Goal: Task Accomplishment & Management: Manage account settings

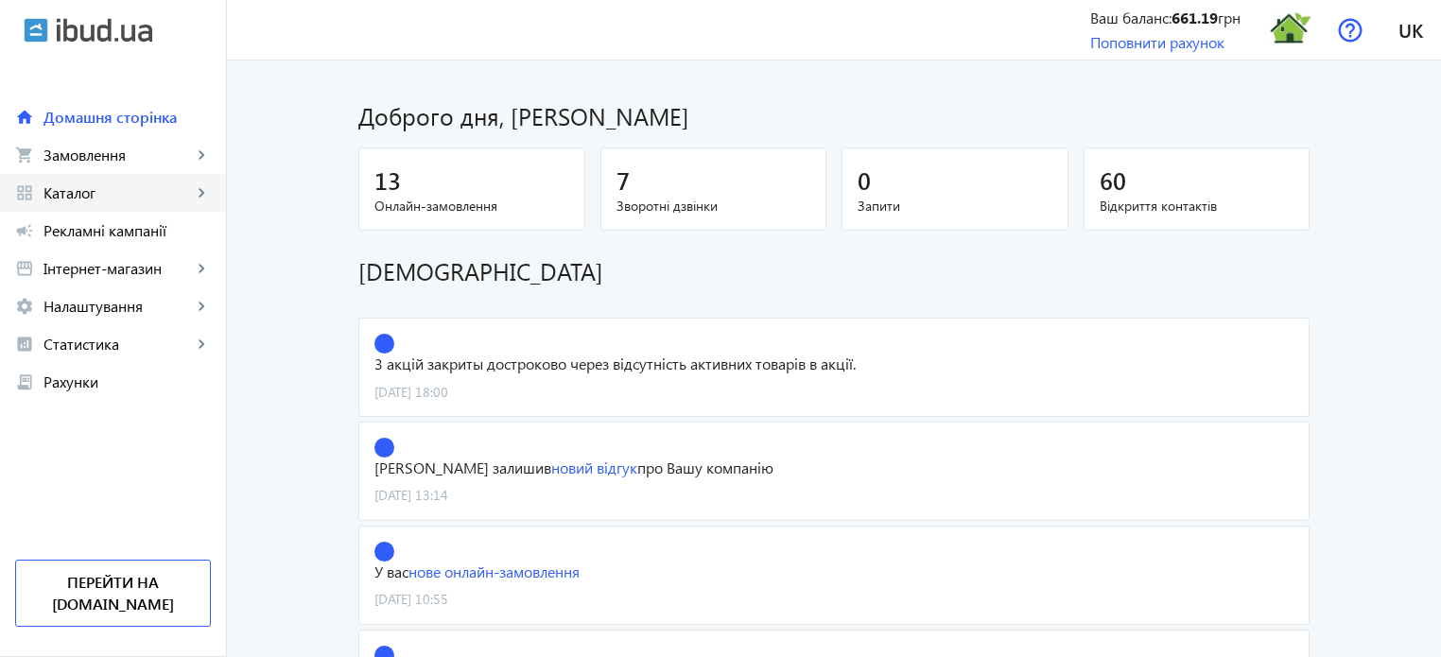
click at [84, 195] on span "Каталог" at bounding box center [117, 192] width 148 height 19
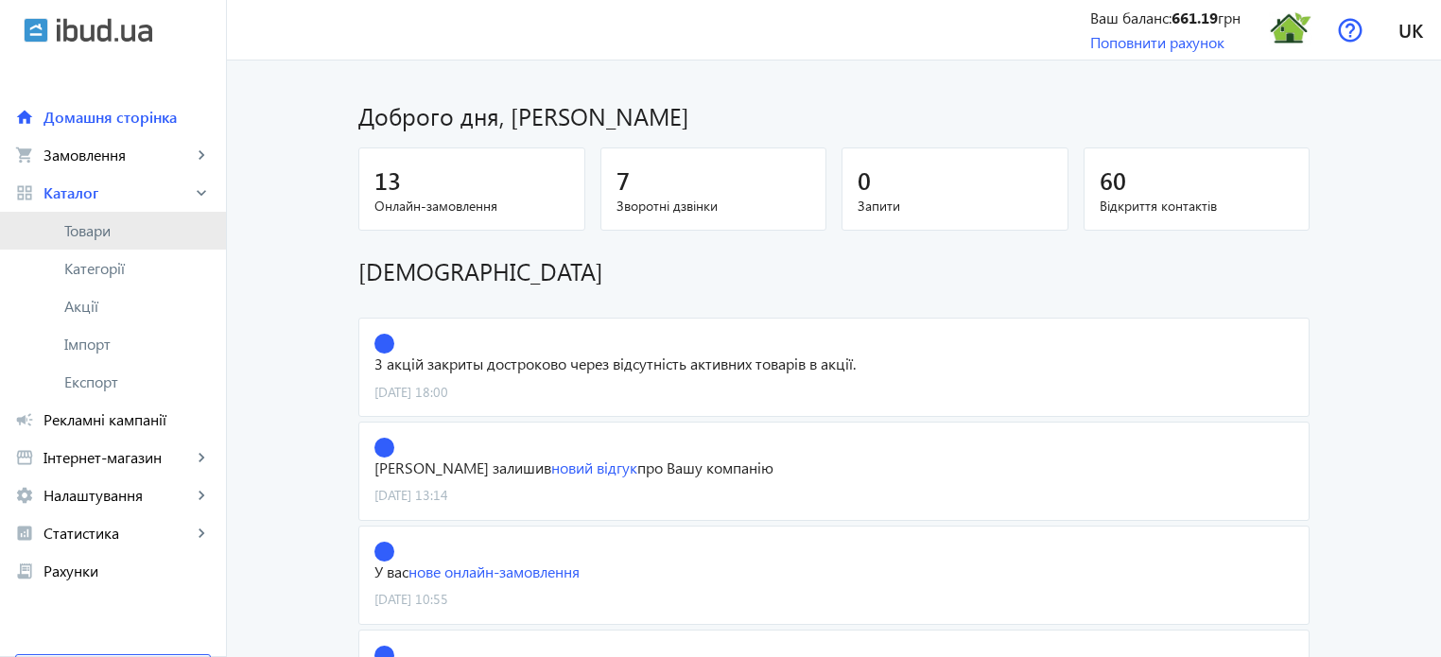
click at [109, 227] on span "Товари" at bounding box center [137, 230] width 147 height 19
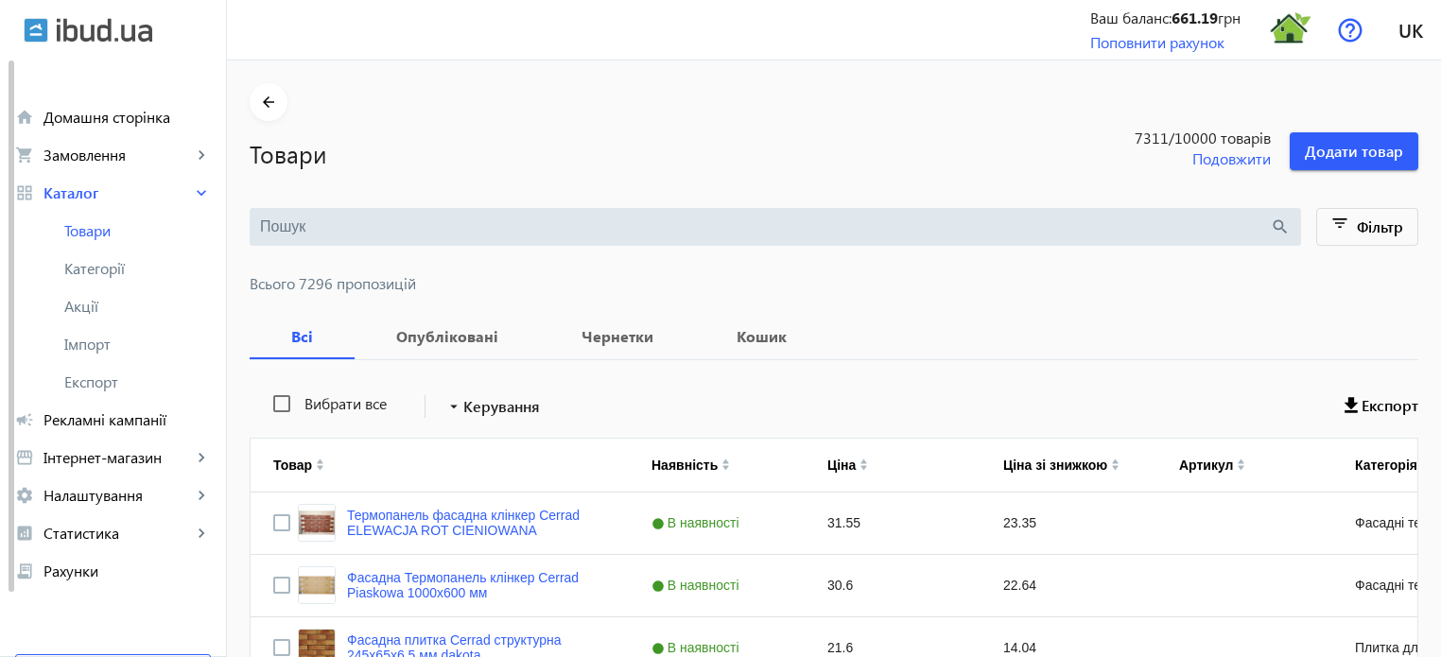
click at [313, 225] on input "search" at bounding box center [765, 226] width 1010 height 21
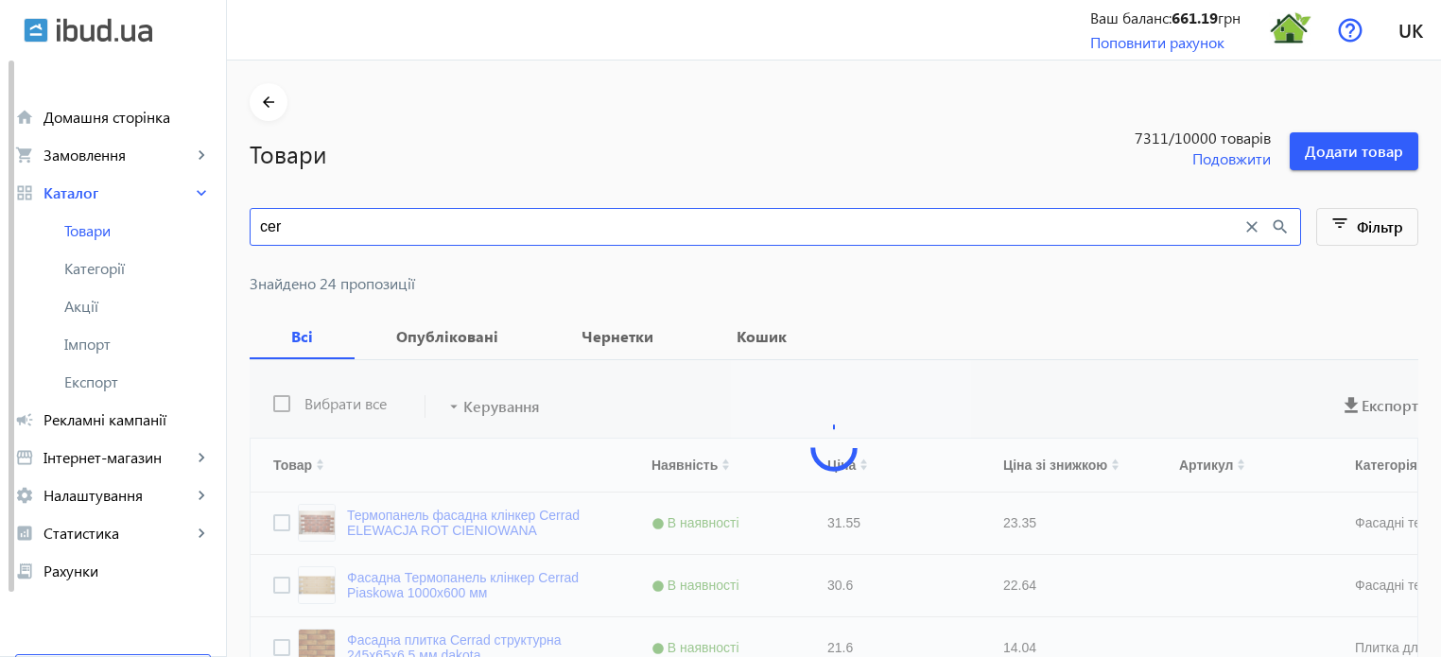
type input "cer"
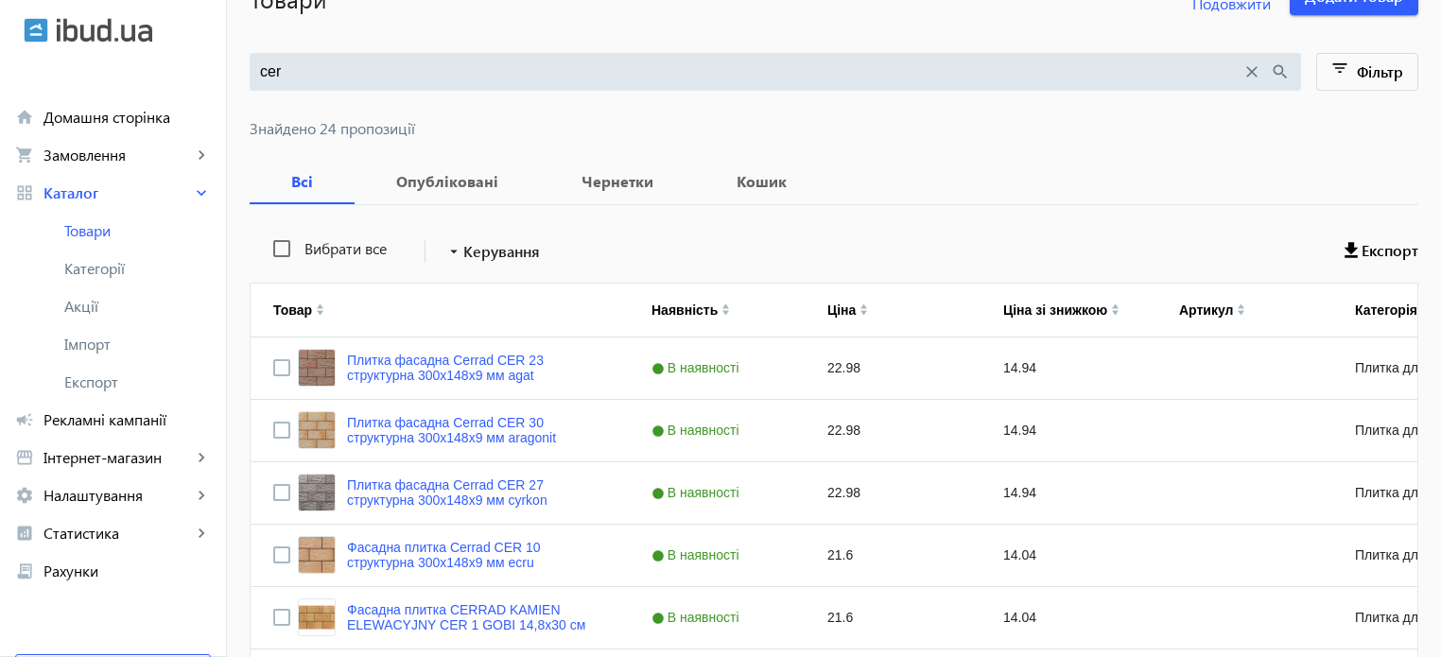
scroll to position [189, 0]
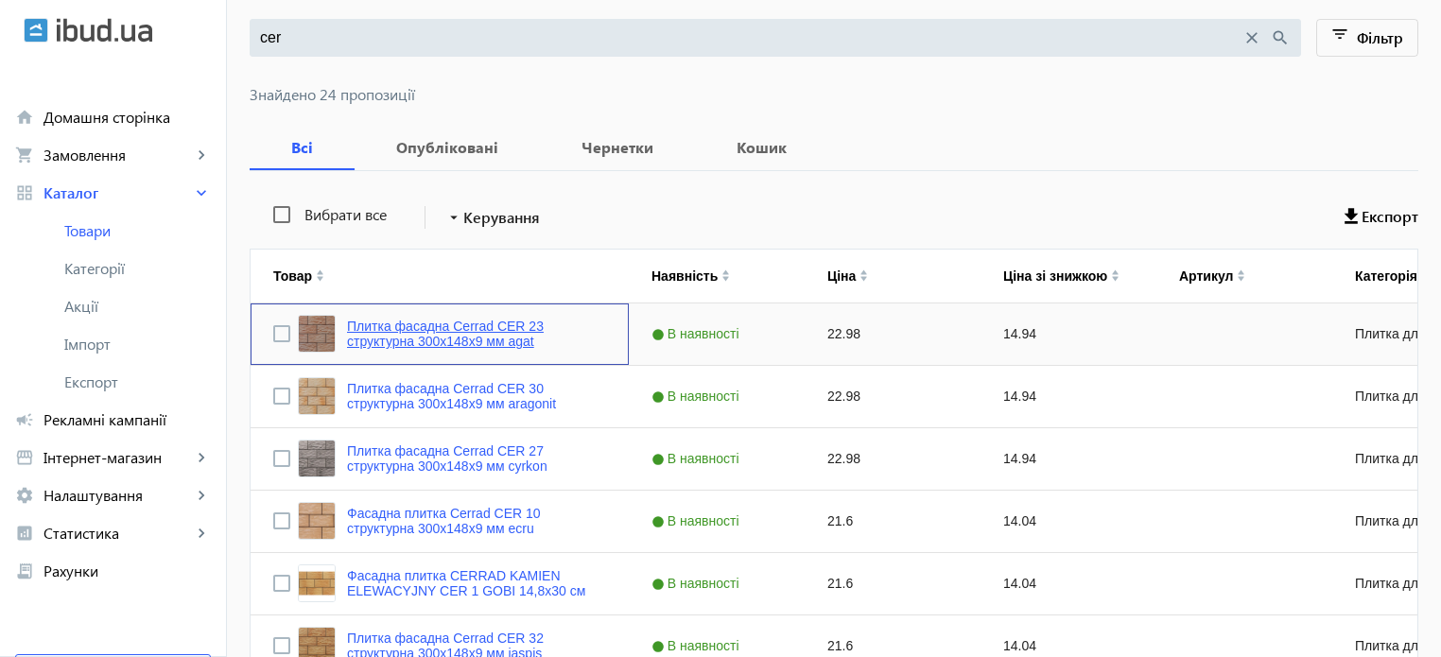
click at [498, 338] on link "Плитка фасадна Cerrad CER 23 структурна 300x148x9 мм agat" at bounding box center [476, 334] width 259 height 30
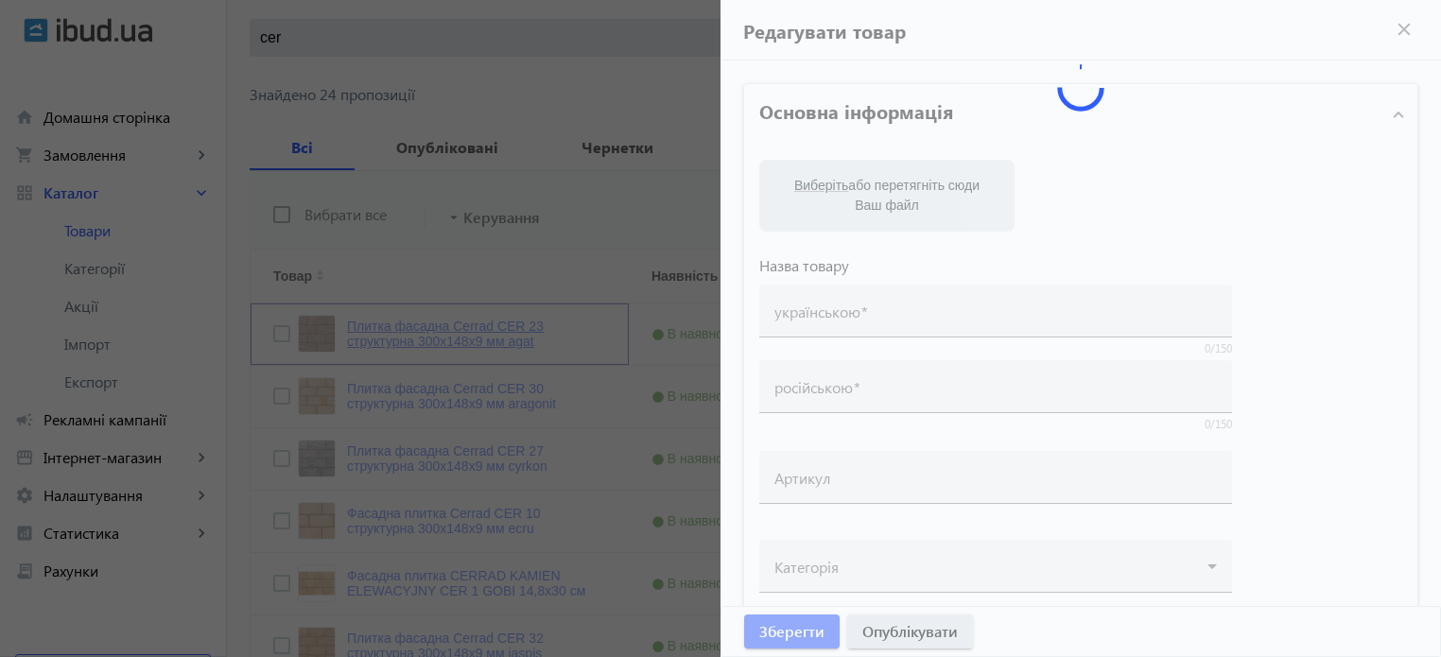
type input "Плитка фасадна Cerrad CER 23 структурна 300x148x9 мм agat"
type input "Плитка фасадная Cerrad CER 23 структурная 300x148x9 мм algat"
type input "22.98"
type input "5"
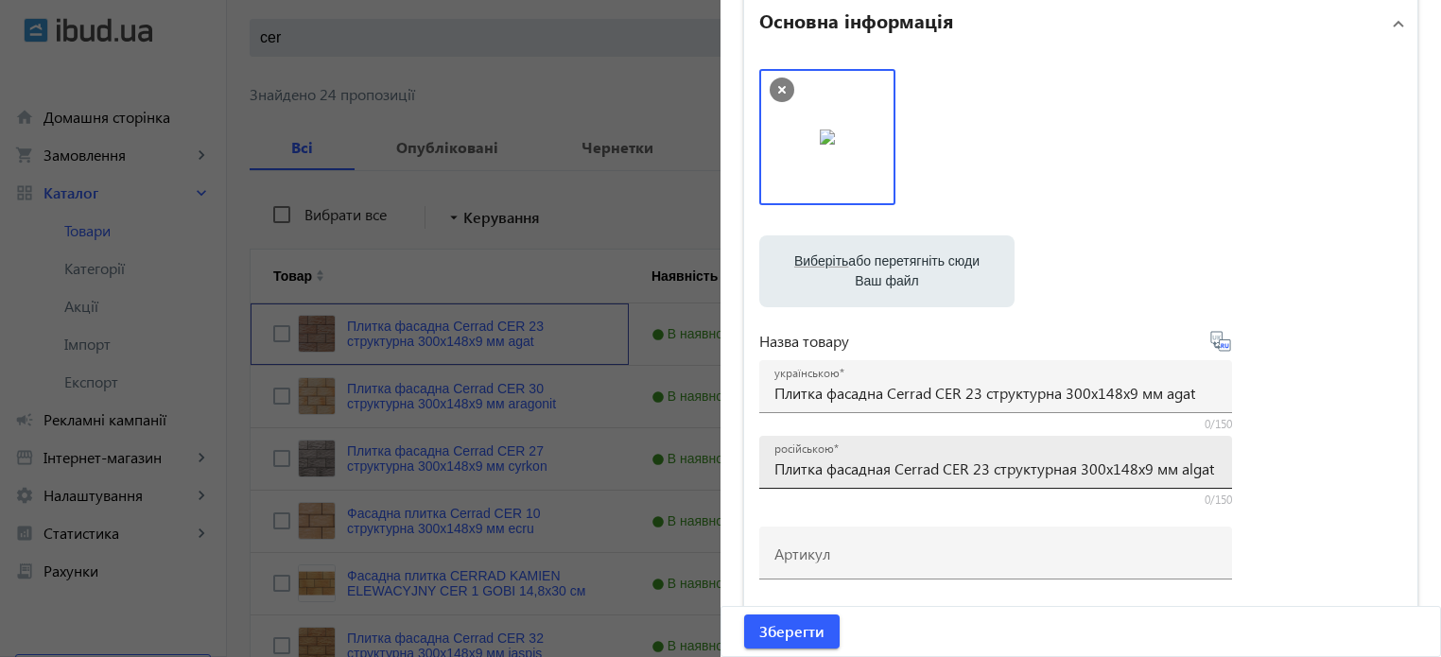
scroll to position [95, 0]
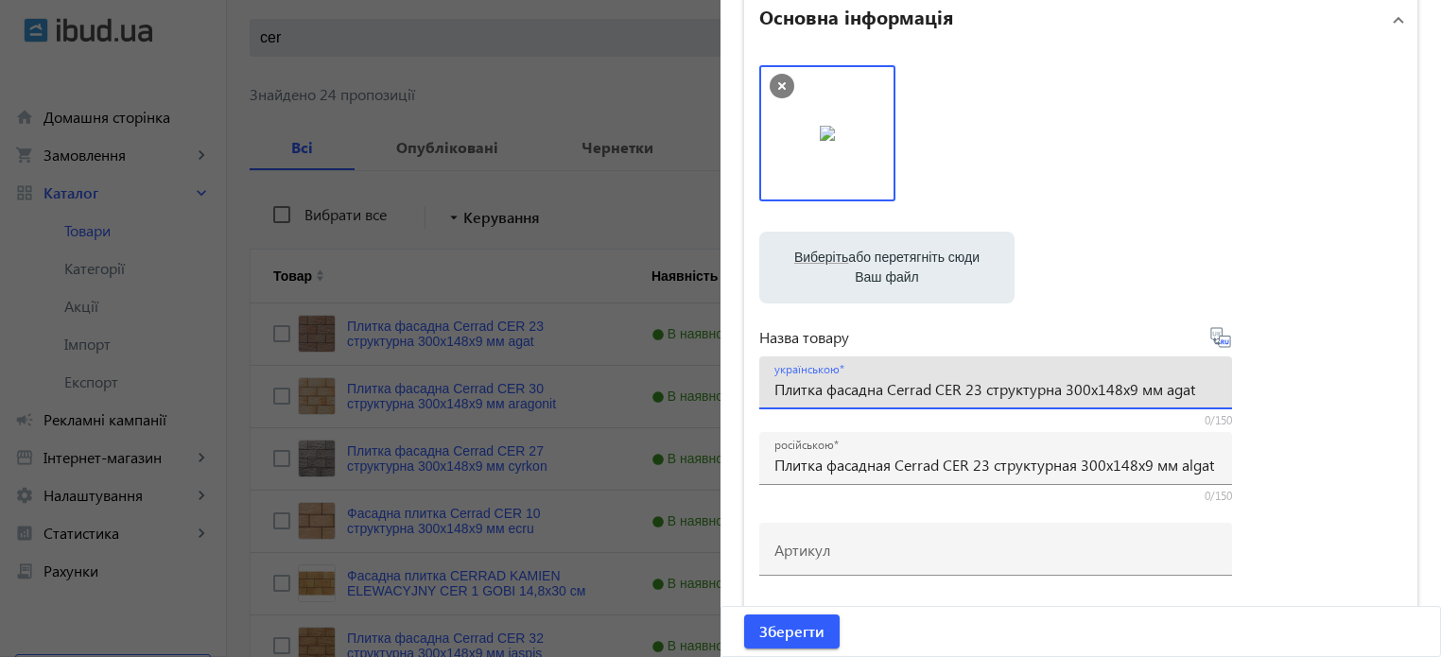
drag, startPoint x: 1165, startPoint y: 387, endPoint x: 1252, endPoint y: 384, distance: 87.0
click at [1252, 384] on div "Виберіть або перетягніть сюди Ваш файл 589453cbe713c9378-1486115469-wy4rJY.jpg …" at bounding box center [1080, 418] width 643 height 707
click at [982, 388] on input "Плитка фасадна Cerrad CER 23 структурна 300x148x9 мм agat" at bounding box center [995, 389] width 442 height 20
paste input "agat"
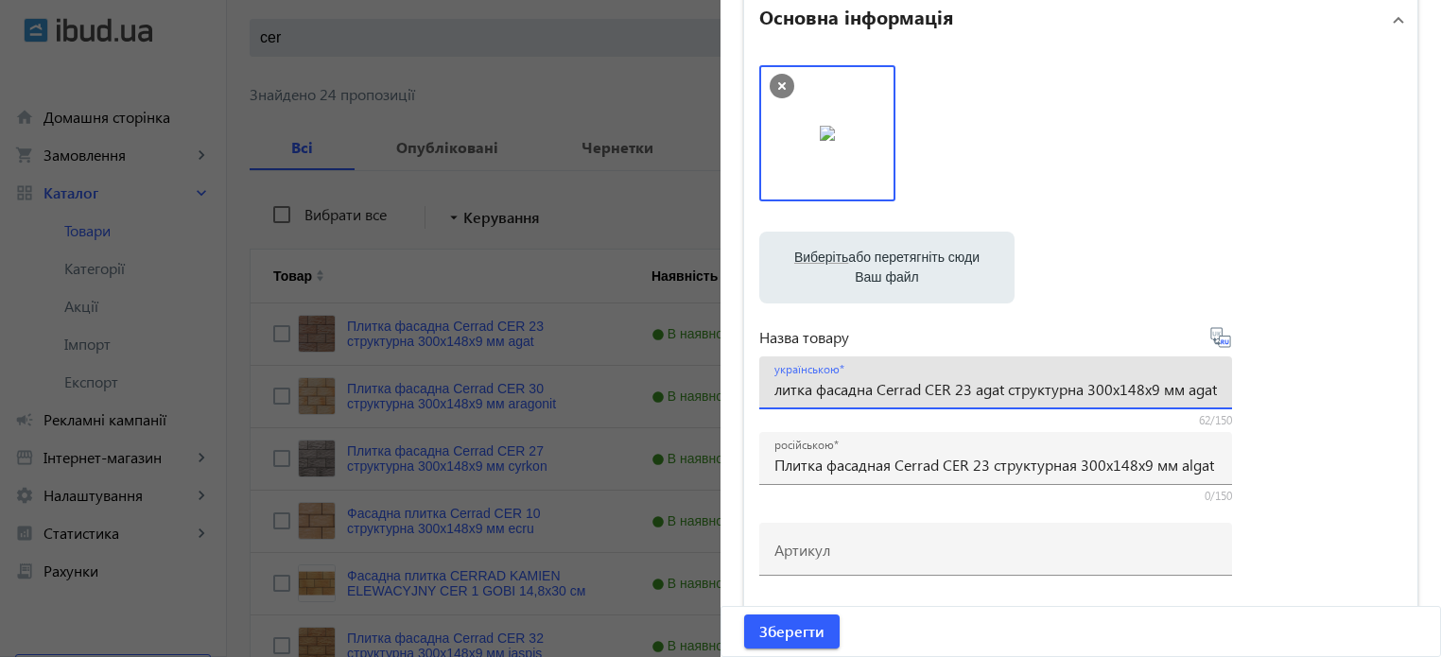
drag, startPoint x: 1192, startPoint y: 391, endPoint x: 1397, endPoint y: 382, distance: 205.4
click at [1397, 382] on div "Виберіть або перетягніть сюди Ваш файл 589453cbe713c9378-1486115469-wy4rJY.jpg …" at bounding box center [1080, 418] width 673 height 737
type input "Плитка фасадна Cerrad CER 23 agat структурна 300x148x9 мм"
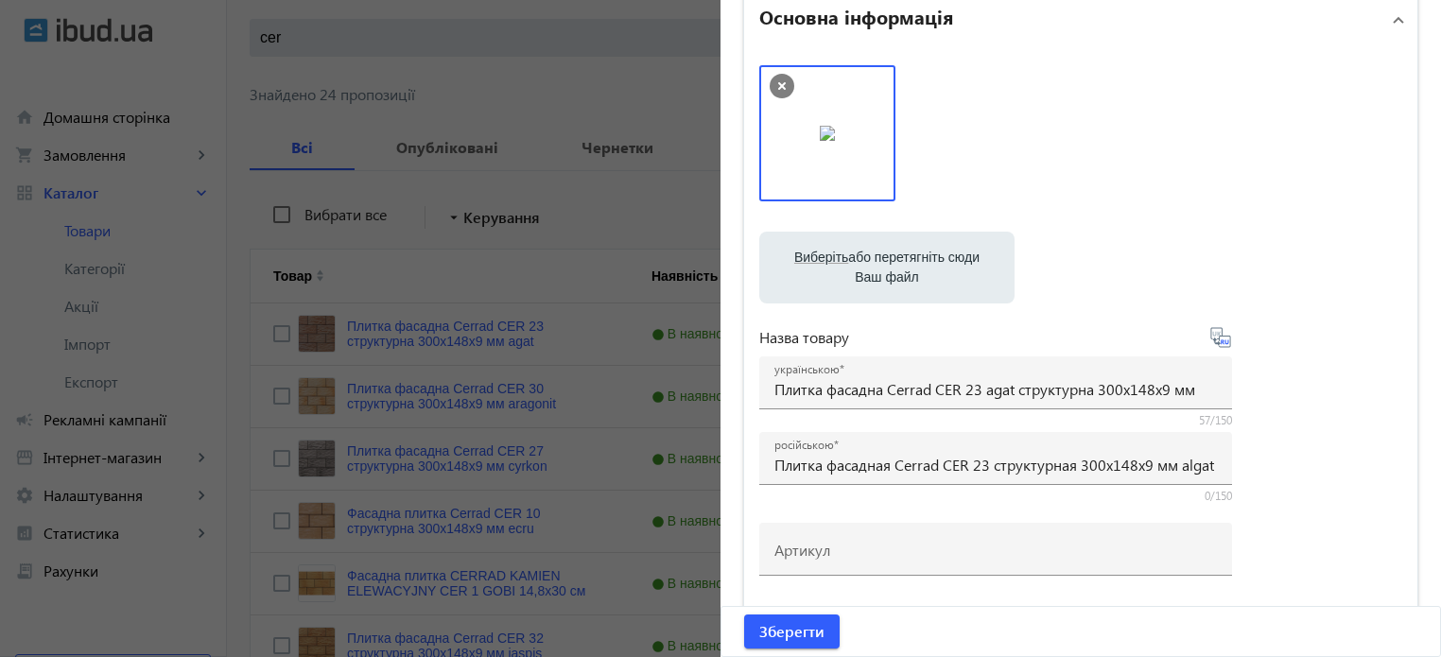
click at [1219, 343] on icon at bounding box center [1220, 337] width 23 height 23
type input "Плитка фасадная Cerrad CER 23 agat структурная 300x148x9 мм"
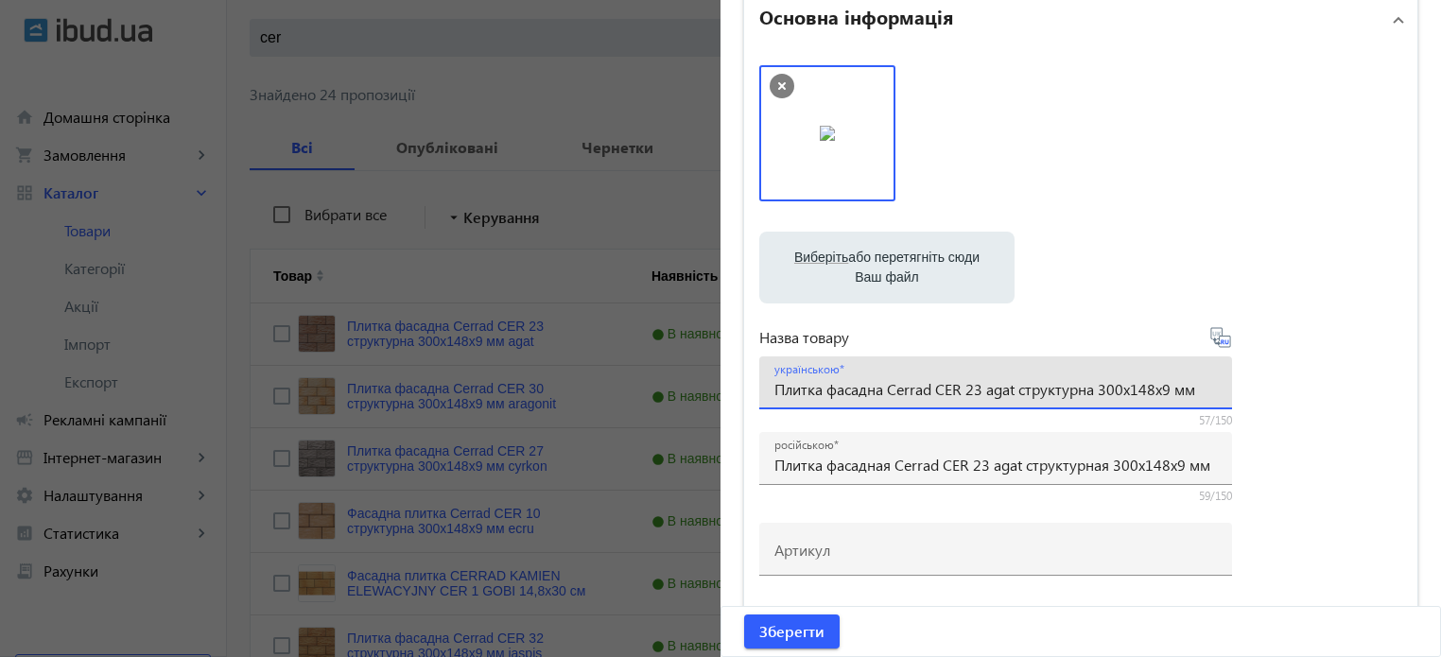
drag, startPoint x: 1197, startPoint y: 388, endPoint x: 0, endPoint y: 237, distance: 1206.3
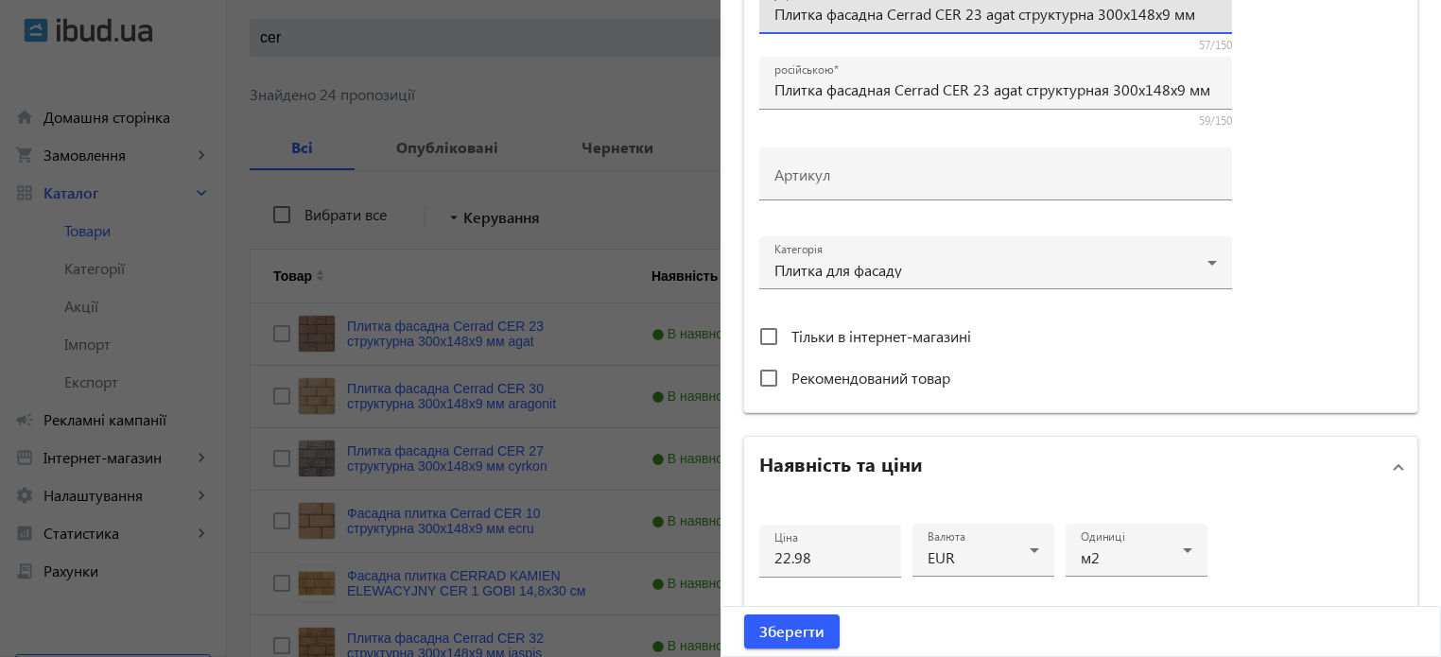
scroll to position [473, 0]
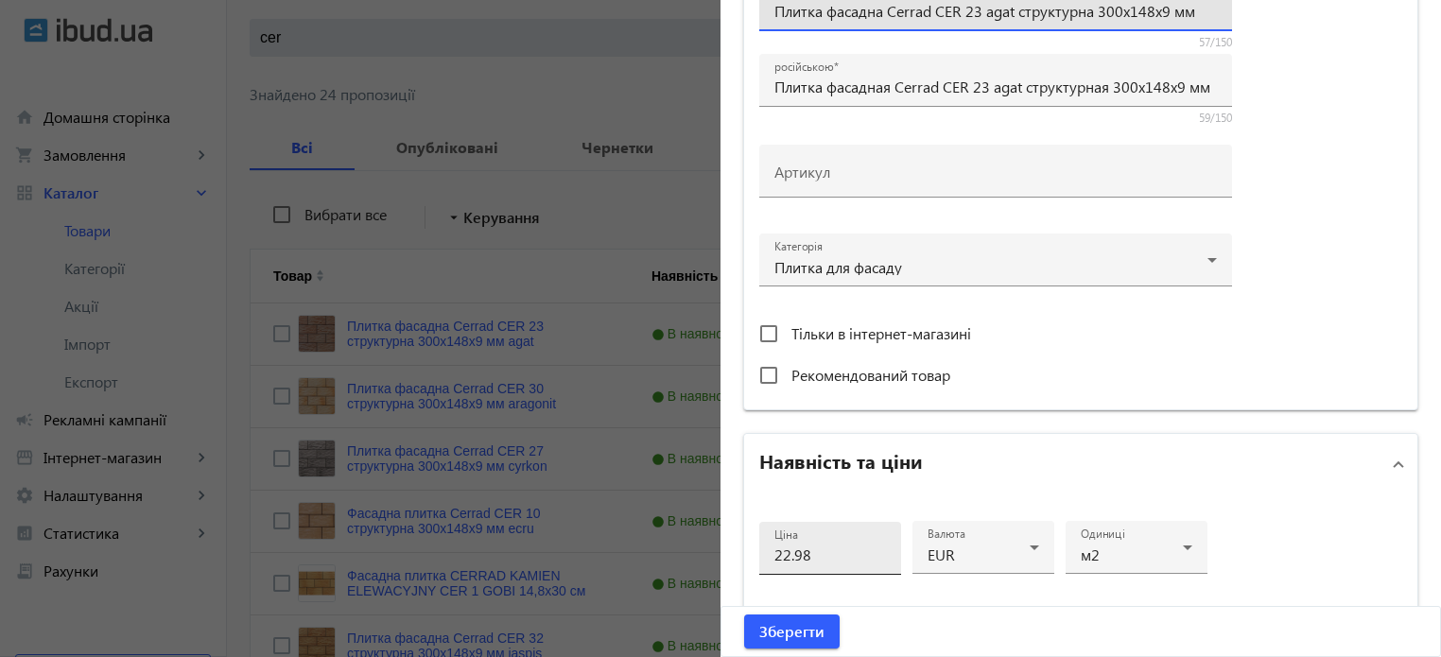
click at [845, 546] on input "22.98" at bounding box center [830, 555] width 112 height 20
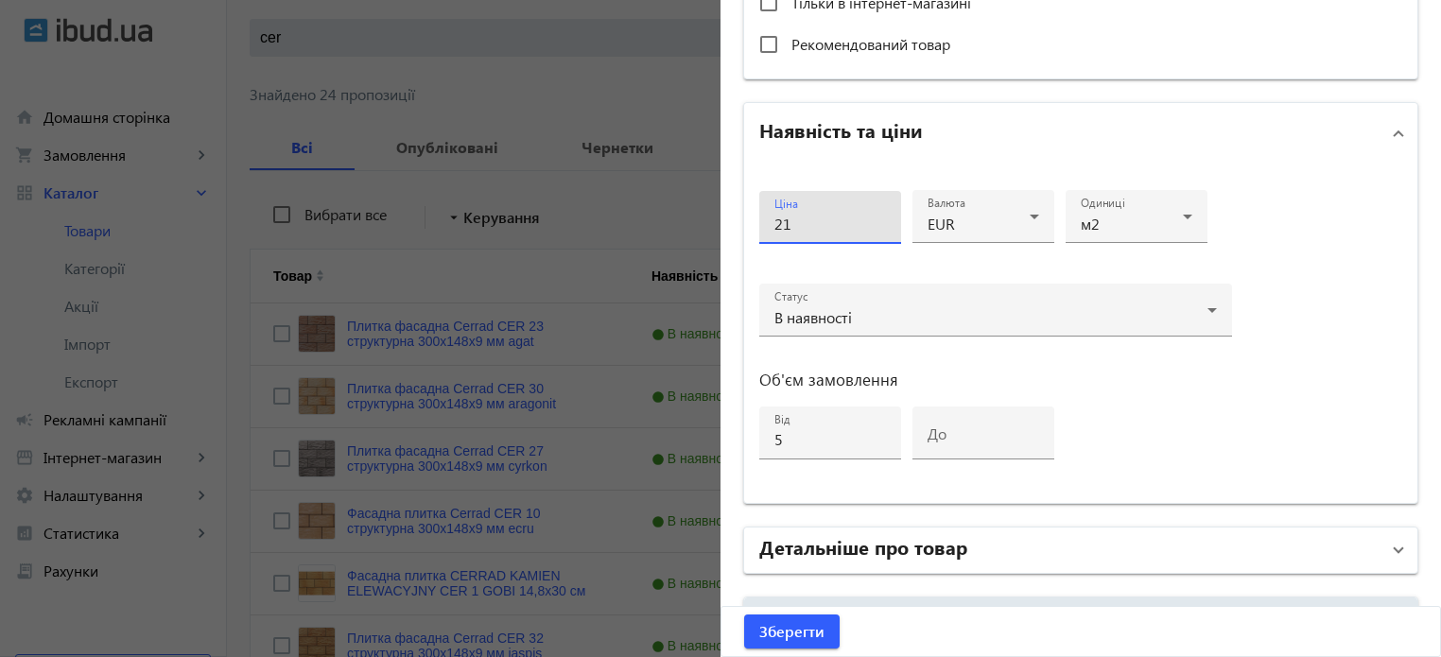
scroll to position [915, 0]
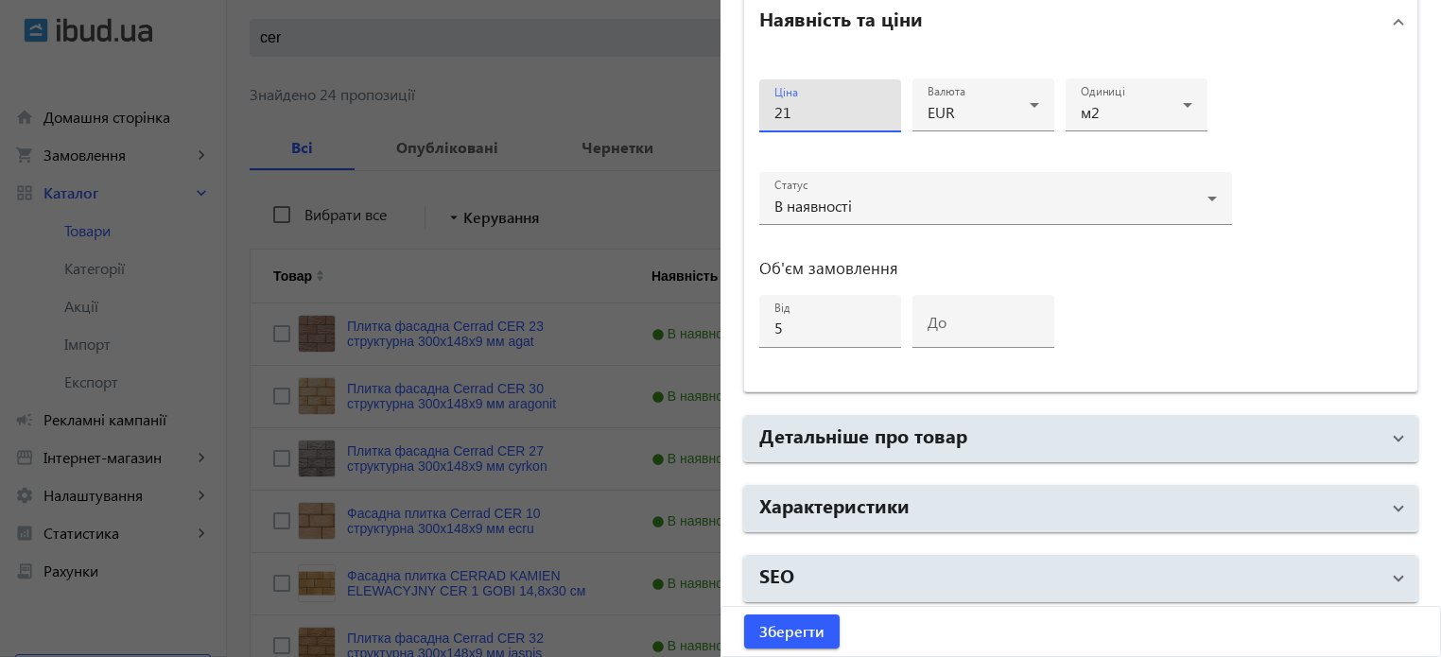
type input "21"
click at [1141, 277] on div "Ціна 21 Валюта EUR Одиниці м2 Статус В наявності Об'єм замовлення від 5 до" at bounding box center [995, 221] width 473 height 309
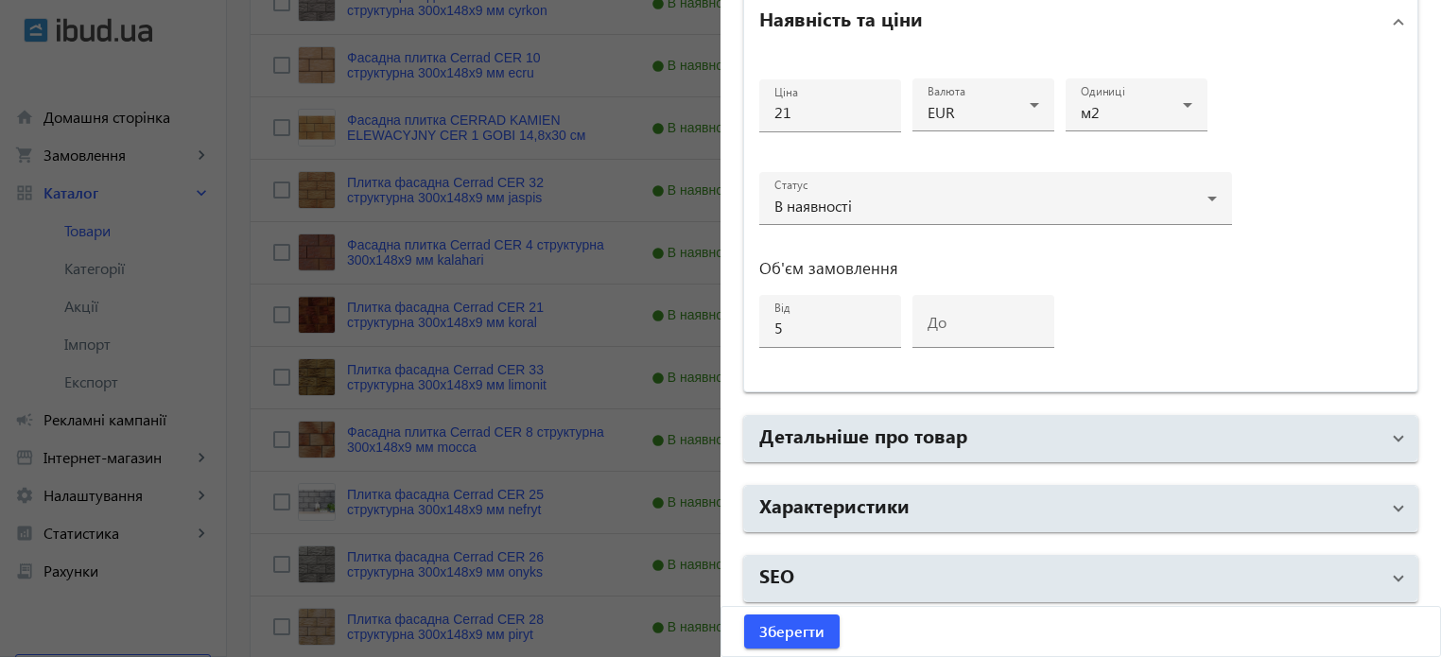
scroll to position [662, 0]
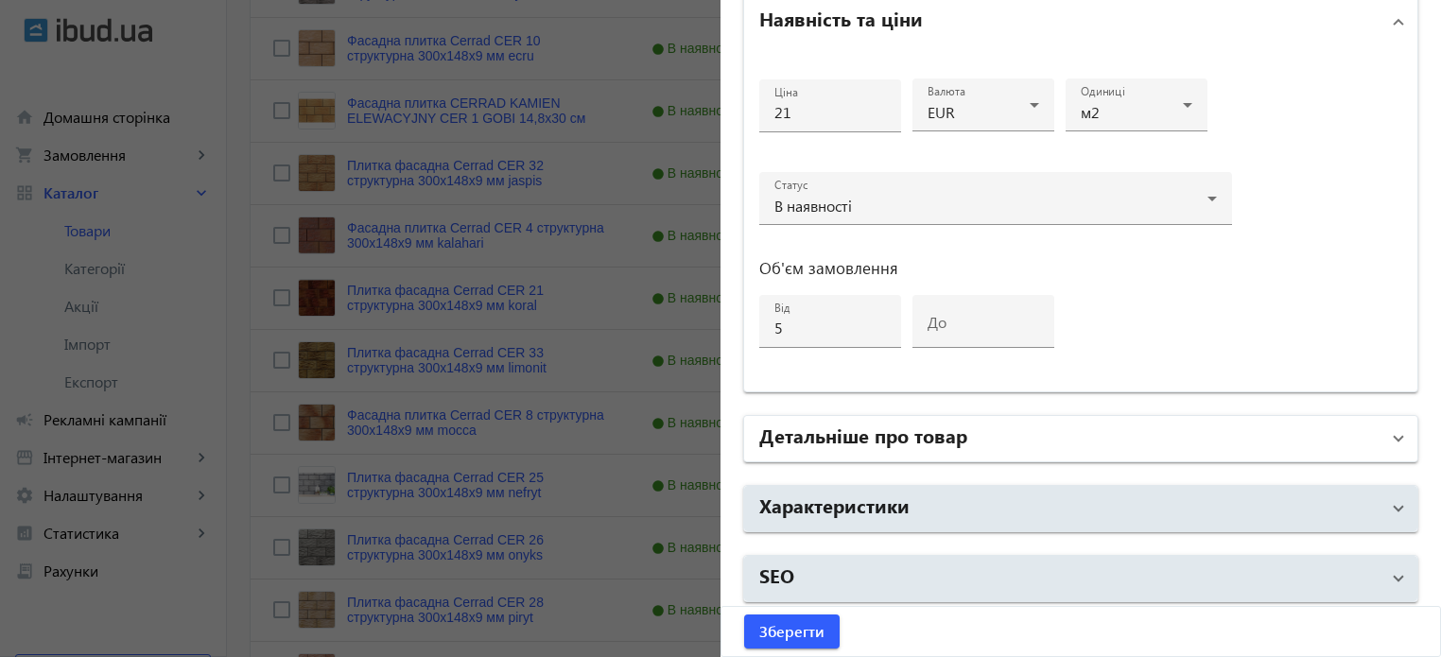
click at [892, 433] on h2 "Детальніше про товар" at bounding box center [863, 435] width 208 height 26
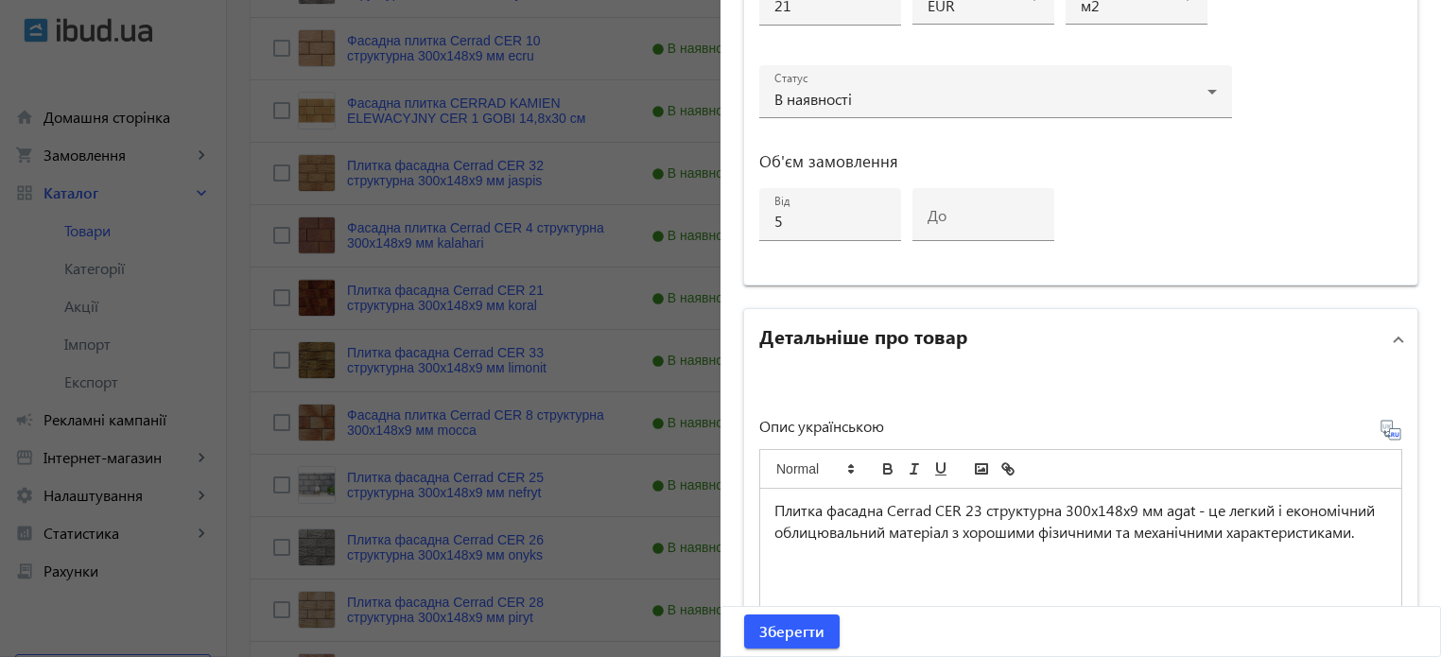
scroll to position [1010, 0]
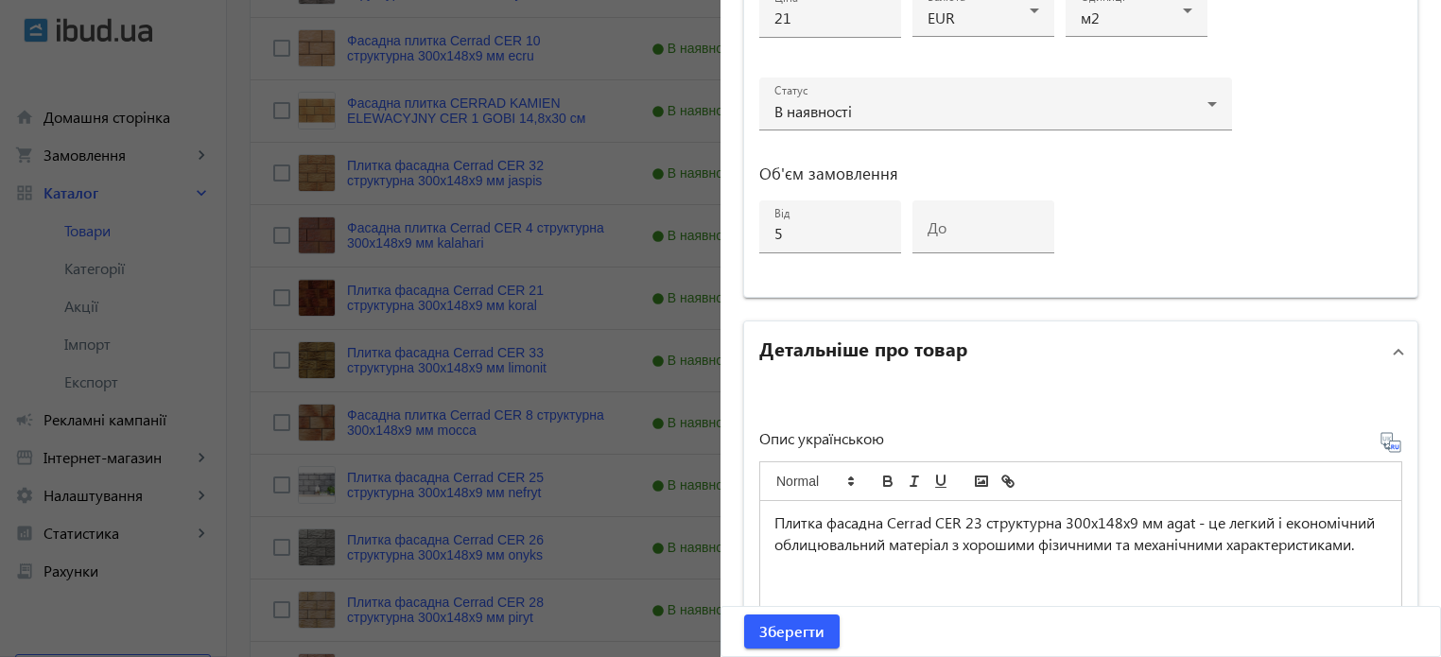
click at [847, 347] on h2 "Детальніше про товар" at bounding box center [863, 348] width 208 height 26
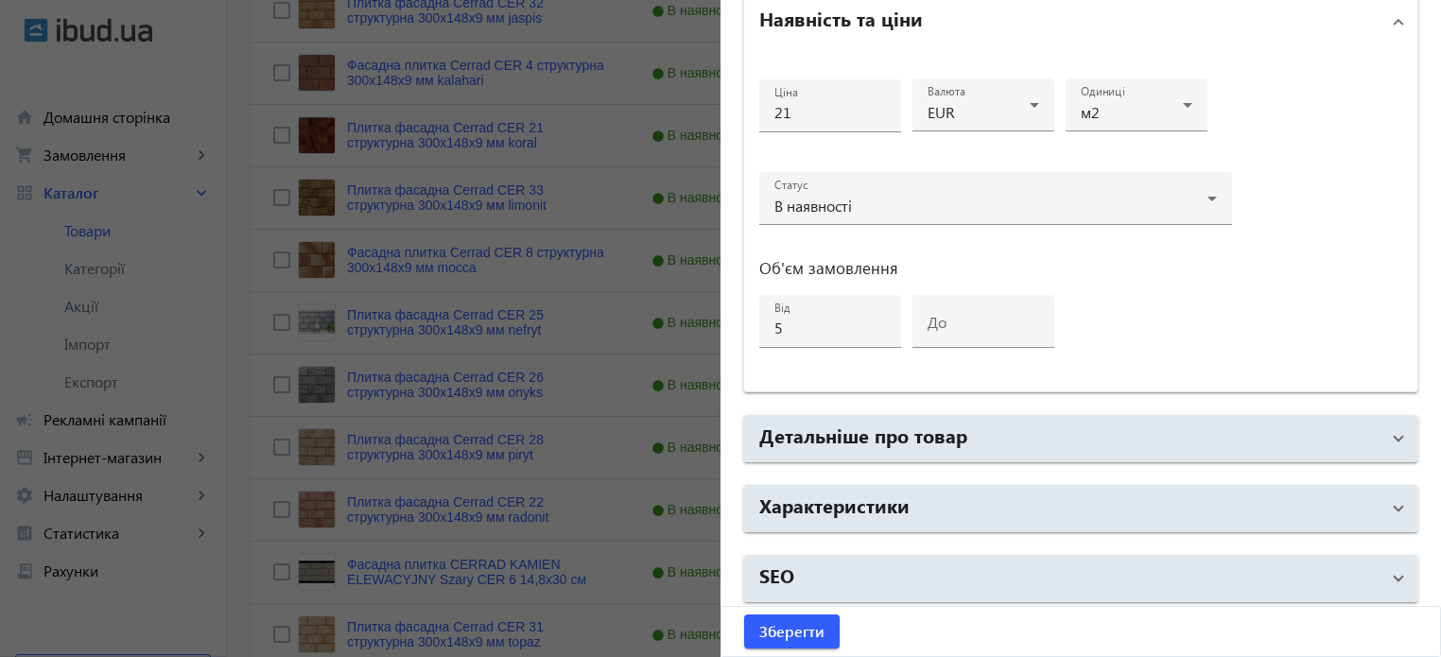
scroll to position [1040, 0]
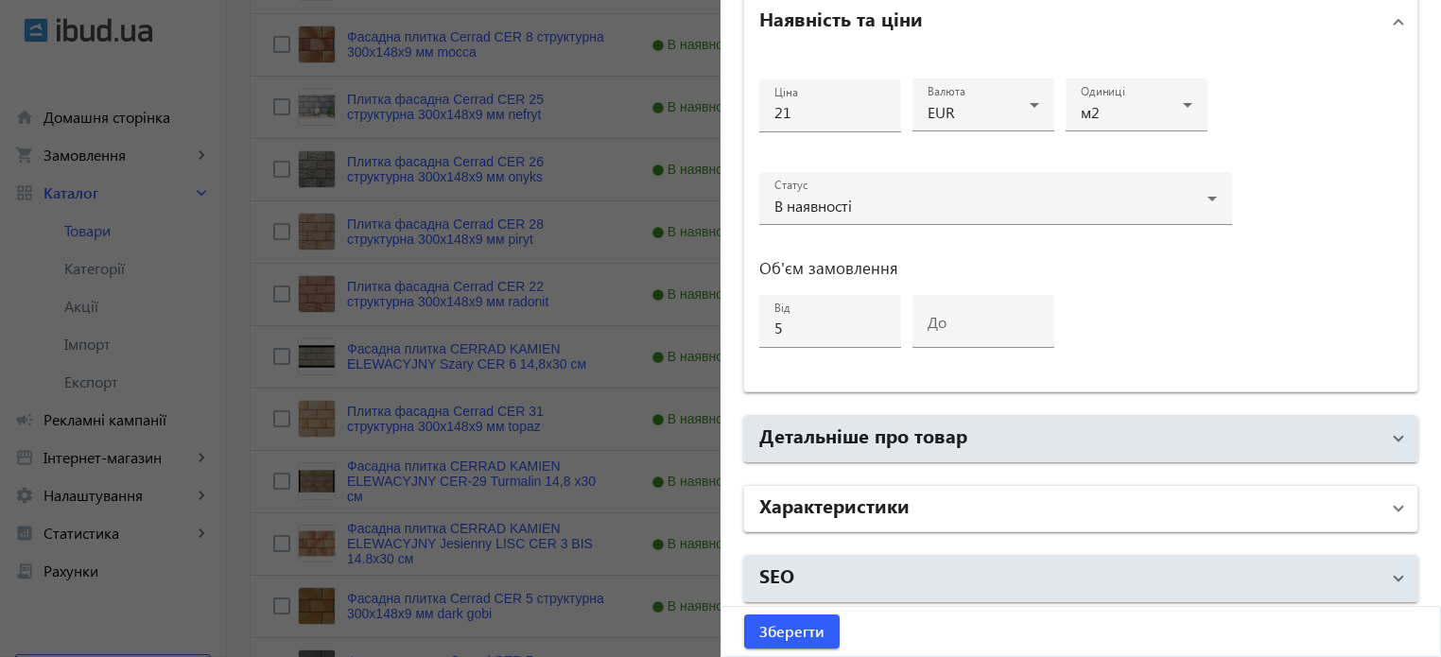
click at [887, 504] on h2 "Характеристики" at bounding box center [834, 505] width 150 height 26
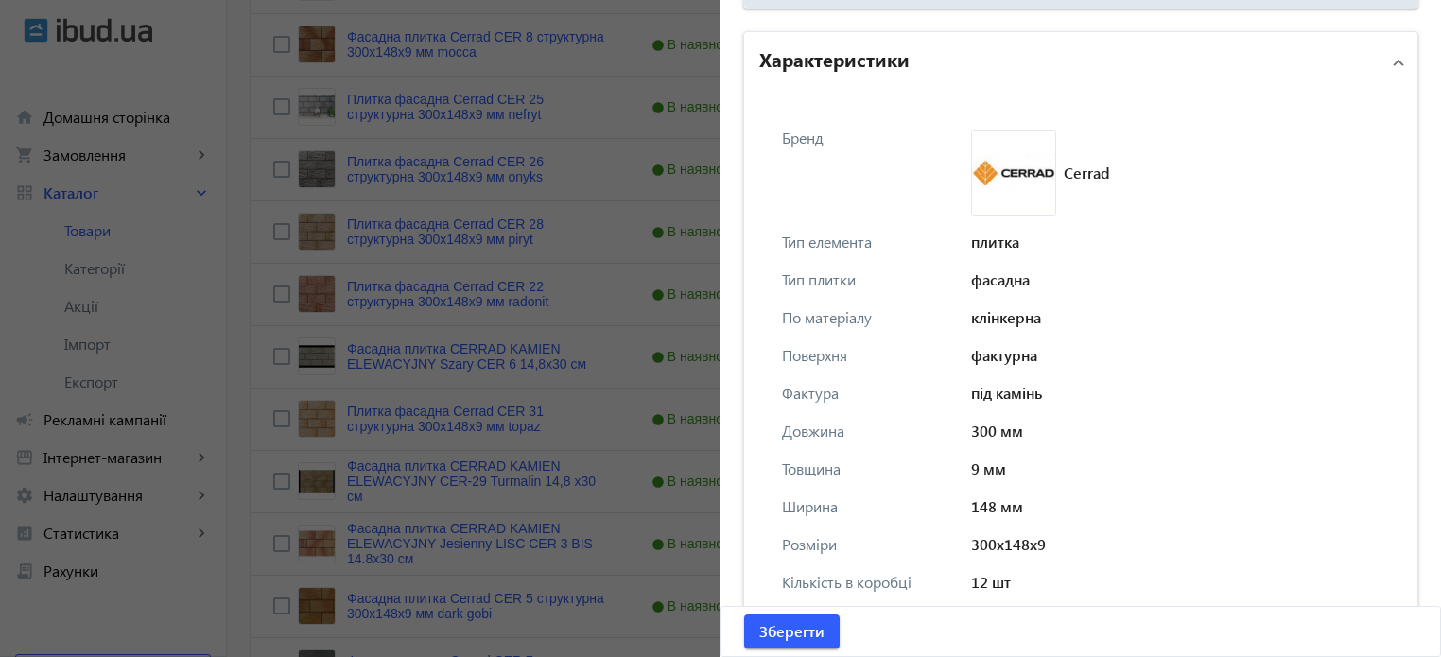
scroll to position [1388, 0]
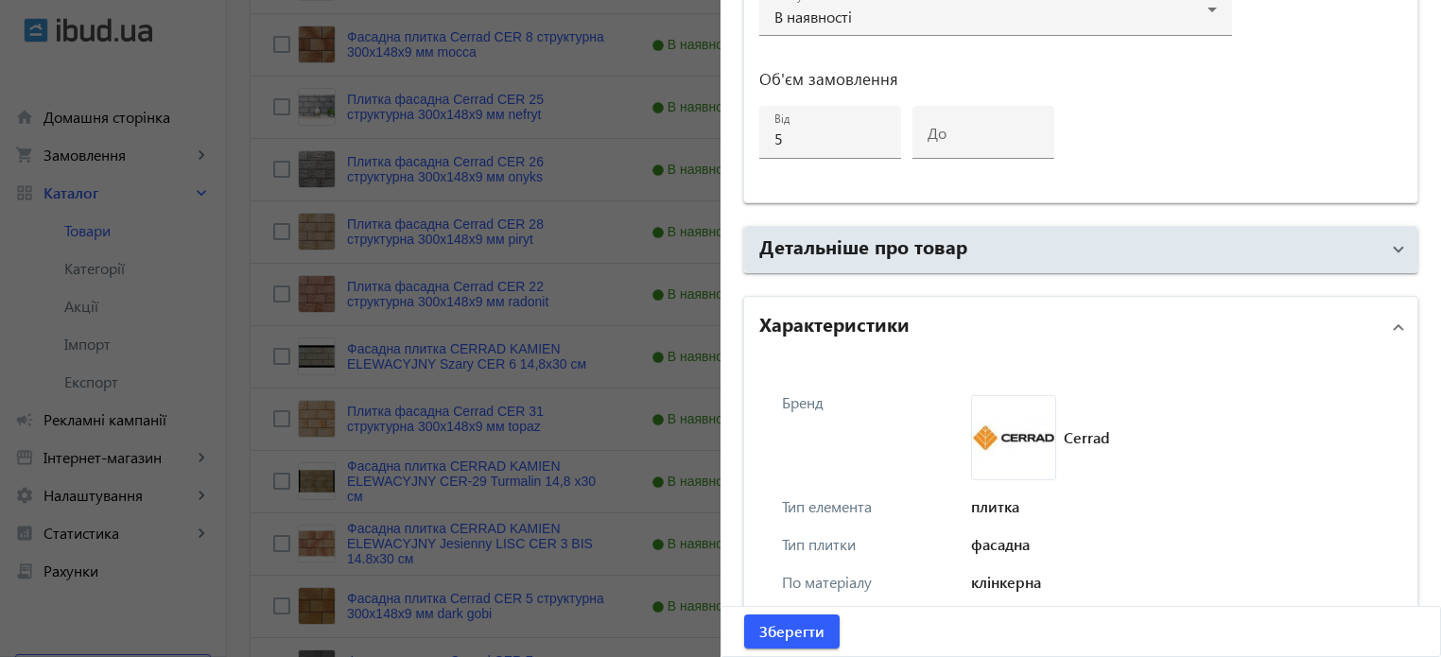
click at [847, 322] on h2 "Характеристики" at bounding box center [834, 323] width 150 height 26
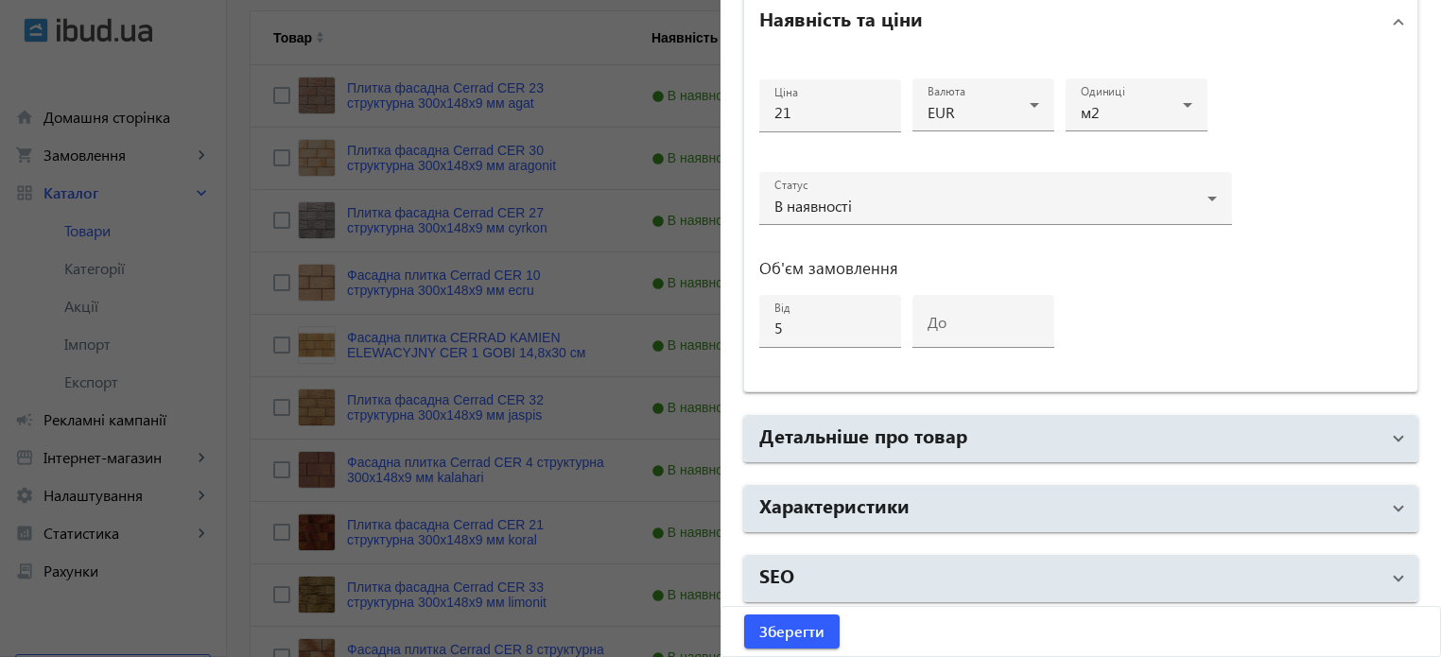
scroll to position [473, 0]
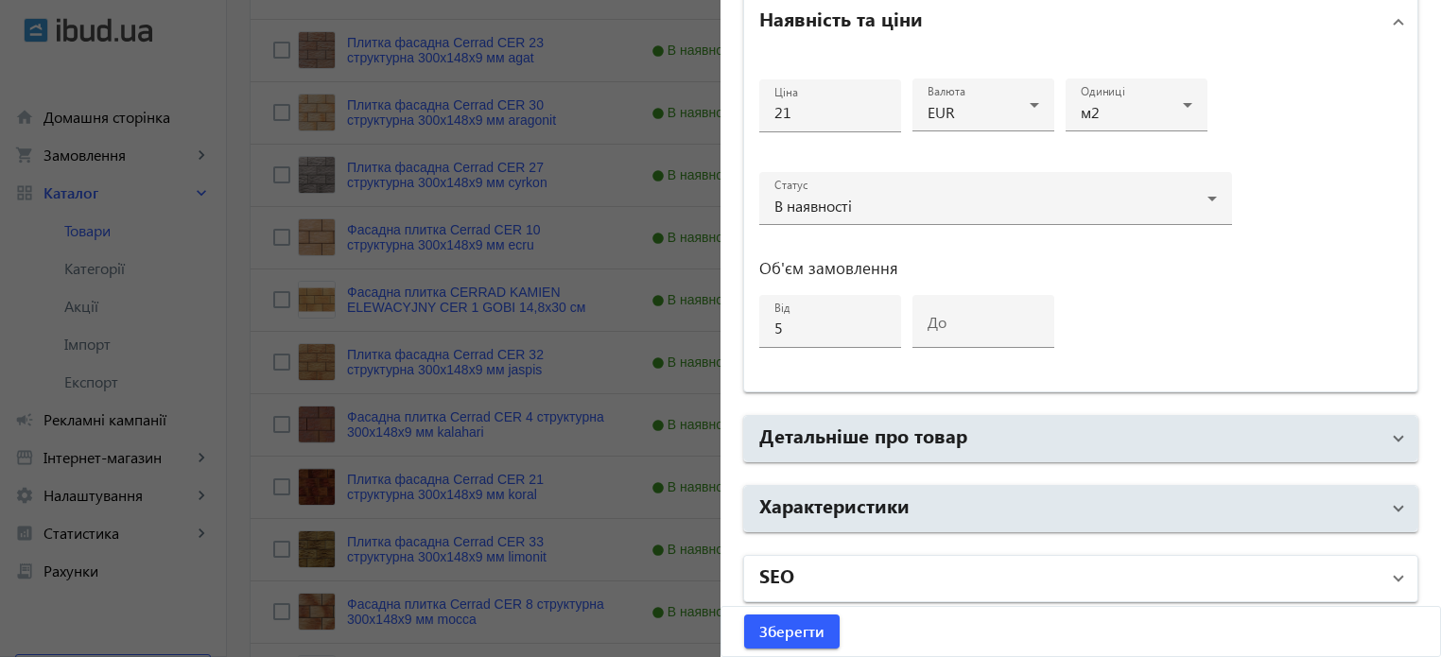
click at [798, 577] on mat-panel-title "SEO" at bounding box center [1069, 579] width 620 height 34
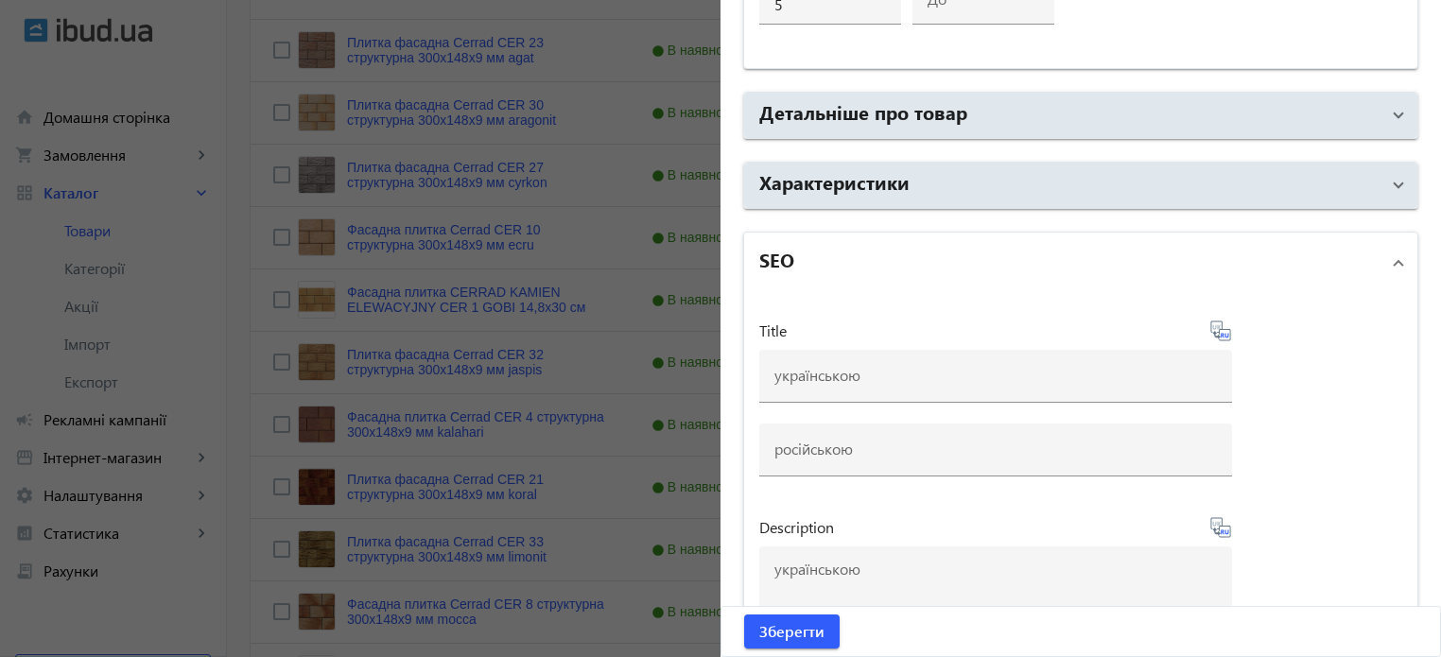
scroll to position [1293, 0]
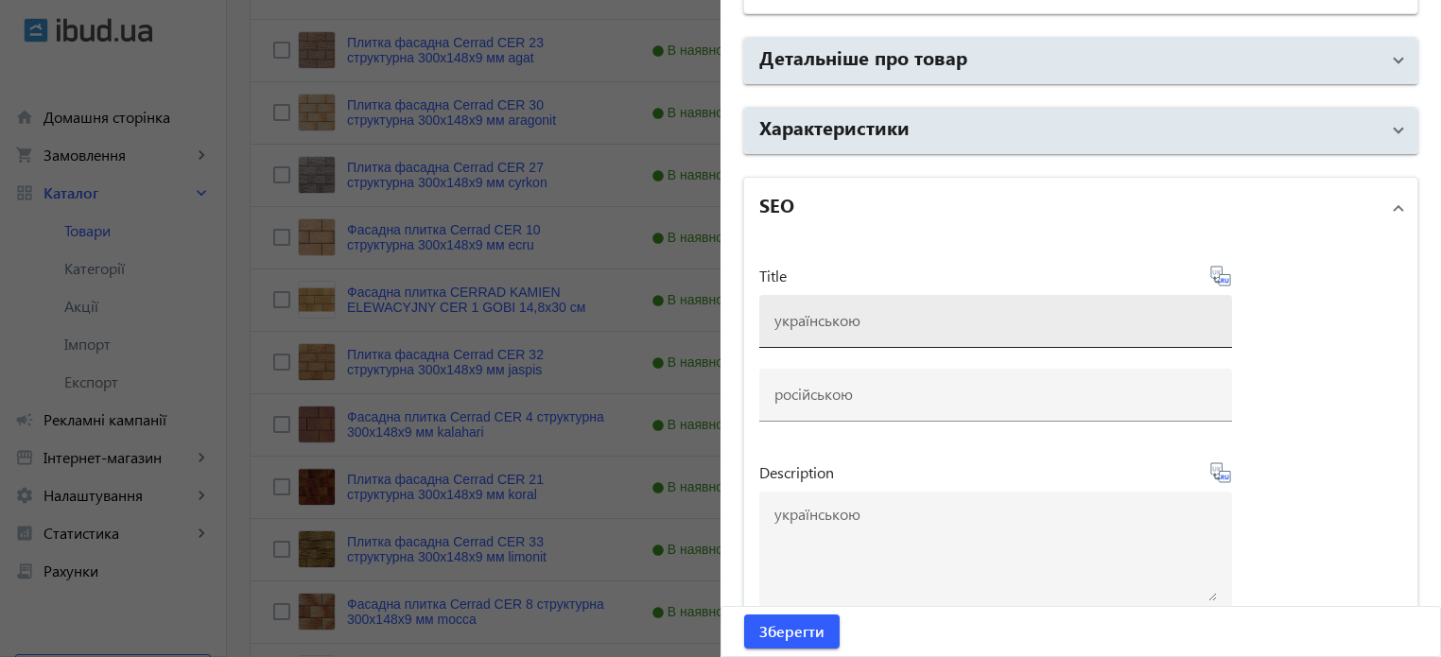
click at [805, 322] on input at bounding box center [995, 320] width 442 height 20
paste input "Плитка фасадна Cerrad CER 23 agat структурна 300x148x9 мм купити"
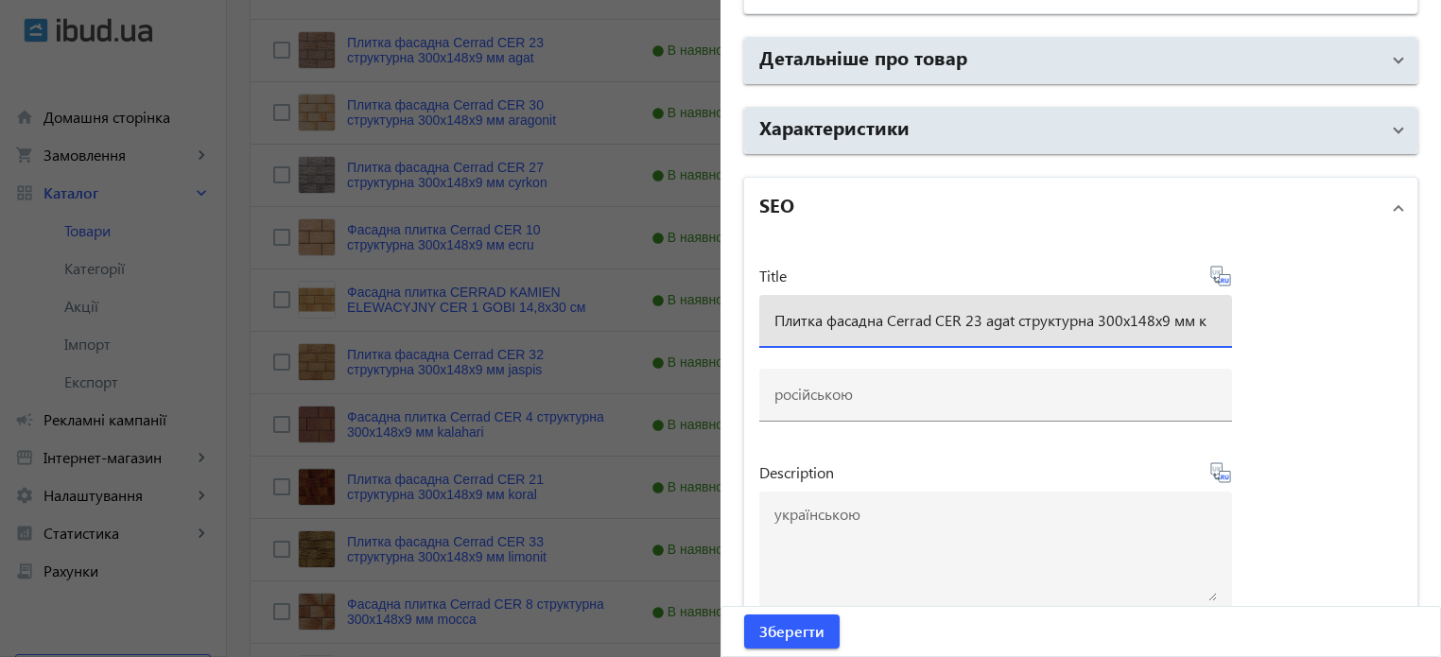
scroll to position [0, 0]
type input "Плитка фасадна Cerrad CER 23 agat структурна 300x148x9 мм"
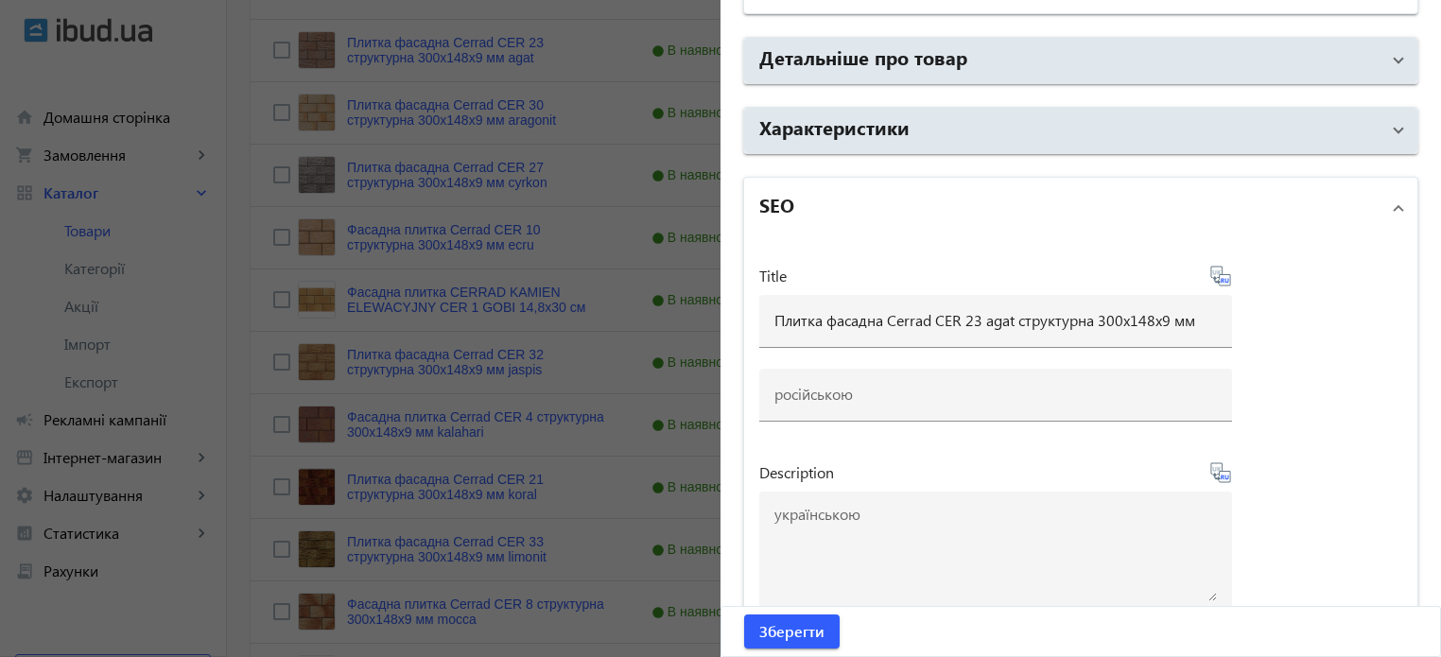
click at [1218, 273] on icon at bounding box center [1220, 276] width 23 height 23
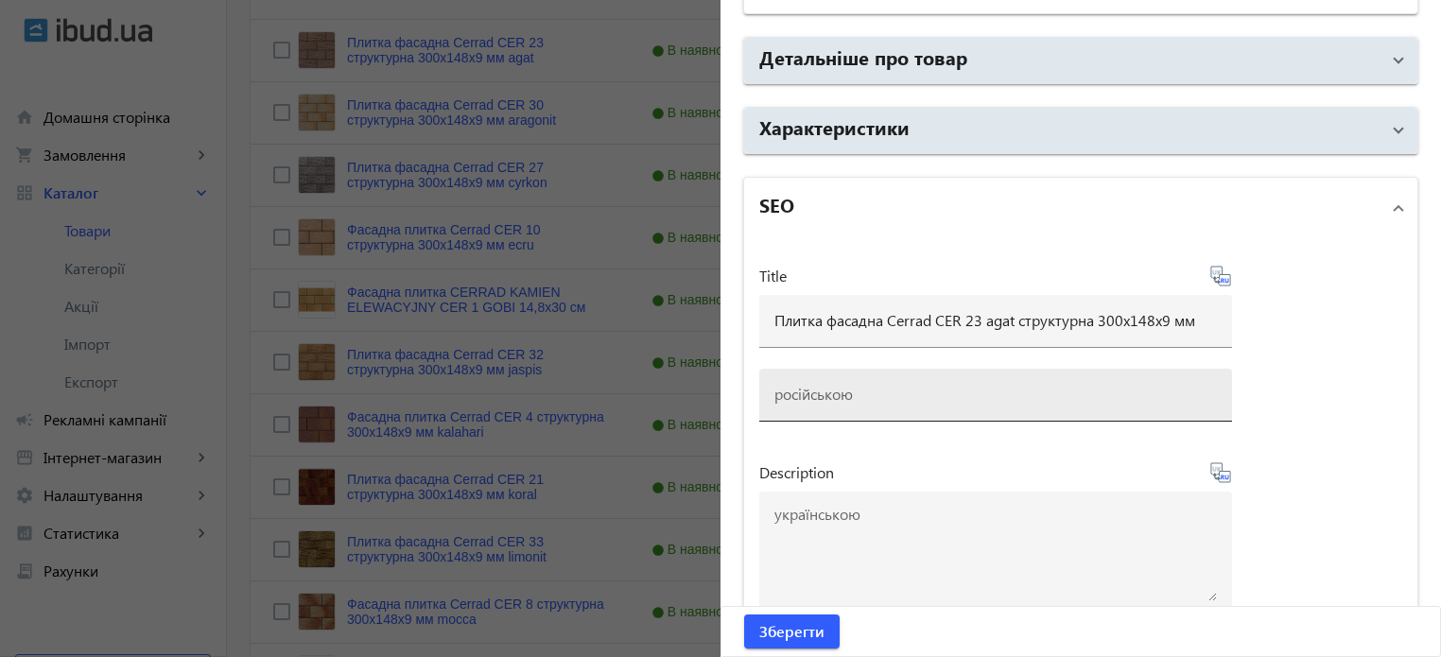
type input "Плитка фасадная Cerrad CER 23 agat структурная 300x148x9 мм"
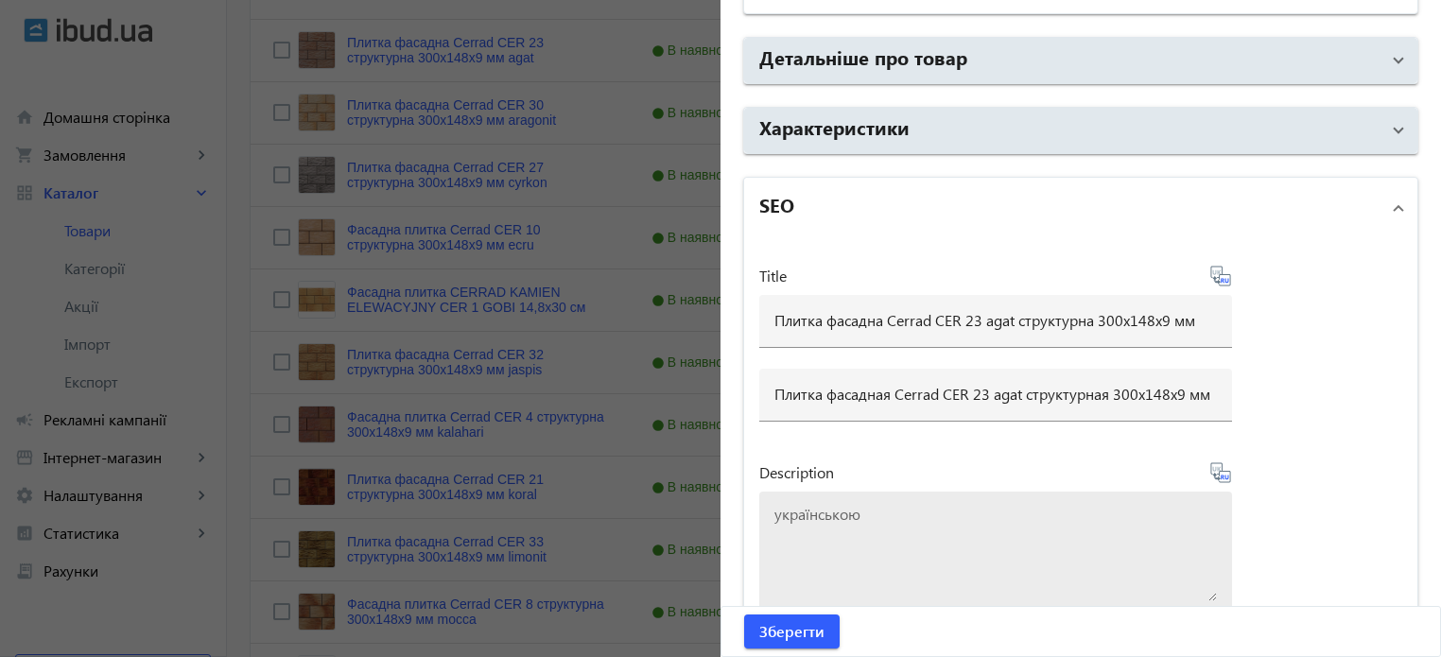
click at [809, 565] on textarea at bounding box center [995, 554] width 442 height 95
paste textarea "Плитка фасадна Cerrad CER 23 agat структурна 300x148x9 мм купити"
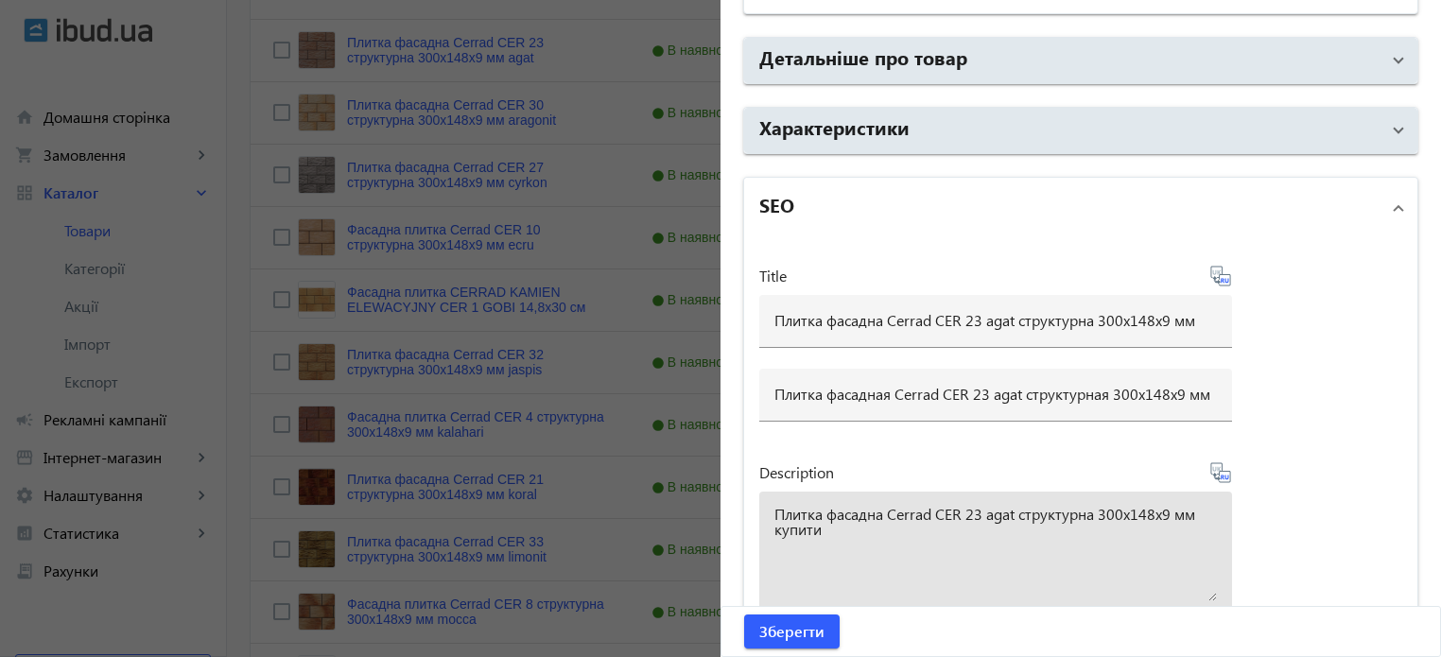
type textarea "Плитка фасадна Cerrad CER 23 agat структурна 300x148x9 мм купити"
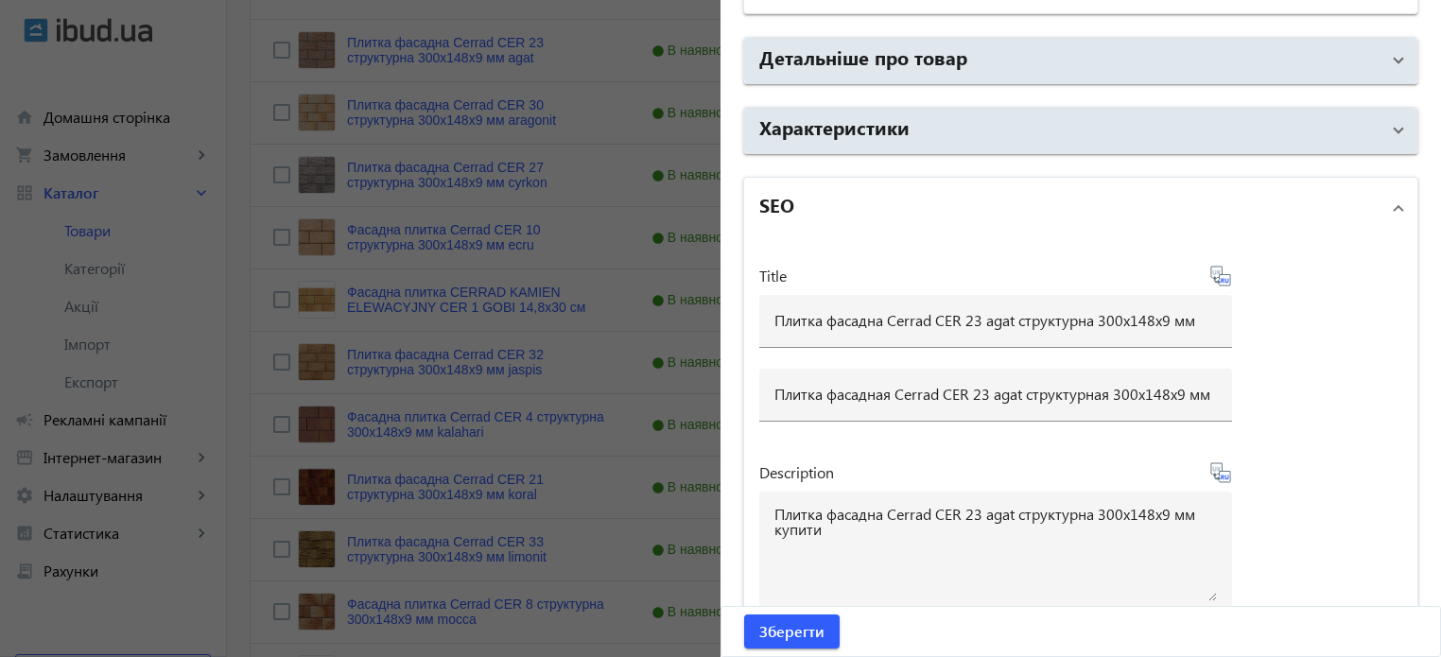
click at [1216, 472] on icon at bounding box center [1220, 472] width 23 height 23
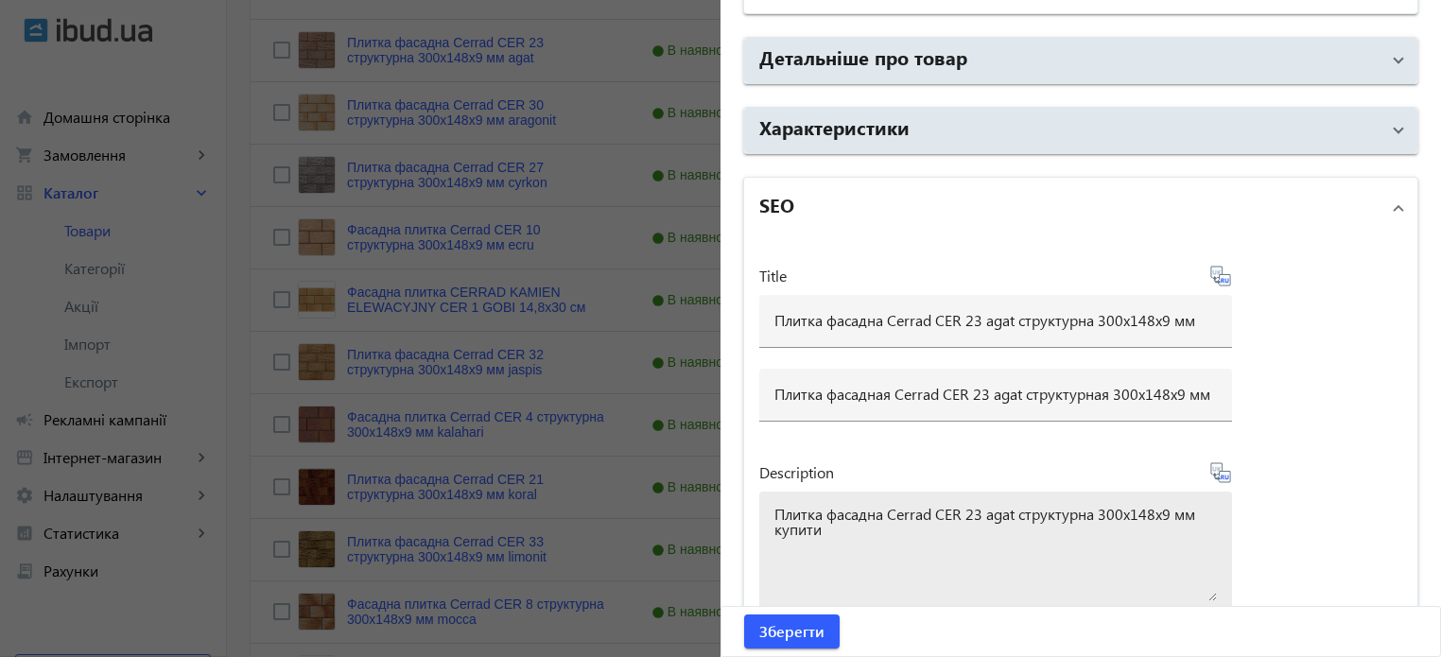
type textarea "Плитка фасадная Cerrad CER 23 agat структурная 300x148x9 мм купить"
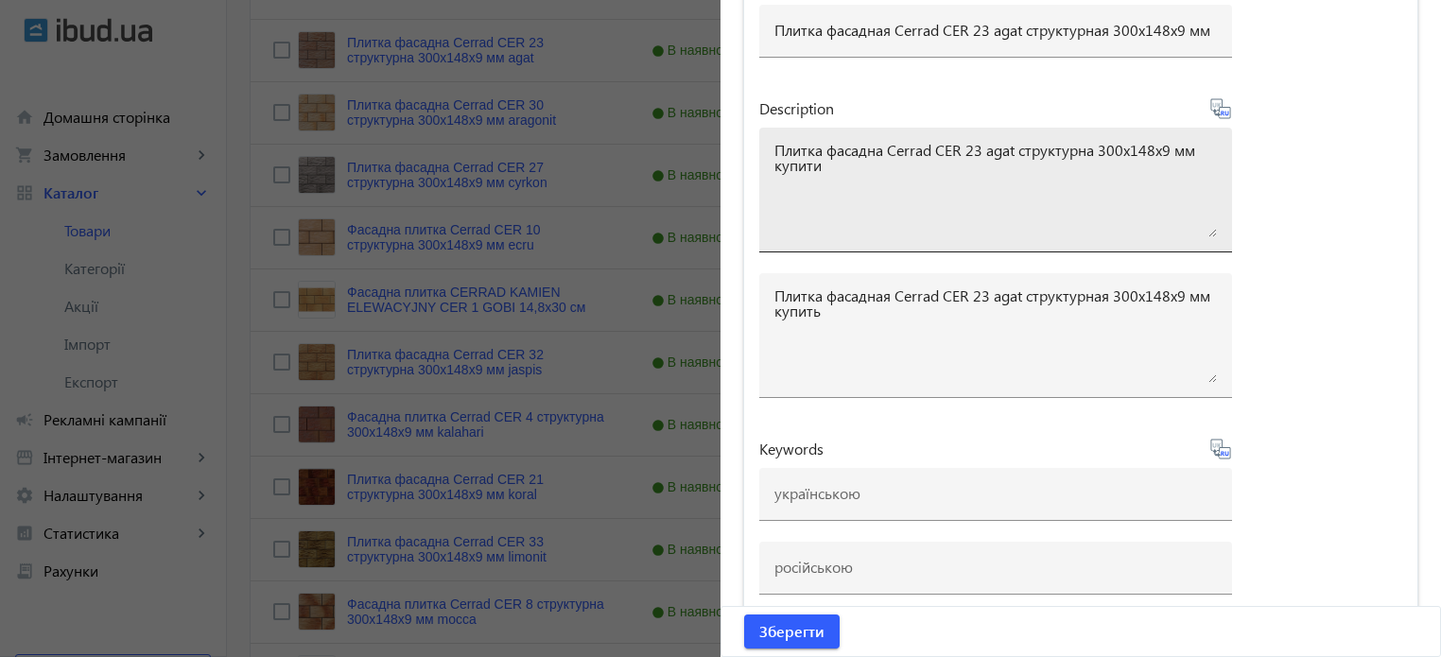
scroll to position [1670, 0]
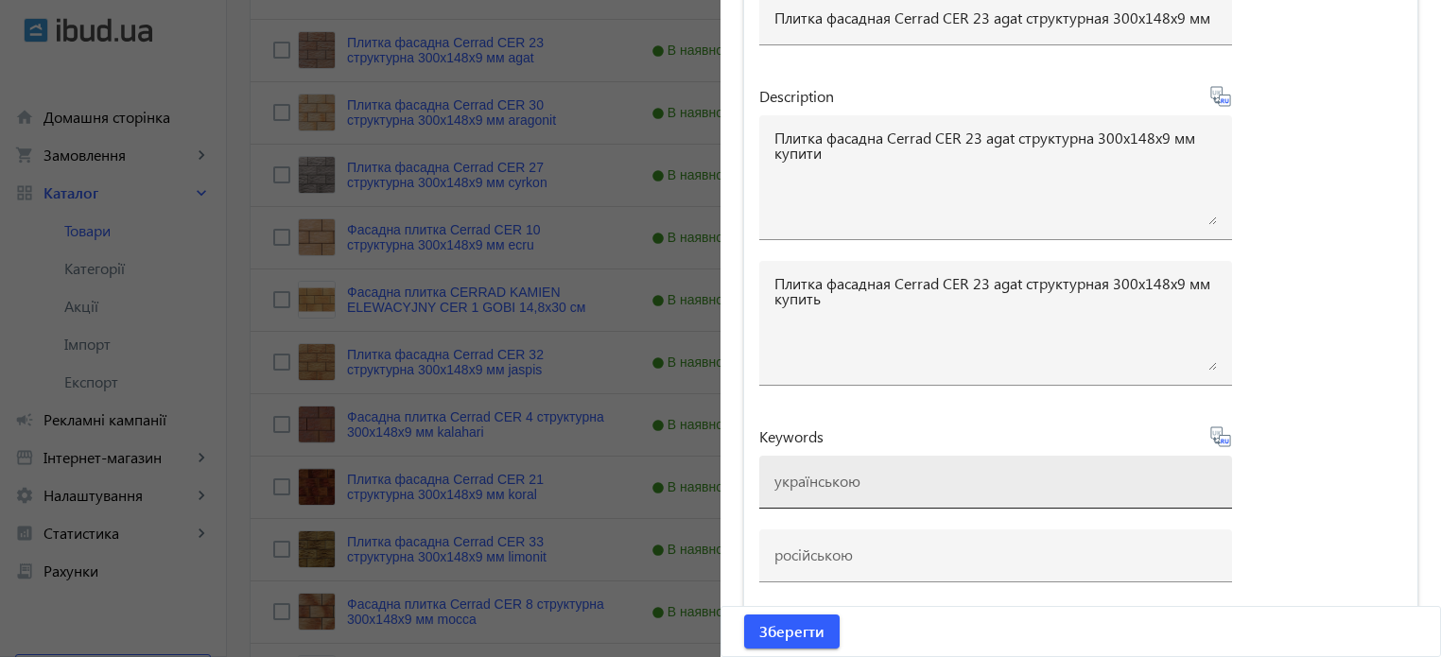
click at [777, 479] on input at bounding box center [995, 481] width 442 height 20
type input "п"
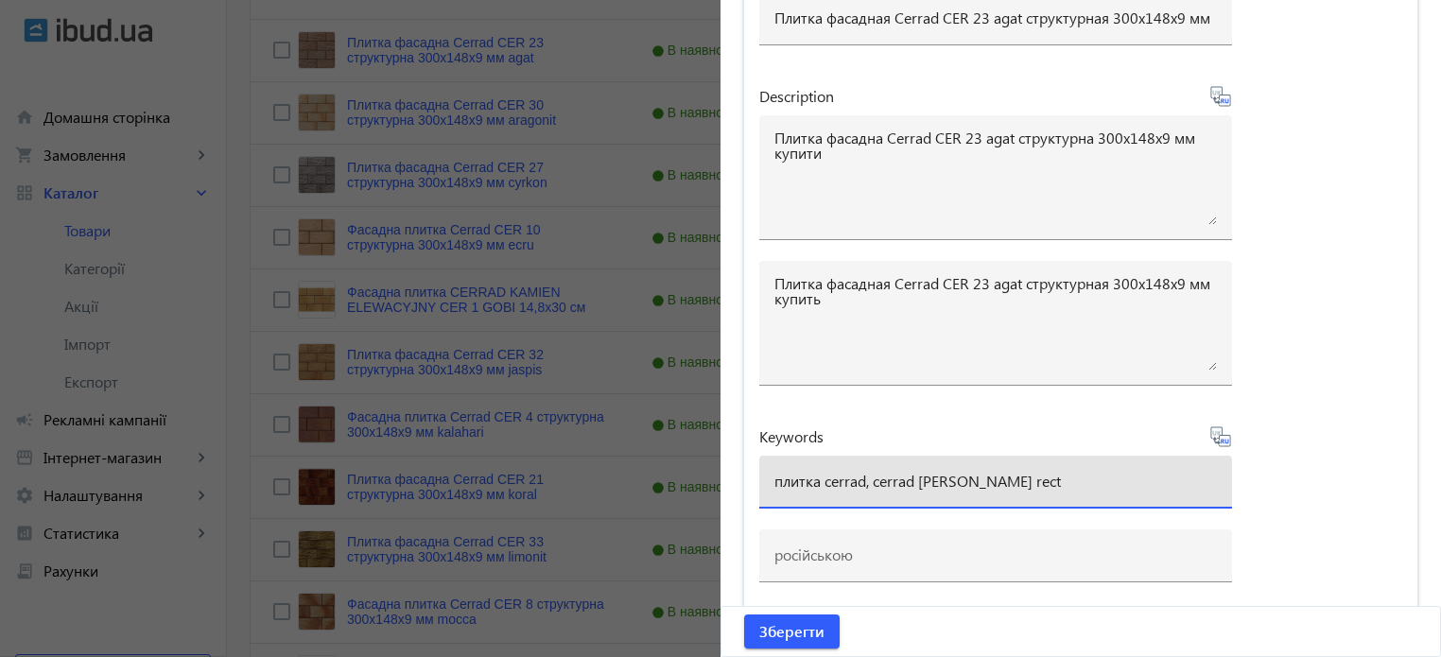
drag, startPoint x: 1066, startPoint y: 476, endPoint x: 917, endPoint y: 476, distance: 149.4
click at [917, 476] on input "плитка cerrad, cerrad mattina marrone rect" at bounding box center [995, 481] width 442 height 20
paste input "cer-23-strukturnaya-300x148x9-mm-algat"
drag, startPoint x: 957, startPoint y: 472, endPoint x: 1149, endPoint y: 492, distance: 192.9
click at [1149, 492] on div "плитка cerrad, cerrad cer-23-strukturnaya-300x148x9-mm-algat" at bounding box center [995, 482] width 442 height 53
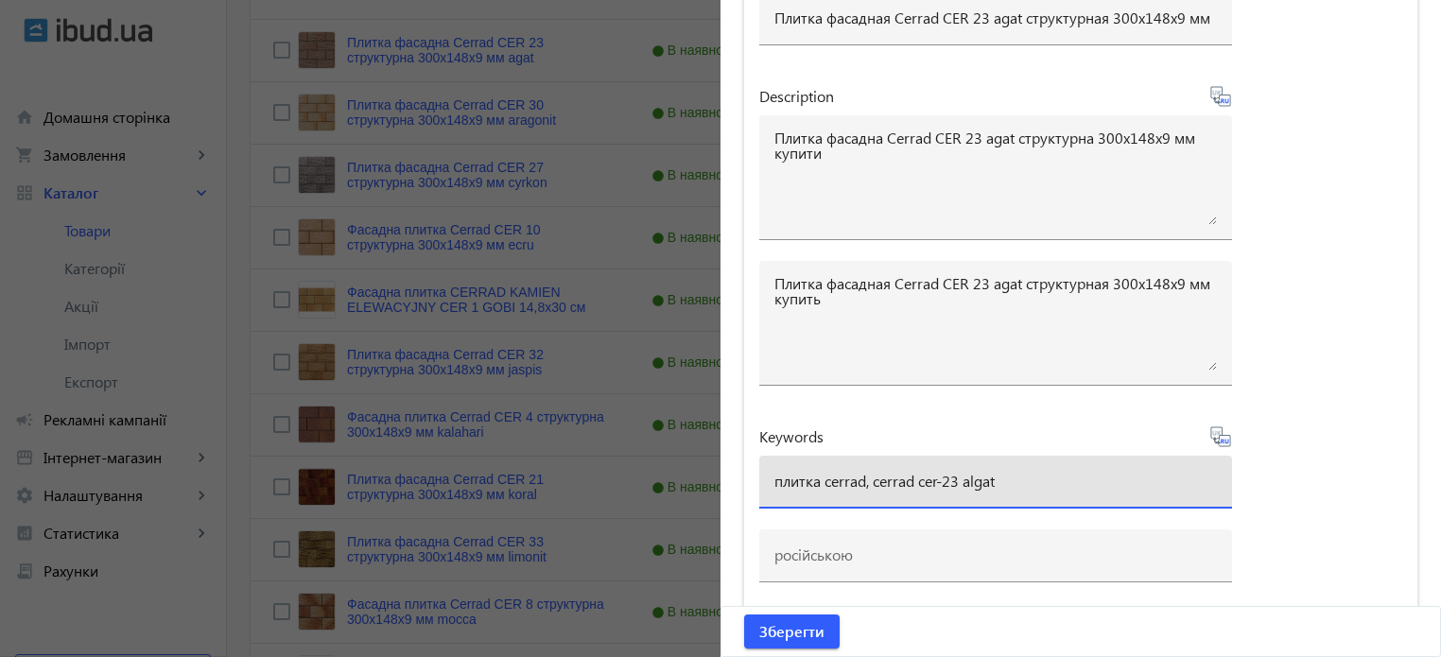
click at [944, 476] on input "плитка cerrad, cerrad cer-23 algat" at bounding box center [995, 481] width 442 height 20
click at [972, 476] on input "плитка cerrad, cerrad cer 23 algat" at bounding box center [995, 481] width 442 height 20
click at [872, 476] on input "плитка cerrad, cerrad cer 23 agat" at bounding box center [995, 481] width 442 height 20
type input "плитка cerrad, плитка cerrad cer 23 agat"
click at [1217, 429] on icon at bounding box center [1220, 436] width 20 height 20
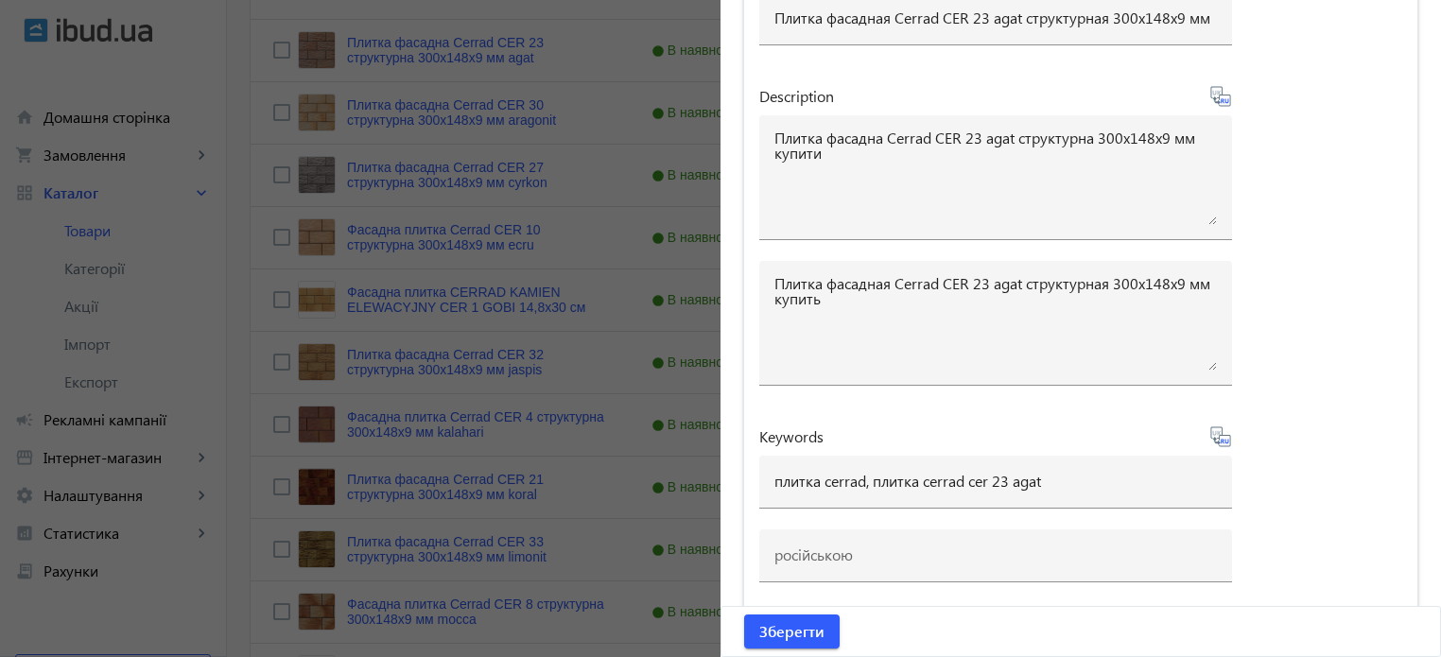
click at [1218, 435] on icon at bounding box center [1220, 436] width 23 height 23
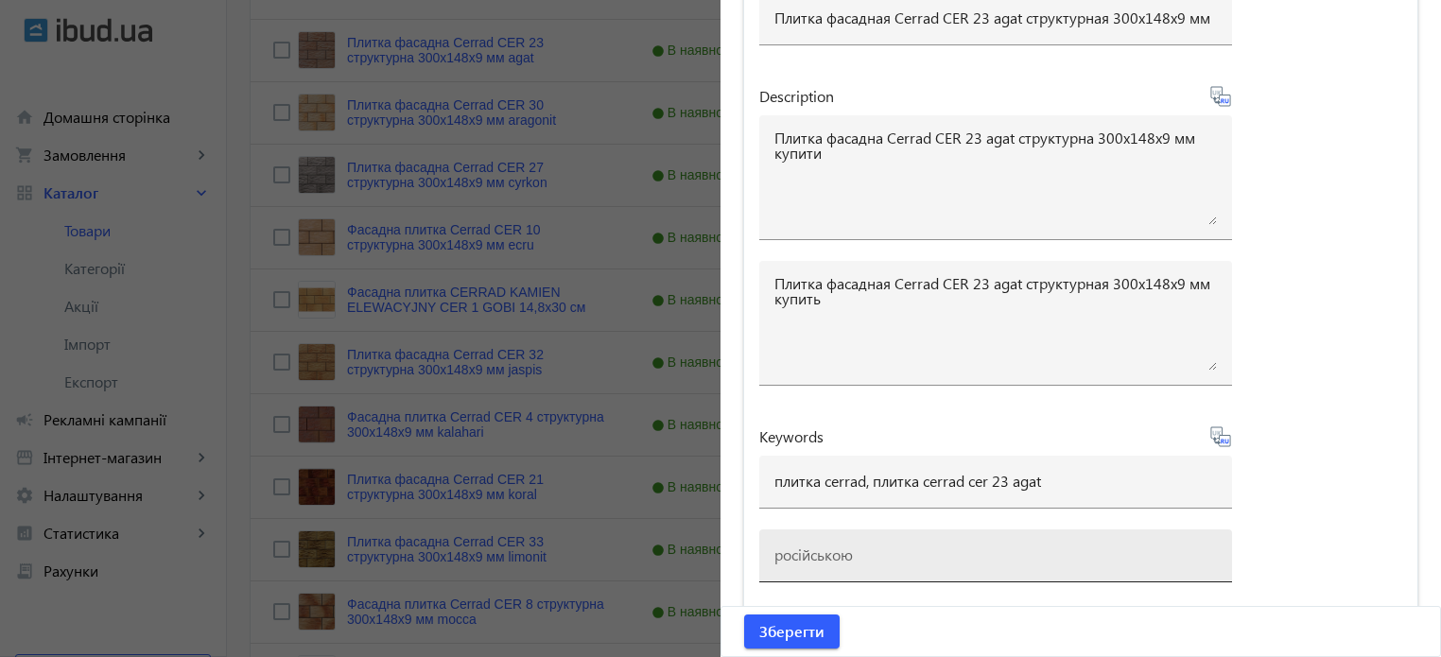
click at [972, 563] on div at bounding box center [995, 555] width 442 height 53
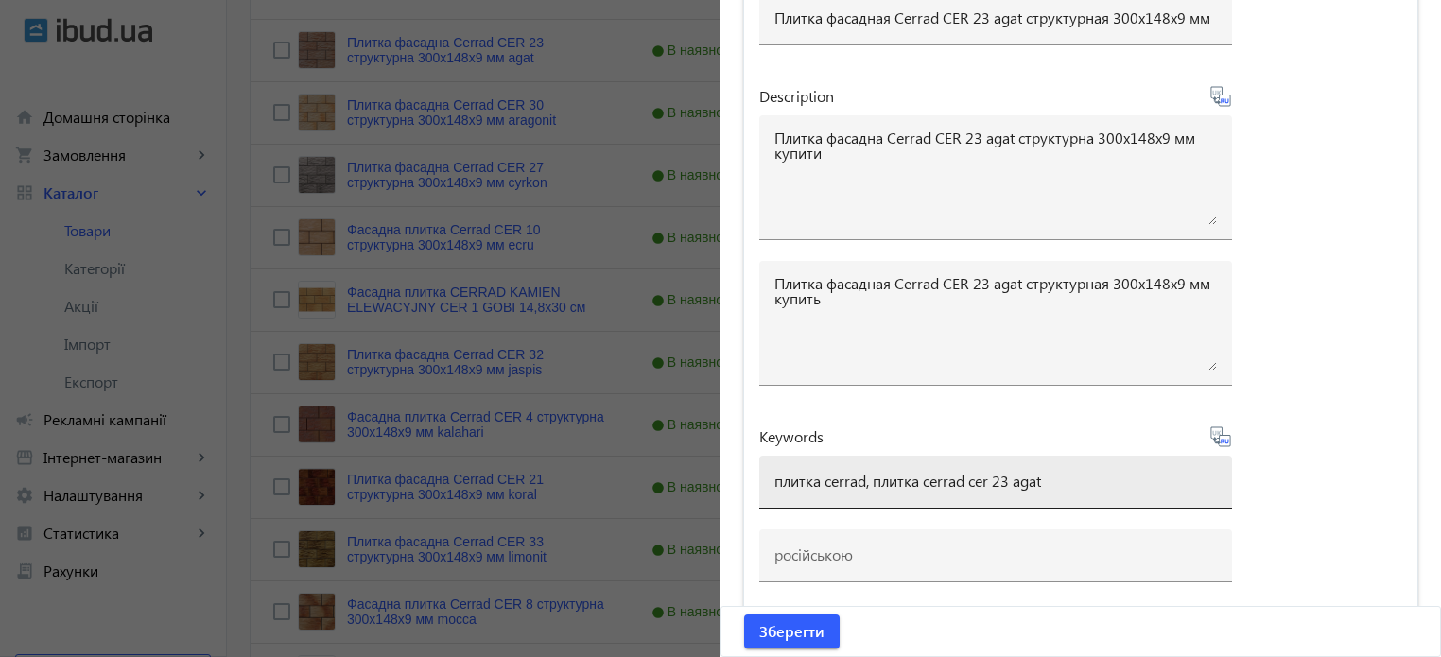
type input "плитка cerrad, плитка cerrad cer 23 agat"
drag, startPoint x: 1049, startPoint y: 476, endPoint x: 67, endPoint y: 384, distance: 986.6
click at [227, 380] on mat-sidenav-container "arrow_back Товари 7311 /10000 товарів Подовжити Додати товар cer close search f…" at bounding box center [834, 602] width 1214 height 2029
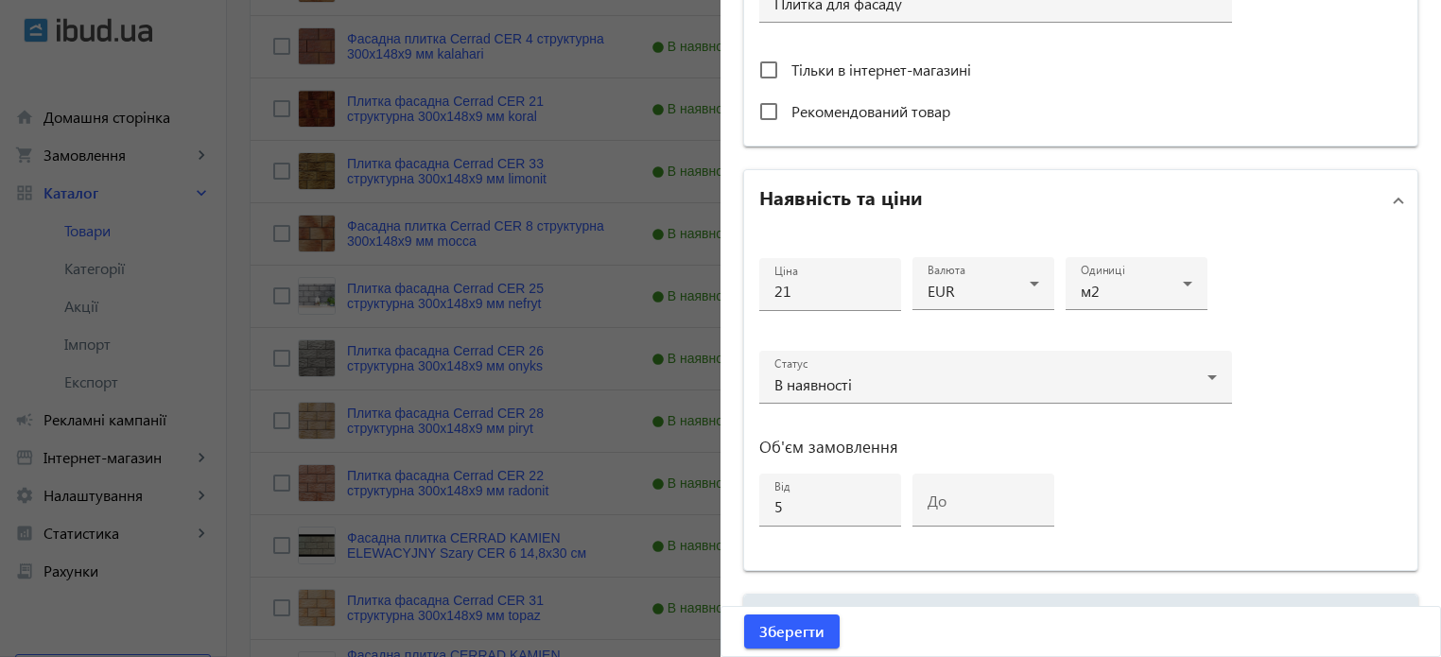
scroll to position [724, 0]
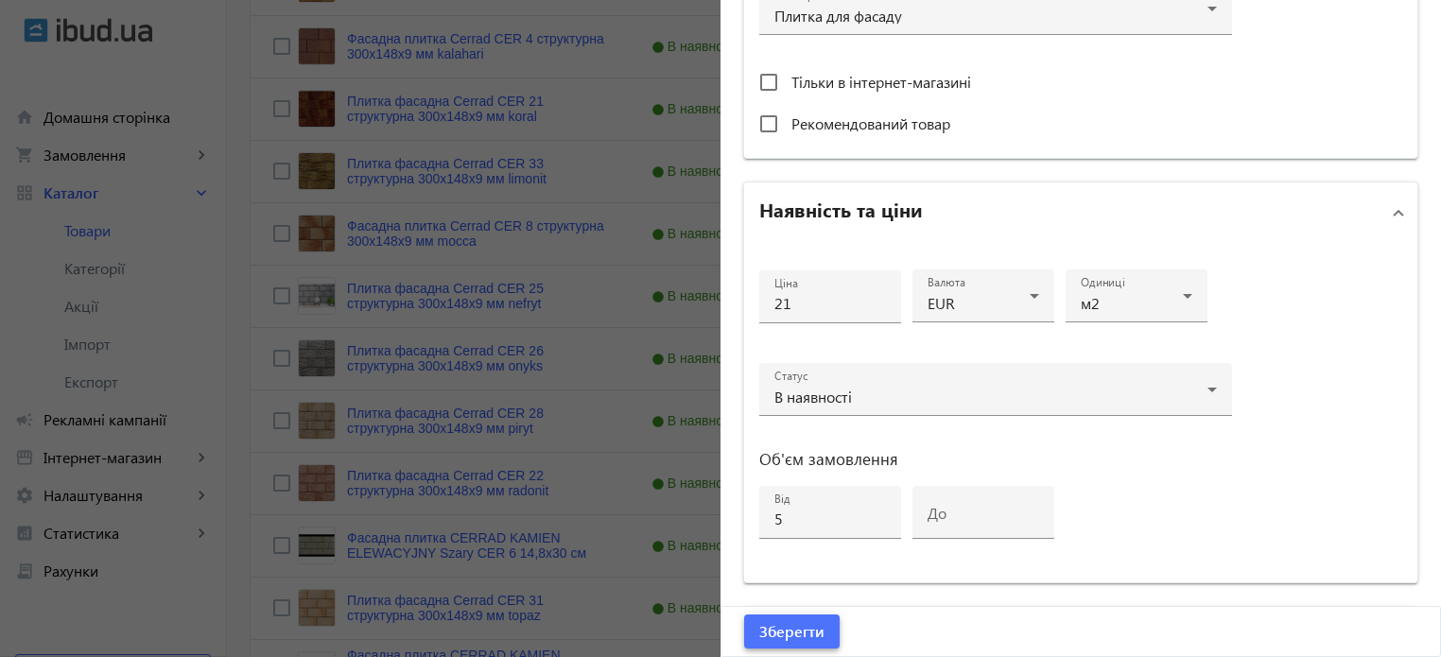
click at [813, 627] on span "Зберегти" at bounding box center [791, 631] width 65 height 21
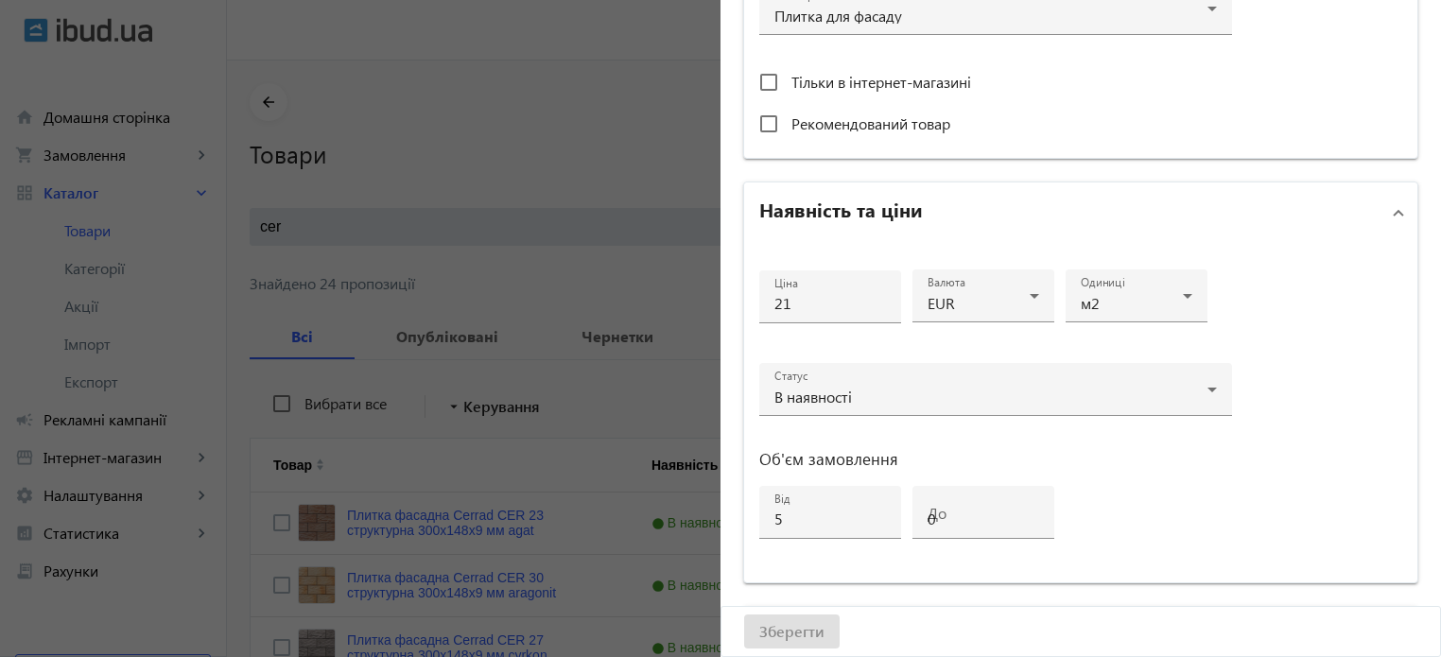
scroll to position [0, 0]
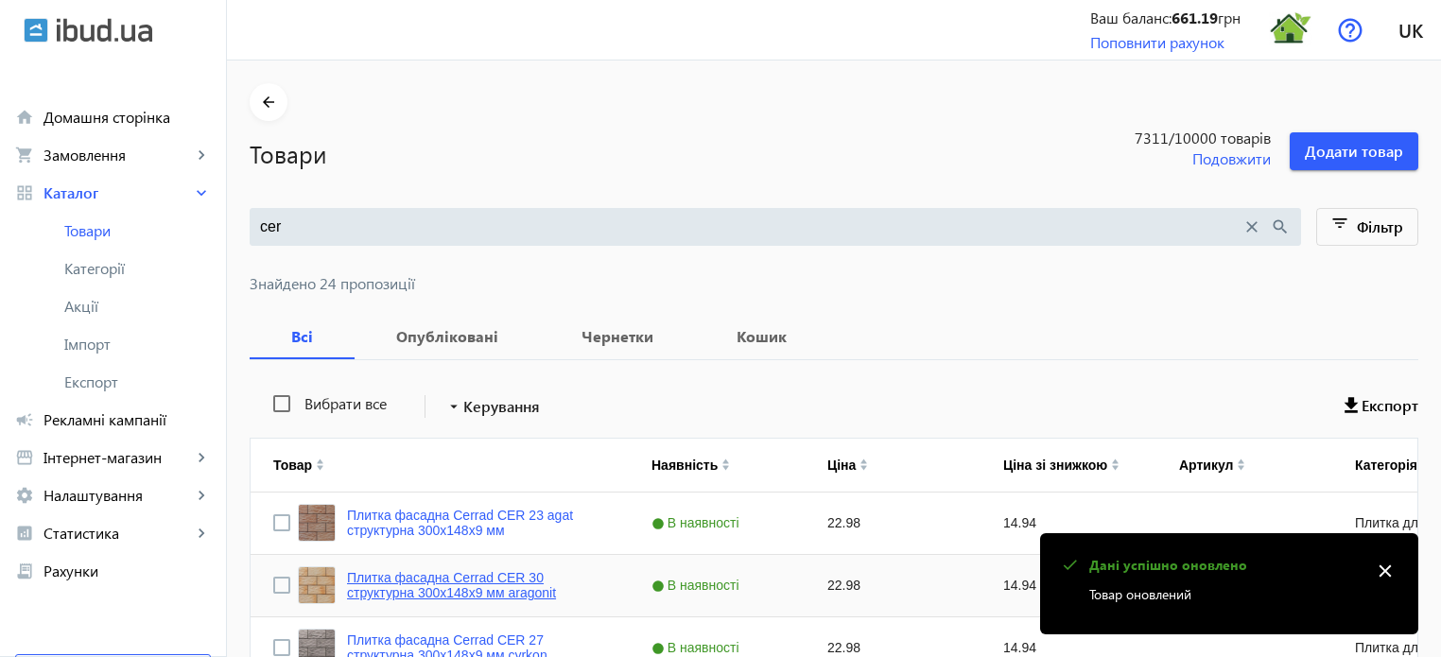
click at [459, 572] on link "Плитка фасадна Cerrad CER 30 структурна 300x148x9 мм aragonit" at bounding box center [476, 585] width 259 height 30
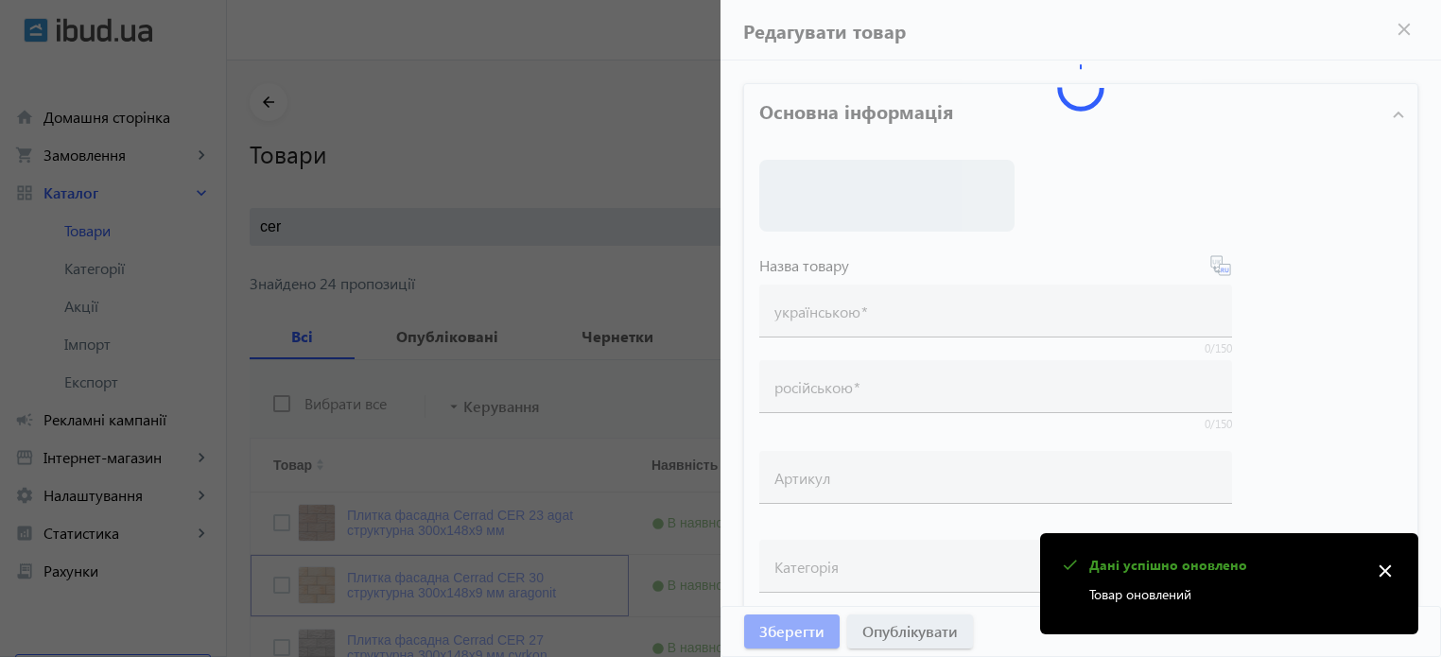
type input "Плитка фасадна Cerrad CER 30 структурна 300x148x9 мм aragonit"
type input "Плитка фасадная Cerrad CER 30 структурная 300x148x9 мм aragonit"
type input "22.98"
type input "5"
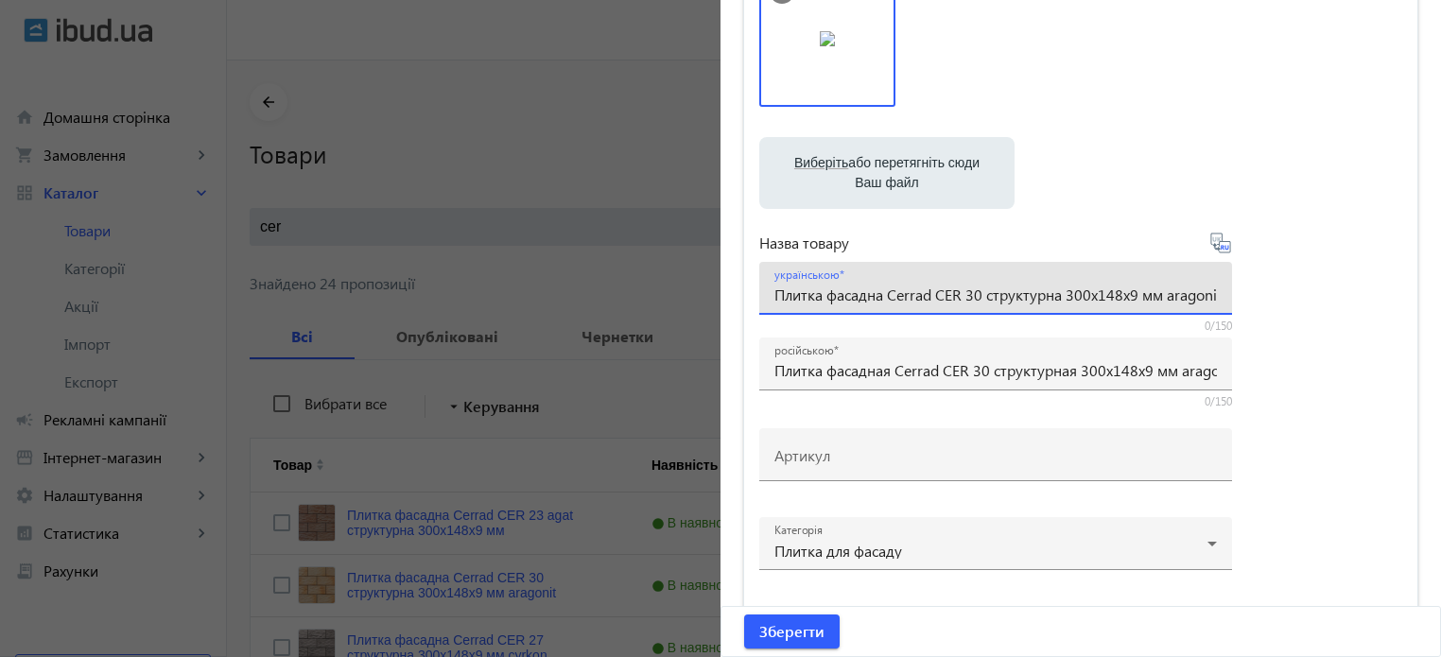
scroll to position [0, 8]
drag, startPoint x: 1157, startPoint y: 293, endPoint x: 1451, endPoint y: 277, distance: 294.5
click at [977, 294] on input "Плитка фасадна Cerrad CER 30 структурна 300x148x9 мм aragonit" at bounding box center [995, 295] width 442 height 20
paste input "aragonit"
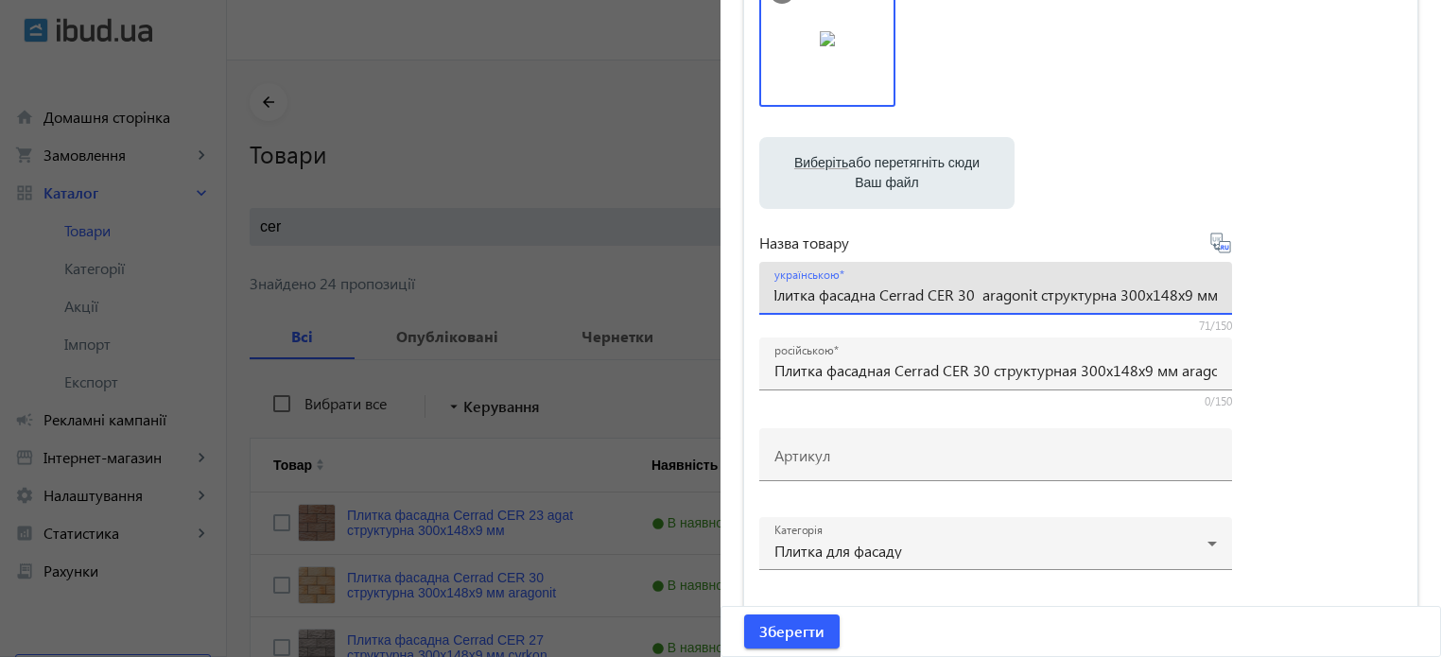
click at [1208, 294] on input "Плитка фасадна Cerrad CER 30 aragonit структурна 300x148x9 мм aragonit" at bounding box center [995, 295] width 442 height 20
drag, startPoint x: 1208, startPoint y: 299, endPoint x: 1269, endPoint y: 274, distance: 65.3
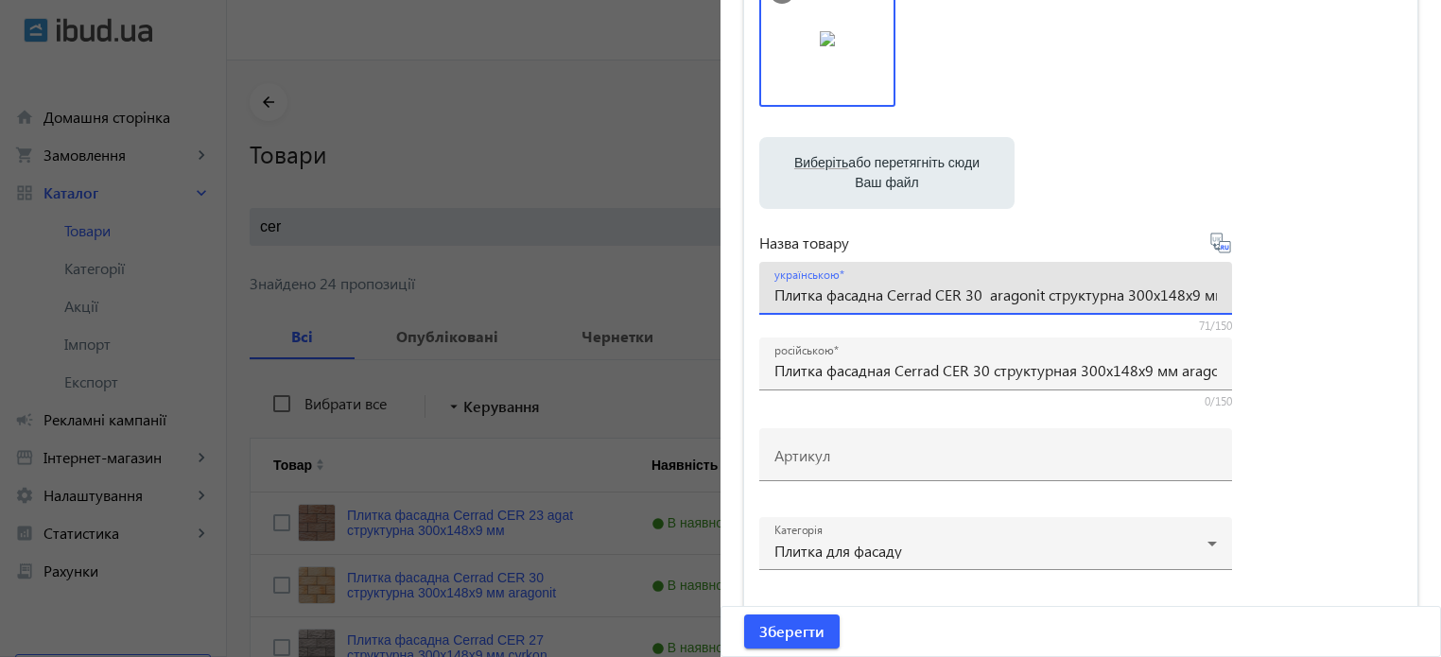
click at [1210, 292] on div "українською Плитка фасадна Cerrad CER 30 aragonit структурна 300x148x9 мм arago…" at bounding box center [995, 288] width 473 height 53
click at [1199, 299] on input "Плитка фасадна Cerrad CER 30 aragonit структурна 300x148x9 мм aragonit" at bounding box center [995, 295] width 442 height 20
click at [979, 298] on input "Плитка фасадна Cerrad CER 30 aragonit структурна 300x148x9 мм" at bounding box center [995, 295] width 442 height 20
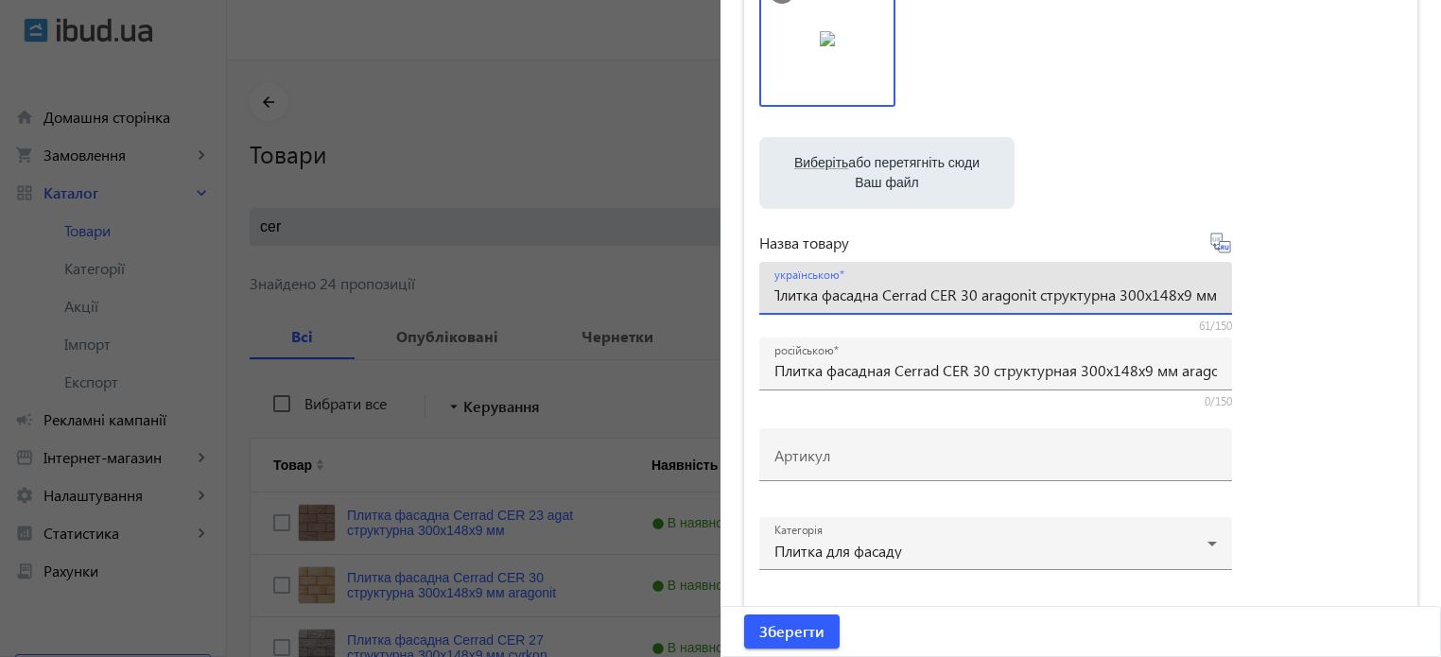
type input "Плитка фасадна Cerrad CER 30 aragonit структурна 300x148x9 мм"
click at [1217, 246] on icon at bounding box center [1220, 243] width 23 height 23
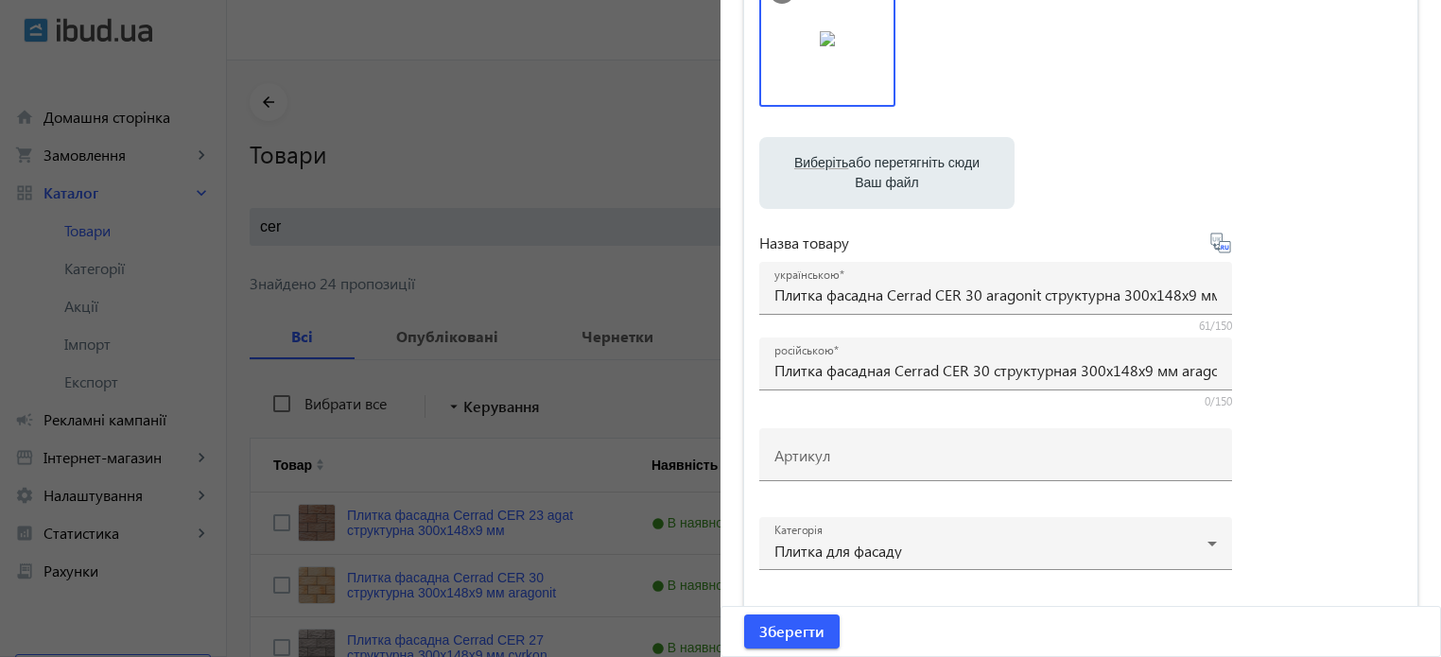
type input "Плитка фасадная Cerrad CER 30 aragonit структурная 300x148x9 мм"
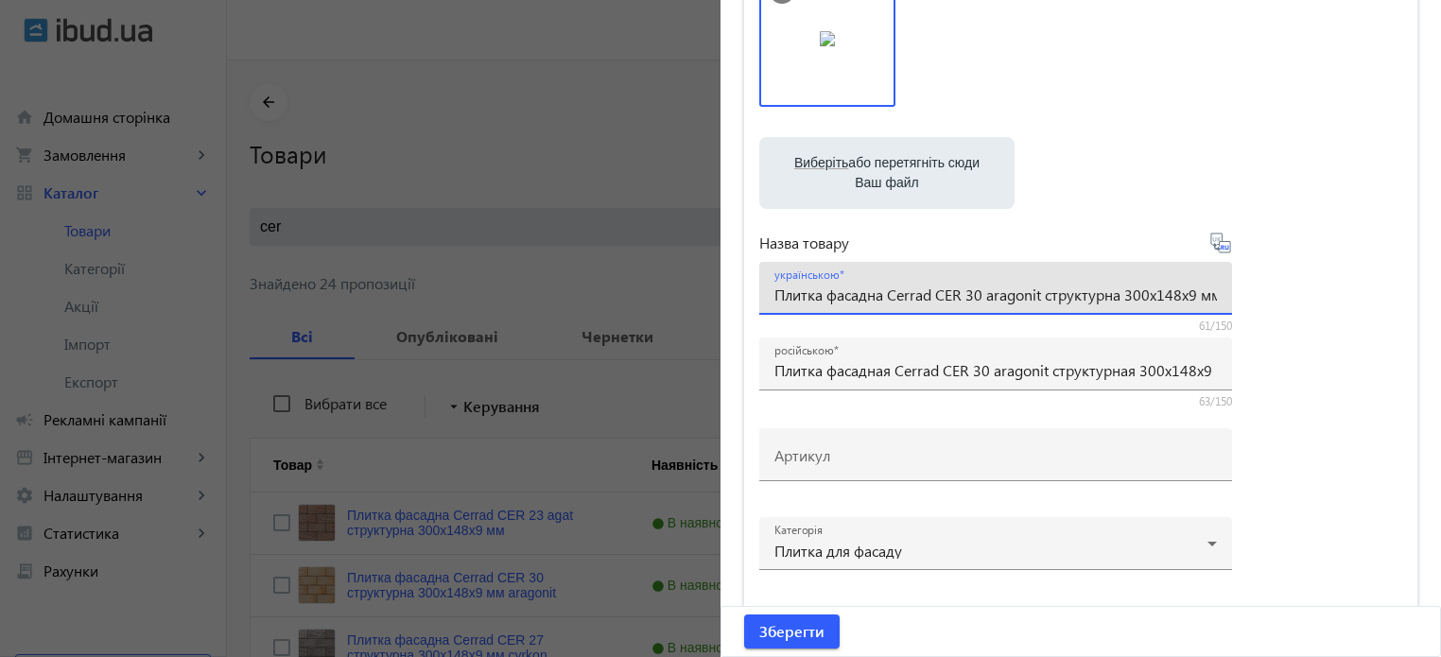
scroll to position [0, 8]
drag, startPoint x: 768, startPoint y: 293, endPoint x: 1451, endPoint y: 196, distance: 690.4
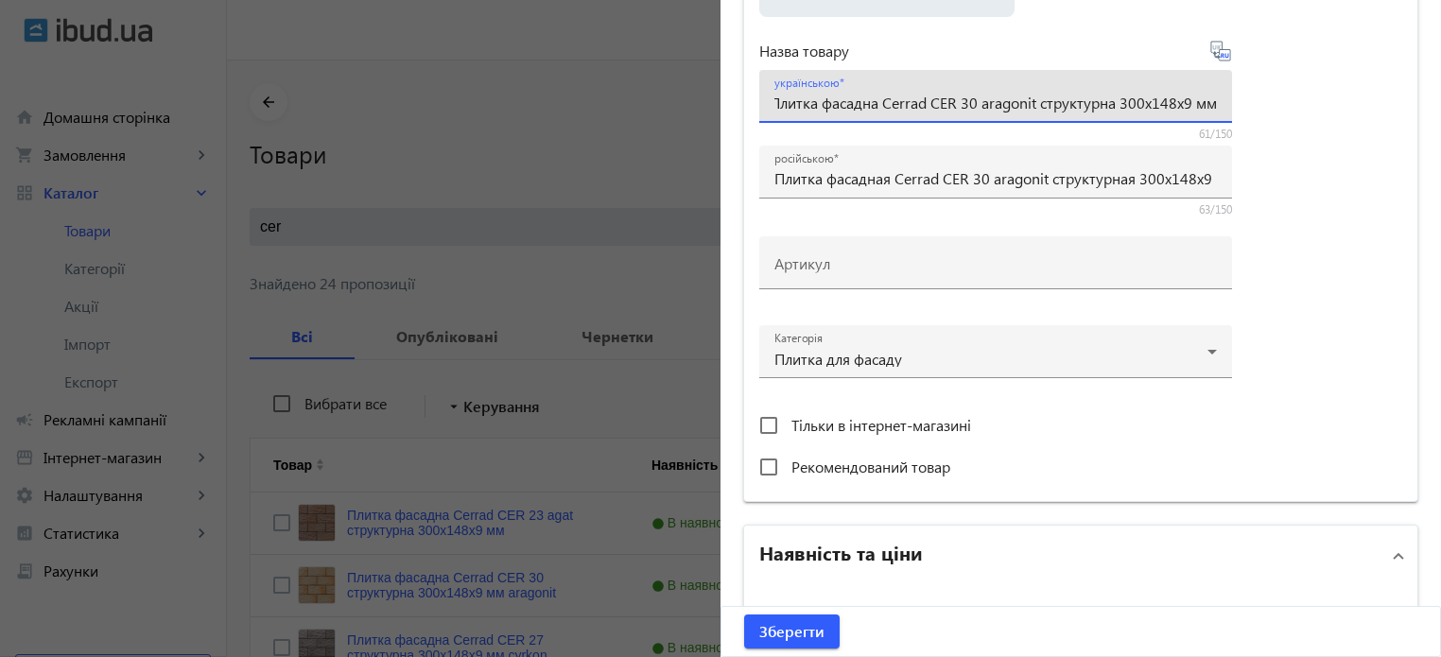
scroll to position [473, 0]
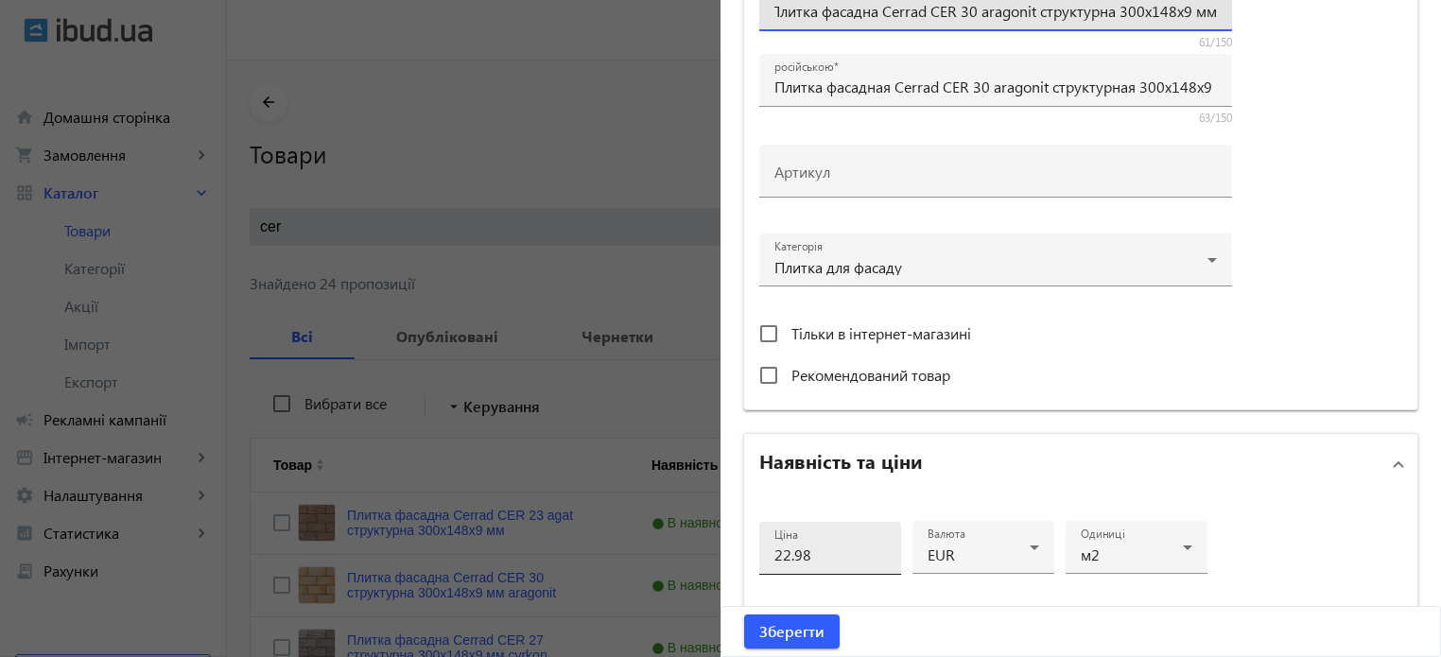
click at [824, 555] on input "22.98" at bounding box center [830, 555] width 112 height 20
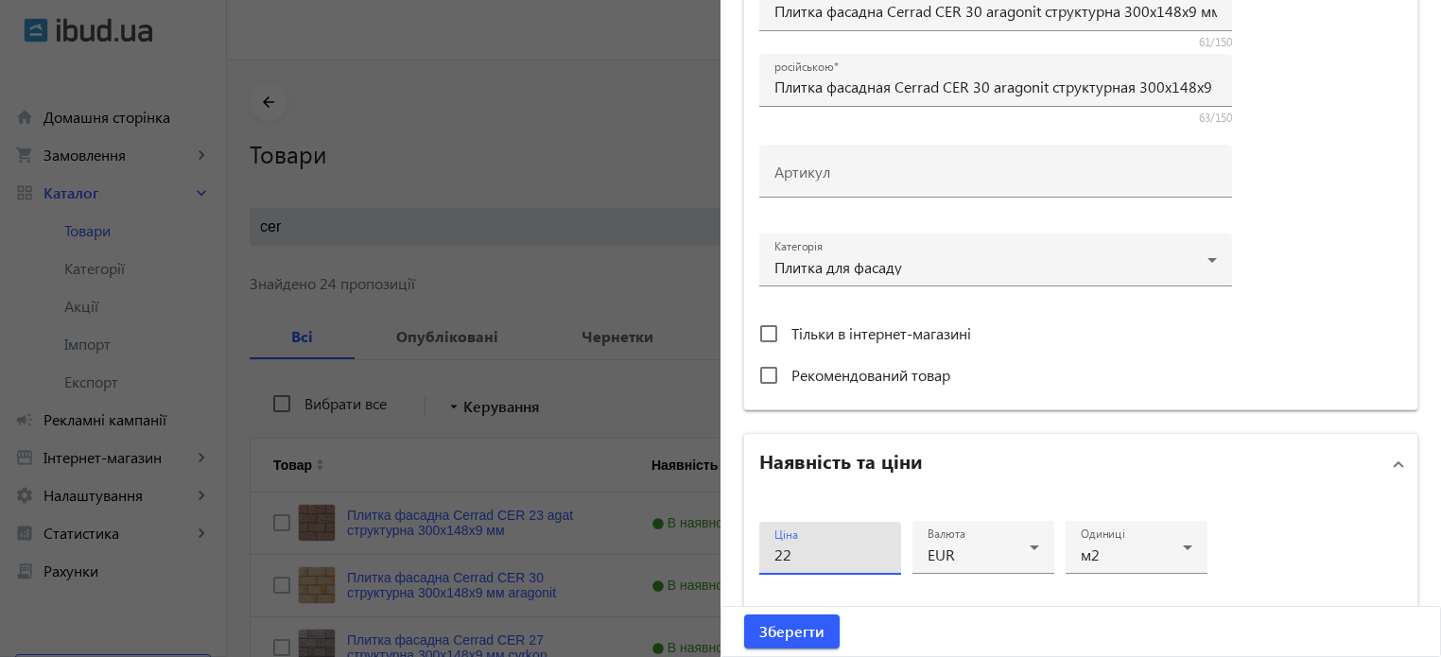
type input "2"
type input "21"
click at [1057, 456] on mat-panel-title "Наявність та ціни" at bounding box center [1069, 464] width 620 height 34
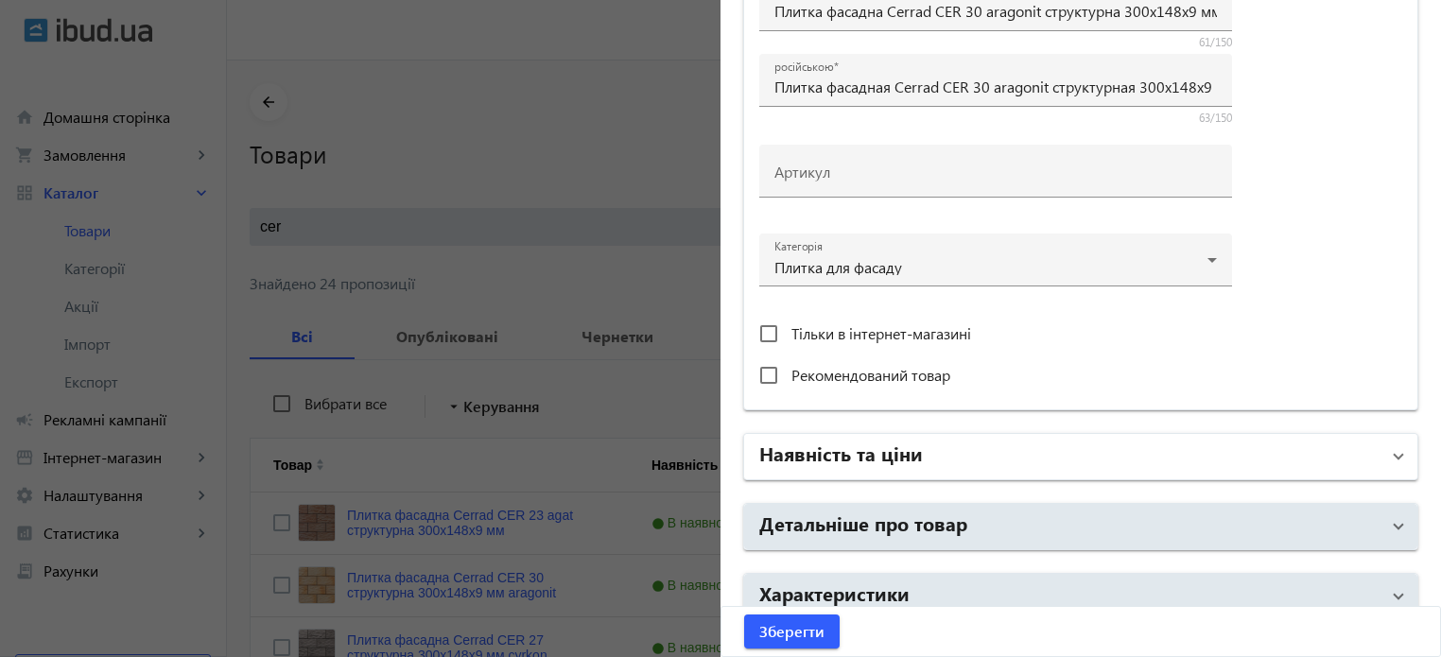
click at [855, 452] on h2 "Наявність та ціни" at bounding box center [841, 453] width 164 height 26
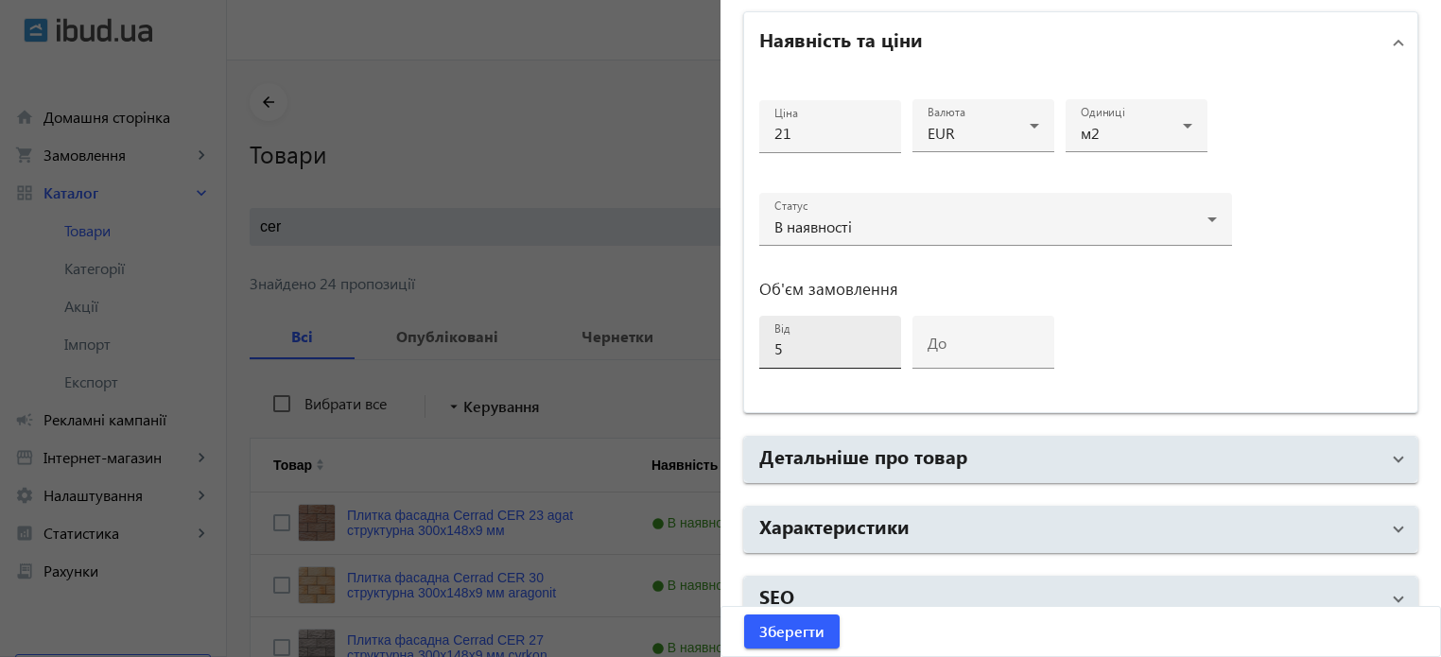
scroll to position [915, 0]
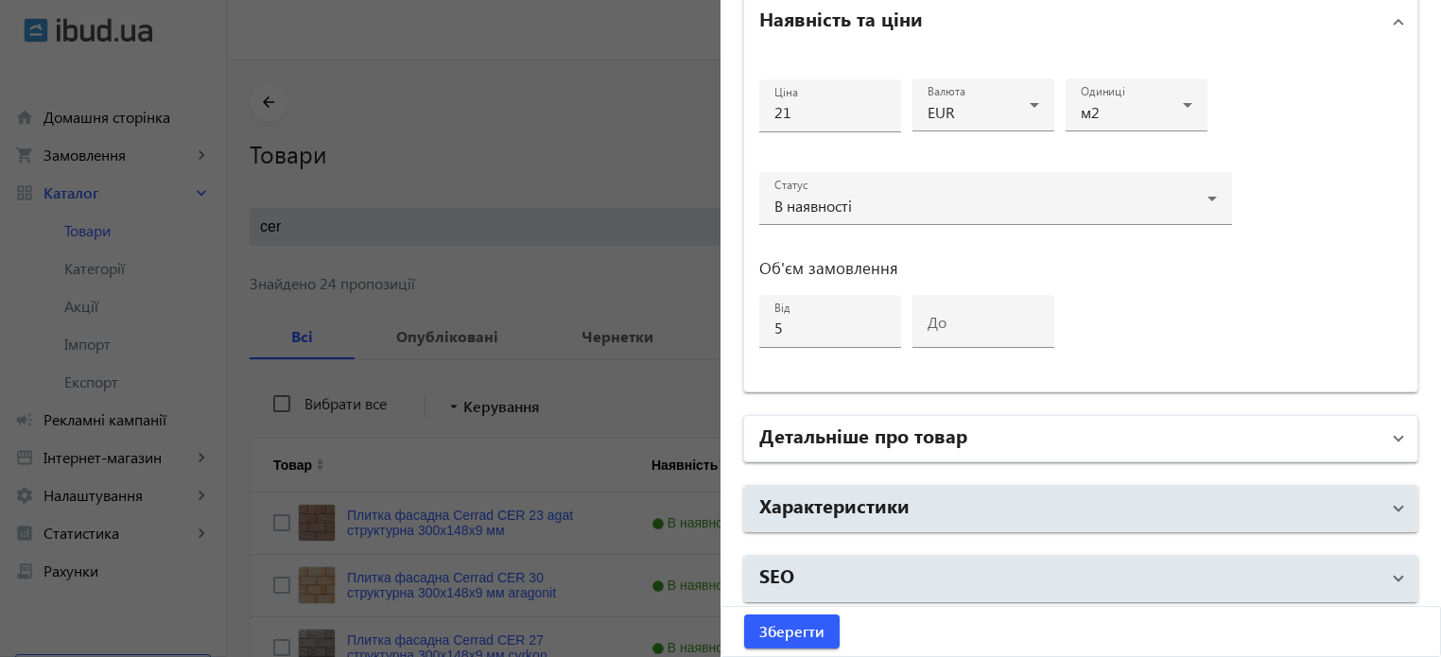
click at [839, 432] on h2 "Детальніше про товар" at bounding box center [863, 435] width 208 height 26
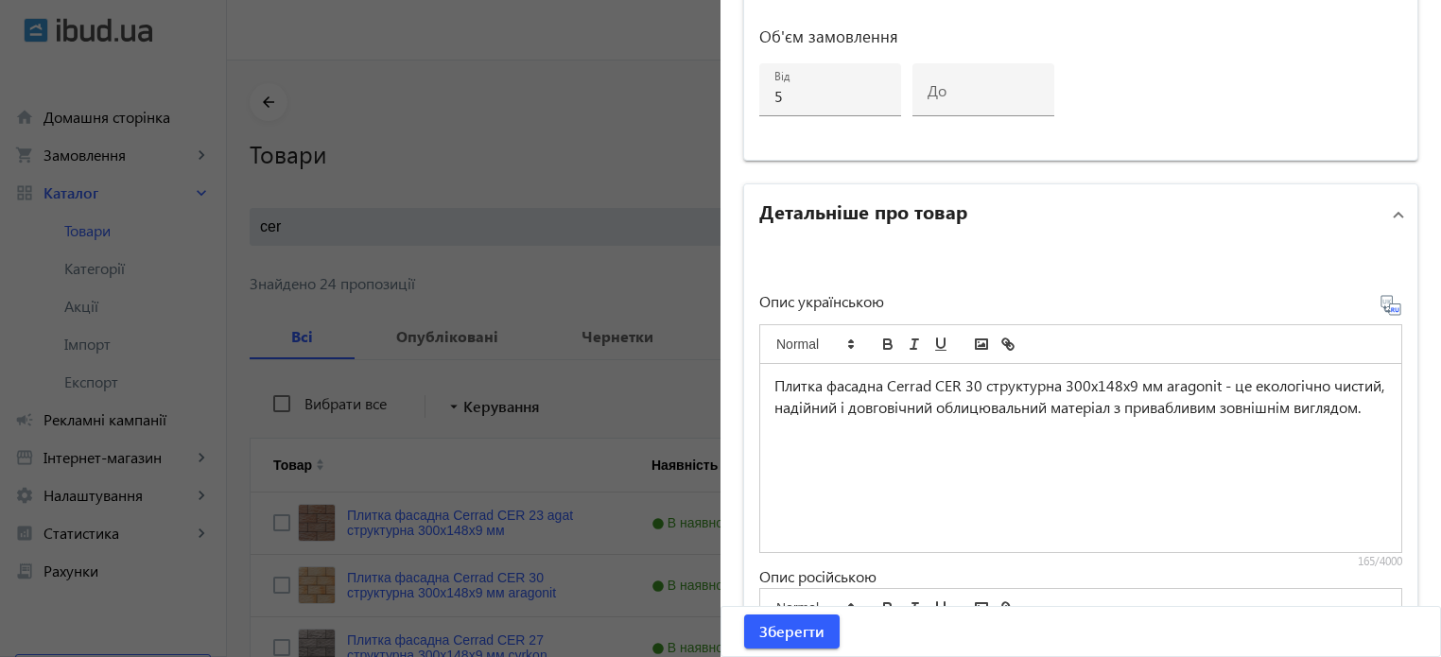
scroll to position [1104, 0]
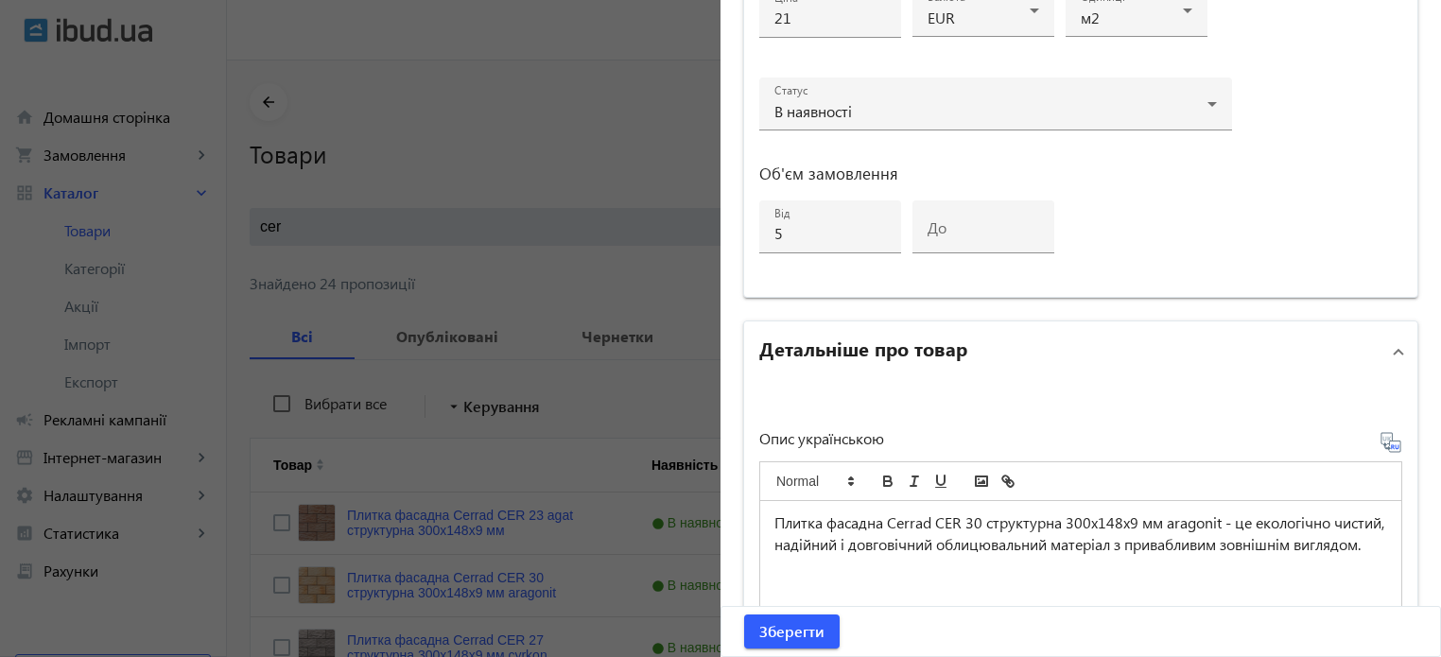
click at [855, 342] on h2 "Детальніше про товар" at bounding box center [863, 348] width 208 height 26
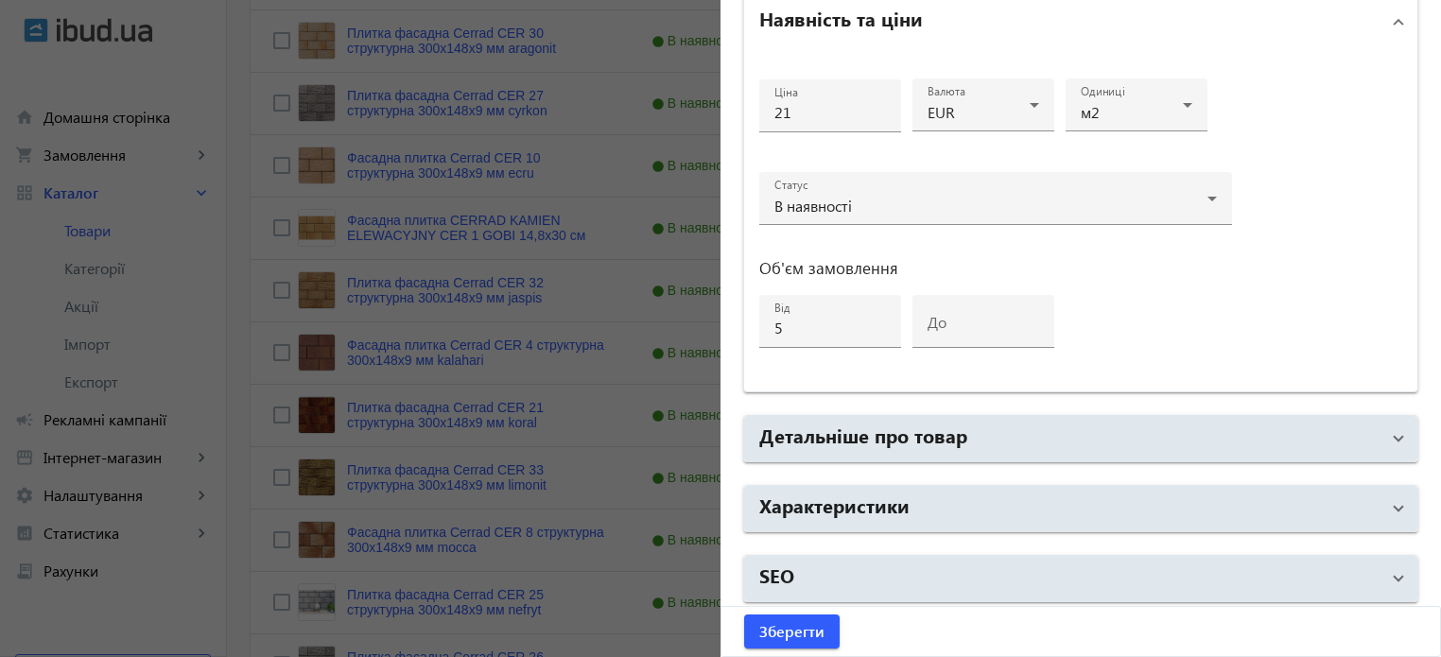
scroll to position [567, 0]
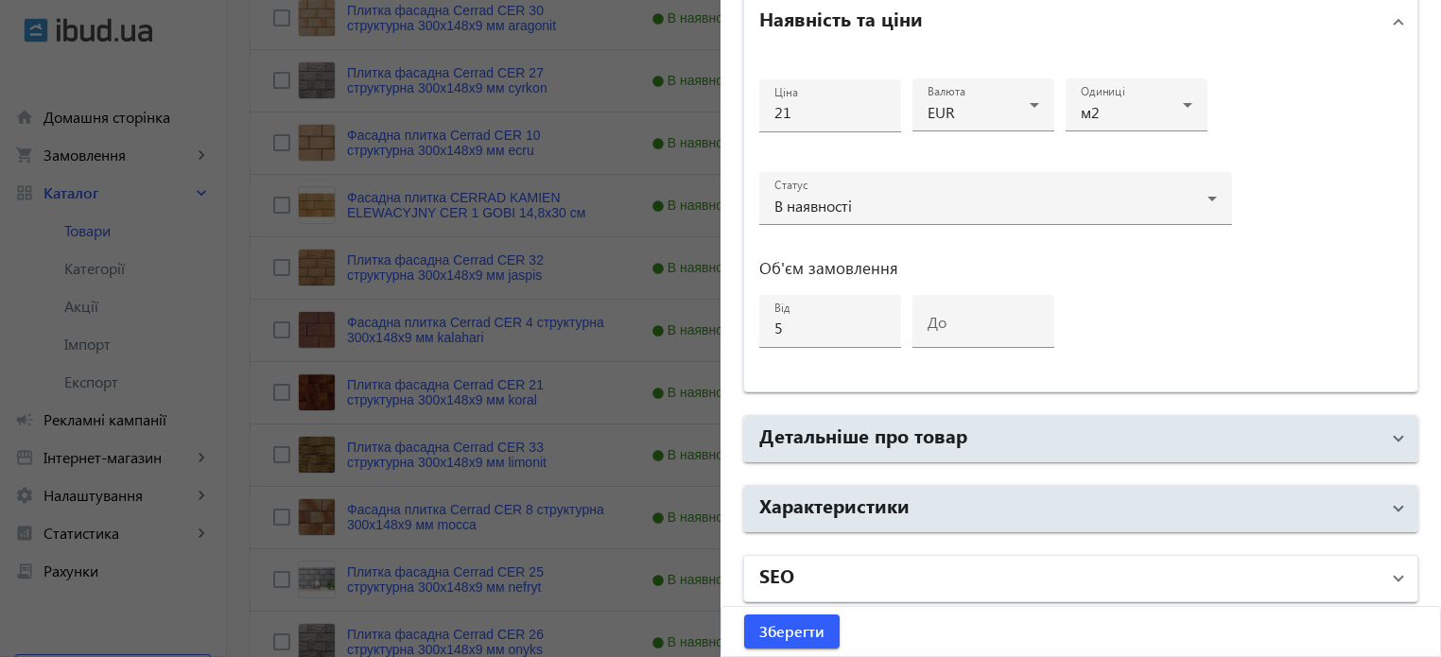
click at [797, 580] on mat-panel-title "SEO" at bounding box center [1069, 579] width 620 height 34
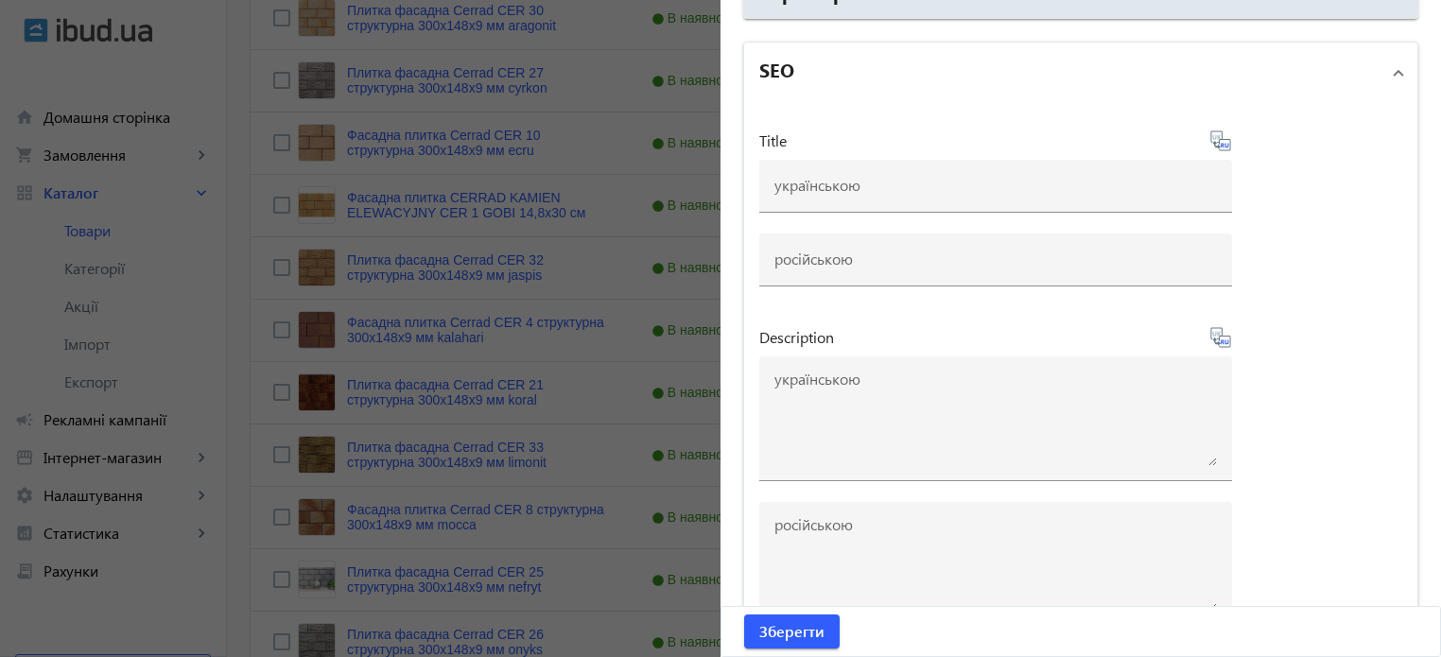
scroll to position [1482, 0]
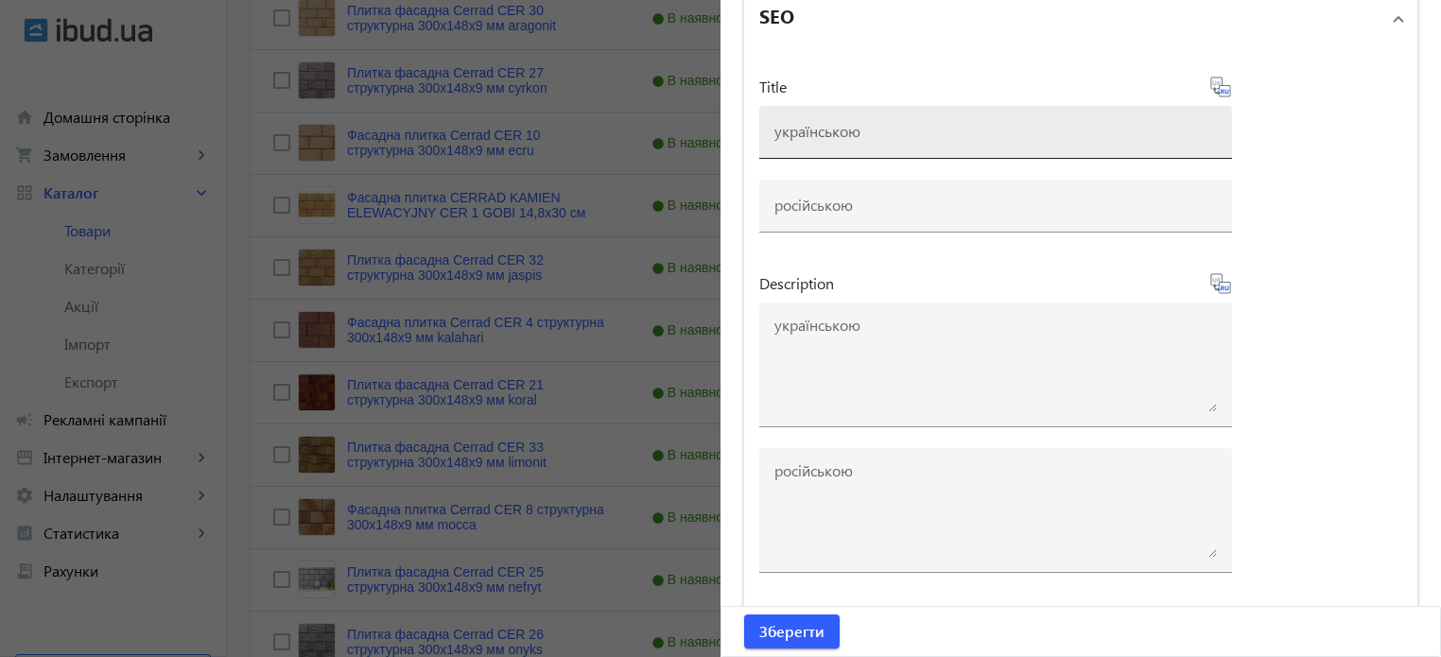
click at [796, 141] on div at bounding box center [995, 132] width 442 height 53
paste input "Плитка фасадна Cerrad CER 30 aragonit структурна 300x148x9 мм купити"
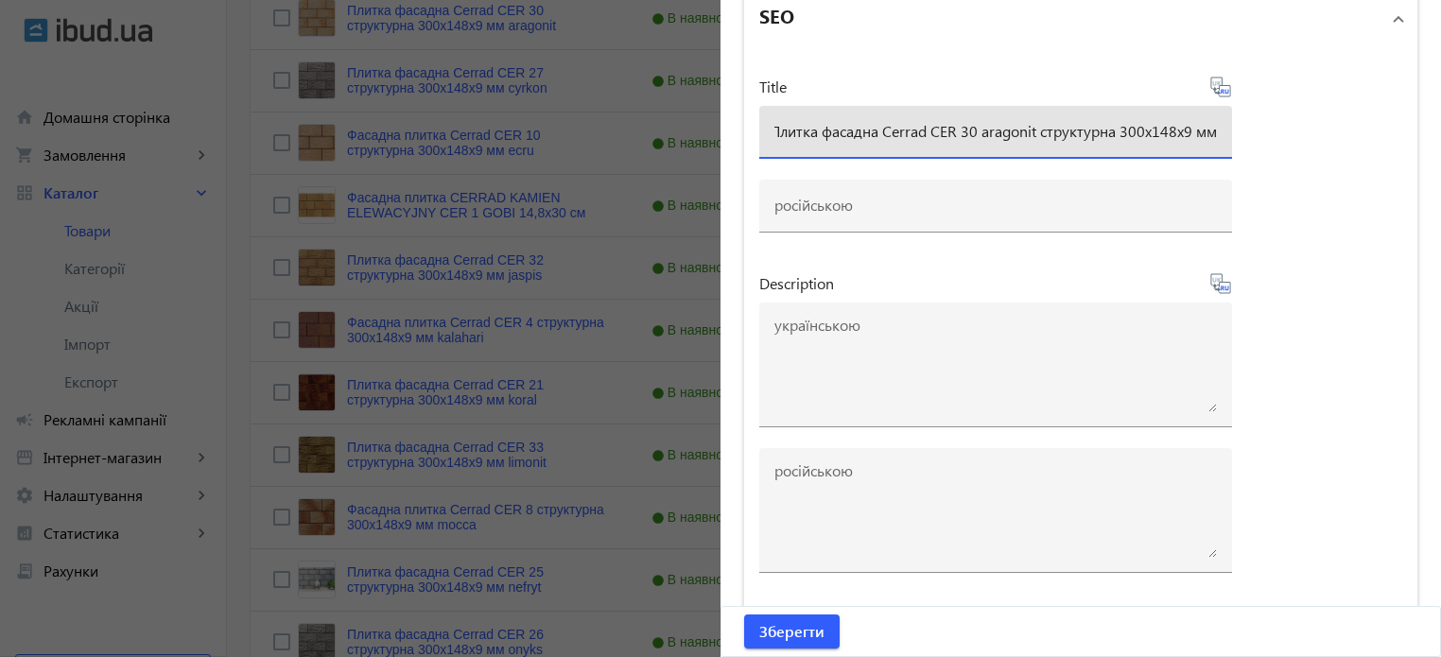
scroll to position [0, 8]
type input "Плитка фасадна Cerrad CER 30 aragonit структурна 300x148x9 мм"
click at [1219, 85] on icon at bounding box center [1220, 87] width 23 height 23
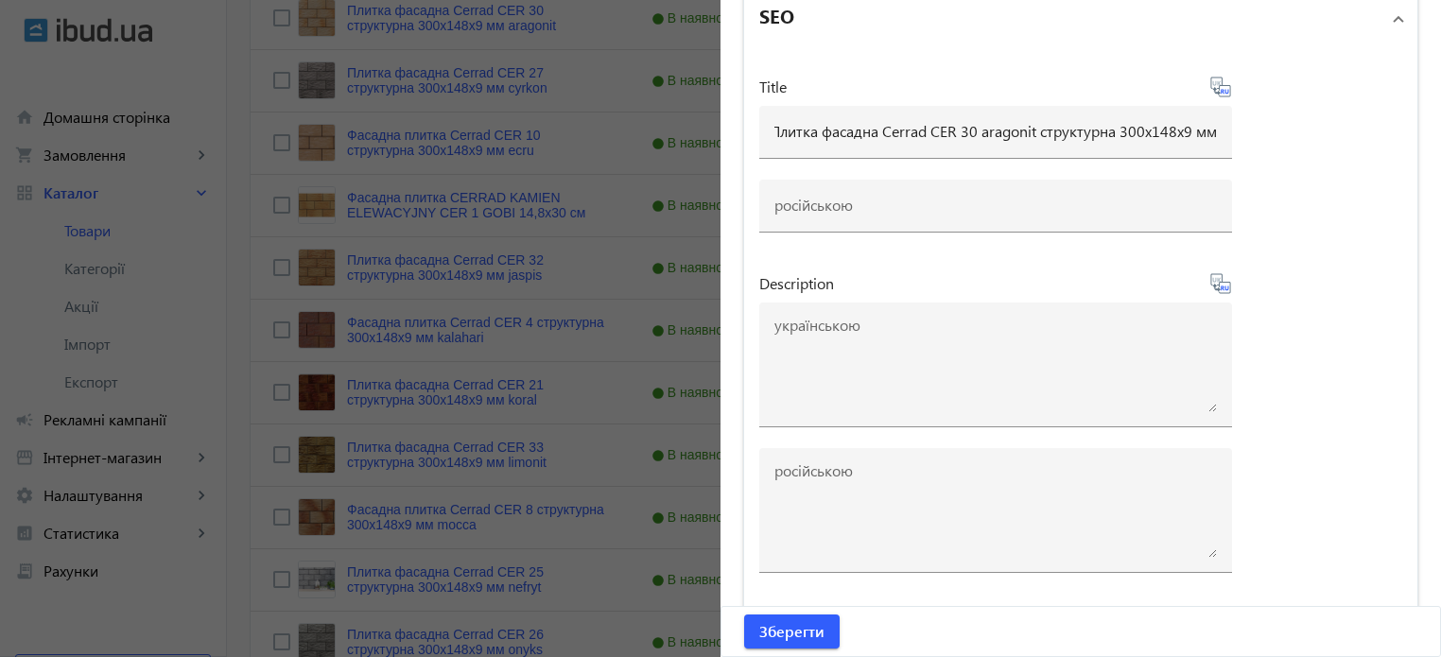
scroll to position [0, 0]
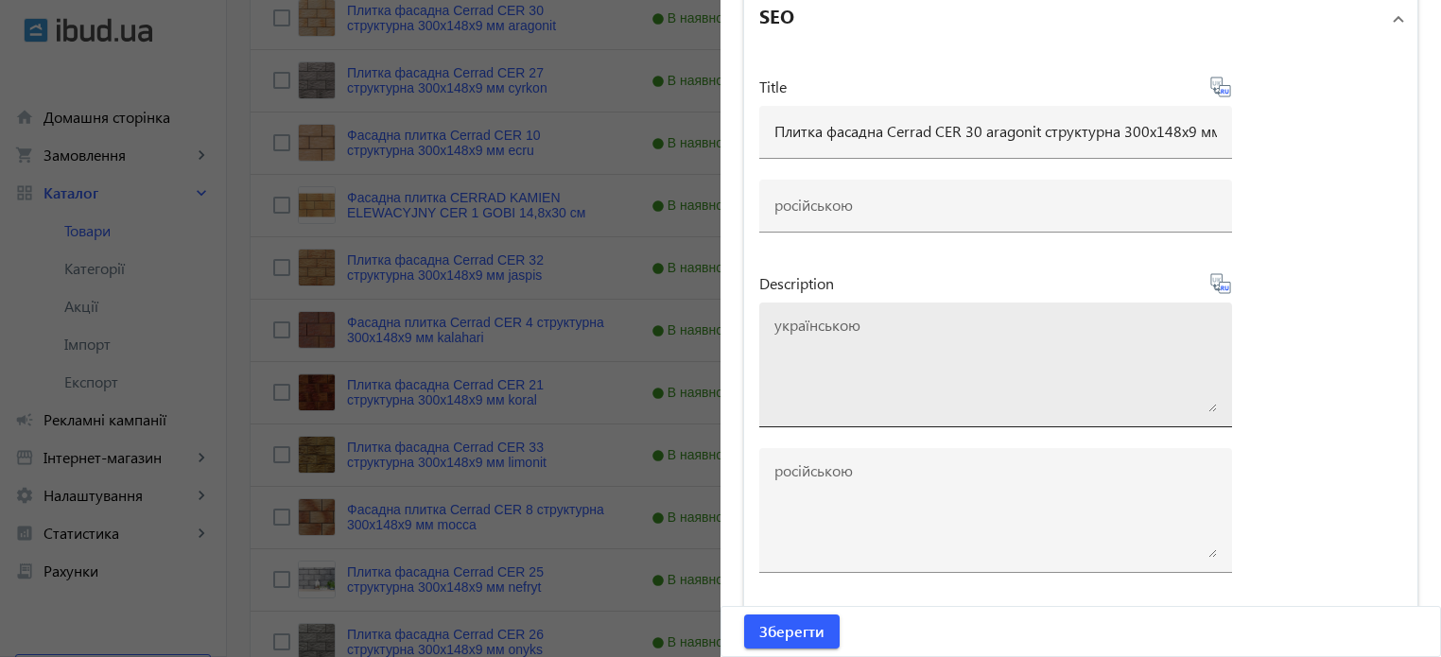
type input "Плитка фасадная Cerrad CER 30 aragonit структурная 300x148x9 мм"
click at [888, 377] on textarea at bounding box center [995, 365] width 442 height 95
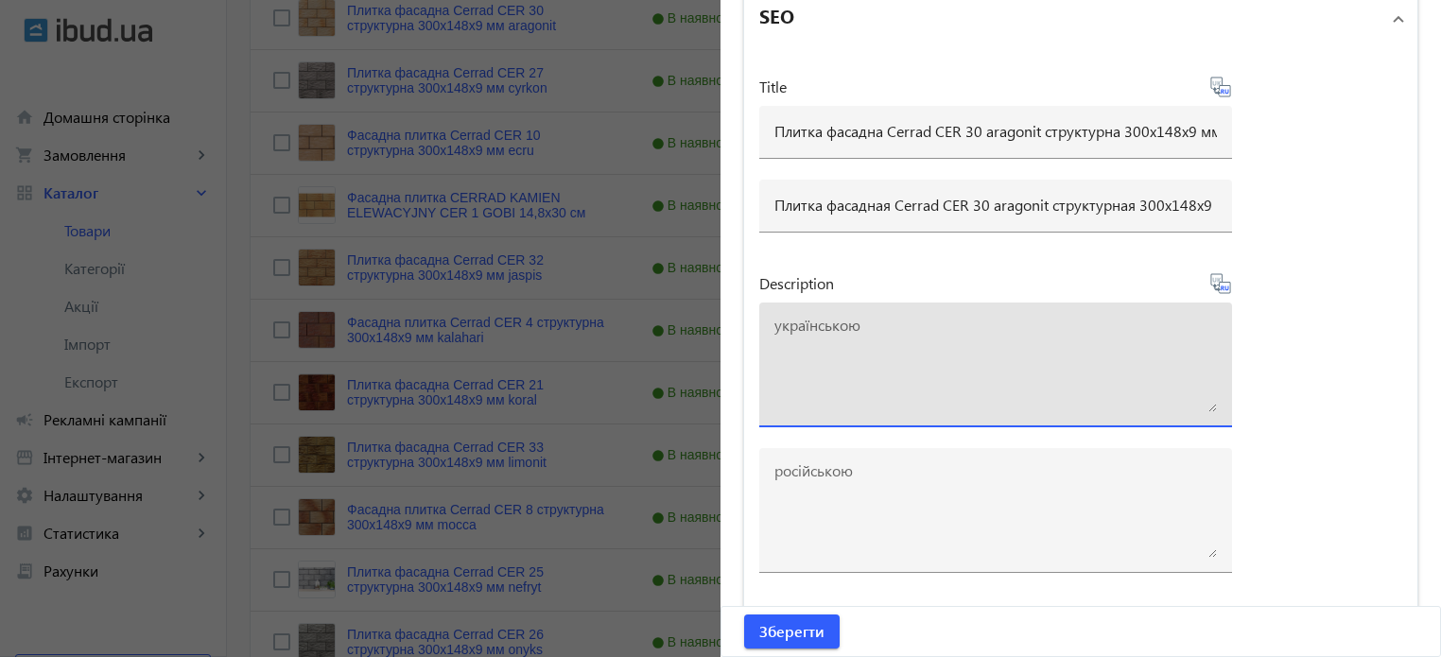
paste textarea "Плитка фасадна Cerrad CER 30 aragonit структурна 300x148x9 мм купити"
type textarea "Плитка фасадна Cerrad CER 30 aragonit структурна 300x148x9 мм купити"
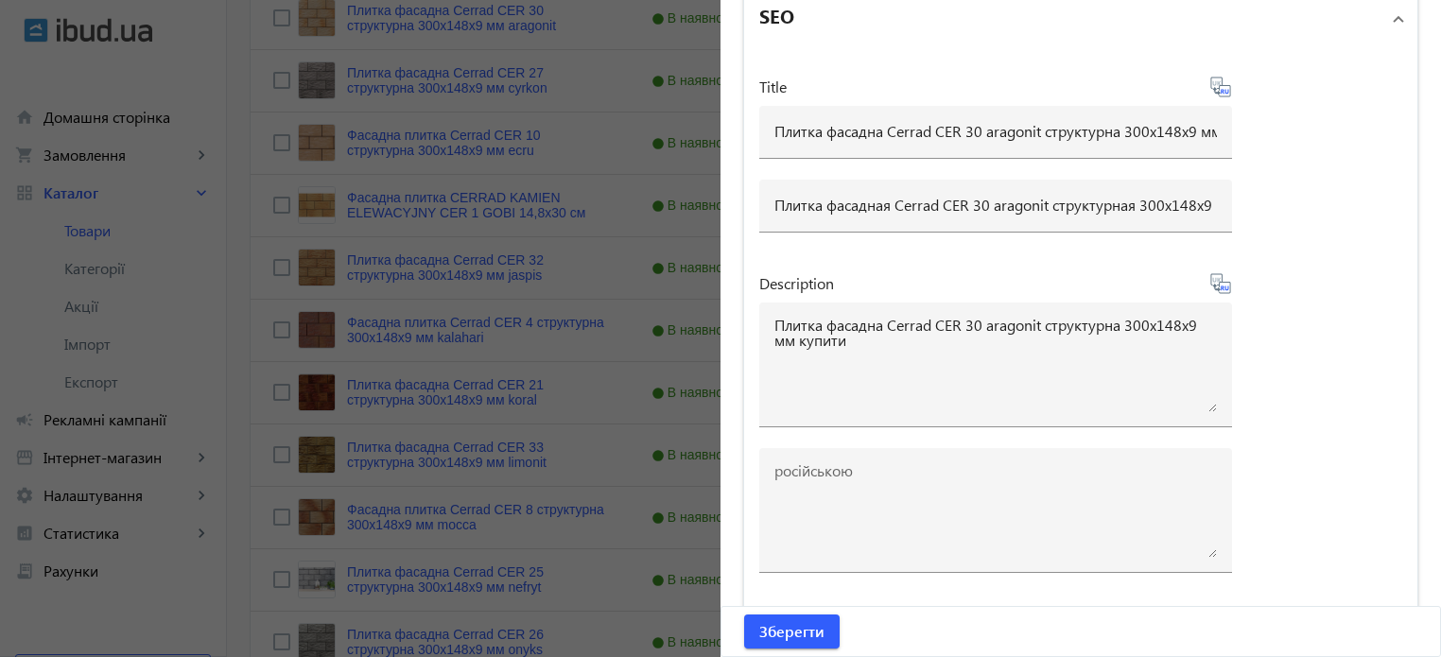
click at [1213, 283] on icon at bounding box center [1220, 283] width 20 height 20
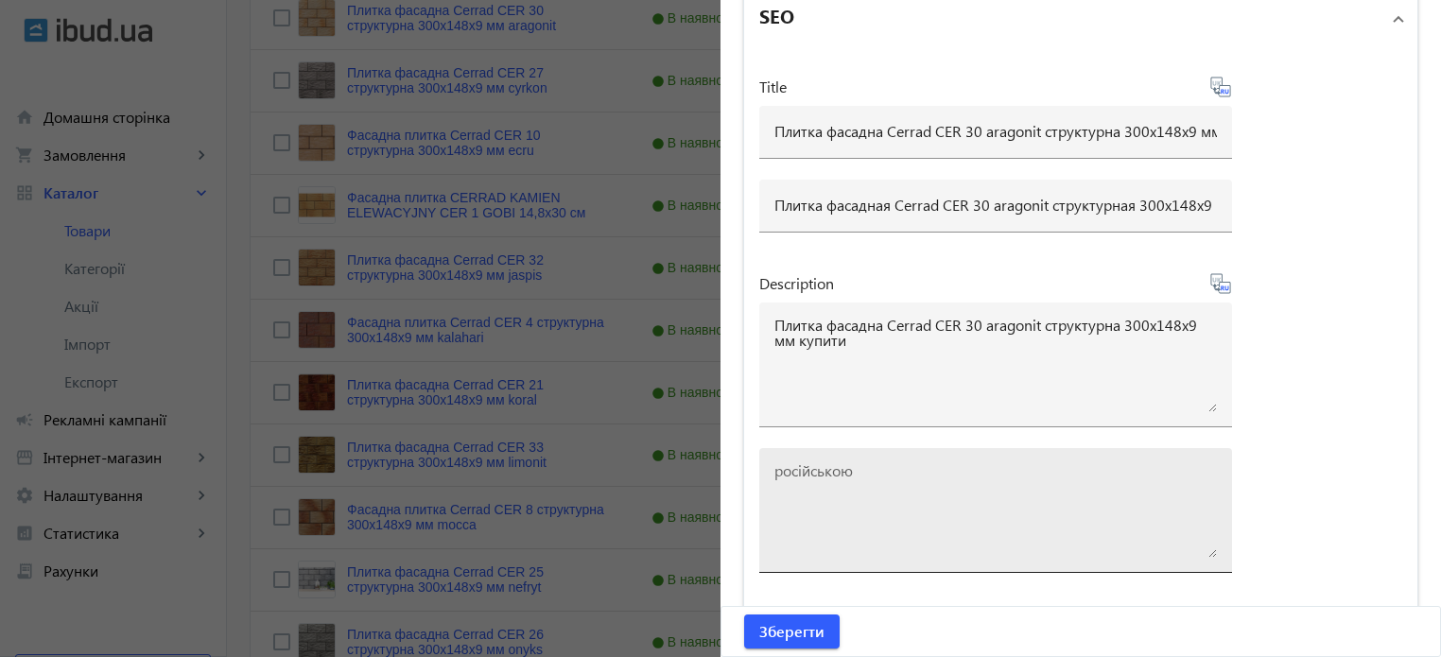
type textarea "Плитка фасадная Cerrad CER 30 aragonit структурная 300x148x9 мм купить"
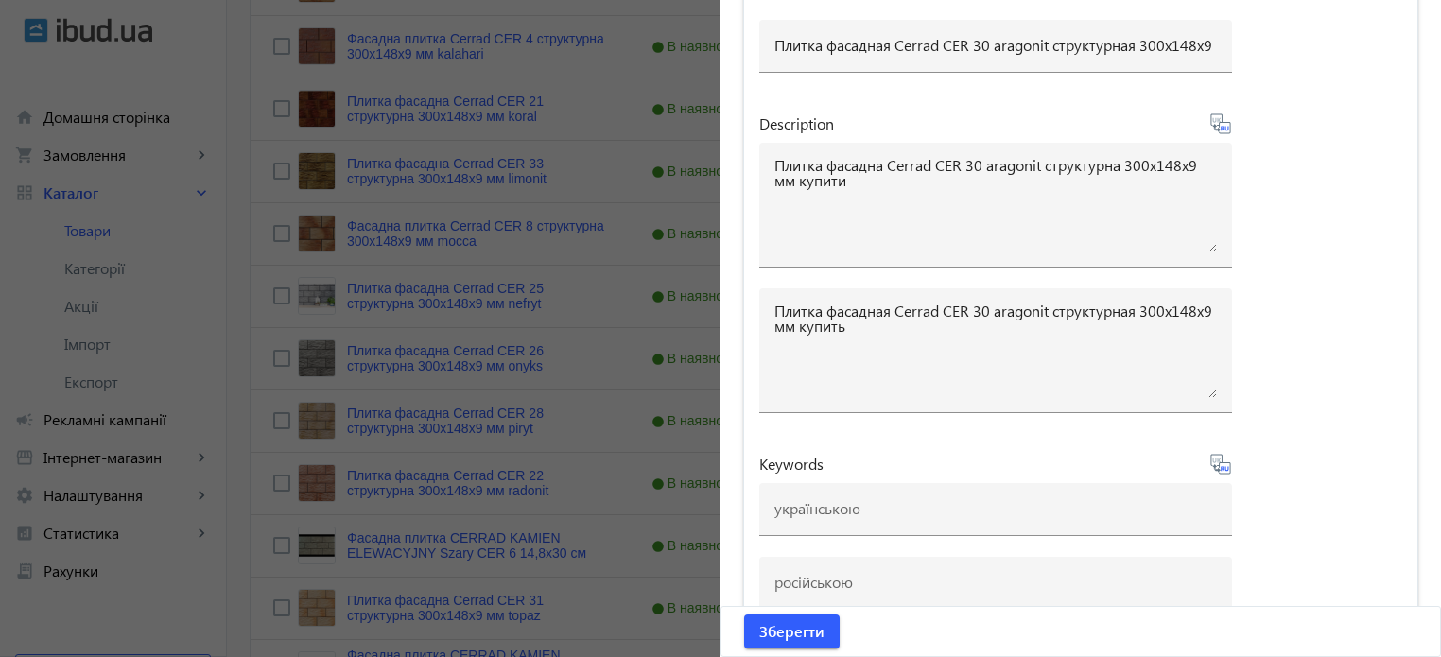
scroll to position [1670, 0]
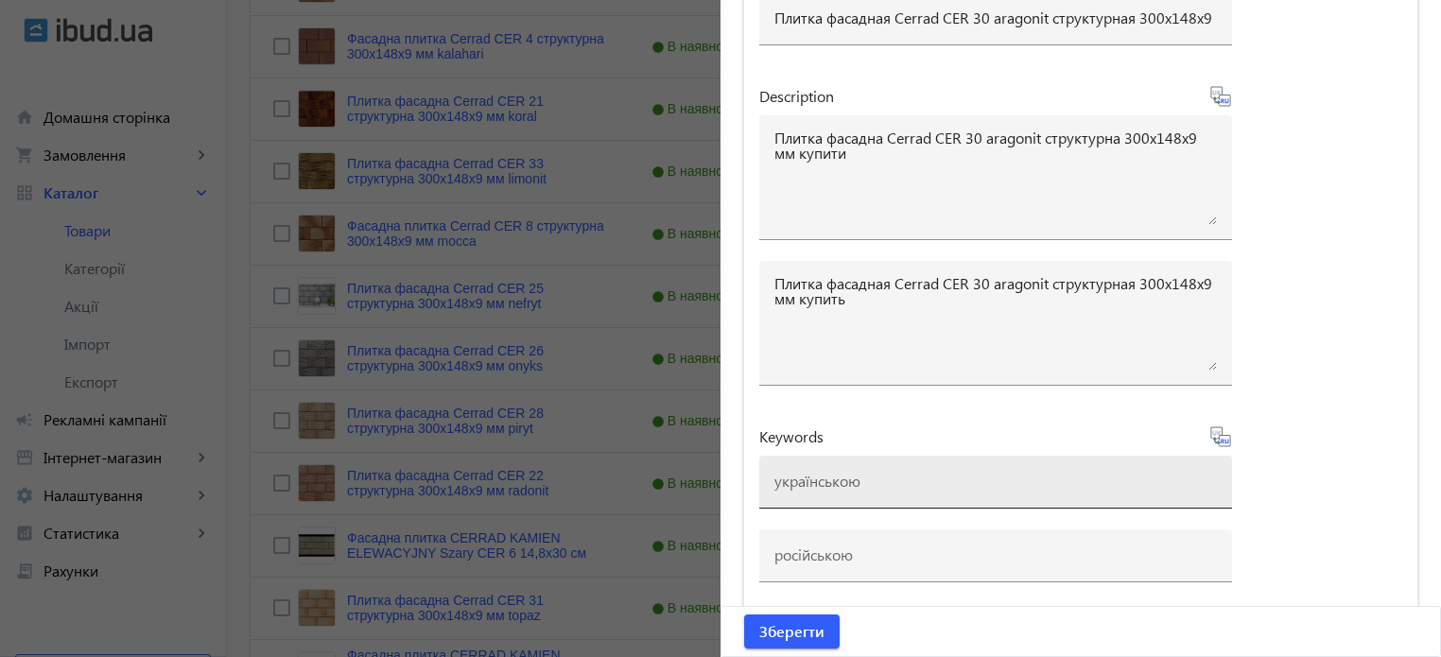
click at [813, 463] on div at bounding box center [995, 482] width 442 height 53
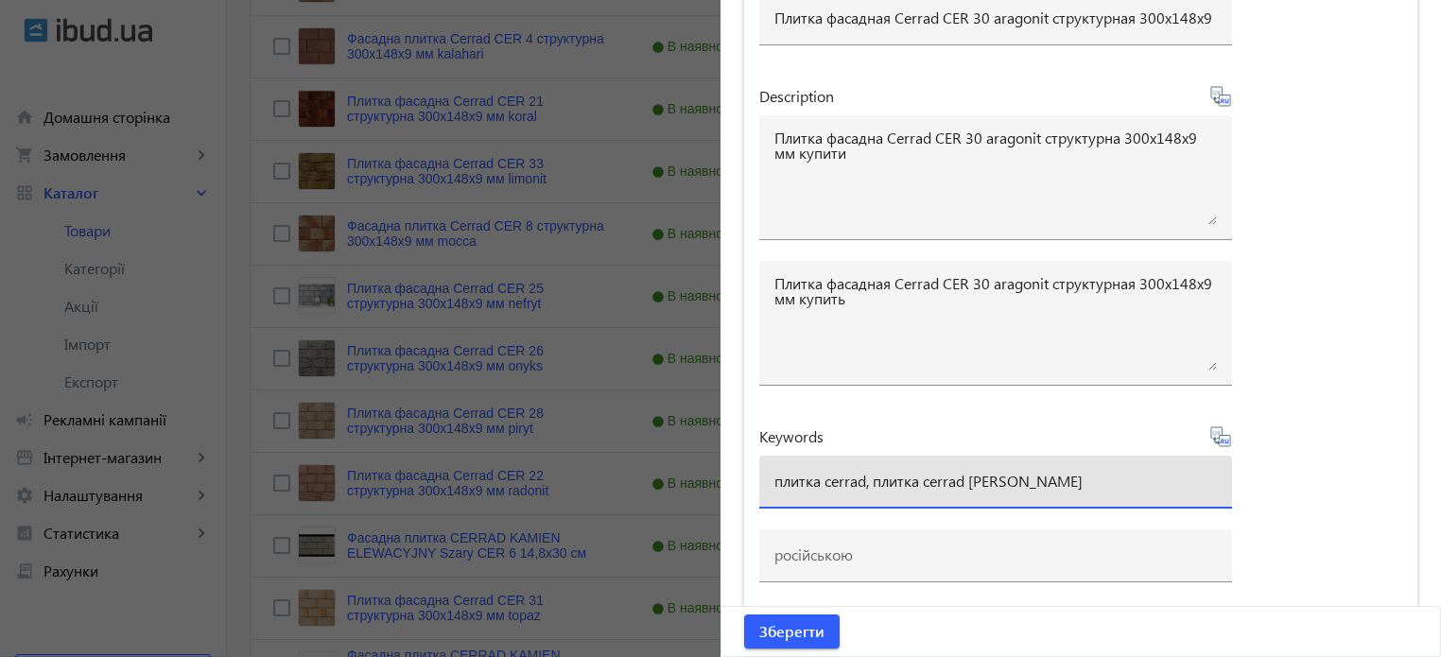
drag, startPoint x: 1078, startPoint y: 468, endPoint x: 967, endPoint y: 472, distance: 110.7
click at [967, 472] on input "плитка cerrad, плитка cerrad batista marengo" at bounding box center [995, 481] width 442 height 20
paste input "cer-30-strukturnaya-300x148x9-mm-aragonit"
drag, startPoint x: 1153, startPoint y: 481, endPoint x: 954, endPoint y: 482, distance: 199.5
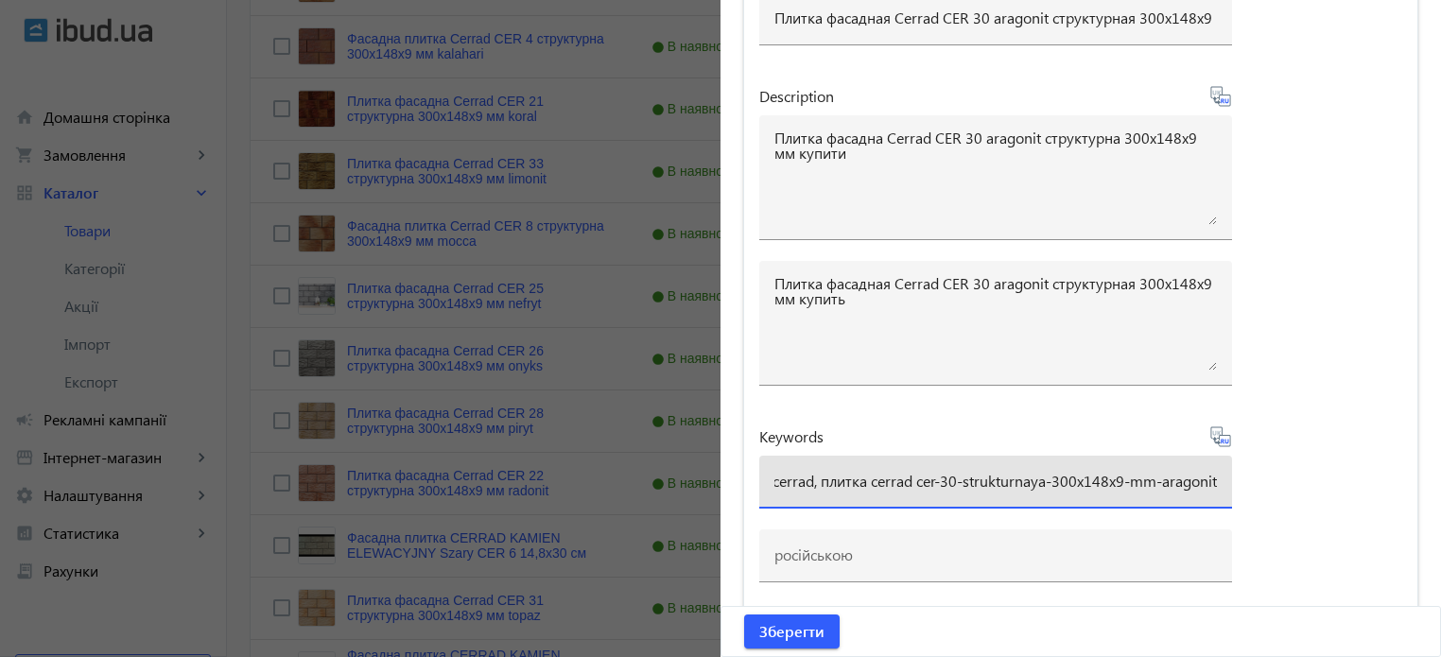
click at [954, 482] on input "плитка cerrad, плитка cerrad cer-30-strukturnaya-300x148x9-mm-aragonit" at bounding box center [995, 481] width 442 height 20
type input "плитка cerrad, плитка cerrad cer 30 aragonit"
click at [1222, 434] on icon at bounding box center [1220, 436] width 23 height 23
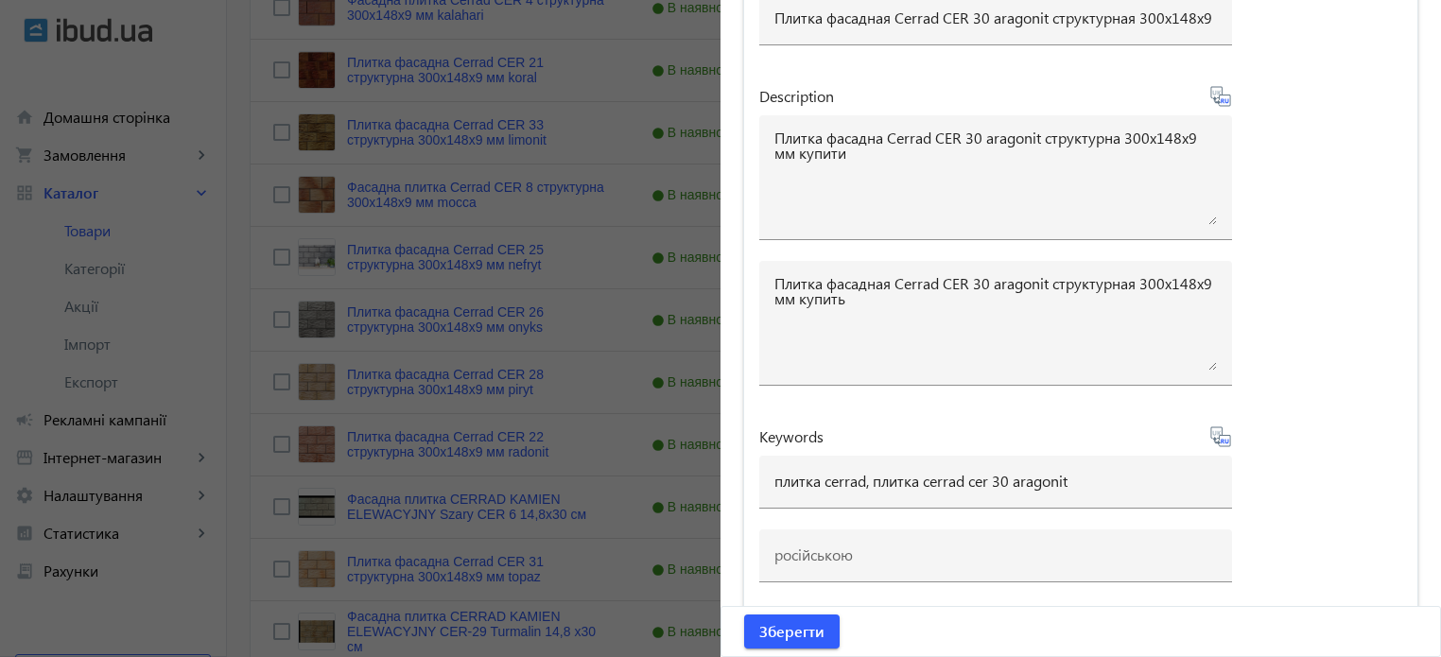
scroll to position [945, 0]
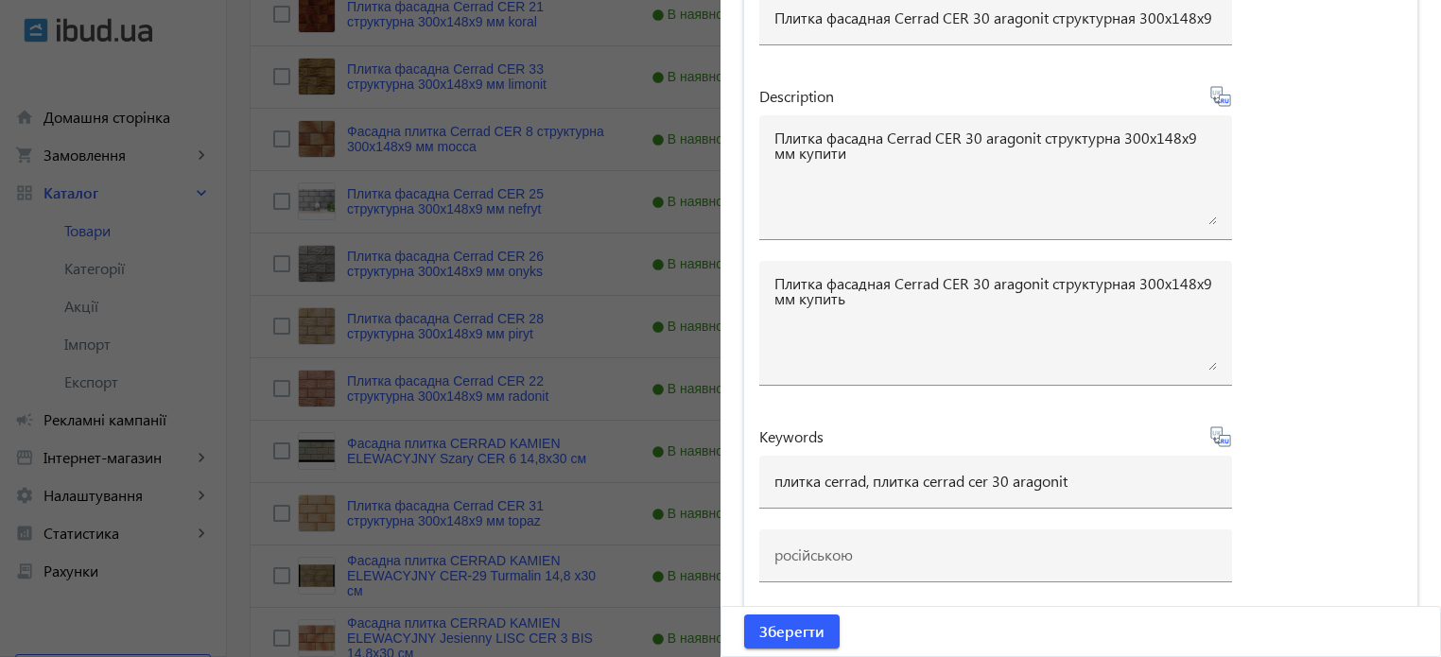
click at [1218, 434] on icon at bounding box center [1220, 436] width 23 height 23
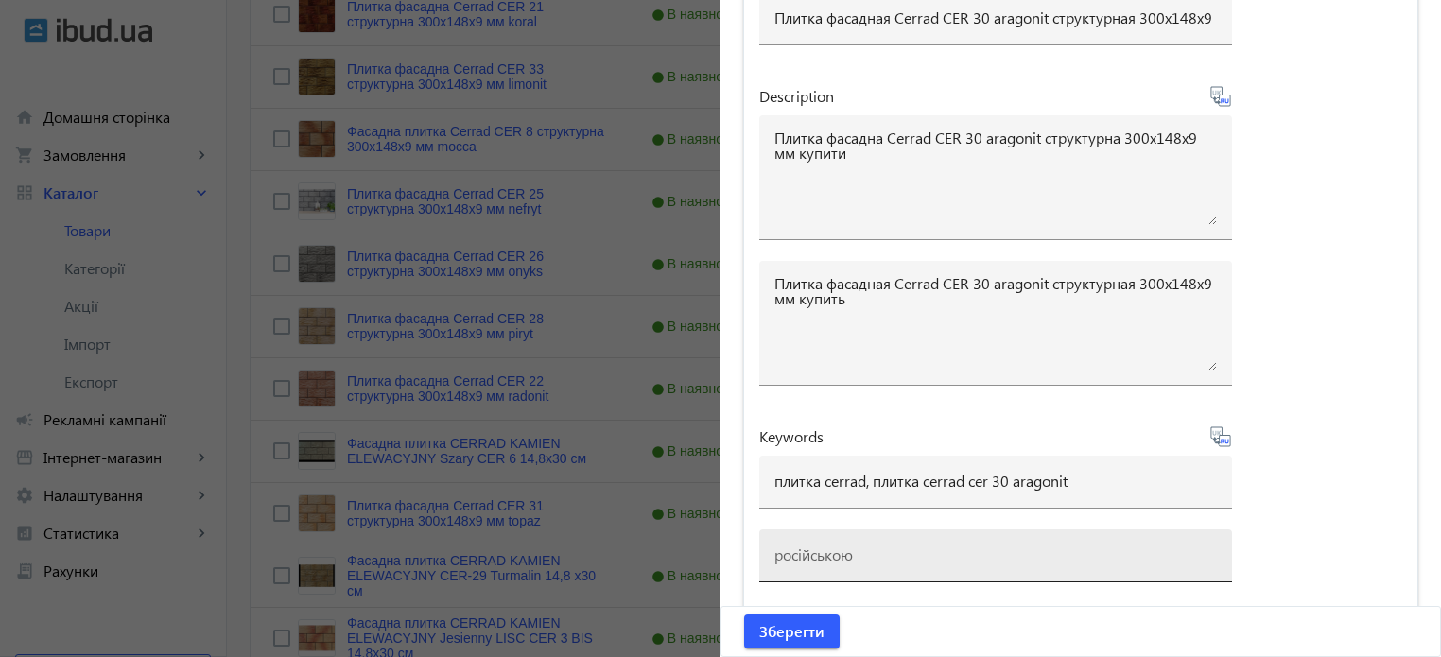
click at [1048, 529] on div at bounding box center [995, 555] width 442 height 53
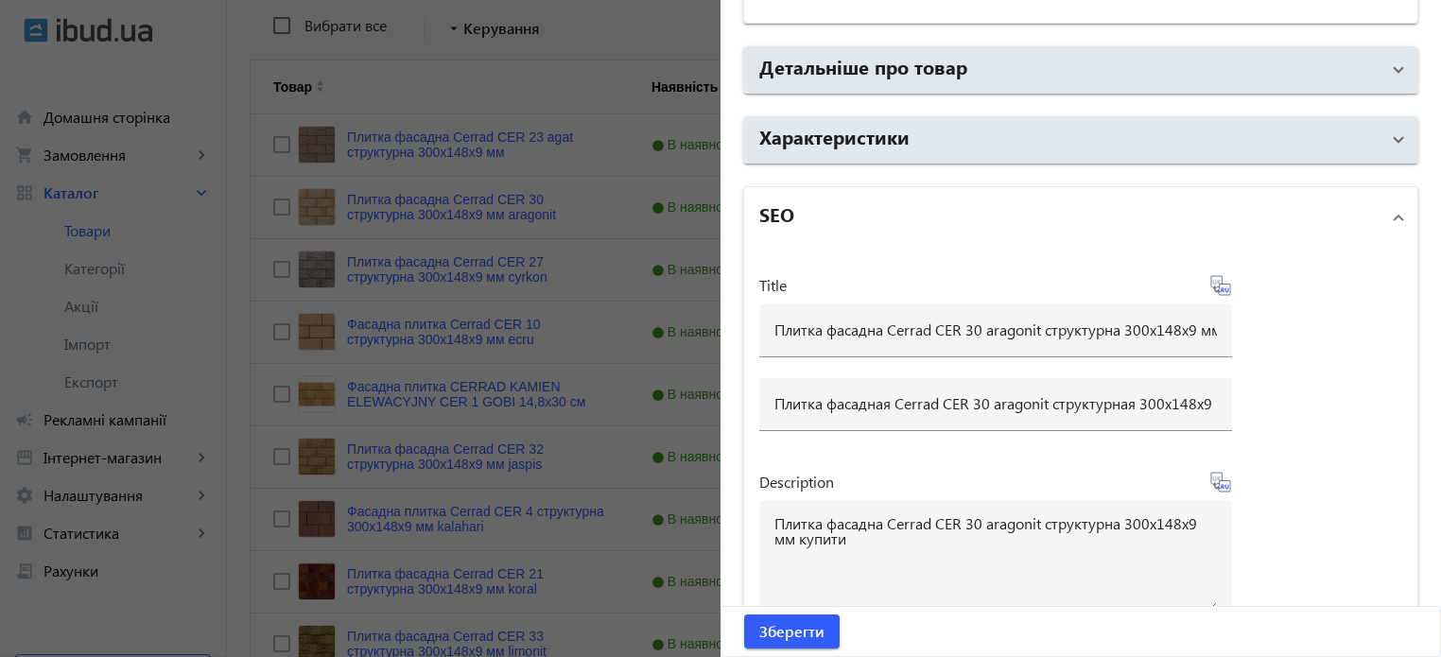
scroll to position [1670, 0]
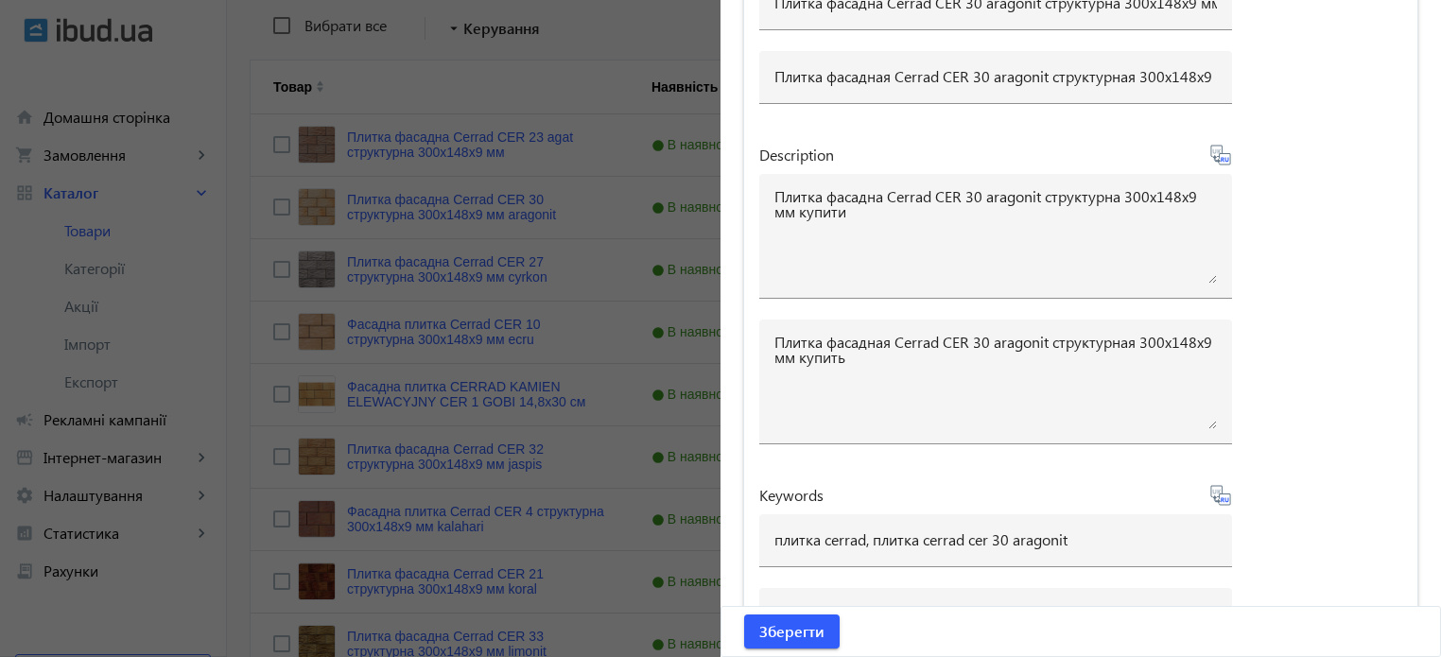
type input "плитка cerrad, плитка cerrad cer 30 aragonit"
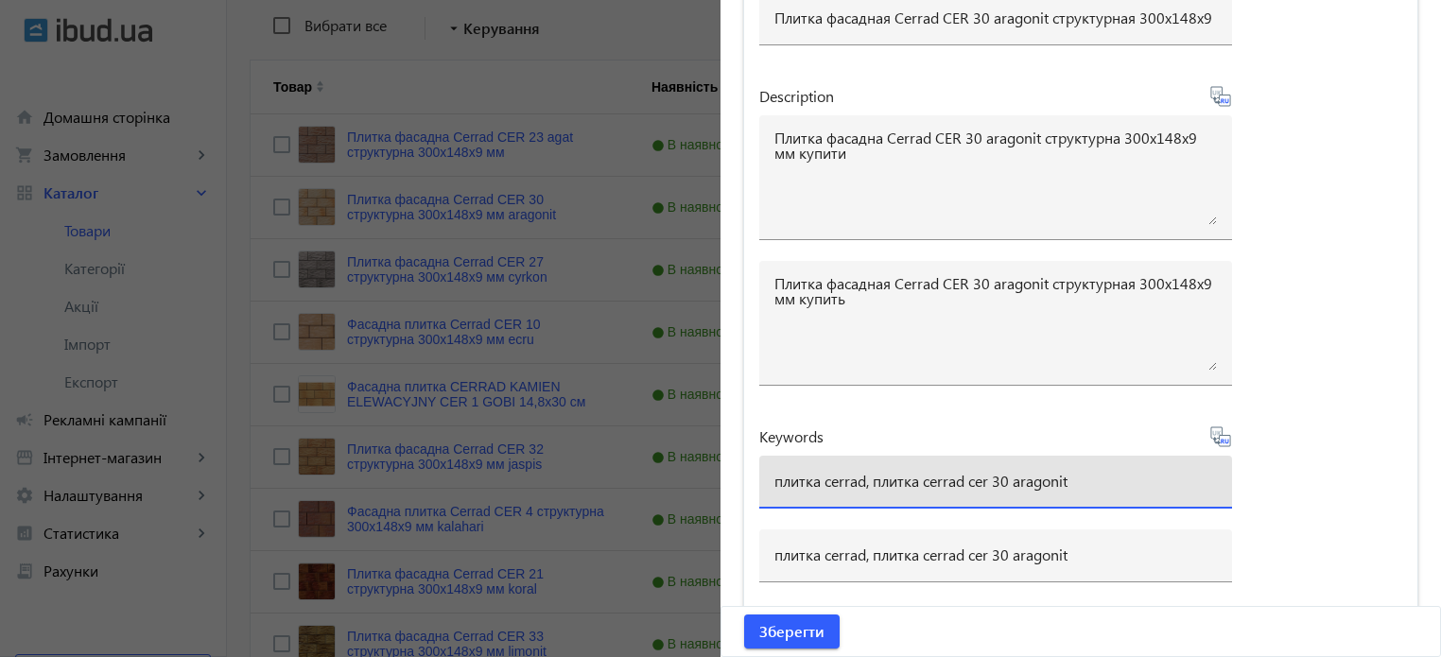
drag, startPoint x: 1096, startPoint y: 480, endPoint x: 84, endPoint y: 380, distance: 1016.5
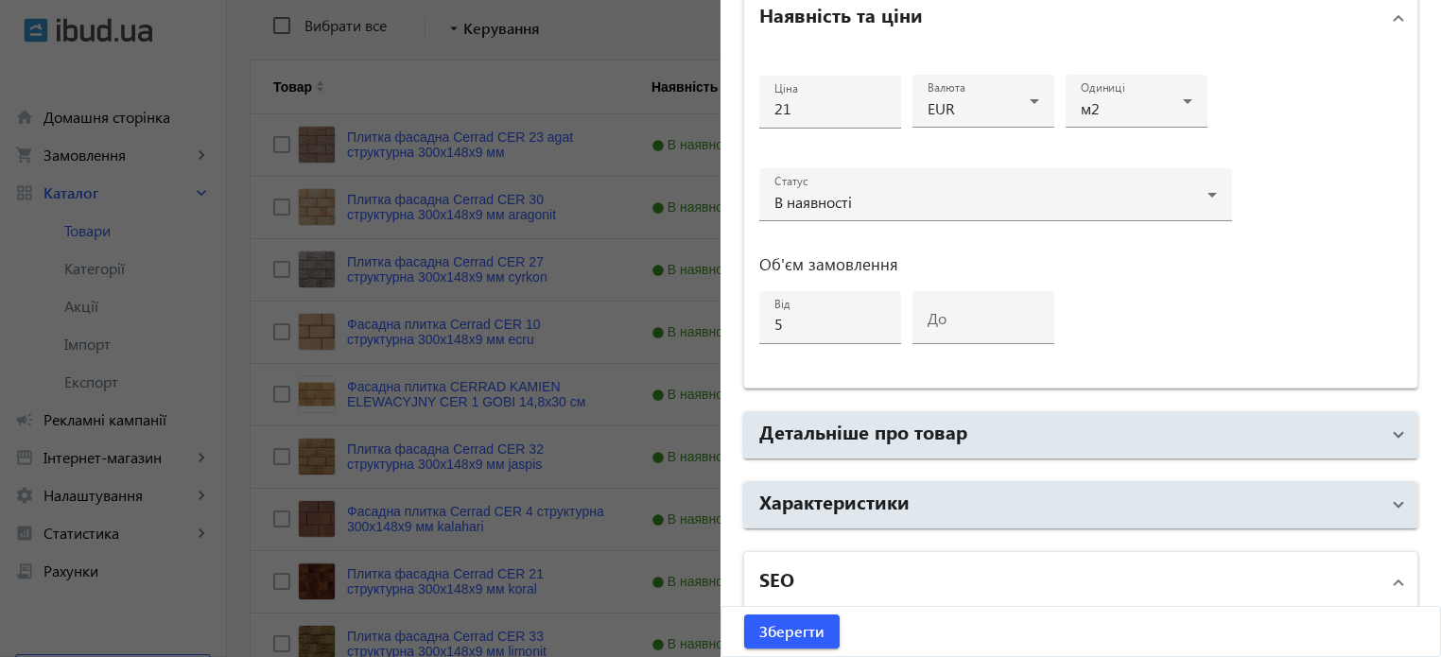
scroll to position [913, 0]
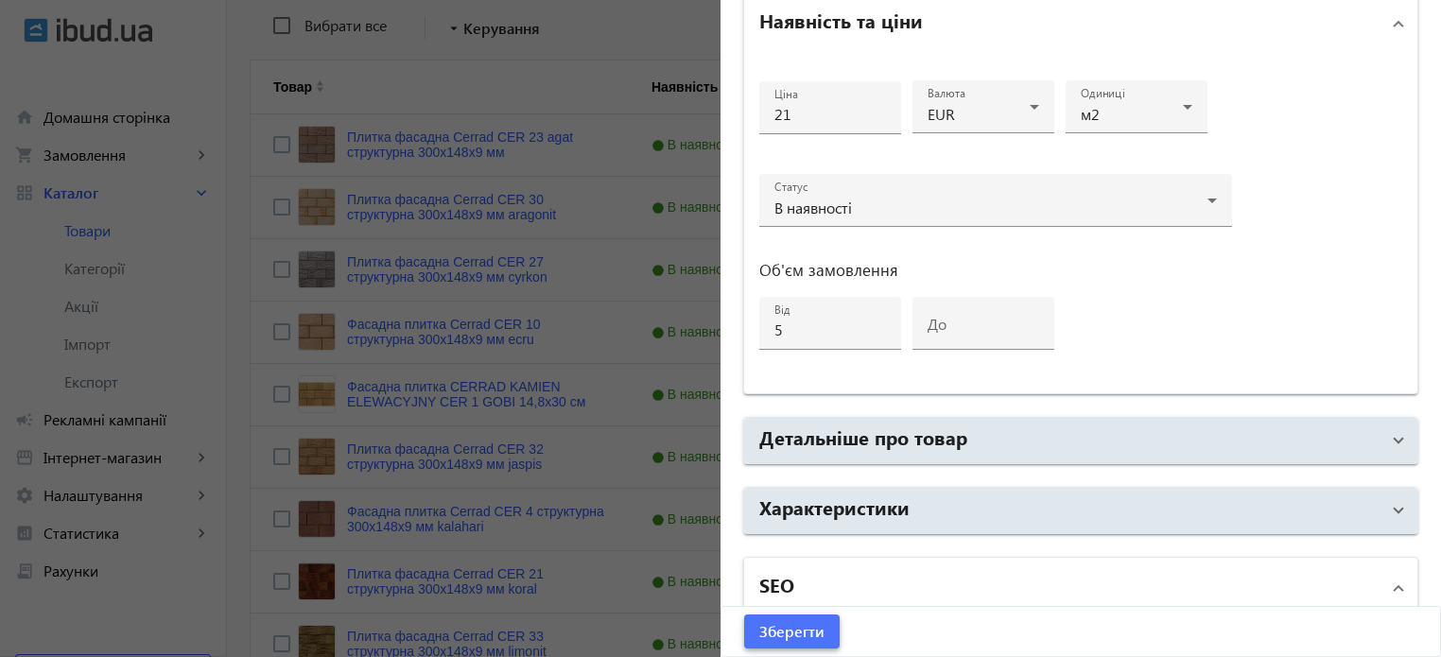
click at [796, 631] on span "Зберегти" at bounding box center [791, 631] width 65 height 21
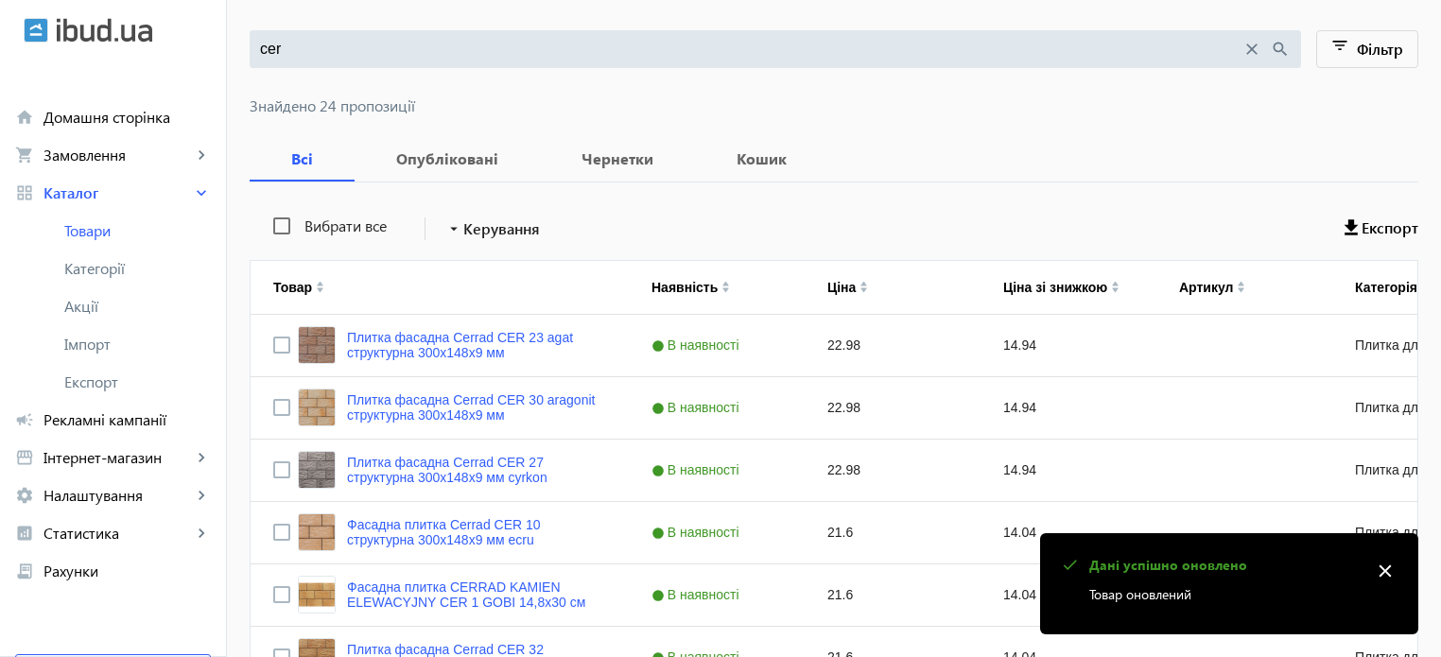
scroll to position [189, 0]
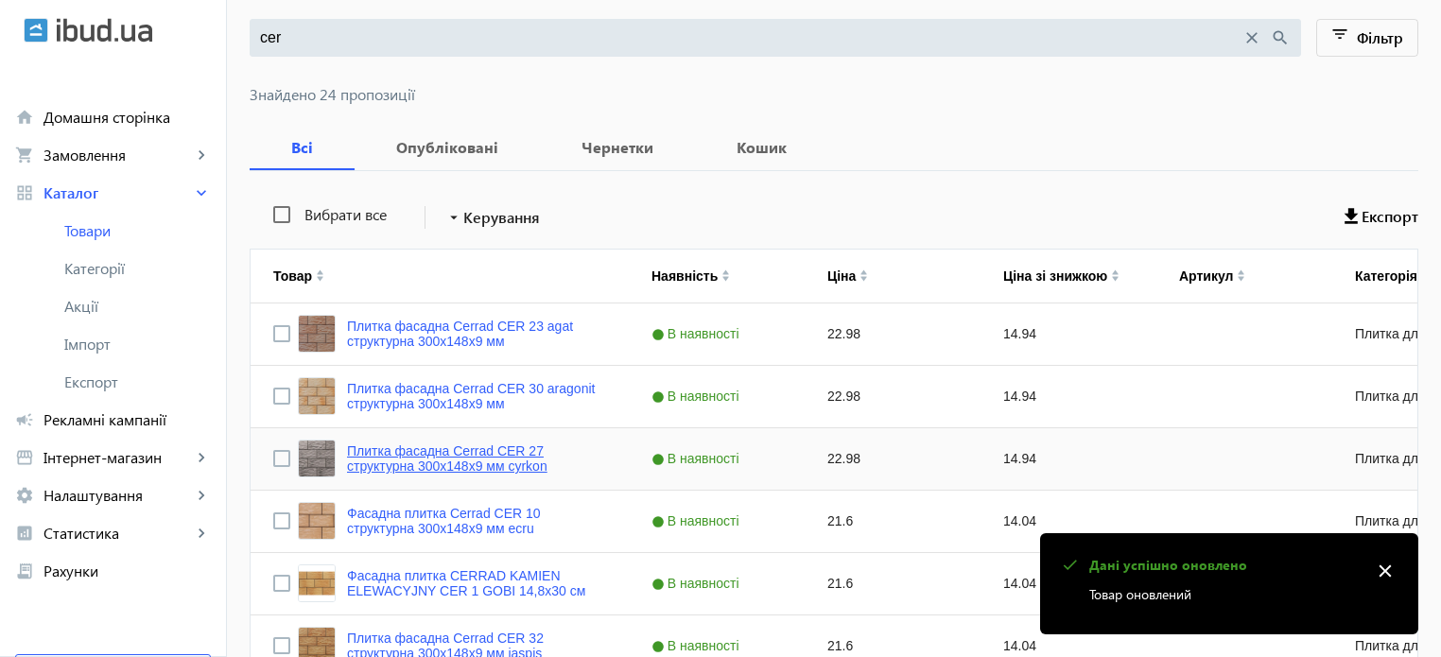
click at [494, 448] on link "Плитка фасадна Cerrad CER 27 структурна 300x148x9 мм cyrkon" at bounding box center [476, 458] width 259 height 30
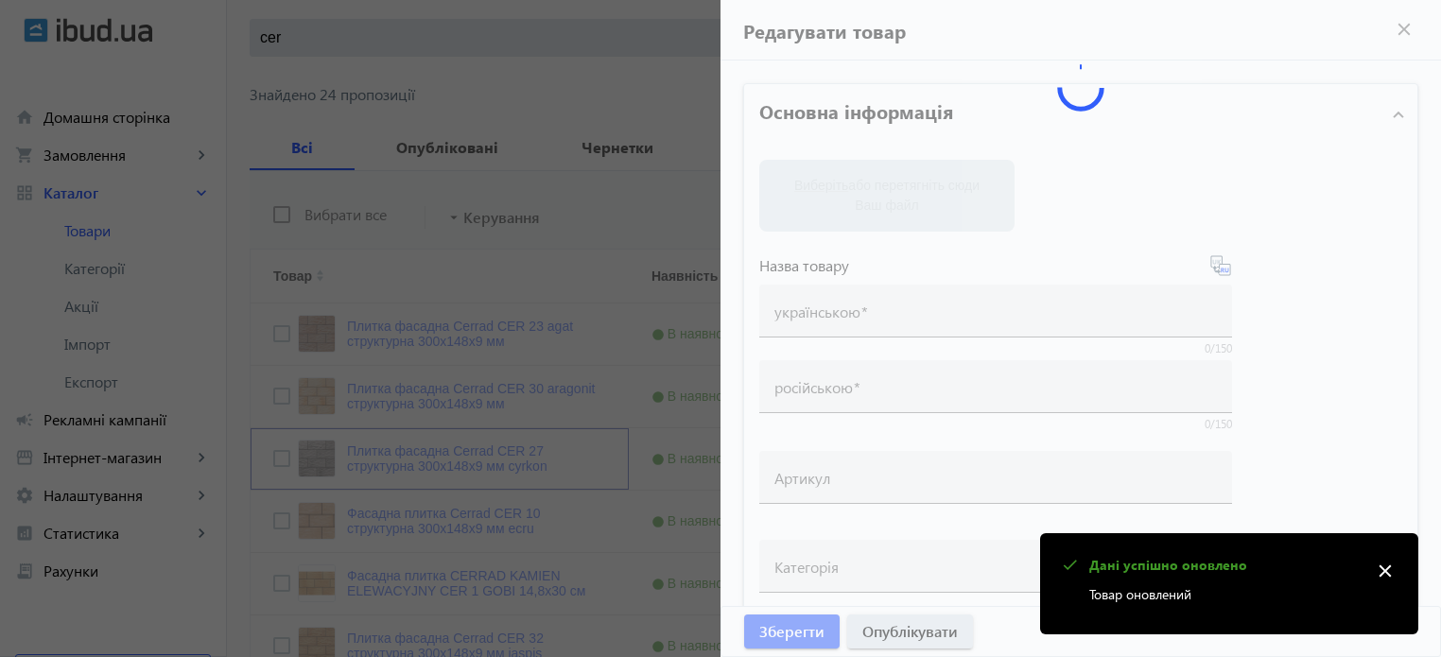
type input "Плитка фасадна Cerrad CER 27 структурна 300x148x9 мм cyrkon"
type input "Плитка фасадная Cerrad CER 27 структурная 300x148x9 мм cyrkon"
type input "22.98"
type input "5"
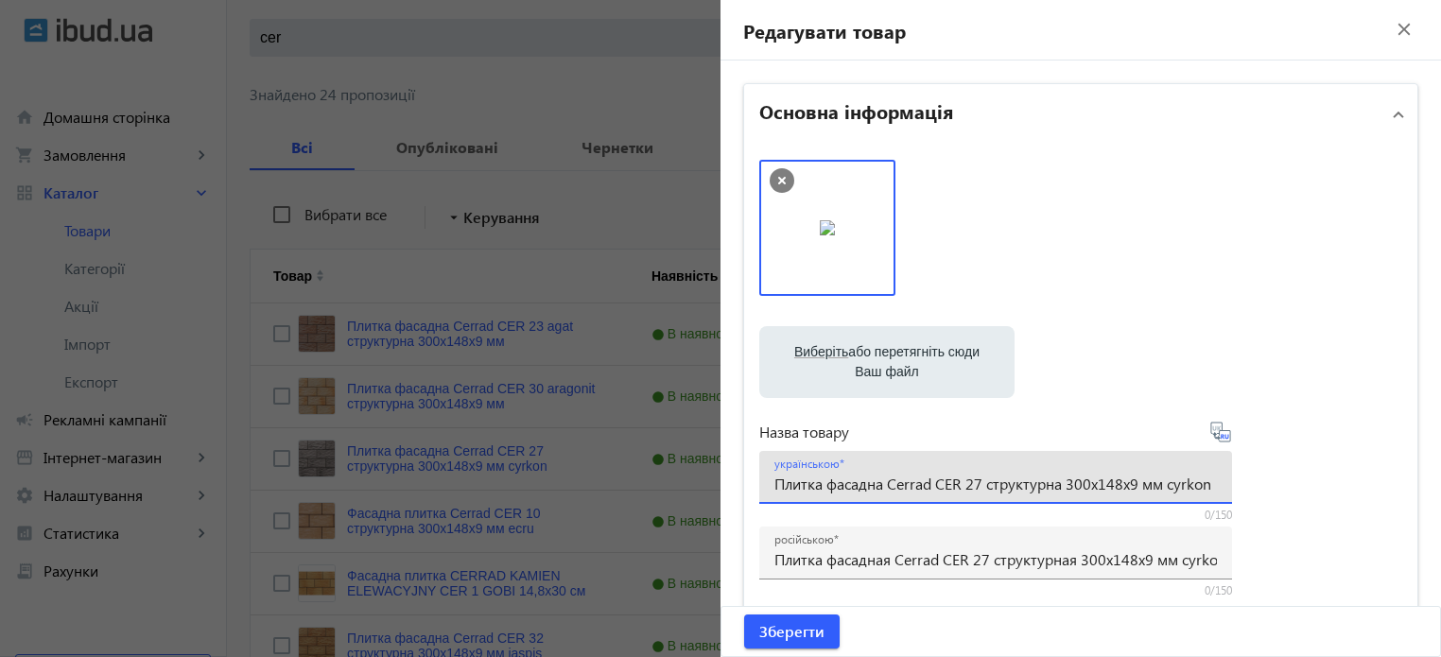
drag, startPoint x: 1157, startPoint y: 482, endPoint x: 1451, endPoint y: 465, distance: 294.5
click at [982, 482] on input "Плитка фасадна Cerrad CER 27 структурна 300x148x9 мм cyrkon" at bounding box center [995, 484] width 442 height 20
paste input "cyrkon"
click at [1211, 482] on div "українською Плитка фасадна Cerrad CER 27 cyrkon структурна 300x148x9 мм cyrkon" at bounding box center [995, 477] width 473 height 53
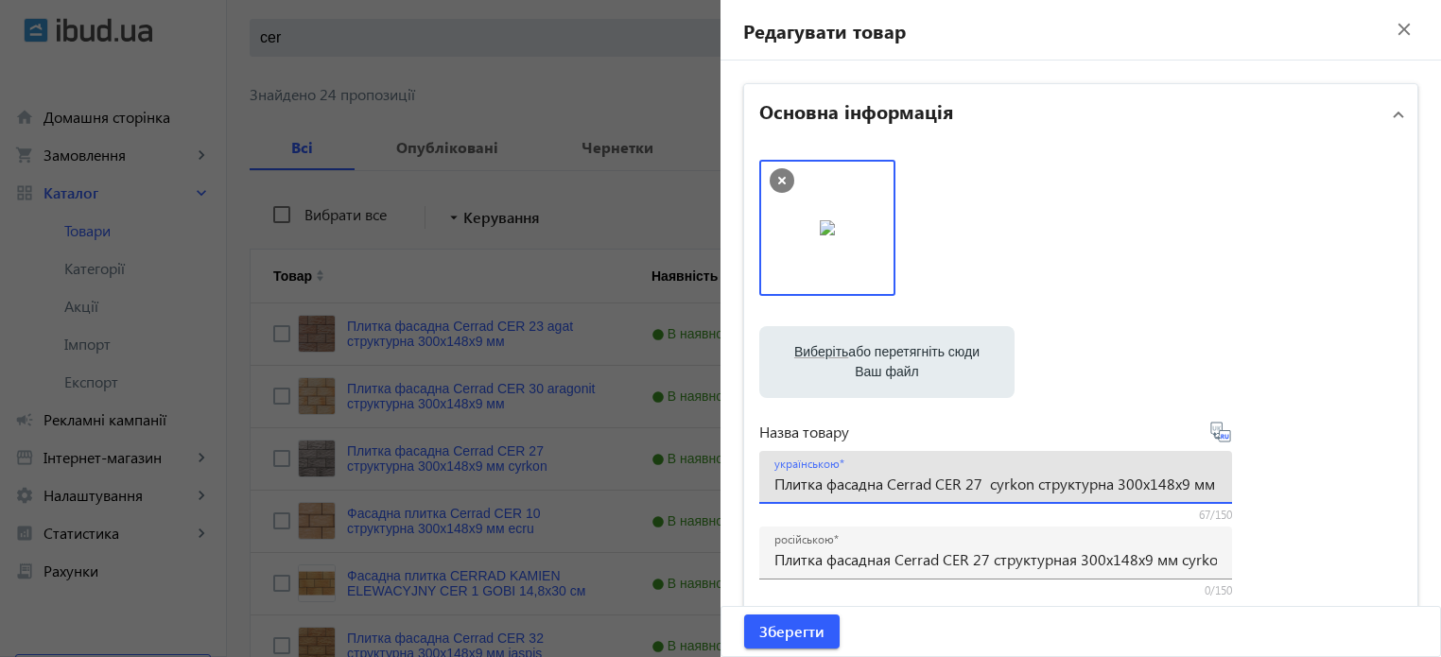
click at [1211, 484] on div "українською Плитка фасадна Cerrad CER 27 cyrkon структурна 300x148x9 мм cyrkon" at bounding box center [995, 477] width 473 height 53
click at [1216, 482] on div "українською Плитка фасадна Cerrad CER 27 cyrkon структурна 300x148x9 мм cyrkon" at bounding box center [995, 477] width 473 height 53
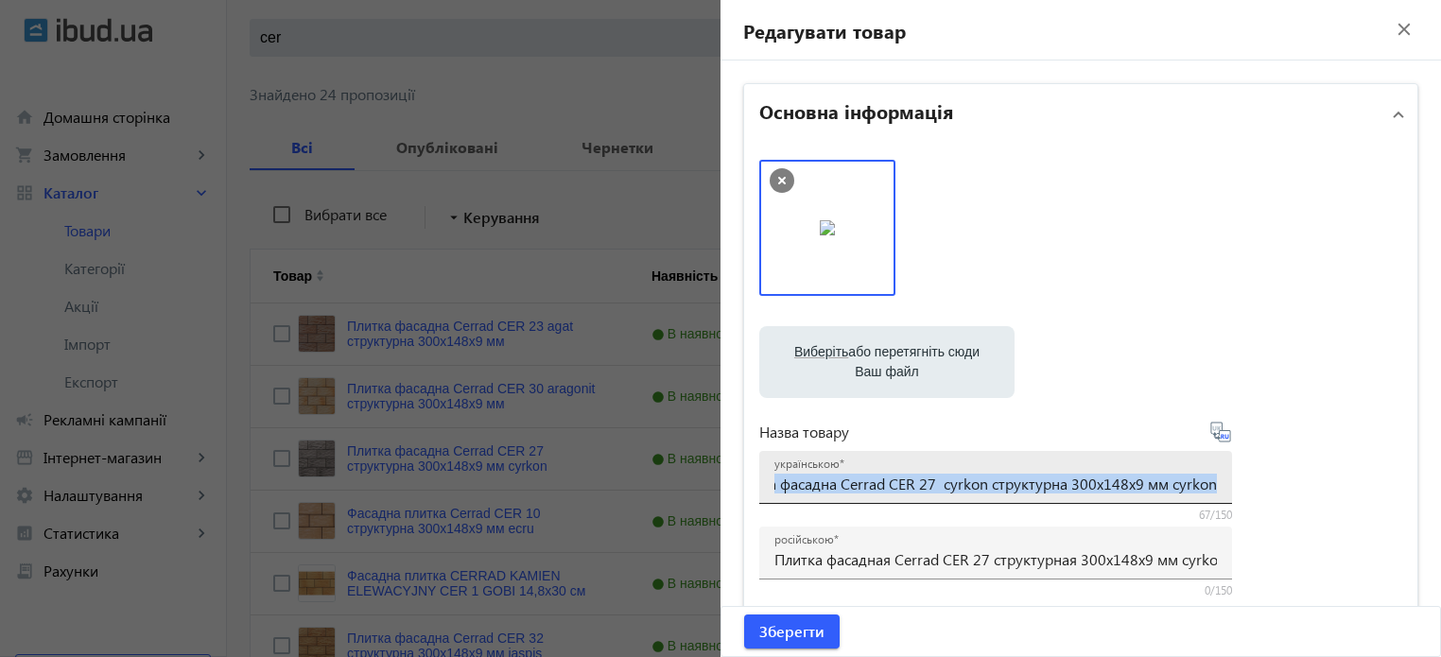
scroll to position [0, 48]
click at [1216, 482] on div "українською Плитка фасадна Cerrad CER 27 cyrkon структурна 300x148x9 мм cyrkon" at bounding box center [995, 477] width 473 height 53
drag, startPoint x: 1165, startPoint y: 485, endPoint x: 1444, endPoint y: 491, distance: 279.0
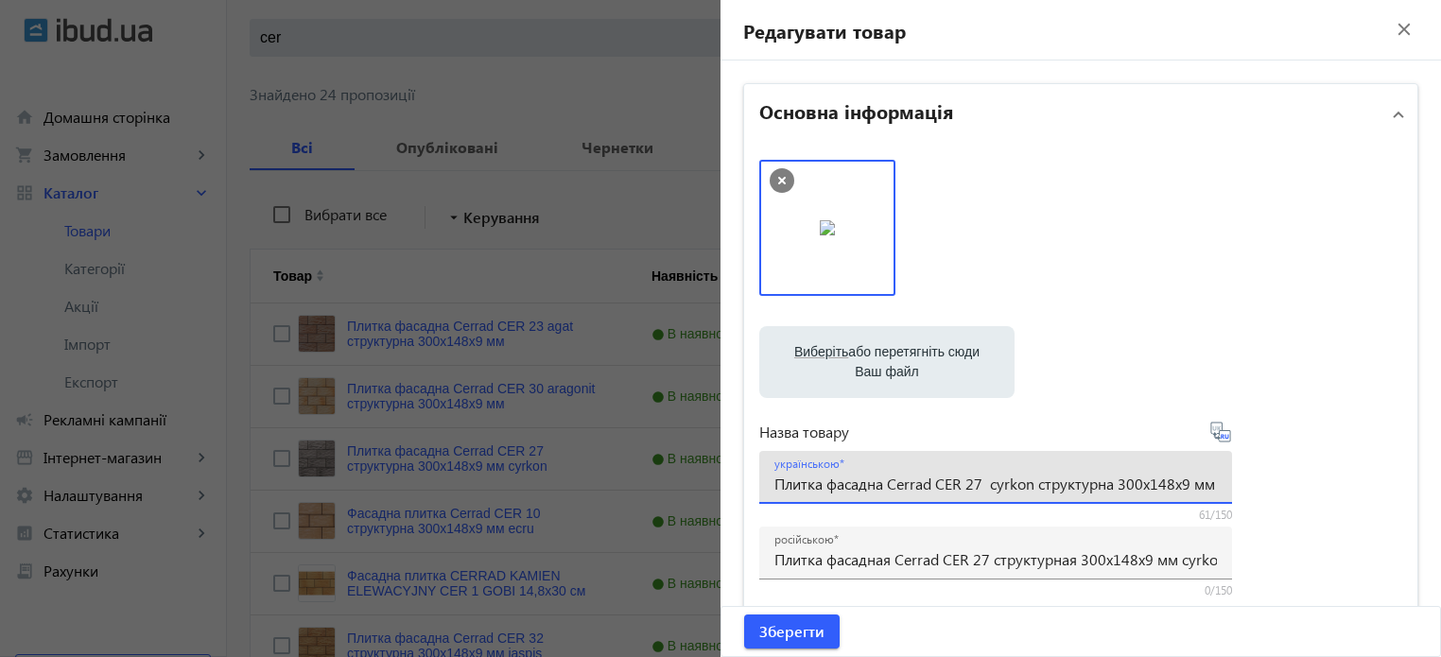
scroll to position [0, 0]
type input "Плитка фасадна Cerrad CER 27 cyrkon структурна 300x148x9 мм"
click at [1217, 430] on icon at bounding box center [1220, 432] width 20 height 20
type input "Плитка фасадная Cerrad CER 27 cyrkon структурная 300x148x9 мм"
drag, startPoint x: 768, startPoint y: 487, endPoint x: 1451, endPoint y: 472, distance: 683.7
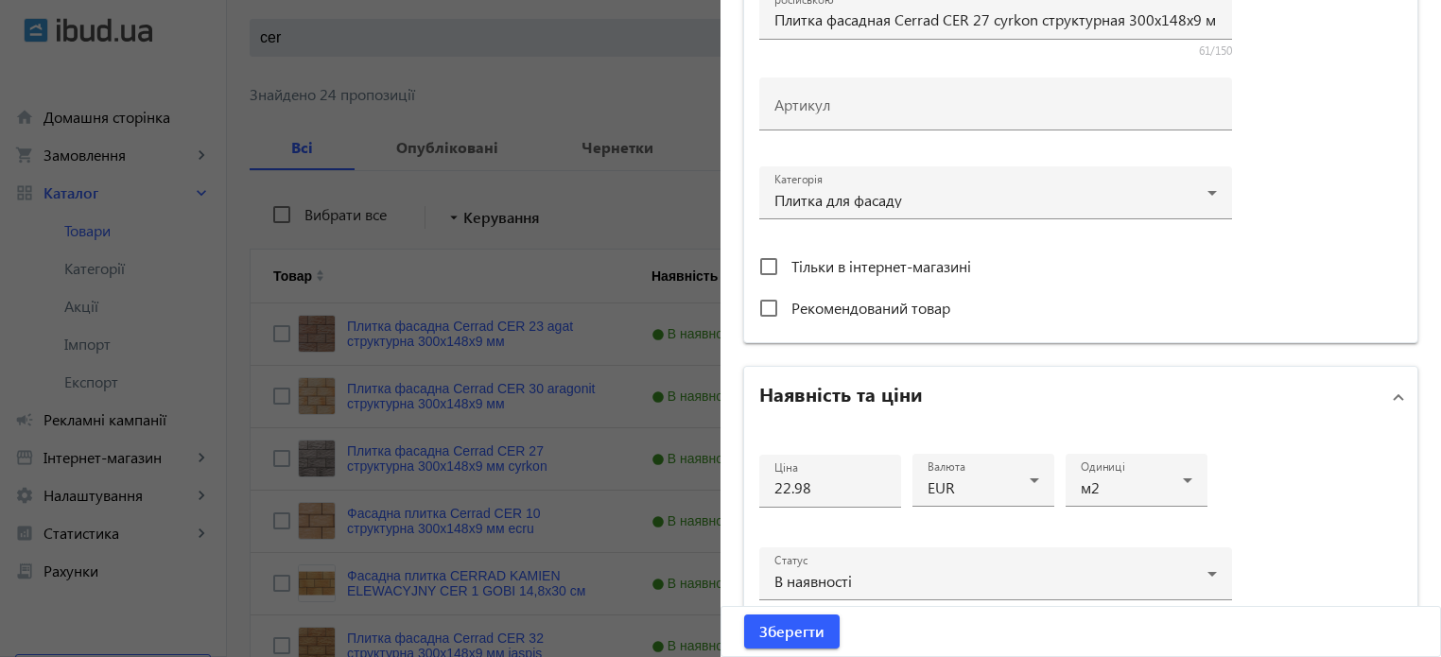
scroll to position [567, 0]
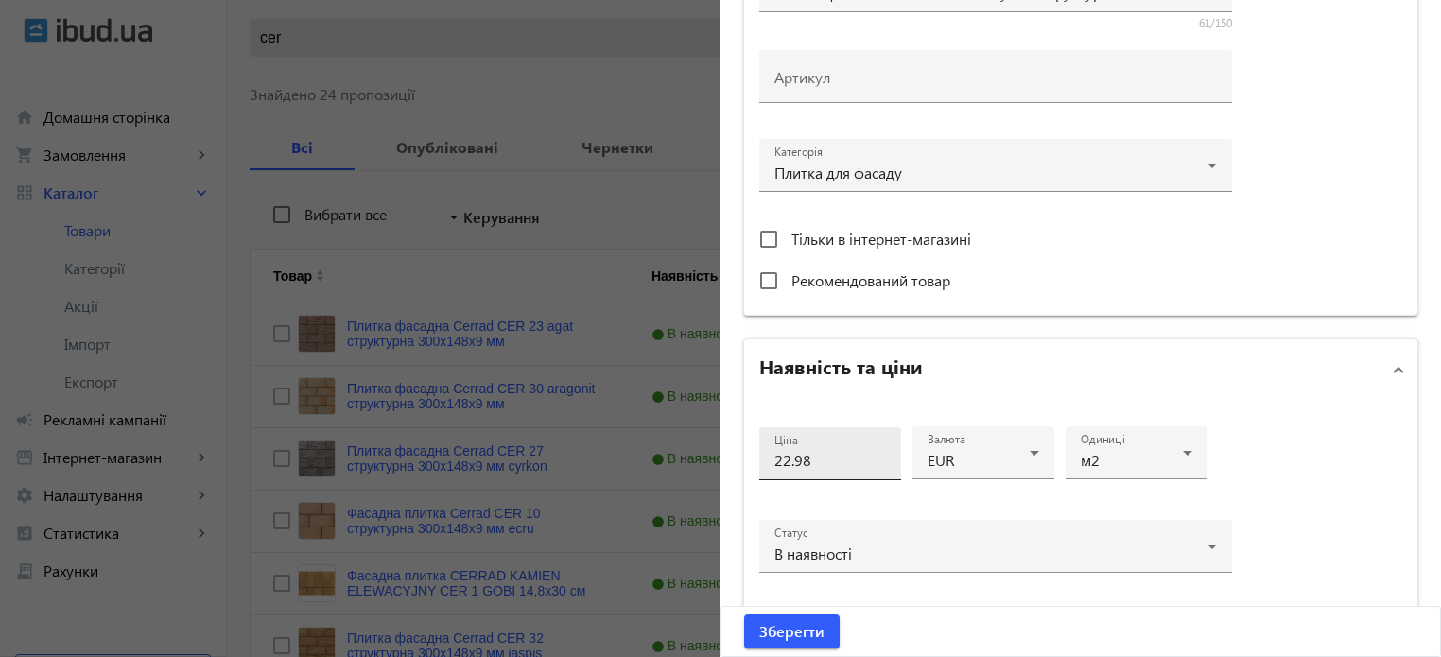
click at [805, 453] on input "22.98" at bounding box center [830, 460] width 112 height 20
type input "21"
drag, startPoint x: 1316, startPoint y: 438, endPoint x: 1319, endPoint y: 449, distance: 11.7
click at [1316, 438] on div "Ціна 21 Валюта EUR Одиниці м2 Статус В наявності Об'єм замовлення від 5 до" at bounding box center [1080, 569] width 673 height 339
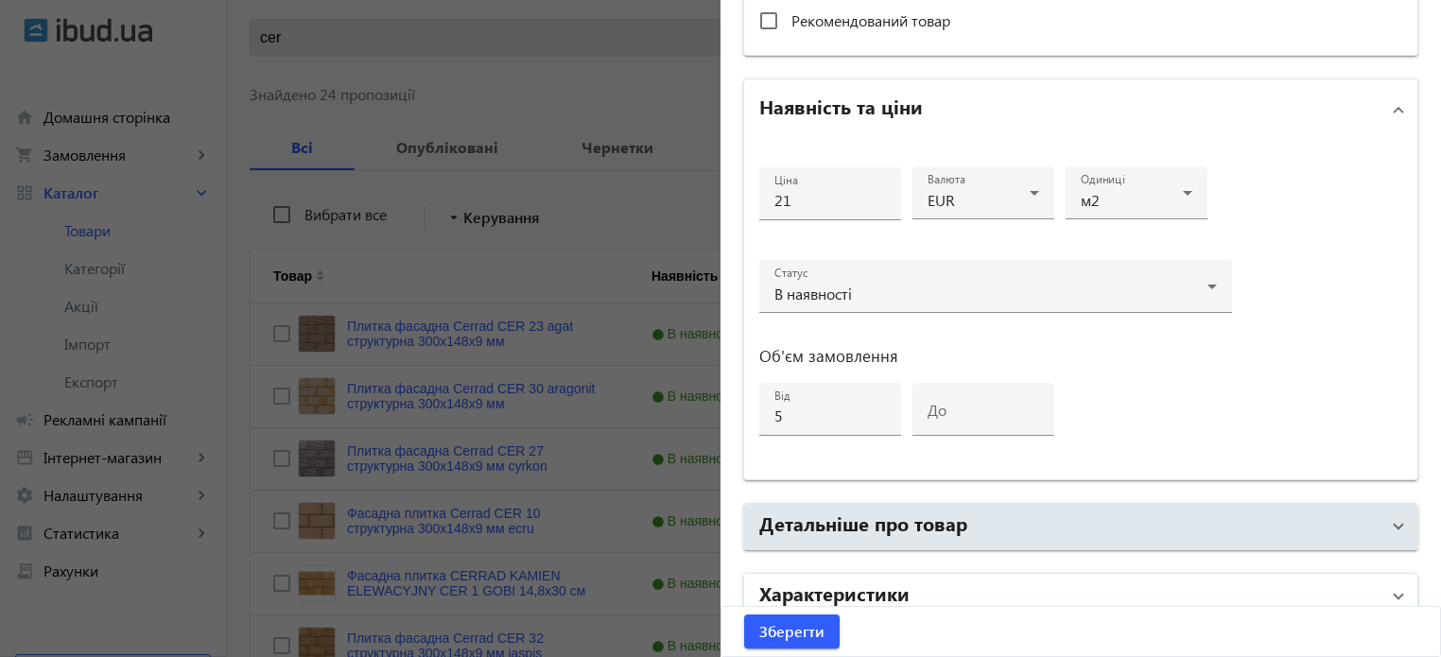
scroll to position [915, 0]
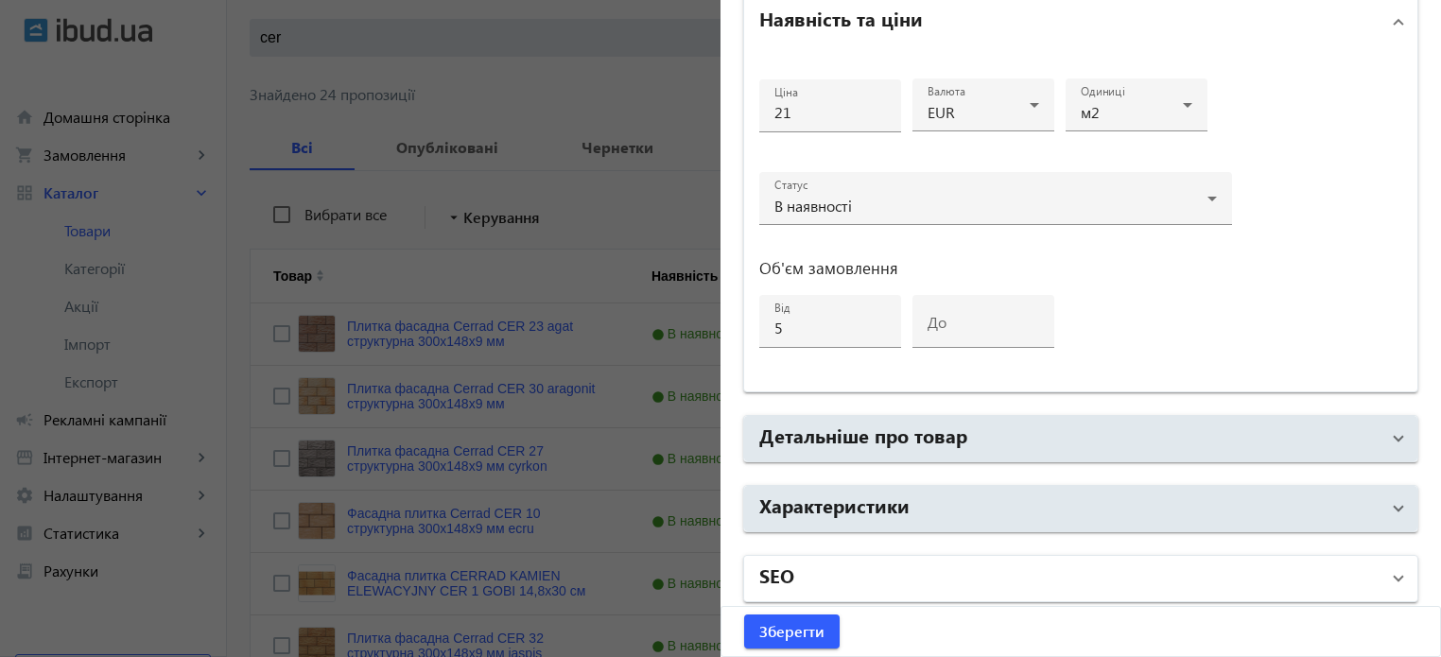
click at [837, 584] on mat-panel-title "SEO" at bounding box center [1069, 579] width 620 height 34
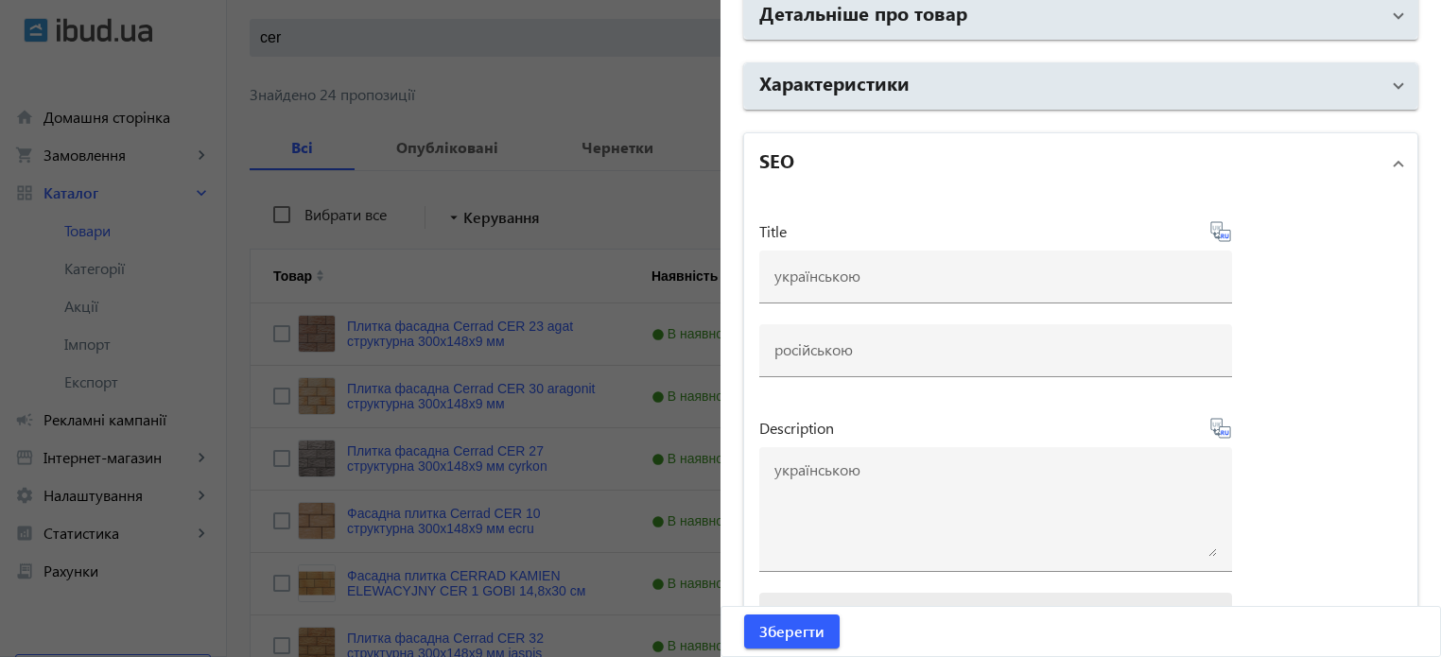
scroll to position [1388, 0]
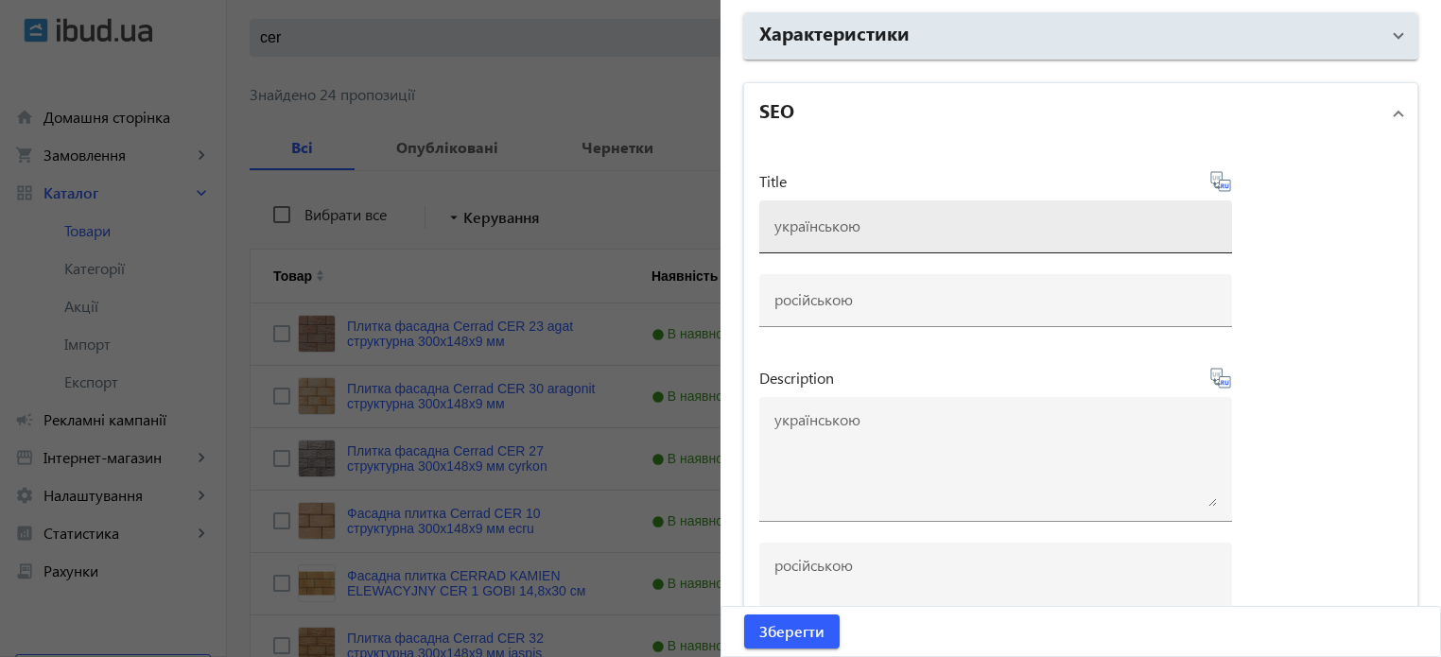
click at [798, 234] on div at bounding box center [995, 226] width 442 height 53
paste input "Плитка фасадна Cerrad CER 27 cyrkon структурна 300x148x9 мм"
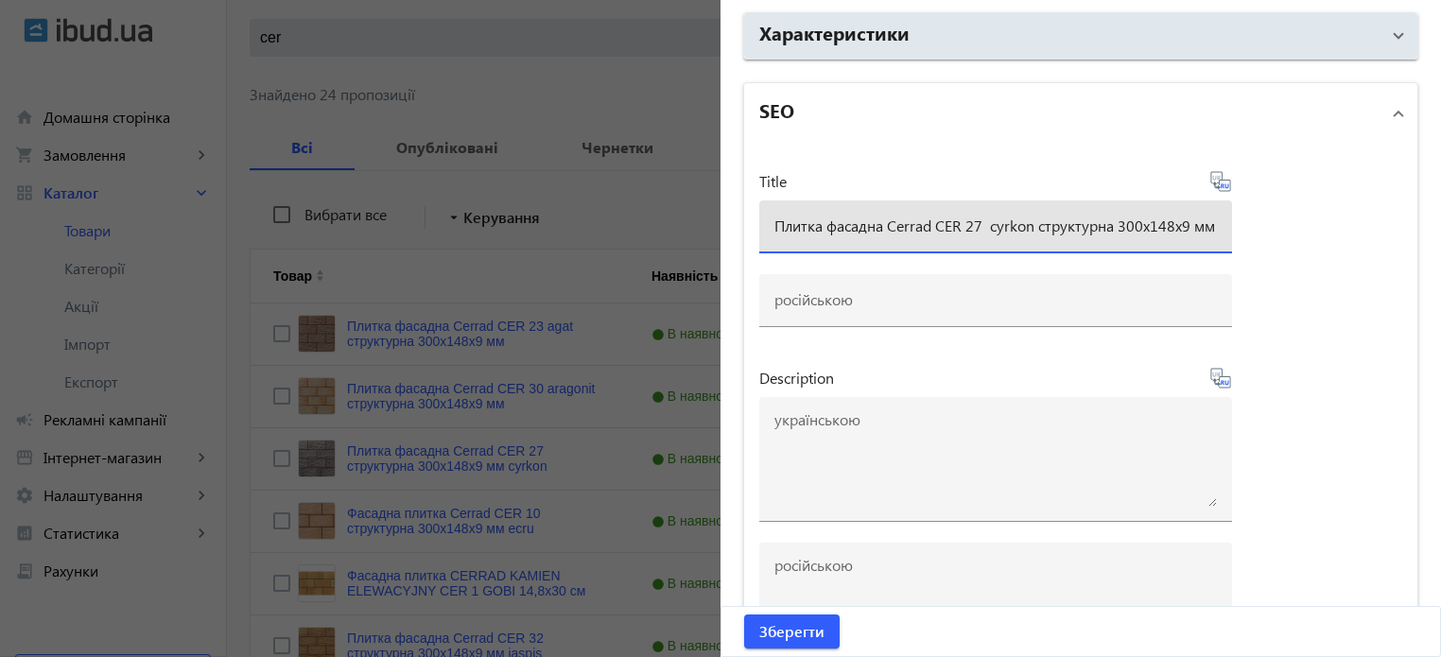
type input "Плитка фасадна Cerrad CER 27 cyrkon структурна 300x148x9 мм"
click at [1221, 178] on icon at bounding box center [1220, 181] width 23 height 23
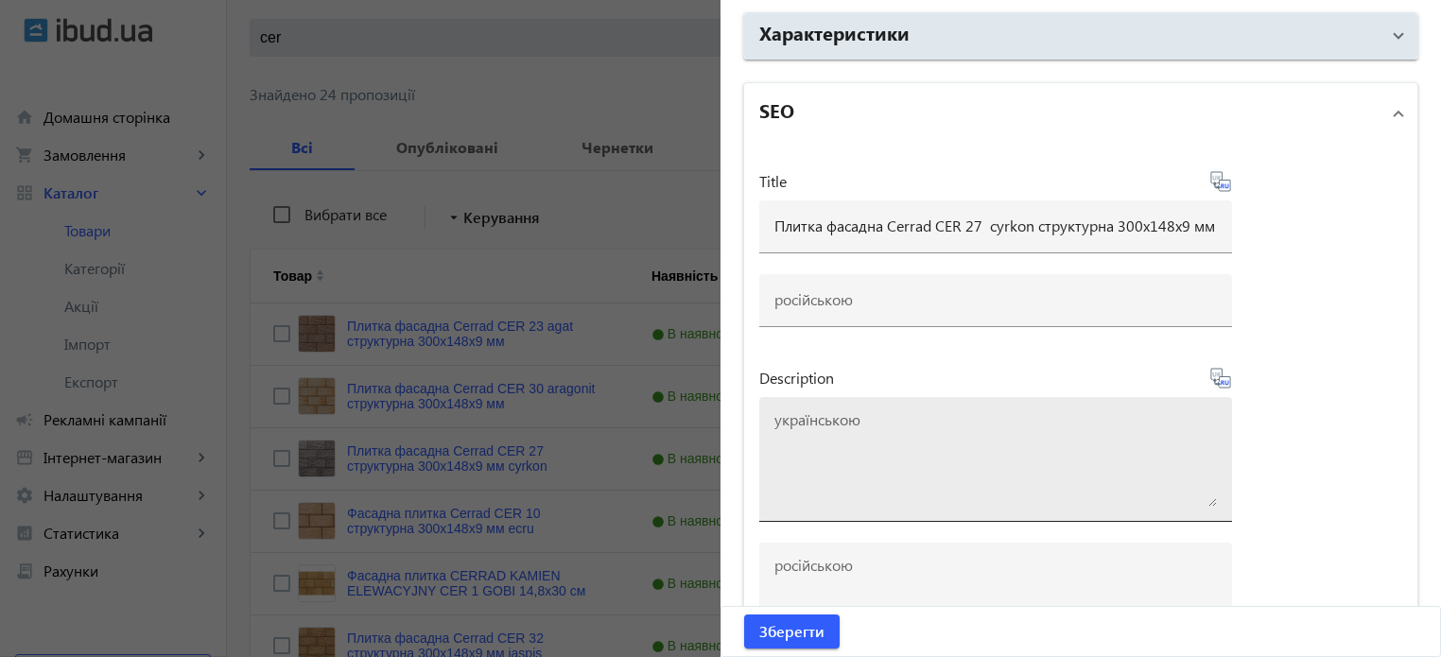
type input "Плитка фасадная Cerrad CER 27 cyrkon структурная 300x148x9 мм"
click at [840, 466] on textarea at bounding box center [995, 459] width 442 height 95
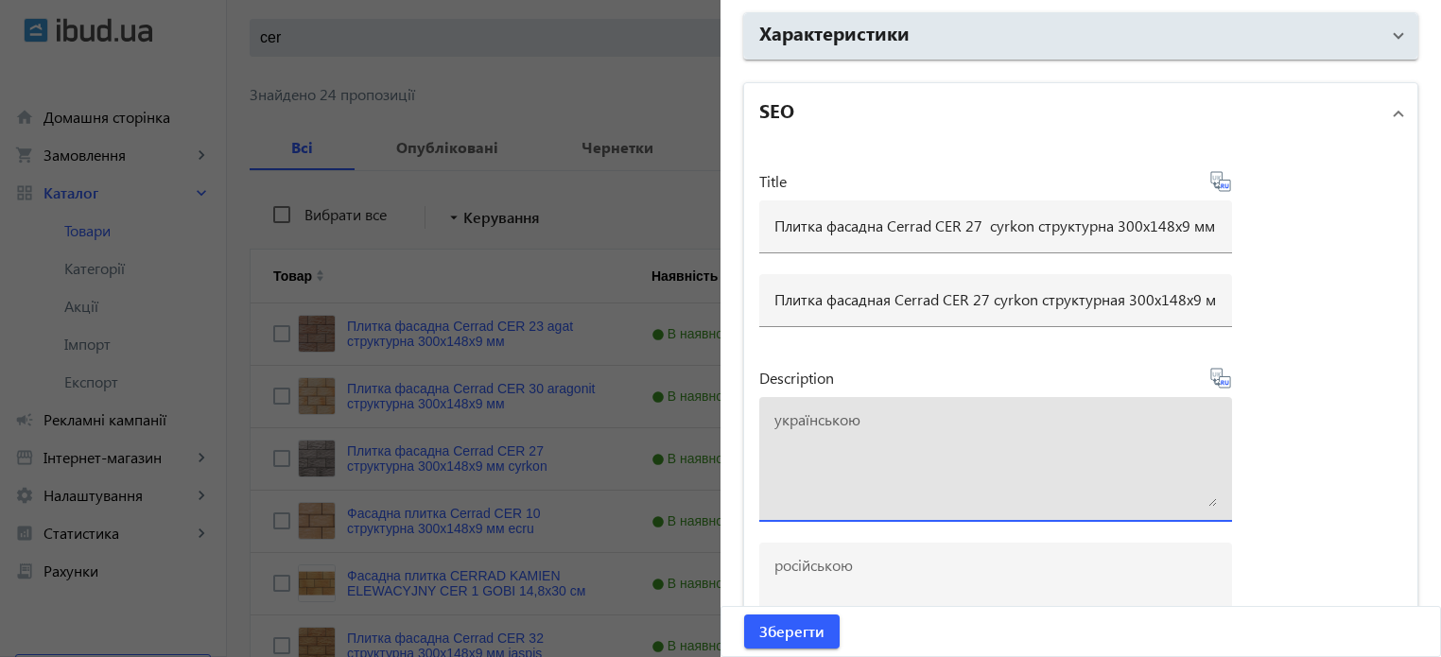
paste textarea "Плитка фасадна Cerrad CER 27 cyrkon структурна 300x148x9 мм"
type textarea "Плитка фасадна Cerrad CER 27 cyrkon структурна 300x148x9 мм купити"
click at [1218, 372] on icon at bounding box center [1220, 378] width 23 height 23
type textarea "Плитка фасадная Cerrad CER 27 cyrkon структурная 300x148x9 мм купить"
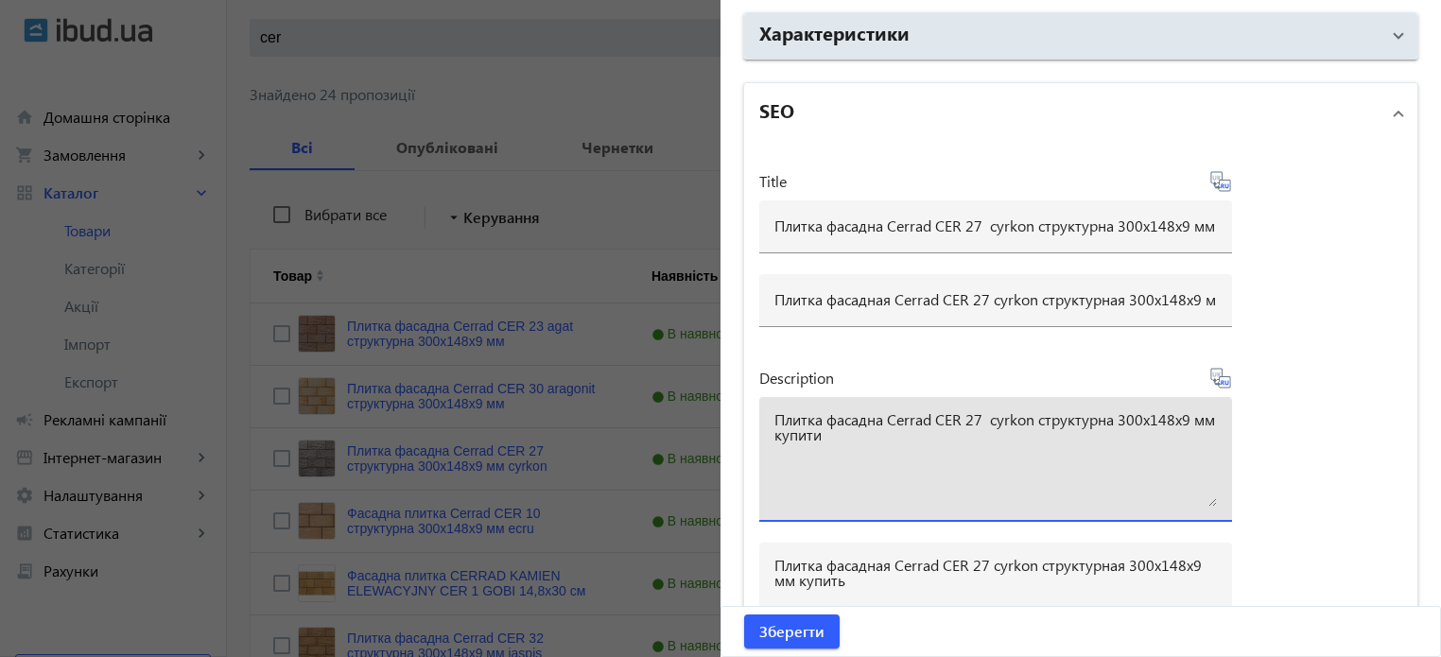
drag, startPoint x: 842, startPoint y: 434, endPoint x: 670, endPoint y: 392, distance: 177.0
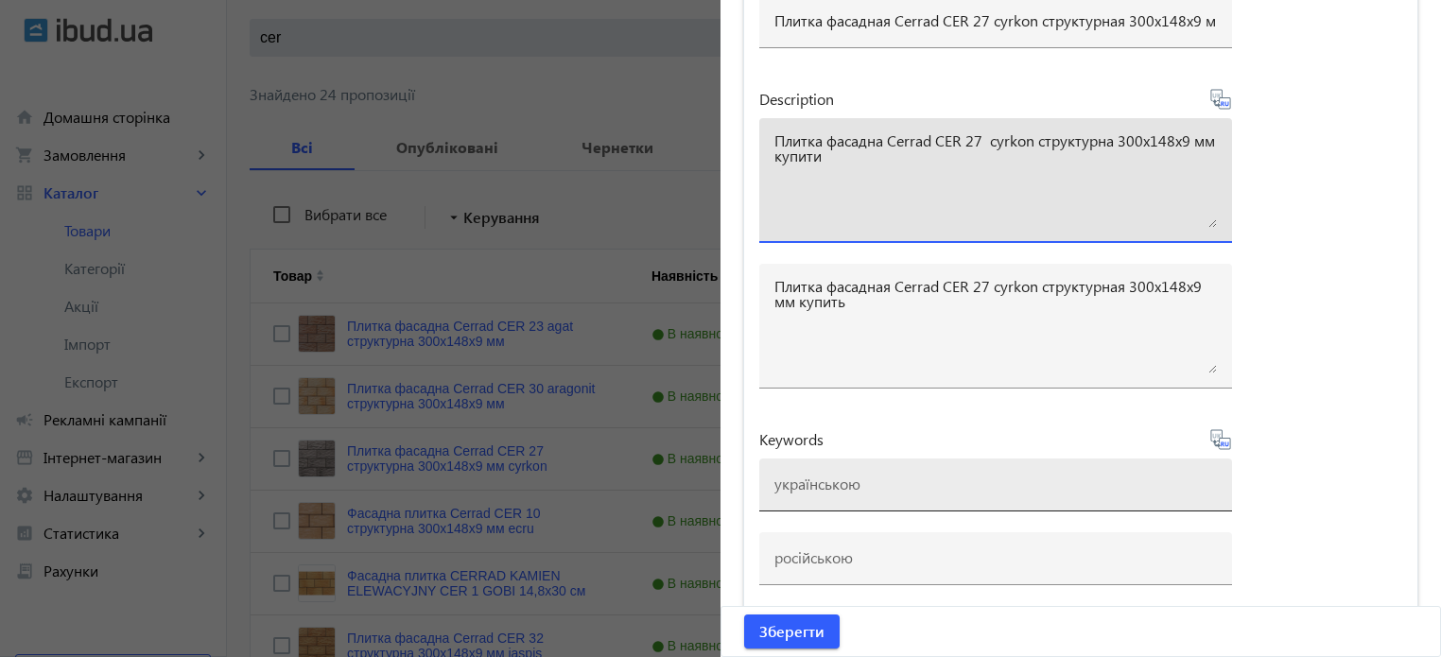
scroll to position [1670, 0]
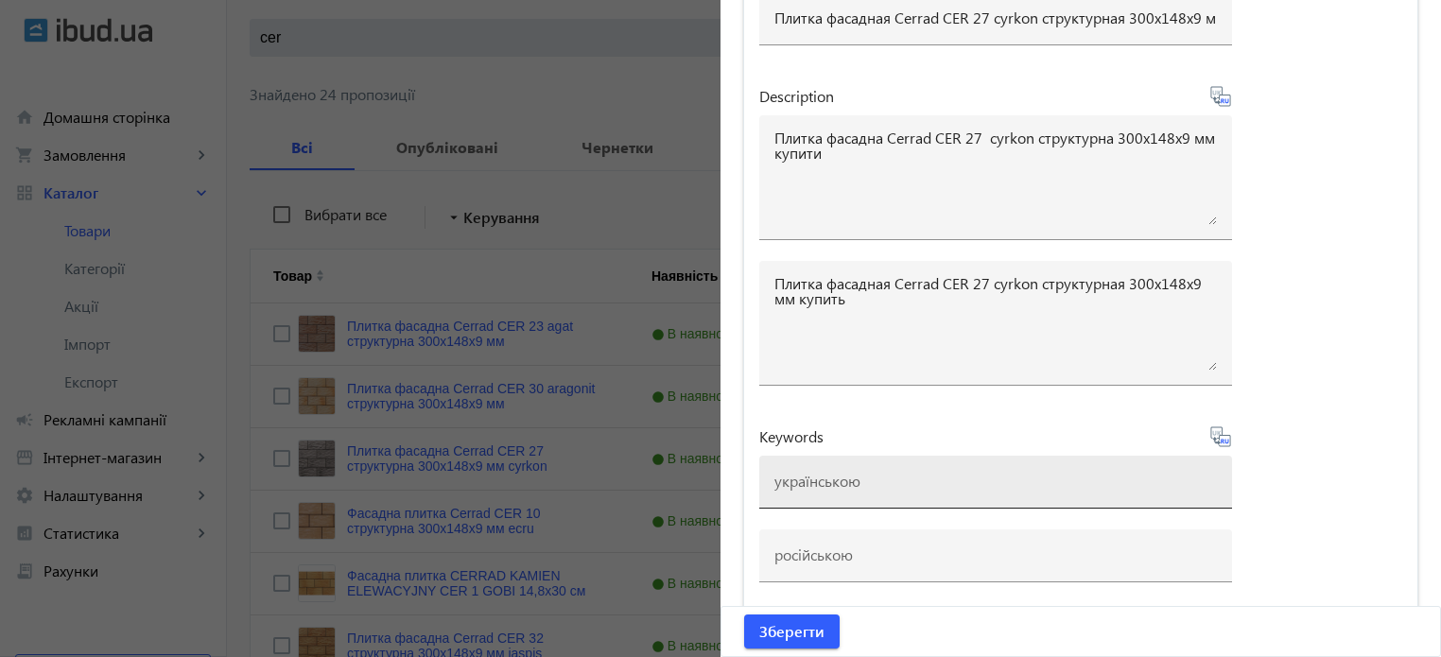
click at [832, 460] on div at bounding box center [995, 482] width 442 height 53
paste input "плитка cerrad, плитка cerrad cer 27 cyrcon"
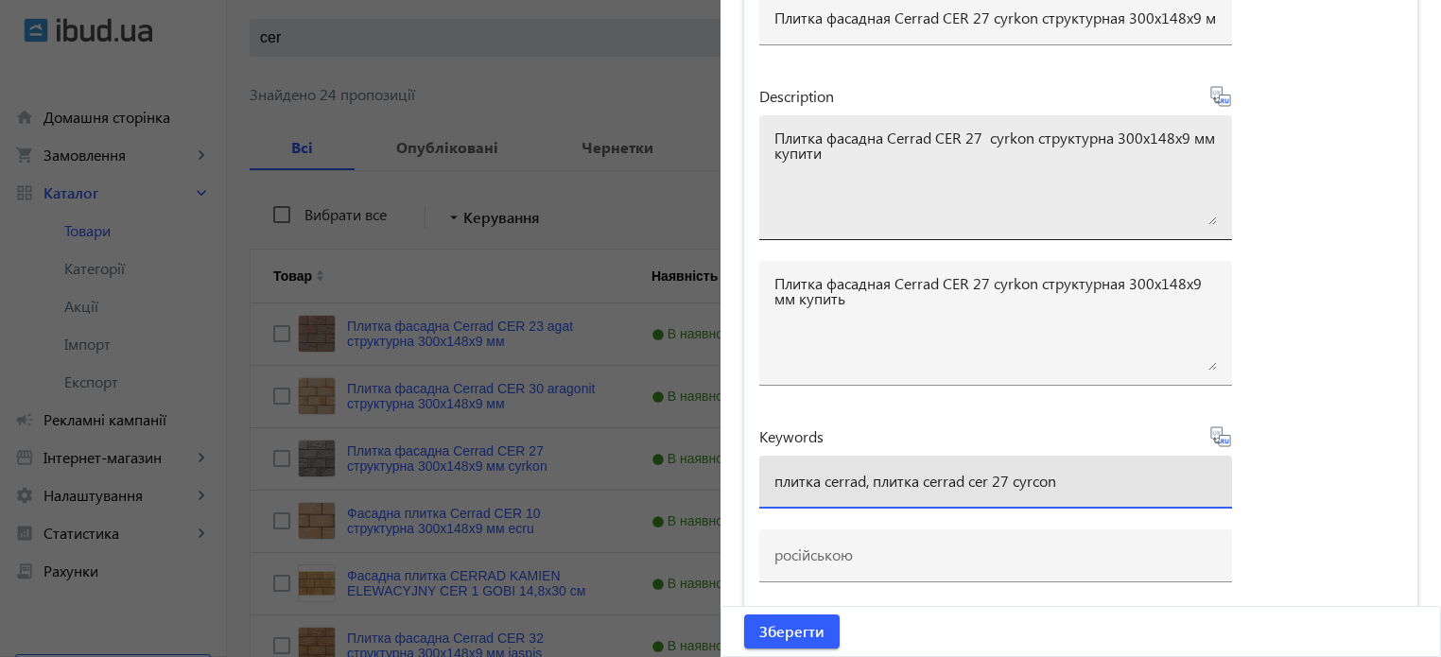
type input "плитка cerrad, плитка cerrad cer 27 cyrcon"
click at [988, 135] on textarea "Плитка фасадна Cerrad CER 27 cyrkon структурна 300x148x9 мм купити" at bounding box center [995, 177] width 442 height 95
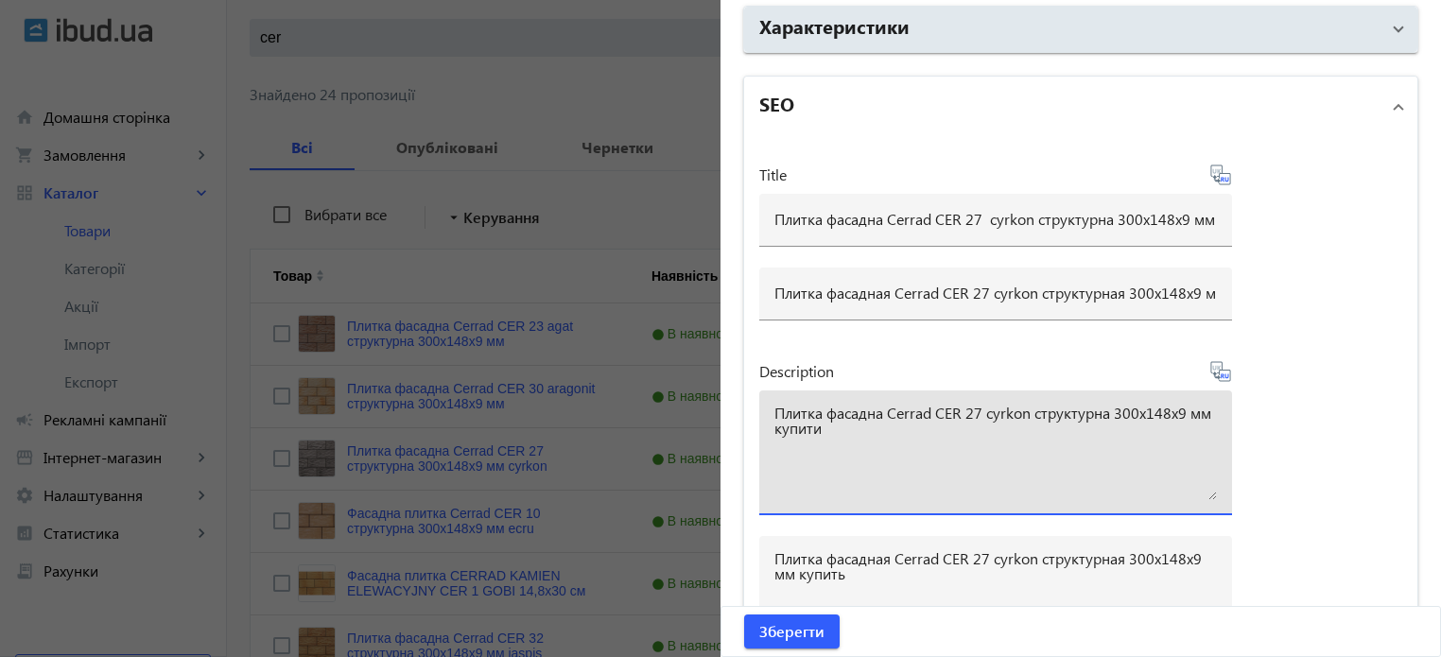
scroll to position [1386, 0]
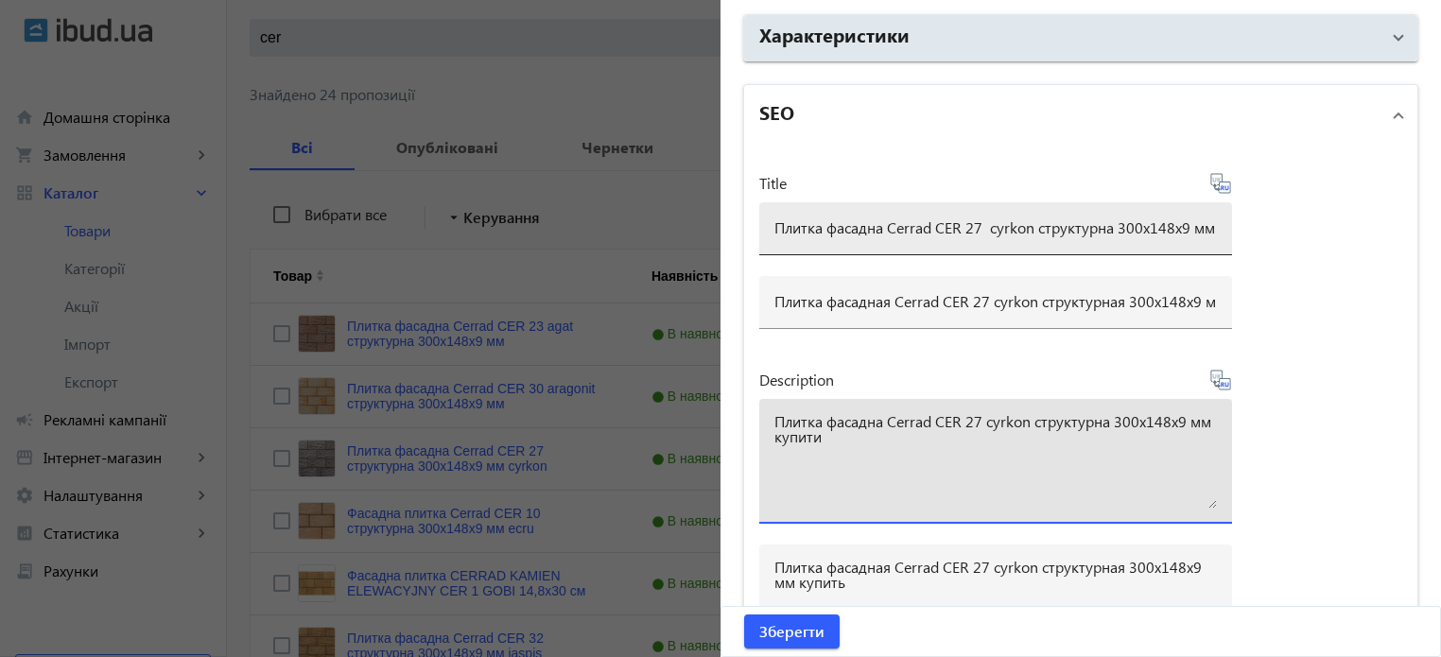
type textarea "Плитка фасадна Cerrad CER 27 cyrkon структурна 300x148x9 мм купити"
drag, startPoint x: 988, startPoint y: 224, endPoint x: 1001, endPoint y: 215, distance: 16.3
click at [990, 222] on input "Плитка фасадна Cerrad CER 27 cyrkon структурна 300x148x9 мм" at bounding box center [995, 227] width 442 height 20
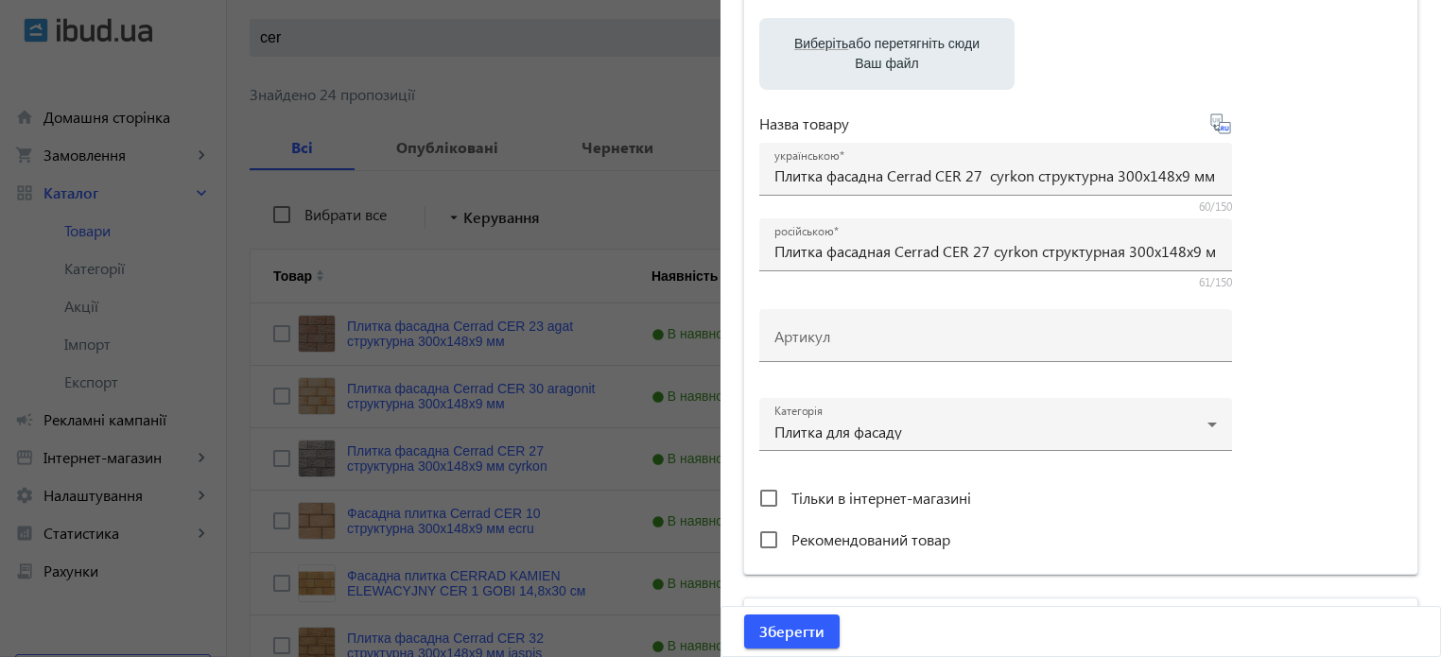
scroll to position [0, 0]
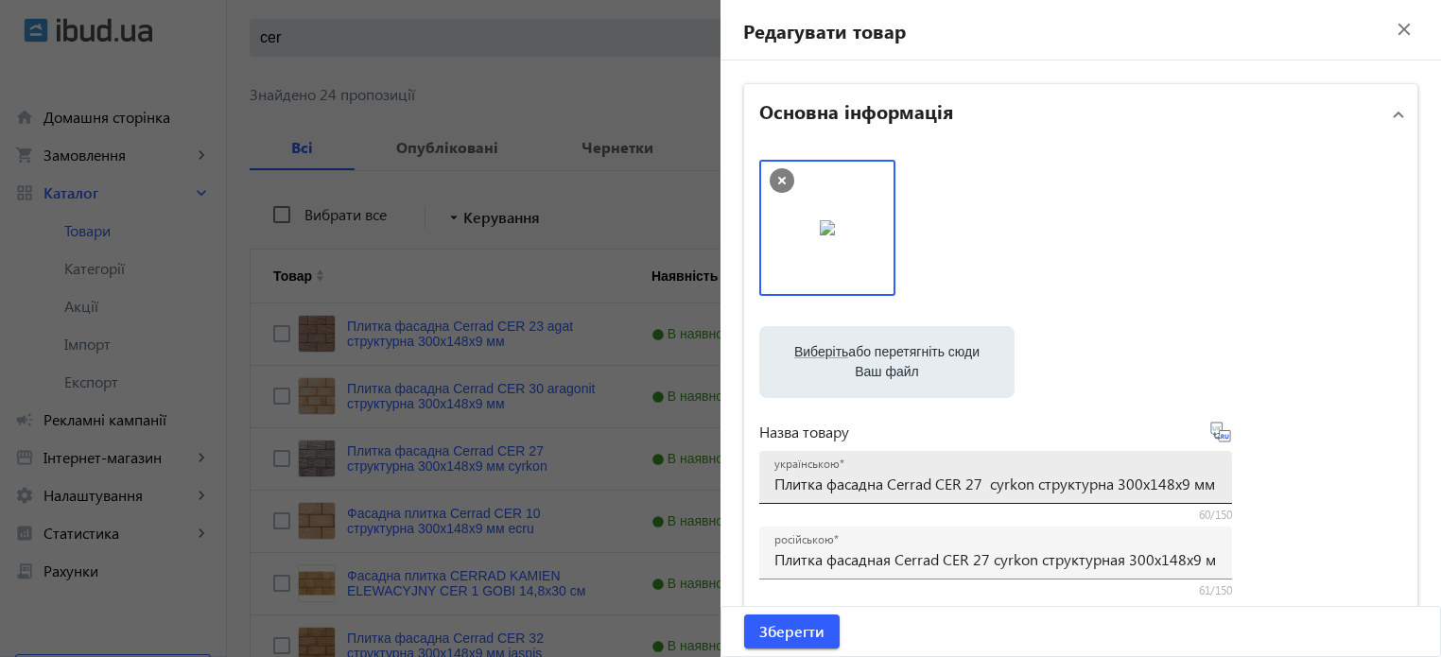
type input "Плитка фасадна Cerrad CER 27 cyrkon структурна 300x148x9 мм"
click at [984, 483] on input "Плитка фасадна Cerrad CER 27 cyrkon структурна 300x148x9 мм" at bounding box center [995, 484] width 442 height 20
type input "Плитка фасадна Cerrad CER 27 cyrkon структурна 300x148x9 мм"
click at [1223, 435] on icon at bounding box center [1220, 432] width 20 height 20
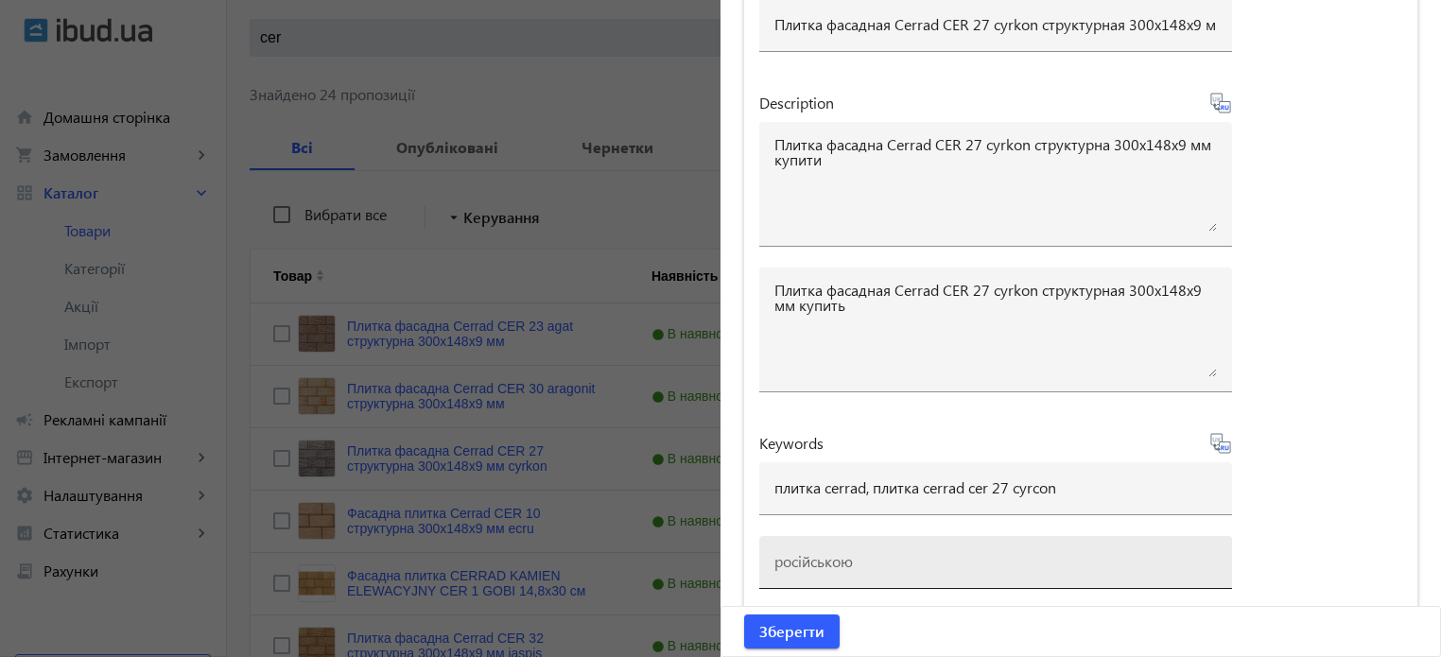
scroll to position [1670, 0]
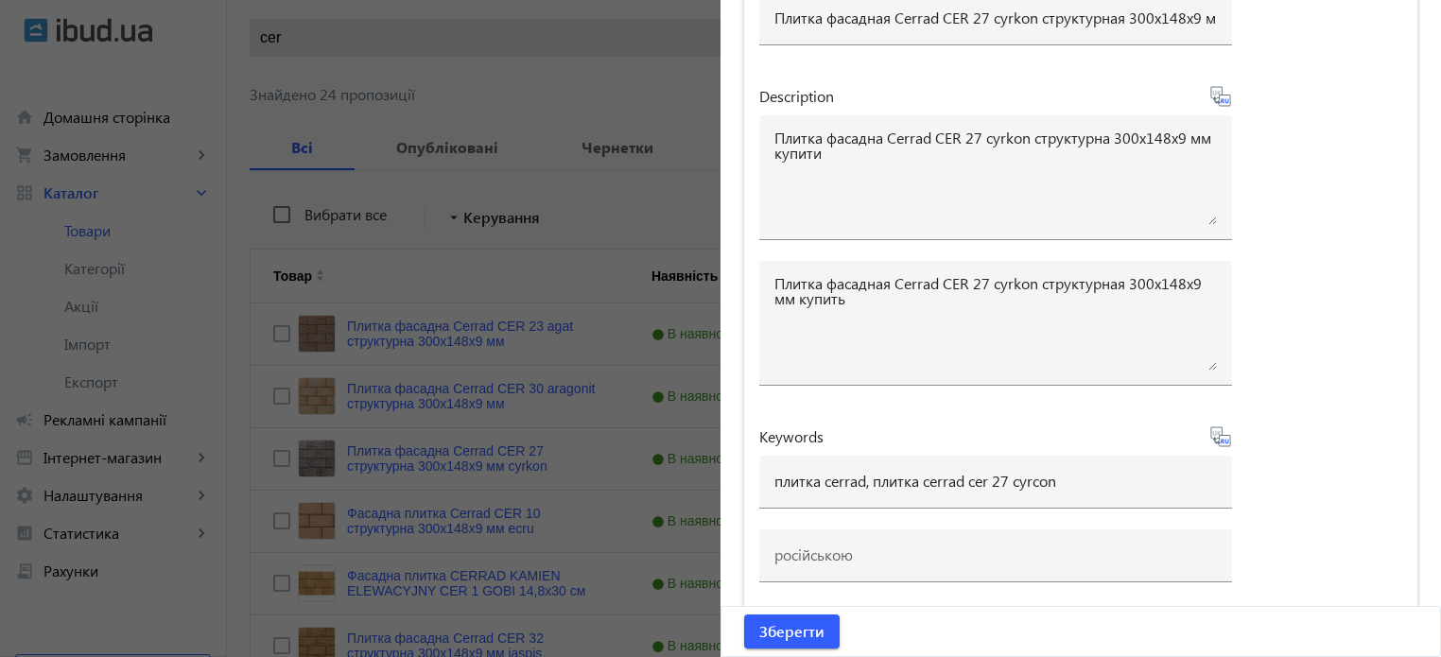
click at [1225, 439] on icon at bounding box center [1227, 441] width 4 height 5
type input "плитка cerrad, плитка cerrad cer 27 cyrcon"
click at [797, 632] on span "Зберегти" at bounding box center [791, 631] width 65 height 21
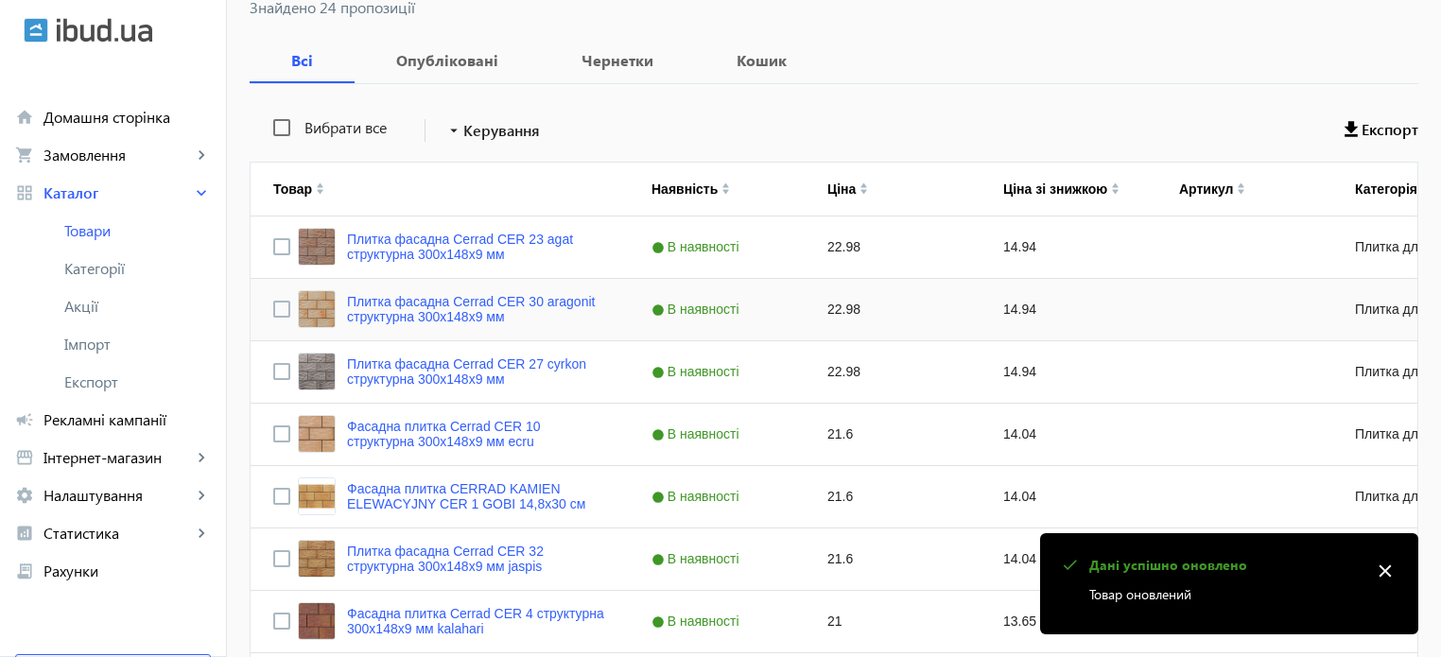
scroll to position [284, 0]
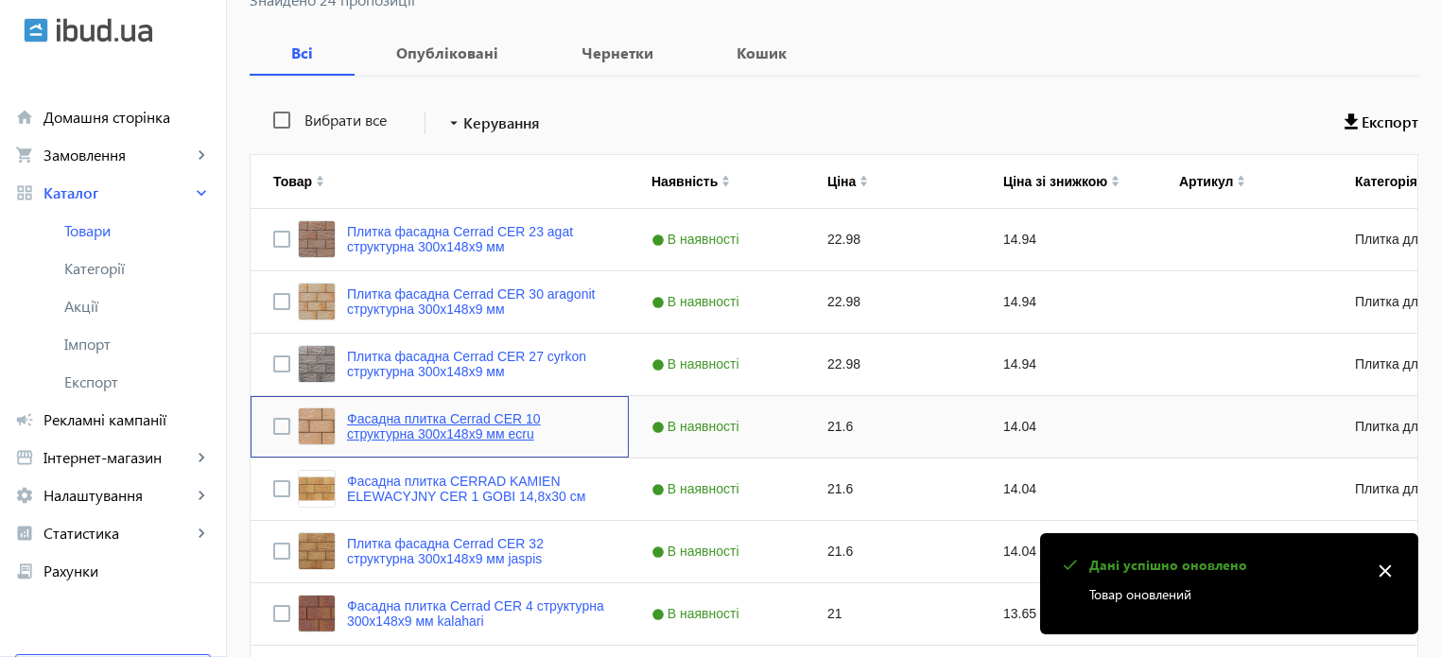
click at [449, 434] on link "Фасадна плитка Cerrad CER 10 структурна 300x148x9 мм ecru" at bounding box center [476, 426] width 259 height 30
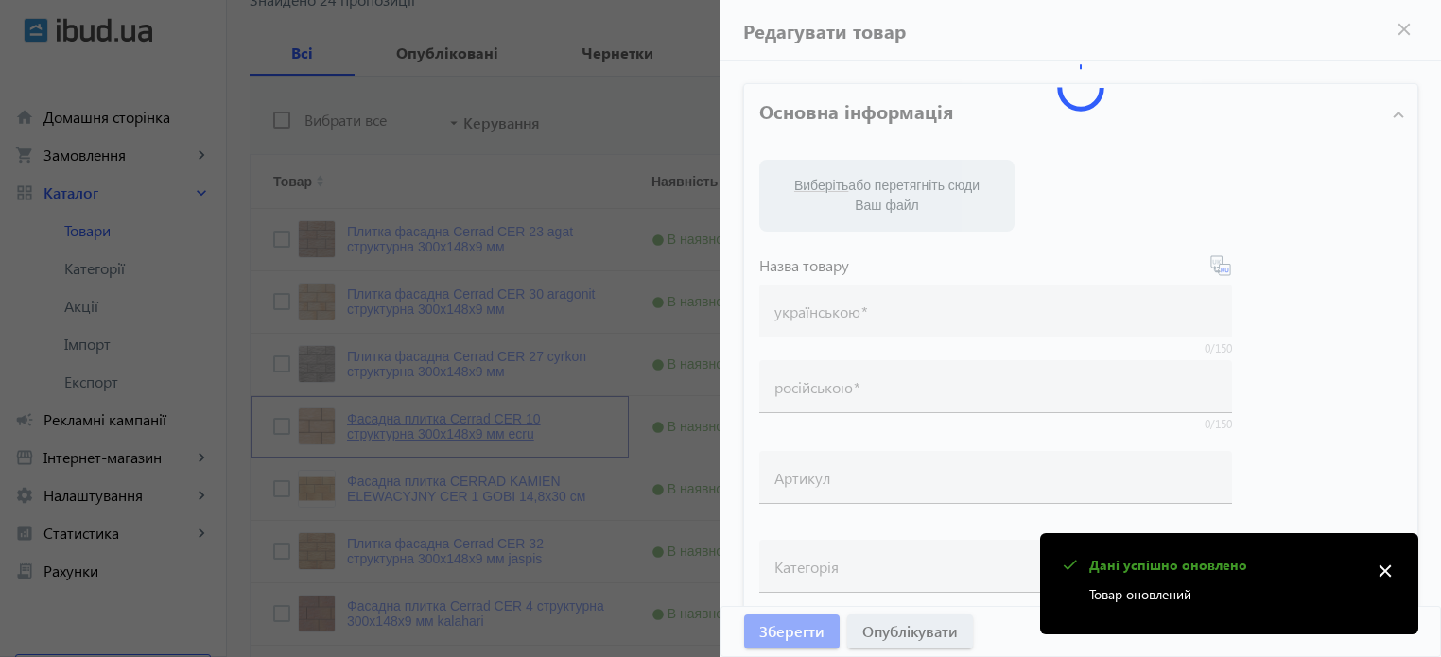
type input "Фасадна плитка Cerrad CER 10 структурна 300x148x9 мм ecru"
type input "Фасадная плитка Cerrad CER 10 структурная 300x148x9 мм ecru"
type input "21.6"
type input "5"
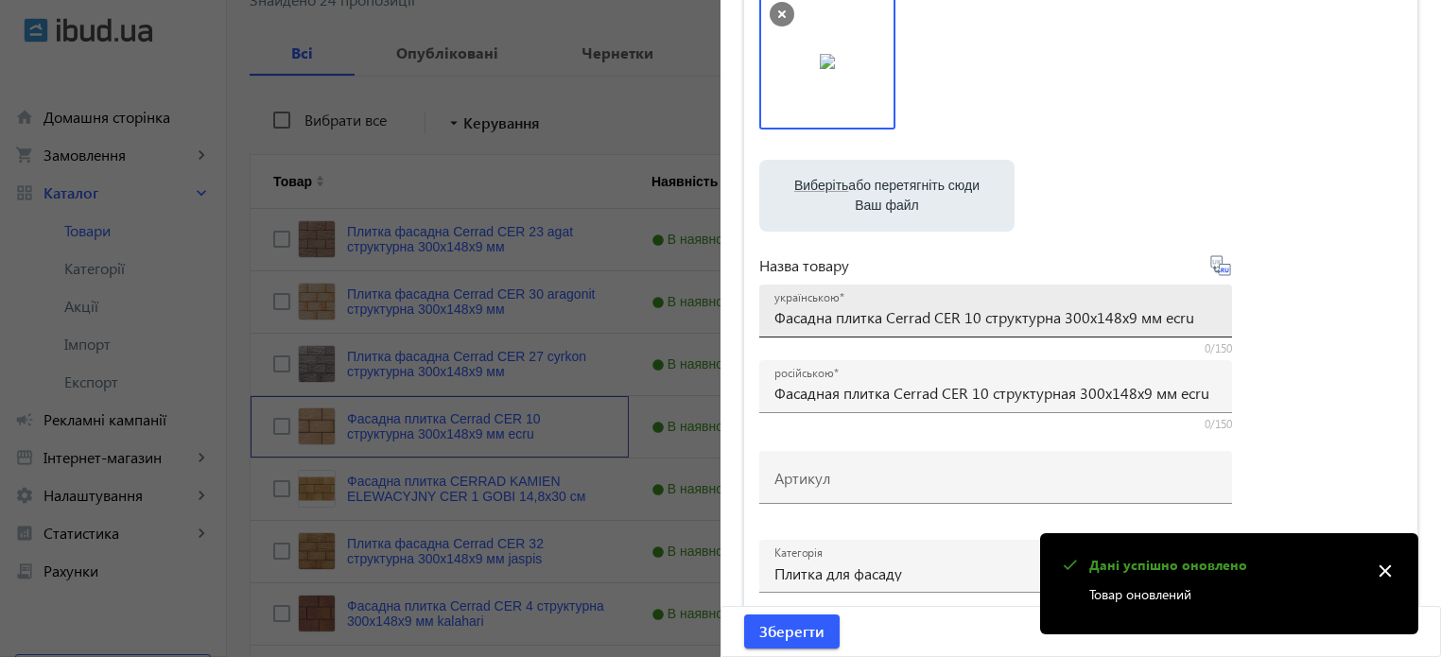
scroll to position [189, 0]
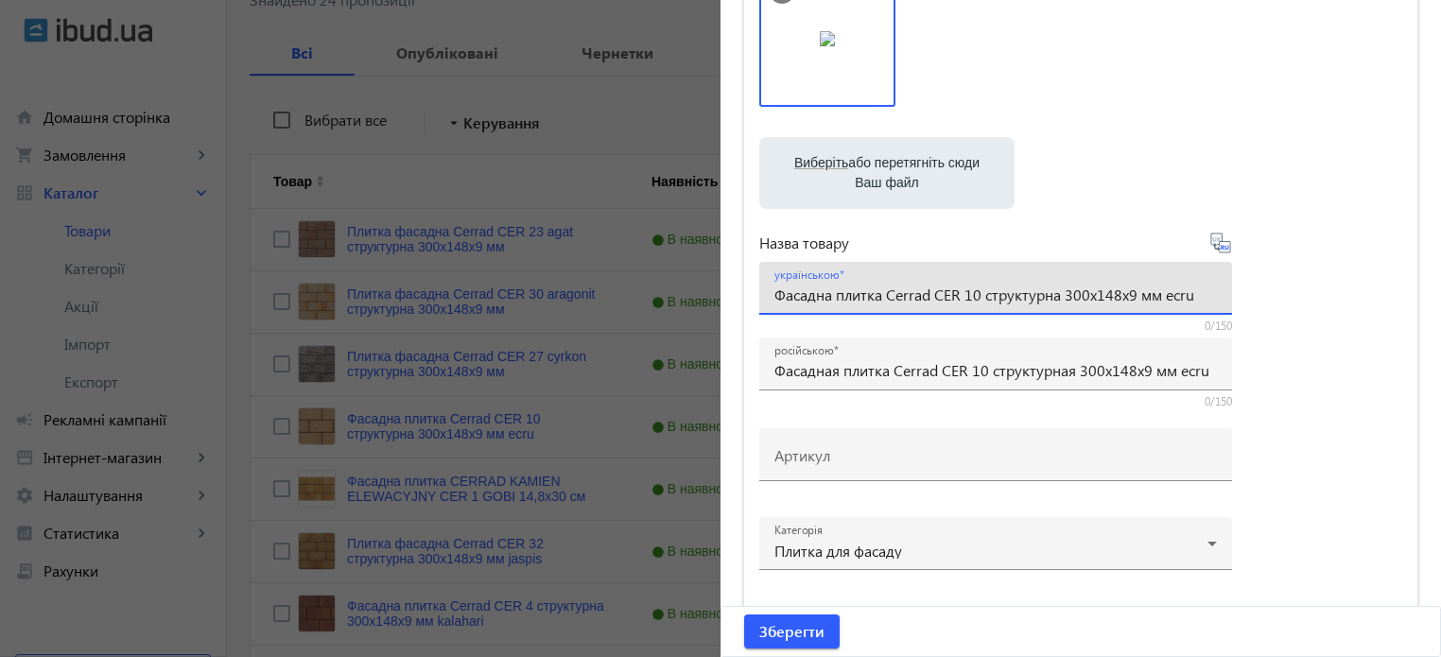
drag, startPoint x: 1157, startPoint y: 293, endPoint x: 1451, endPoint y: 255, distance: 296.4
click at [974, 297] on input "Фасадна плитка Cerrad CER 10 структурна 300x148x9 мм ecru" at bounding box center [995, 295] width 442 height 20
paste input "ecru"
click at [987, 298] on input "Фасадна плитка Cerrad CER 10 ecru структурна 300x148x9 мм ecru" at bounding box center [995, 295] width 442 height 20
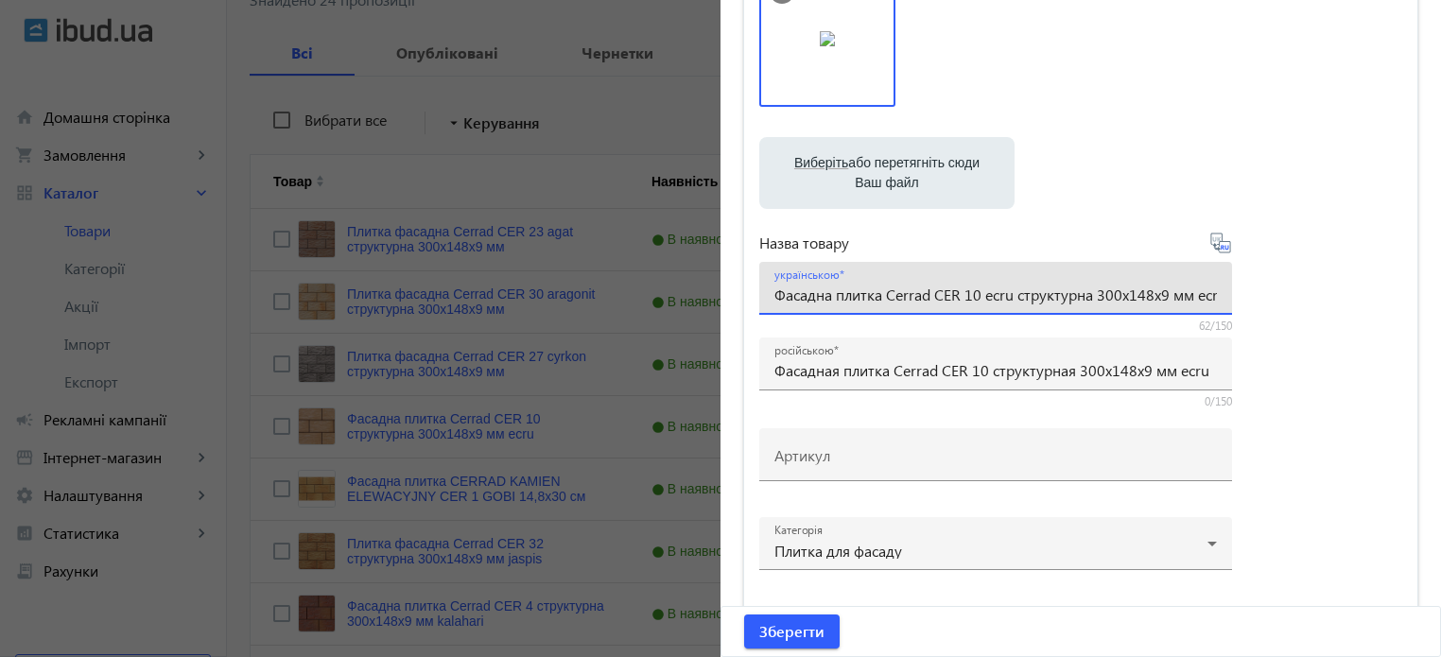
scroll to position [0, 11]
drag, startPoint x: 1190, startPoint y: 294, endPoint x: 1451, endPoint y: 227, distance: 269.4
type input "Фасадна плитка Cerrad CER 10 ecru структурна 300x148x9 мм"
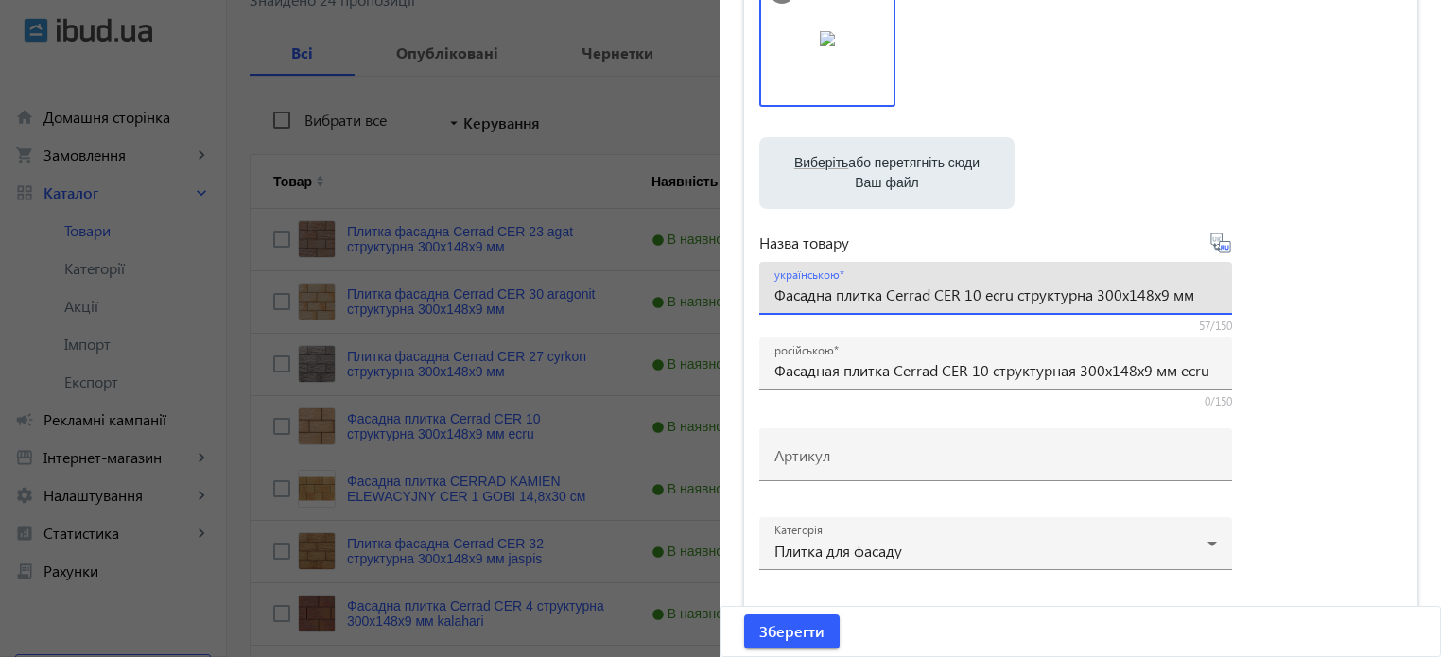
click at [1221, 249] on icon at bounding box center [1223, 247] width 4 height 5
type input "Фасадная плитка Cerrad CER 10 ecru структурная 300x148x9 мм"
drag, startPoint x: 1199, startPoint y: 295, endPoint x: 0, endPoint y: 351, distance: 1200.1
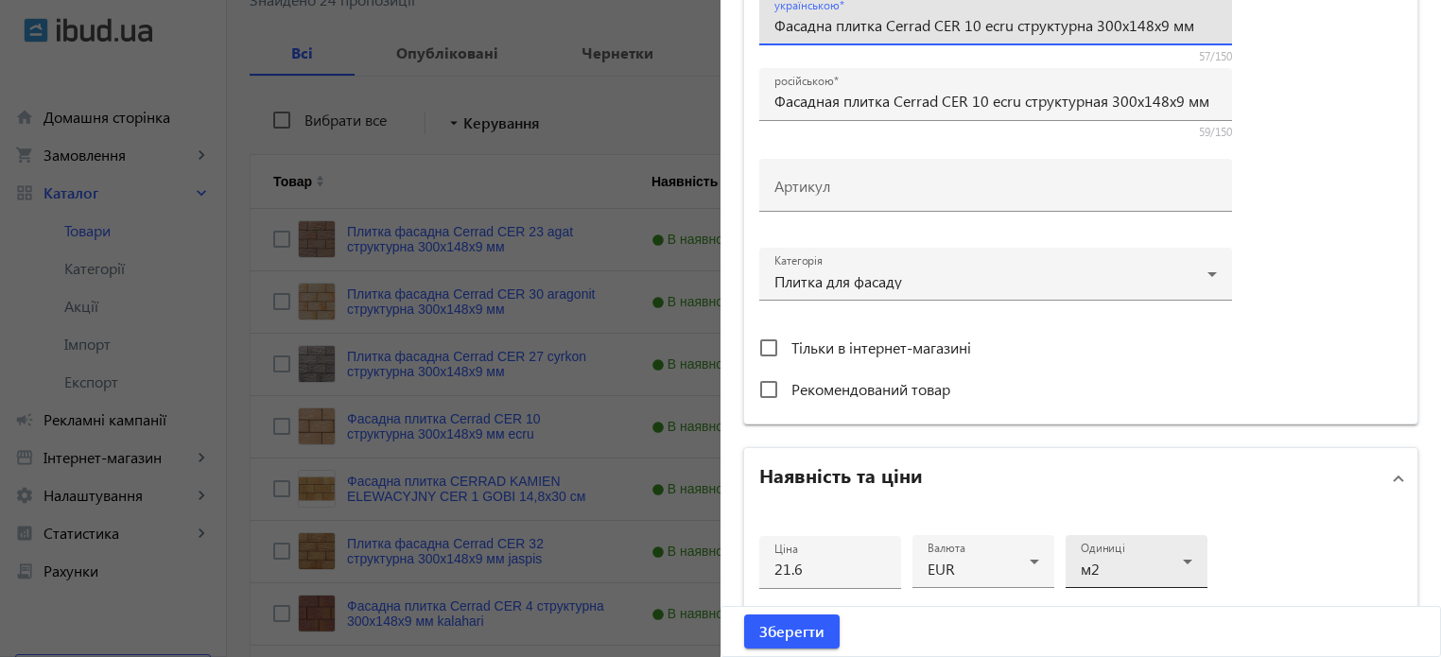
scroll to position [473, 0]
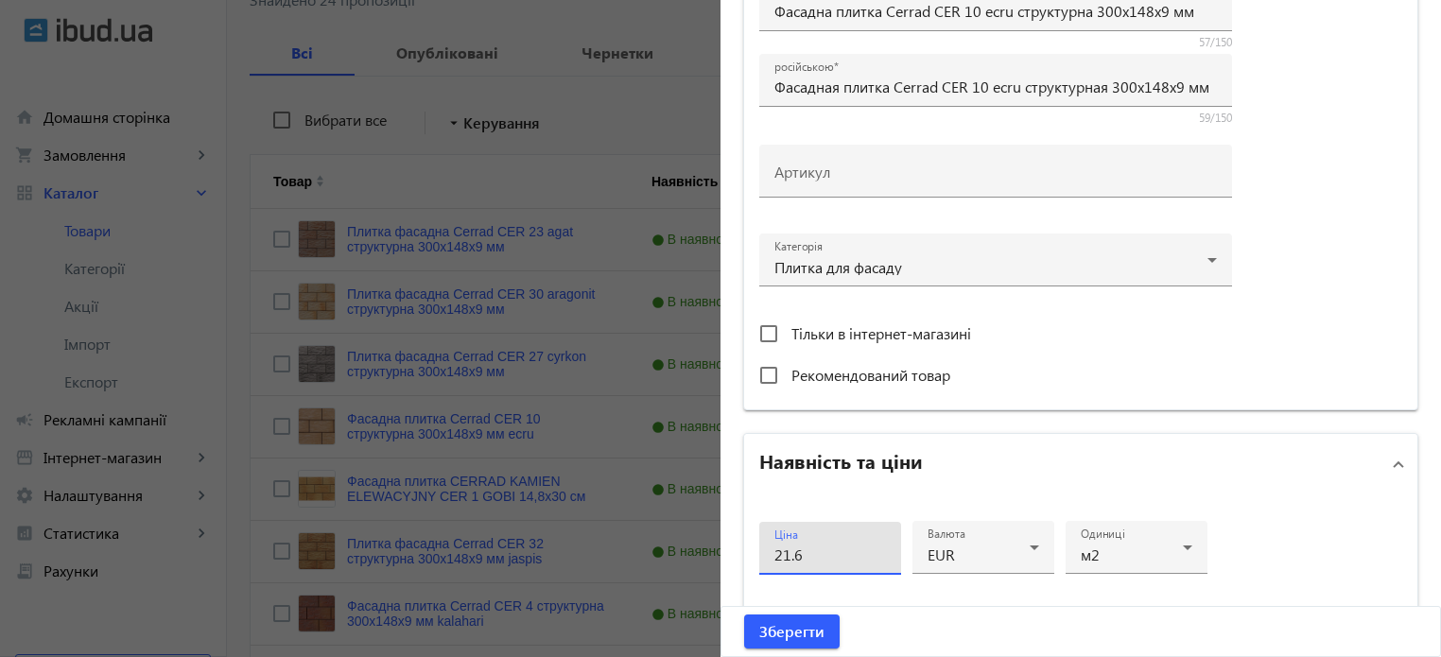
click at [840, 556] on input "21.6" at bounding box center [830, 555] width 112 height 20
type input "2"
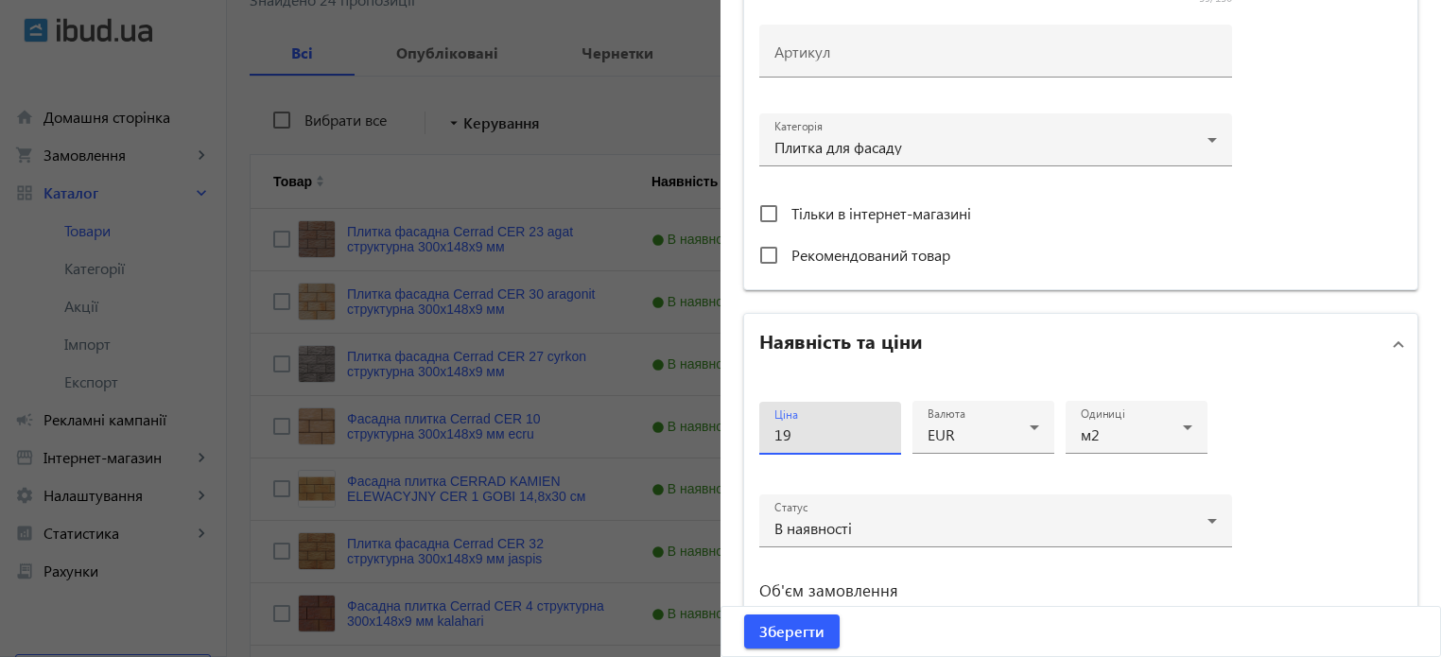
scroll to position [756, 0]
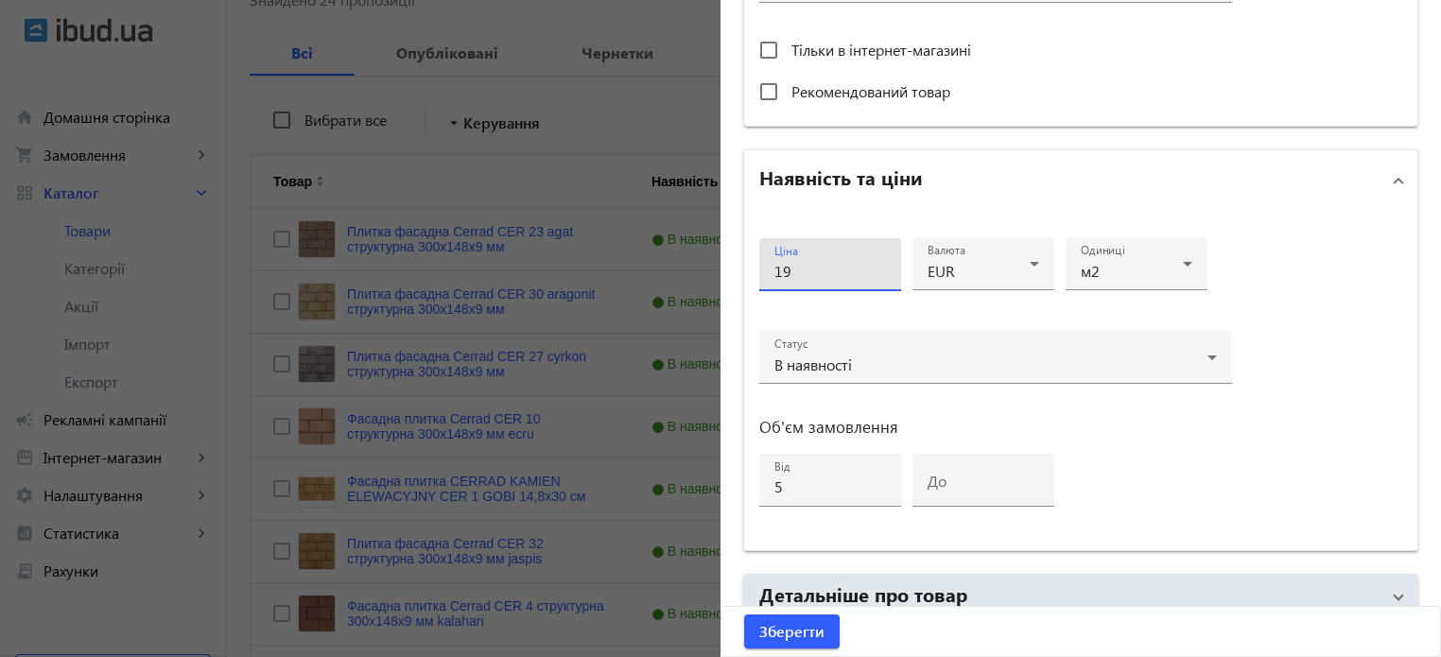
type input "19"
click at [1290, 326] on div "Ціна 19 Валюта EUR Одиниці м2 Статус В наявності Об'єм замовлення від 5 до" at bounding box center [1080, 380] width 673 height 339
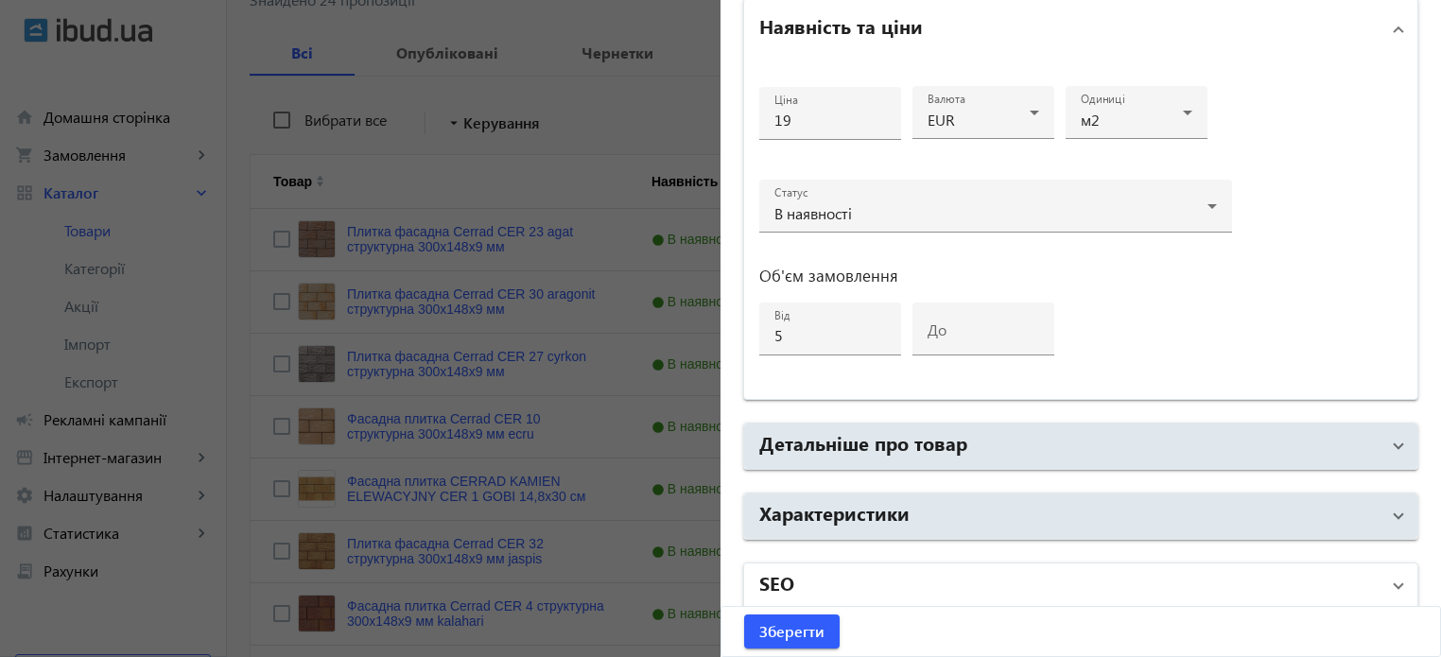
scroll to position [915, 0]
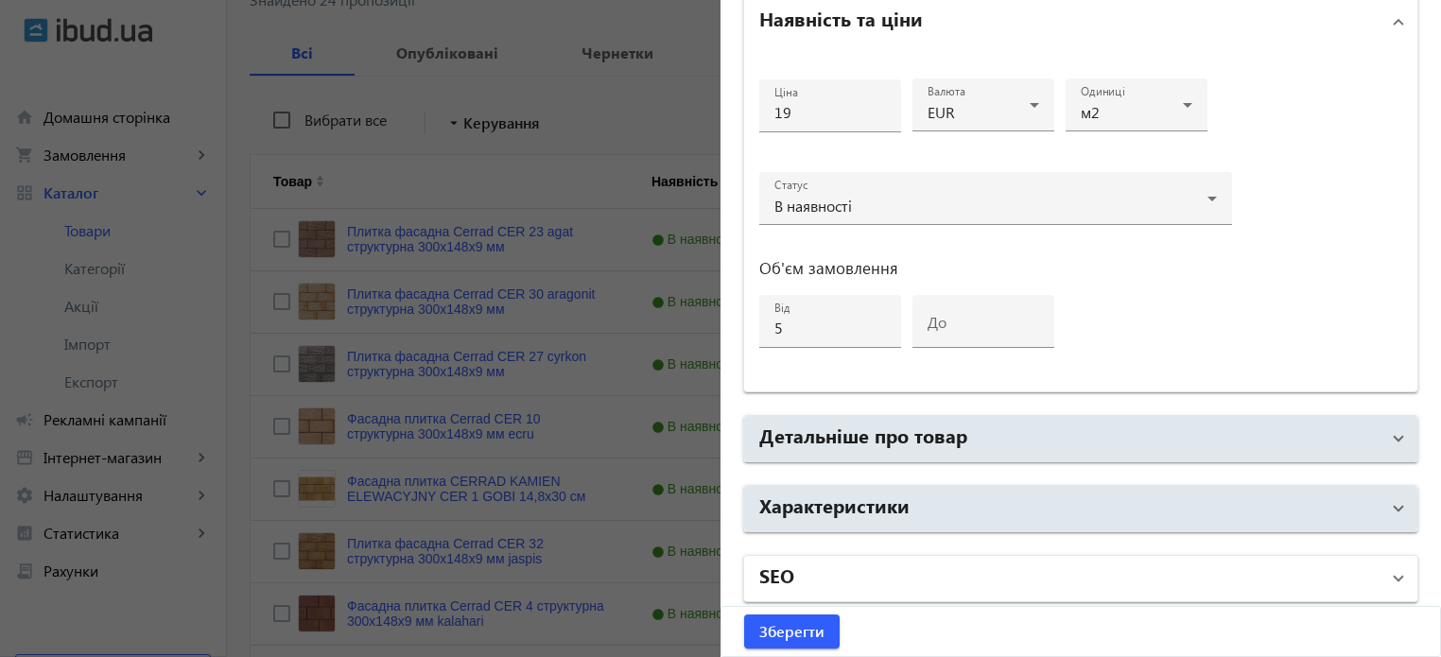
click at [791, 572] on mat-panel-title "SEO" at bounding box center [1069, 579] width 620 height 34
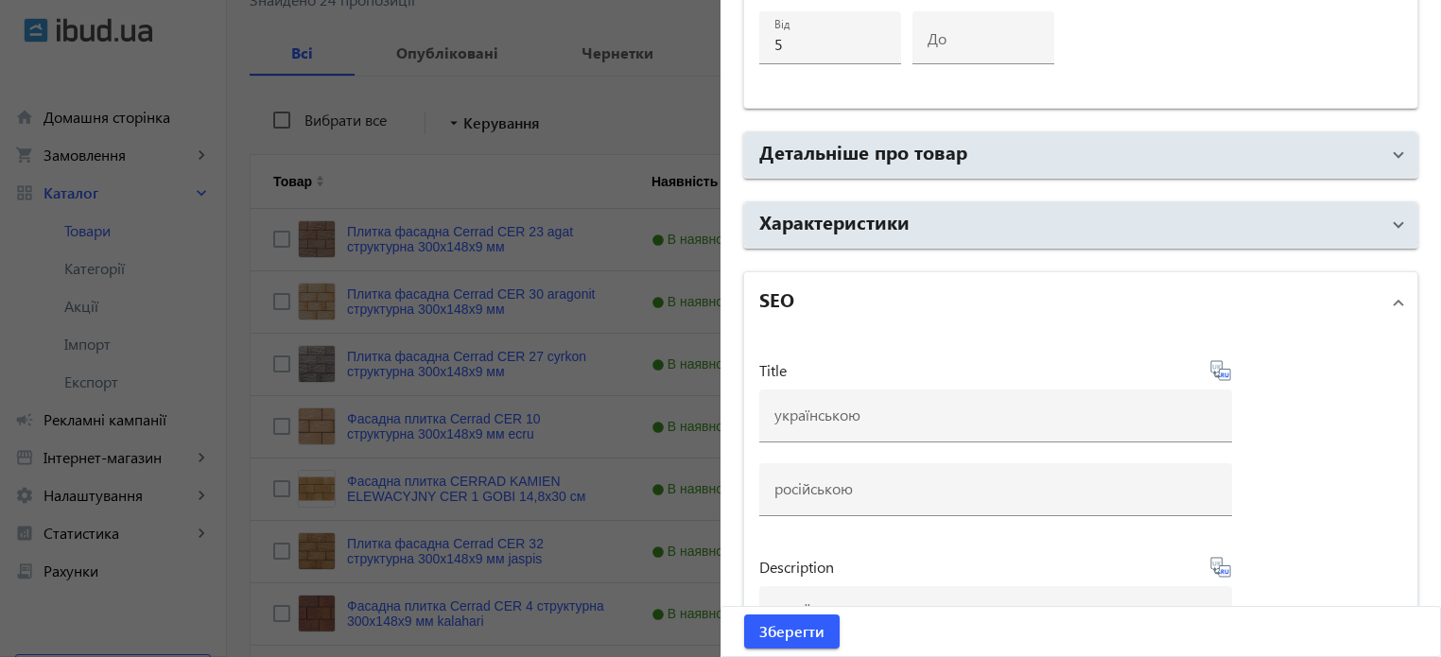
scroll to position [1199, 0]
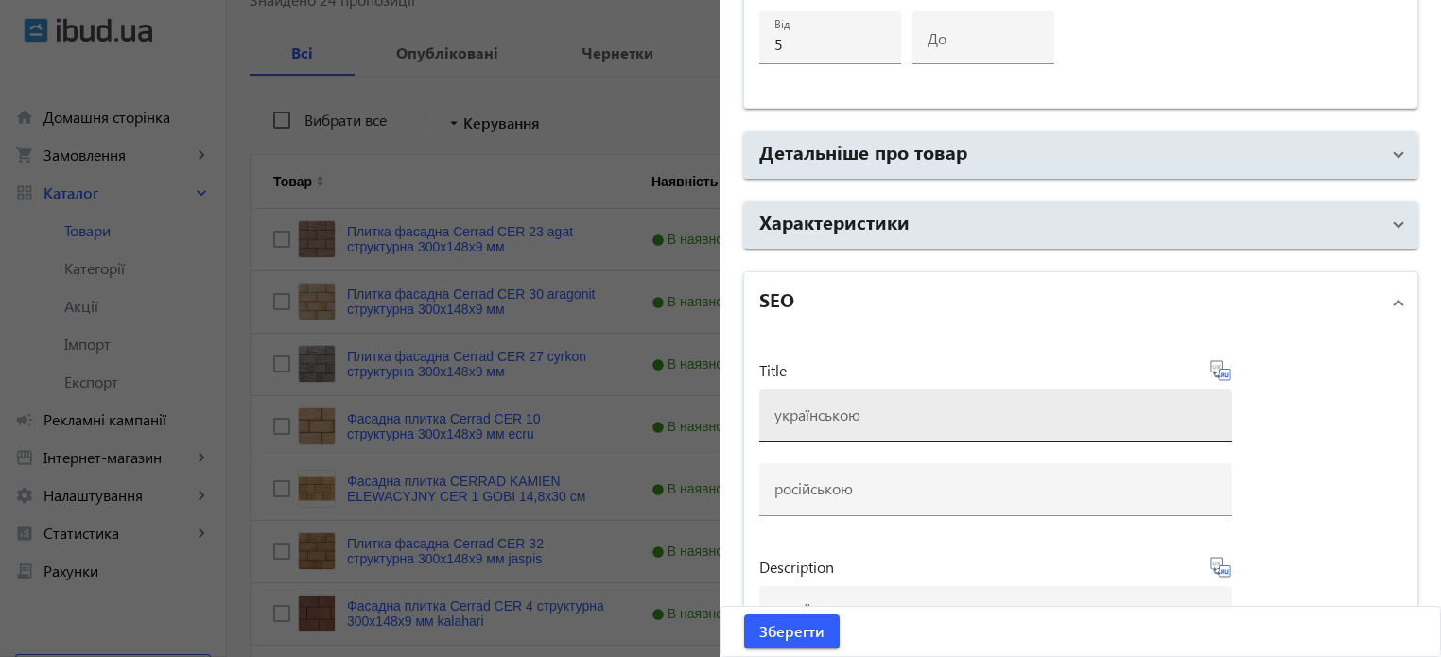
click at [828, 421] on div at bounding box center [995, 416] width 442 height 53
paste input "Фасадна плитка Cerrad CER 10 ecru структурна 300x148x9 мм"
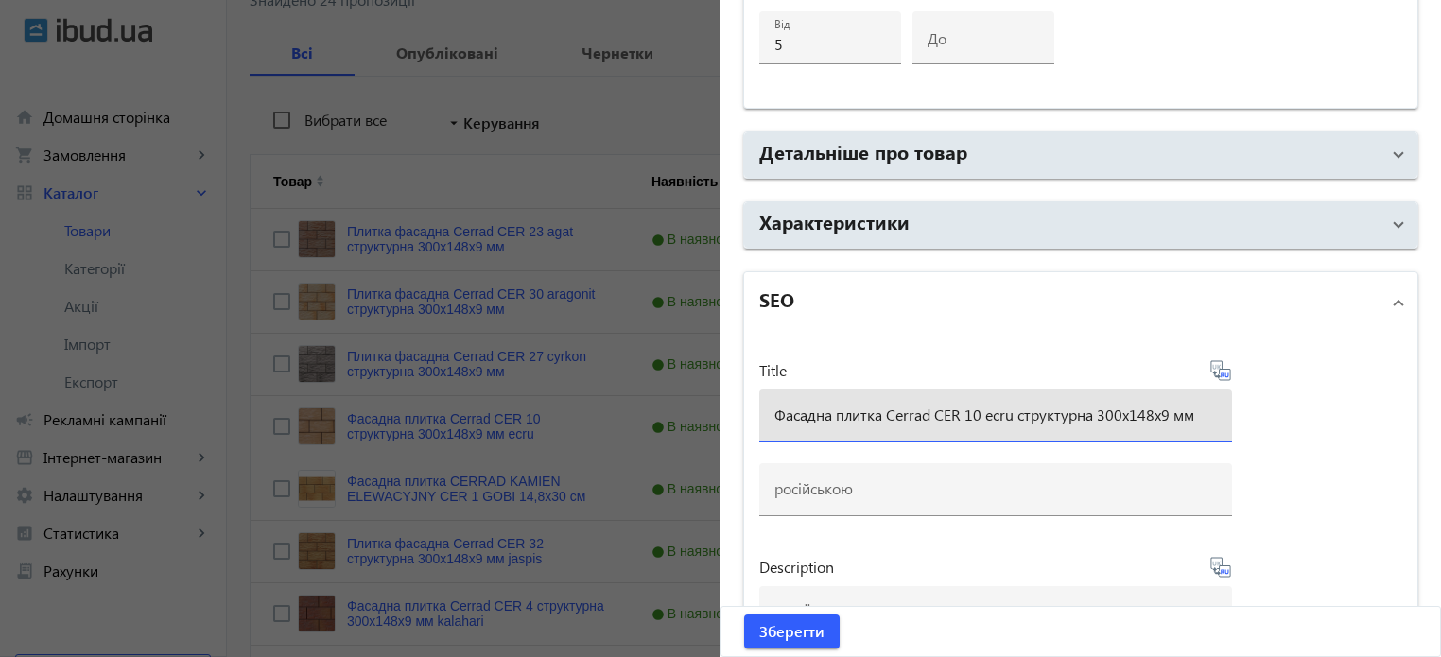
type input "Фасадна плитка Cerrad CER 10 ecru структурна 300x148x9 мм"
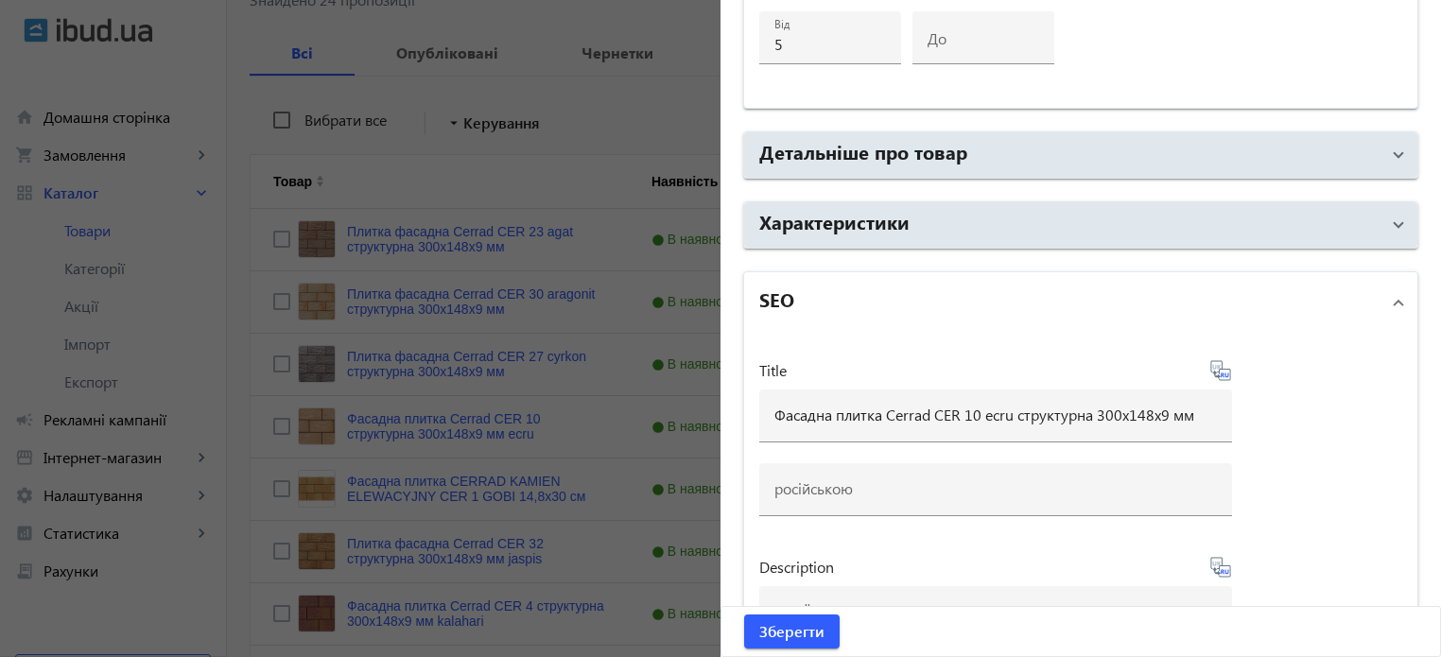
click at [1225, 372] on icon at bounding box center [1227, 374] width 4 height 5
type input "Фасадная плитка Cerrad CER 10 ecru структурная 300x148x9 мм"
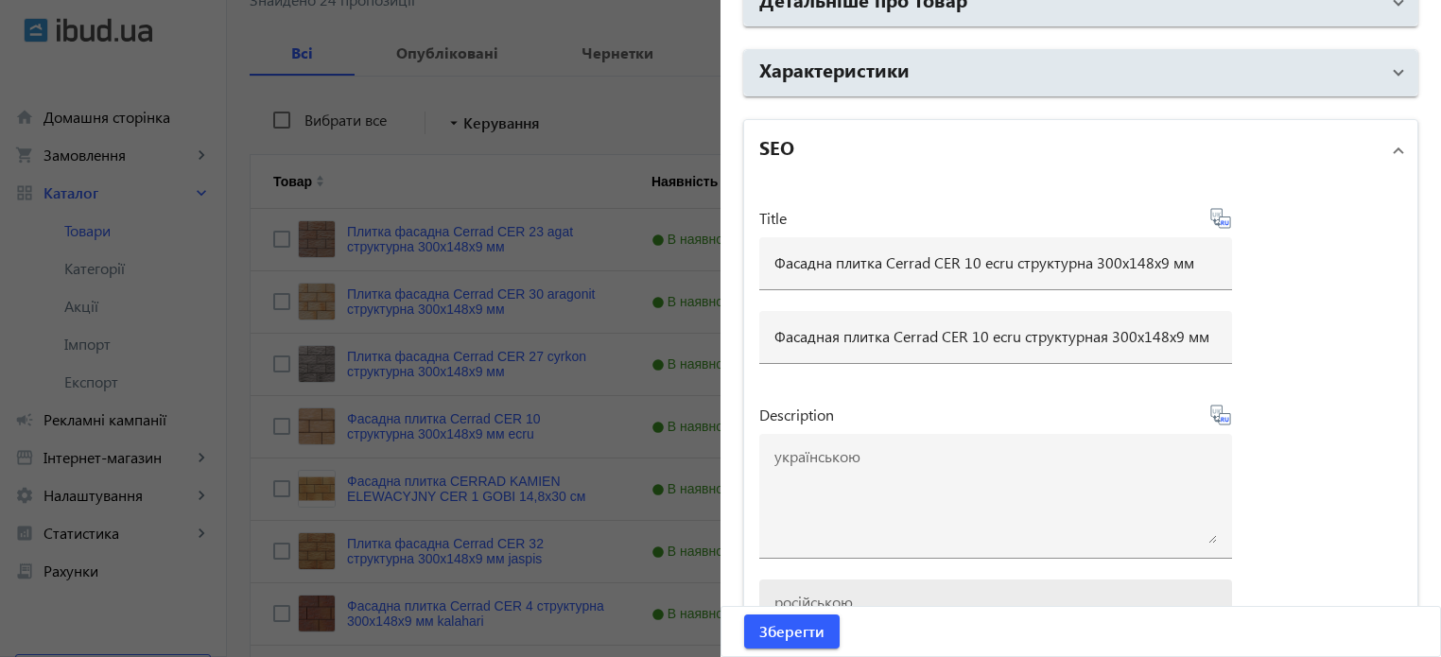
scroll to position [1482, 0]
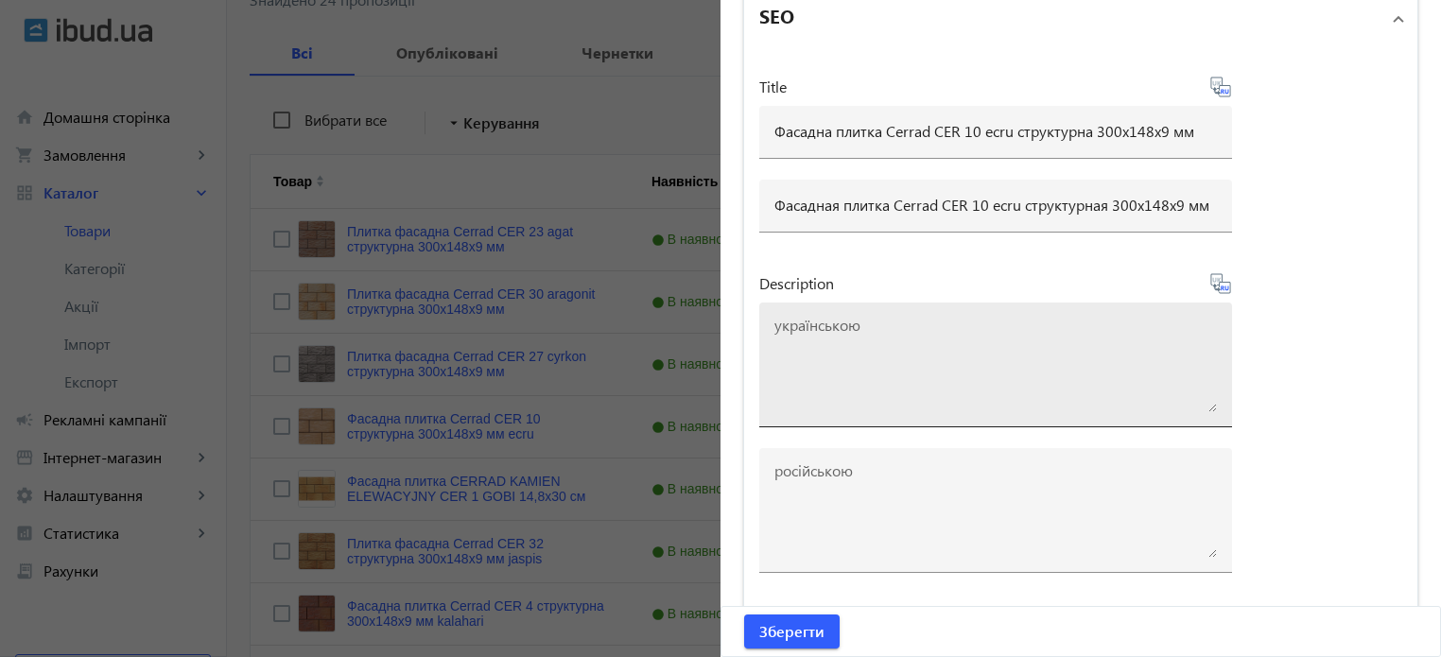
click at [853, 366] on textarea at bounding box center [995, 365] width 442 height 95
paste textarea "Фасадна плитка Cerrad CER 10 ecru структурна 300x148x9 мм"
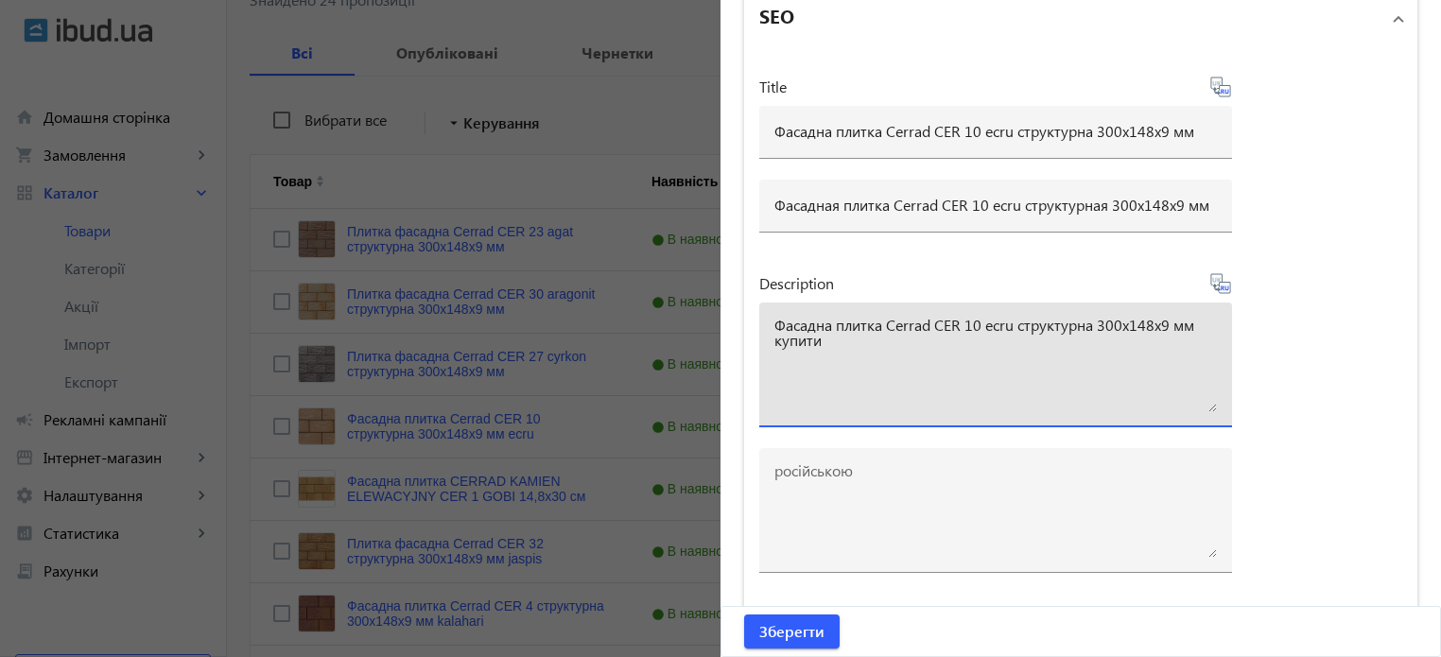
type textarea "Фасадна плитка Cerrad CER 10 ecru структурна 300x148x9 мм купити"
click at [1221, 284] on icon at bounding box center [1220, 283] width 23 height 23
type textarea "Фасадная плитка Cerrad CER 10 ecru структурная 300x148x9 мм купить"
drag, startPoint x: 886, startPoint y: 349, endPoint x: 608, endPoint y: 298, distance: 282.6
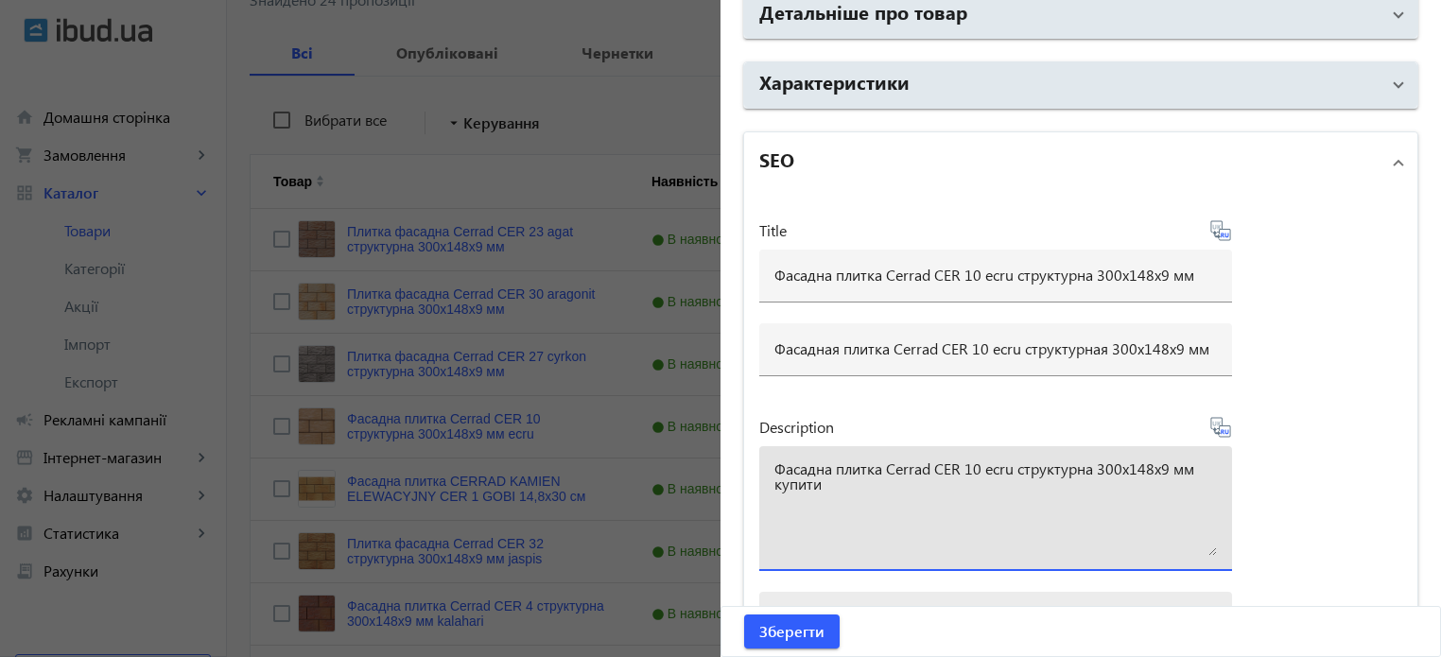
scroll to position [1388, 0]
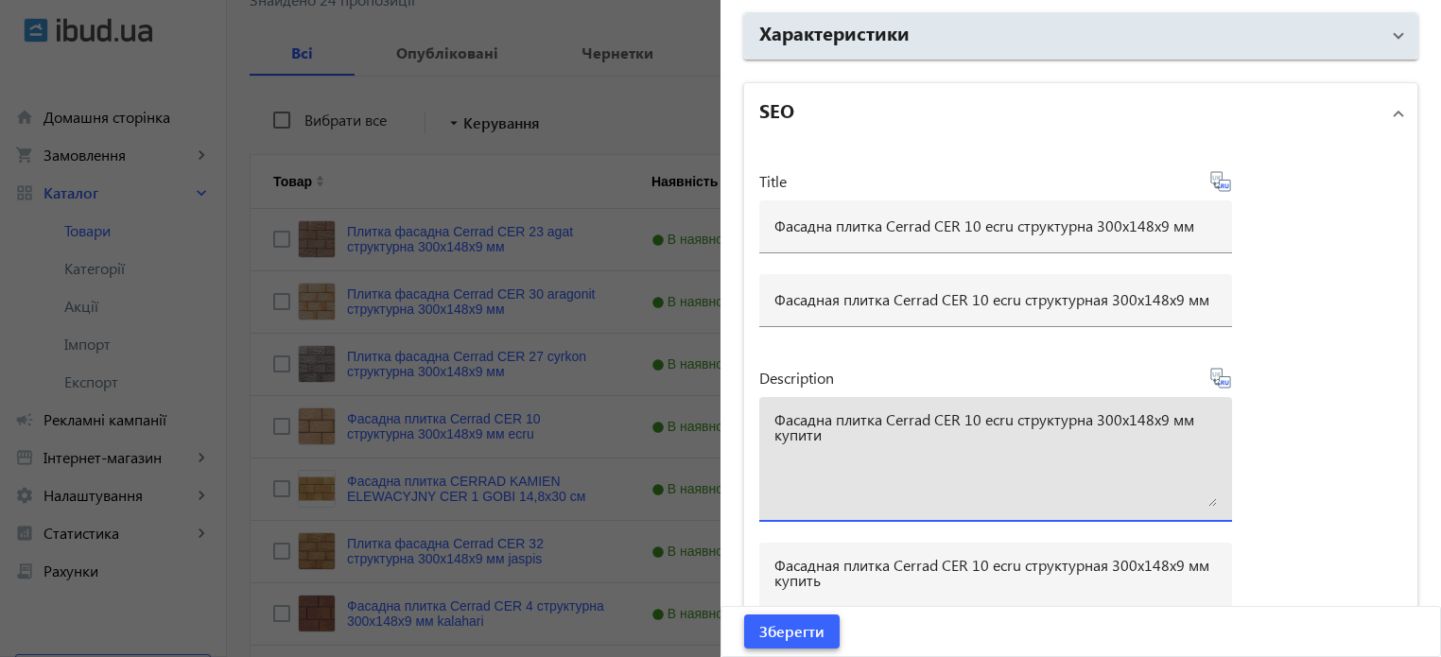
click at [803, 637] on span "Зберегти" at bounding box center [791, 631] width 65 height 21
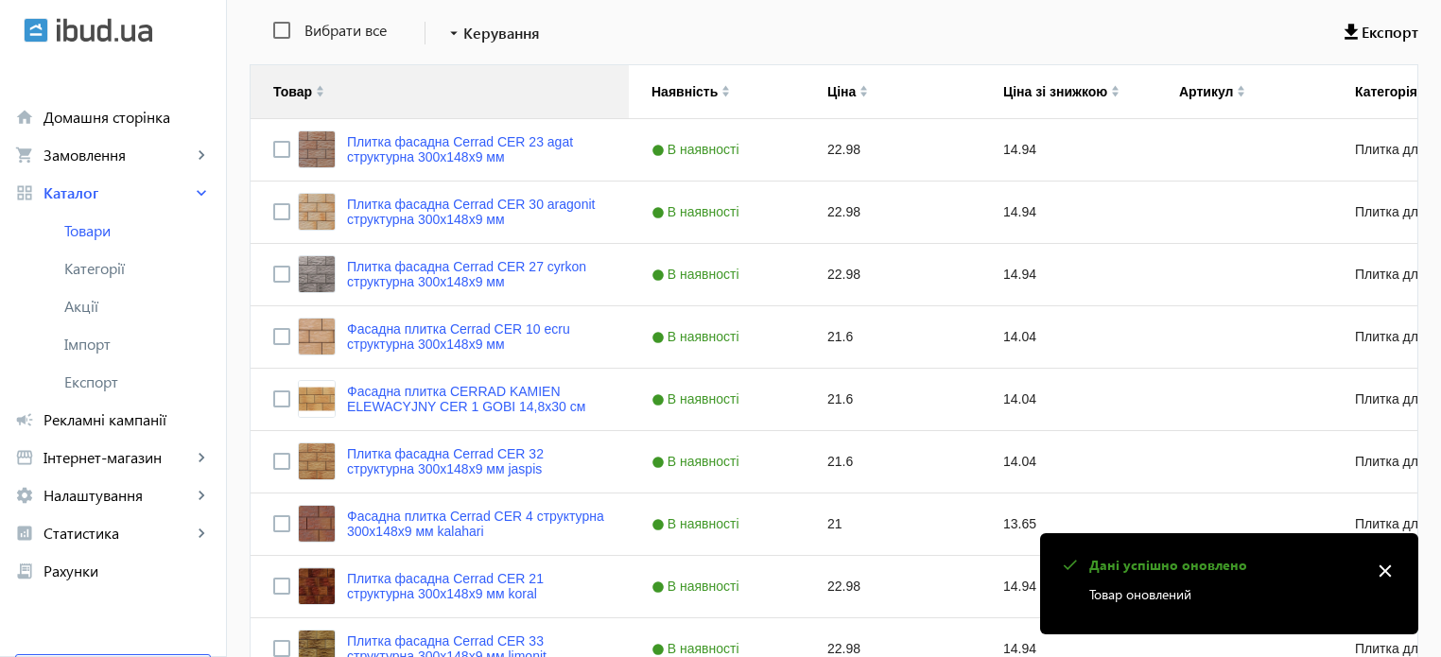
scroll to position [378, 0]
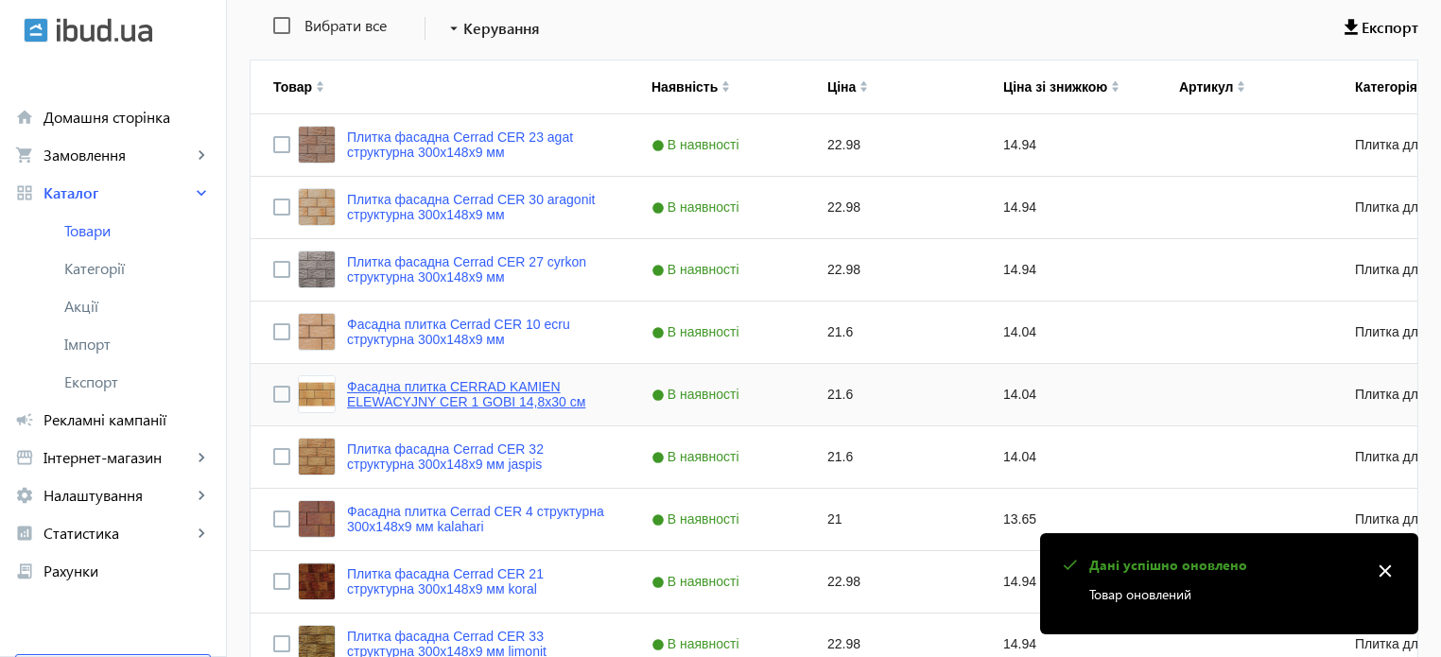
click at [500, 396] on link "Фасадна плитка CERRAD KAMIEN ELEWACYJNY CER 1 GOBI 14,8x30 см" at bounding box center [476, 394] width 259 height 30
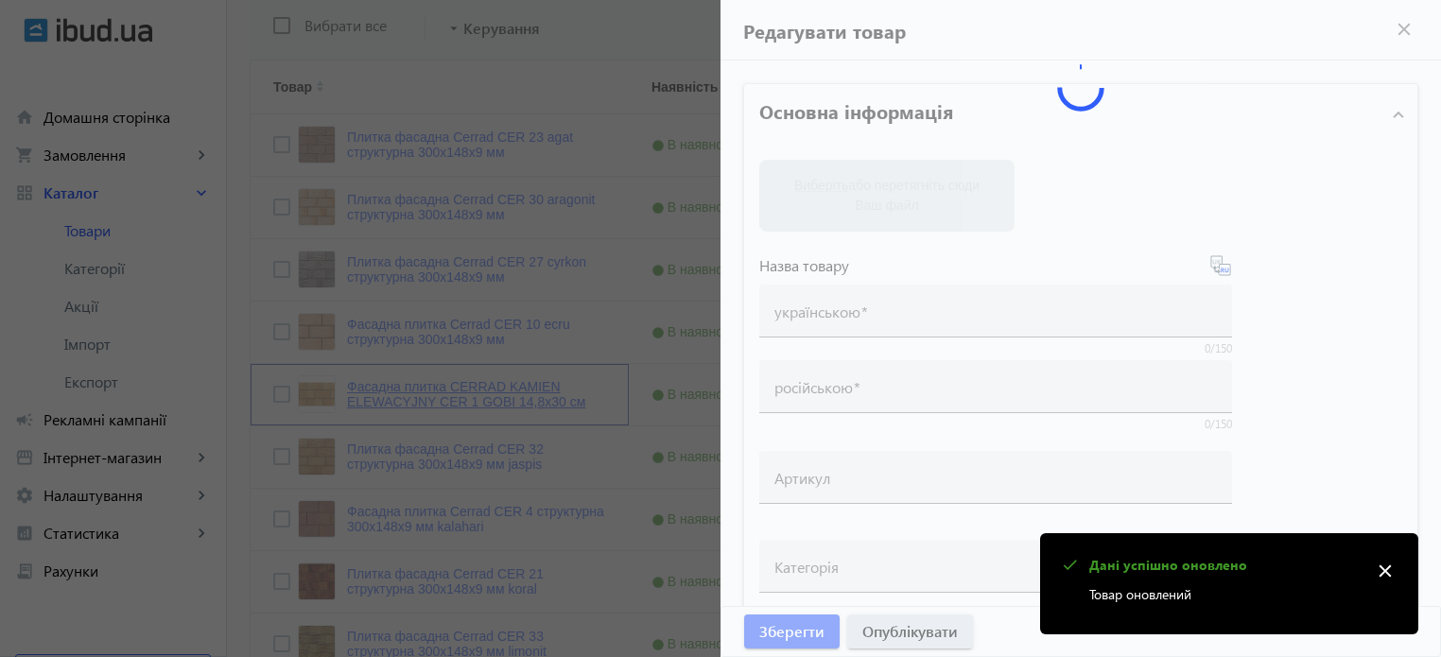
type input "Фасадна плитка CERRAD KAMIEN ELEWACYJNY CER 1 GOBI 14,8x30 см"
type input "Фасадная плитка CERRAD KAMIEN ELEWACYJNY CER 1 GOBI 14,8x30 см"
type input "21.6"
type input "5"
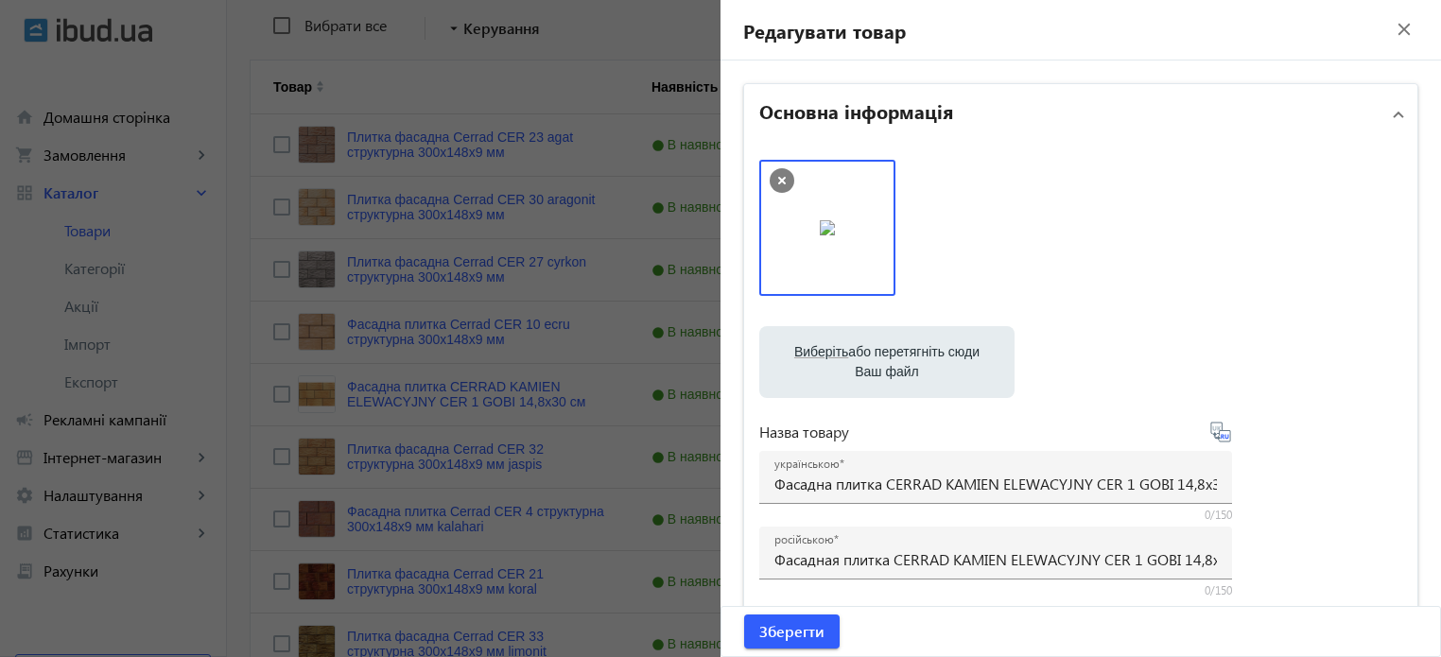
click at [595, 44] on div at bounding box center [720, 328] width 1441 height 657
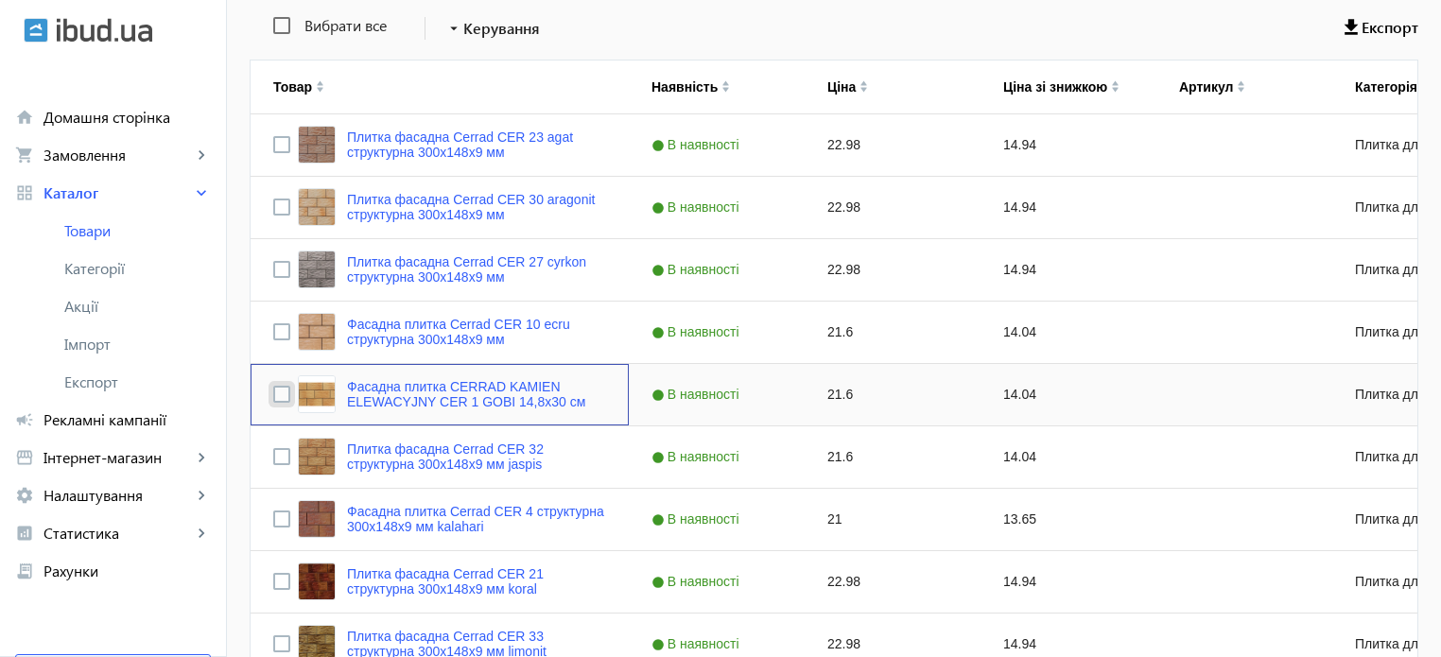
click at [273, 392] on input "Press Space to toggle row selection (unchecked)" at bounding box center [281, 394] width 17 height 17
checkbox input "true"
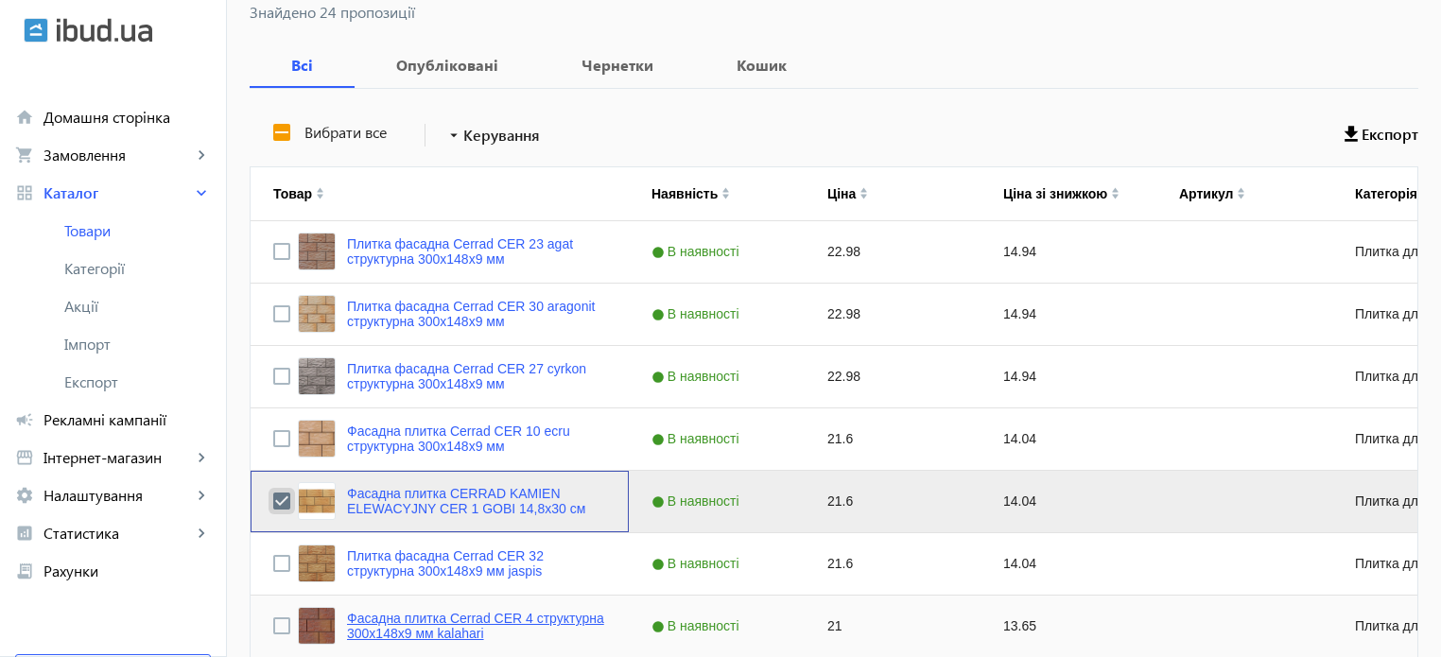
scroll to position [95, 0]
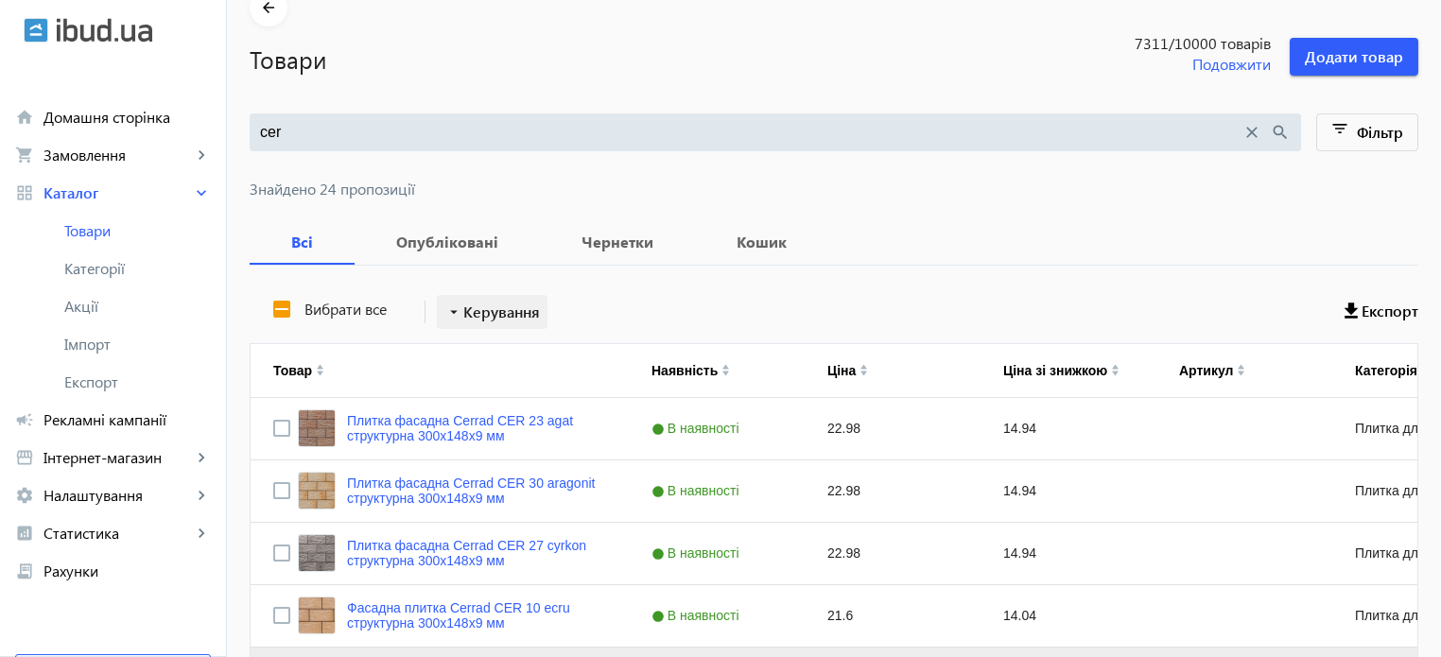
click at [529, 312] on span "Керування" at bounding box center [501, 312] width 77 height 23
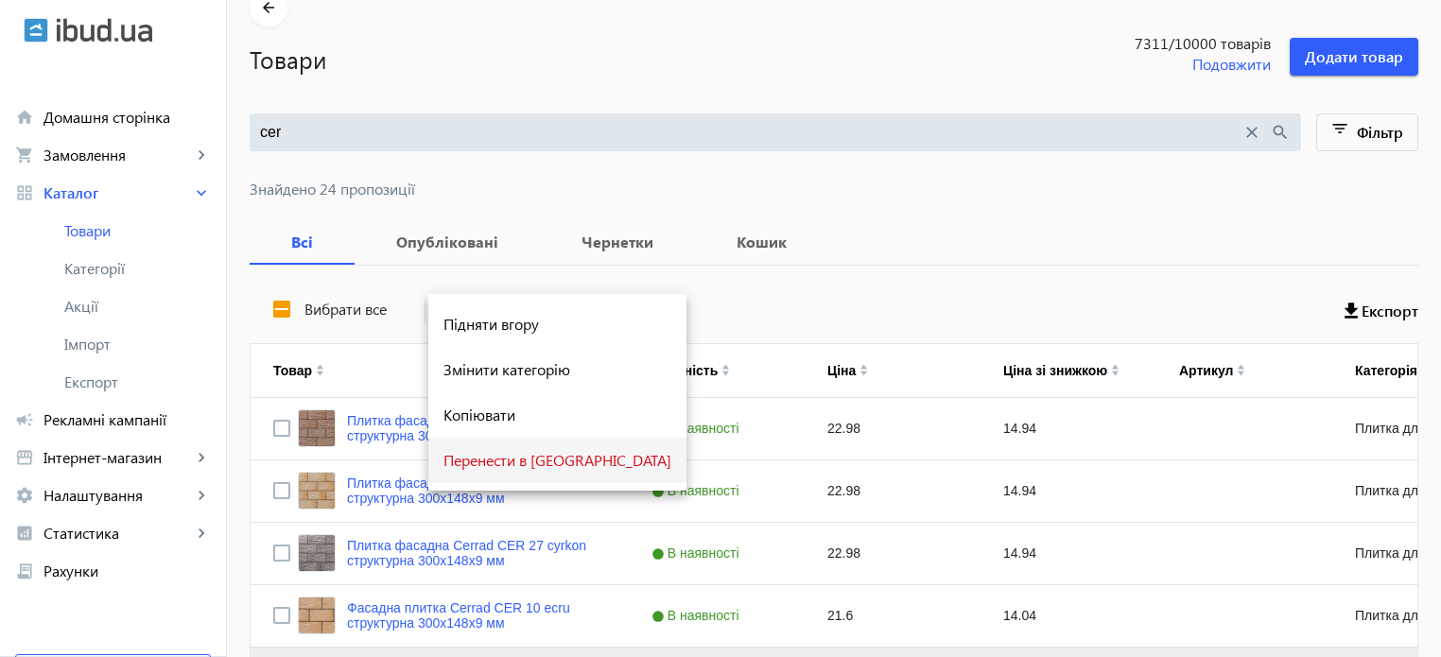
click at [552, 468] on span "Перенести в [GEOGRAPHIC_DATA]" at bounding box center [557, 460] width 228 height 15
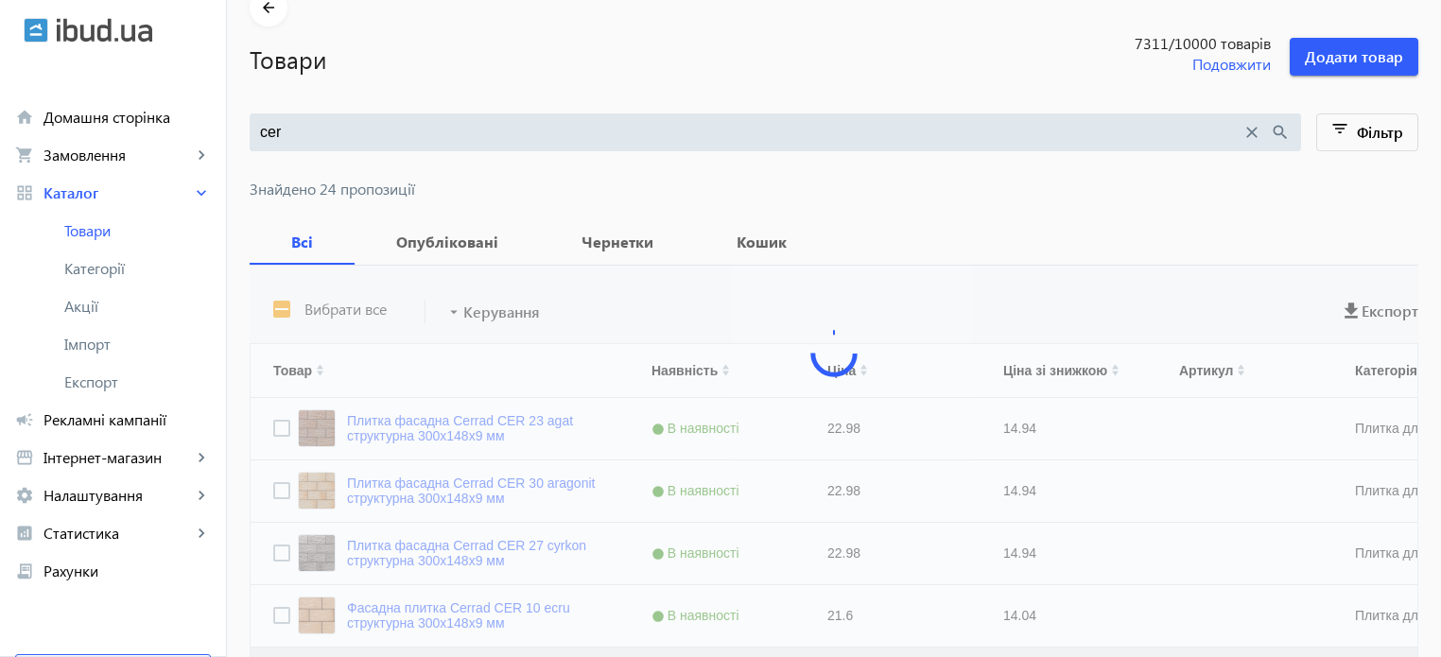
click at [279, 131] on input "cer" at bounding box center [750, 132] width 981 height 21
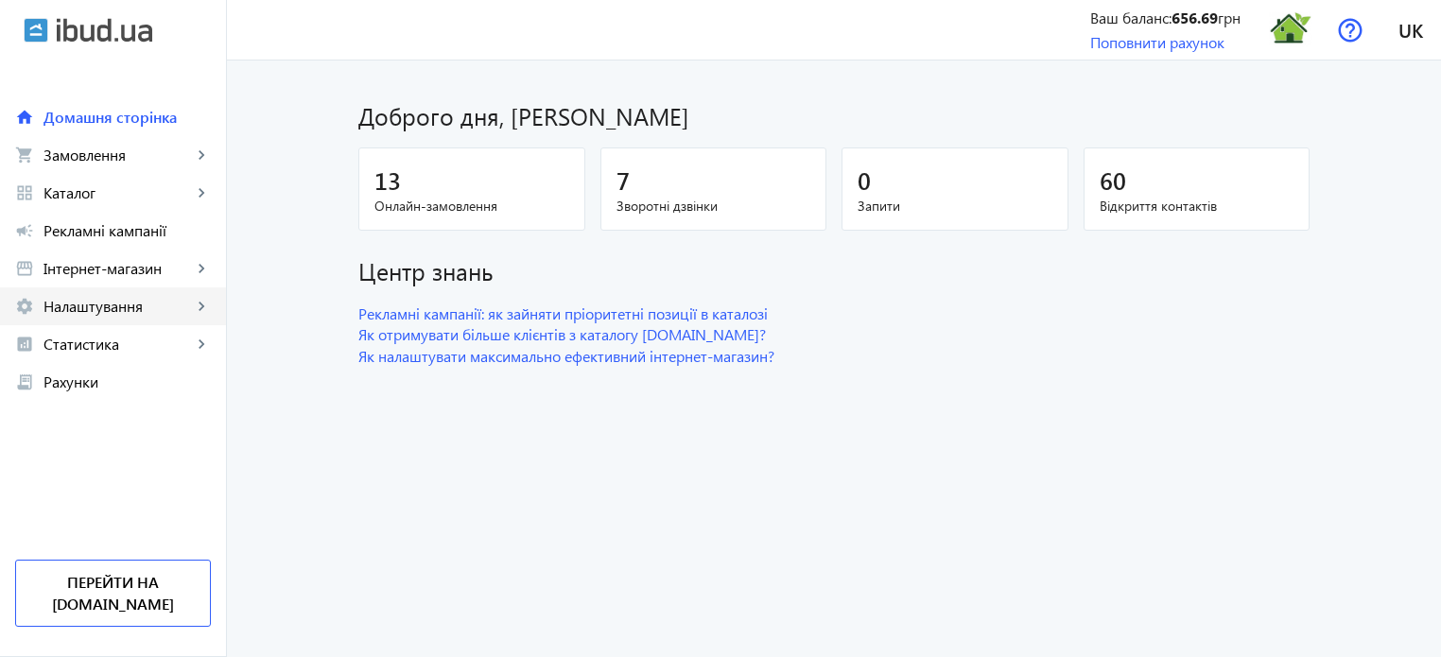
click at [135, 320] on link "settings Налаштування keyboard_arrow_right" at bounding box center [113, 306] width 226 height 38
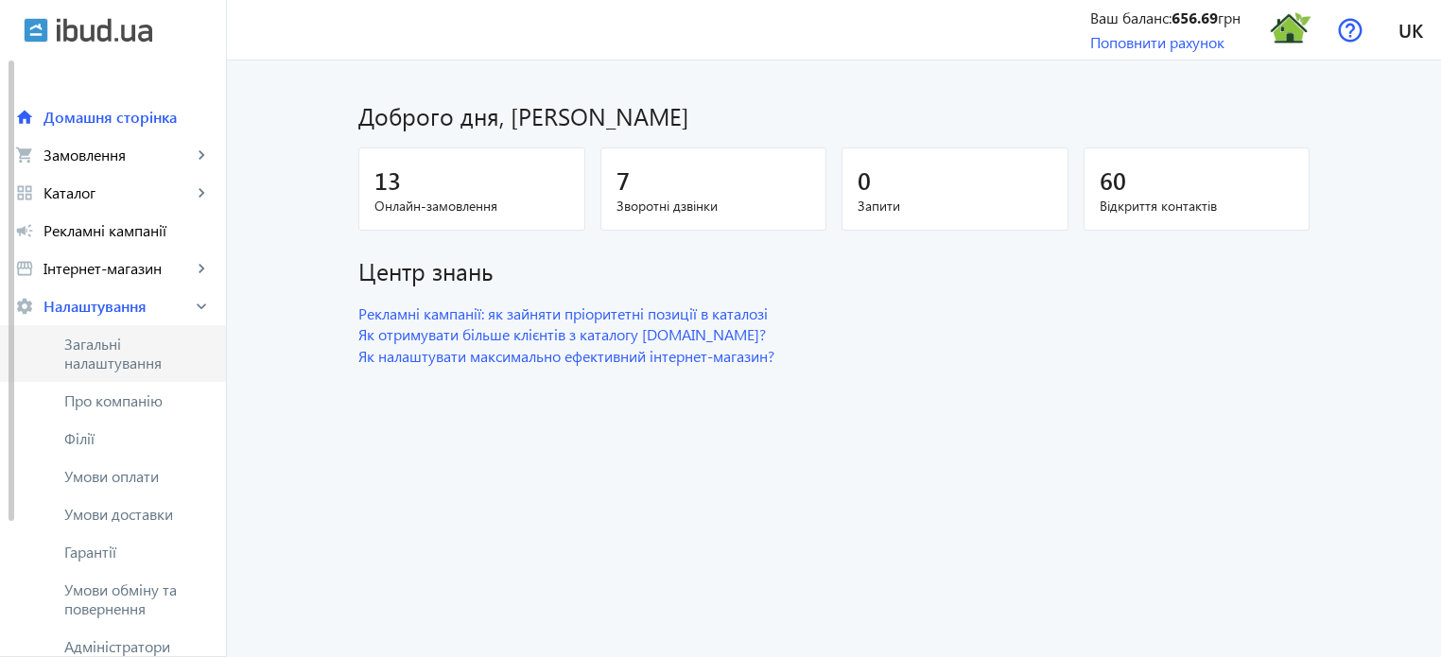
click at [140, 355] on span "Загальні налаштування" at bounding box center [137, 354] width 147 height 38
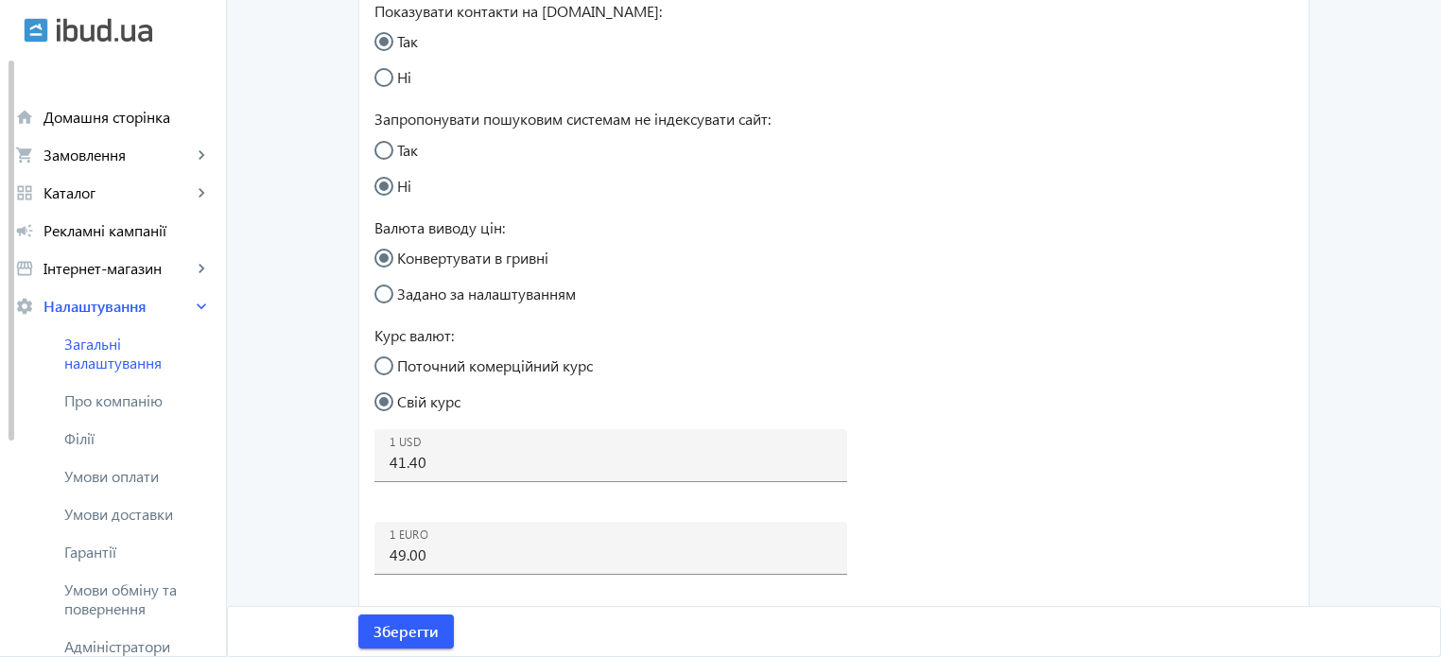
scroll to position [567, 0]
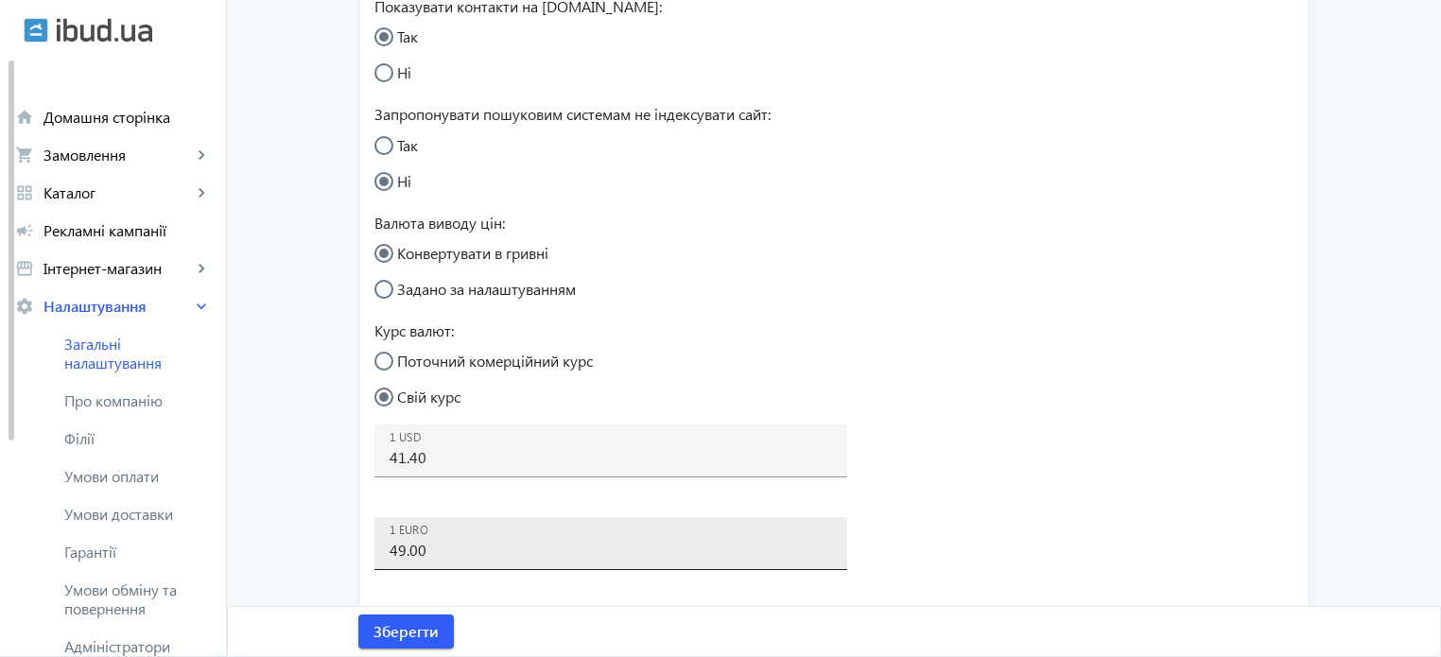
click at [467, 531] on div "1 EURO 49.00" at bounding box center [611, 543] width 442 height 53
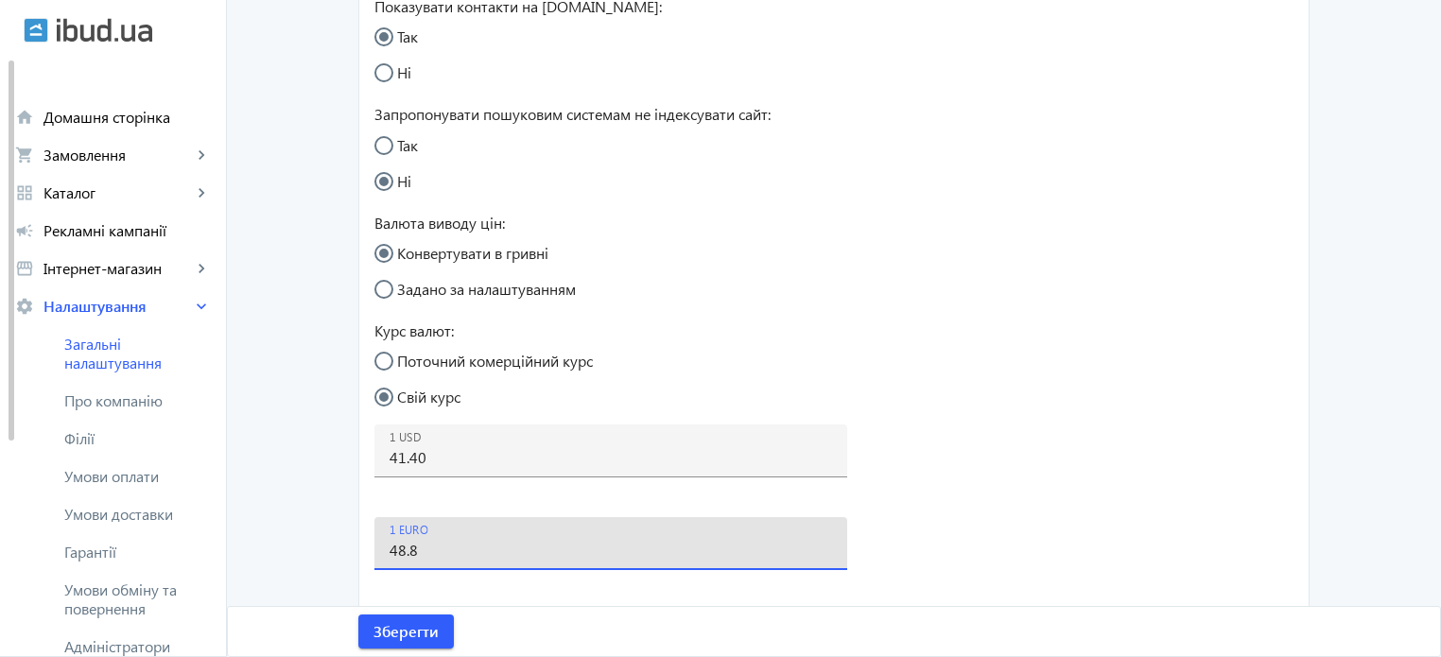
type input "48.8"
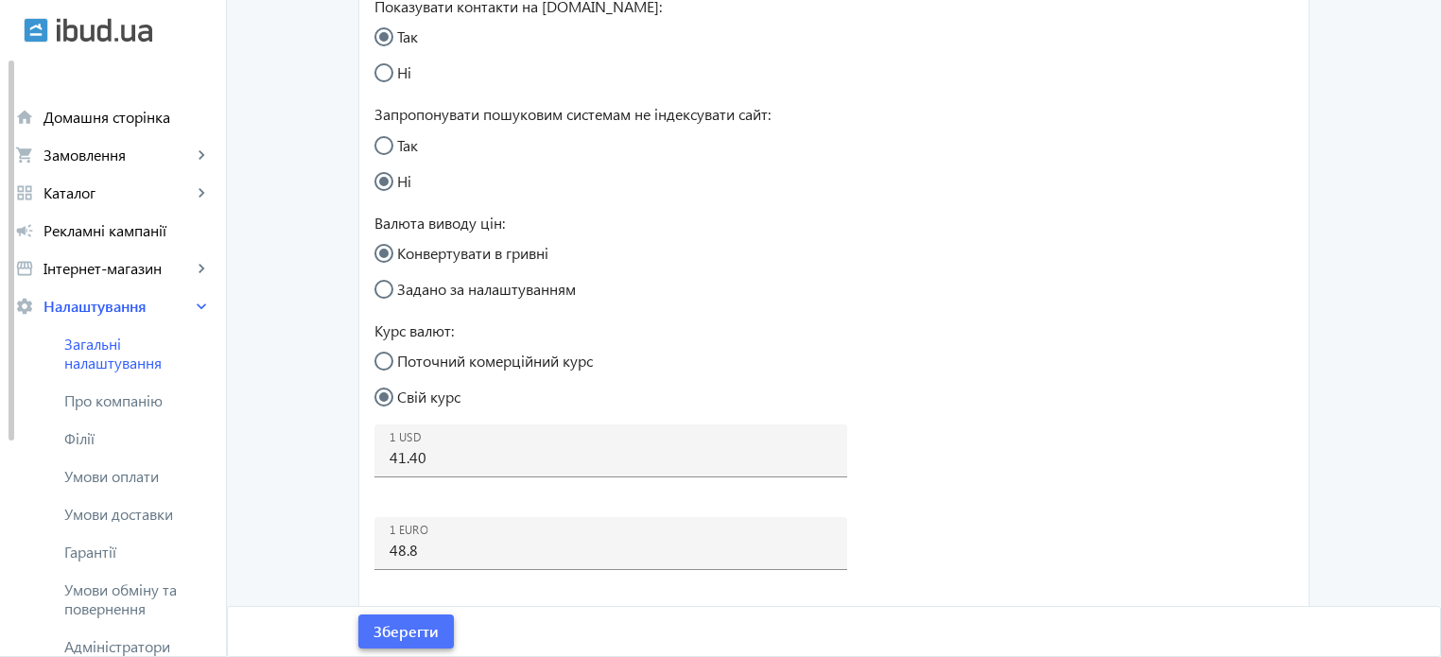
click at [417, 629] on span "Зберегти" at bounding box center [405, 631] width 65 height 21
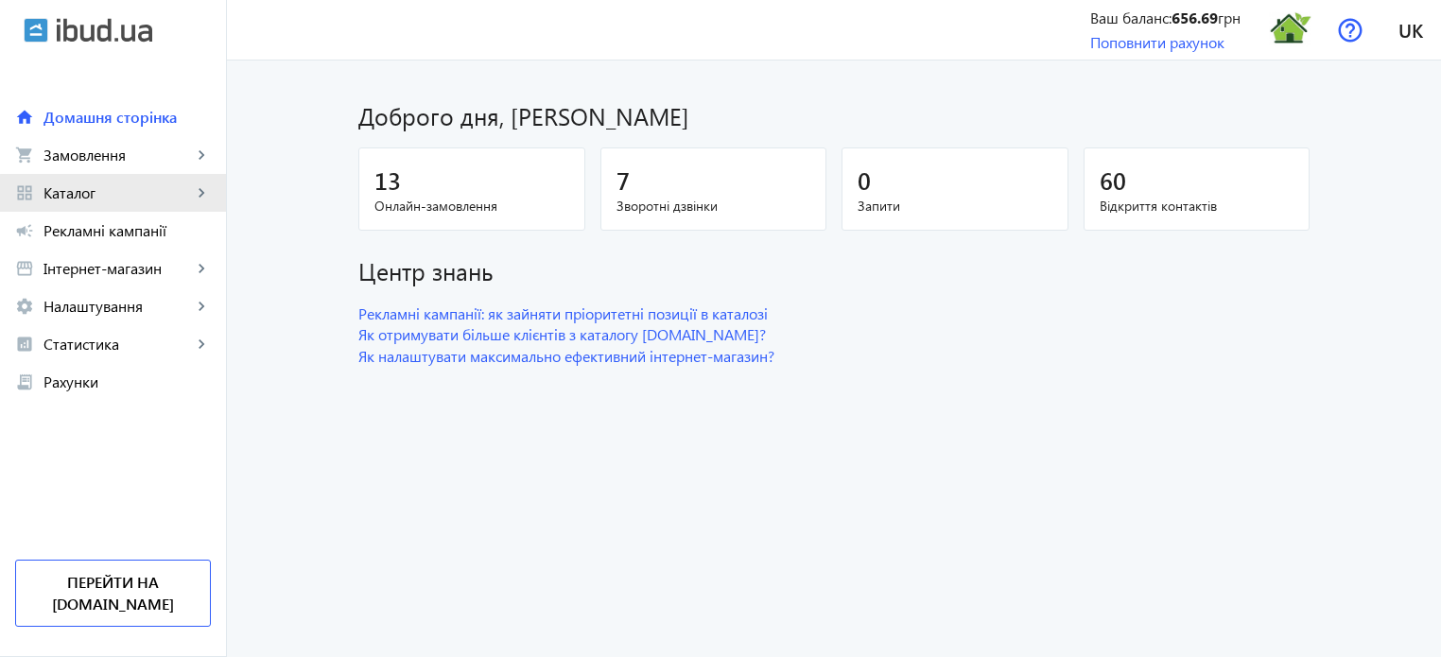
click at [123, 196] on span "Каталог" at bounding box center [117, 192] width 148 height 19
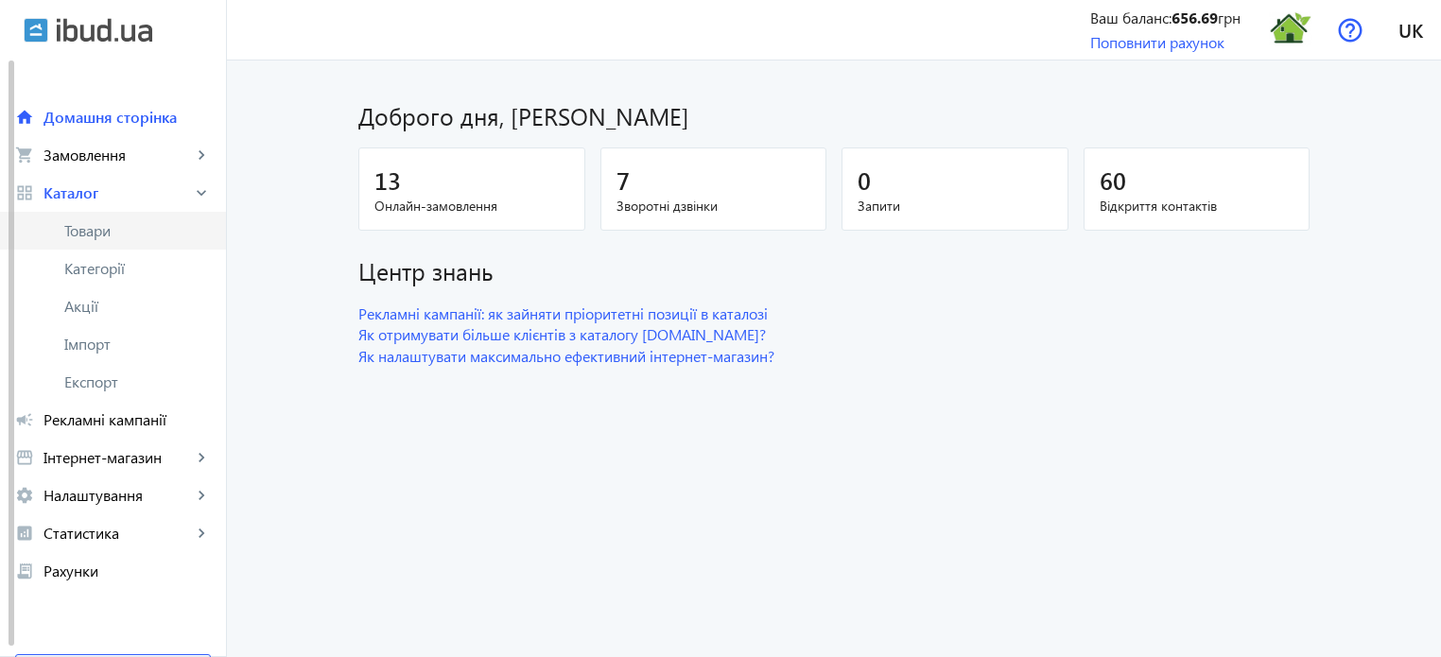
click at [115, 233] on span "Товари" at bounding box center [137, 230] width 147 height 19
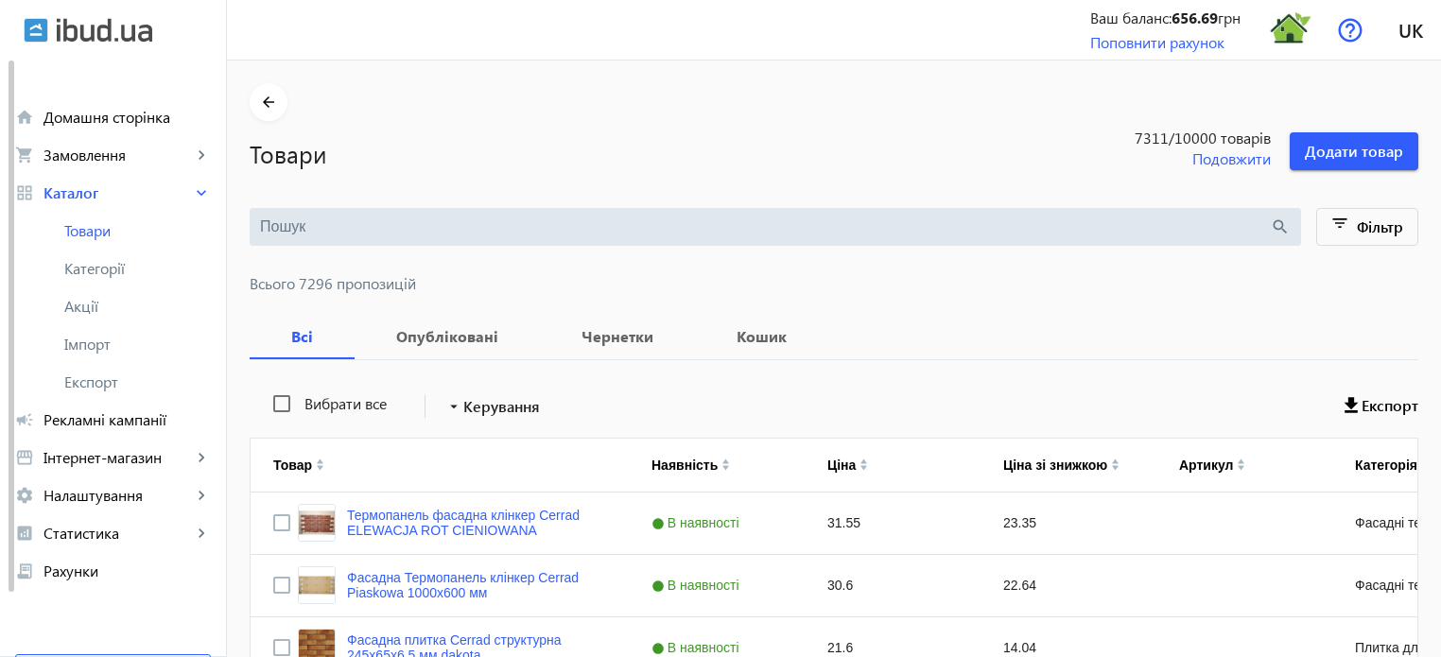
click at [287, 223] on input "search" at bounding box center [765, 226] width 1010 height 21
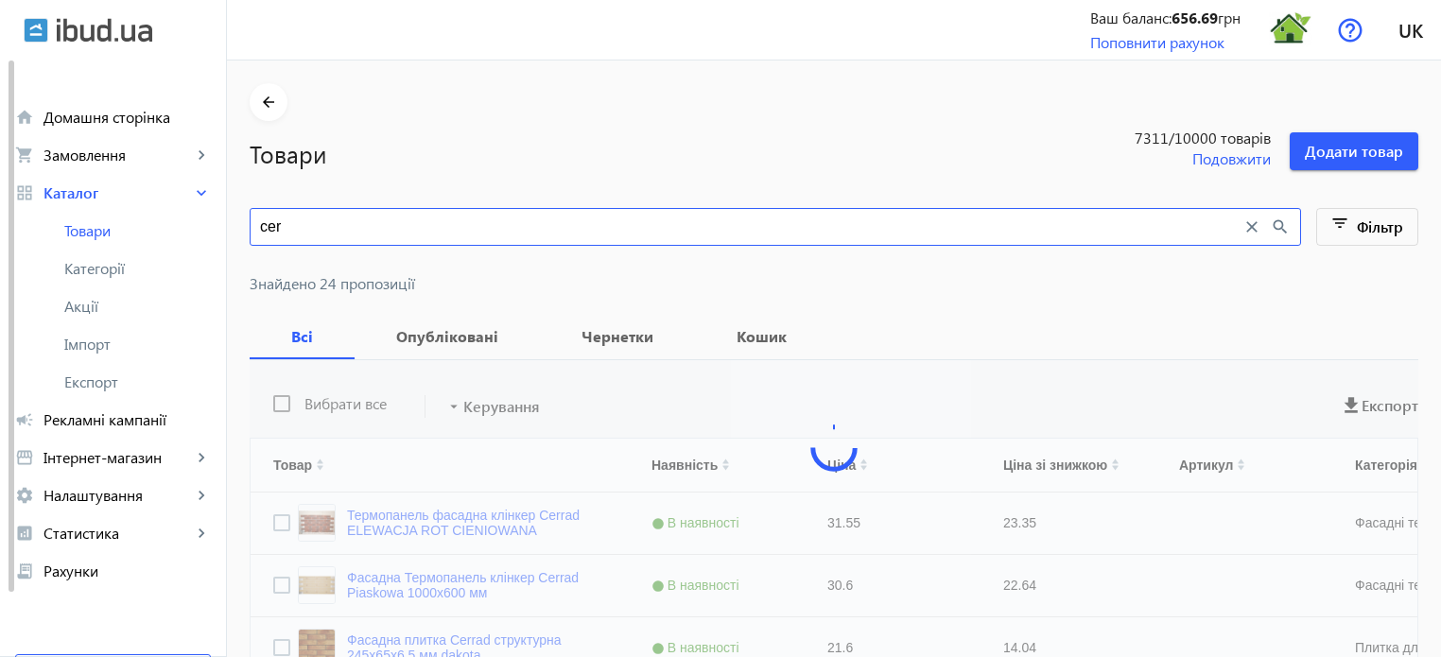
type input "cer"
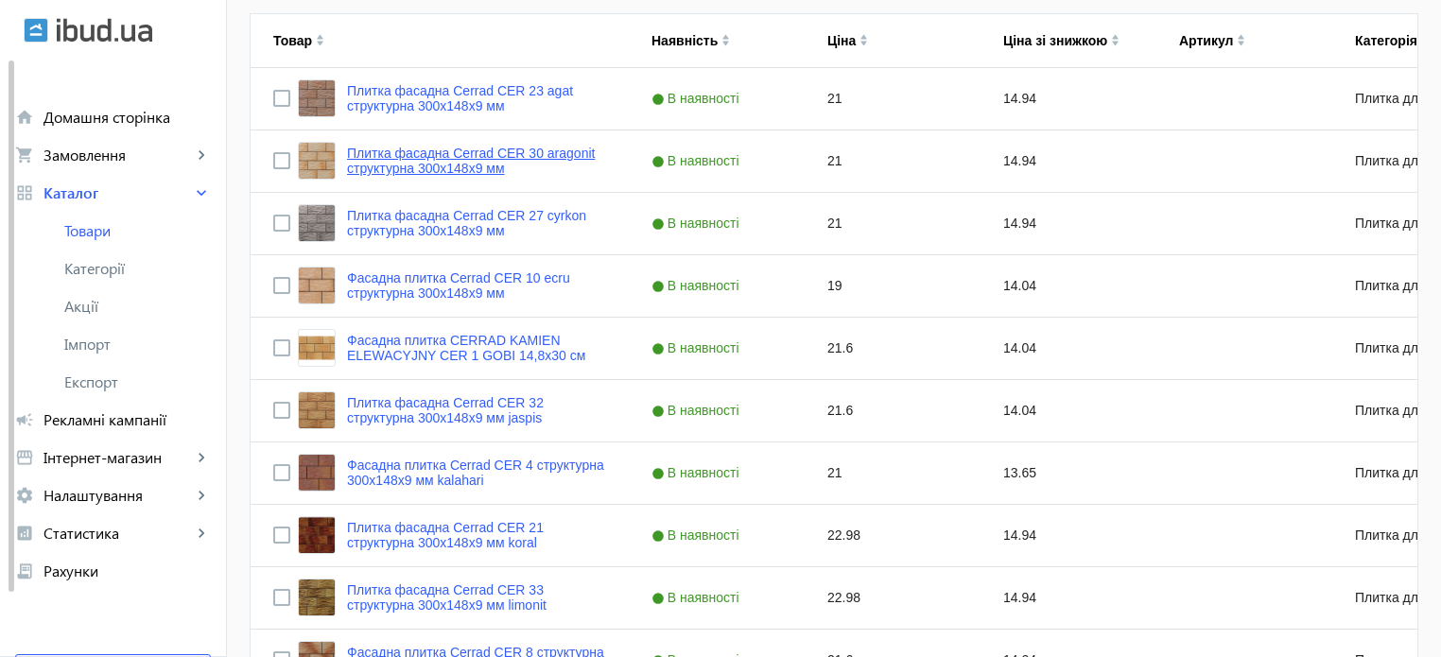
scroll to position [473, 0]
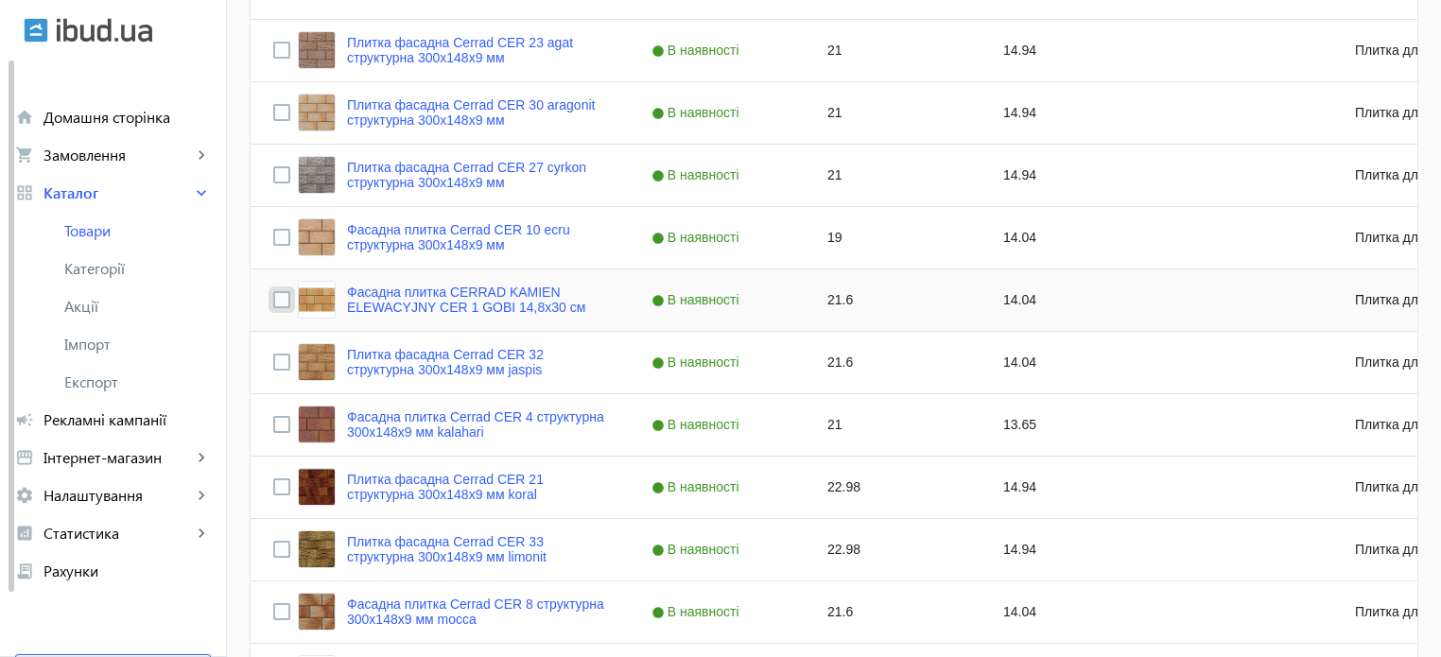
click at [273, 301] on input "Press Space to toggle row selection (unchecked)" at bounding box center [281, 299] width 17 height 17
checkbox input "true"
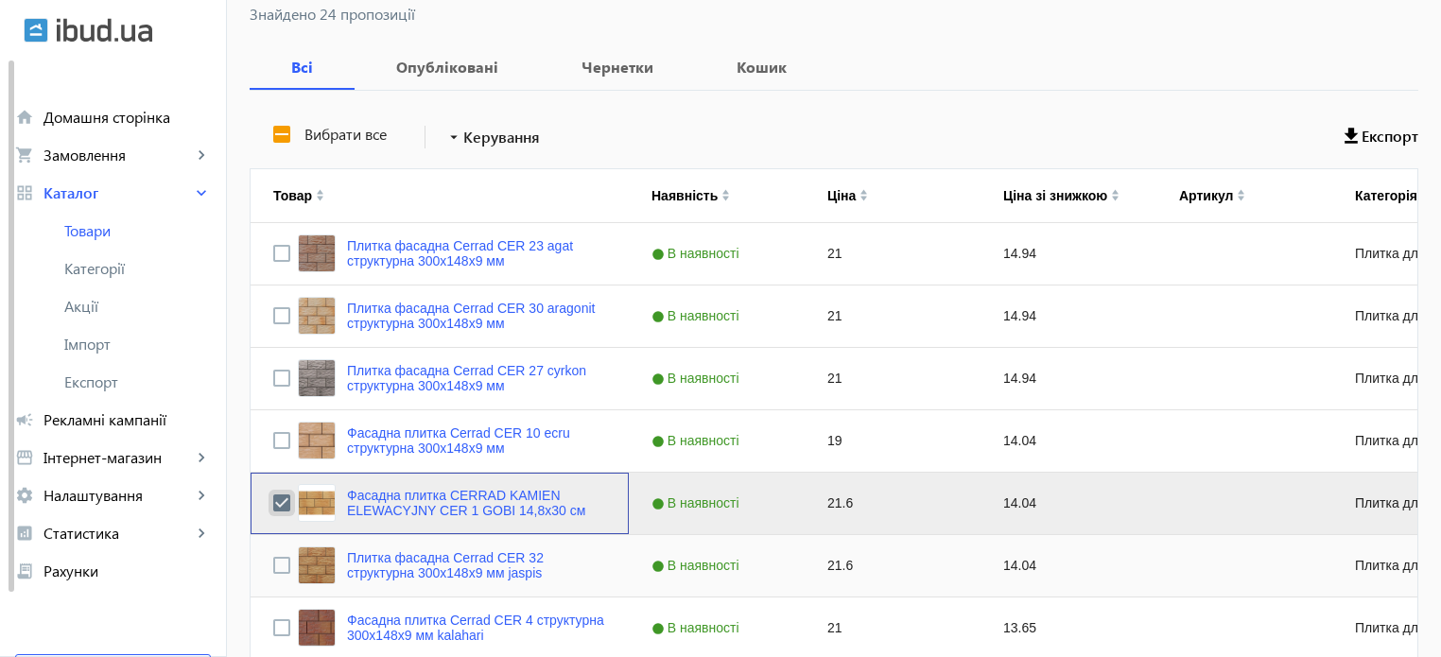
scroll to position [0, 0]
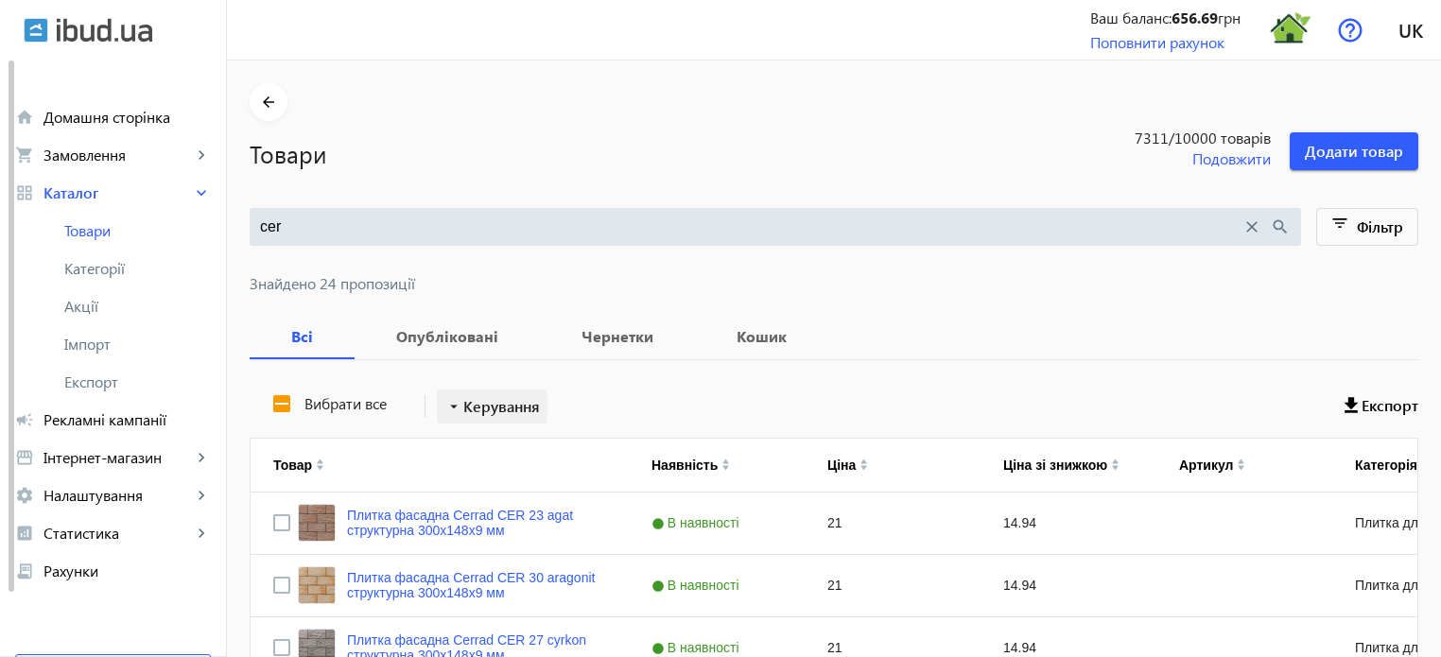
click at [532, 406] on span at bounding box center [492, 406] width 111 height 45
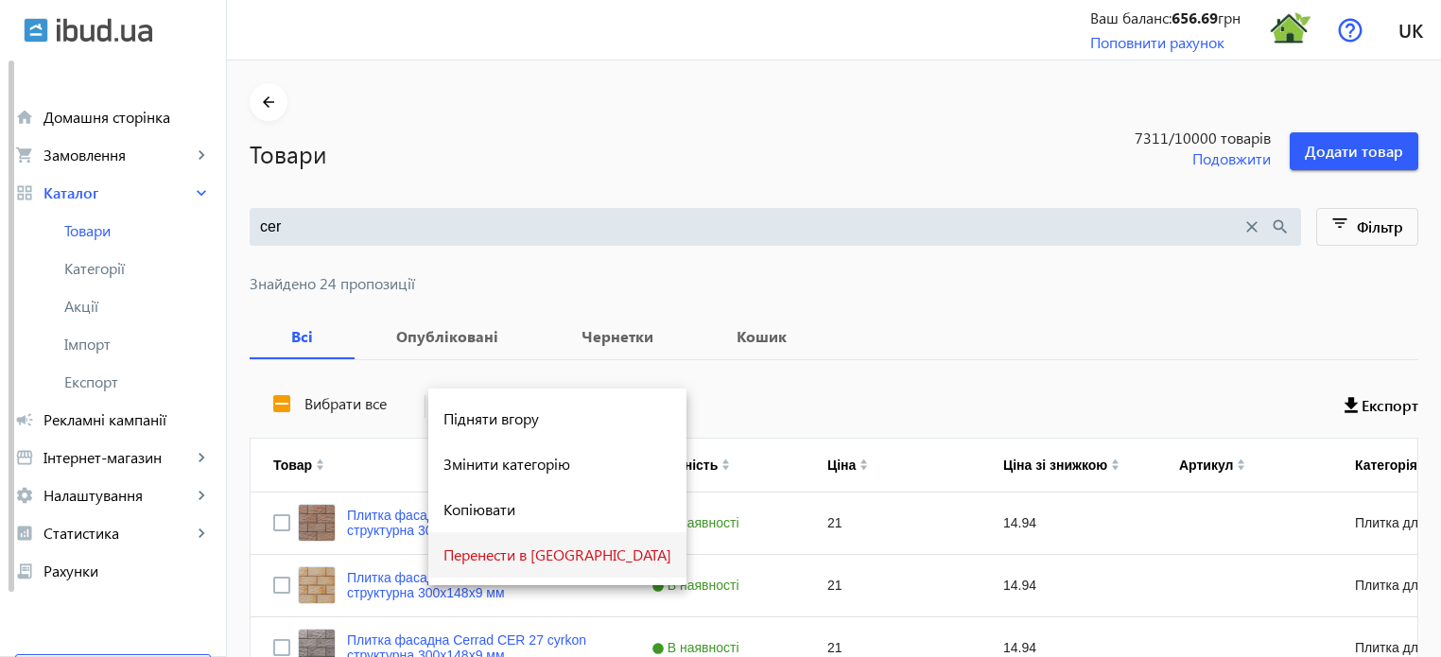
click at [526, 547] on span "Перенести в [GEOGRAPHIC_DATA]" at bounding box center [557, 554] width 228 height 15
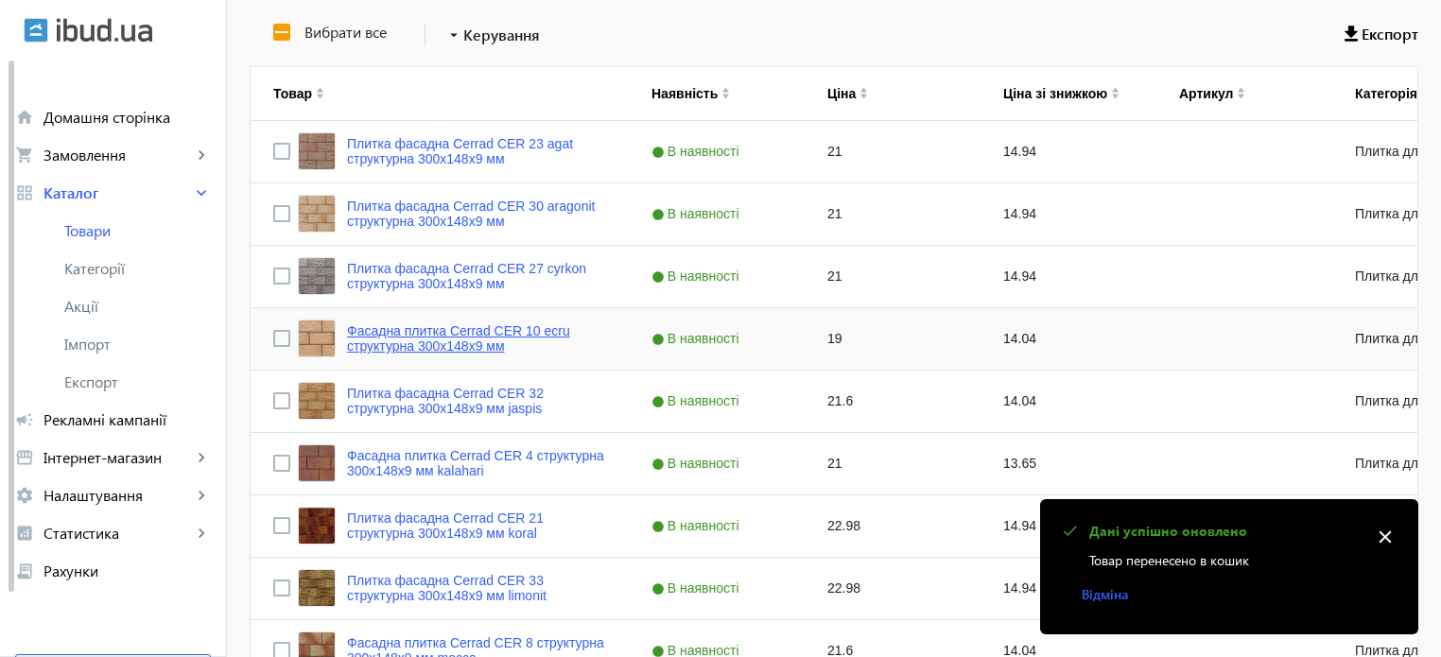
scroll to position [378, 0]
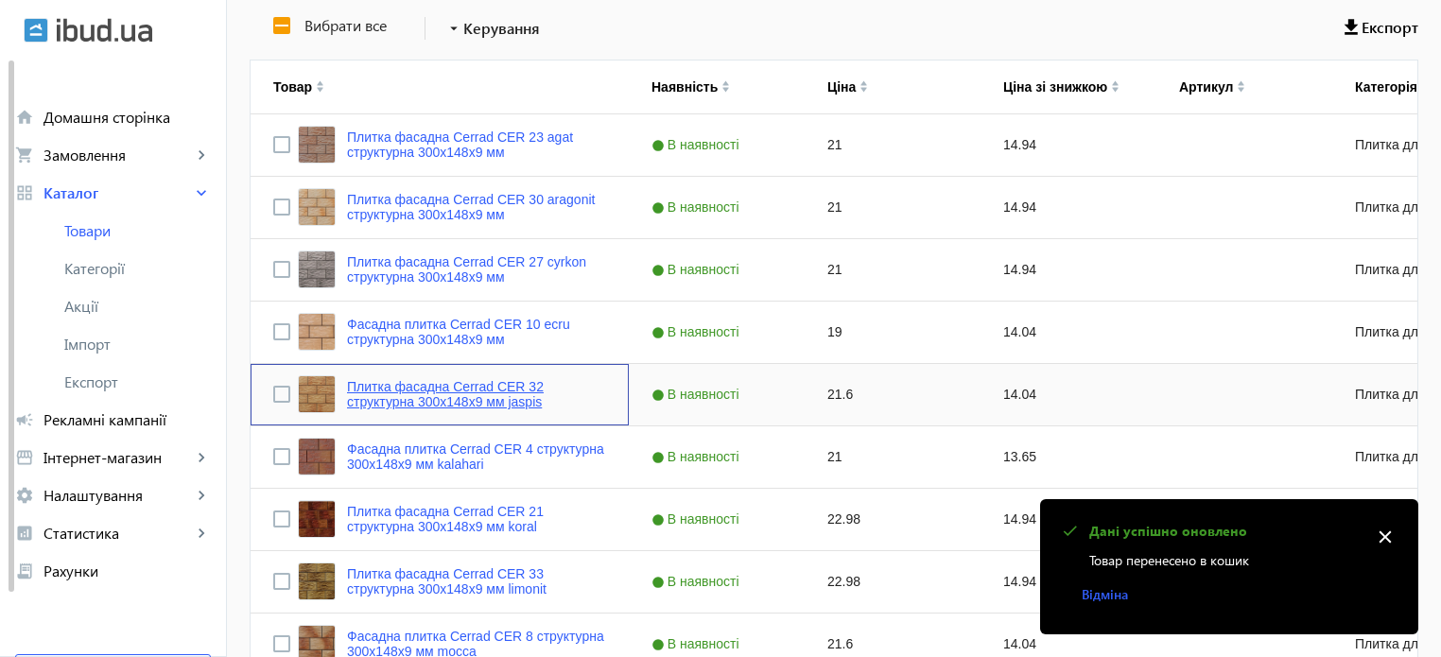
click at [466, 402] on link "Плитка фасадна Cerrad CER 32 структурна 300x148x9 мм jaspis" at bounding box center [476, 394] width 259 height 30
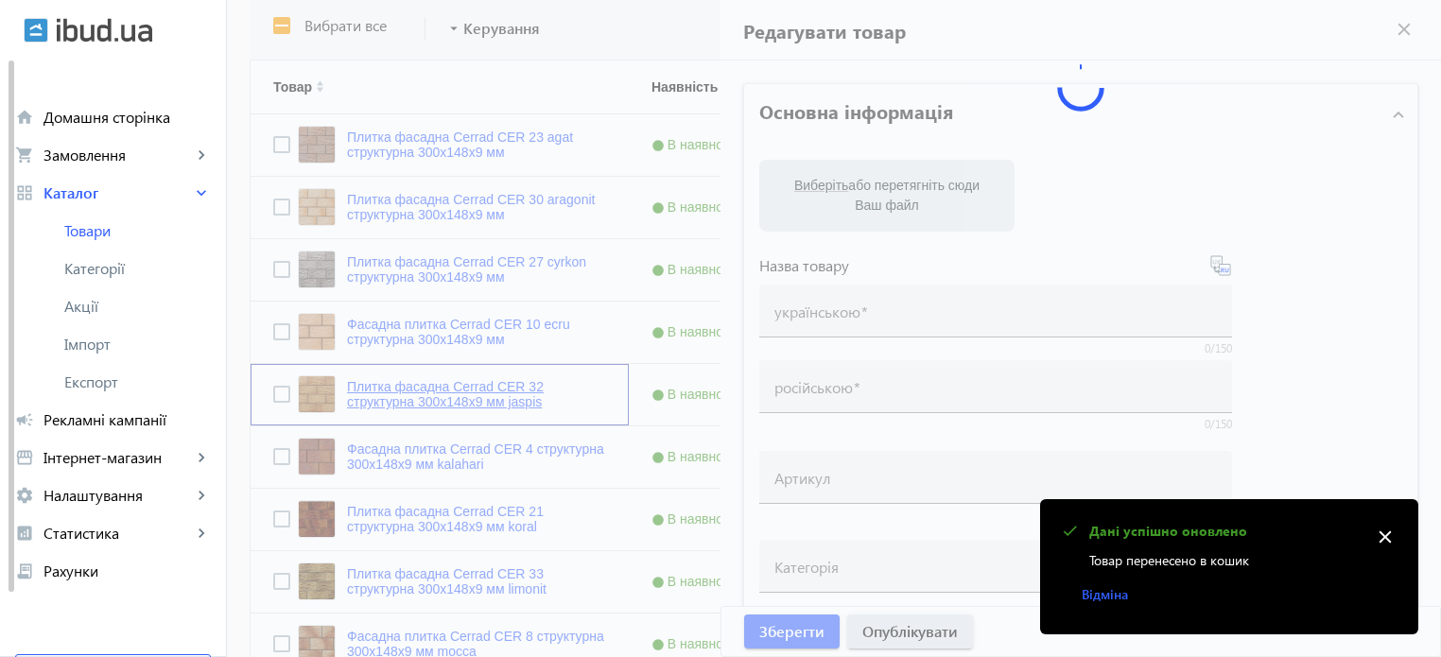
type input "Плитка фасадна Cerrad CER 32 структурна 300x148x9 мм jaspis"
type input "Плитка фасадная Cerrad CER 32 структурная 300x148x9 мм jaspis"
type input "21.6"
type input "5"
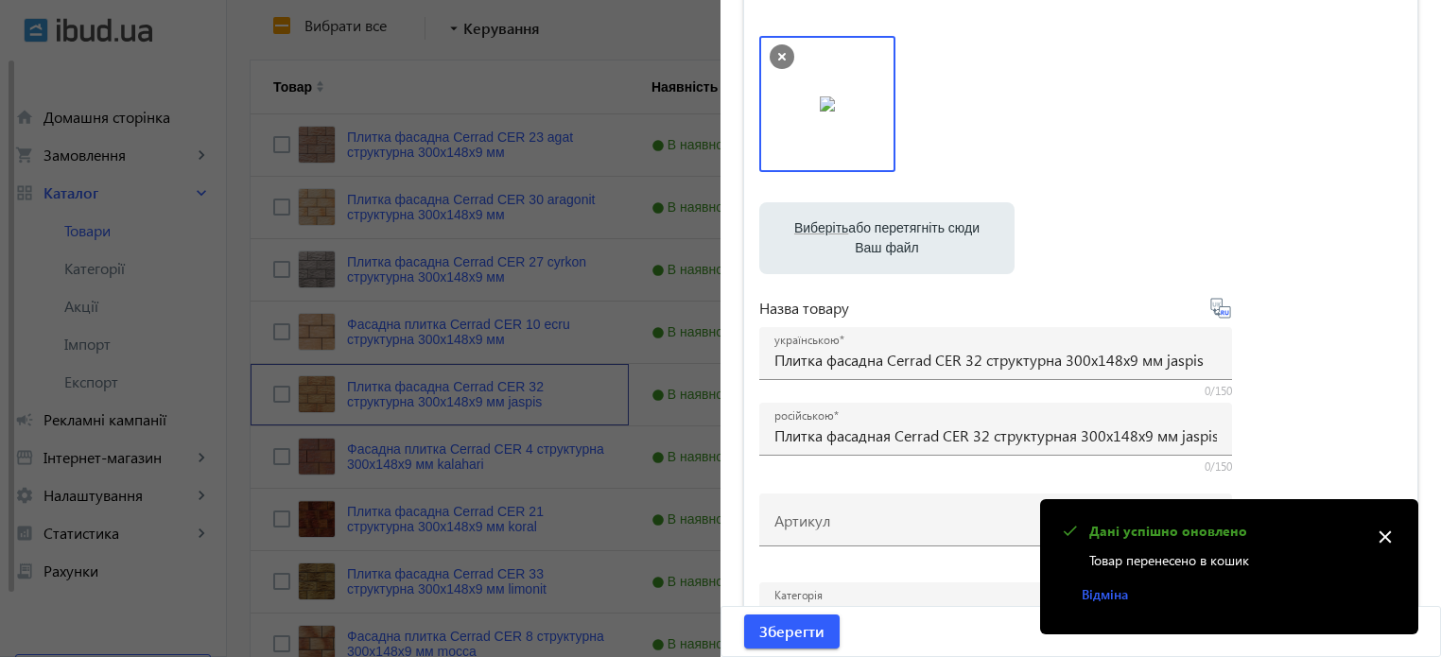
scroll to position [189, 0]
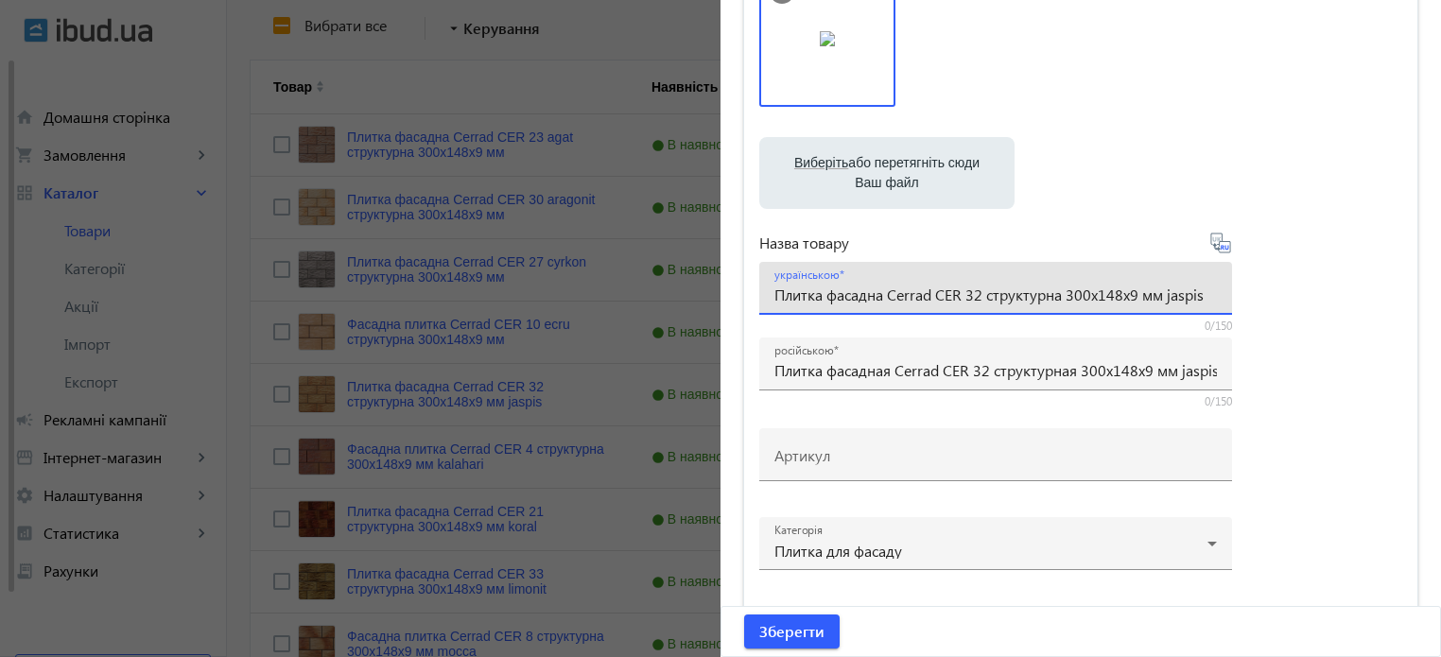
drag, startPoint x: 1162, startPoint y: 296, endPoint x: 1211, endPoint y: 293, distance: 49.2
click at [1211, 293] on div "українською Плитка фасадна Cerrad CER 32 структурна 300x148x9 мм jaspis" at bounding box center [995, 288] width 473 height 53
click at [640, 28] on div at bounding box center [720, 328] width 1441 height 657
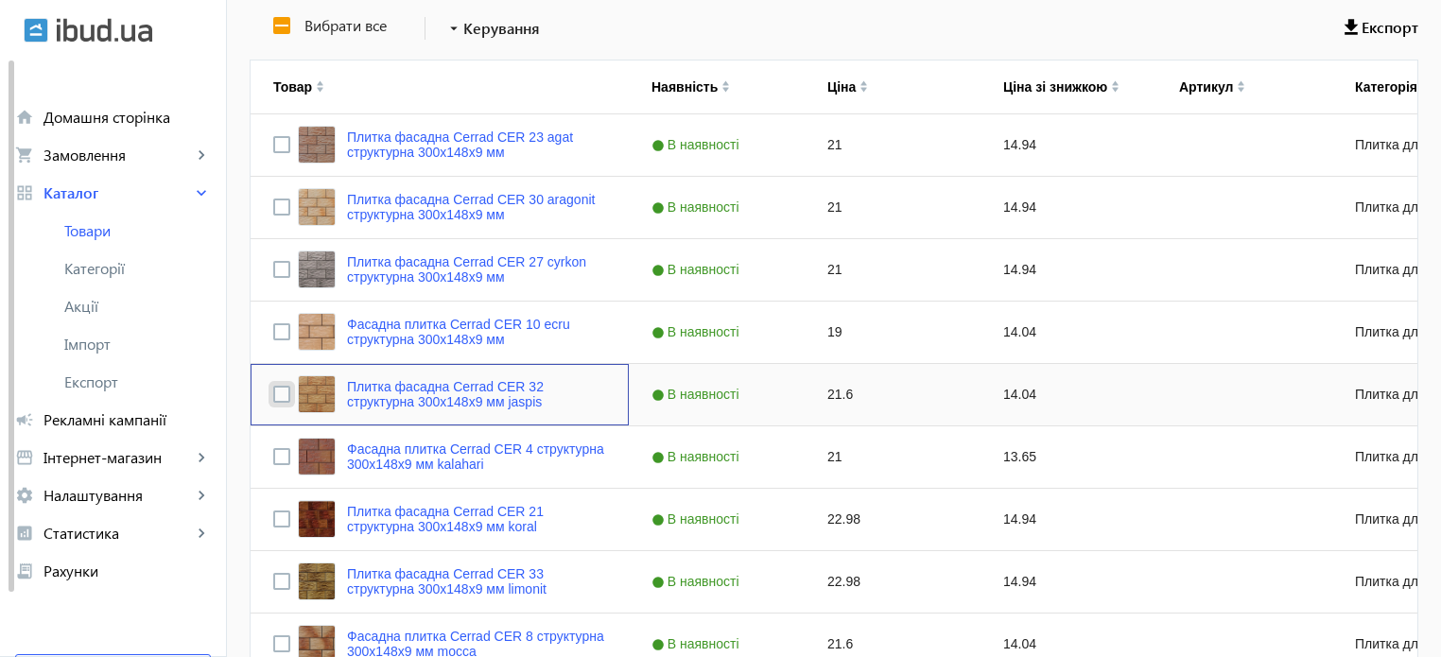
click at [273, 393] on input "Press Space to toggle row selection (unchecked)" at bounding box center [281, 394] width 17 height 17
checkbox input "true"
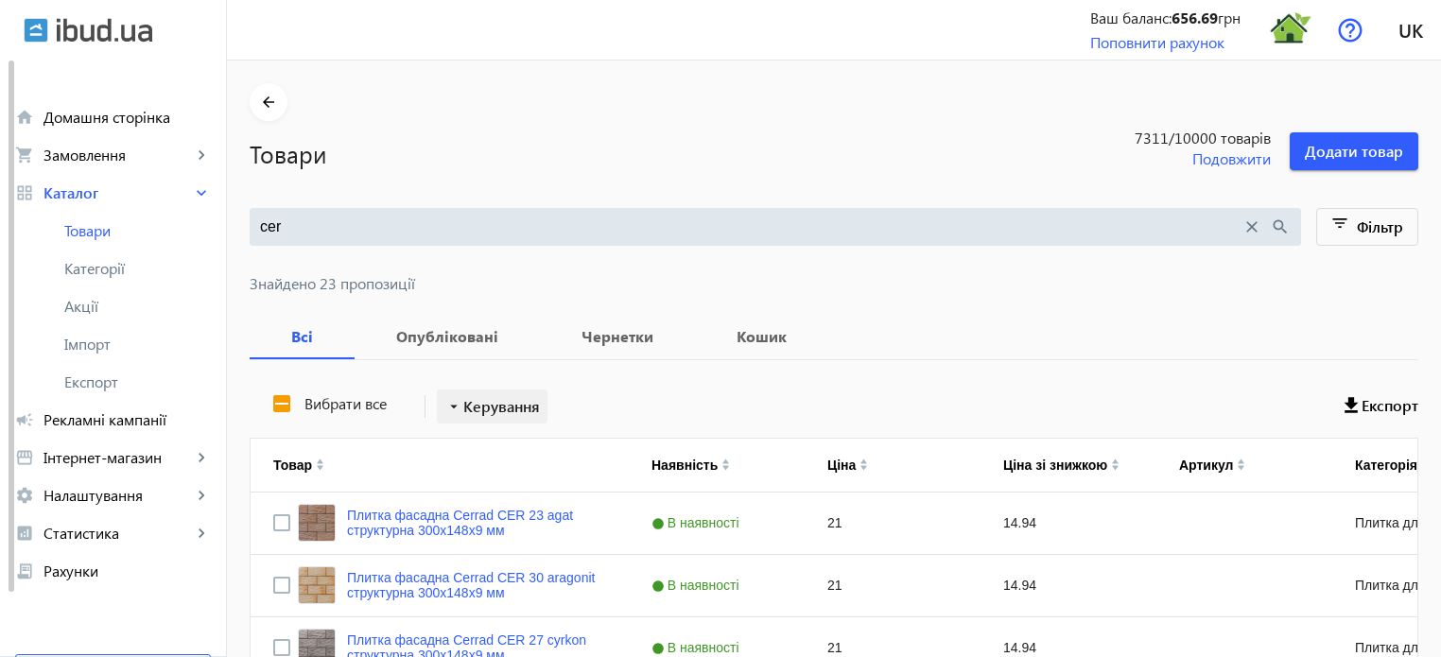
click at [524, 407] on span "Керування" at bounding box center [501, 406] width 77 height 23
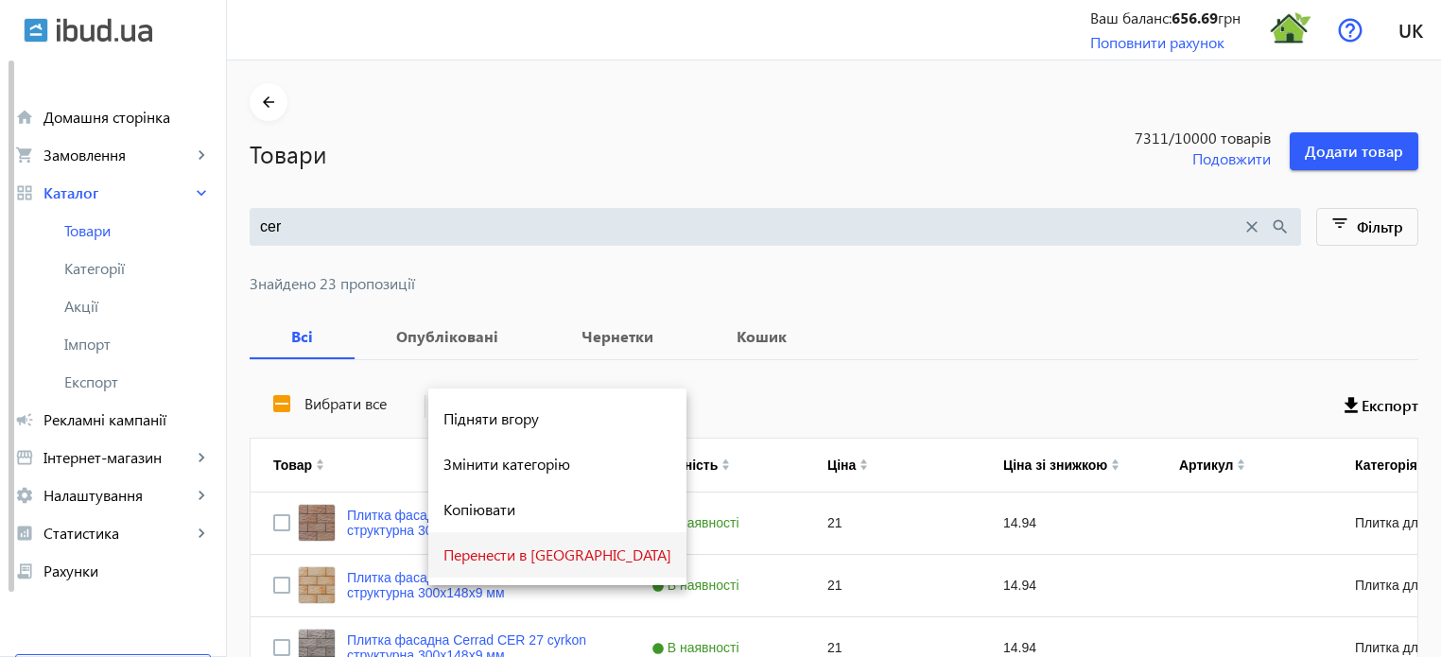
click at [544, 563] on span "Перенести в кошик" at bounding box center [557, 554] width 228 height 15
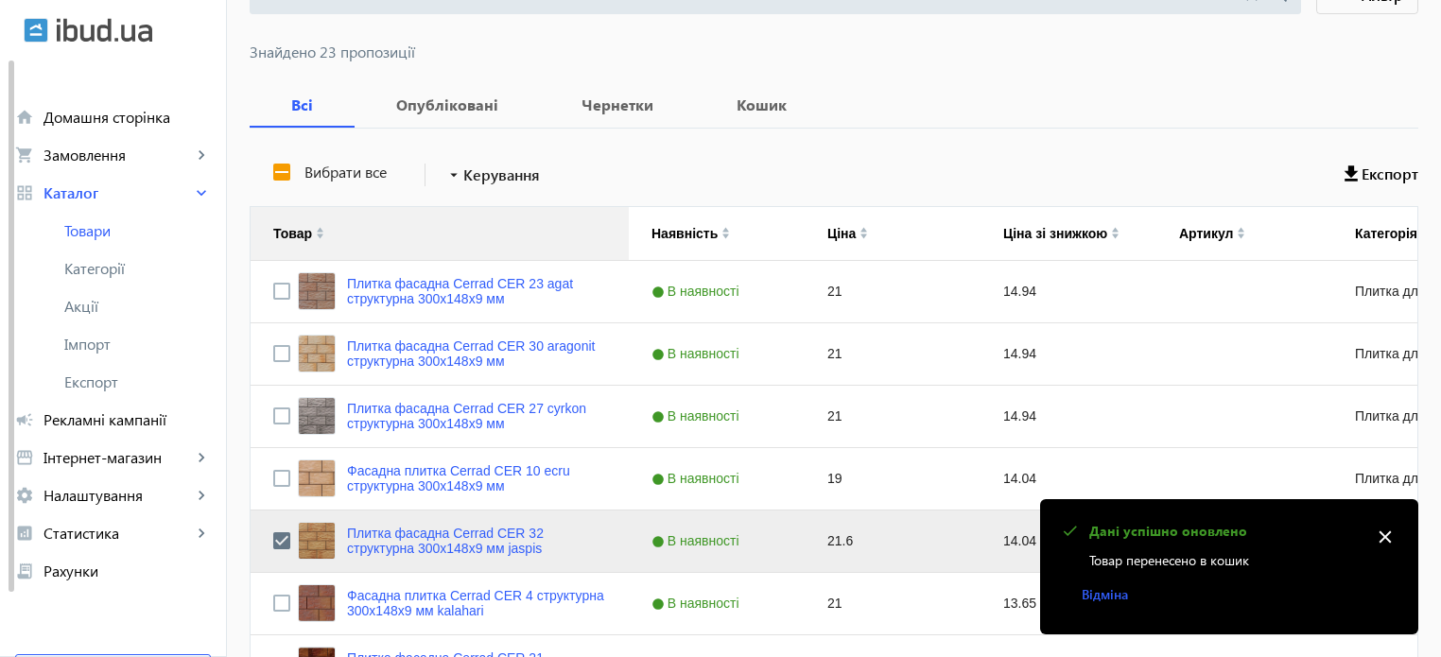
scroll to position [378, 0]
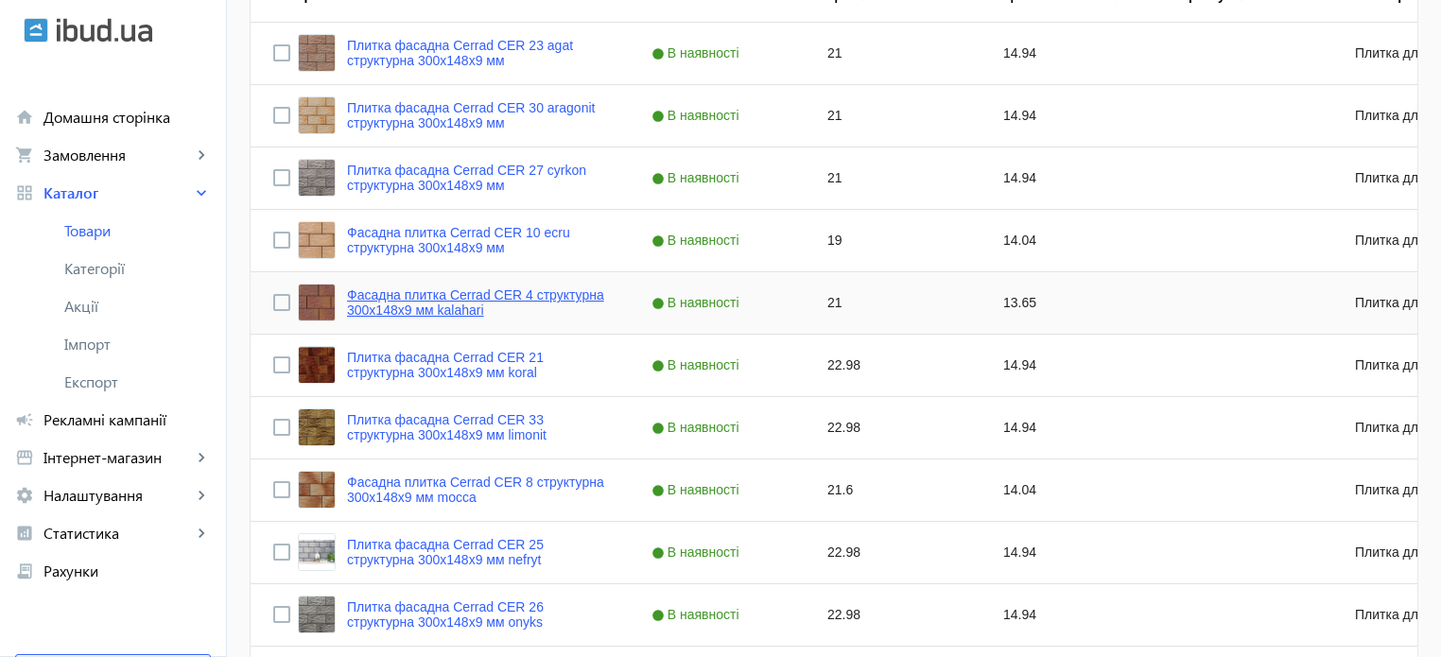
scroll to position [473, 0]
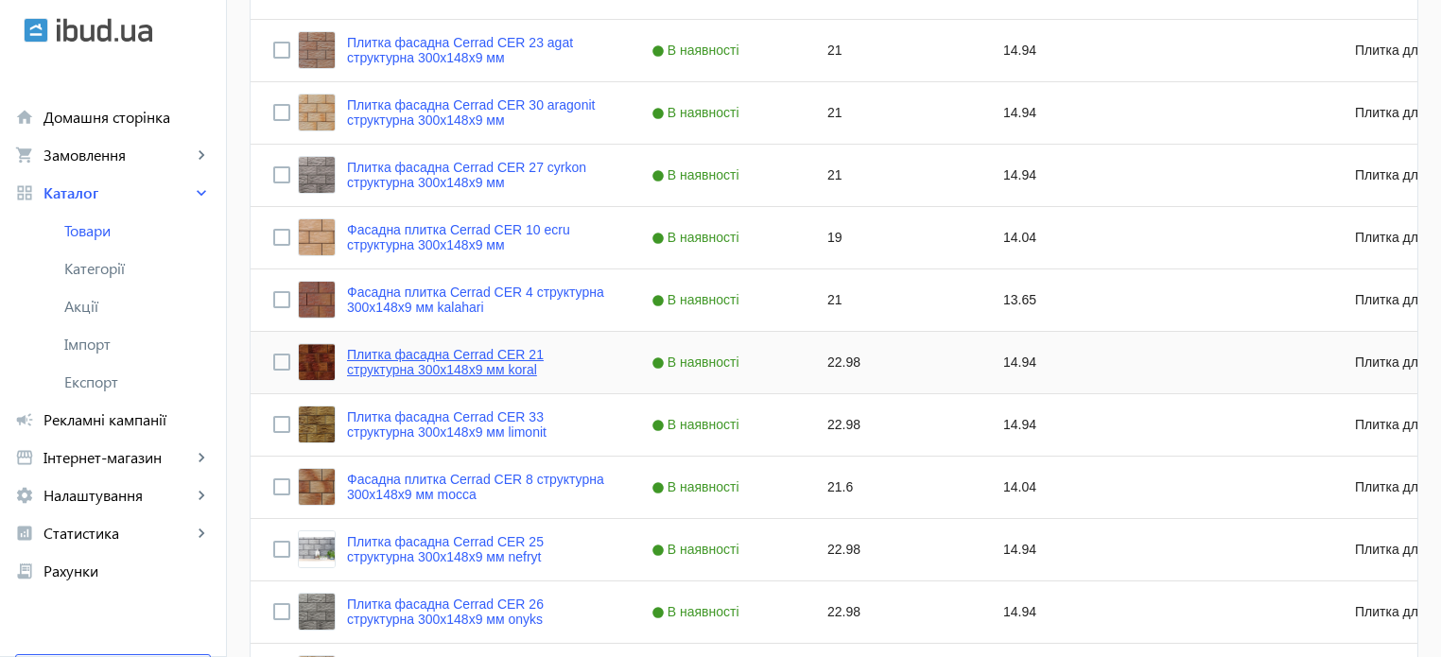
click at [442, 367] on link "Плитка фасадна Cerrad CER 21 структурна 300x148x9 мм koral" at bounding box center [476, 362] width 259 height 30
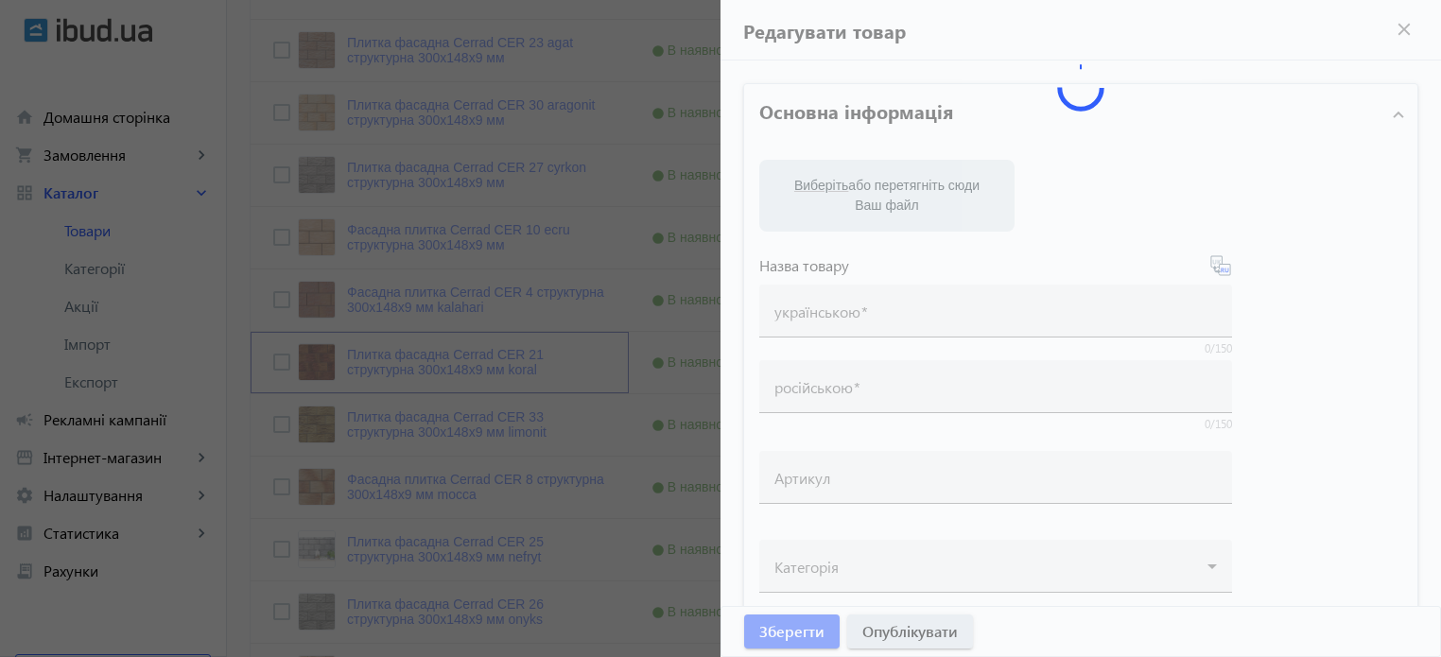
type input "Плитка фасадна Cerrad CER 21 структурна 300x148x9 мм koral"
type input "Плитка фасадная Cerrad CER 21 структурная 300x148x9 мм koral"
type input "22.98"
type input "5"
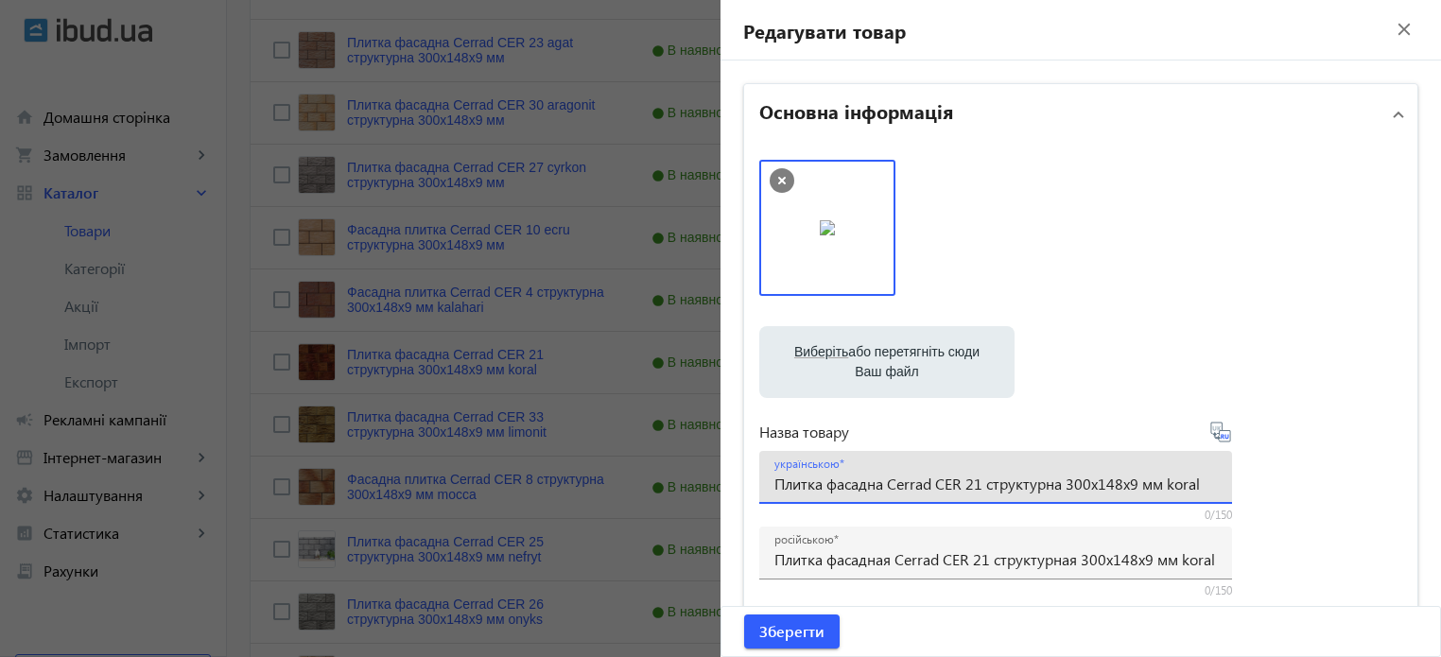
drag, startPoint x: 1165, startPoint y: 483, endPoint x: 1266, endPoint y: 479, distance: 101.2
click at [1266, 479] on div "Виберіть або перетягніть сюди Ваш файл 589455de8821d8902-1486115911-CDkeep.jpg …" at bounding box center [1080, 513] width 643 height 707
click at [979, 495] on div "українською Плитка фасадна Cerrad CER 21 структурна 300x148x9 мм koral" at bounding box center [995, 477] width 442 height 53
click at [981, 485] on input "Плитка фасадна Cerrad CER 21 структурна 300x148x9 мм koral" at bounding box center [995, 484] width 442 height 20
paste input "koral"
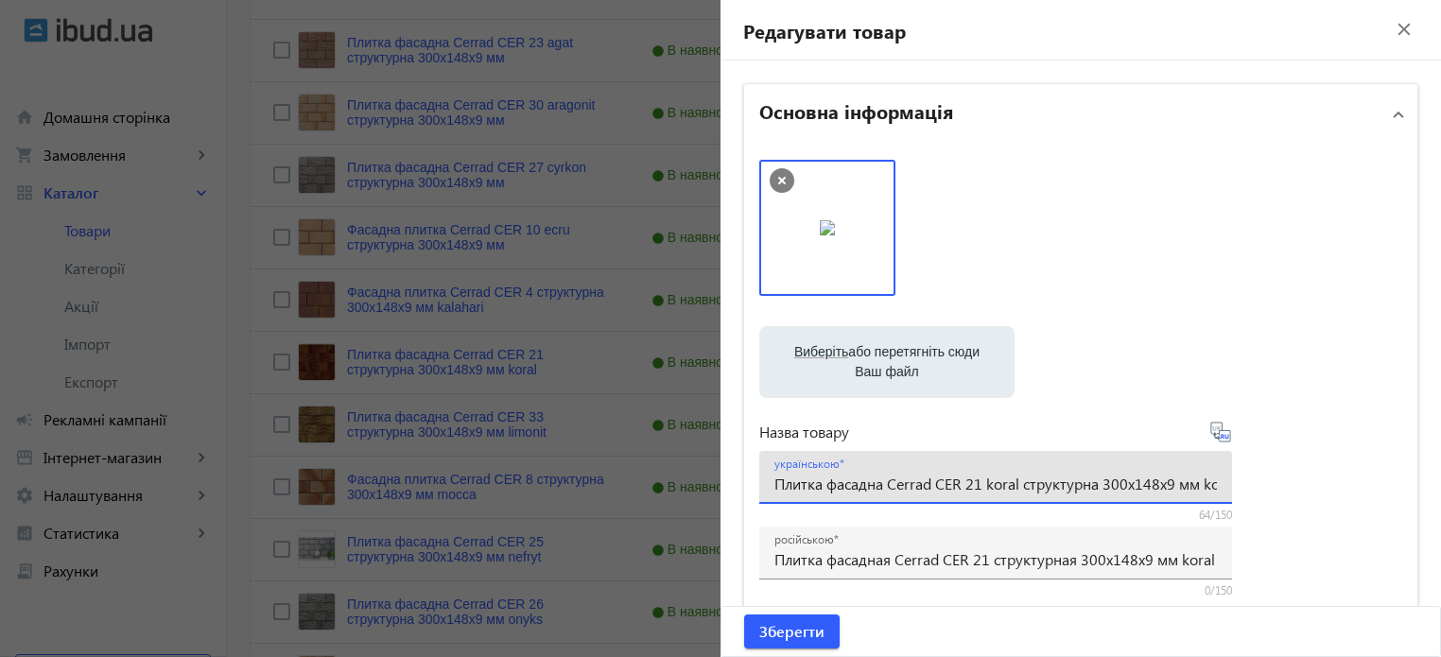
scroll to position [0, 21]
drag, startPoint x: 1194, startPoint y: 487, endPoint x: 1451, endPoint y: 457, distance: 258.9
click at [1440, 457] on html "arrow_back home Домашня сторінка shopping_cart Замовлення keyboard_arrow_right …" at bounding box center [720, 509] width 1441 height 1965
type input "Плитка фасадна Cerrad CER 21 koral структурна 300x148x9 мм"
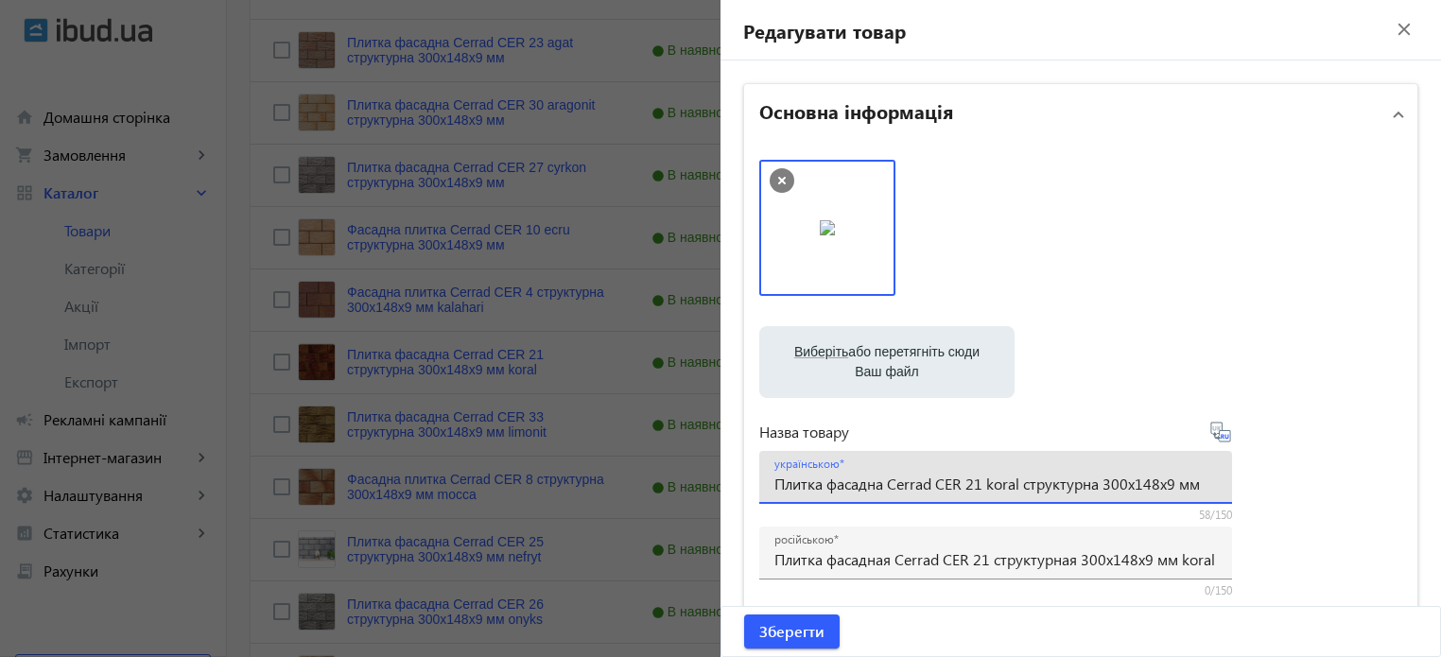
click at [1219, 440] on icon at bounding box center [1220, 432] width 23 height 23
type input "Плитка фасадная Cerrad CER 21 koral структурная 300x148x9 мм"
drag, startPoint x: 1207, startPoint y: 479, endPoint x: 0, endPoint y: 328, distance: 1216.7
click at [227, 328] on mat-sidenav-container "arrow_back Товари 7311 /10000 товарів Подовжити Додати товар cer search filter_…" at bounding box center [834, 540] width 1214 height 1904
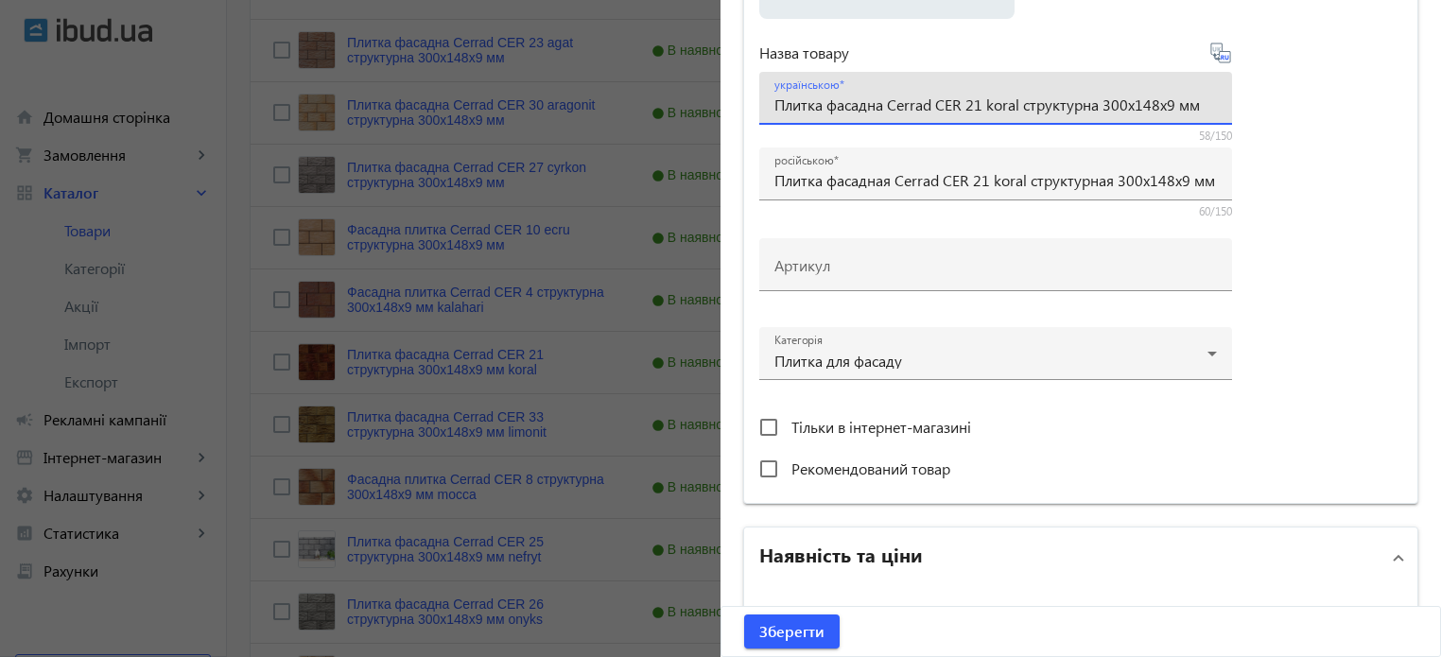
scroll to position [473, 0]
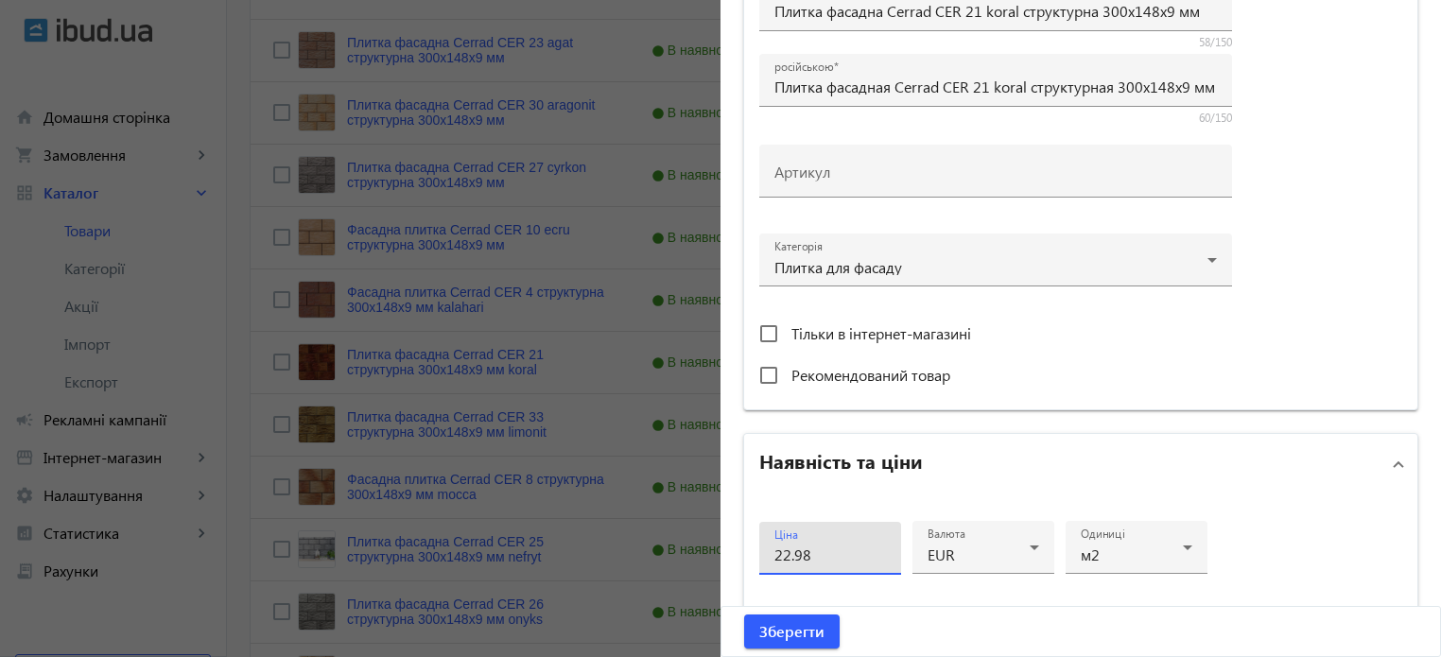
drag, startPoint x: 820, startPoint y: 545, endPoint x: 247, endPoint y: 336, distance: 609.8
click at [295, 411] on mat-sidenav-container "arrow_back Товари 7311 /10000 товарів Подовжити Додати товар cer search filter_…" at bounding box center [834, 540] width 1214 height 1904
type input "21"
click at [1354, 529] on div "Ціна 21 Валюта EUR Одиниці м2 Статус В наявності Об'єм замовлення від 5 до" at bounding box center [1080, 663] width 673 height 339
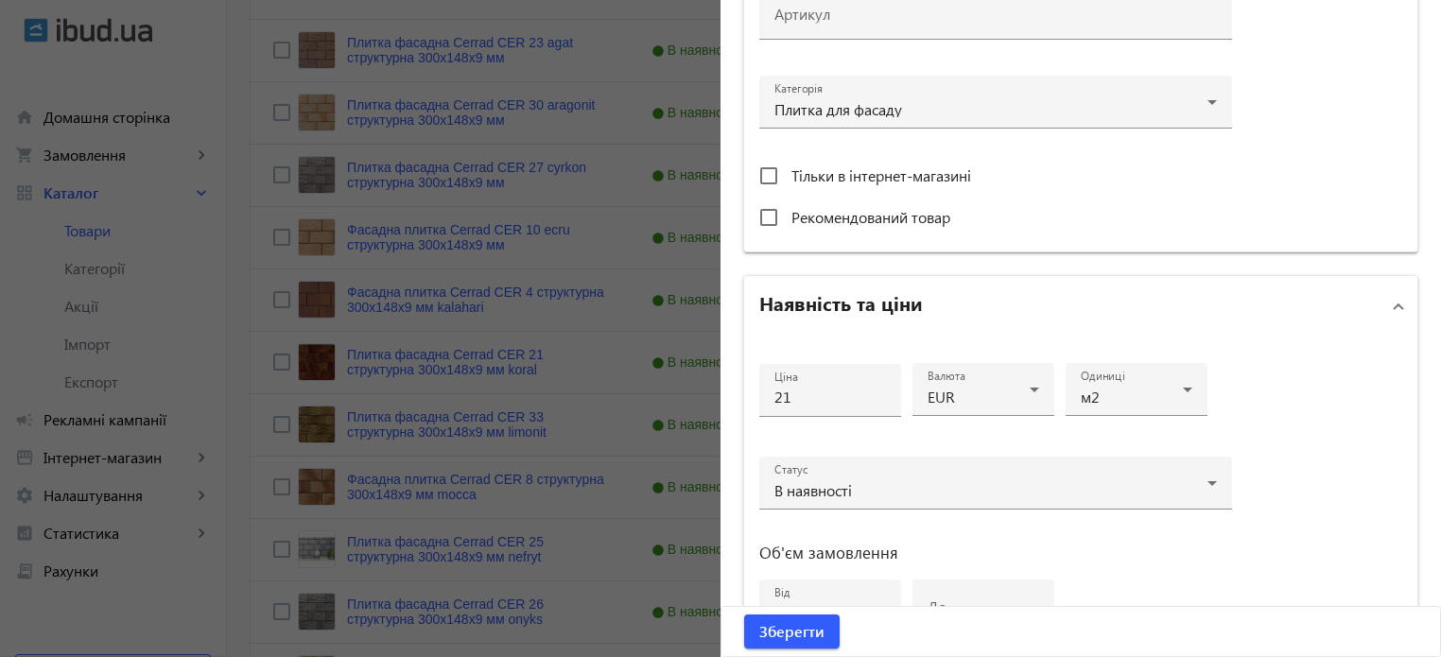
scroll to position [915, 0]
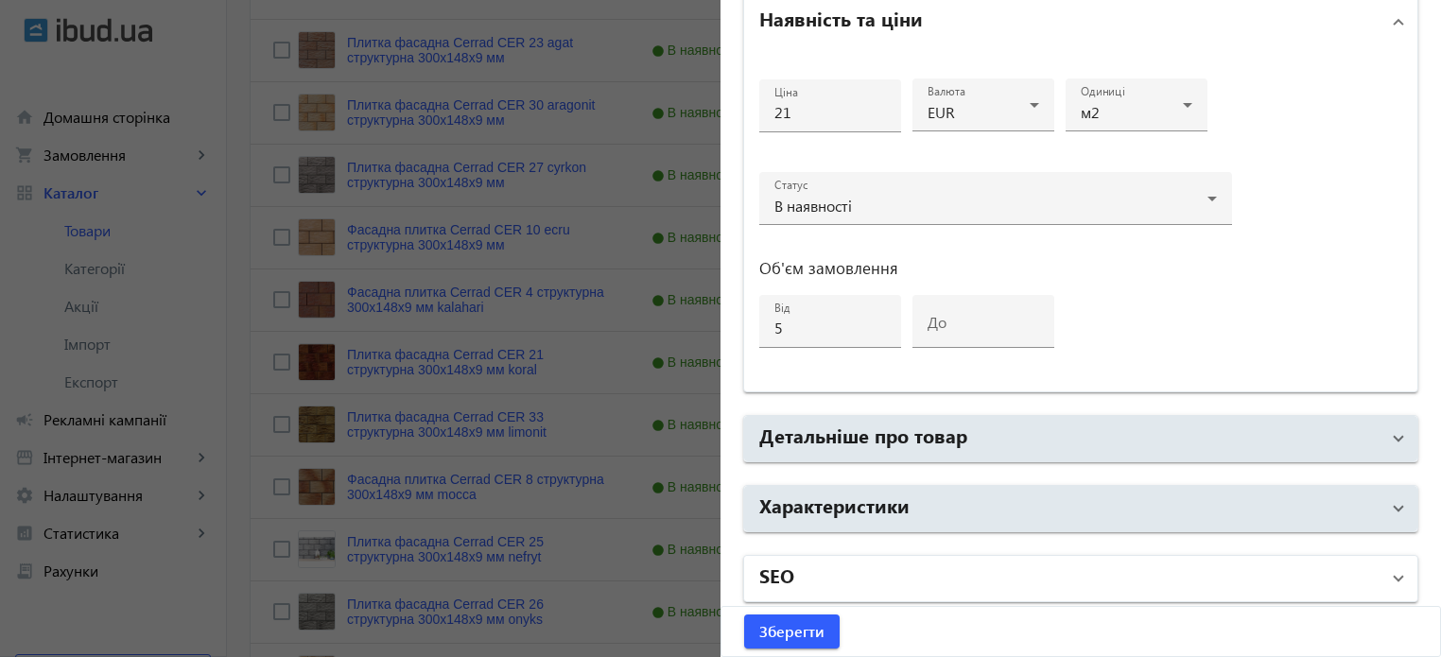
click at [794, 581] on mat-panel-title "SEO" at bounding box center [1069, 579] width 620 height 34
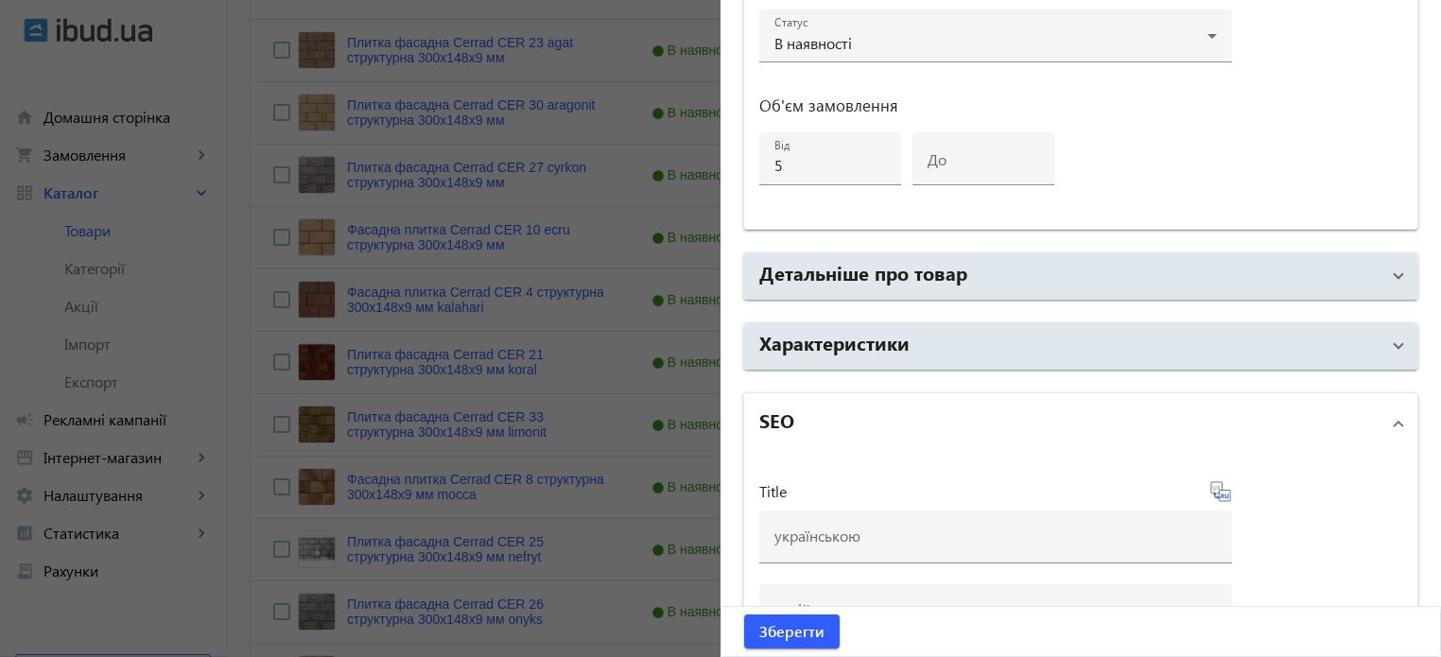
scroll to position [1577, 0]
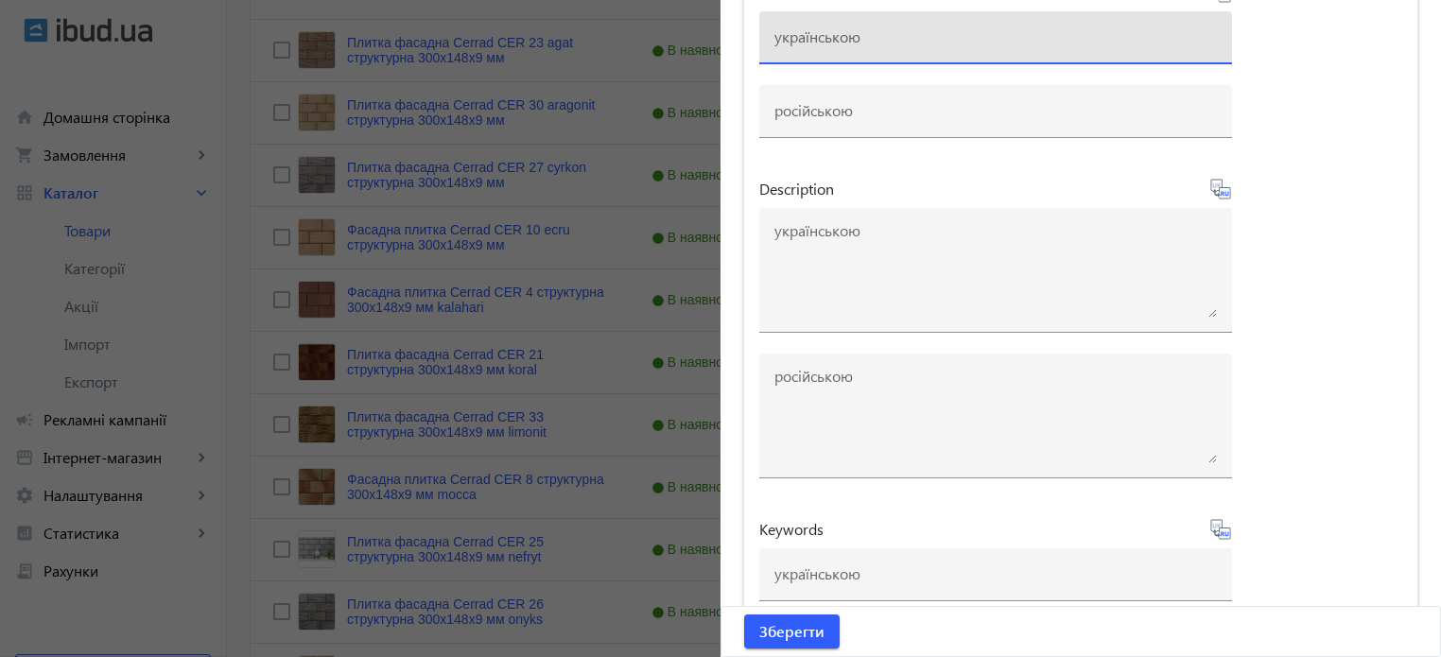
click at [809, 34] on input at bounding box center [995, 36] width 442 height 20
paste input "Плитка фасадна Cerrad CER 21 koral структурна 300x148x9 мм"
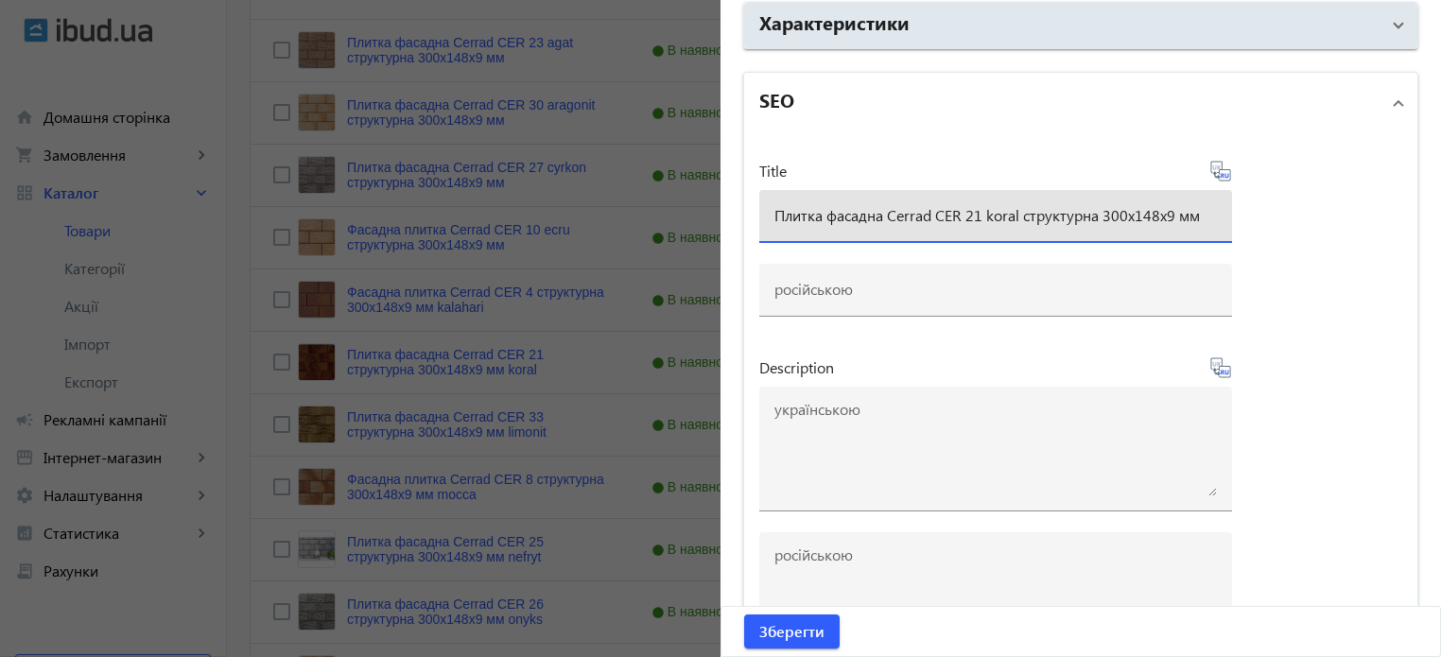
scroll to position [1388, 0]
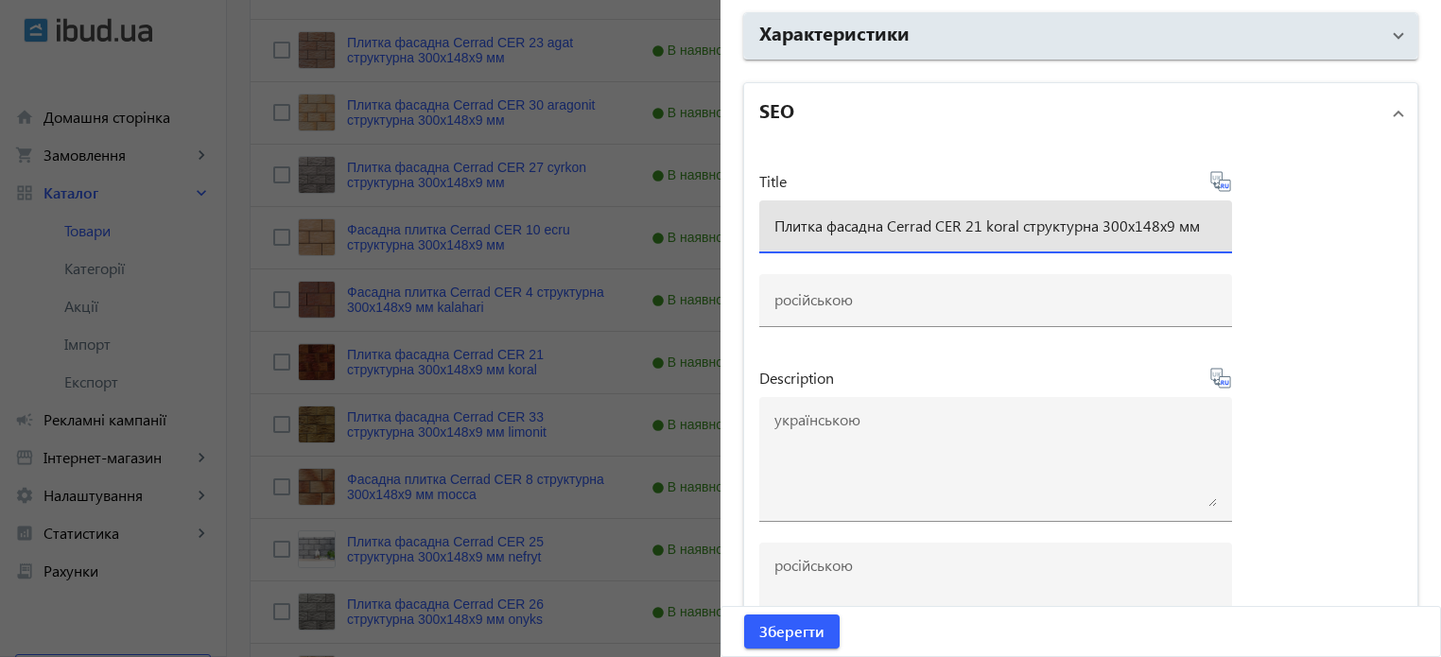
type input "Плитка фасадна Cerrad CER 21 koral структурна 300x148x9 мм"
click at [1221, 183] on icon at bounding box center [1223, 185] width 4 height 5
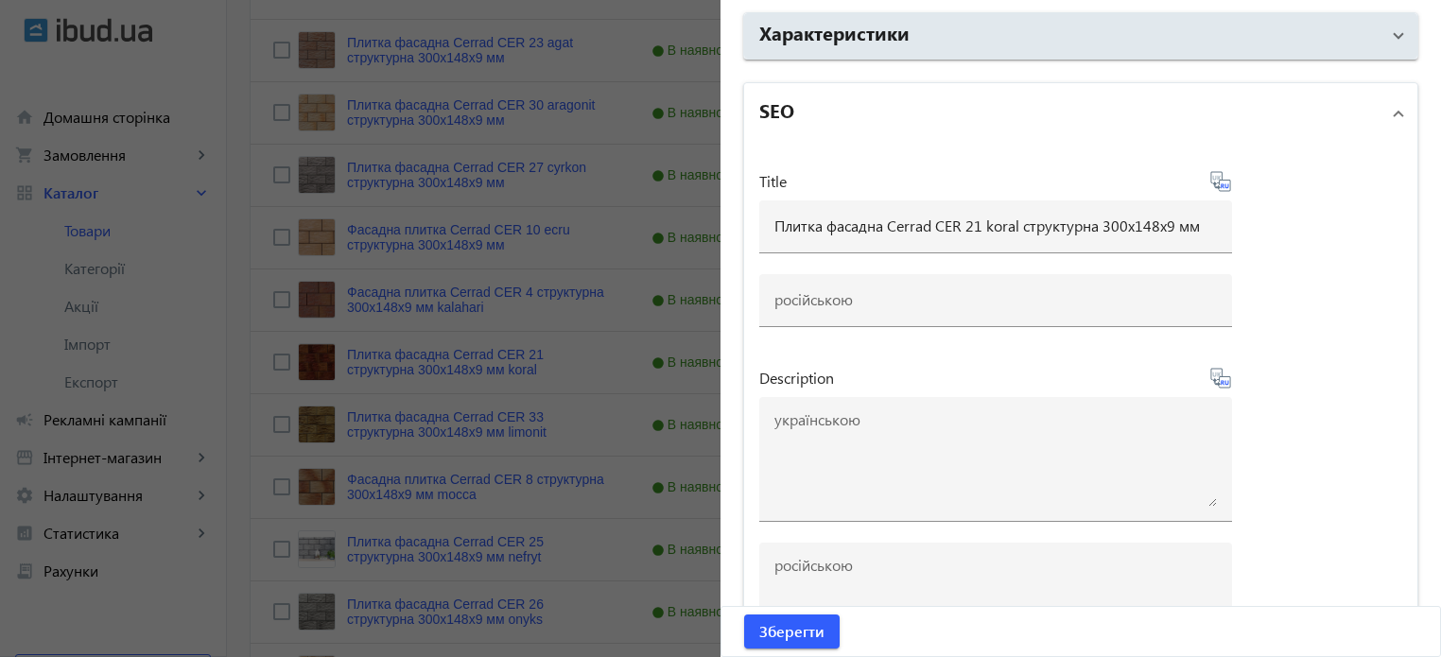
type input "Плитка фасадная Cerrad CER 21 koral структурная 300x148x9 мм"
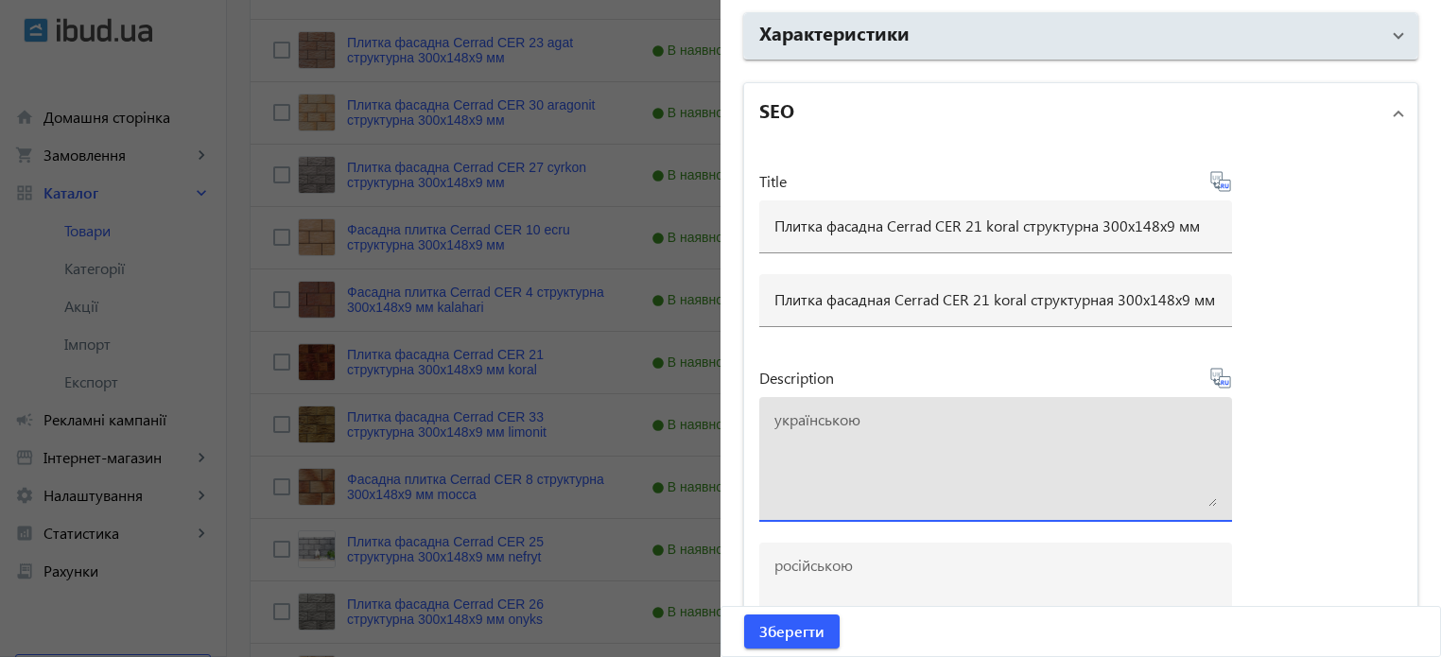
click at [967, 442] on textarea at bounding box center [995, 459] width 442 height 95
paste textarea "Плитка фасадна Cerrad CER 21 koral структурна 300x148x9 мм"
type textarea "Плитка фасадна Cerrad CER 21 koral структурна 300x148x9 мм купити"
click at [1225, 380] on icon at bounding box center [1227, 382] width 4 height 5
type textarea "Плитка фасадная Cerrad CER 21 koral структурная 300x148x9 мм купить"
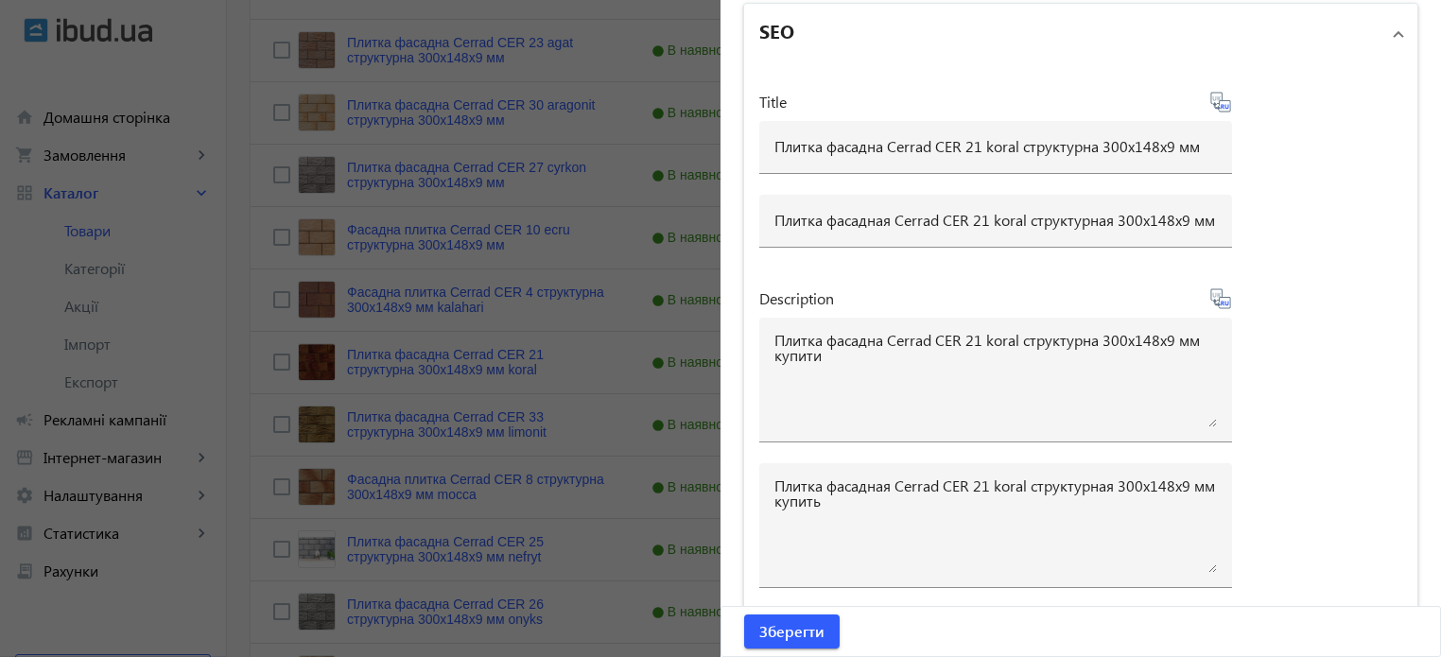
scroll to position [1670, 0]
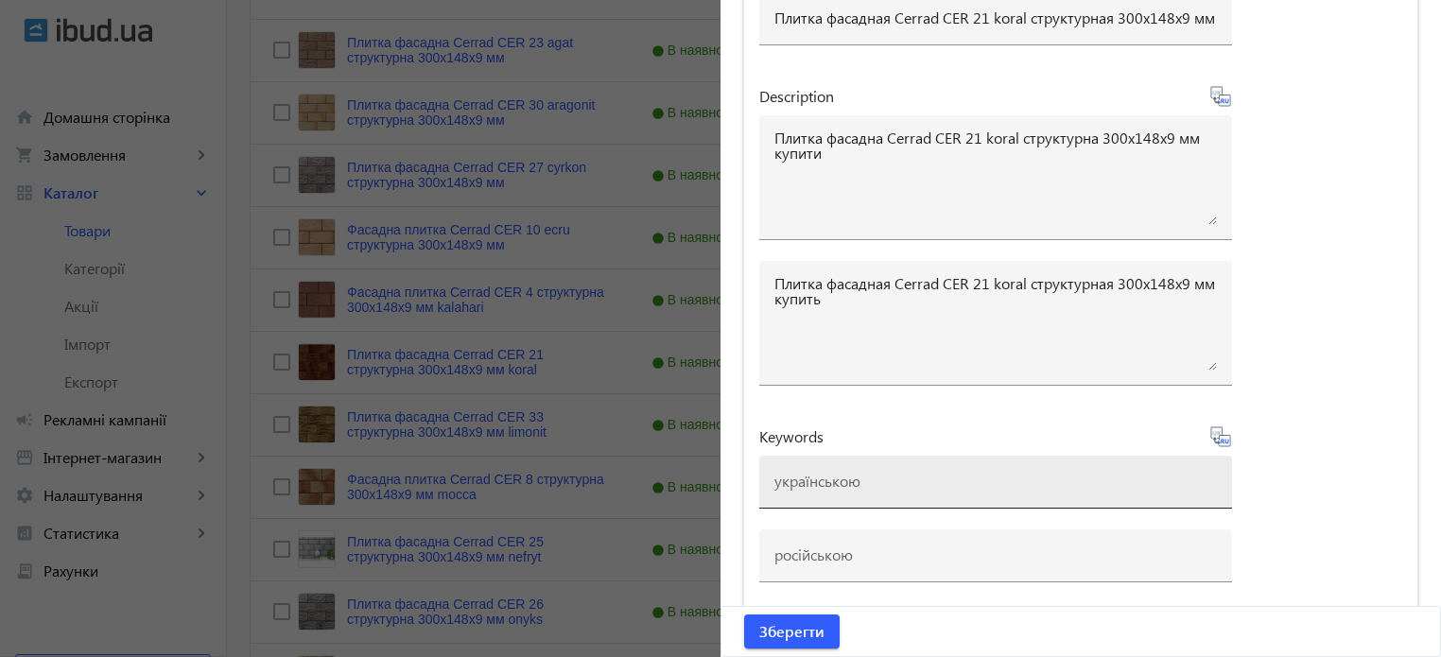
click at [836, 471] on input at bounding box center [995, 481] width 442 height 20
click at [788, 477] on input at bounding box center [995, 481] width 442 height 20
paste input "плитка cerrad, плитка cerrad cer 23 agat"
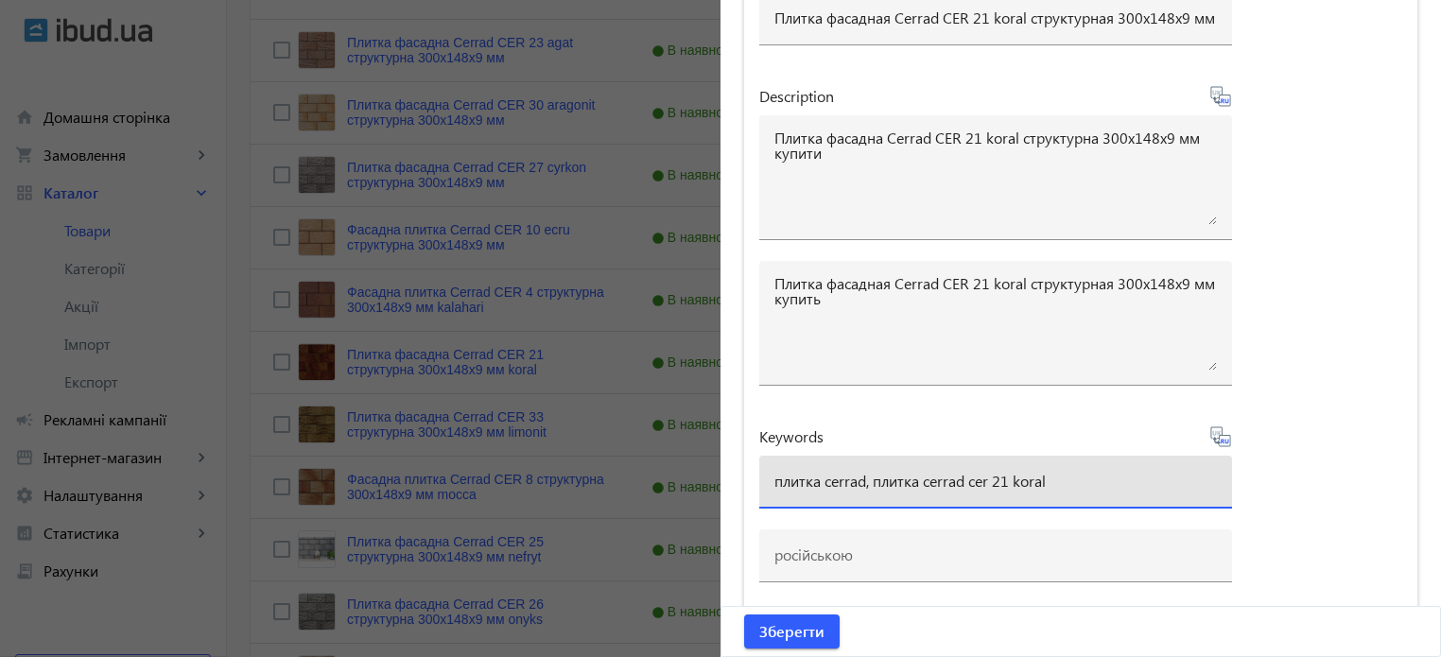
type input "плитка cerrad, плитка cerrad cer 21 koral"
click at [1216, 439] on icon at bounding box center [1220, 436] width 23 height 23
type input "плитка cerrad, плитка cerrad cer 21 koral"
drag, startPoint x: 1084, startPoint y: 475, endPoint x: 0, endPoint y: 300, distance: 1098.4
click at [227, 300] on mat-sidenav-container "arrow_back Товари 7311 /10000 товарів Подовжити Додати товар cer search filter_…" at bounding box center [834, 540] width 1214 height 1904
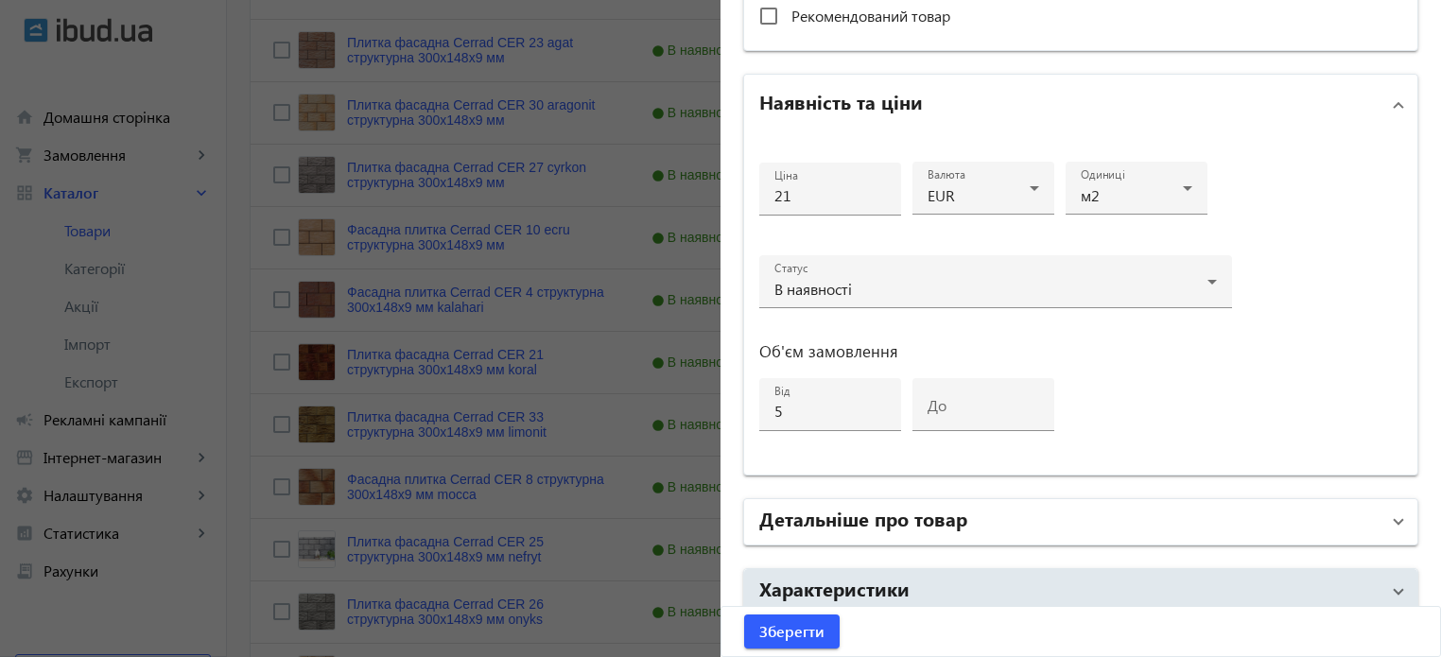
scroll to position [819, 0]
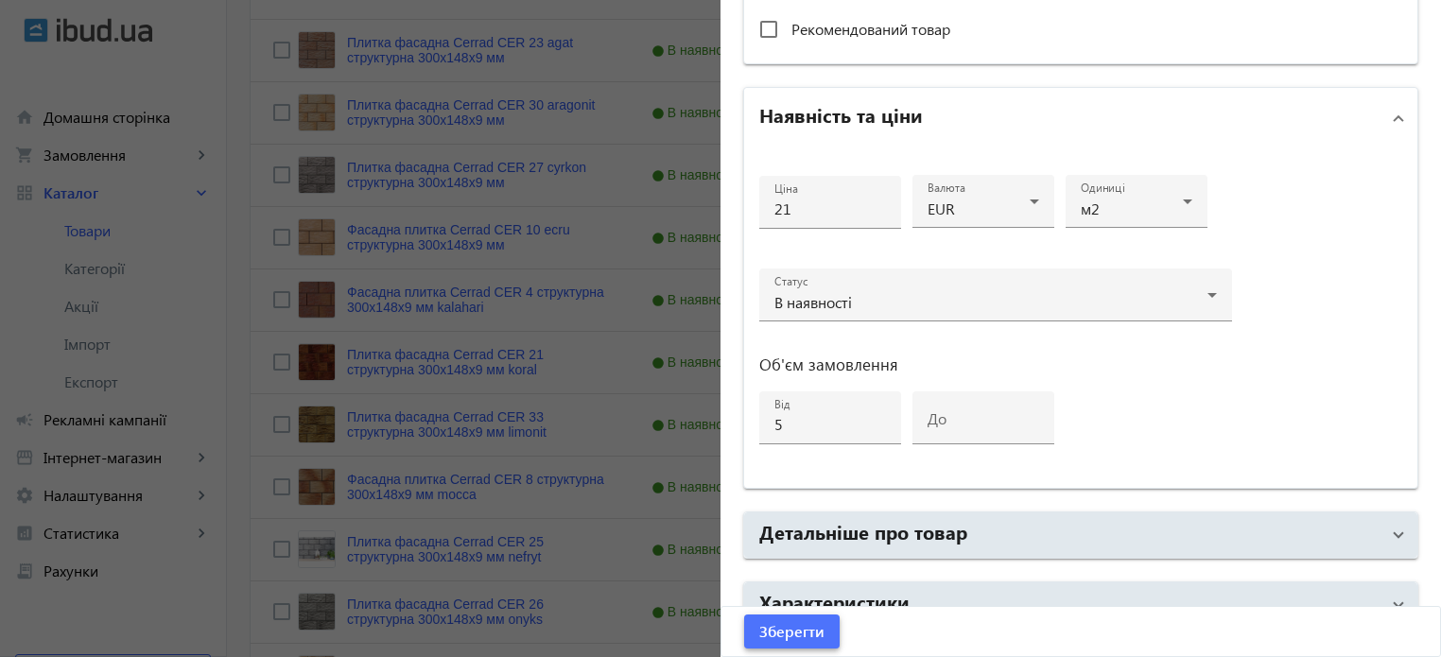
click at [797, 629] on span "Зберегти" at bounding box center [791, 631] width 65 height 21
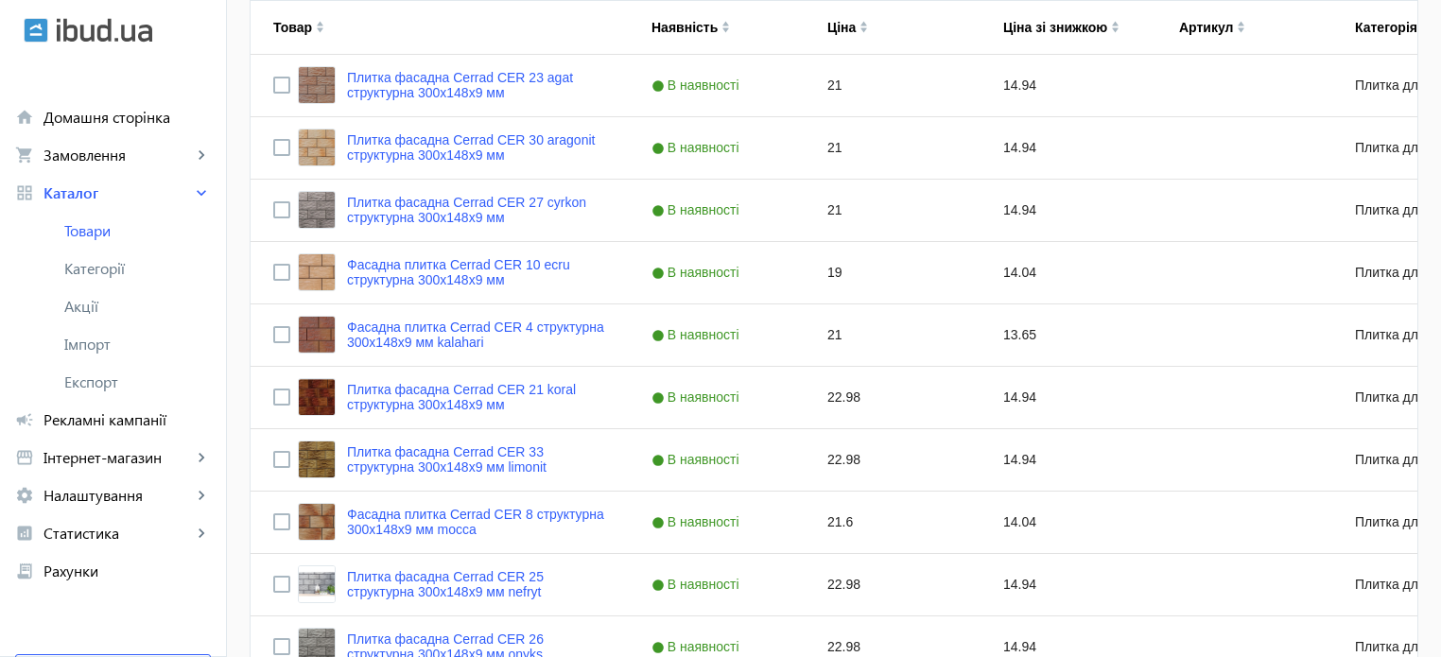
scroll to position [473, 0]
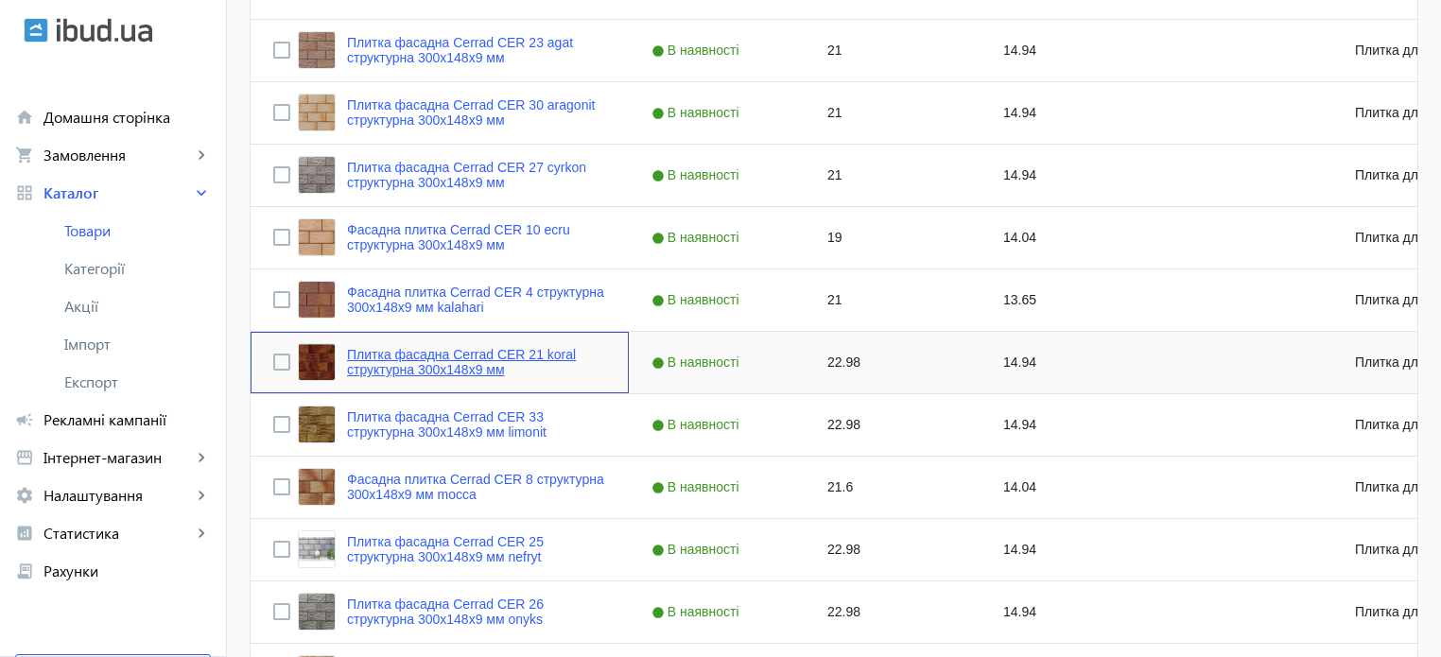
click at [476, 365] on link "Плитка фасадна Cerrad CER 21 koral структурна 300x148x9 мм" at bounding box center [476, 362] width 259 height 30
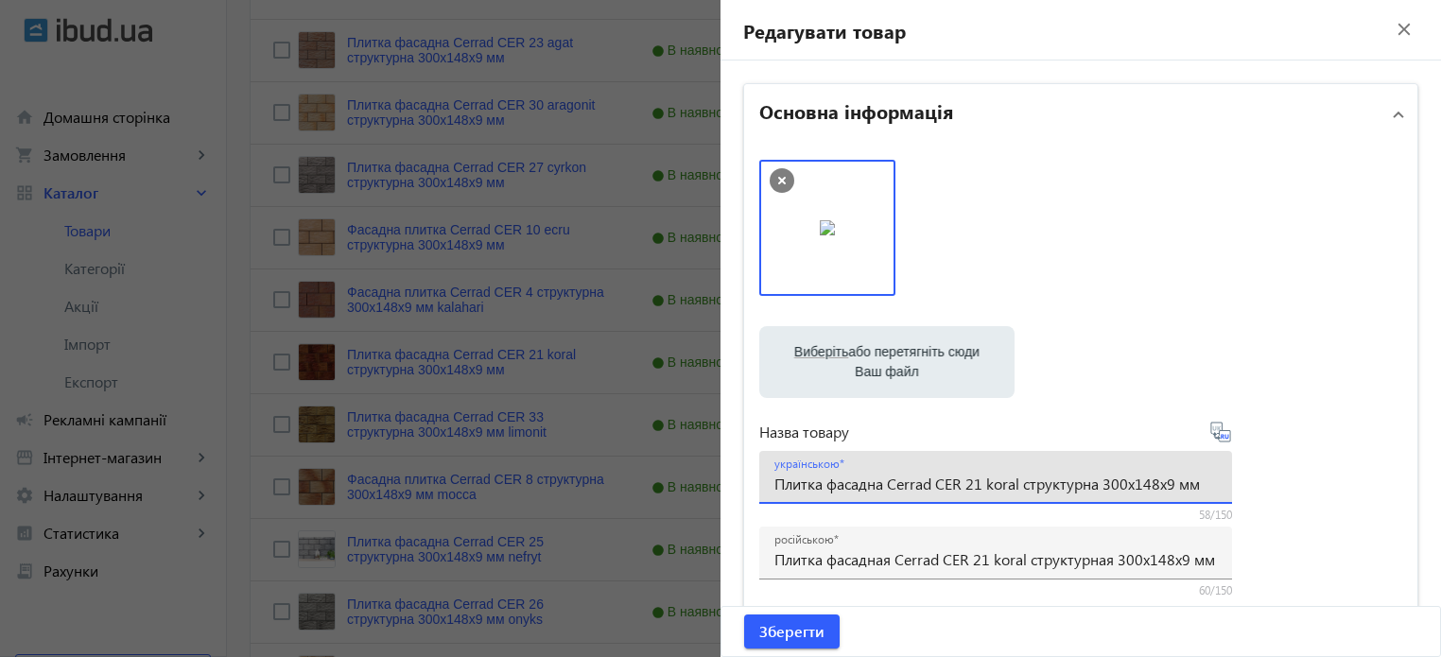
drag, startPoint x: 770, startPoint y: 483, endPoint x: 1451, endPoint y: 490, distance: 681.7
click at [1440, 490] on html "arrow_back home Домашня сторінка shopping_cart Замовлення keyboard_arrow_right …" at bounding box center [720, 509] width 1441 height 1965
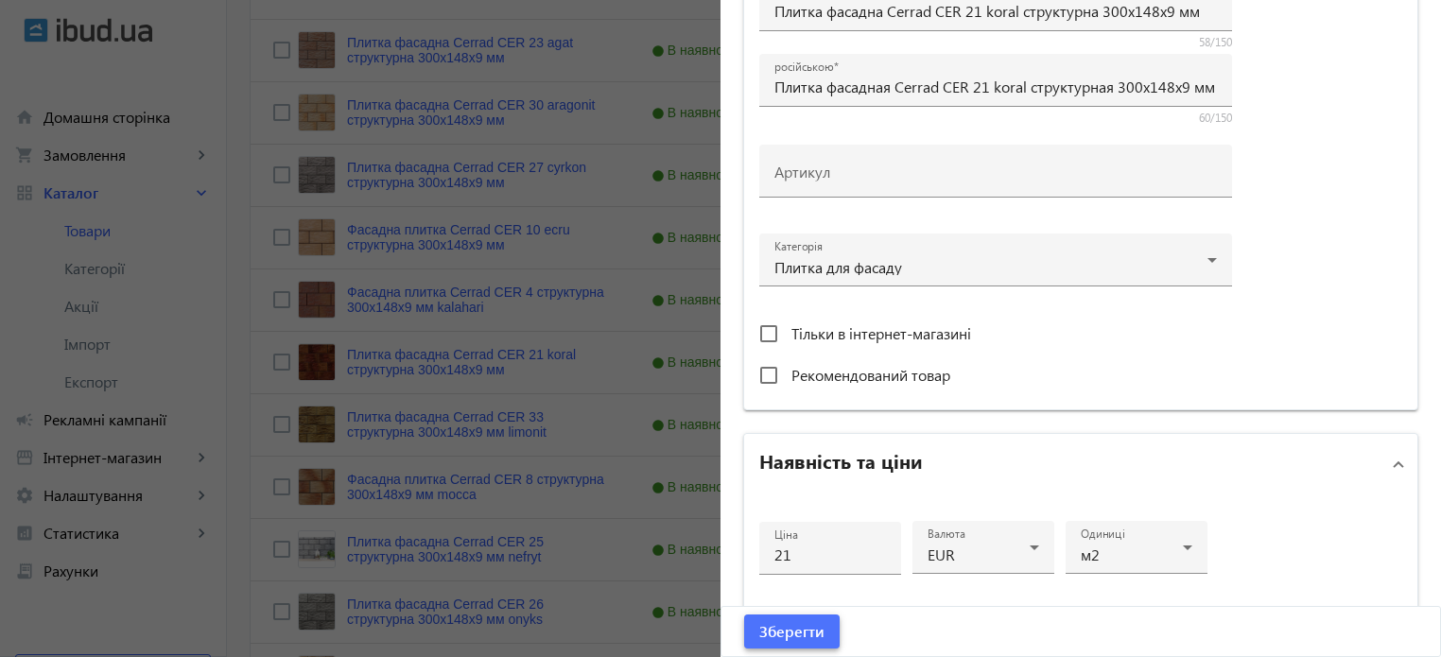
click at [780, 627] on span "Зберегти" at bounding box center [791, 631] width 65 height 21
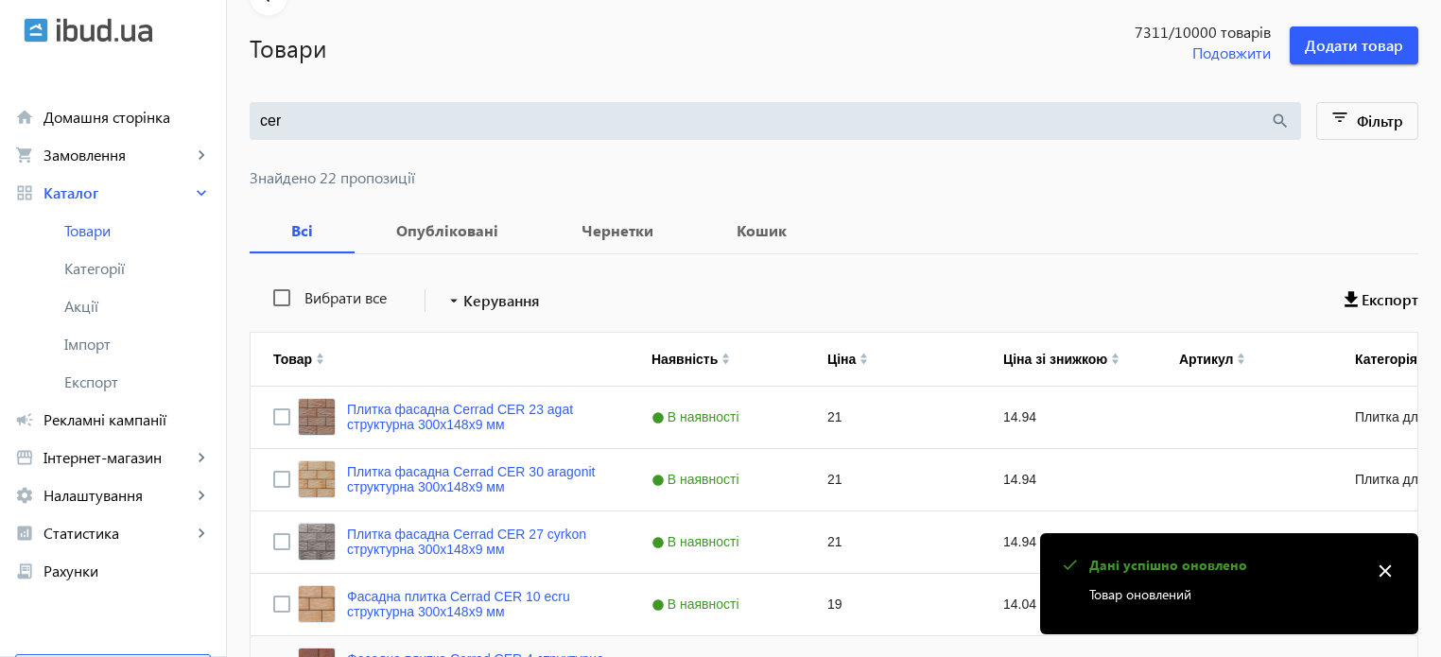
scroll to position [567, 0]
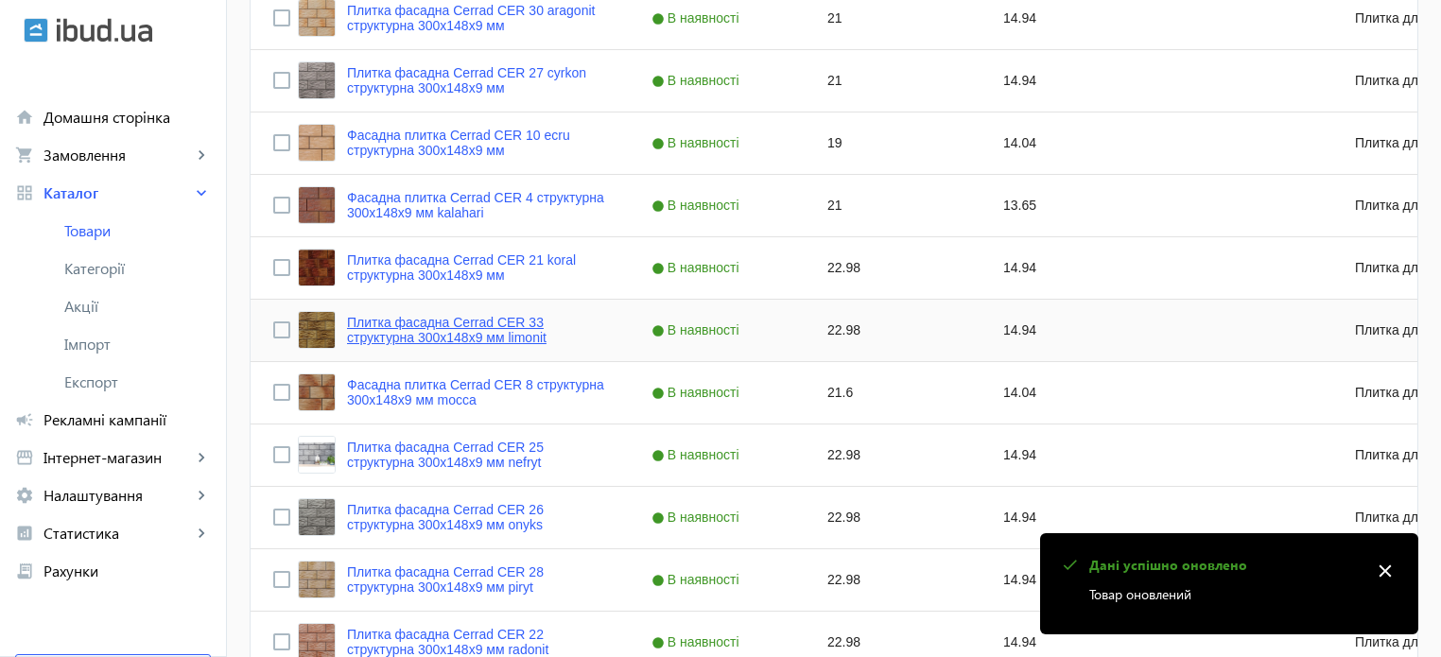
click at [445, 340] on link "Плитка фасадна Cerrad CER 33 структурна 300x148x9 мм limonit" at bounding box center [476, 330] width 259 height 30
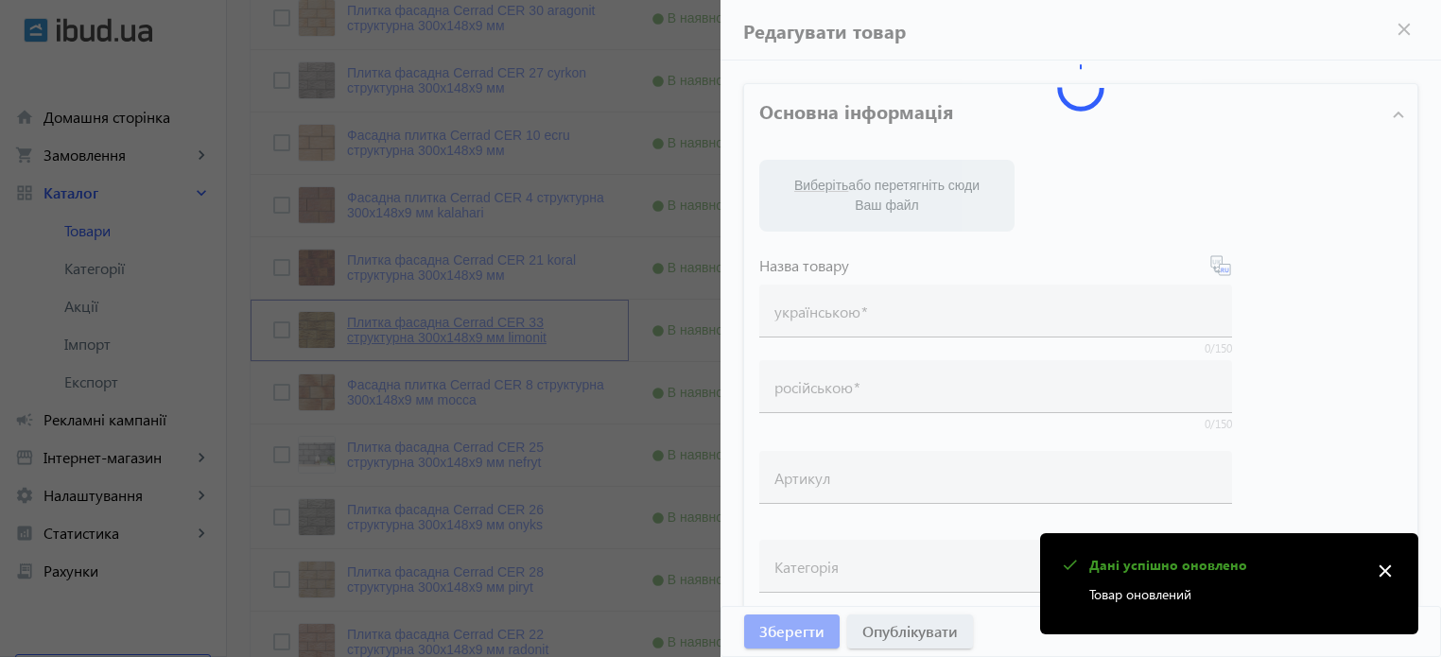
type input "Плитка фасадна Cerrad CER 33 структурна 300x148x9 мм limonit"
type input "Плитка фасадная Cerrad CER 33 структурная 300x148x9 мм limonit"
type input "22.98"
type input "5"
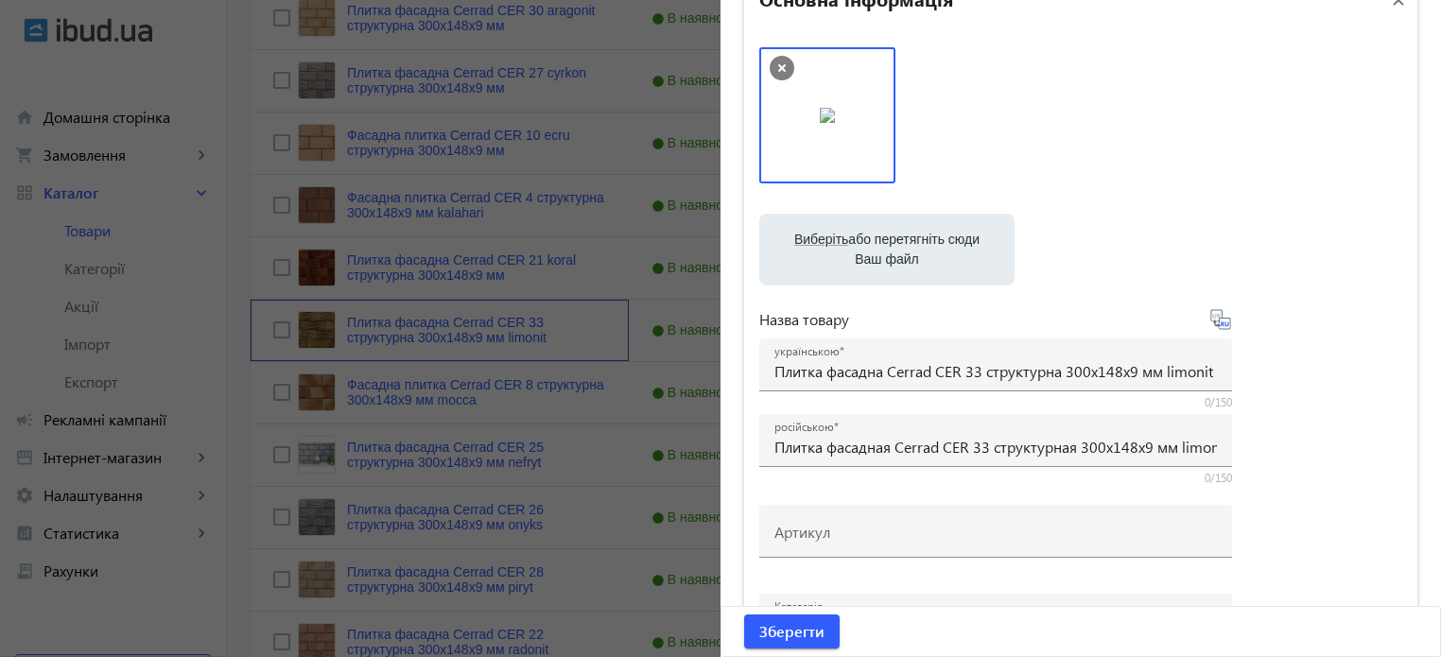
scroll to position [189, 0]
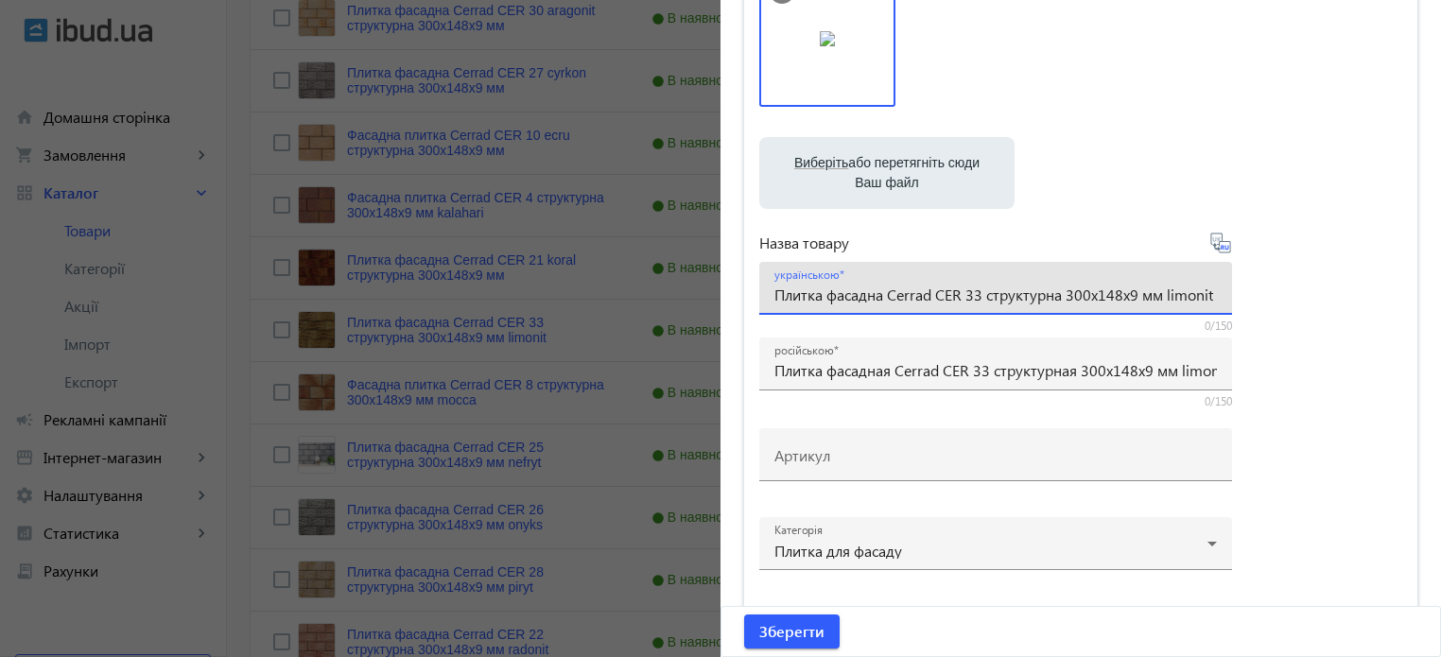
drag, startPoint x: 1162, startPoint y: 293, endPoint x: 1313, endPoint y: 275, distance: 152.3
click at [1313, 275] on div "Виберіть або перетягніть сюди Ваш файл 58944040684df6662-1486110539-NxOOAg.jpg …" at bounding box center [1080, 324] width 643 height 707
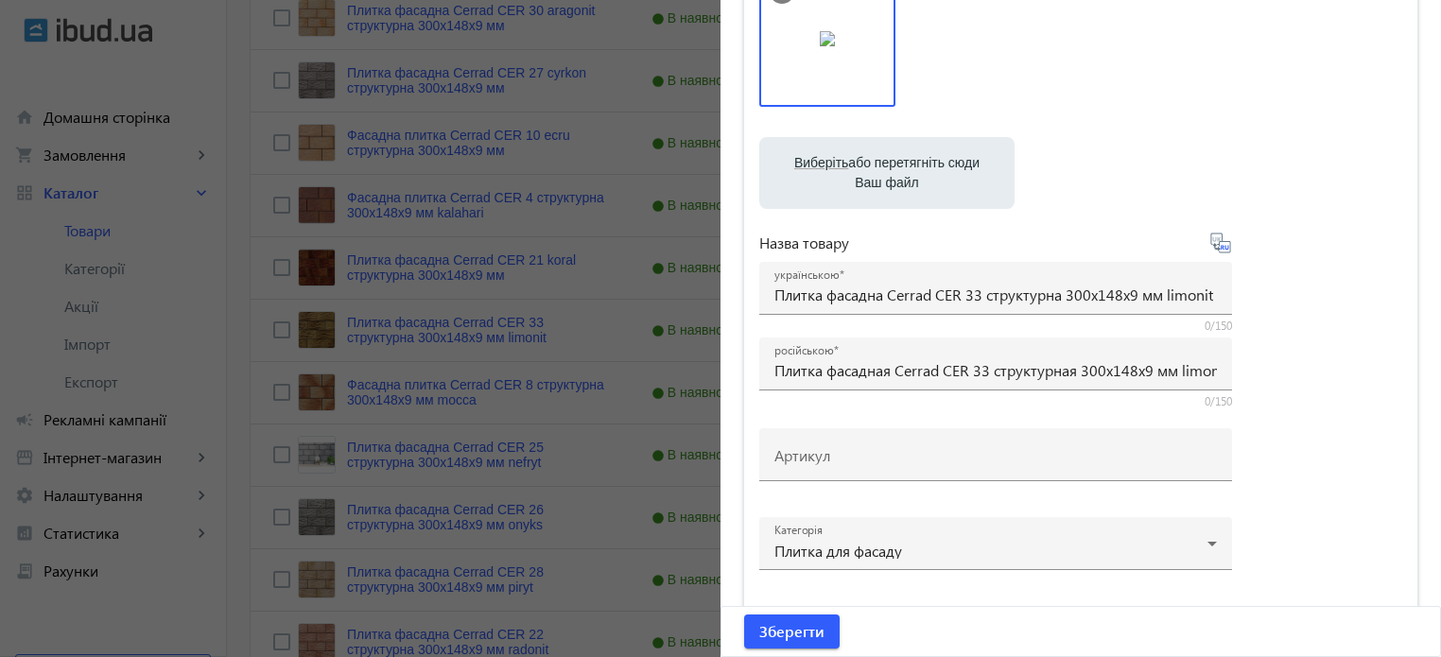
click at [1315, 269] on div "Виберіть або перетягніть сюди Ваш файл 58944040684df6662-1486110539-NxOOAg.jpg …" at bounding box center [1080, 324] width 643 height 707
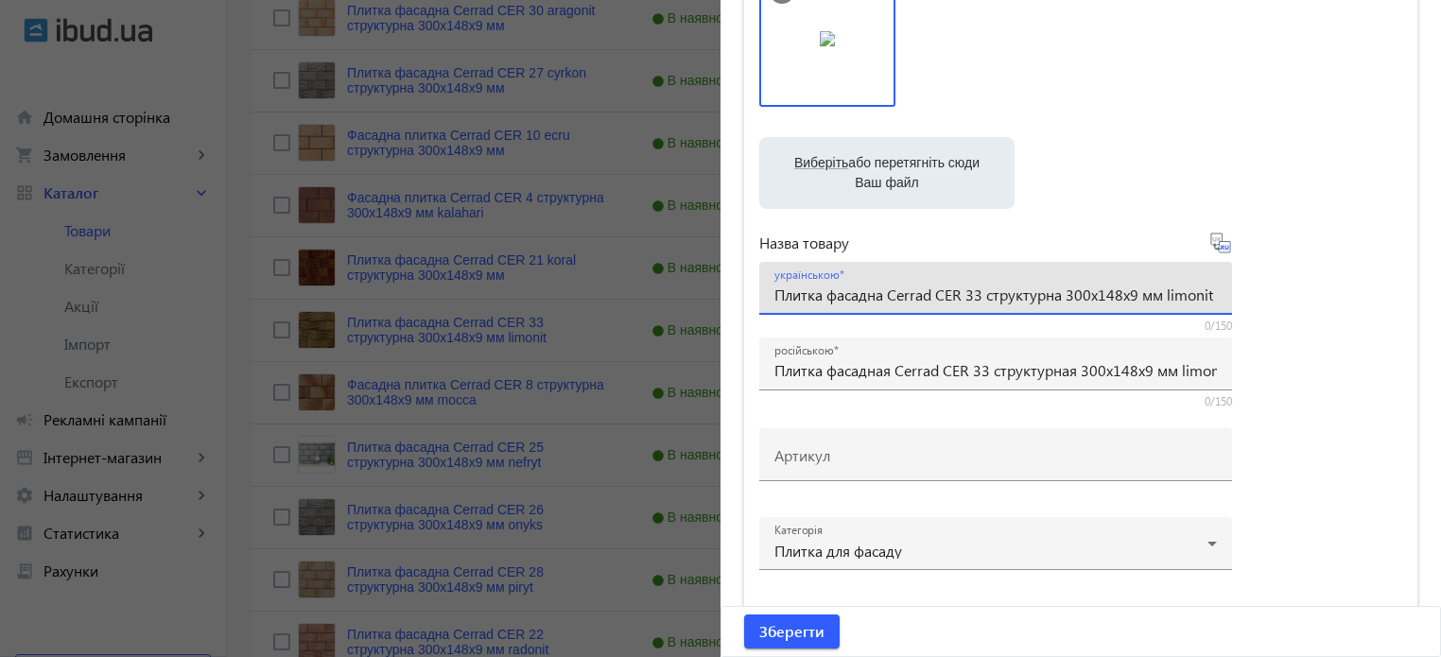
drag, startPoint x: 1157, startPoint y: 294, endPoint x: 1451, endPoint y: 192, distance: 311.2
click at [1440, 192] on html "arrow_back home Домашня сторінка shopping_cart Замовлення keyboard_arrow_right …" at bounding box center [720, 415] width 1441 height 1965
click at [983, 287] on input "Плитка фасадна Cerrad CER 33 структурна 300x148x9 мм limonit" at bounding box center [995, 295] width 442 height 20
paste input "limonit"
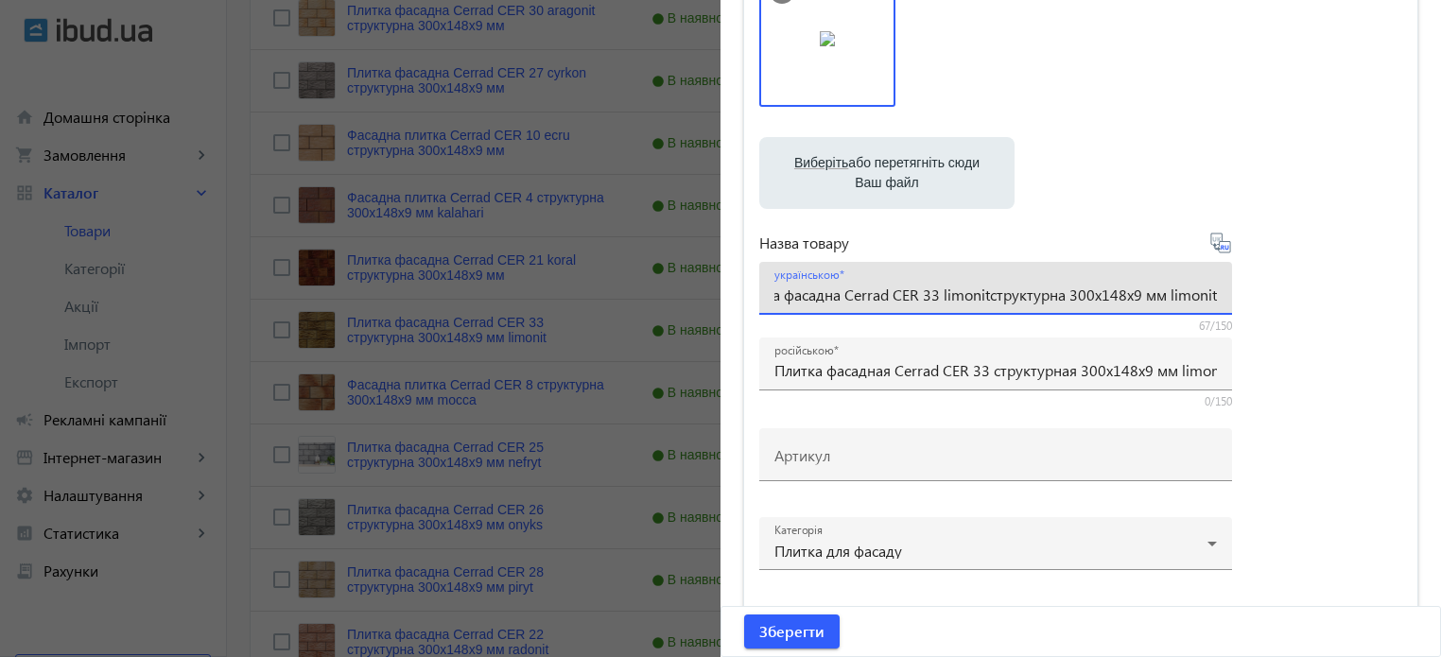
drag, startPoint x: 1206, startPoint y: 294, endPoint x: 1448, endPoint y: 271, distance: 243.1
click at [1440, 273] on html "arrow_back home Домашня сторінка shopping_cart Замовлення keyboard_arrow_right …" at bounding box center [720, 415] width 1441 height 1965
type input "Плитка фасадна Cerrad CER 33 limonitструктурна 300x148x9 мм"
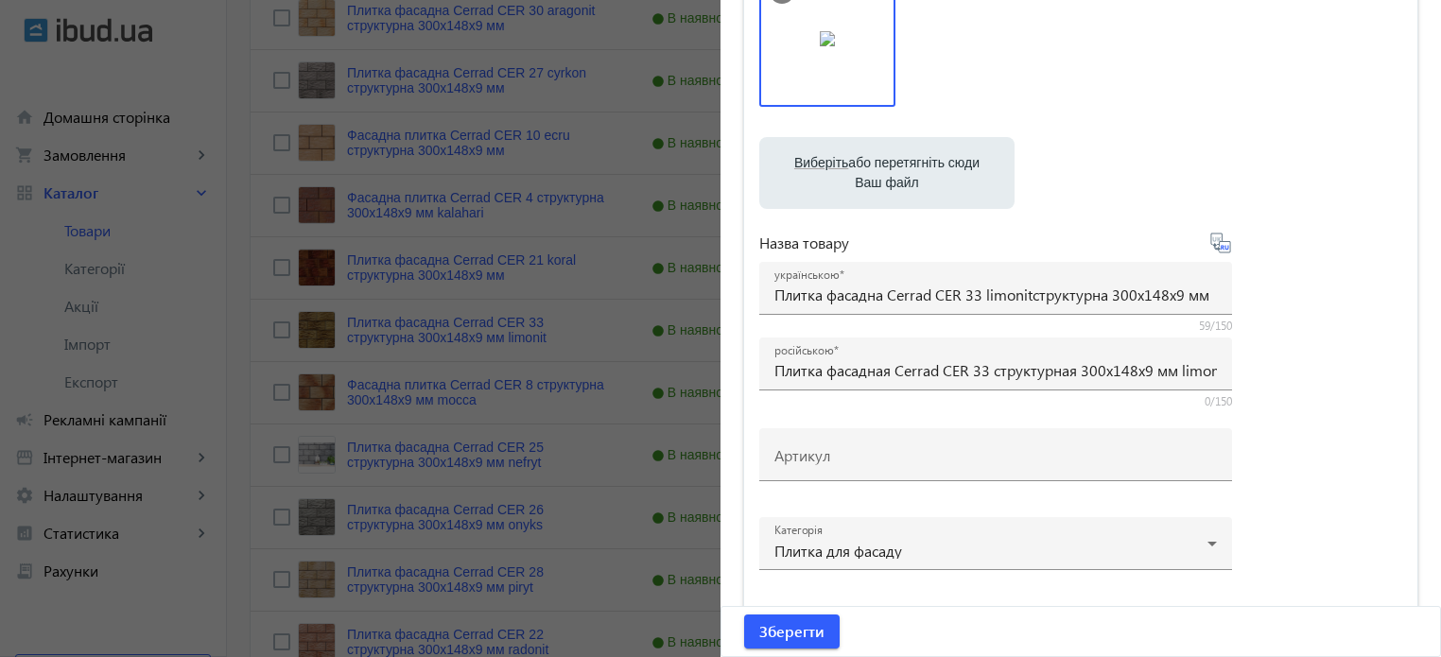
click at [1225, 248] on icon at bounding box center [1227, 247] width 4 height 5
type input "Плитка фасадная Cerrad CER 33 limonit структурная 300x148x9 мм"
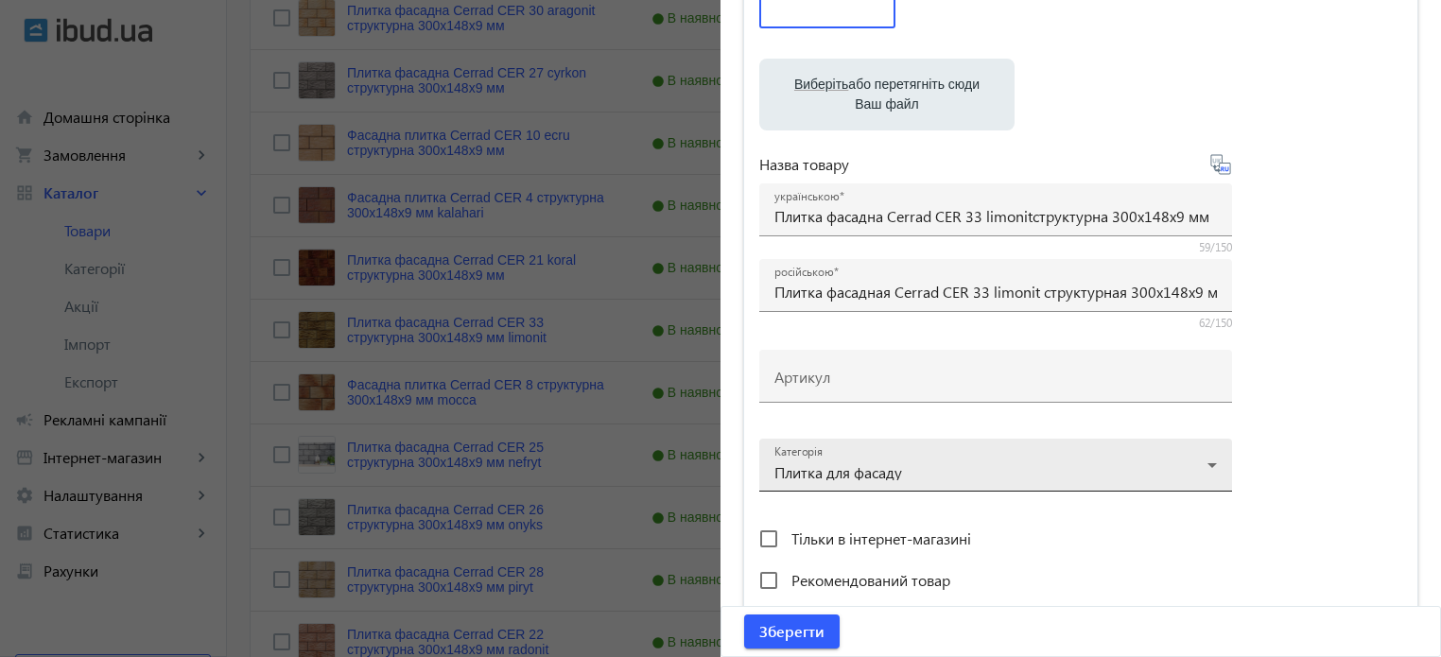
scroll to position [473, 0]
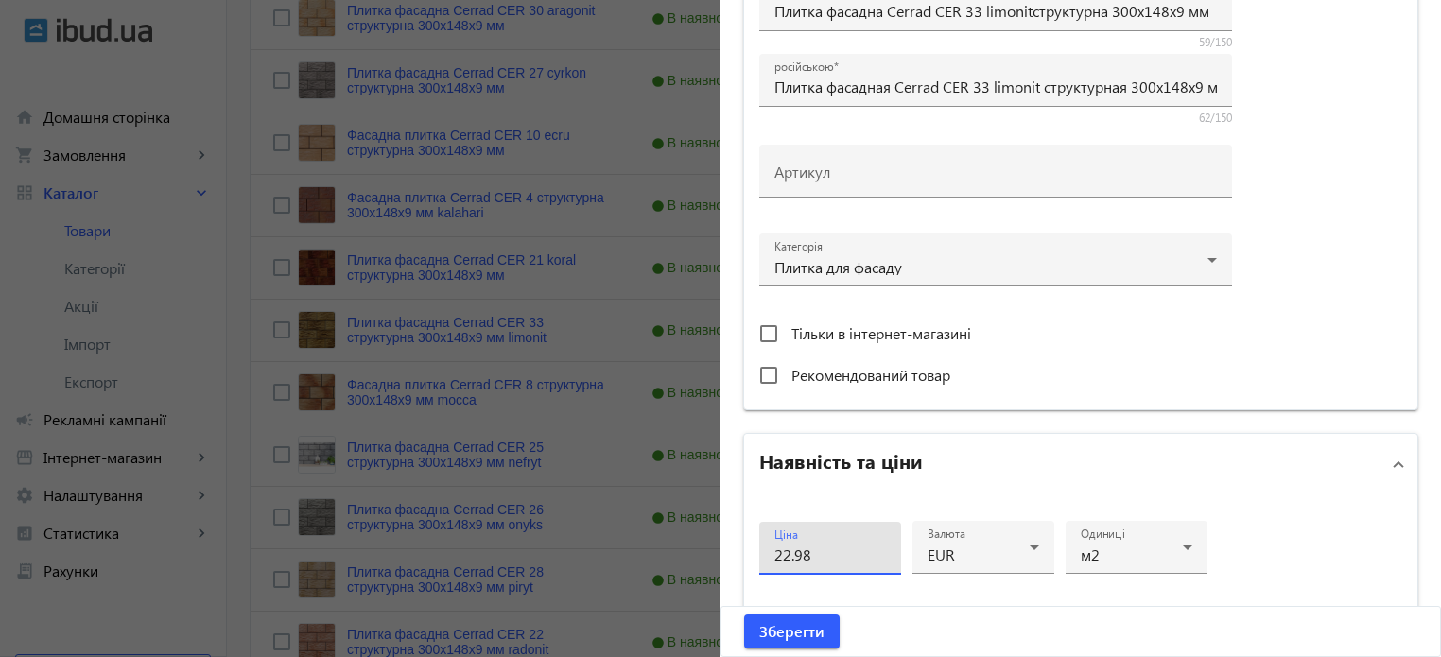
drag, startPoint x: 821, startPoint y: 550, endPoint x: 631, endPoint y: 509, distance: 194.5
click at [640, 521] on mat-sidenav-container "arrow_back Товари 7311 /10000 товарів Подовжити Додати товар cer search filter_…" at bounding box center [834, 445] width 1214 height 1904
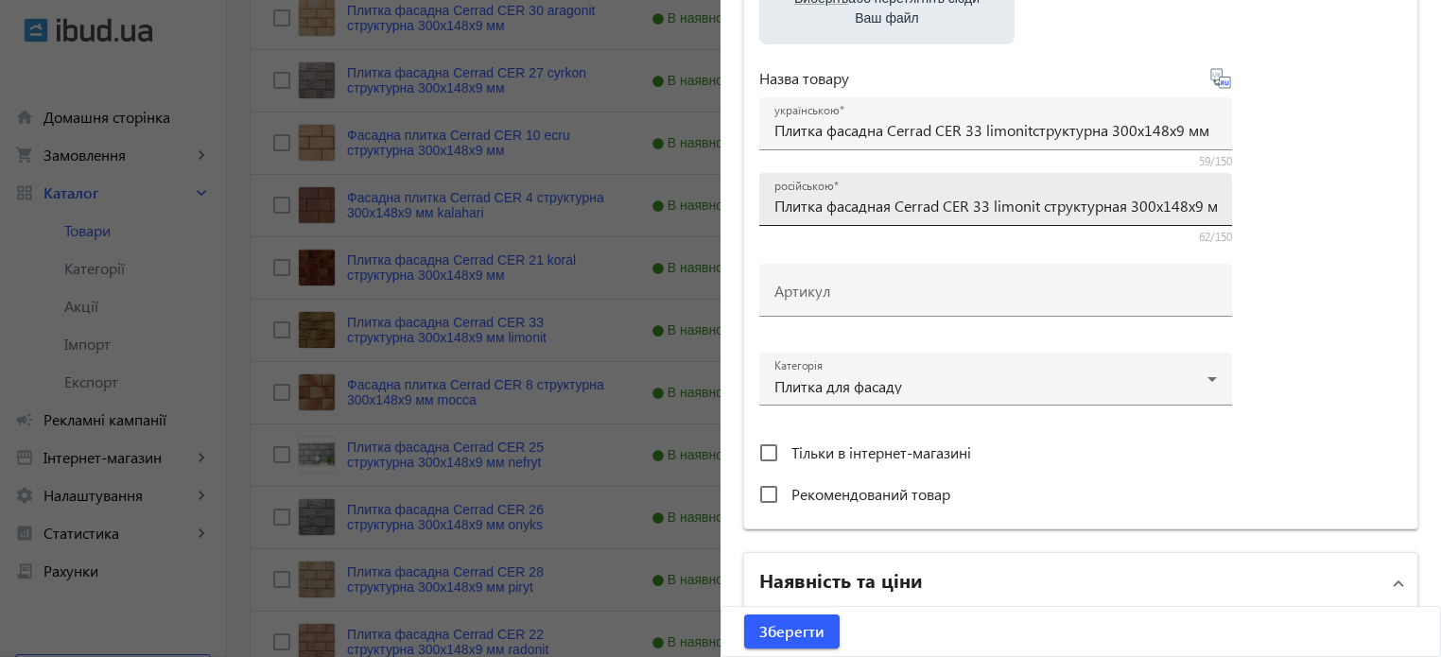
scroll to position [348, 0]
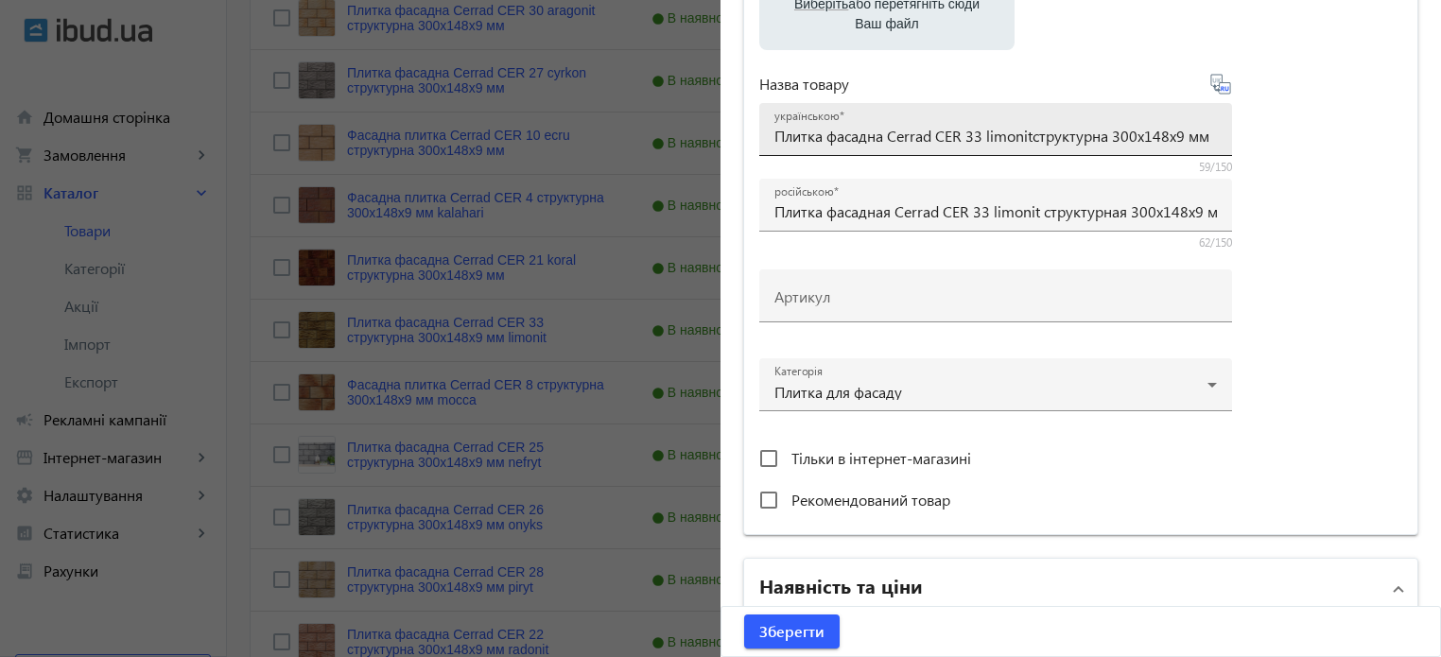
type input "21"
drag, startPoint x: 771, startPoint y: 134, endPoint x: 1451, endPoint y: 60, distance: 684.8
click at [1440, 60] on html "arrow_back home Домашня сторінка shopping_cart Замовлення keyboard_arrow_right …" at bounding box center [720, 415] width 1441 height 1965
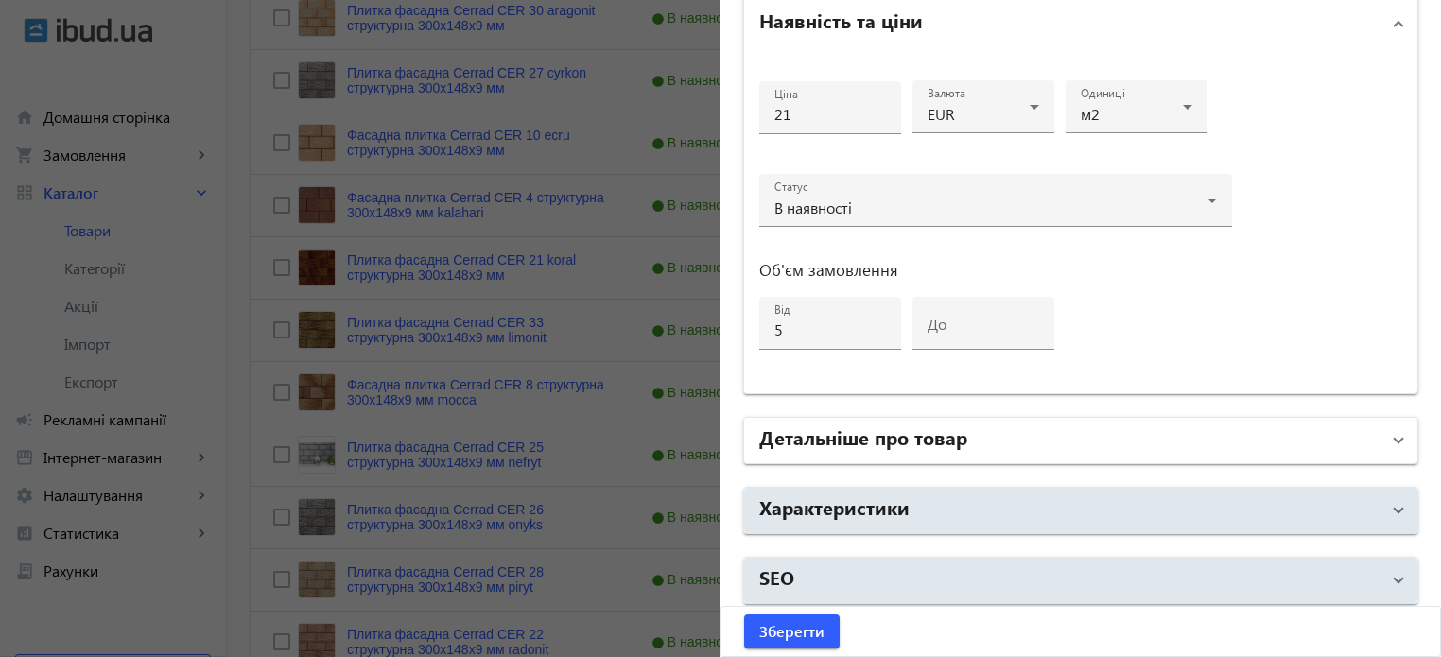
scroll to position [915, 0]
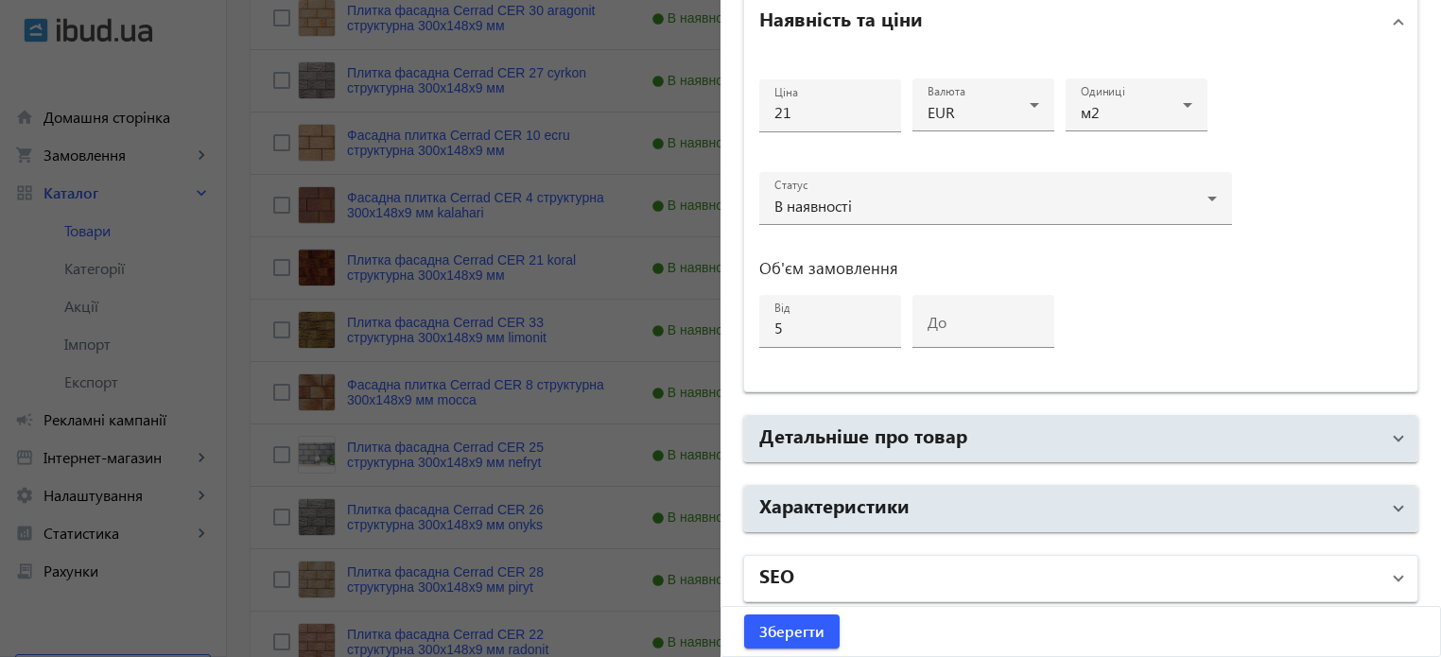
click at [825, 556] on mat-expansion-panel-header "SEO" at bounding box center [1080, 578] width 673 height 45
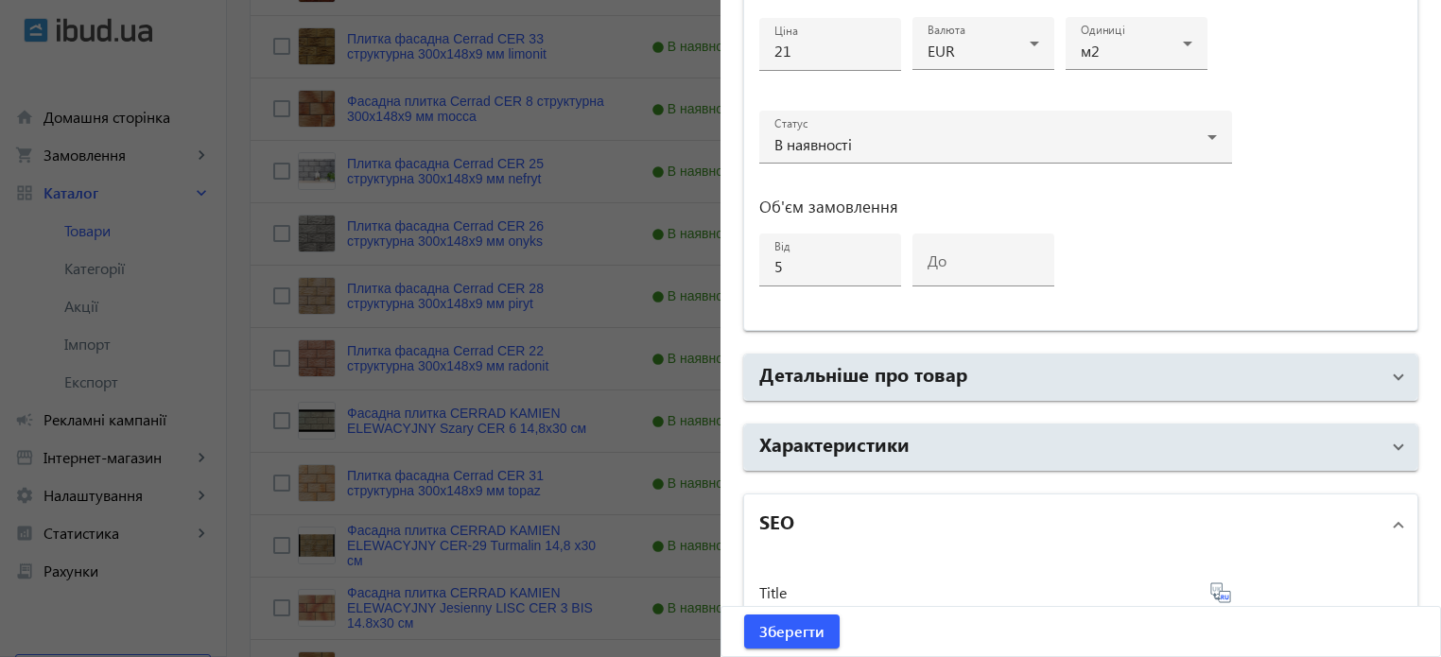
scroll to position [1293, 0]
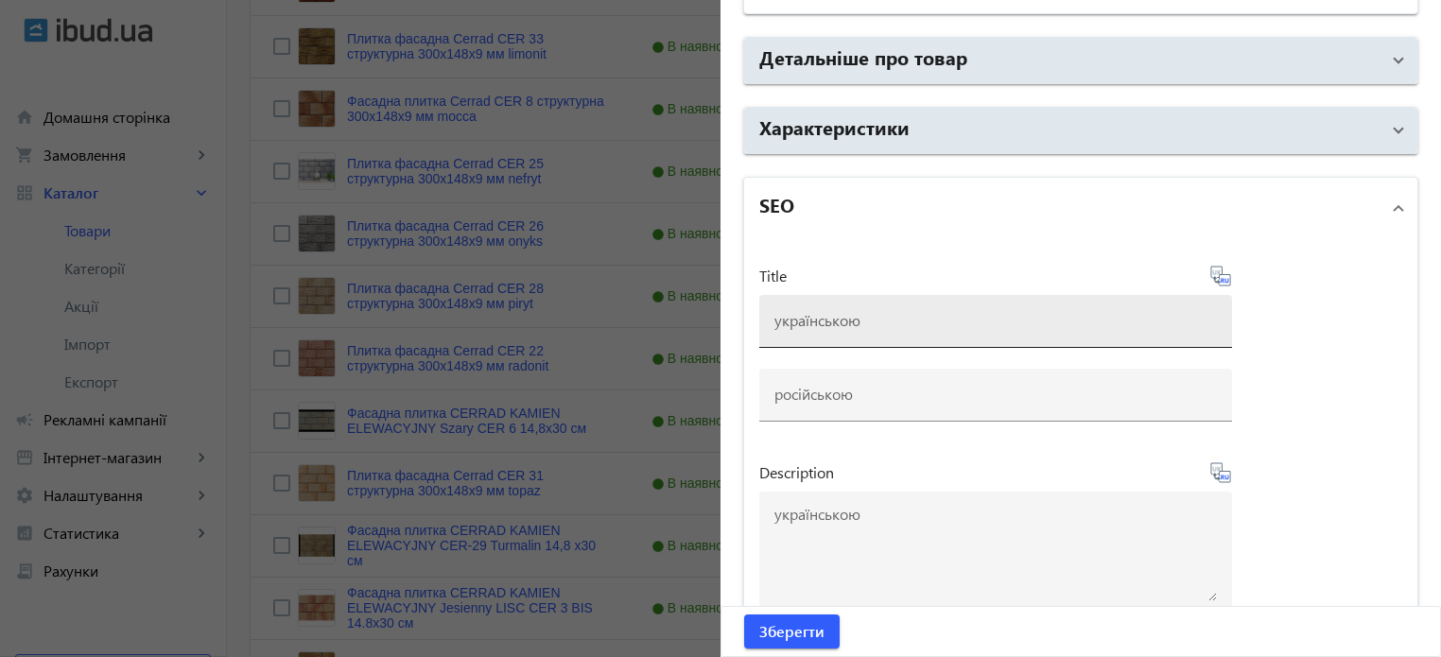
click at [829, 316] on input at bounding box center [995, 320] width 442 height 20
paste input "Плитка фасадна Cerrad CER 33 limonitструктурна 300x148x9 мм"
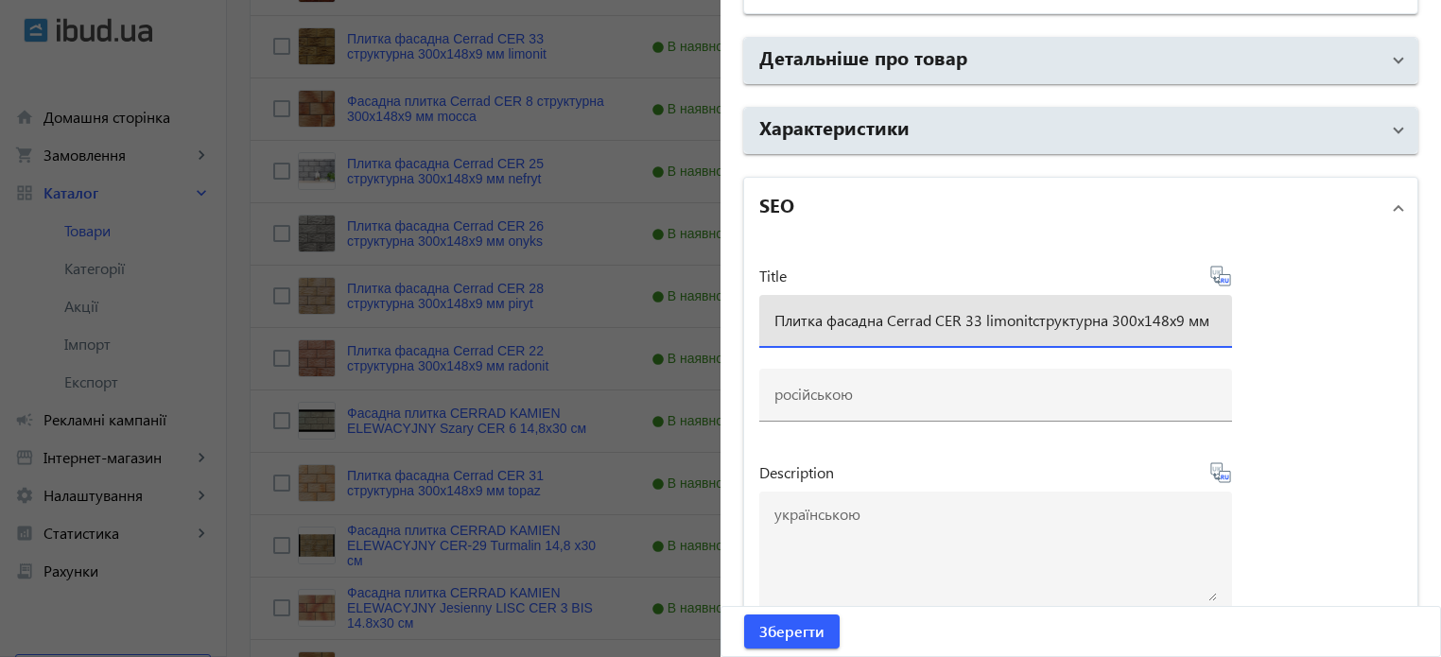
type input "Плитка фасадна Cerrad CER 33 limonitструктурна 300x148x9 мм"
click at [1222, 274] on icon at bounding box center [1220, 276] width 23 height 23
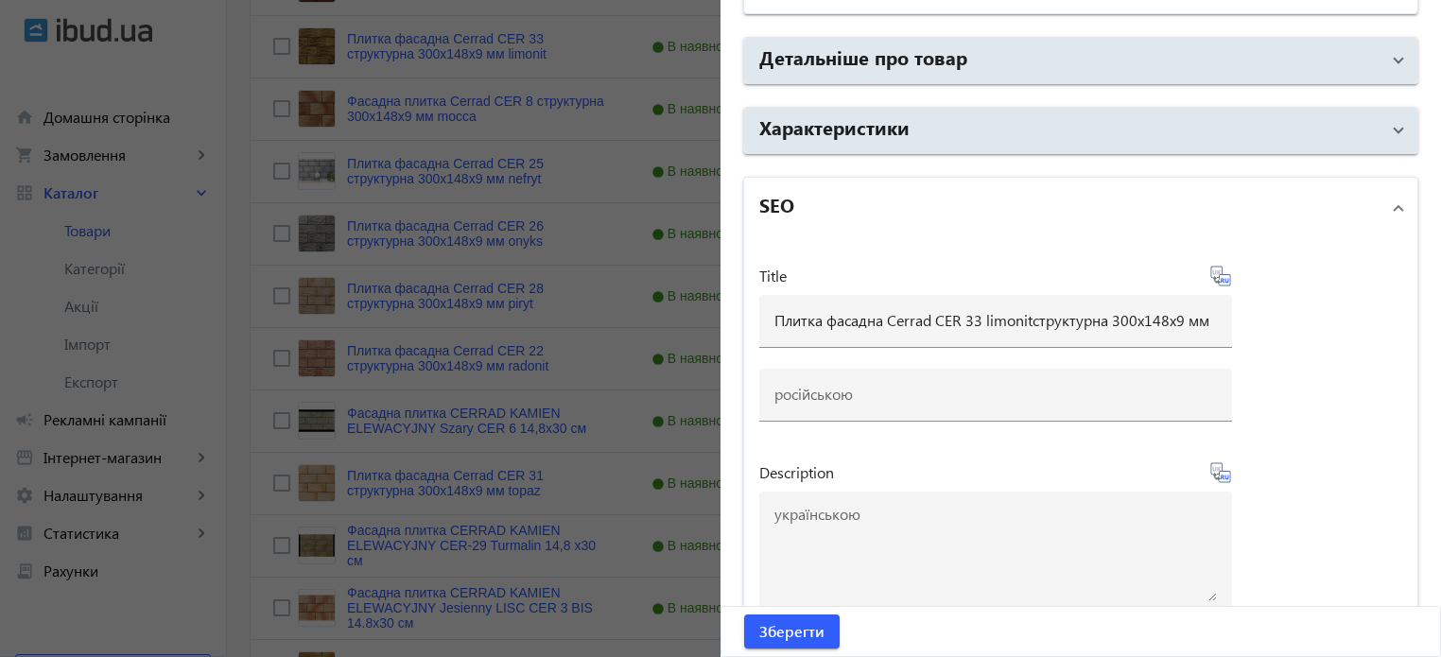
type input "Плитка фасадная Cerrad CER 33 limonit структурная 300x148x9 мм"
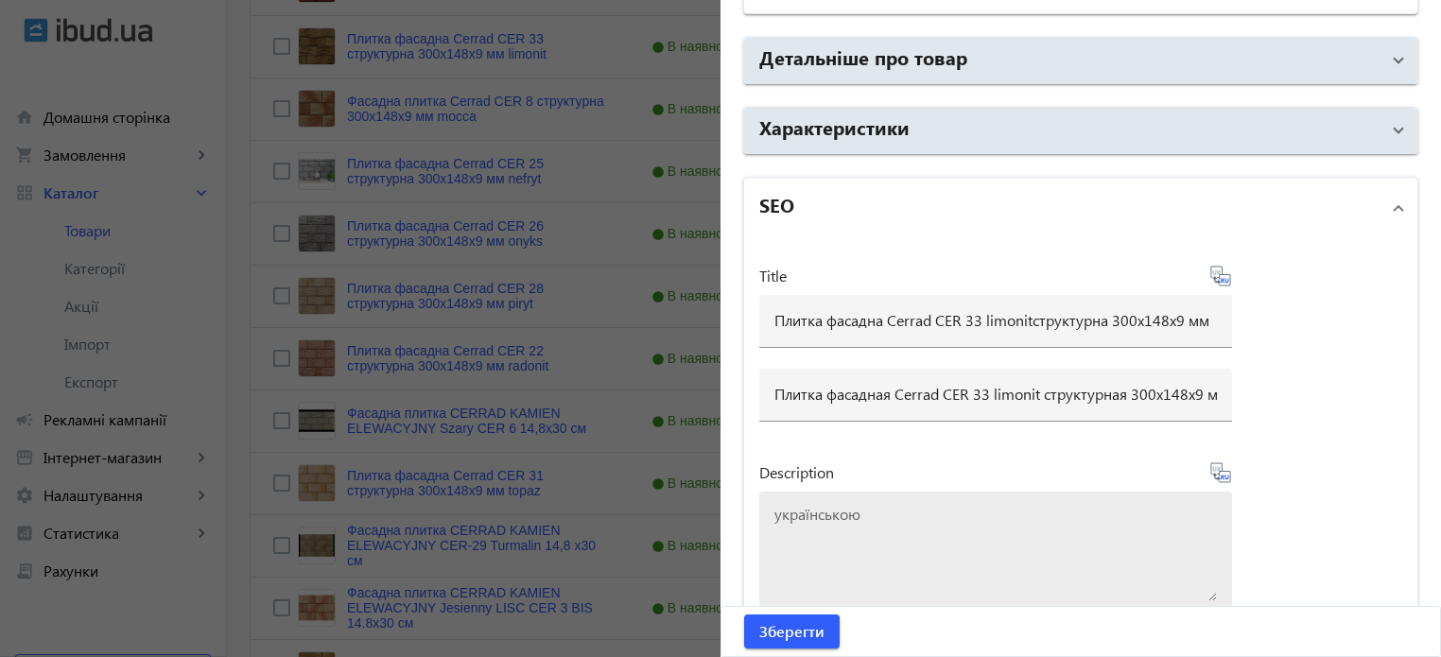
click at [942, 528] on textarea at bounding box center [995, 554] width 442 height 95
paste textarea "Плитка фасадна Cerrad CER 33 limonitструктурна 300x148x9 мм"
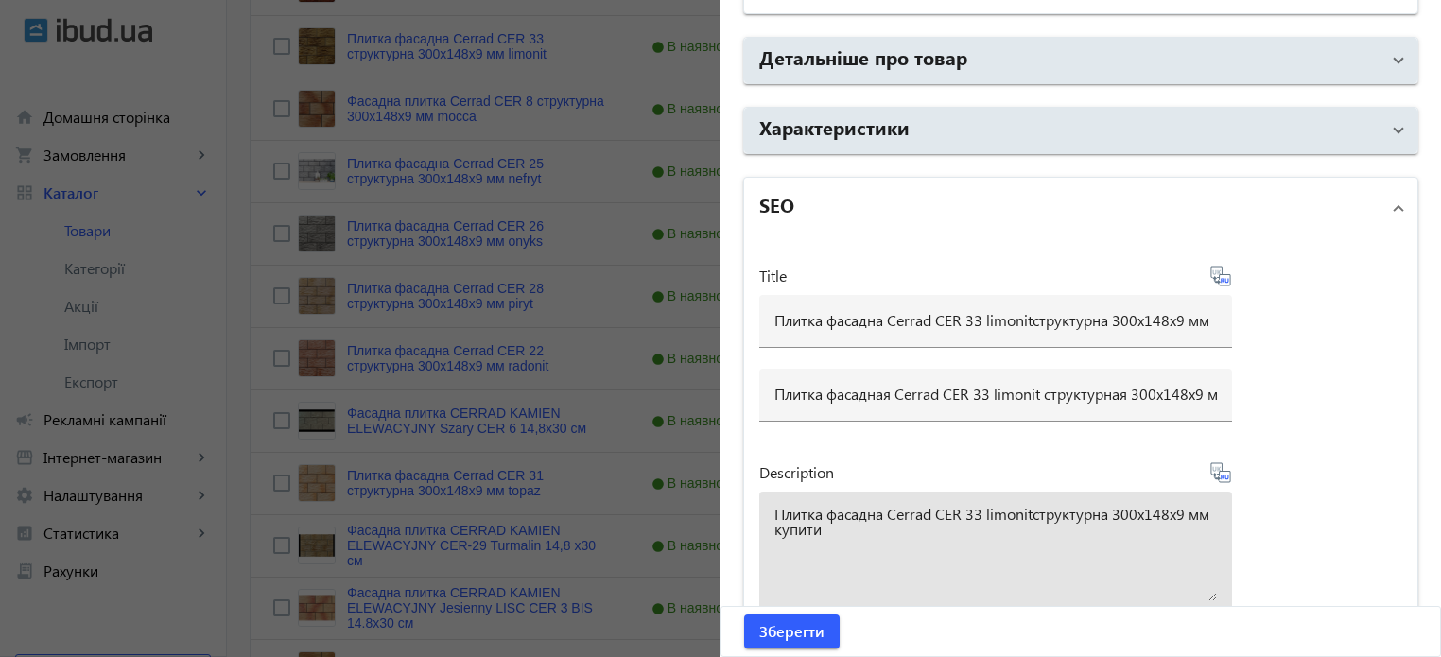
type textarea "Плитка фасадна Cerrad CER 33 limonitструктурна 300x148x9 мм купити"
click at [1221, 466] on icon at bounding box center [1220, 472] width 23 height 23
type textarea "Плитка фасадная Cerrad CER 33 limonitструктурная 300x148x9 мм купить"
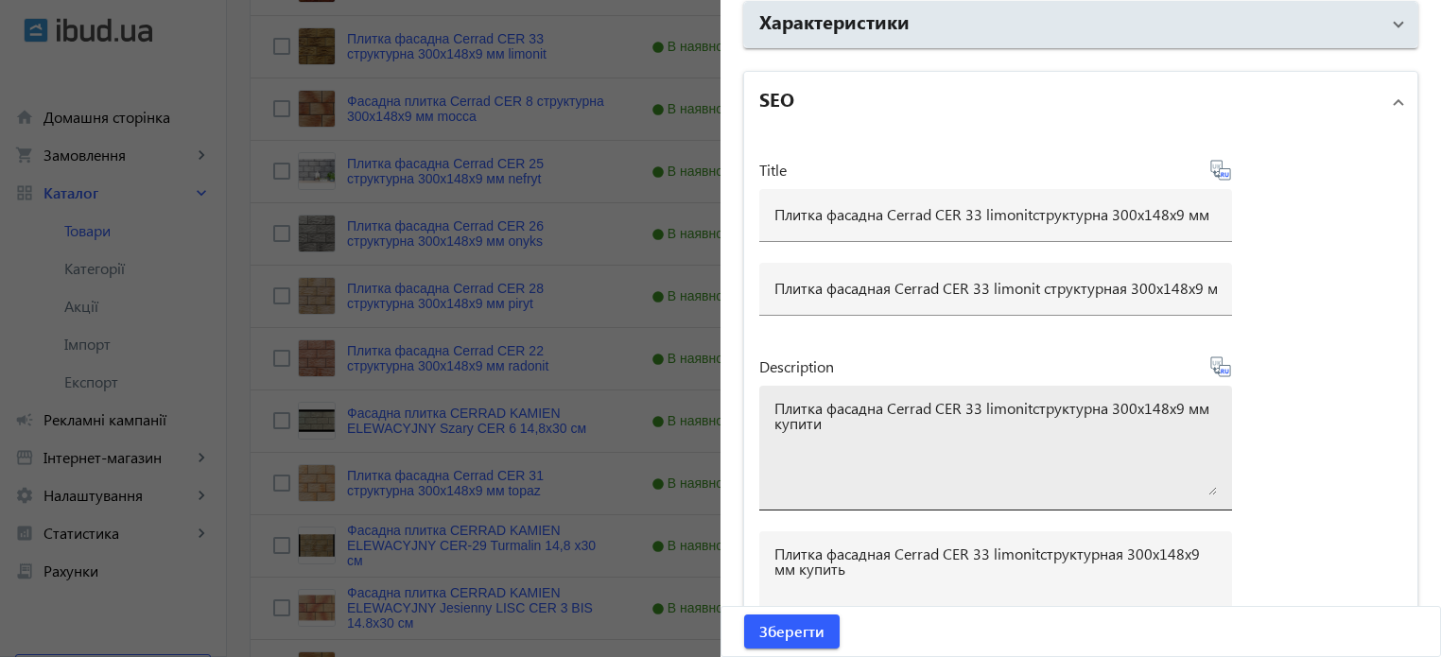
scroll to position [1670, 0]
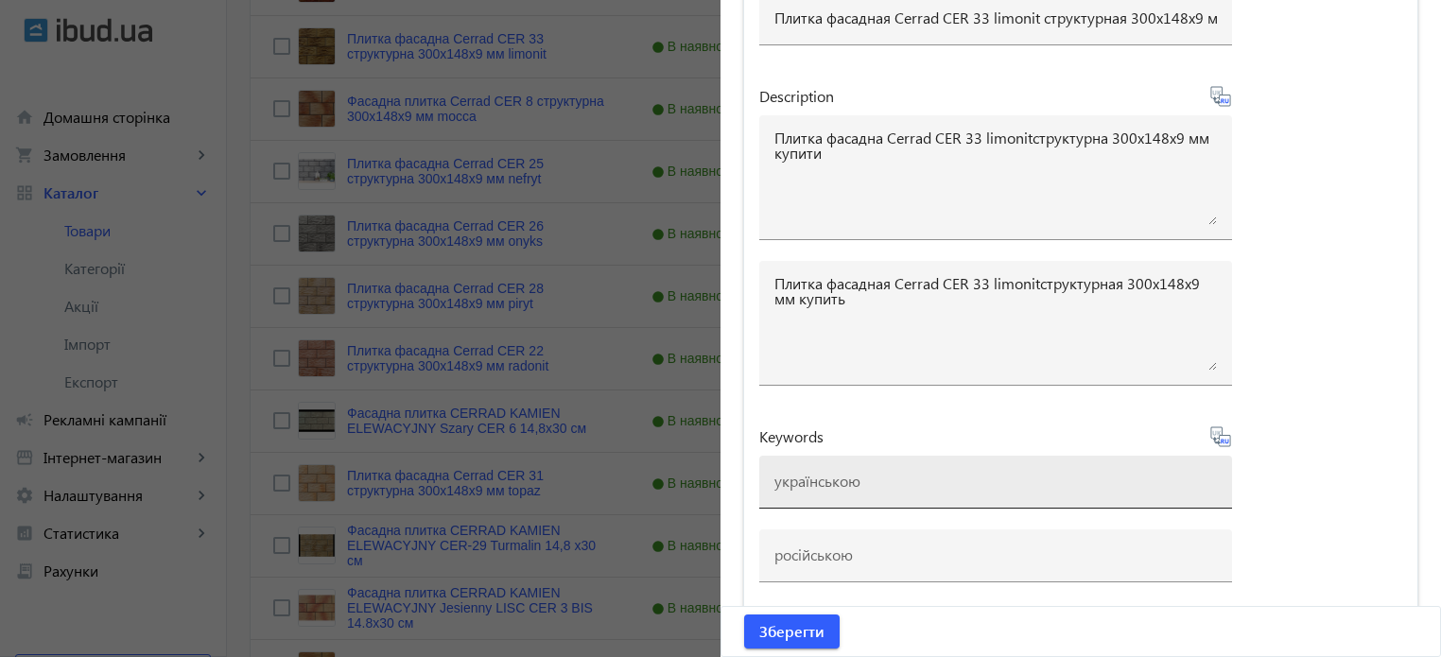
click at [826, 471] on input at bounding box center [995, 481] width 442 height 20
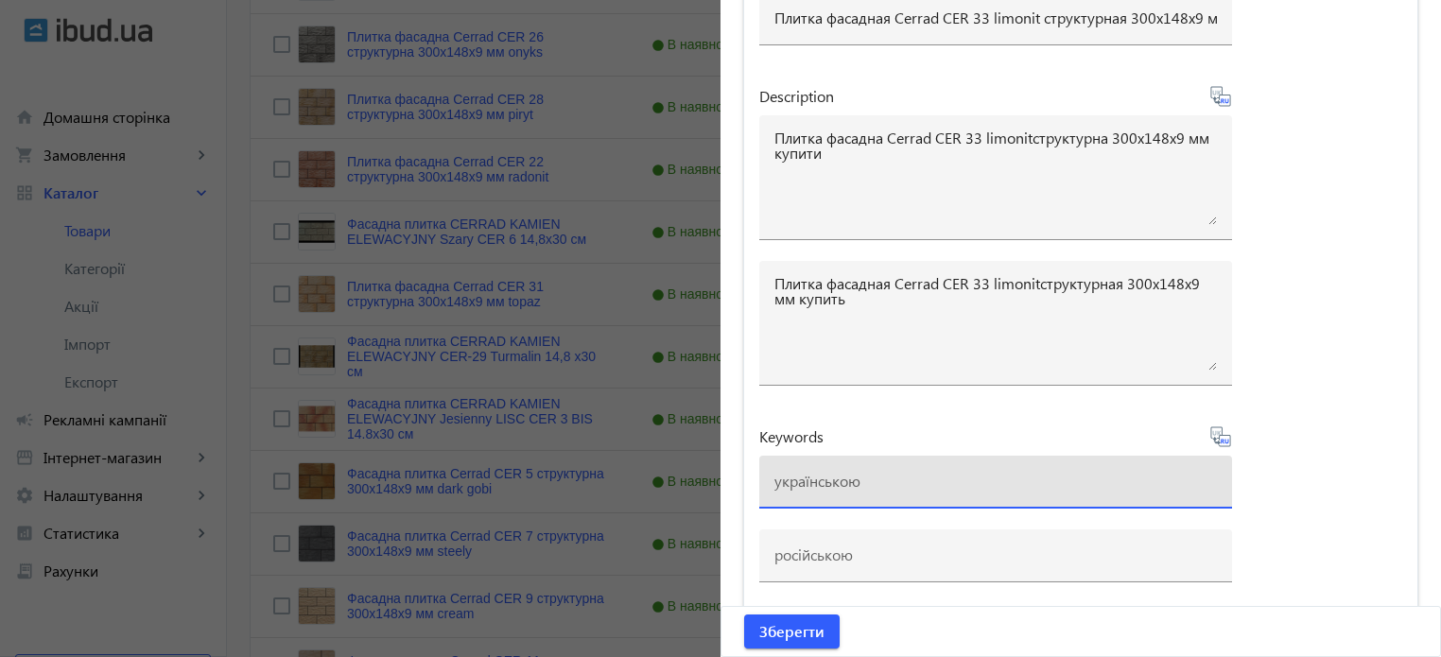
paste input "плитка cerrad, плитка cerrad cer 23 agat"
type input "плитка cerrad, плитка cerrad cer 33 limonit"
click at [1221, 435] on icon at bounding box center [1220, 436] width 23 height 23
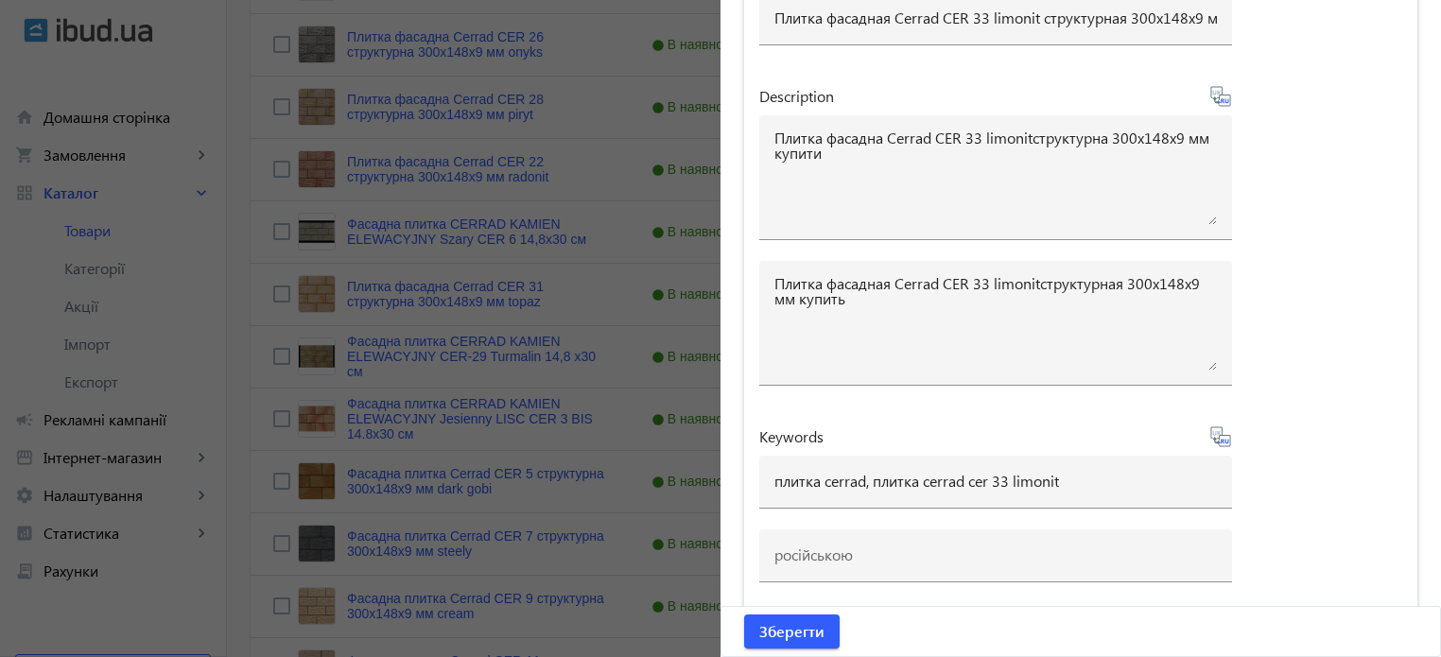
type input "плитка cerrad, плитка cerrad cer 33 limonit"
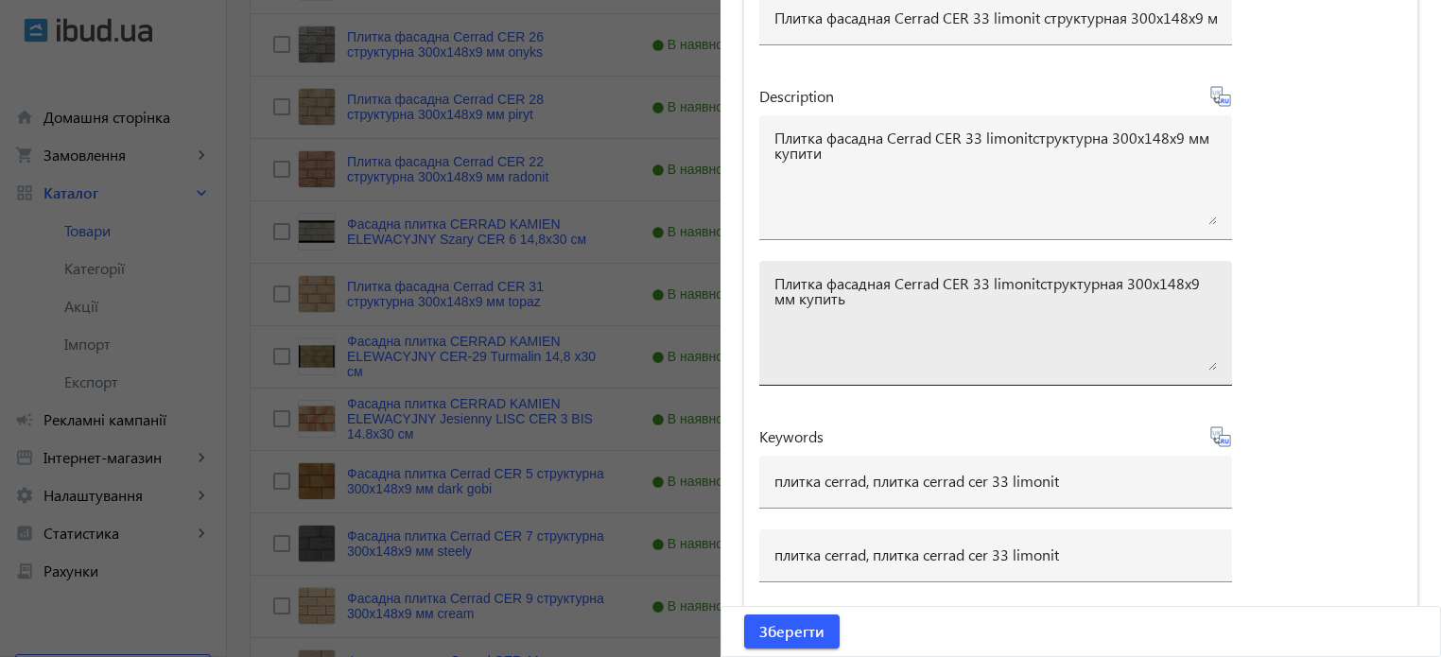
click at [1035, 283] on textarea "Плитка фасадная Cerrad CER 33 limonitструктурная 300x148x9 мм купить" at bounding box center [995, 323] width 442 height 95
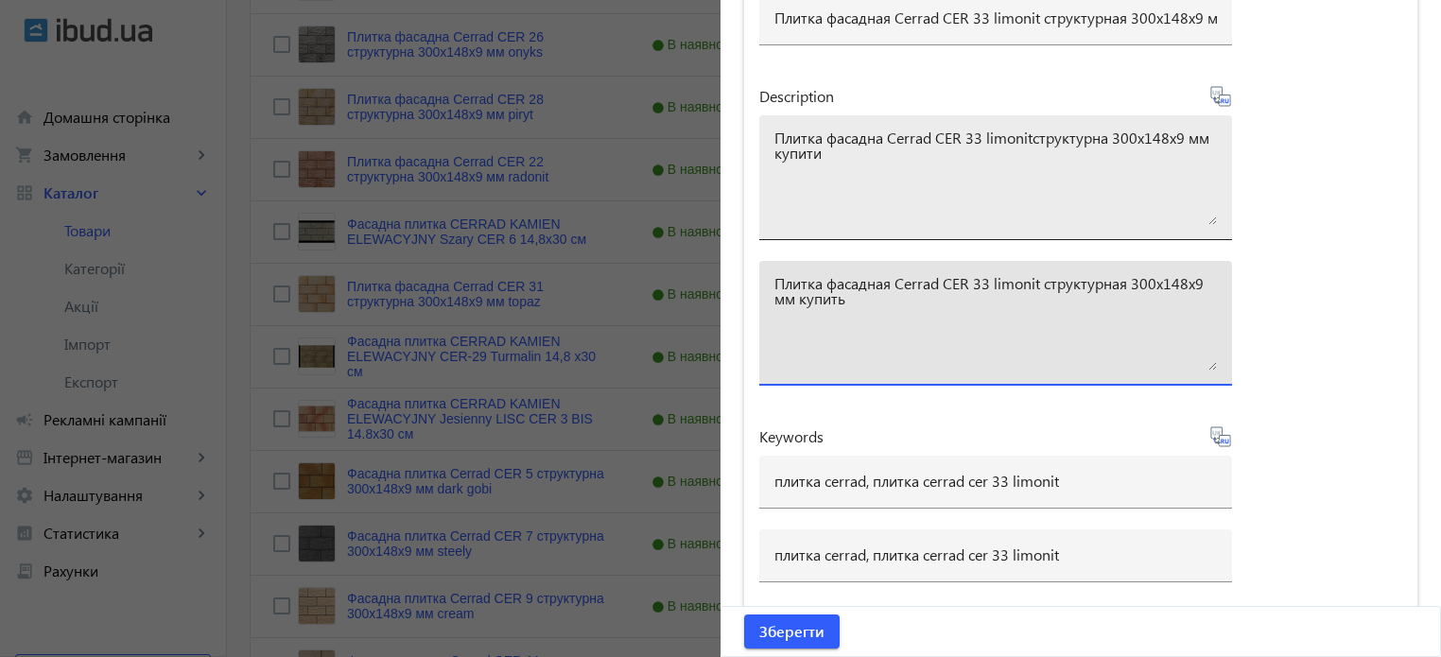
type textarea "Плитка фасадная Cerrad CER 33 limonit структурная 300x148x9 мм купить"
click at [1029, 134] on textarea "Плитка фасадна Cerrad CER 33 limonitструктурна 300x148x9 мм купити" at bounding box center [995, 177] width 442 height 95
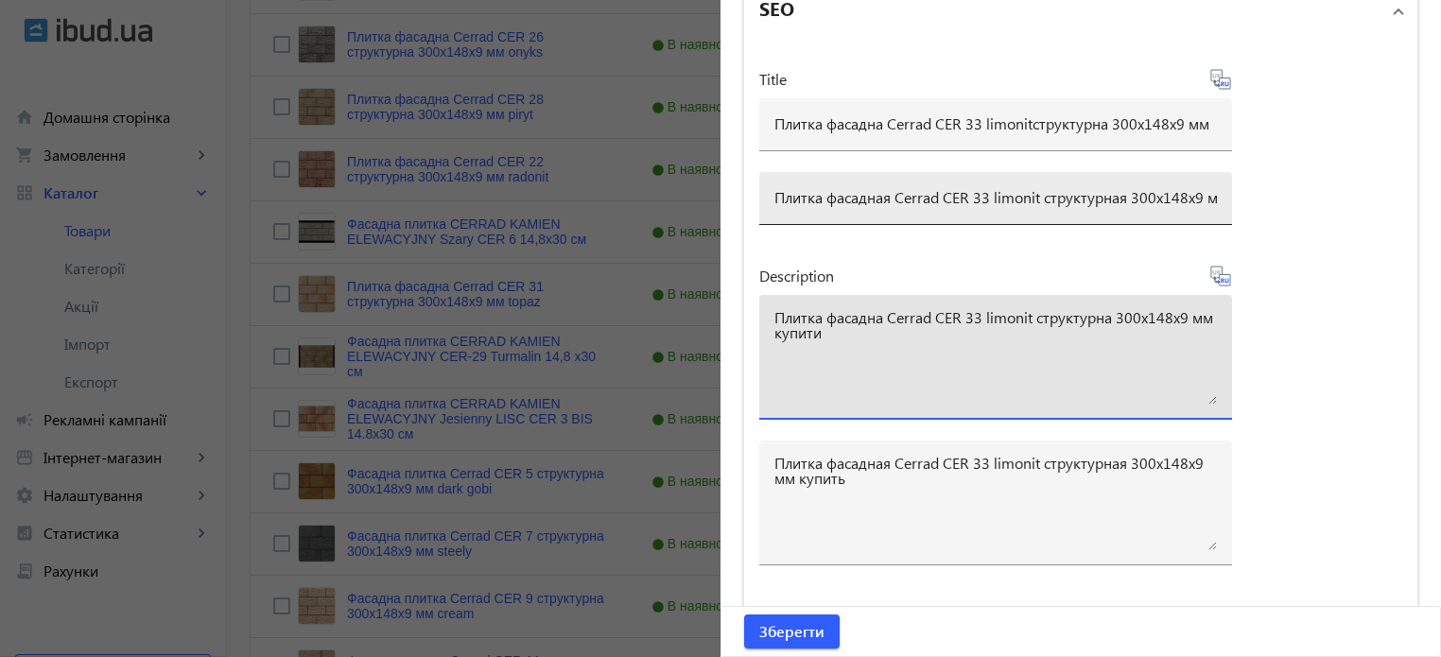
scroll to position [1481, 0]
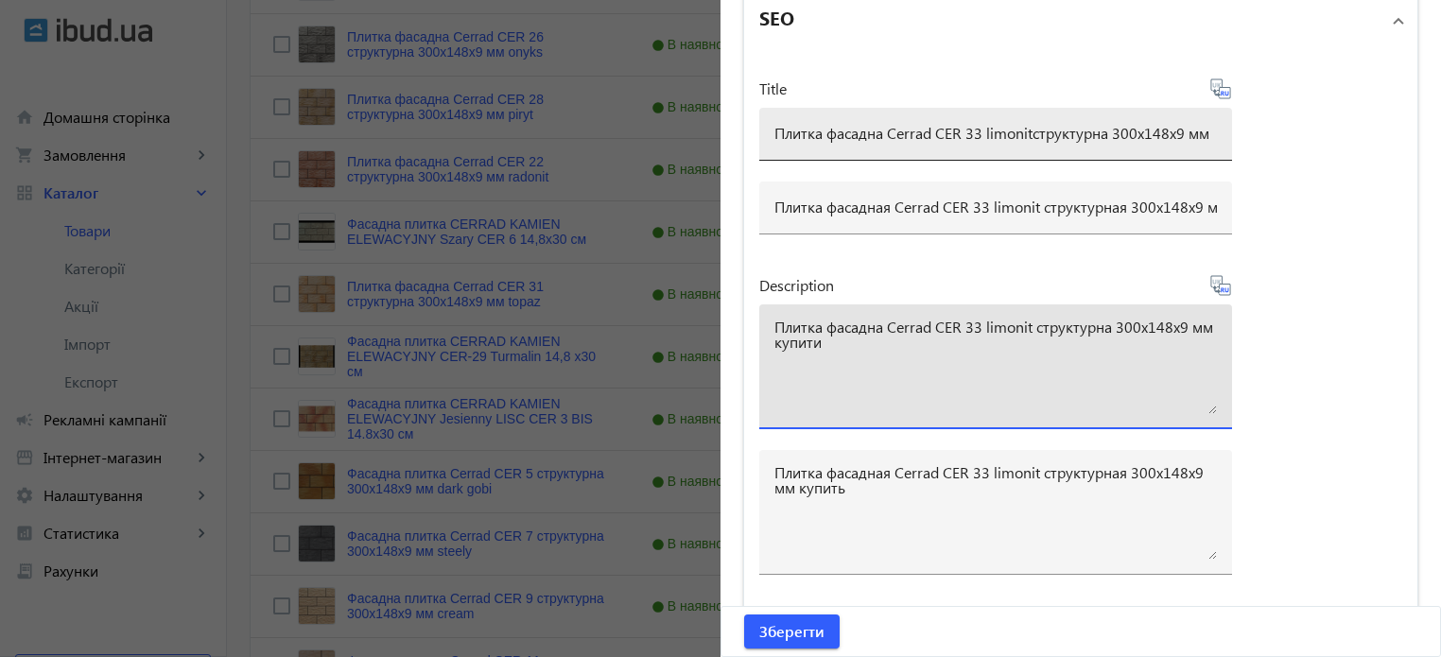
type textarea "Плитка фасадна Cerrad CER 33 limonit структурна 300x148x9 мм купити"
click at [1031, 128] on input "Плитка фасадна Cerrad CER 33 limonitструктурна 300x148x9 мм" at bounding box center [995, 133] width 442 height 20
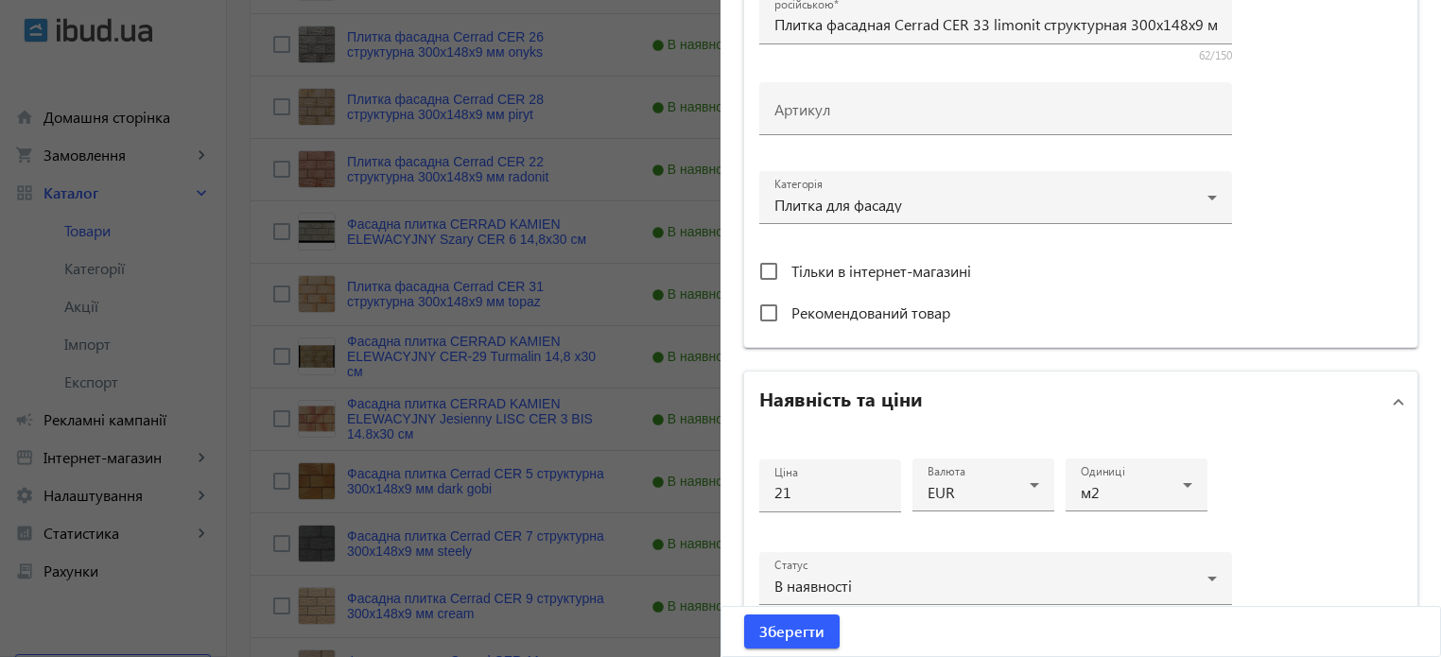
scroll to position [62, 0]
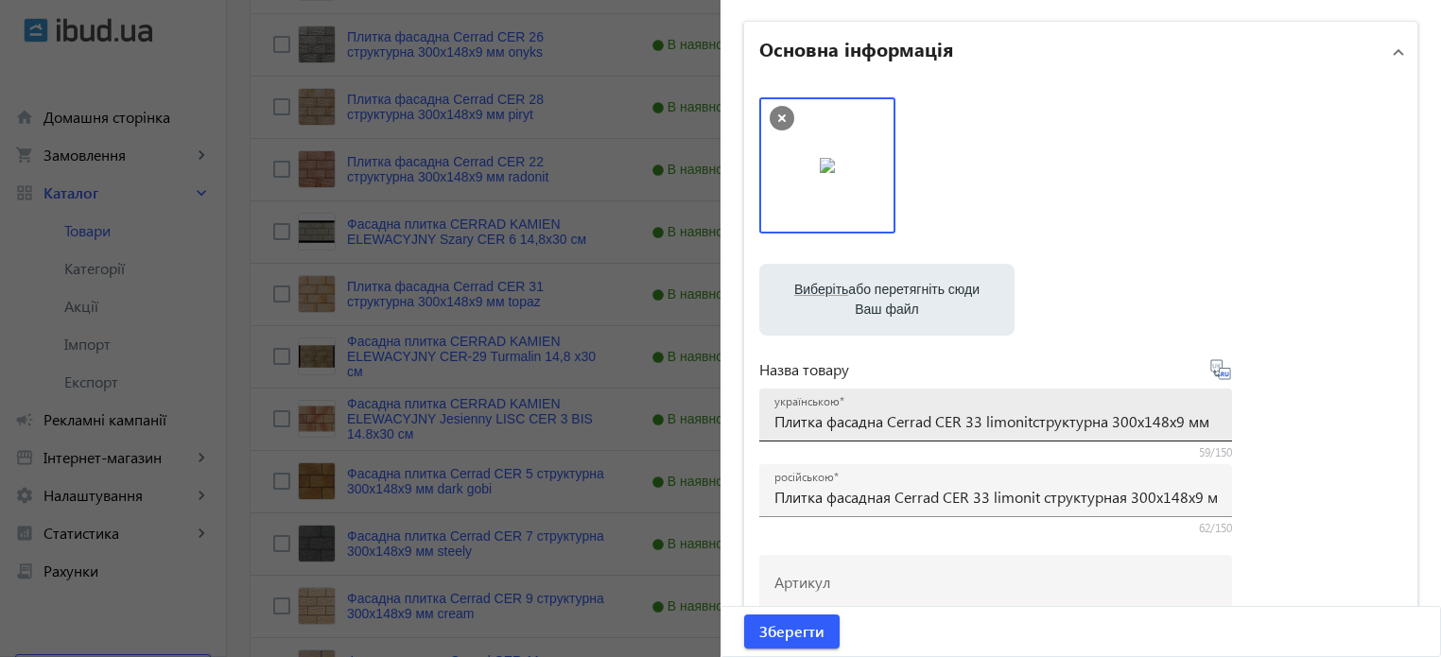
type input "Плитка фасадна Cerrad CER 33 limonit структурна 300x148x9 мм"
click at [1031, 423] on input "Плитка фасадна Cerrad CER 33 limonitструктурна 300x148x9 мм" at bounding box center [995, 421] width 442 height 20
type input "Плитка фасадна Cerrad CER 33 limonit структурна 300x148x9 мм"
click at [1218, 369] on icon at bounding box center [1220, 369] width 23 height 23
drag, startPoint x: 770, startPoint y: 421, endPoint x: 1451, endPoint y: 386, distance: 682.5
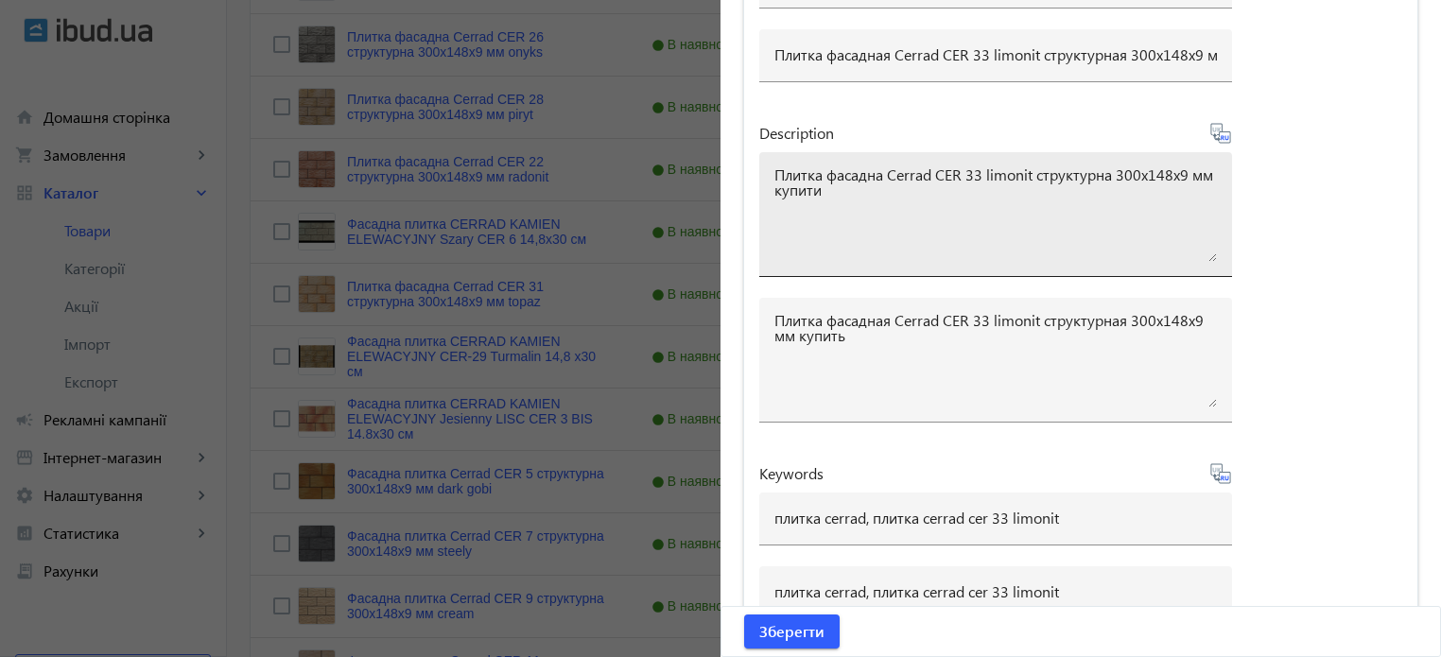
scroll to position [1670, 0]
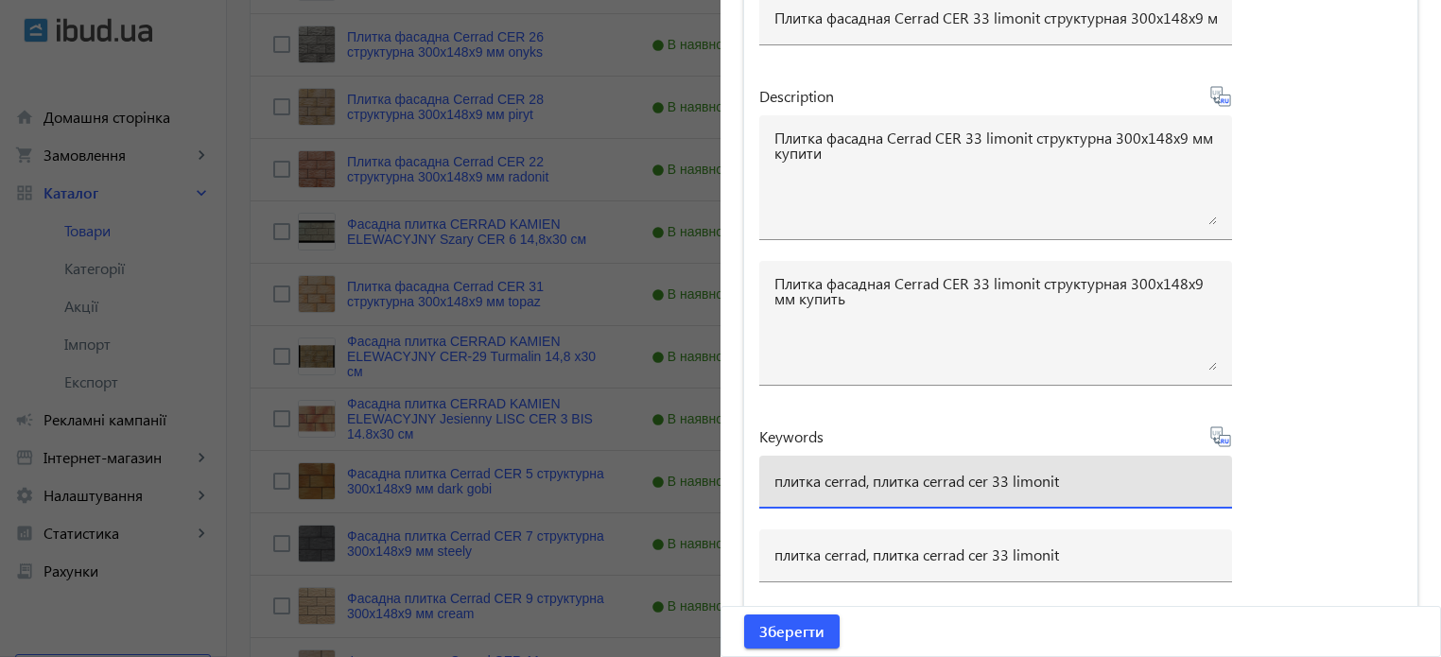
drag, startPoint x: 1068, startPoint y: 466, endPoint x: 0, endPoint y: 216, distance: 1097.3
click at [770, 623] on span "Зберегти" at bounding box center [791, 631] width 65 height 21
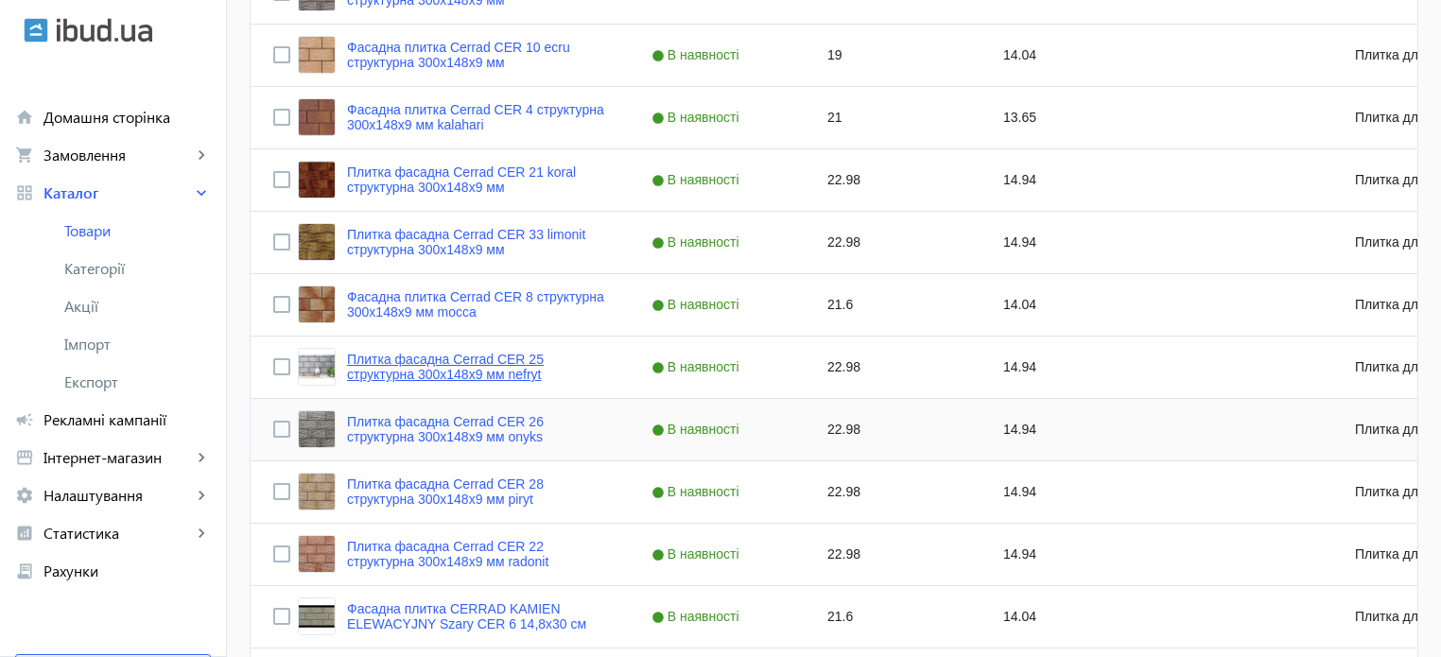
scroll to position [662, 0]
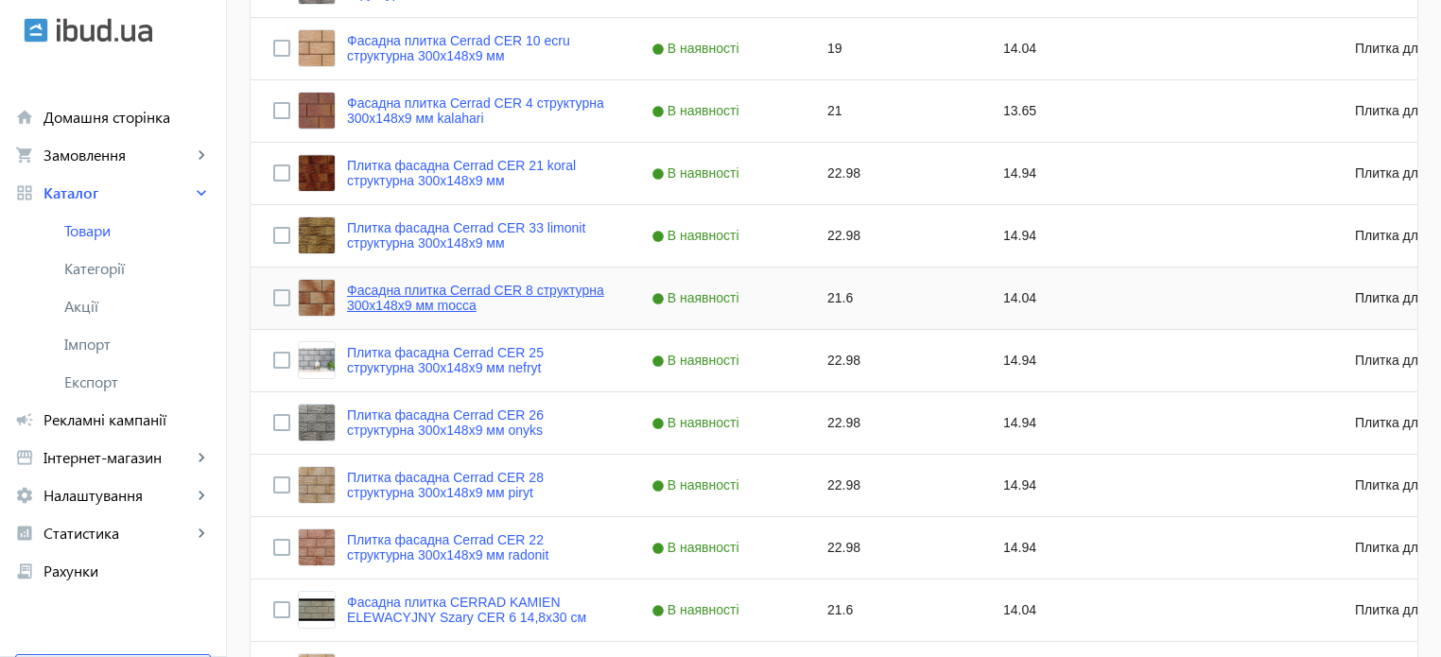
click at [446, 304] on link "Фасадна плитка Cerrad CER 8 структурна 300x148x9 мм mocca" at bounding box center [476, 298] width 259 height 30
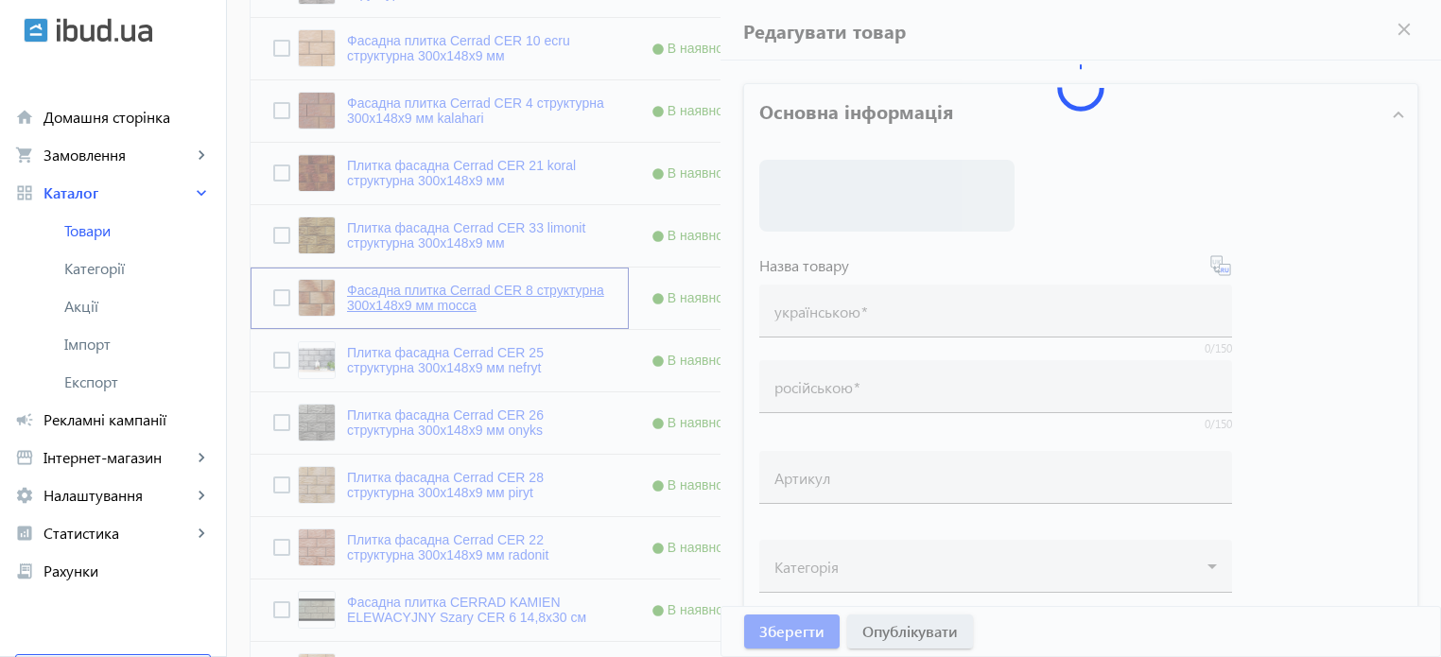
type input "Фасадна плитка Cerrad CER 8 структурна 300x148x9 мм mocca"
type input "Фасадная плитка Cerrad CER 8 структурная 300x148x9 мм mocca"
type input "21.6"
type input "5"
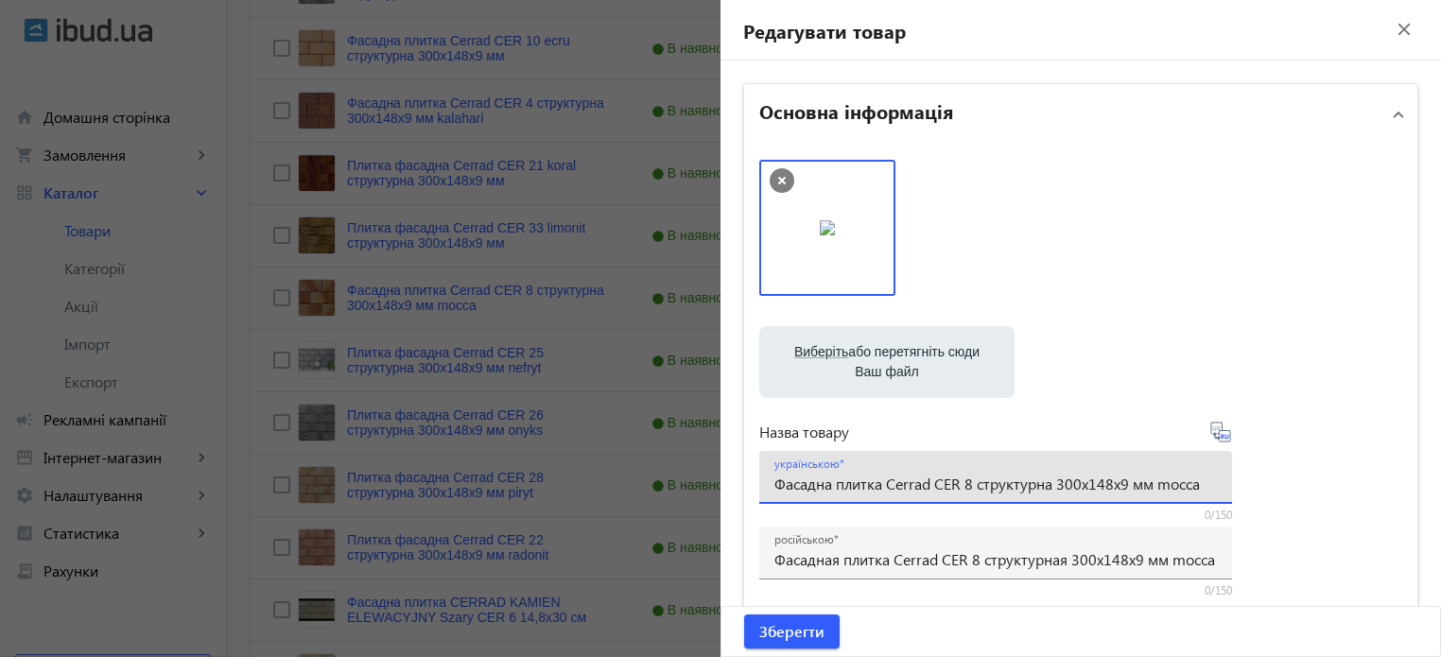
drag, startPoint x: 1146, startPoint y: 479, endPoint x: 1343, endPoint y: 481, distance: 197.6
click at [1343, 481] on div "Виберіть або перетягніть сюди Ваш файл 58944da4de1461218-1486113854-qdYUfg.jpg …" at bounding box center [1080, 513] width 643 height 707
click at [1046, 486] on input "Фасадна плитка Cerrad CER 8 структурна 300x148x9 мм mocca" at bounding box center [995, 484] width 442 height 20
paste input "mocca"
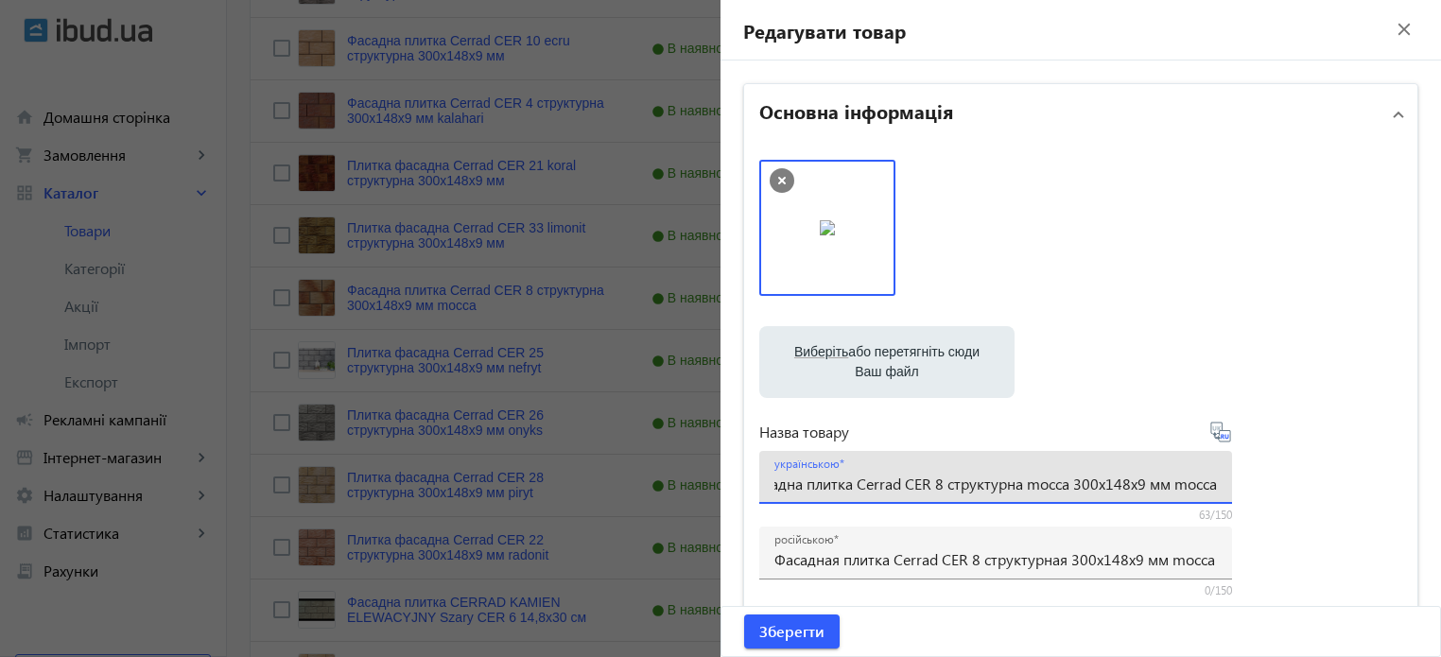
drag, startPoint x: 1198, startPoint y: 483, endPoint x: 1401, endPoint y: 483, distance: 203.3
click at [1401, 483] on div "Виберіть або перетягніть сюди Ваш файл 58944da4de1461218-1486113854-qdYUfg.jpg …" at bounding box center [1080, 513] width 673 height 737
type input "Фасадна плитка Cerrad CER 8 структурна mocca 300x148x9 мм"
click at [1221, 434] on icon at bounding box center [1220, 432] width 23 height 23
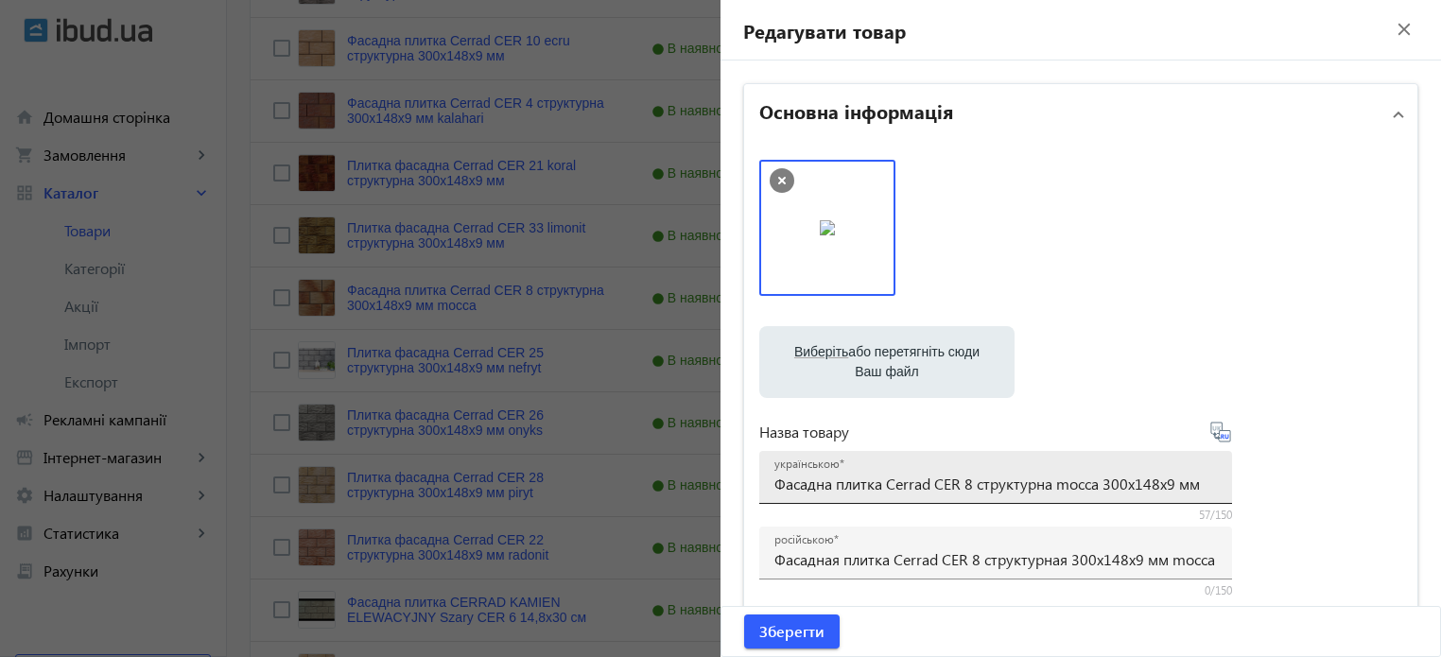
type input "Фасадная плитка Cerrad CER 8 структурная mocca 300x148x9 мм"
drag, startPoint x: 1203, startPoint y: 491, endPoint x: 0, endPoint y: 407, distance: 1205.5
click at [227, 407] on mat-sidenav-container "arrow_back Товари 7311 /10000 товарів Подовжити Додати товар cer search filter_…" at bounding box center [834, 351] width 1214 height 1904
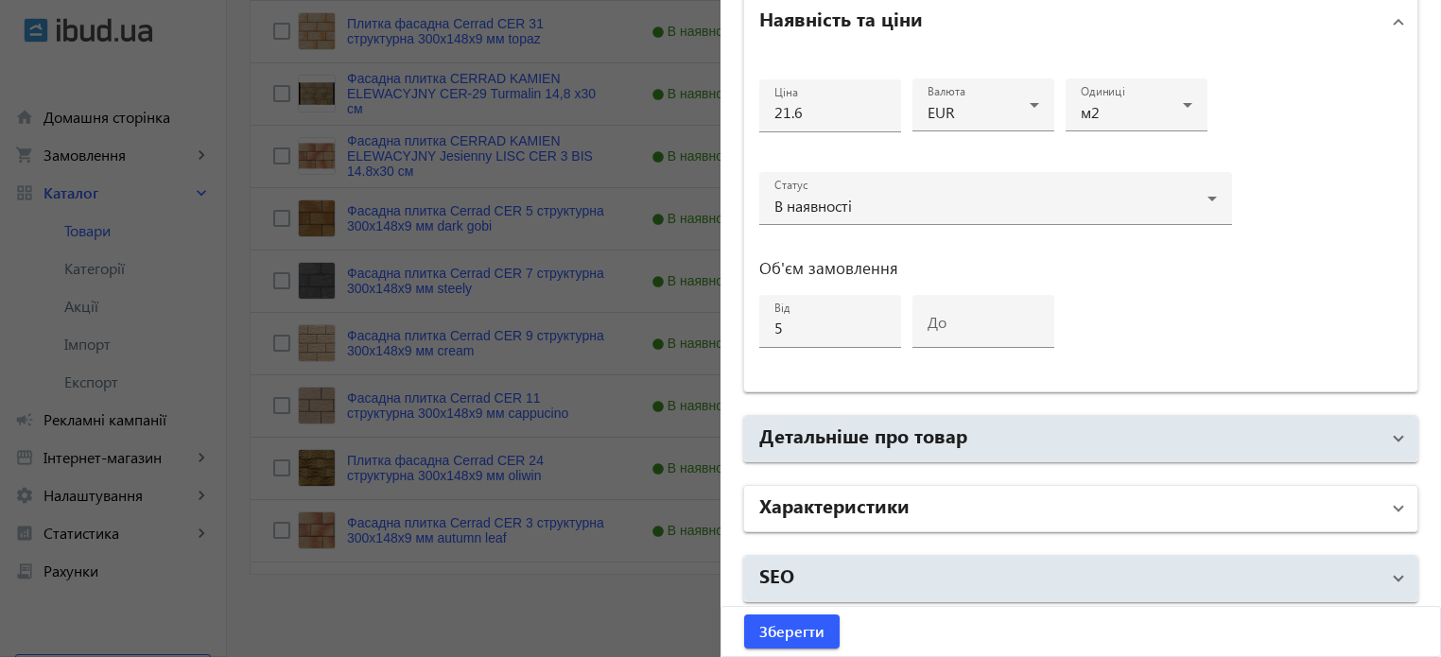
scroll to position [1306, 0]
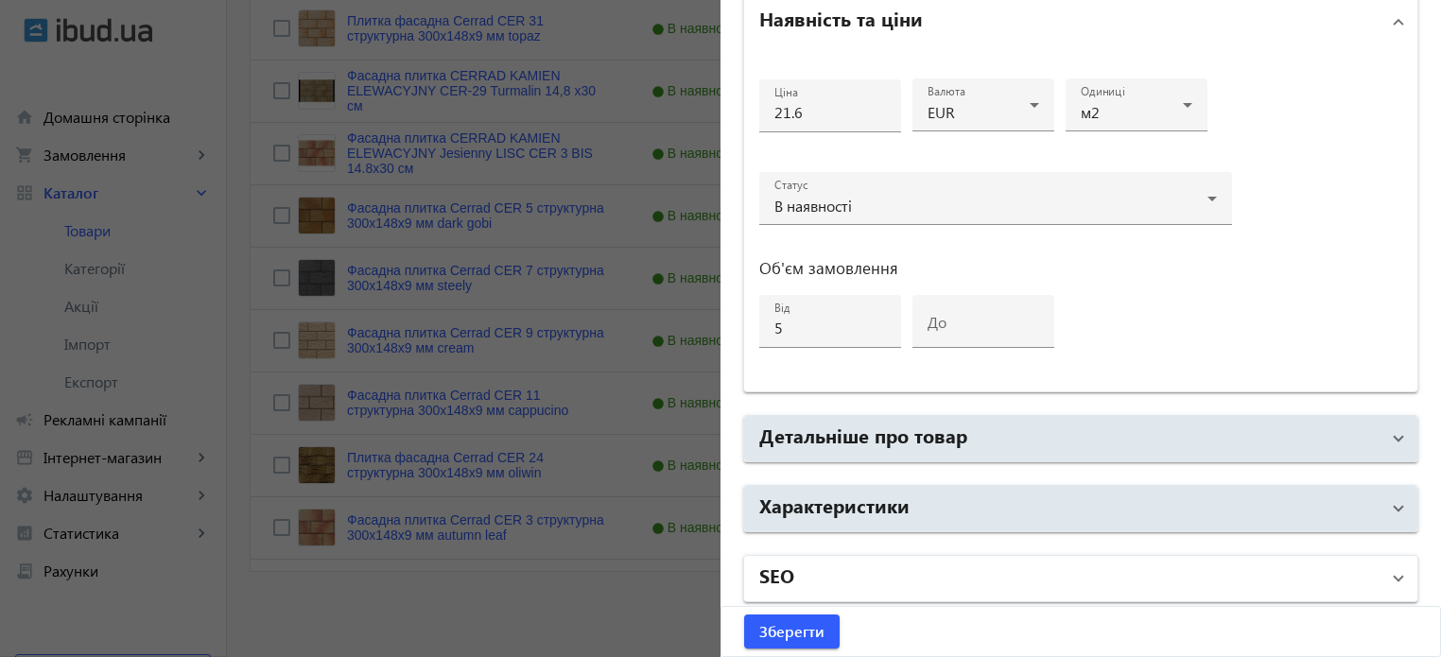
click at [865, 574] on mat-panel-title "SEO" at bounding box center [1069, 579] width 620 height 34
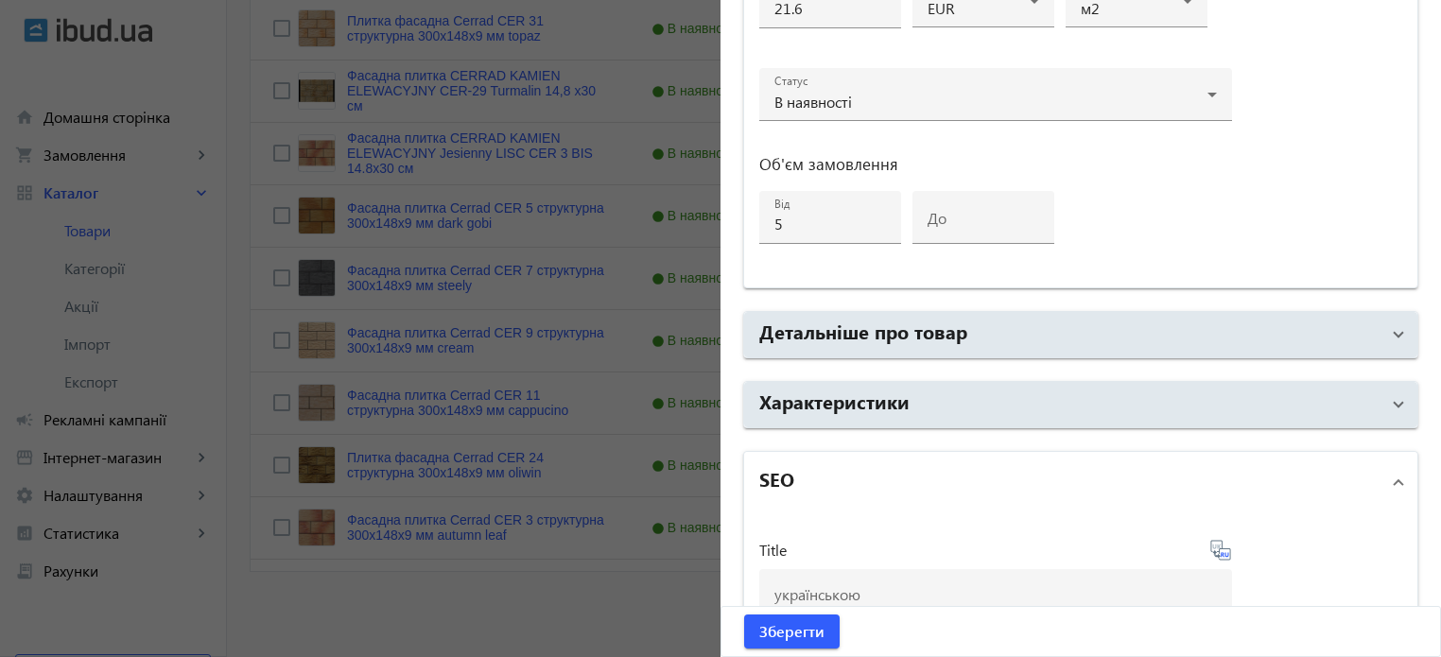
scroll to position [1482, 0]
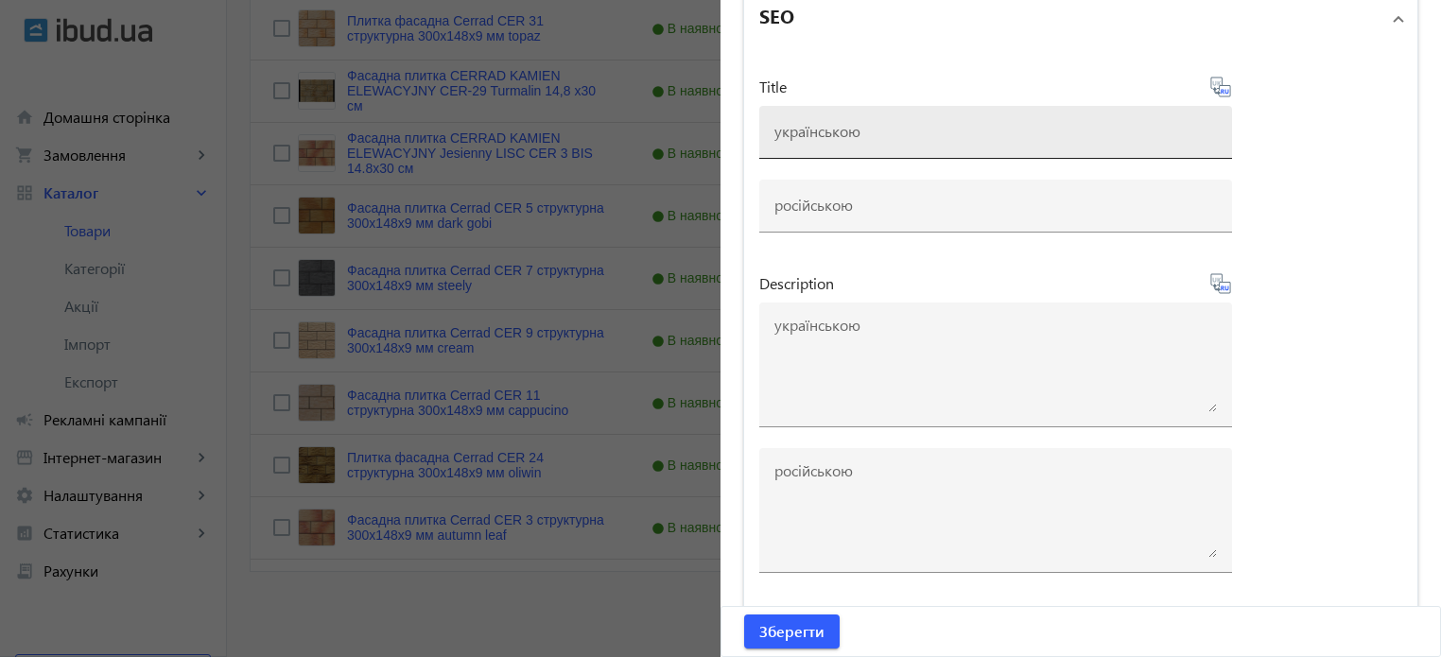
click at [807, 147] on div at bounding box center [995, 132] width 442 height 53
paste input "Фасадна плитка Cerrad CER 8 структурна mocca 300x148x9 мм"
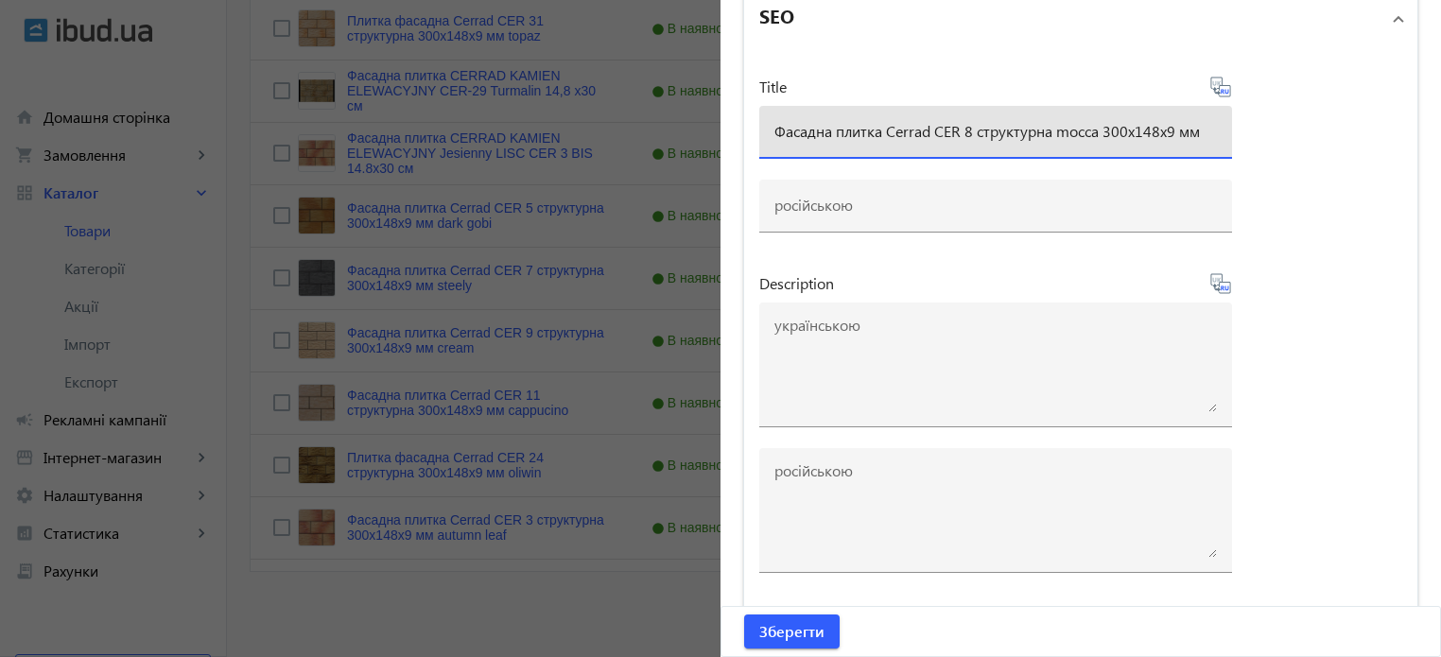
type input "Фасадна плитка Cerrad CER 8 структурна mocca 300x148x9 мм"
click at [1219, 89] on icon at bounding box center [1220, 87] width 23 height 23
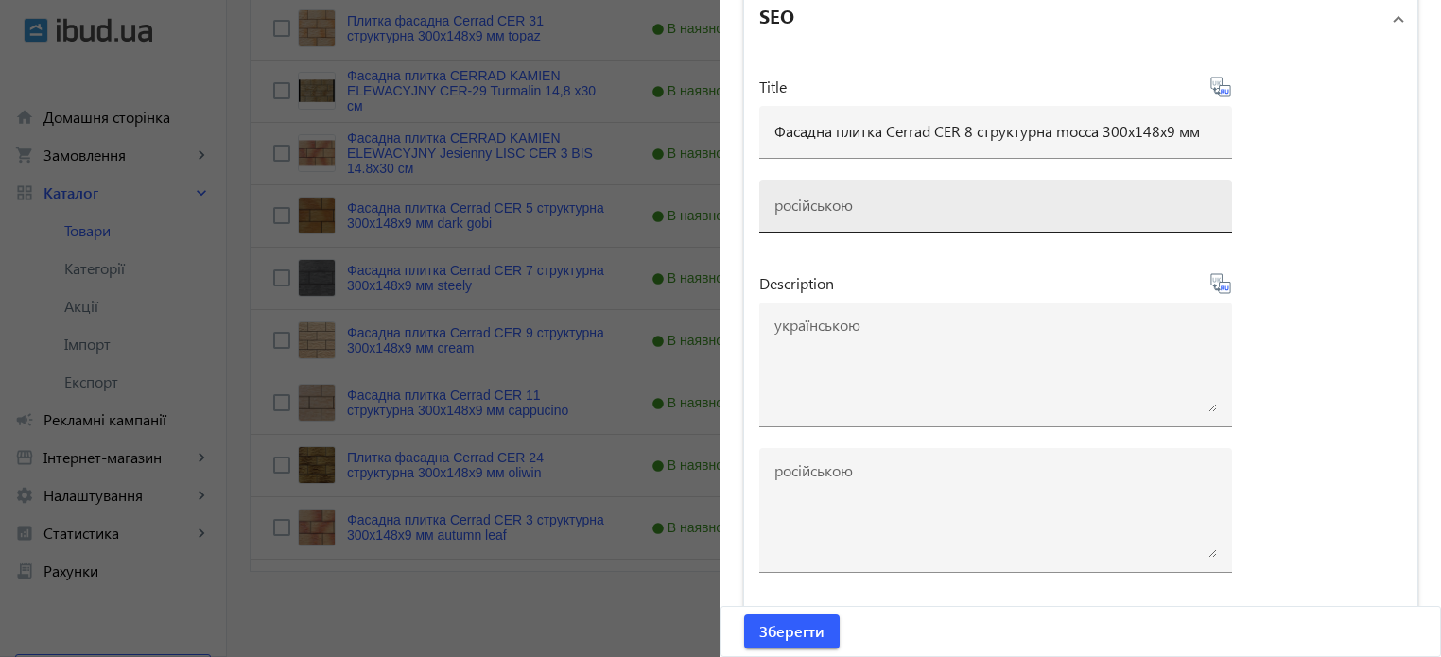
type input "Фасадная плитка Cerrad CER 8 структурная mocca 300x148x9 мм"
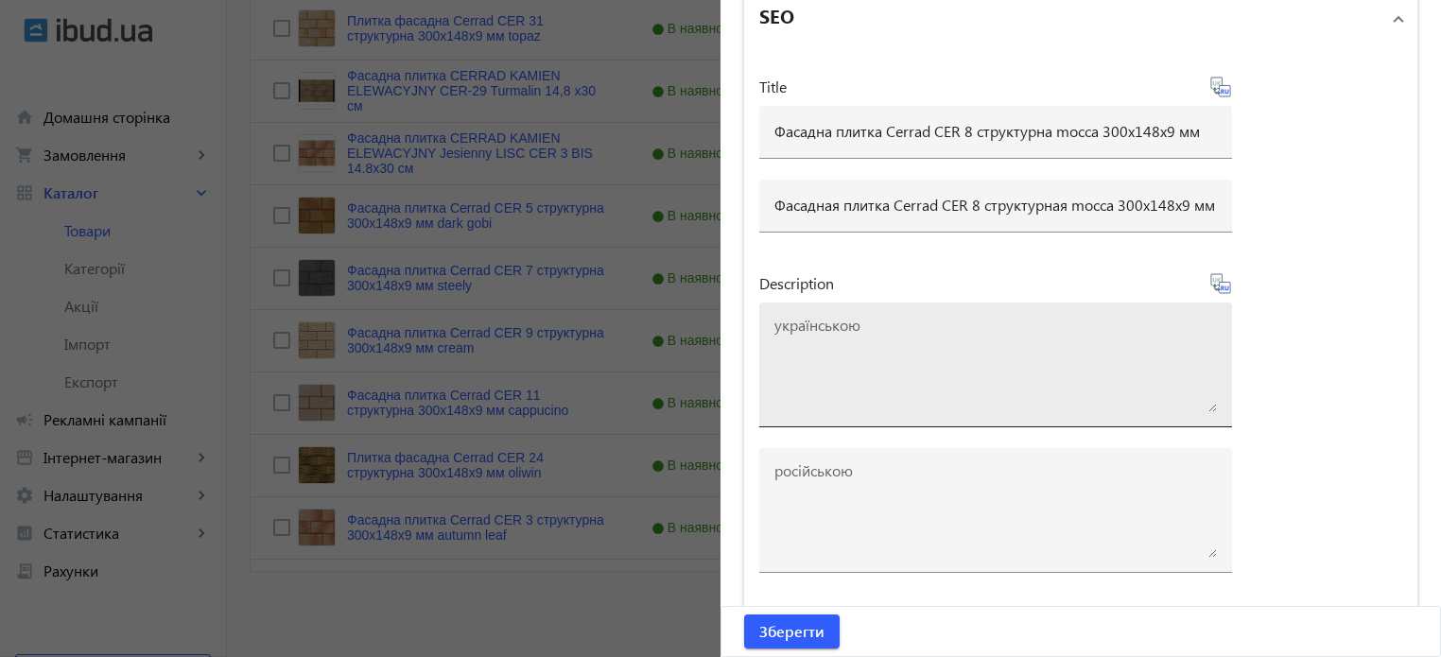
click at [887, 355] on textarea at bounding box center [995, 365] width 442 height 95
paste textarea "Фасадна плитка Cerrad CER 8 структурна mocca 300x148x9 мм"
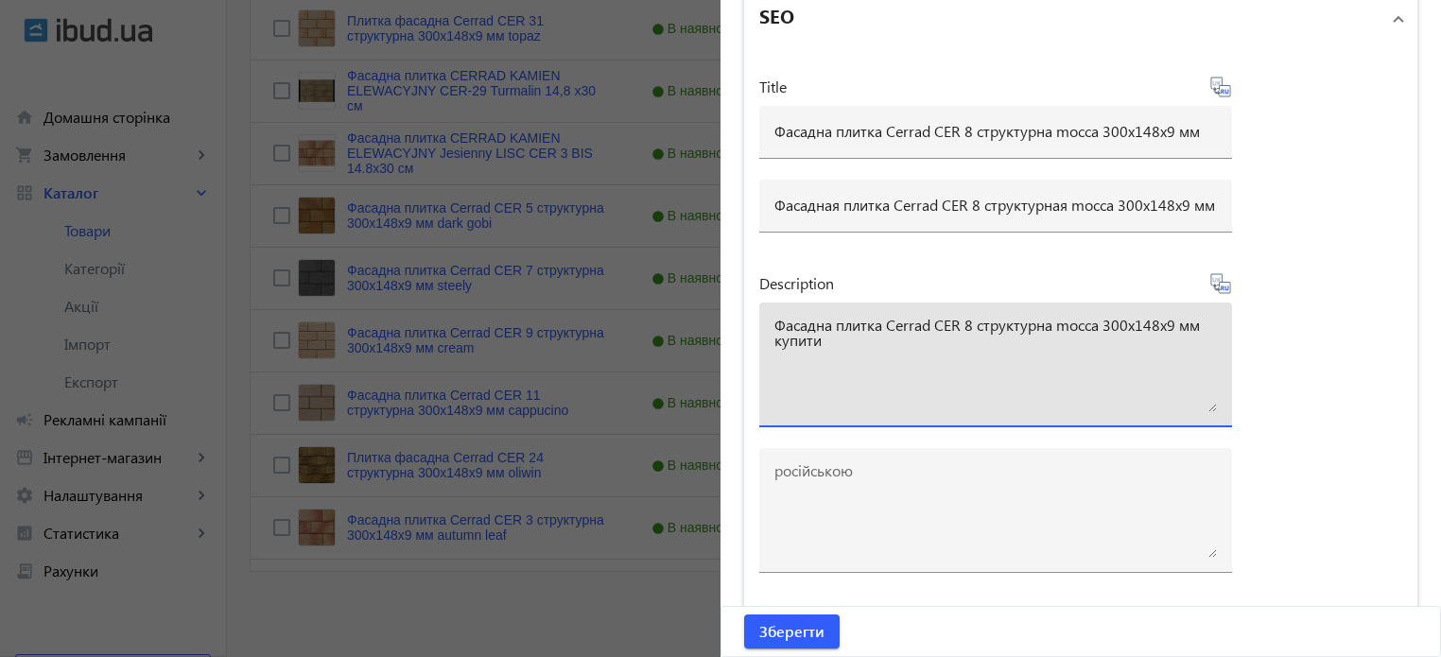
type textarea "Фасадна плитка Cerrad CER 8 структурна mocca 300x148x9 мм купити"
click at [1221, 286] on icon at bounding box center [1220, 283] width 23 height 23
type textarea "Фасадная плитка Cerrad CER 8 структурная mocca 300x148x9 мм."
drag, startPoint x: 855, startPoint y: 351, endPoint x: 439, endPoint y: 250, distance: 428.1
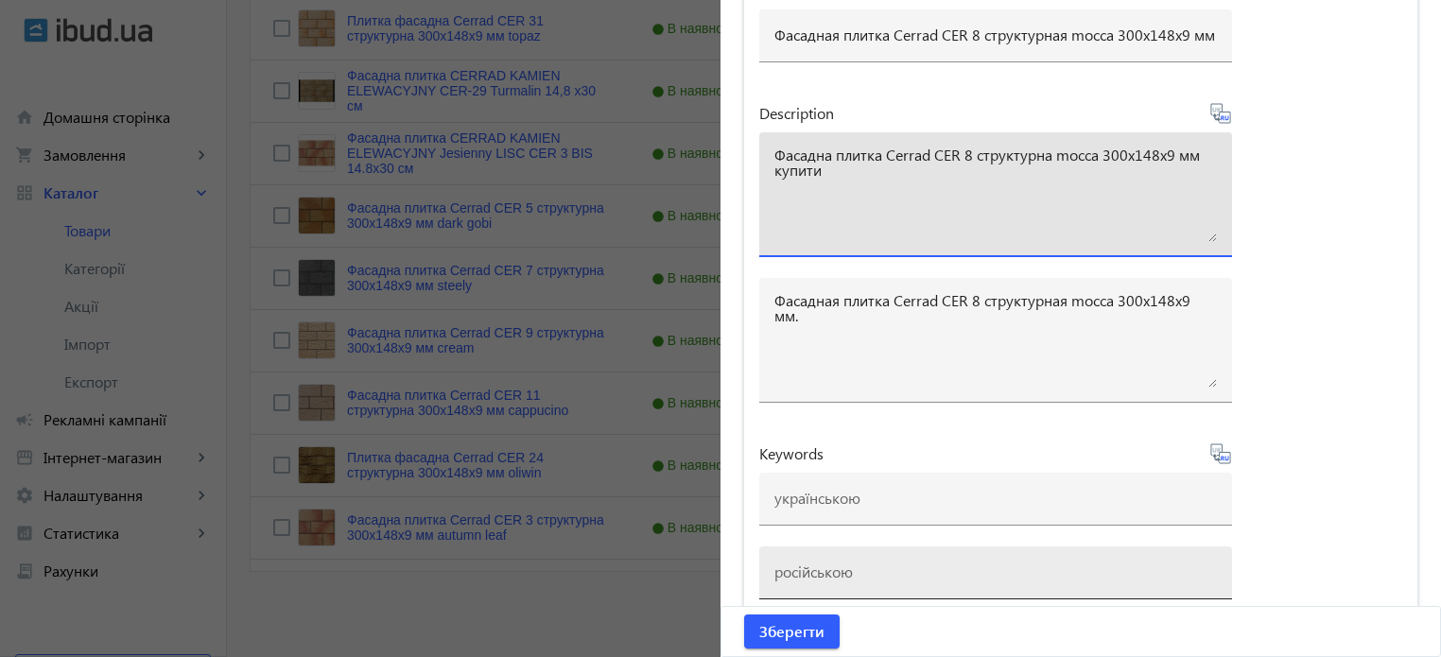
scroll to position [1670, 0]
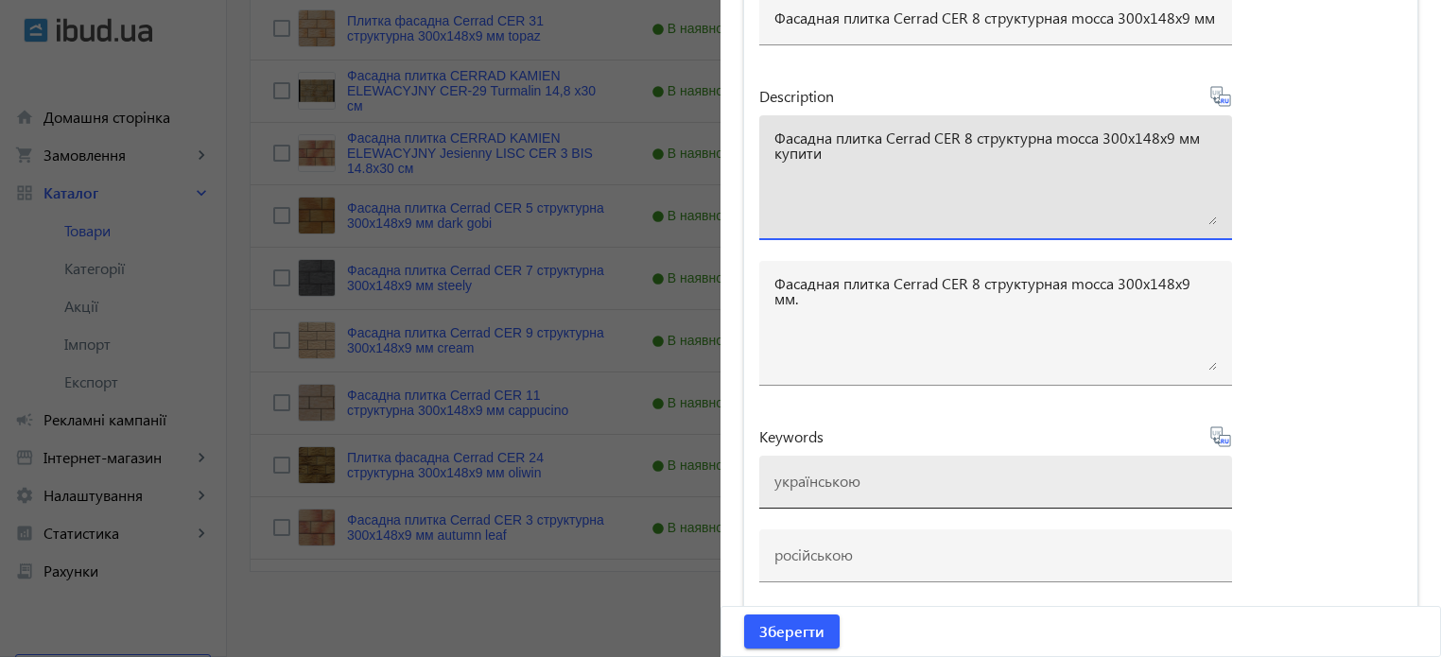
click at [840, 491] on div at bounding box center [995, 482] width 442 height 53
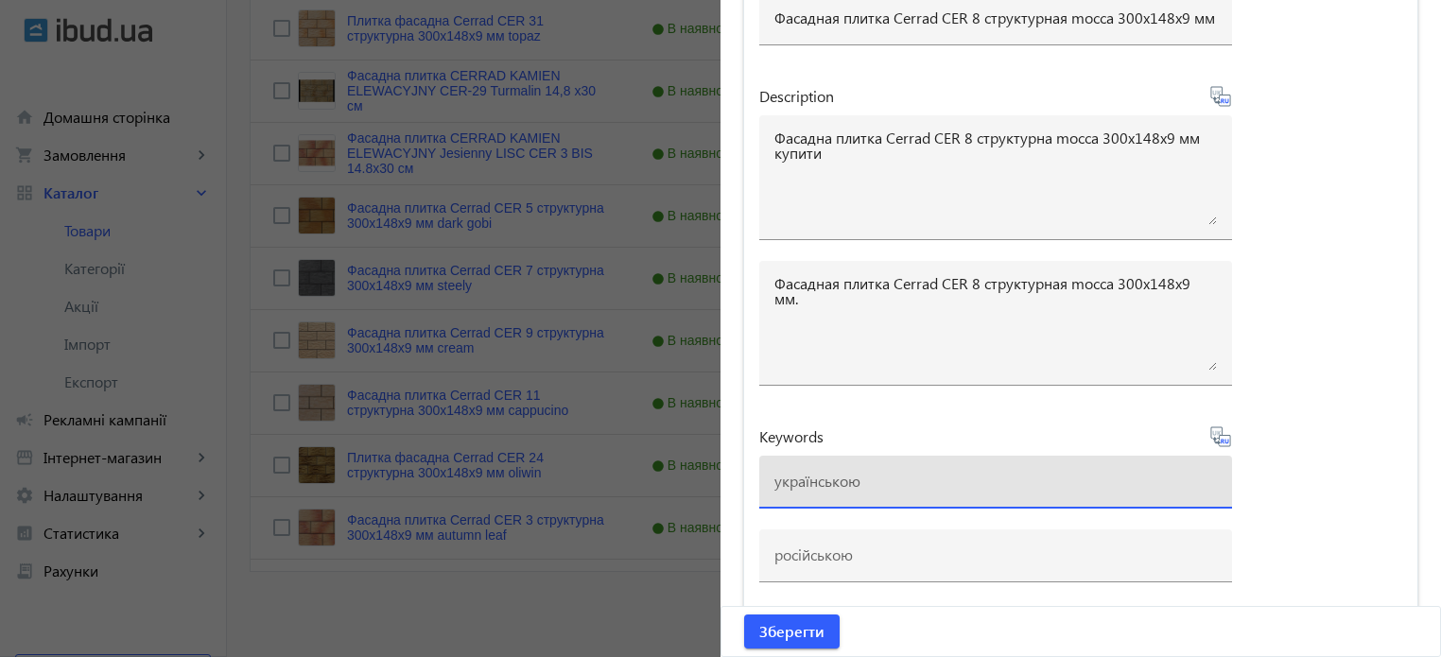
paste input "плитка cerrad, плитка cerrad cer 8 mocca"
type input "плитка cerrad, плитка cerrad cer 8 mocca"
click at [1218, 436] on icon at bounding box center [1220, 436] width 23 height 23
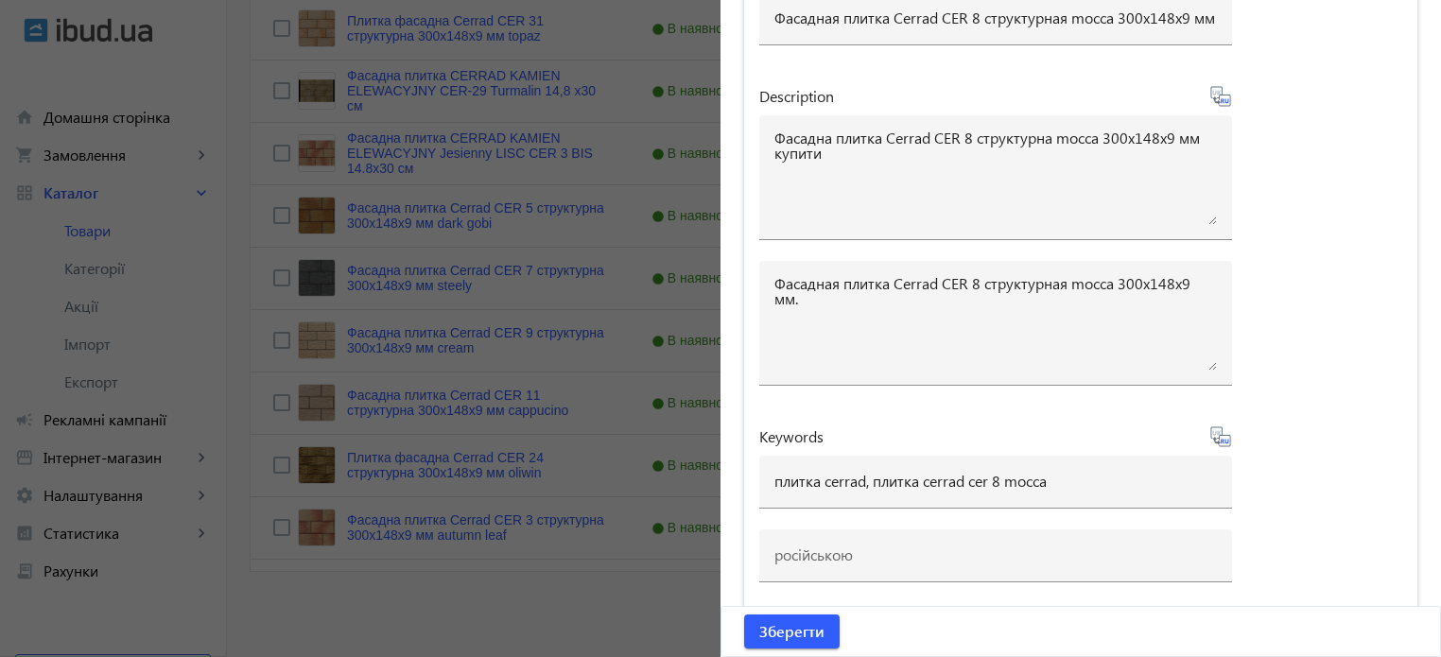
type input "плитка cerrad, плитка cerrad cer 8 mocca"
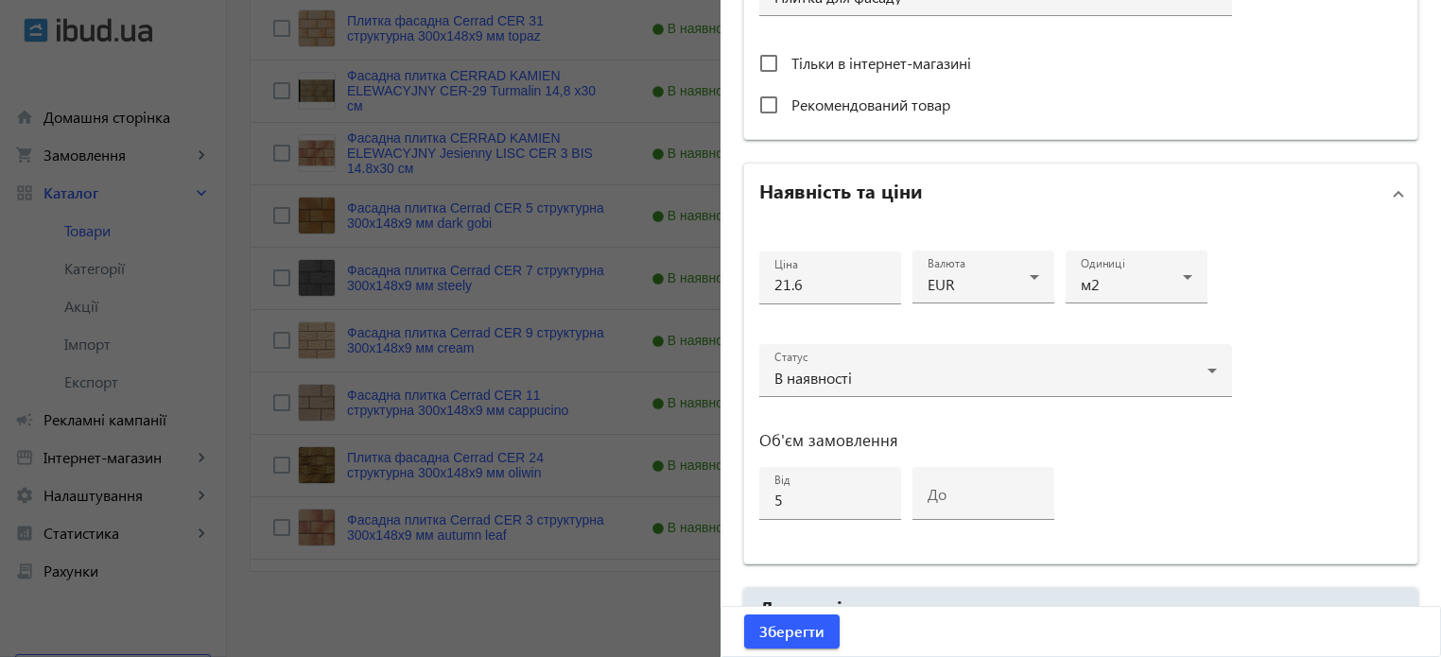
scroll to position [724, 0]
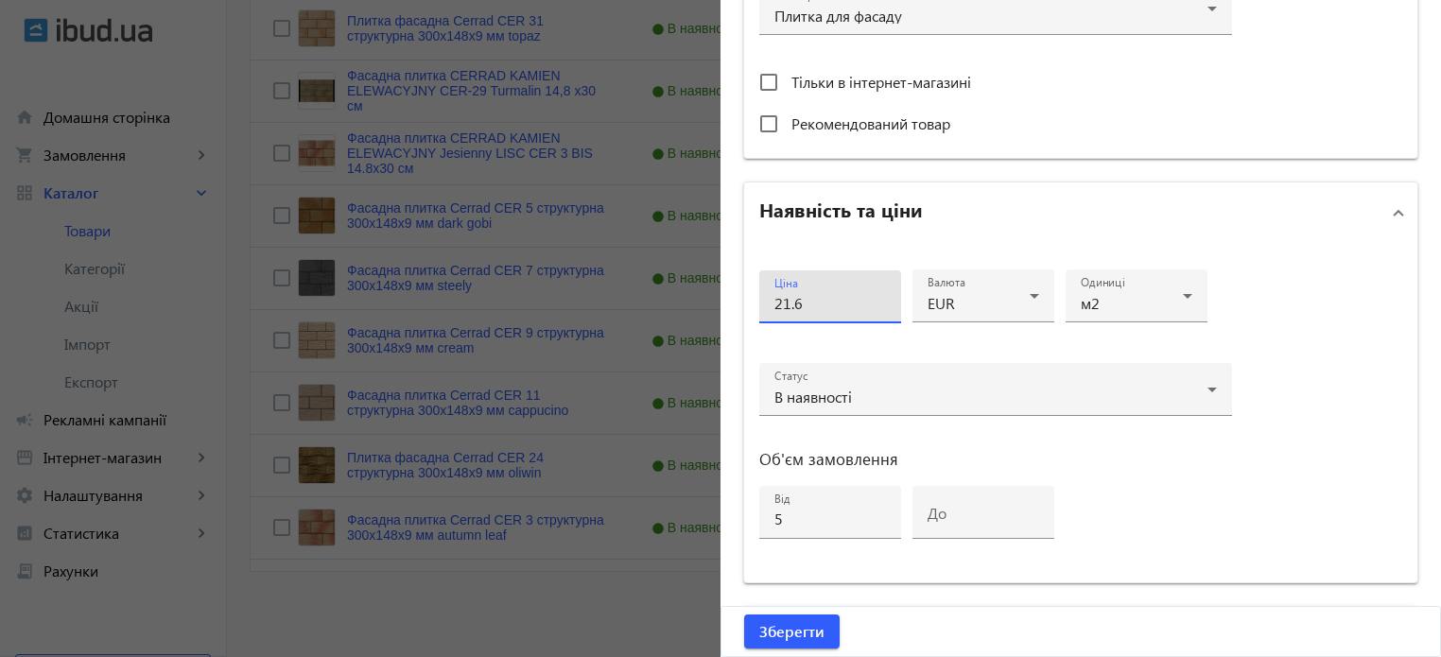
drag, startPoint x: 820, startPoint y: 303, endPoint x: 416, endPoint y: 276, distance: 404.6
type input "19"
click at [777, 638] on span "Зберегти" at bounding box center [791, 631] width 65 height 21
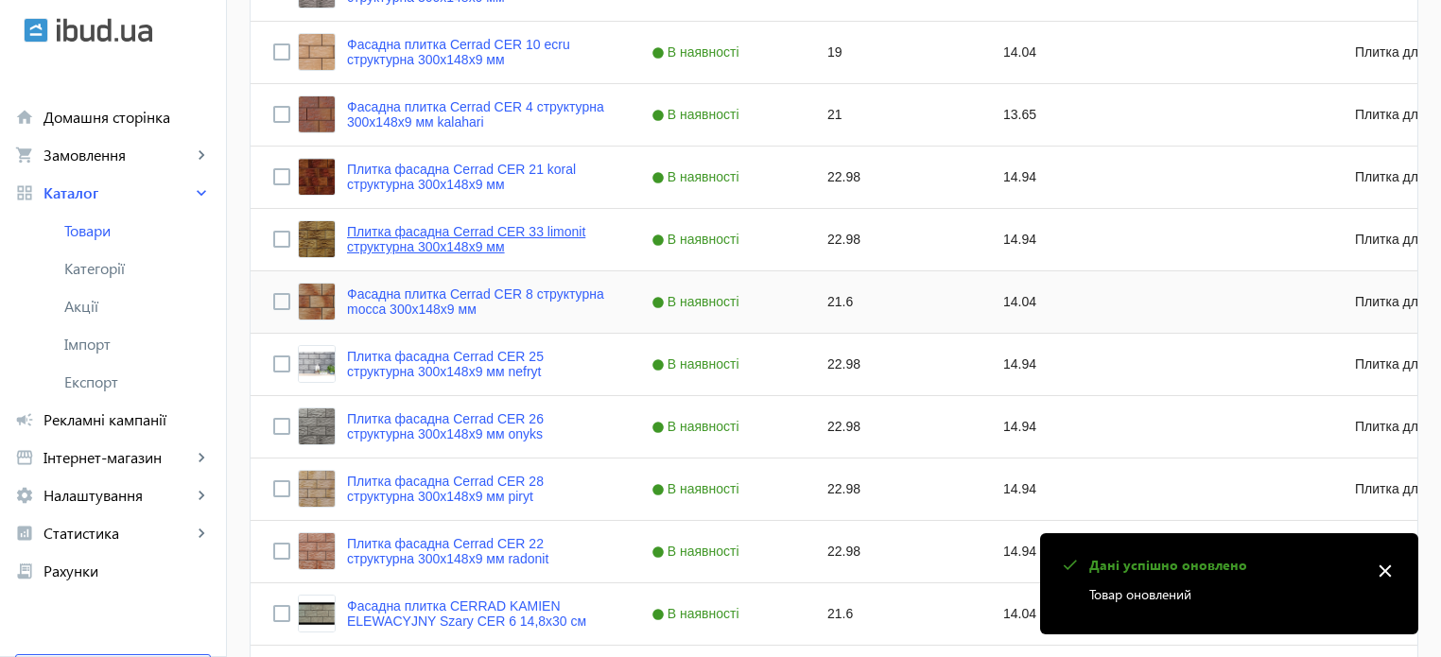
scroll to position [662, 0]
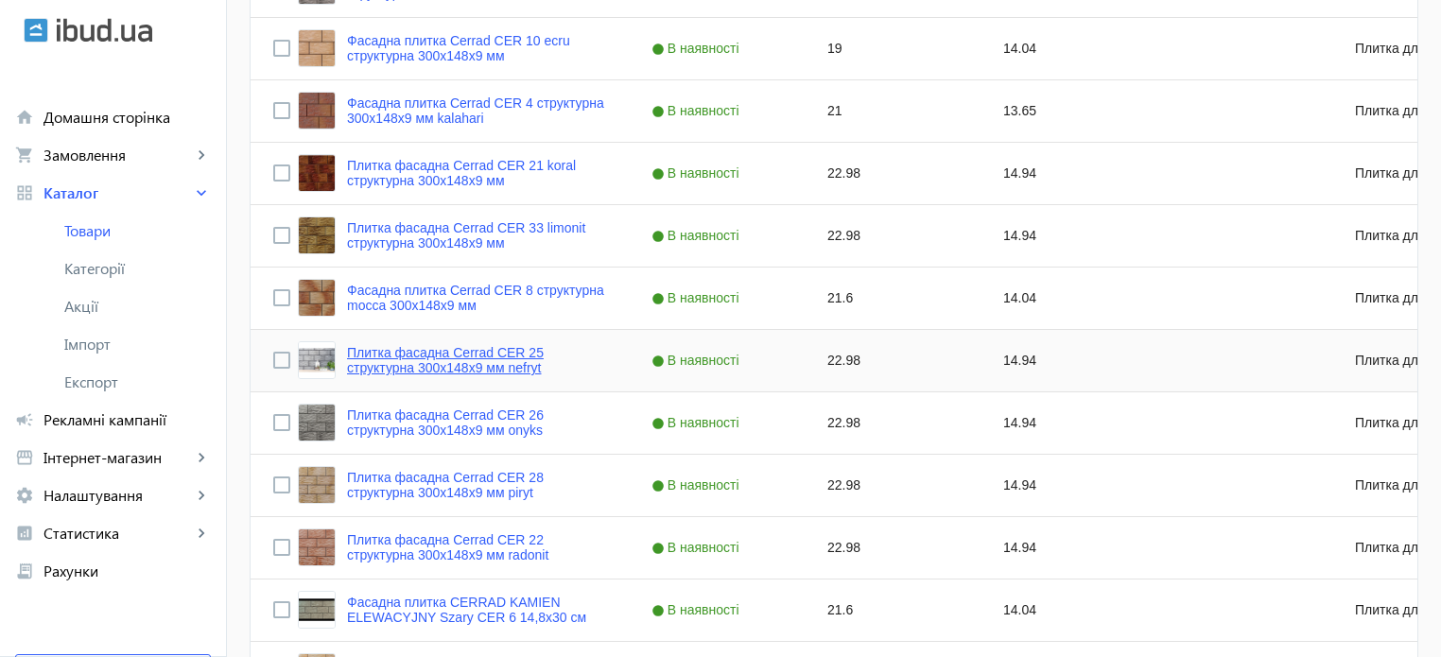
click at [439, 363] on link "Плитка фасадна Cerrad CER 25 структурна 300x148x9 мм nefryt" at bounding box center [476, 360] width 259 height 30
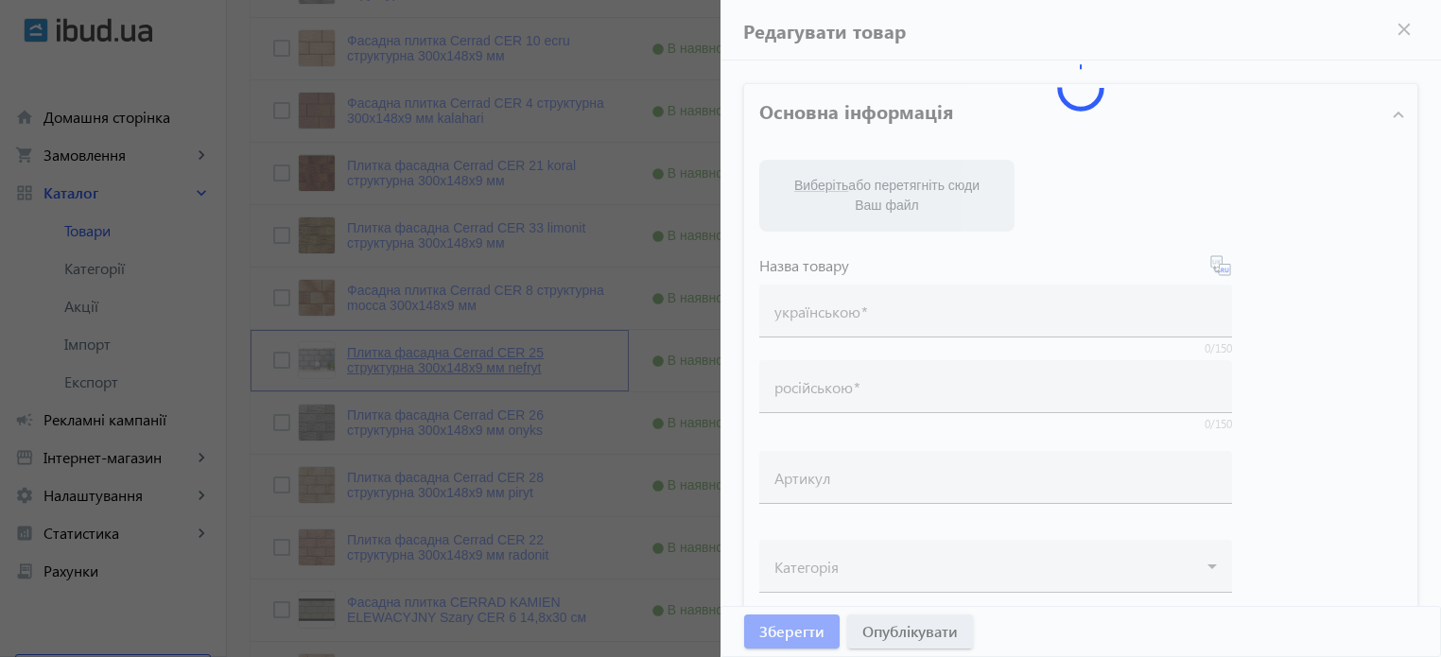
type input "Плитка фасадна Cerrad CER 25 структурна 300x148x9 мм nefryt"
type input "Плитка фасадная Cerrad CER 25 структурная 300x148x9 мм nefryt"
type input "22.98"
type input "5"
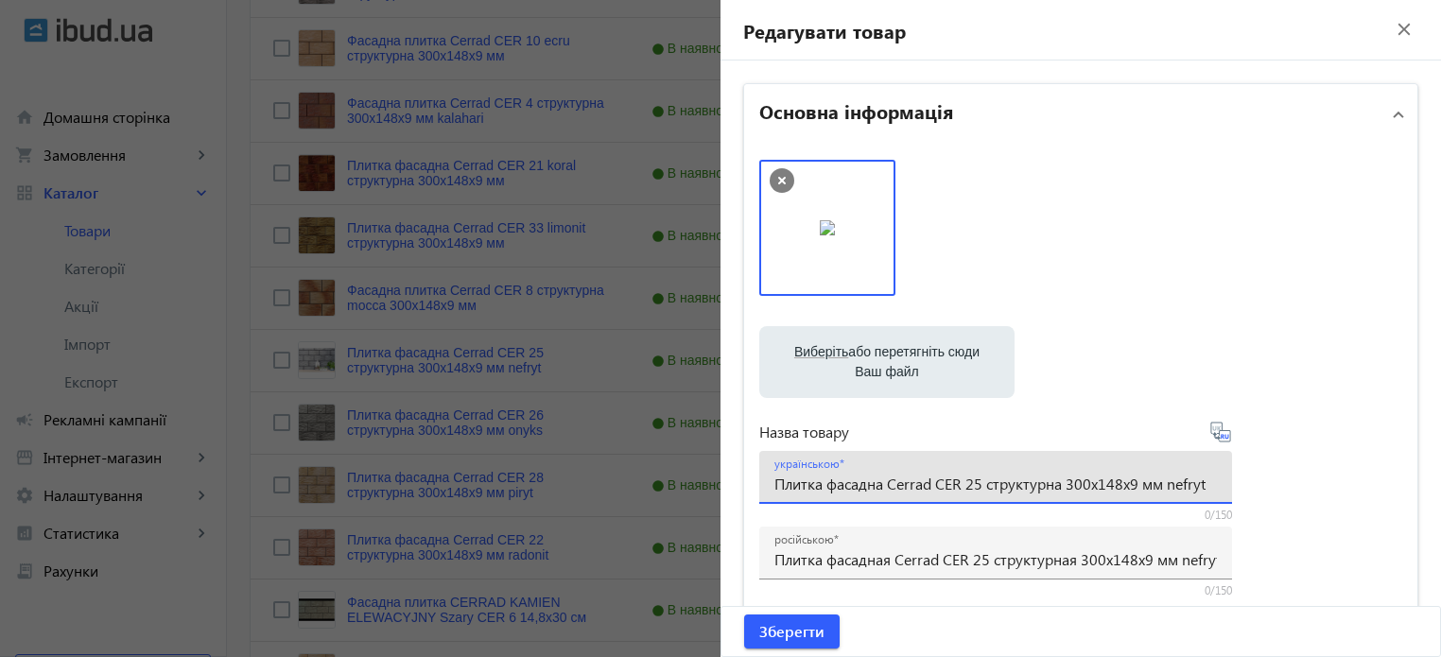
drag, startPoint x: 1157, startPoint y: 482, endPoint x: 1392, endPoint y: 453, distance: 236.3
click at [1392, 453] on div "Виберіть або перетягніть сюди Ваш файл 589450b385a352723-1486114705-fyeycF.jpg …" at bounding box center [1080, 513] width 673 height 737
click at [983, 491] on input "Плитка фасадна Cerrad CER 25 структурна 300x148x9 мм nefryt" at bounding box center [995, 484] width 442 height 20
paste input "nefryt"
click at [985, 482] on input "Плитка фасадна Cerrad CER 25 nefrytструктурна 300x148x9 мм nefryt" at bounding box center [995, 484] width 442 height 20
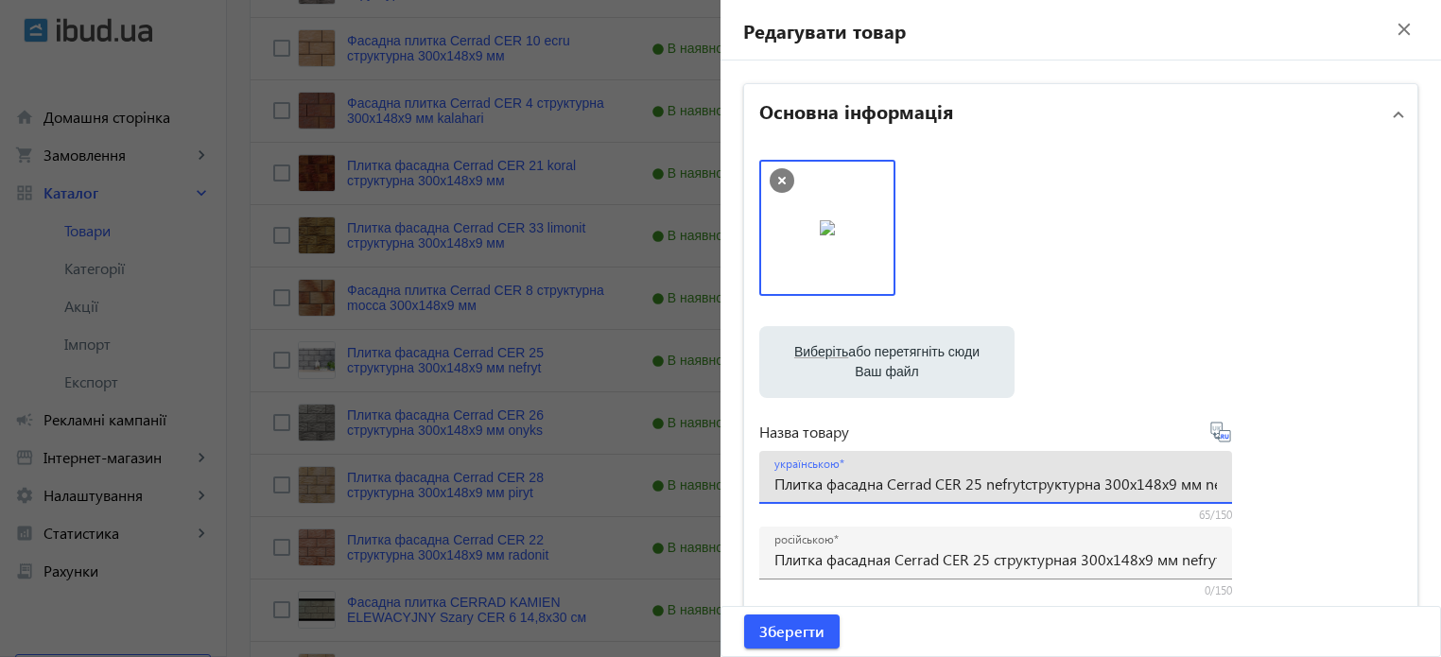
click at [1024, 483] on input "Плитка фасадна Cerrad CER 25 nefrytструктурна 300x148x9 мм nefryt" at bounding box center [995, 484] width 442 height 20
drag, startPoint x: 1203, startPoint y: 484, endPoint x: 1451, endPoint y: 374, distance: 271.8
click at [1440, 374] on html "arrow_back home Домашня сторінка shopping_cart Замовлення keyboard_arrow_right …" at bounding box center [720, 320] width 1441 height 1965
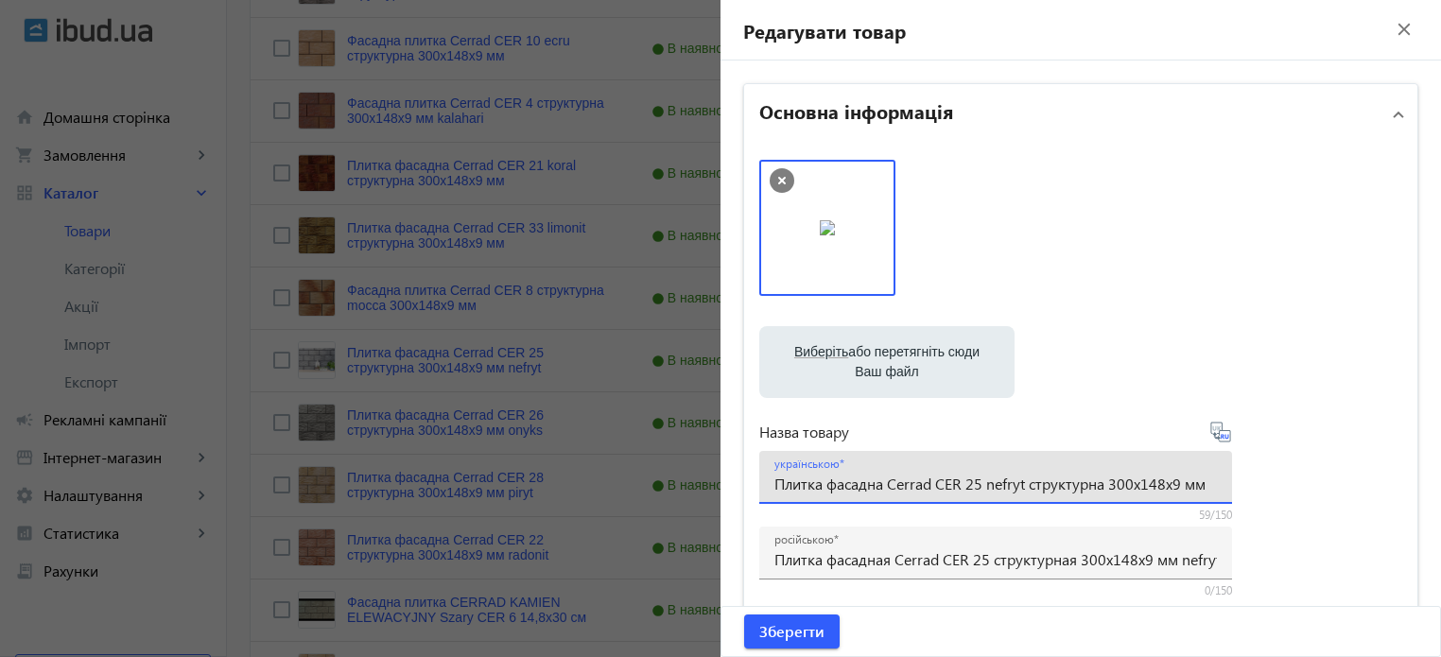
type input "Плитка фасадна Cerrad CER 25 nefryt структурна 300x148x9 мм"
click at [1221, 438] on icon at bounding box center [1220, 432] width 23 height 23
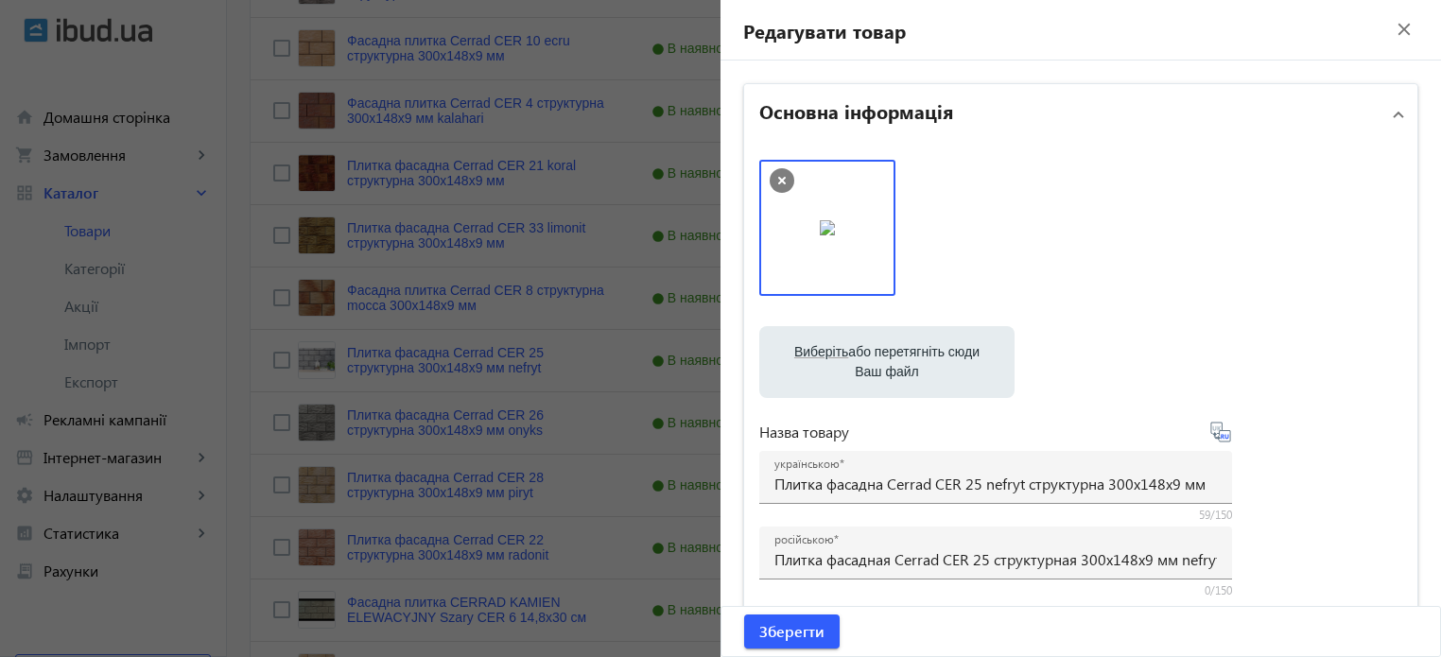
type input "Плитка фасадная Cerrad CER 25 nefryt структурная 300x148x9 мм"
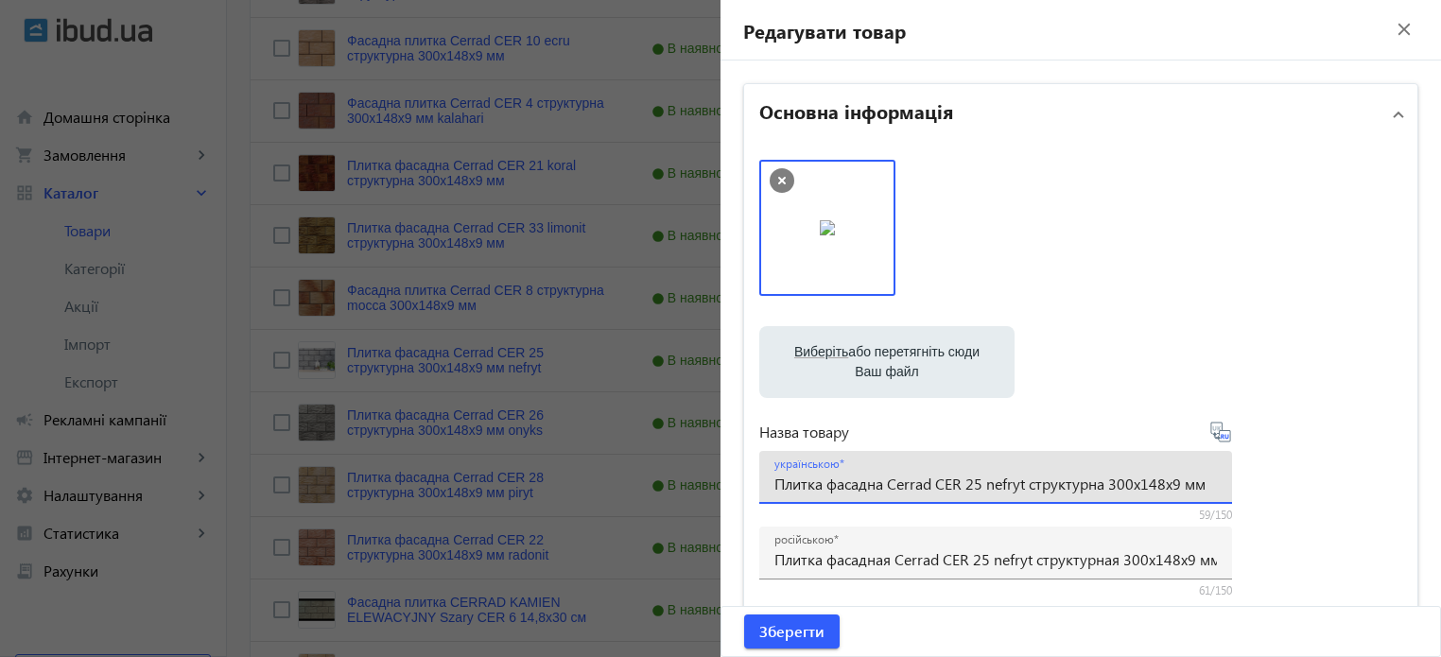
drag, startPoint x: 1208, startPoint y: 483, endPoint x: 0, endPoint y: 486, distance: 1208.2
click at [227, 479] on mat-sidenav-container "arrow_back Товари 7311 /10000 товарів Подовжити Додати товар cer search filter_…" at bounding box center [834, 351] width 1214 height 1904
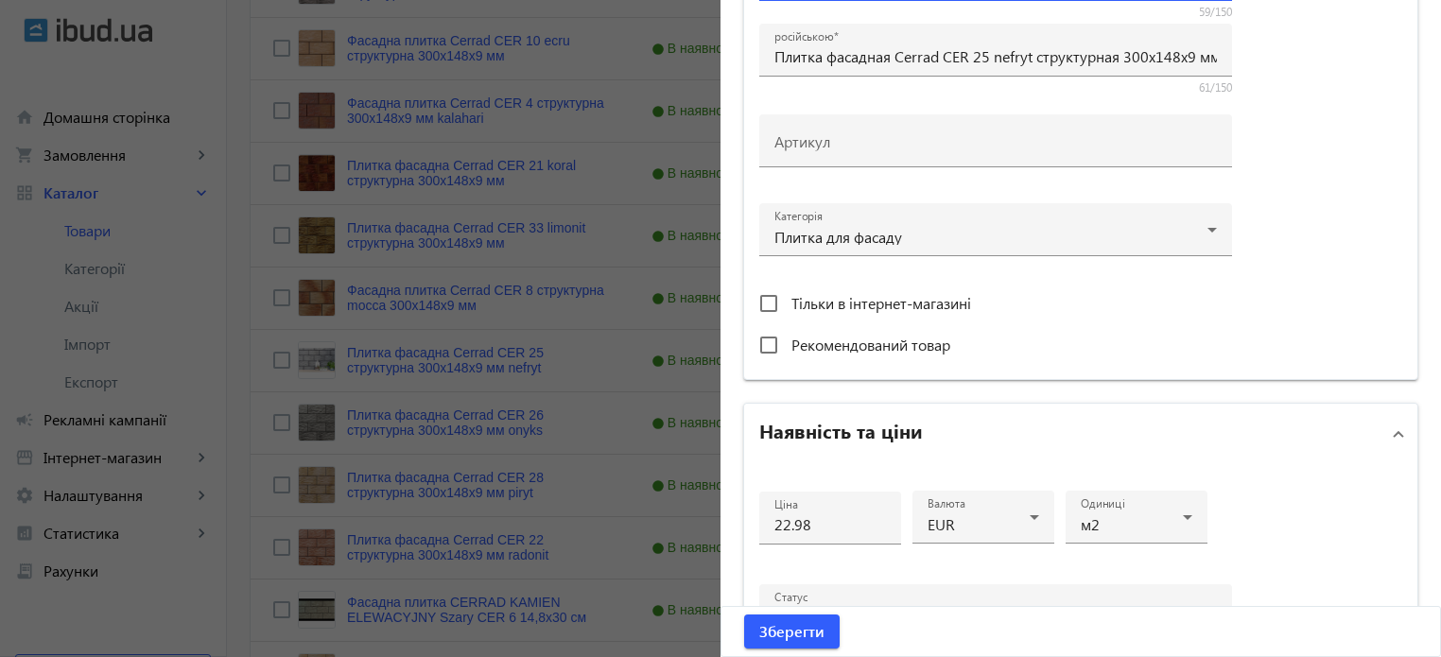
scroll to position [567, 0]
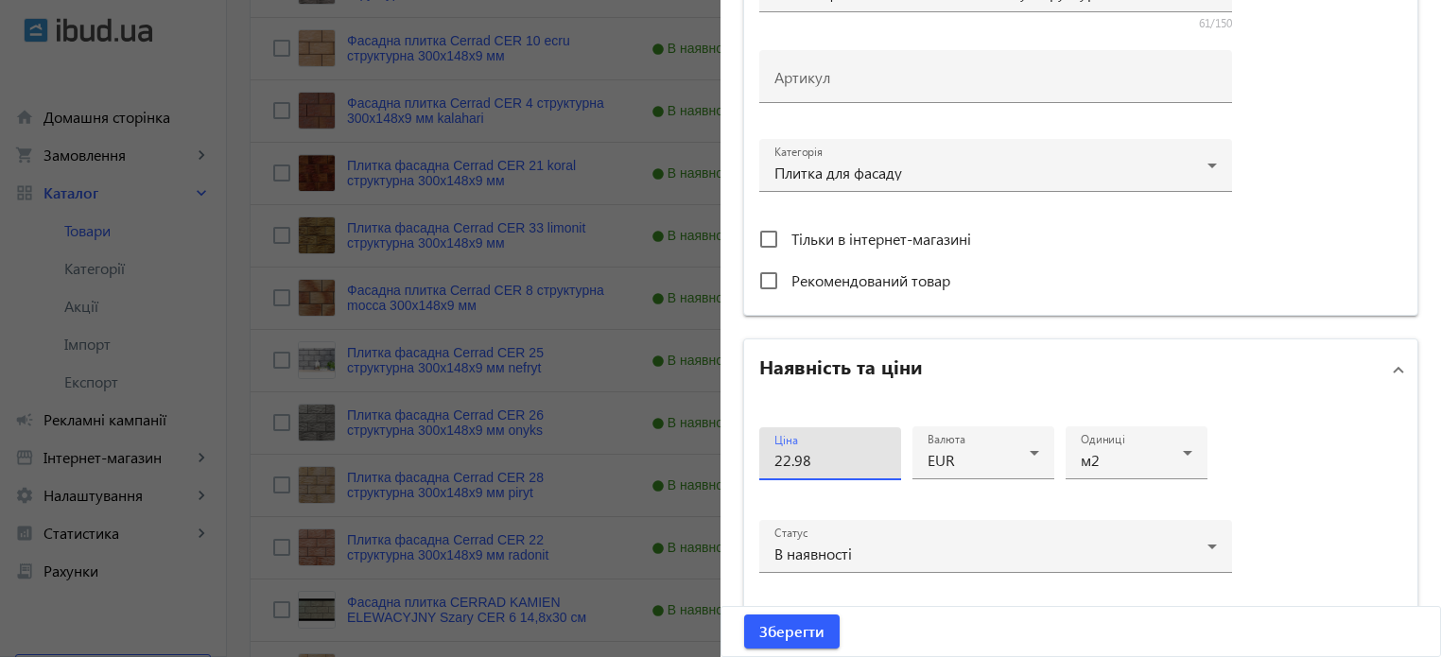
drag, startPoint x: 850, startPoint y: 457, endPoint x: 204, endPoint y: 392, distance: 648.9
click at [227, 392] on mat-sidenav-container "arrow_back Товари 7311 /10000 товарів Подовжити Додати товар cer search filter_…" at bounding box center [834, 351] width 1214 height 1904
type input "21"
click at [1301, 438] on div "Ціна 21 Валюта EUR Одиниці м2 Статус В наявності Об'єм замовлення від 5 до" at bounding box center [1080, 569] width 673 height 339
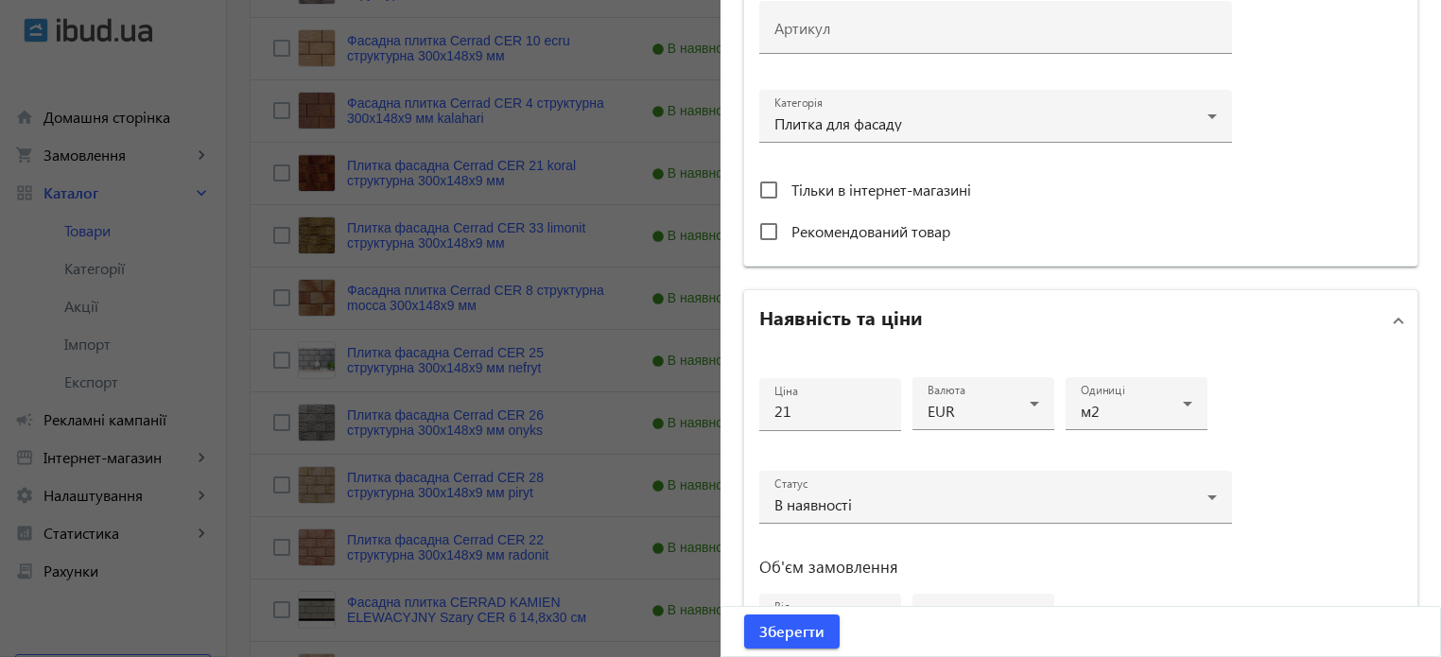
scroll to position [915, 0]
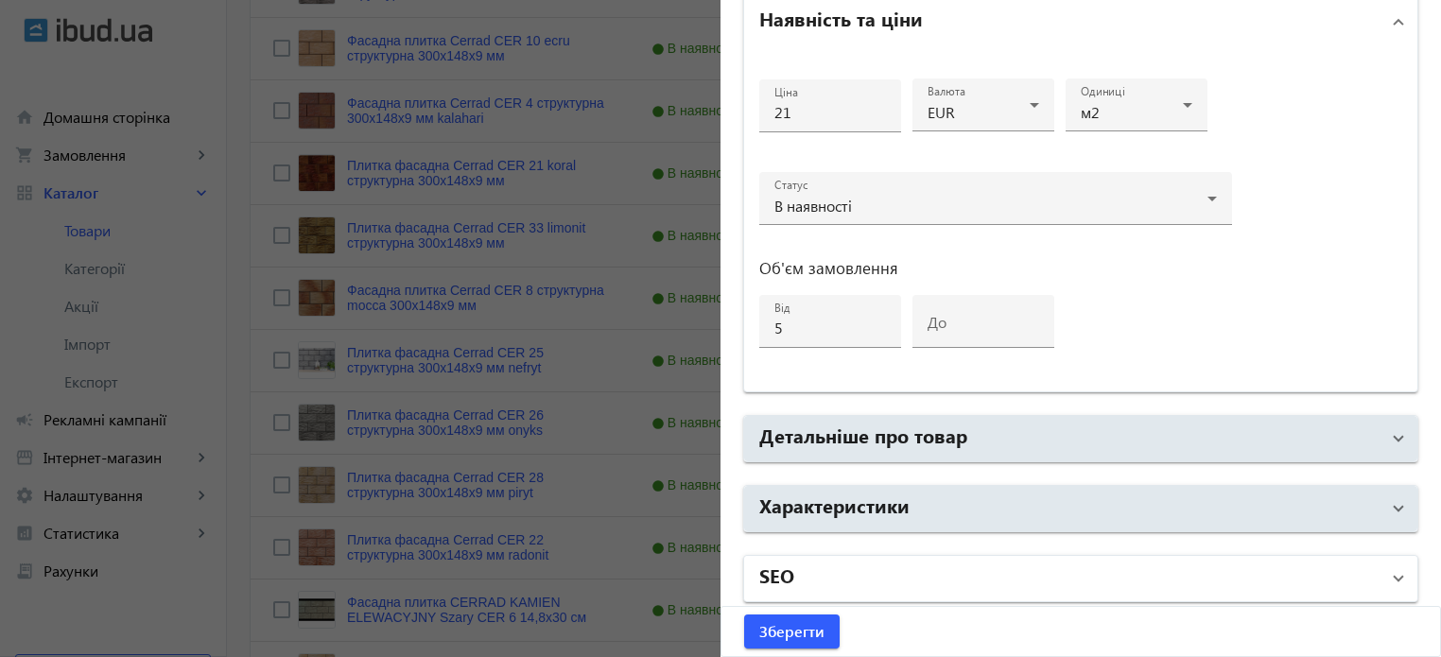
click at [777, 581] on h2 "SEO" at bounding box center [776, 575] width 35 height 26
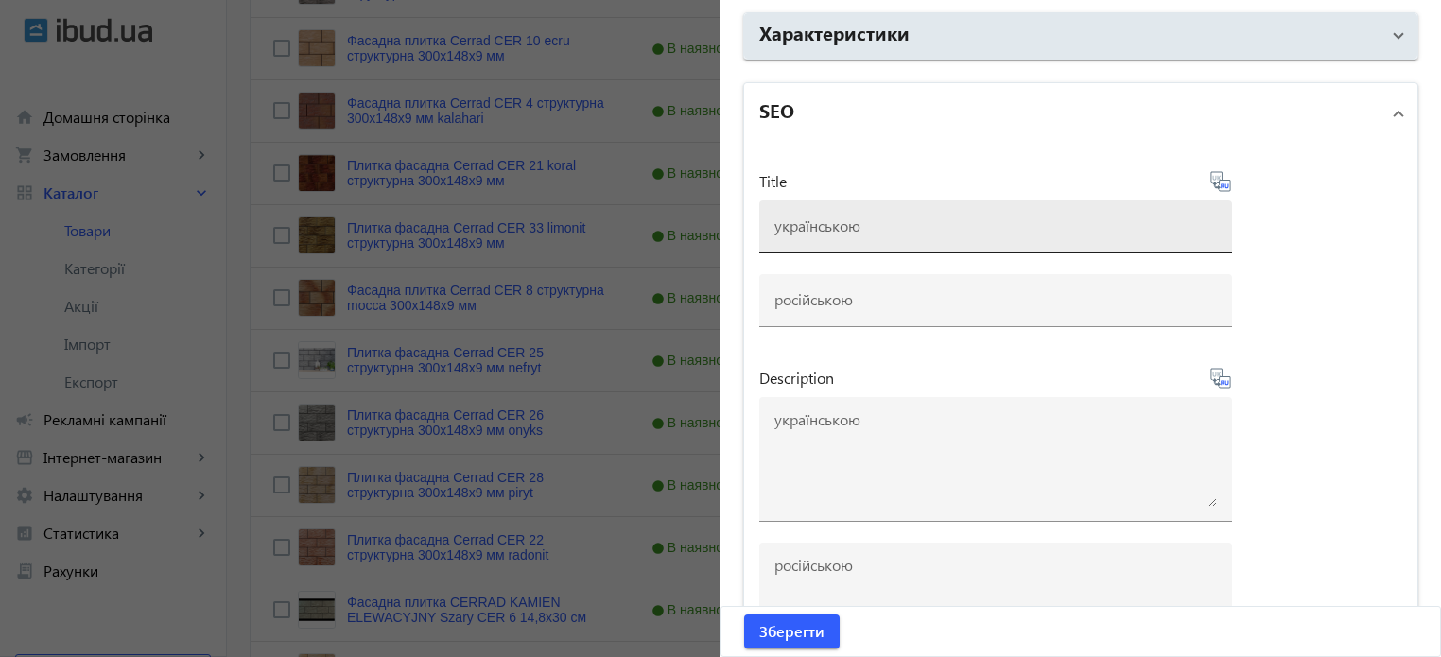
click at [829, 222] on input at bounding box center [995, 226] width 442 height 20
paste input "Плитка фасадна Cerrad CER 25 nefryt структурна 300x148x9 мм"
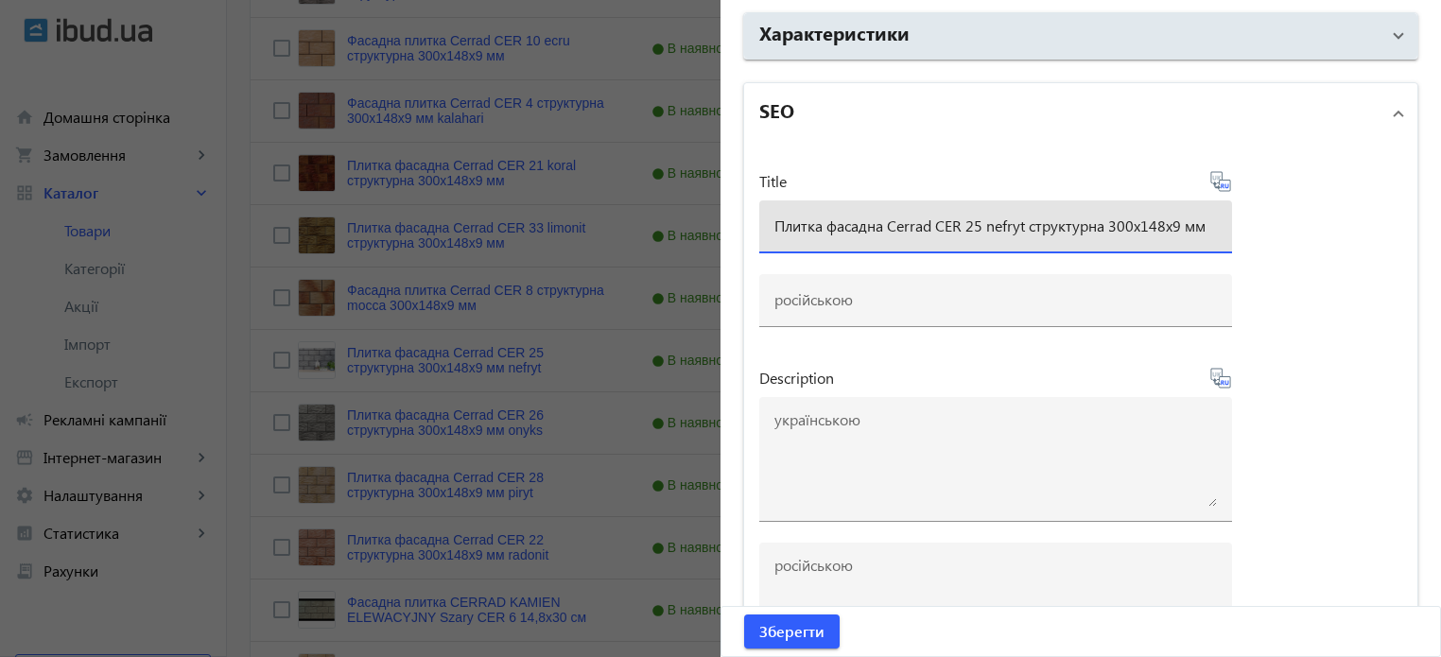
type input "Плитка фасадна Cerrad CER 25 nefryt структурна 300x148x9 мм"
click at [1214, 181] on icon at bounding box center [1220, 181] width 23 height 23
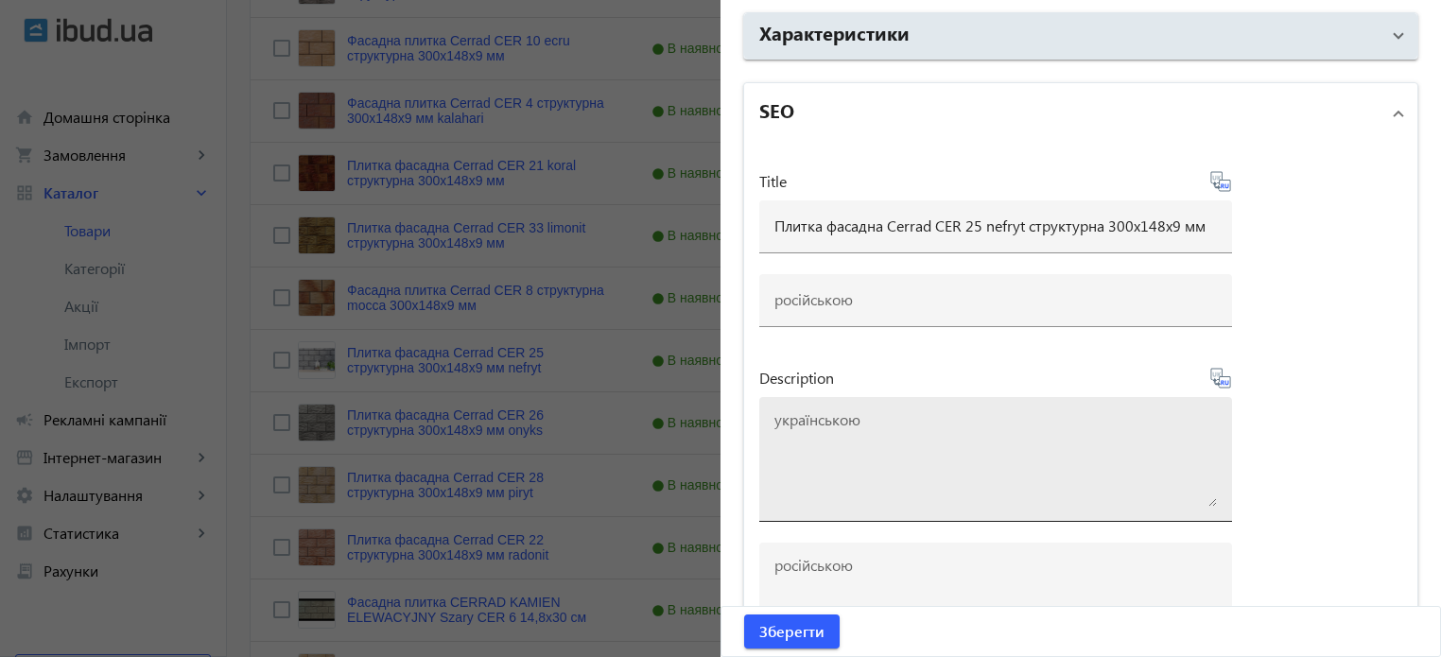
type input "Плитка фасадная Cerrad CER 25 nefryt структурная 300x148x9 мм"
click at [1037, 419] on textarea at bounding box center [995, 459] width 442 height 95
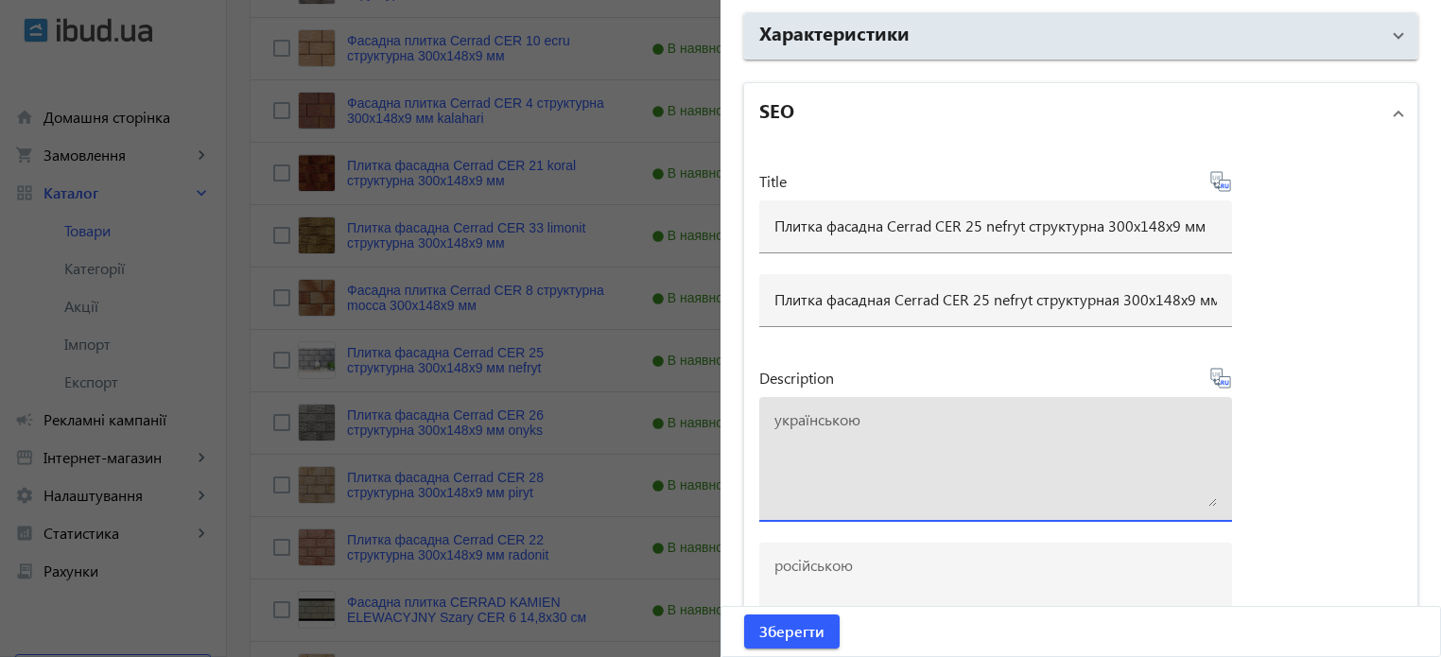
paste textarea "Плитка фасадна Cerrad CER 25 nefryt структурна 300x148x9 мм"
type textarea "Плитка фасадна Cerrad CER 25 nefryt структурна 300x148x9 мм купити"
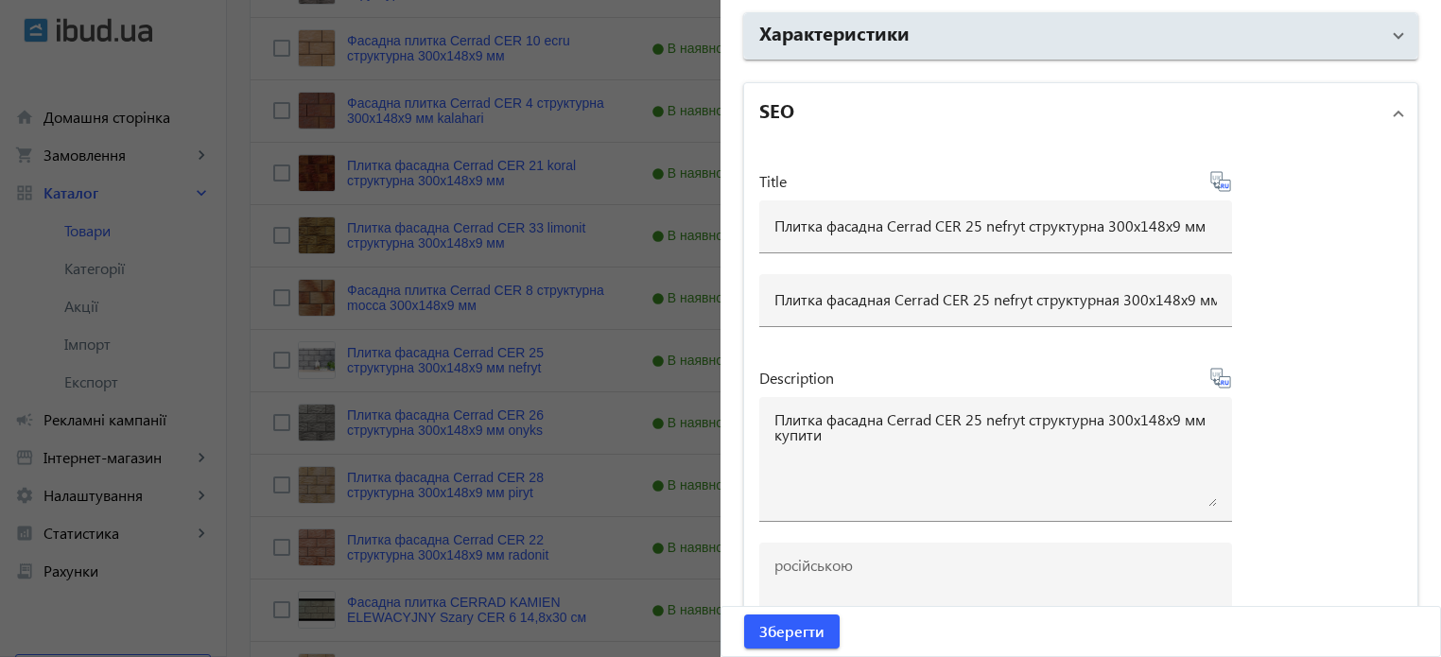
click at [1221, 374] on icon at bounding box center [1220, 378] width 23 height 23
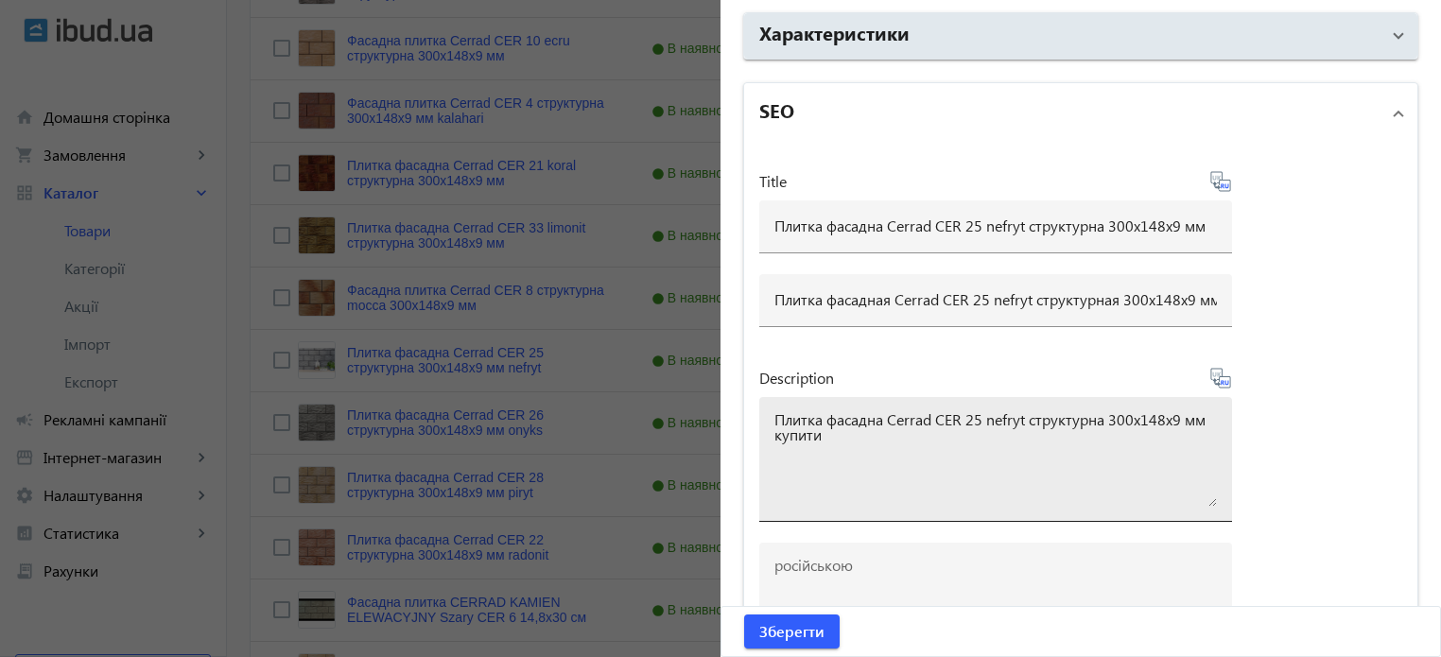
type textarea "Плитка фасадная Cerrad CER 25 nefryt структурная 300x148x9 мм купить"
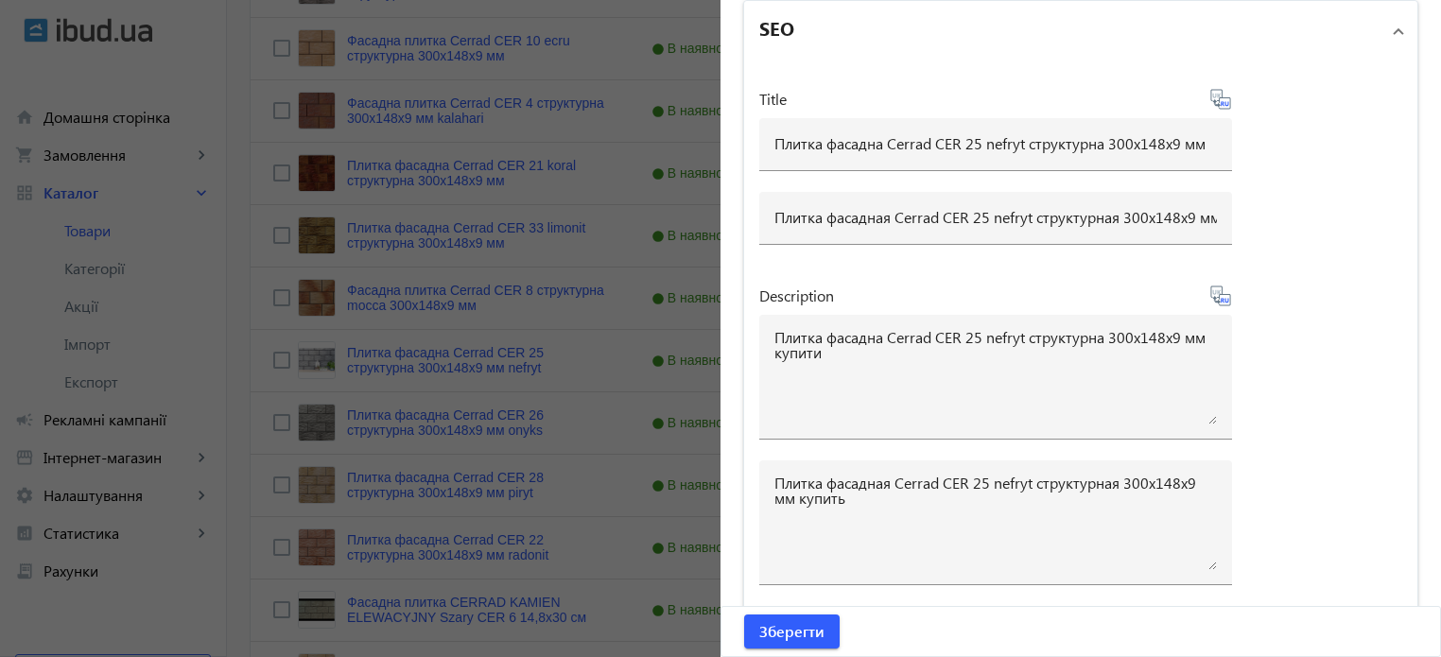
scroll to position [1670, 0]
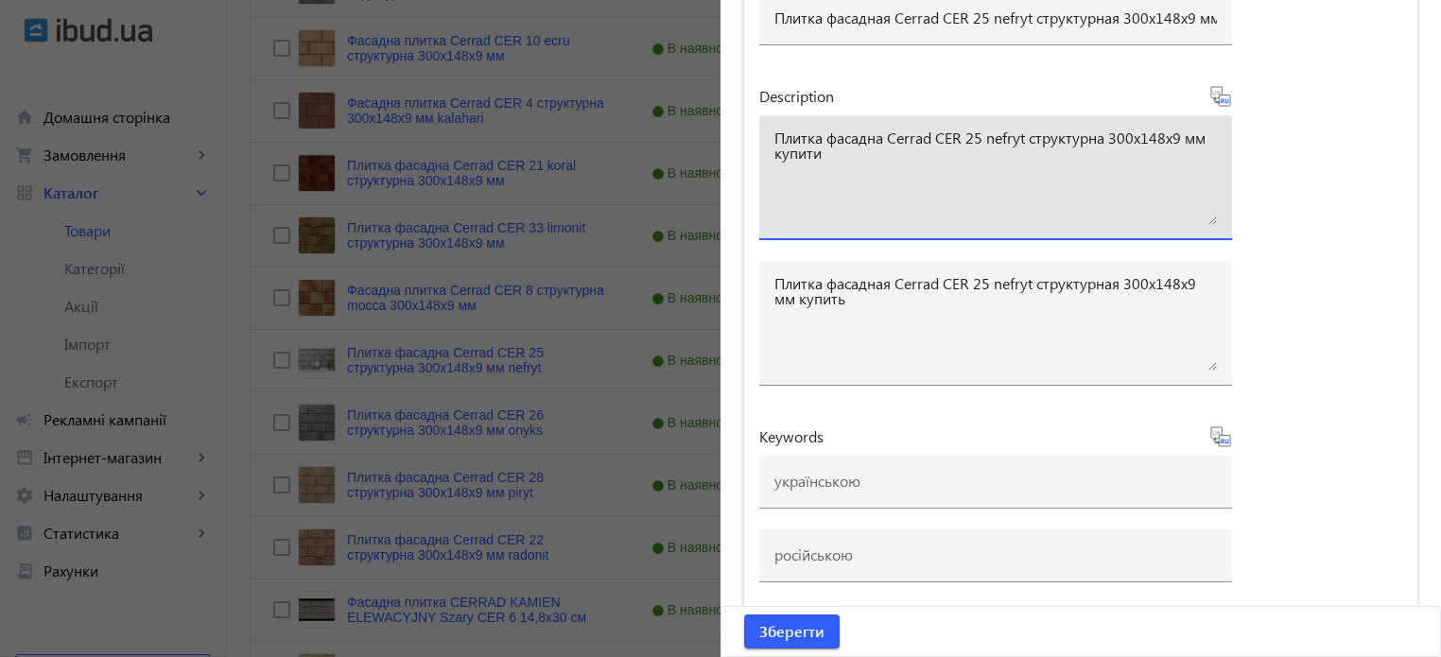
drag, startPoint x: 823, startPoint y: 153, endPoint x: 542, endPoint y: 70, distance: 293.8
click at [543, 70] on mat-sidenav-container "arrow_back Товари 7311 /10000 товарів Подовжити Додати товар cer search filter_…" at bounding box center [834, 351] width 1214 height 1904
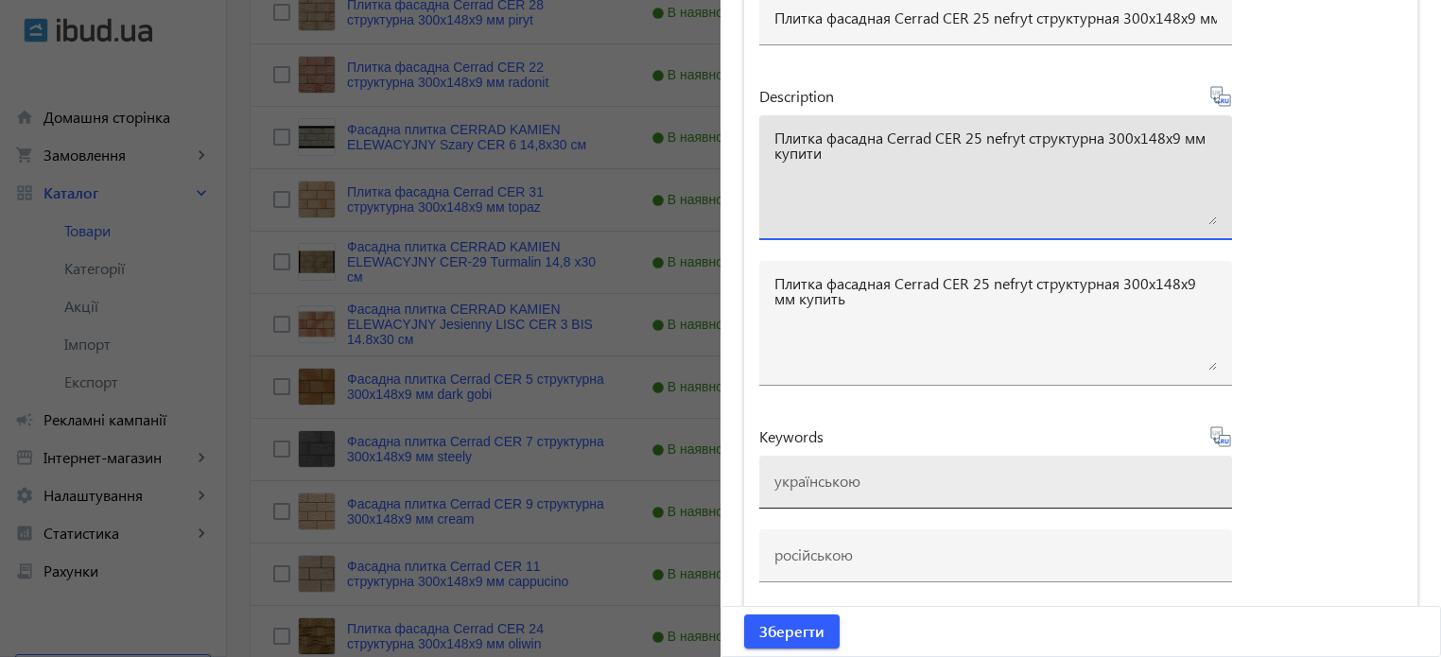
click at [823, 474] on input at bounding box center [995, 481] width 442 height 20
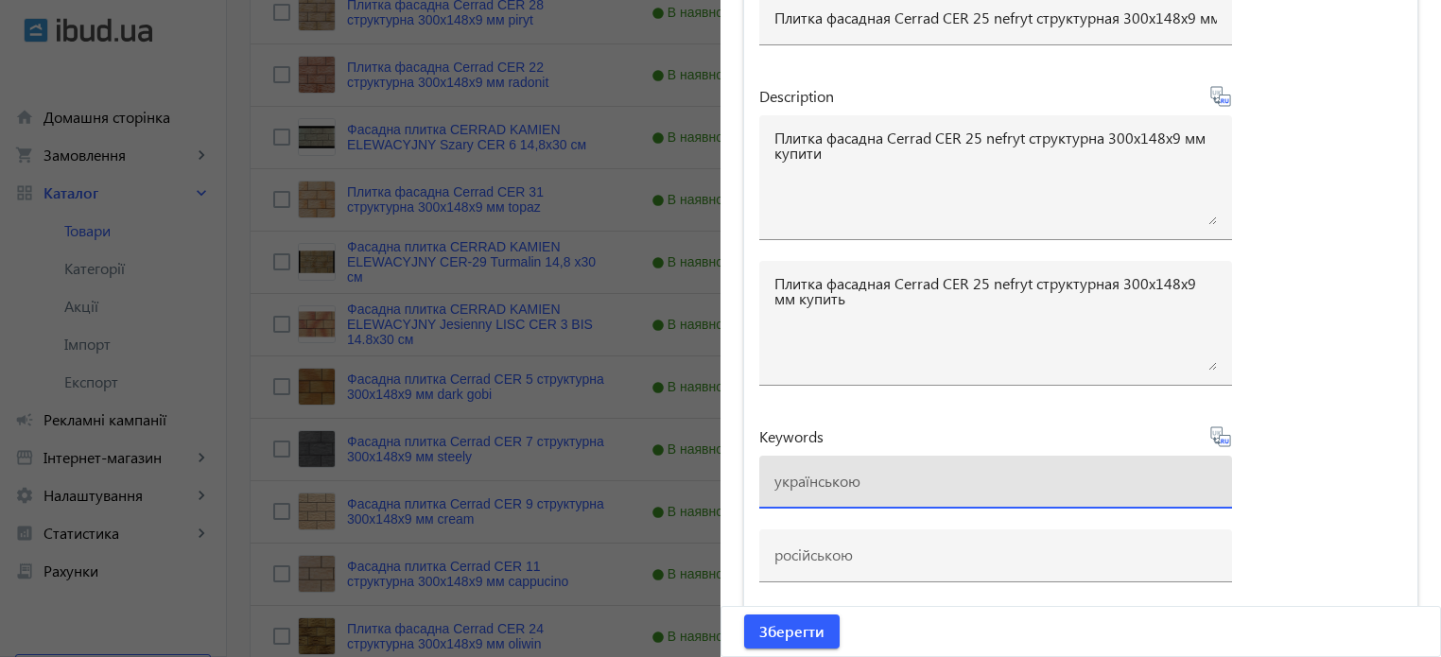
paste input "плитка cerrad, плитка cerrad cer 25 nefryt"
type input "плитка cerrad, плитка cerrad cer 25 nefryt"
click at [1218, 433] on icon at bounding box center [1220, 436] width 23 height 23
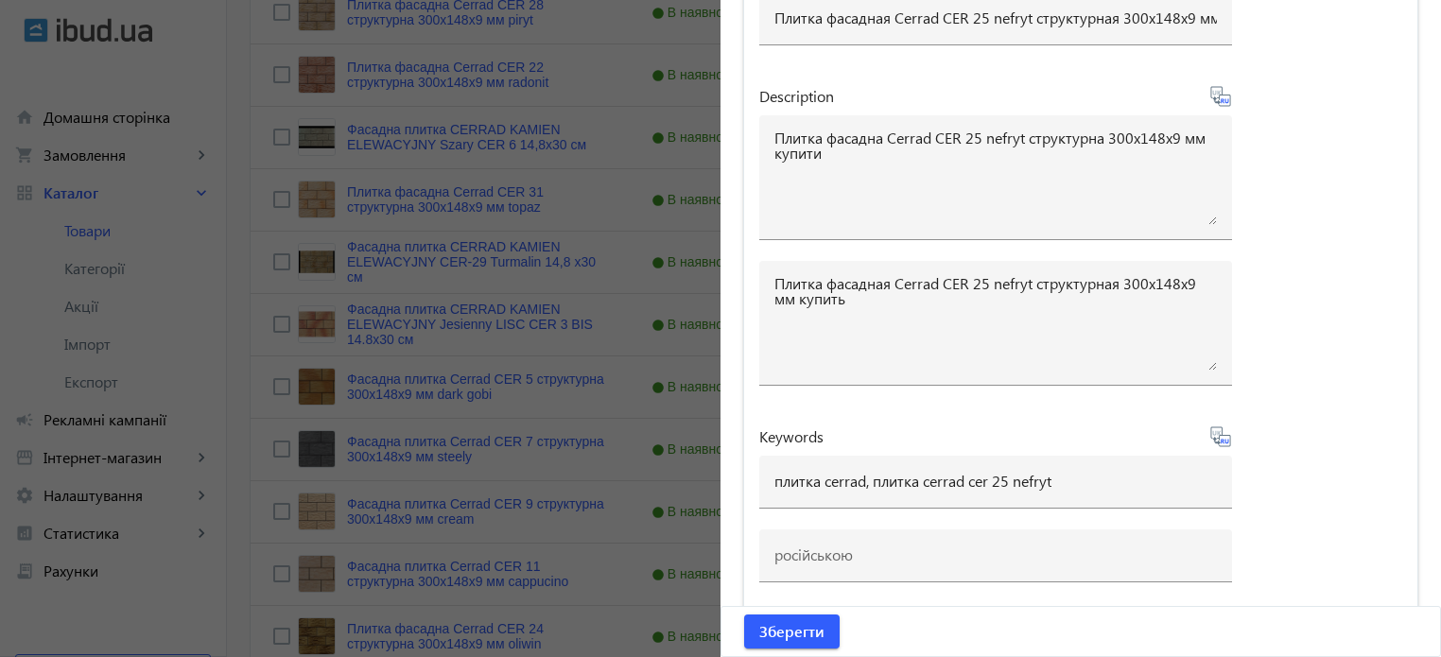
type input "плитка cerrad, плитка cerrad cer 25 nefryt"
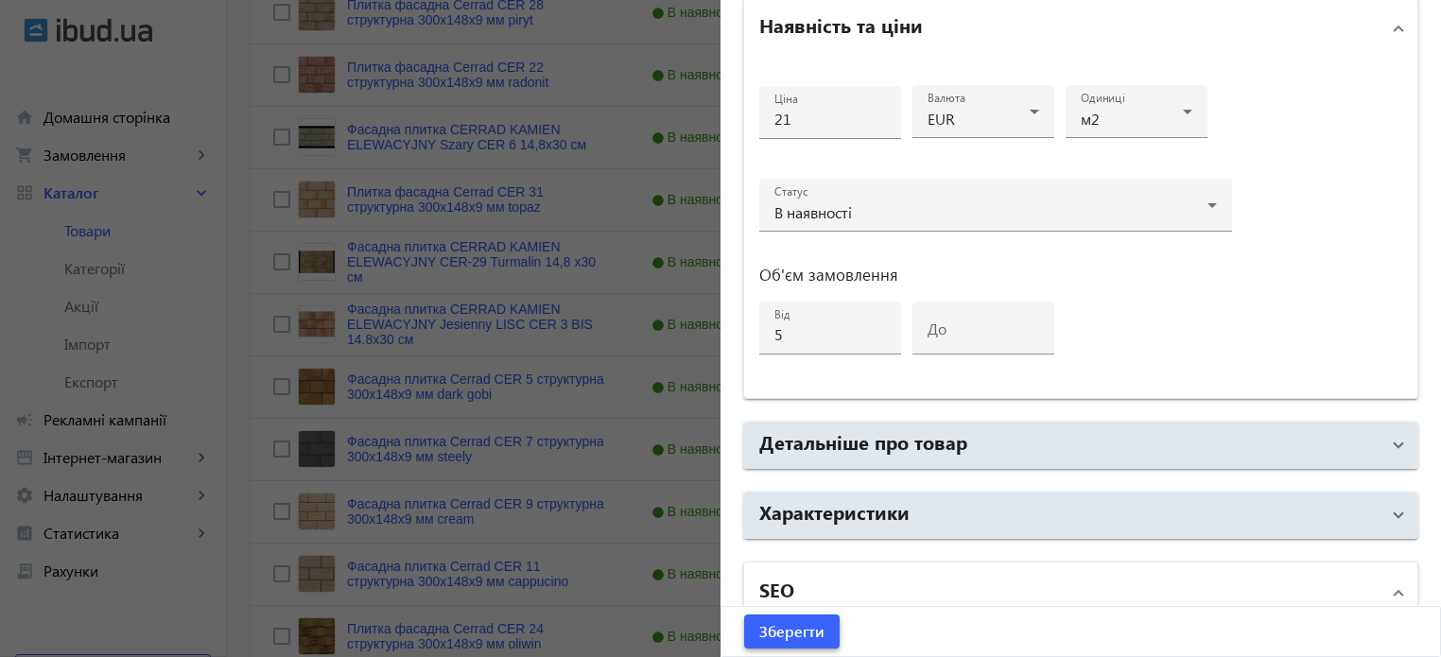
scroll to position [913, 0]
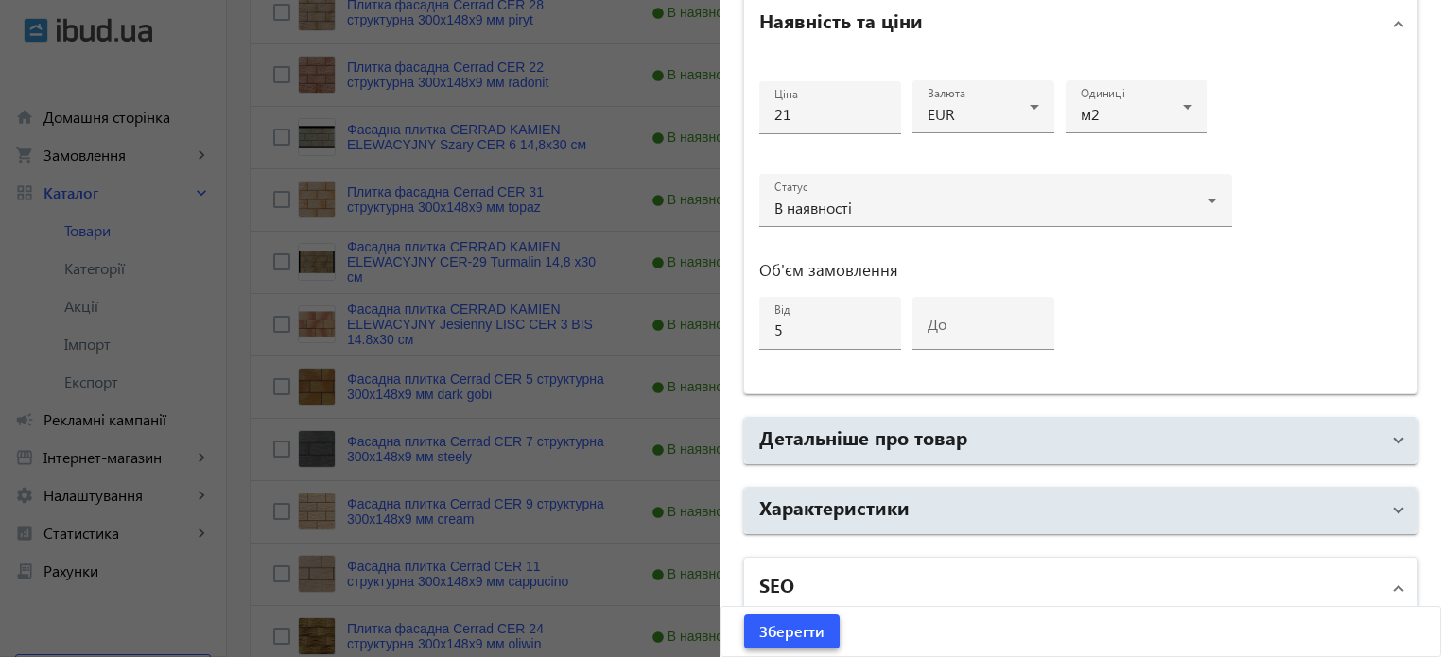
click at [811, 632] on span "Зберегти" at bounding box center [791, 631] width 65 height 21
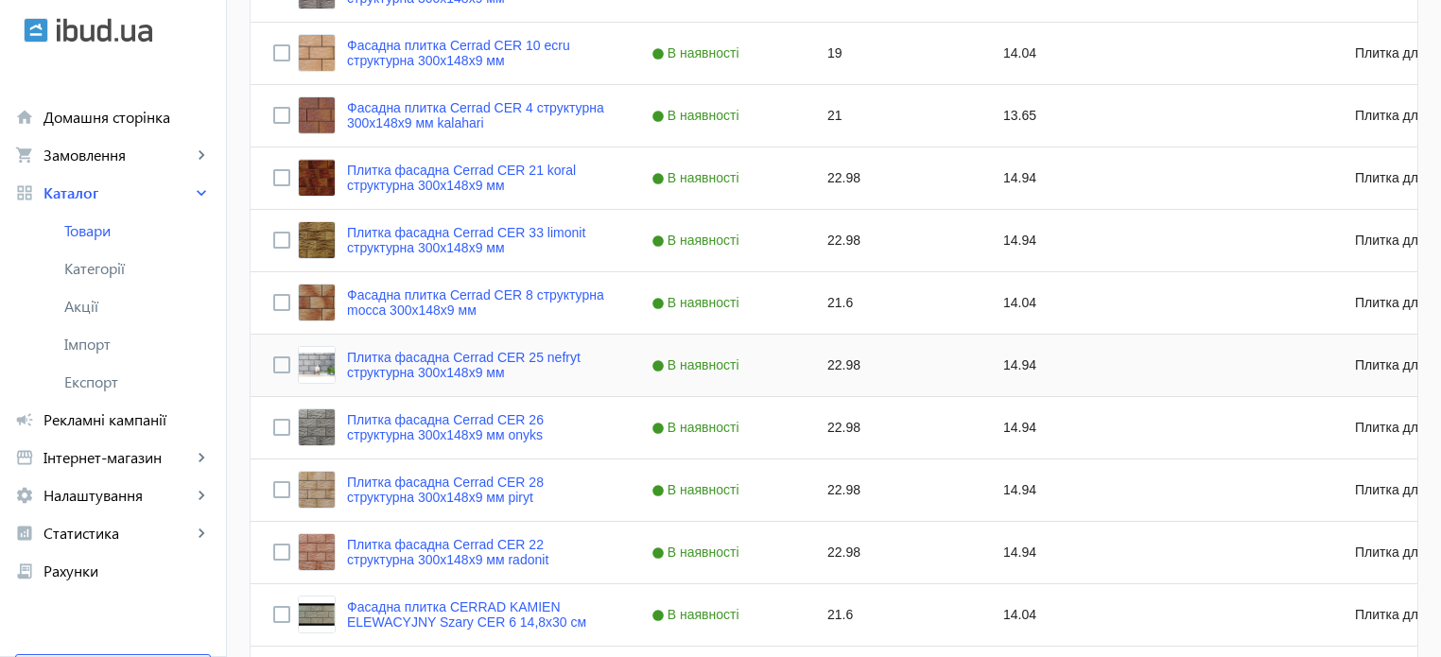
scroll to position [662, 0]
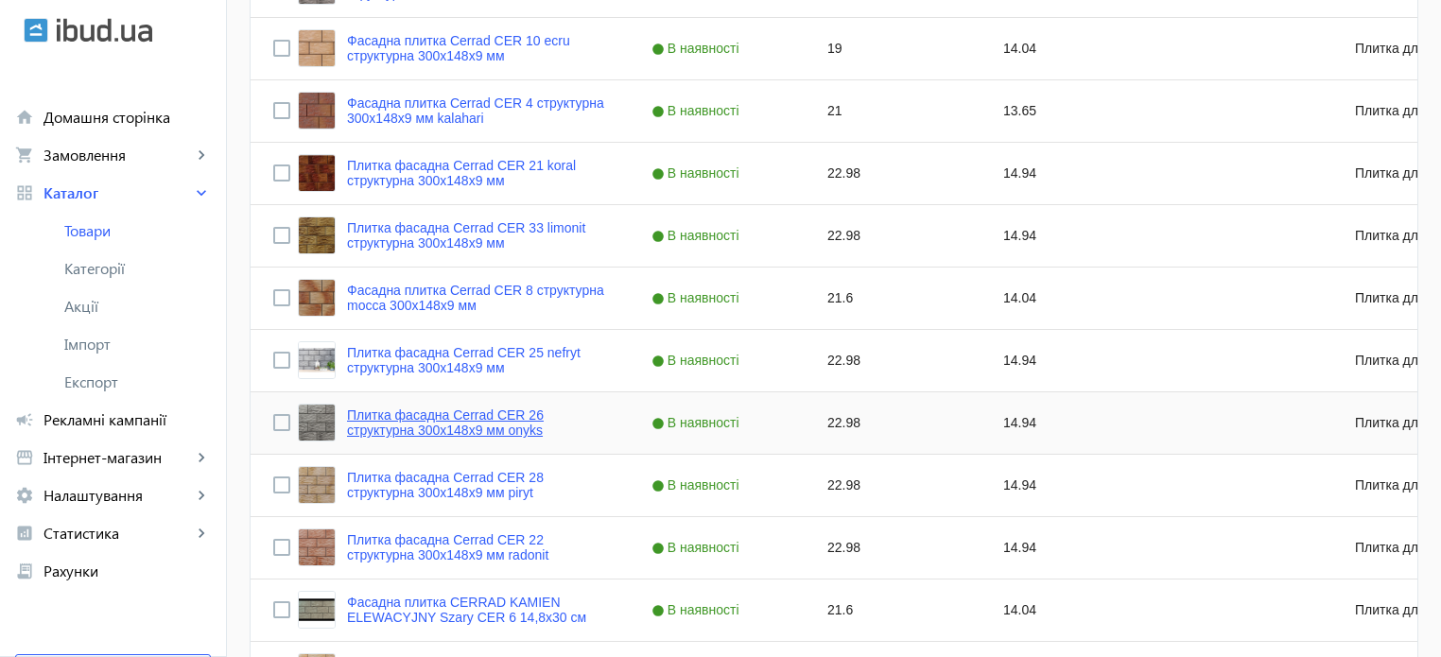
click at [452, 419] on link "Плитка фасадна Cerrad CER 26 структурна 300x148x9 мм onyks" at bounding box center [476, 422] width 259 height 30
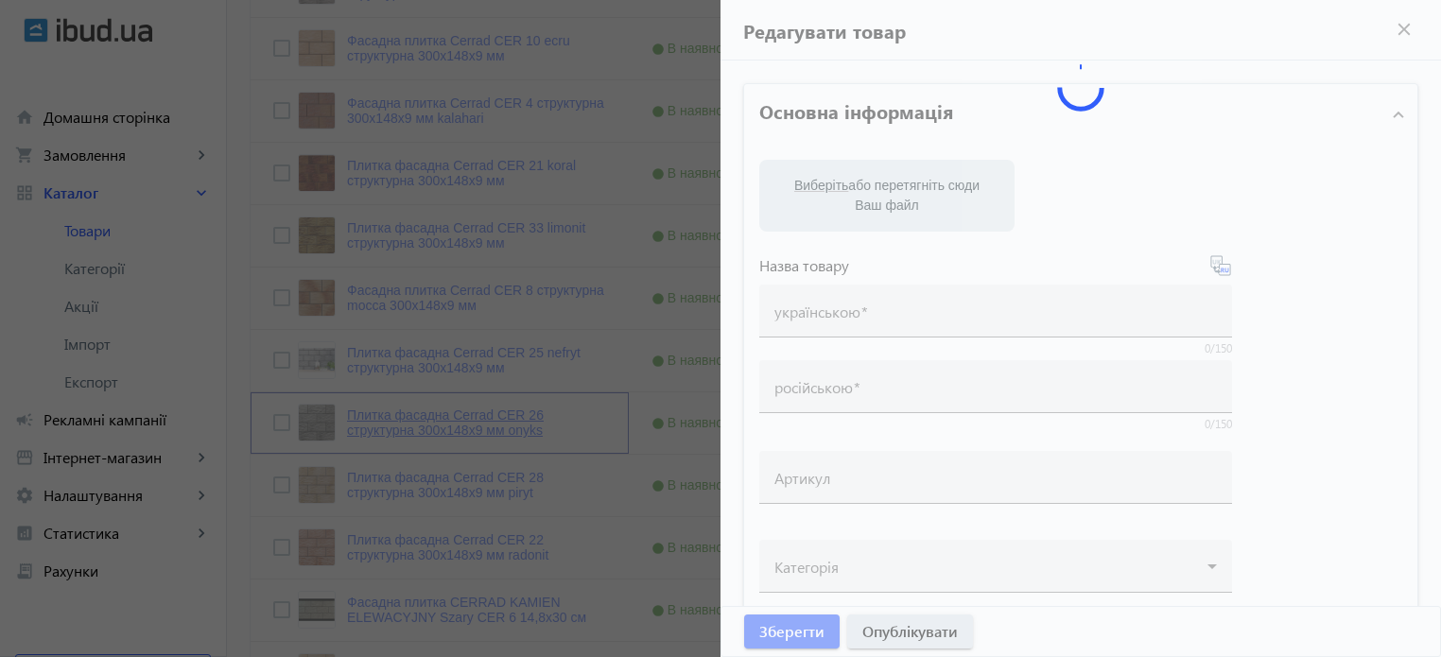
type input "Плитка фасадна Cerrad CER 26 структурна 300x148x9 мм onyks"
type input "Плитка фасадная Cerrad CER 26 структурная 300x148x9 мм onyks"
type input "22.98"
type input "5"
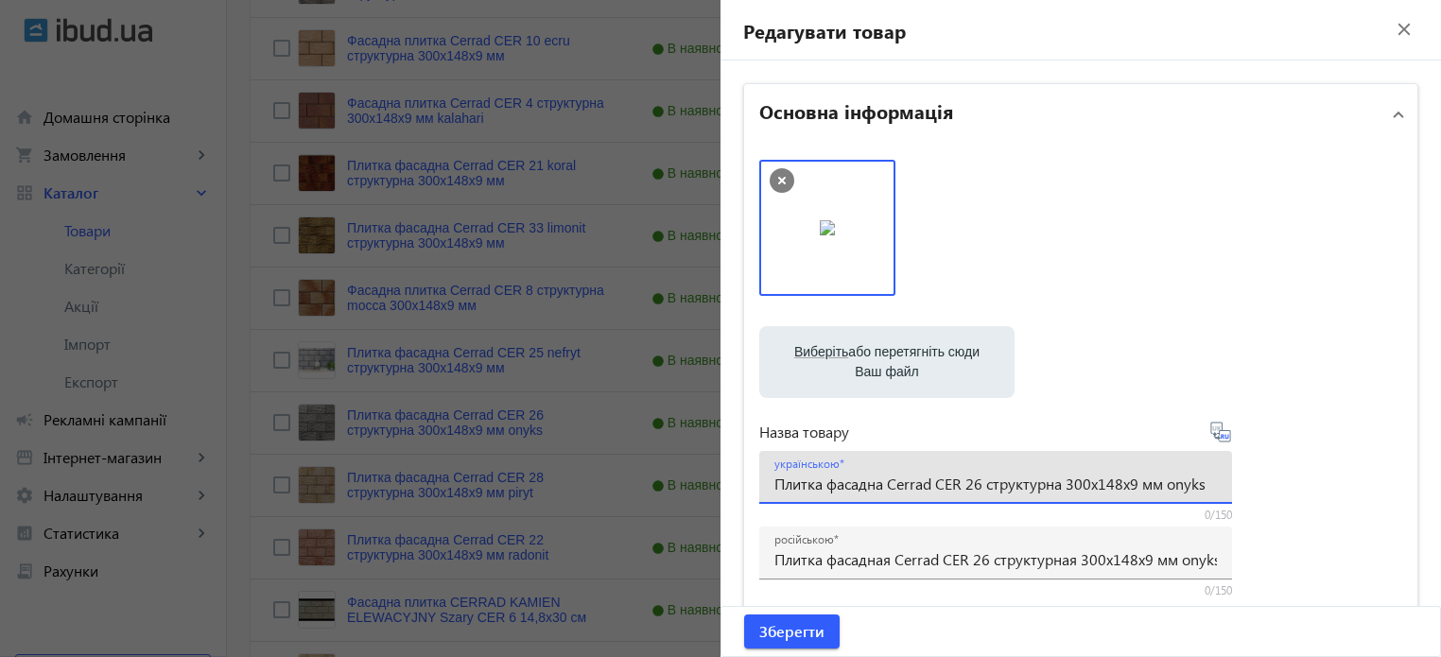
drag, startPoint x: 1157, startPoint y: 481, endPoint x: 1373, endPoint y: 460, distance: 216.6
click at [1373, 460] on div "Виберіть або перетягніть сюди Ваш файл 58944f1b6bd705675-1486114270-SB4UZX.jpg …" at bounding box center [1080, 513] width 643 height 707
click at [984, 480] on input "Плитка фасадна Cerrad CER 26 структурна 300x148x9 мм onyks" at bounding box center [995, 484] width 442 height 20
paste input "onyks"
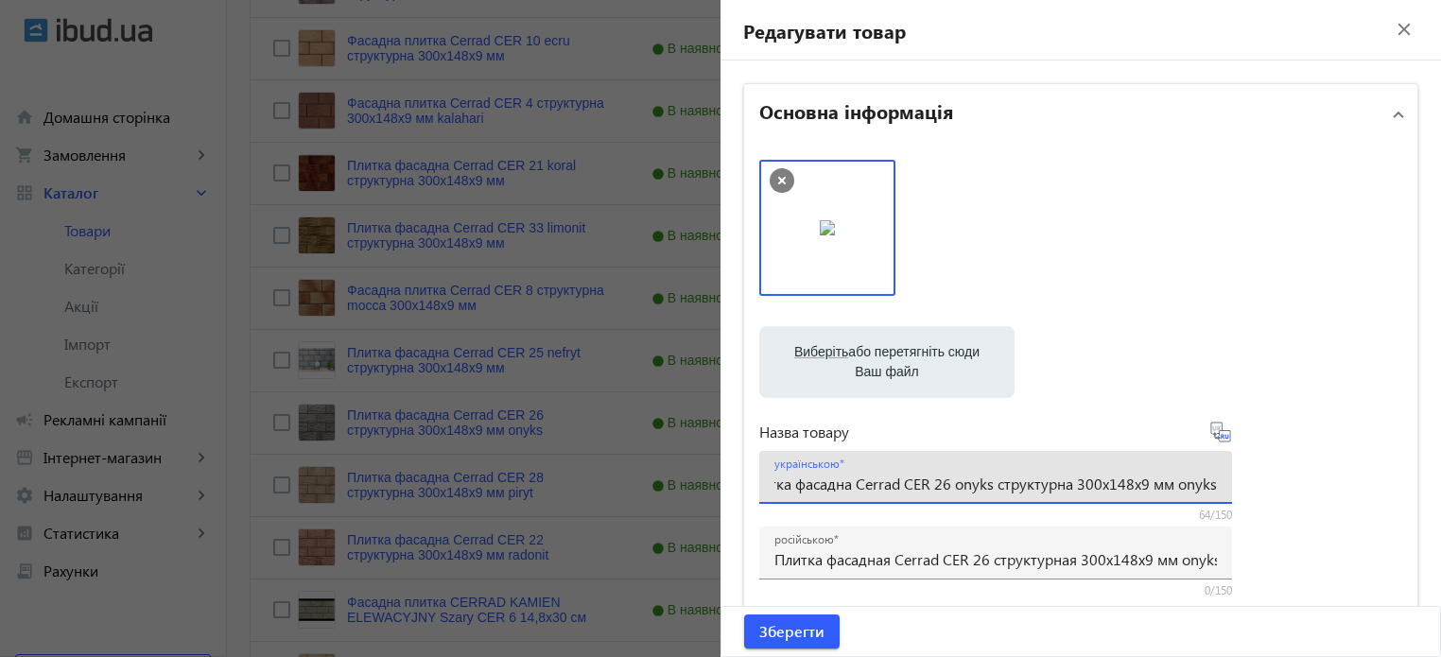
drag, startPoint x: 1199, startPoint y: 481, endPoint x: 1451, endPoint y: 417, distance: 260.5
click at [1440, 417] on html "arrow_back home Домашня сторінка shopping_cart Замовлення keyboard_arrow_right …" at bounding box center [720, 320] width 1441 height 1965
type input "Плитка фасадна Cerrad CER 26 onyks структурна 300x148x9 мм"
click at [1225, 438] on icon at bounding box center [1227, 436] width 4 height 5
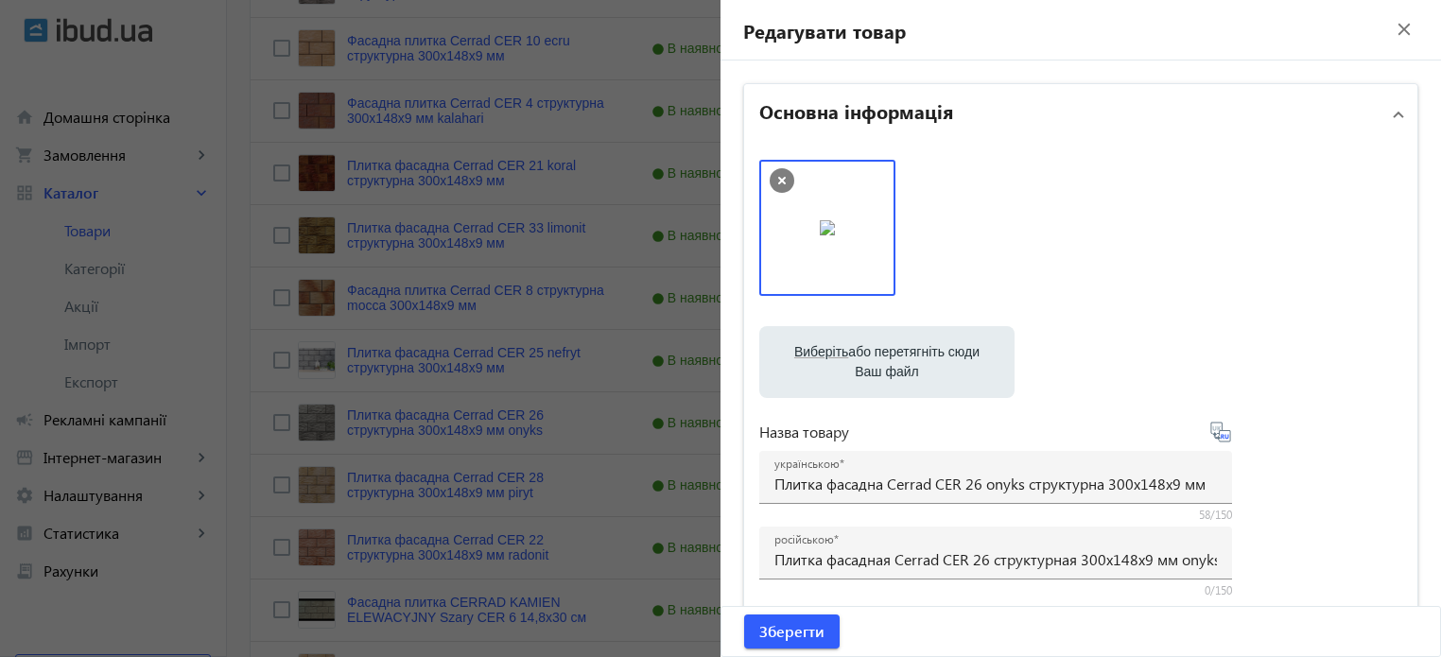
type input "Плитка фасадная Cerrad CER 26 onyks структурная 300x148x9 мм"
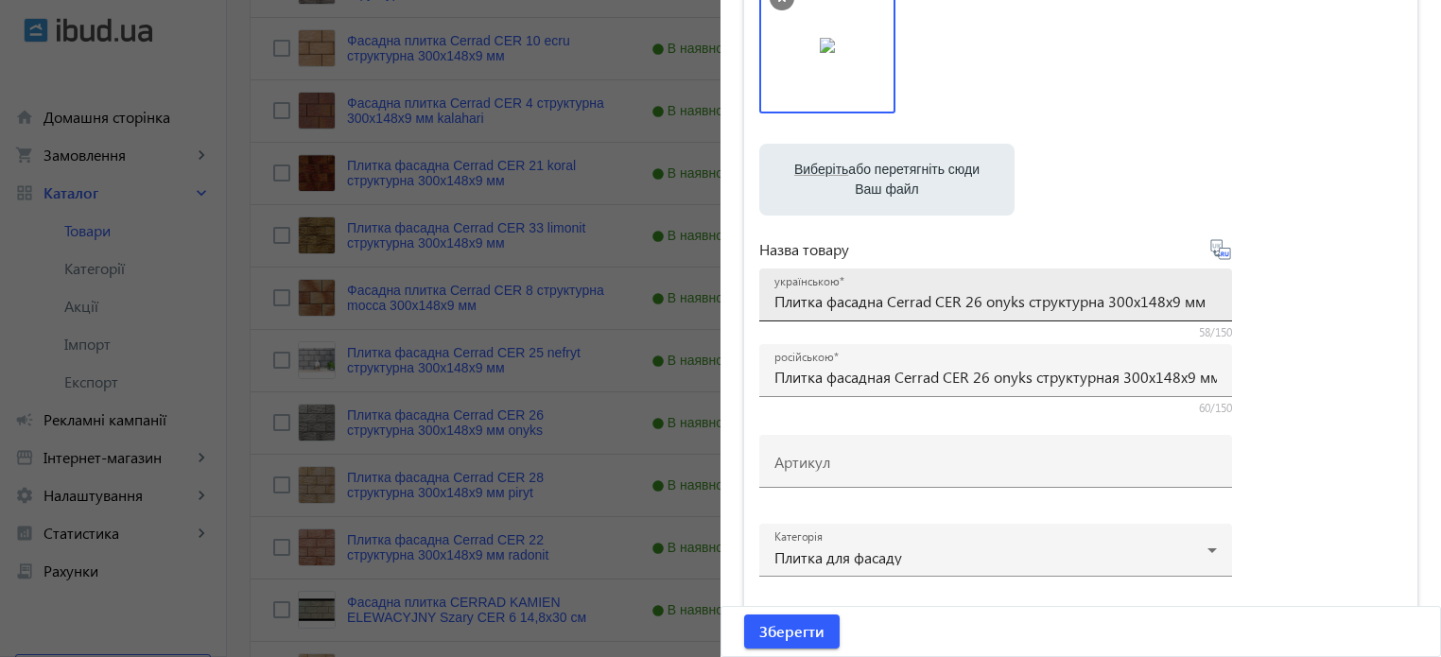
scroll to position [189, 0]
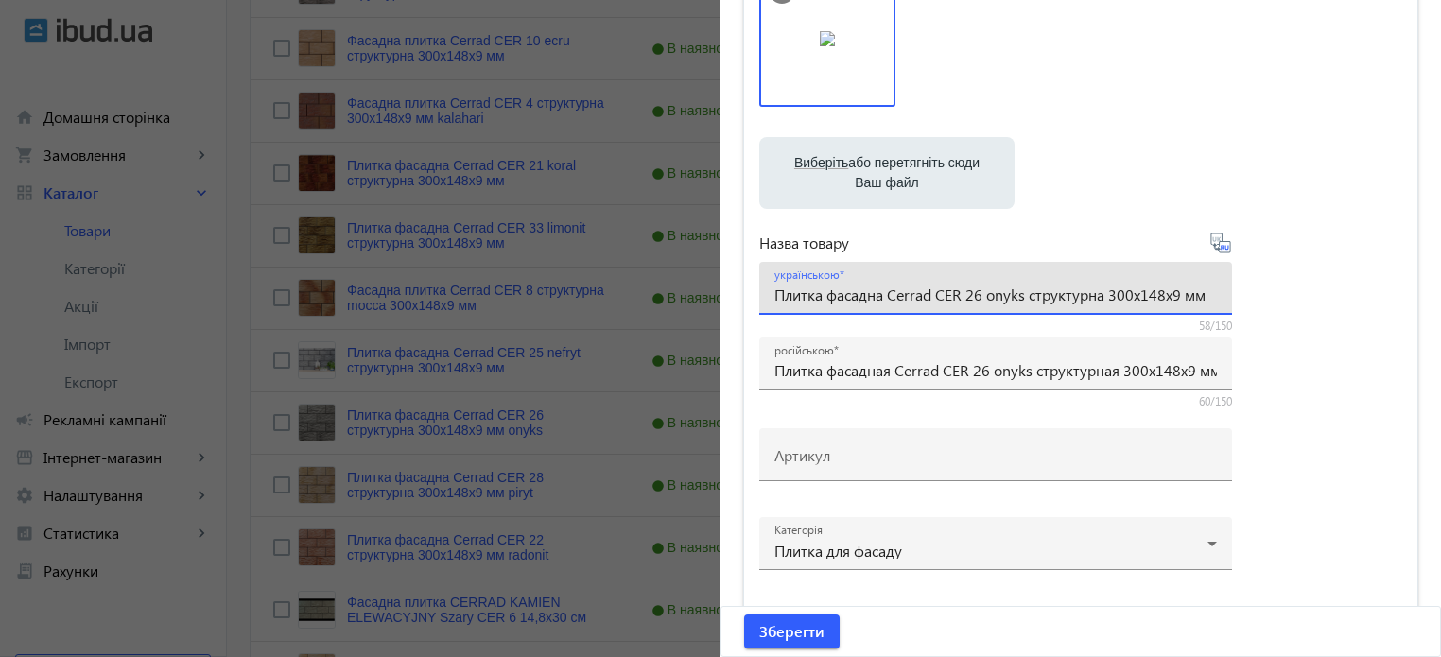
drag, startPoint x: 770, startPoint y: 293, endPoint x: 1451, endPoint y: 163, distance: 694.0
click at [1440, 163] on html "arrow_back home Домашня сторінка shopping_cart Замовлення keyboard_arrow_right …" at bounding box center [720, 320] width 1441 height 1965
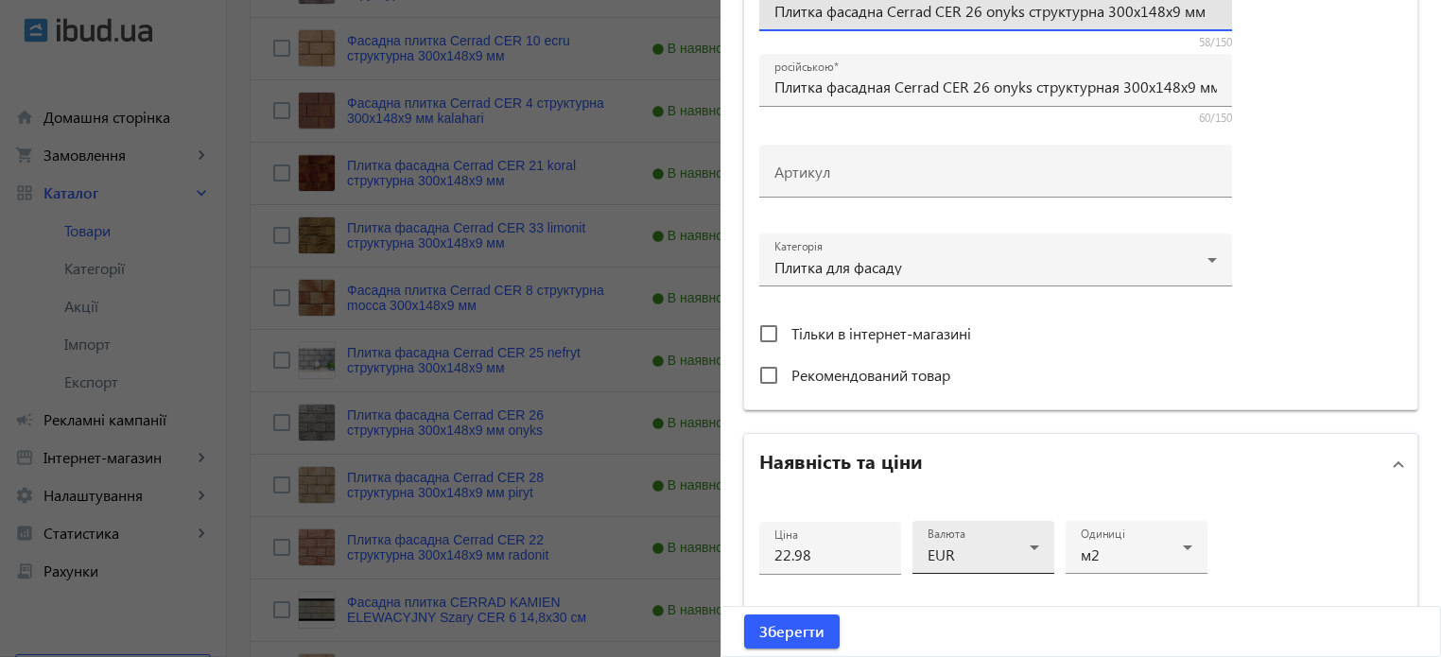
scroll to position [567, 0]
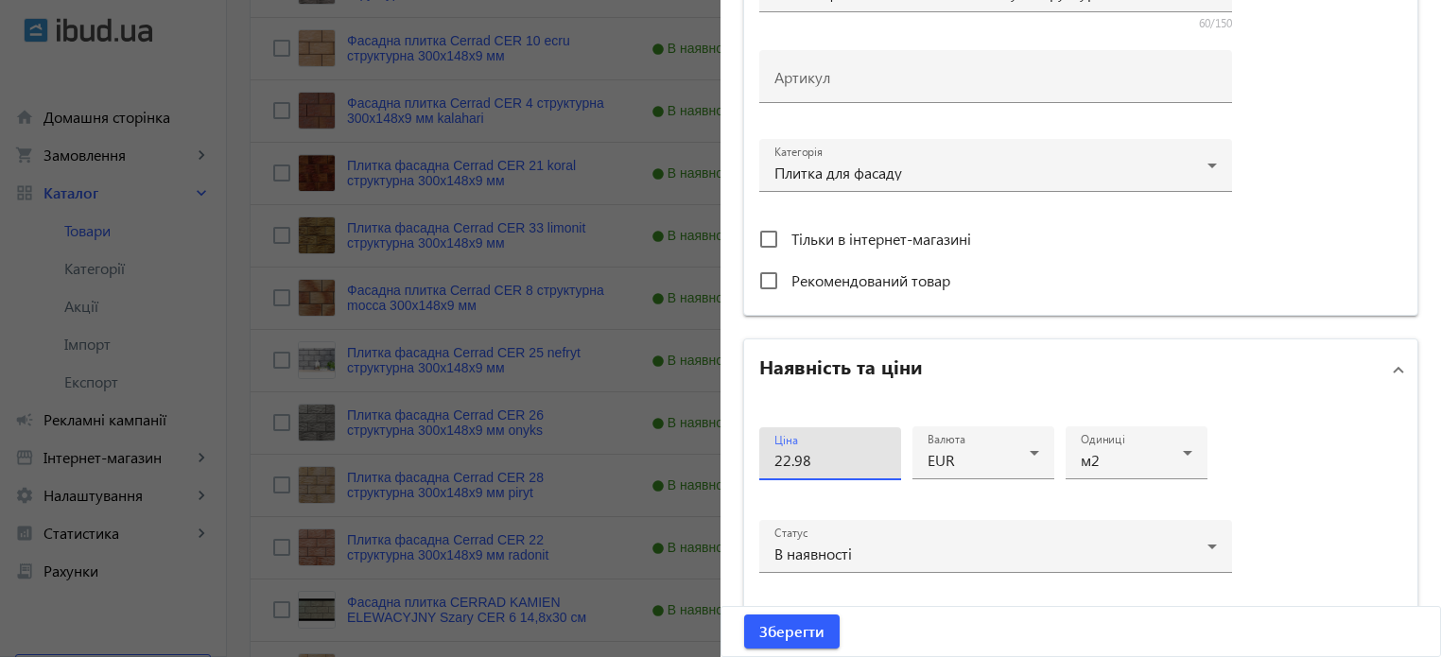
drag, startPoint x: 850, startPoint y: 460, endPoint x: 420, endPoint y: 415, distance: 432.6
click at [421, 416] on mat-sidenav-container "arrow_back Товари 7311 /10000 товарів Подовжити Додати товар cer search filter_…" at bounding box center [834, 351] width 1214 height 1904
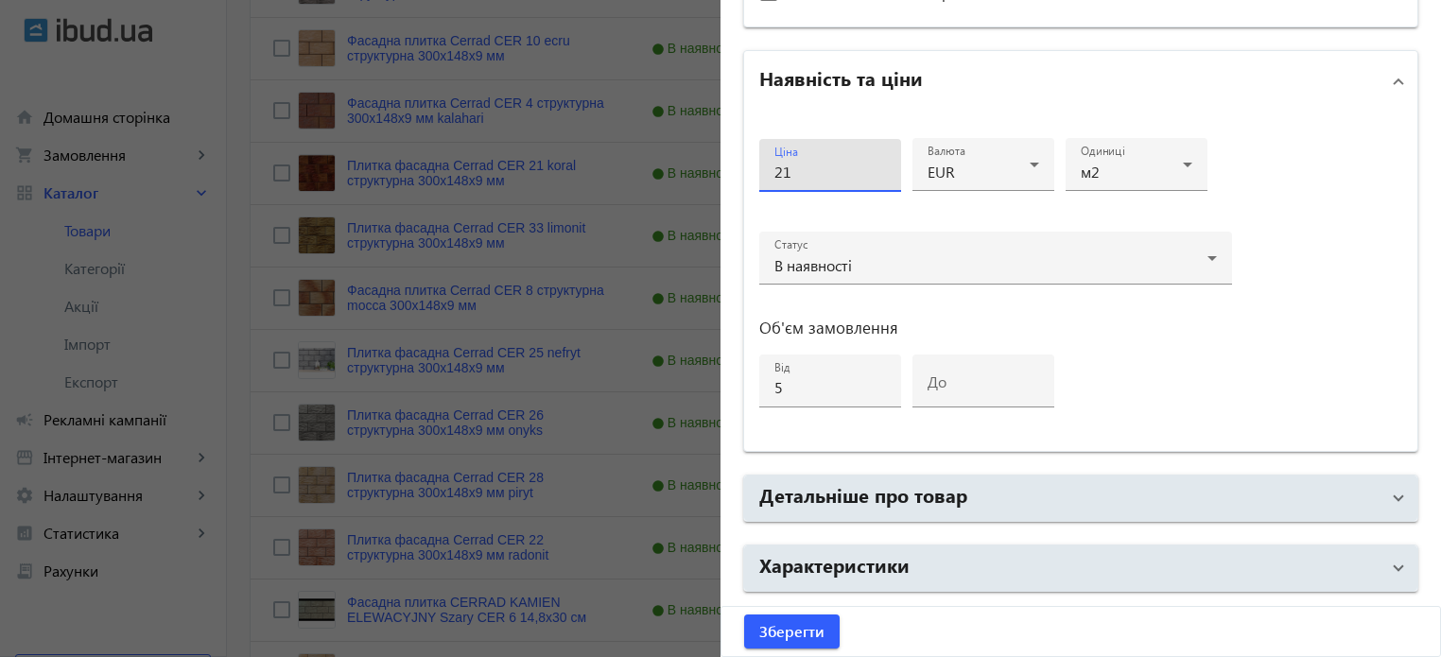
scroll to position [915, 0]
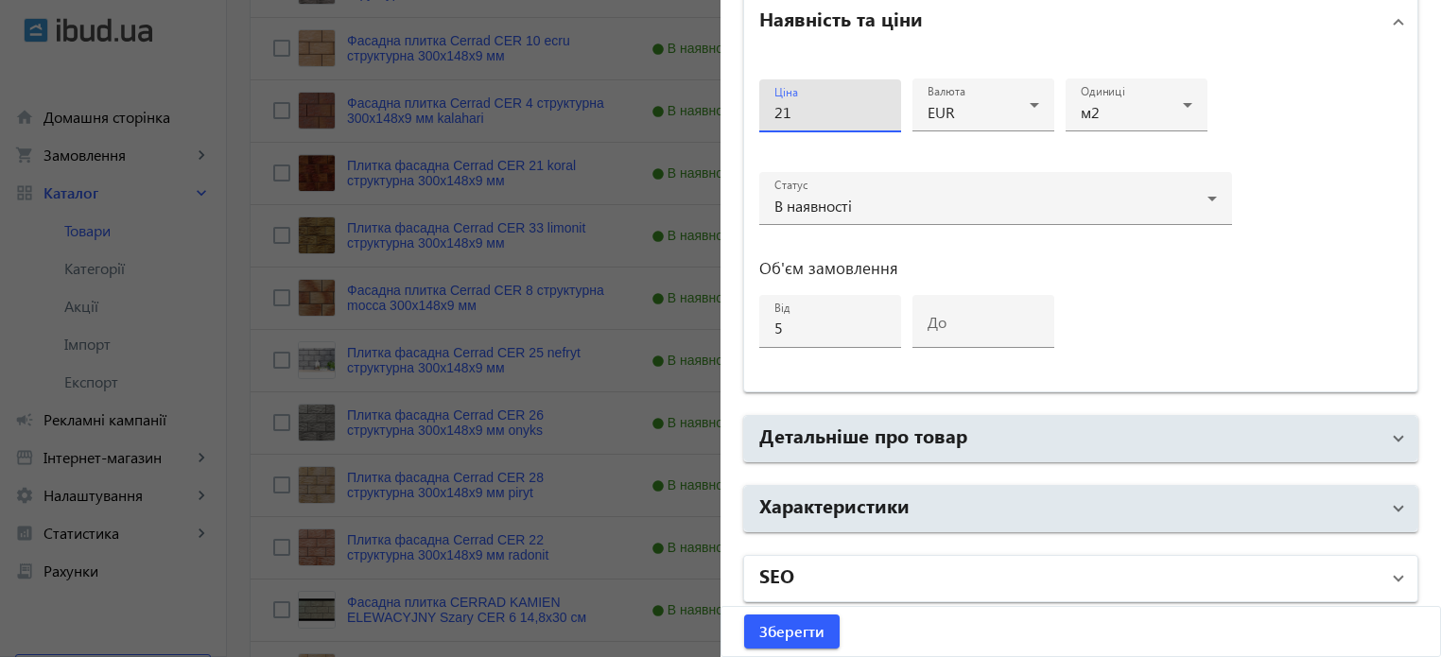
type input "21"
click at [825, 579] on mat-panel-title "SEO" at bounding box center [1069, 579] width 620 height 34
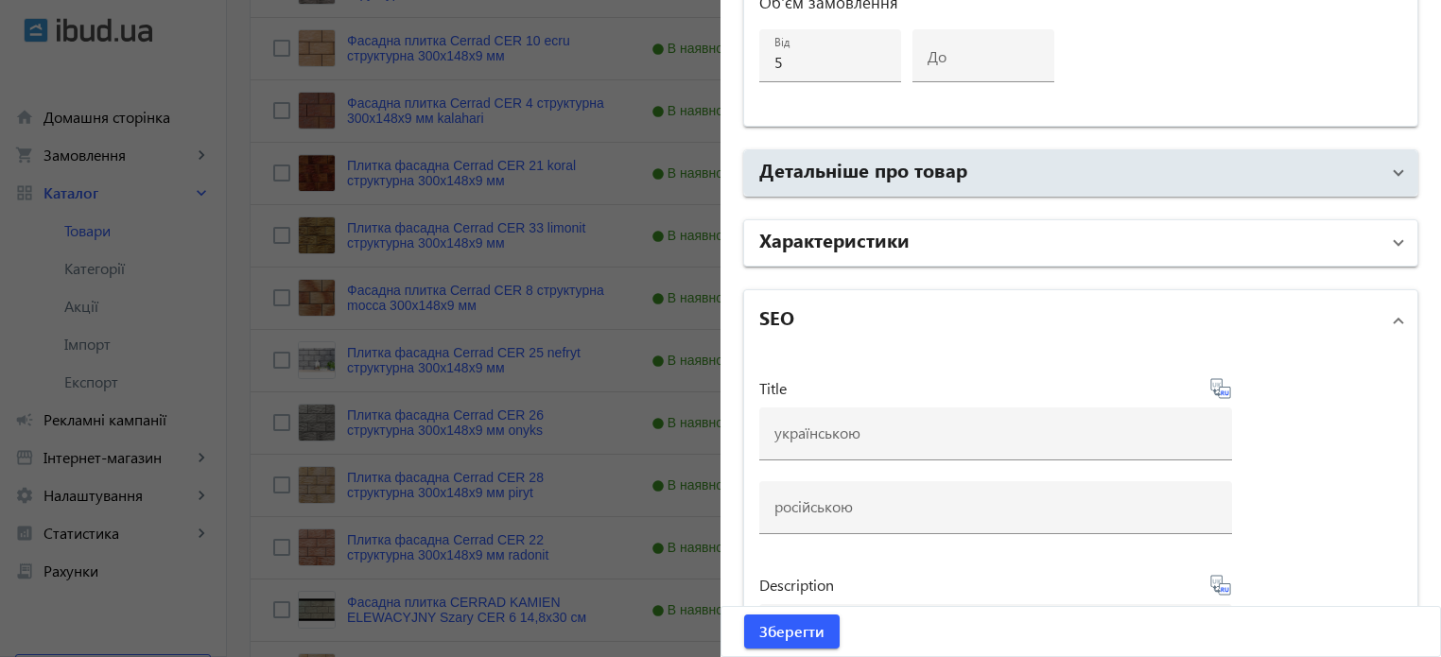
scroll to position [1199, 0]
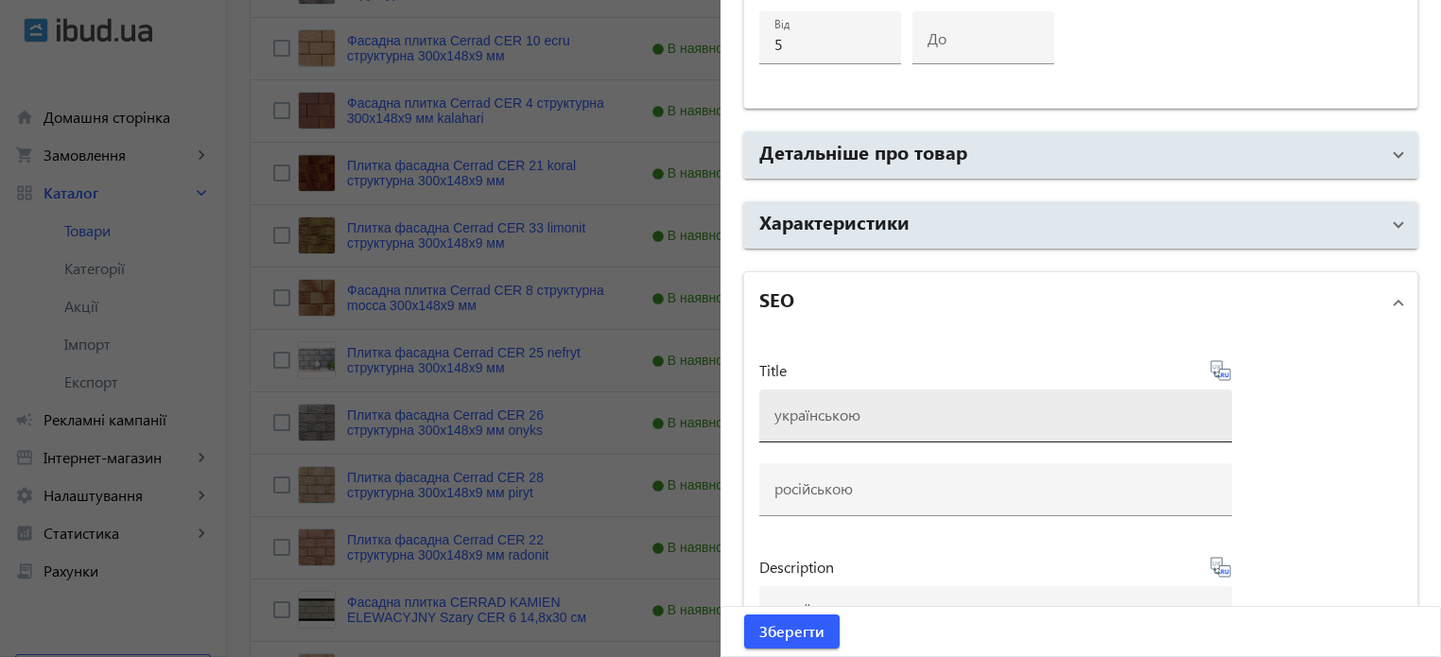
click at [809, 421] on div at bounding box center [995, 416] width 442 height 53
paste input "Плитка фасадна Cerrad CER 26 onyks структурна 300x148x9 мм"
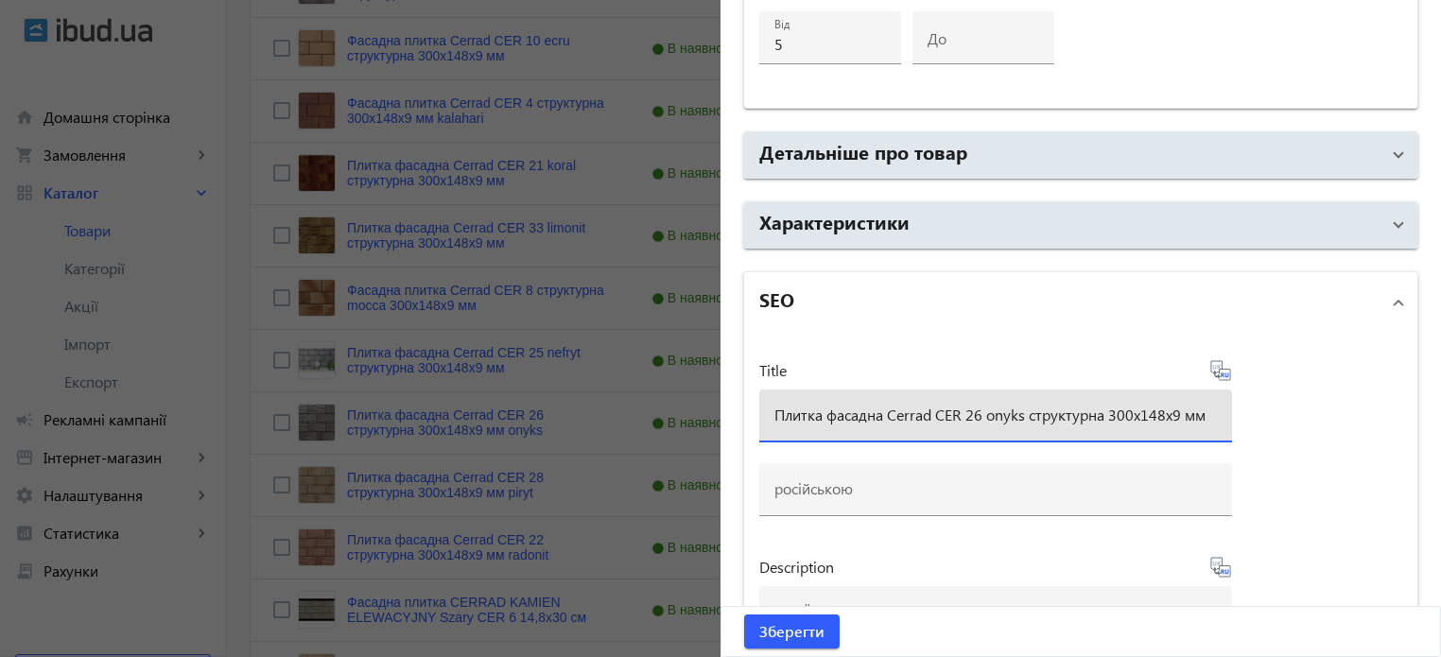
type input "Плитка фасадна Cerrad CER 26 onyks структурна 300x148x9 мм"
click at [1218, 366] on icon at bounding box center [1220, 370] width 23 height 23
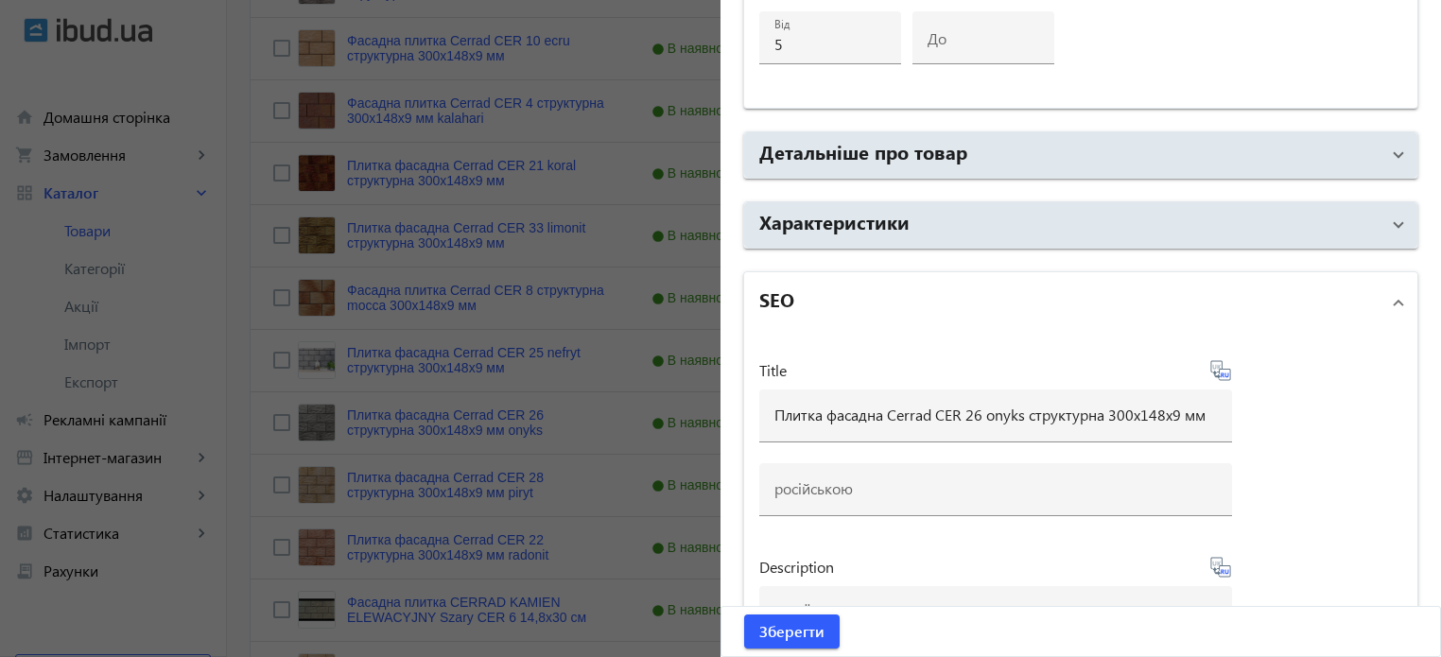
type input "Плитка фасадная Cerrad CER 26 onyks структурная 300x148x9 мм"
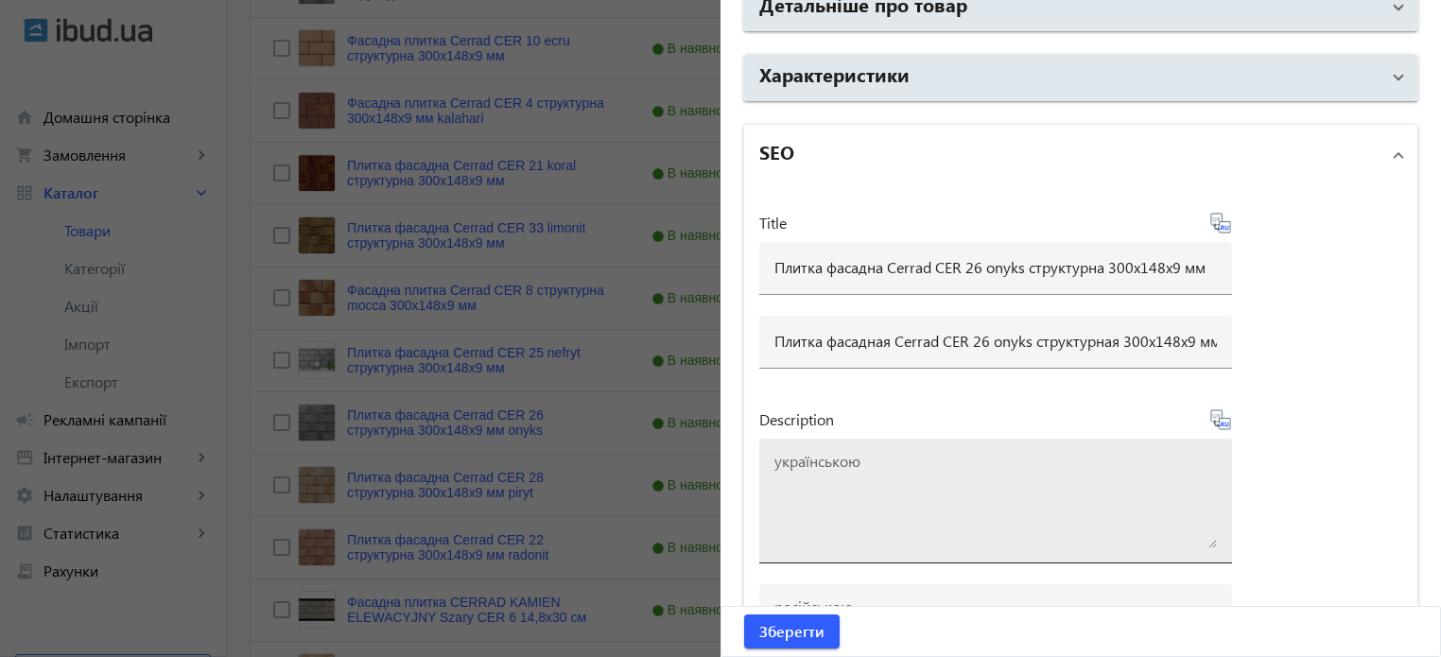
scroll to position [1388, 0]
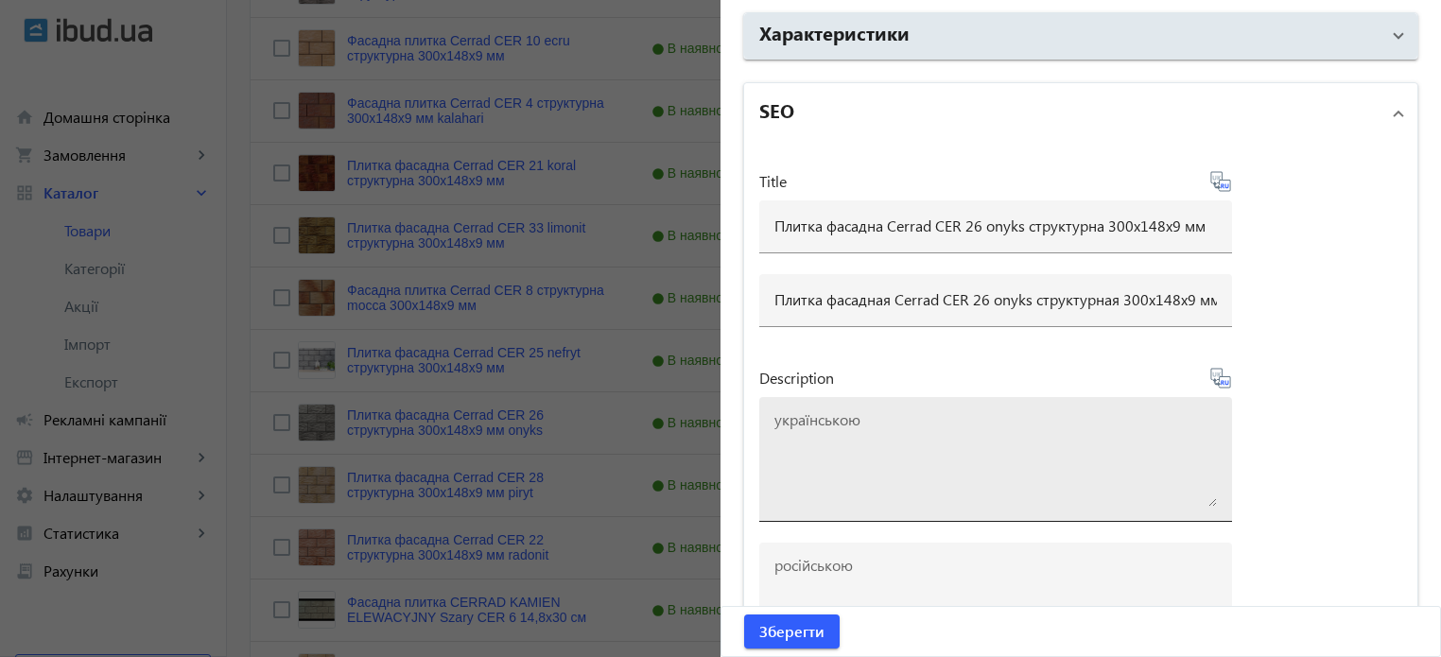
click at [851, 453] on textarea at bounding box center [995, 459] width 442 height 95
paste textarea "Плитка фасадна Cerrad CER 26 onyks структурна 300x148x9 мм"
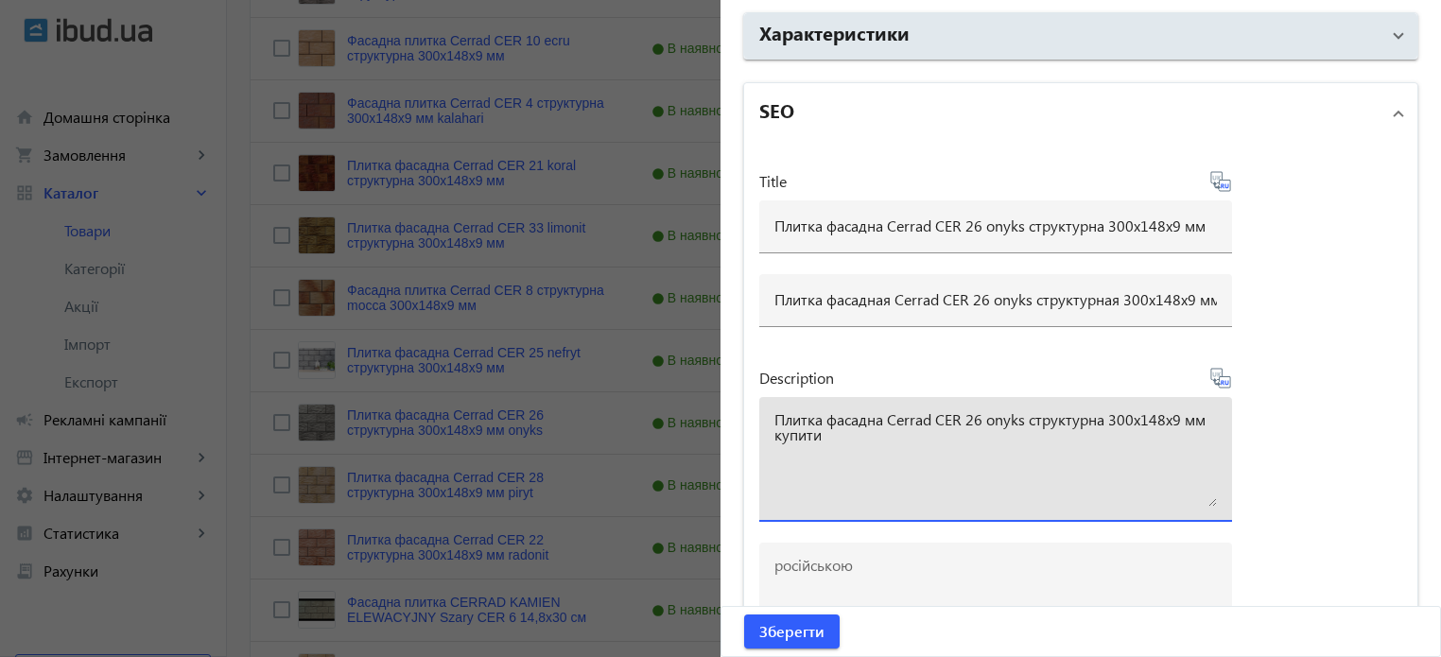
type textarea "Плитка фасадна Cerrad CER 26 onyks структурна 300x148x9 мм купити"
click at [1214, 377] on icon at bounding box center [1220, 378] width 23 height 23
type textarea "Плитка фасадная Cerrad CER 26 onyks структурная 300x148x9 мм купить"
drag, startPoint x: 843, startPoint y: 431, endPoint x: 540, endPoint y: 366, distance: 310.4
click at [540, 366] on mat-sidenav-container "arrow_back Товари 7311 /10000 товарів Подовжити Додати товар cer search filter_…" at bounding box center [834, 351] width 1214 height 1904
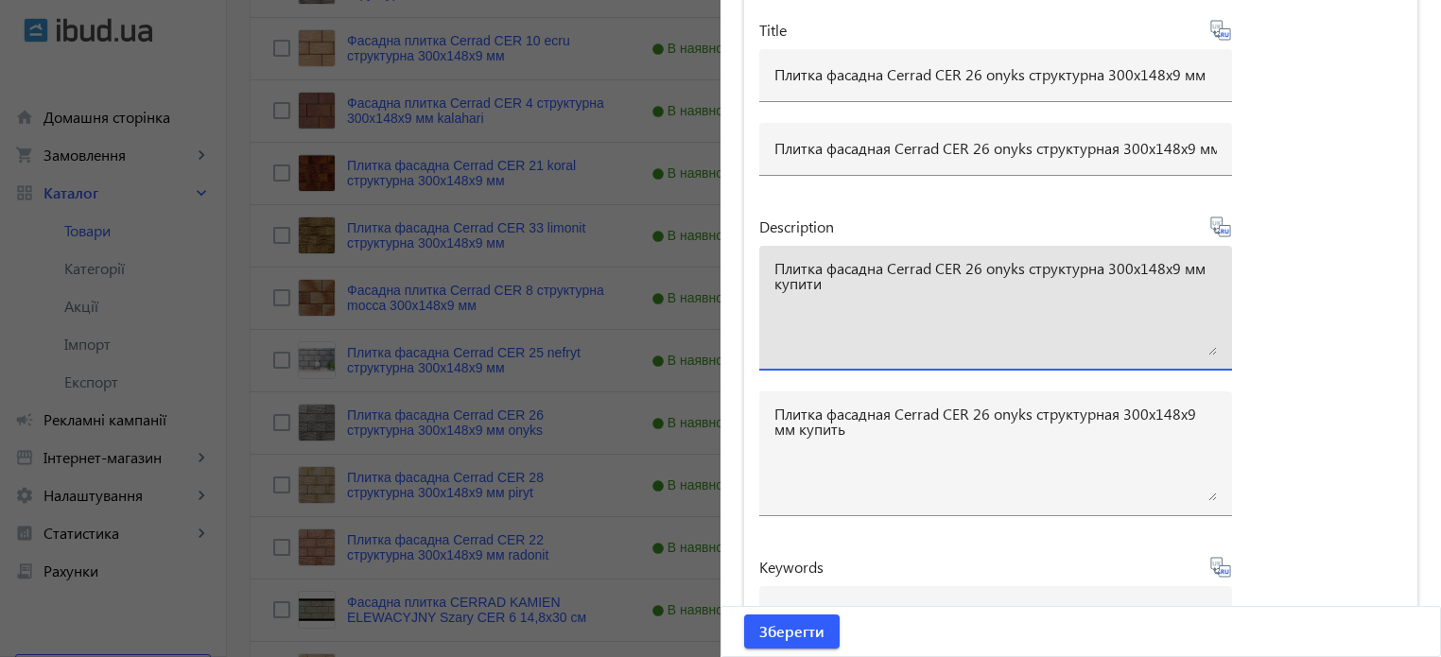
scroll to position [1577, 0]
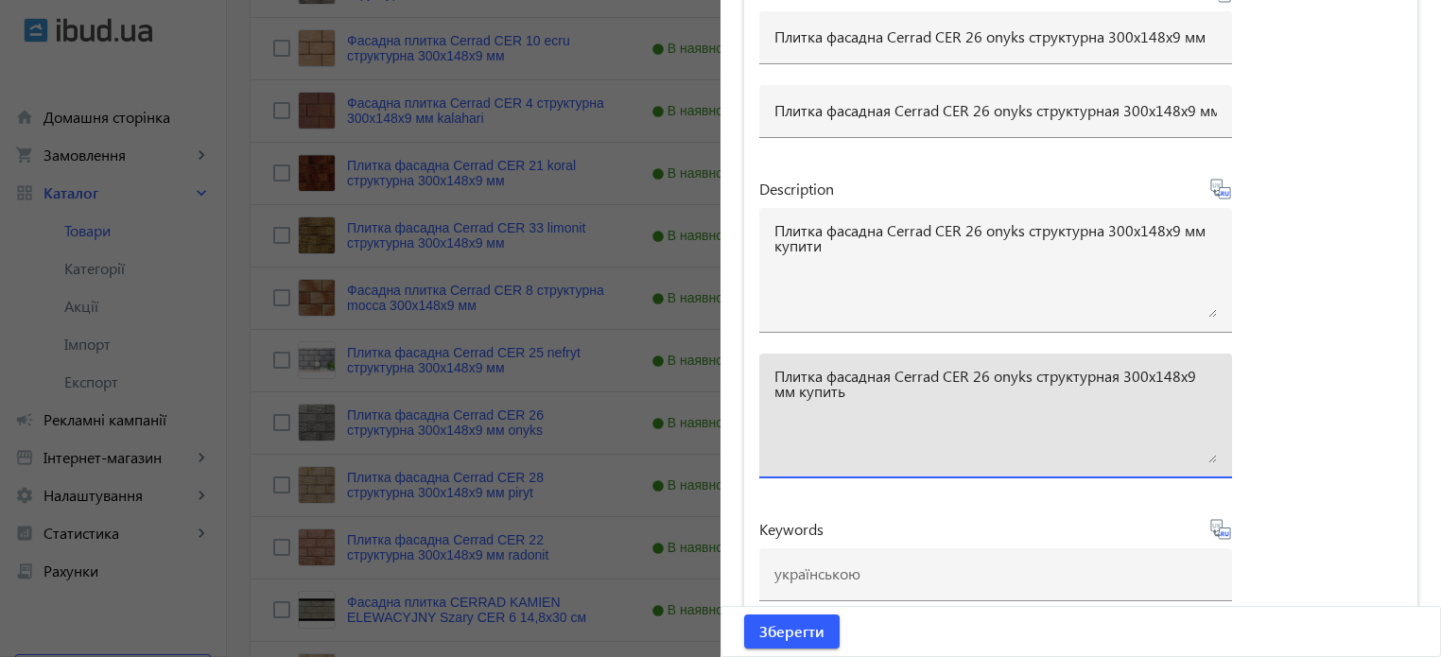
drag, startPoint x: 942, startPoint y: 366, endPoint x: 1029, endPoint y: 374, distance: 87.4
click at [1029, 374] on textarea "Плитка фасадная Cerrad CER 26 onyks структурная 300x148x9 мм купить" at bounding box center [995, 416] width 442 height 95
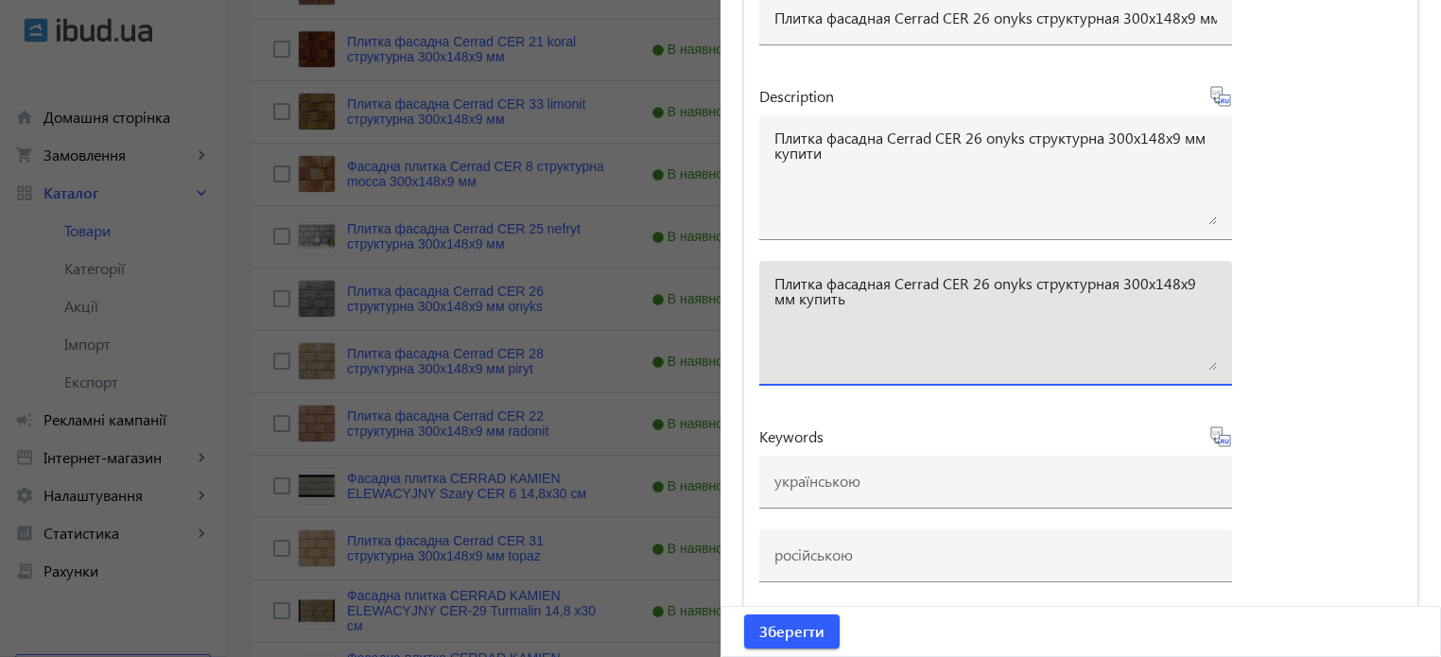
scroll to position [851, 0]
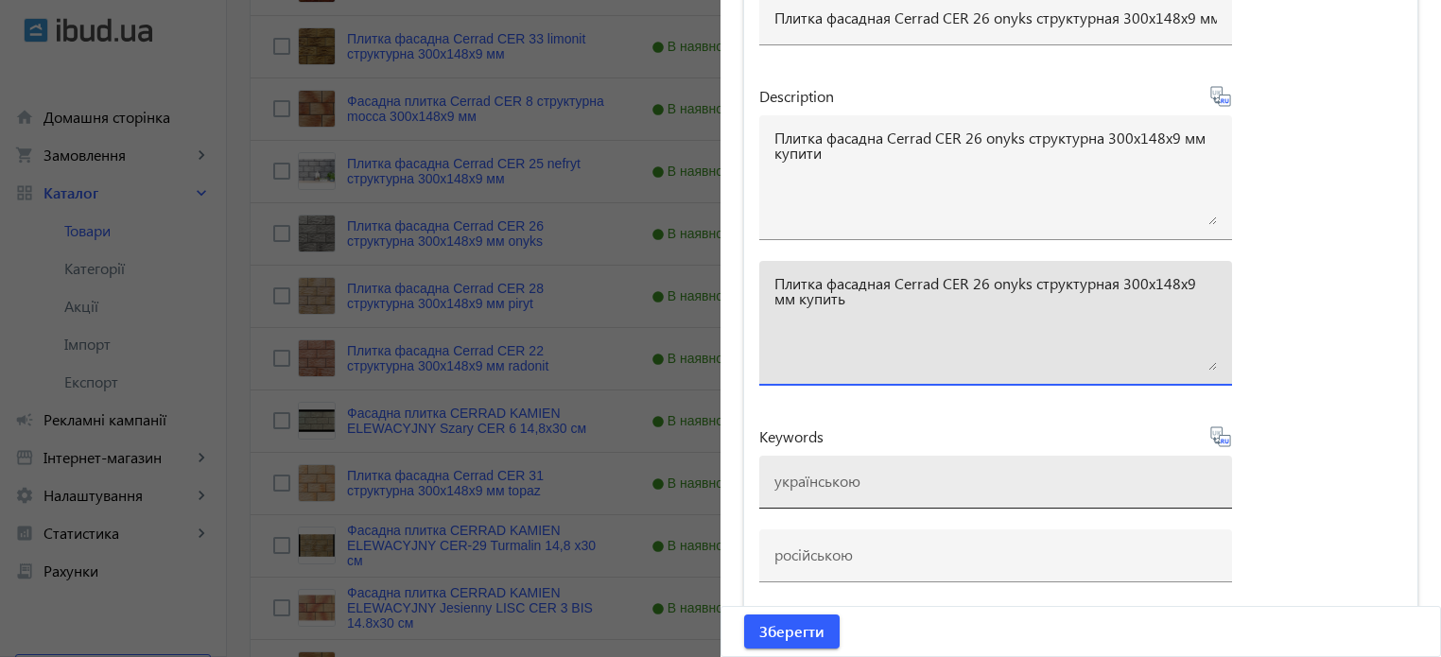
click at [875, 463] on div at bounding box center [995, 482] width 442 height 53
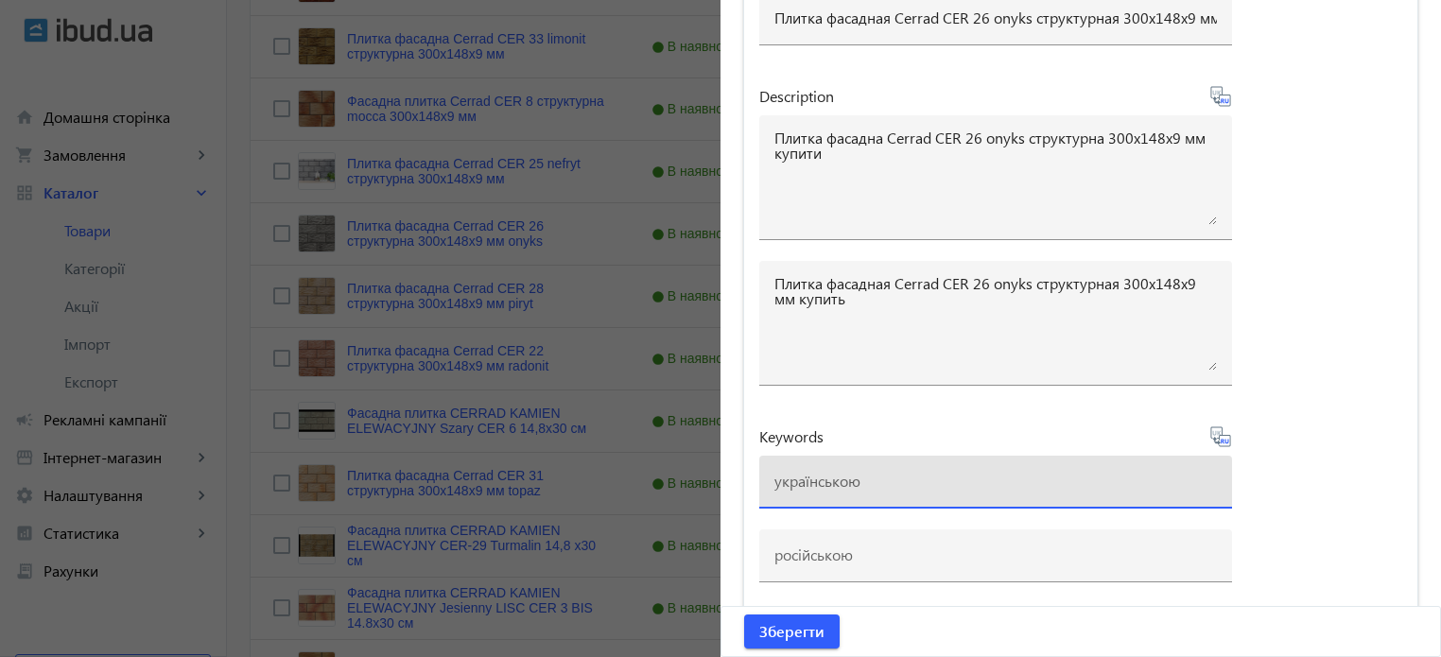
paste input "плитка cerrad, плитка cerrad cer 26 onyks"
type input "плитка cerrad, плитка cerrad cer 26 onyks"
click at [1217, 434] on icon at bounding box center [1220, 436] width 23 height 23
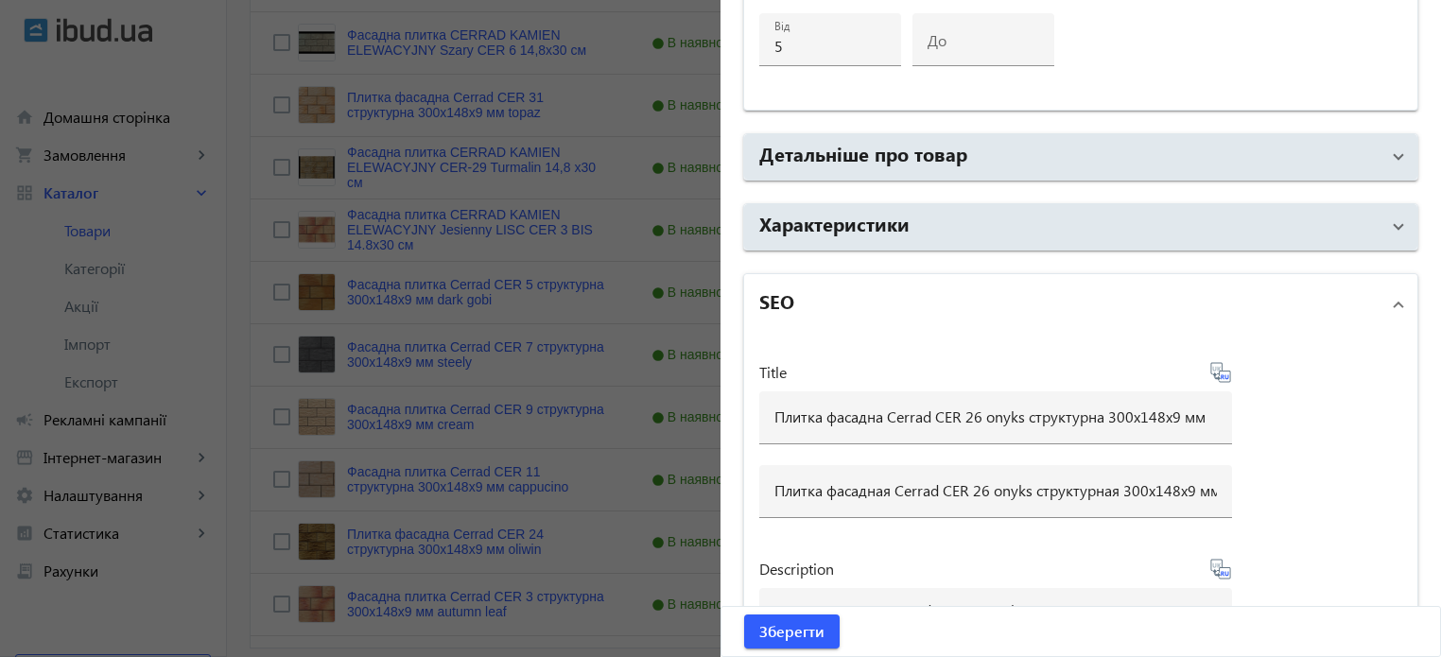
scroll to position [1670, 0]
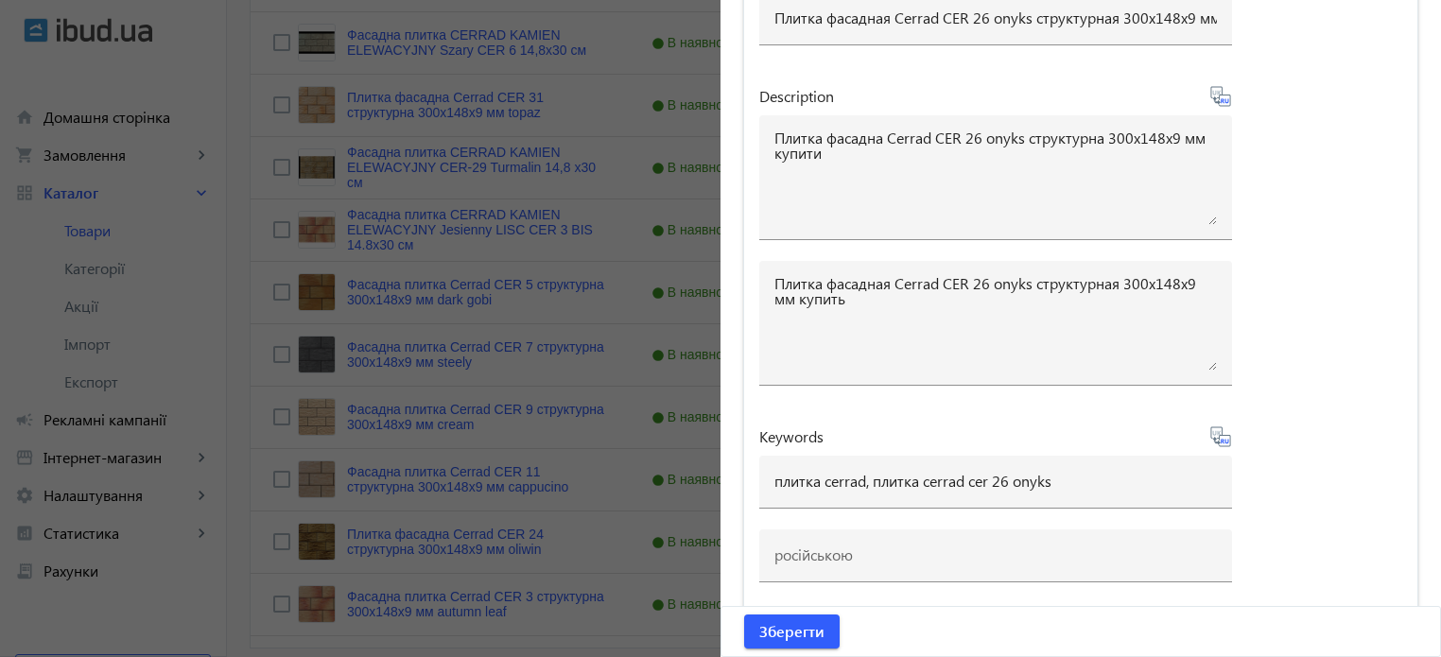
click at [1225, 439] on icon at bounding box center [1227, 441] width 4 height 5
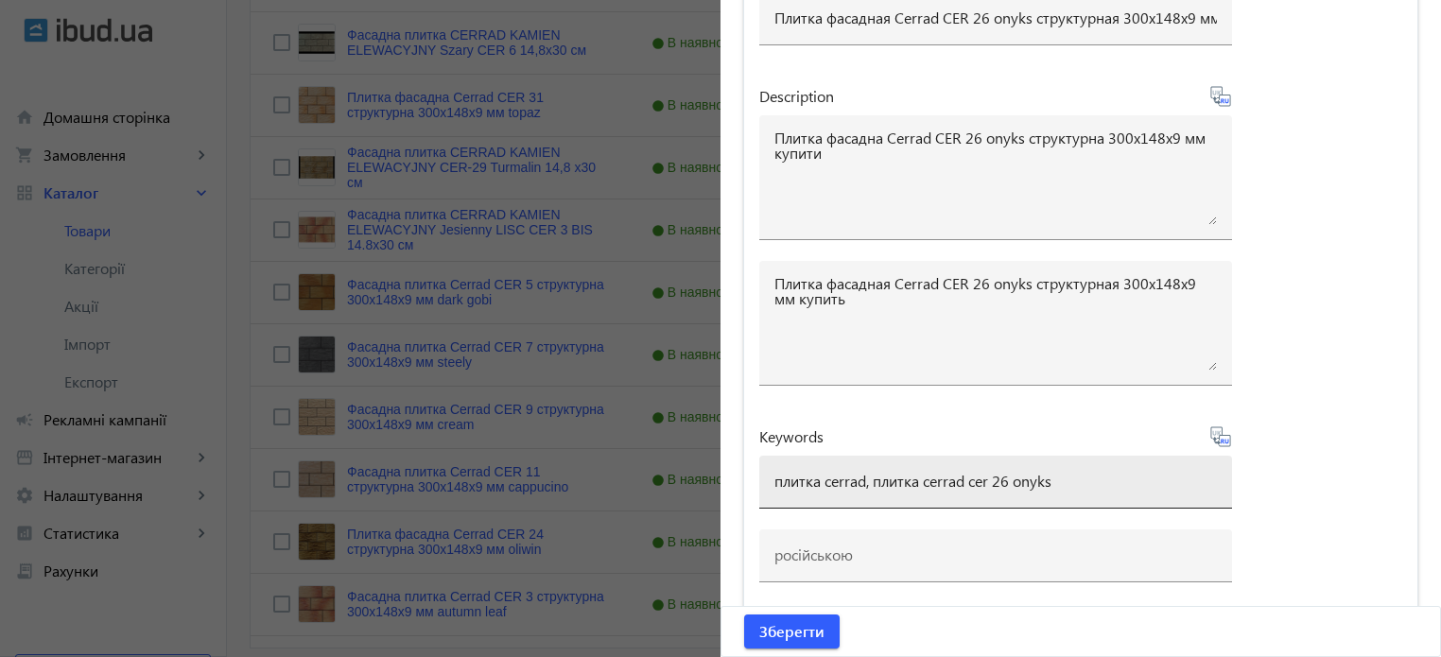
type input "плитка cerrad, плитка cerrad cer 26 onyks"
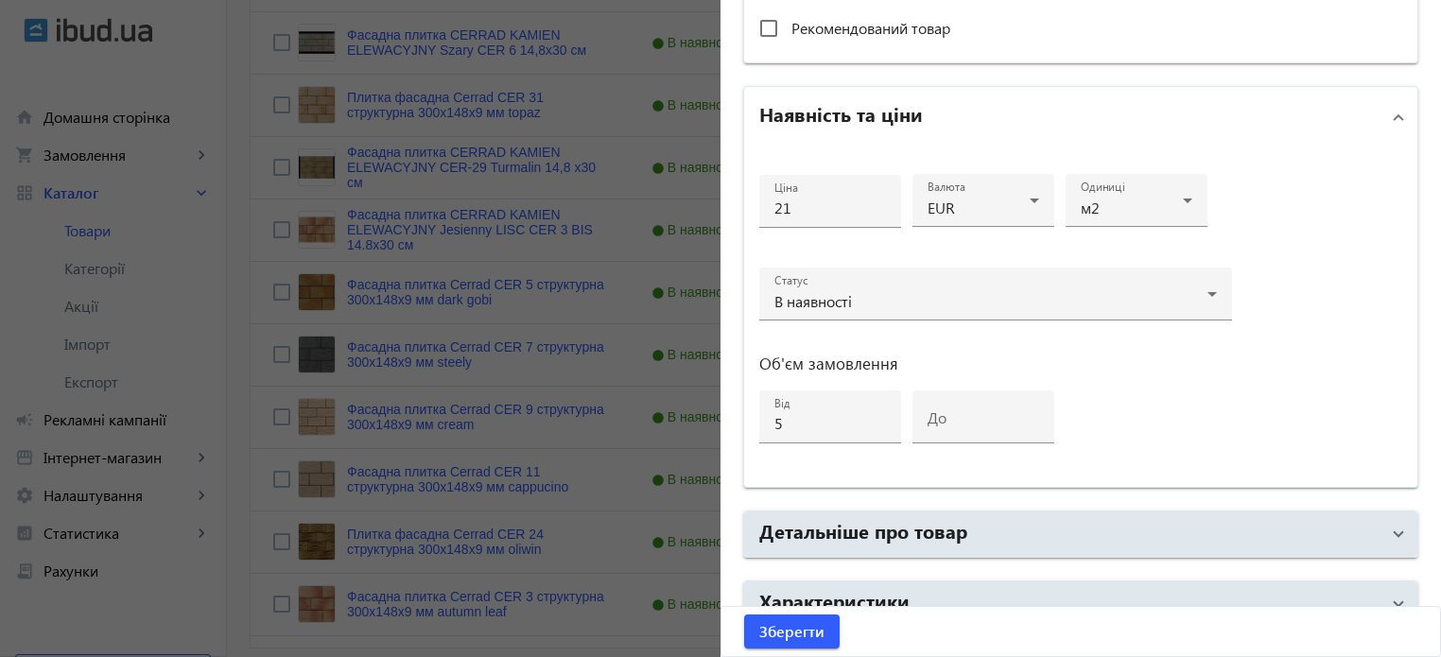
scroll to position [819, 0]
click at [787, 631] on span "Зберегти" at bounding box center [791, 631] width 65 height 21
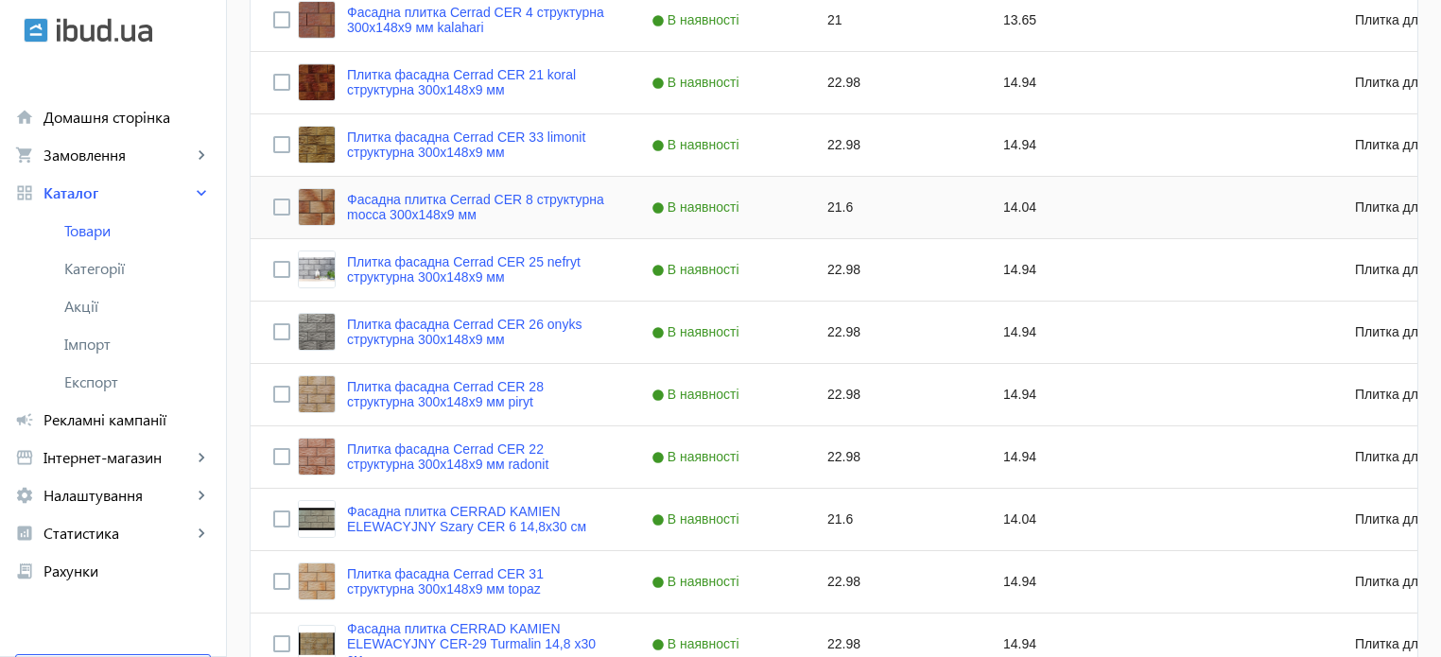
scroll to position [756, 0]
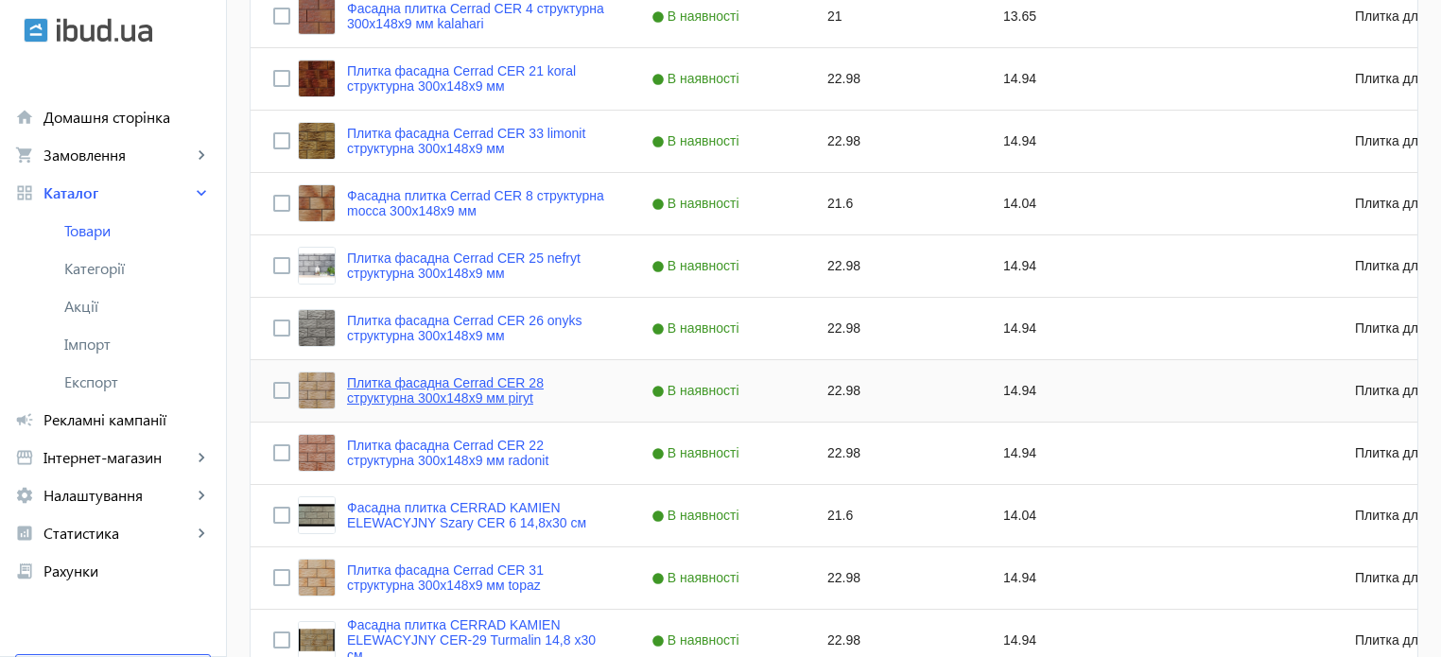
click at [489, 392] on link "Плитка фасадна Cerrad CER 28 структурна 300x148x9 мм piryt" at bounding box center [476, 390] width 259 height 30
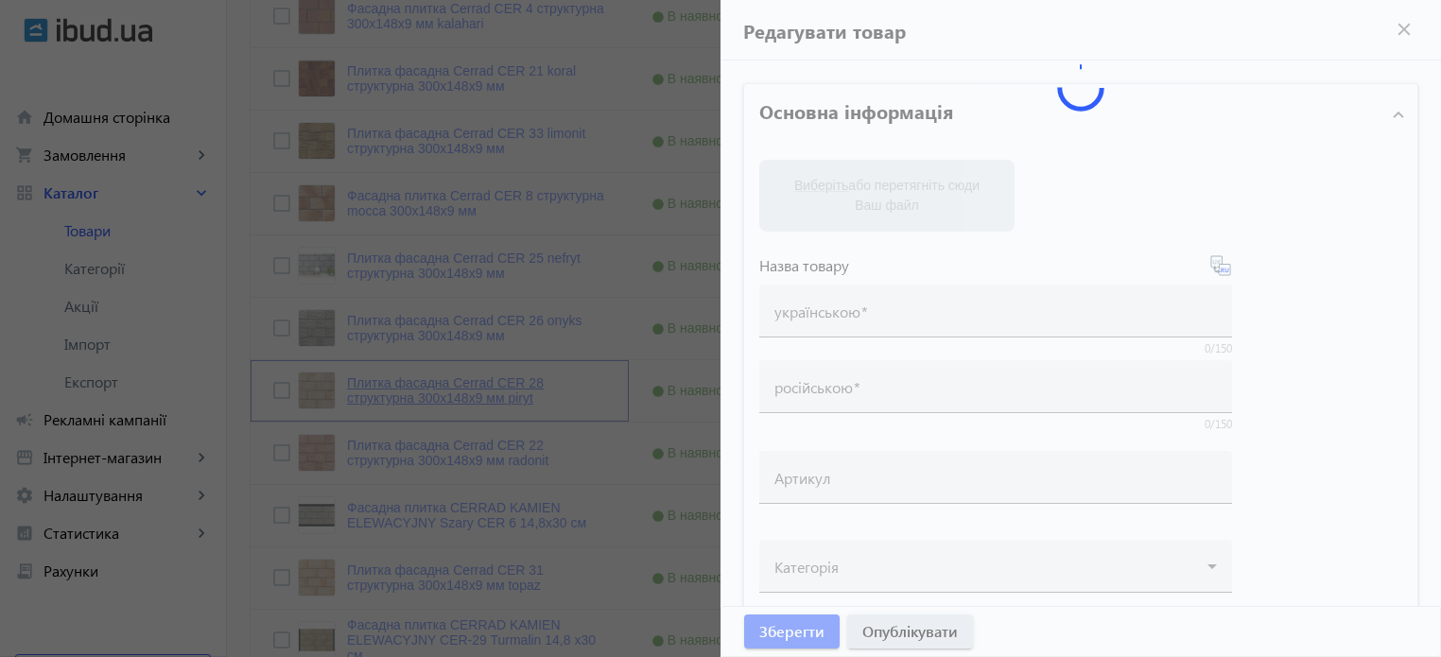
type input "Плитка фасадна Cerrad CER 28 структурна 300x148x9 мм piryt"
type input "Плитка фасадная Cerrad CER 28 структурная 300x148x9 мм piryt"
type input "22.98"
type input "5"
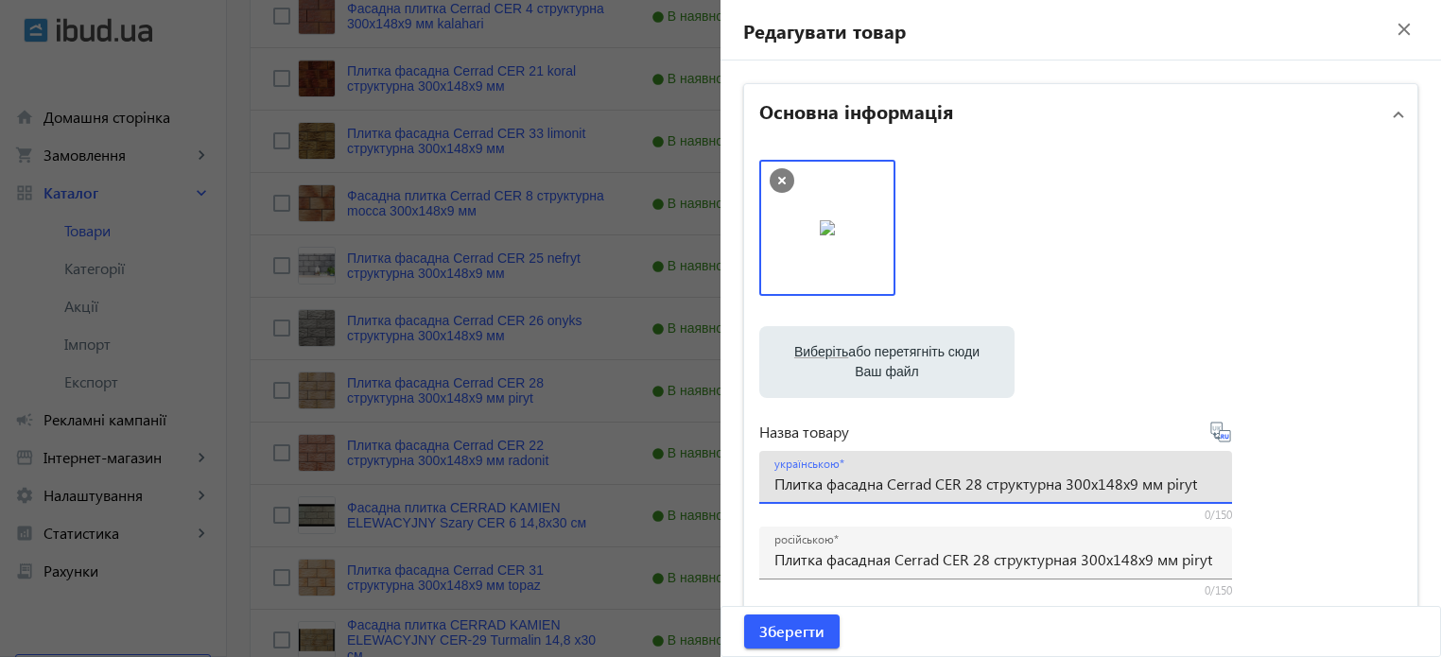
drag, startPoint x: 1158, startPoint y: 483, endPoint x: 1365, endPoint y: 455, distance: 209.0
click at [1369, 472] on div "Виберіть або перетягніть сюди Ваш файл 58944c42ad8c89714-1486113530-99evr5.jpg …" at bounding box center [1080, 513] width 643 height 707
click at [976, 482] on input "Плитка фасадна Cerrad CER 28 структурна 300x148x9 мм piryt" at bounding box center [995, 484] width 442 height 20
paste input "piryt"
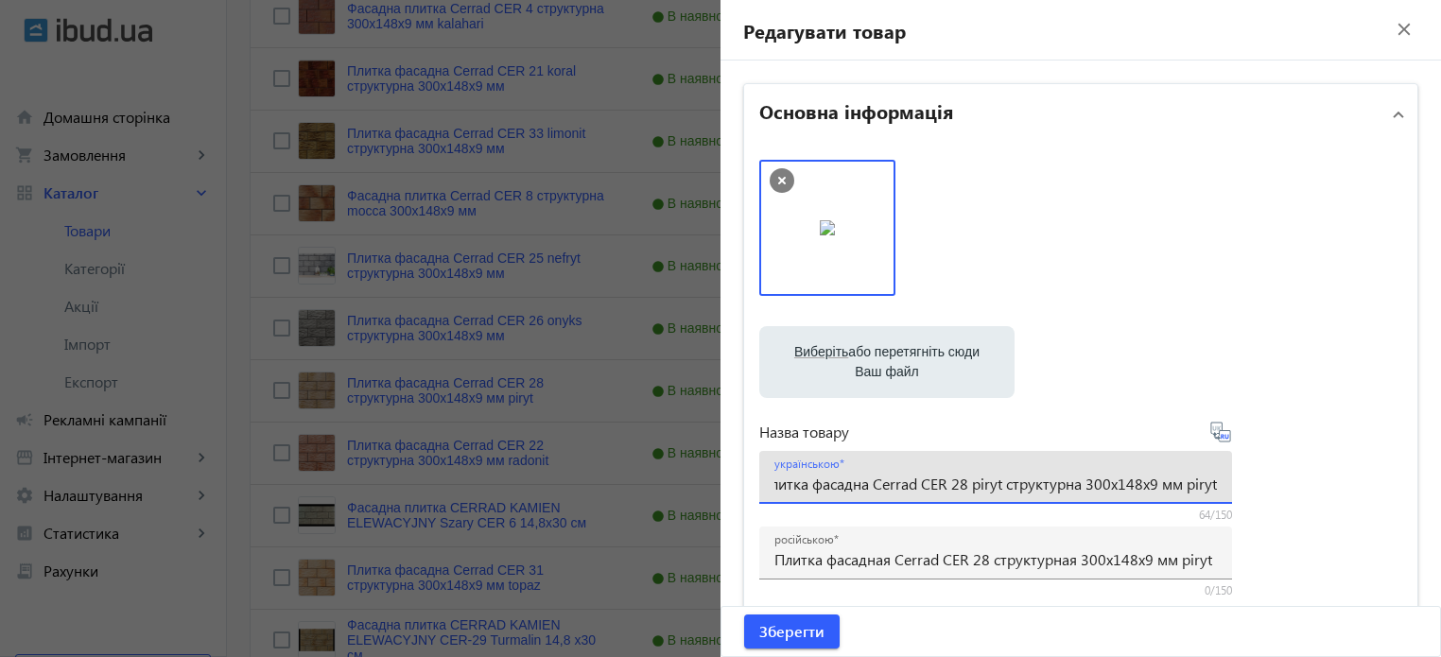
drag, startPoint x: 1195, startPoint y: 486, endPoint x: 1451, endPoint y: 453, distance: 258.3
click at [1440, 453] on html "arrow_back home Домашня сторінка shopping_cart Замовлення keyboard_arrow_right …" at bounding box center [720, 226] width 1441 height 1965
type input "Плитка фасадна Cerrad CER 28 piryt структурна 300x148x9 мм"
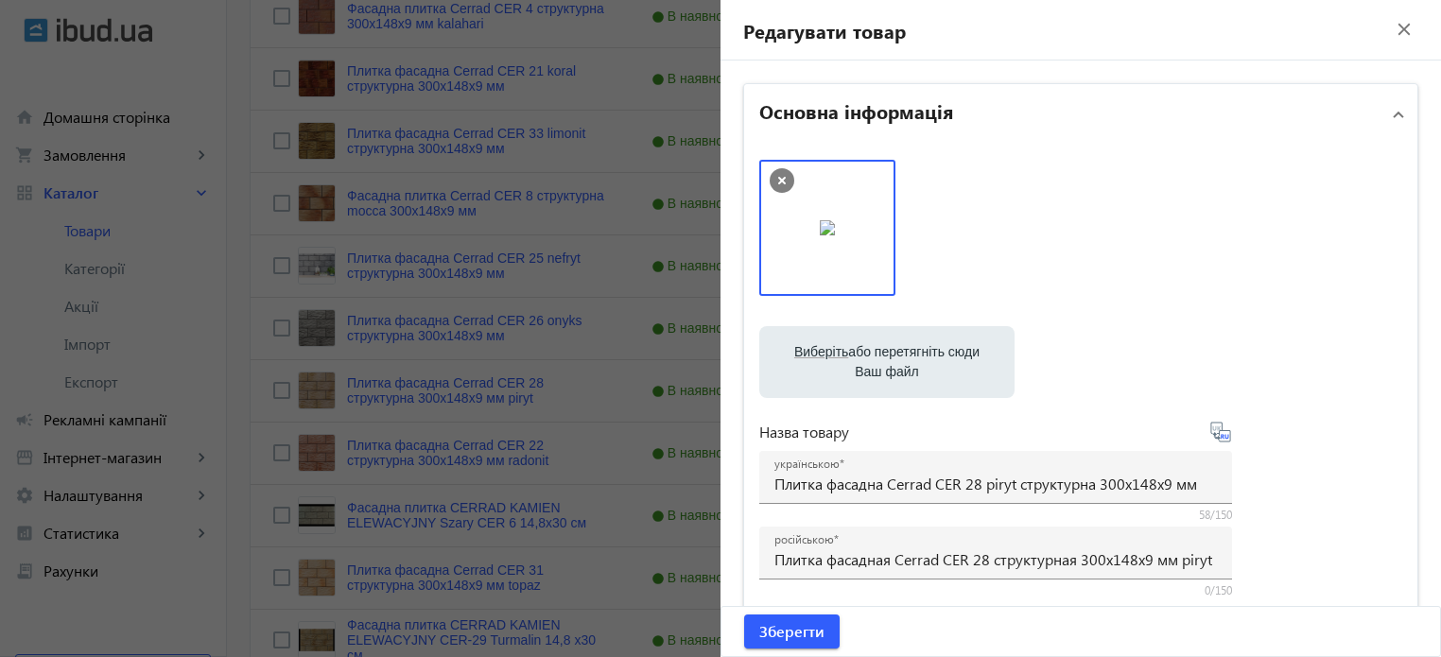
click at [1218, 442] on icon at bounding box center [1220, 432] width 23 height 23
type input "Плитка фасадная Cerrad CER 28 piryt структурная 300x148x9 мм"
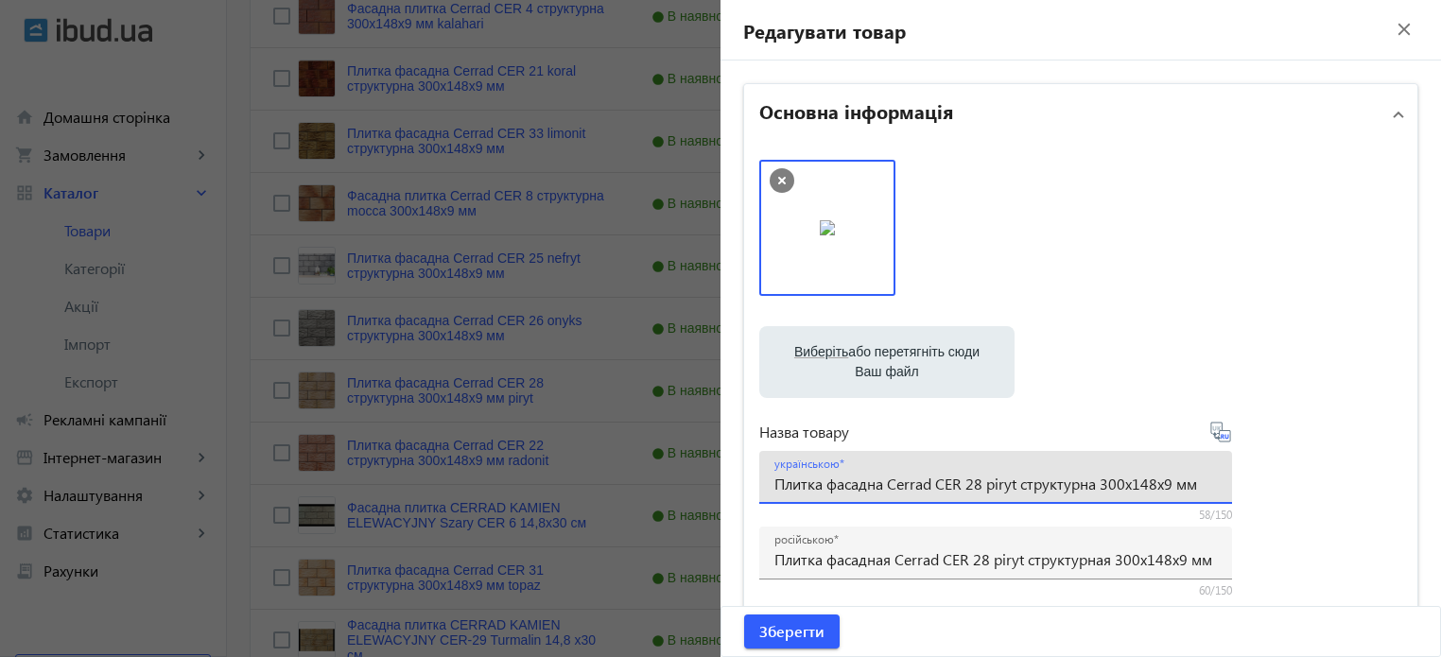
drag, startPoint x: 1203, startPoint y: 484, endPoint x: 0, endPoint y: 548, distance: 1204.3
click at [227, 538] on mat-sidenav-container "arrow_back Товари 7311 /10000 товарів Подовжити Додати товар cer search filter_…" at bounding box center [834, 256] width 1214 height 1904
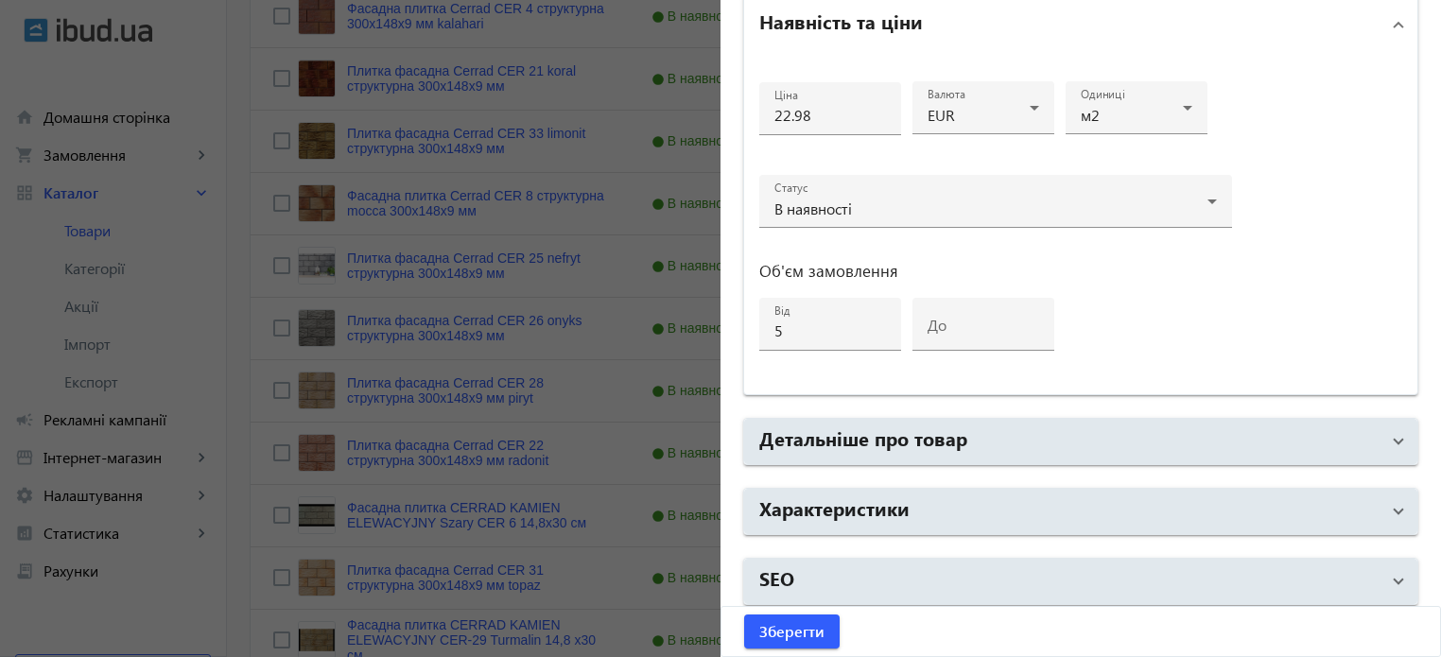
scroll to position [915, 0]
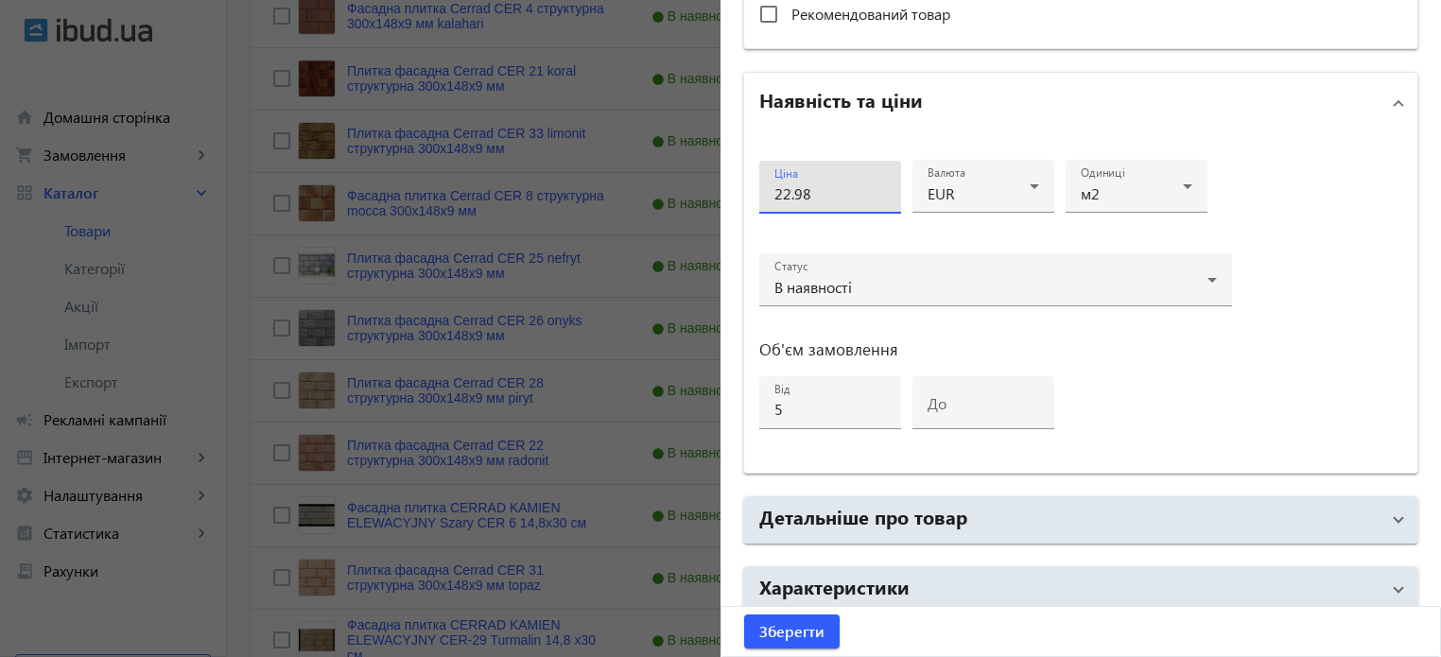
drag, startPoint x: 828, startPoint y: 115, endPoint x: 15, endPoint y: 3, distance: 820.8
click at [227, 3] on mat-sidenav-container "arrow_back Товари 7311 /10000 товарів Подовжити Додати товар cer search filter_…" at bounding box center [834, 256] width 1214 height 1904
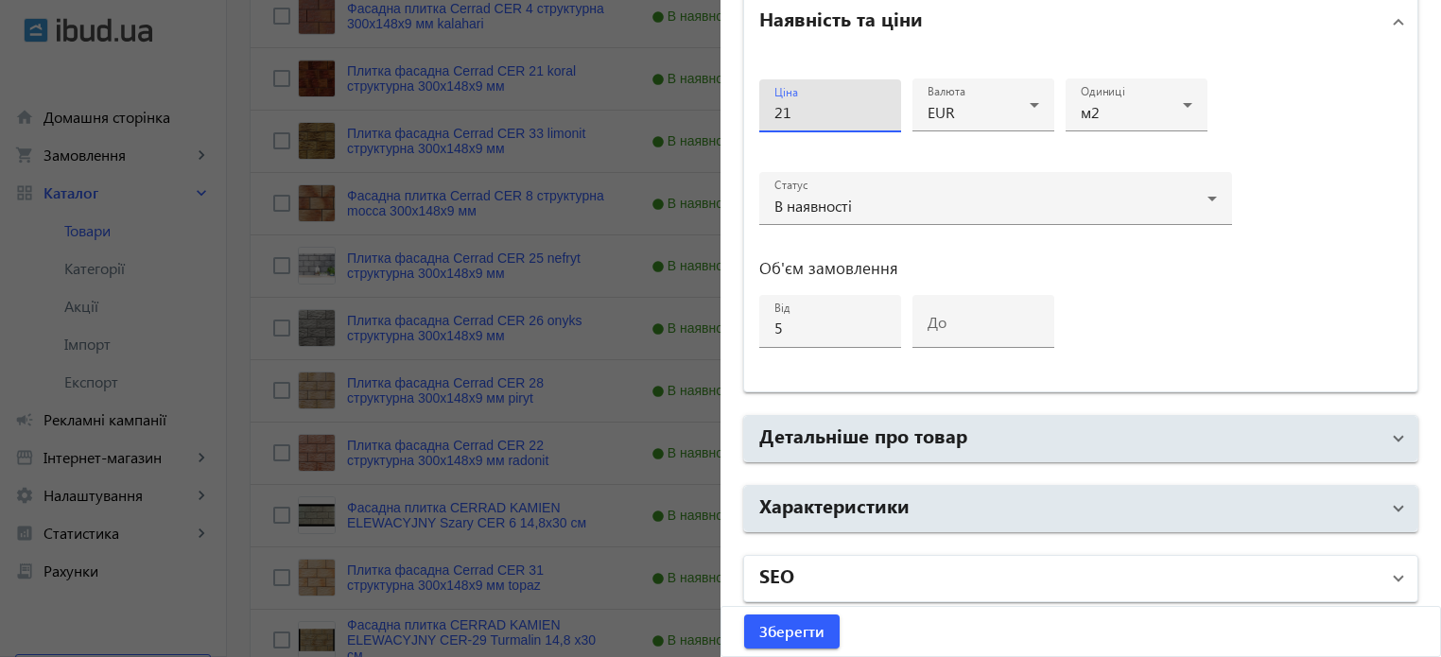
type input "21"
click at [816, 563] on mat-panel-title "SEO" at bounding box center [1069, 579] width 620 height 34
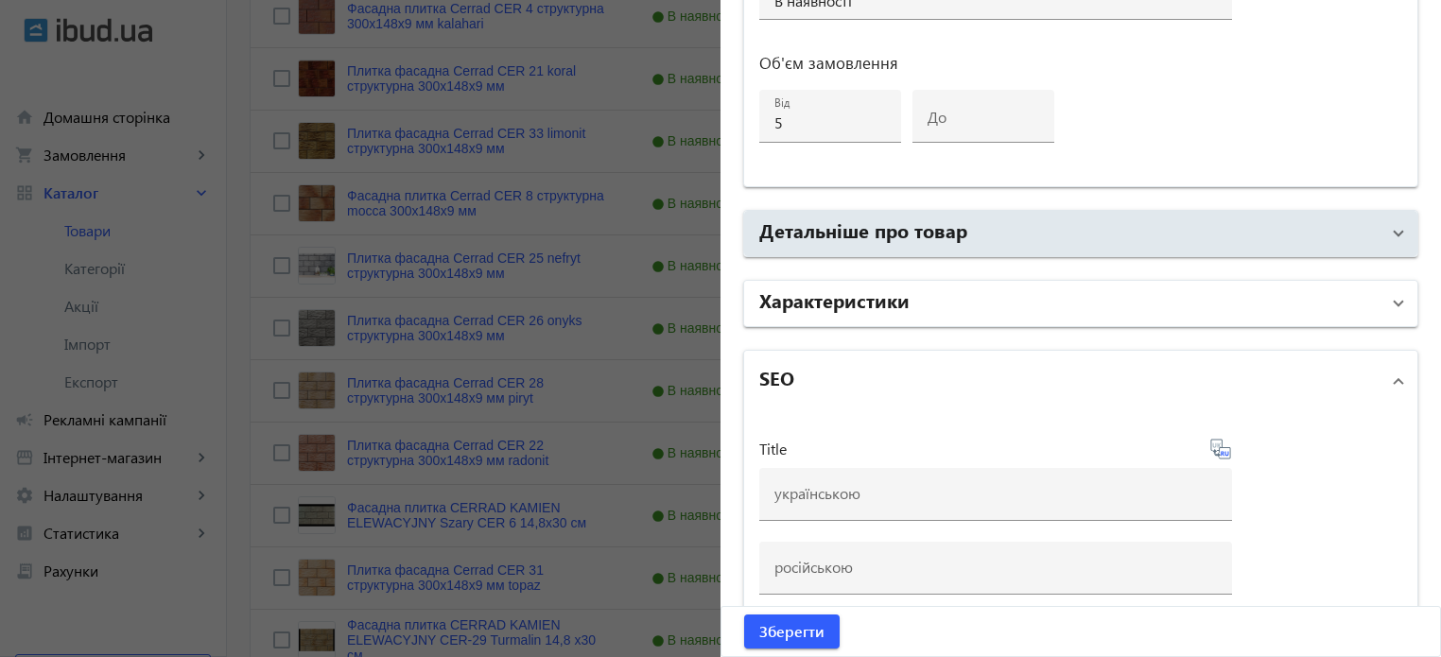
scroll to position [1199, 0]
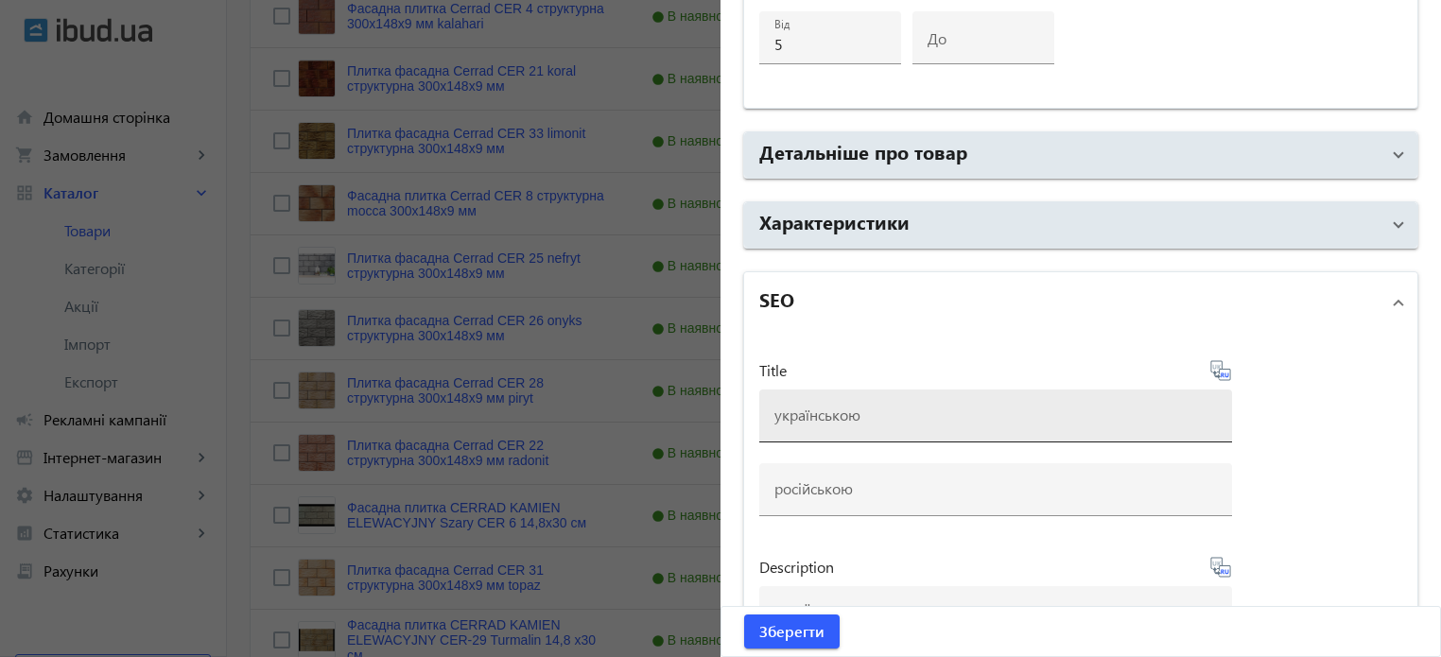
click at [1217, 421] on div at bounding box center [1217, 421] width 0 height 0
paste input "Плитка фасадна Cerrad CER 28 piryt структурна 300x148x9 мм"
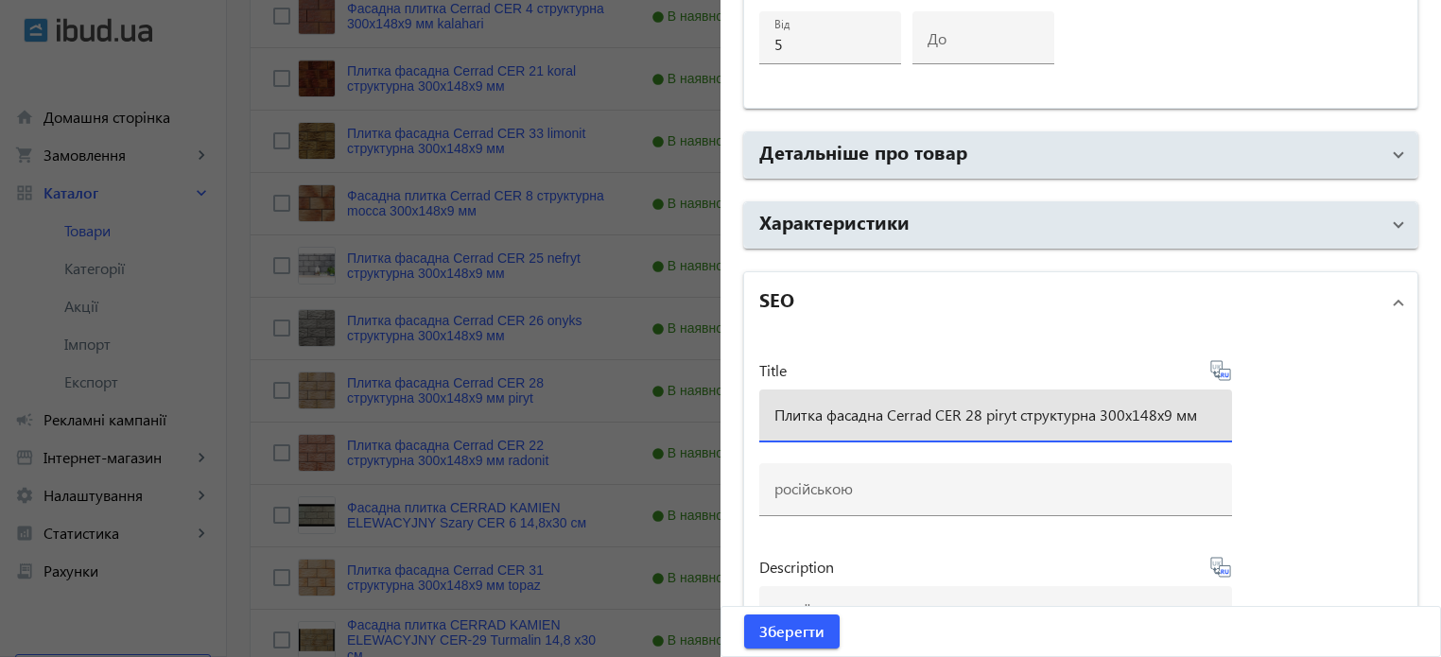
type input "Плитка фасадна Cerrad CER 28 piryt структурна 300x148x9 мм"
click at [1221, 372] on icon at bounding box center [1220, 370] width 23 height 23
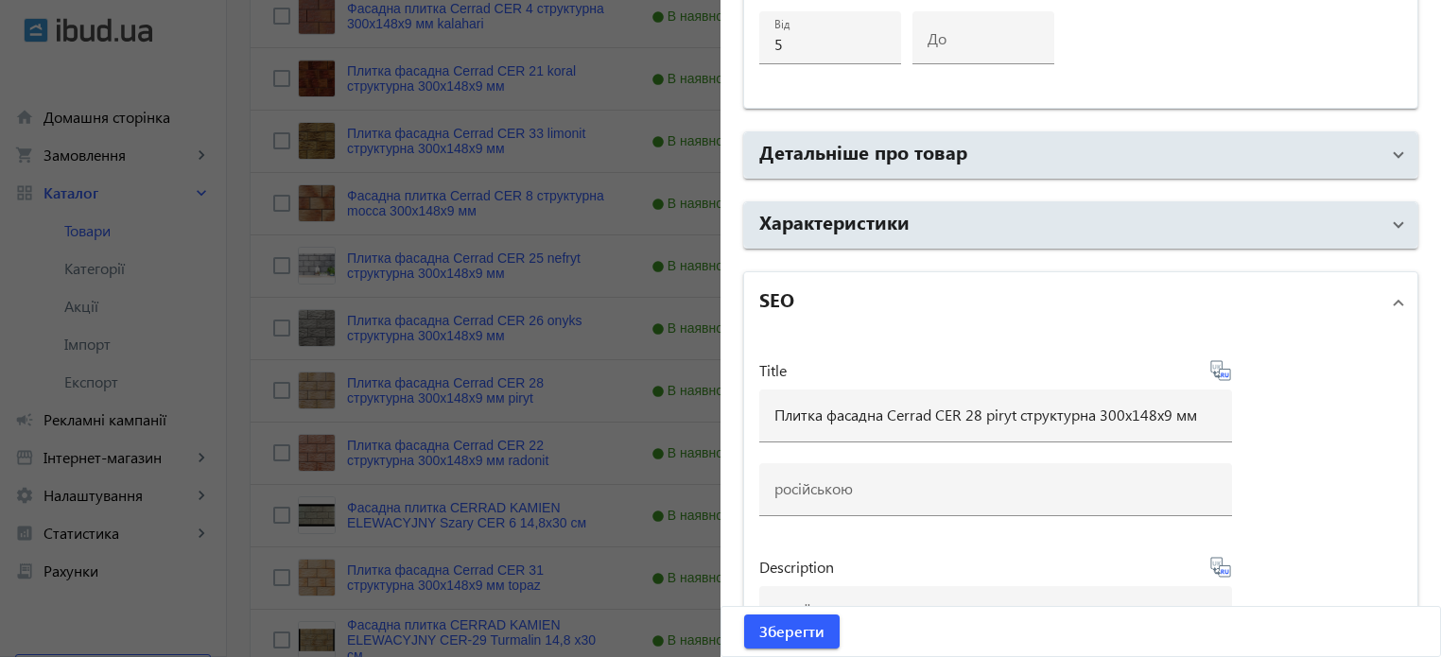
type input "Плитка фасадная Cerrad CER 28 piryt структурная 300x148x9 мм"
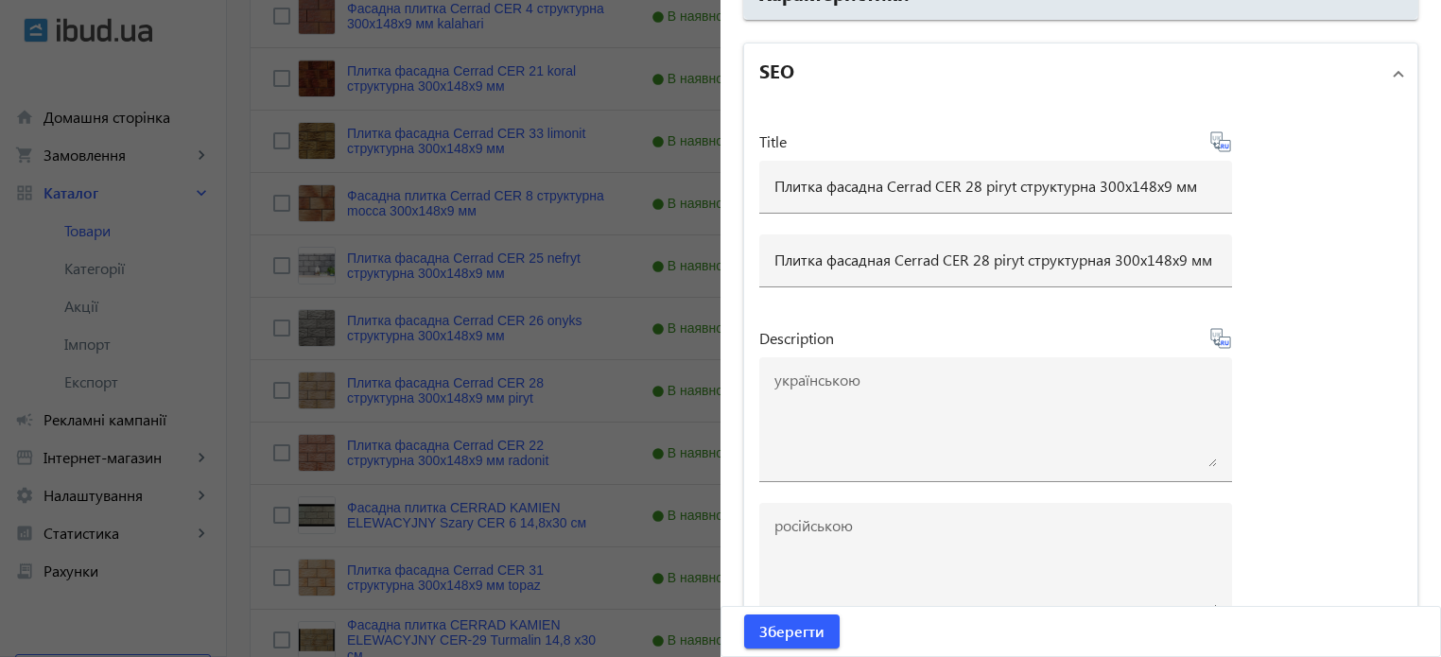
scroll to position [1482, 0]
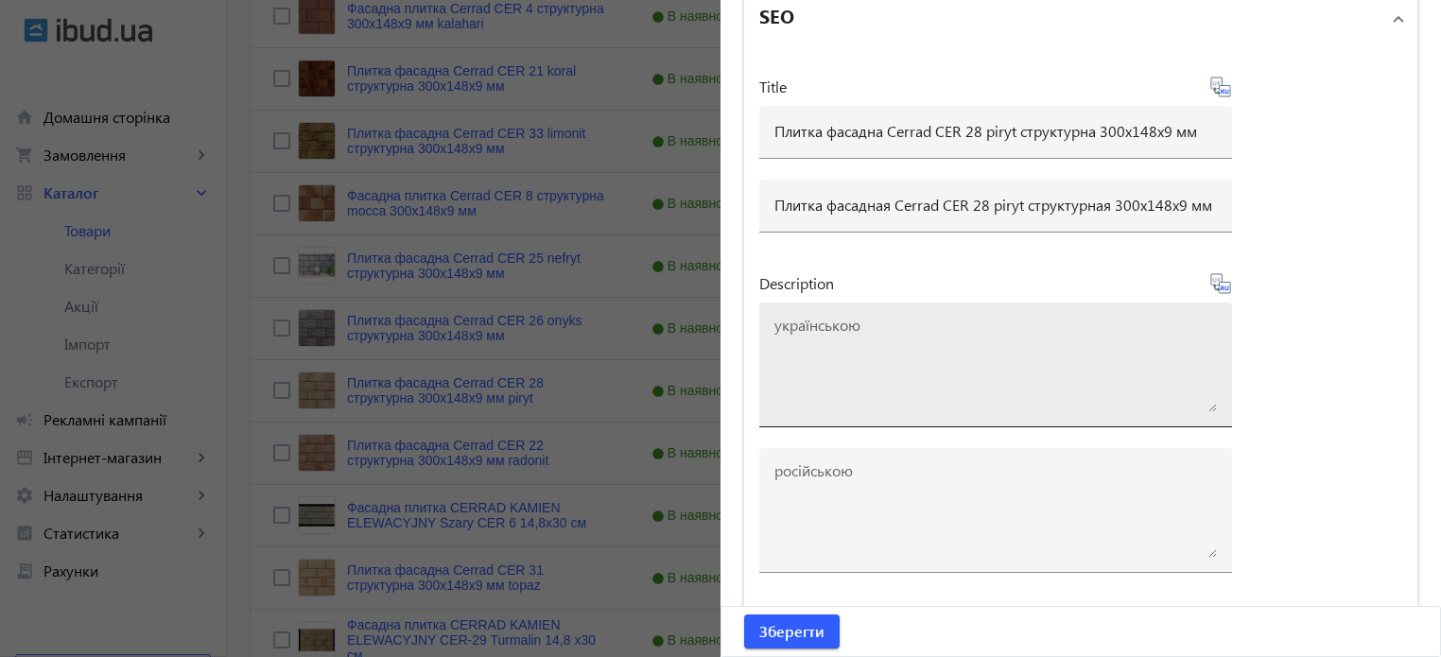
click at [871, 366] on textarea at bounding box center [995, 365] width 442 height 95
paste textarea "Плитка фасадна Cerrad CER 28 piryt структурна 300x148x9 мм"
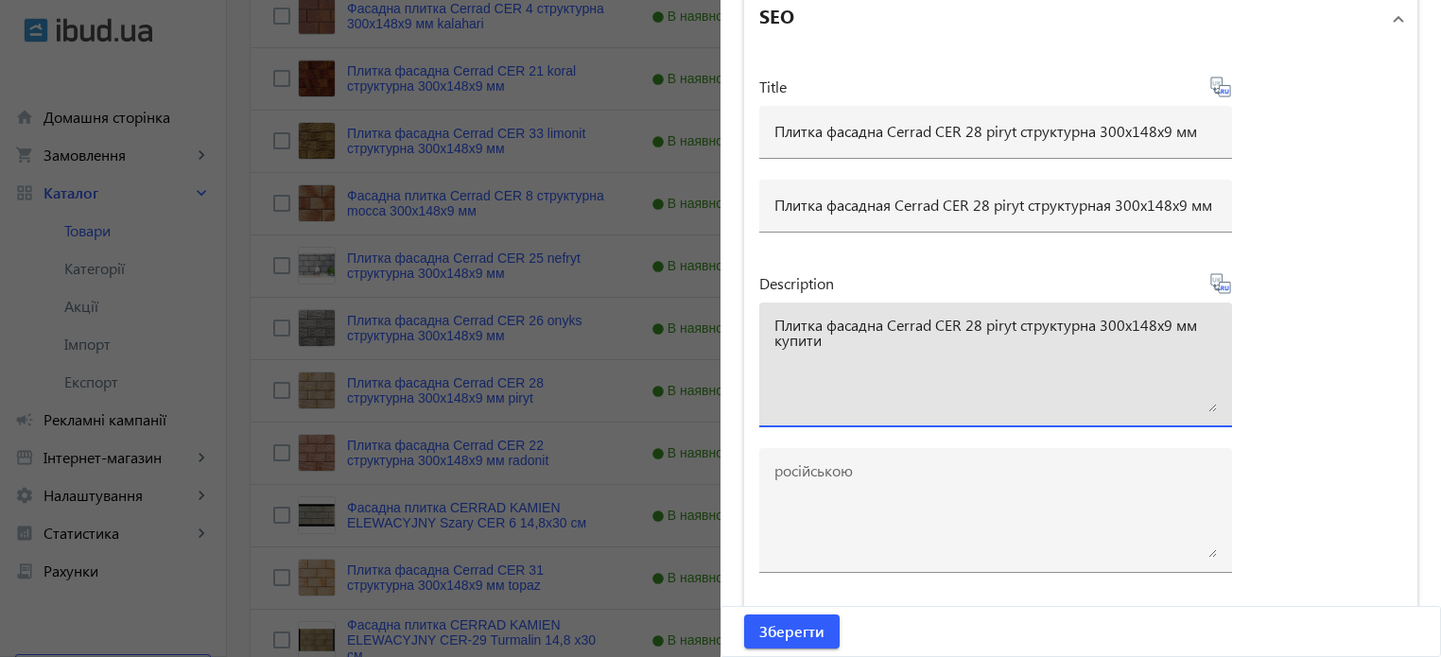
type textarea "Плитка фасадна Cerrad CER 28 piryt структурна 300x148x9 мм купити"
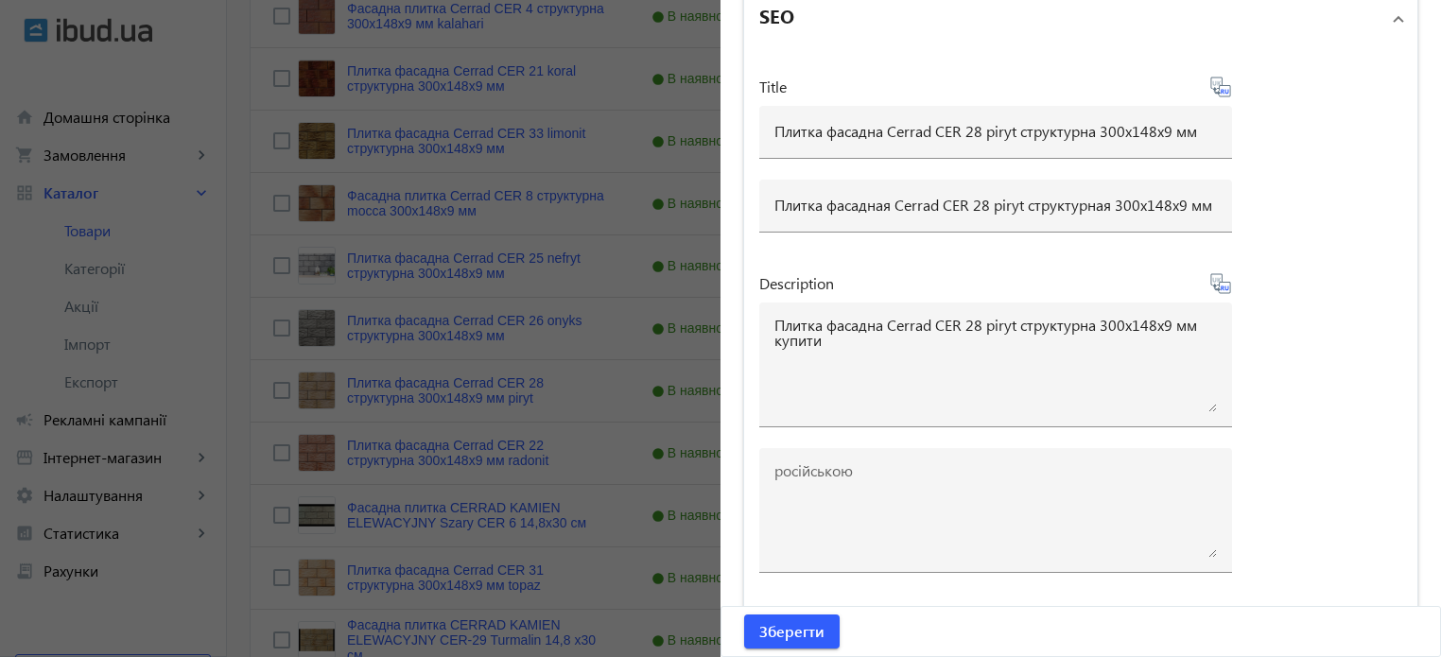
click at [1214, 279] on icon at bounding box center [1220, 283] width 23 height 23
type textarea "Плитка фасадная Cerrad CER 28 piryt структурная 300x148x9 мм купить"
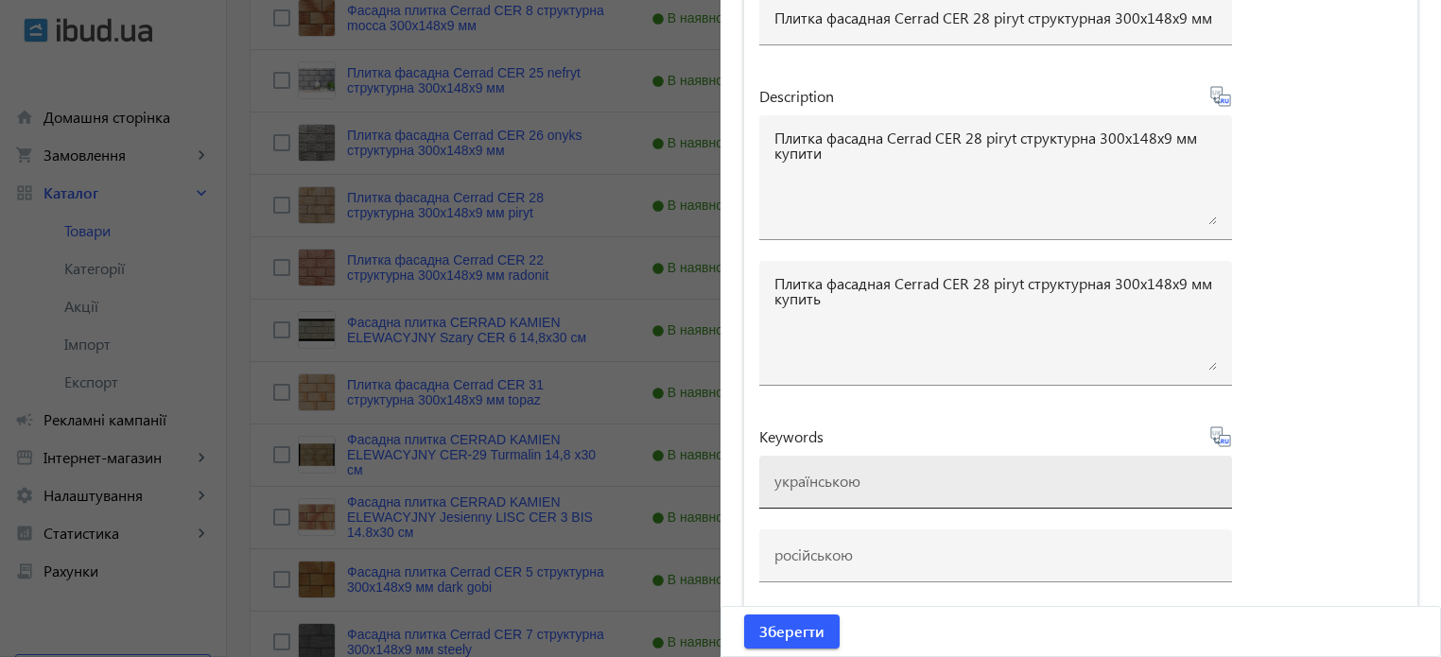
scroll to position [945, 0]
click at [857, 471] on input at bounding box center [995, 481] width 442 height 20
paste input "плитка cerrad, плитка cerrad cer 28 piryt"
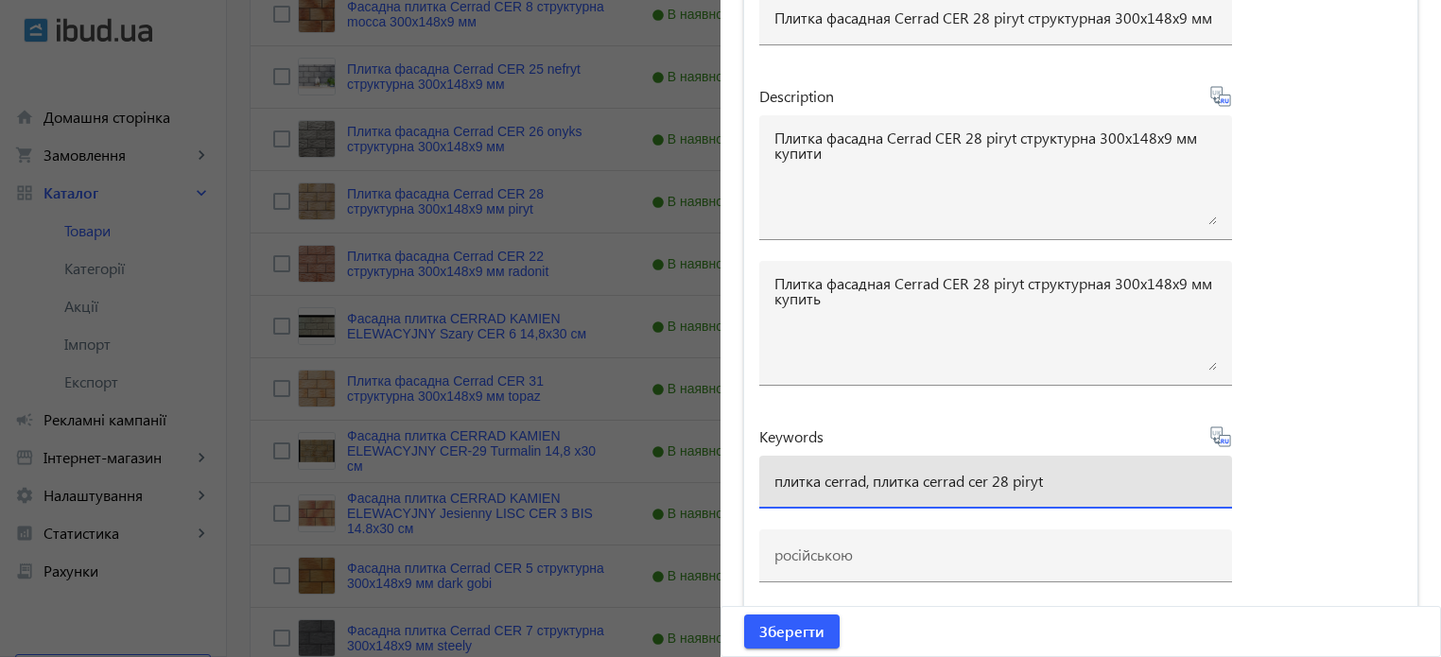
type input "плитка cerrad, плитка cerrad cer 28 piryt"
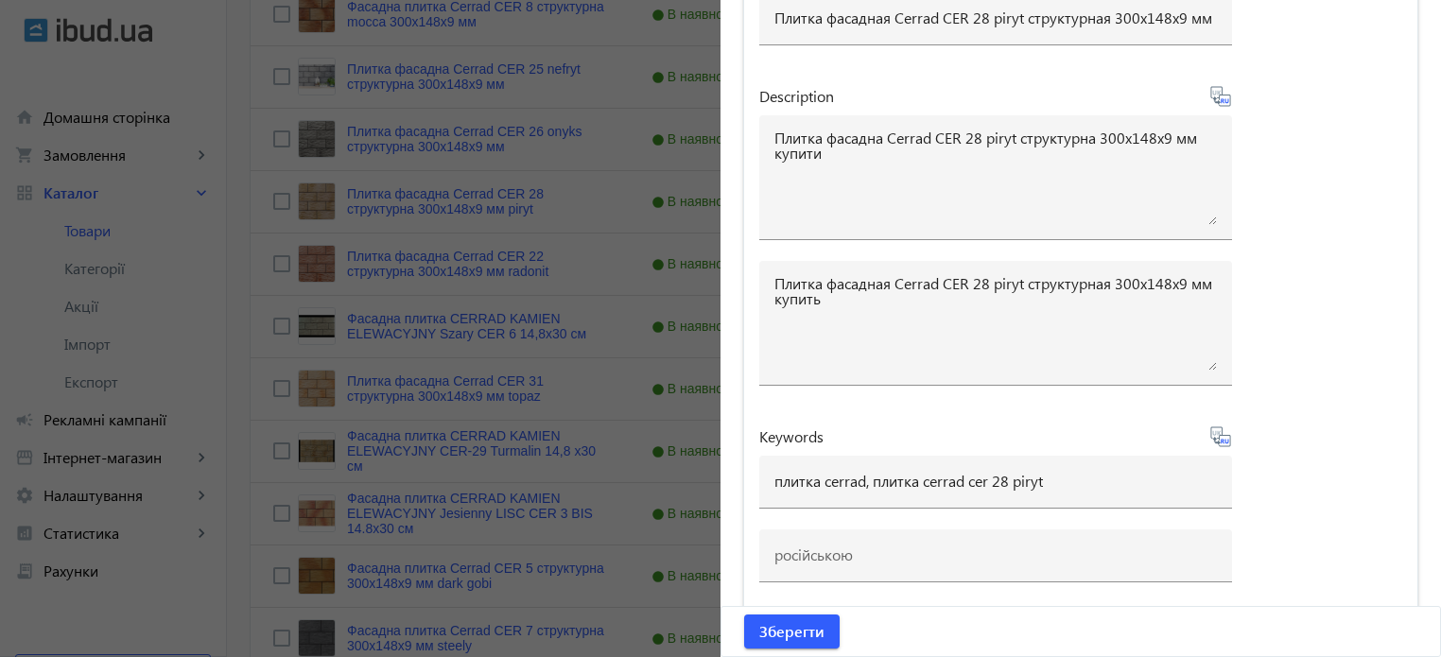
click at [1218, 430] on icon at bounding box center [1220, 436] width 23 height 23
type input "плитка cerrad, плитка cerrad cer 28 piryt"
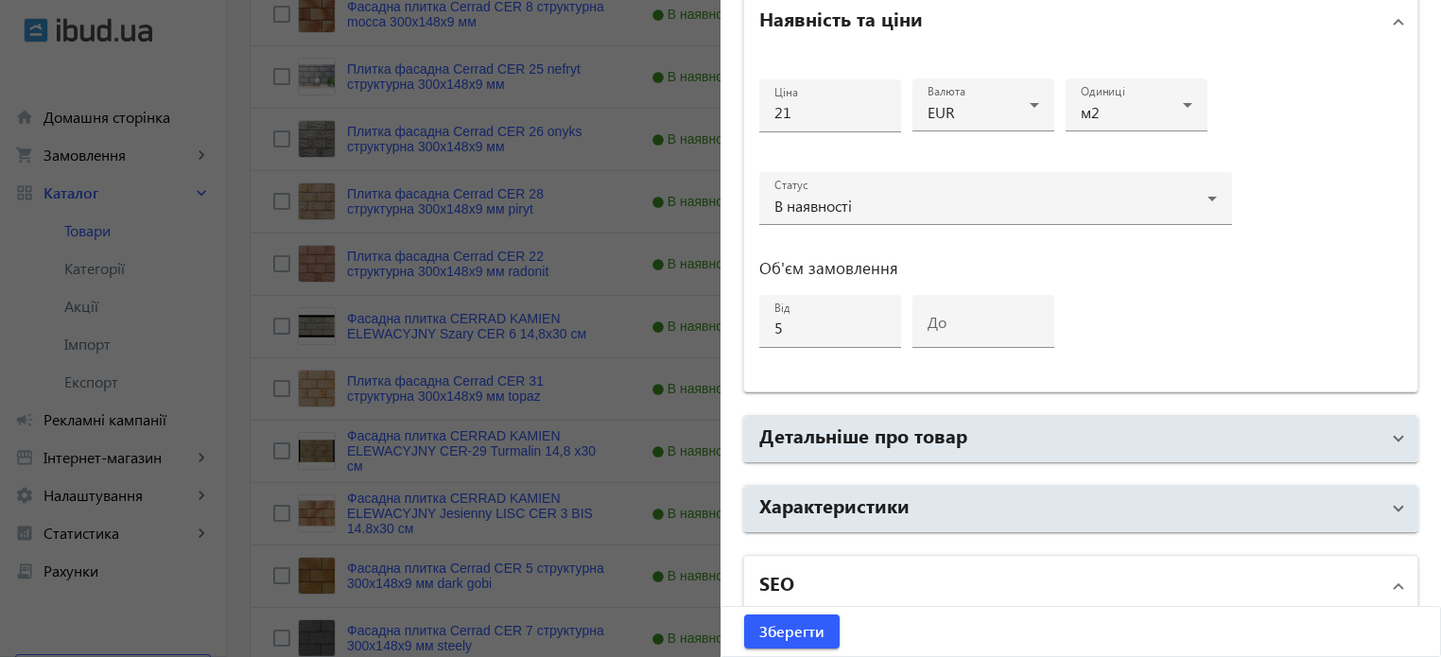
scroll to position [913, 0]
click at [798, 630] on span "Зберегти" at bounding box center [791, 631] width 65 height 21
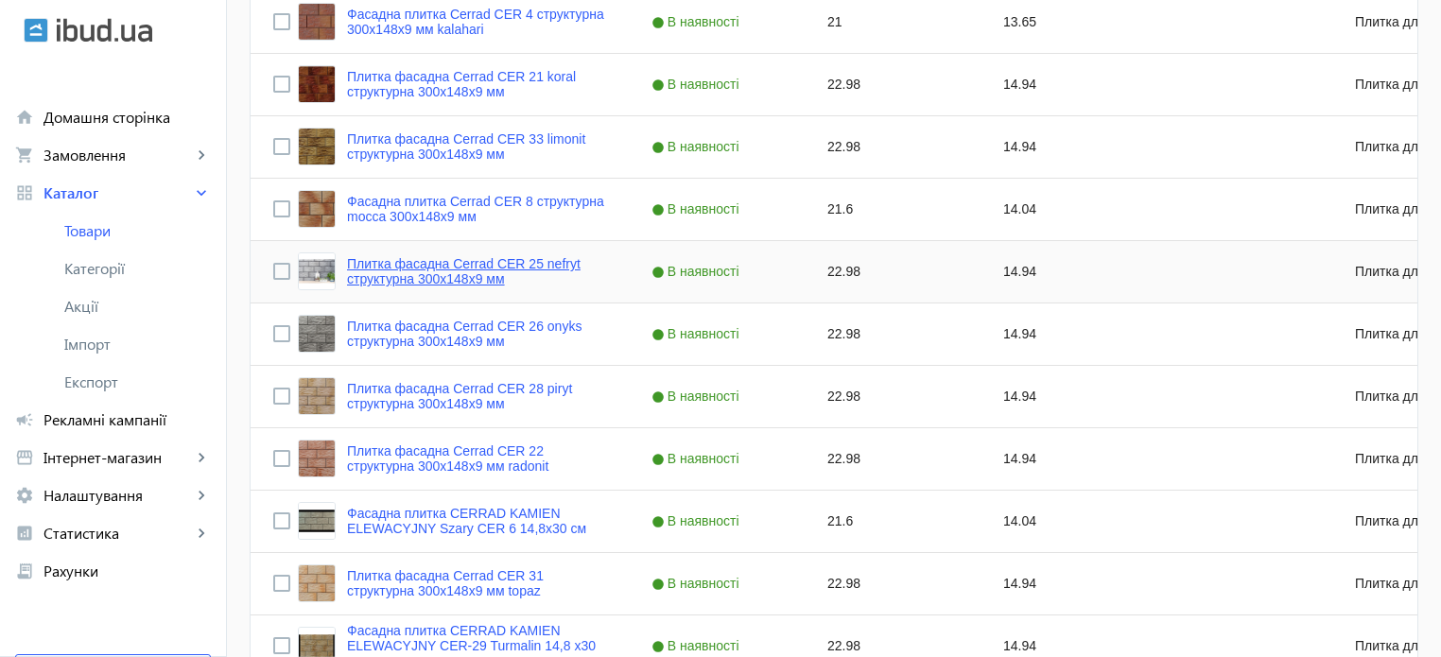
scroll to position [756, 0]
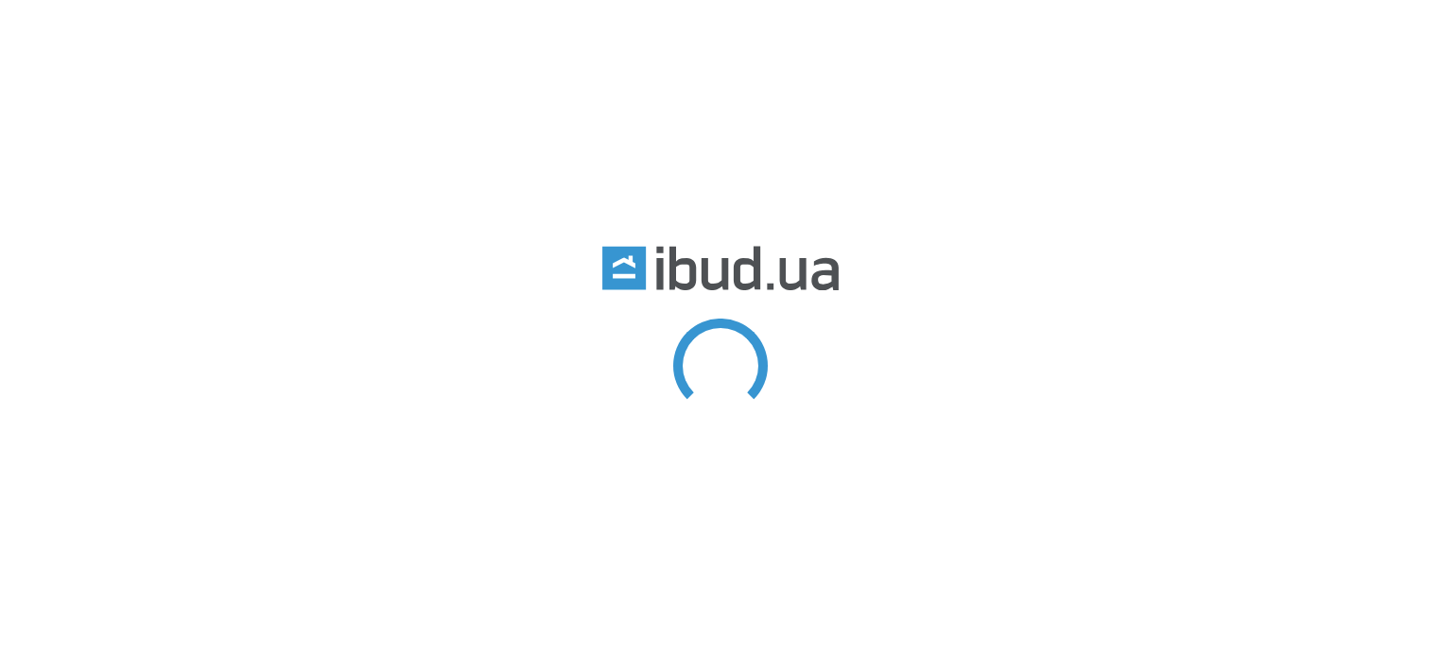
type input "cer"
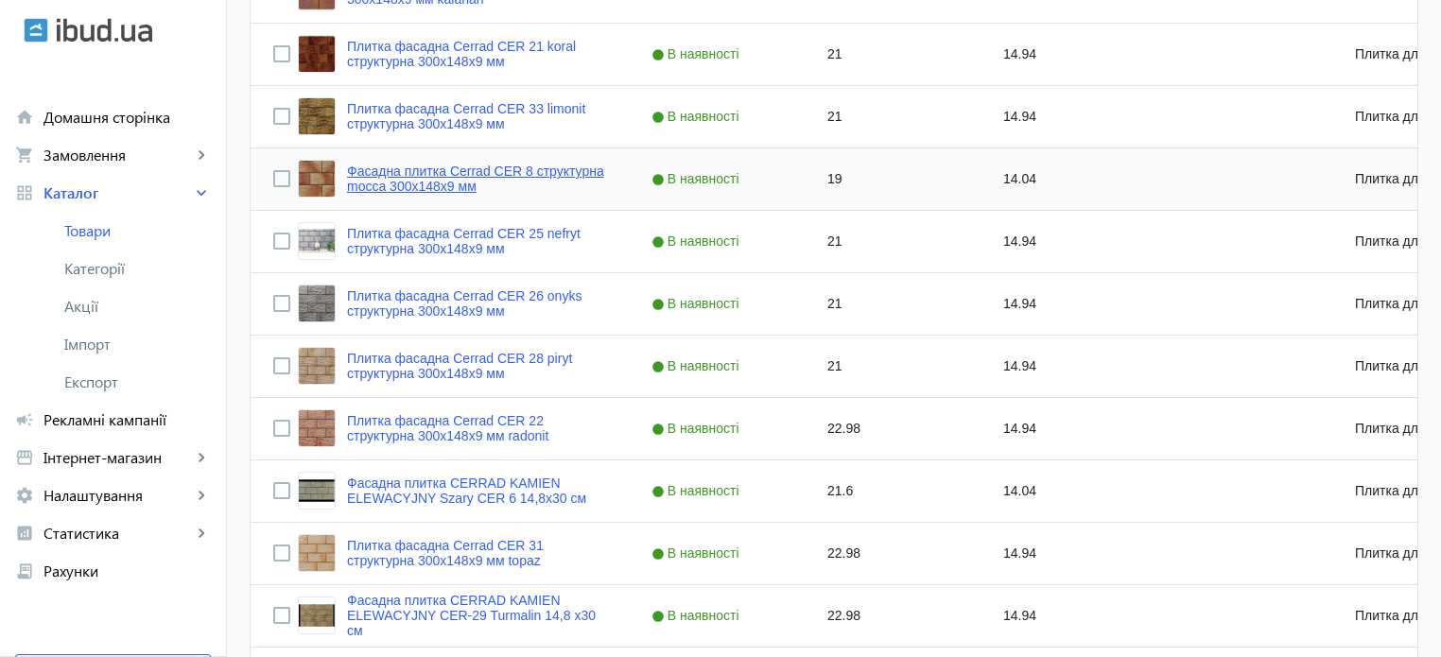
scroll to position [851, 0]
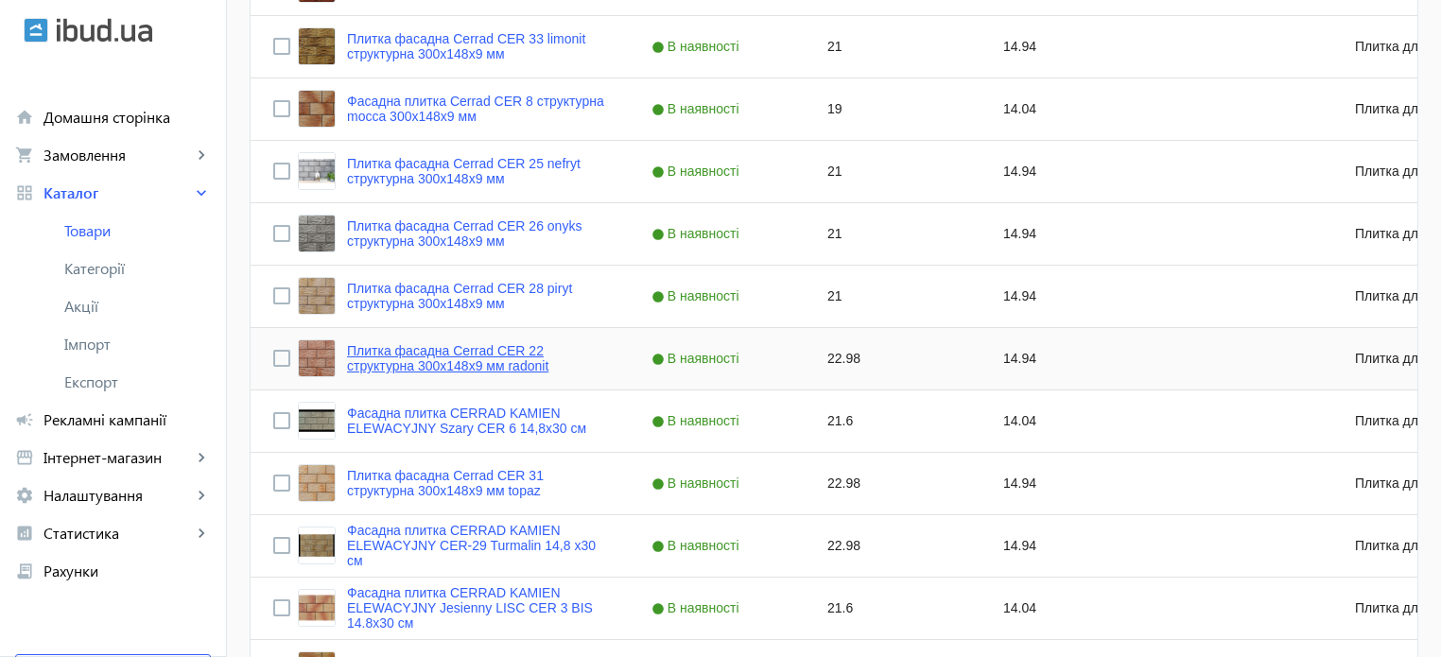
click at [469, 351] on link "Плитка фасадна Cerrad CER 22 структурна 300x148x9 мм radonit" at bounding box center [476, 358] width 259 height 30
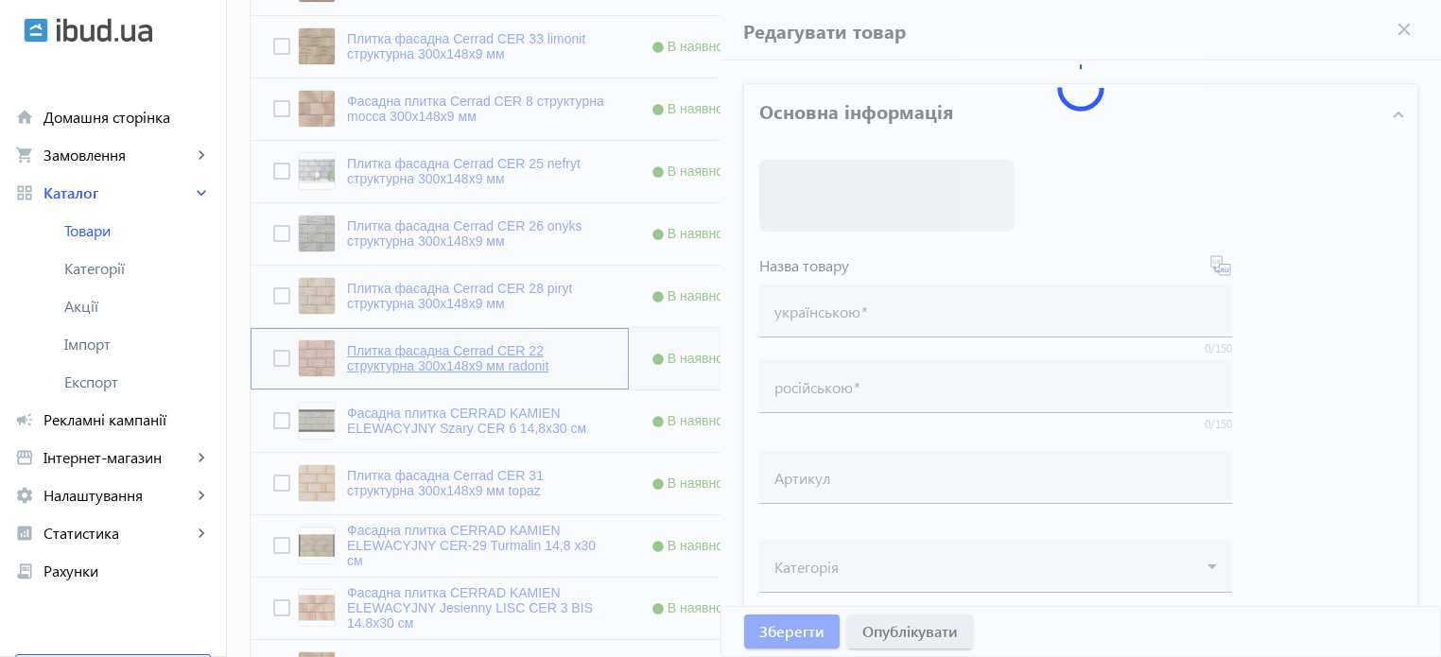
type input "Плитка фасадна Cerrad CER 22 структурна 300x148x9 мм radonit"
type input "Плитка фасадная Cerrad CER 22 структурная 300x148x9 мм radonit"
type input "22.98"
type input "5"
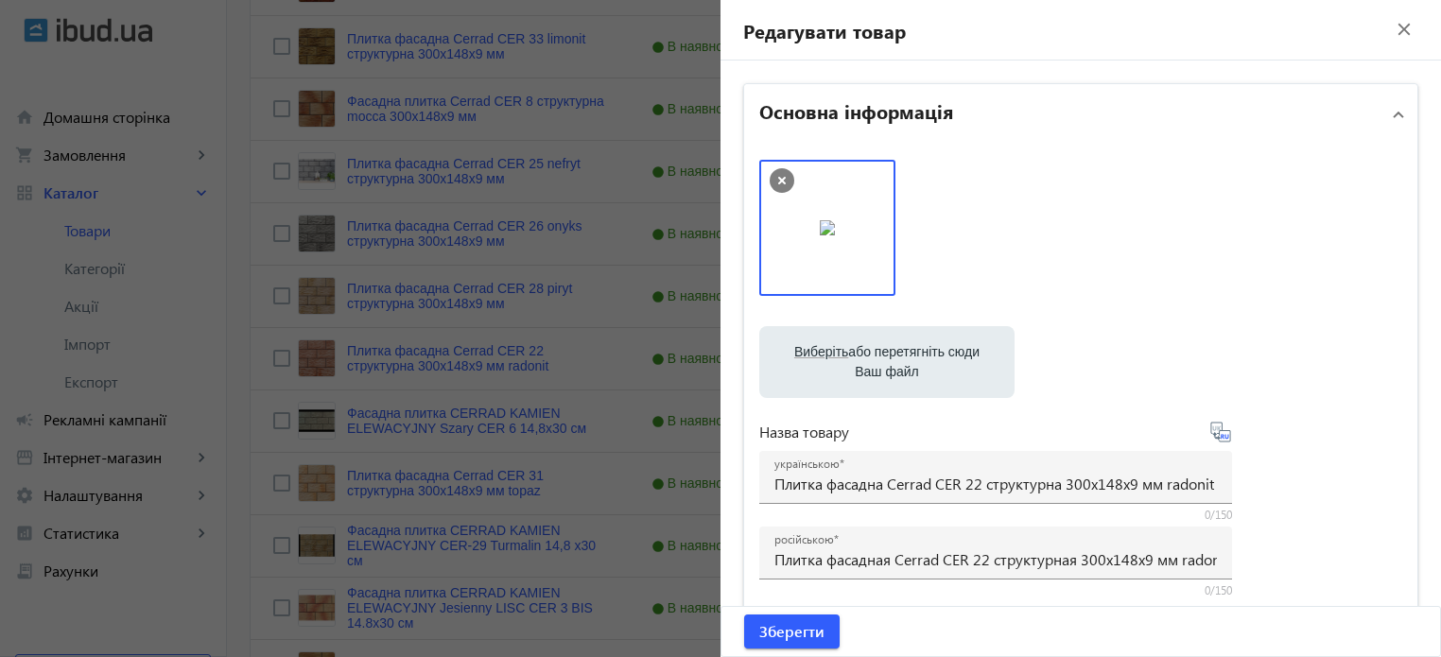
click at [603, 150] on div at bounding box center [720, 328] width 1441 height 657
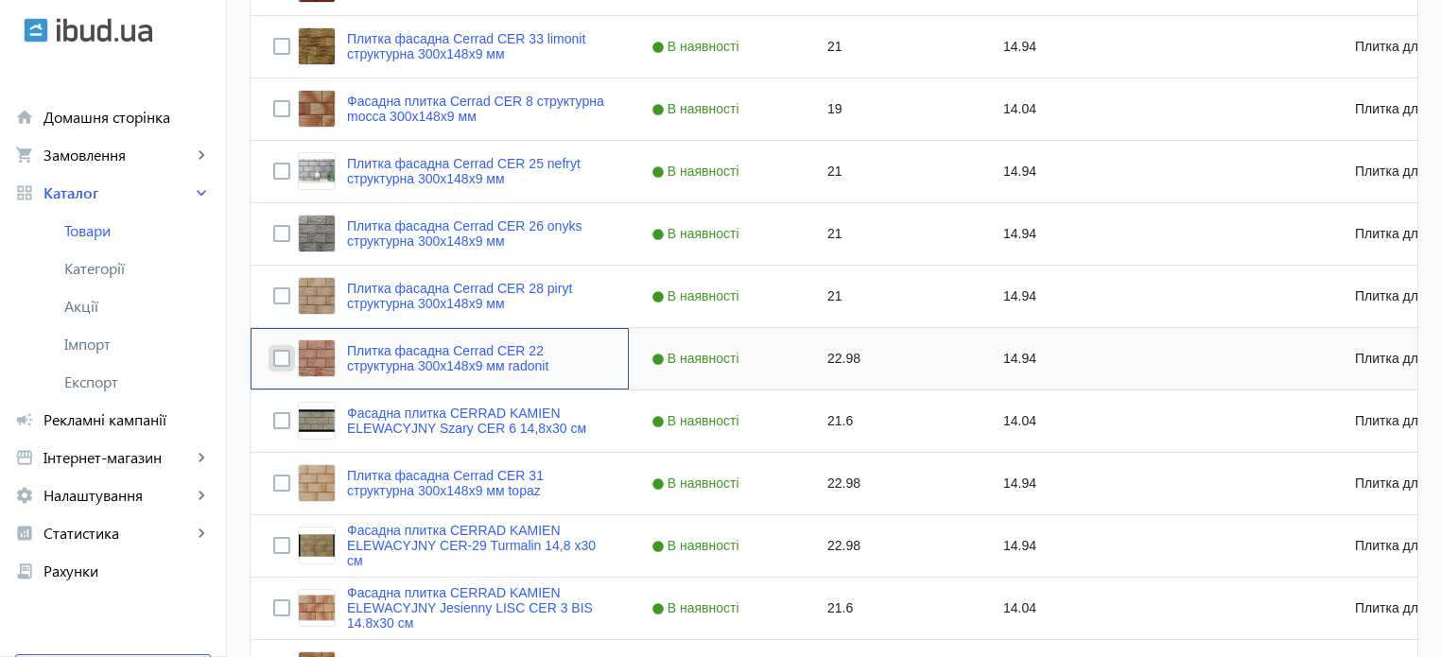
click at [273, 358] on input "Press Space to toggle row selection (unchecked)" at bounding box center [281, 358] width 17 height 17
checkbox input "true"
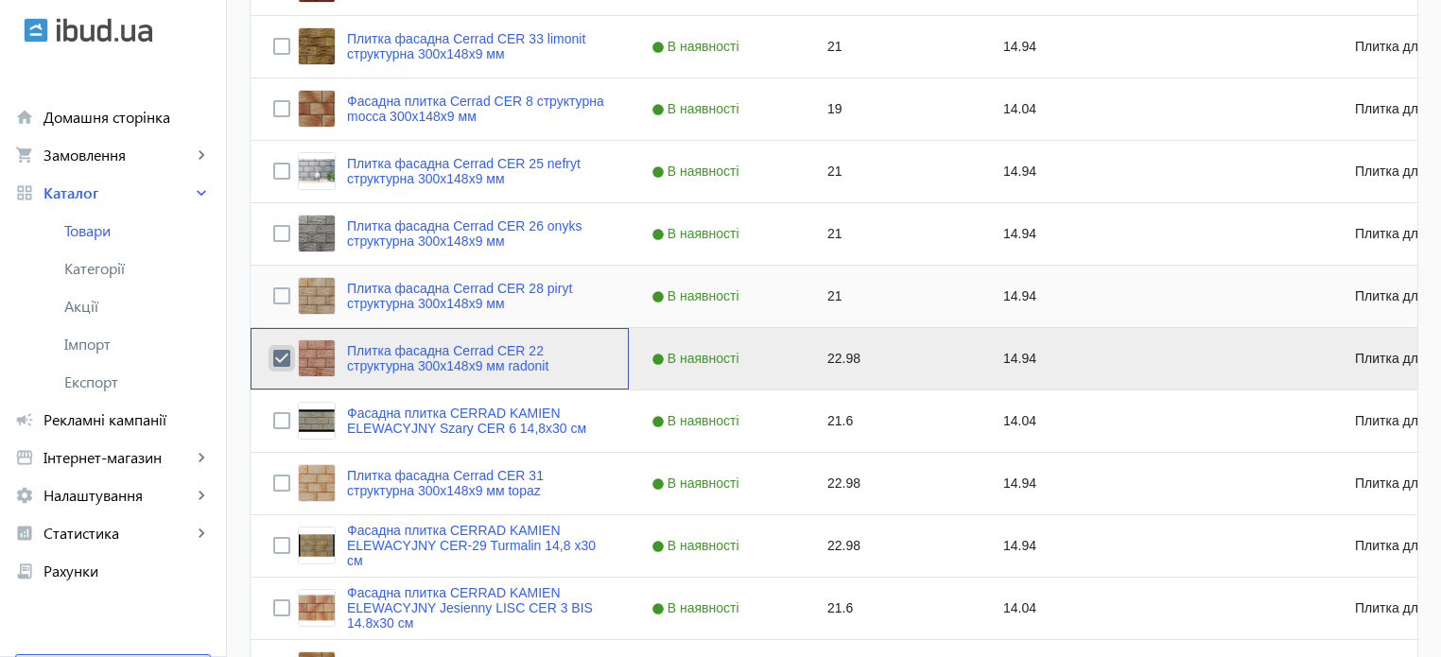
scroll to position [284, 0]
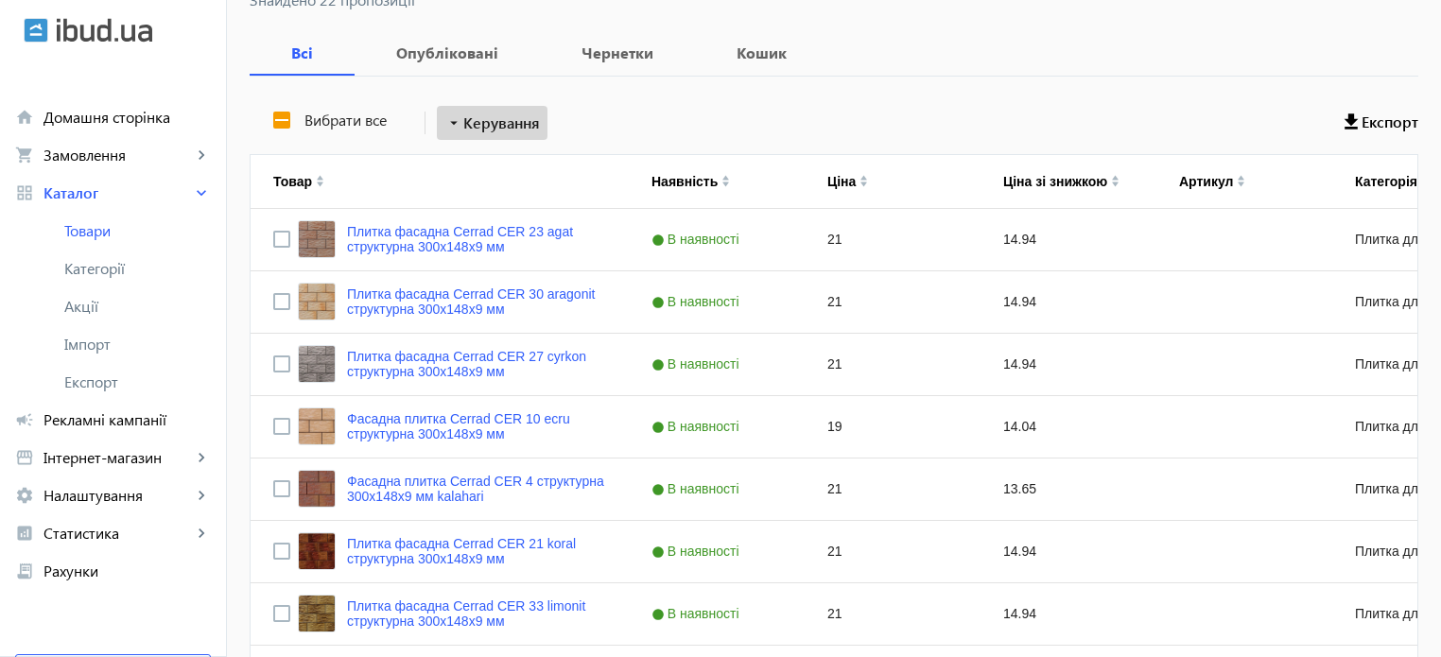
click at [488, 122] on span "Керування" at bounding box center [501, 123] width 77 height 23
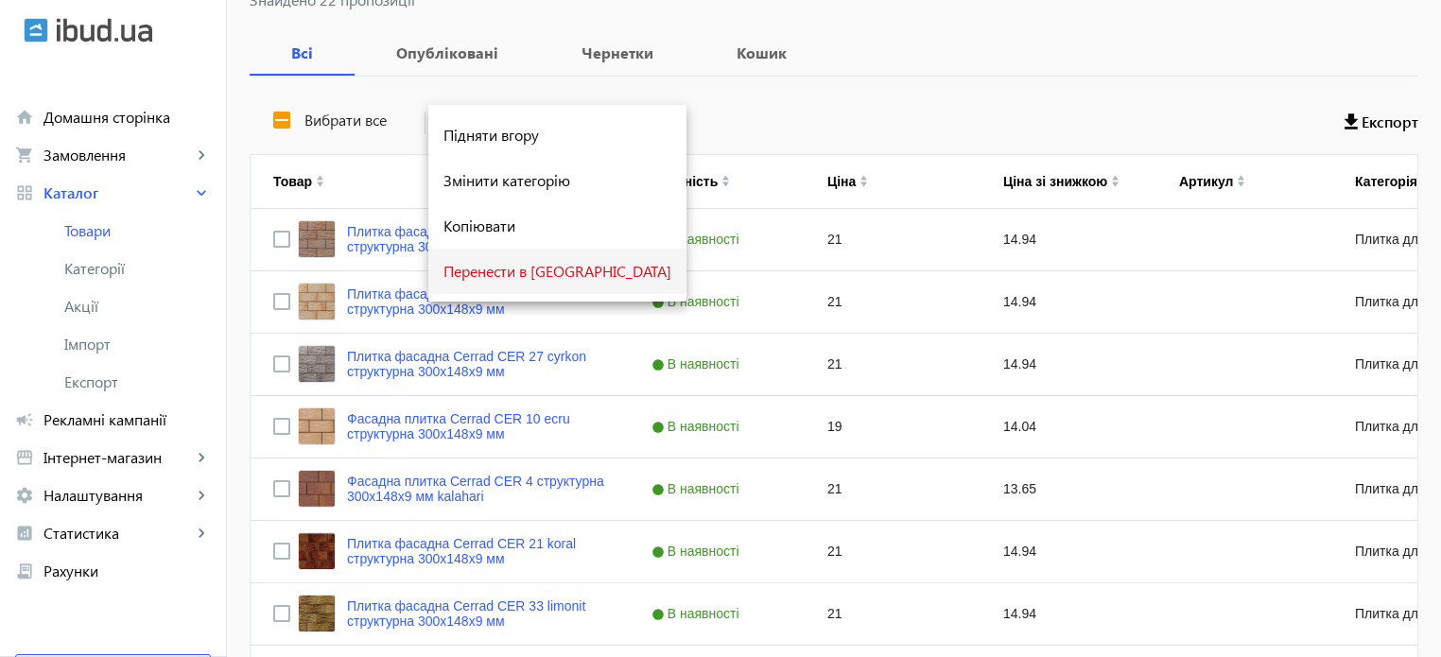
click at [525, 268] on span "Перенести в [GEOGRAPHIC_DATA]" at bounding box center [557, 271] width 228 height 15
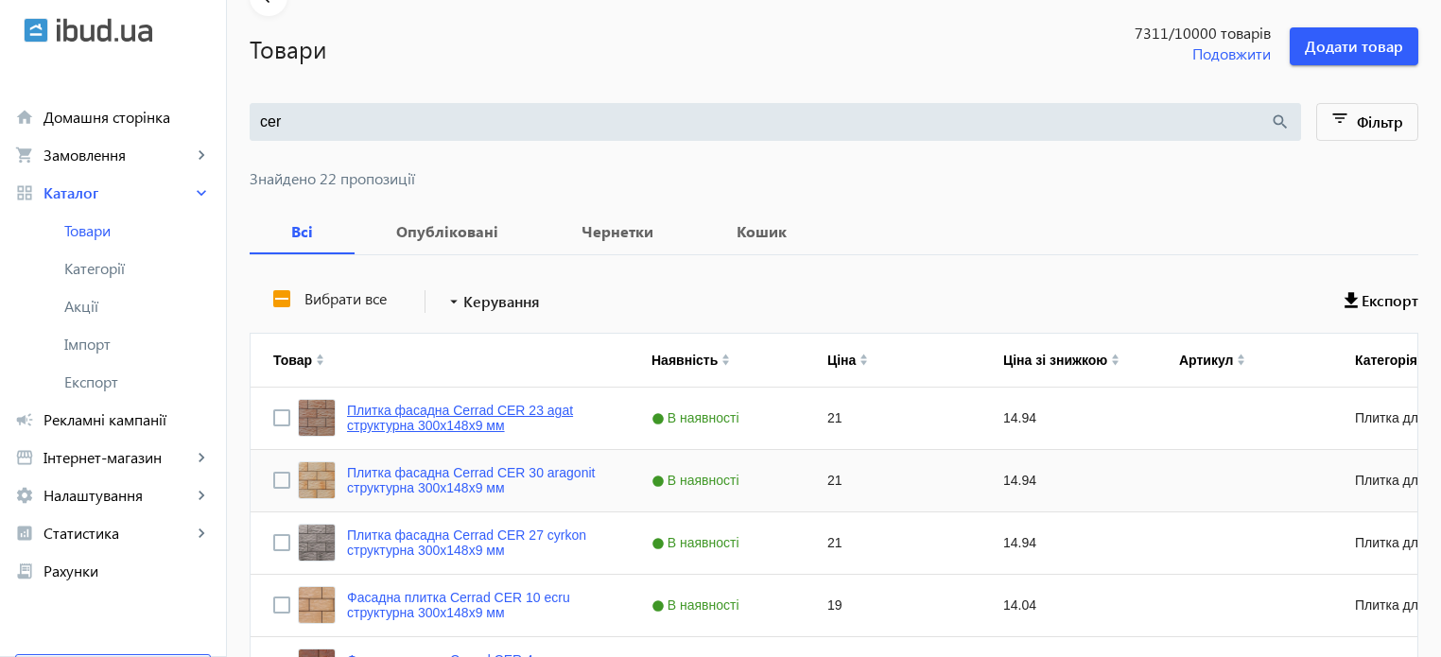
scroll to position [95, 0]
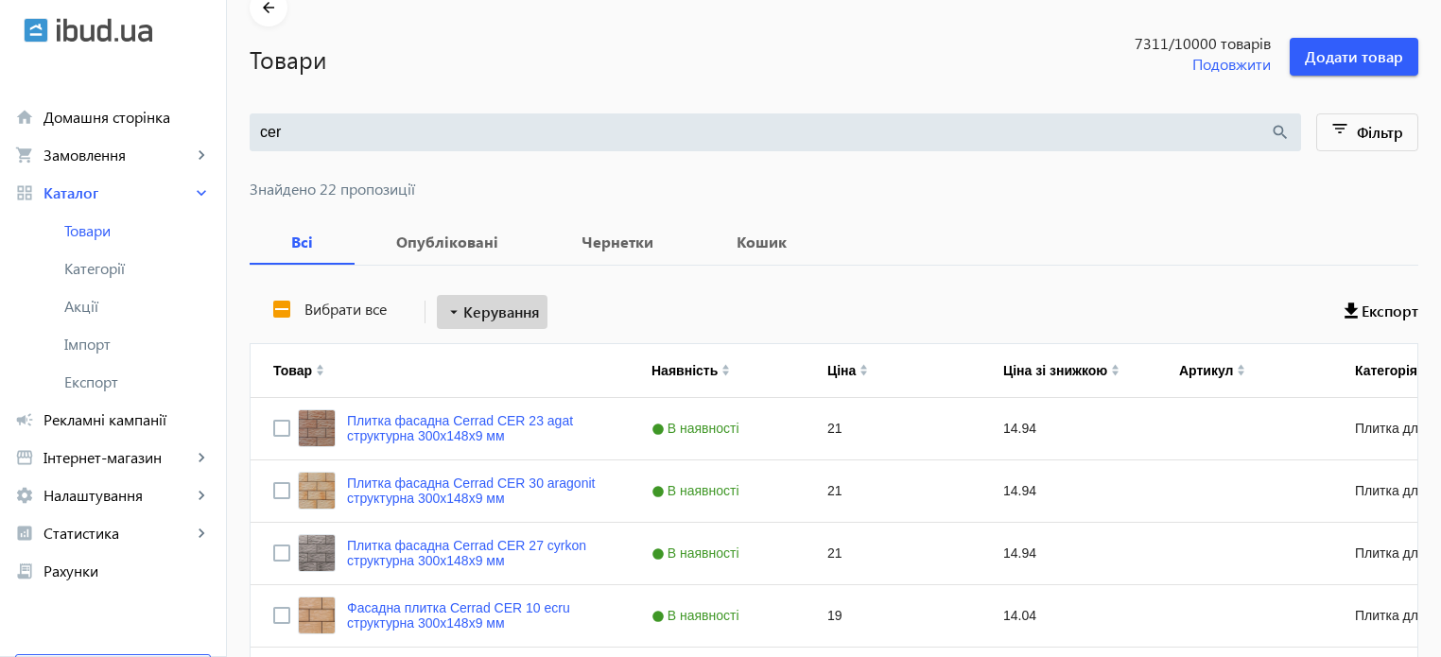
click at [522, 320] on span "Керування" at bounding box center [501, 312] width 77 height 23
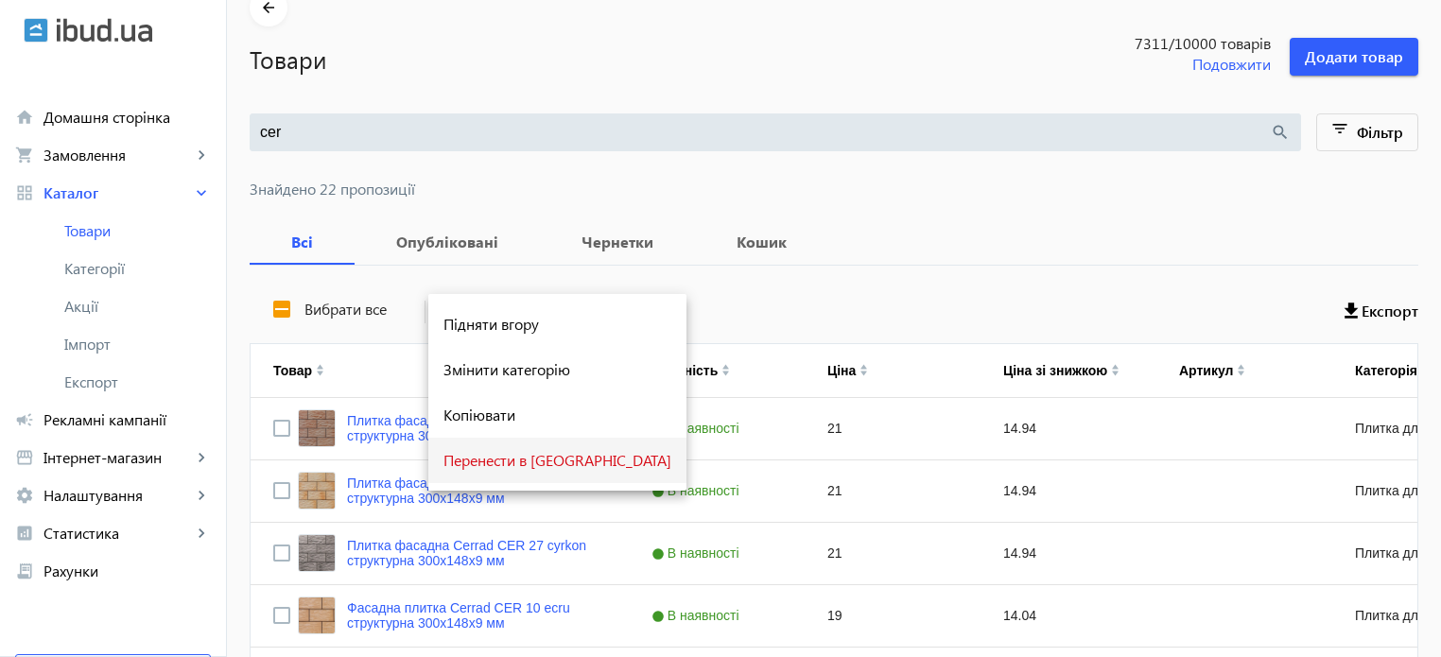
click at [542, 463] on span "Перенести в [GEOGRAPHIC_DATA]" at bounding box center [557, 460] width 228 height 15
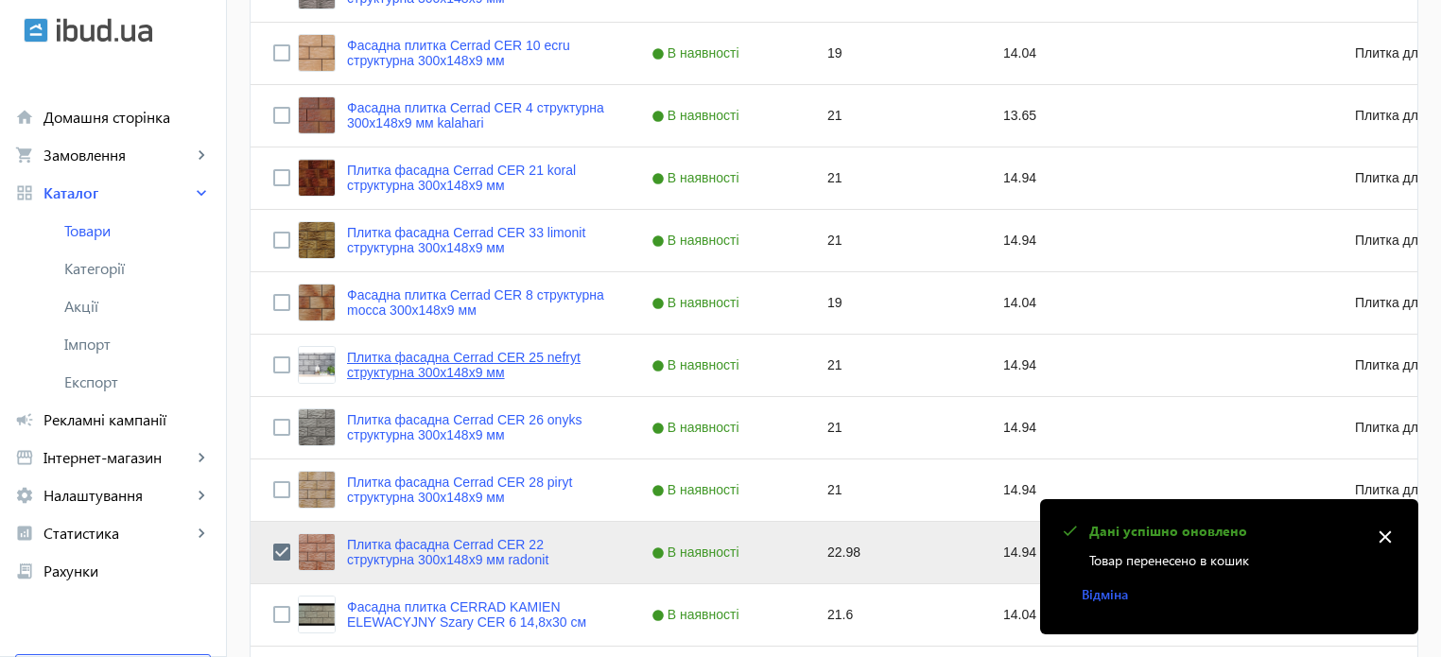
scroll to position [662, 0]
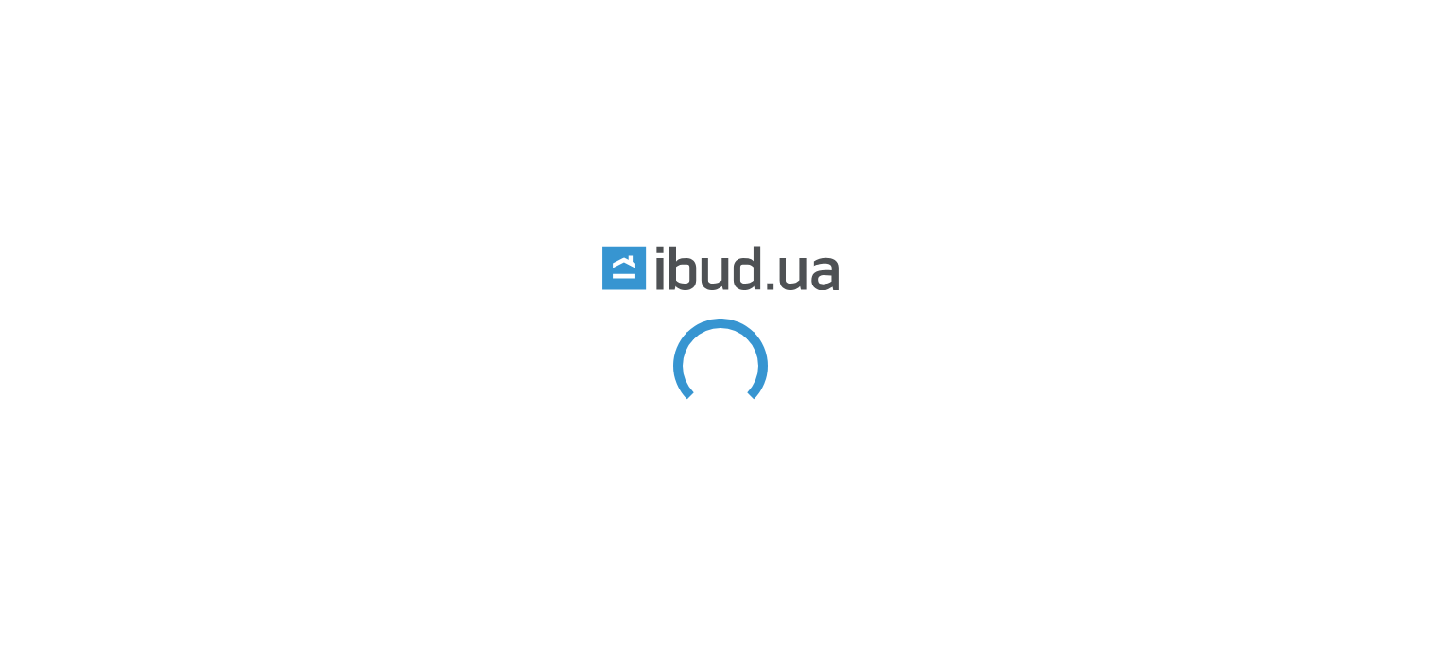
type input "cer"
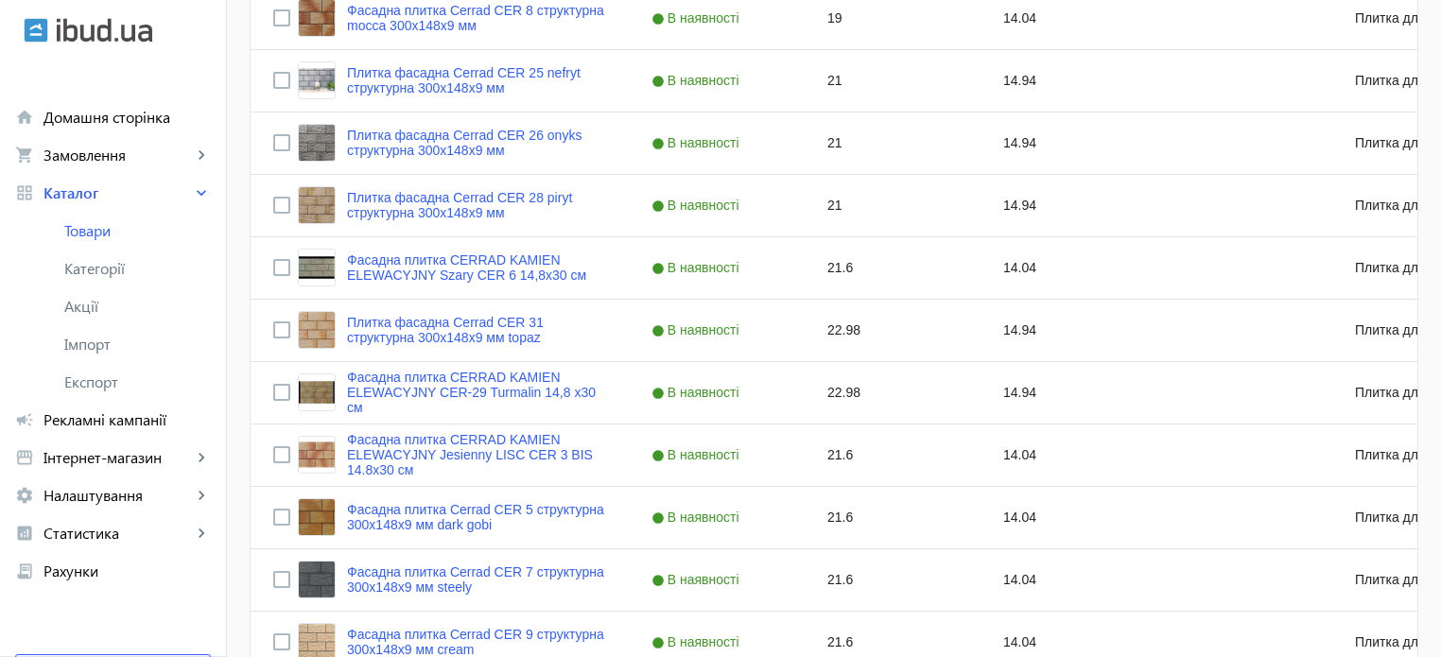
scroll to position [945, 0]
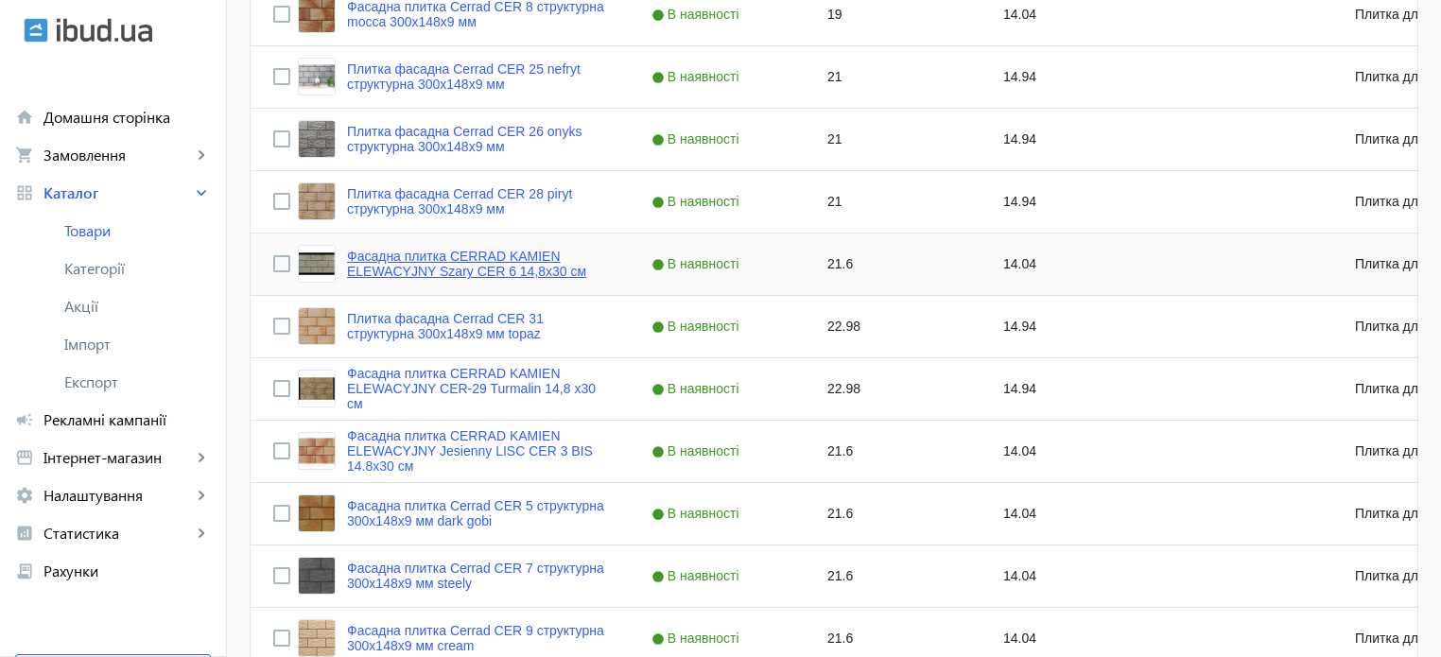
click at [498, 270] on link "Фасадна плитка CERRAD KAMIEN ELEWACYJNY Szary CER 6 14,8x30 см" at bounding box center [476, 264] width 259 height 30
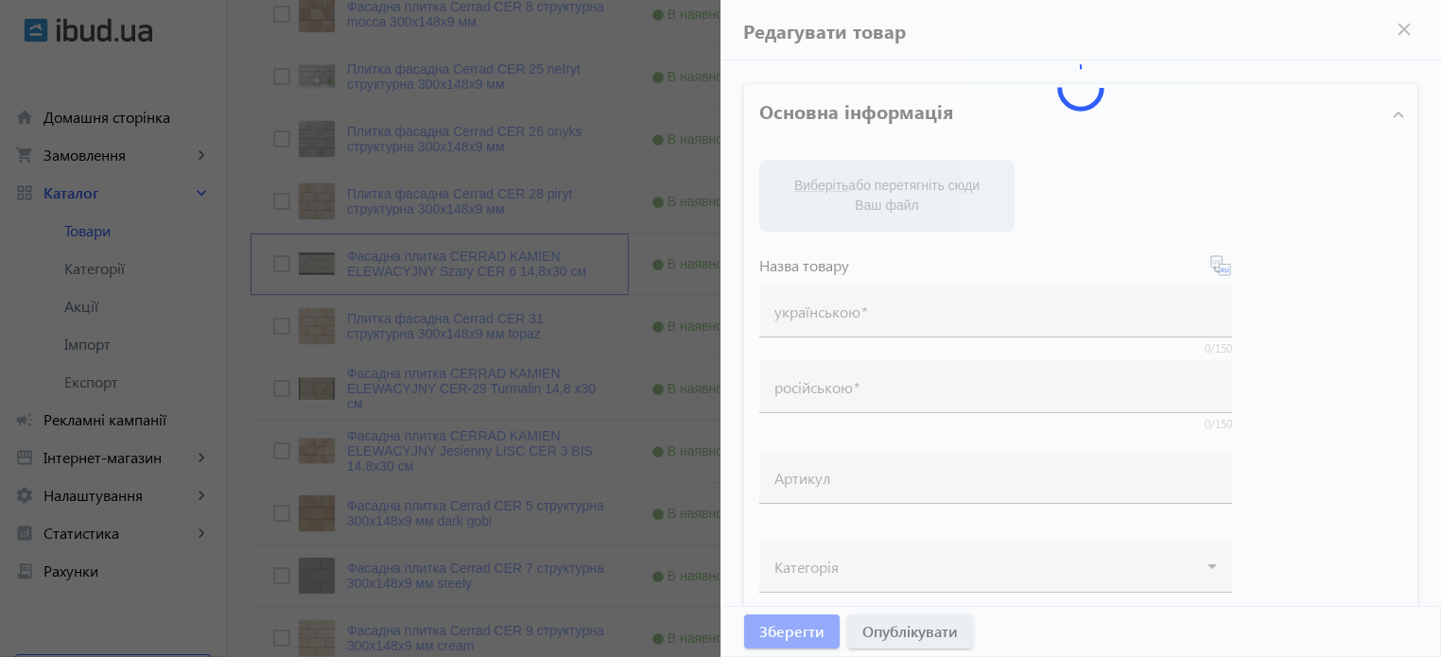
type input "Фасадна плитка CERRAD KAMIEN ELEWACYJNY Szary CER 6 14,8x30 см"
type input "Фасадная плитка CERRAD KAMIEN ELEWACYJNY Szary CER 6 14,8x30 см"
type input "21.6"
type input "5"
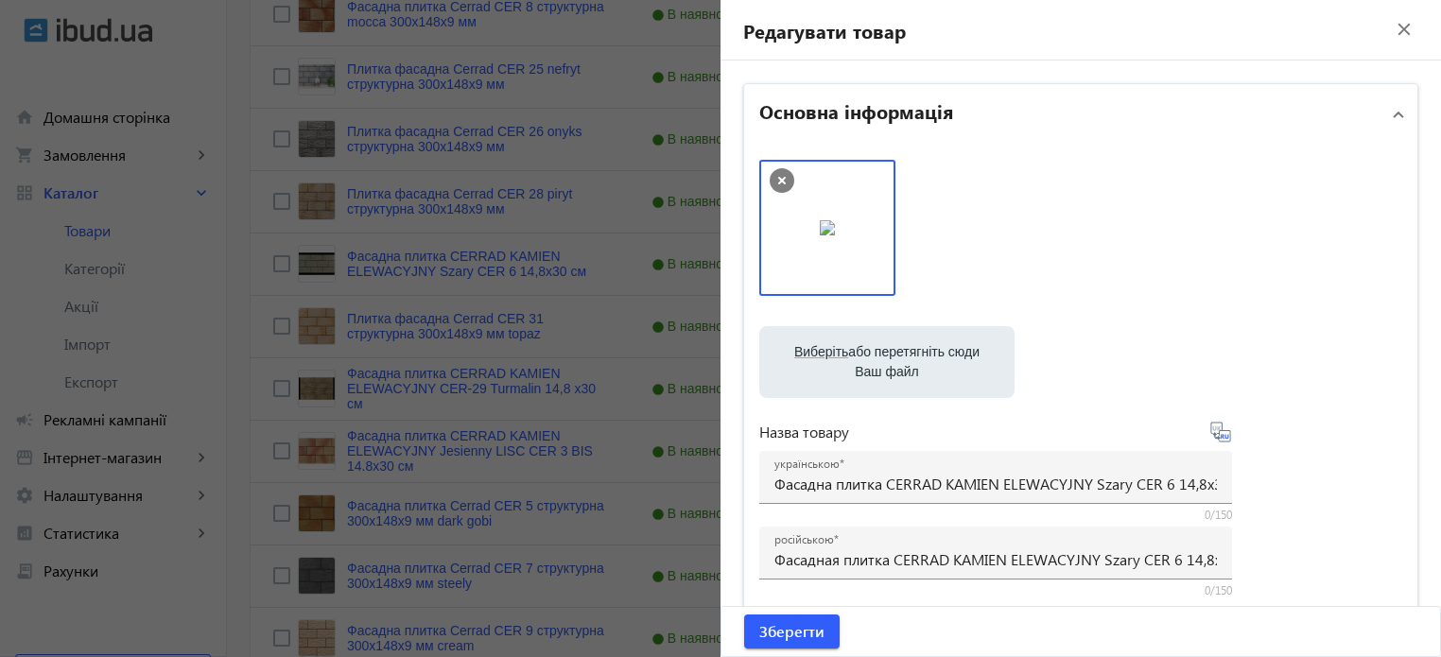
click at [620, 346] on div at bounding box center [720, 328] width 1441 height 657
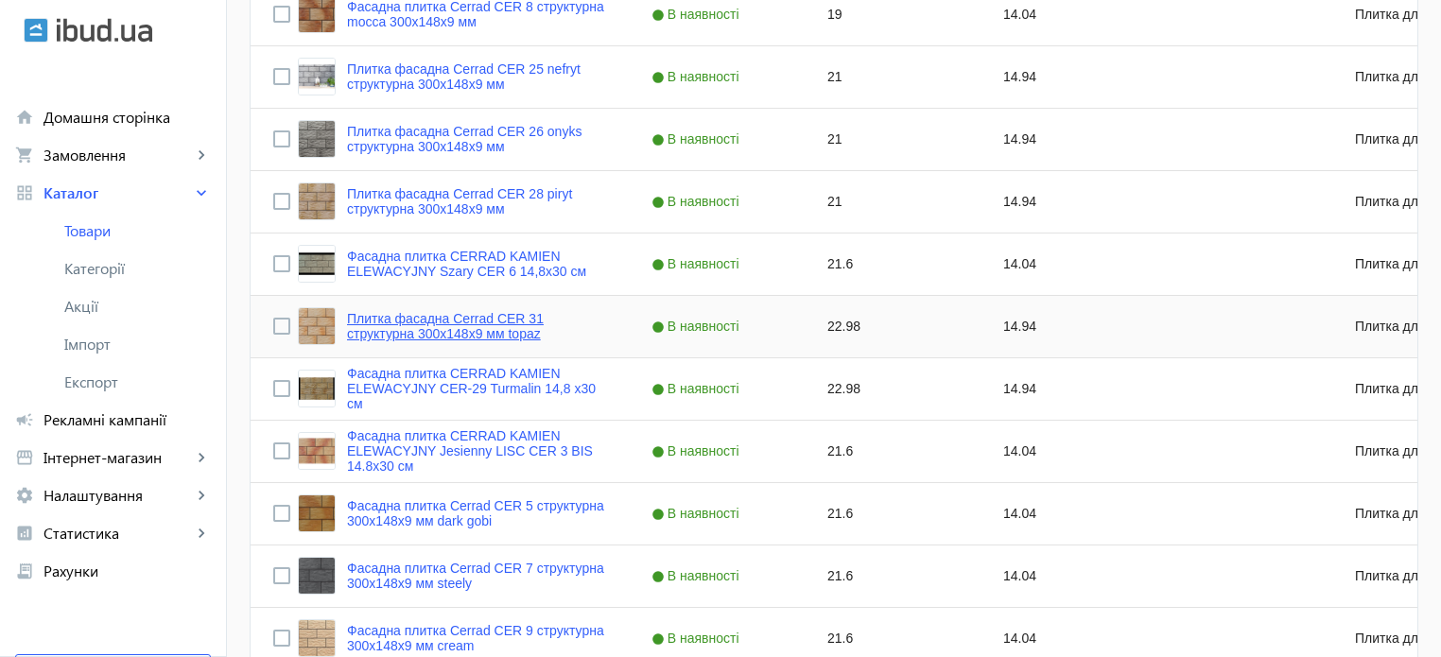
click at [454, 332] on link "Плитка фасадна Cerrad CER 31 структурна 300x148x9 мм topaz" at bounding box center [476, 326] width 259 height 30
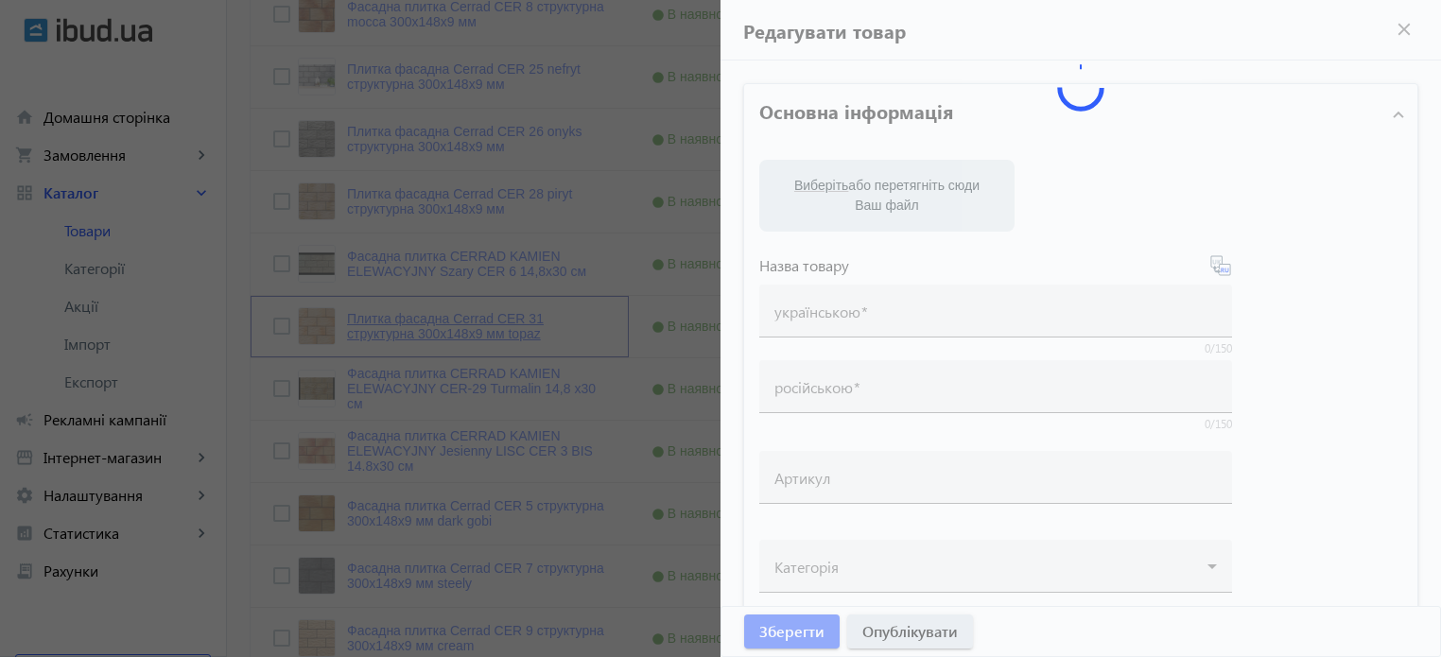
type input "Плитка фасадна Cerrad CER 31 структурна 300x148x9 мм topaz"
type input "Плитка фасадная Cerrad CER 31 структурная 300x148x9 мм topaz"
type input "22.98"
type input "5"
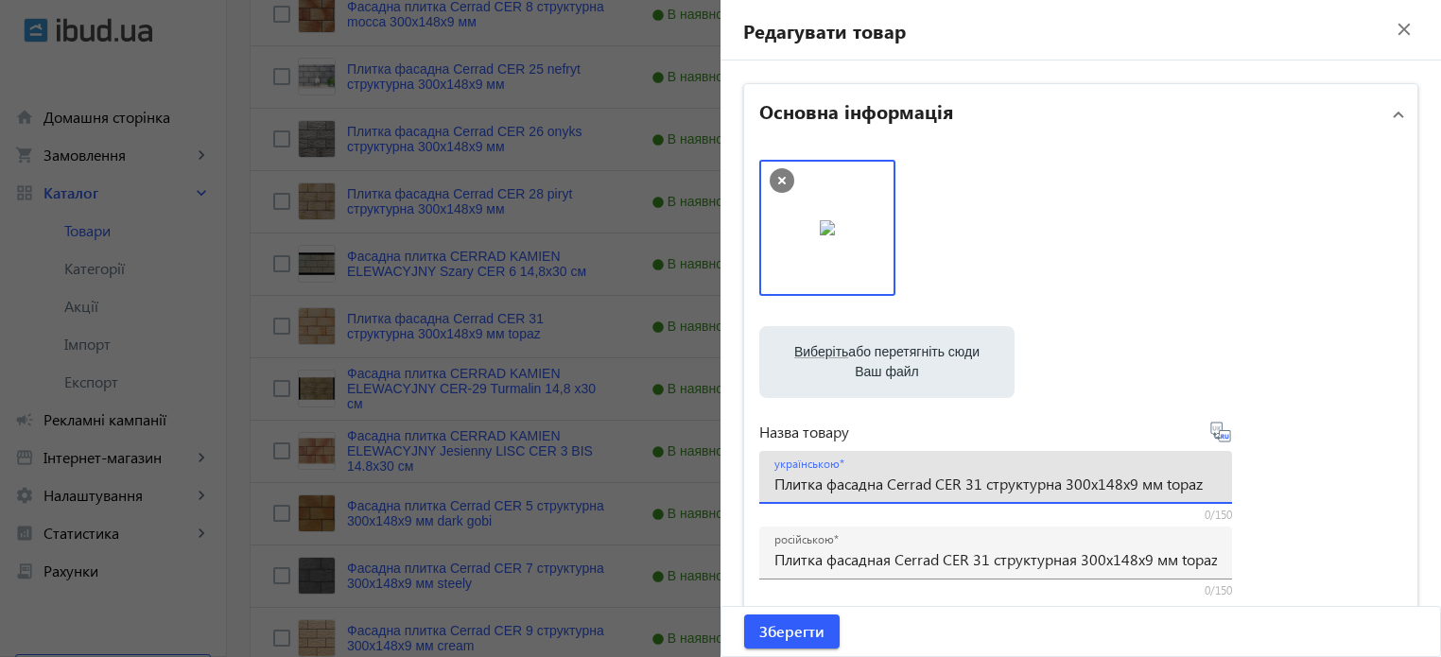
drag, startPoint x: 1158, startPoint y: 481, endPoint x: 1451, endPoint y: 449, distance: 294.8
click at [1440, 449] on html "arrow_back home Домашня сторінка shopping_cart Замовлення keyboard_arrow_right …" at bounding box center [720, 6] width 1441 height 1902
click at [975, 485] on input "Плитка фасадна Cerrad CER 31 структурна 300x148x9 мм topaz" at bounding box center [995, 484] width 442 height 20
paste input "topaz"
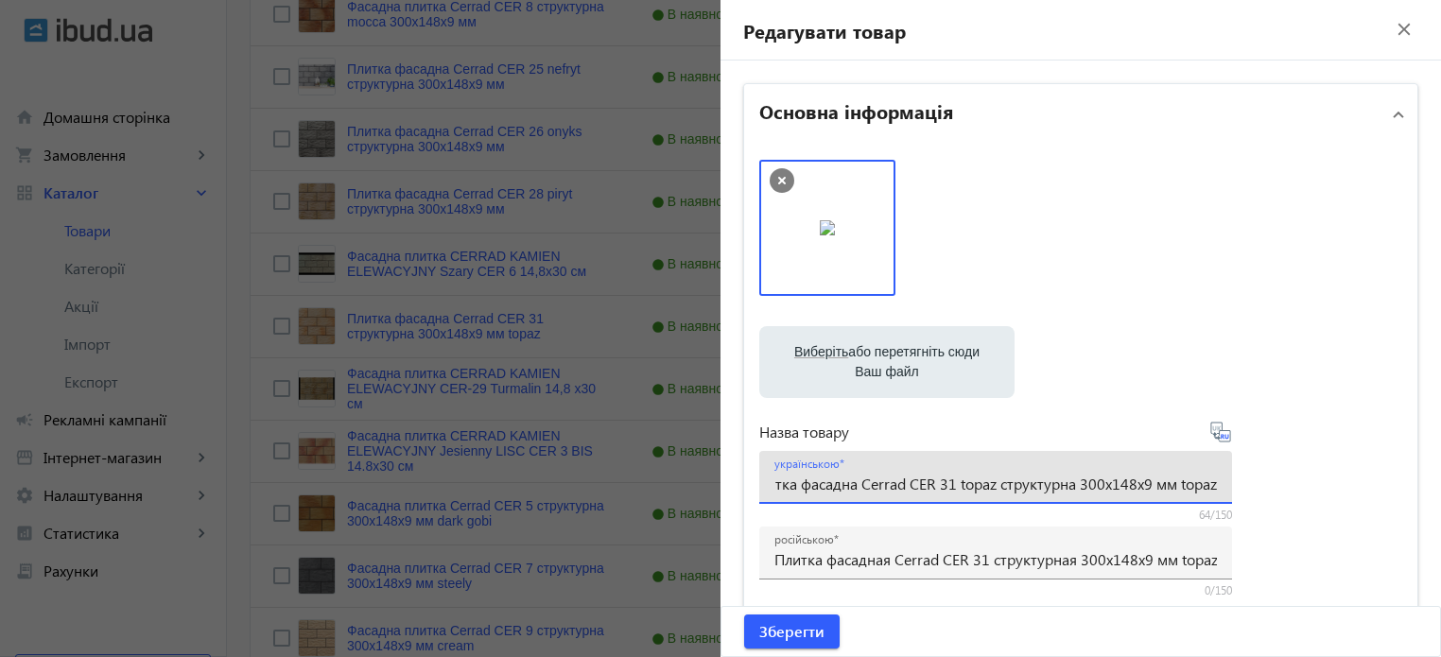
drag, startPoint x: 1199, startPoint y: 477, endPoint x: 1451, endPoint y: 423, distance: 258.3
click at [1440, 423] on html "arrow_back home Домашня сторінка shopping_cart Замовлення keyboard_arrow_right …" at bounding box center [720, 6] width 1441 height 1902
type input "Плитка фасадна Cerrad CER 31 topaz структурна 300x148x9 мм"
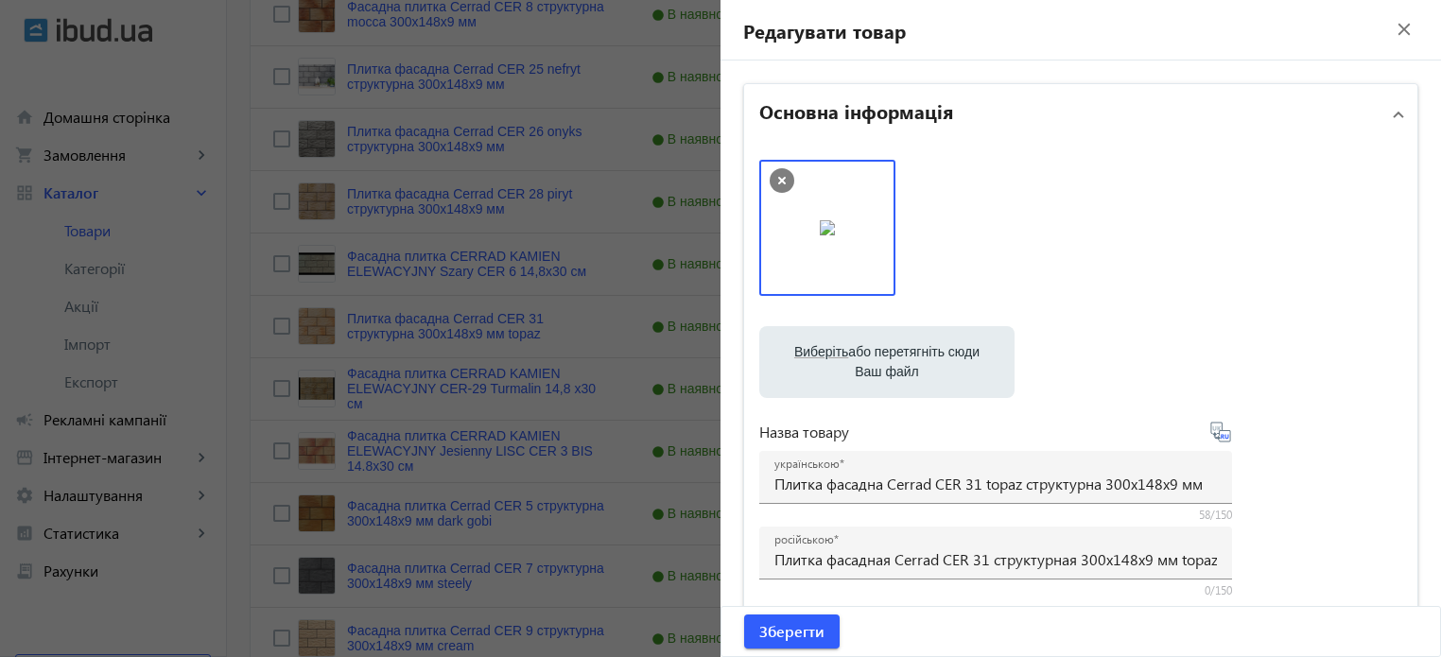
click at [1219, 436] on icon at bounding box center [1220, 432] width 23 height 23
type input "Плитка фасадная Cerrad CER 31 topaz структурная 300x148x9 мм"
drag, startPoint x: 1210, startPoint y: 487, endPoint x: 1198, endPoint y: 479, distance: 14.4
click at [1194, 483] on div "українською Плитка фасадна Cerrad CER 31 topaz структурна 300x148x9 мм" at bounding box center [995, 477] width 473 height 53
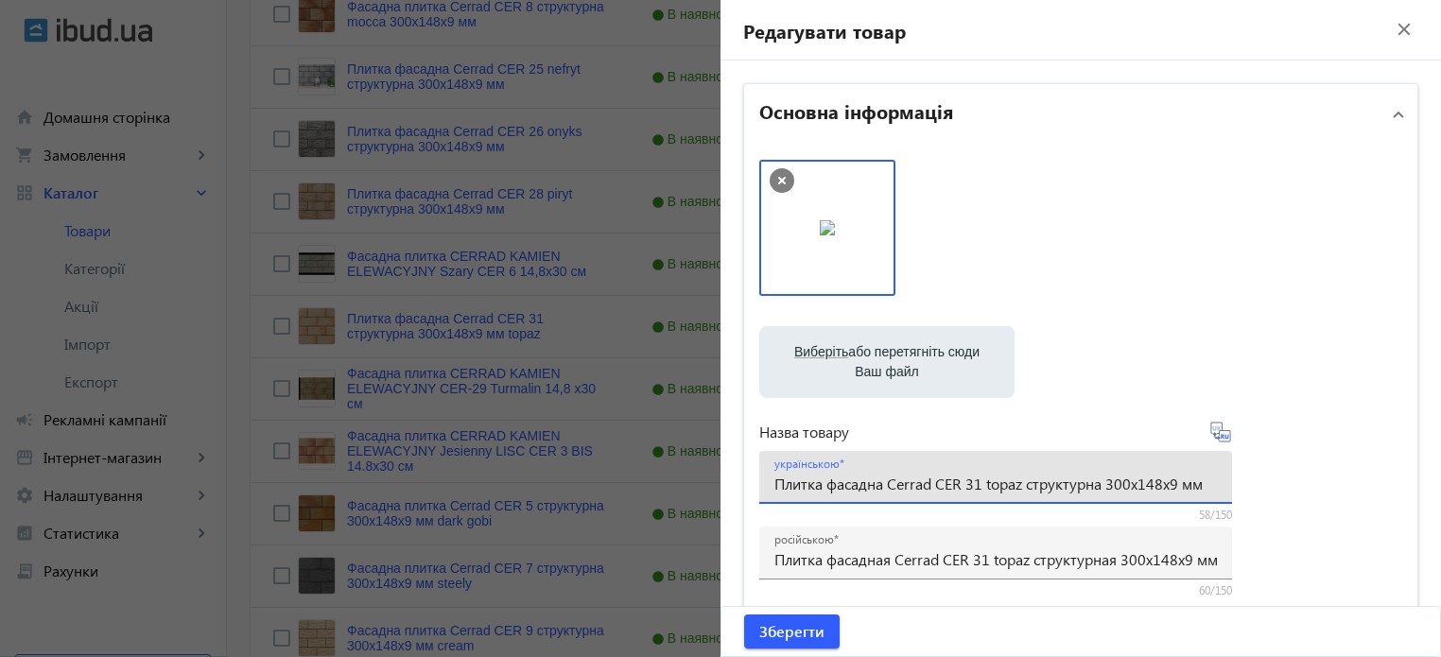
drag, startPoint x: 1208, startPoint y: 479, endPoint x: 485, endPoint y: 475, distance: 723.3
click at [485, 475] on mat-sidenav-container "arrow_back Товари 7311 /10000 товарів Подовжити Додати товар cer search filter_…" at bounding box center [834, 36] width 1214 height 1842
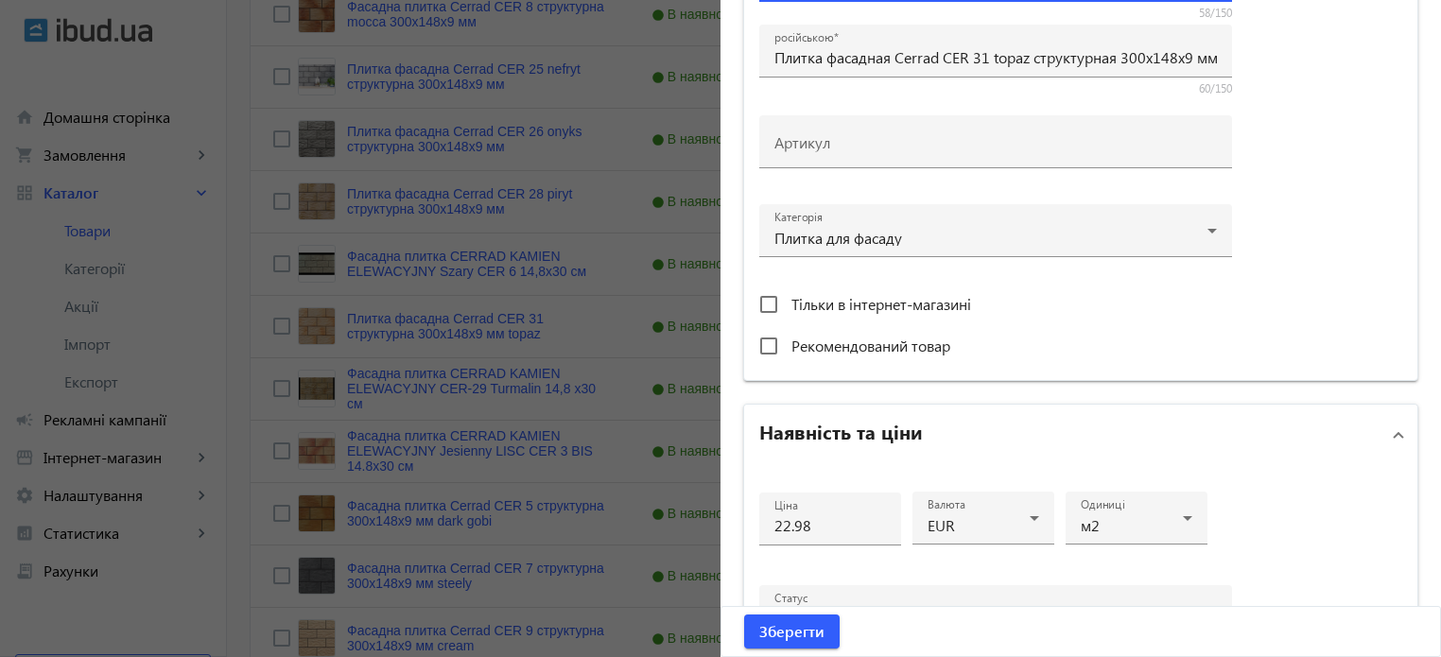
scroll to position [442, 0]
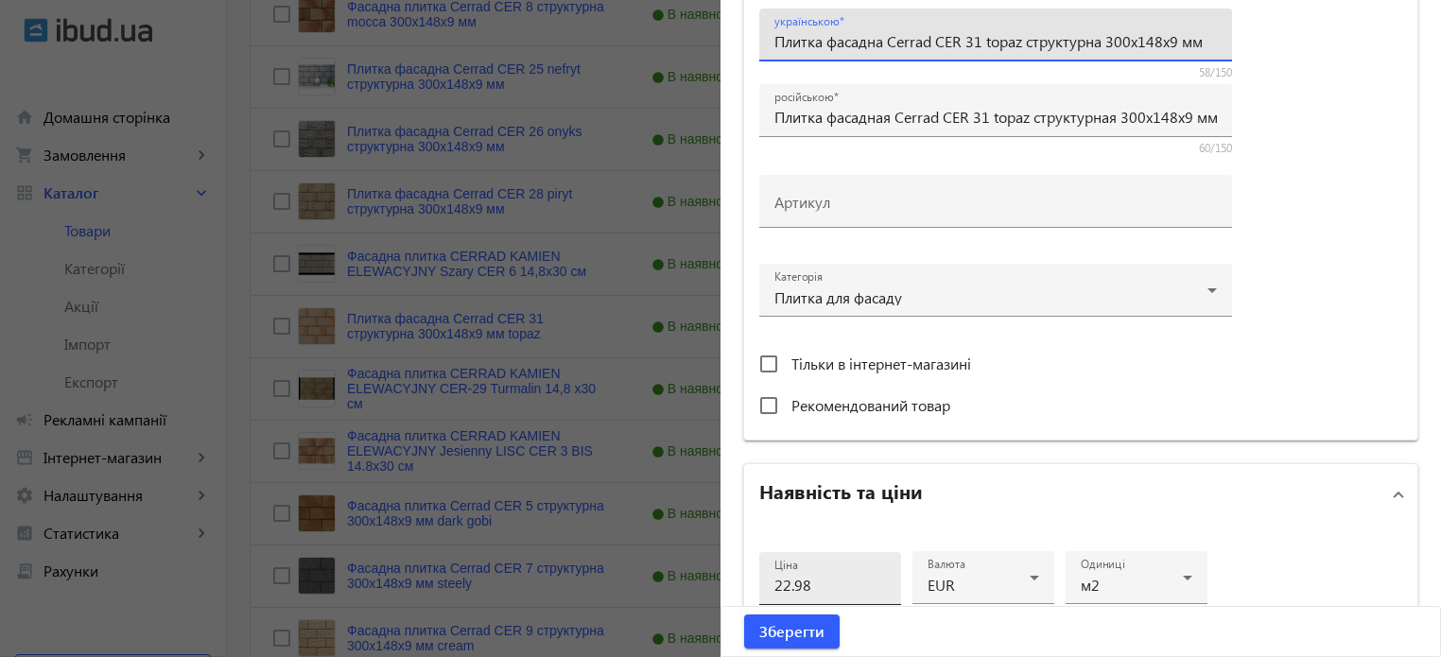
click at [836, 575] on input "22.98" at bounding box center [830, 585] width 112 height 20
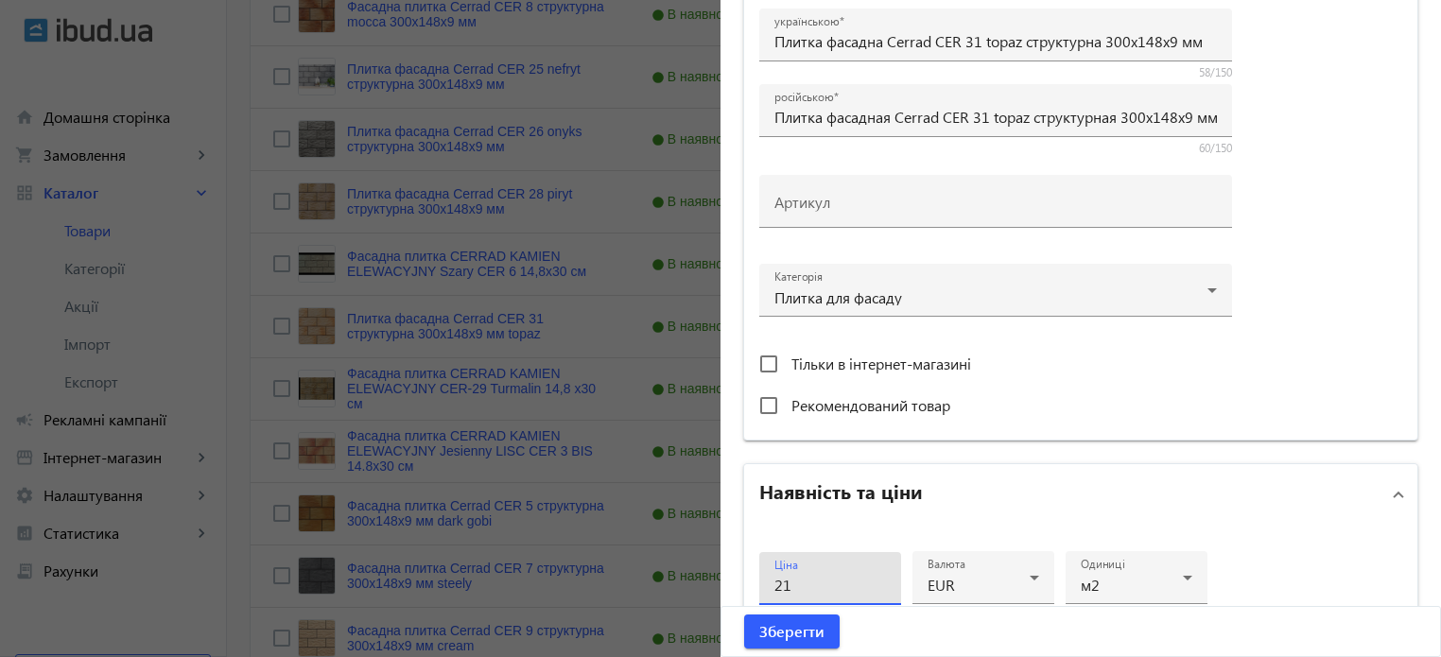
type input "21"
click at [1271, 516] on mat-expansion-panel-header "Наявність та ціни" at bounding box center [1080, 494] width 673 height 61
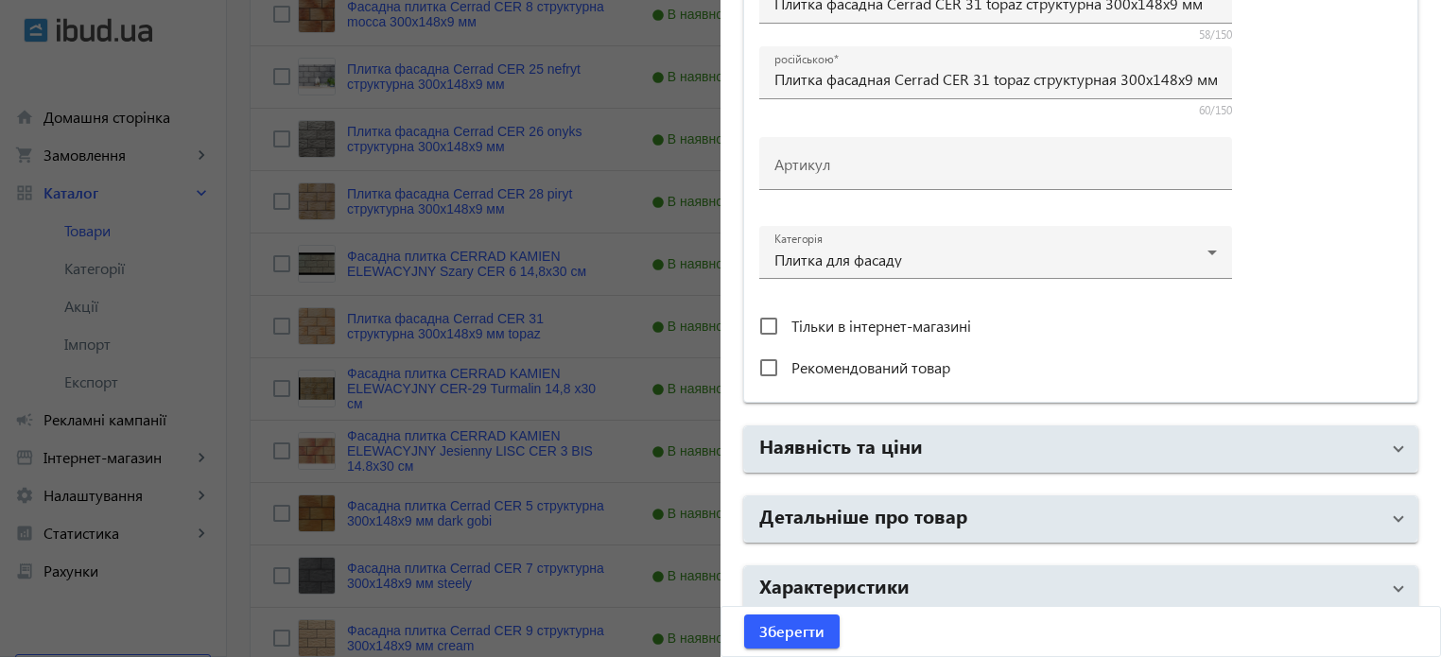
scroll to position [563, 0]
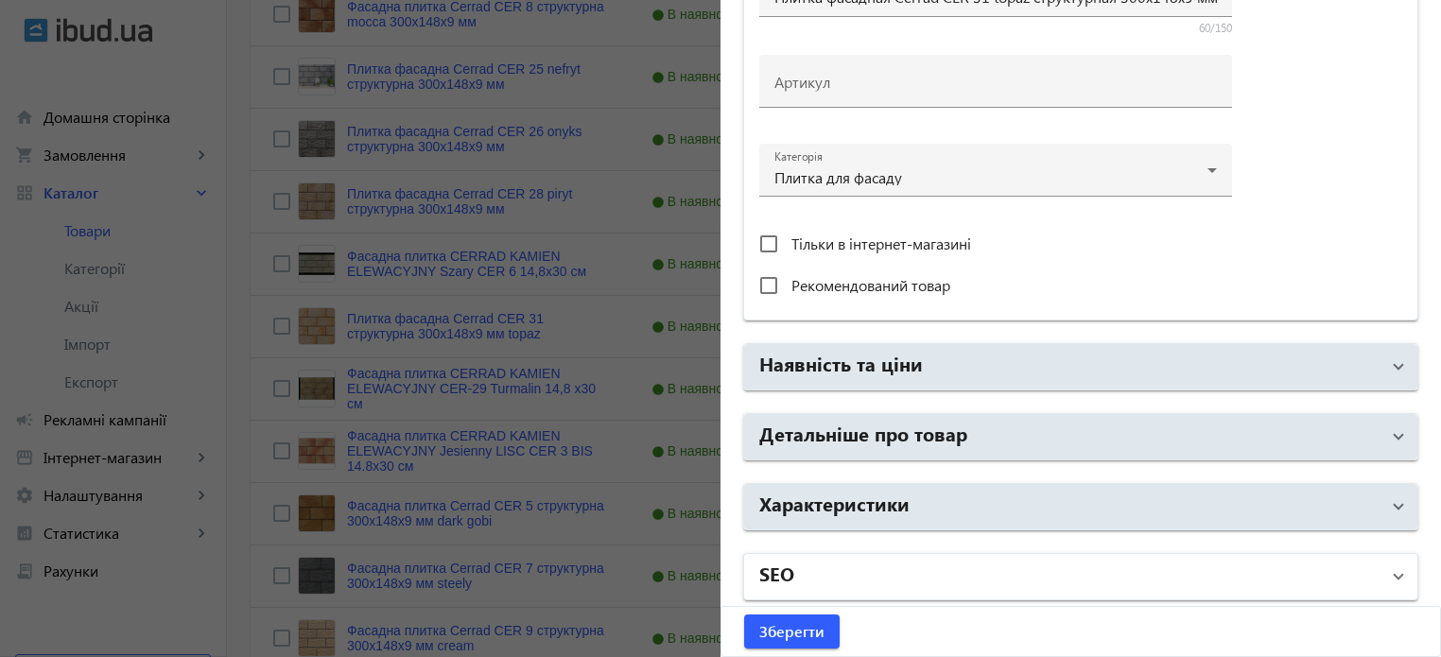
click at [844, 591] on mat-expansion-panel-header "SEO" at bounding box center [1080, 576] width 673 height 45
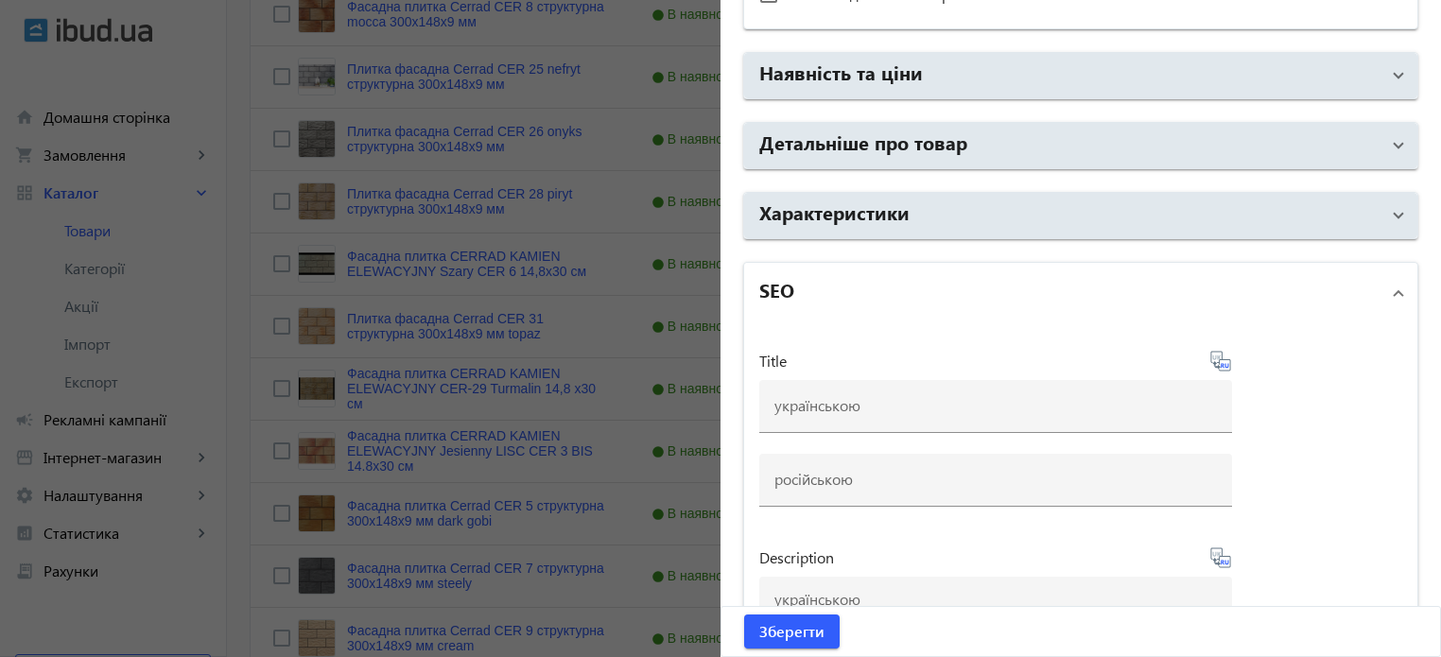
scroll to position [941, 0]
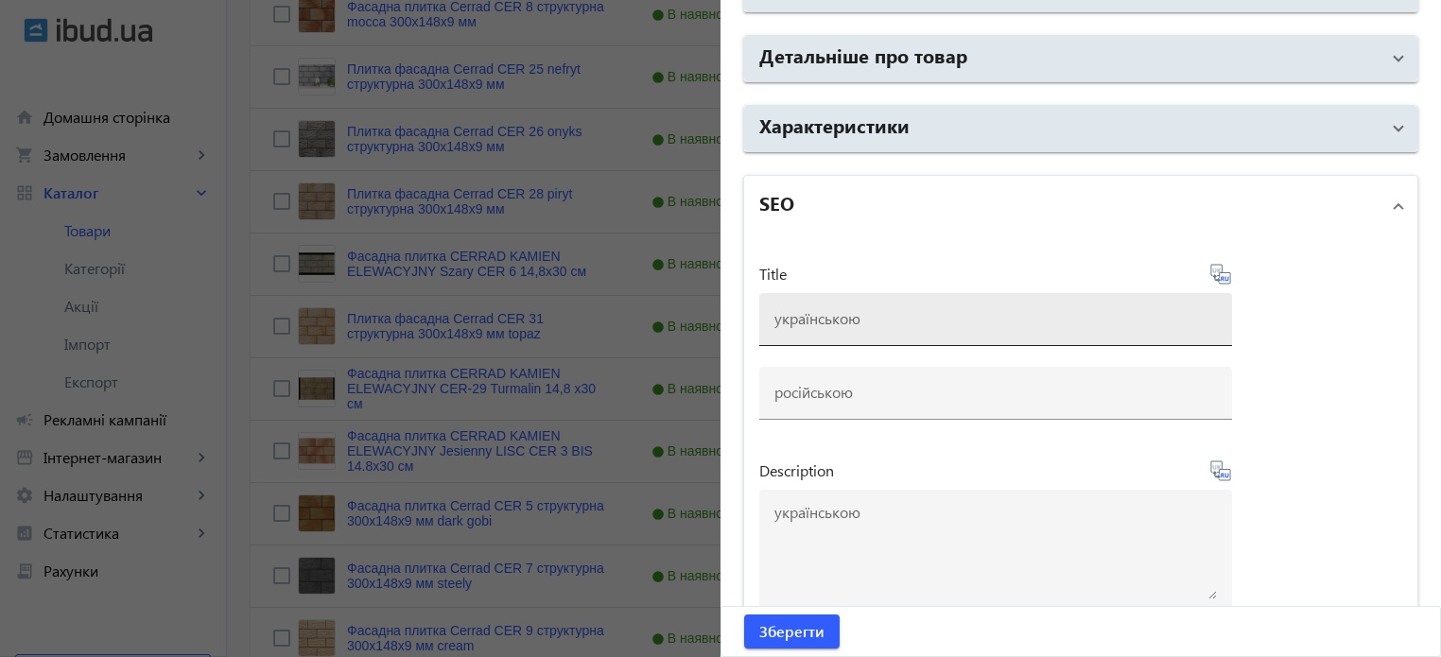
click at [836, 330] on div at bounding box center [995, 319] width 442 height 53
paste input "Плитка фасадна Cerrad CER 31 topaz структурна 300x148x9 мм"
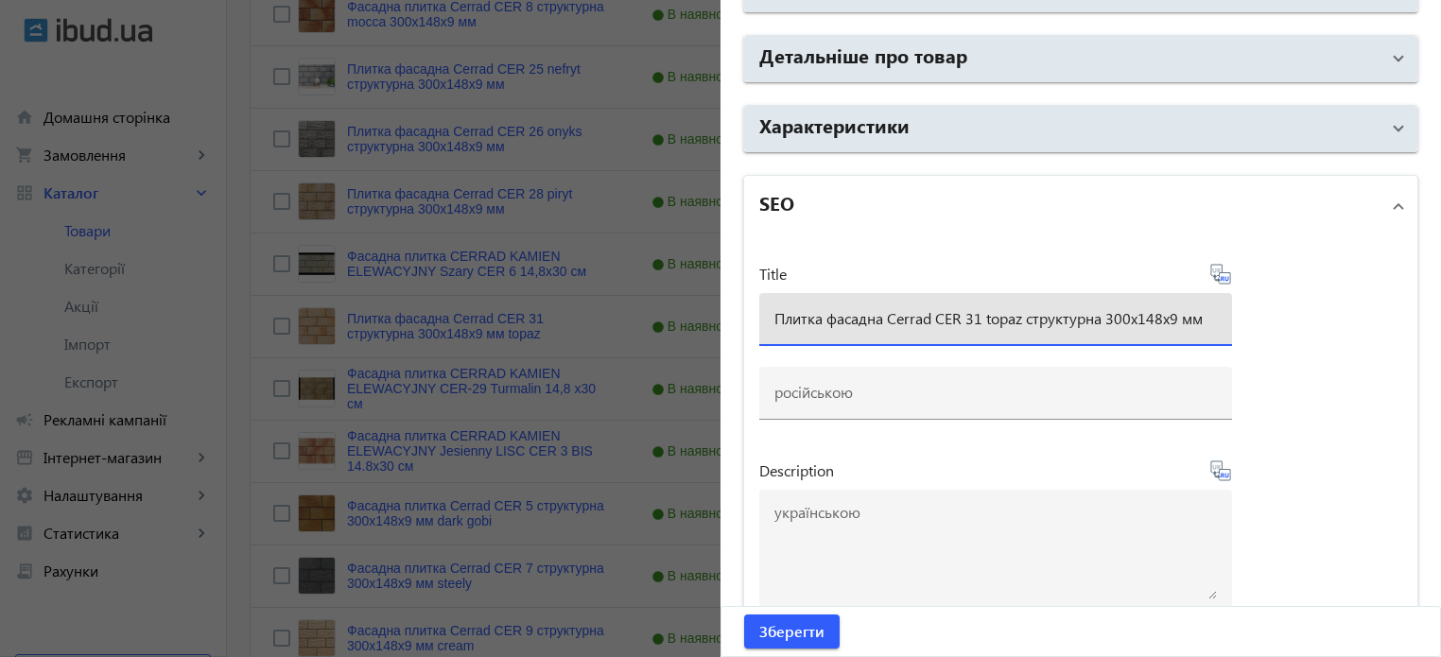
type input "Плитка фасадна Cerrad CER 31 topaz структурна 300x148x9 мм"
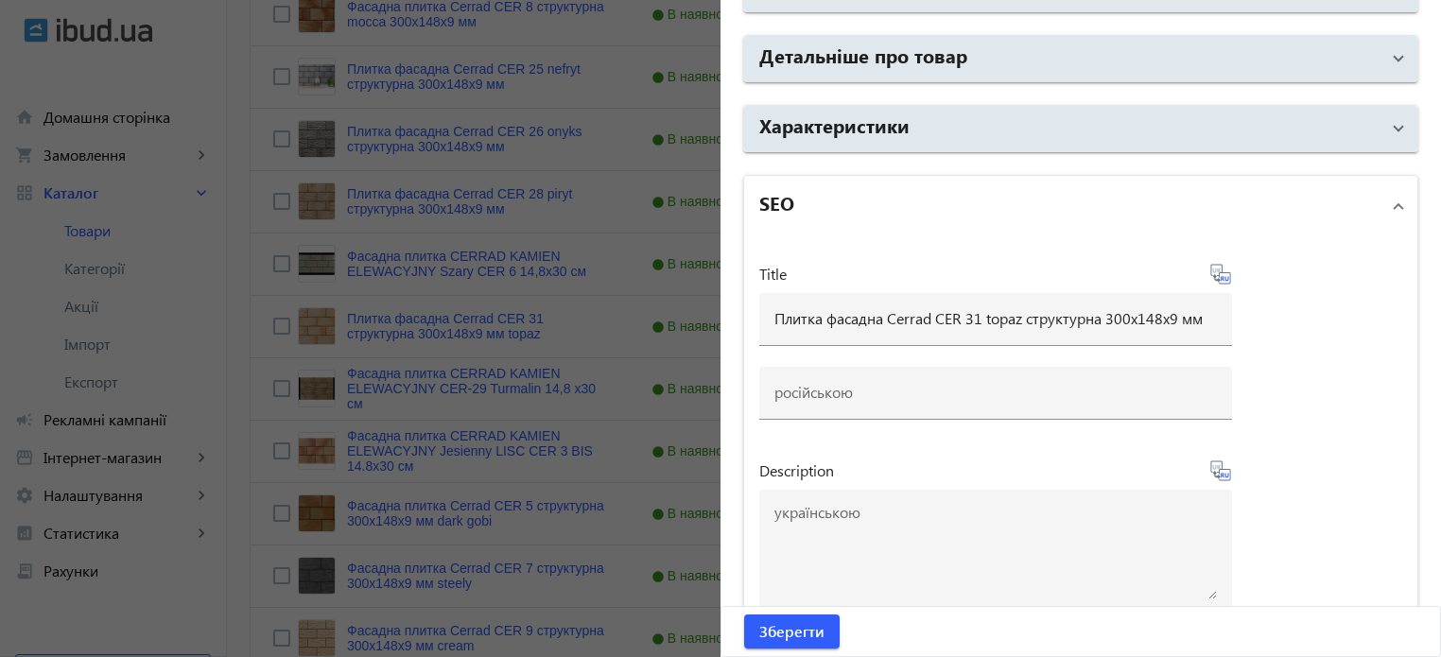
click at [1215, 280] on icon at bounding box center [1220, 274] width 20 height 20
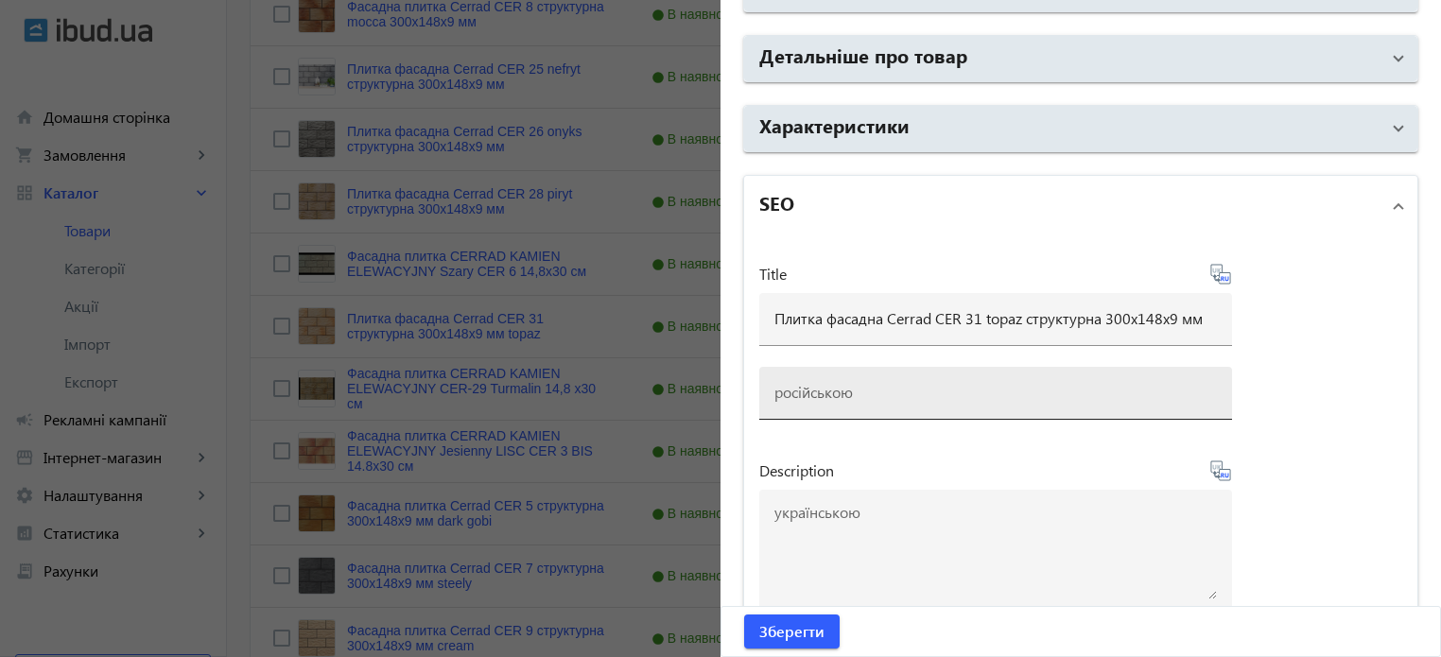
type input "Плитка фасадная Cerrad CER 31 topaz структурная 300x148x9 мм"
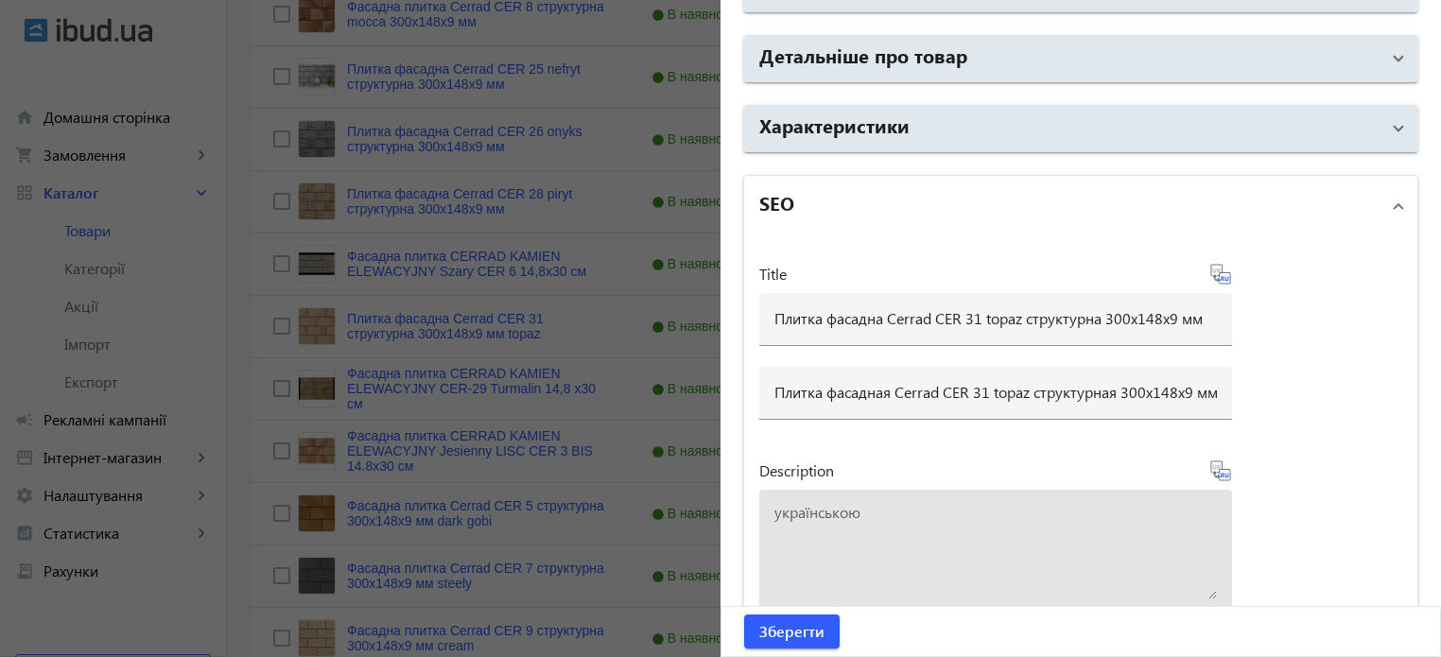
click at [859, 539] on textarea at bounding box center [995, 552] width 442 height 95
paste textarea "Плитка фасадна Cerrad CER 31 topaz структурна 300x148x9 мм"
type textarea "Плитка фасадна Cerrad CER 31 topaz структурна 300x148x9 мм купити"
click at [1224, 469] on icon at bounding box center [1220, 470] width 20 height 20
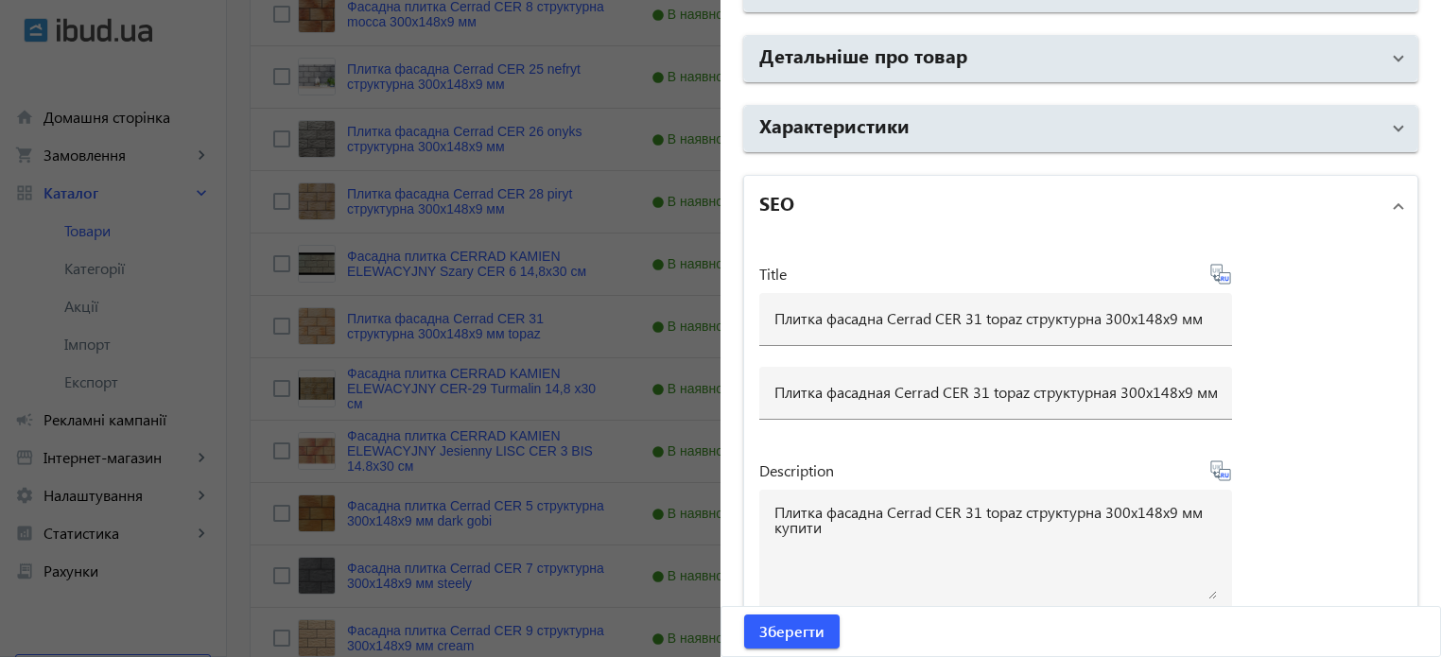
type textarea "Плитка фасадная Cerrad CER 31 topaz структурная 300x148x9 мм купить"
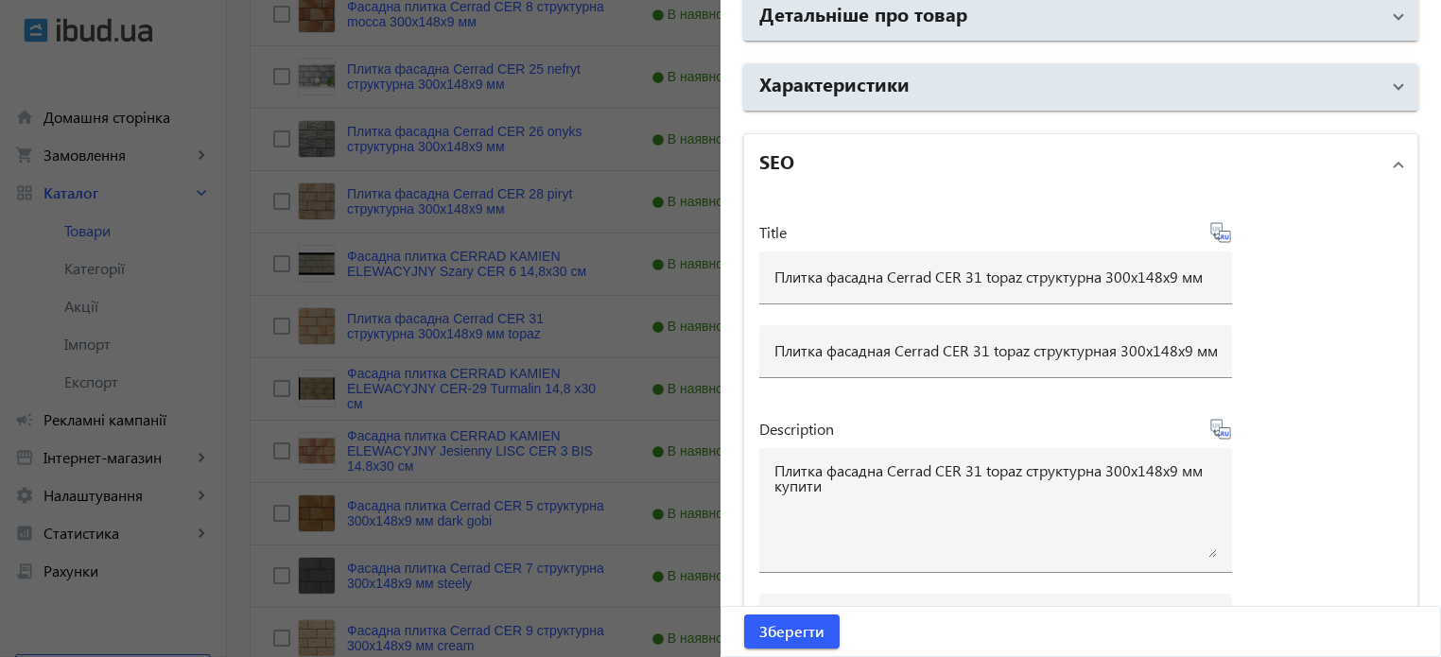
scroll to position [1316, 0]
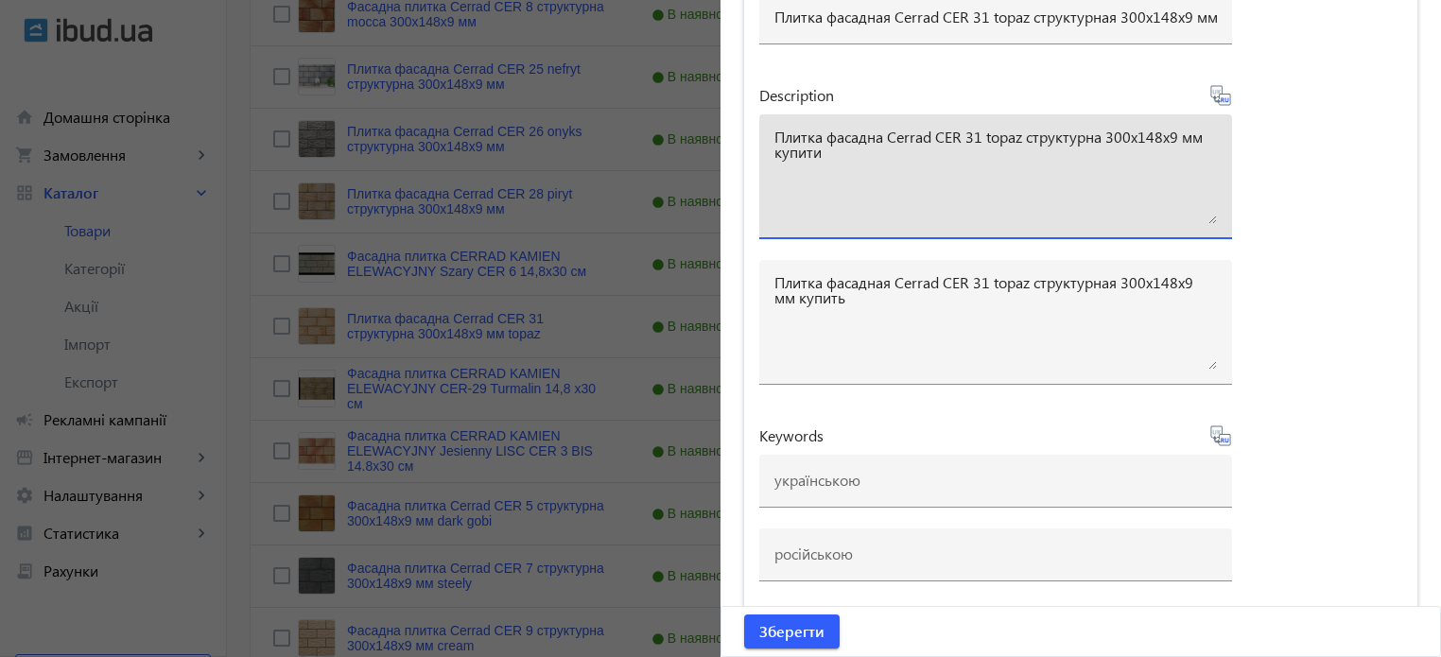
drag, startPoint x: 820, startPoint y: 158, endPoint x: 697, endPoint y: 75, distance: 148.4
click at [697, 75] on mat-sidenav-container "arrow_back Товари 7311 /10000 товарів Подовжити Додати товар cer search filter_…" at bounding box center [834, 36] width 1214 height 1842
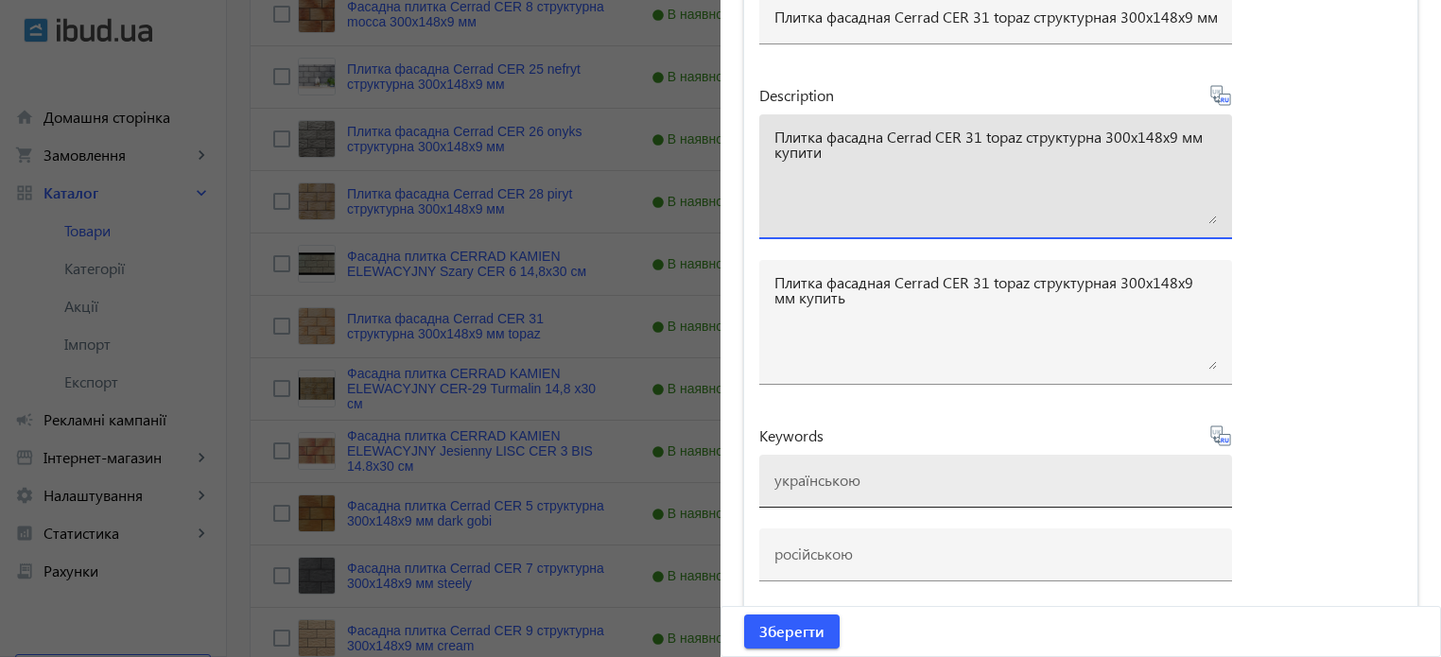
click at [844, 470] on input at bounding box center [995, 480] width 442 height 20
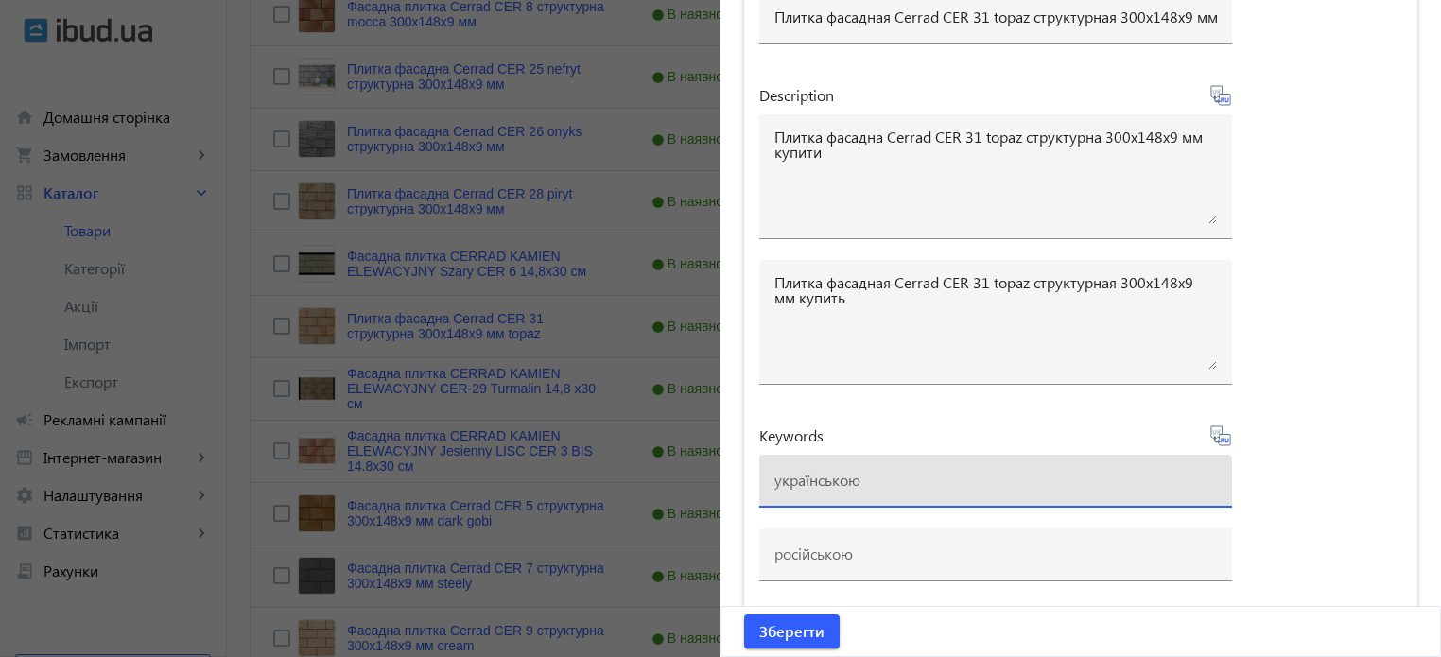
paste input "плитка cerrad, плитка cerrad cer 31 topaz"
type input "плитка cerrad, плитка cerrad cer 31 topaz"
click at [1222, 439] on icon at bounding box center [1220, 435] width 23 height 23
type input "плитка cerrad, плитка cerrad cer 31 topaz"
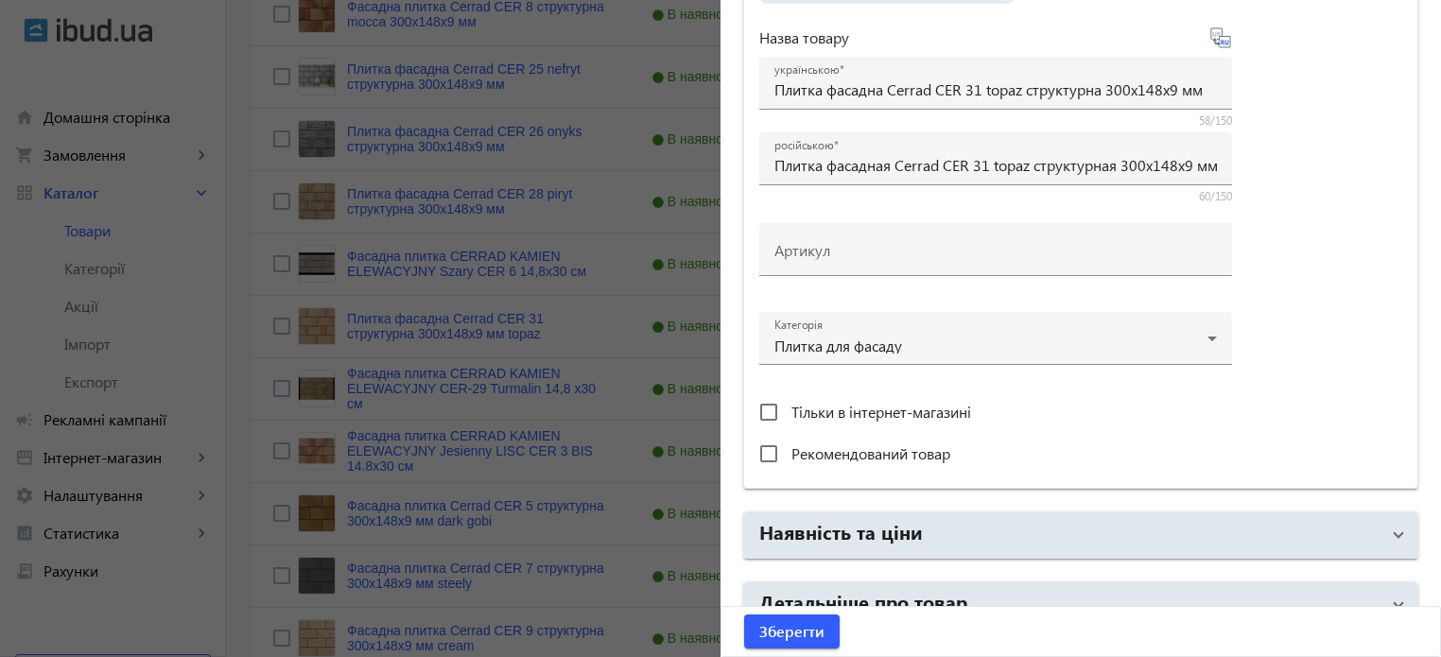
scroll to position [378, 0]
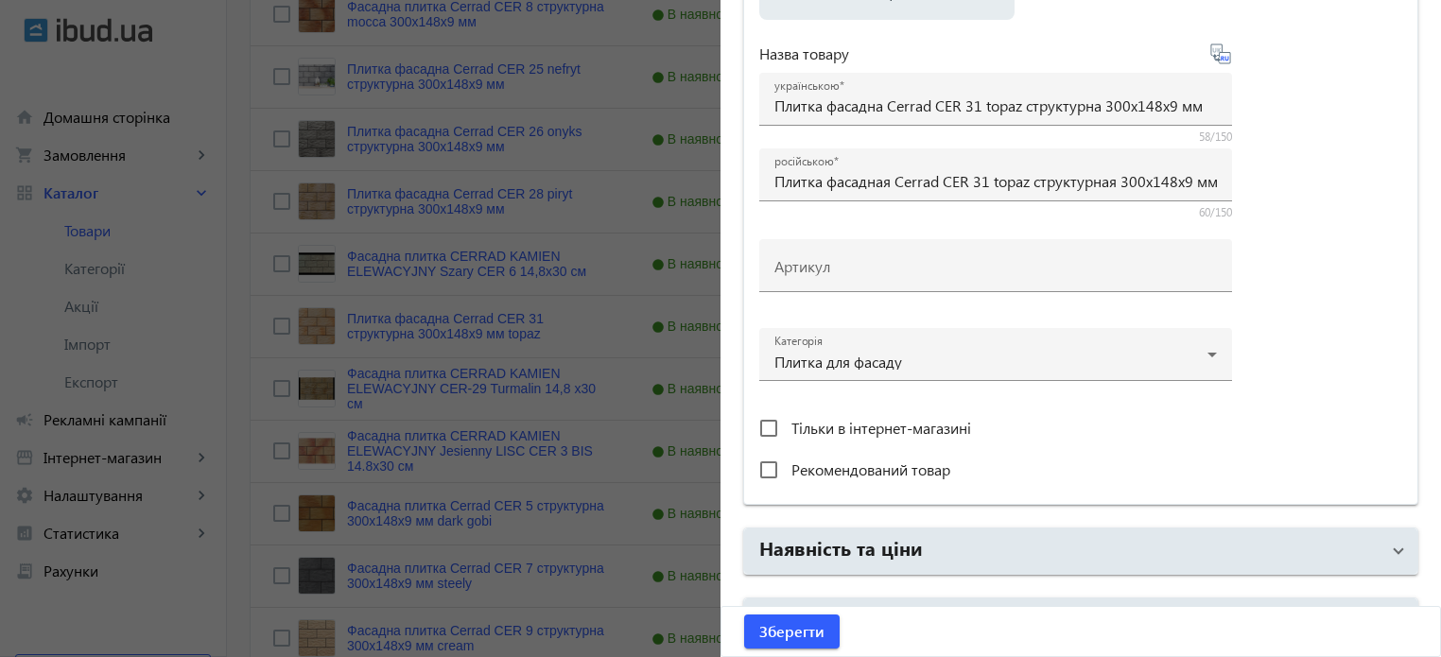
click at [897, 551] on h2 "Наявність та ціни" at bounding box center [841, 547] width 164 height 26
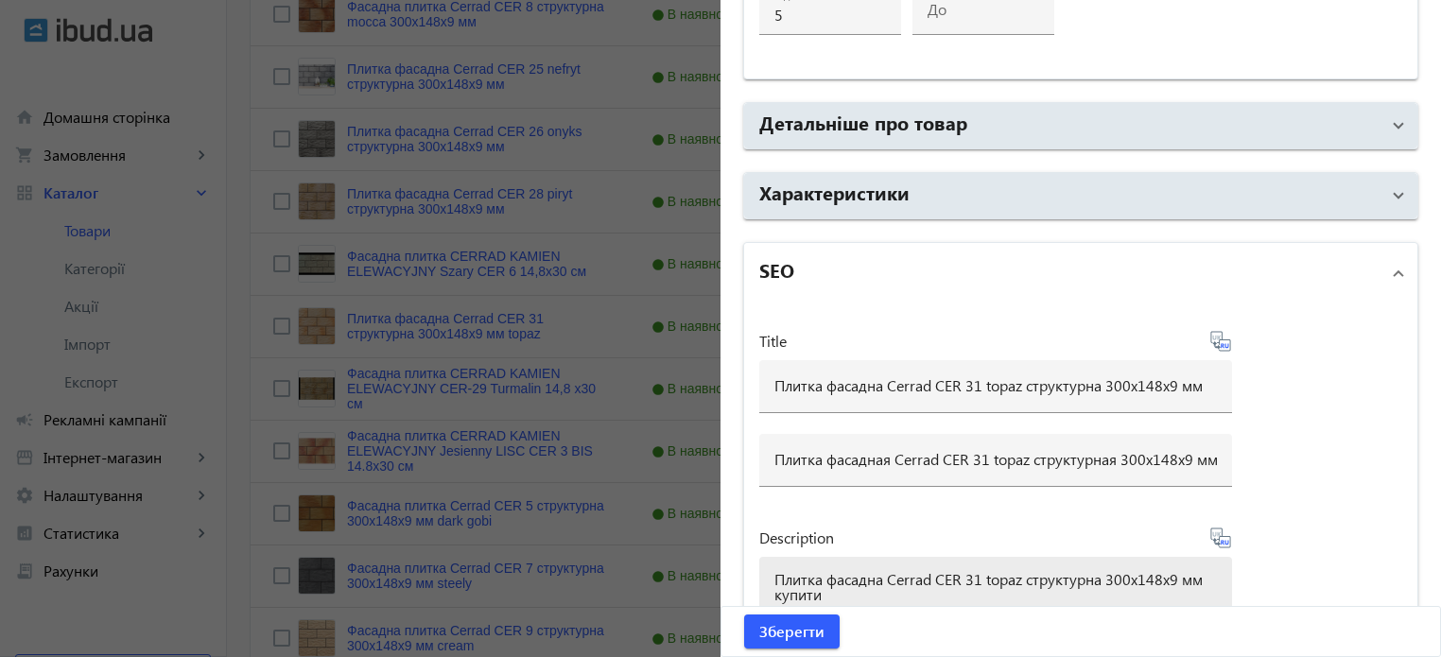
scroll to position [1229, 0]
click at [809, 634] on span "Зберегти" at bounding box center [791, 631] width 65 height 21
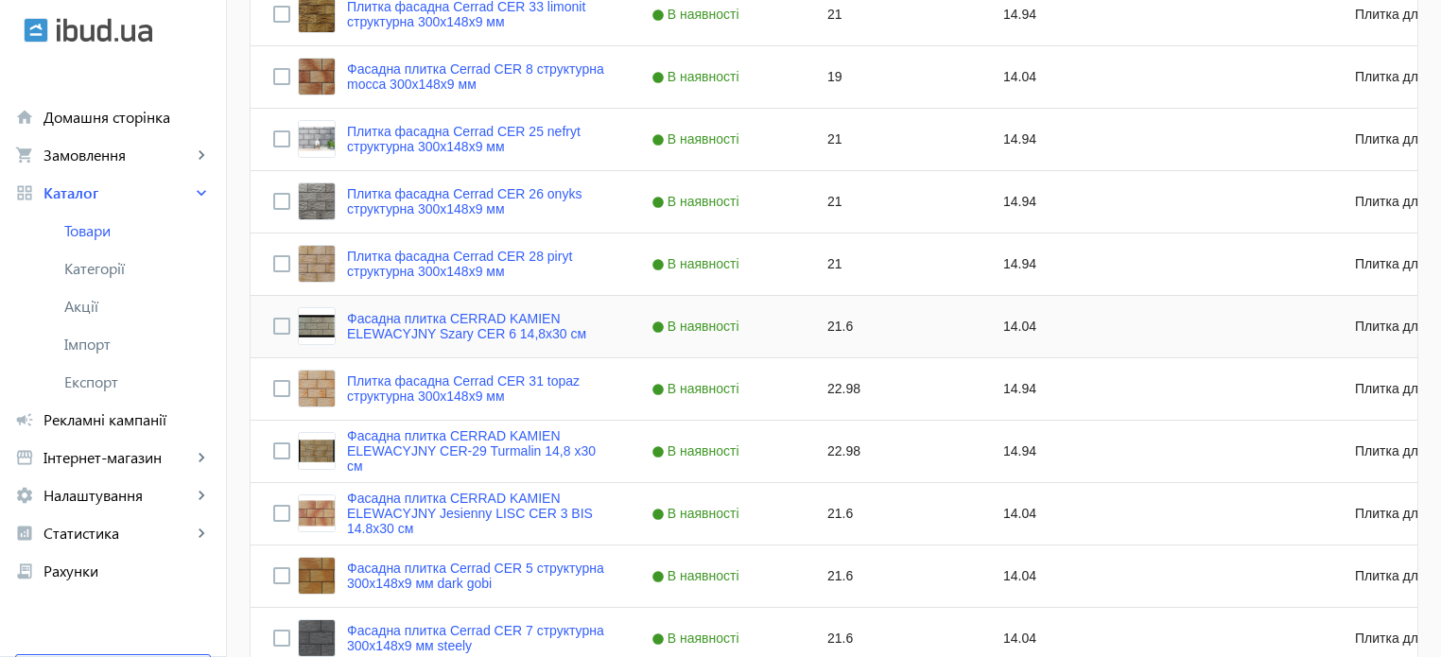
scroll to position [945, 0]
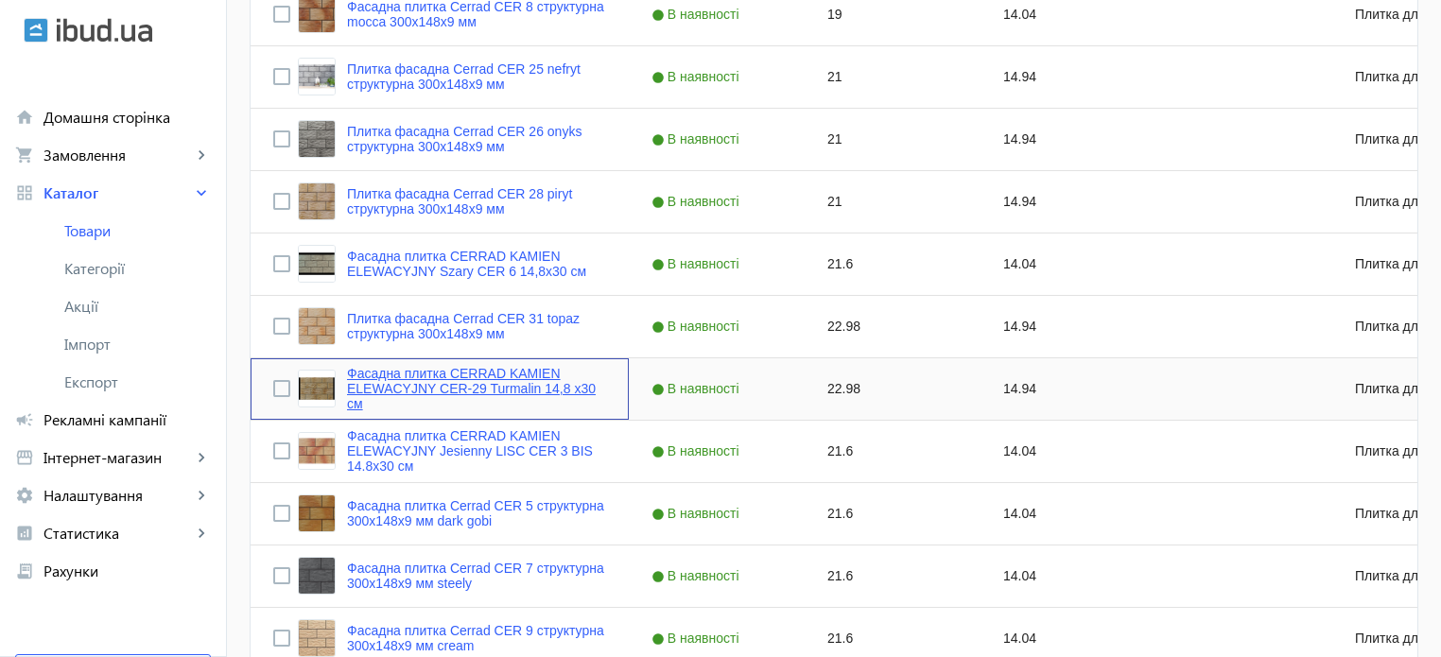
click at [494, 389] on link "Фасадна плитка CERRAD KAMIEN ELEWACYJNY CER-29 Turmalin 14,8 х30 см" at bounding box center [476, 388] width 259 height 45
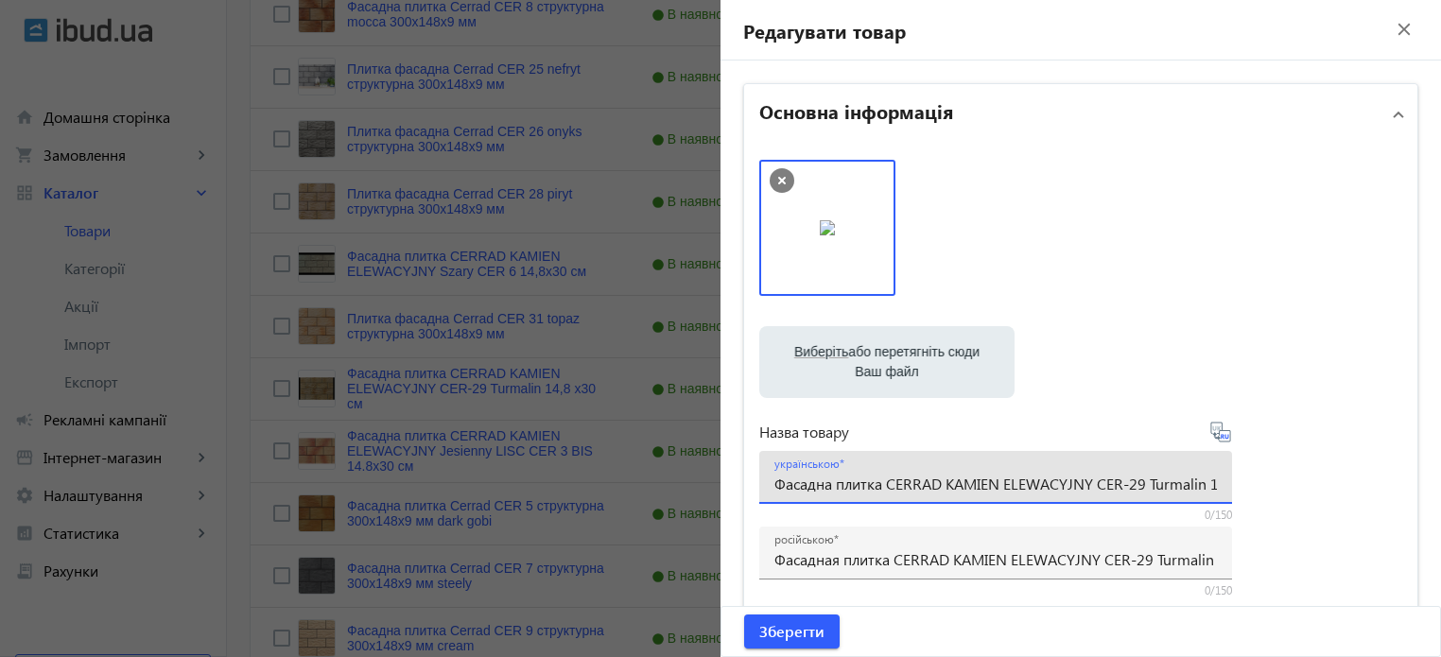
click at [1123, 487] on input "Фасадна плитка CERRAD KAMIEN ELEWACYJNY CER-29 Turmalin 14,8 х30 см" at bounding box center [995, 484] width 442 height 20
drag, startPoint x: 1143, startPoint y: 479, endPoint x: 1129, endPoint y: 492, distance: 18.8
click at [1129, 492] on input "Фасадна плитка CERRAD KAMIEN ELEWACYJNY CER 29 Turmalin 14,8 х30 см" at bounding box center [995, 484] width 442 height 20
click at [1212, 479] on div "українською Фасадна плитка CERRAD KAMIEN ELEWACYJNY CER 29 Turmalin 14,8 х30 см" at bounding box center [995, 477] width 473 height 53
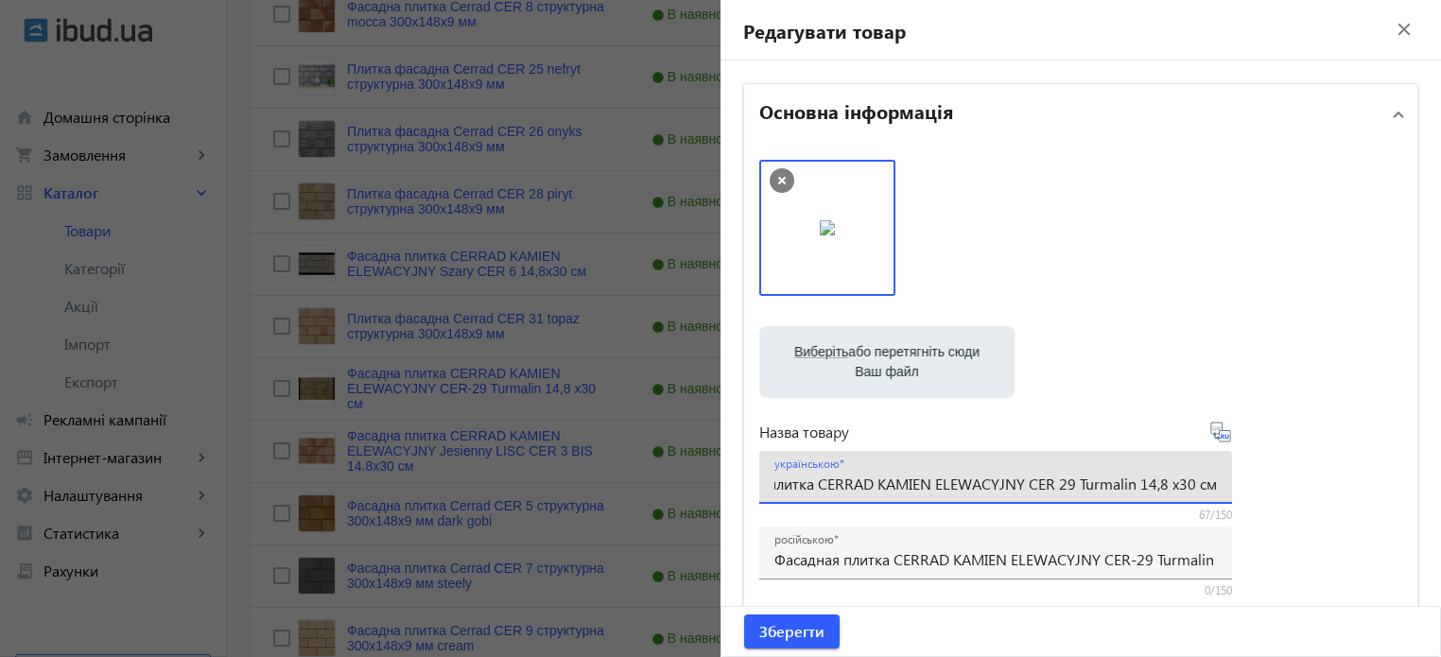
scroll to position [0, 0]
click at [1041, 479] on input "Фасадна плитка CERRAD KAMIEN ELEWACYJNY CER 29 Turmalin 14,8 х30 см" at bounding box center [995, 484] width 442 height 20
drag, startPoint x: 1086, startPoint y: 487, endPoint x: 943, endPoint y: 500, distance: 144.3
click at [943, 500] on div "українською Фасадна плитка CERRAD KAMIEN ELEWACYJNY CER 29 Turmalin 14,8 х30 см" at bounding box center [995, 477] width 442 height 53
type input "Фасадна плитка CERRAD CER 29 Turmalin 14,8 х30 см"
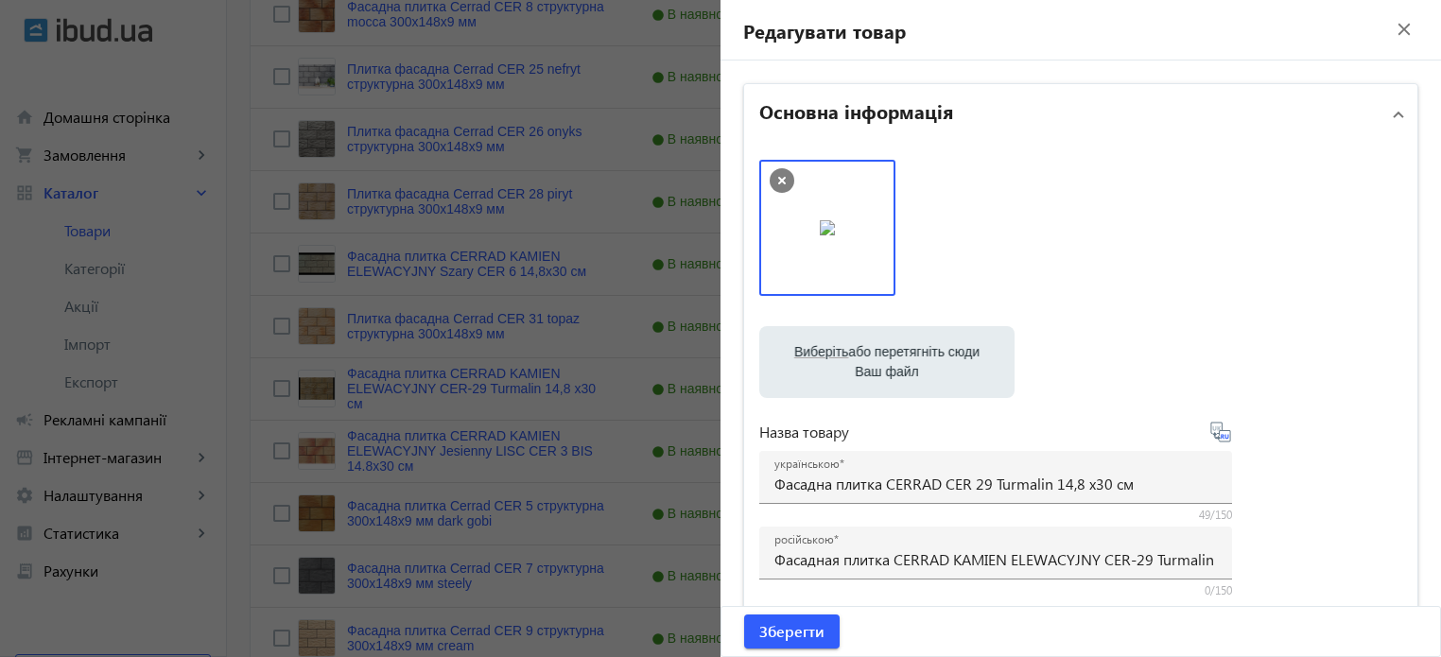
click at [1218, 435] on icon at bounding box center [1220, 432] width 23 height 23
type input "Фасадная плитка CERRAD CER 29 Turmalin 14,8х30 см"
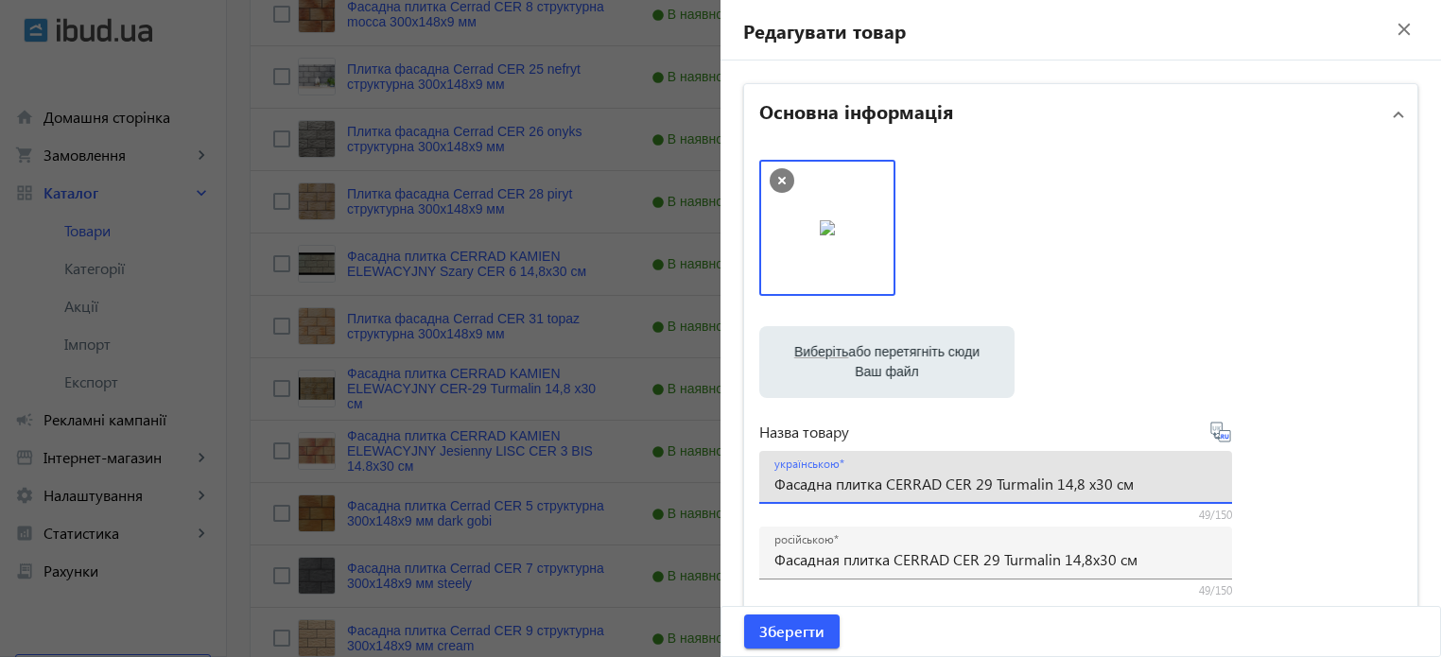
drag, startPoint x: 1140, startPoint y: 483, endPoint x: 86, endPoint y: 370, distance: 1060.2
click at [227, 370] on mat-sidenav-container "arrow_back Товари 7311 /10000 товарів Подовжити Додати товар cer search filter_…" at bounding box center [834, 36] width 1214 height 1842
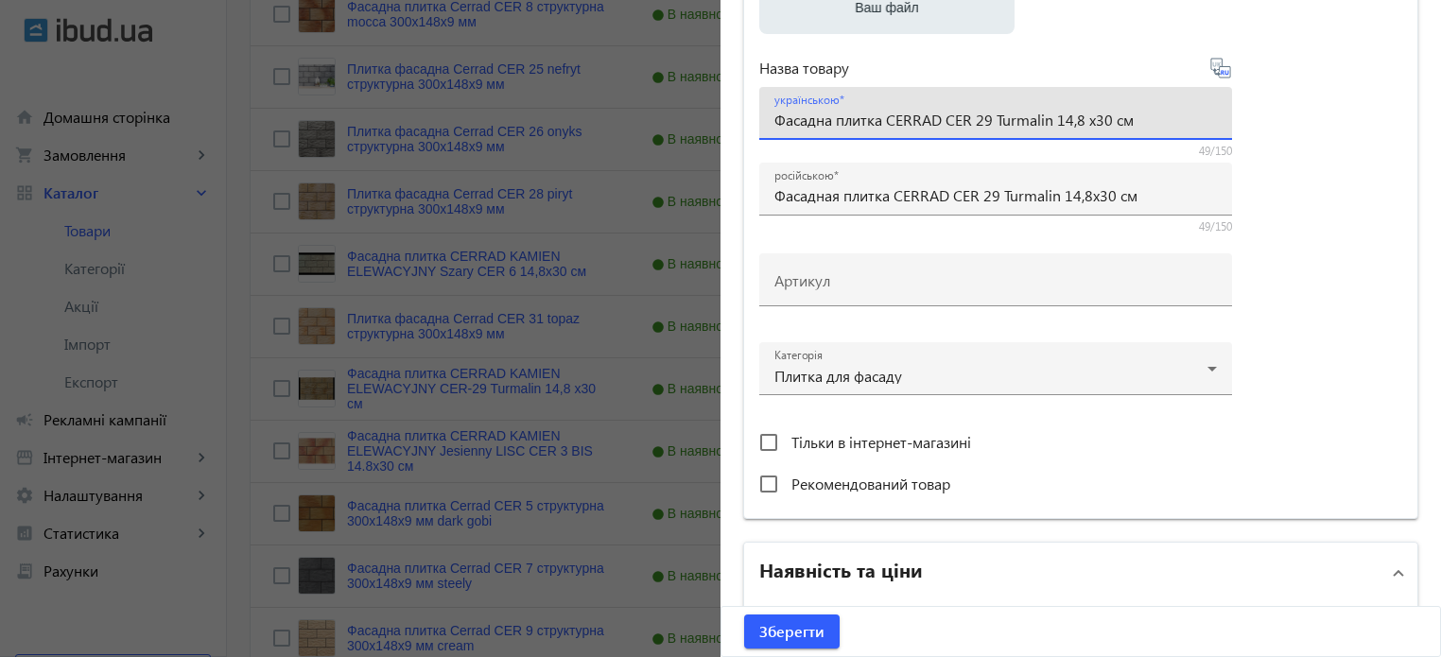
scroll to position [473, 0]
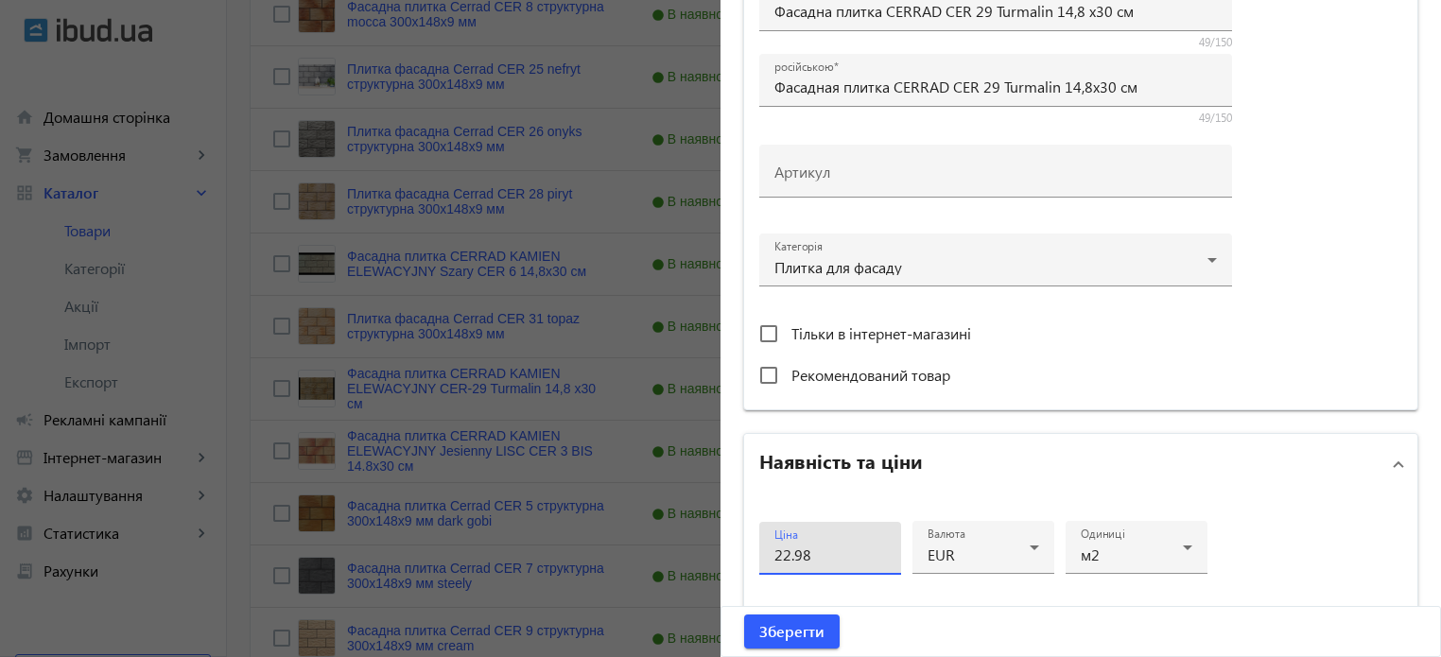
drag, startPoint x: 825, startPoint y: 553, endPoint x: 168, endPoint y: 396, distance: 675.5
click at [227, 431] on mat-sidenav-container "arrow_back Товари 7311 /10000 товарів Подовжити Додати товар cer search filter_…" at bounding box center [834, 36] width 1214 height 1842
type input "21"
click at [1321, 518] on div "Ціна 21 Валюта EUR Одиниці м2 Статус В наявності Об'єм замовлення від 5 до" at bounding box center [1080, 663] width 673 height 339
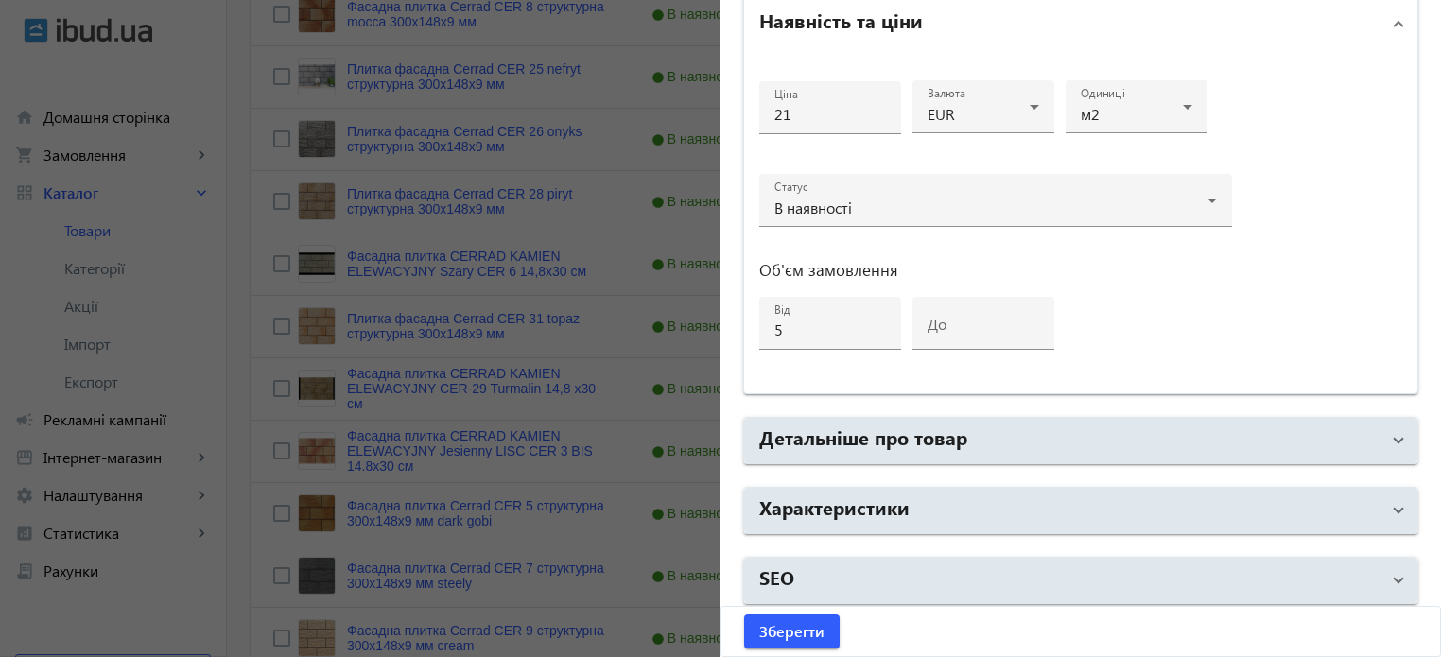
scroll to position [915, 0]
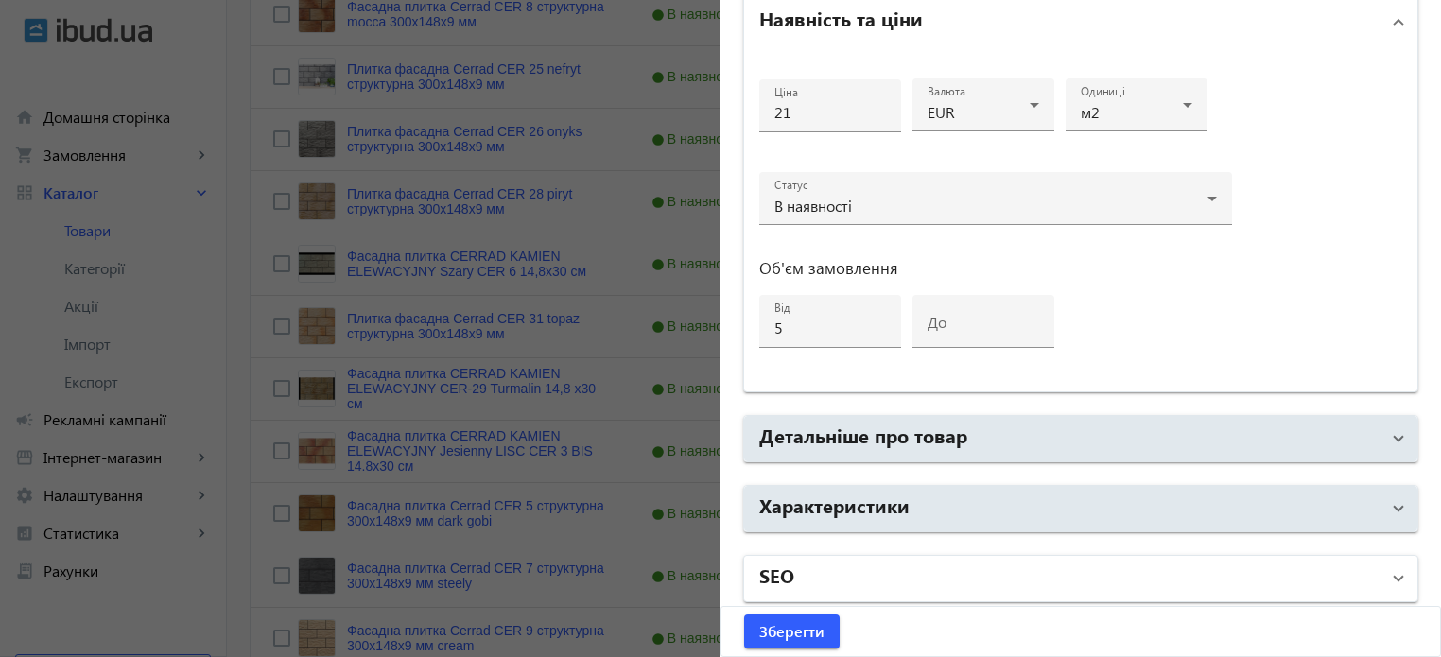
click at [839, 573] on mat-panel-title "SEO" at bounding box center [1069, 579] width 620 height 34
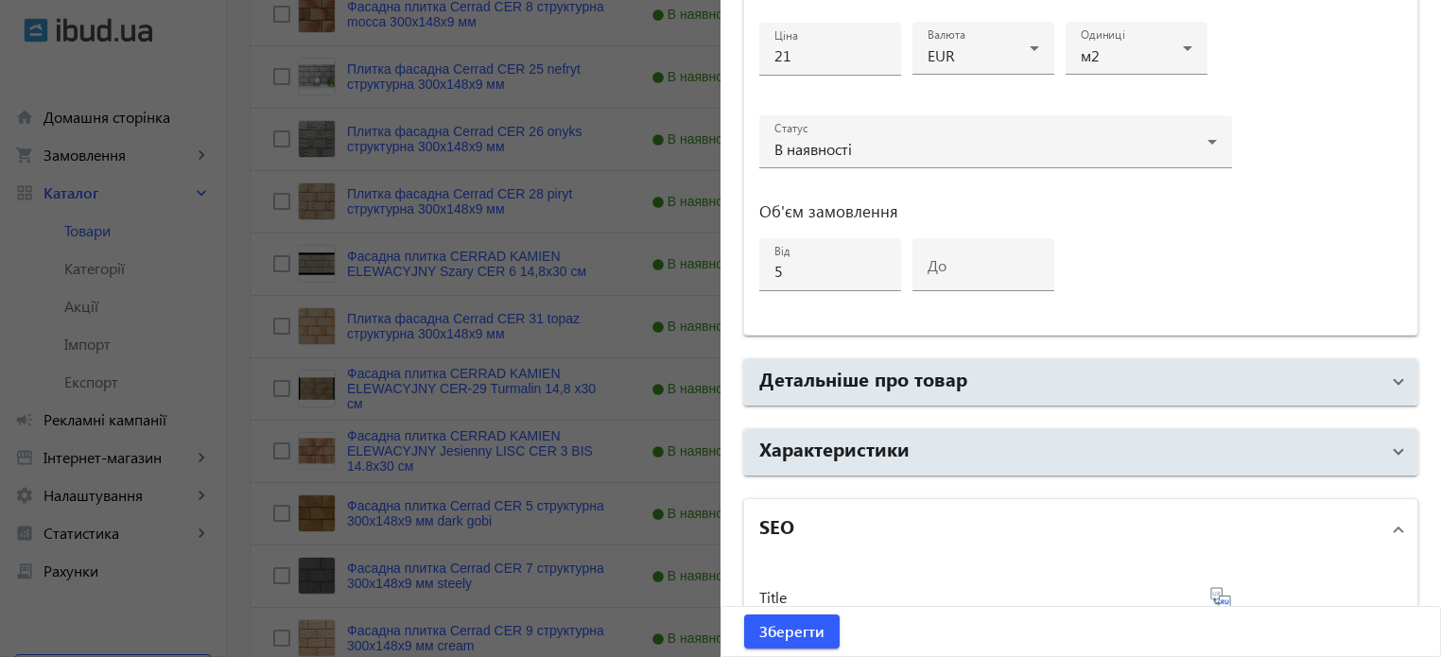
scroll to position [1293, 0]
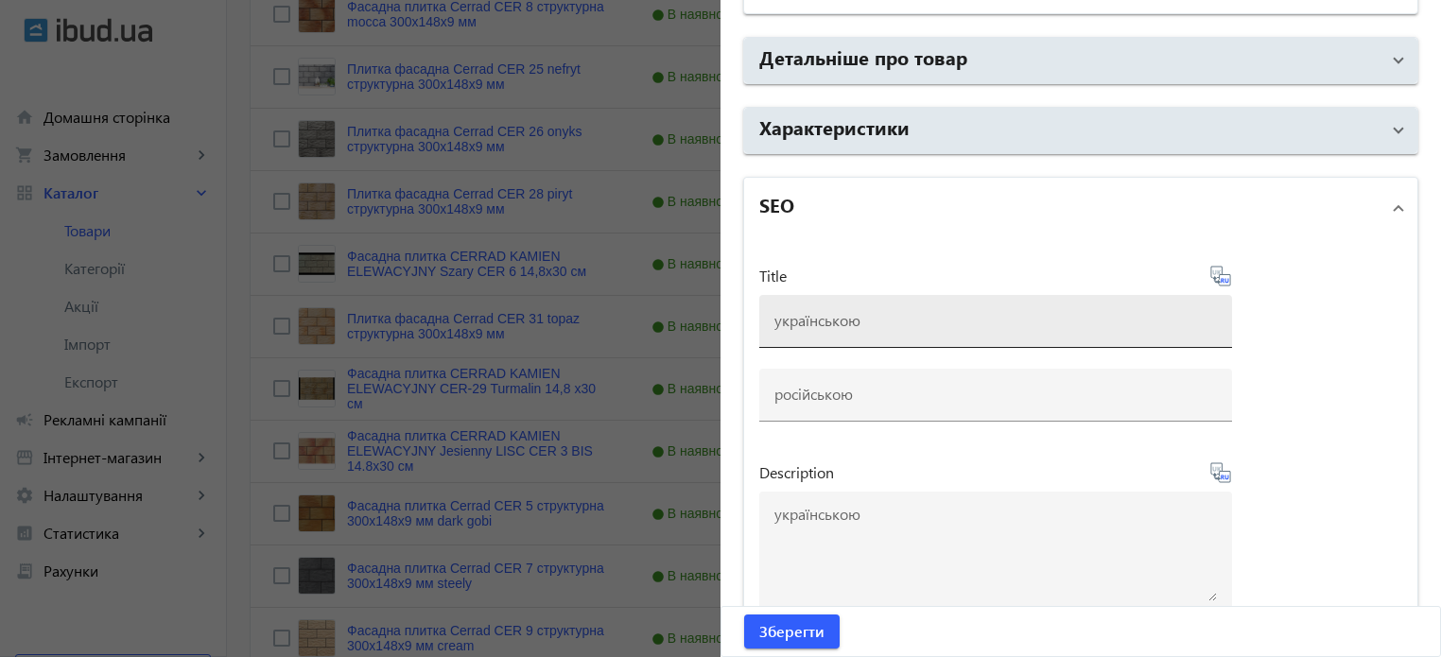
click at [828, 314] on input at bounding box center [995, 320] width 442 height 20
paste input "Фасадна плитка CERRAD CER 29 Turmalin 14,8 х30 см"
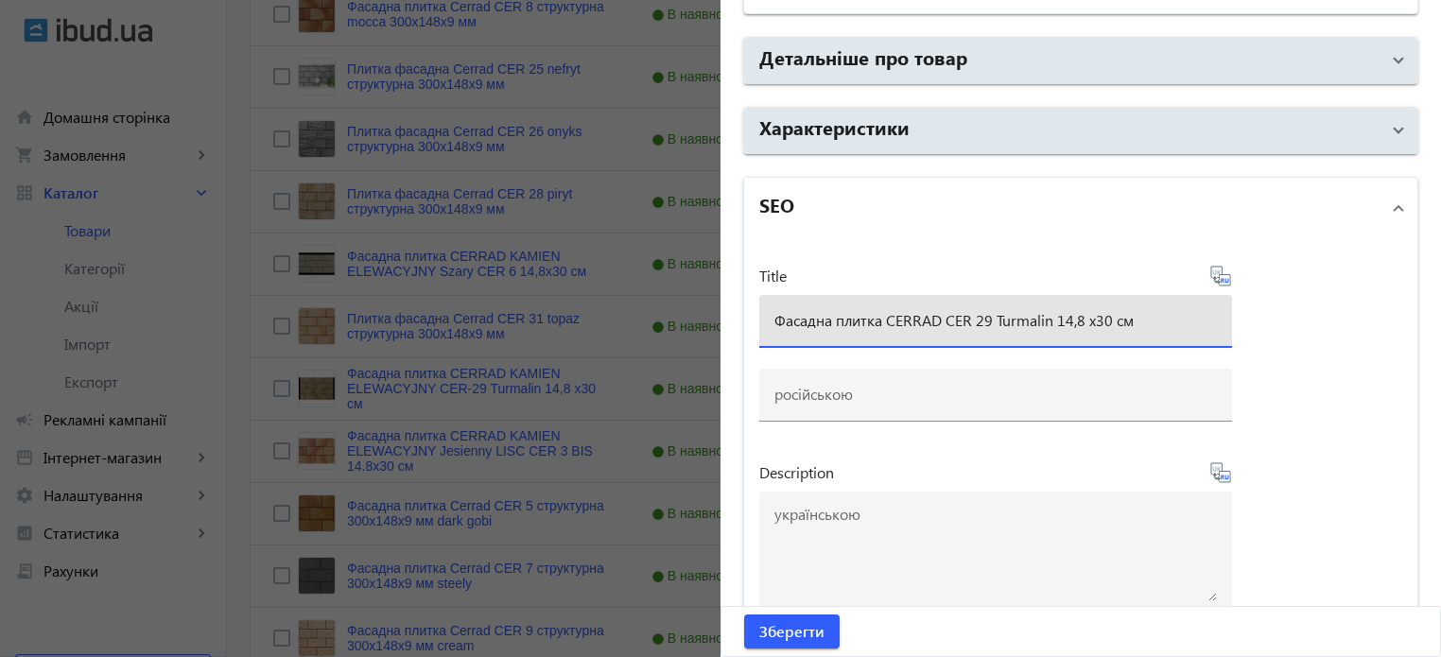
type input "Фасадна плитка CERRAD CER 29 Turmalin 14,8 х30 см"
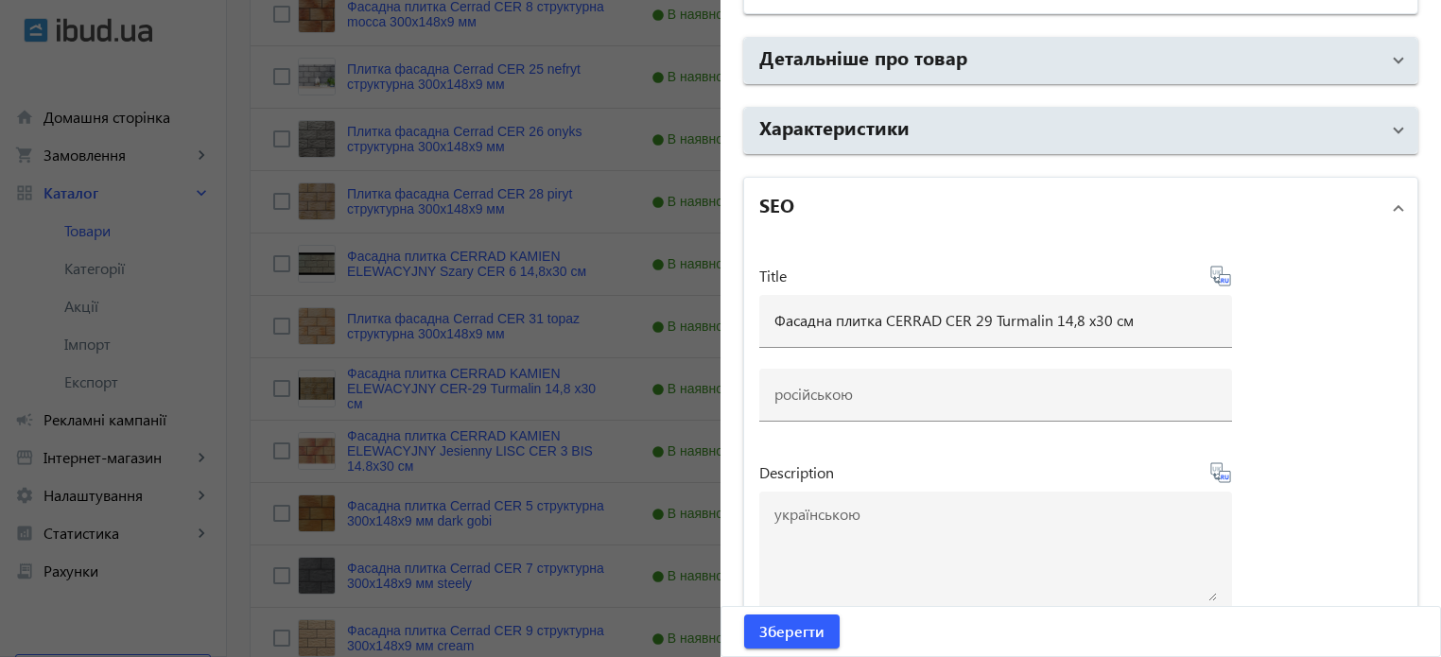
click at [1217, 271] on icon at bounding box center [1220, 276] width 23 height 23
type input "Фасадная плитка CERRAD CER 29 Turmalin 14,8х30 см"
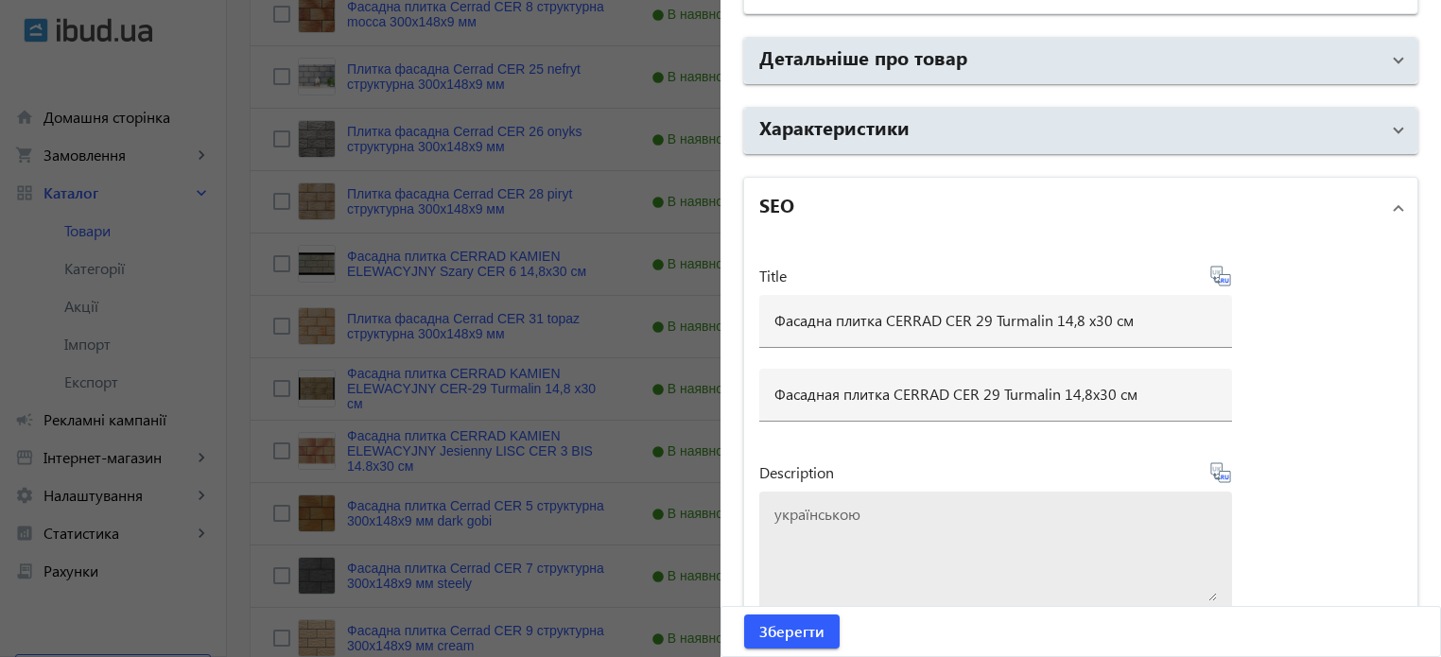
click at [927, 514] on textarea at bounding box center [995, 554] width 442 height 95
paste textarea "Фасадна плитка CERRAD CER 29 Turmalin 14,8 х30 см"
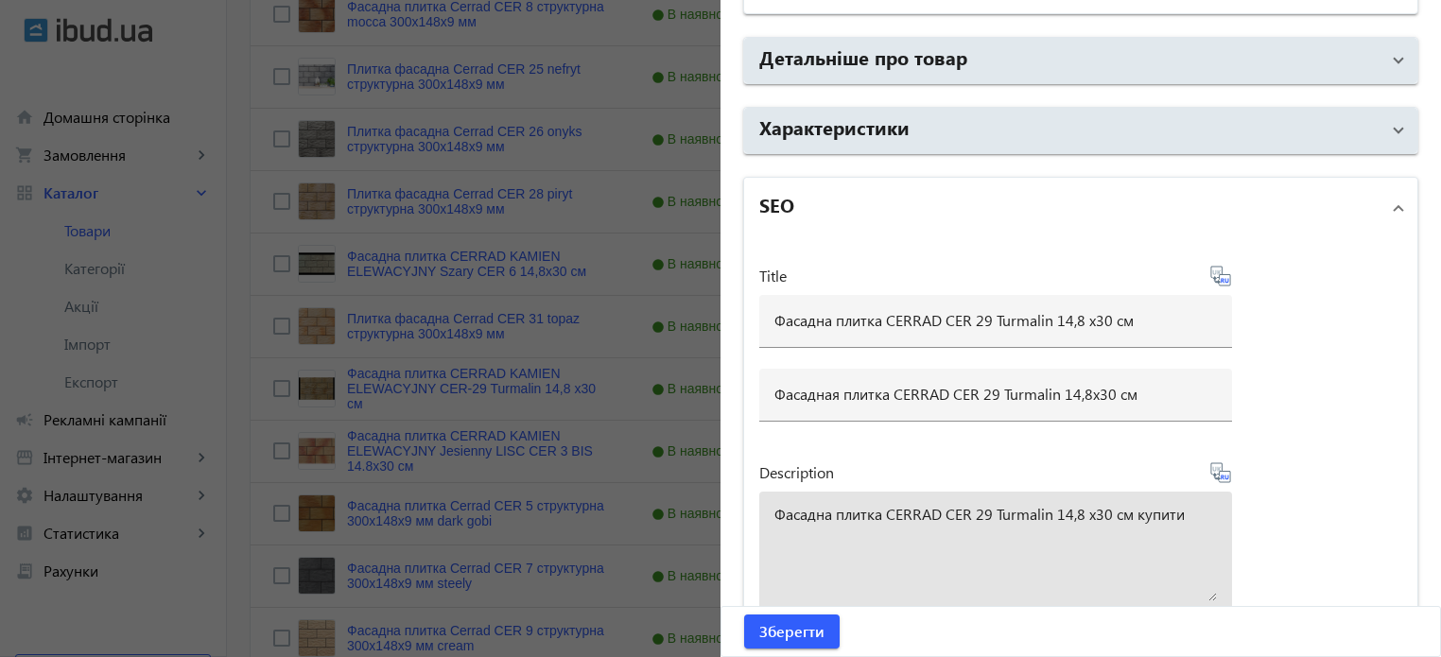
type textarea "Фасадна плитка CERRAD CER 29 Turmalin 14,8 х30 см купити"
click at [1221, 472] on icon at bounding box center [1220, 472] width 23 height 23
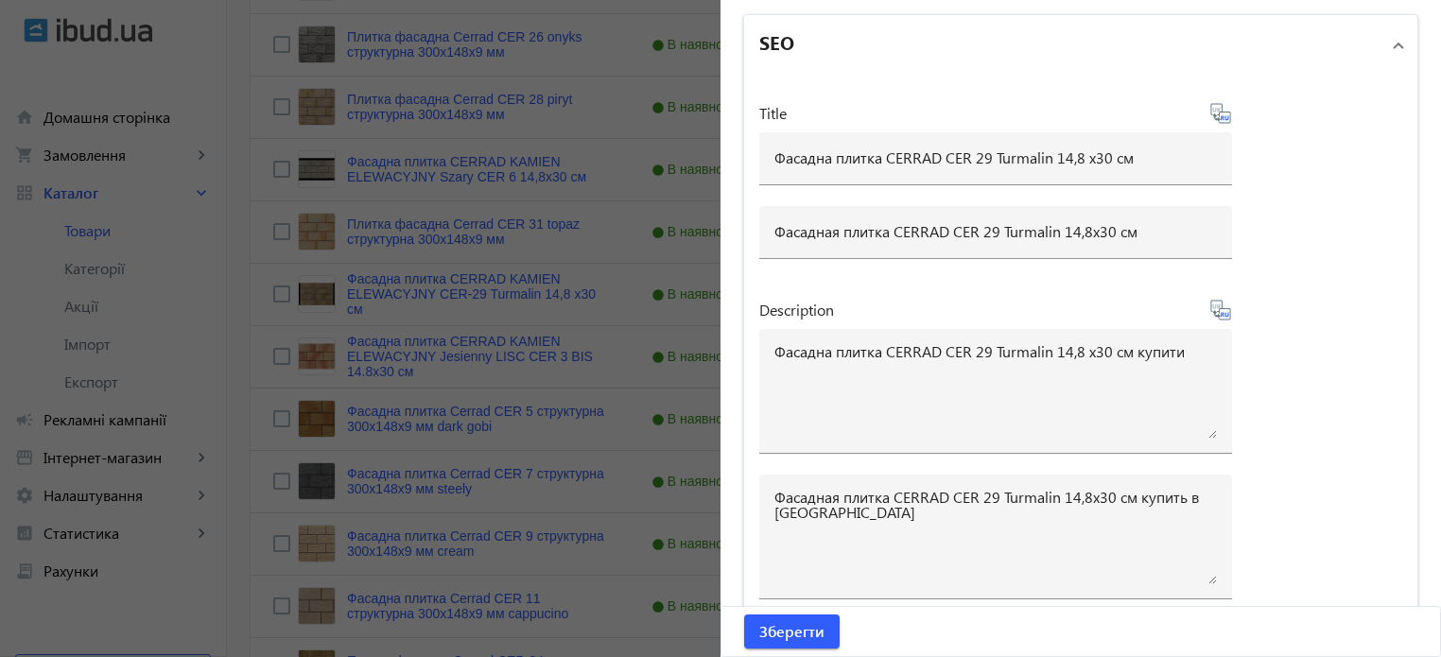
scroll to position [1482, 0]
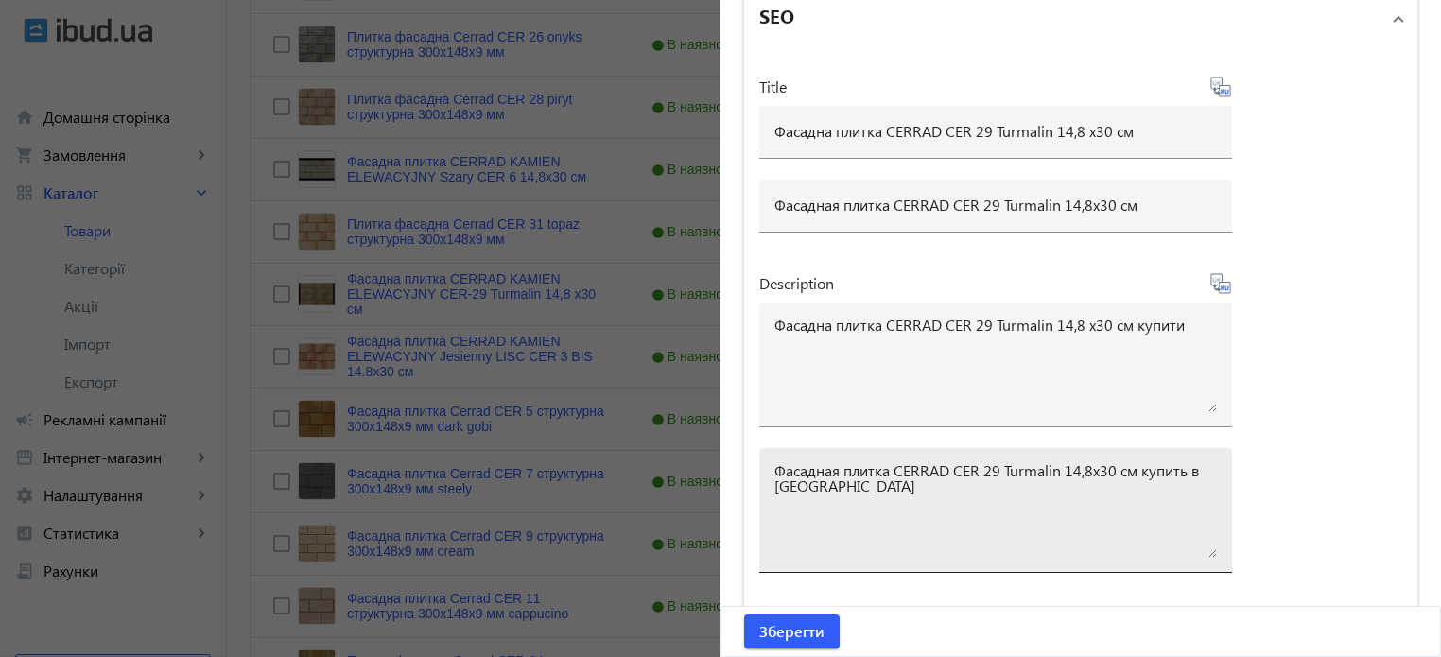
click at [875, 487] on textarea "Фасадная плитка CERRAD CER 29 Turmalin 14,8х30 см купить в Харькове" at bounding box center [995, 510] width 442 height 95
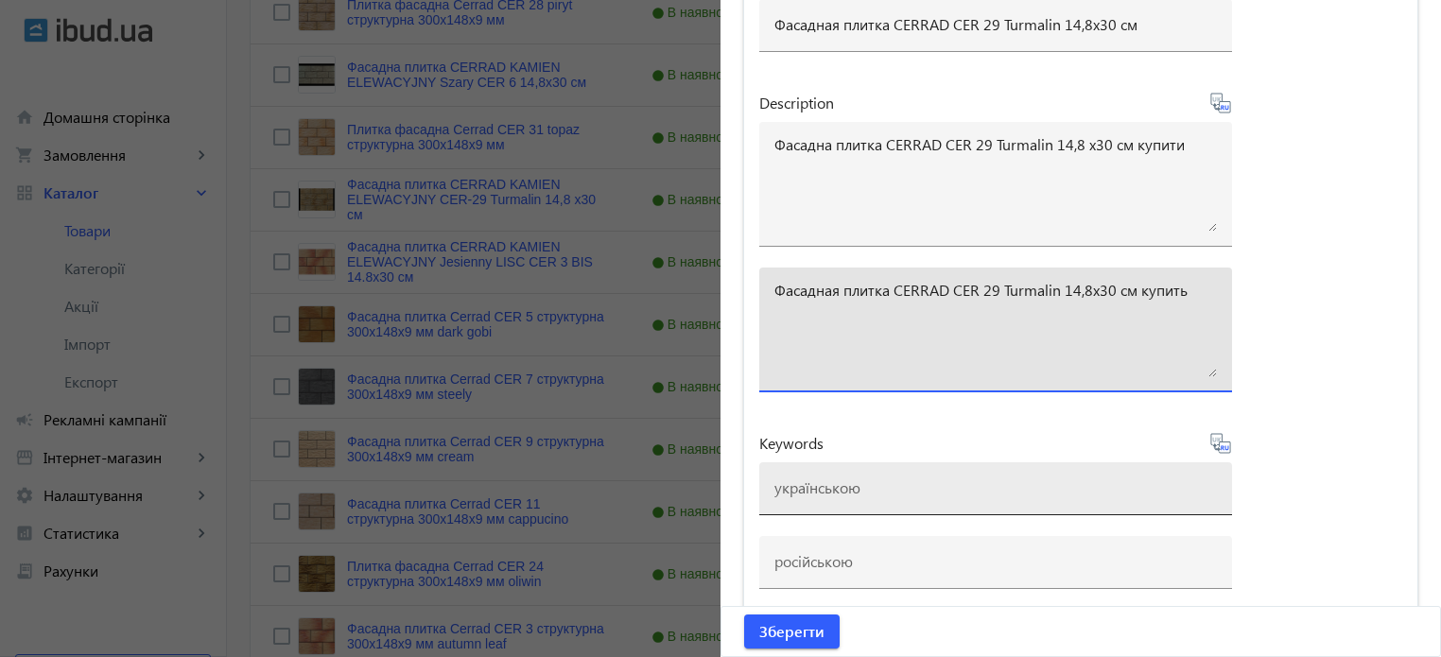
scroll to position [1670, 0]
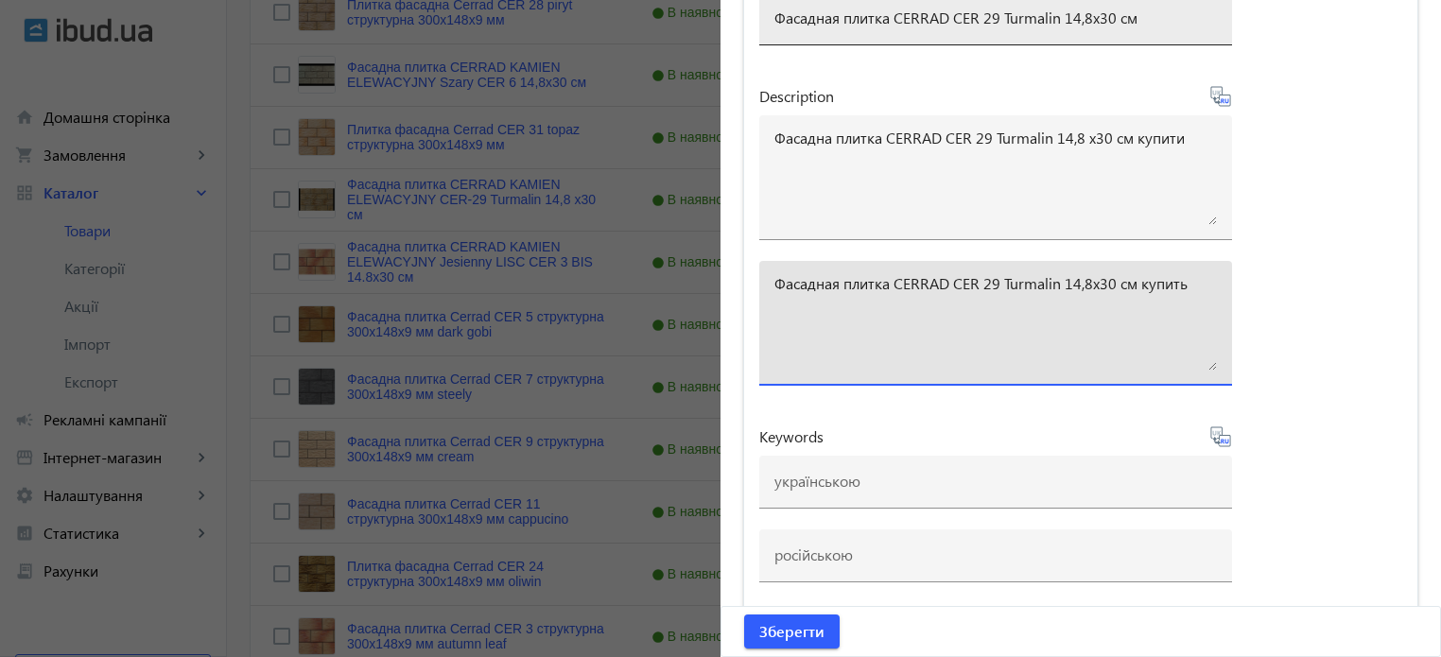
type textarea "Фасадная плитка CERRAD CER 29 Turmalin 14,8х30 см купить"
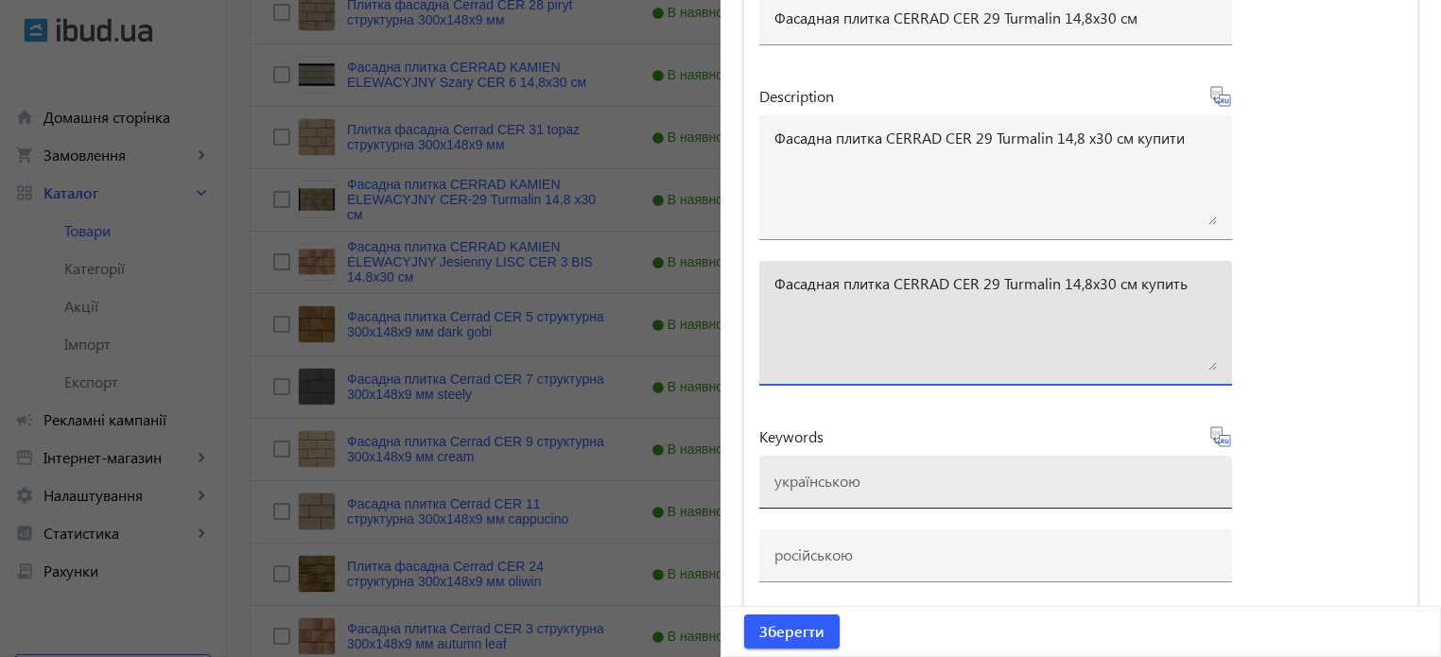
drag, startPoint x: 851, startPoint y: 468, endPoint x: 845, endPoint y: 459, distance: 11.0
click at [845, 460] on div at bounding box center [995, 482] width 442 height 53
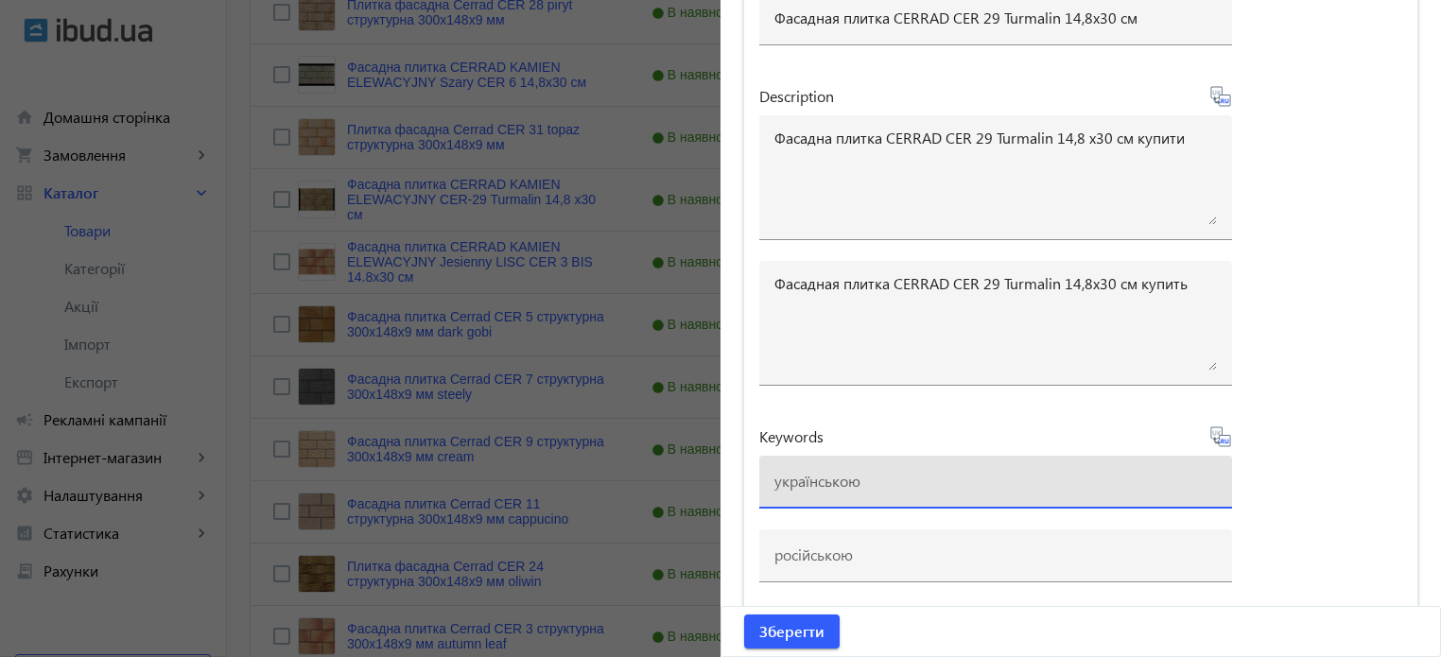
paste input "плитка cerrad, плитка cerrad cer 23 agat"
drag, startPoint x: 1003, startPoint y: 472, endPoint x: 1044, endPoint y: 480, distance: 41.5
click at [1004, 472] on input "плитка cerrad, плитка cerrad cer 29turmalin" at bounding box center [995, 481] width 442 height 20
type input "плитка cerrad, плитка cerrad cer 29 turmalin"
click at [1221, 431] on icon at bounding box center [1220, 436] width 23 height 23
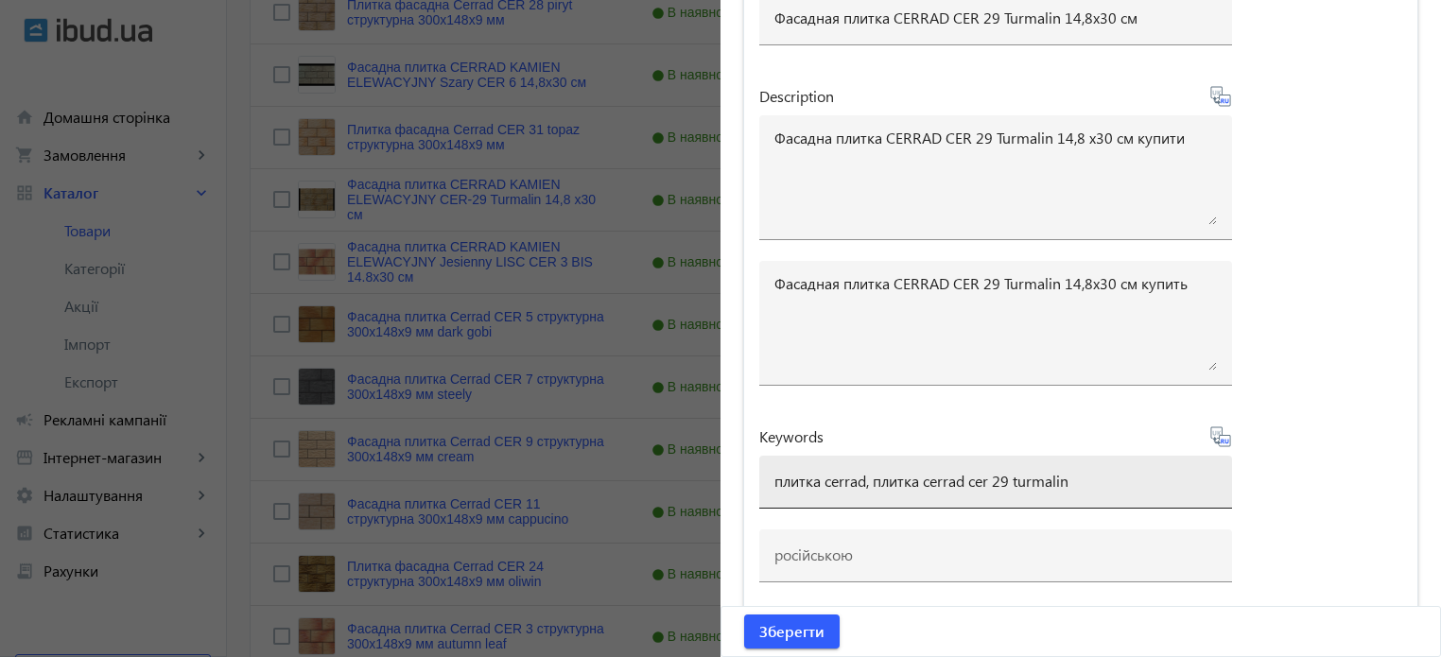
type input "плитка cerrad, плитка cerrad cer 29 turmalin"
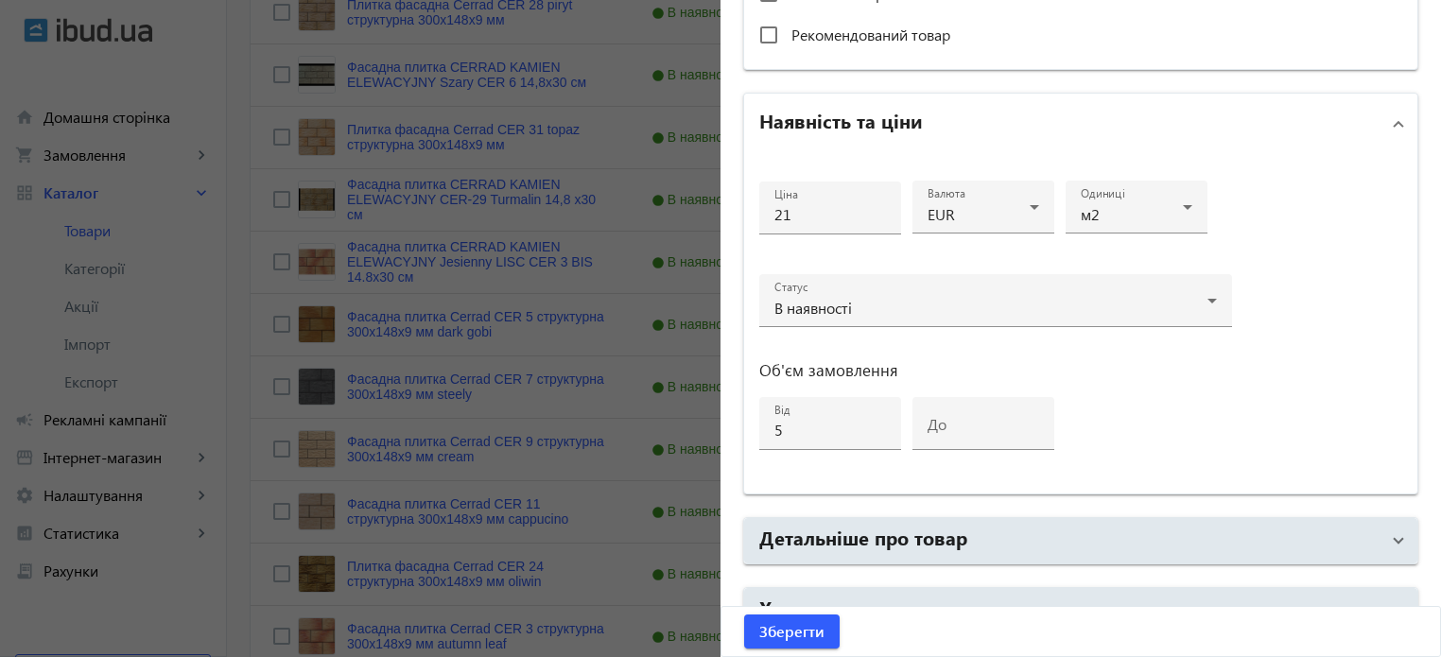
scroll to position [724, 0]
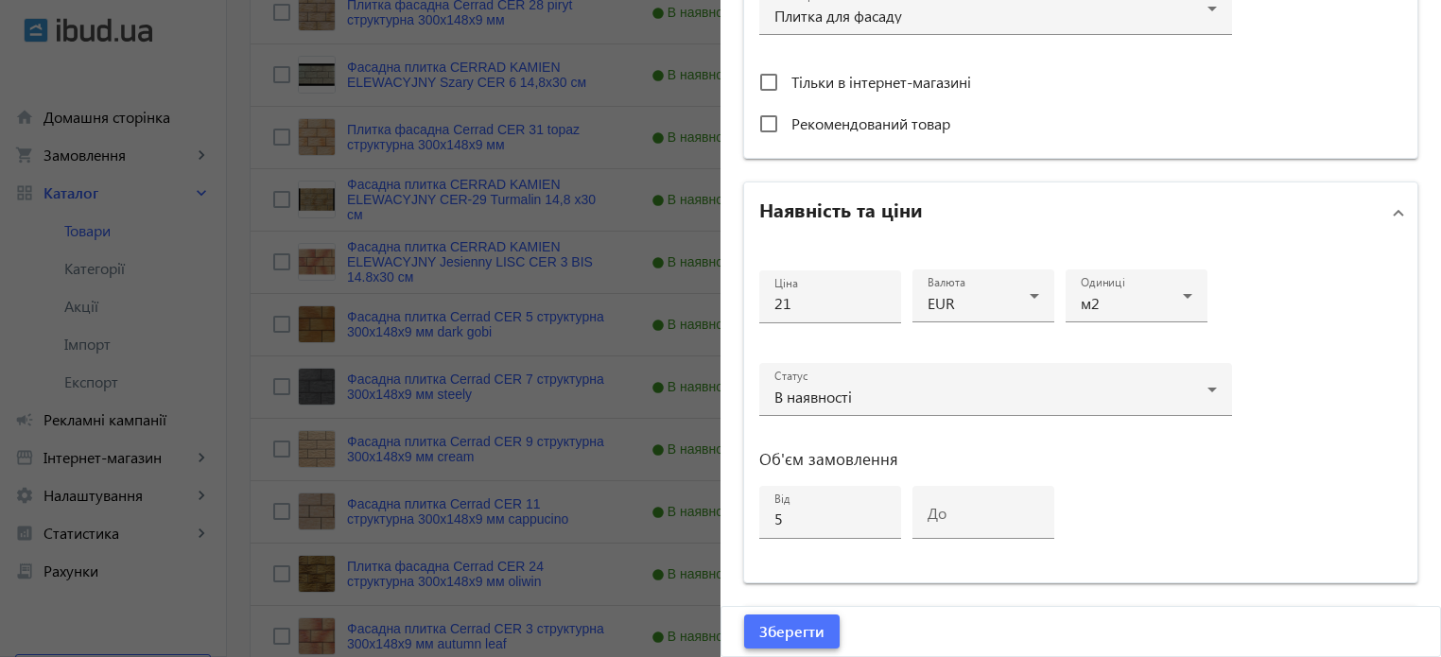
click at [791, 626] on span "Зберегти" at bounding box center [791, 631] width 65 height 21
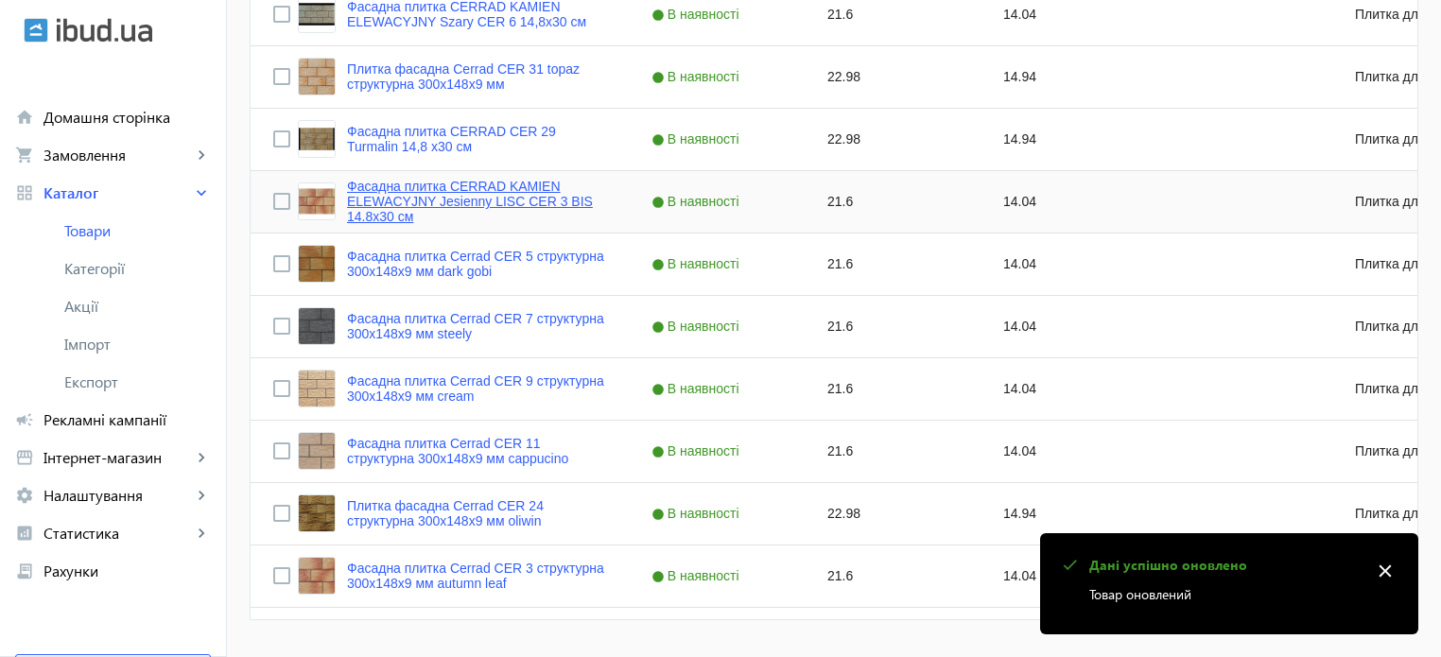
scroll to position [1229, 0]
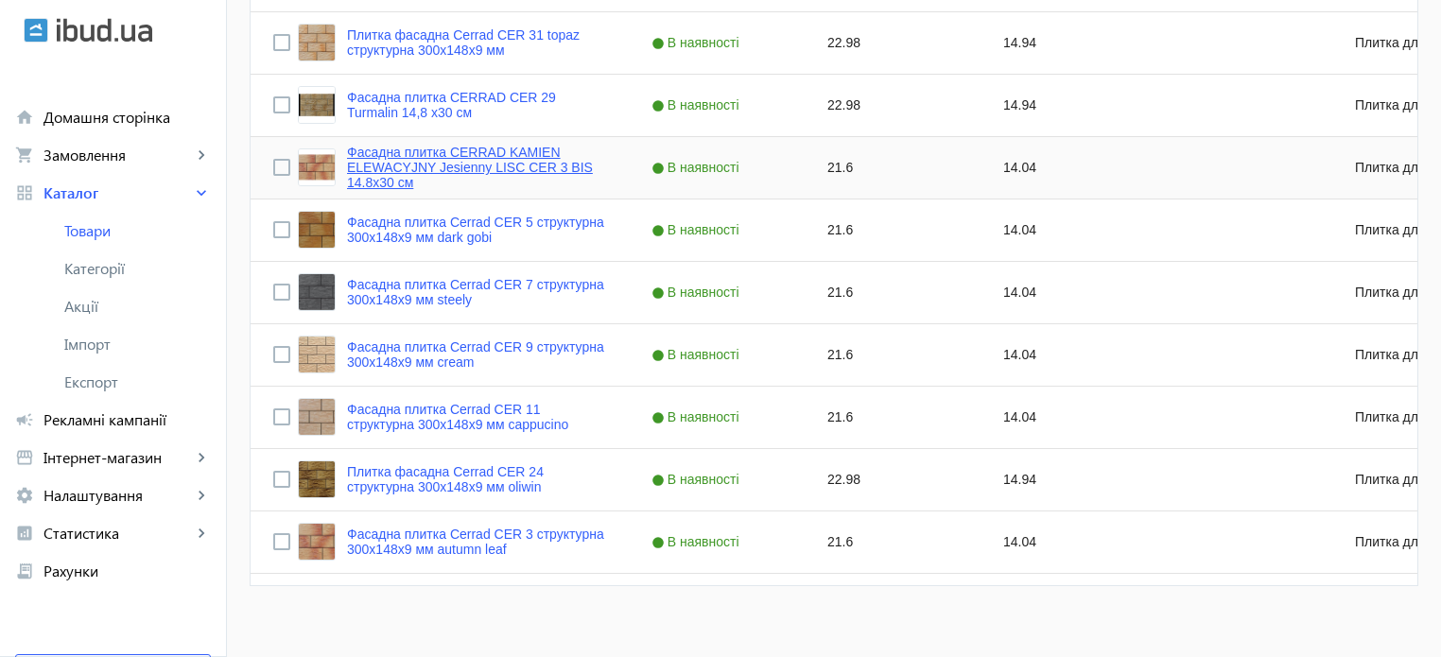
click at [479, 167] on link "Фасадна плитка CERRAD KAMIEN ELEWACYJNY Jesienny LISC CER 3 BIS 14.8x30 см" at bounding box center [476, 167] width 259 height 45
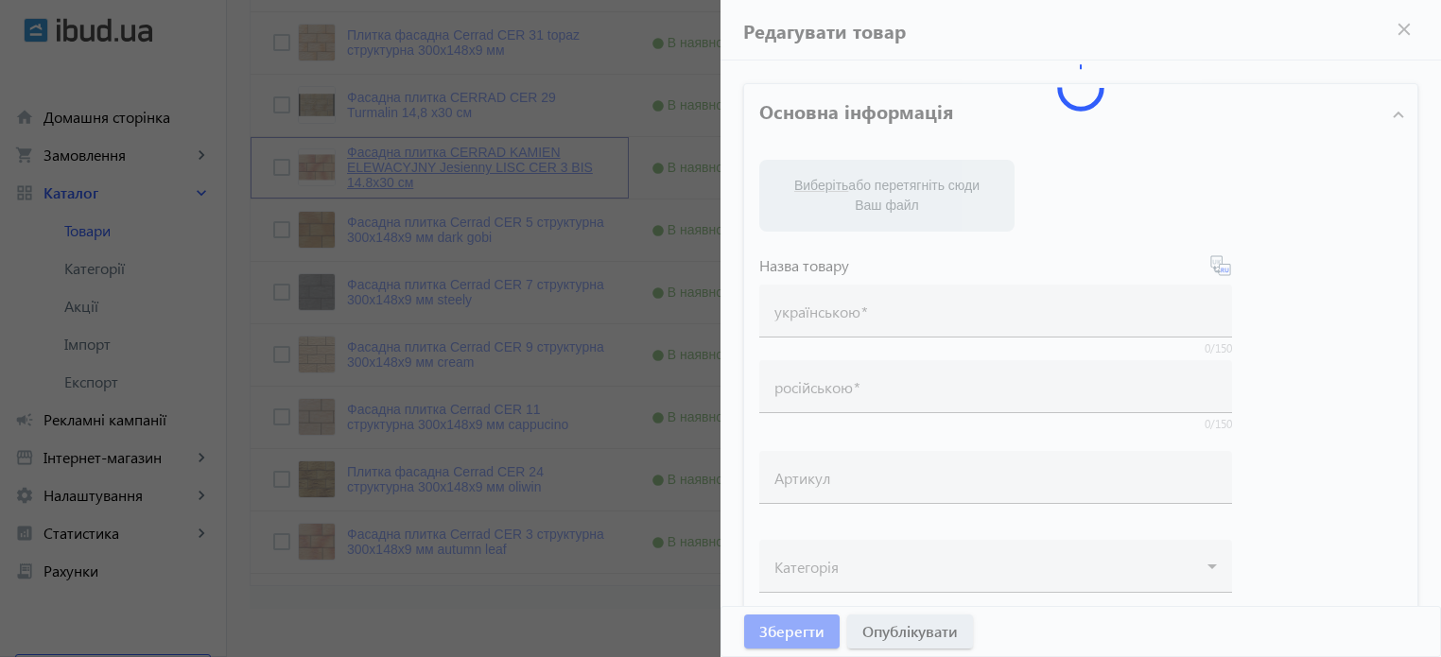
type input "Фасадна плитка CERRAD KAMIEN ELEWACYJNY Jesienny LISC CER 3 BIS 14.8x30 см"
type input "Фасадная плитка CERRAD KAMIEN ELEWACYJNY Jesienny LISC CER 3 14.8x30 см"
type input "21.6"
type input "5"
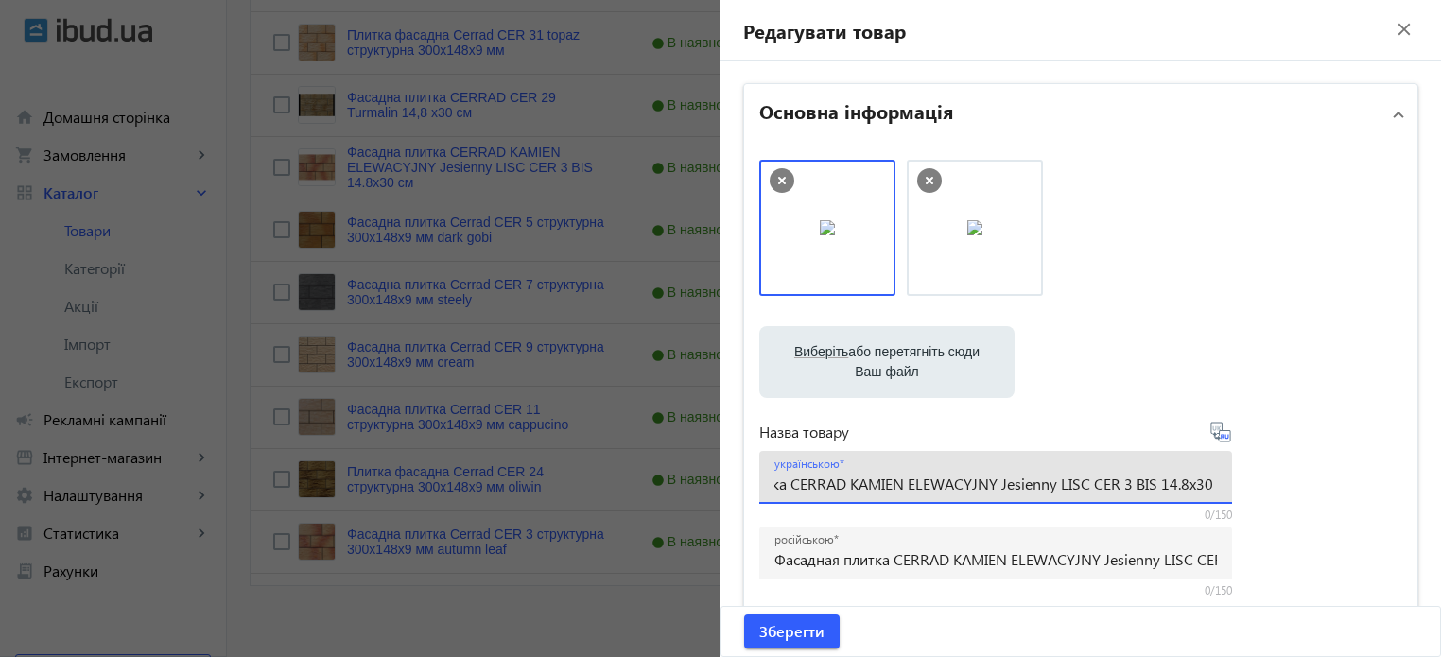
scroll to position [0, 113]
drag, startPoint x: 994, startPoint y: 483, endPoint x: 1068, endPoint y: 491, distance: 75.1
click at [1068, 491] on input "Фасадна плитка CERRAD KAMIEN ELEWACYJNY Jesienny LISC CER 3 BIS 14.8x30 см" at bounding box center [995, 484] width 442 height 20
click at [1002, 491] on input "Фасадна плитка CERRAD CER 3 BIS 14.8x30 см" at bounding box center [995, 484] width 442 height 20
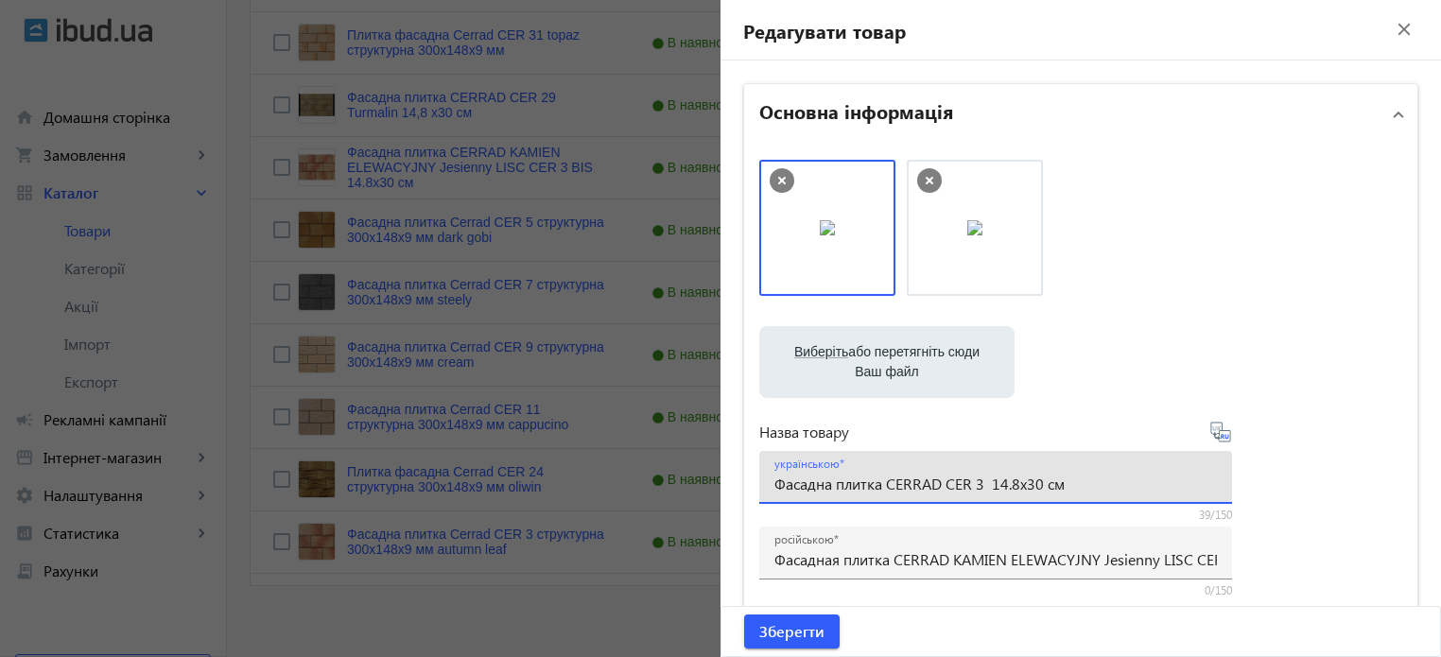
paste input "Осінній лист"
paste input "Autumn Leaf"
type input "Фасадна плитка CERRAD CER 3 Осінній лист Autumn Leaf 14.8x30 см"
click at [1224, 438] on icon at bounding box center [1220, 432] width 20 height 20
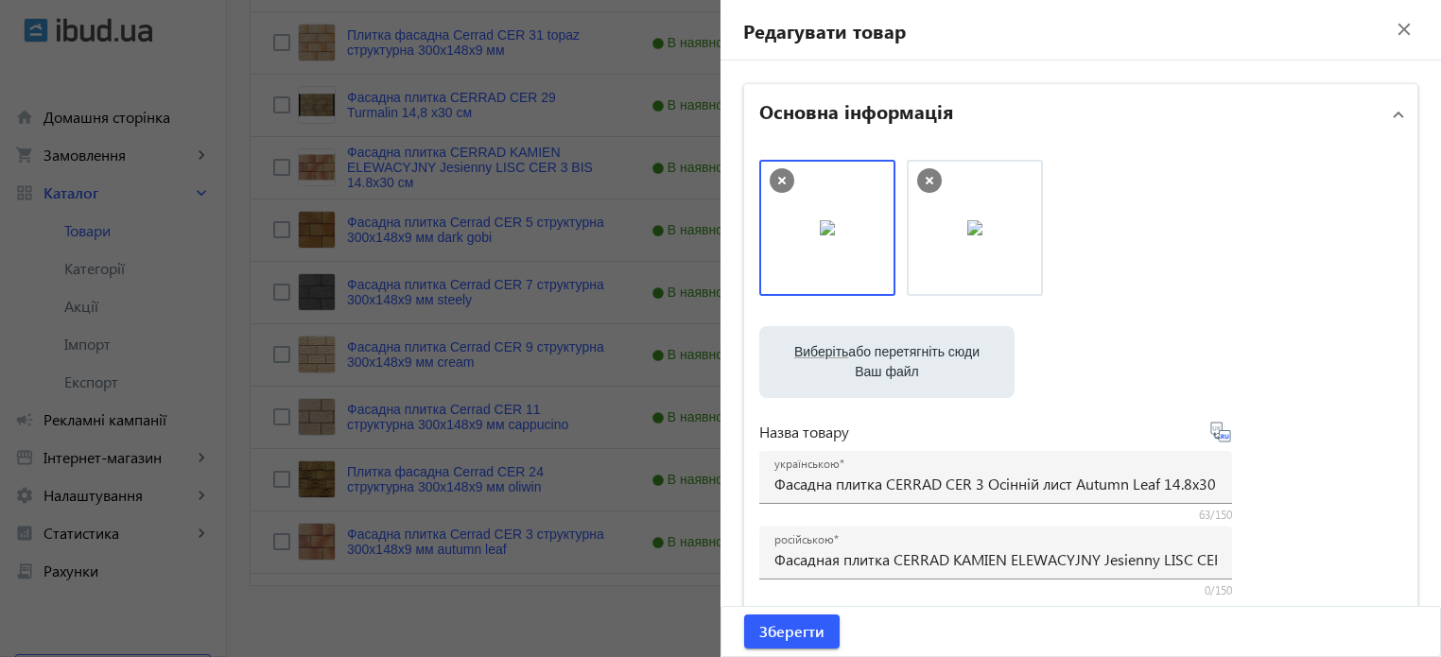
type input "Фасадная плитка CERRAD CER 3 Осенний лист Autumn Leaf 14.8x30 см"
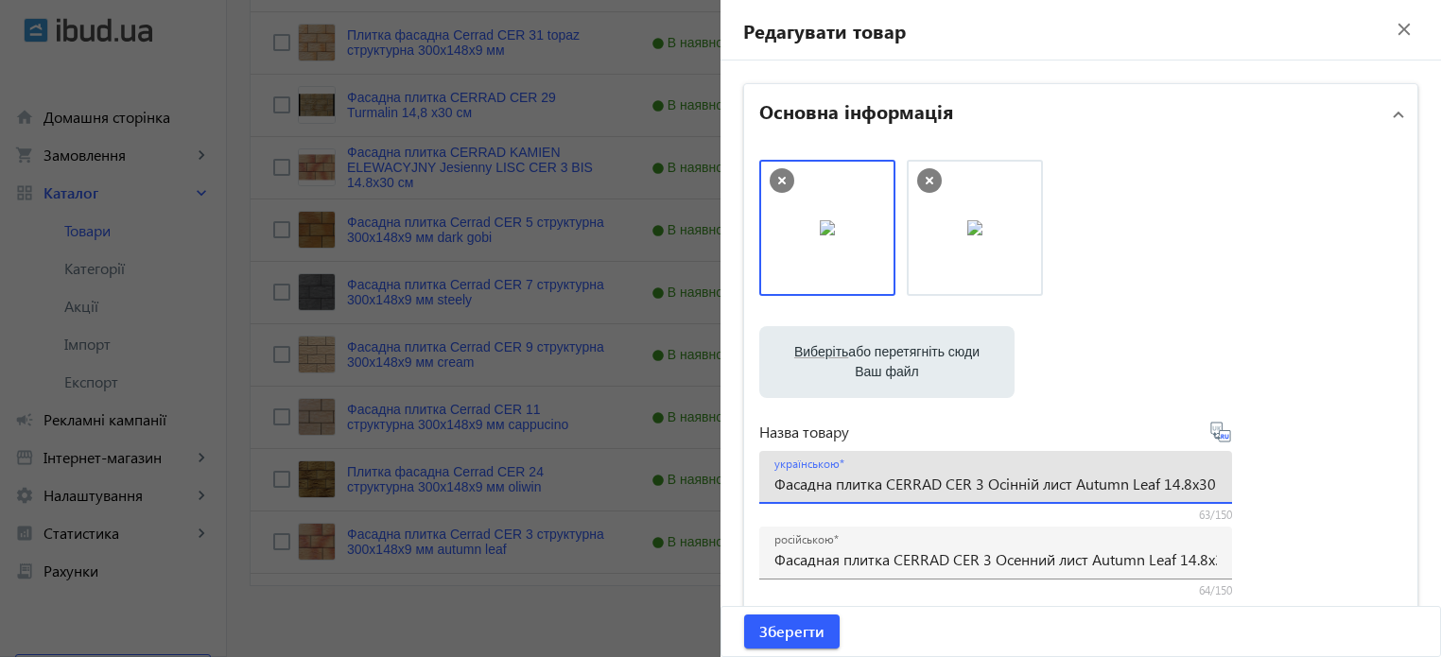
click at [1176, 488] on input "Фасадна плитка CERRAD CER 3 Осінній лист Autumn Leaf 14.8x30 см" at bounding box center [995, 484] width 442 height 20
drag, startPoint x: 1216, startPoint y: 486, endPoint x: 1191, endPoint y: 488, distance: 24.7
click at [1191, 488] on div "українською Фасадна плитка CERRAD CER 3 Осінній лист Autumn Leaf 14.8x30 см" at bounding box center [995, 477] width 473 height 53
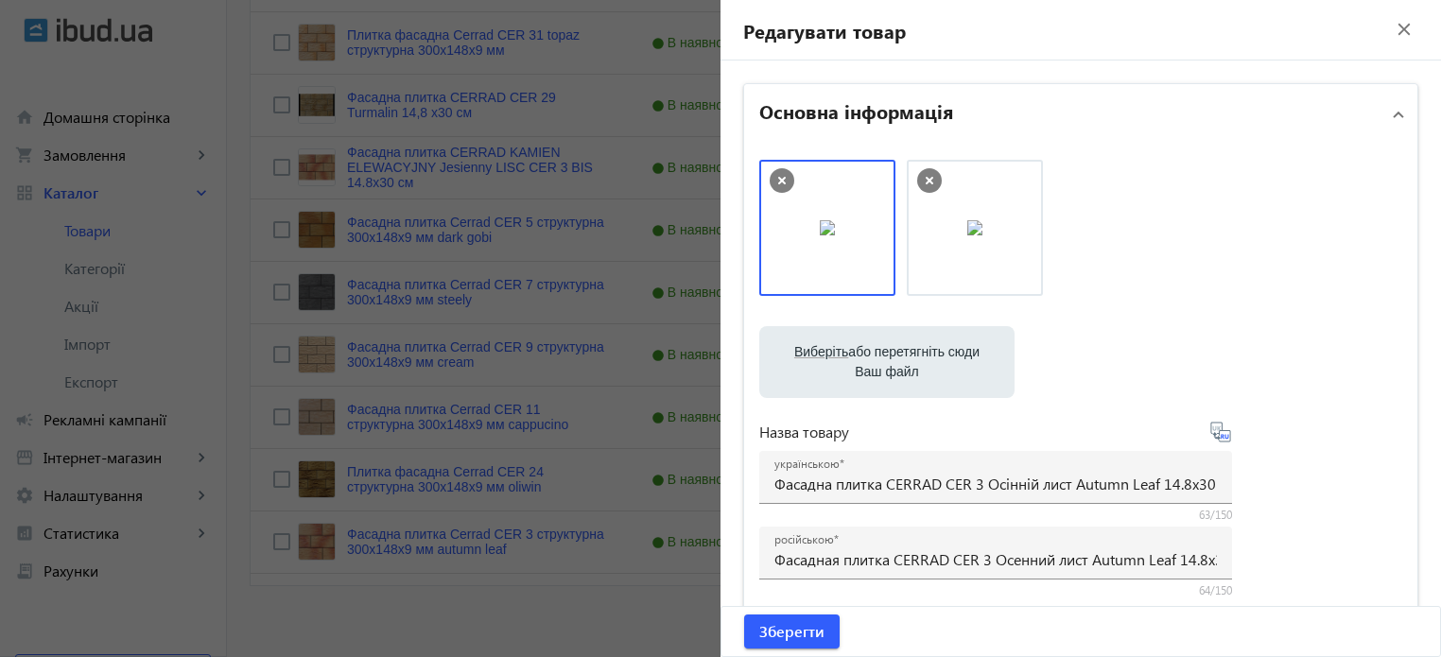
scroll to position [0, 25]
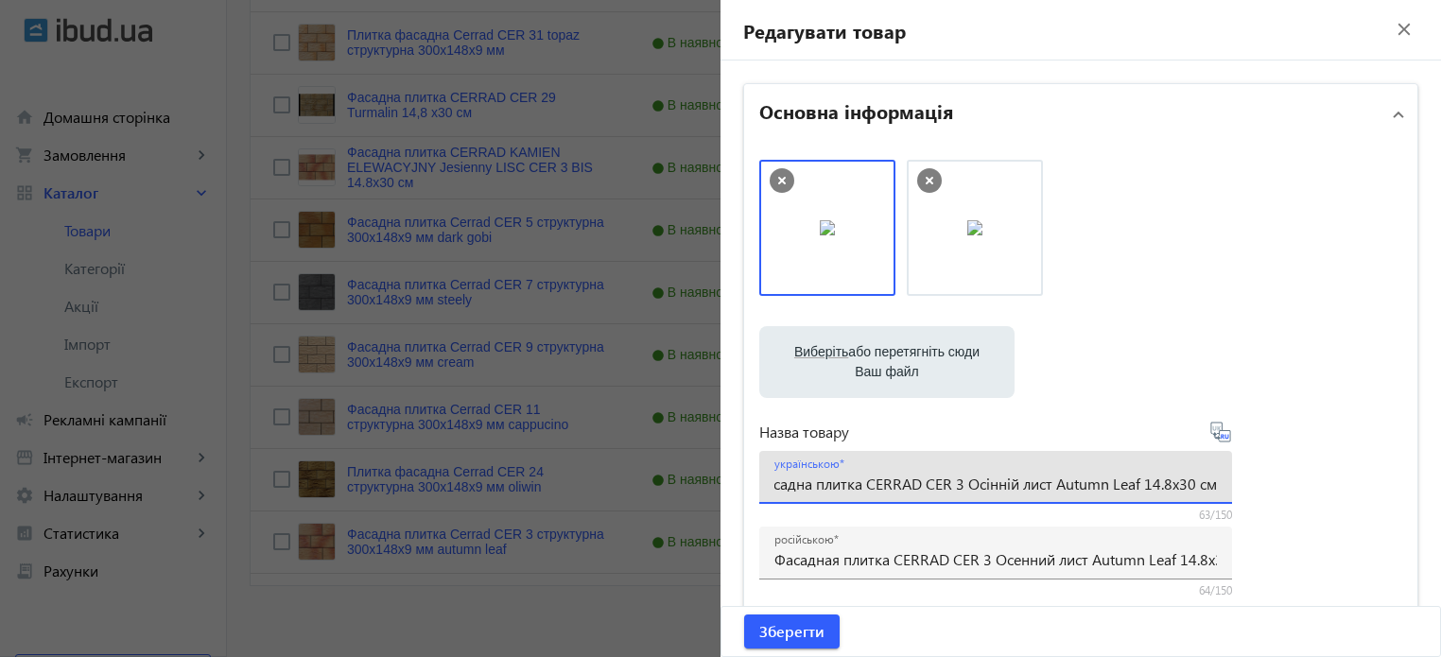
click at [774, 484] on input "Фасадна плитка CERRAD CER 3 Осінній лист Autumn Leaf 14.8x30 см" at bounding box center [995, 484] width 442 height 20
drag, startPoint x: 768, startPoint y: 479, endPoint x: 780, endPoint y: 481, distance: 12.4
click at [780, 481] on div "українською Фасадна плитка CERRAD CER 3 Осінній лист Autumn Leaf 14.8x30 см" at bounding box center [995, 477] width 473 height 53
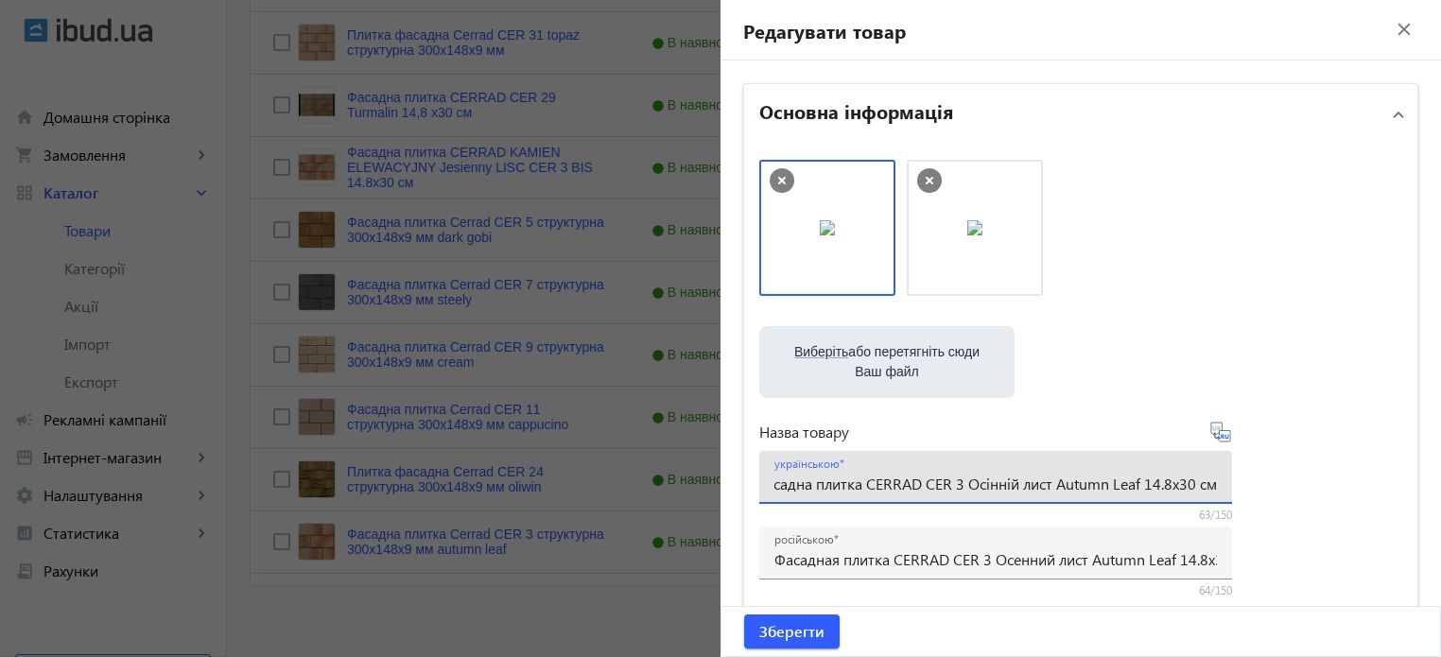
drag, startPoint x: 770, startPoint y: 486, endPoint x: 1451, endPoint y: 482, distance: 681.7
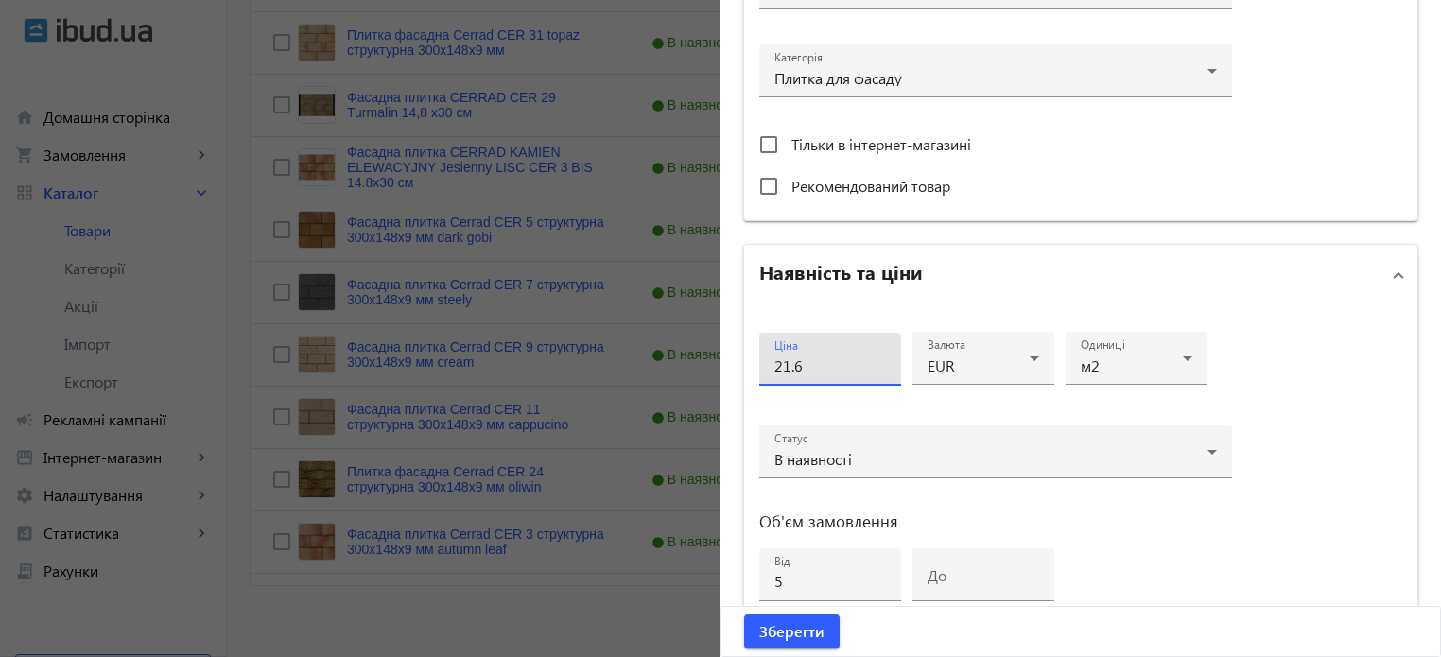
scroll to position [0, 0]
click at [825, 360] on input "21.6" at bounding box center [830, 365] width 112 height 20
type input "2"
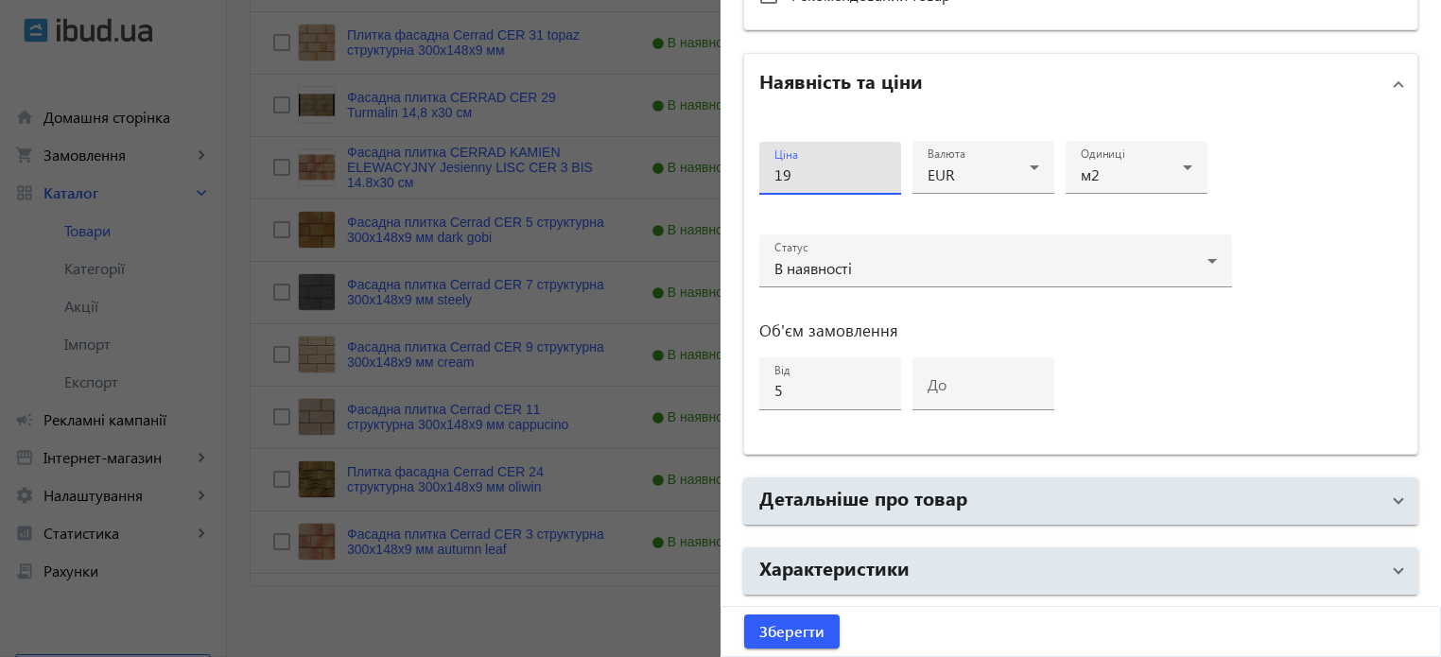
scroll to position [915, 0]
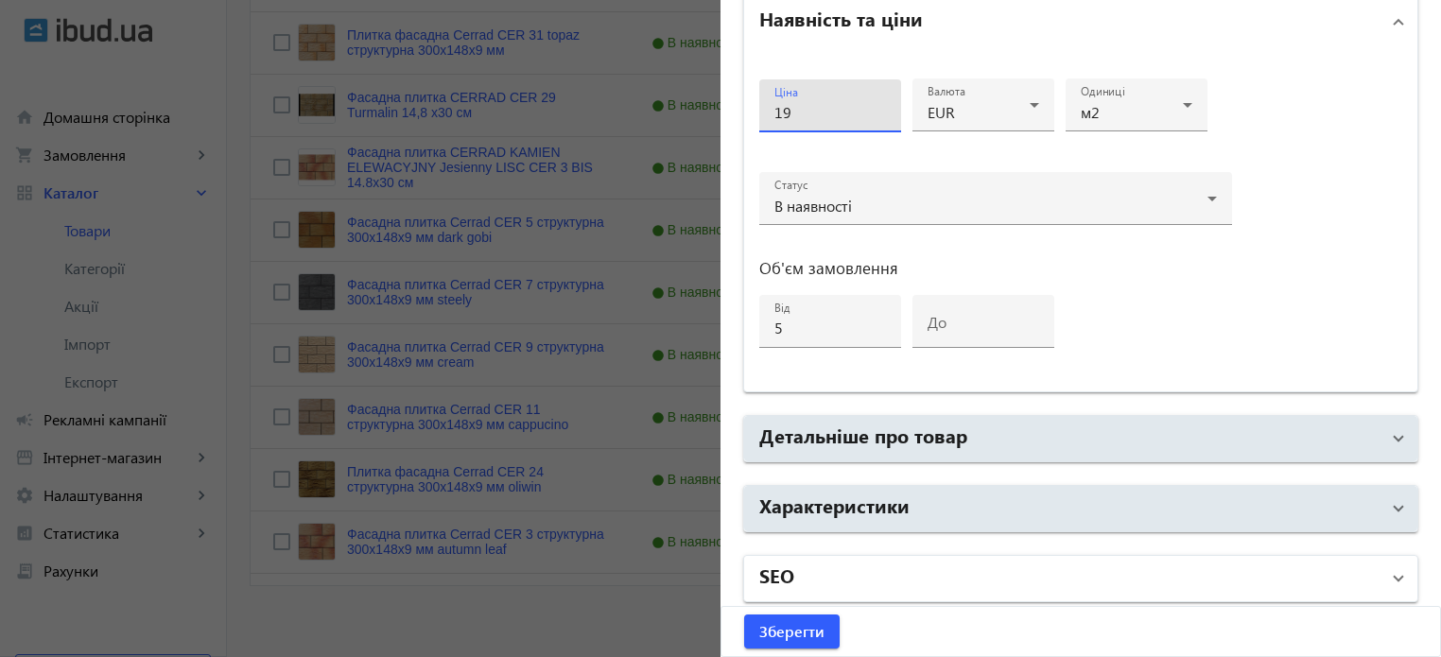
type input "19"
click at [832, 563] on mat-panel-title "SEO" at bounding box center [1069, 579] width 620 height 34
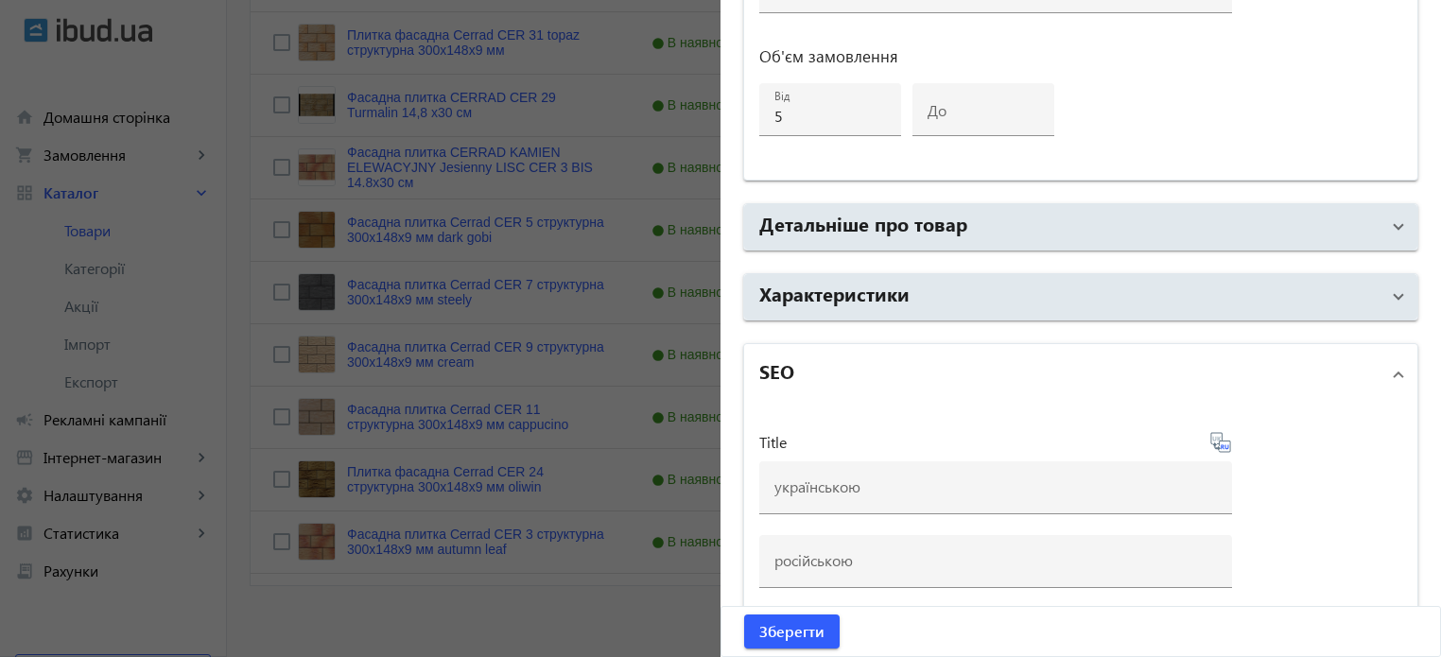
scroll to position [1199, 0]
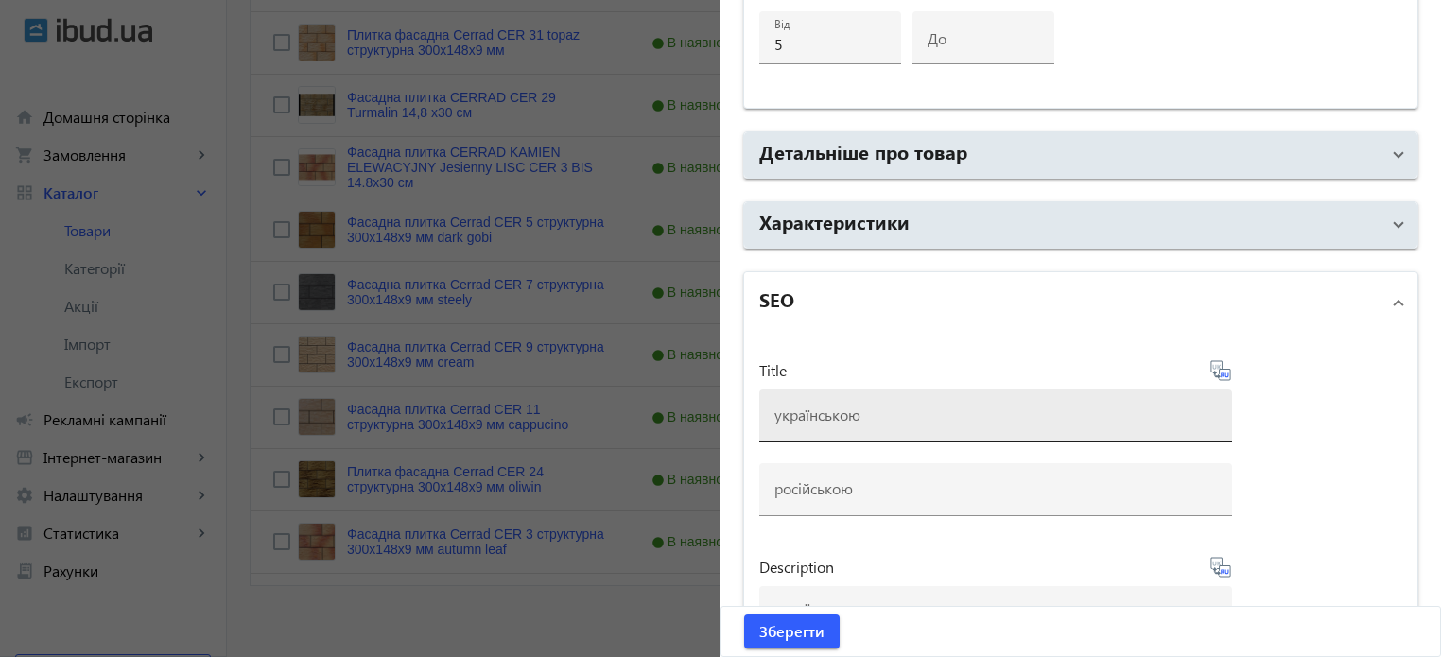
click at [792, 420] on div at bounding box center [995, 416] width 442 height 53
paste input "Фасадна плитка CERRAD CER 3 Осінній лист Autumn Leaf 14.8x30 см"
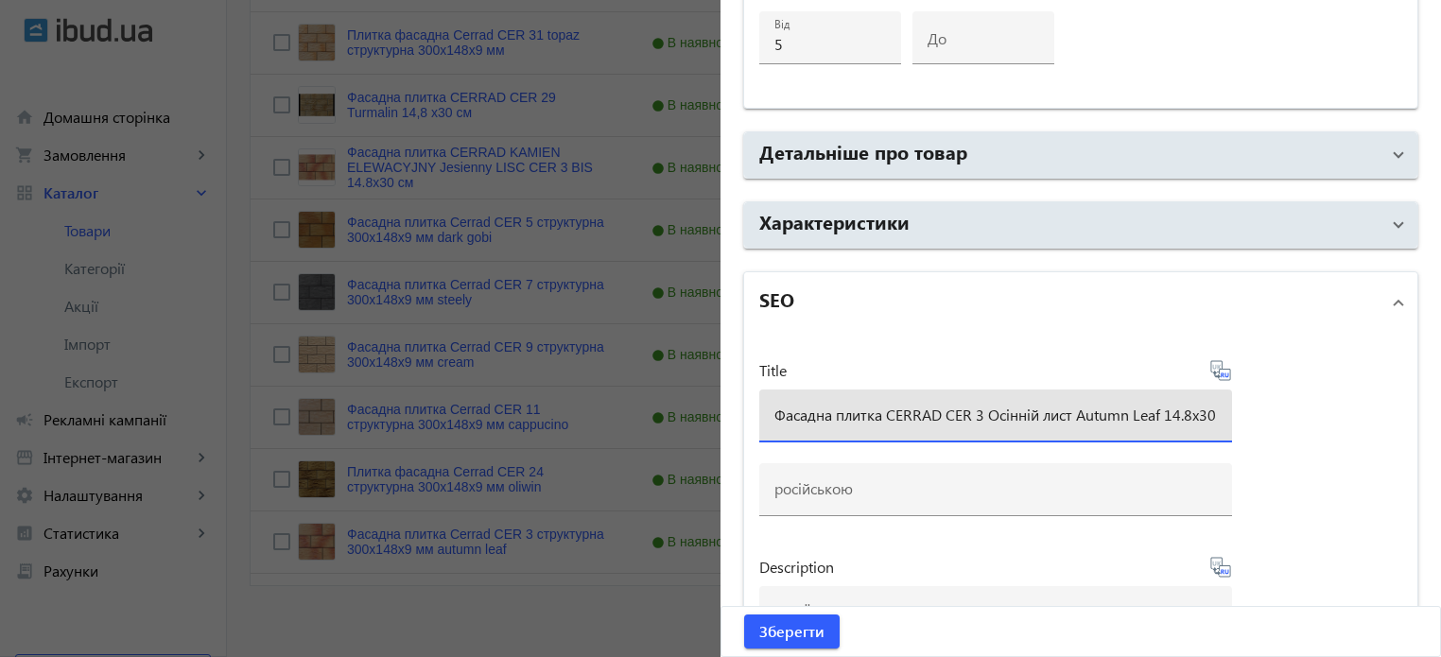
scroll to position [0, 25]
type input "Фасадна плитка CERRAD CER 3 Осінній лист Autumn Leaf 14.8x30 см"
click at [1210, 370] on icon at bounding box center [1220, 370] width 20 height 20
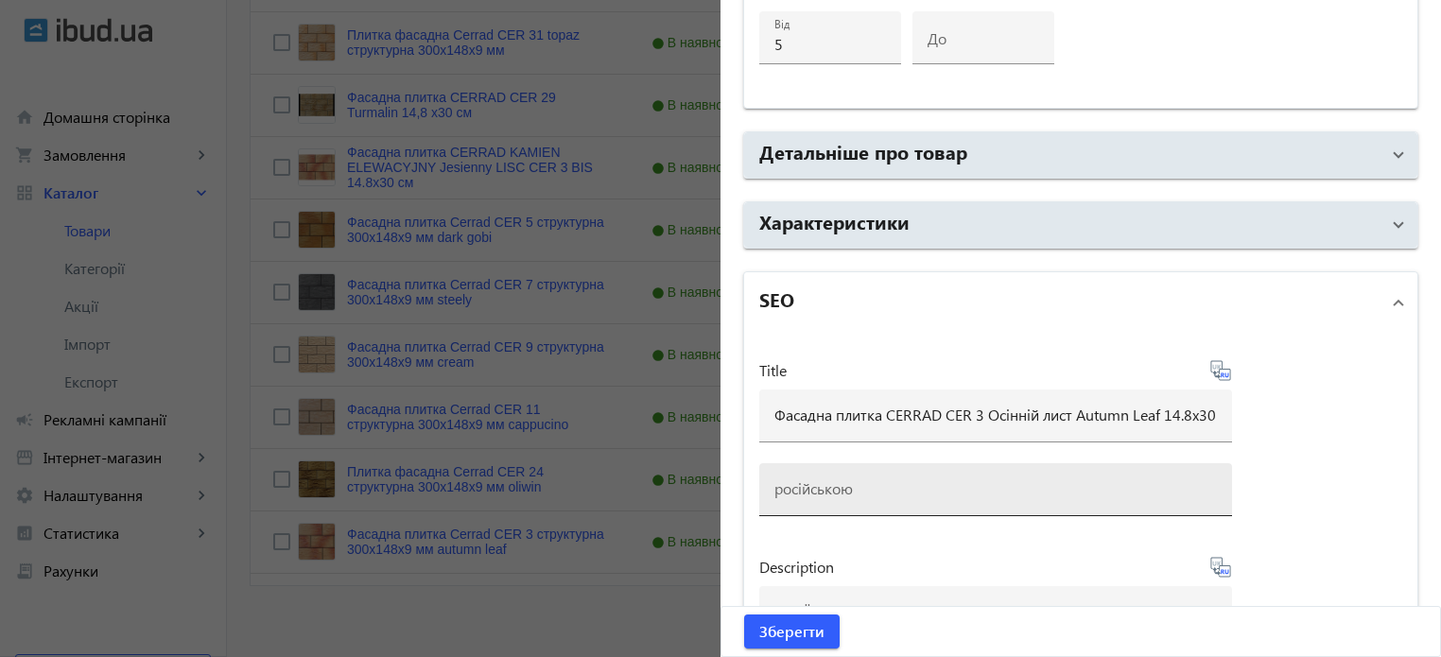
type input "Фасадная плитка CERRAD CER 3 Осенний лист Autumn Leaf 14.8x30 см"
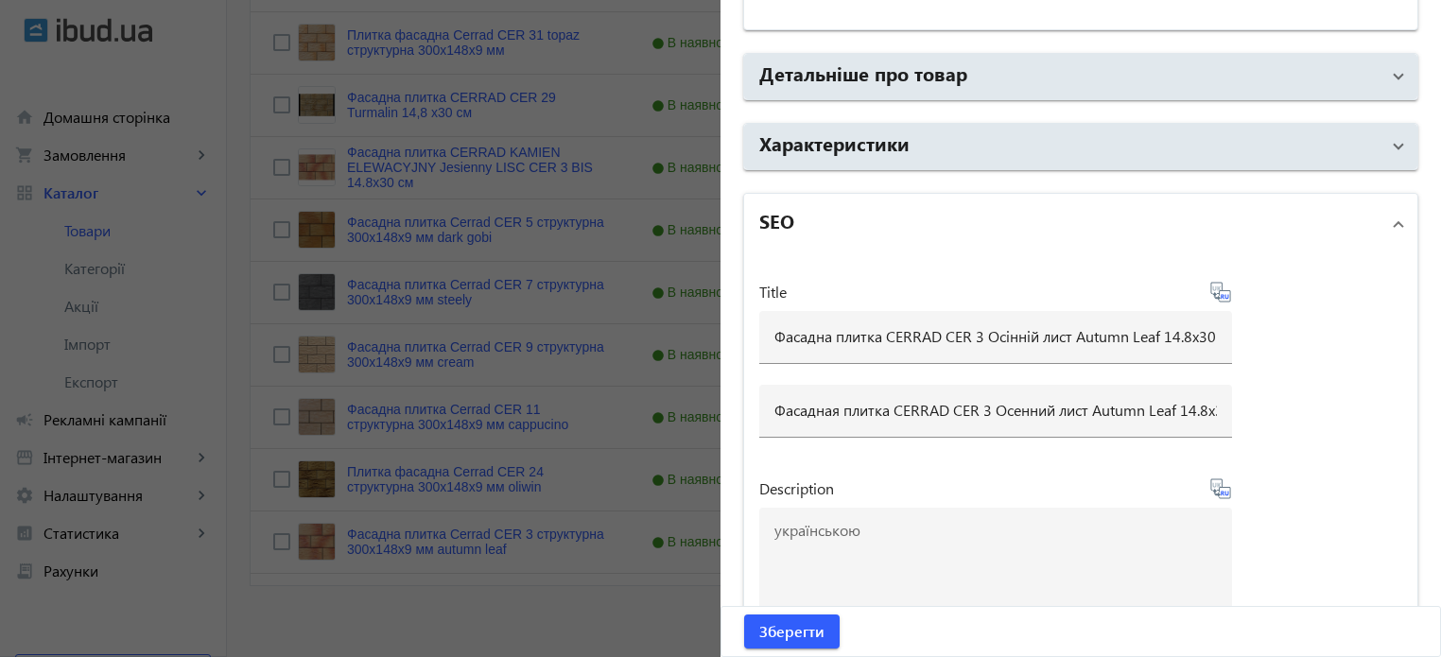
scroll to position [1482, 0]
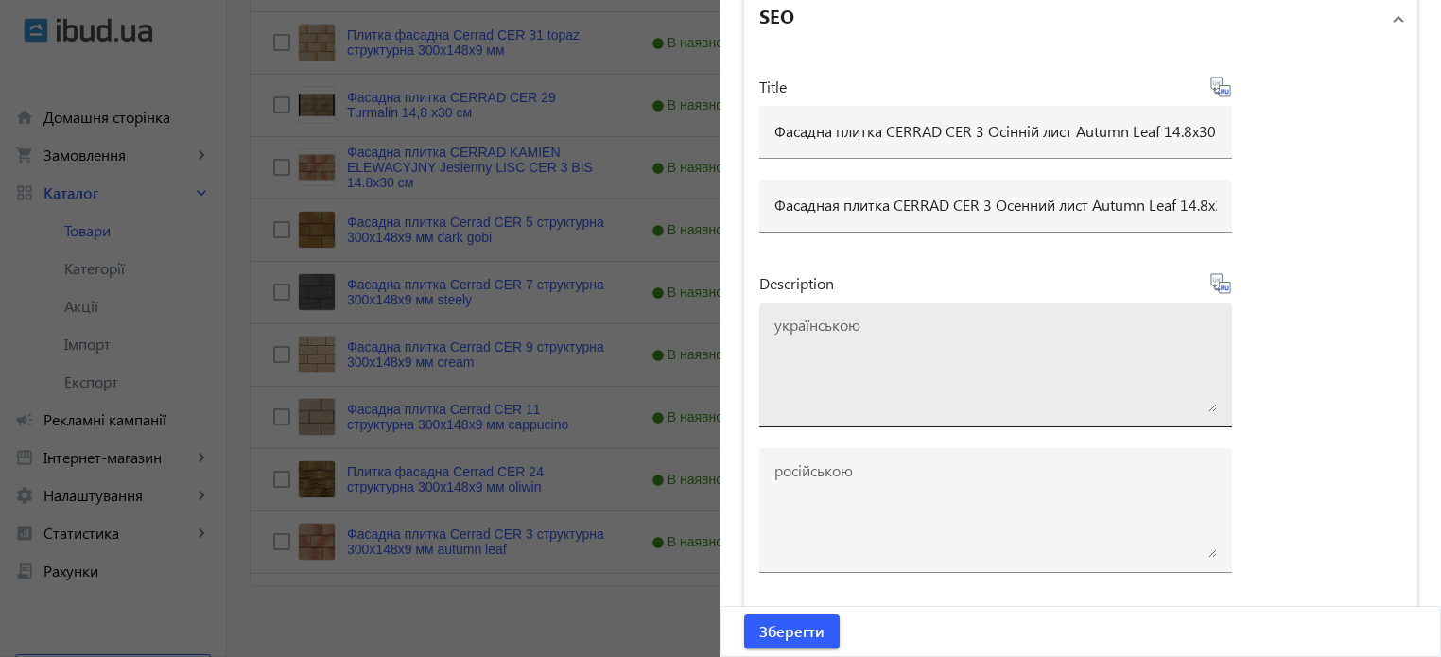
click at [818, 347] on textarea at bounding box center [995, 365] width 442 height 95
paste textarea "Фасадна плитка CERRAD CER 3 Осінній лист Autumn Leaf 14.8x30 см"
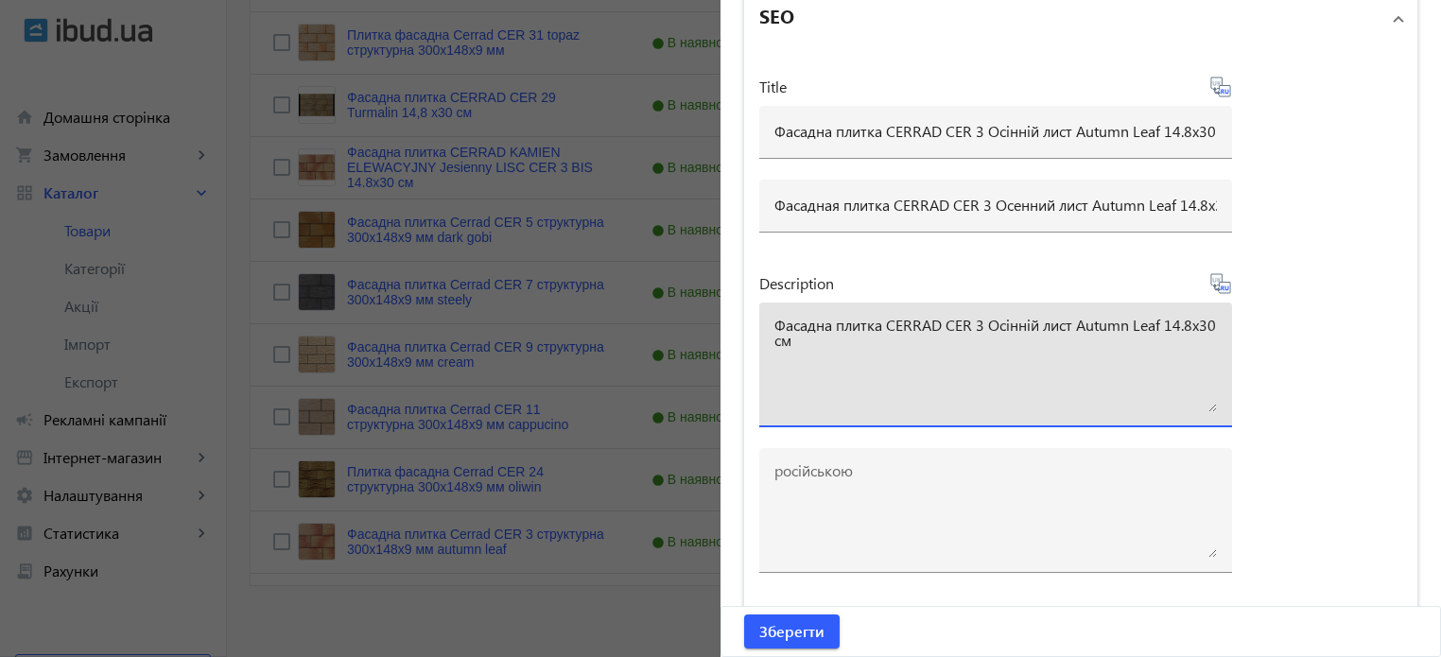
click at [819, 347] on textarea "Фасадна плитка CERRAD CER 3 Осінній лист Autumn Leaf 14.8x30 см" at bounding box center [995, 365] width 442 height 95
click at [885, 349] on textarea "Фасадна плитка CERRAD CER 3 Осінній лист Autumn Leaf 14.8x30 см" at bounding box center [995, 365] width 442 height 95
type textarea "Фасадна плитка CERRAD CER 3 Осінній лист Autumn Leaf 14.8x30 см купити"
click at [1225, 286] on icon at bounding box center [1227, 288] width 4 height 5
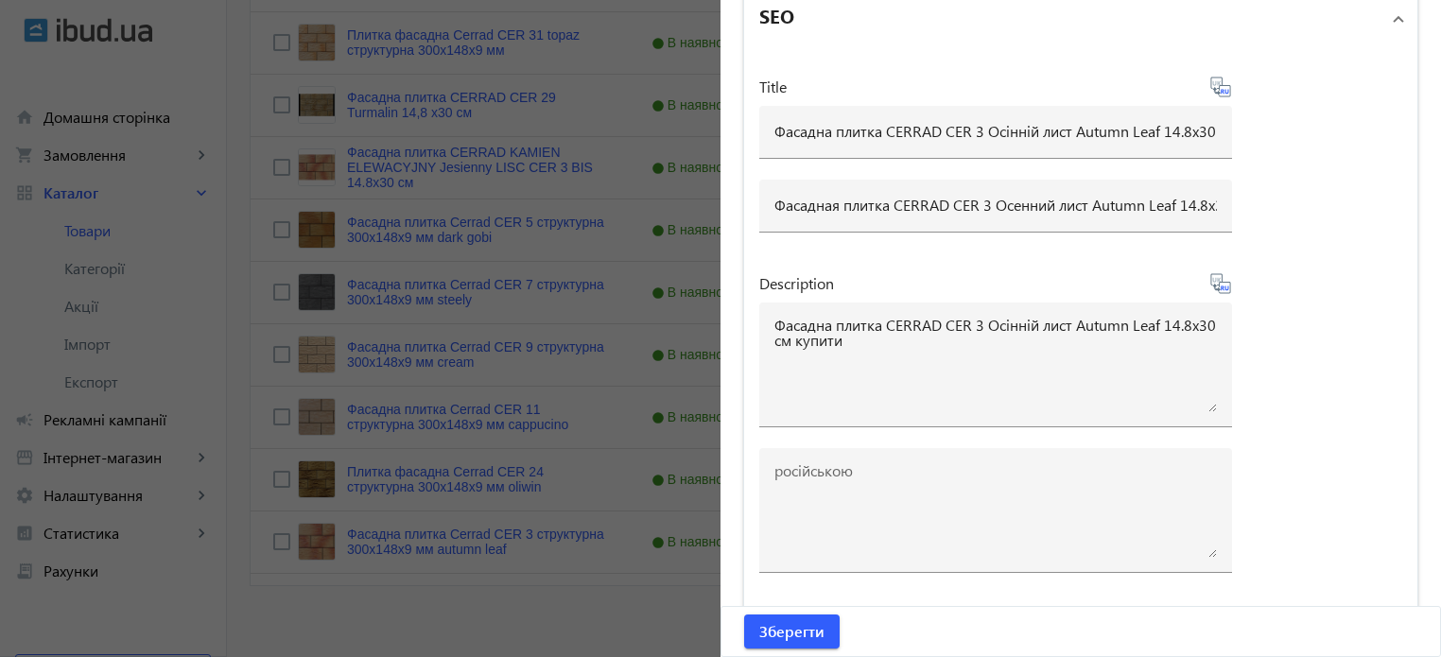
type textarea "Фасадная плитка CERRAD CER 3 Осенний лист Autumn Leaf 14.8x30 см купить"
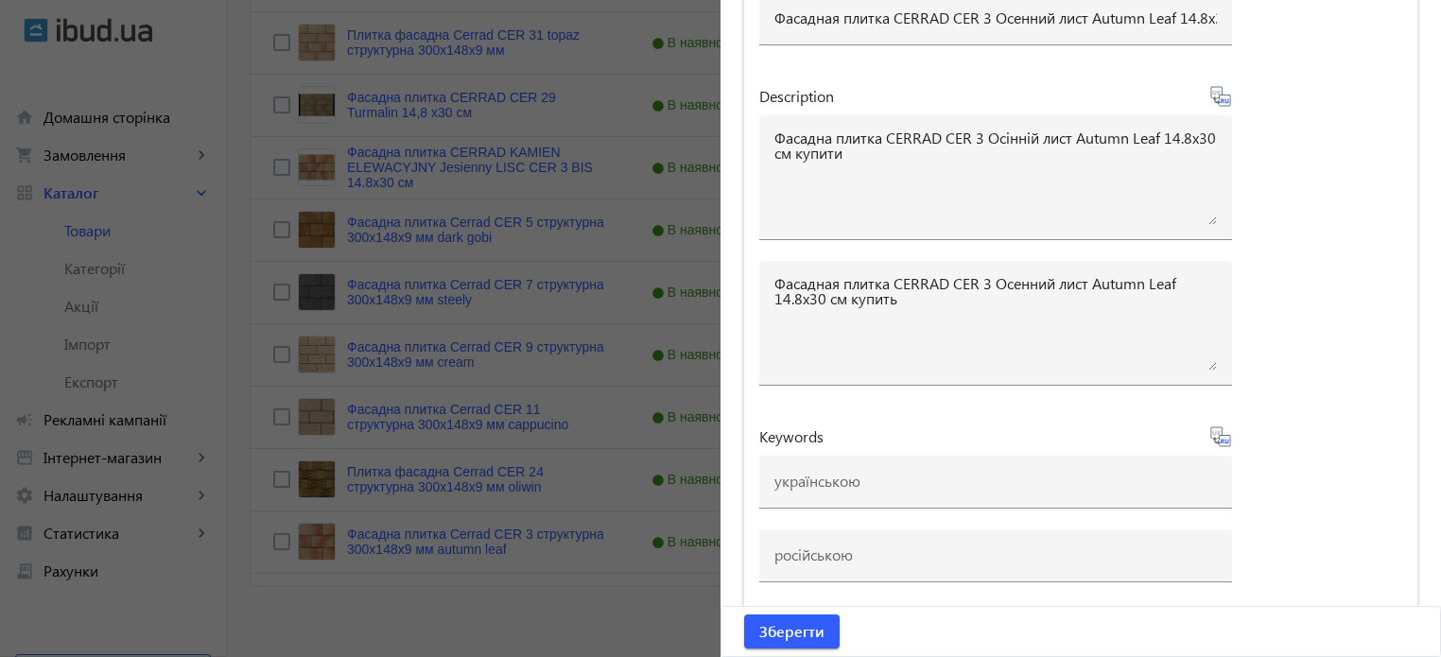
scroll to position [1244, 0]
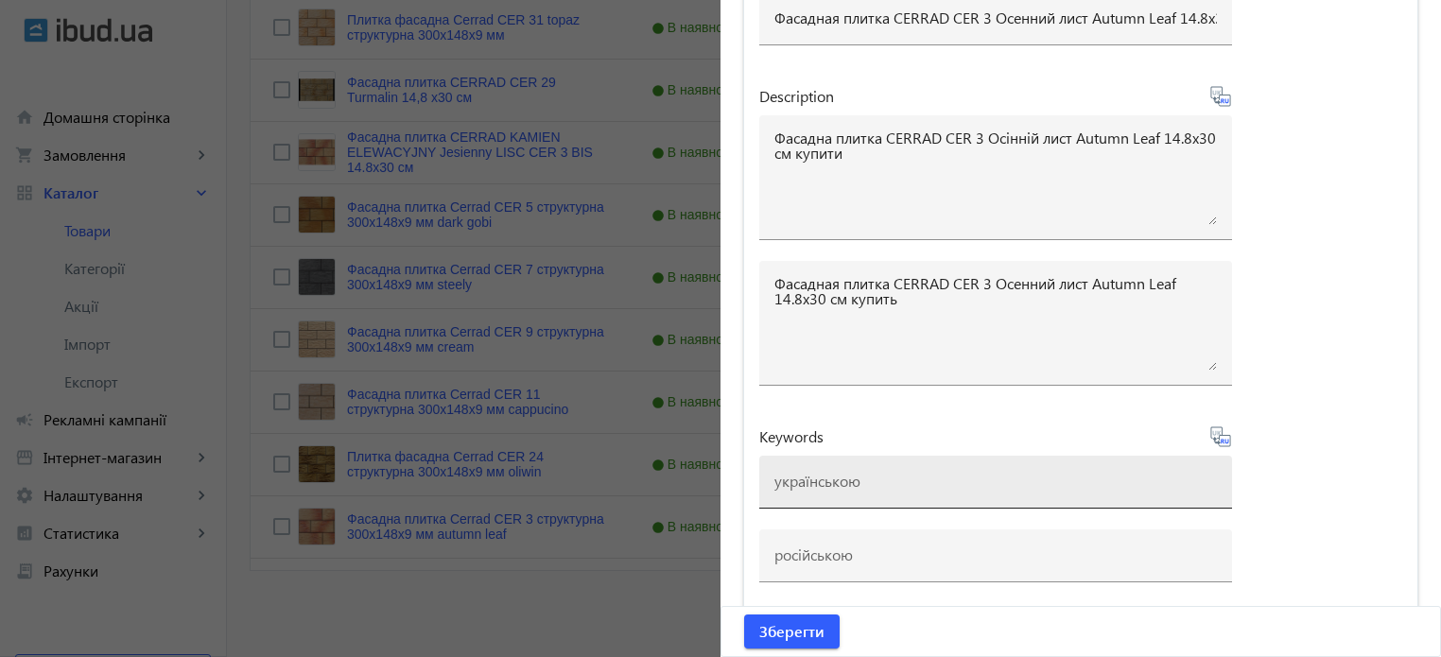
click at [821, 477] on input at bounding box center [995, 481] width 442 height 20
paste input "плитка cerrad, плитка cerrad cer 23 agat"
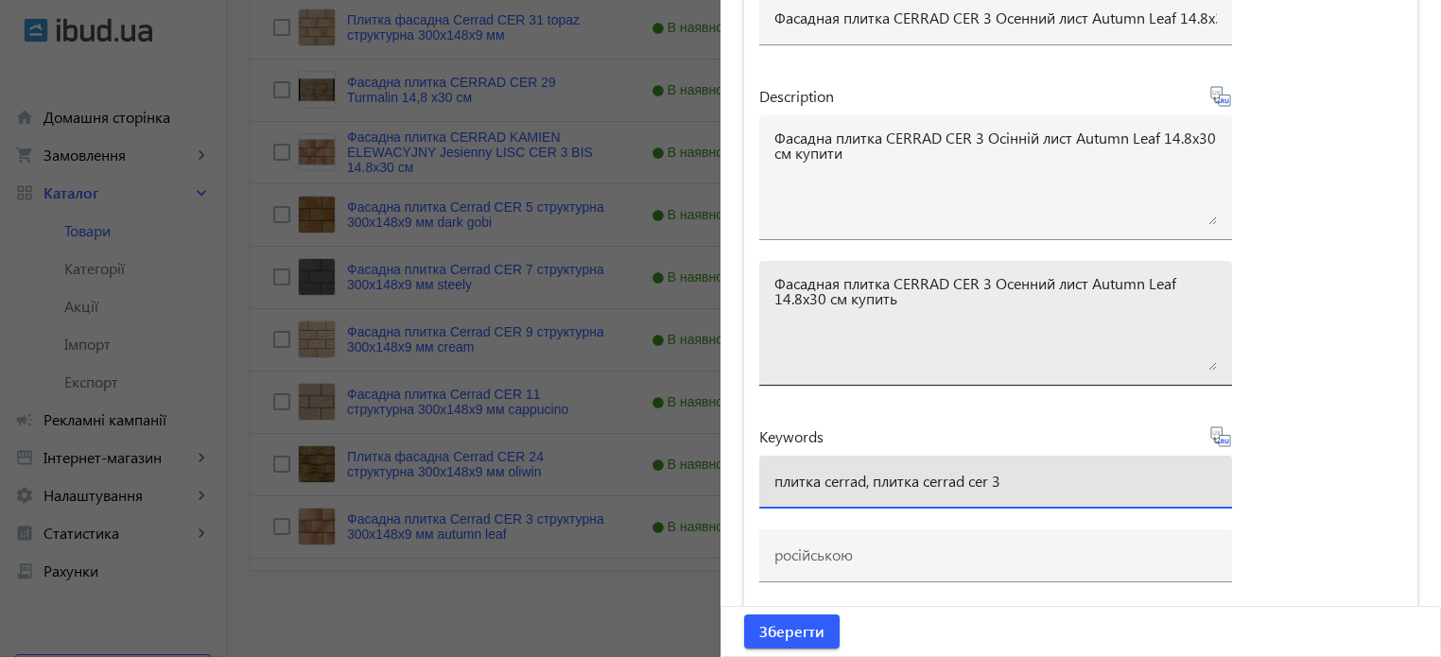
paste input "autumn-leaf"
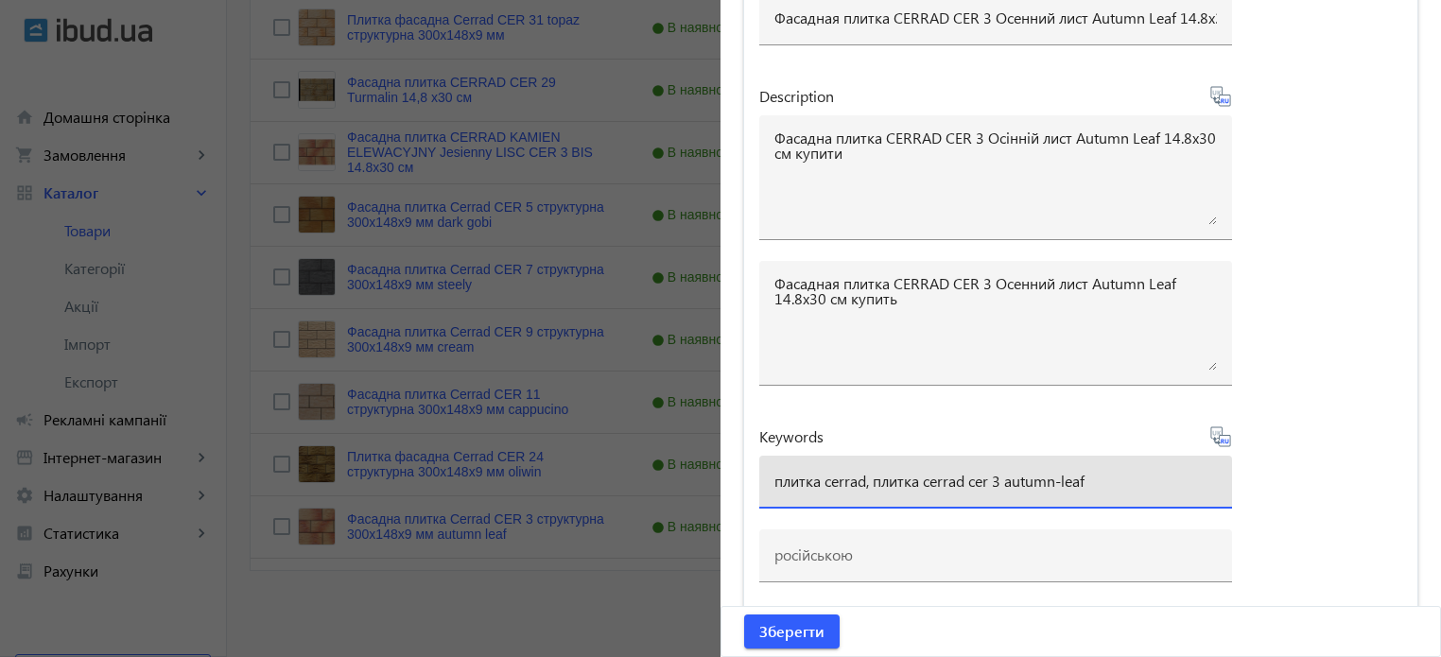
click at [1062, 476] on input "плитка cerrad, плитка cerrad cer 3 autumn-leaf" at bounding box center [995, 481] width 442 height 20
drag, startPoint x: 996, startPoint y: 473, endPoint x: 866, endPoint y: 467, distance: 130.6
click at [866, 471] on input "плитка cerrad, плитка cerrad cer 3 autumn leaf" at bounding box center [995, 481] width 442 height 20
click at [1100, 475] on input "плитка cerrad, плитка cerrad cer 3 autumn leaf" at bounding box center [995, 481] width 442 height 20
paste input "плитка cerrad cer 3"
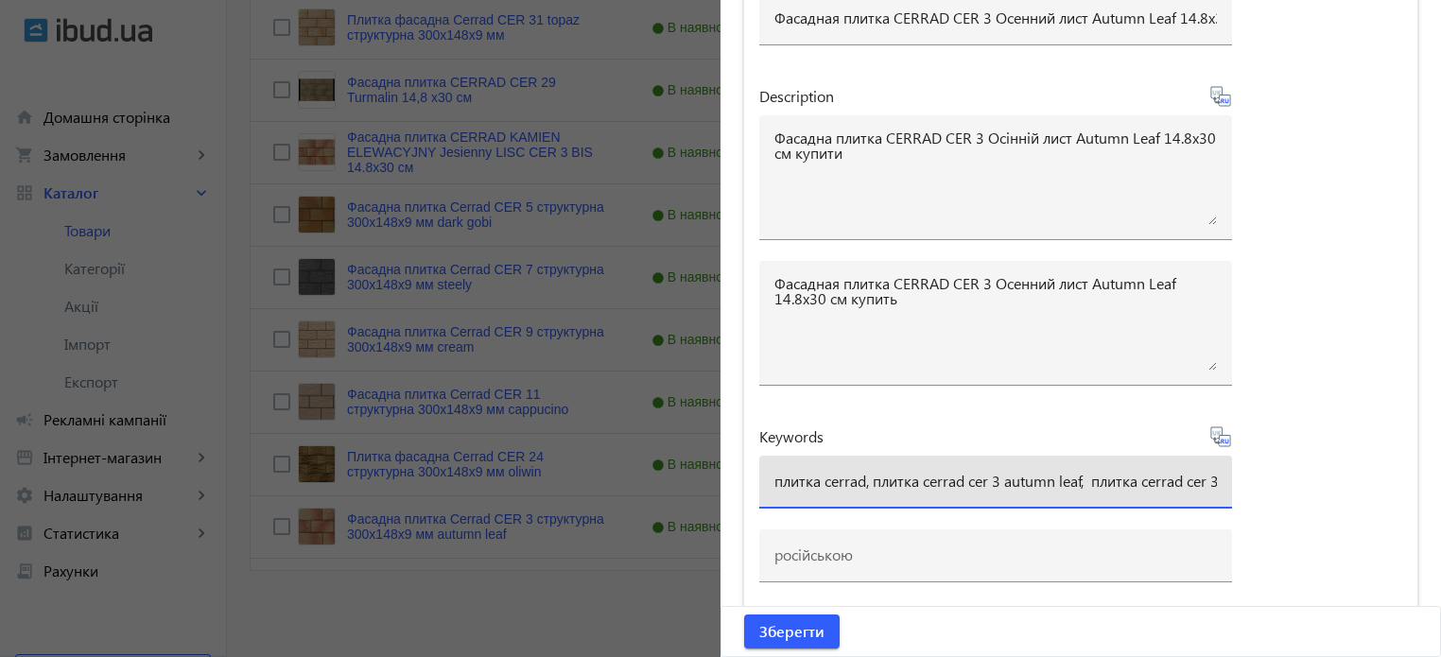
scroll to position [0, 11]
click at [1082, 475] on input "плитка cerrad, плитка cerrad cer 3 autumn leaf, плитка cerrad cer 3" at bounding box center [995, 481] width 442 height 20
click at [1204, 479] on input "плитка cerrad, плитка cerrad cer 3 autumn leaf, плитка cerrad cer 3" at bounding box center [995, 481] width 442 height 20
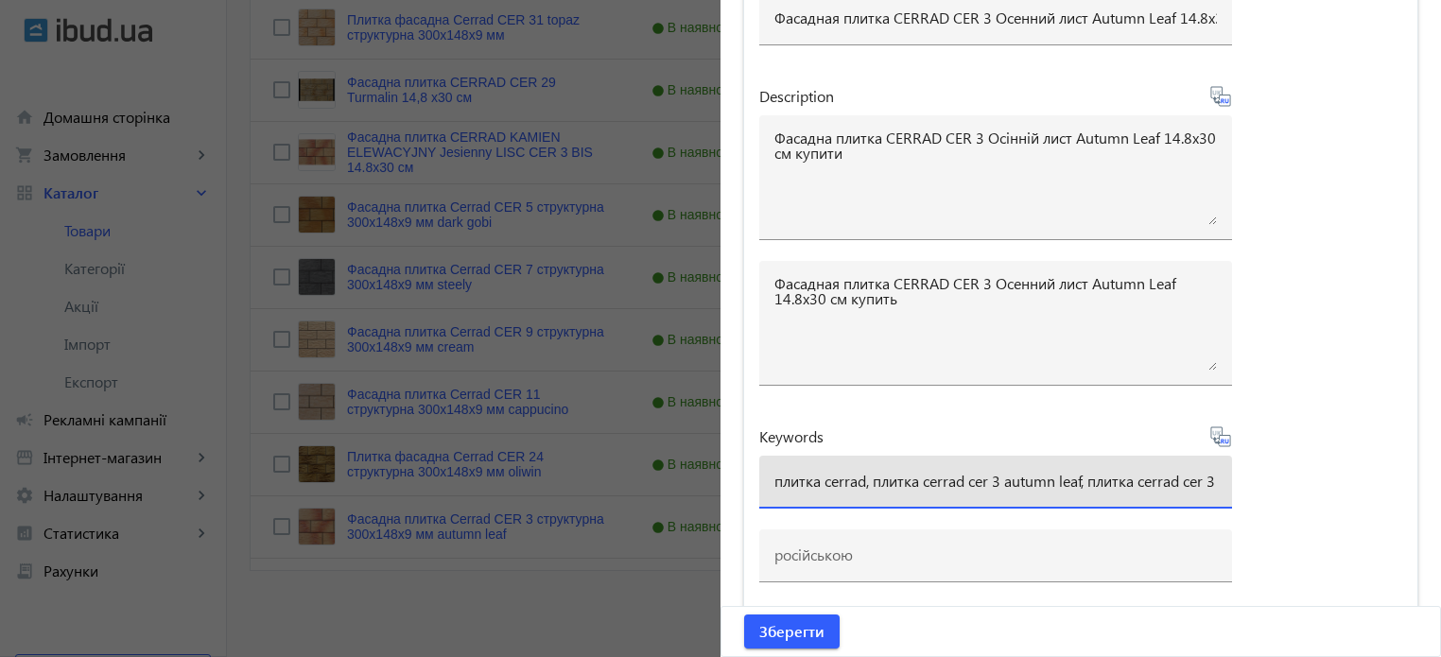
paste input "Осінній лист"
click at [1131, 477] on input "плитка cerrad, плитка cerrad cer 3 autumn leaf, плитка cerrad cer 3 Осінній лист" at bounding box center [995, 481] width 442 height 20
type input "плитка cerrad, плитка cerrad cer 3 autumn leaf, плитка cerrad cer 3 осінній лист"
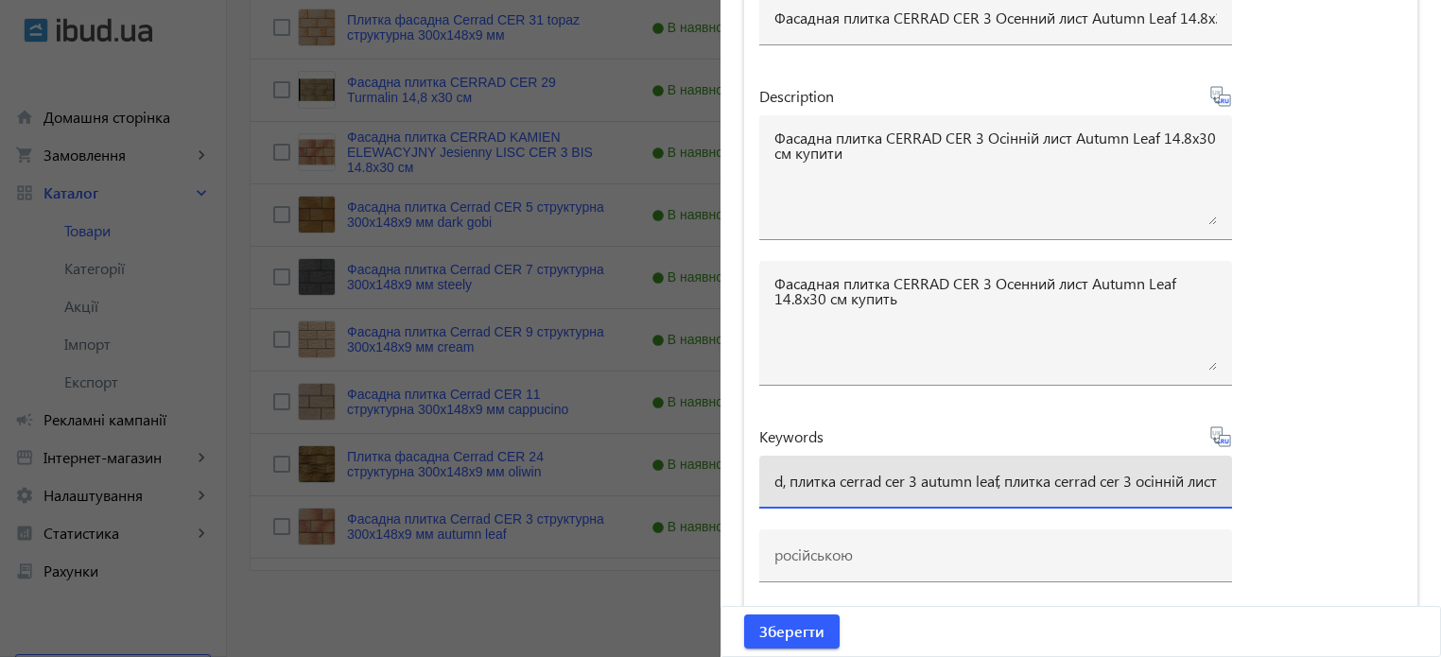
click at [1225, 439] on icon at bounding box center [1227, 441] width 4 height 5
type input "плитка cerrad, плитка cerrad cer 3 autumn leaf, плитка cerrad cer 3 осенний лист"
drag, startPoint x: 769, startPoint y: 476, endPoint x: 1451, endPoint y: 459, distance: 682.8
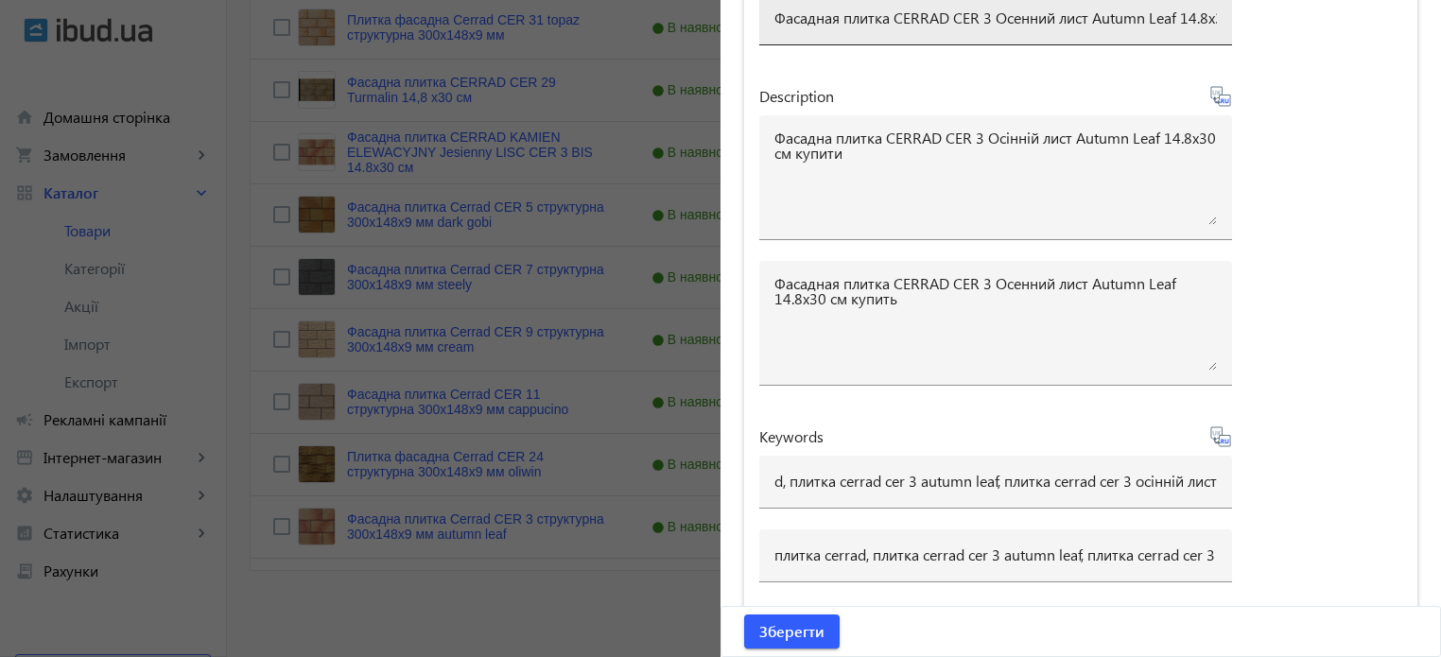
scroll to position [0, 0]
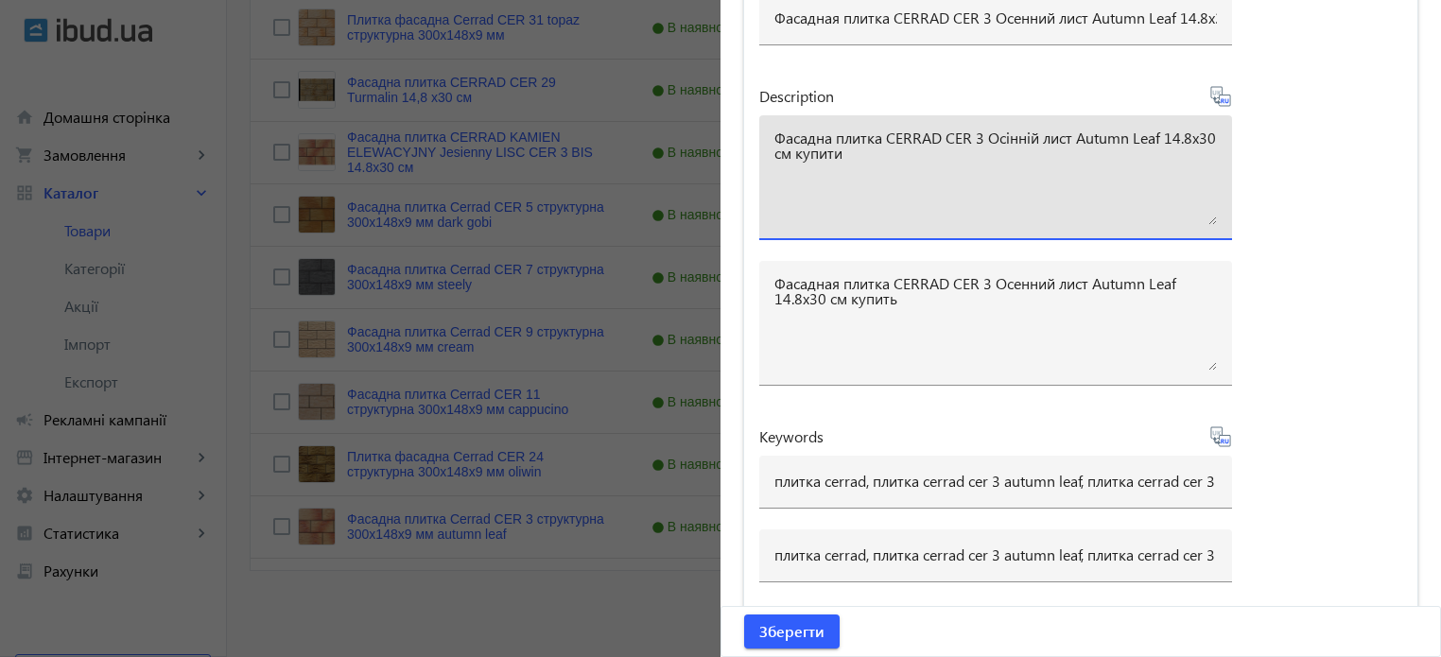
drag, startPoint x: 893, startPoint y: 154, endPoint x: 583, endPoint y: 97, distance: 315.2
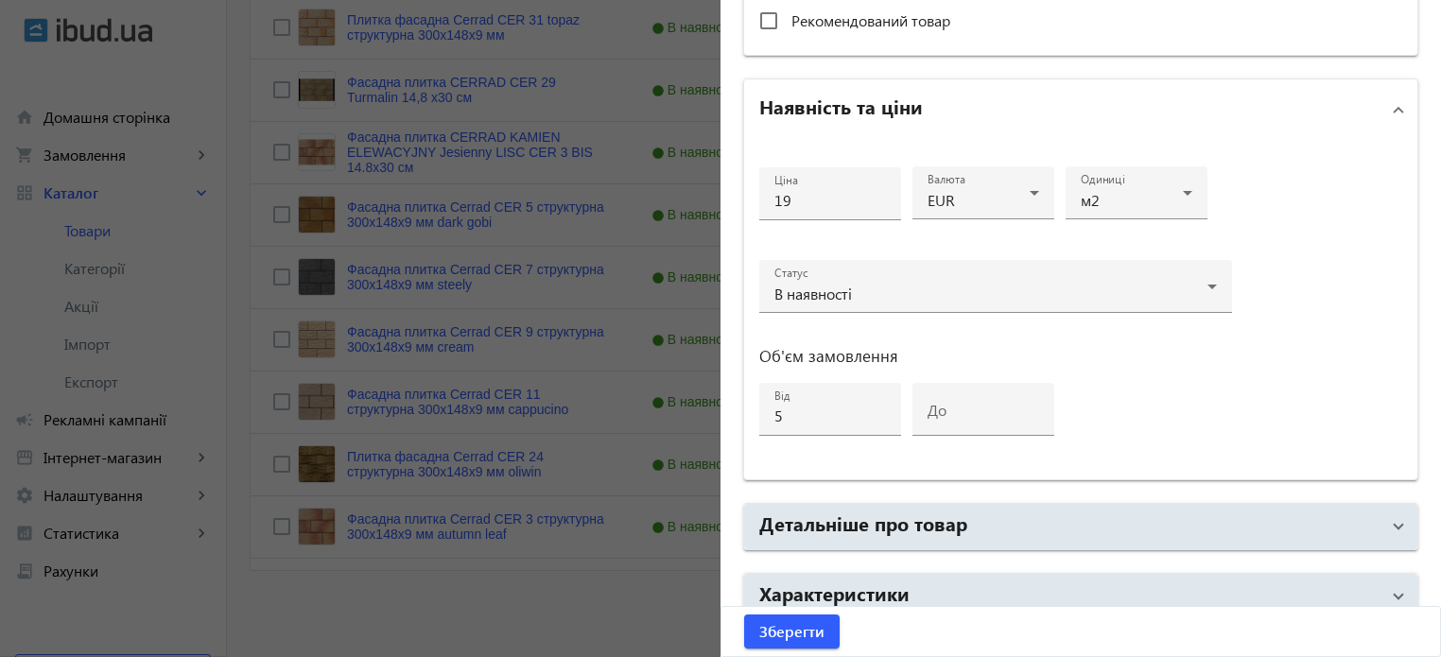
scroll to position [819, 0]
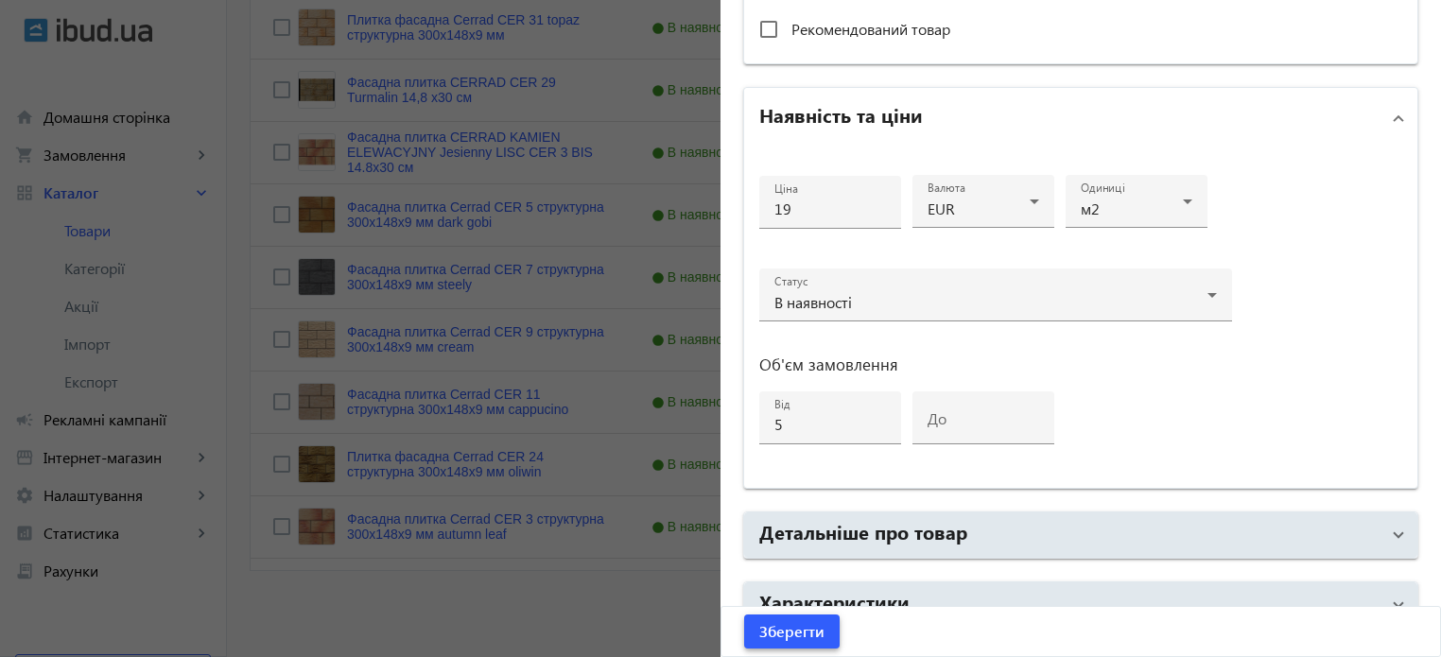
click at [776, 632] on span "Зберегти" at bounding box center [791, 631] width 65 height 21
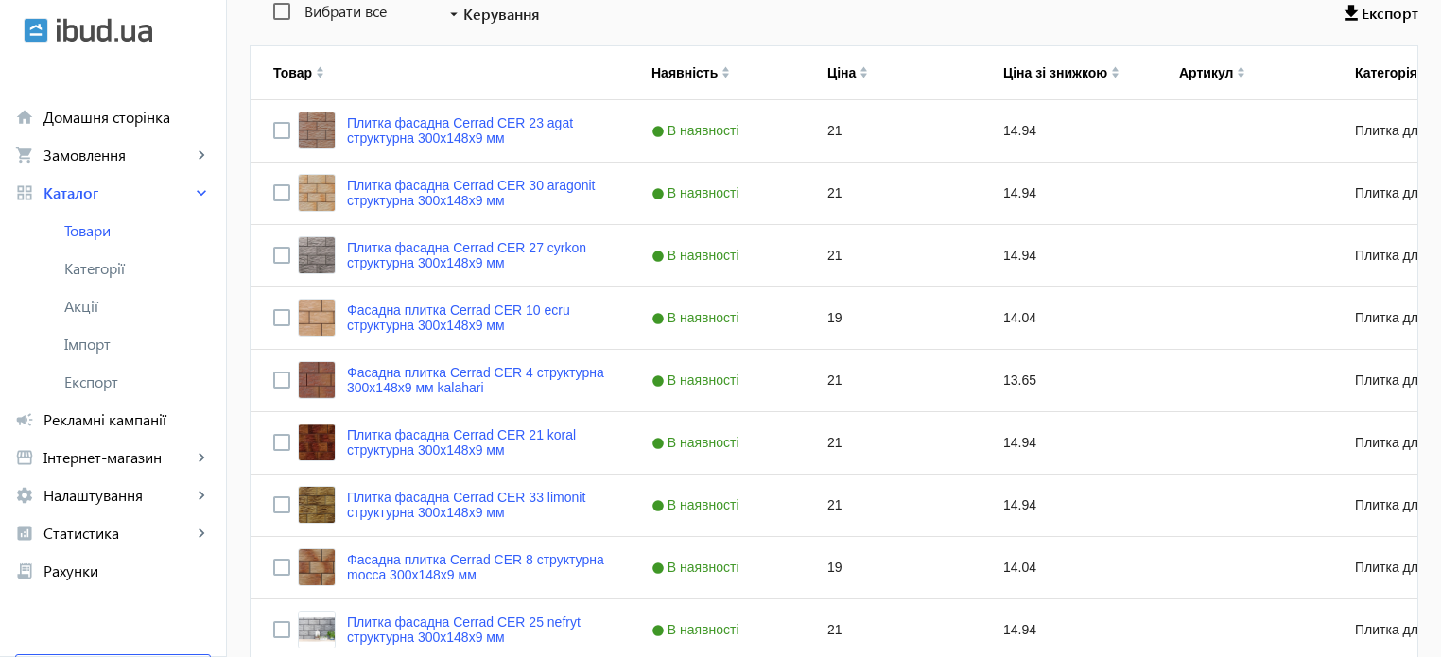
scroll to position [567, 0]
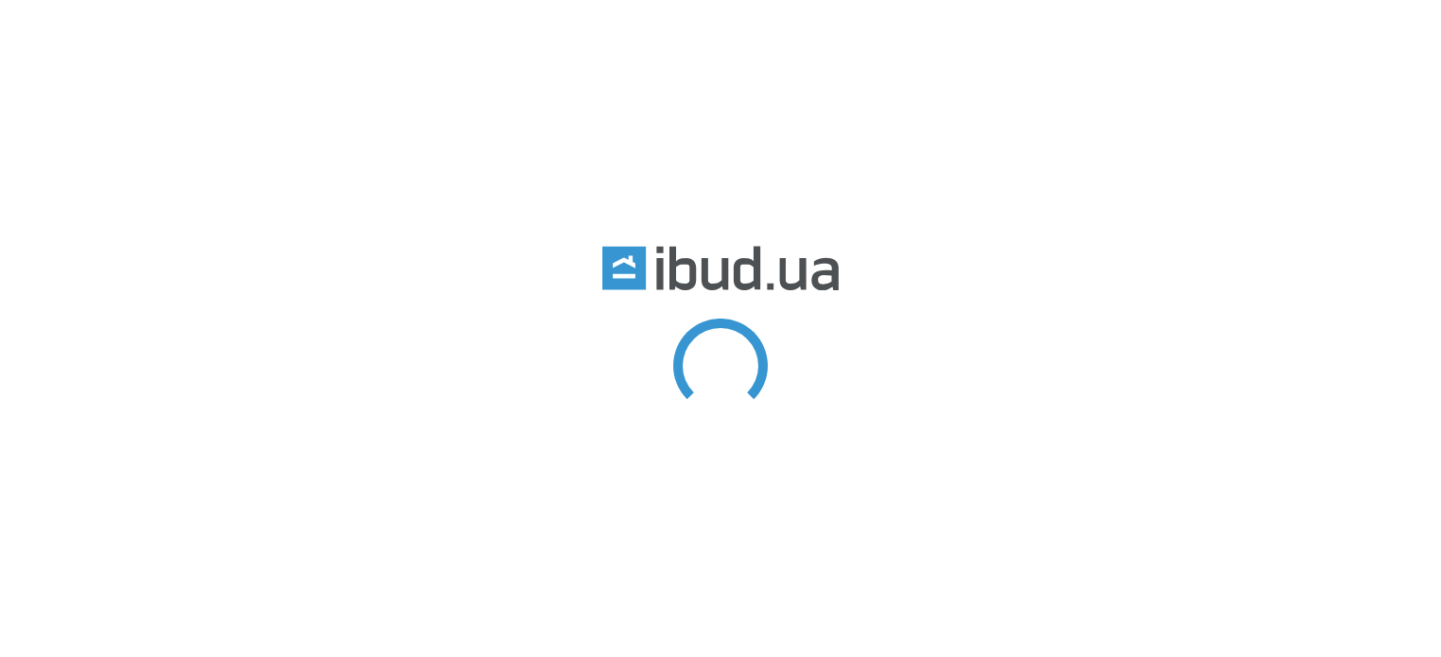
type input "cer"
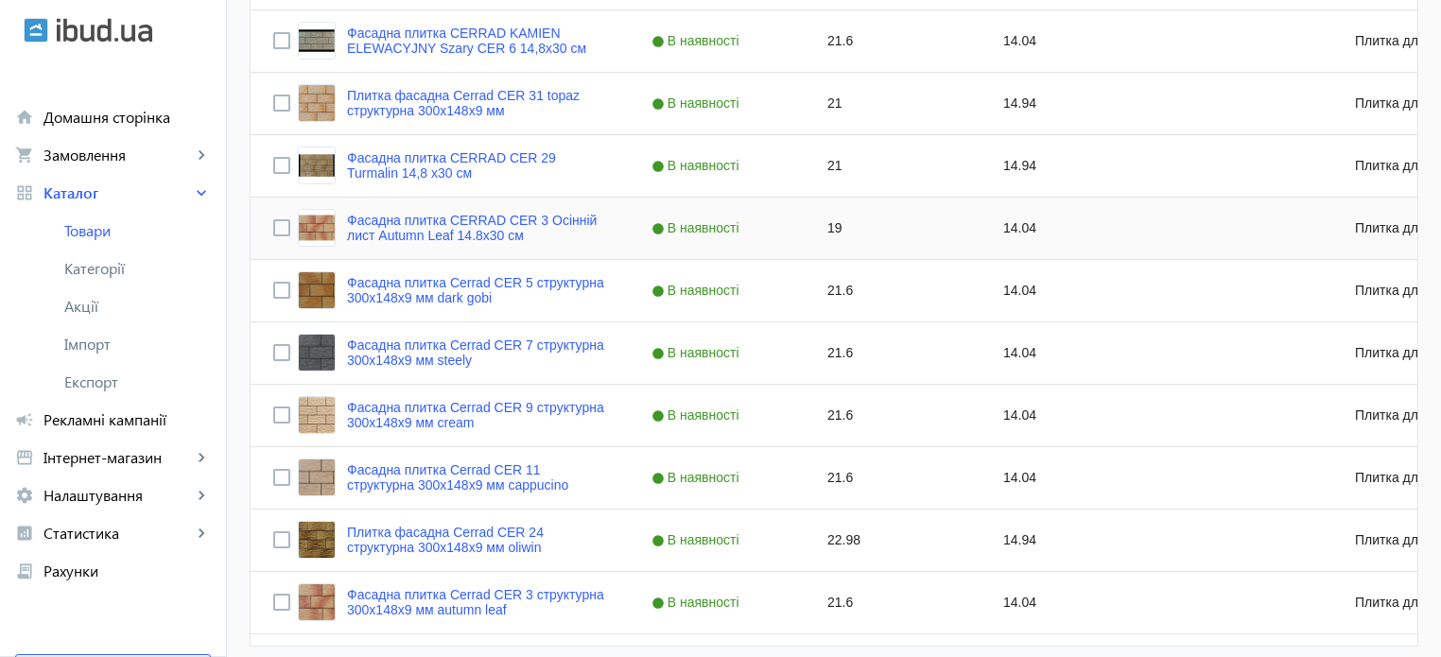
scroll to position [1229, 0]
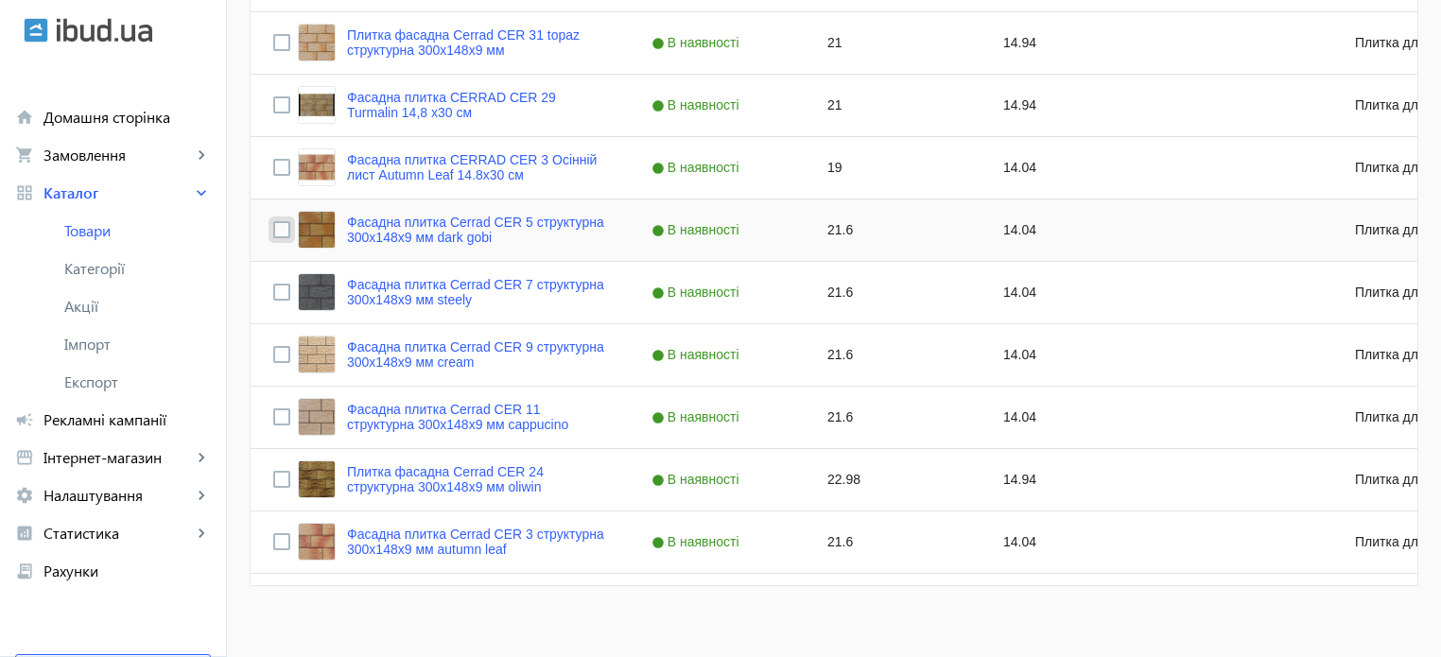
click at [273, 233] on input "Press Space to toggle row selection (unchecked)" at bounding box center [281, 229] width 17 height 17
checkbox input "true"
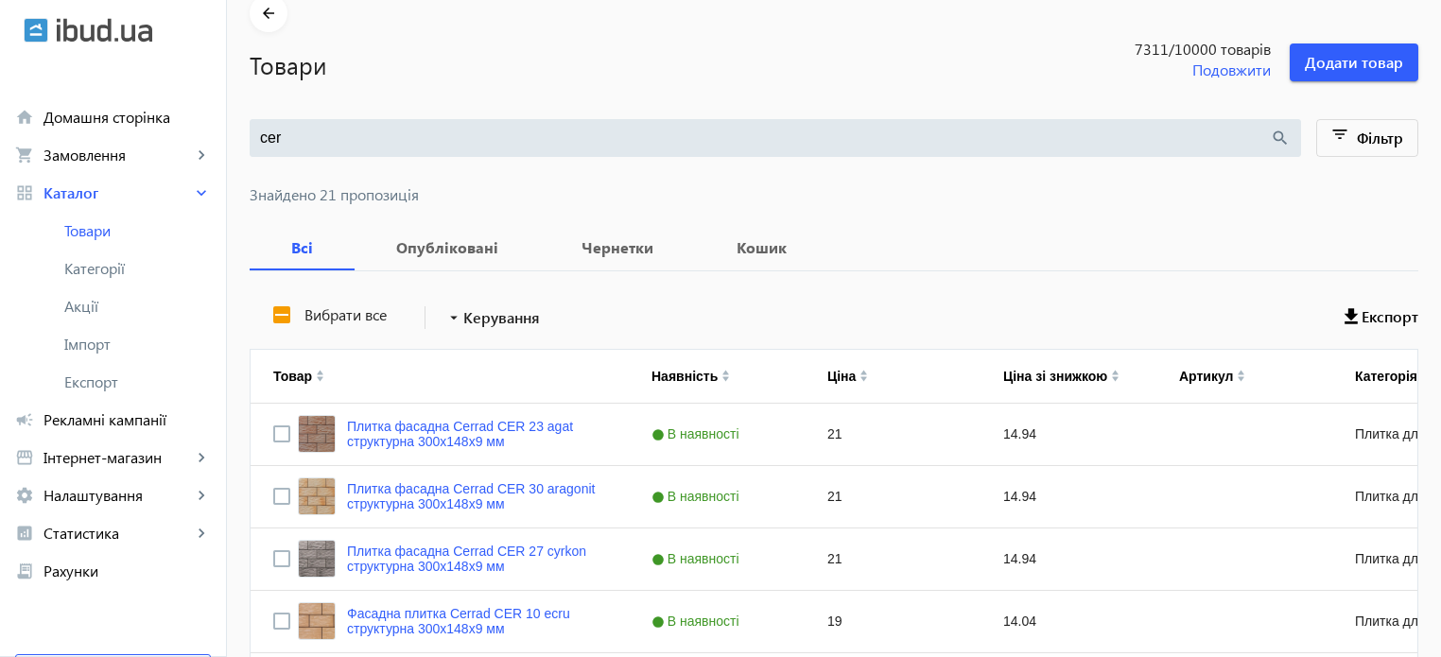
scroll to position [0, 0]
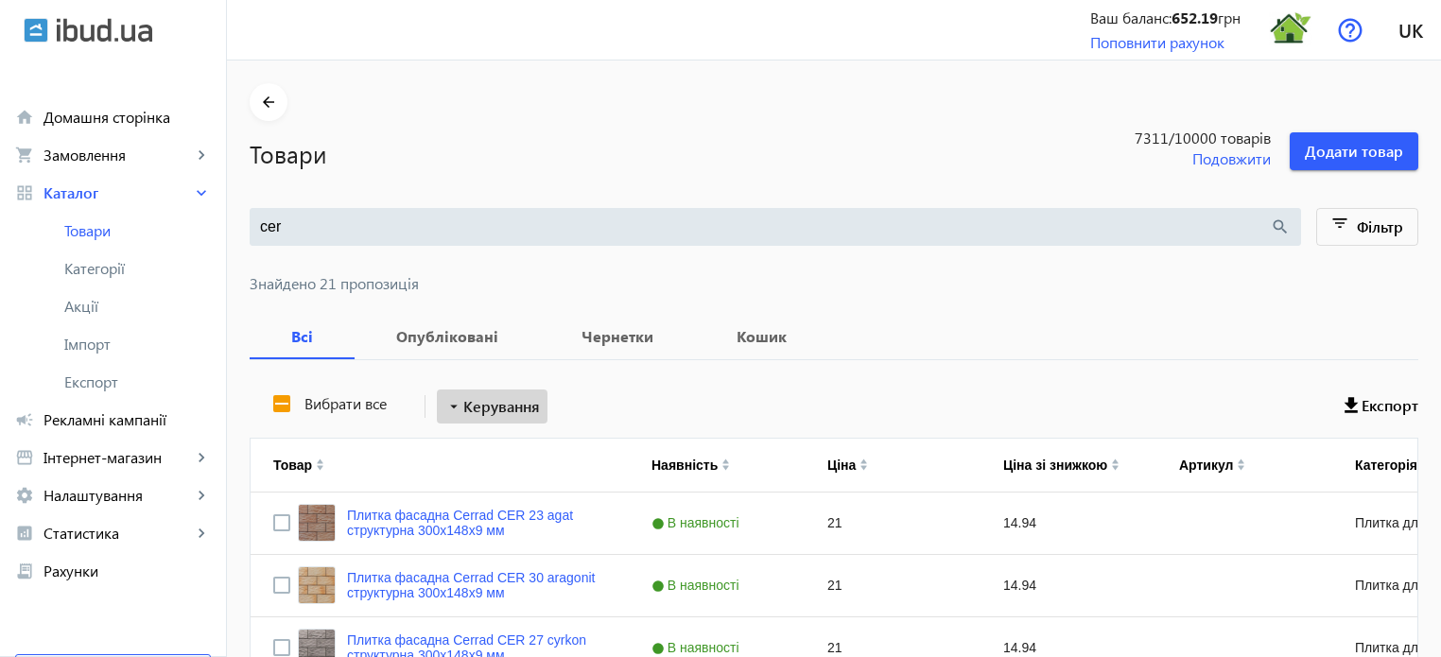
click at [507, 411] on span "Керування" at bounding box center [501, 406] width 77 height 23
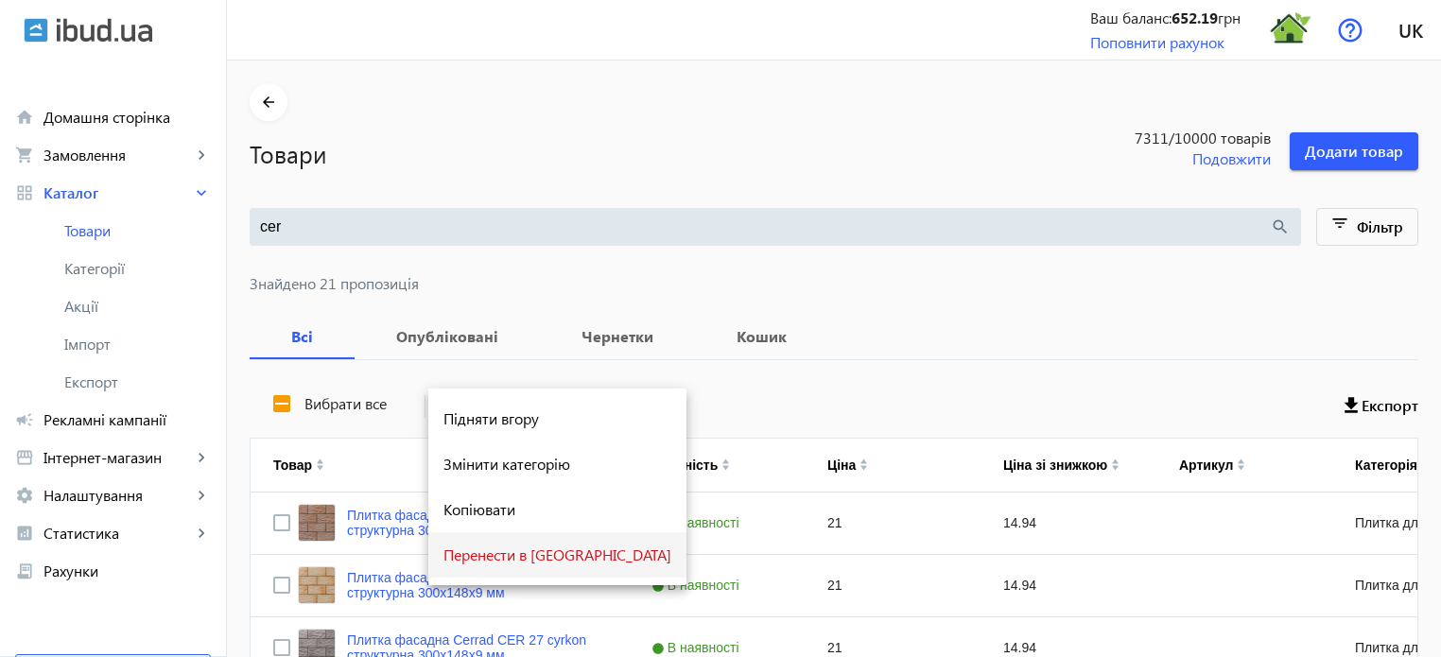
click at [533, 559] on span "Перенести в [GEOGRAPHIC_DATA]" at bounding box center [557, 554] width 228 height 15
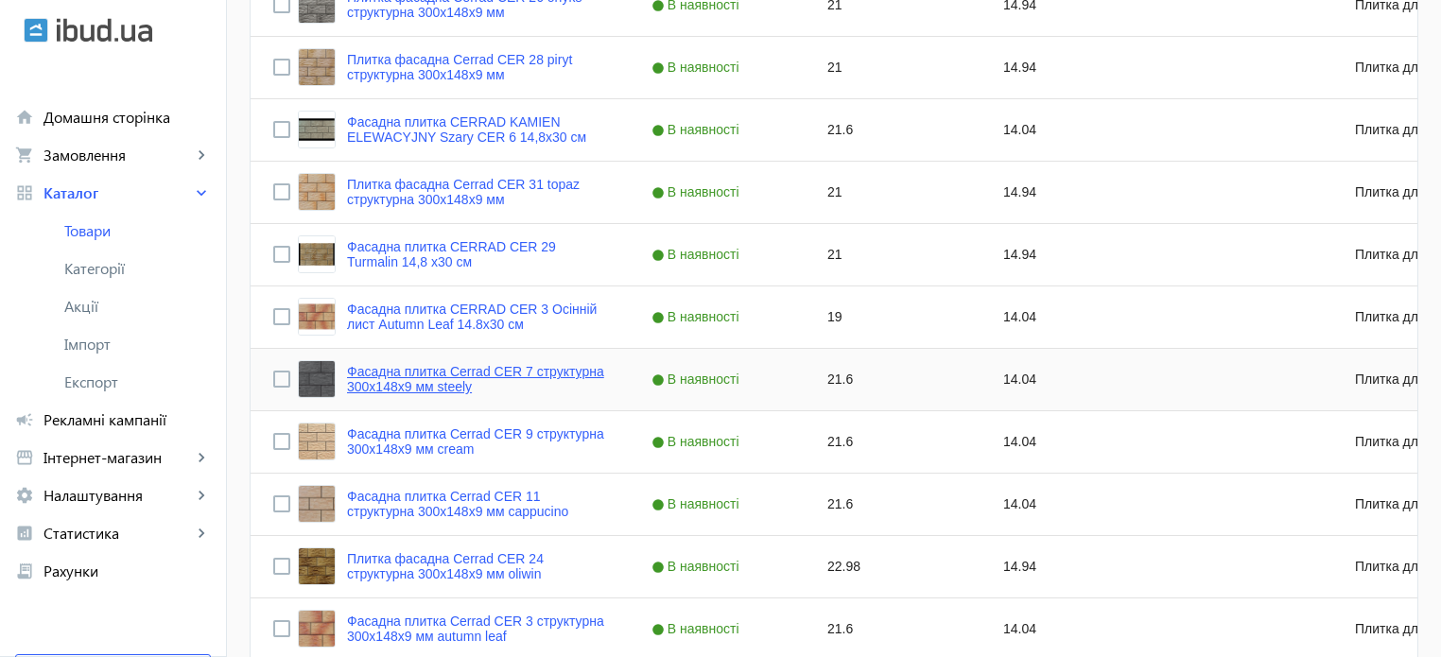
scroll to position [1134, 0]
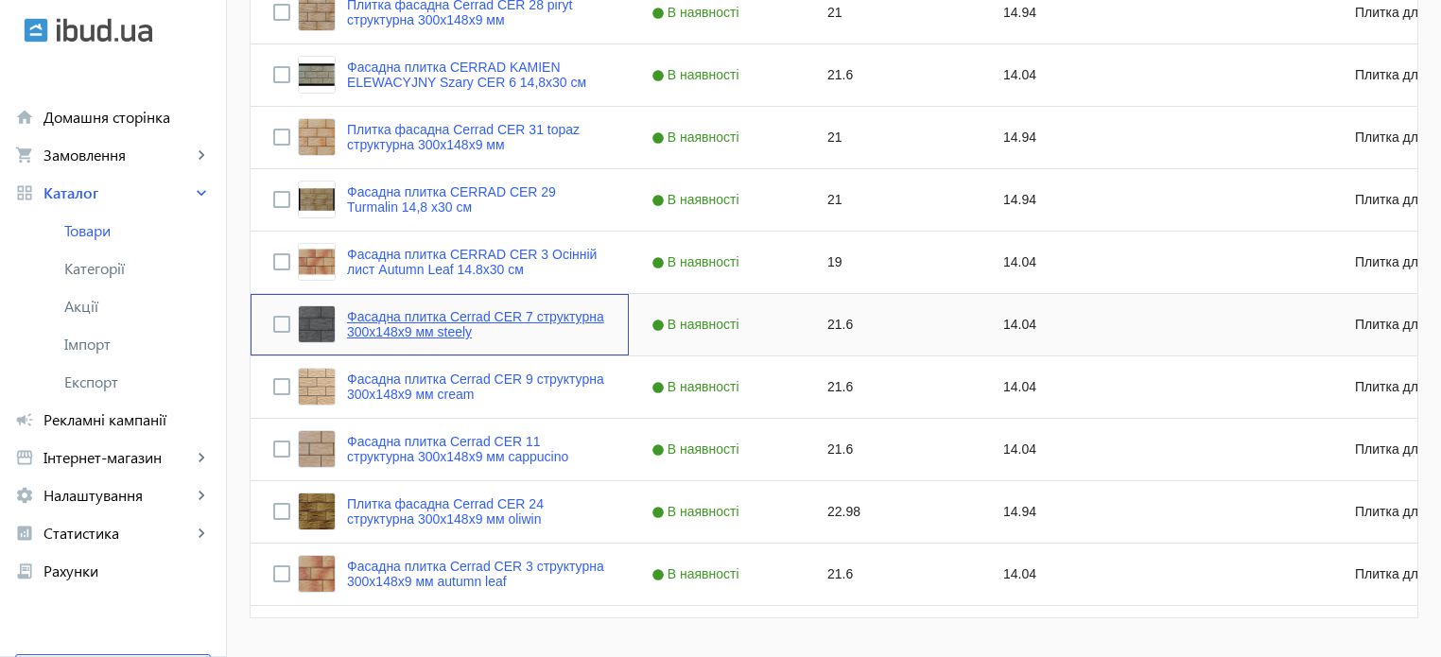
click at [412, 316] on link "Фасадна плитка Cerrad CER 7 структурна 300x148x9 мм steely" at bounding box center [476, 324] width 259 height 30
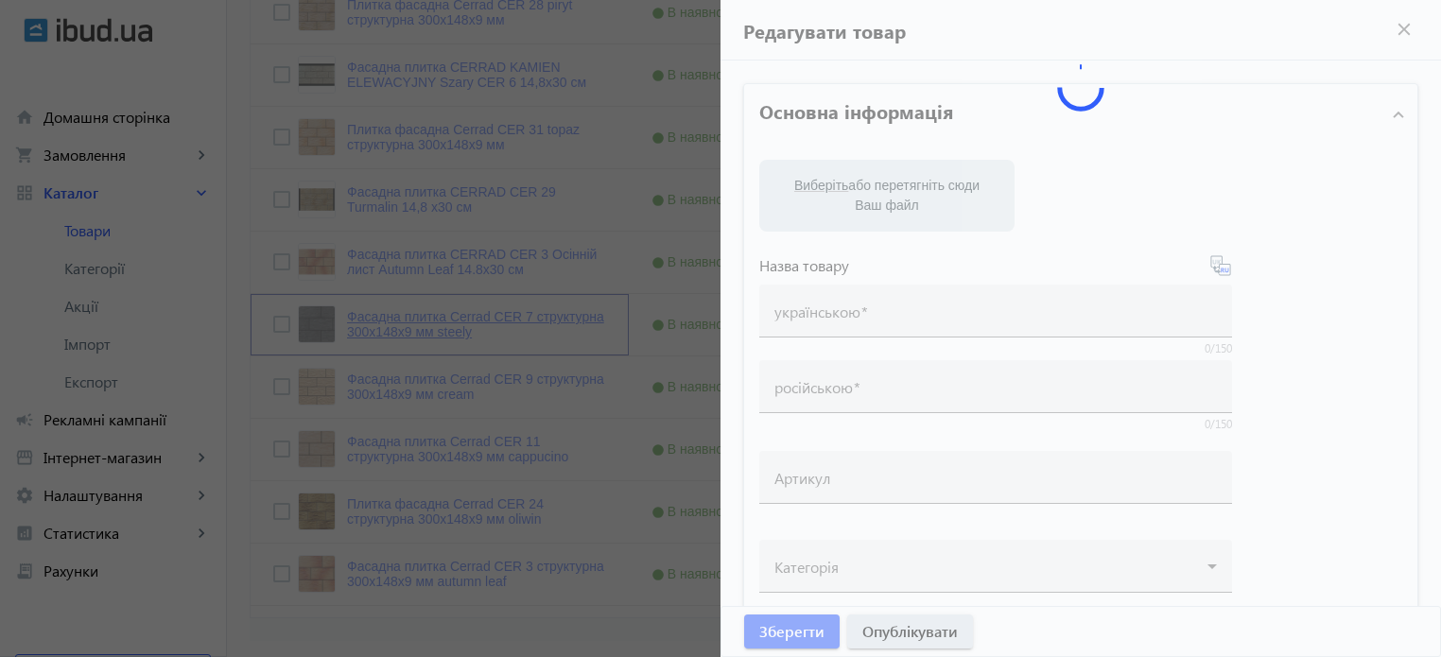
type input "Фасадна плитка Cerrad CER 7 структурна 300x148x9 мм steely"
type input "Фасадная плитка Cerrad CER 7 структурная 300x148x9 мм steely"
type input "21.6"
type input "5"
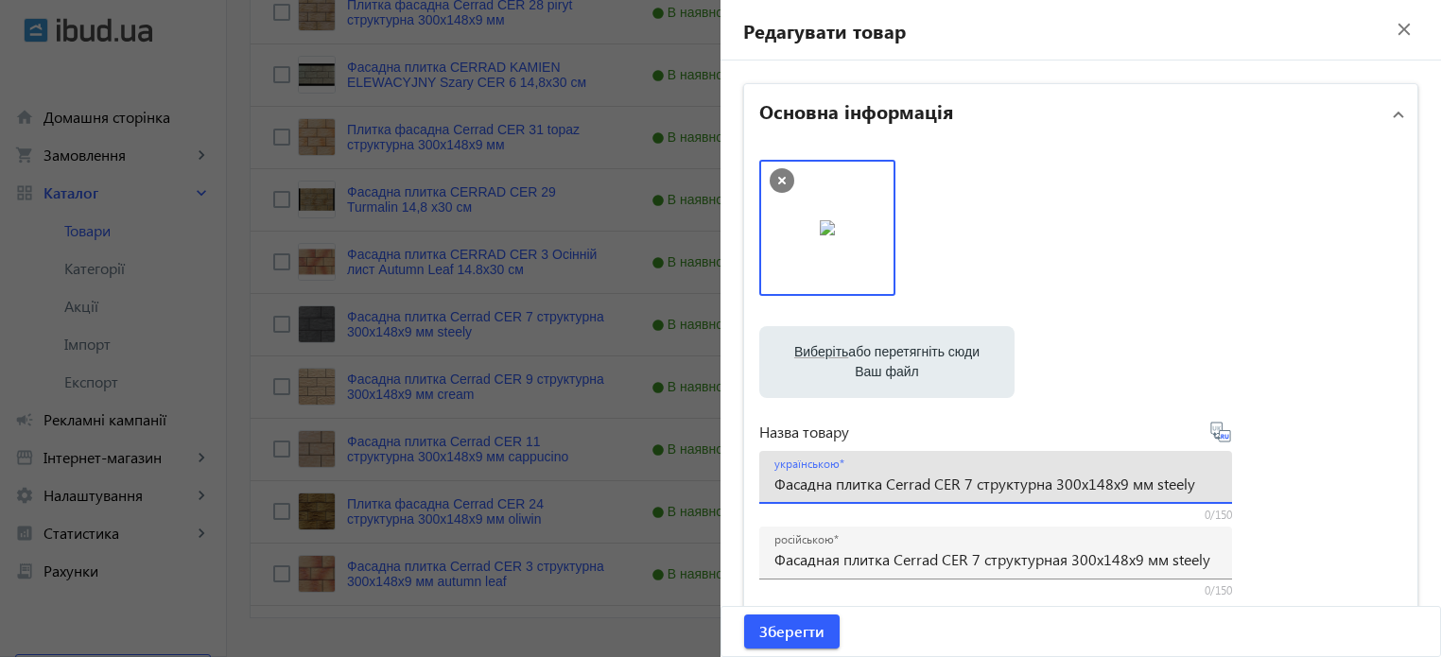
drag, startPoint x: 1048, startPoint y: 483, endPoint x: 974, endPoint y: 490, distance: 74.0
click at [974, 490] on input "Фасадна плитка Cerrad CER 7 структурна 300x148x9 мм steely" at bounding box center [995, 484] width 442 height 20
paste input "Steely"
drag, startPoint x: 1112, startPoint y: 484, endPoint x: 1451, endPoint y: 473, distance: 339.6
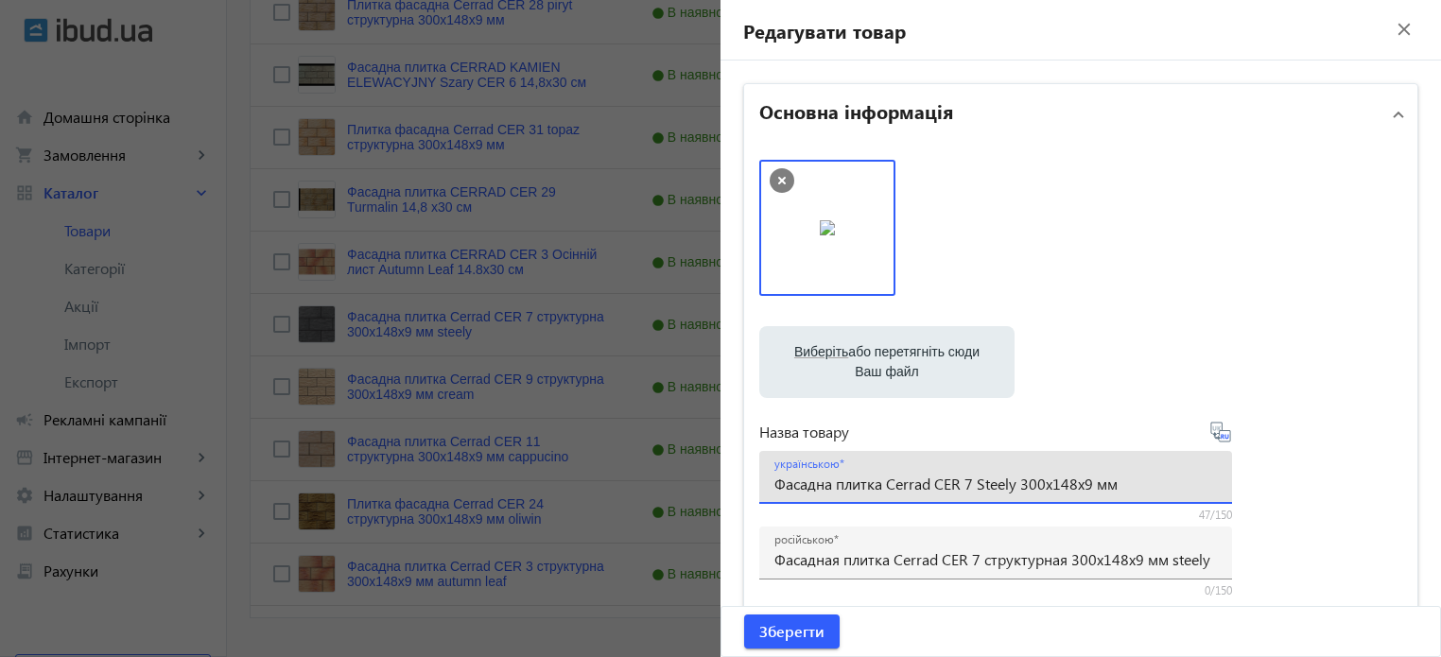
type input "Фасадна плитка Cerrad CER 7 Steely 300x148x9 мм"
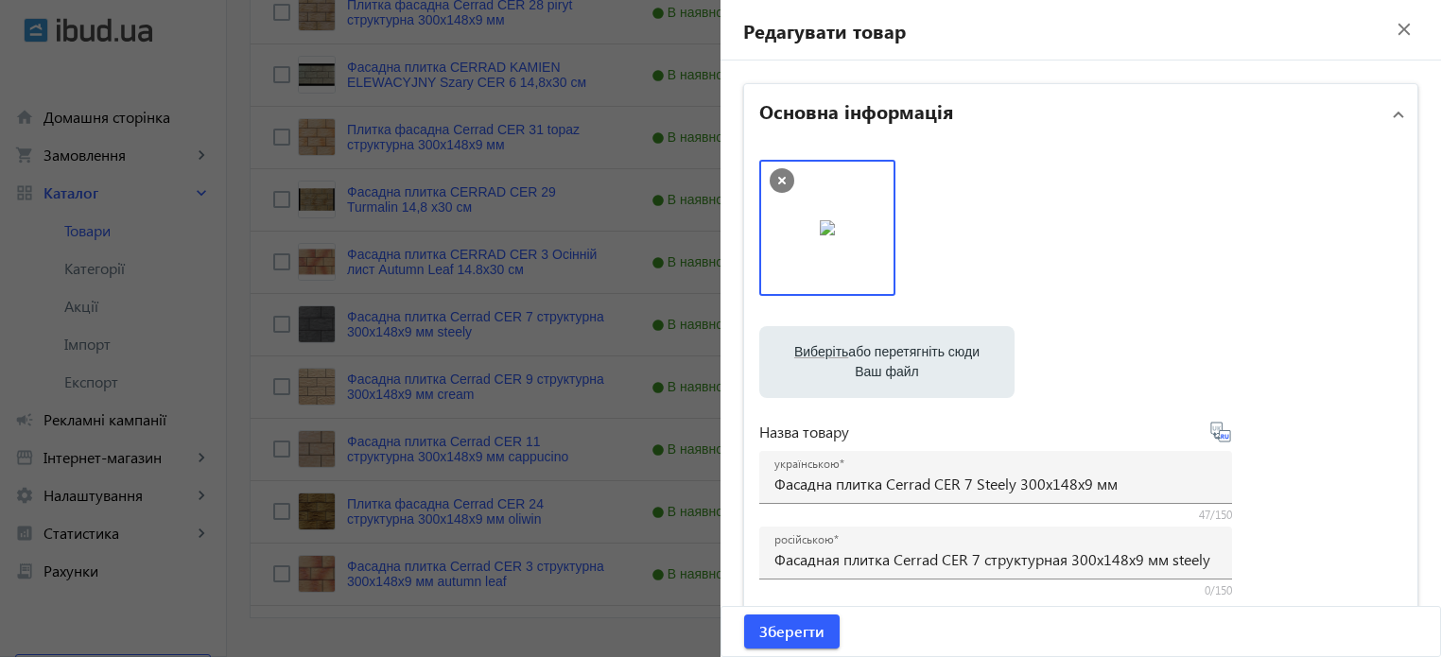
click at [1225, 434] on icon at bounding box center [1227, 436] width 4 height 5
type input "Фасадная плитка Cerrad CER 7 Steely 300x148x9 мм"
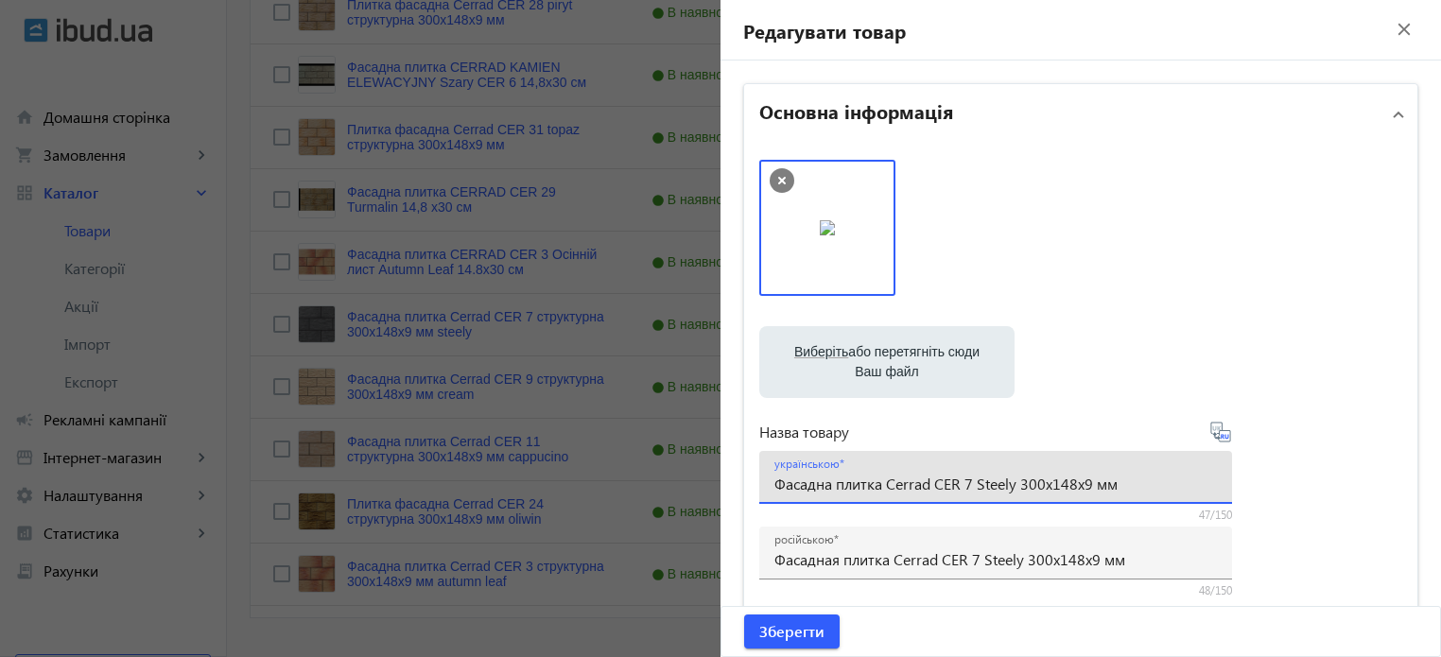
drag, startPoint x: 1125, startPoint y: 483, endPoint x: 0, endPoint y: 417, distance: 1127.0
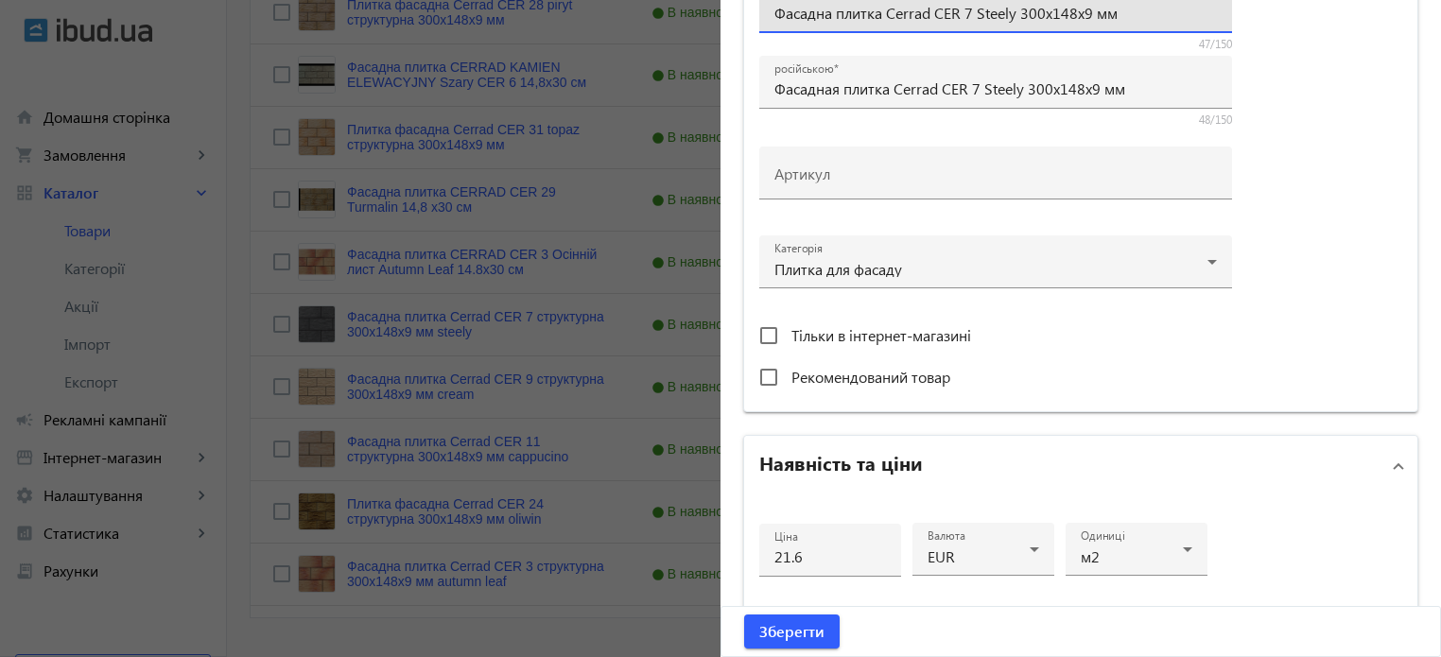
scroll to position [473, 0]
click at [825, 553] on input "21.6" at bounding box center [830, 555] width 112 height 20
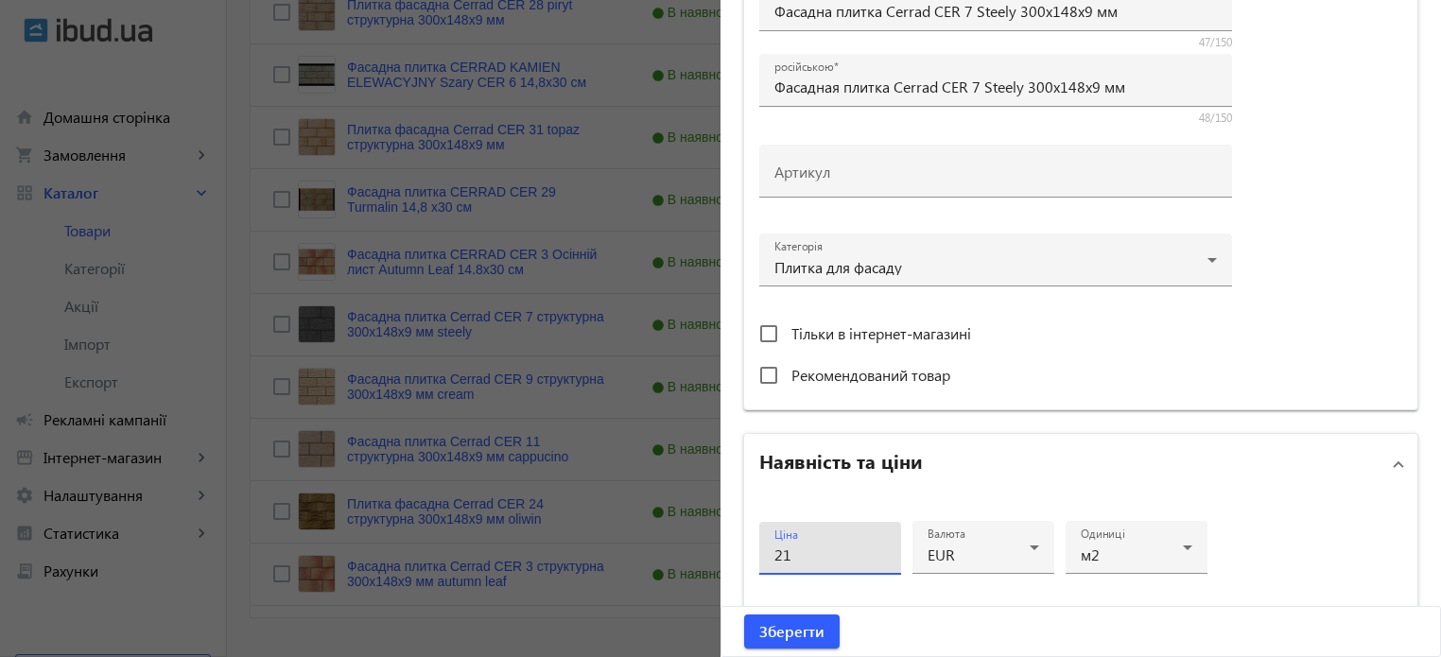
type input "2"
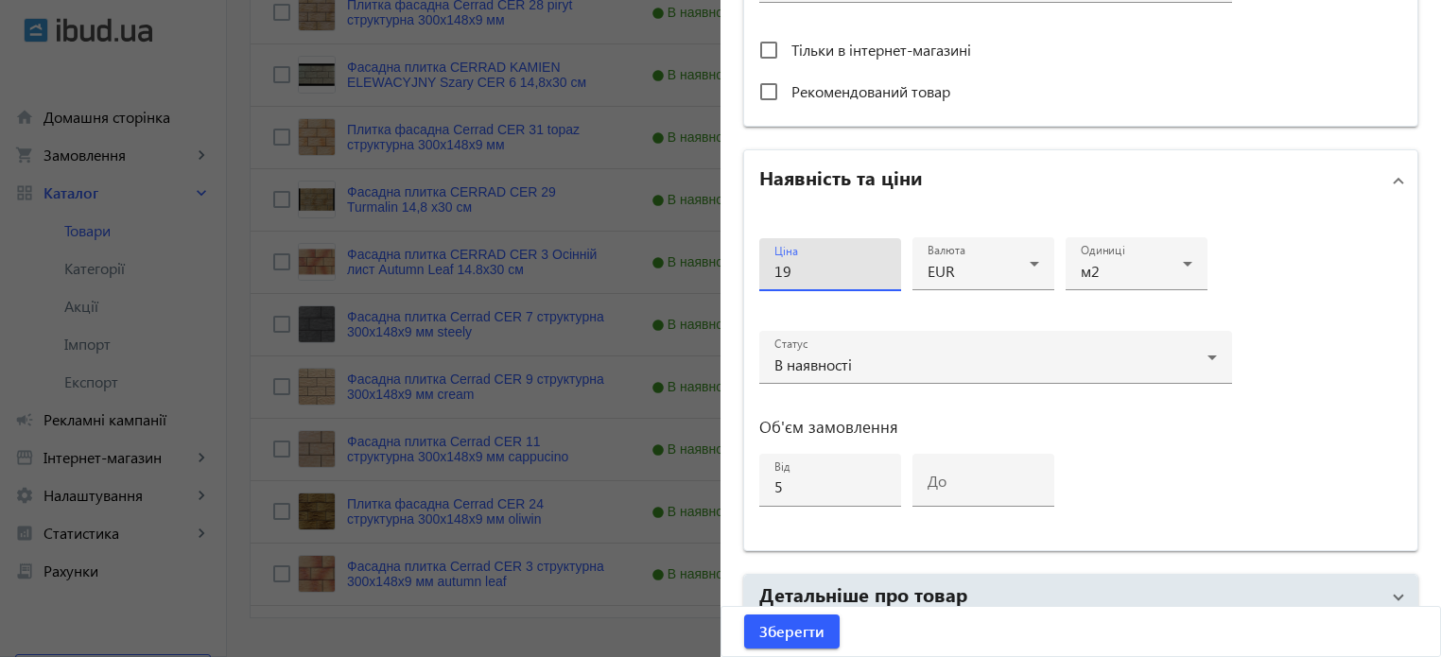
type input "19"
click at [1296, 386] on div "Ціна 19 Валюта EUR Одиниці м2 Статус В наявності Об'єм замовлення від 5 до" at bounding box center [1080, 380] width 673 height 339
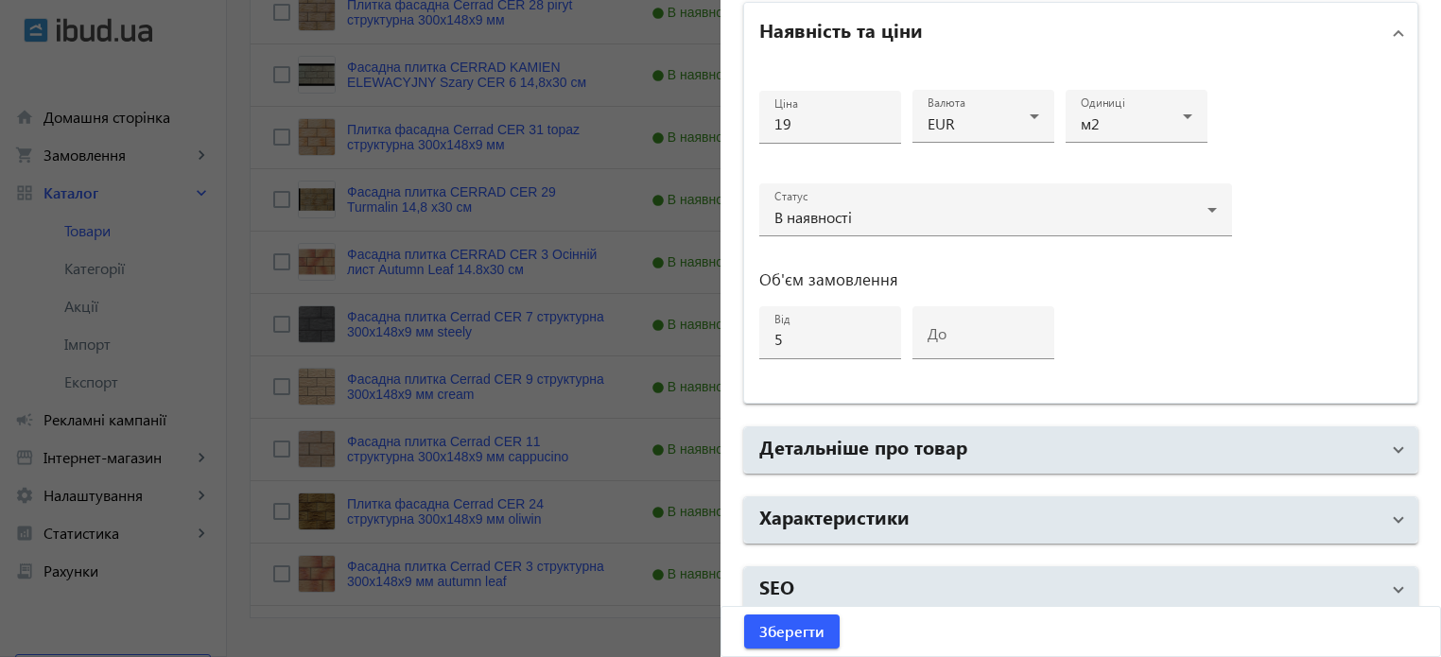
scroll to position [915, 0]
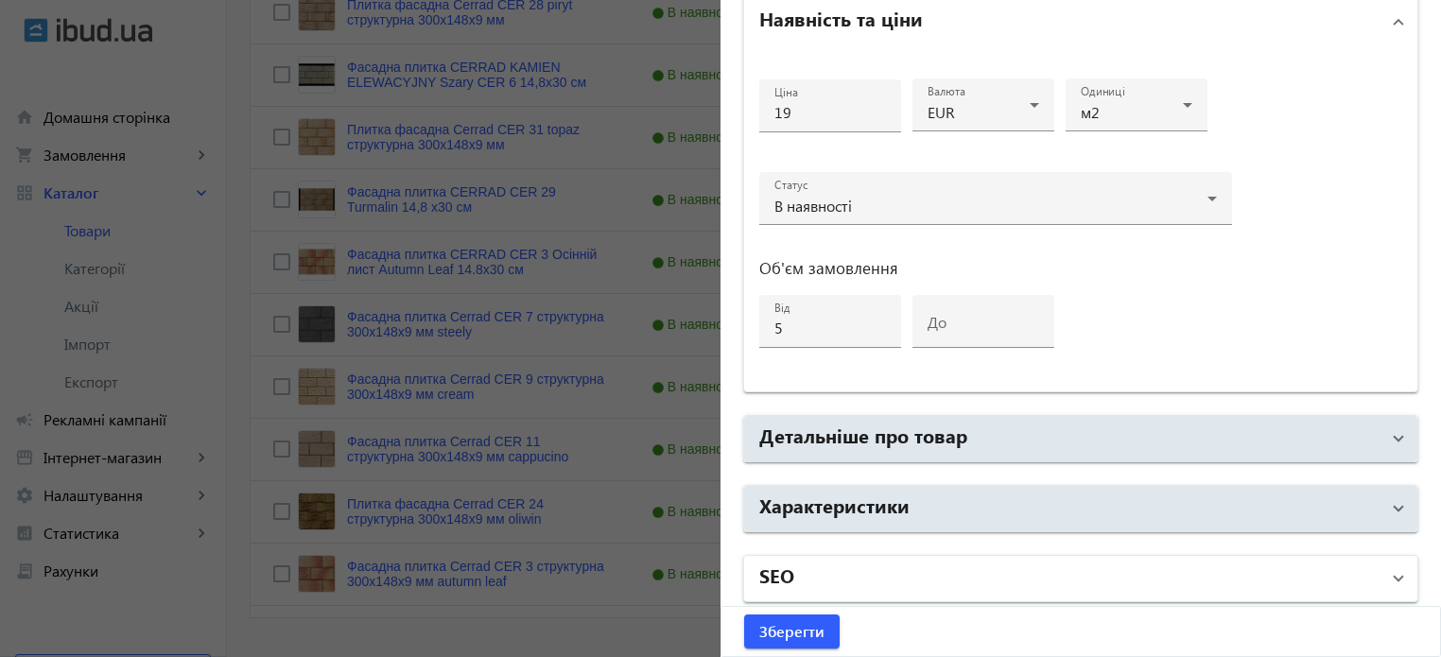
click at [836, 575] on mat-panel-title "SEO" at bounding box center [1069, 579] width 620 height 34
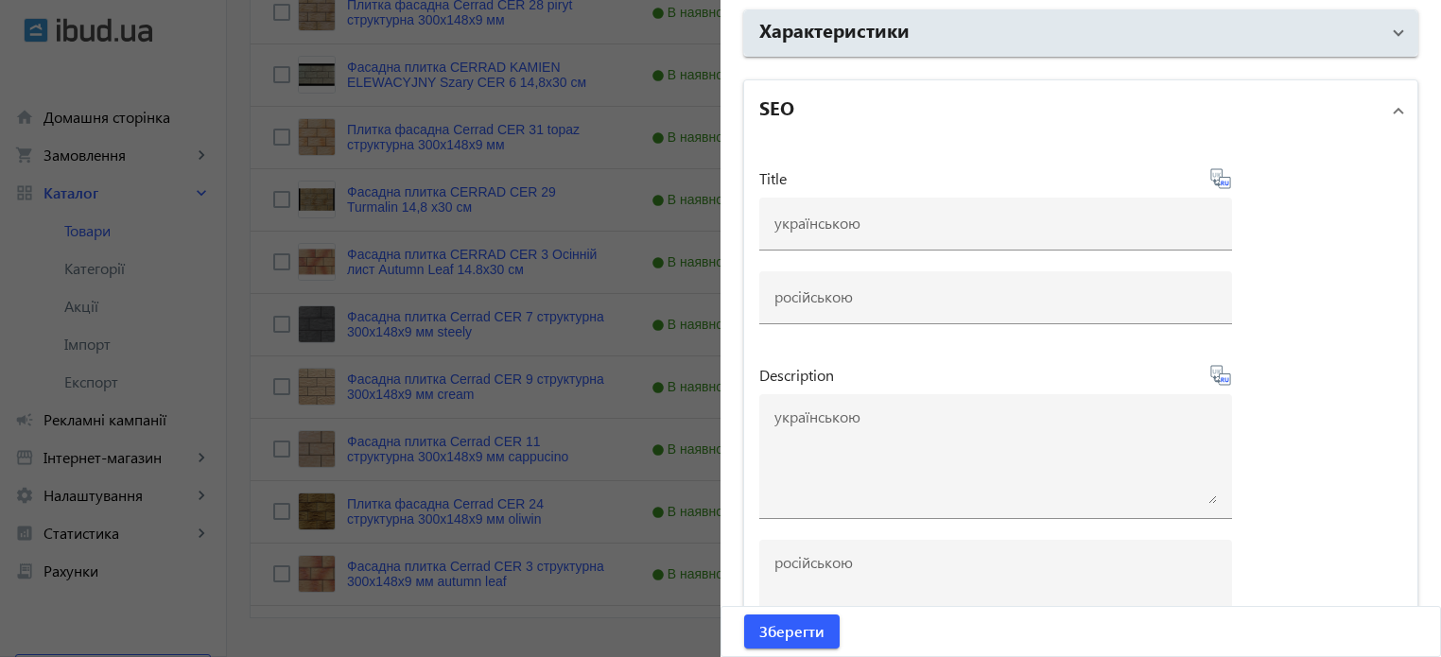
scroll to position [1482, 0]
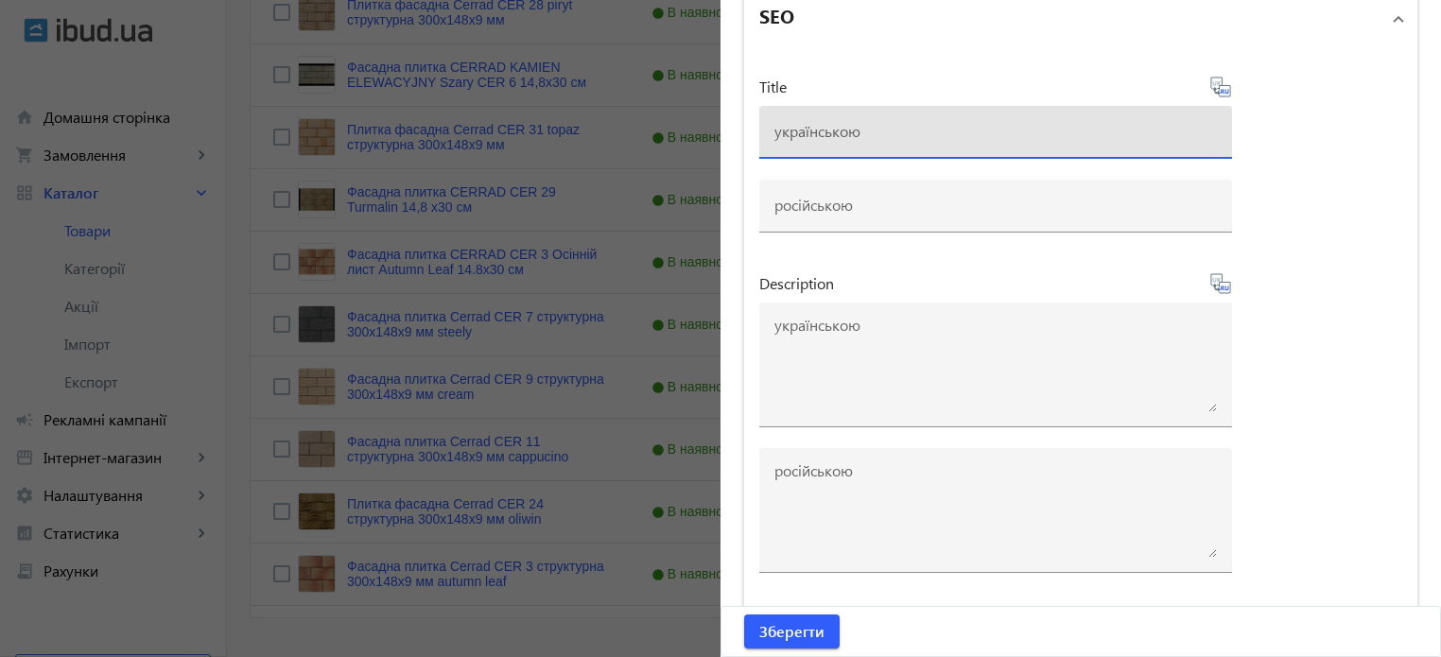
click at [818, 136] on div at bounding box center [995, 132] width 442 height 53
paste input "Фасадна плитка Cerrad CER 7 Steely 300x148x9 мм"
type input "Фасадна плитка Cerrad CER 7 Steely 300x148x9 мм"
click at [1219, 81] on icon at bounding box center [1220, 87] width 23 height 23
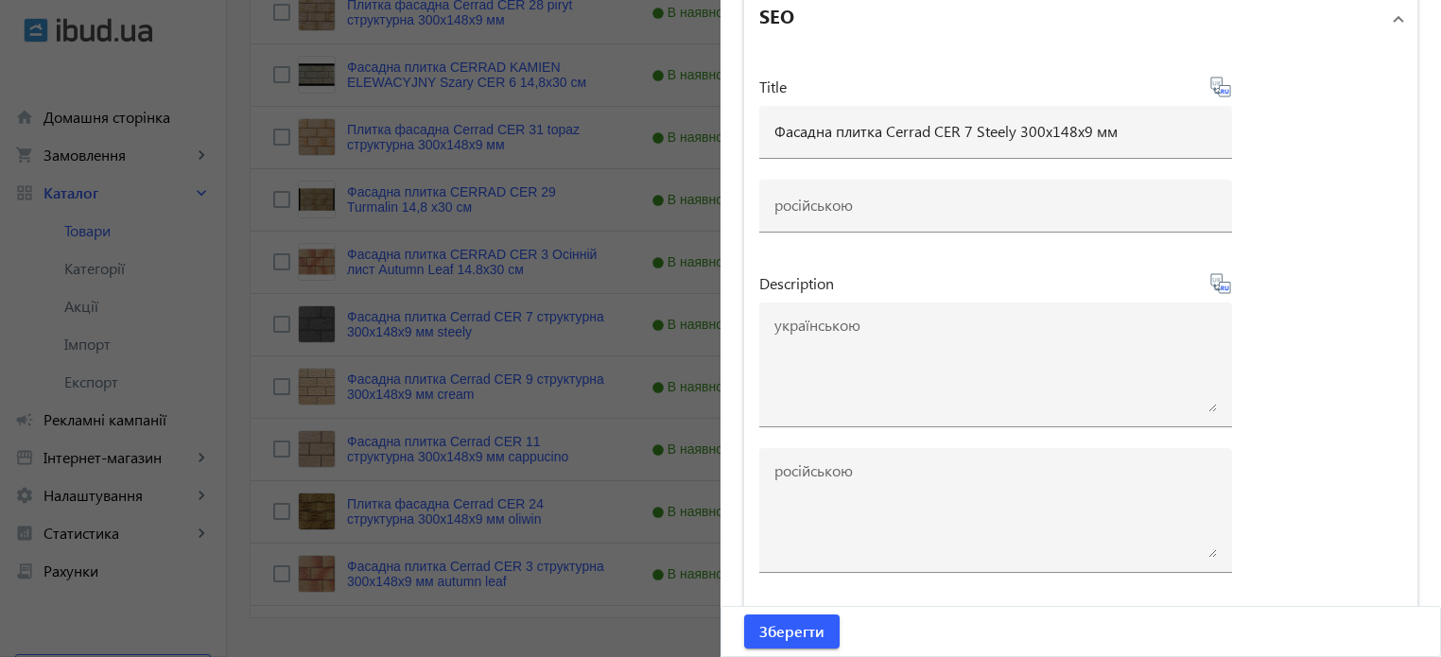
type input "Фасадная плитка Cerrad CER 7 Steely 300x148x9 мм"
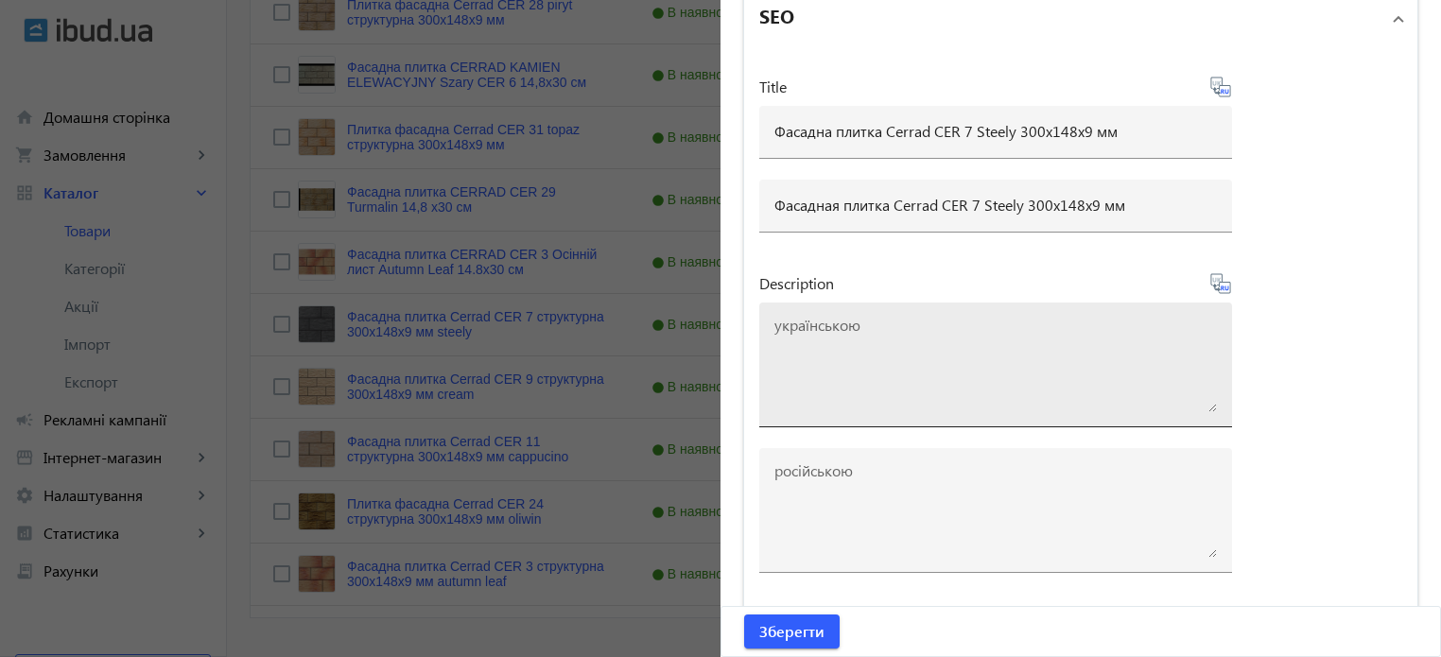
click at [980, 356] on textarea at bounding box center [995, 365] width 442 height 95
paste textarea "Фасадна плитка Cerrad CER 7 Steely 300x148x9 мм"
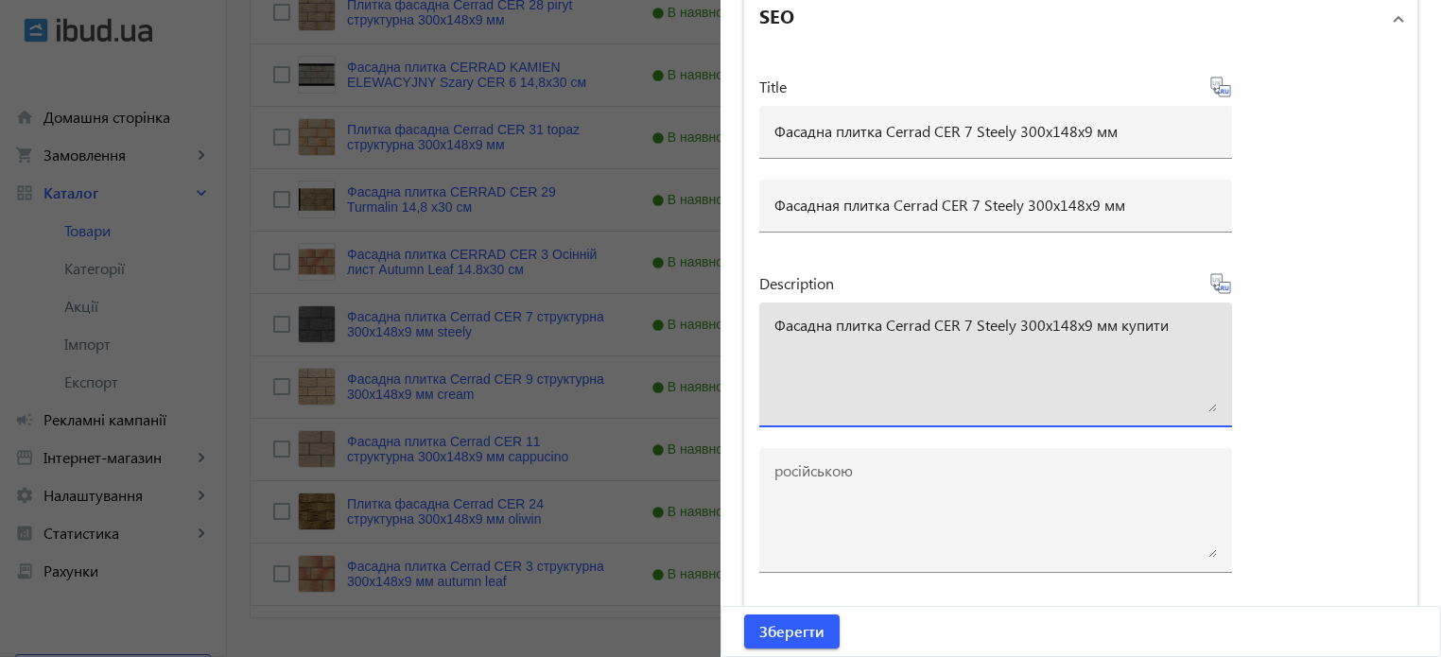
type textarea "Фасадна плитка Cerrad CER 7 Steely 300x148x9 мм купити"
click at [1222, 282] on icon at bounding box center [1220, 283] width 23 height 23
type textarea "Фасадная плитка Cerrad CER 7 Steely 300x148x9 мм купить"
drag, startPoint x: 1186, startPoint y: 325, endPoint x: 49, endPoint y: 179, distance: 1146.7
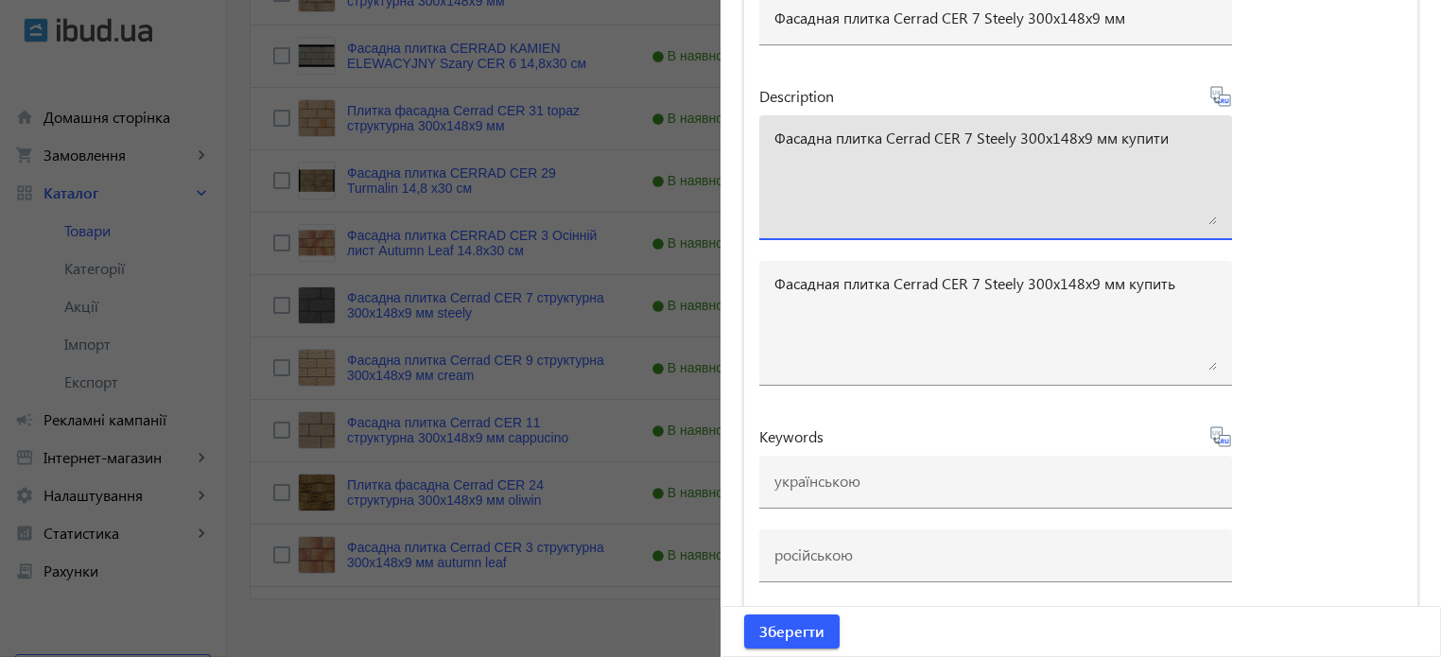
scroll to position [1181, 0]
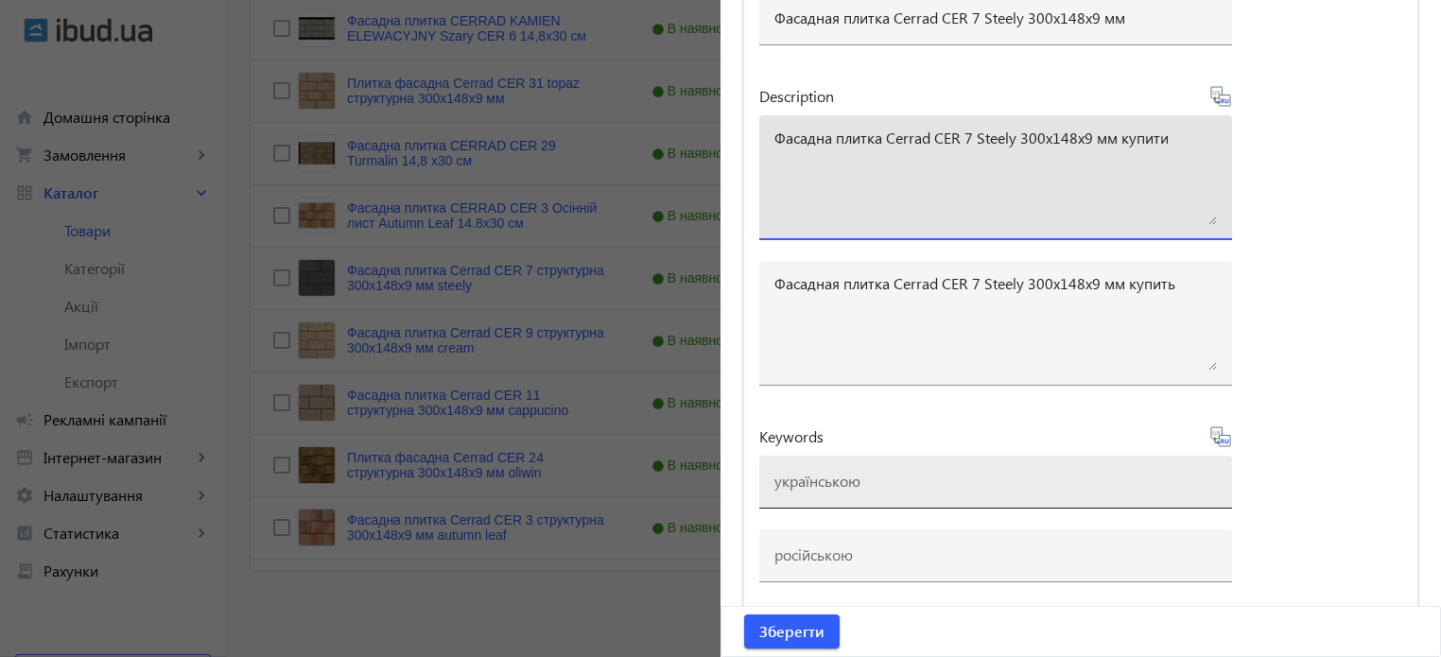
click at [840, 474] on input at bounding box center [995, 481] width 442 height 20
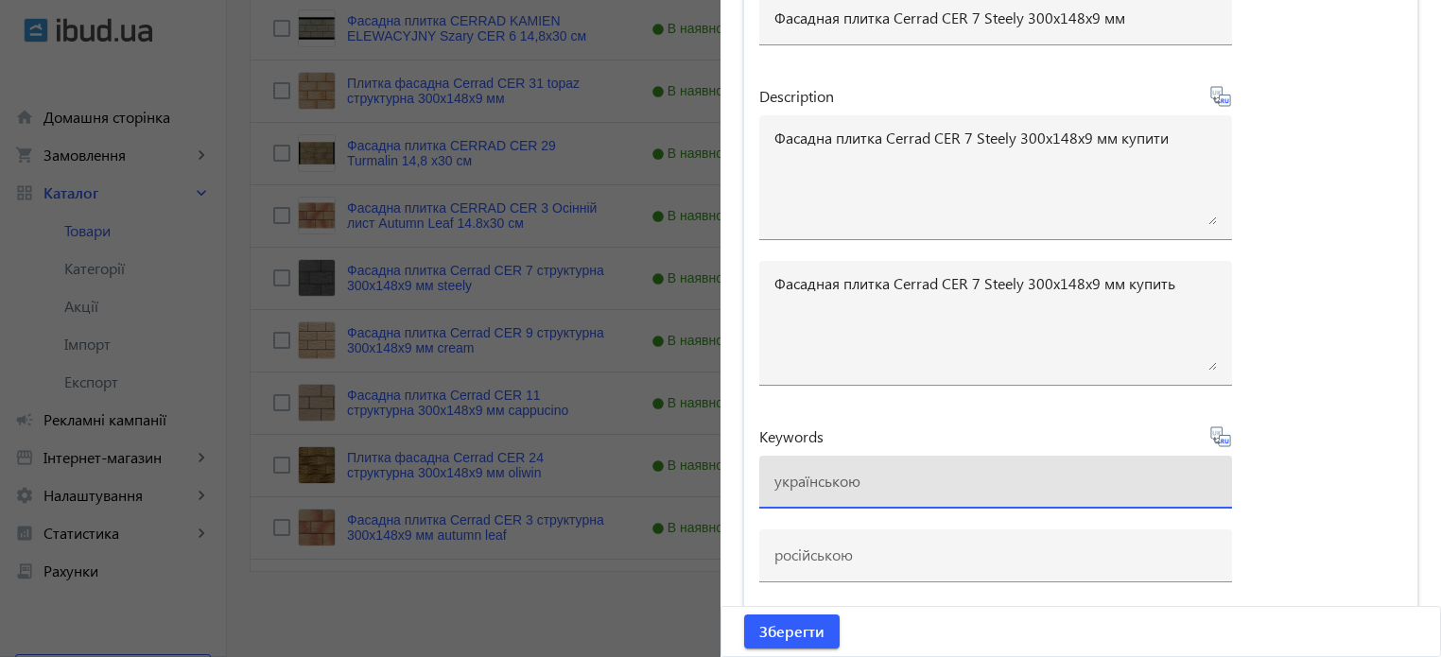
paste input "плитка cerrad, плитка cerrad cer 7 steely"
type input "плитка cerrad, плитка cerrad cer 7 steely"
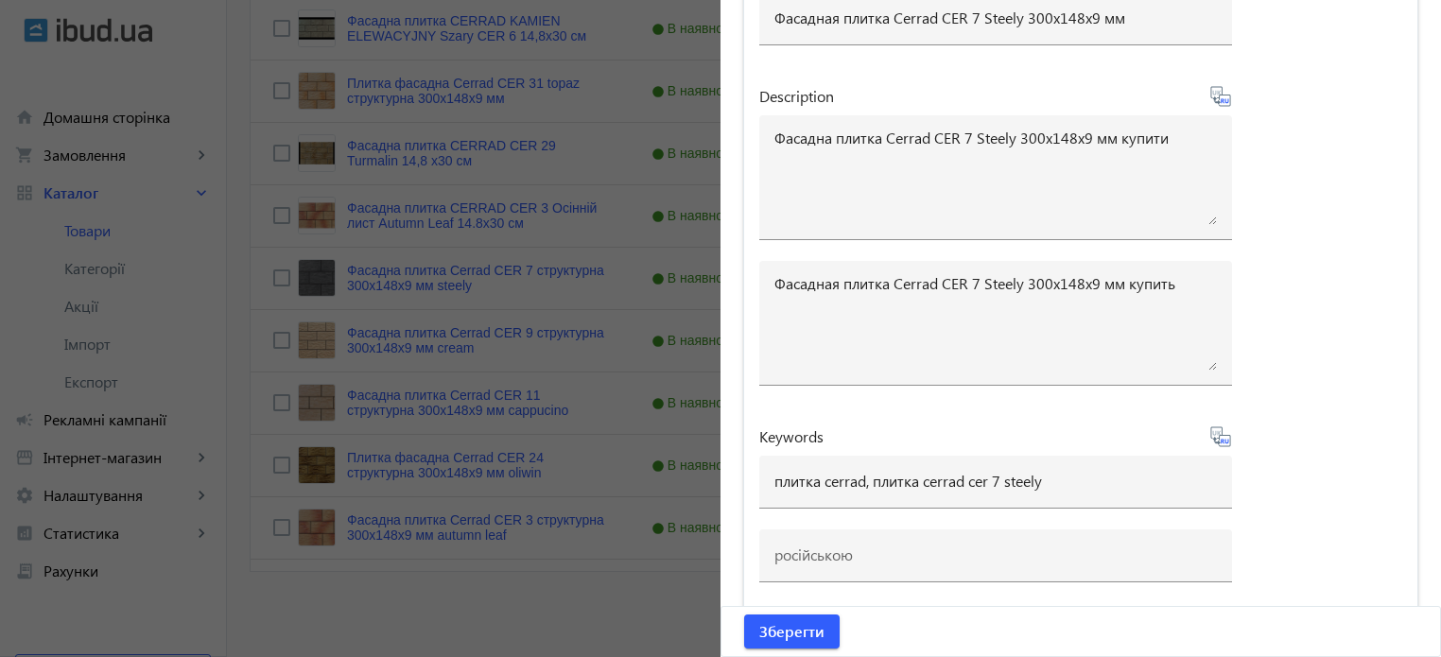
click at [1221, 439] on icon at bounding box center [1223, 441] width 4 height 5
type input "плитка cerrad, плитка cerrad cer 7 steely"
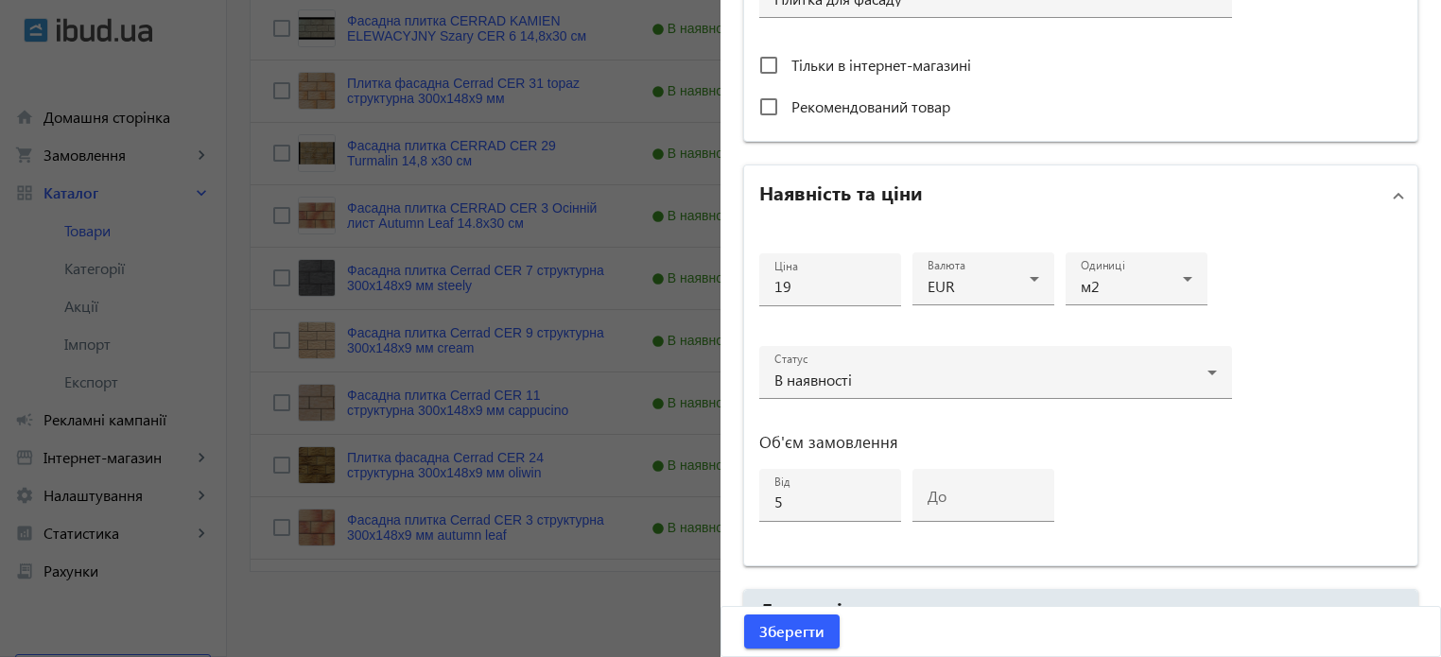
scroll to position [724, 0]
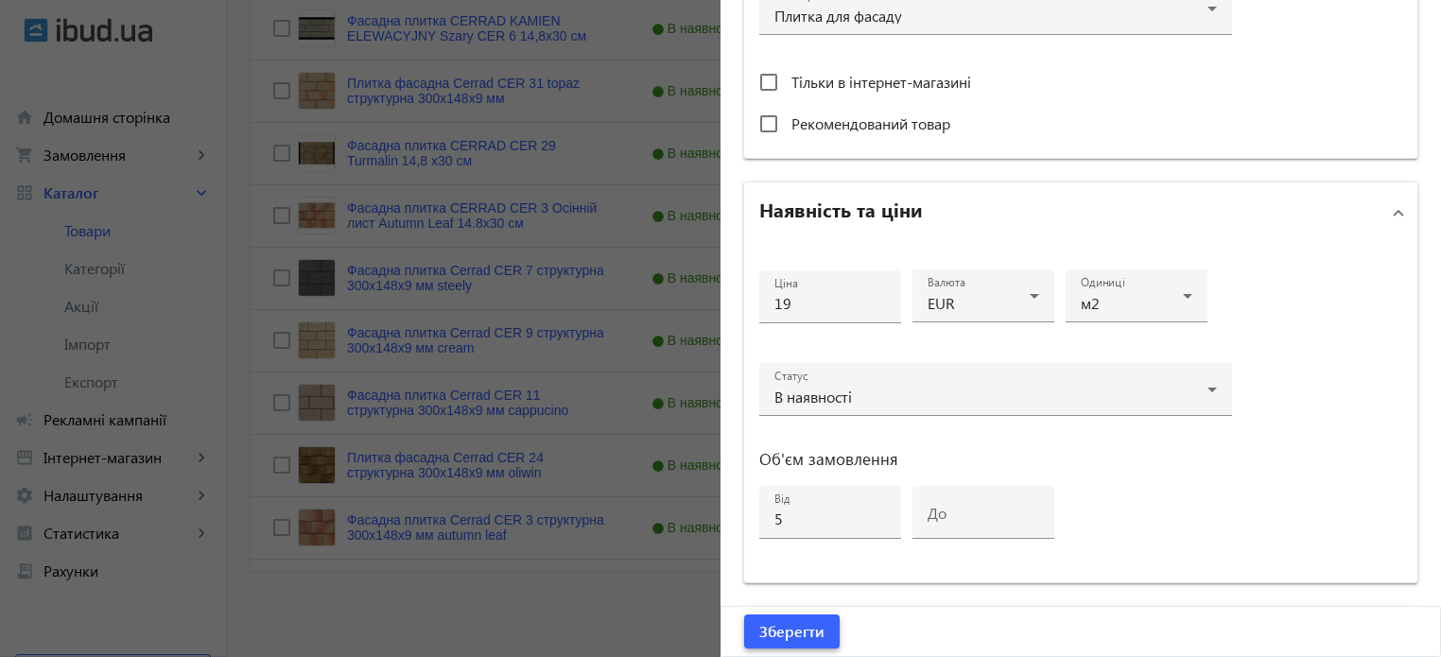
click at [807, 636] on span "Зберегти" at bounding box center [791, 631] width 65 height 21
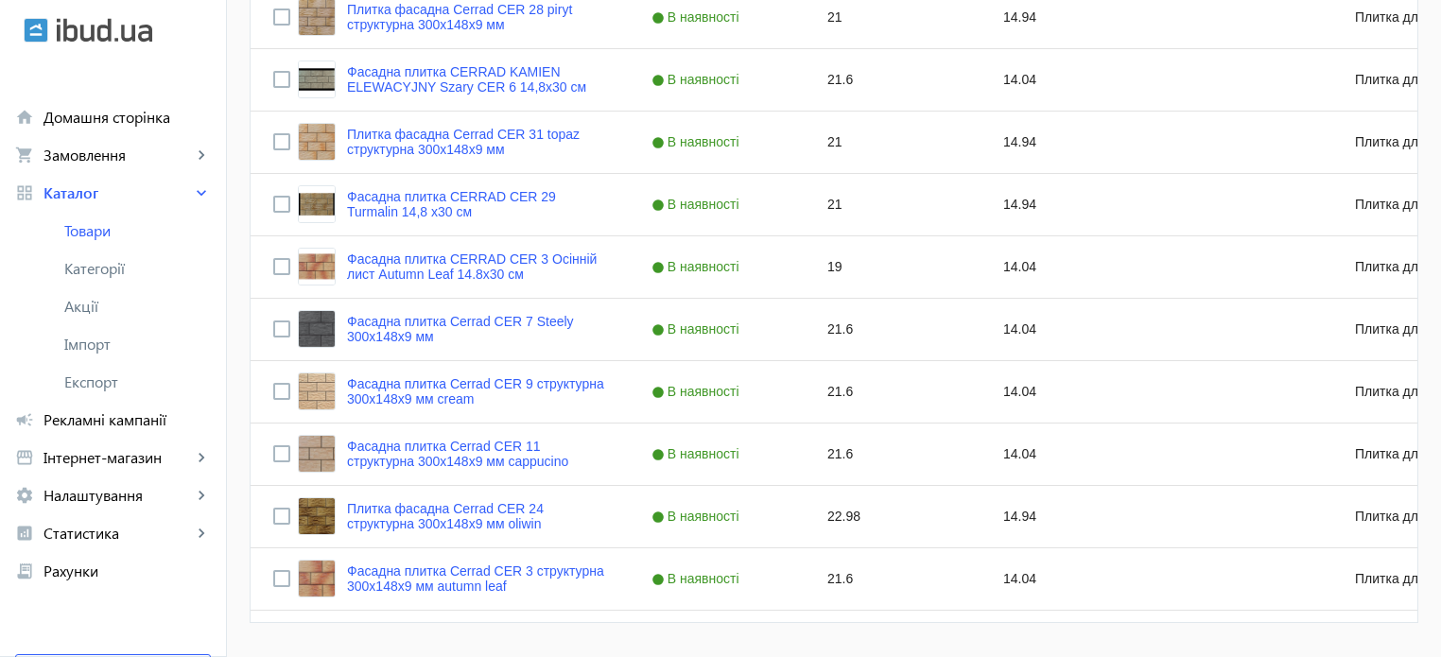
scroll to position [1134, 0]
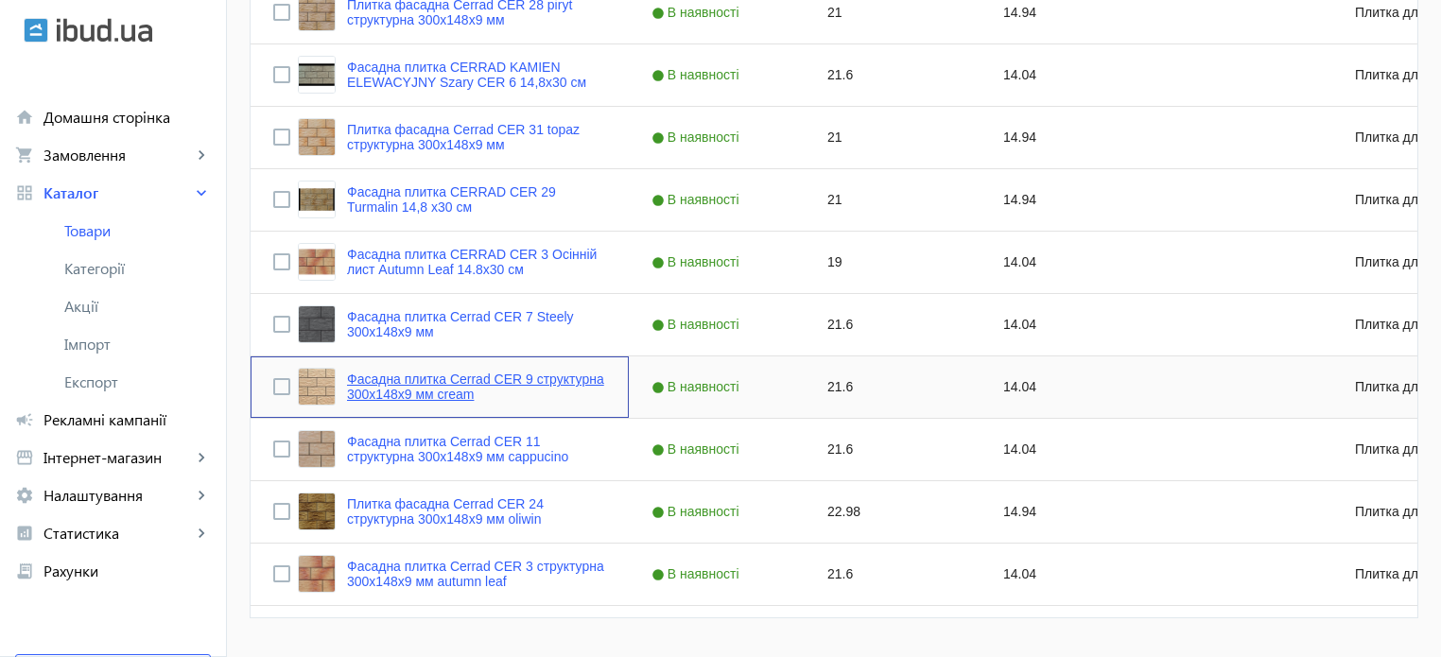
click at [446, 382] on link "Фасадна плитка Cerrad CER 9 структурна 300x148x9 мм cream" at bounding box center [476, 387] width 259 height 30
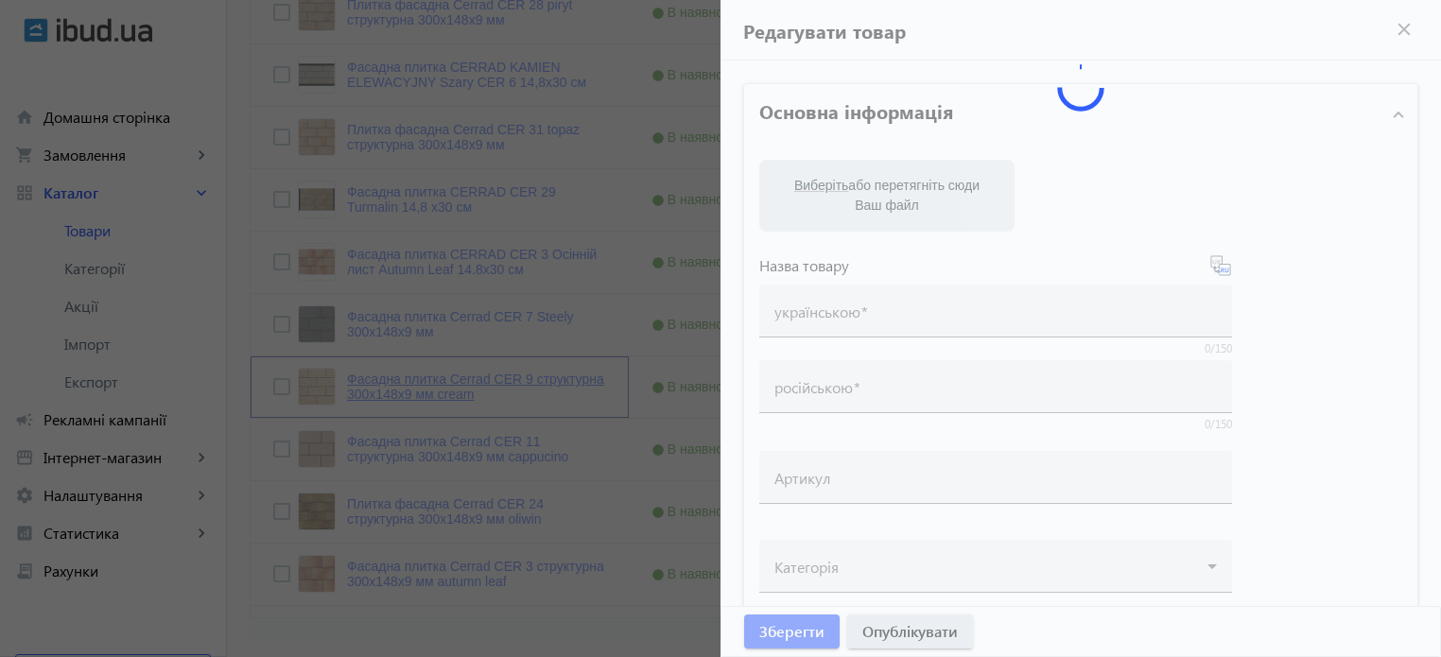
type input "Фасадна плитка Cerrad CER 9 структурна 300x148x9 мм cream"
type input "Фасадная плитка Cerrad CER 9 структурная 300x148x9 мм cream"
type input "21.6"
type input "5"
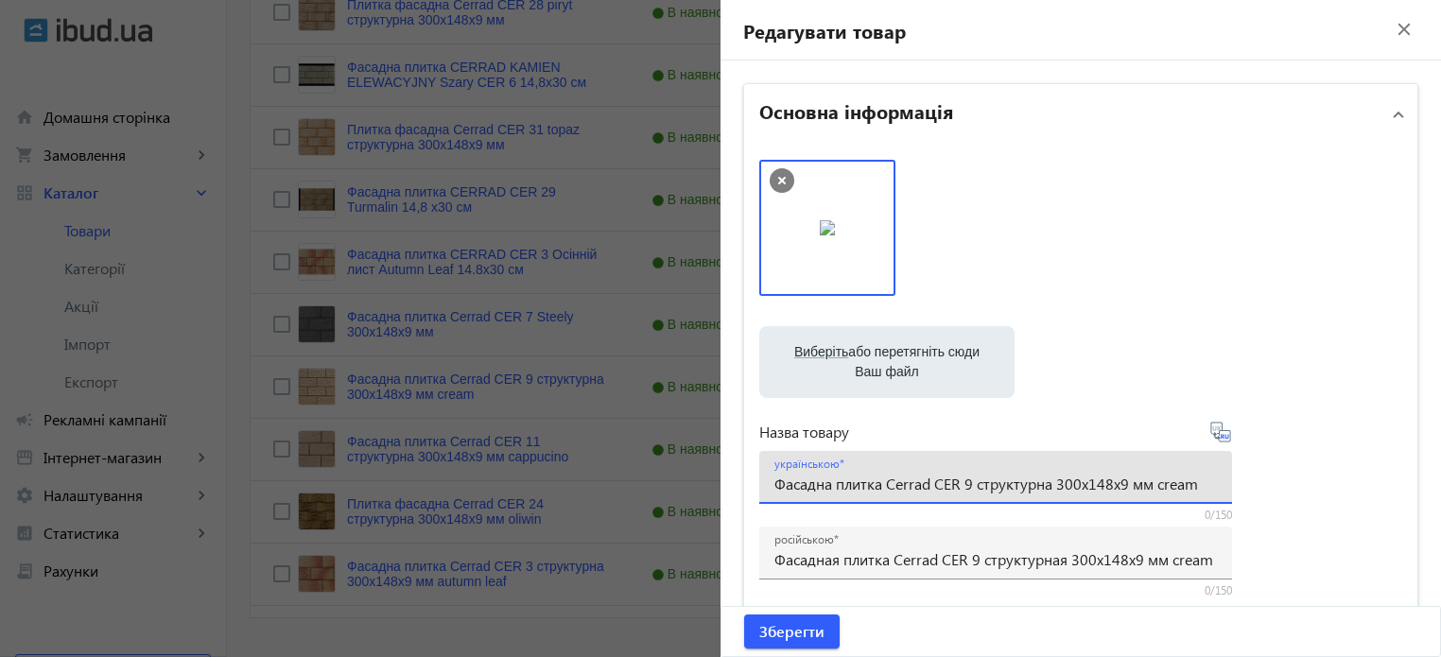
click at [1047, 485] on input "Фасадна плитка Cerrad CER 9 структурна 300x148x9 мм cream" at bounding box center [995, 484] width 442 height 20
drag, startPoint x: 1114, startPoint y: 477, endPoint x: 1386, endPoint y: 491, distance: 272.6
click at [1386, 491] on div "Виберіть або перетягніть сюди Ваш файл 58944e2d70ca01838-1486114054-I6RstQ.jpg …" at bounding box center [1080, 513] width 643 height 707
type input "Фасадна плитка Cerrad CER 9 Cream 300x148x9 мм"
click at [1225, 438] on icon at bounding box center [1227, 436] width 4 height 5
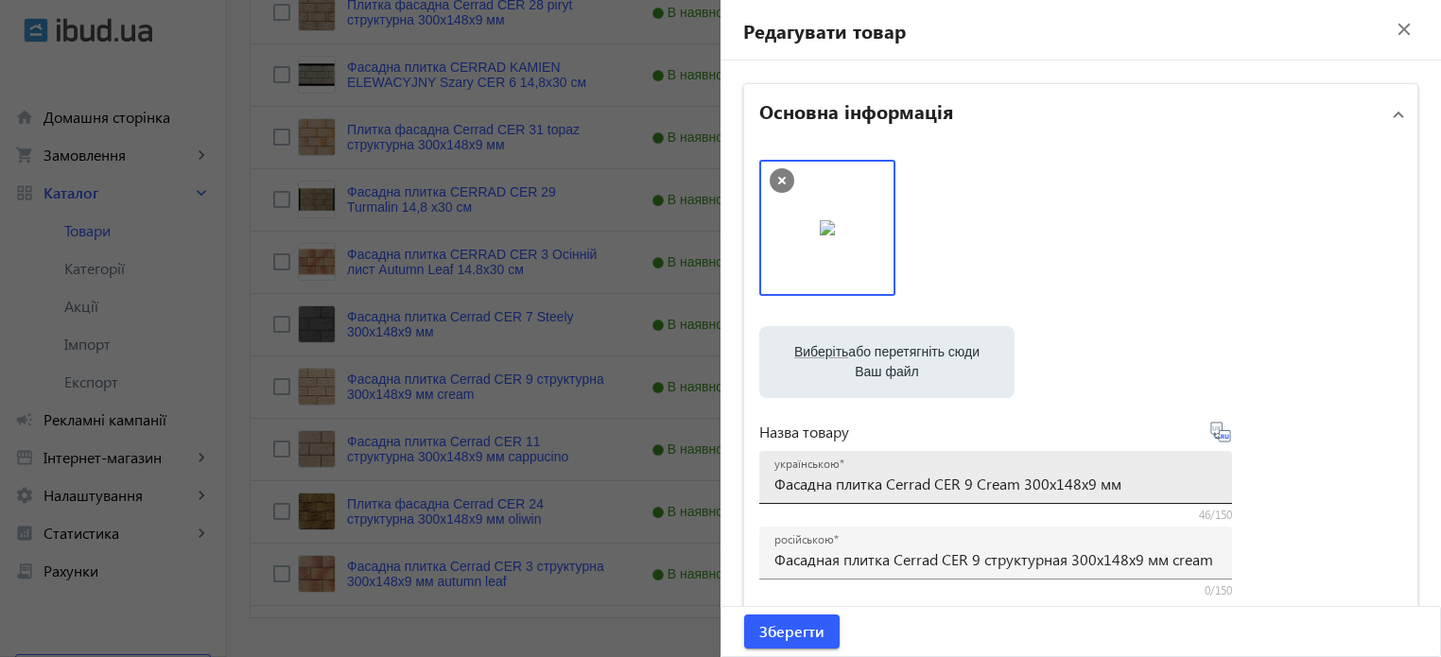
type input "Фасадная плитка Cerrad CER 9 Cream 300x148x9 мм"
drag, startPoint x: 1114, startPoint y: 479, endPoint x: 0, endPoint y: 418, distance: 1115.4
click at [1016, 487] on input "Фасадна плитка Cerrad CER 9 Cream 300x148x9 мм" at bounding box center [995, 484] width 442 height 20
click at [981, 487] on input "Фасадна плитка Cerrad CER 9 Cream 300x148x9 мм" at bounding box center [995, 484] width 442 height 20
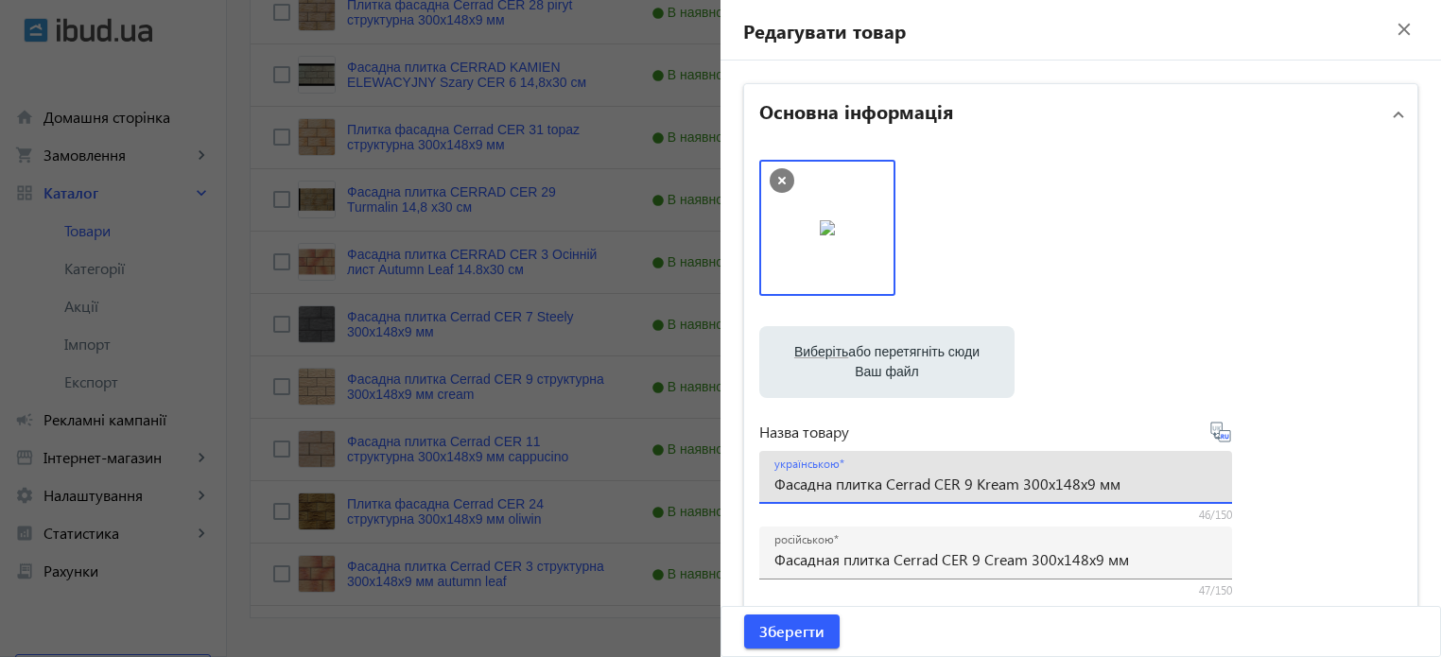
click at [1004, 484] on input "Фасадна плитка Cerrad CER 9 Kream 300x148x9 мм" at bounding box center [995, 484] width 442 height 20
type input "Фасадна плитка Cerrad CER 9 Krem 300x148x9 мм"
click at [1222, 434] on icon at bounding box center [1220, 432] width 23 height 23
type input "Фасадная плитка Cerrad CER 9 Krem 300x148x9 мм"
drag, startPoint x: 1134, startPoint y: 482, endPoint x: 0, endPoint y: 442, distance: 1135.2
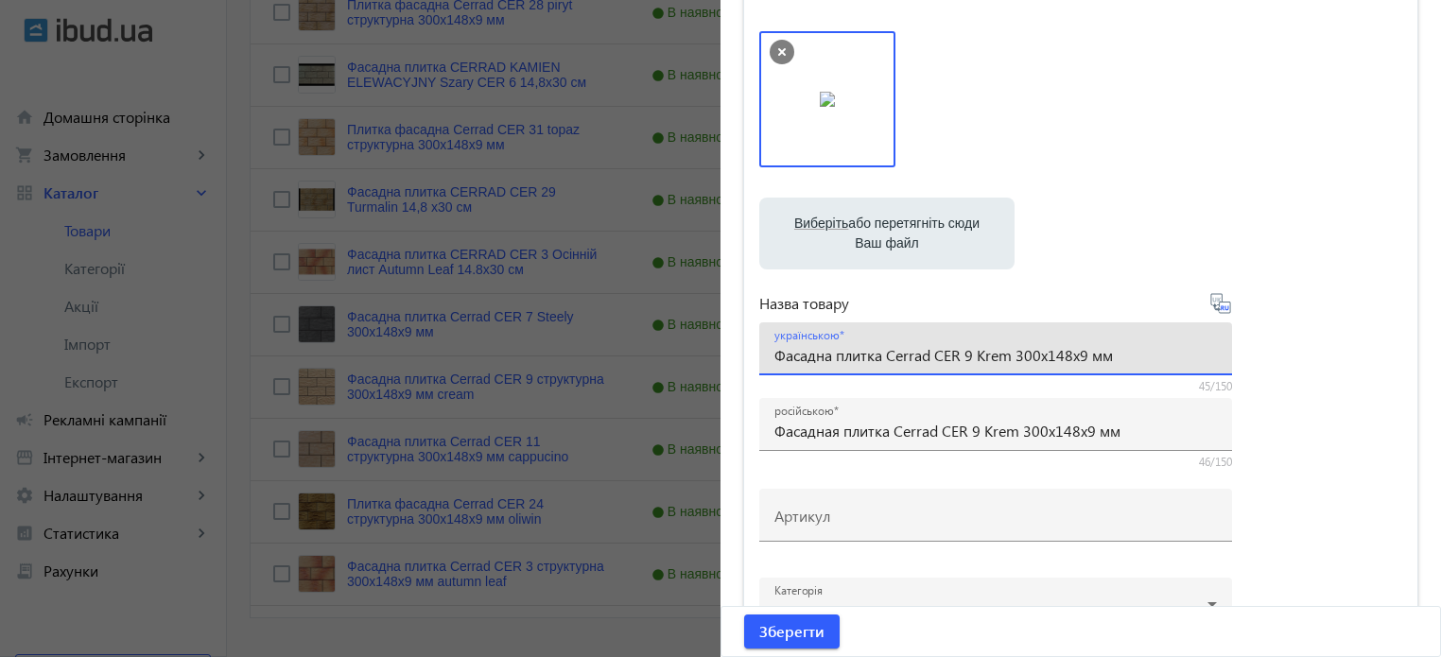
scroll to position [473, 0]
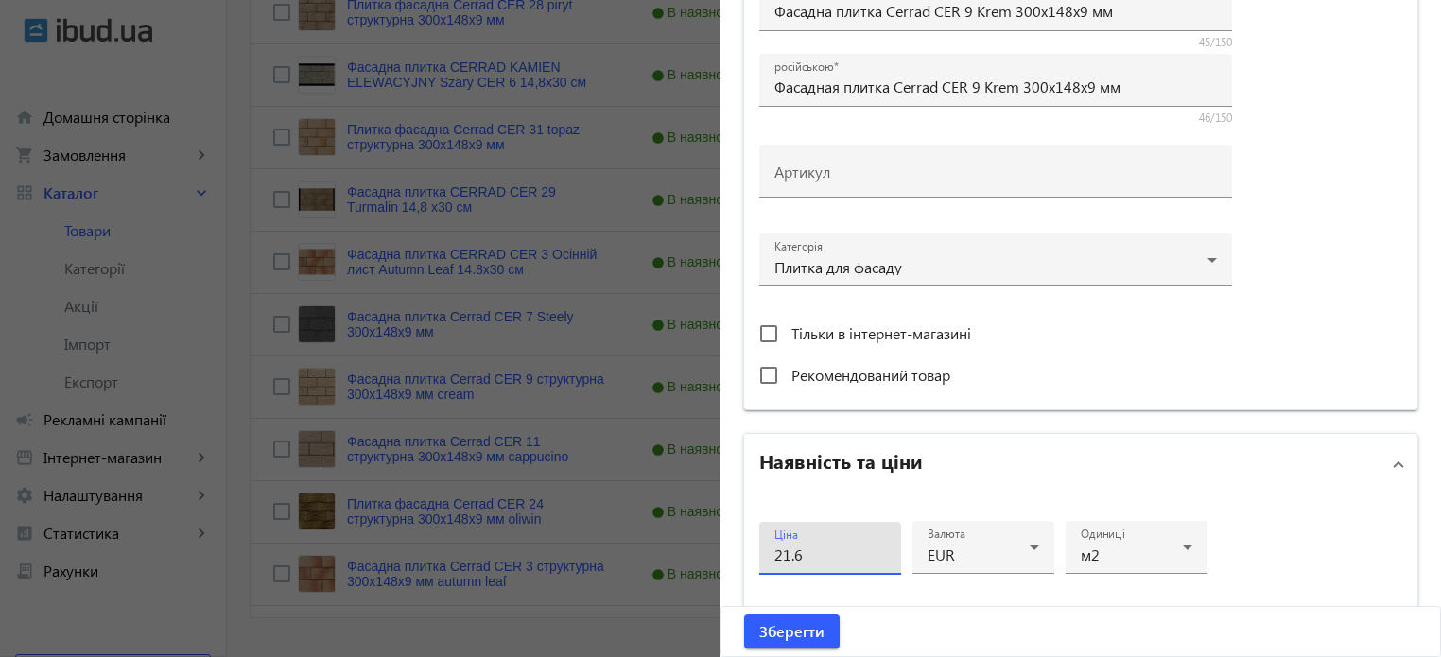
drag, startPoint x: 813, startPoint y: 559, endPoint x: 611, endPoint y: 551, distance: 202.5
type input "19"
click at [1290, 505] on div "Ціна 19 Валюта EUR Одиниці м2 Статус В наявності Об'єм замовлення від 5 до" at bounding box center [1080, 663] width 673 height 339
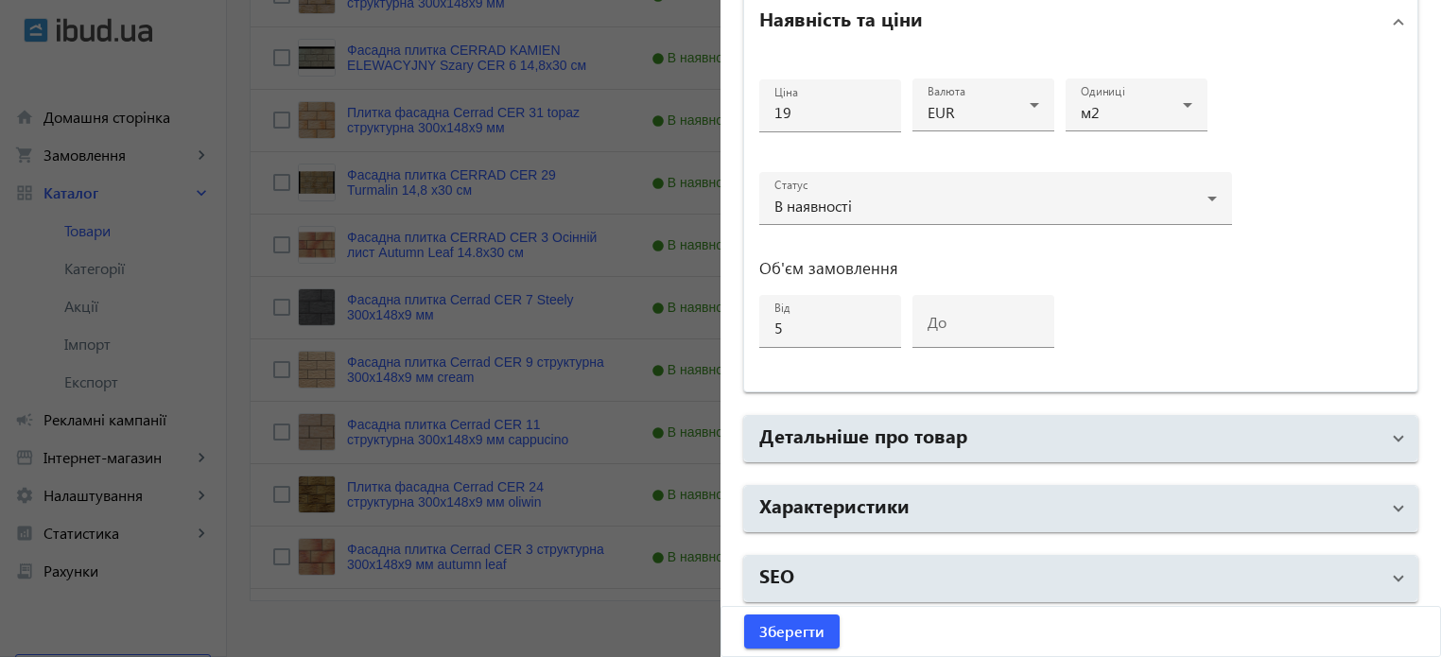
scroll to position [1181, 0]
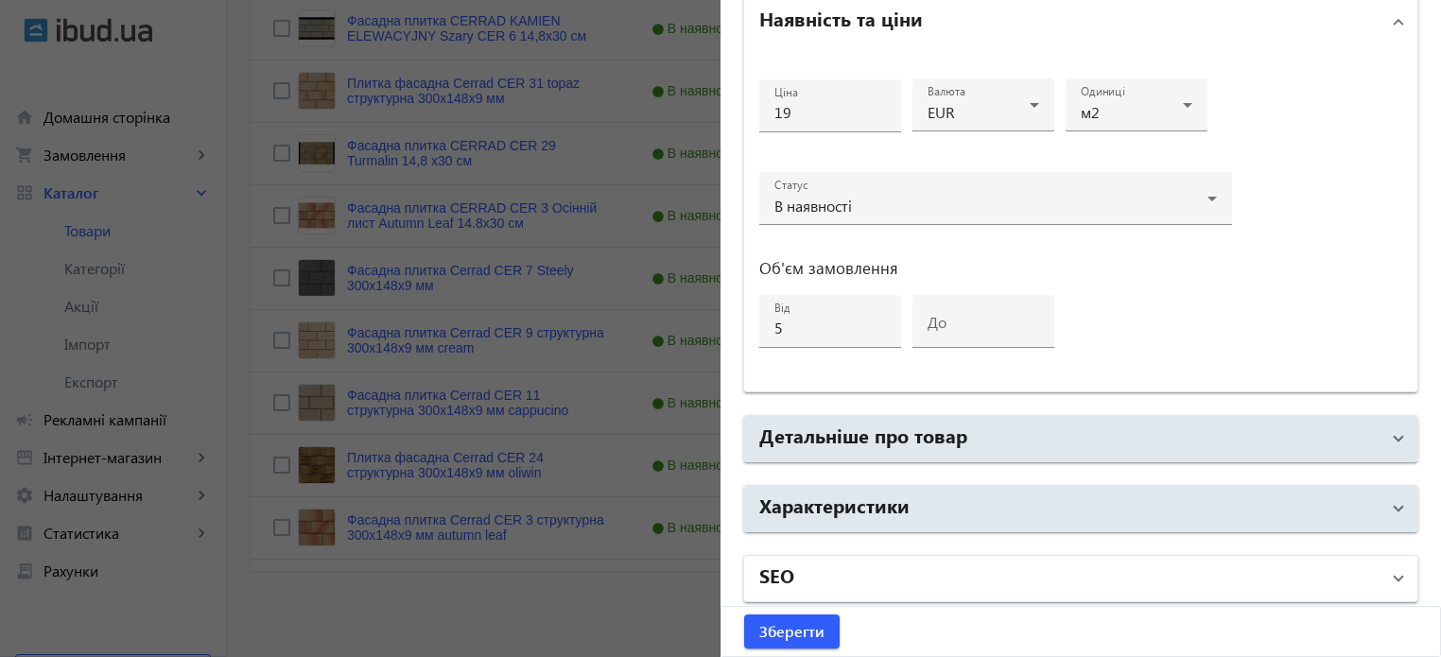
click at [842, 576] on mat-panel-title "SEO" at bounding box center [1069, 579] width 620 height 34
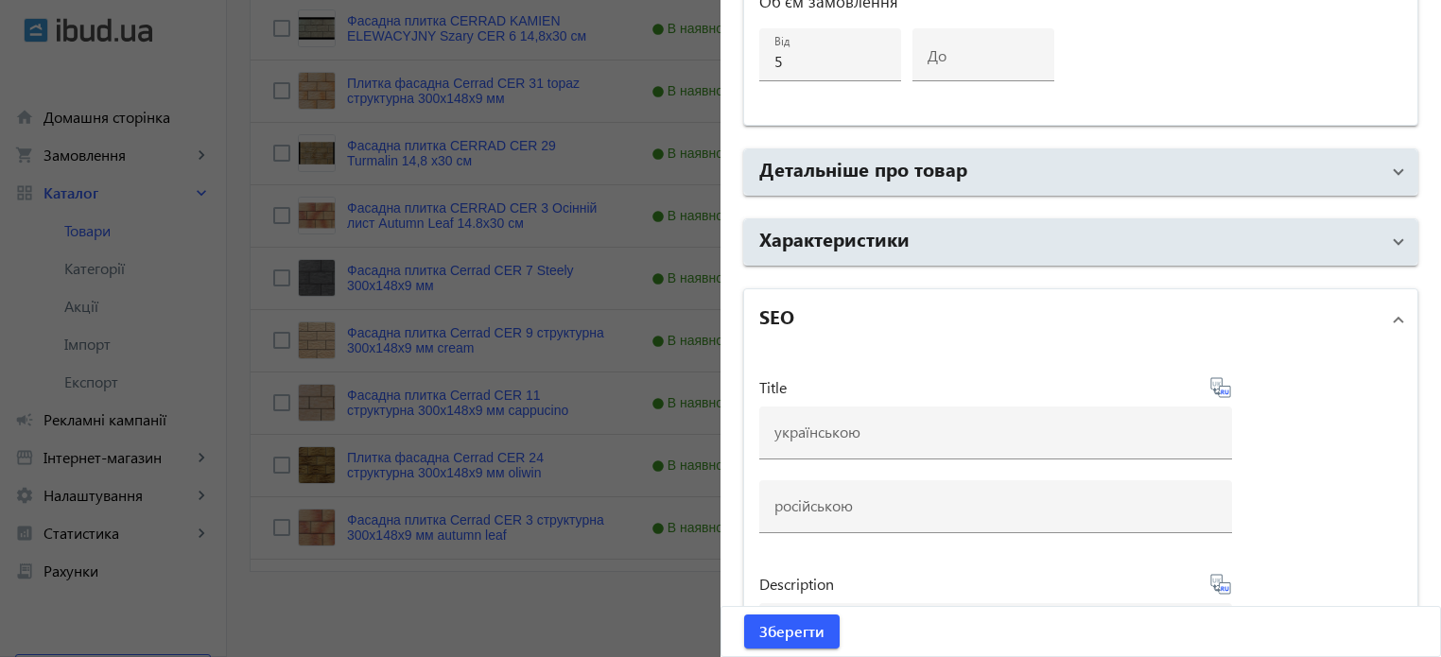
scroll to position [1199, 0]
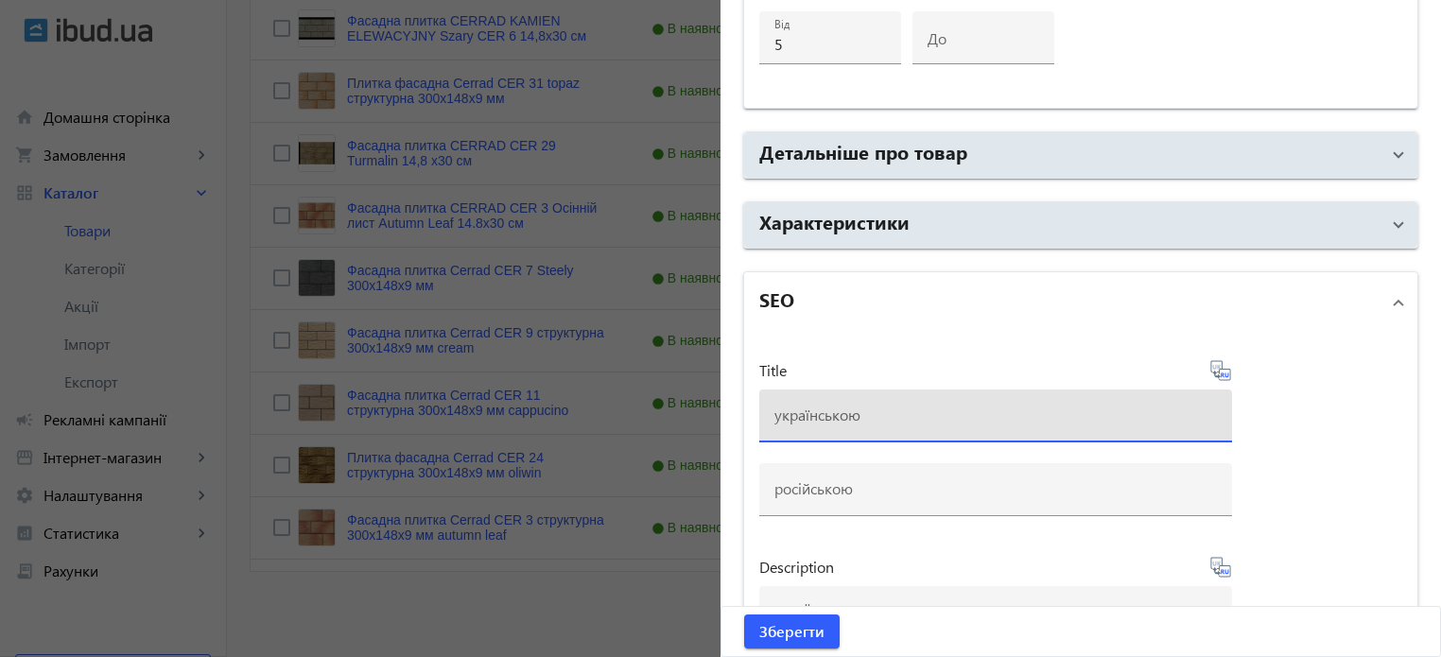
click at [825, 411] on input at bounding box center [995, 415] width 442 height 20
paste input "Фасадна плитка Cerrad CER 9 Krem 300x148x9 мм"
type input "Фасадна плитка Cerrad CER 9 Krem 300x148x9 мм"
click at [1217, 369] on icon at bounding box center [1220, 370] width 23 height 23
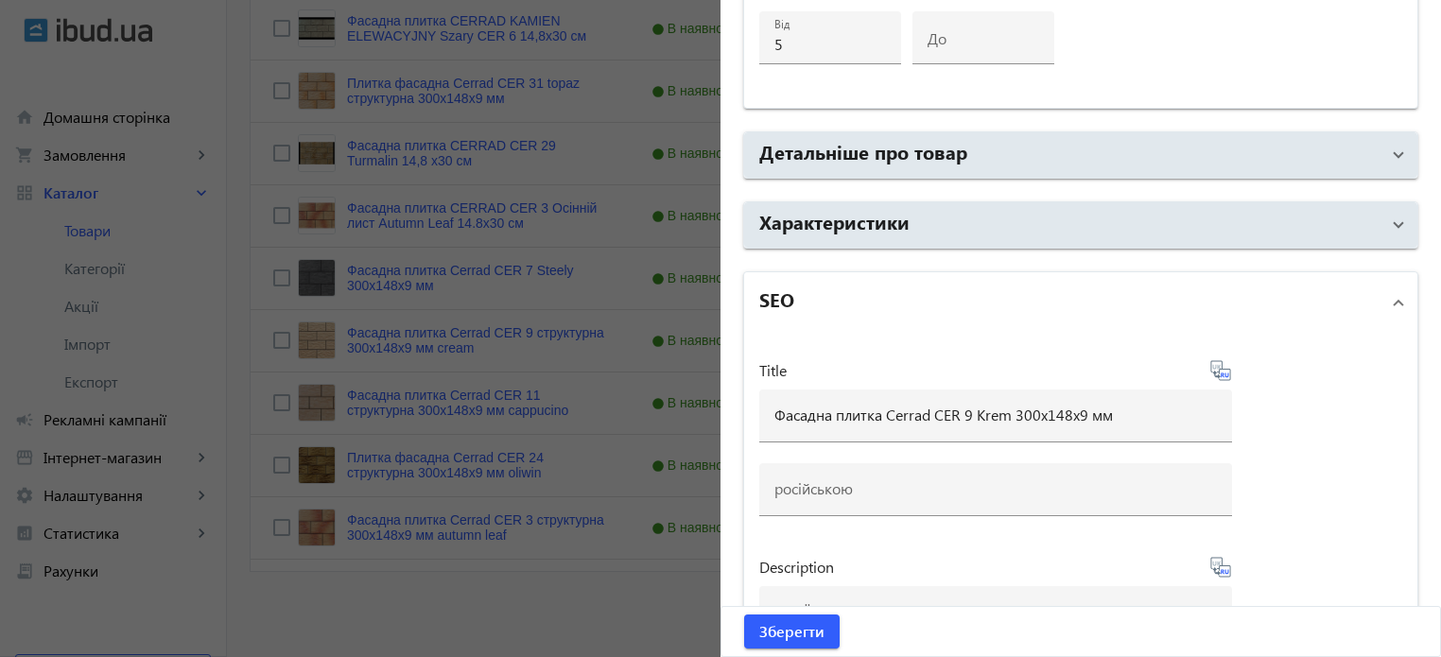
type input "Фасадная плитка Cerrad CER 9 Krem 300x148x9 мм"
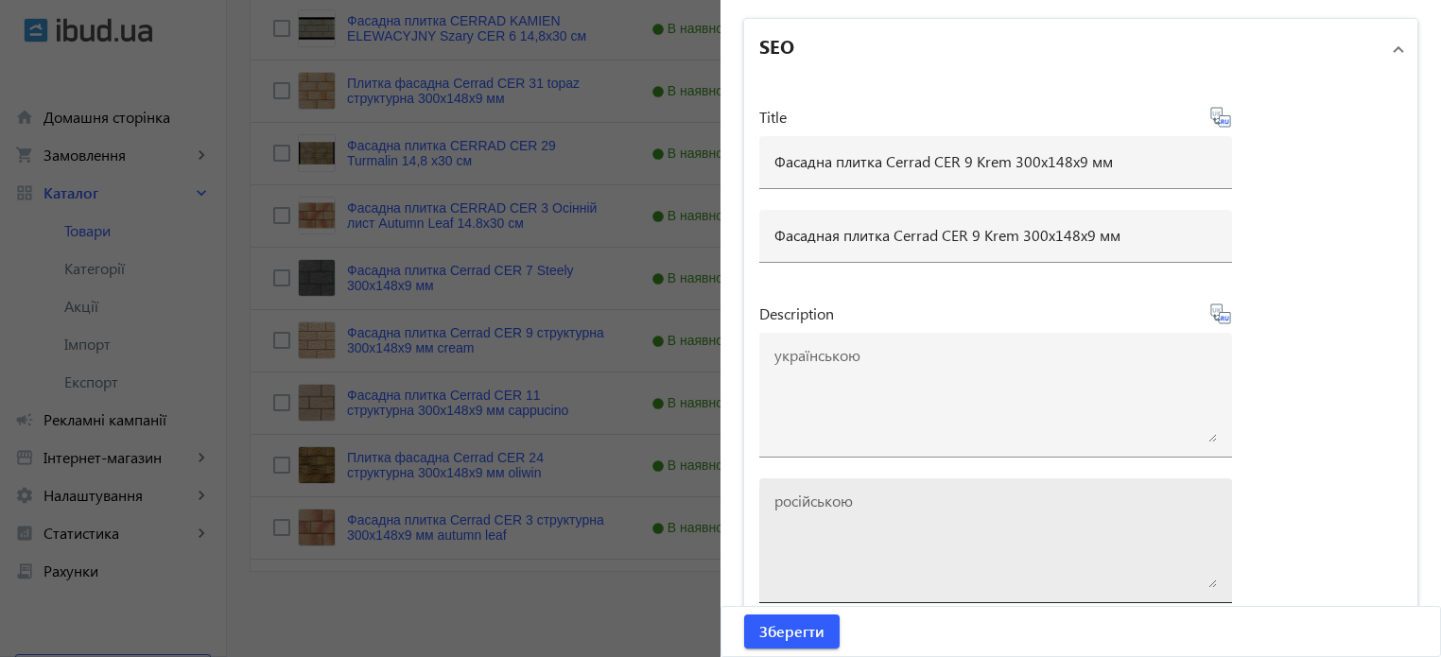
scroll to position [1482, 0]
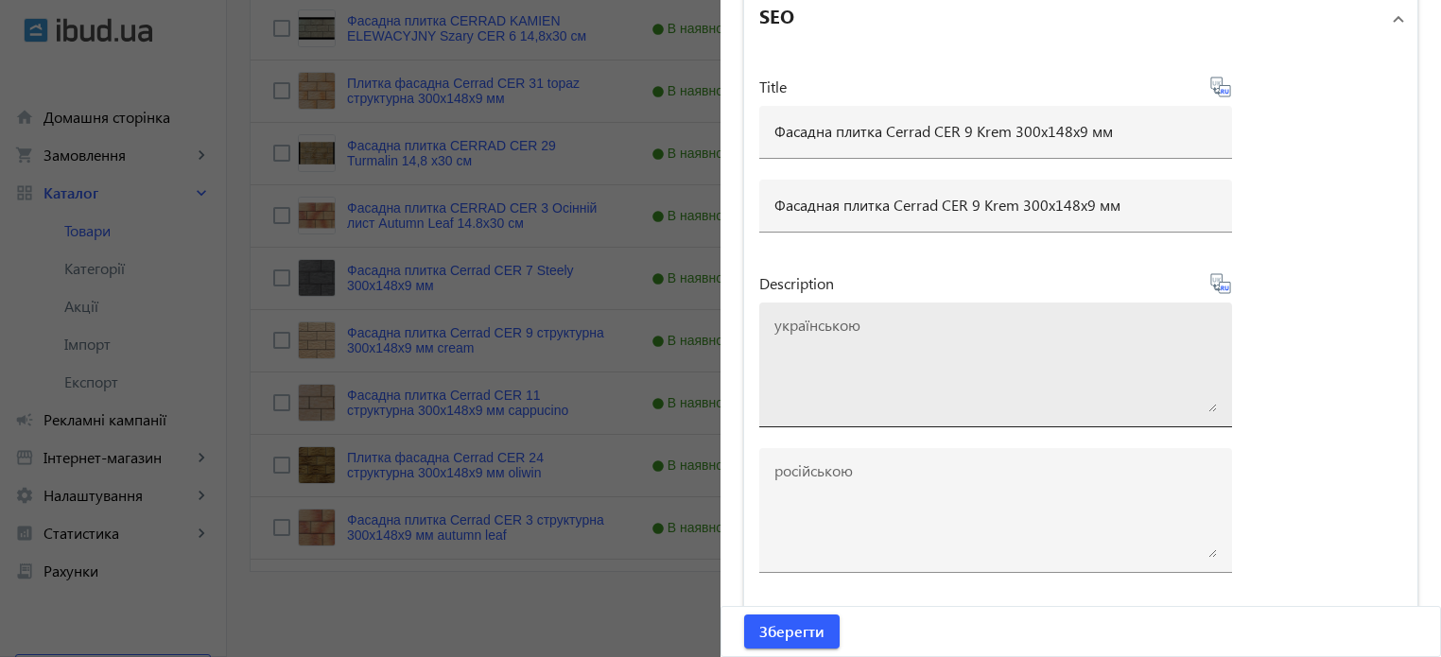
click at [830, 355] on textarea at bounding box center [995, 365] width 442 height 95
paste textarea "Фасадна плитка Cerrad CER 9 Krem 300x148x9 мм"
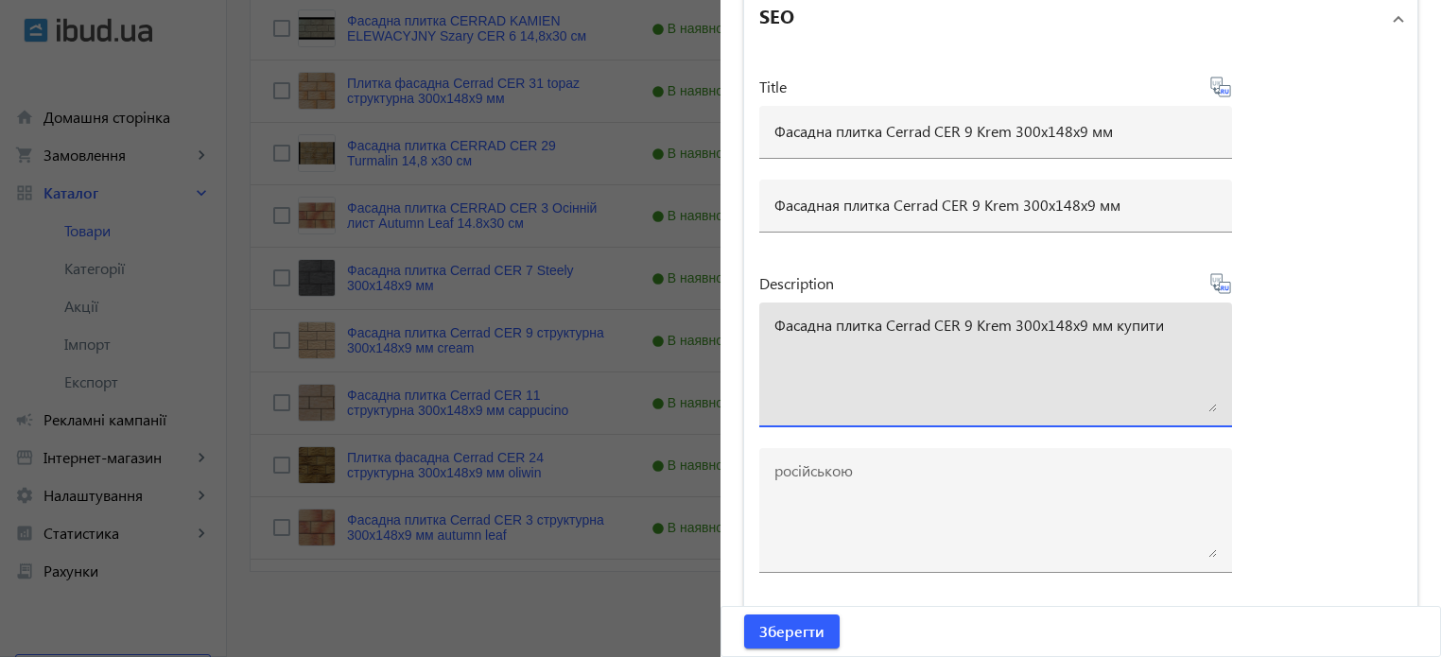
type textarea "Фасадна плитка Cerrad CER 9 Krem 300x148x9 мм купити"
click at [1225, 279] on icon at bounding box center [1220, 283] width 23 height 23
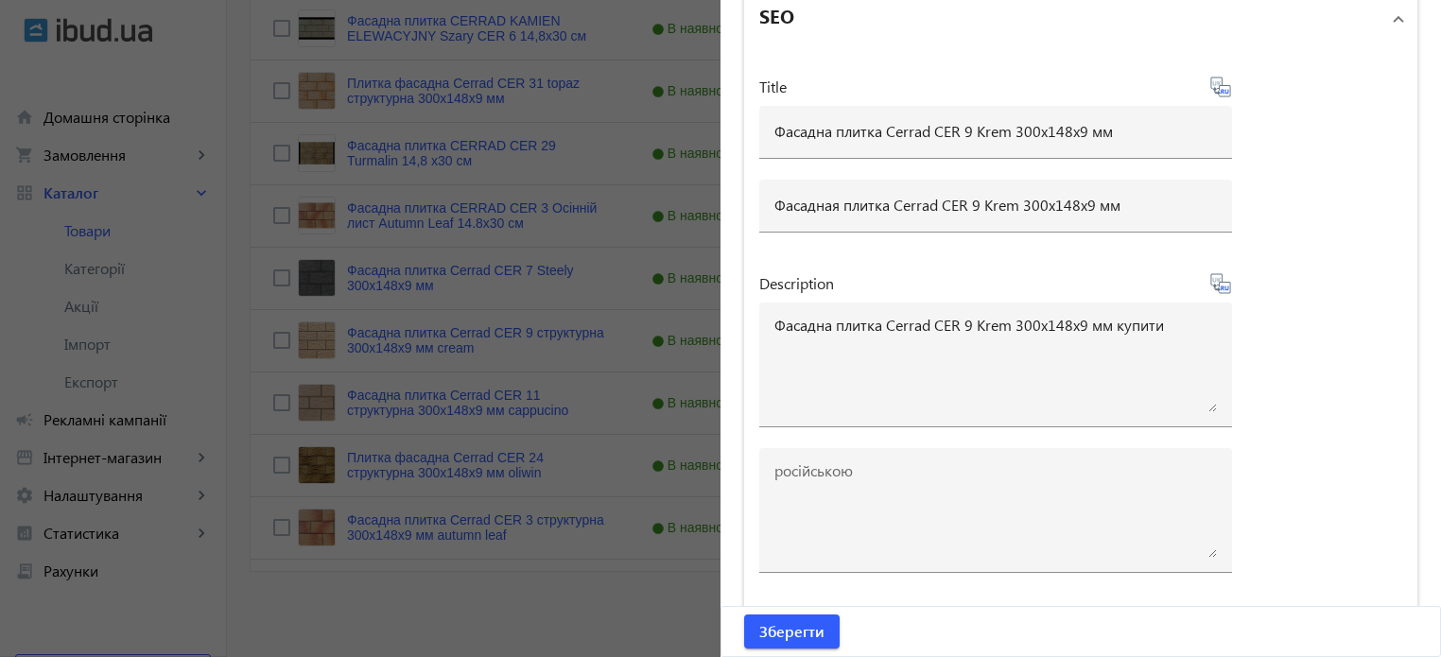
type textarea "Фасадная плитка Cerrad CER 9 Krem 300x148x9 мм купить"
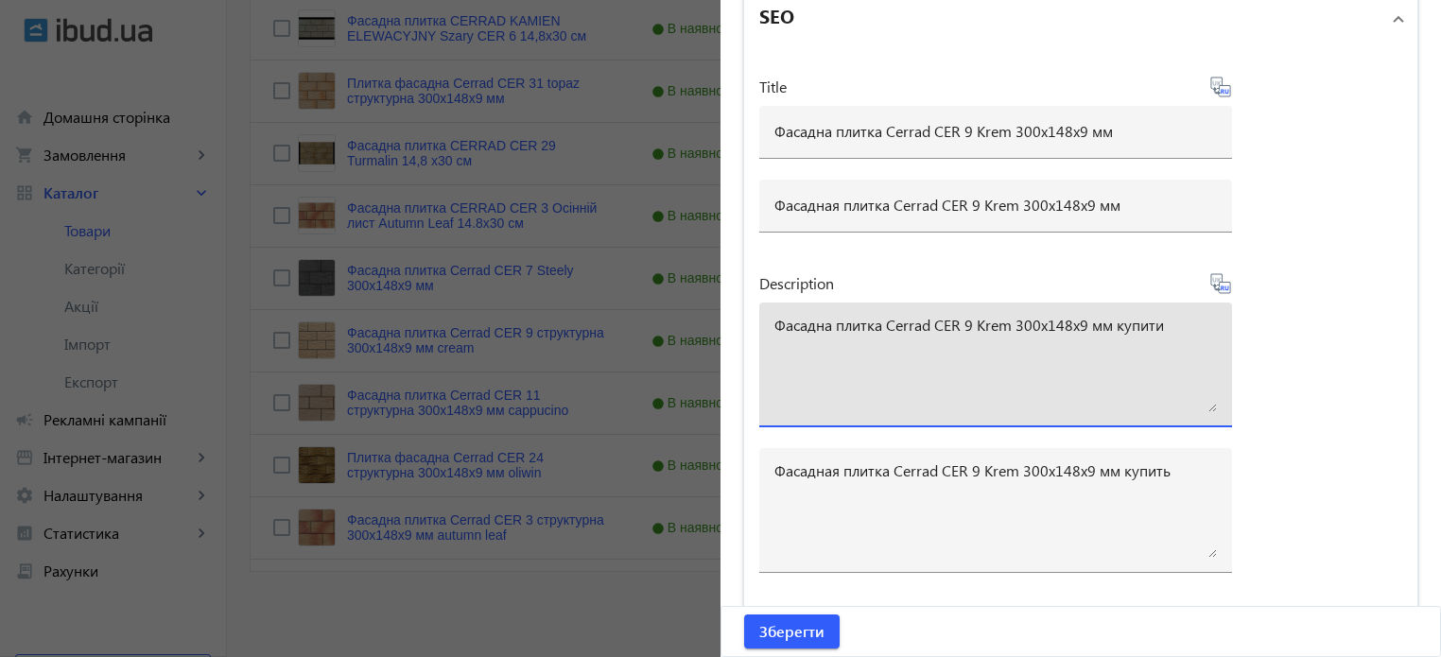
drag, startPoint x: 1172, startPoint y: 317, endPoint x: 0, endPoint y: 275, distance: 1173.1
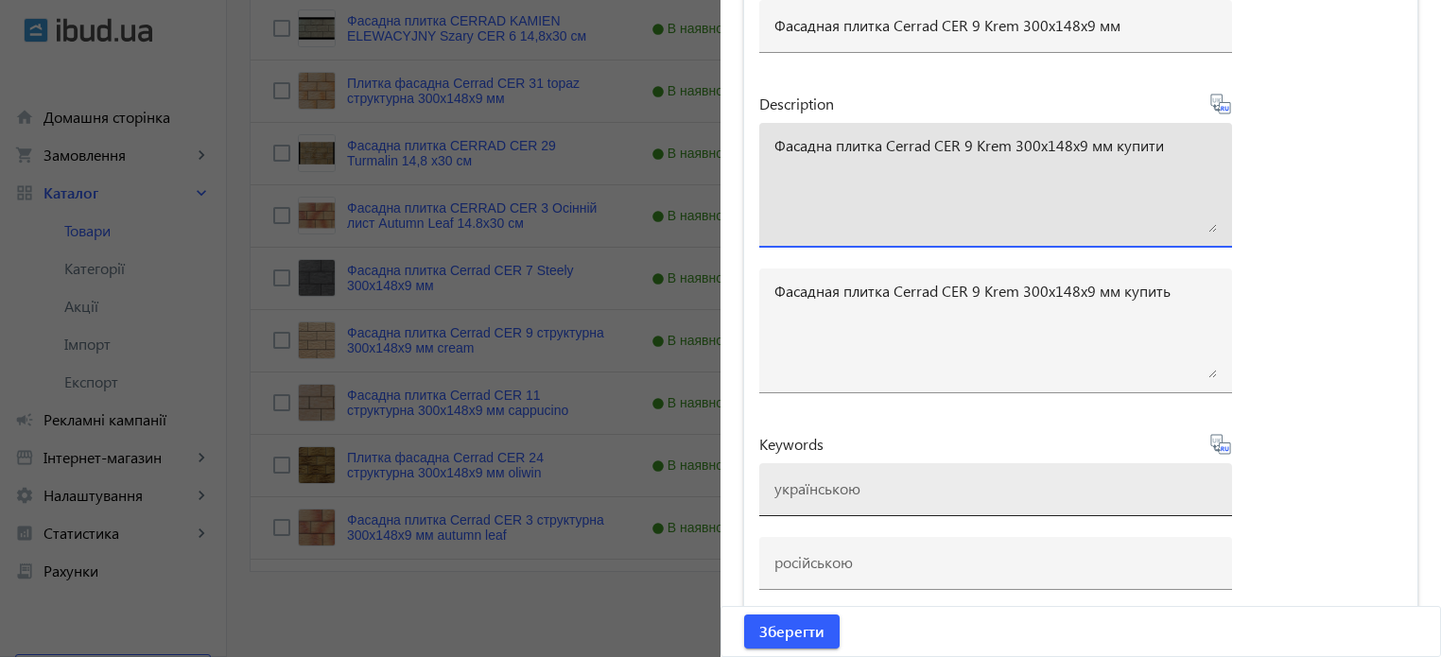
scroll to position [1670, 0]
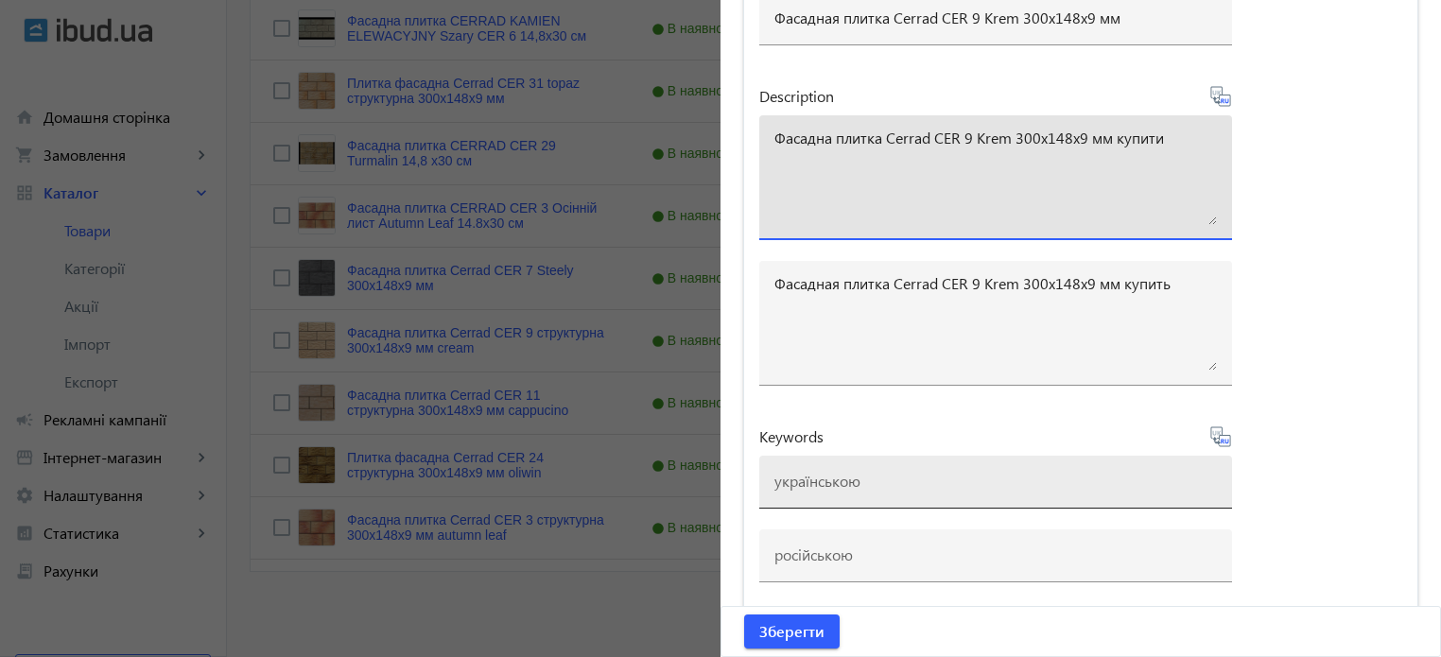
click at [824, 475] on input at bounding box center [995, 481] width 442 height 20
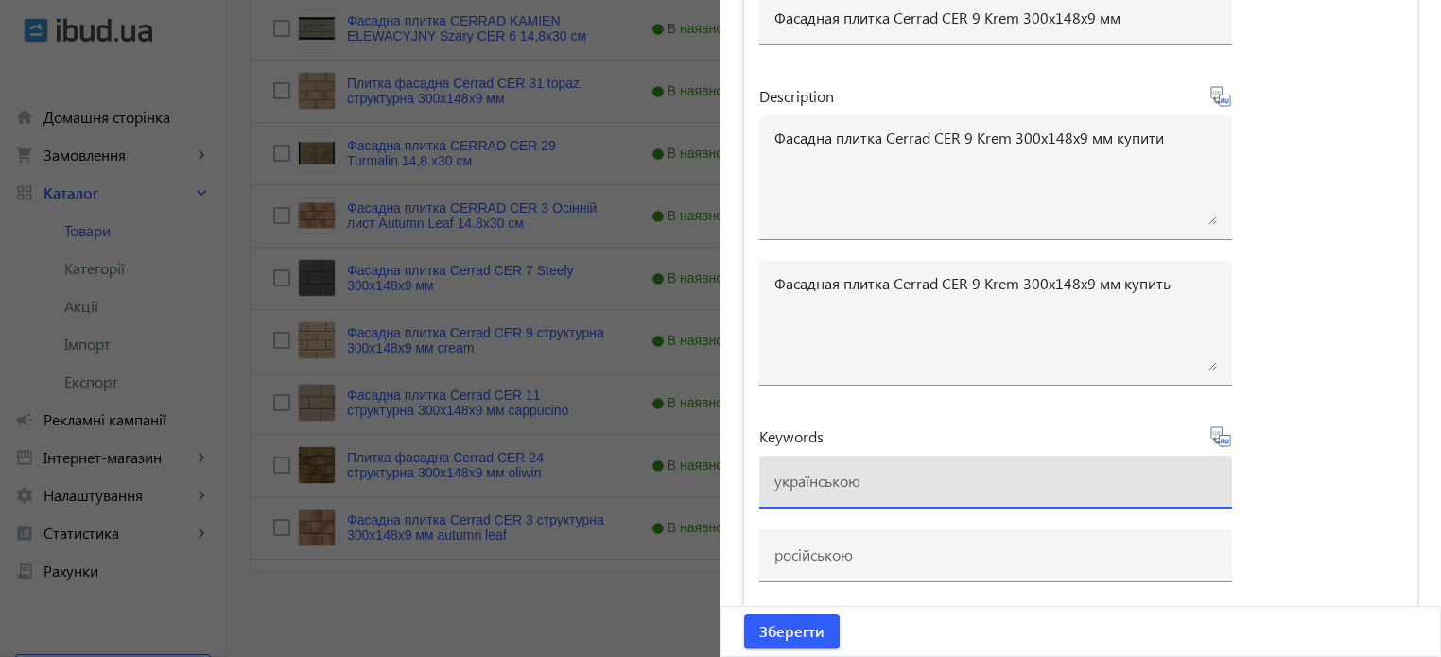
paste input "плитка cerrad, плитка cerrad cer 9 krem"
type input "плитка cerrad, плитка cerrad cer 9 krem"
click at [1221, 439] on icon at bounding box center [1223, 441] width 4 height 5
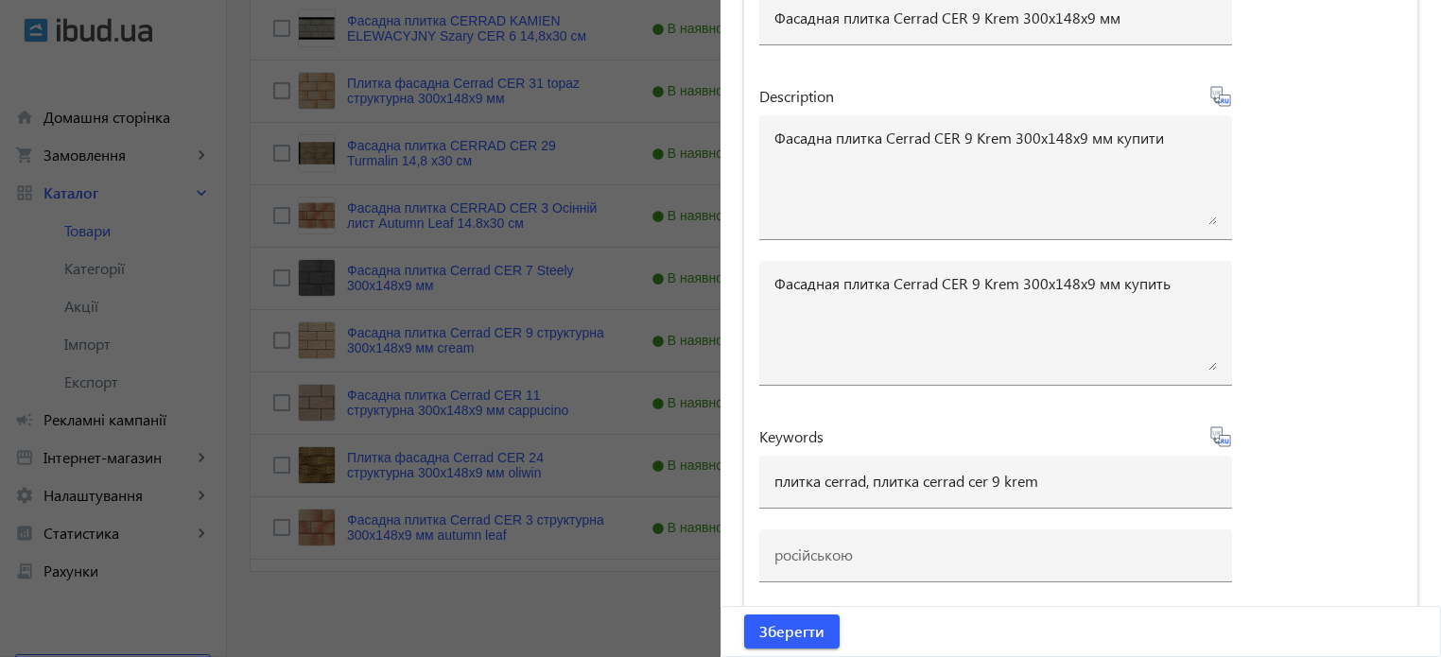
type input "плитка cerrad, плитка cerrad cer 9 krem"
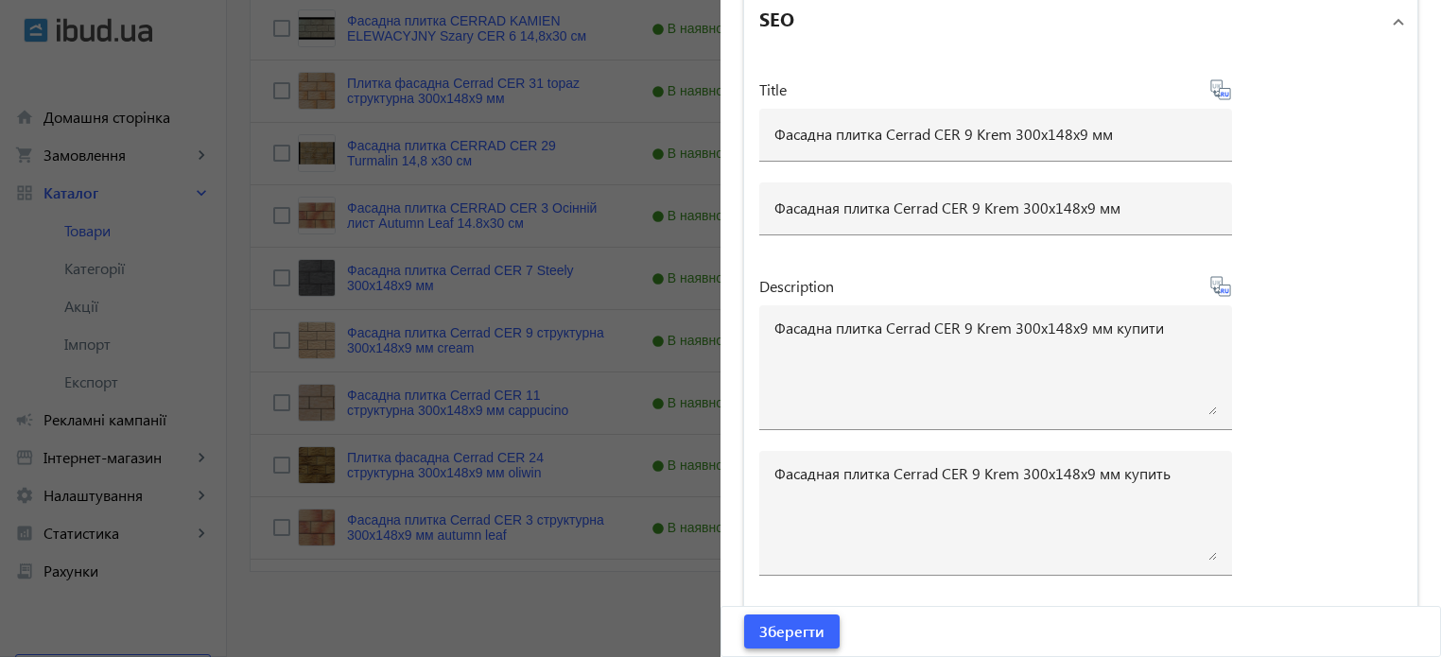
scroll to position [1481, 0]
click at [803, 634] on span "Зберегти" at bounding box center [791, 631] width 65 height 21
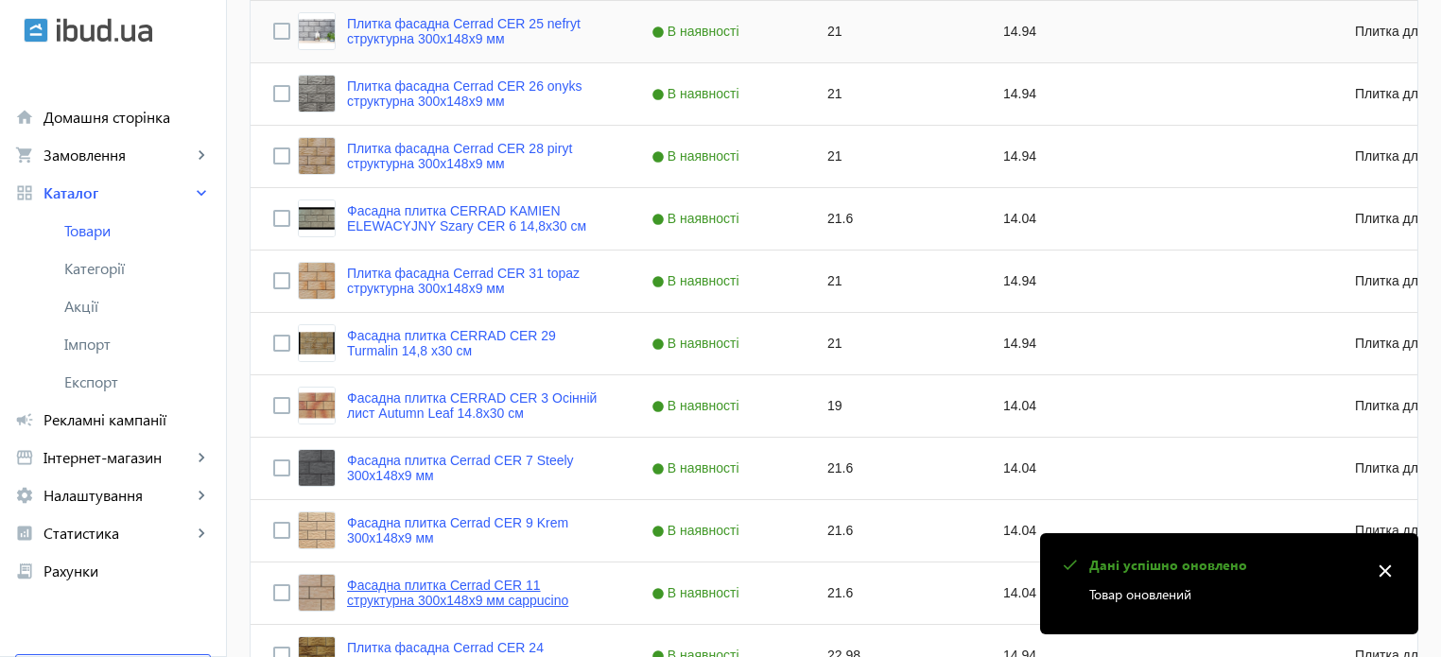
scroll to position [1134, 0]
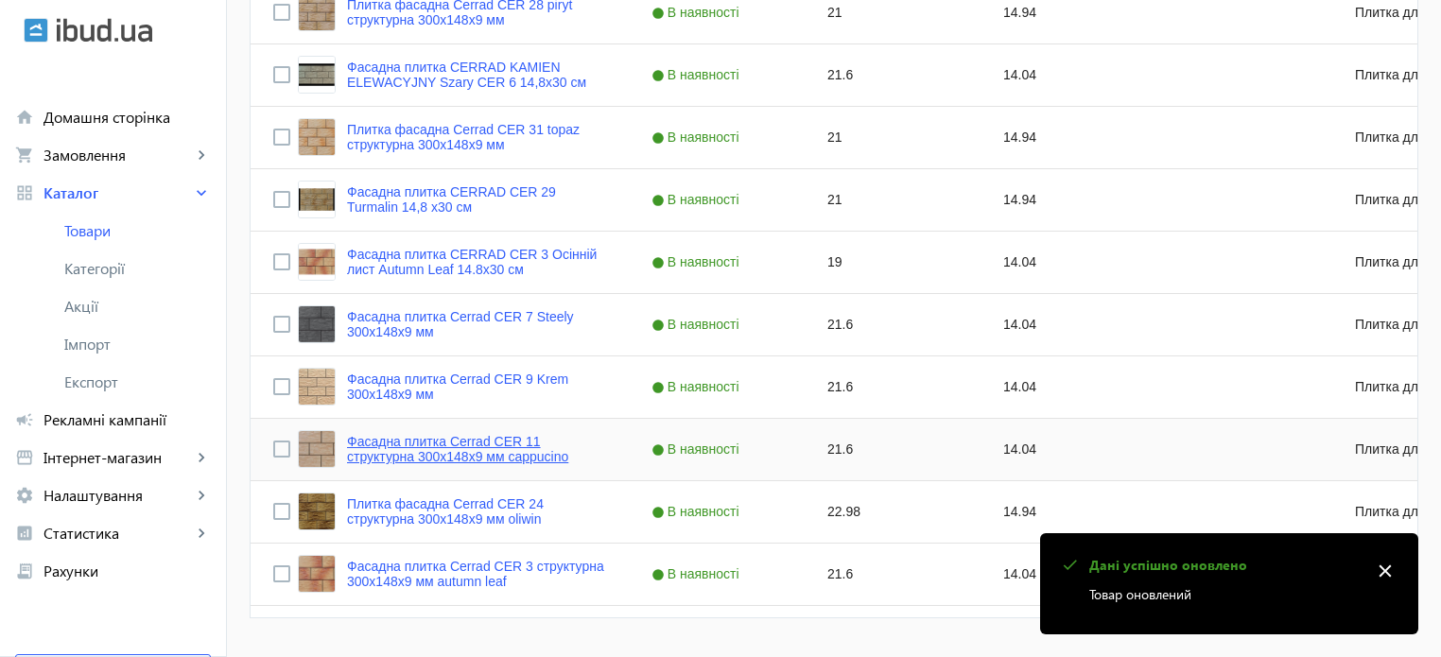
click at [459, 445] on link "Фасадна плитка Cerrad CER 11 структурна 300x148x9 мм cappucino" at bounding box center [476, 449] width 259 height 30
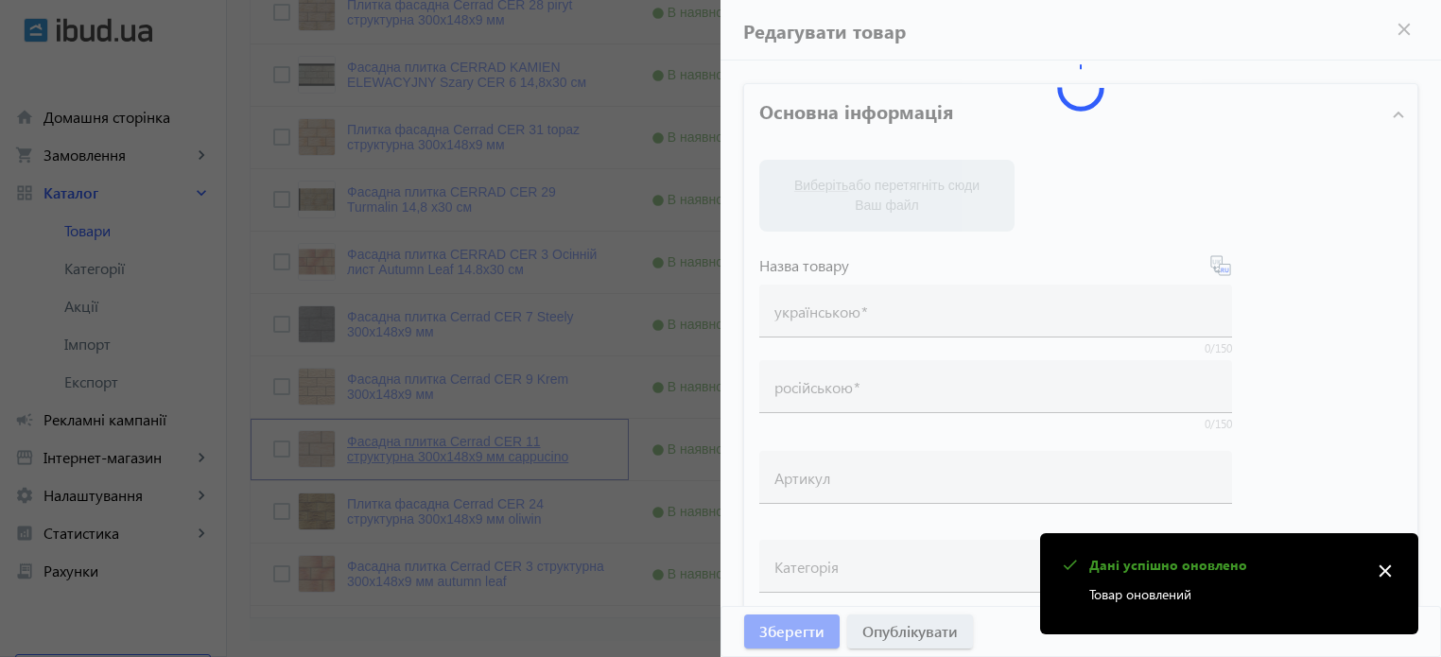
type input "Фасадна плитка Cerrad CER 11 структурна 300x148x9 мм cappucino"
type input "Фасадная плитка Cerrad CER 11 структурная 300x148x9 мм cappucino"
type input "21.6"
type input "5"
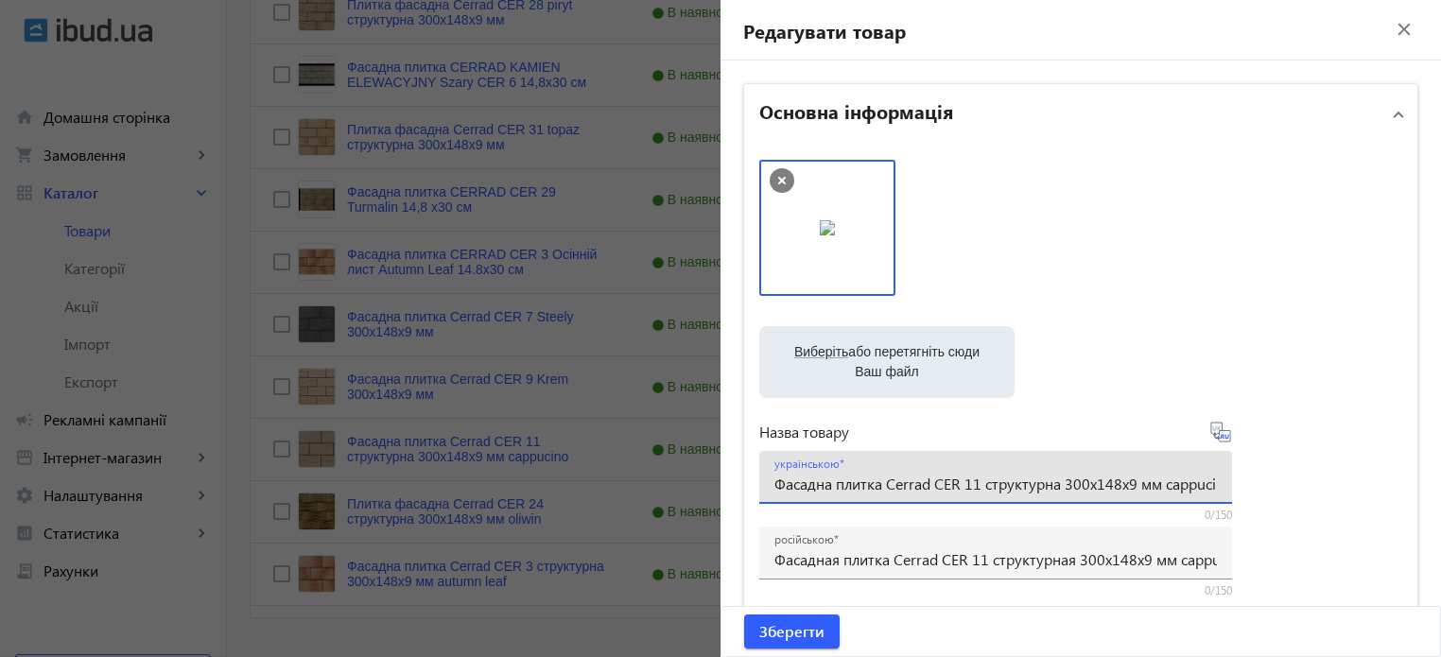
scroll to position [0, 19]
drag, startPoint x: 1158, startPoint y: 479, endPoint x: 1409, endPoint y: 459, distance: 251.3
click at [1057, 485] on input "Фасадна плитка Cerrad CER 11 структурна 300x148x9 мм" at bounding box center [995, 484] width 442 height 20
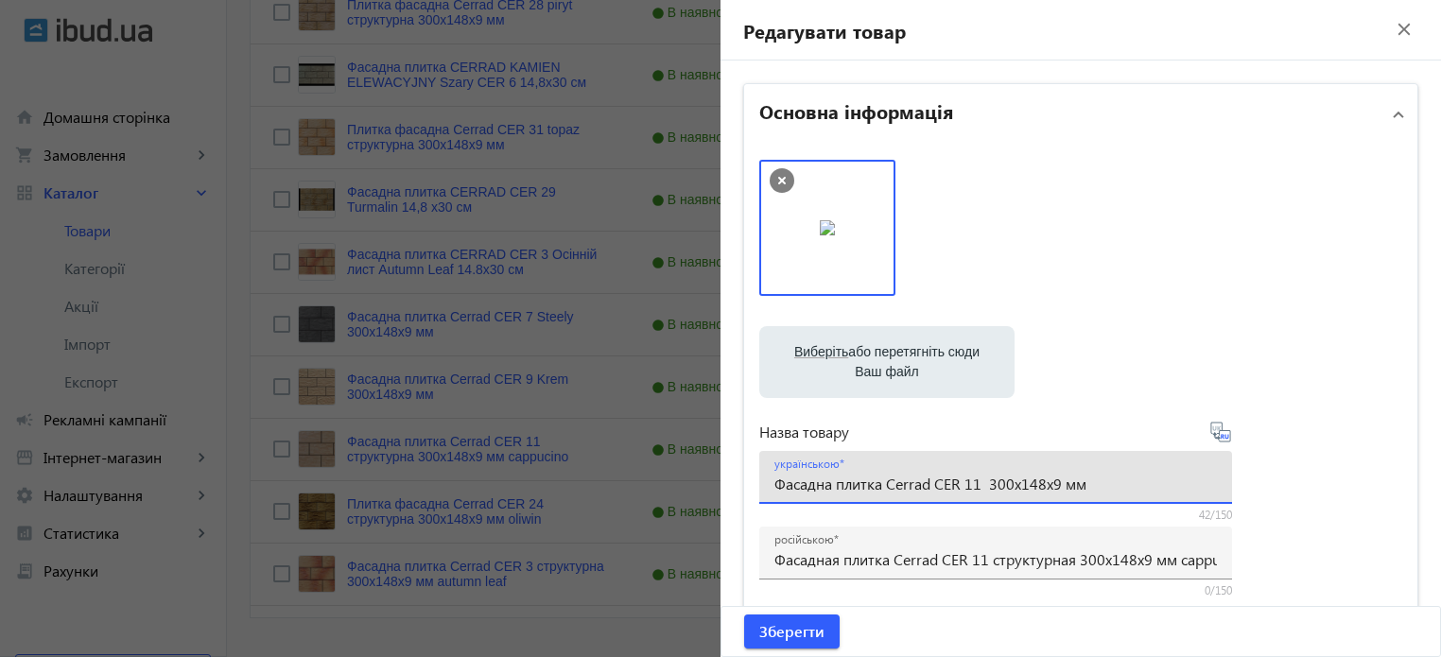
paste input "Cappucino"
type input "Фасадна плитка Cerrad CER 11 Cappucino 300x148x9 мм"
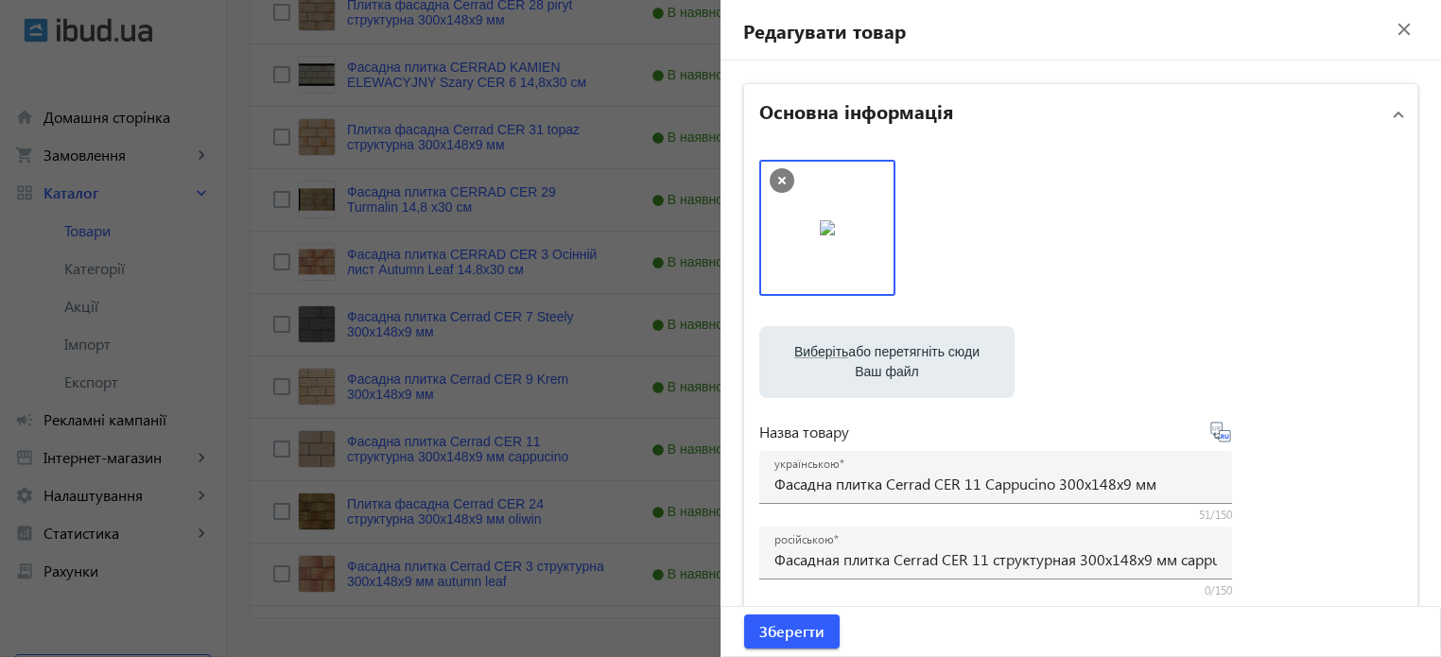
click at [1221, 436] on icon at bounding box center [1223, 436] width 4 height 5
type input "Фасадная плитка Cerrad CER 11 Cappucino 300x148x9 мм"
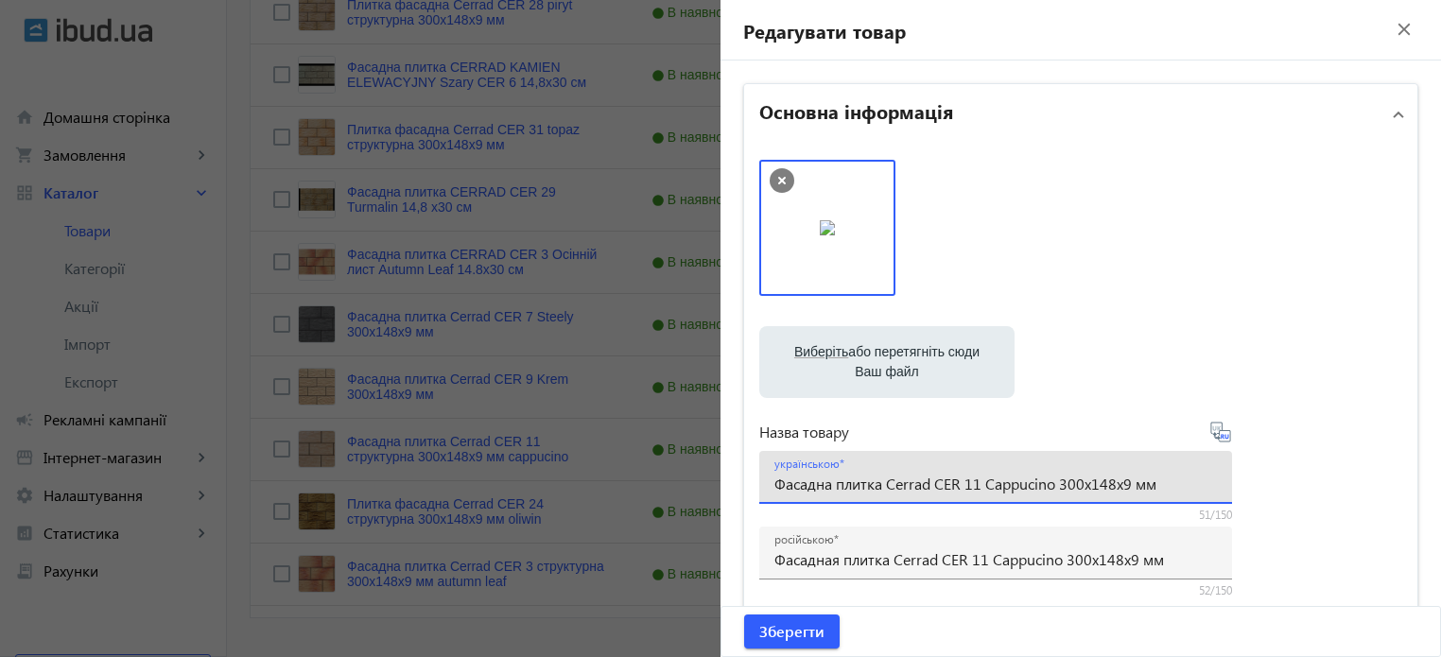
drag, startPoint x: 1172, startPoint y: 491, endPoint x: 0, endPoint y: 398, distance: 1176.0
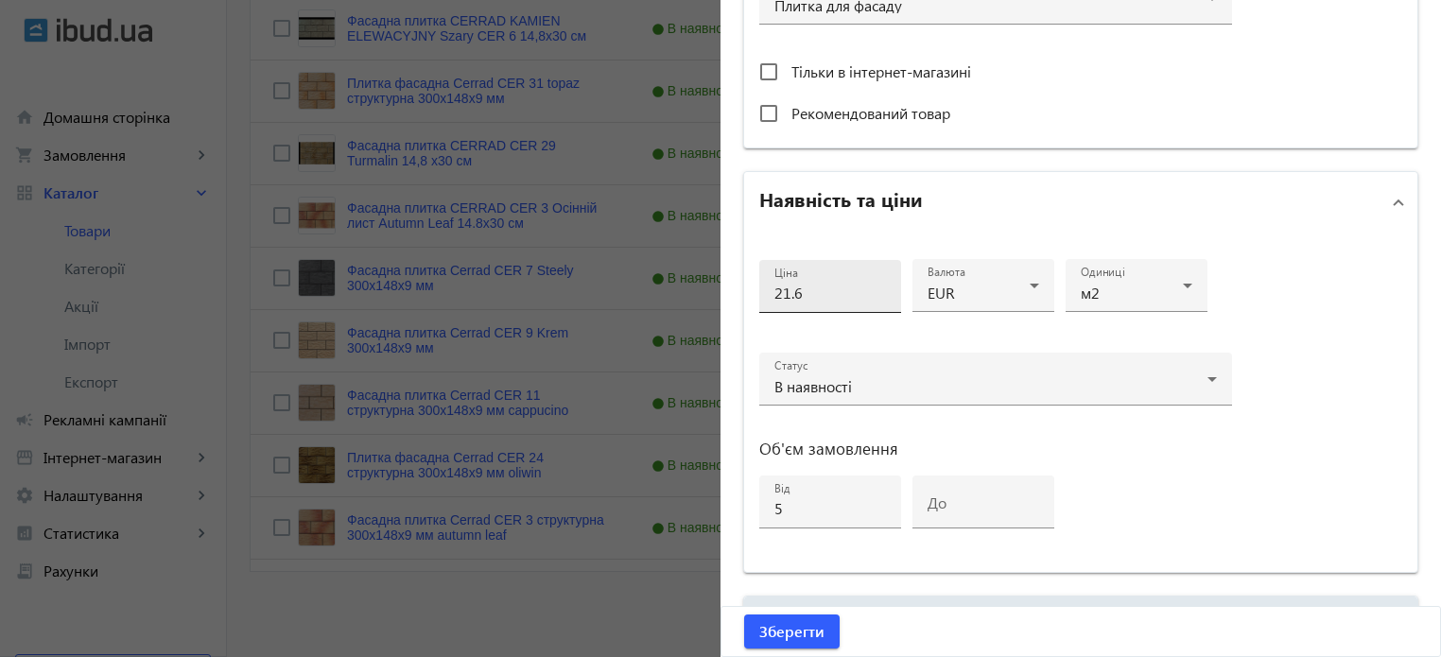
scroll to position [756, 0]
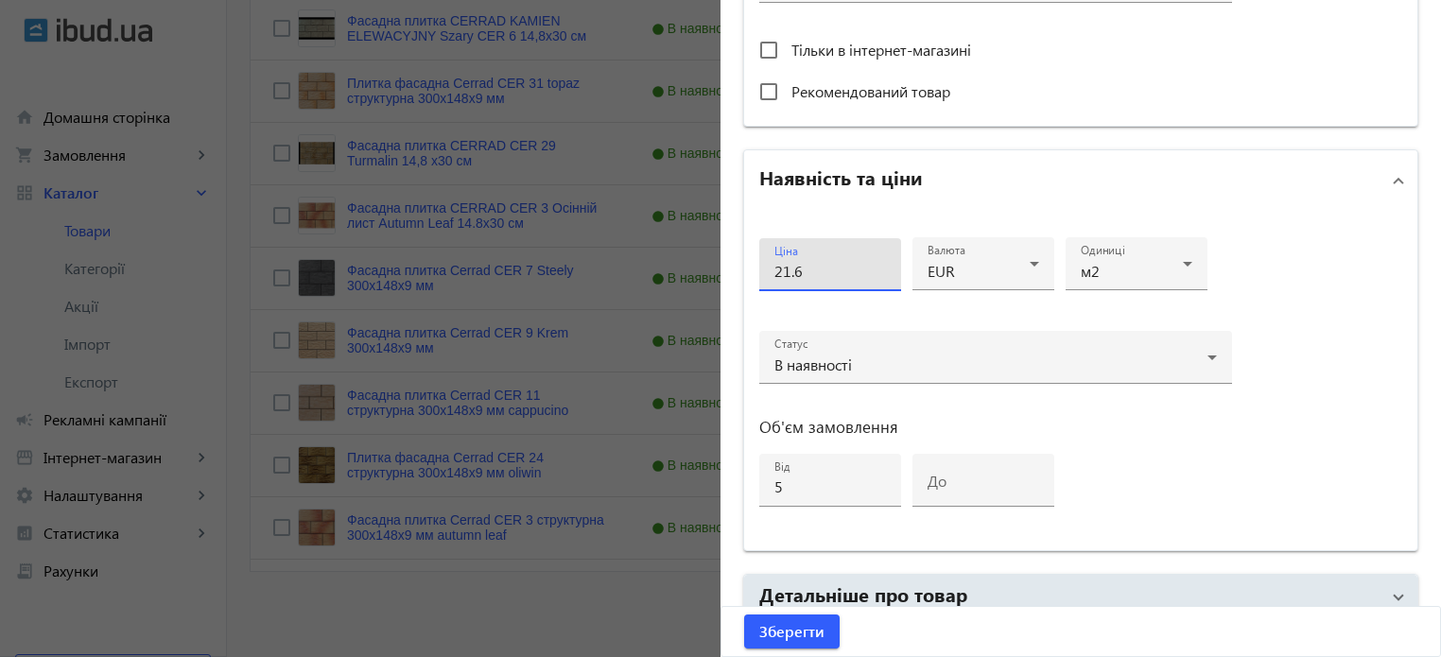
click at [810, 271] on input "21.6" at bounding box center [830, 271] width 112 height 20
type input "2"
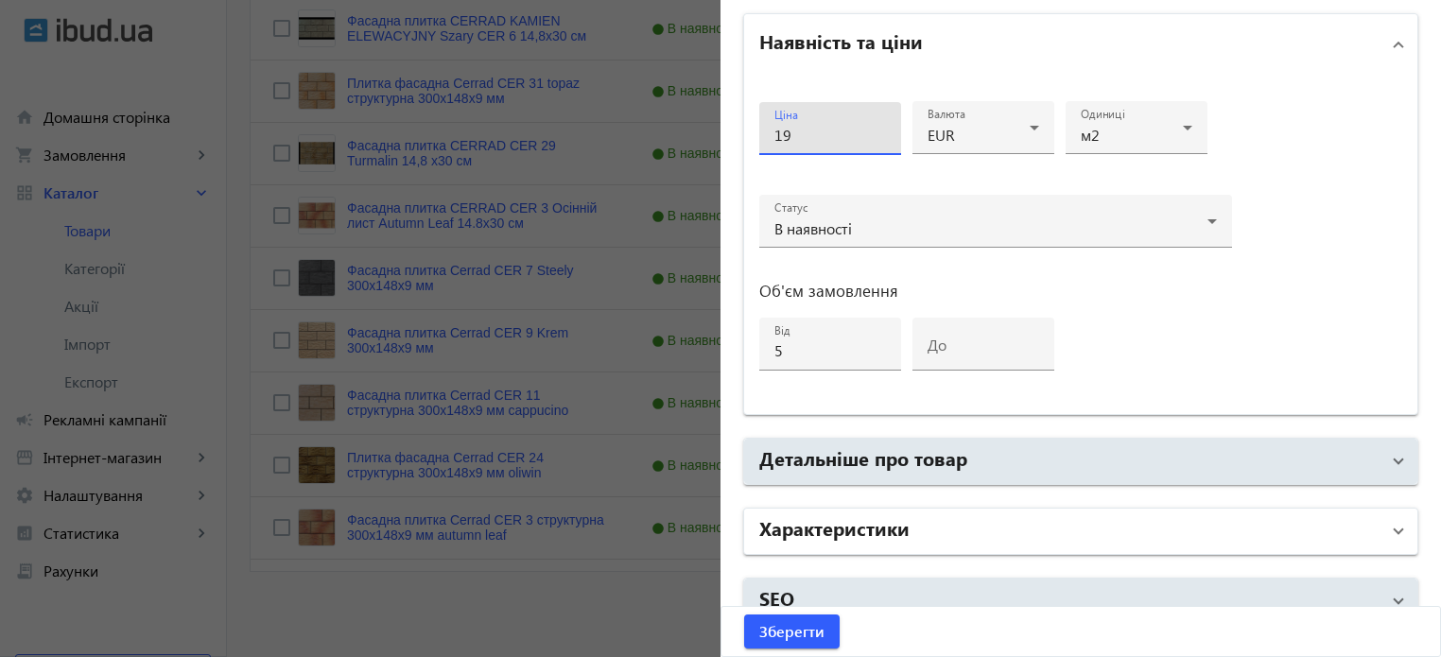
scroll to position [915, 0]
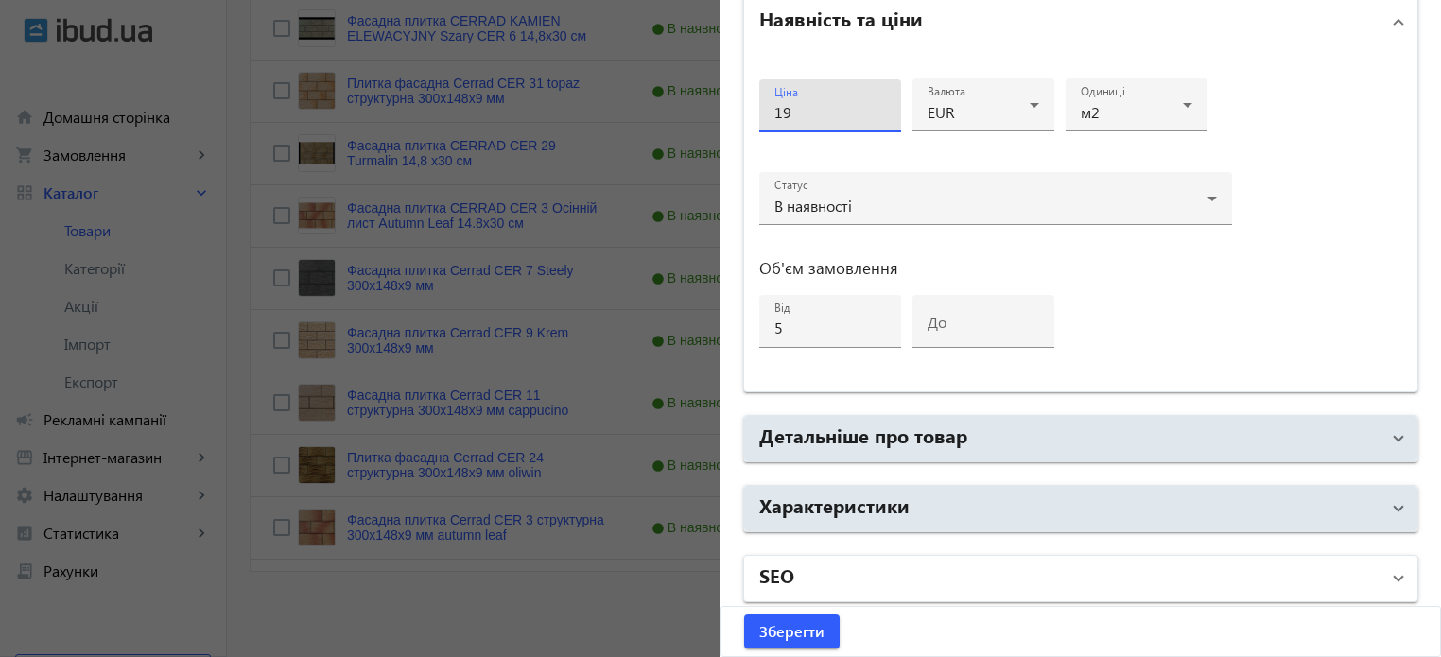
type input "19"
click at [802, 577] on mat-panel-title "SEO" at bounding box center [1069, 579] width 620 height 34
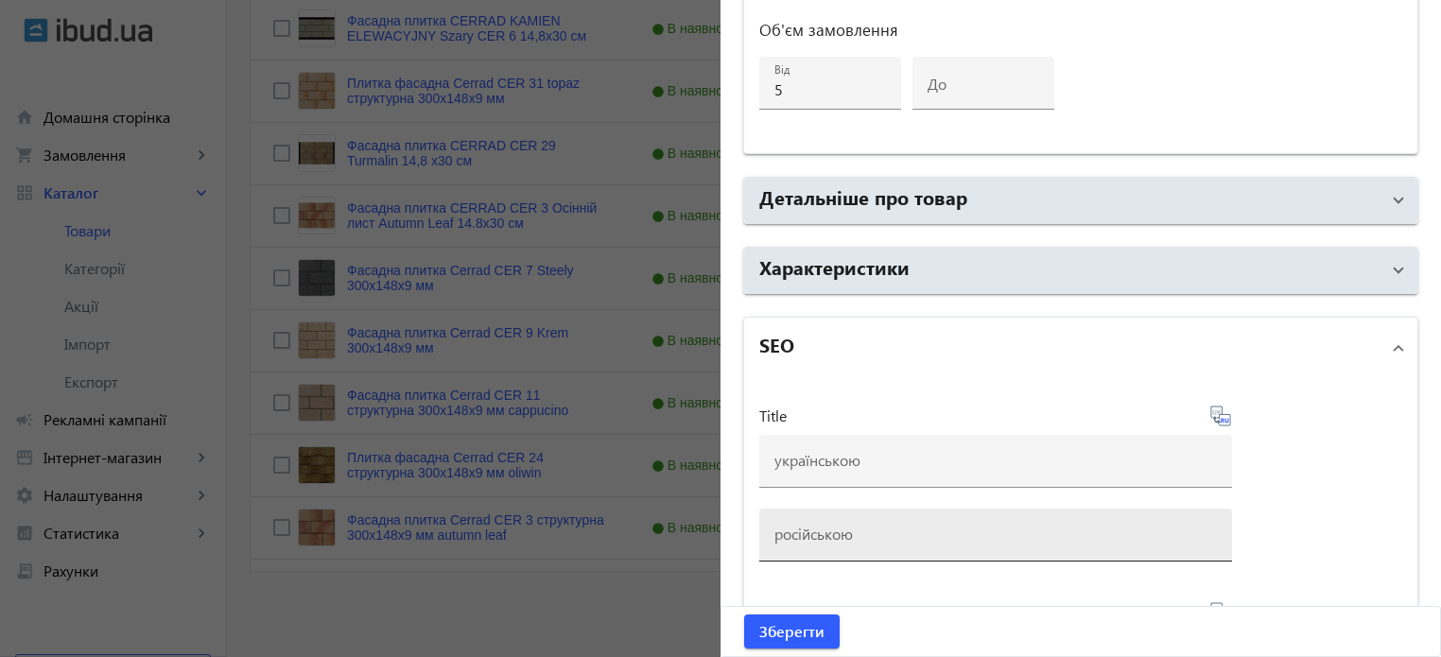
scroll to position [1293, 0]
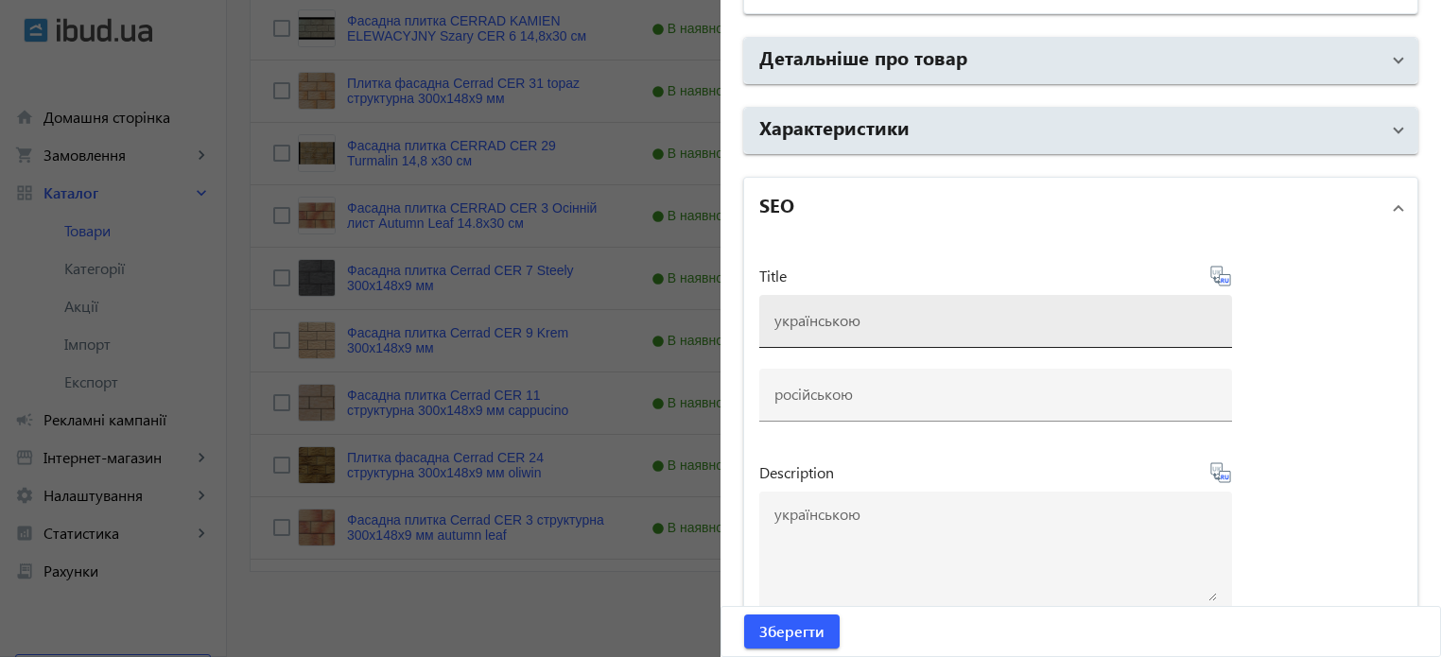
click at [832, 320] on input at bounding box center [995, 320] width 442 height 20
paste input "Фасадна плитка Cerrad CER 11 Cappucino 300x148x9 мм"
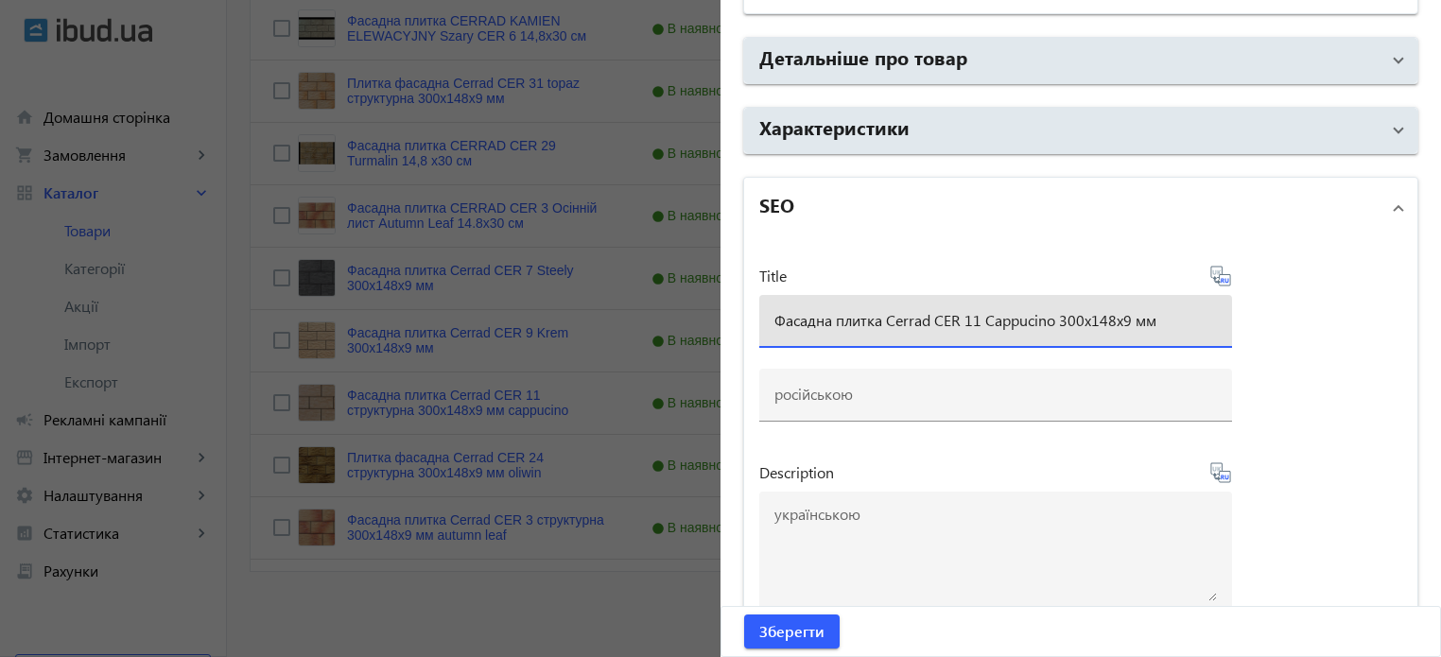
type input "Фасадна плитка Cerrad CER 11 Cappucino 300x148x9 мм"
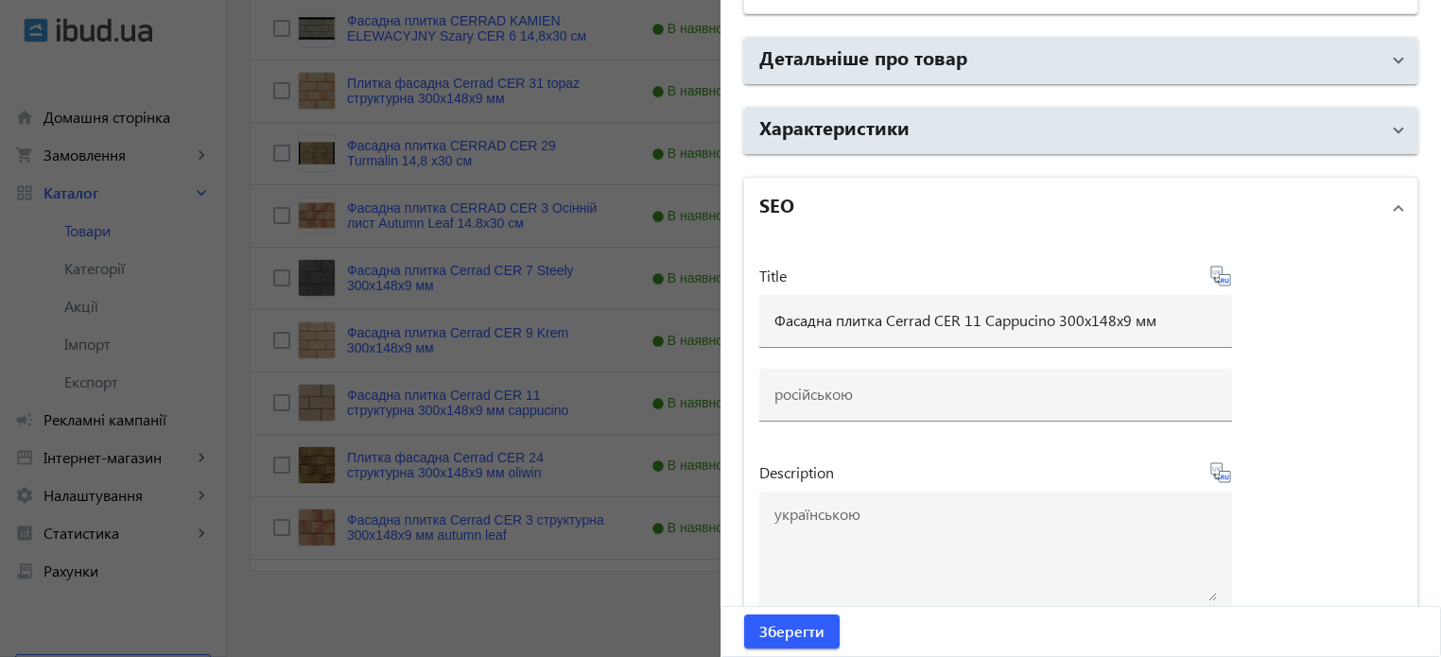
click at [1215, 272] on icon at bounding box center [1220, 276] width 23 height 23
type input "Фасадная плитка Cerrad CER 11 Cappucino 300x148x9 мм"
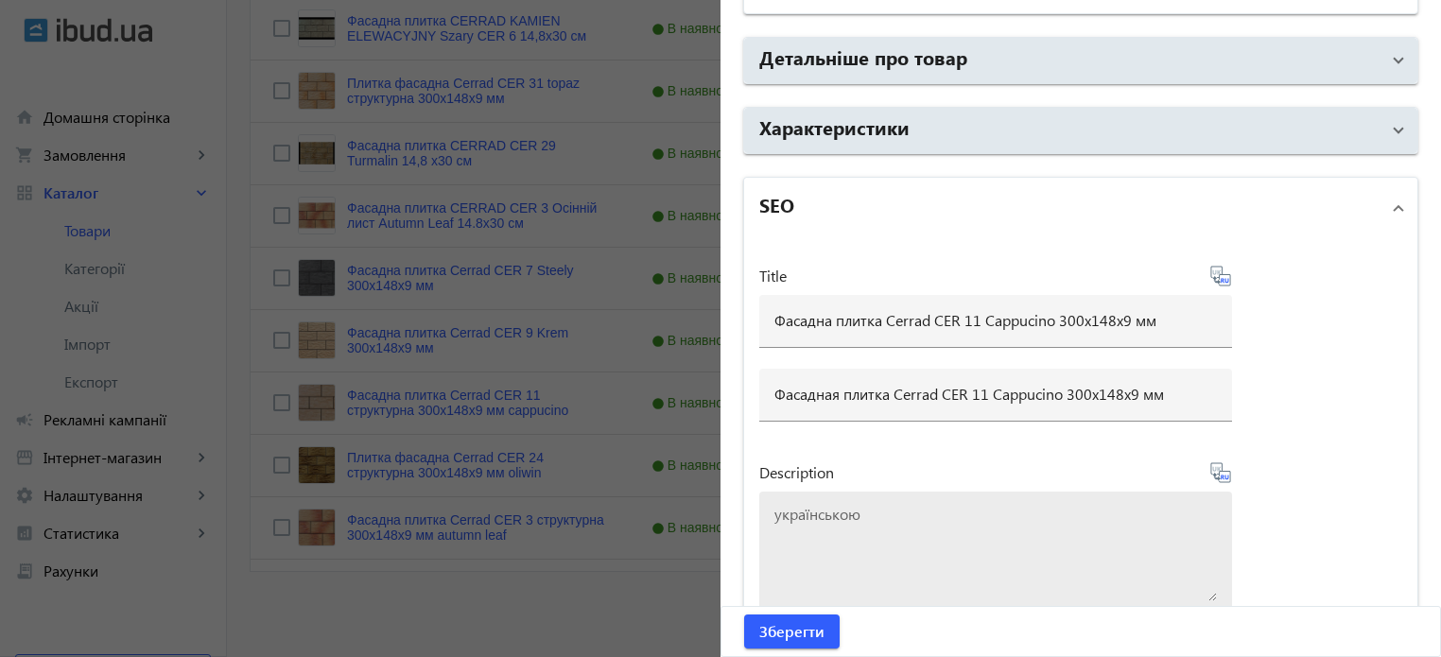
click at [936, 492] on div at bounding box center [995, 554] width 442 height 125
paste textarea "Фасадна плитка Cerrad CER 11 Cappucino 300x148x9 мм"
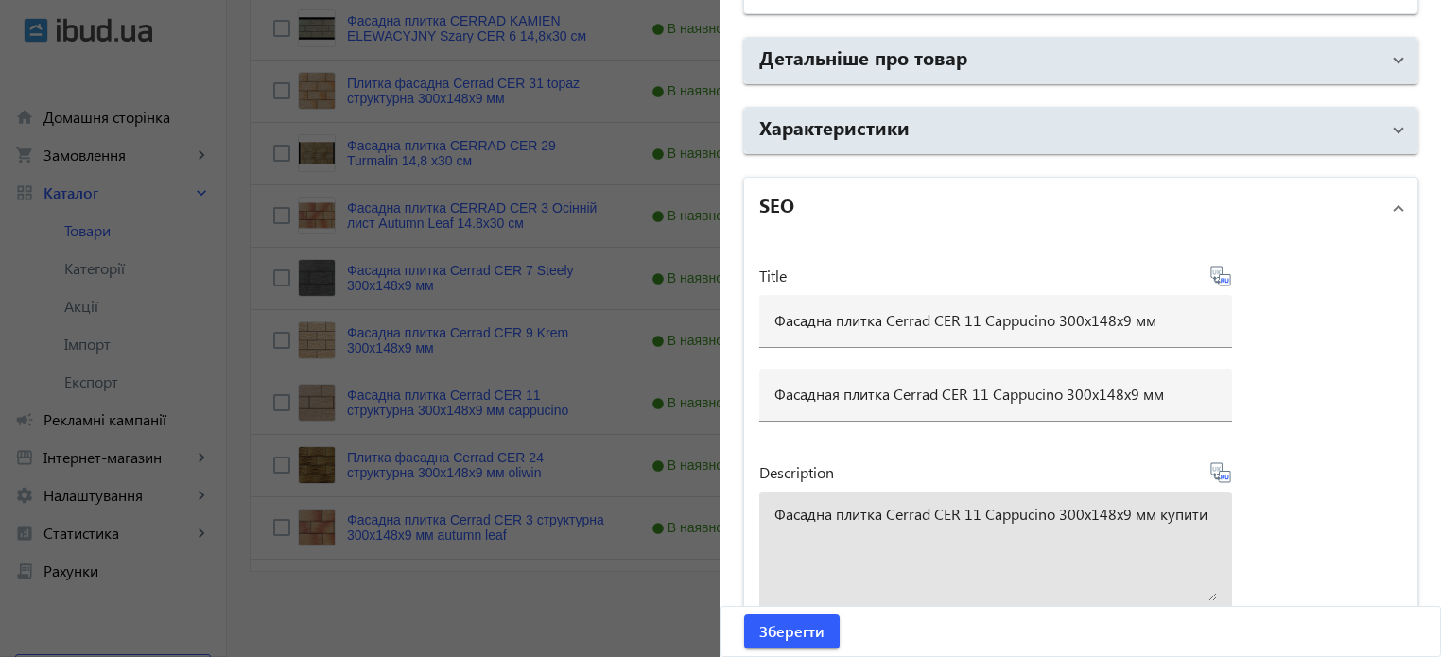
type textarea "Фасадна плитка Cerrad CER 11 Cappucino 300x148x9 мм купити"
click at [1221, 475] on icon at bounding box center [1223, 477] width 4 height 5
type textarea "Фасадная плитка Cerrad CER 11 Cappucino 300x148x9 мм купить"
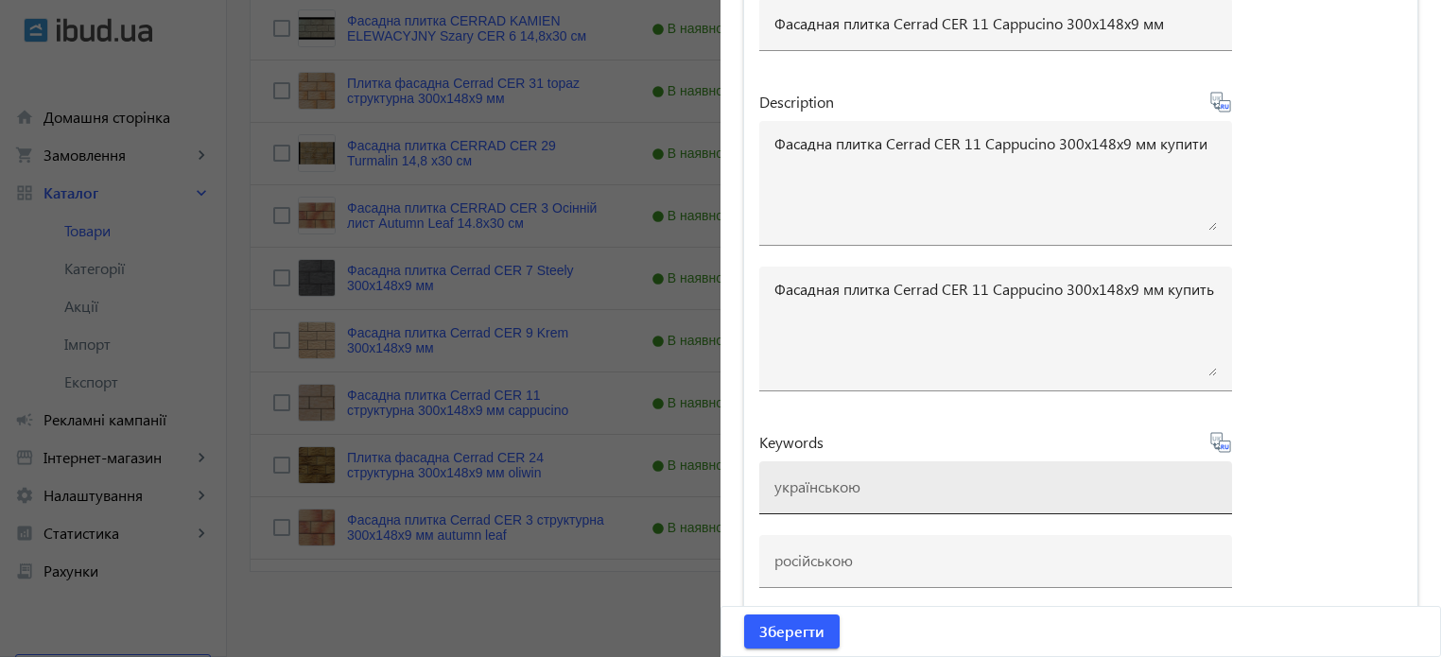
scroll to position [1670, 0]
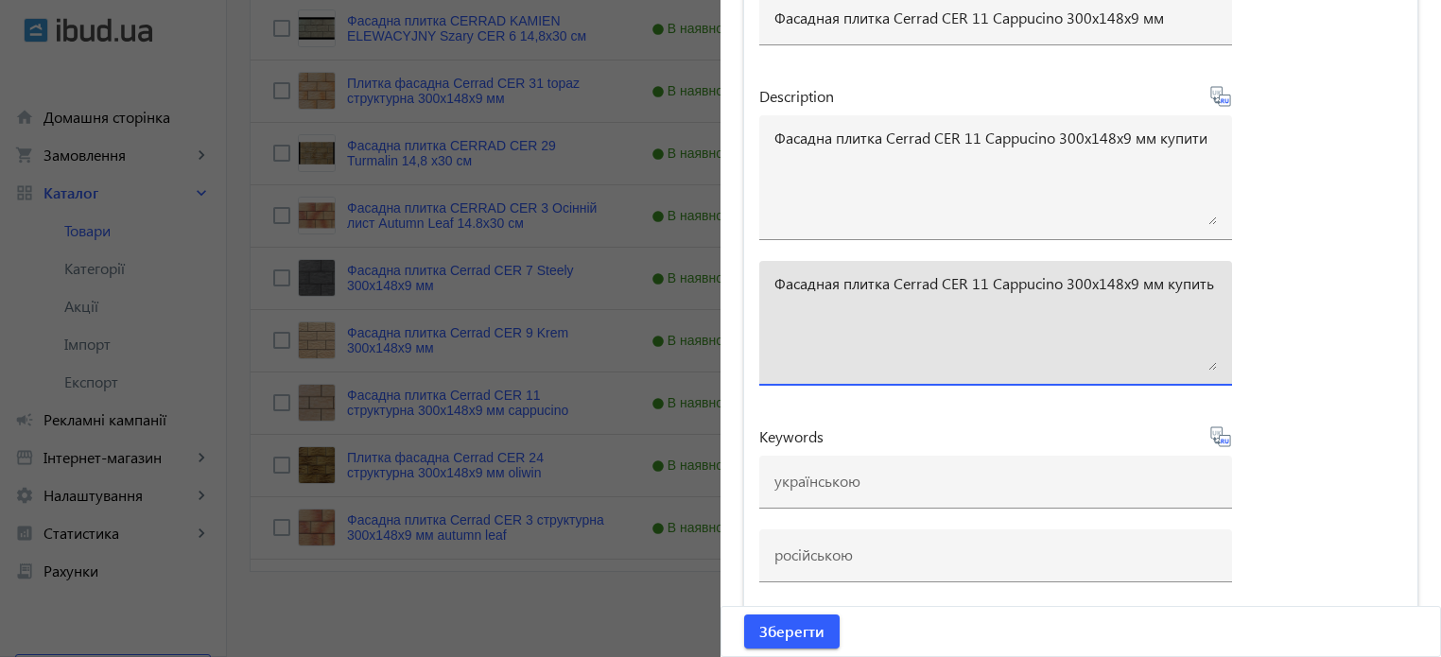
drag, startPoint x: 1010, startPoint y: 268, endPoint x: 1058, endPoint y: 279, distance: 49.5
click at [1058, 279] on textarea "Фасадная плитка Cerrad CER 11 Cappucino 300x148x9 мм купить" at bounding box center [995, 323] width 442 height 95
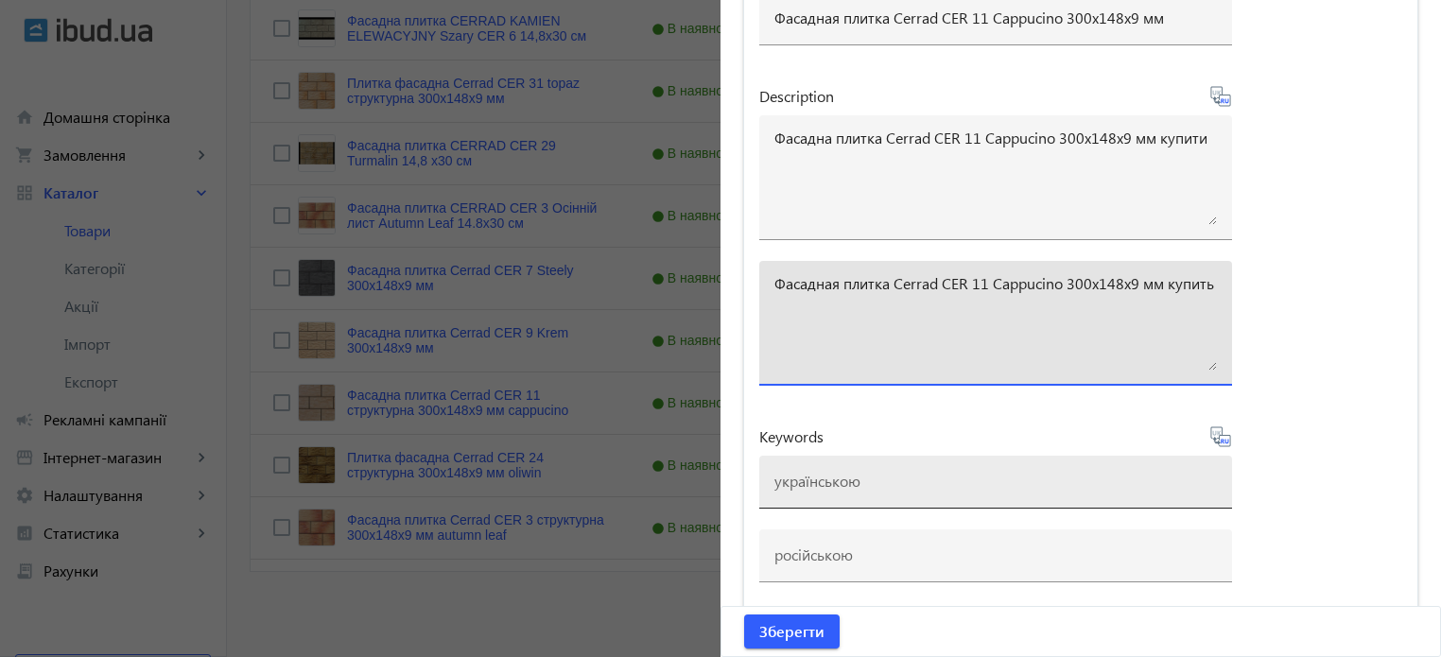
drag, startPoint x: 812, startPoint y: 484, endPoint x: 798, endPoint y: 476, distance: 16.5
click at [812, 484] on input at bounding box center [995, 481] width 442 height 20
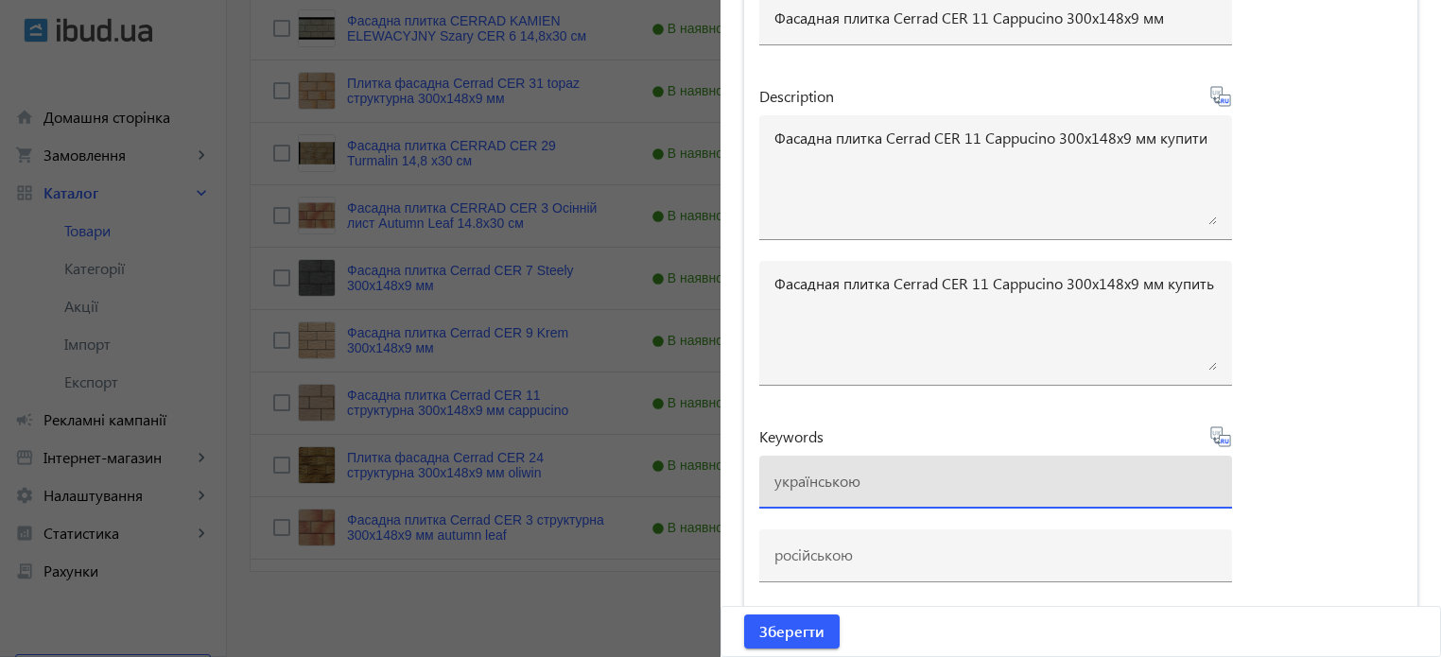
paste input "плитка cerrad, плитка cerrad cer 23 agat"
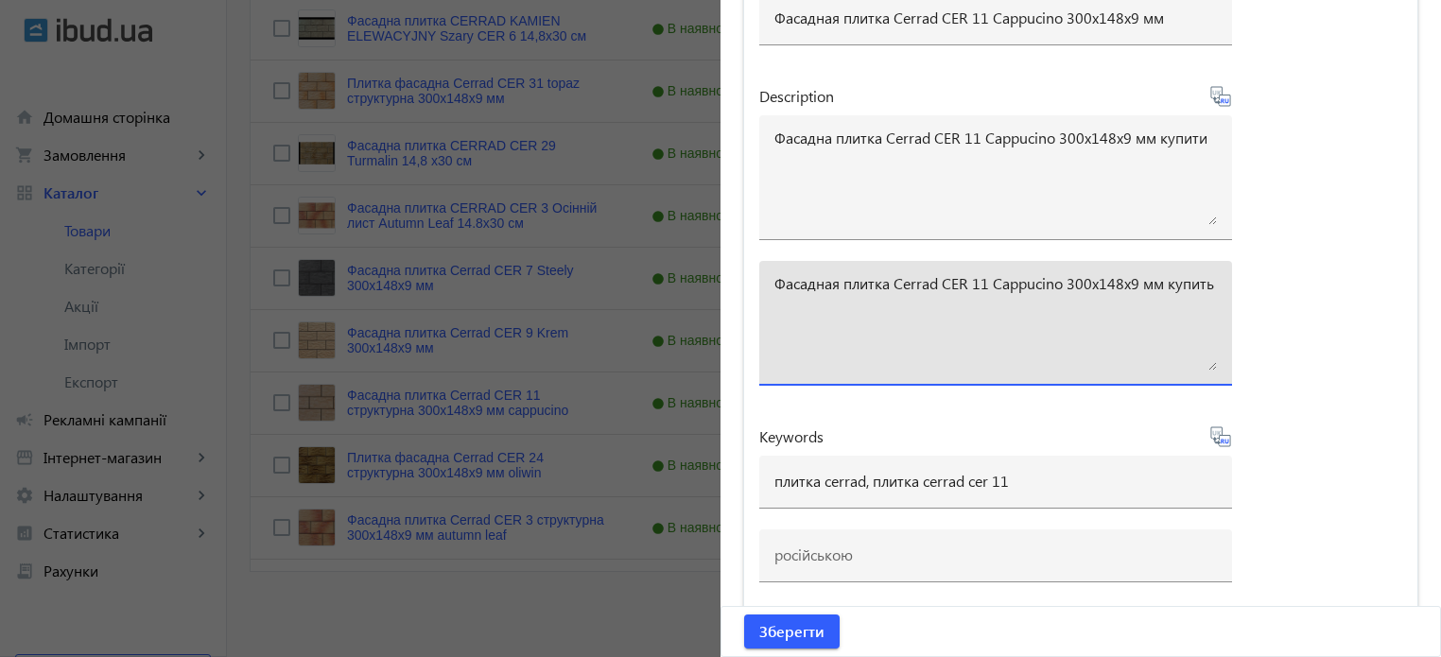
drag, startPoint x: 1059, startPoint y: 278, endPoint x: 991, endPoint y: 275, distance: 68.1
click at [991, 276] on textarea "Фасадная плитка Cerrad CER 11 Cappucino 300x148x9 мм купить" at bounding box center [995, 323] width 442 height 95
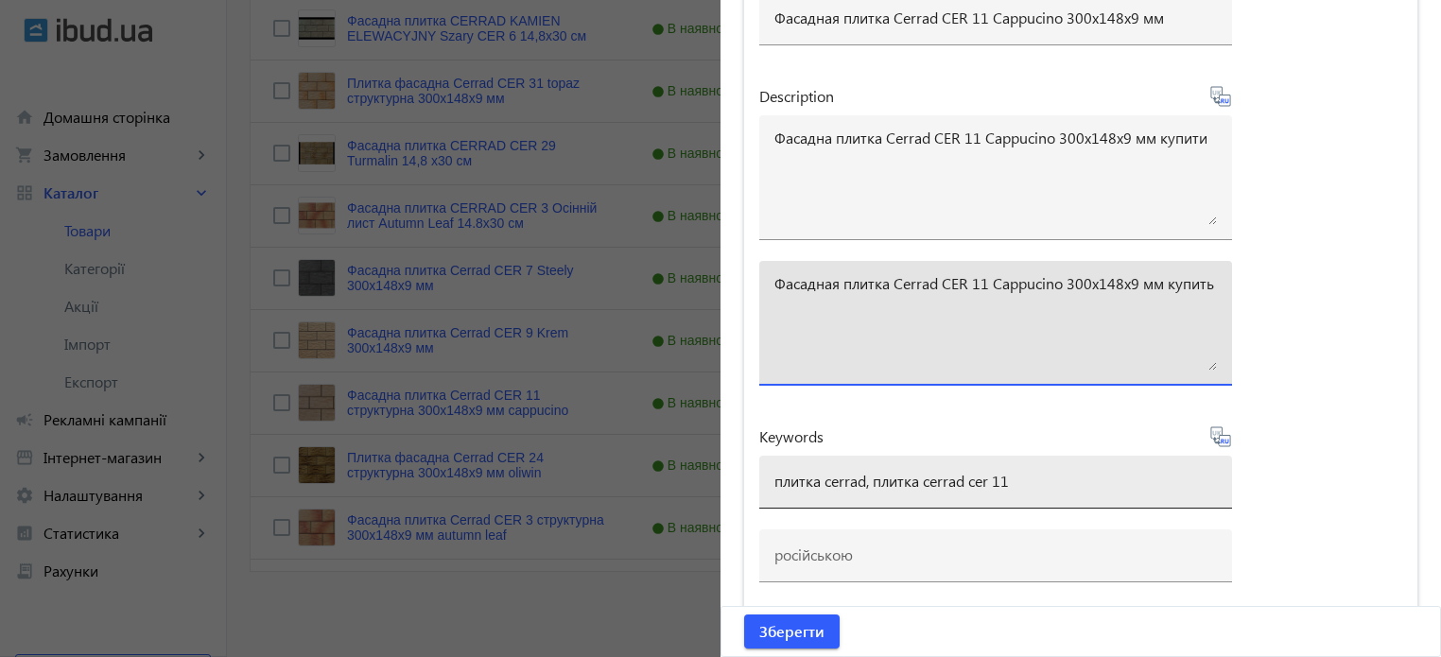
click at [1025, 479] on input "плитка cerrad, плитка cerrad cer 11" at bounding box center [995, 481] width 442 height 20
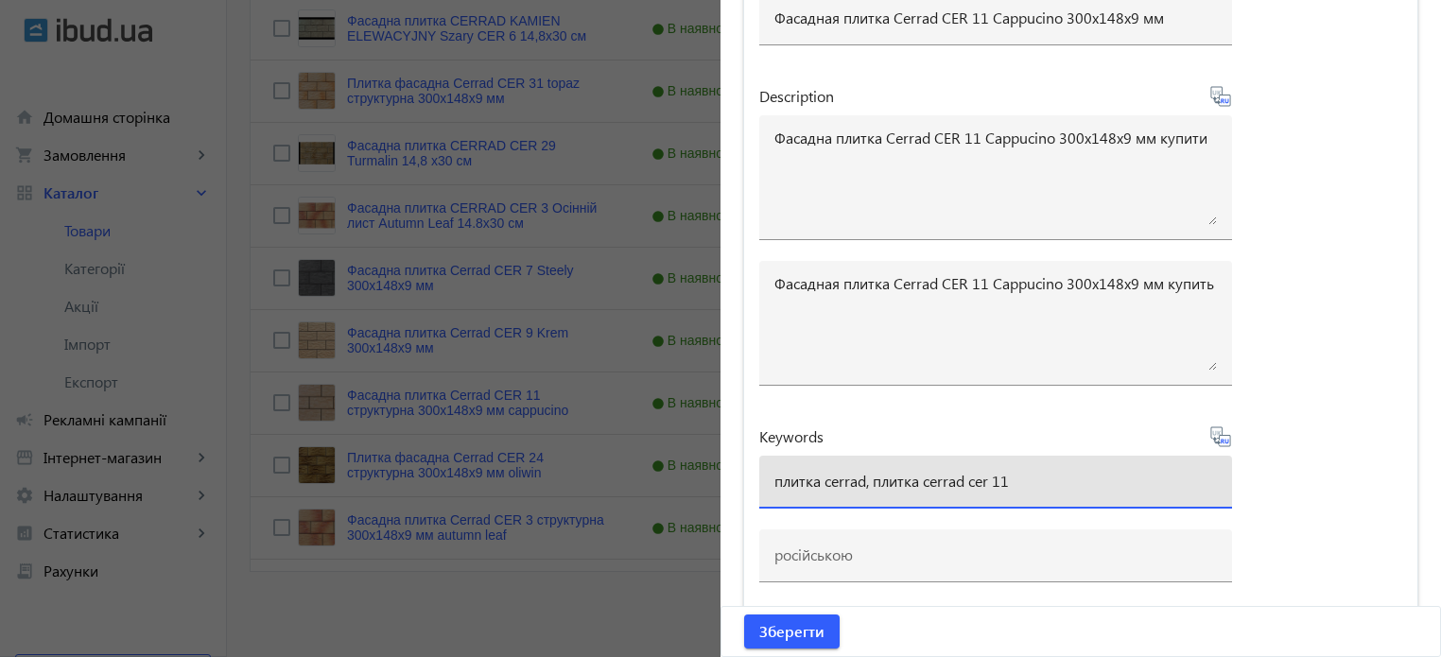
paste input "Cappucino"
drag, startPoint x: 1025, startPoint y: 479, endPoint x: 1022, endPoint y: 445, distance: 34.2
click at [1025, 473] on input "плитка cerrad, плитка cerrad cer 11 Cappucino" at bounding box center [995, 481] width 442 height 20
type input "плитка cerrad, плитка cerrad cer 11 cappucino"
click at [1221, 439] on icon at bounding box center [1223, 441] width 4 height 5
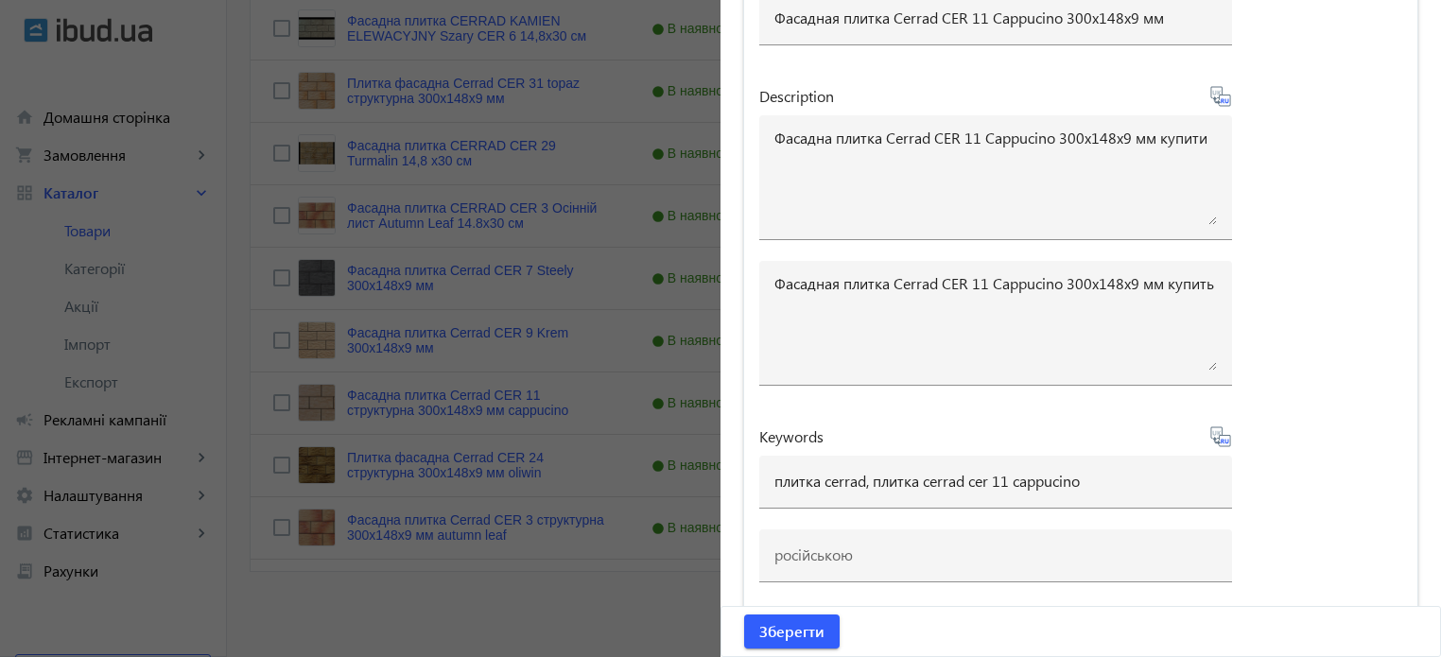
type input "плитка cerrad, плитка cerrad cer 11 cappucino"
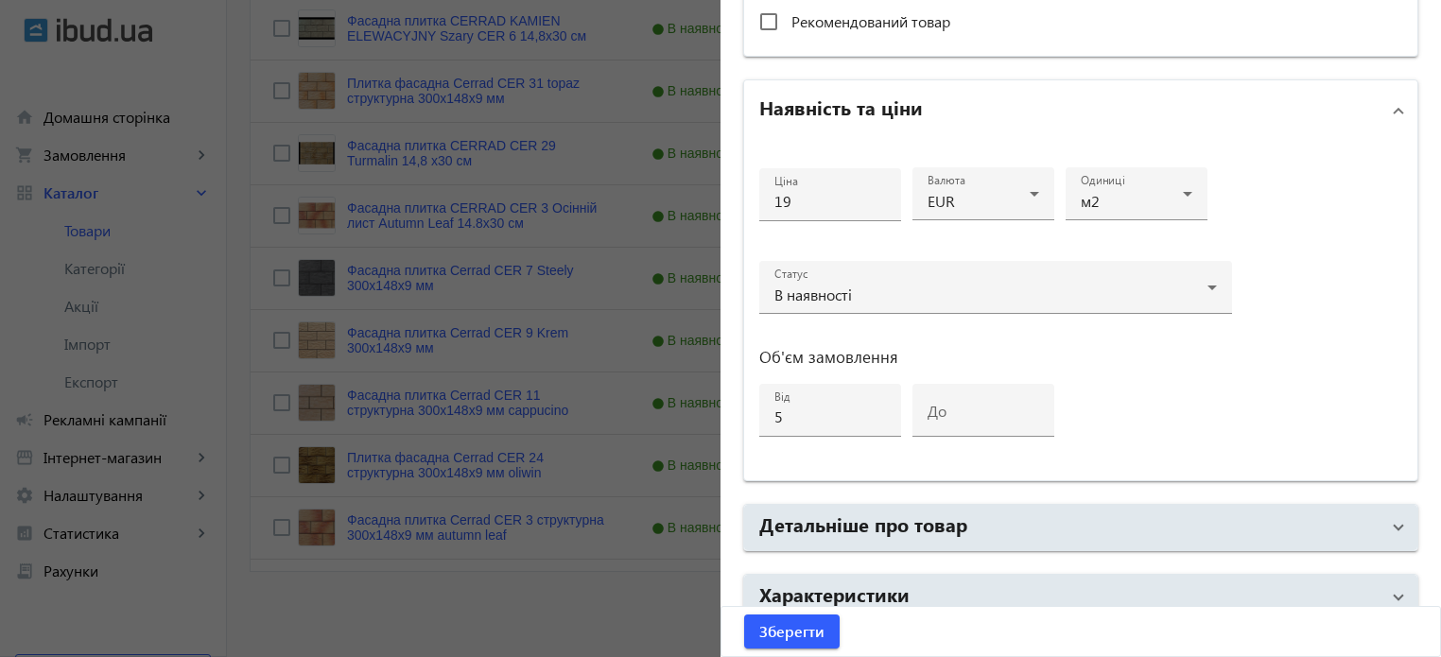
scroll to position [819, 0]
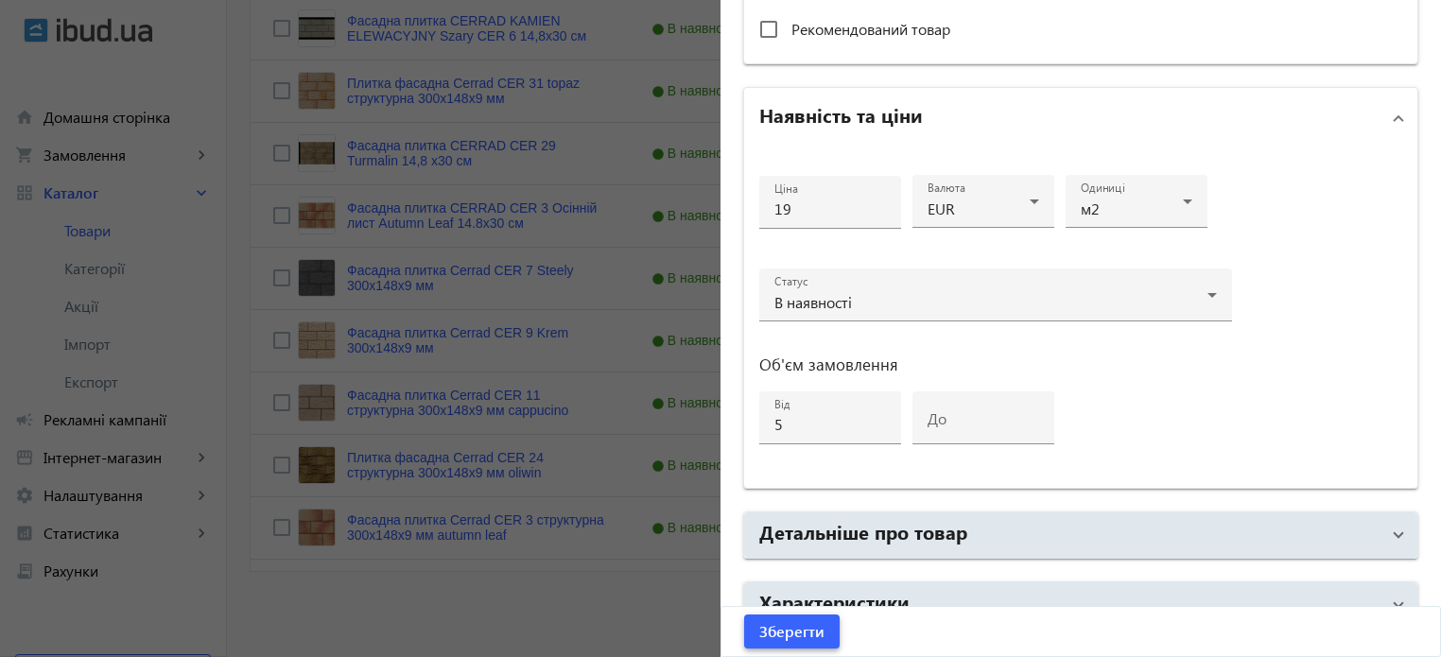
click at [768, 646] on span "submit" at bounding box center [791, 631] width 95 height 45
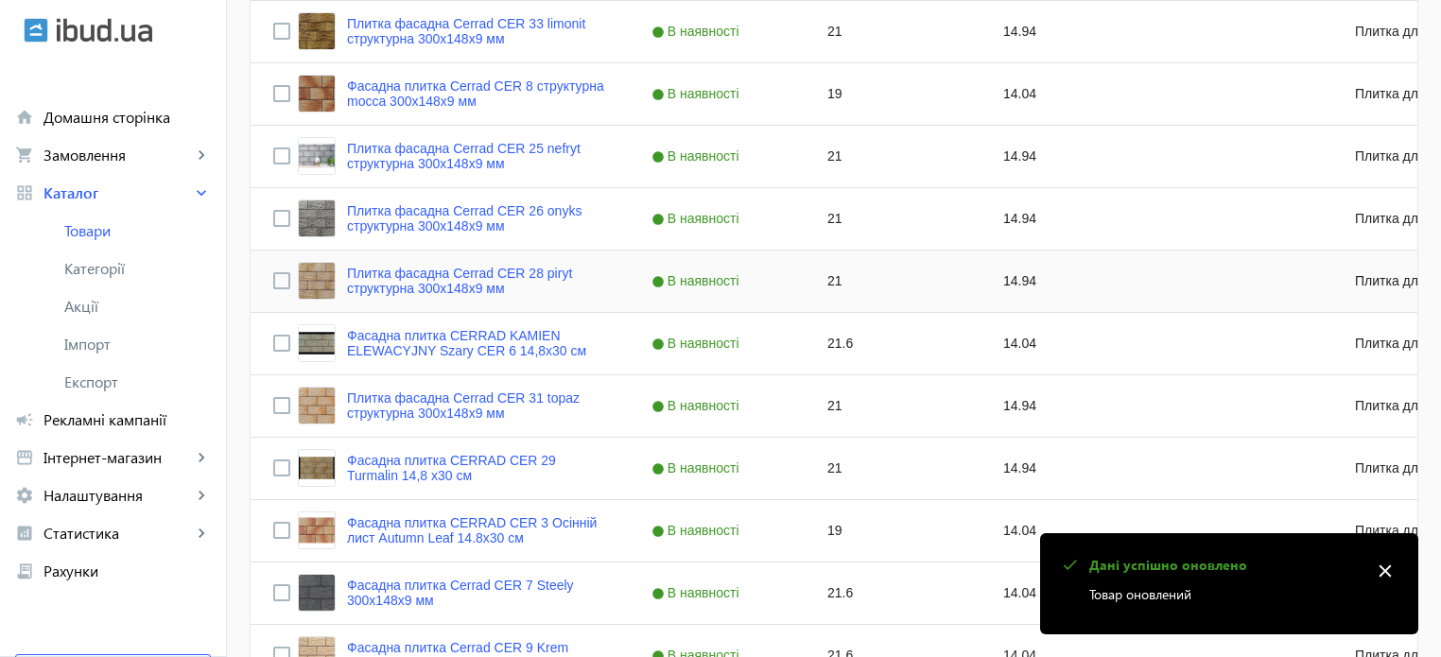
scroll to position [1181, 0]
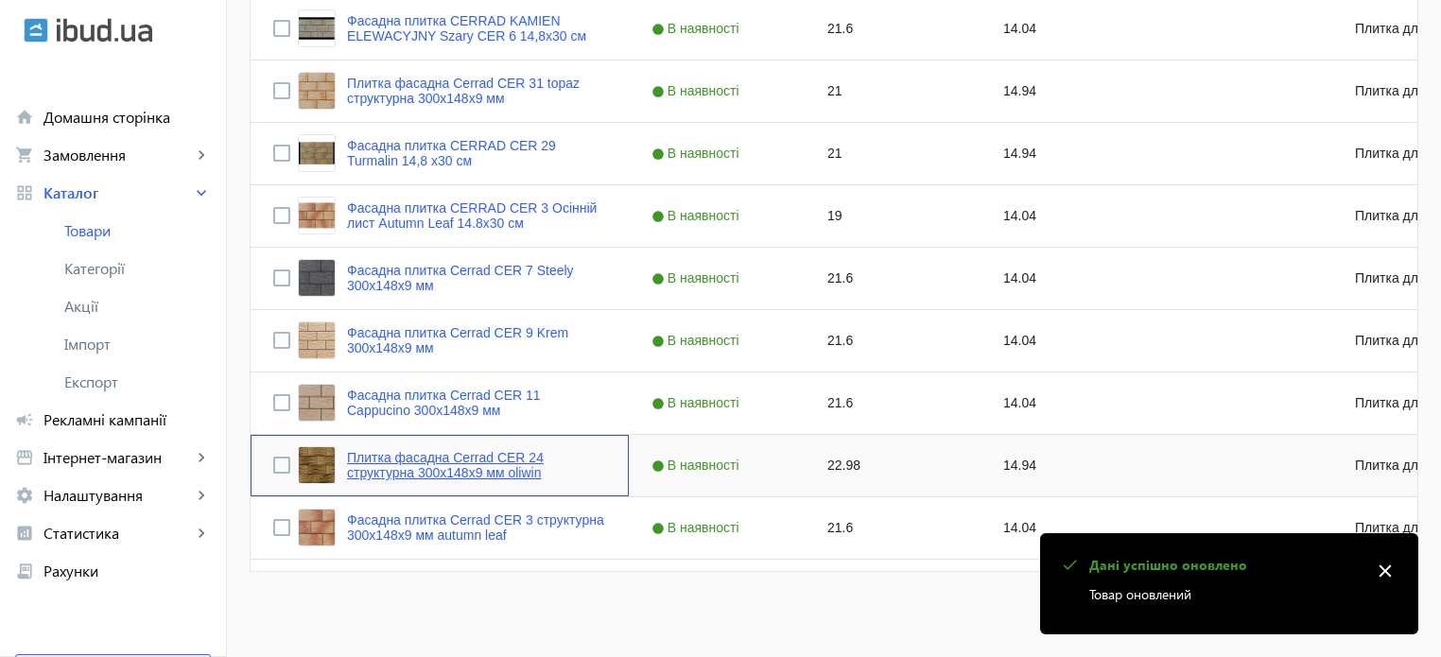
click at [477, 459] on link "Плитка фасадна Cerrad CER 24 структурна 300x148x9 мм oliwin" at bounding box center [476, 465] width 259 height 30
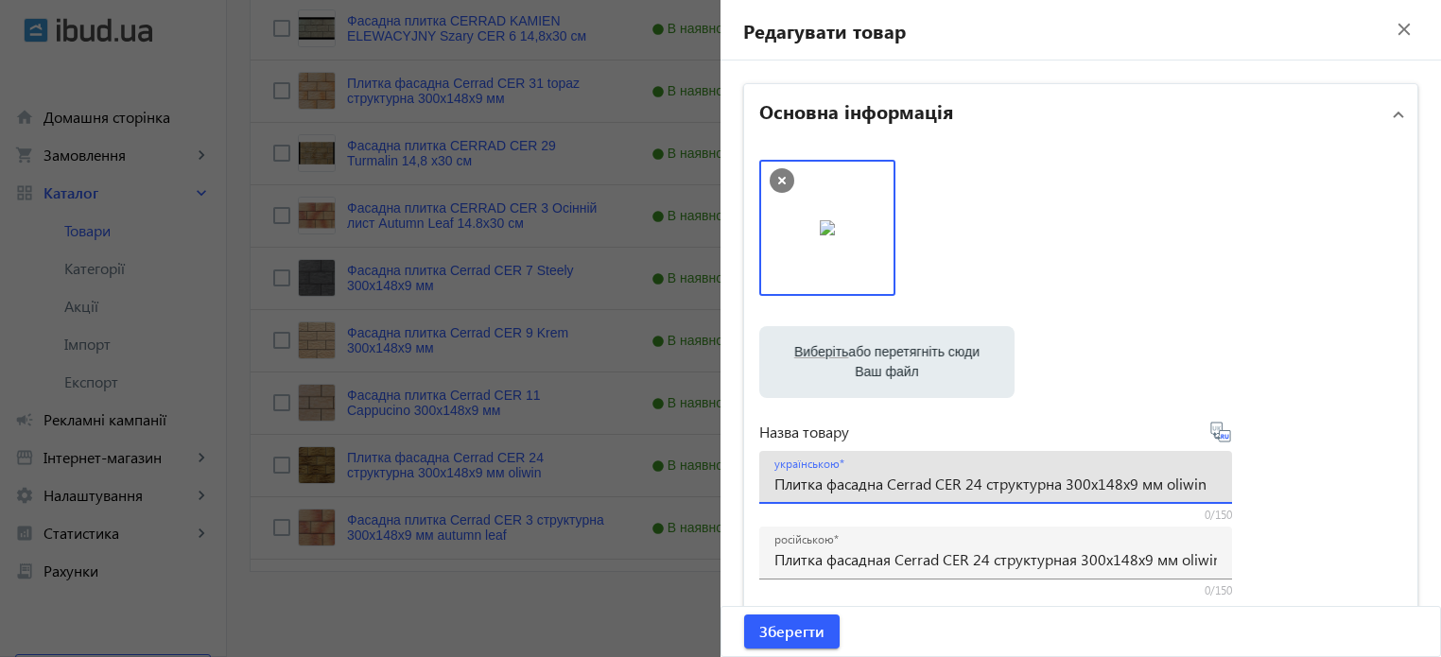
drag, startPoint x: 1165, startPoint y: 483, endPoint x: 1451, endPoint y: 462, distance: 287.2
drag, startPoint x: 1056, startPoint y: 482, endPoint x: 978, endPoint y: 498, distance: 80.1
click at [978, 498] on div "українською Плитка фасадна Cerrad CER 24 структурна 300x148x9 мм" at bounding box center [995, 477] width 442 height 53
paste input "oliwin"
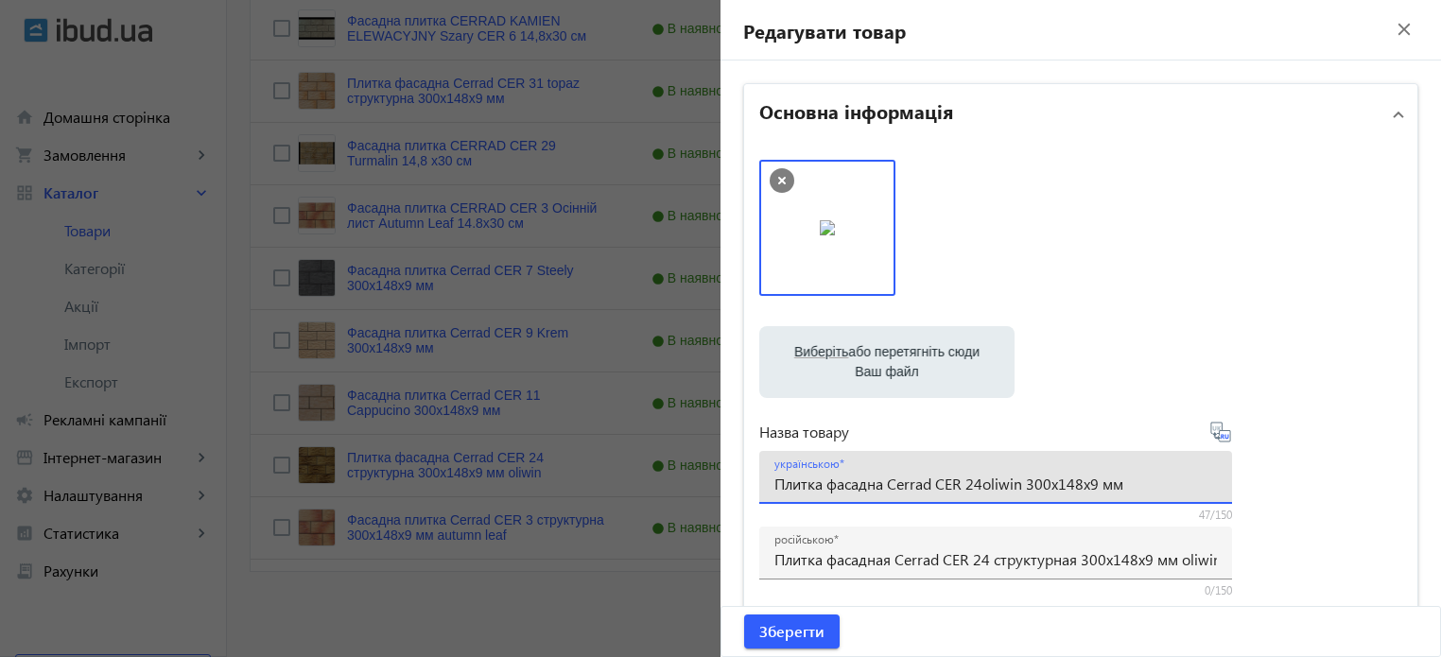
click at [975, 488] on input "Плитка фасадна Cerrad CER 24oliwin 300x148x9 мм" at bounding box center [995, 484] width 442 height 20
click at [991, 488] on input "Плитка фасадна Cerrad CER 24 oliwin 300x148x9 мм" at bounding box center [995, 484] width 442 height 20
type input "Плитка фасадна Cerrad CER 24 Oliwin 300x148x9 мм"
click at [1221, 440] on icon at bounding box center [1220, 432] width 23 height 23
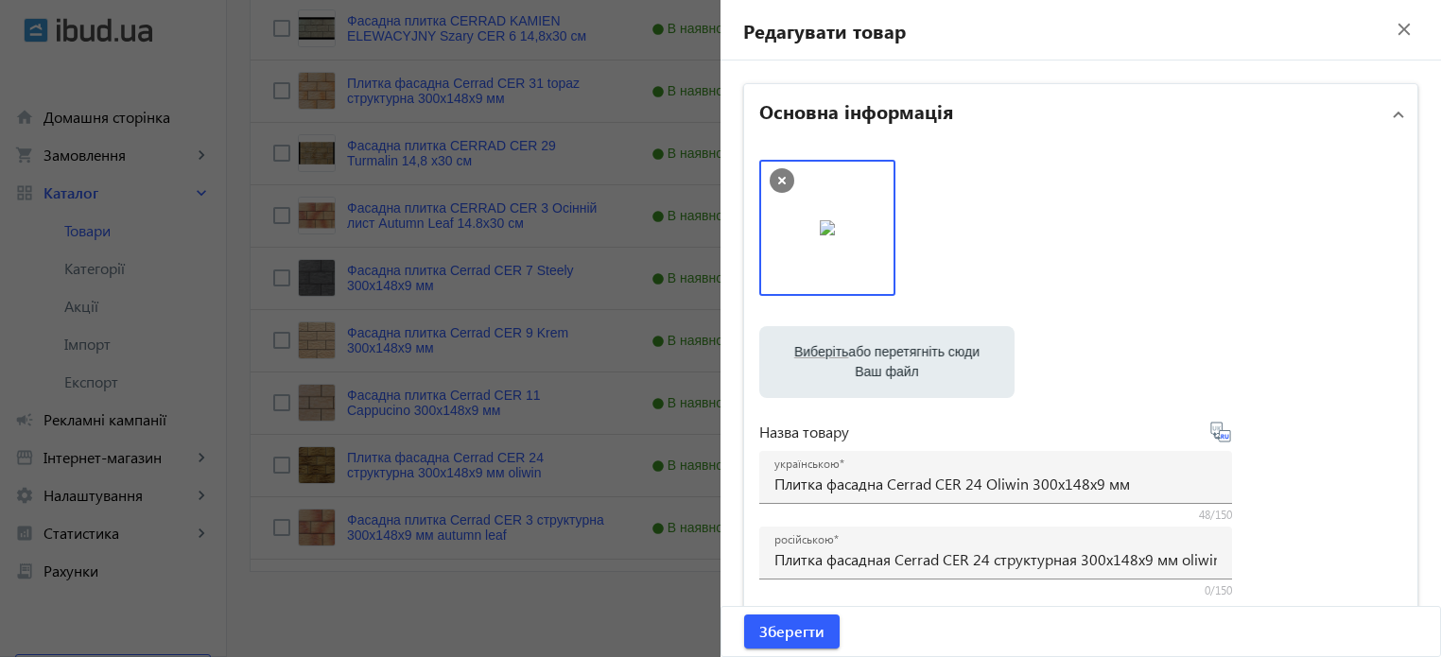
type input "Плитка фасадная Cerrad CER 24 Oliwin 300x148x9 мм"
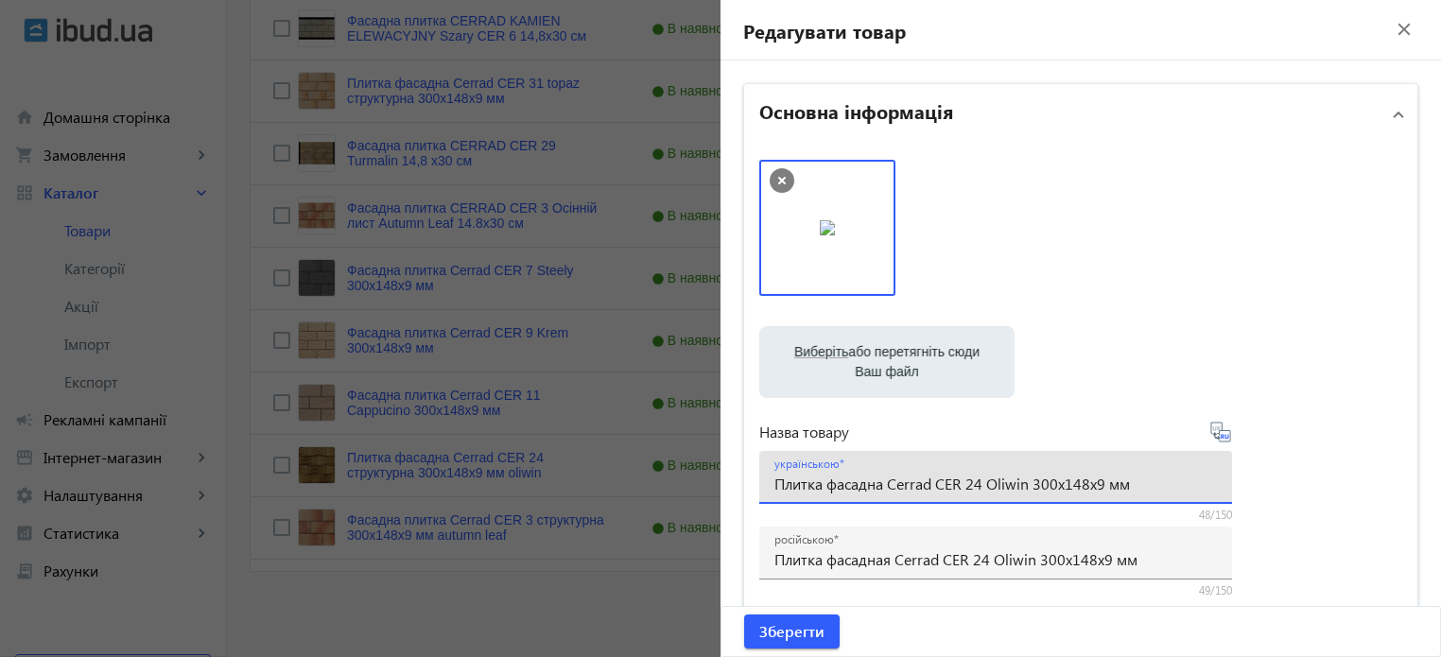
drag, startPoint x: 1166, startPoint y: 481, endPoint x: 0, endPoint y: 400, distance: 1168.5
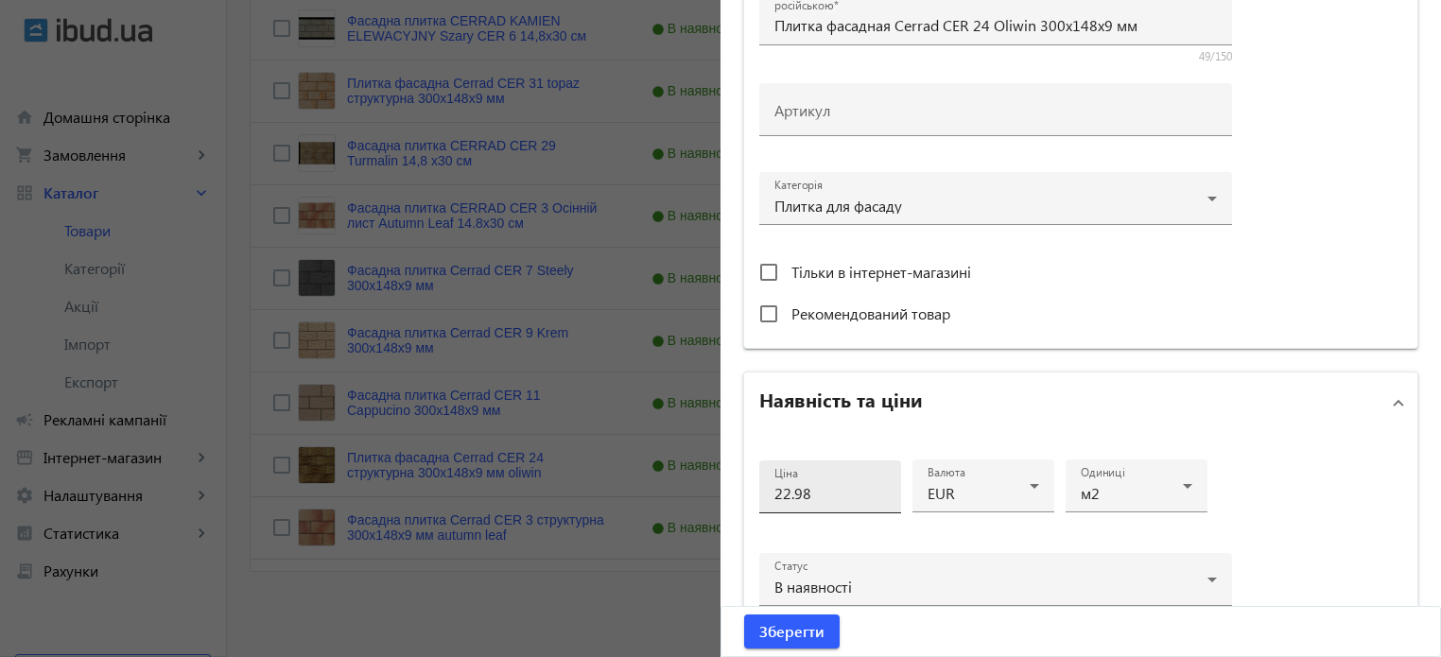
scroll to position [567, 0]
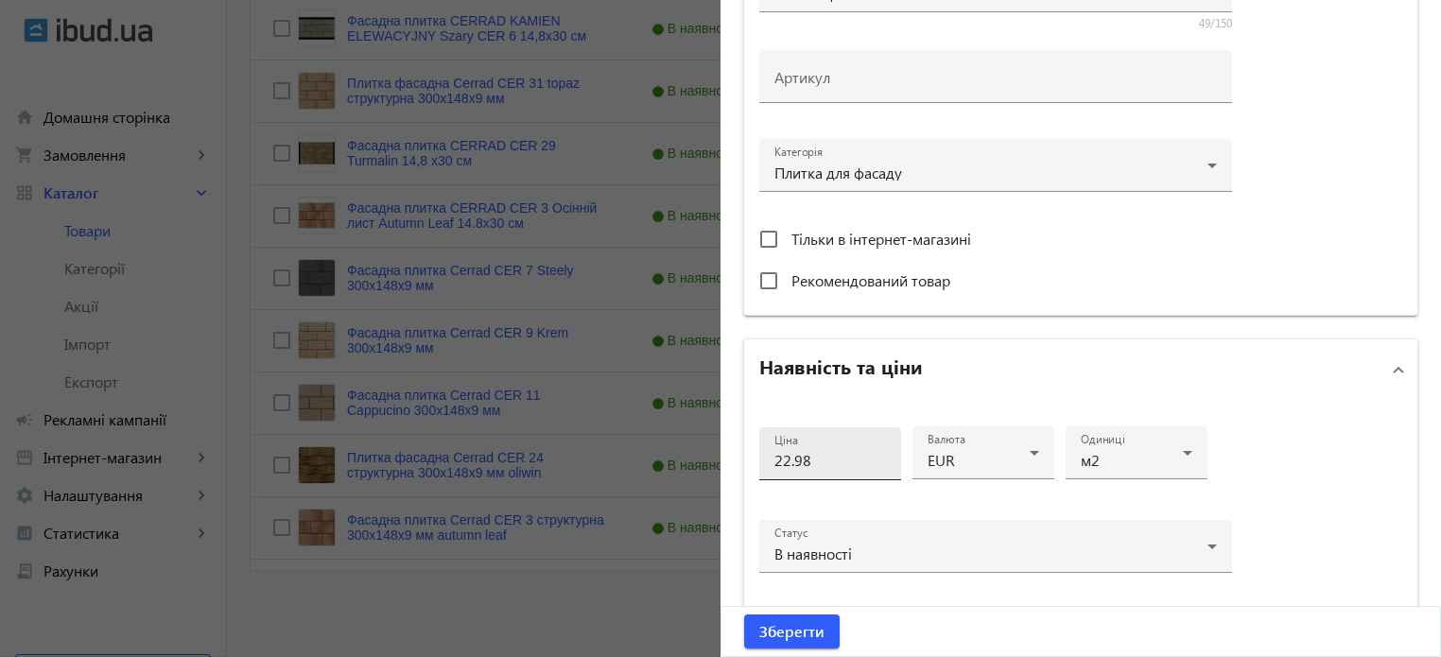
click at [814, 459] on input "22.98" at bounding box center [830, 460] width 112 height 20
type input "2"
type input "21"
click at [1252, 372] on mat-panel-title "Наявність та ціни" at bounding box center [1069, 370] width 620 height 34
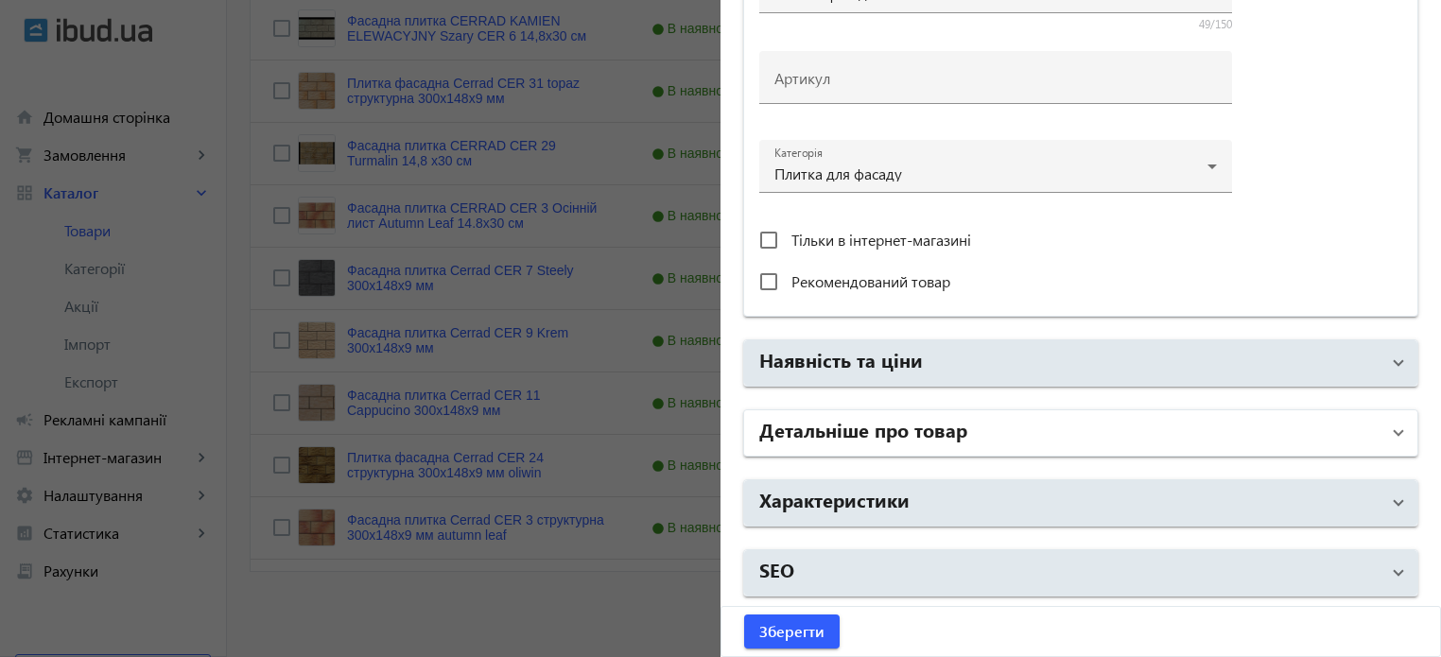
scroll to position [563, 0]
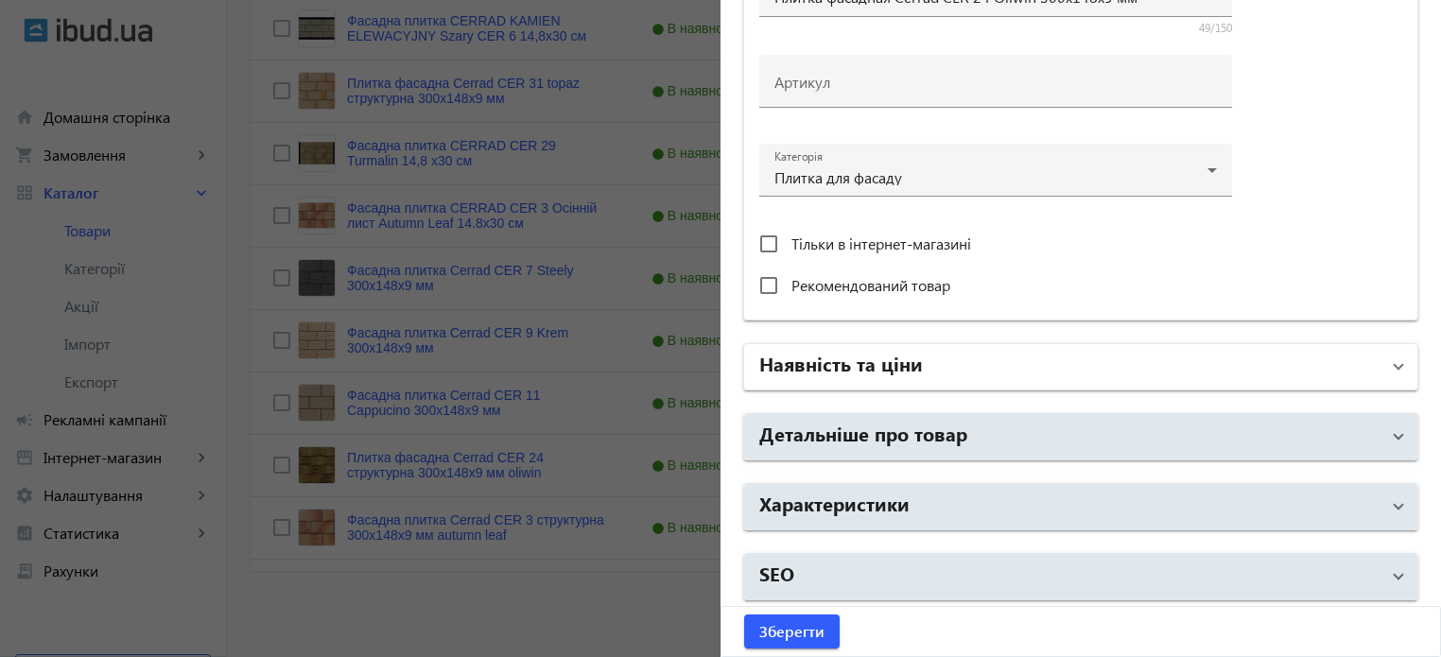
click at [897, 350] on h2 "Наявність та ціни" at bounding box center [841, 363] width 164 height 26
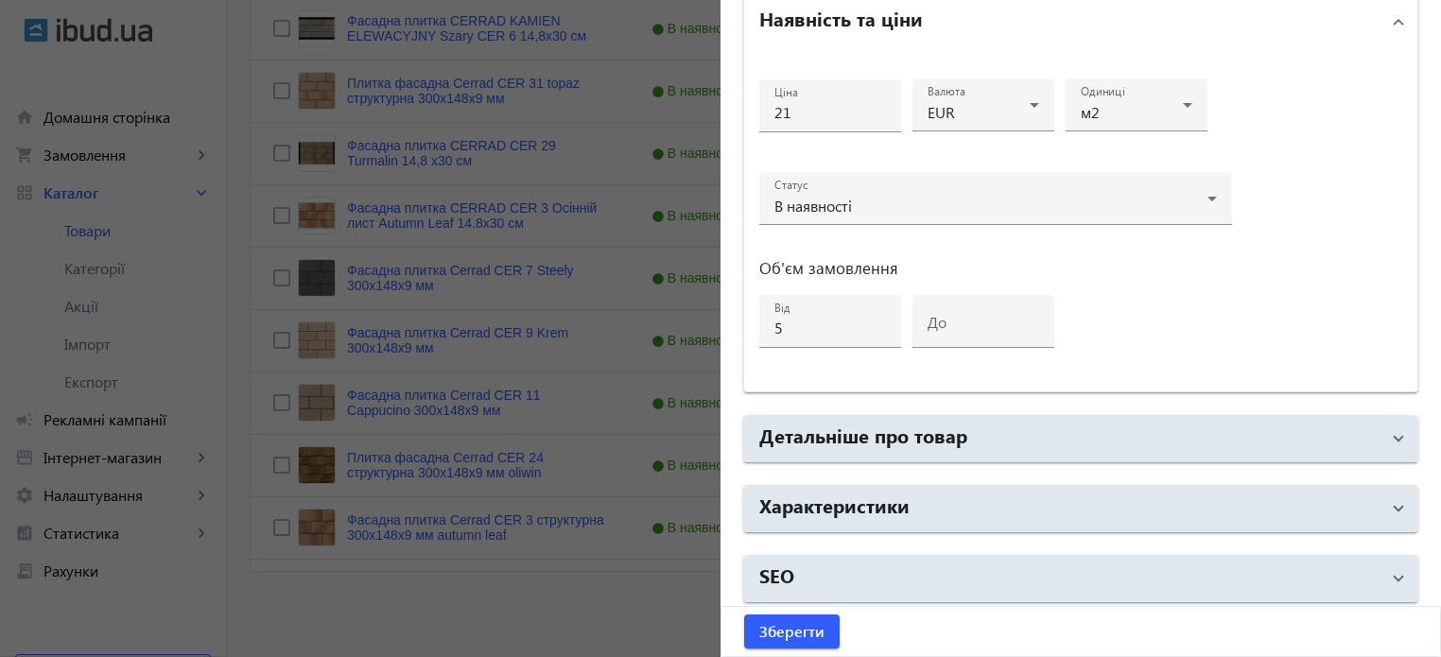
scroll to position [915, 0]
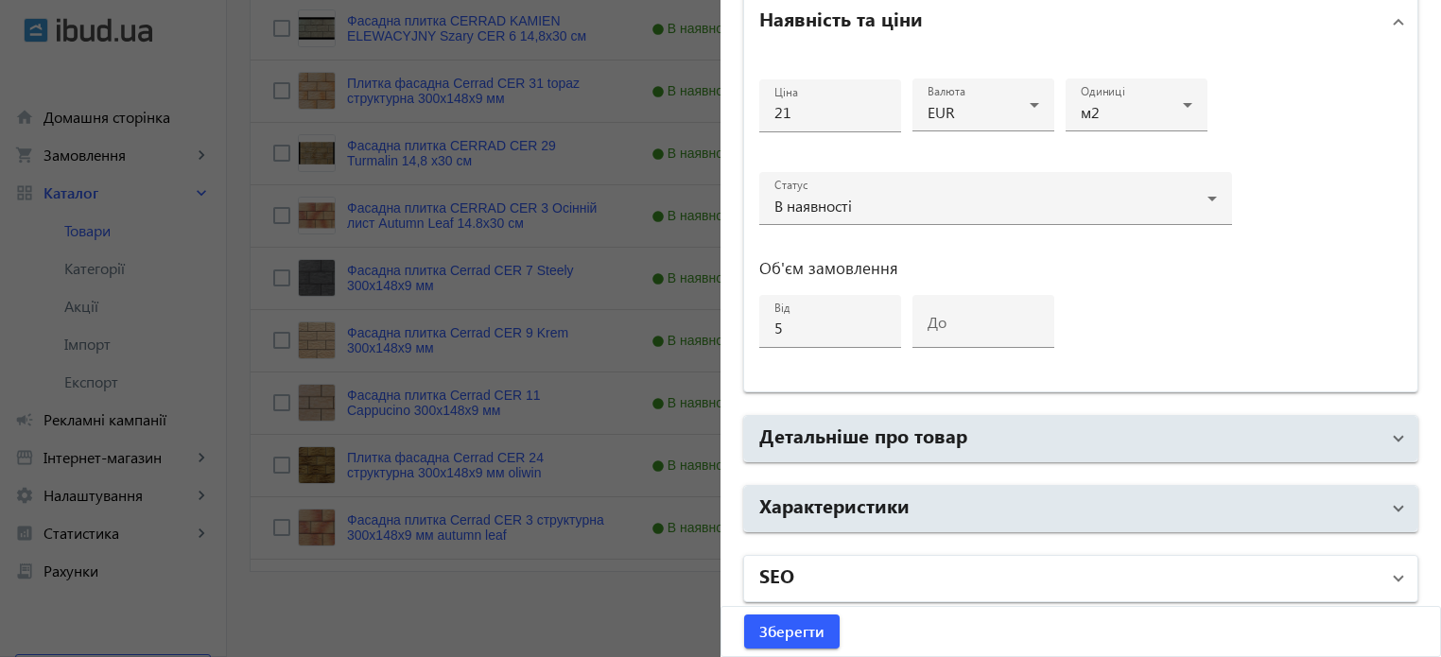
click at [790, 570] on mat-panel-title "SEO" at bounding box center [1069, 579] width 620 height 34
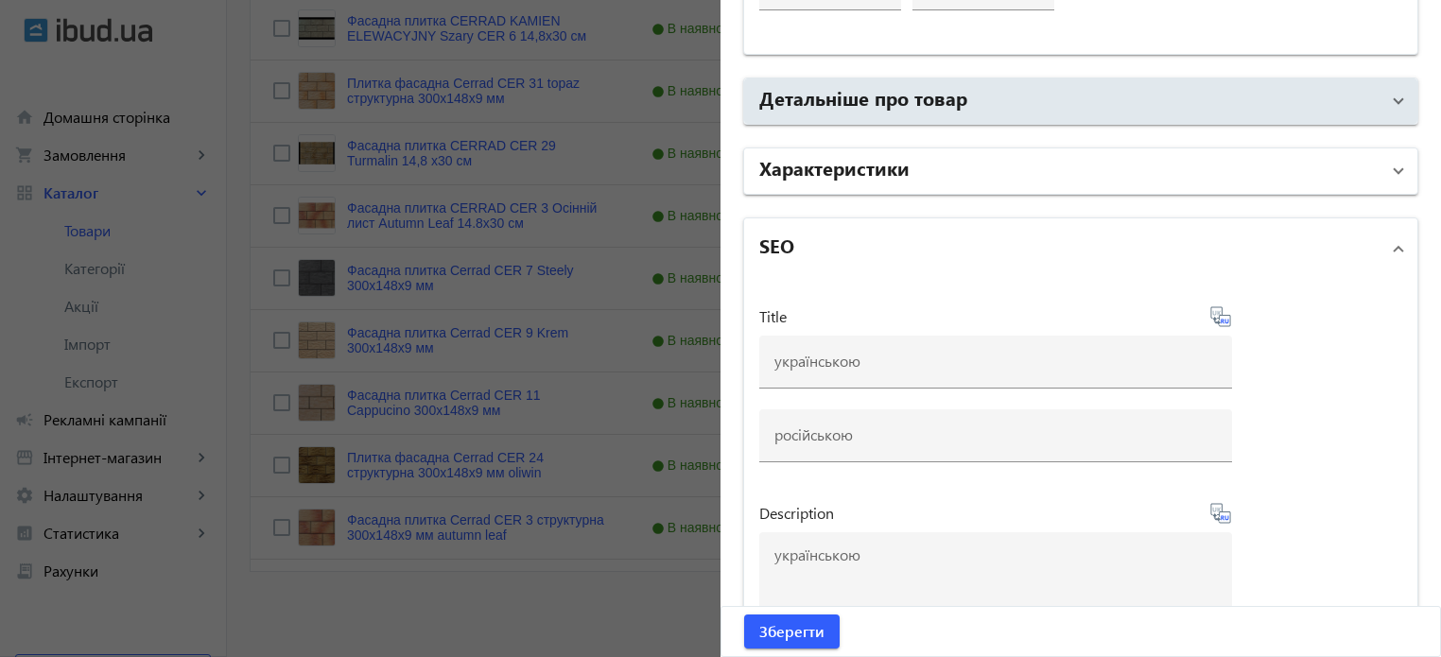
scroll to position [1388, 0]
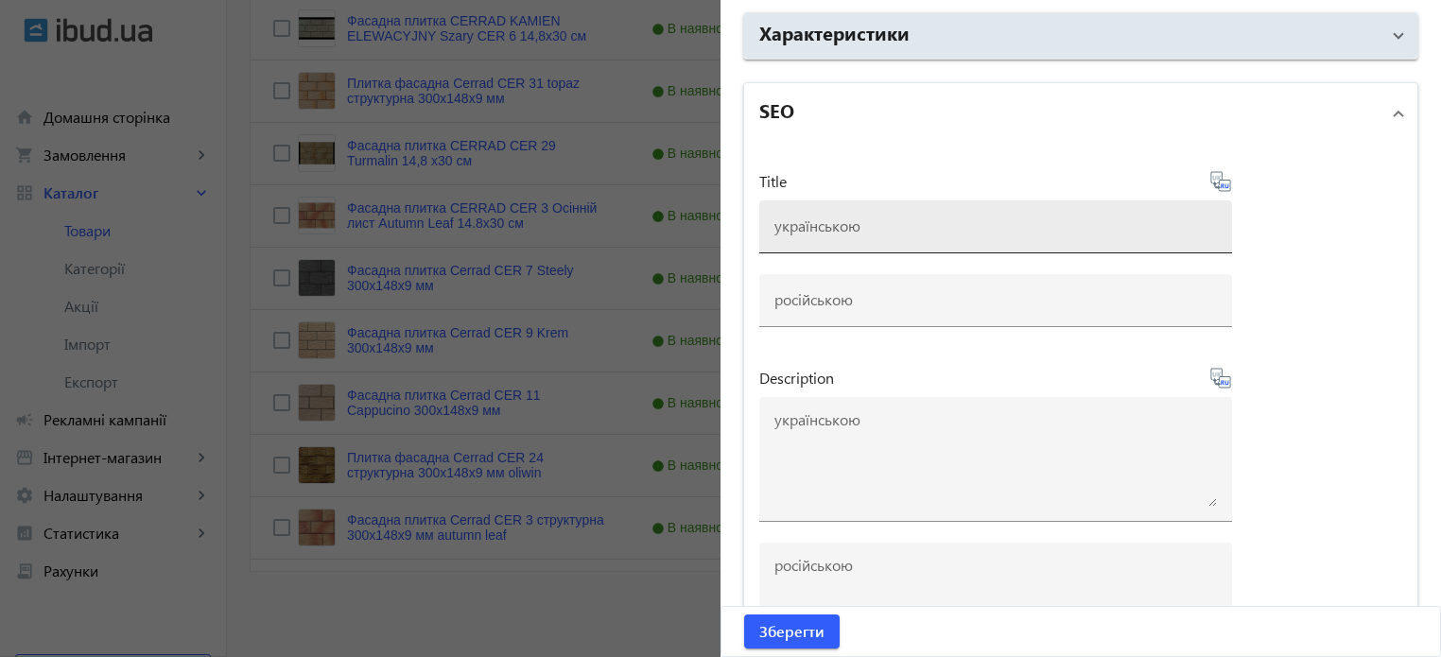
click at [809, 232] on div at bounding box center [995, 226] width 442 height 53
paste input "Плитка фасадна Cerrad CER 24 Oliwin 300x148x9 мм"
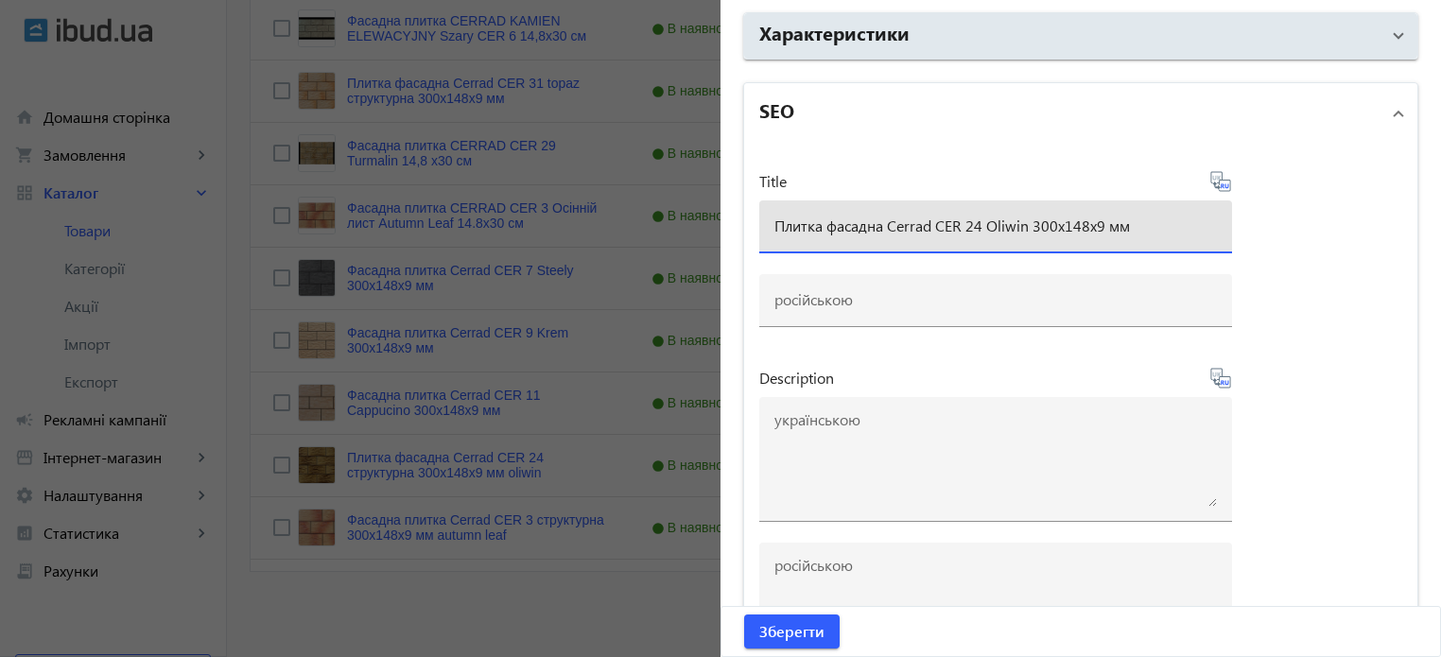
type input "Плитка фасадна Cerrad CER 24 Oliwin 300x148x9 мм"
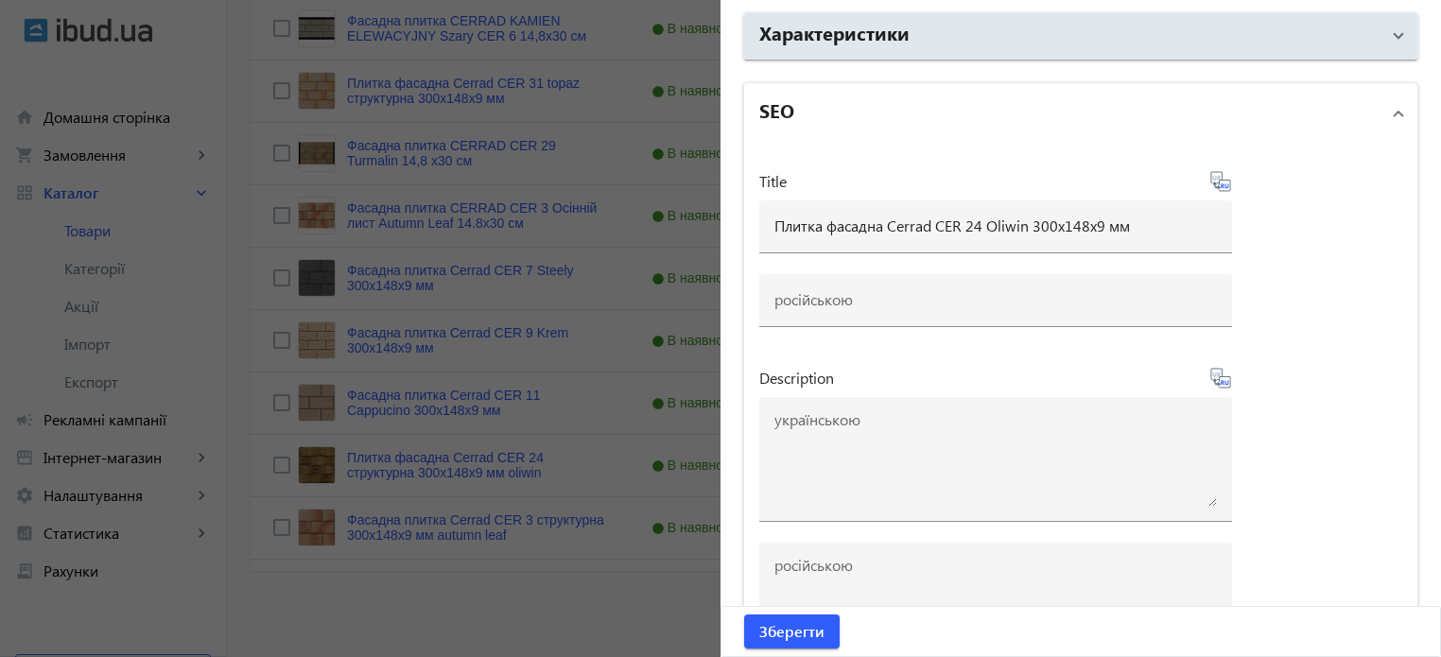
click at [1225, 183] on icon at bounding box center [1227, 185] width 4 height 5
type input "Плитка фасадная Cerrad CER 24 Oliwin 300x148x9 мм"
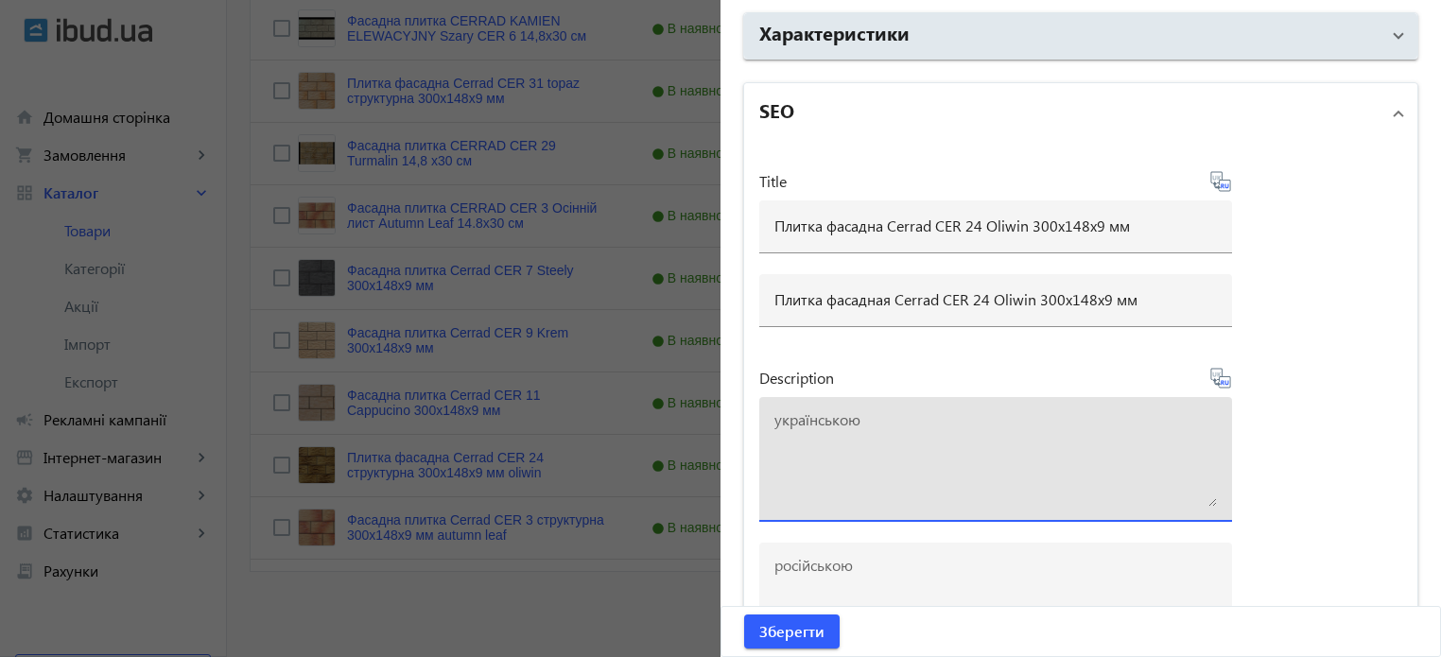
click at [904, 445] on textarea at bounding box center [995, 459] width 442 height 95
paste textarea "Плитка фасадна Cerrad CER 24 Oliwin 300x148x9 мм"
type textarea "Плитка фасадна Cerrad CER 24 Oliwin 300x148x9 мм купити"
click at [1225, 380] on icon at bounding box center [1227, 382] width 4 height 5
type textarea "Плитка фасадная Cerrad CER 24 Oliwin 300x148x9 мм купить"
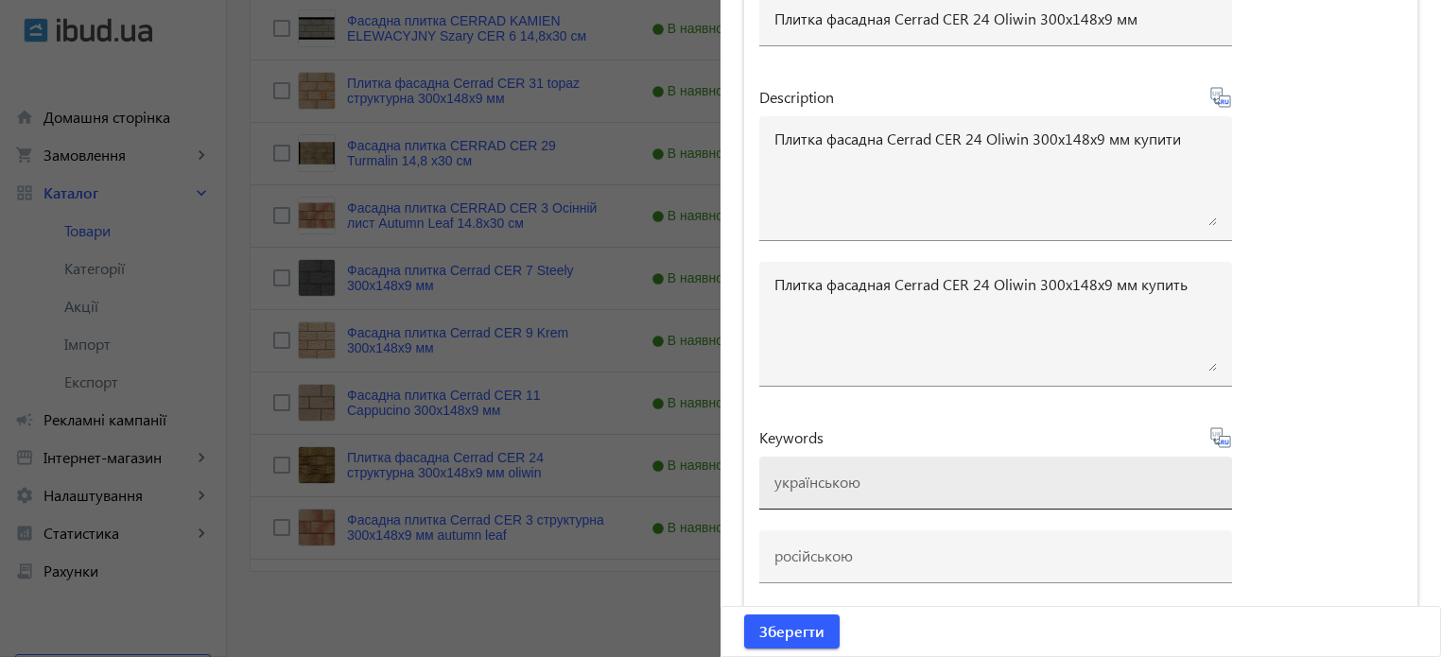
scroll to position [1670, 0]
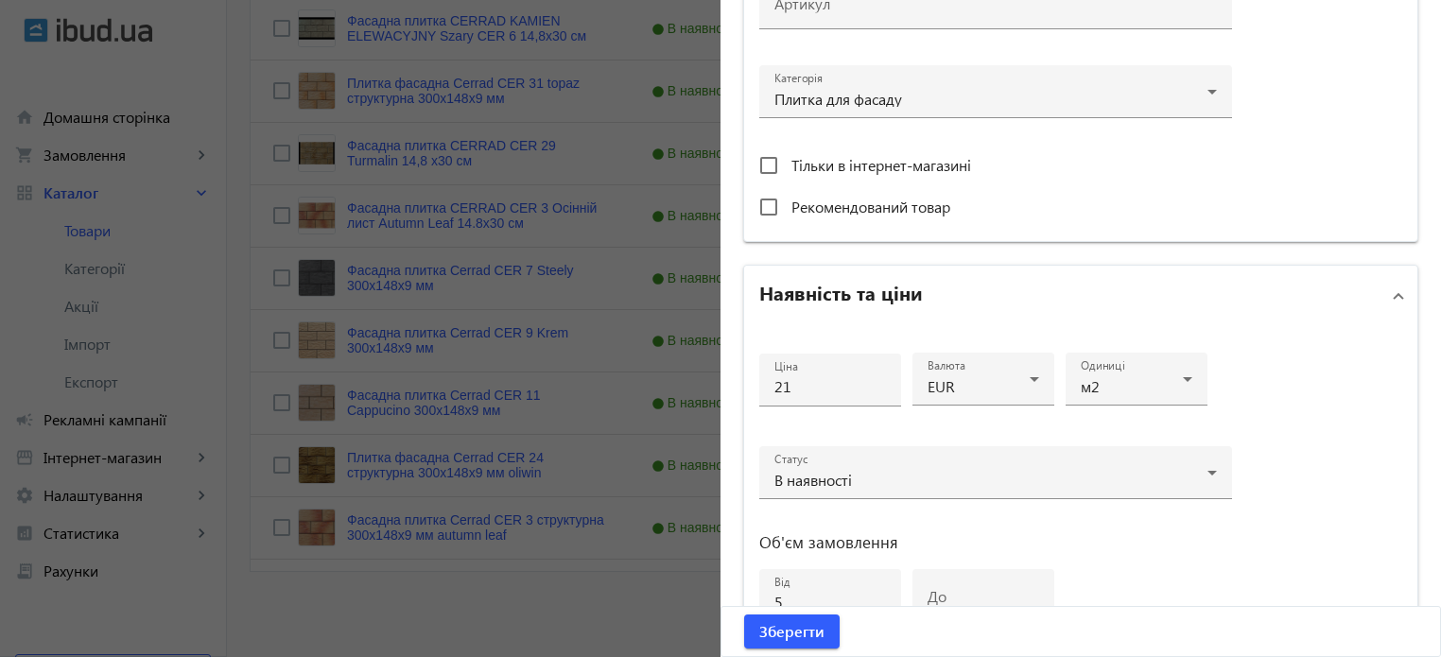
drag, startPoint x: 1176, startPoint y: 131, endPoint x: 0, endPoint y: -57, distance: 1191.0
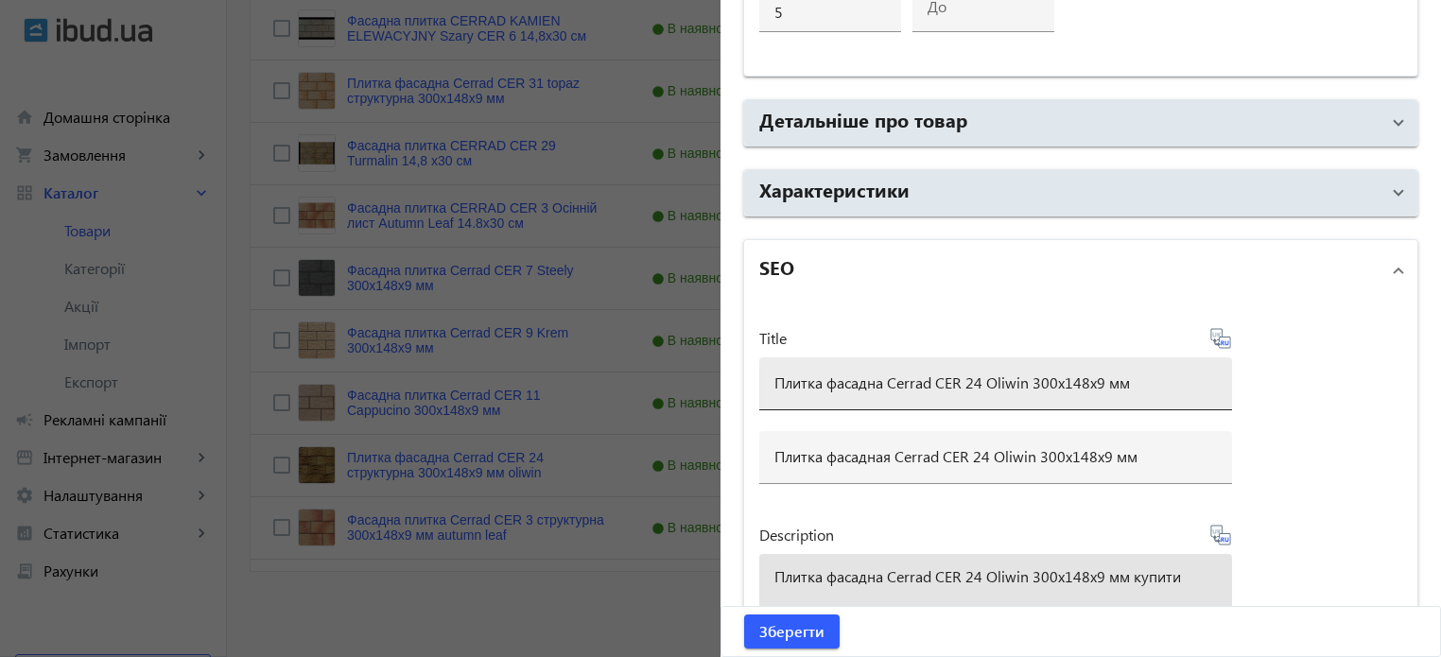
scroll to position [1337, 0]
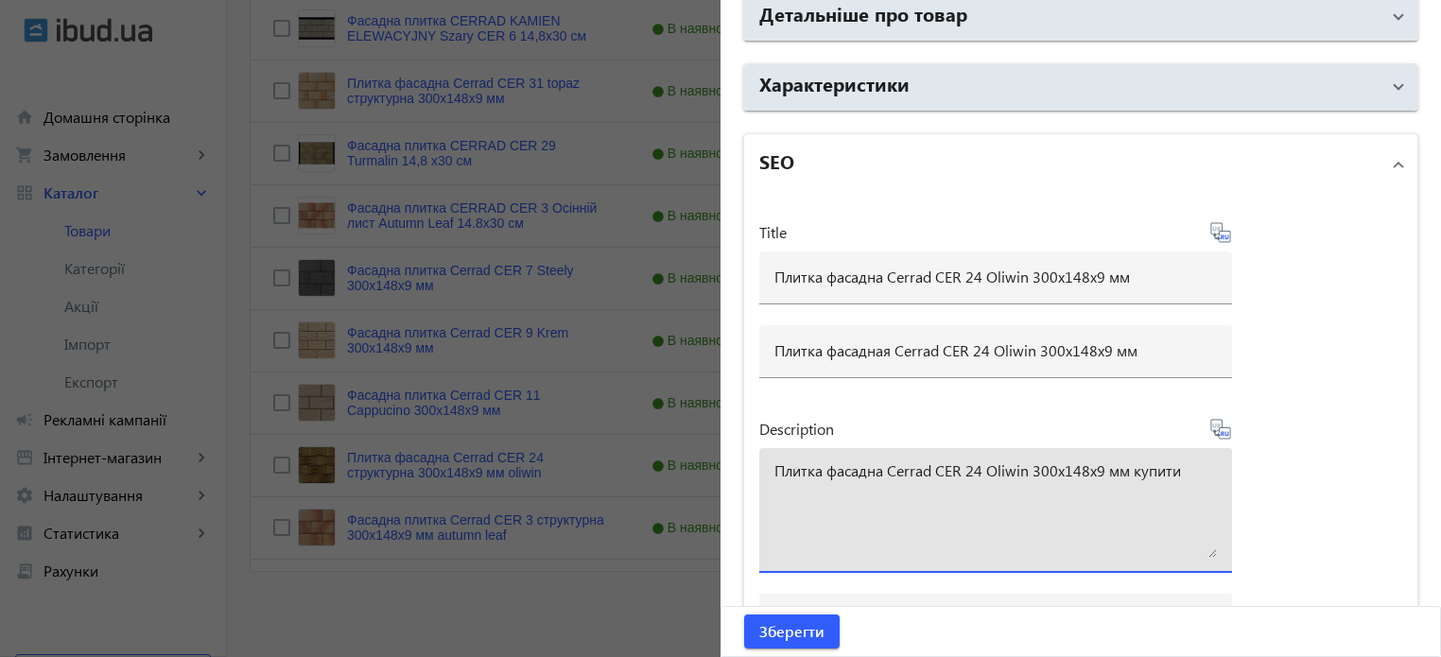
click at [1107, 496] on textarea "Плитка фасадна Cerrad CER 24 Oliwin 300x148x9 мм купити" at bounding box center [995, 510] width 442 height 95
drag, startPoint x: 983, startPoint y: 459, endPoint x: 1021, endPoint y: 462, distance: 37.9
click at [1021, 463] on textarea "Плитка фасадна Cerrad CER 24 Oliwin 300x148x9 мм купити" at bounding box center [995, 510] width 442 height 95
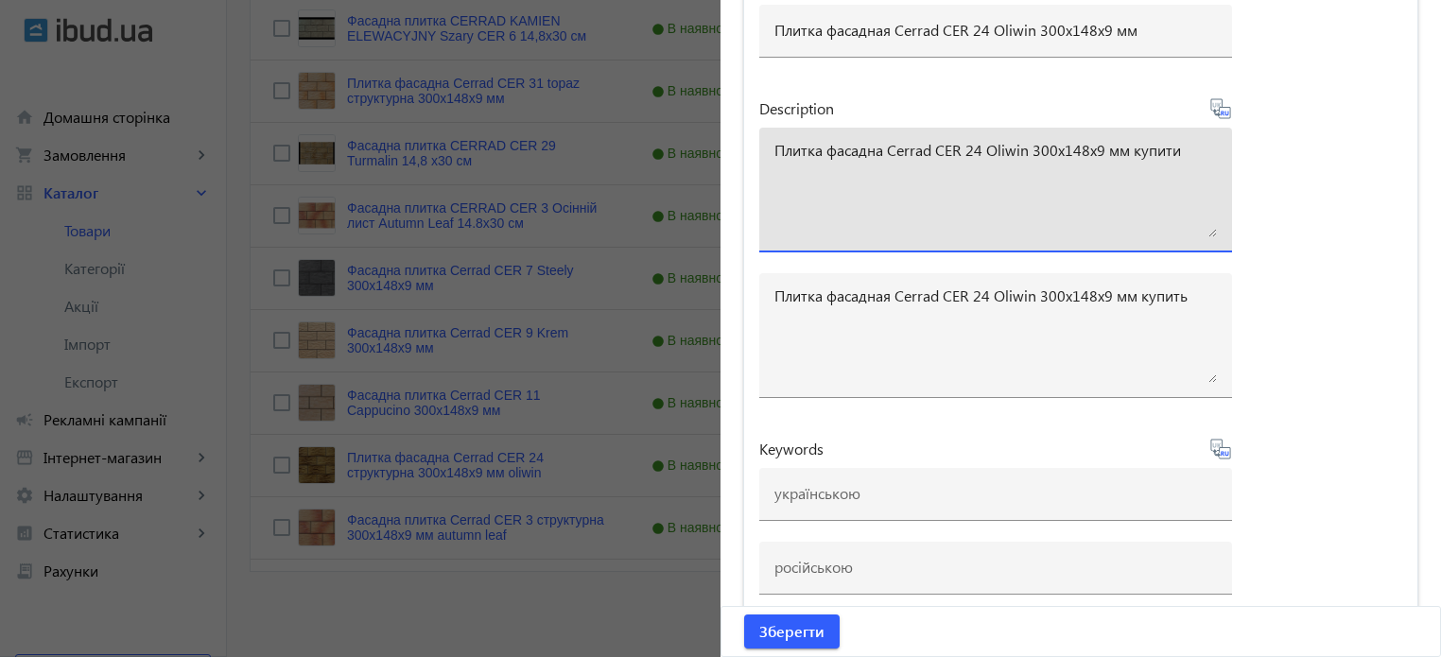
scroll to position [1670, 0]
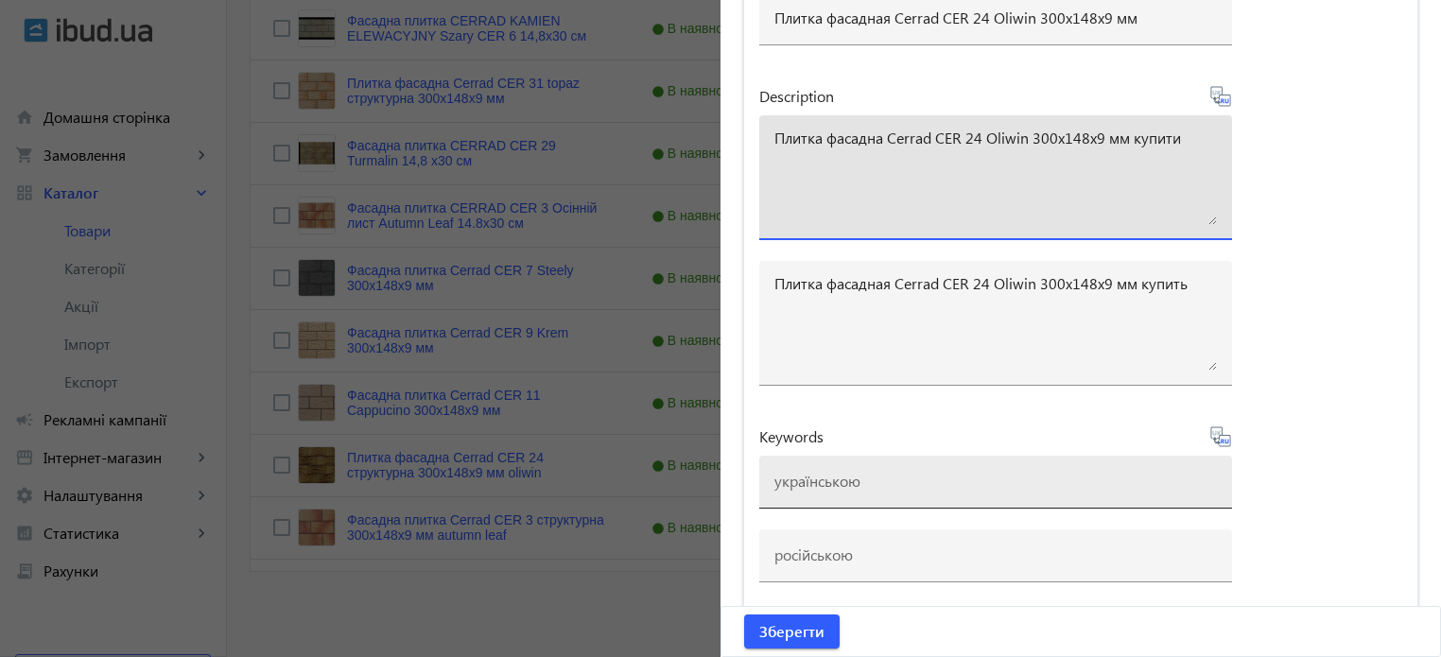
click at [824, 471] on input at bounding box center [995, 481] width 442 height 20
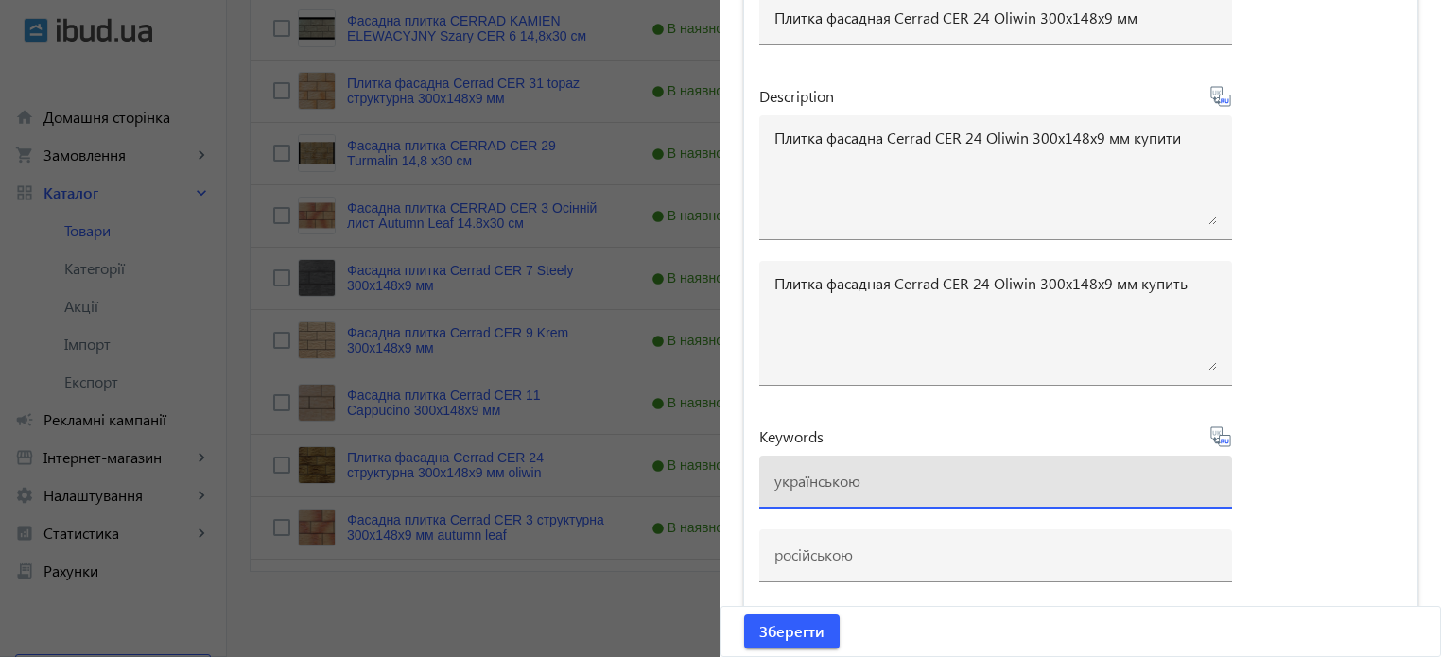
paste input "плитка cerrad, плитка cerrad cer 24 oliwin"
type input "плитка cerrad, плитка cerrad cer 24 oliwin"
click at [1216, 434] on icon at bounding box center [1220, 436] width 23 height 23
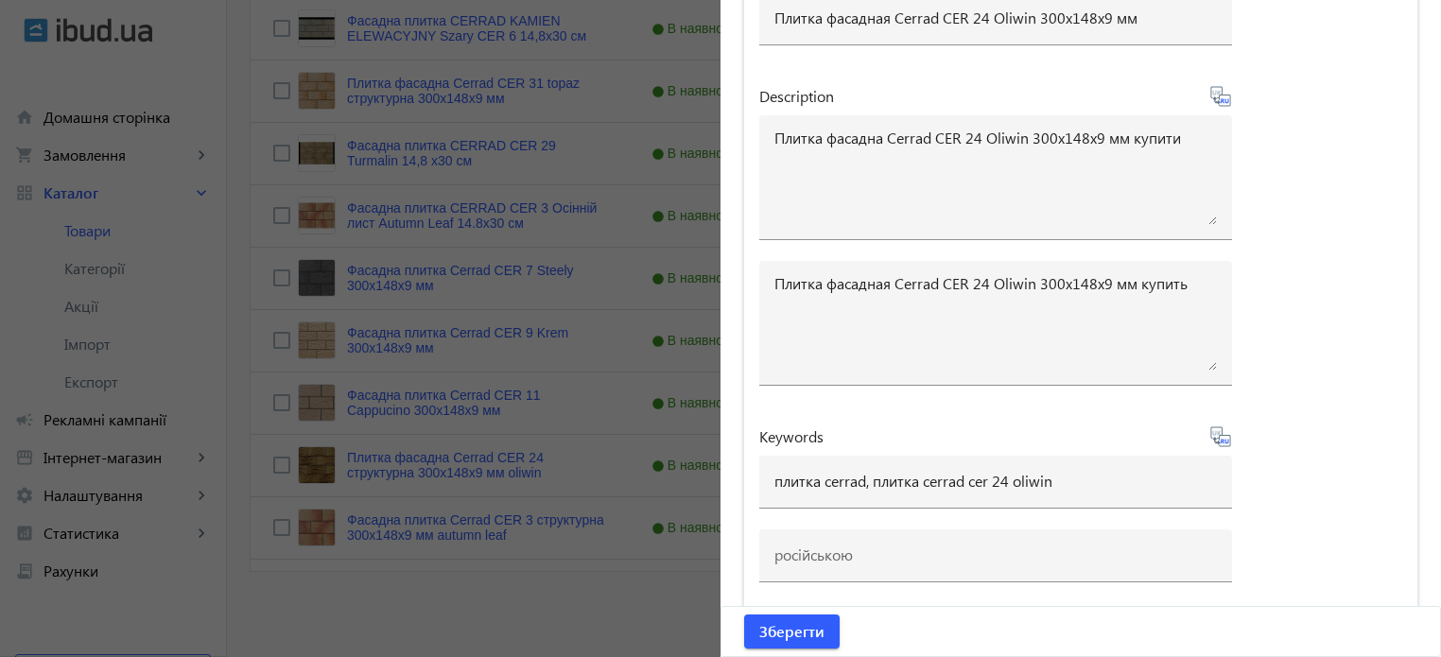
type input "плитка cerrad, плитка cerrad cer 24 oliwin"
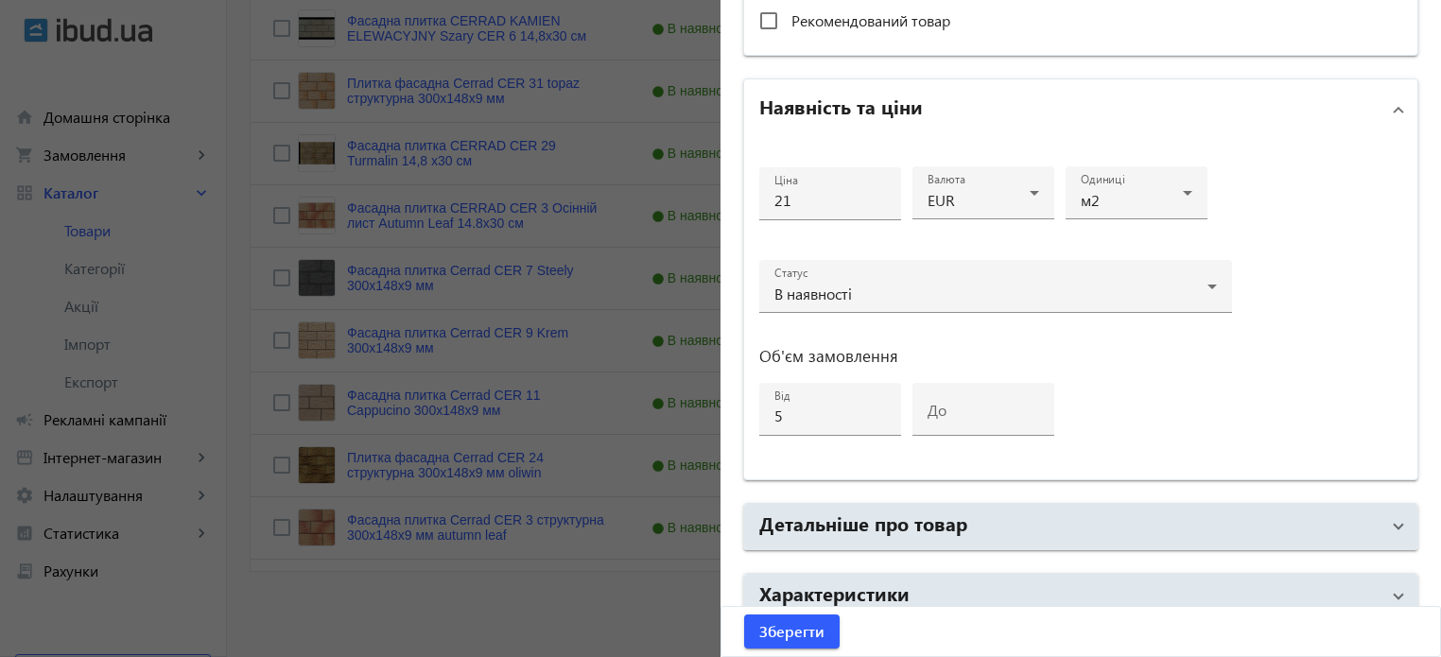
scroll to position [819, 0]
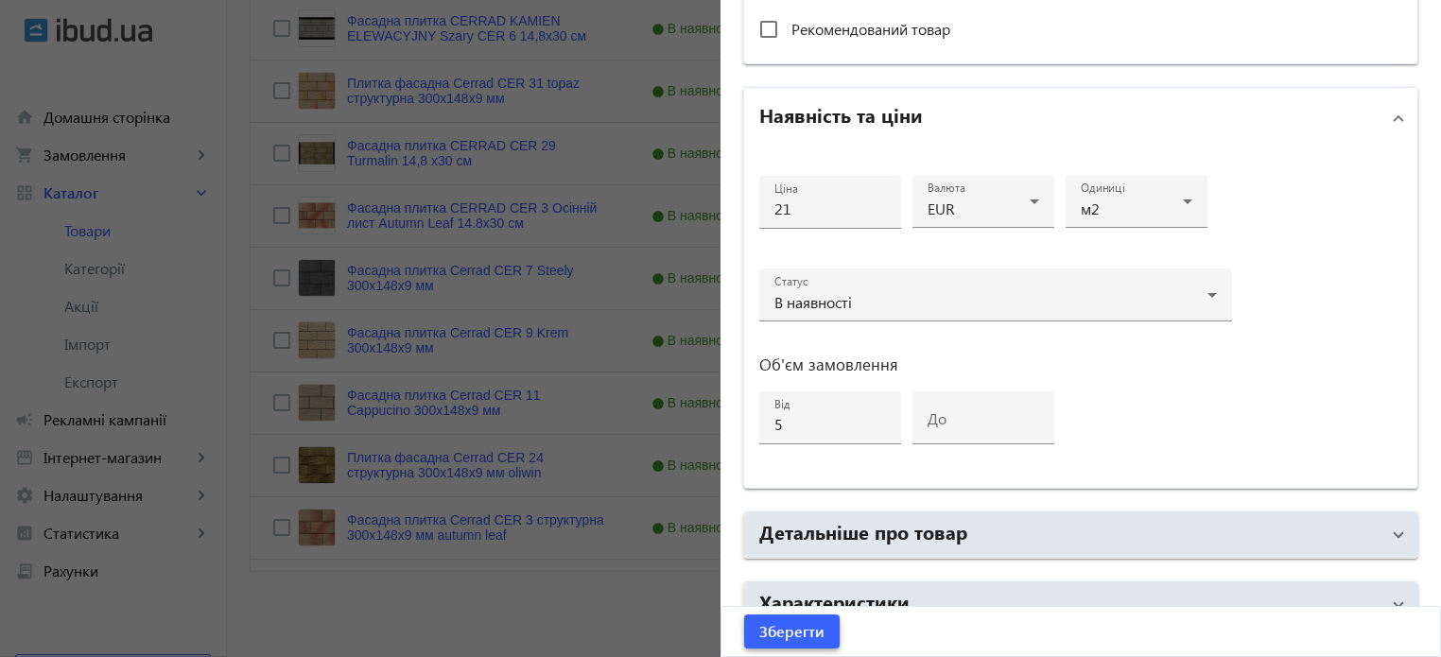
click at [805, 629] on span "Зберегти" at bounding box center [791, 631] width 65 height 21
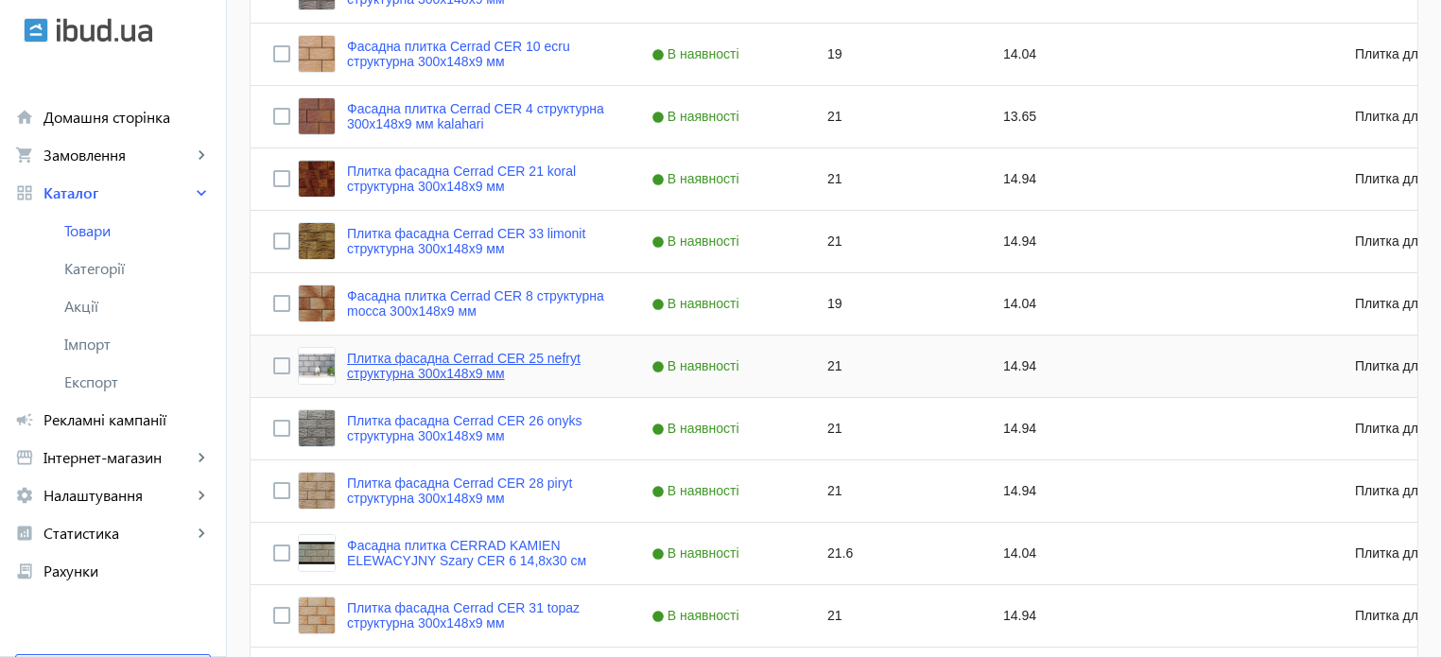
scroll to position [1181, 0]
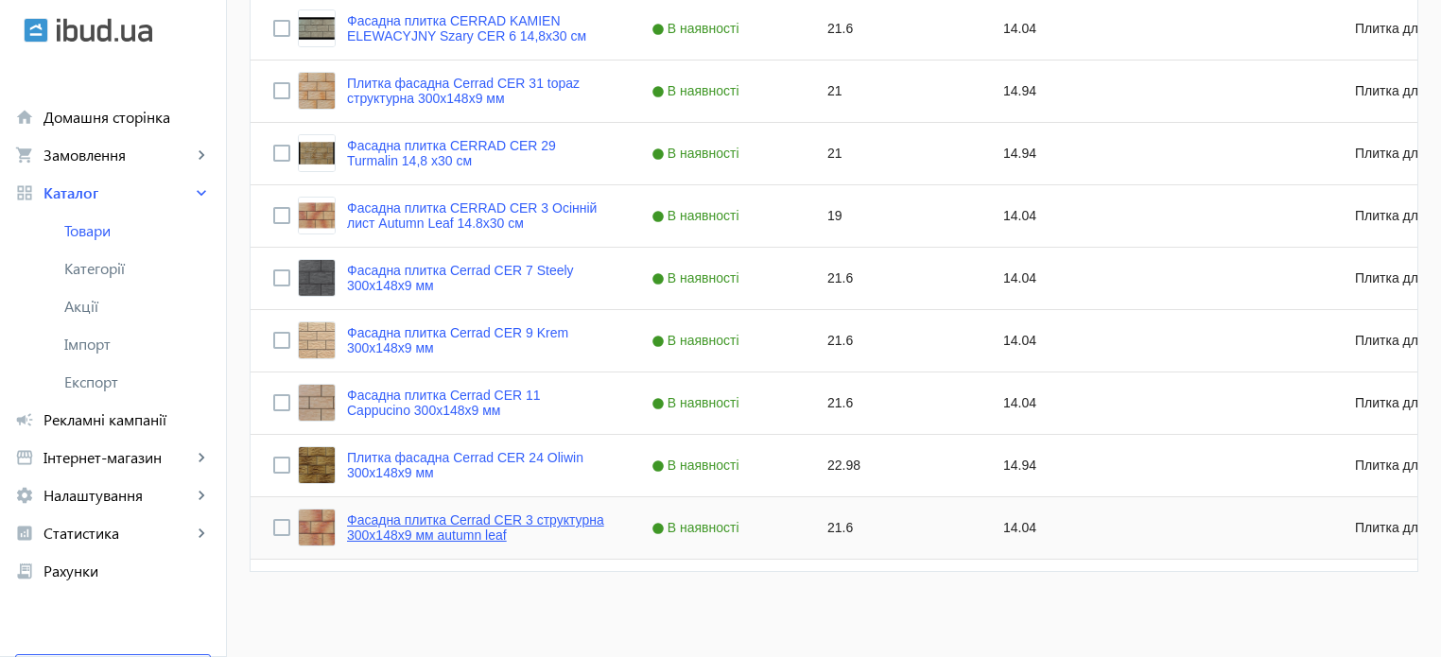
click at [448, 526] on link "Фасадна плитка Cerrad CER 3 структурна 300x148x9 мм autumn leaf" at bounding box center [476, 527] width 259 height 30
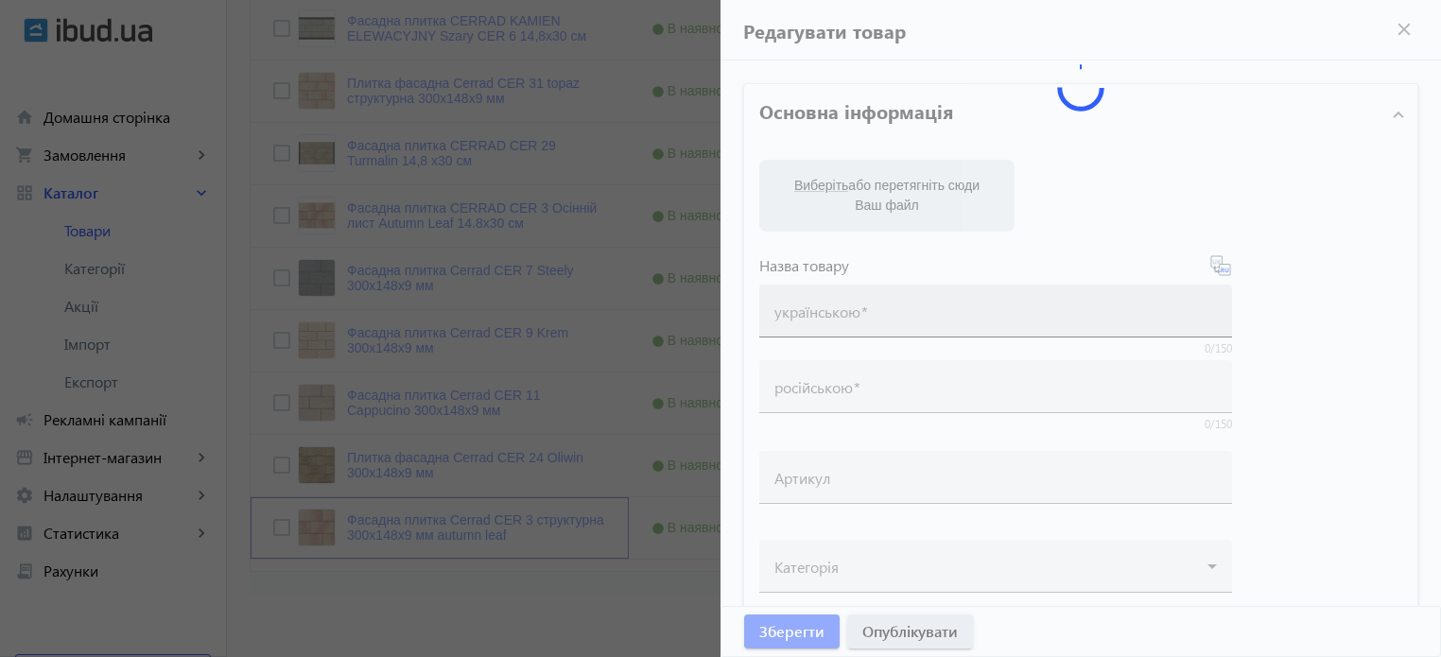
type input "Фасадна плитка Cerrad CER 3 структурна 300x148x9 мм autumn leaf"
type input "Фасадная плитка Cerrad CER 3 структурная 300x148x9 мм autumn leaf"
type input "21.6"
type input "5"
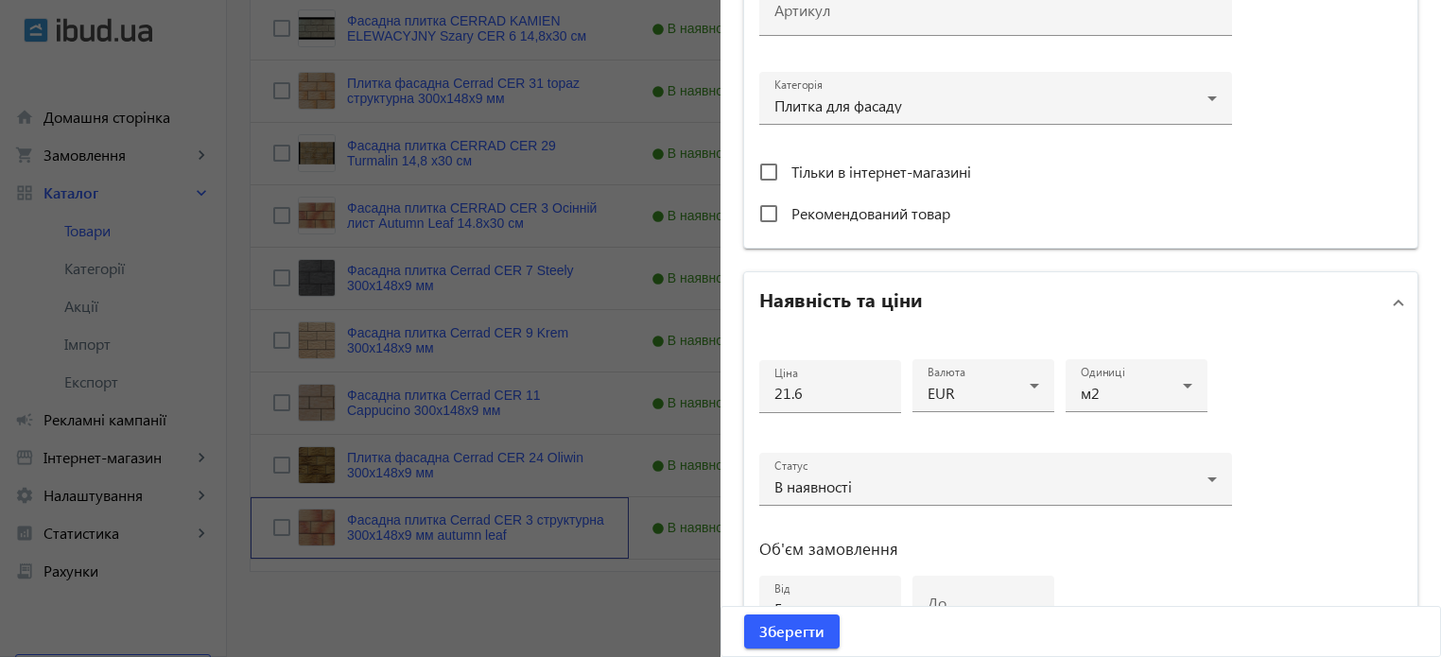
scroll to position [662, 0]
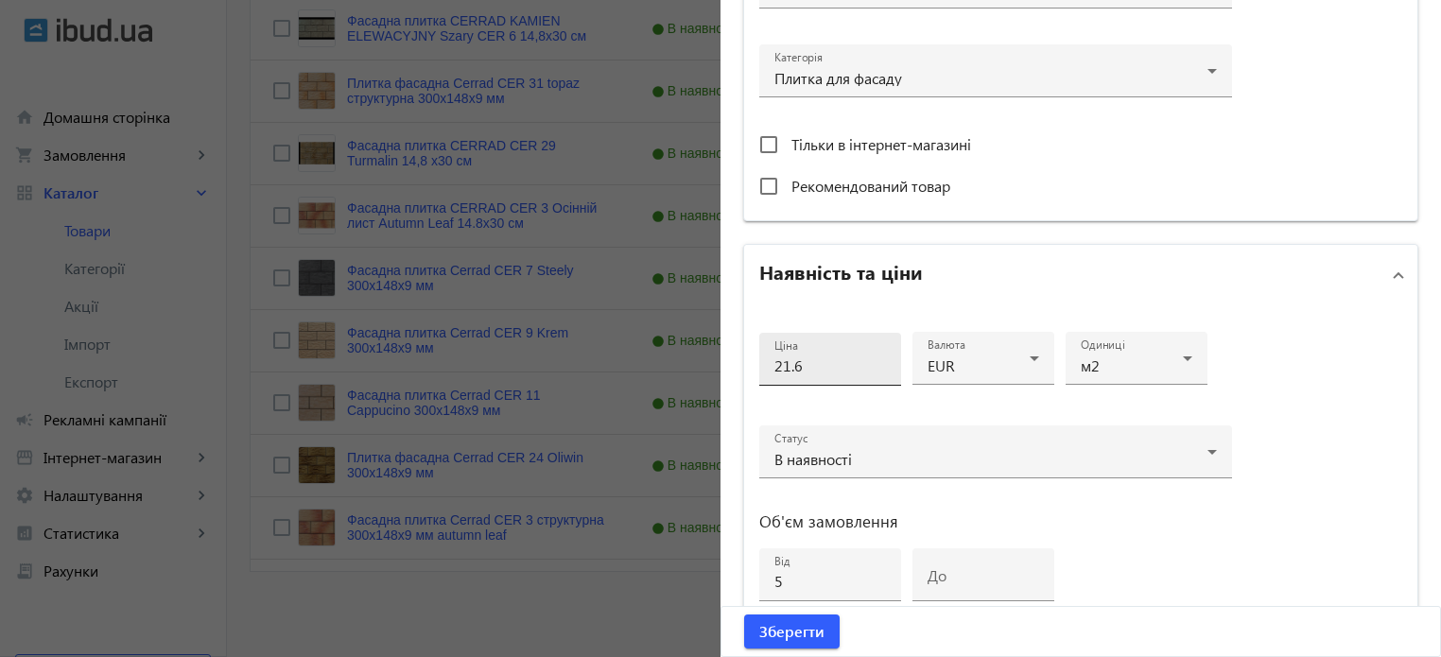
click at [823, 363] on input "21.6" at bounding box center [830, 365] width 112 height 20
type input "2"
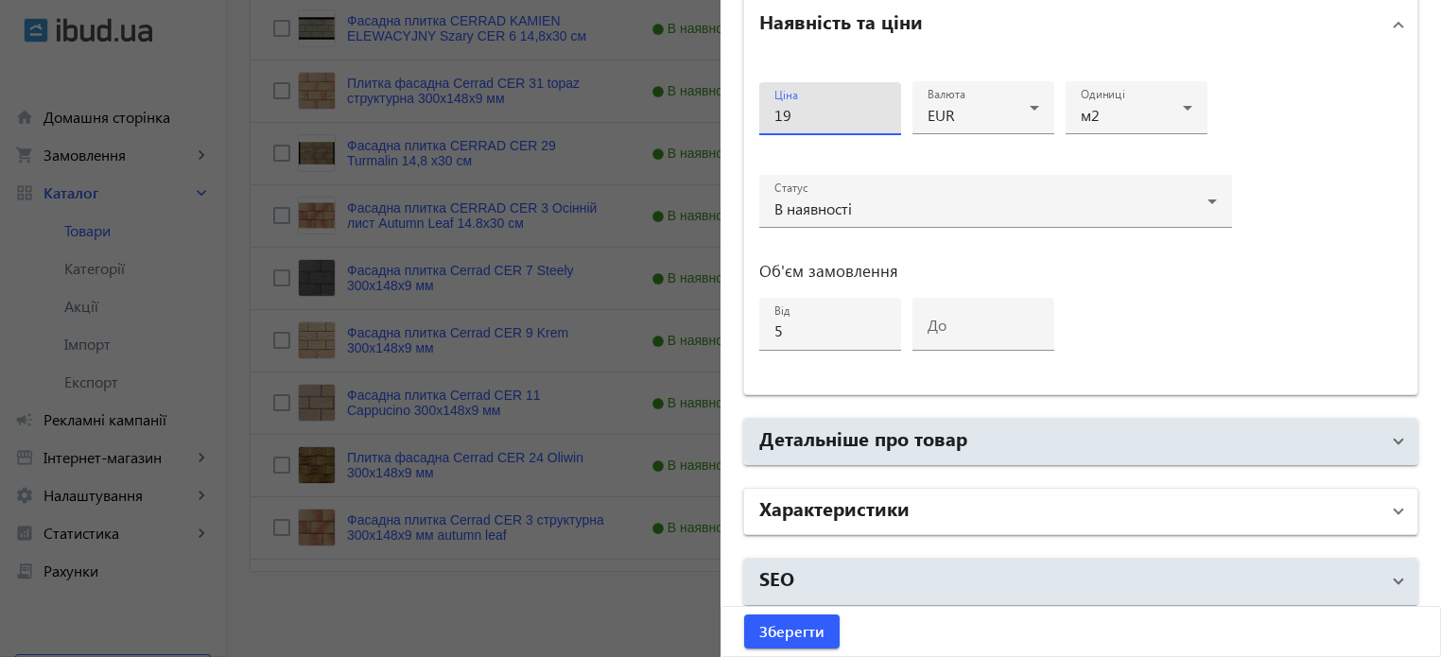
scroll to position [915, 0]
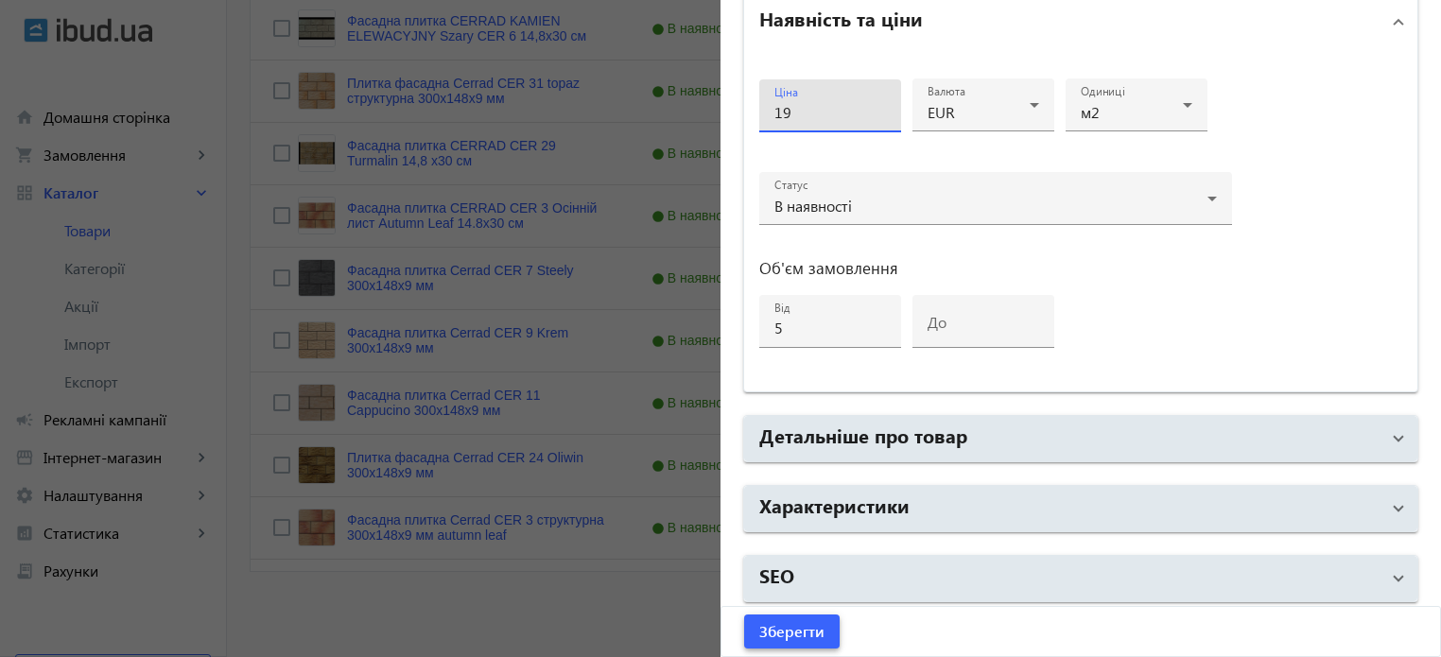
type input "19"
click at [788, 627] on span "Зберегти" at bounding box center [791, 631] width 65 height 21
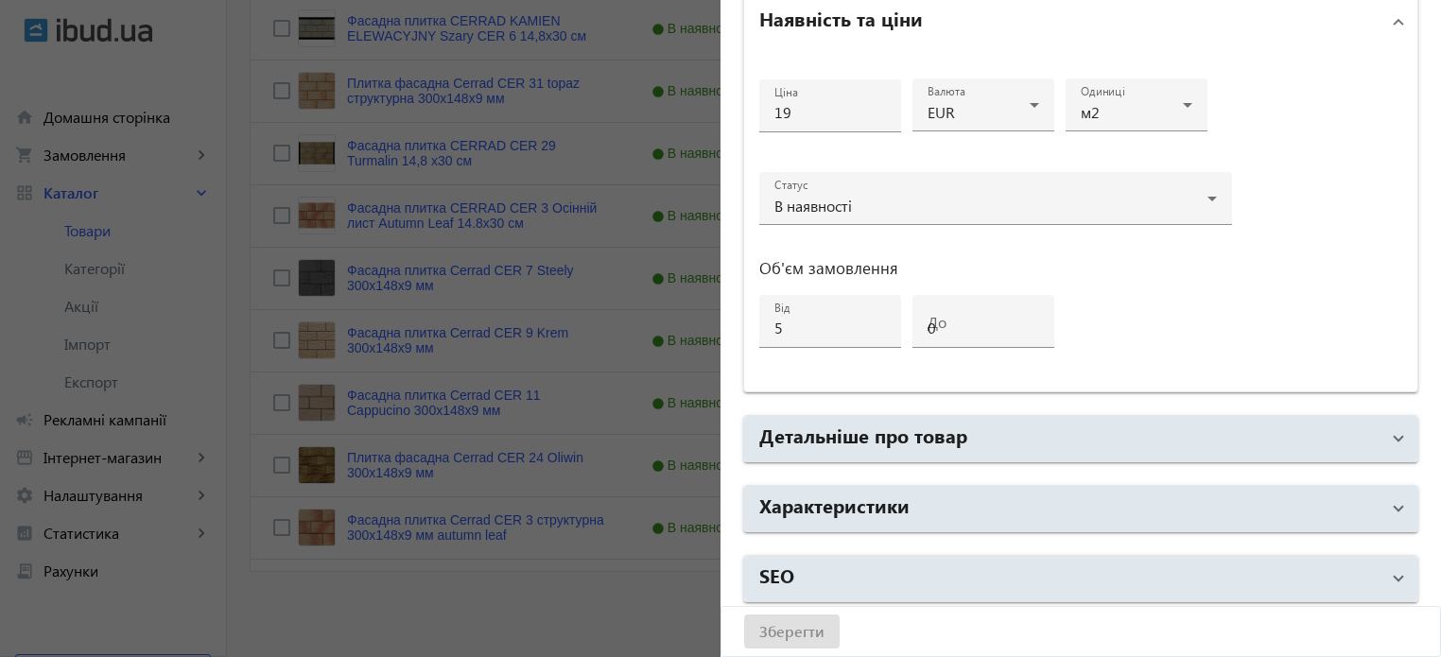
scroll to position [0, 0]
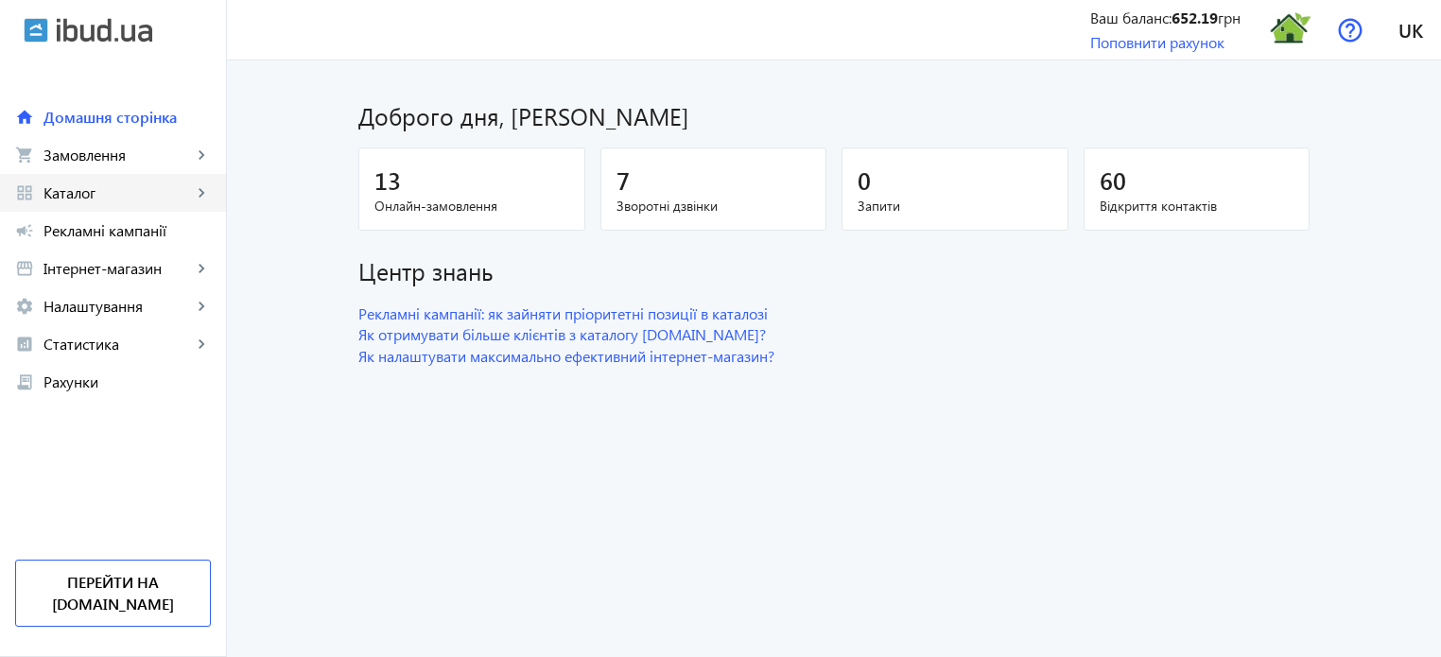
click at [136, 186] on span "Каталог" at bounding box center [117, 192] width 148 height 19
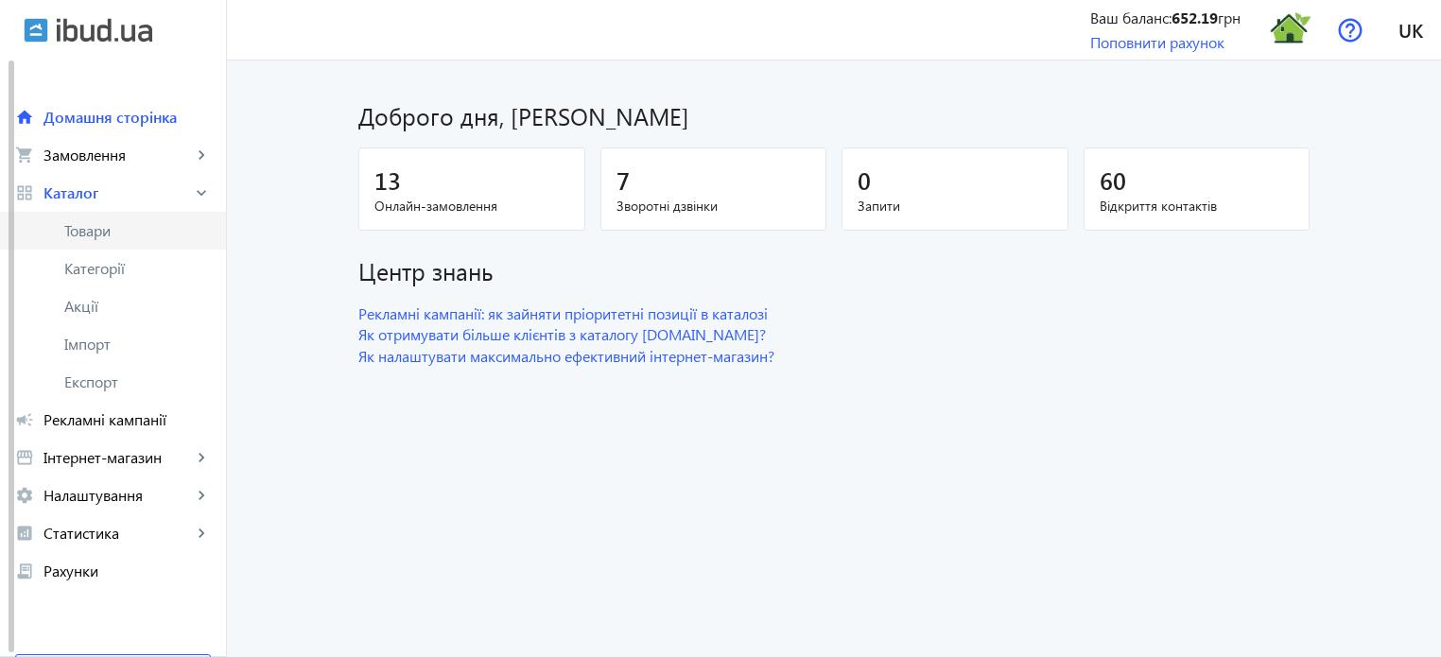
click at [140, 230] on span "Товари" at bounding box center [137, 230] width 147 height 19
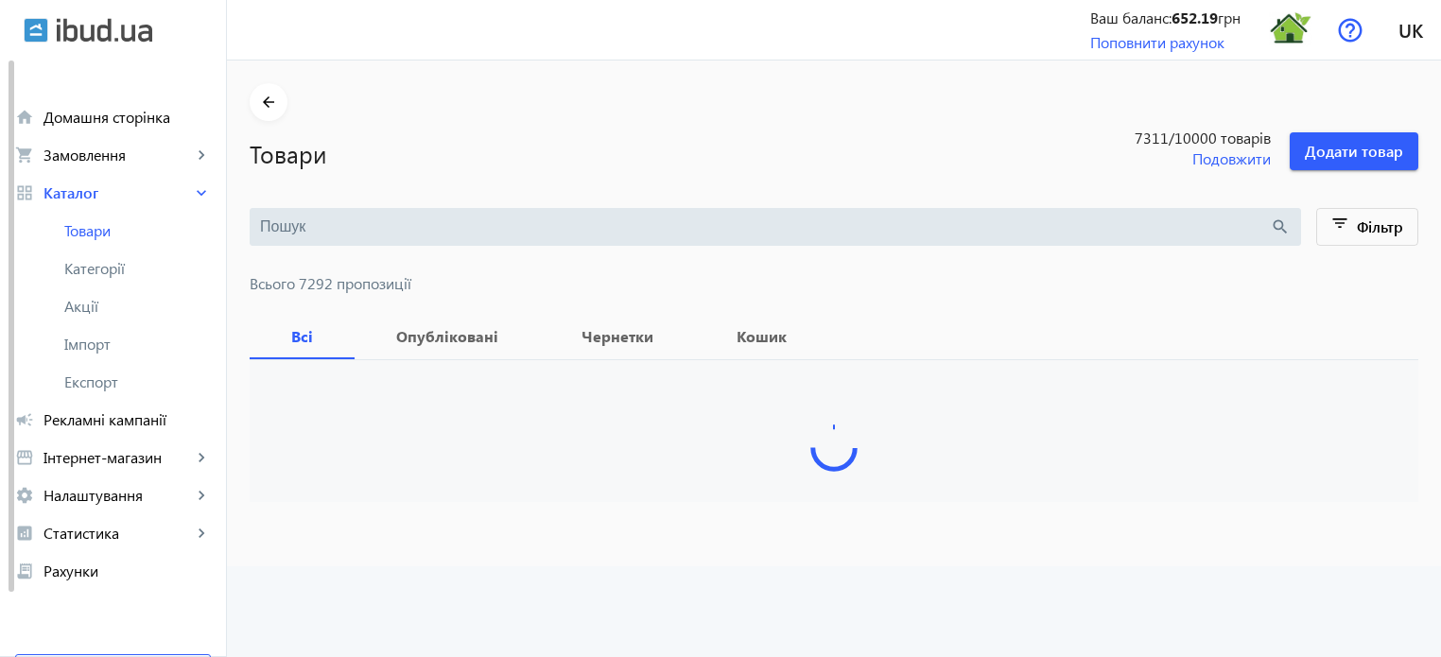
click at [276, 228] on input "search" at bounding box center [765, 226] width 1010 height 21
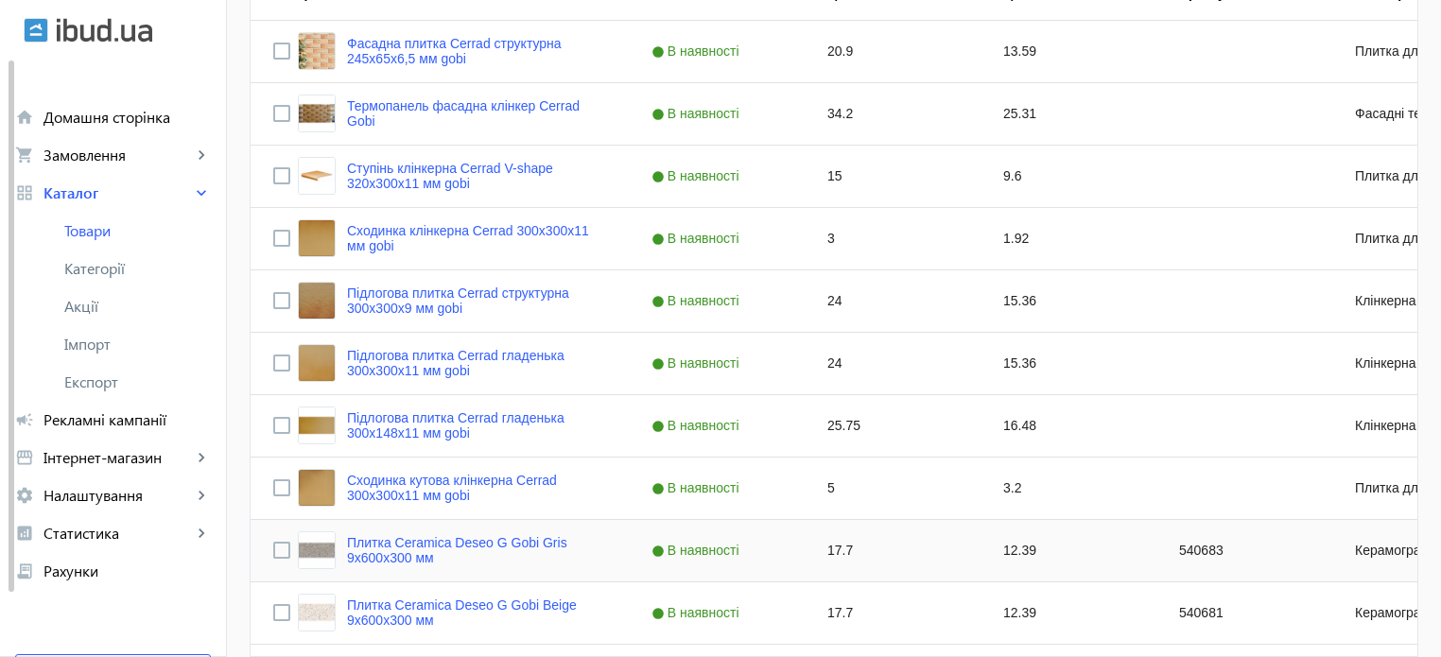
scroll to position [462, 0]
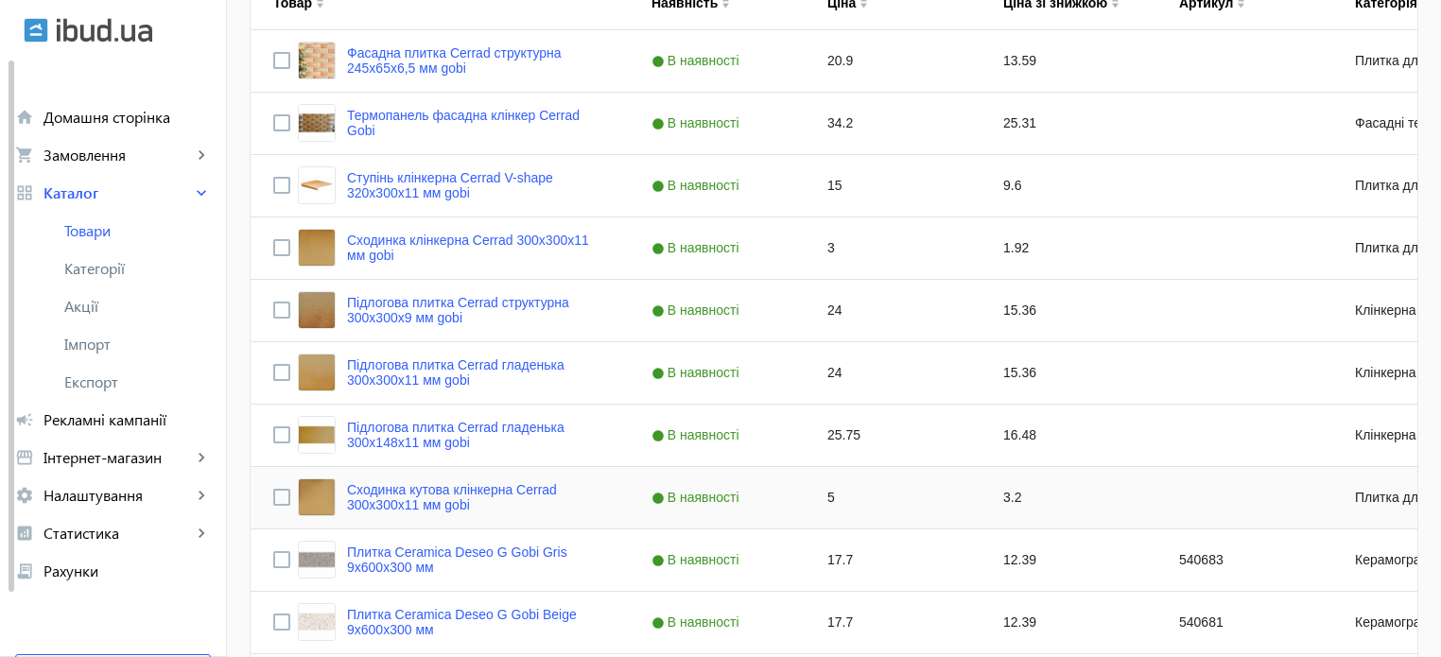
type input "gobi"
click at [273, 495] on input "Press Space to toggle row selection (unchecked)" at bounding box center [281, 497] width 17 height 17
checkbox input "true"
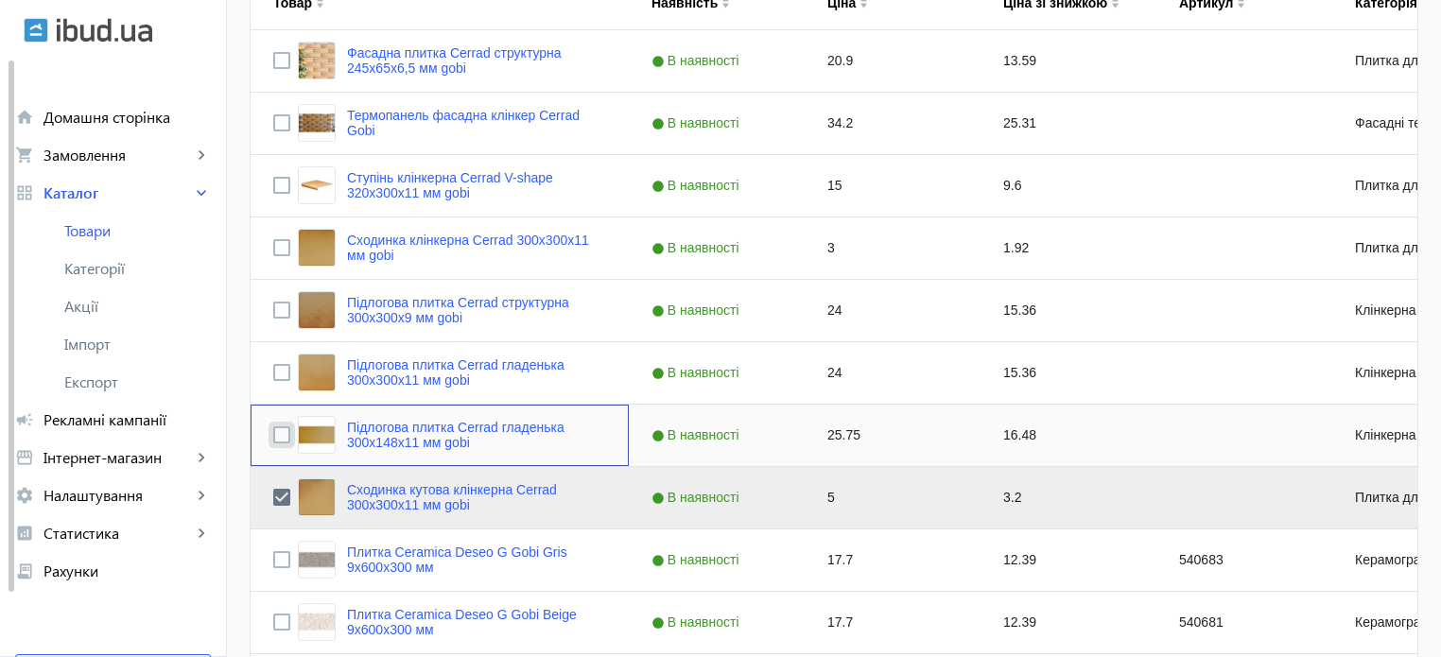
drag, startPoint x: 265, startPoint y: 439, endPoint x: 277, endPoint y: 373, distance: 66.4
click at [273, 438] on input "Press Space to toggle row selection (unchecked)" at bounding box center [281, 434] width 17 height 17
checkbox input "true"
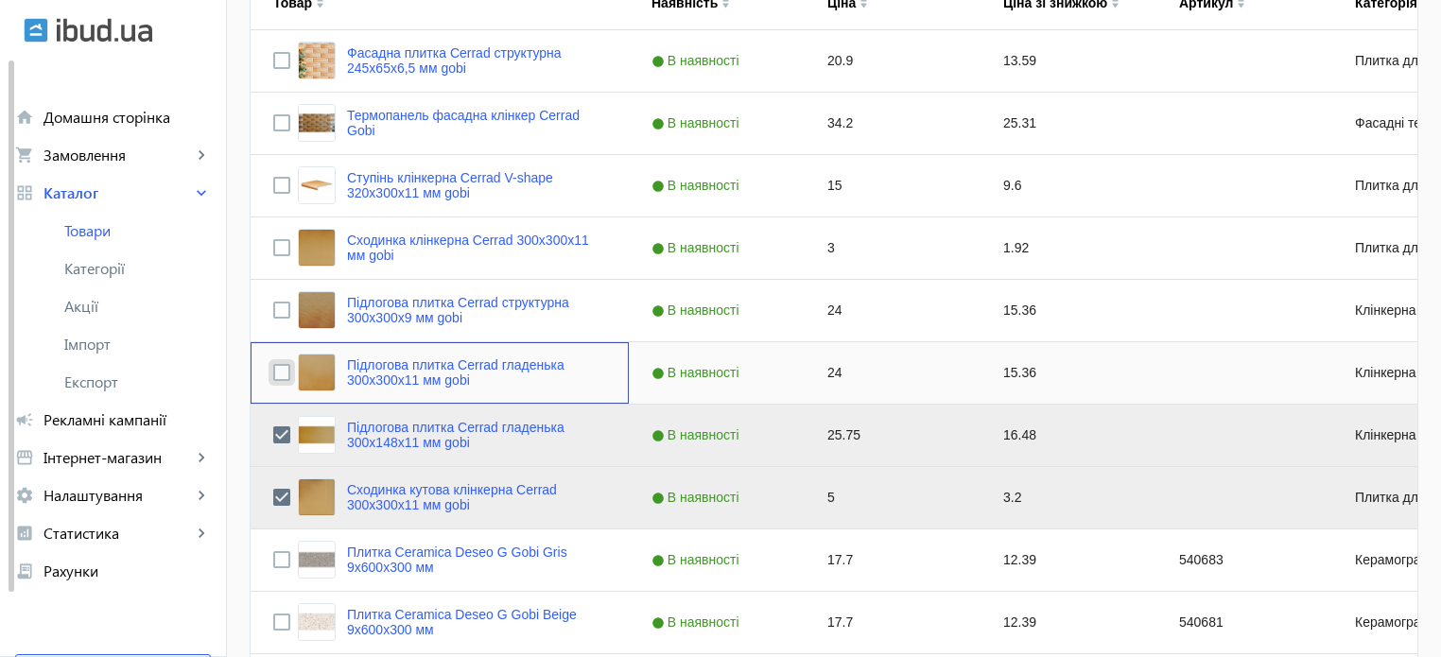
click at [276, 371] on input "Press Space to toggle row selection (unchecked)" at bounding box center [281, 372] width 17 height 17
checkbox input "true"
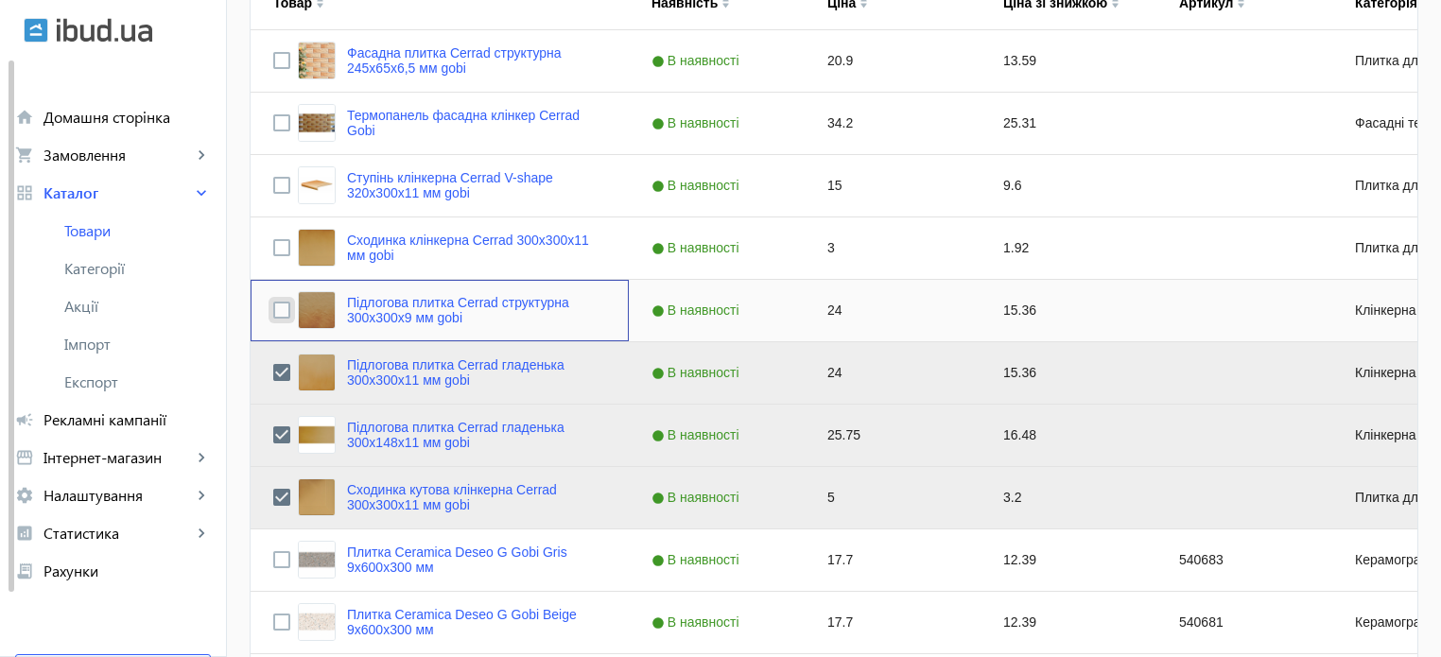
click at [273, 310] on input "Press Space to toggle row selection (unchecked)" at bounding box center [281, 310] width 17 height 17
checkbox input "true"
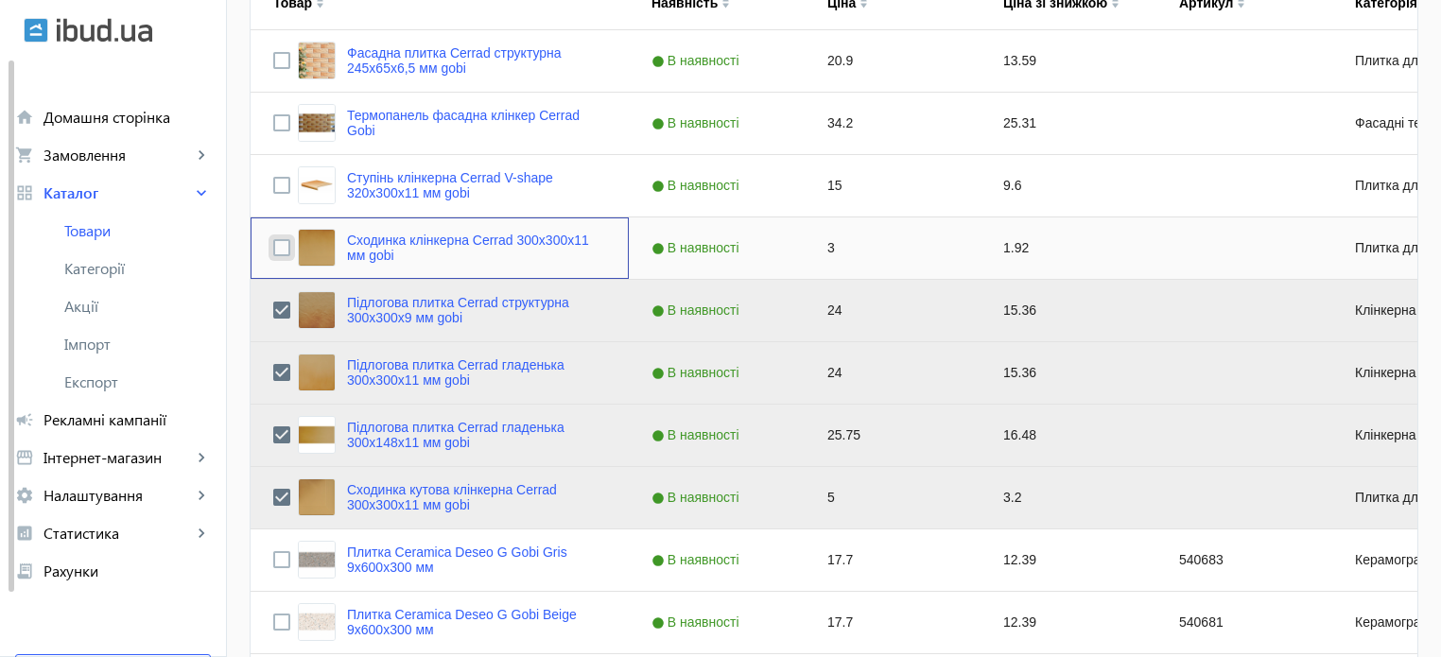
click at [273, 240] on input "Press Space to toggle row selection (unchecked)" at bounding box center [281, 247] width 17 height 17
checkbox input "true"
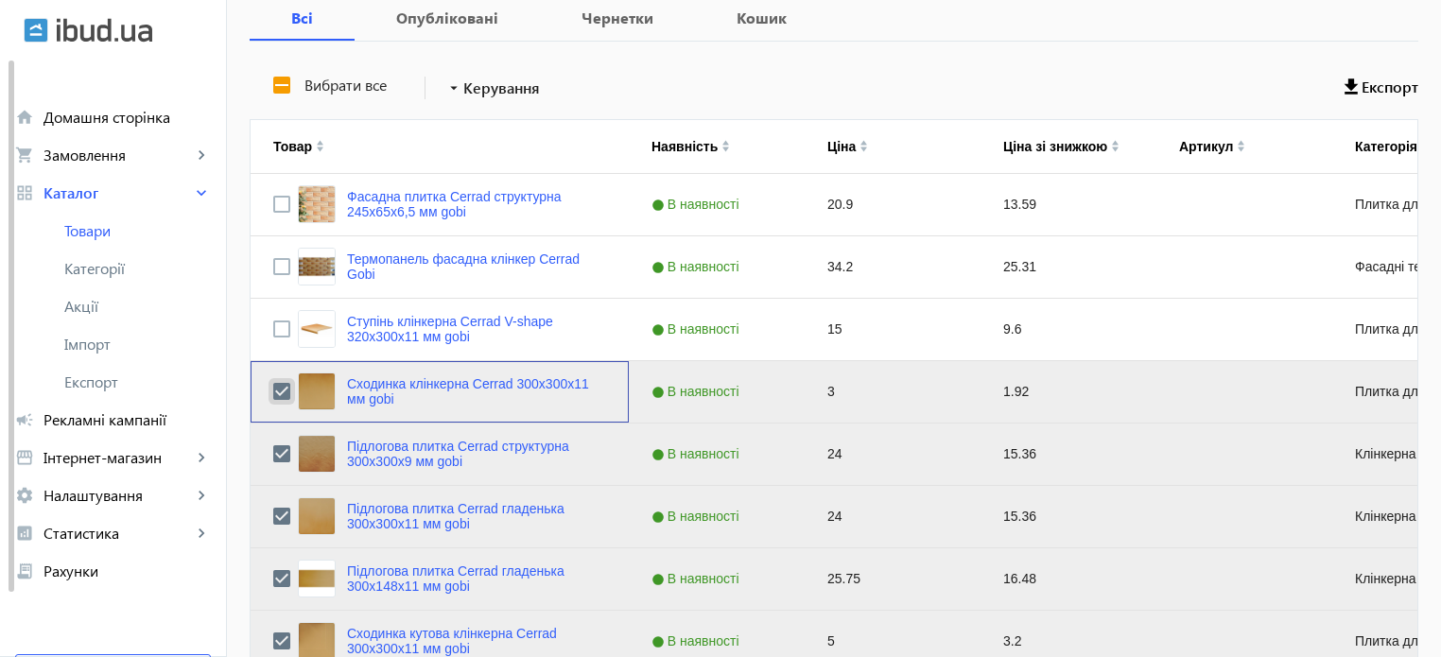
scroll to position [273, 0]
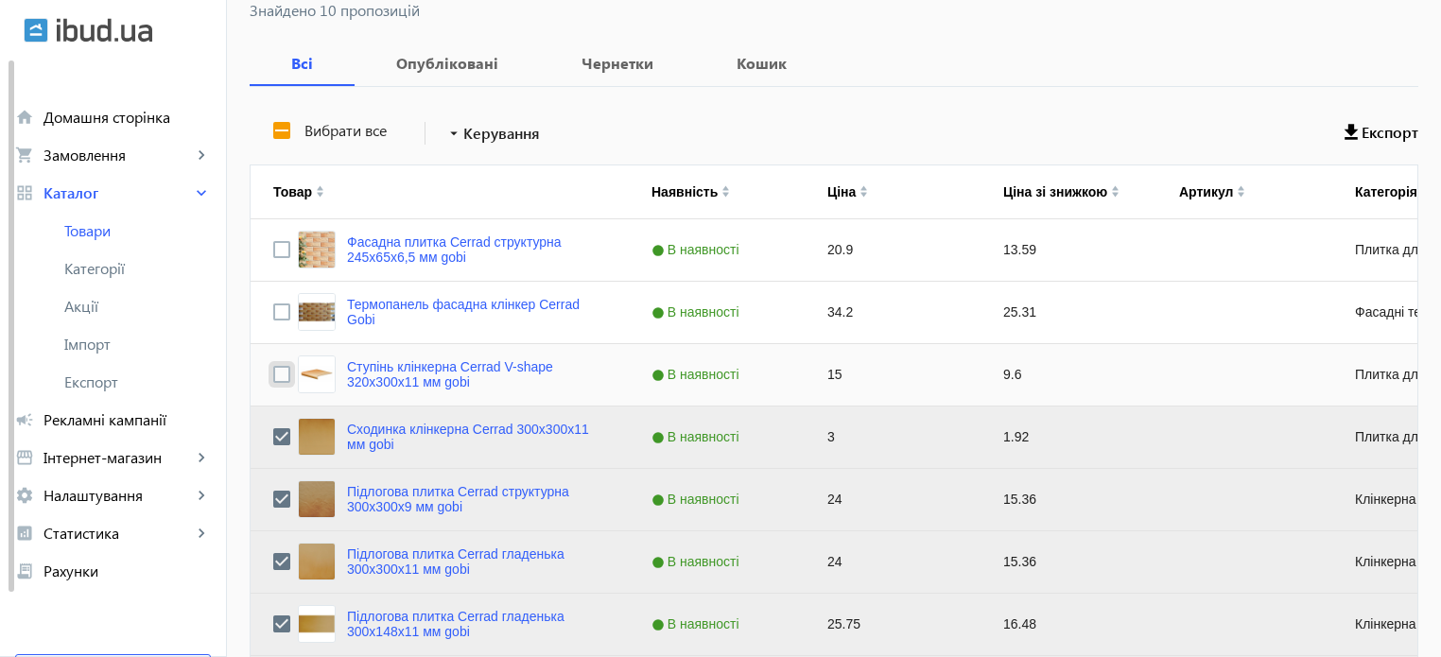
click at [273, 371] on input "Press Space to toggle row selection (unchecked)" at bounding box center [281, 374] width 17 height 17
checkbox input "true"
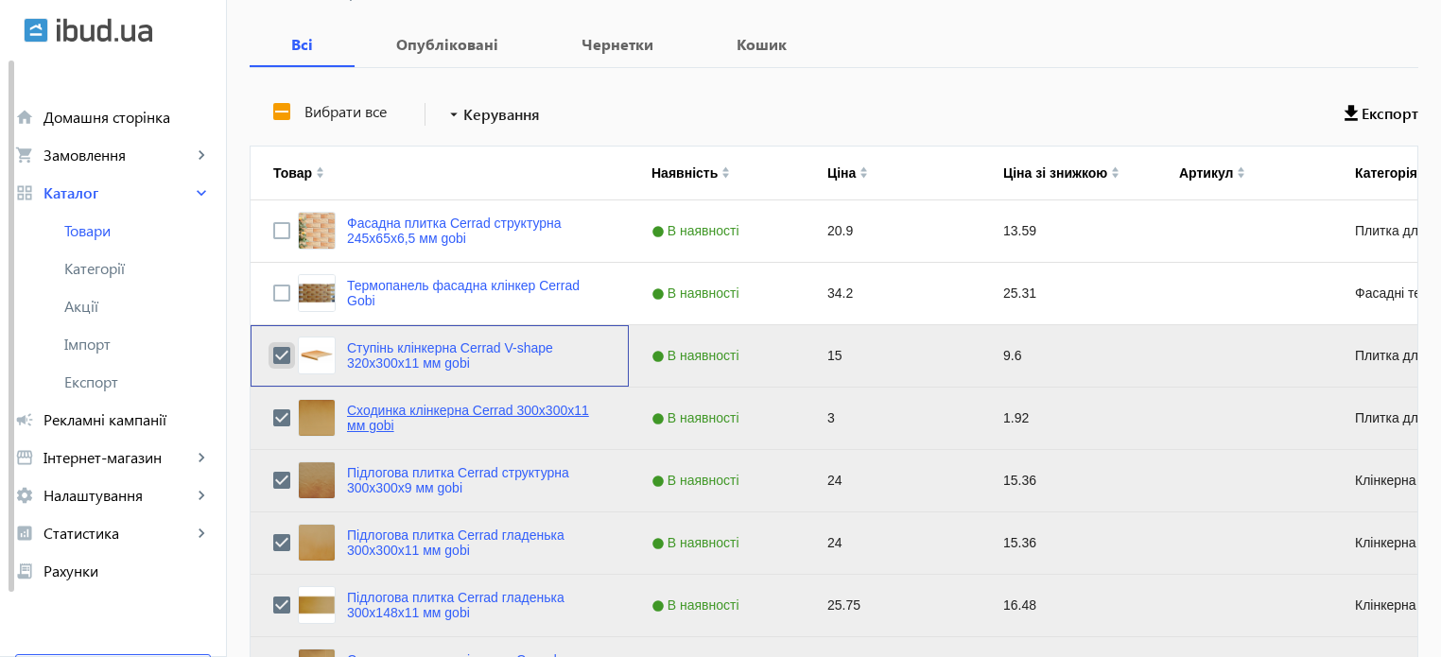
scroll to position [84, 0]
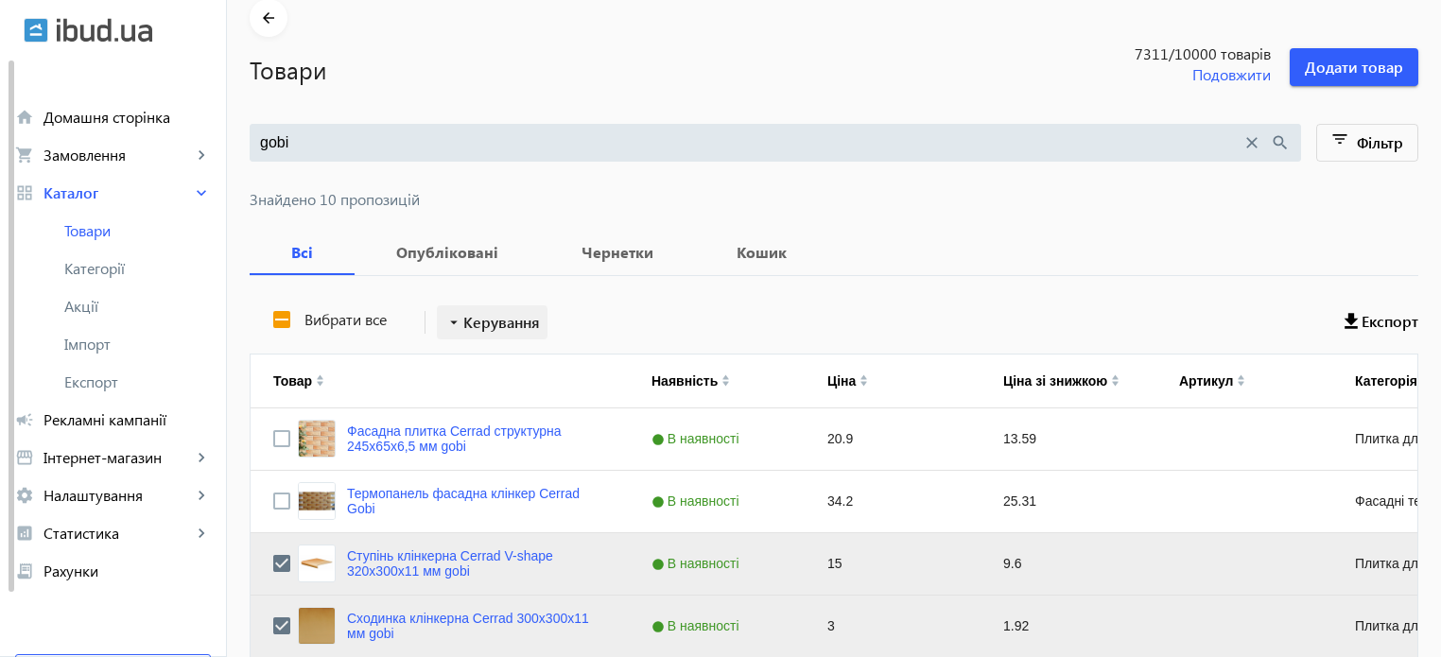
click at [488, 328] on span "Керування" at bounding box center [501, 322] width 77 height 23
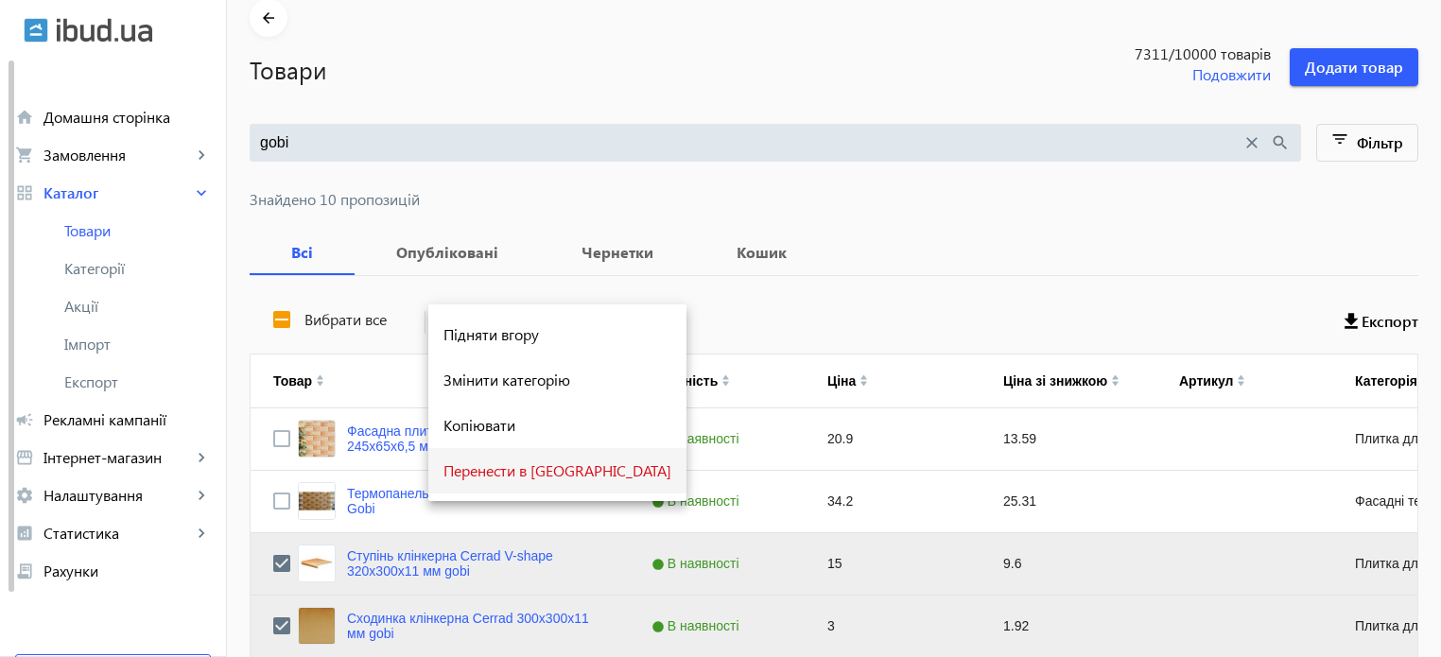
click at [522, 468] on span "Перенести в [GEOGRAPHIC_DATA]" at bounding box center [557, 470] width 228 height 15
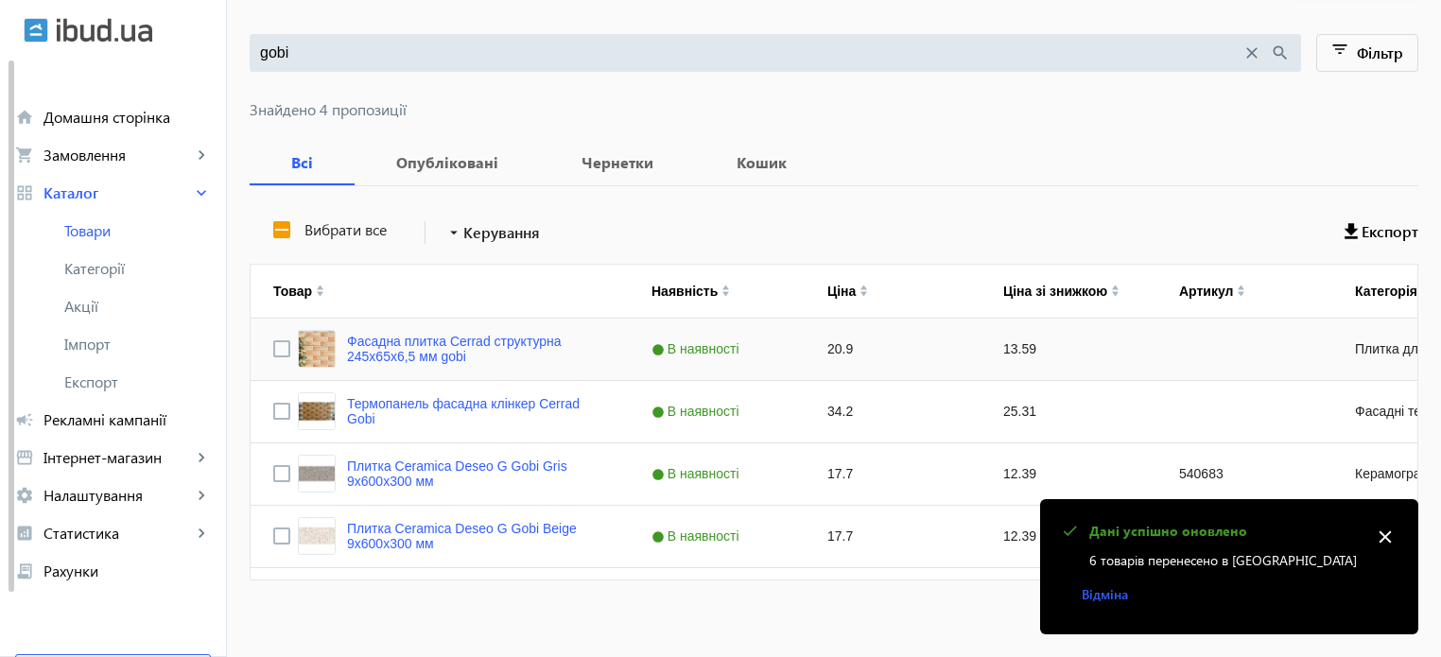
scroll to position [182, 0]
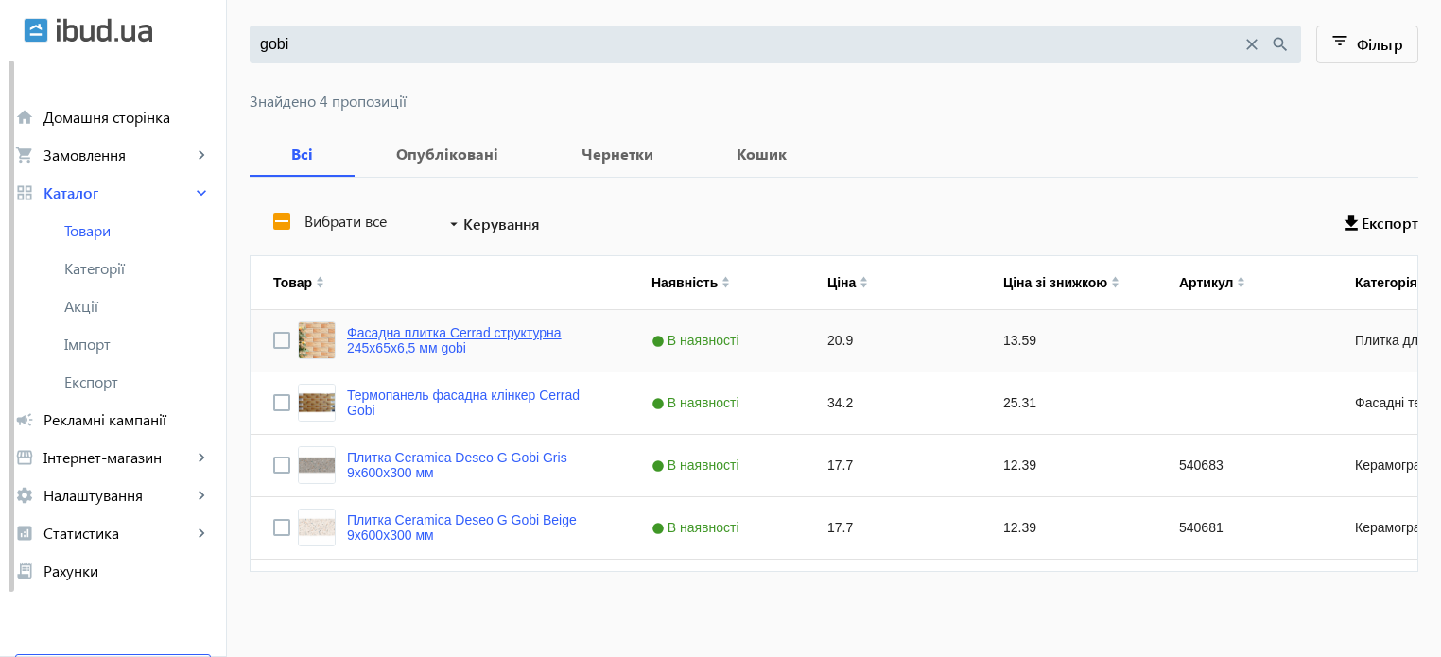
click at [468, 332] on link "Фасадна плитка Cerrad структурна 245х65х6,5 мм gobi" at bounding box center [476, 340] width 259 height 30
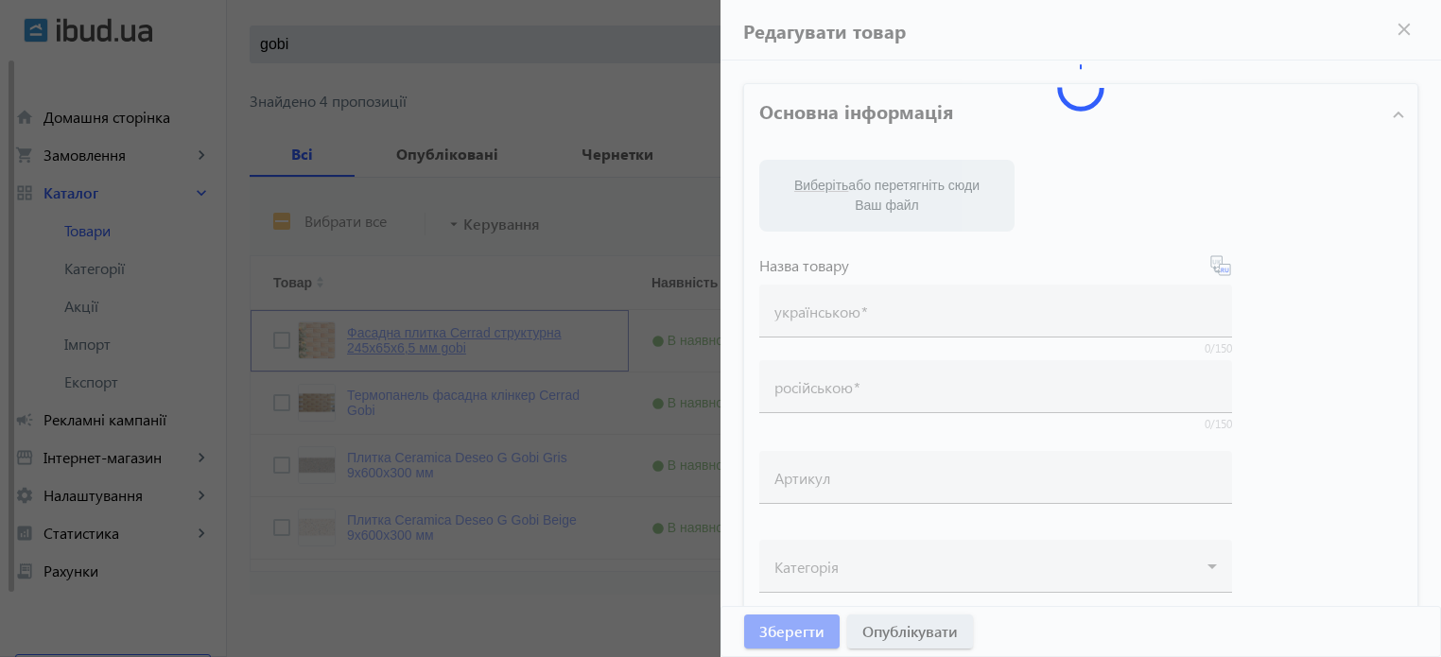
type input "Фасадна плитка Cerrad структурна 245х65х6,5 мм gobi"
type input "Фасадная плитка Cerrad структурная 245х65х6,5 мм gobi"
type input "20.9"
type input "5"
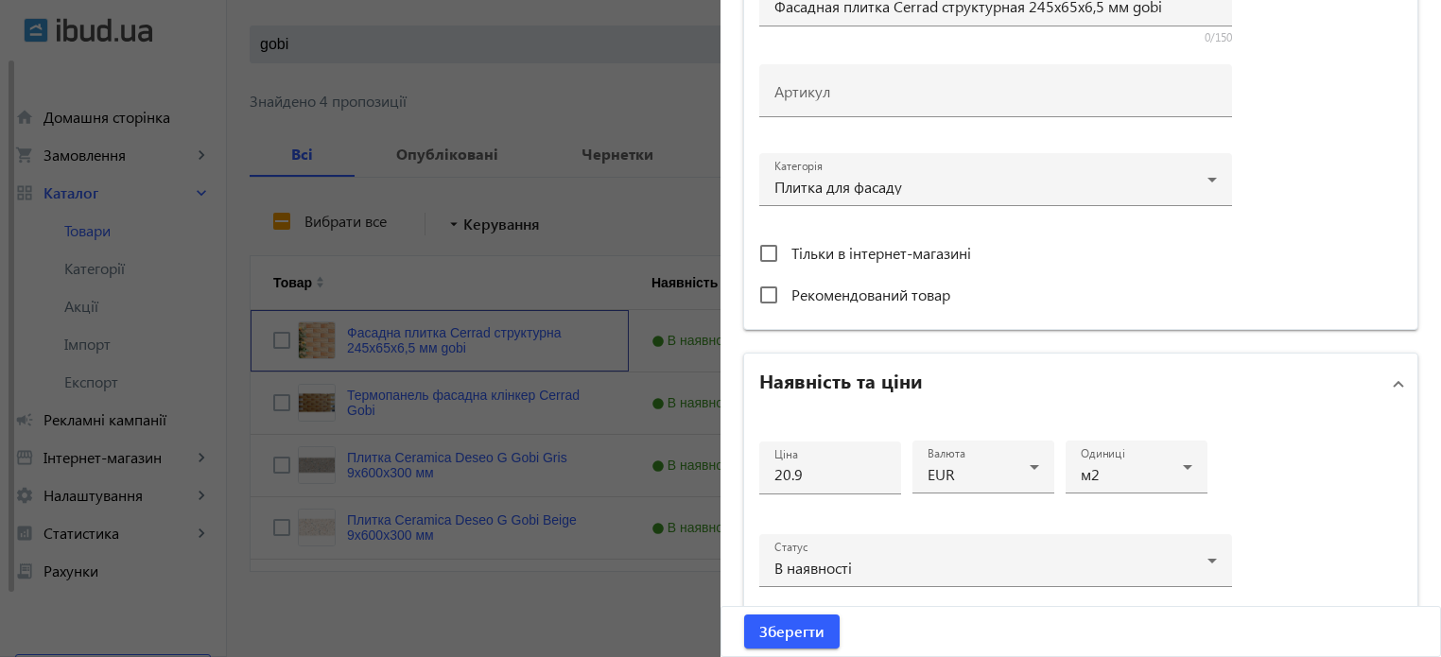
scroll to position [567, 0]
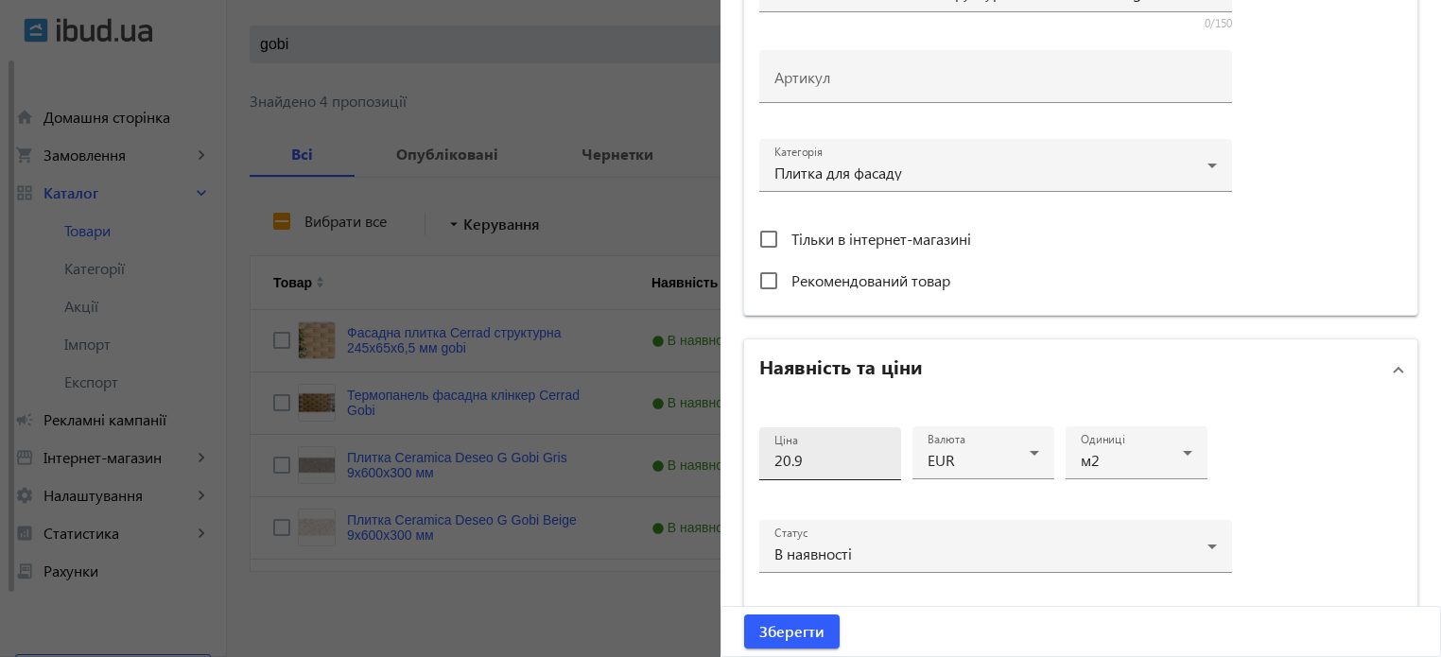
click at [813, 466] on input "20.9" at bounding box center [830, 460] width 112 height 20
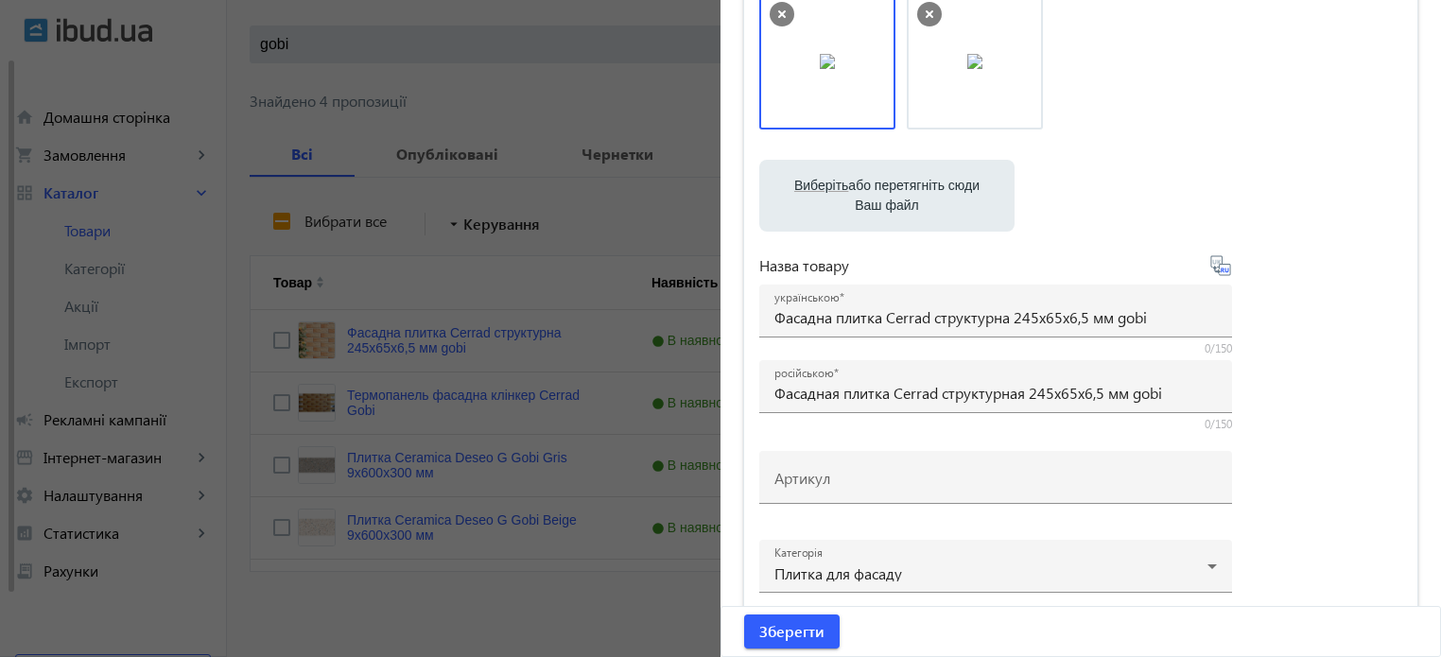
scroll to position [159, 0]
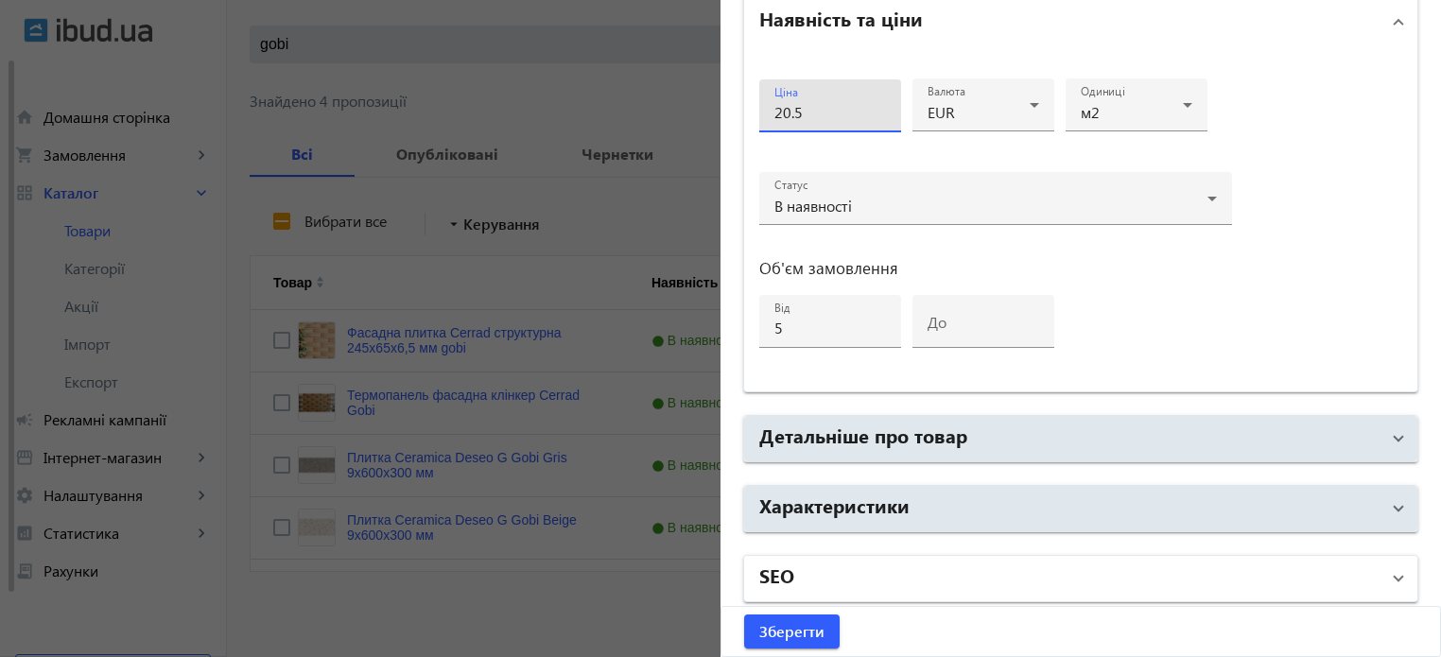
type input "20.5"
click at [852, 577] on mat-panel-title "SEO" at bounding box center [1069, 579] width 620 height 34
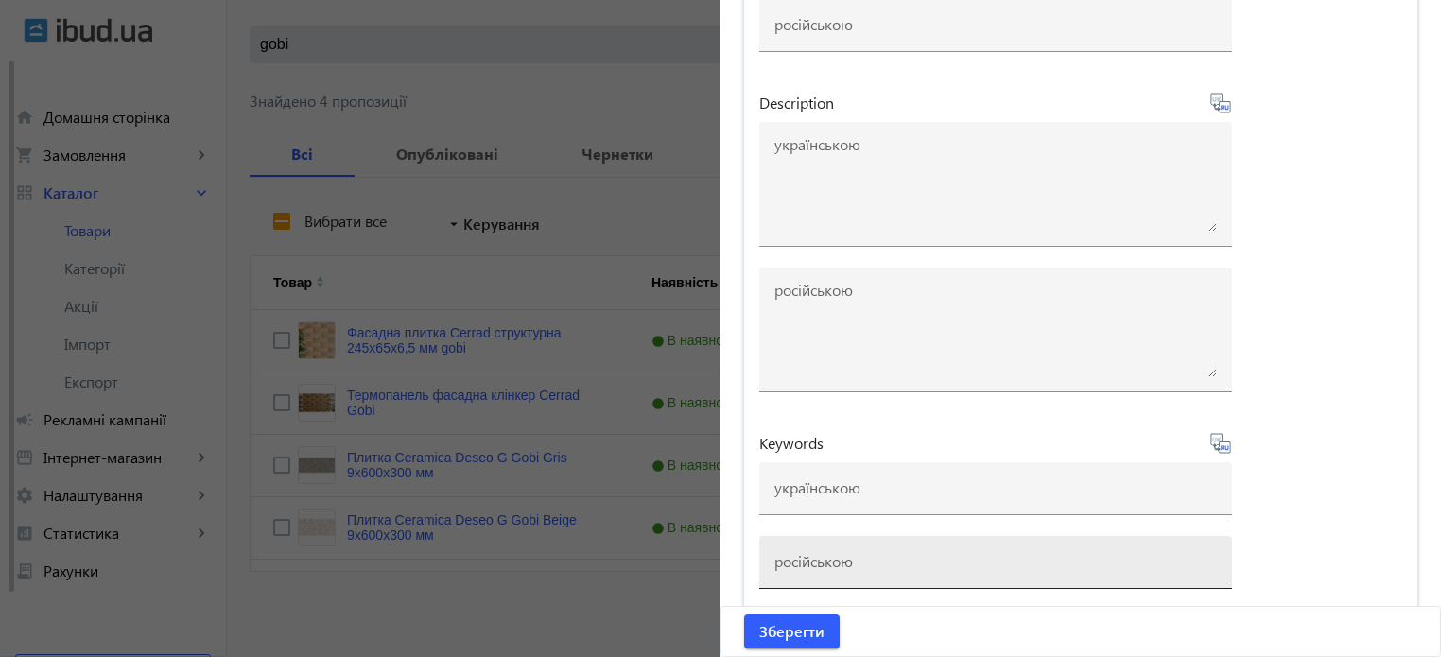
scroll to position [1670, 0]
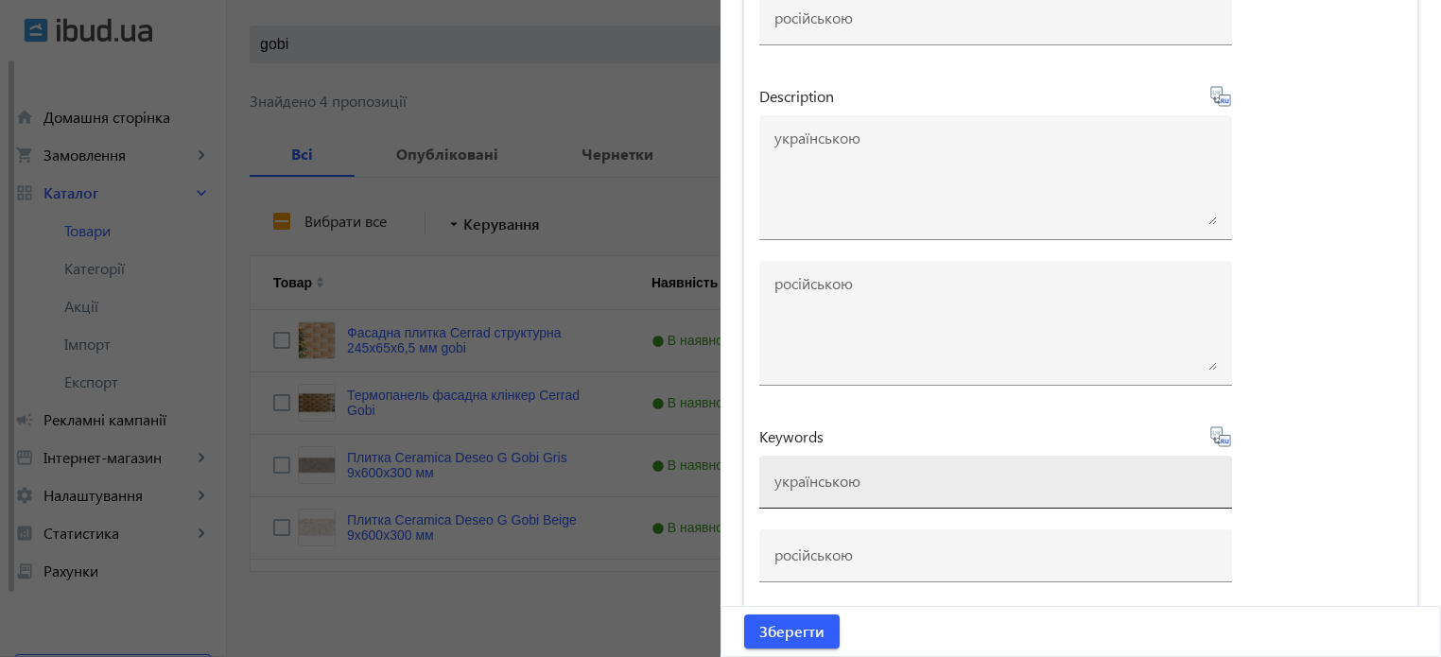
click at [802, 476] on input at bounding box center [995, 481] width 442 height 20
paste input "плитка cerrad, плитка cerrad cer 23 agat"
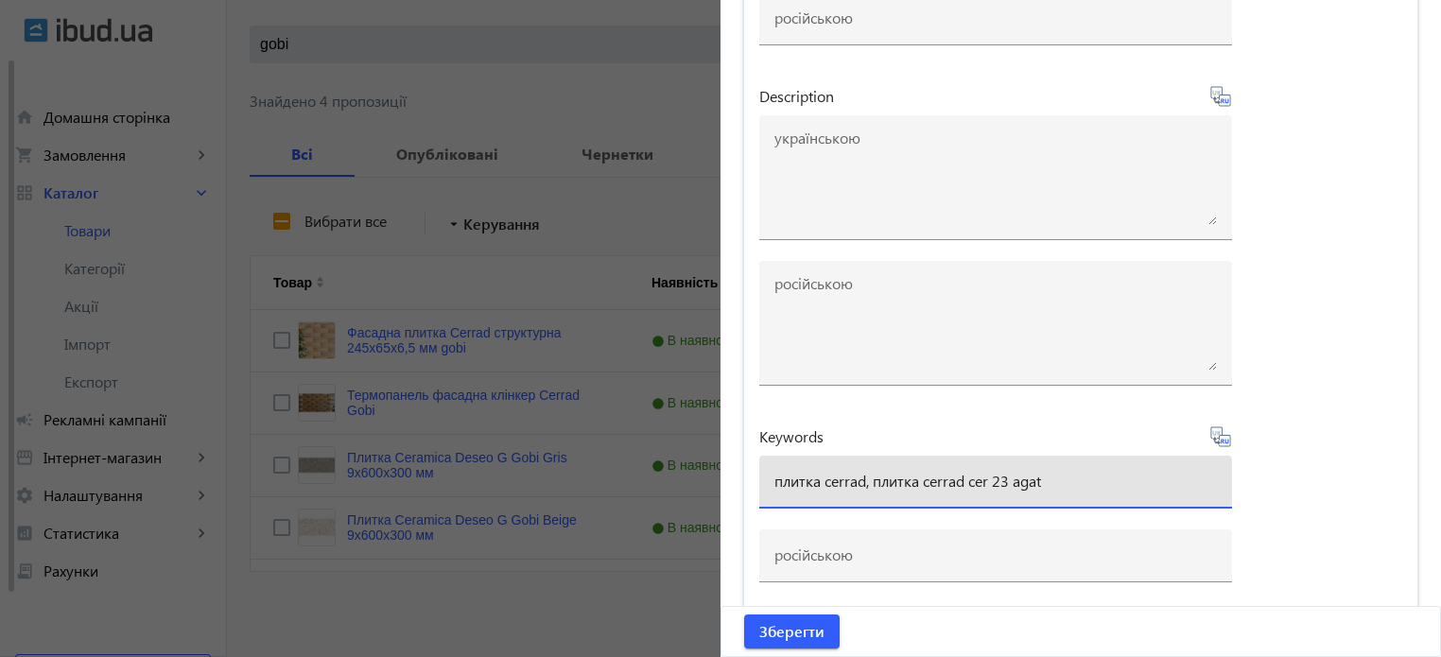
type input "плитка cerrad, плитка cerrad cer 23 agat"
drag, startPoint x: 1054, startPoint y: 472, endPoint x: 0, endPoint y: 287, distance: 1070.1
click at [227, 289] on mat-sidenav-container "arrow_back Товари 7311 /10000 товарів Подовжити Додати товар gobi close search …" at bounding box center [834, 268] width 1214 height 781
paste input "плитка cerrad, плитка cerrad gobi"
type input "плитка cerrad, плитка cerrad gobi"
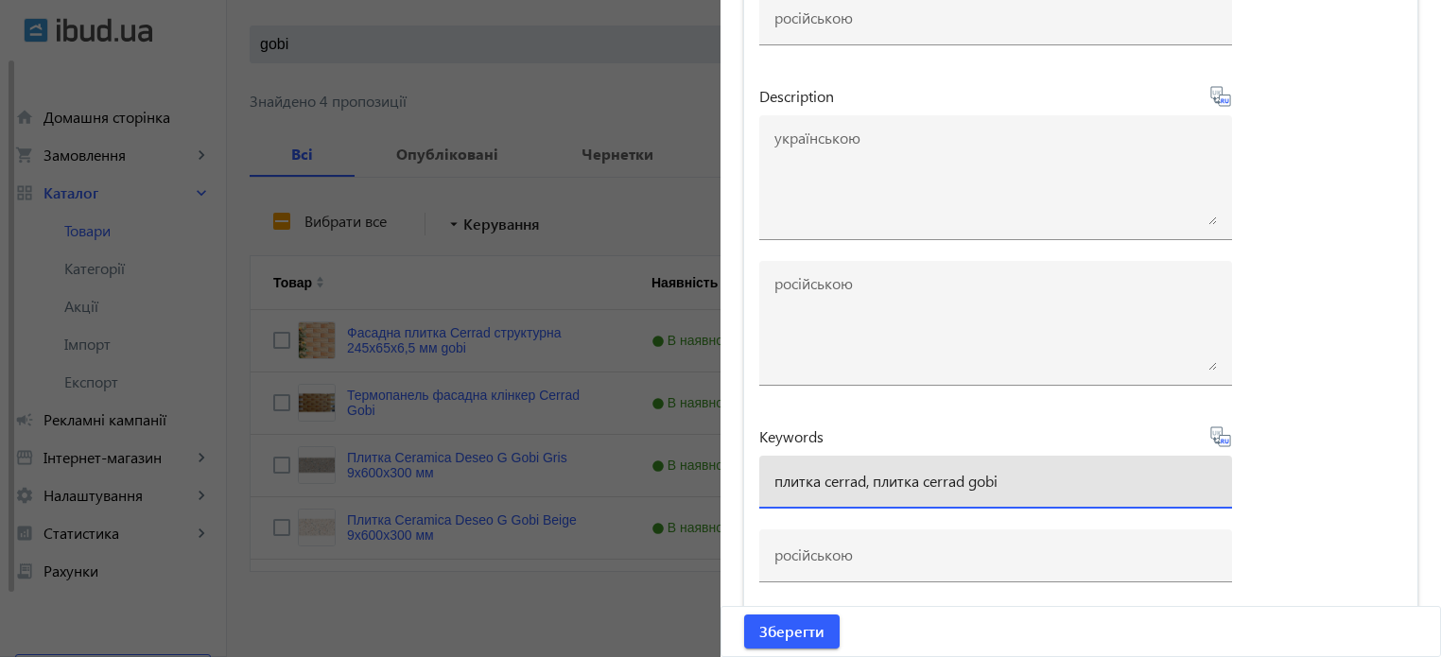
click at [1217, 437] on icon at bounding box center [1220, 436] width 23 height 23
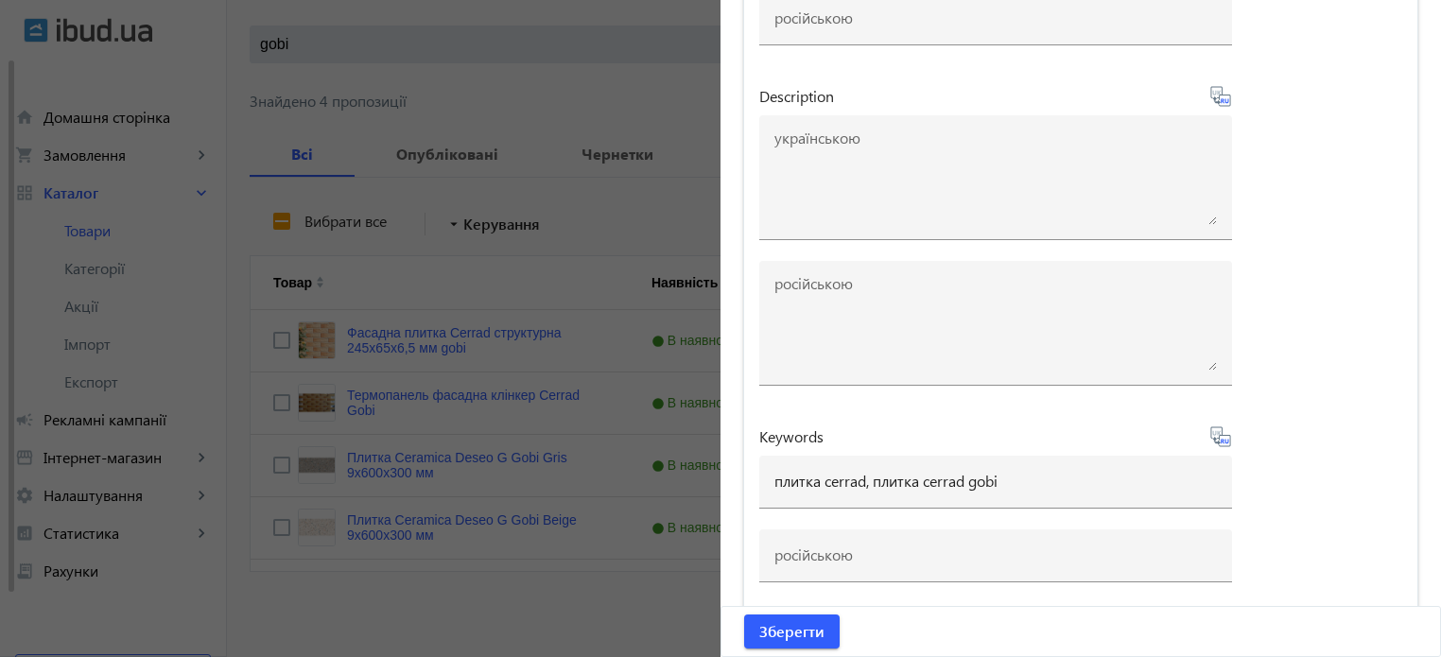
type input "плитка cerrad, плитка cerrad gobi"
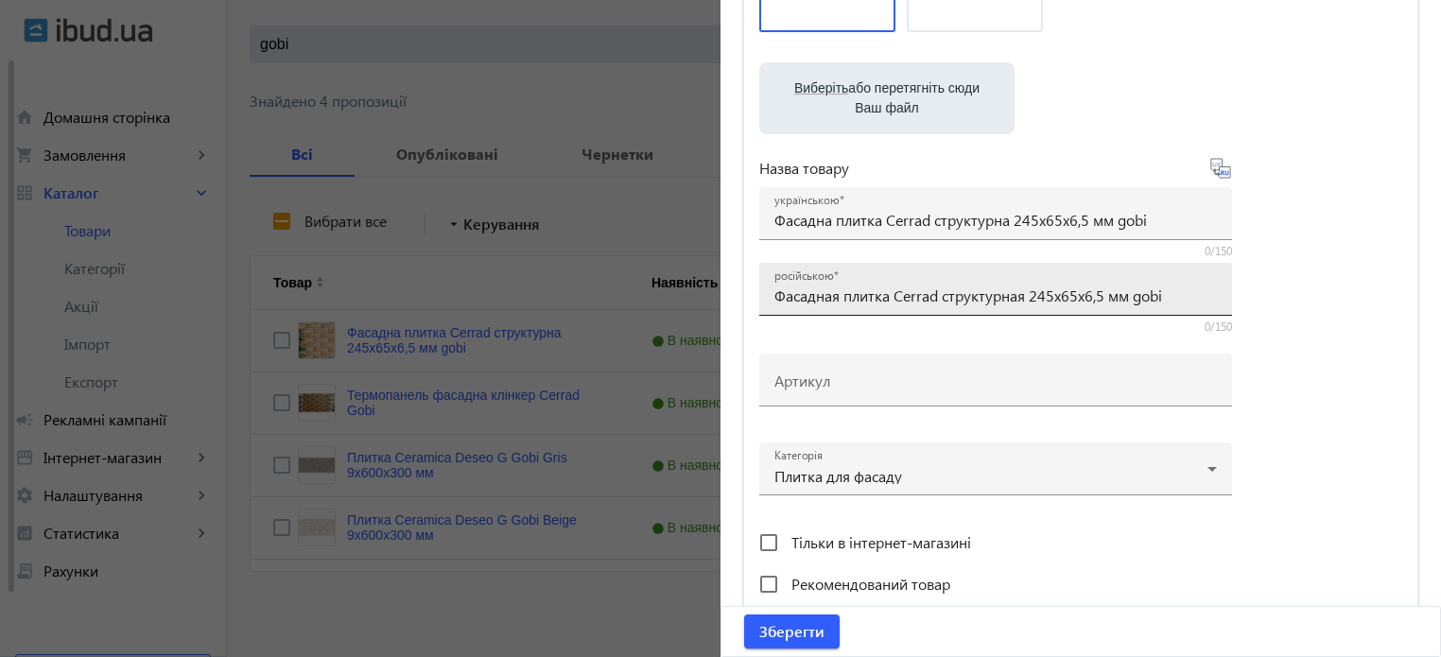
scroll to position [251, 0]
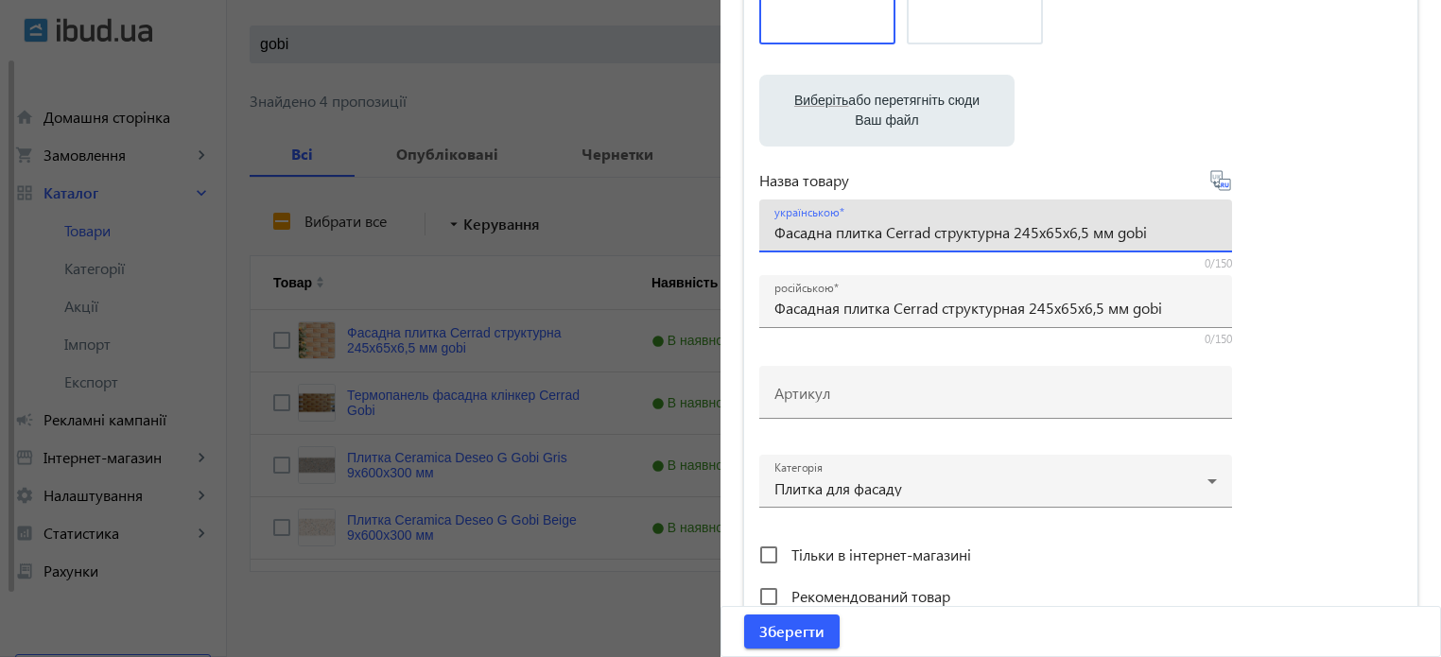
drag, startPoint x: 1159, startPoint y: 227, endPoint x: 0, endPoint y: 110, distance: 1165.0
click at [227, 110] on mat-sidenav-container "arrow_back Товари 7311 /10000 товарів Подовжити Додати товар gobi close search …" at bounding box center [834, 268] width 1214 height 781
paste input "Фасадная плитка Cerrad gobi 245х65х6,5 мм"
type input "Фасадная плитка Cerrad gobi 245х65х6,5 мм"
click at [1225, 186] on icon at bounding box center [1227, 184] width 4 height 5
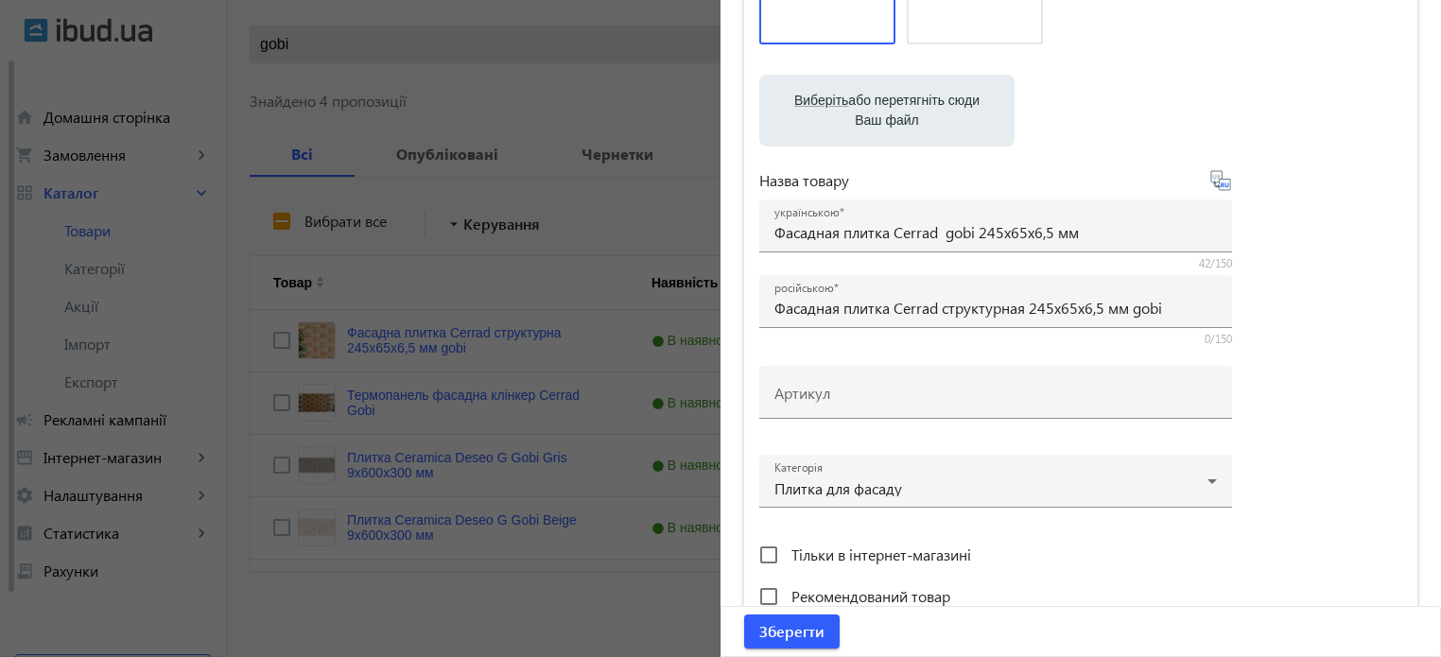
type input "Фасадная плитка Cerrad gobi 245х65х6,5 мм"
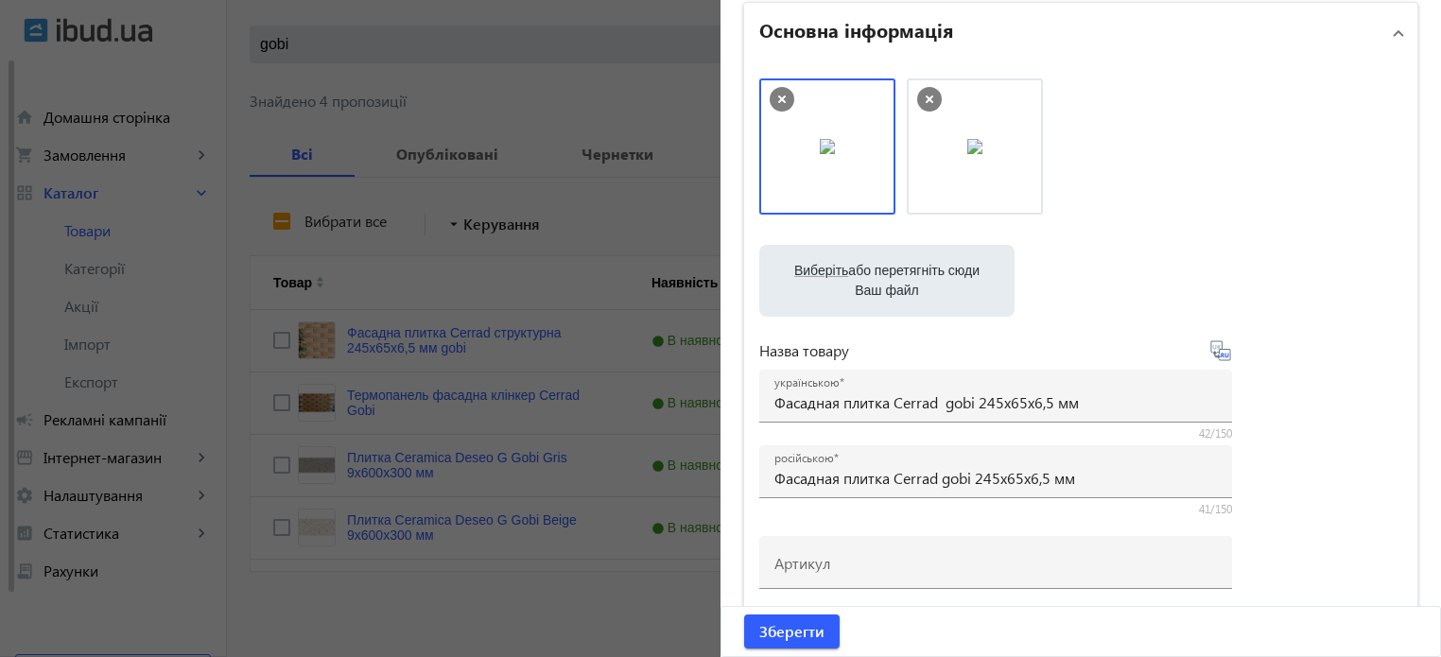
scroll to position [62, 0]
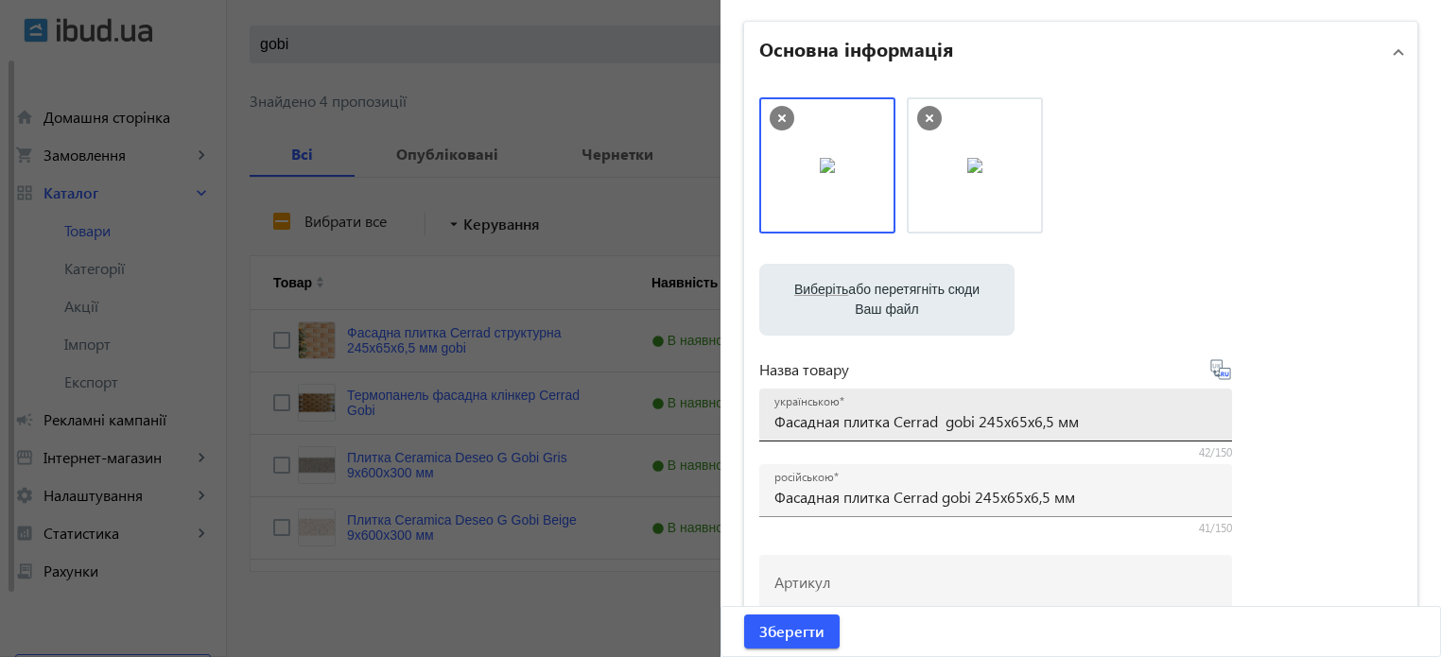
drag, startPoint x: 942, startPoint y: 424, endPoint x: 1012, endPoint y: 398, distance: 74.8
click at [942, 424] on input "Фасадная плитка Cerrad gobi 245х65х6,5 мм" at bounding box center [995, 421] width 442 height 20
click at [970, 419] on input "Фасадная плитка Cerrad gobi 245х65х6,5 мм" at bounding box center [995, 421] width 442 height 20
paste input "Rustiko"
click at [976, 422] on input "Фасадная плитка Cerrad gobi Rustiko245х65х6,5 мм" at bounding box center [995, 421] width 442 height 20
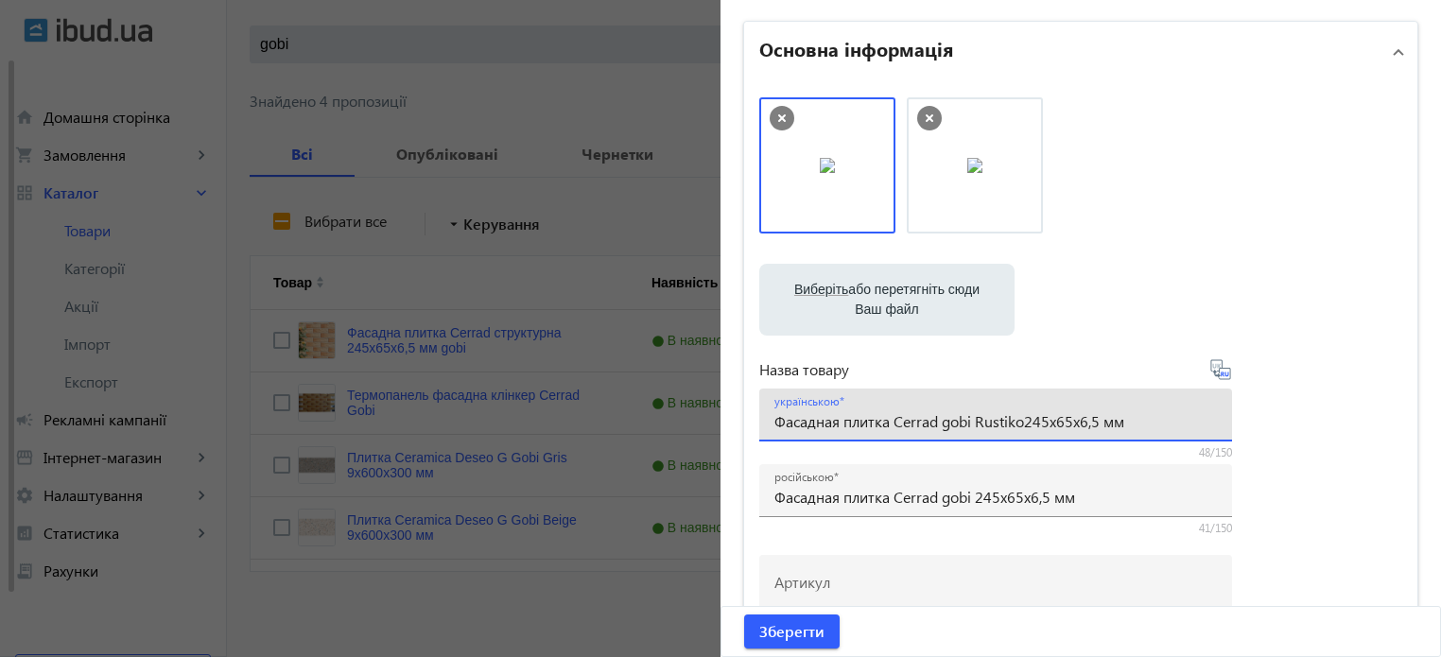
click at [1021, 420] on input "Фасадная плитка Cerrad gobi Rustiko245х65х6,5 мм" at bounding box center [995, 421] width 442 height 20
click at [945, 423] on input "Фасадная плитка Cerrad gobi Rustiko 245х65х6,5 мм" at bounding box center [995, 421] width 442 height 20
type input "Фасадная плитка Cerrad Gobi Rustiko 245х65х6,5 мм"
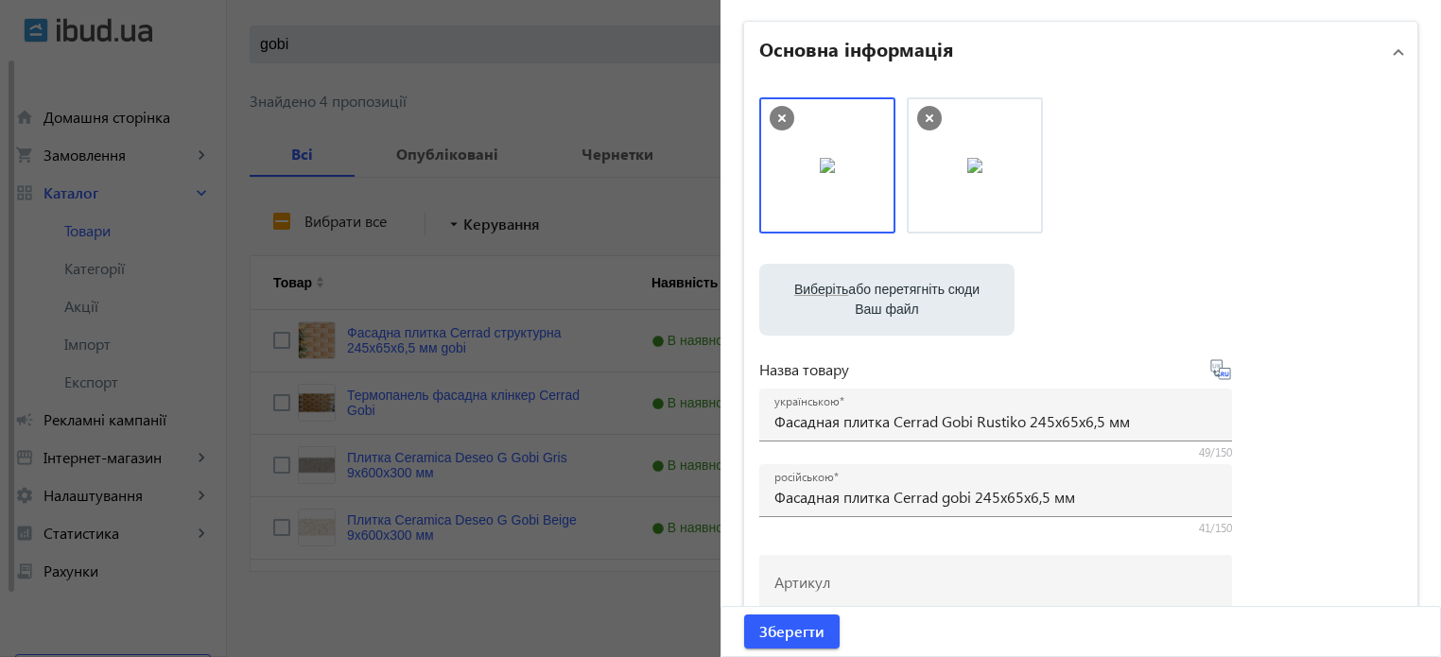
click at [1221, 371] on icon at bounding box center [1220, 369] width 23 height 23
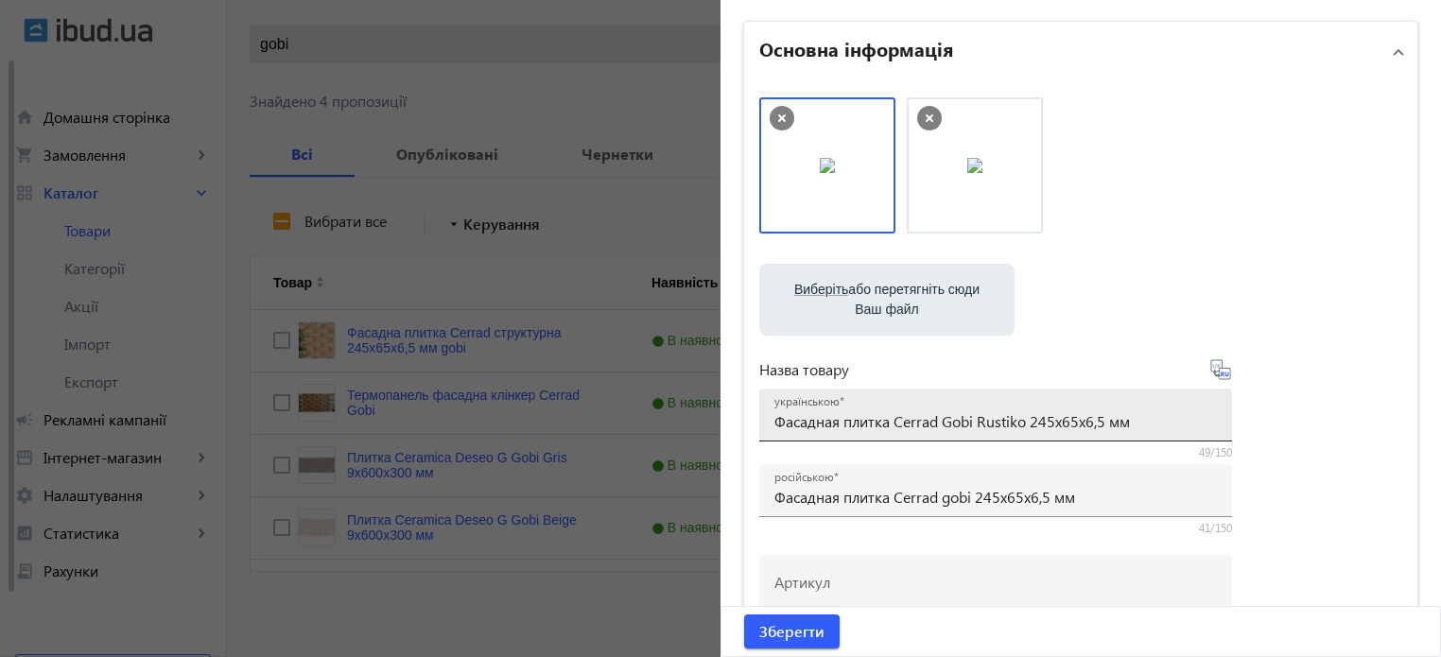
type input "Фасадная плитка Cerrad Gobi Rustiko 245х65х6,5 мм"
drag, startPoint x: 1150, startPoint y: 426, endPoint x: 0, endPoint y: 379, distance: 1150.6
click at [227, 379] on mat-sidenav-container "arrow_back Товари 7311 /10000 товарів Подовжити Додати товар gobi close search …" at bounding box center [834, 268] width 1214 height 781
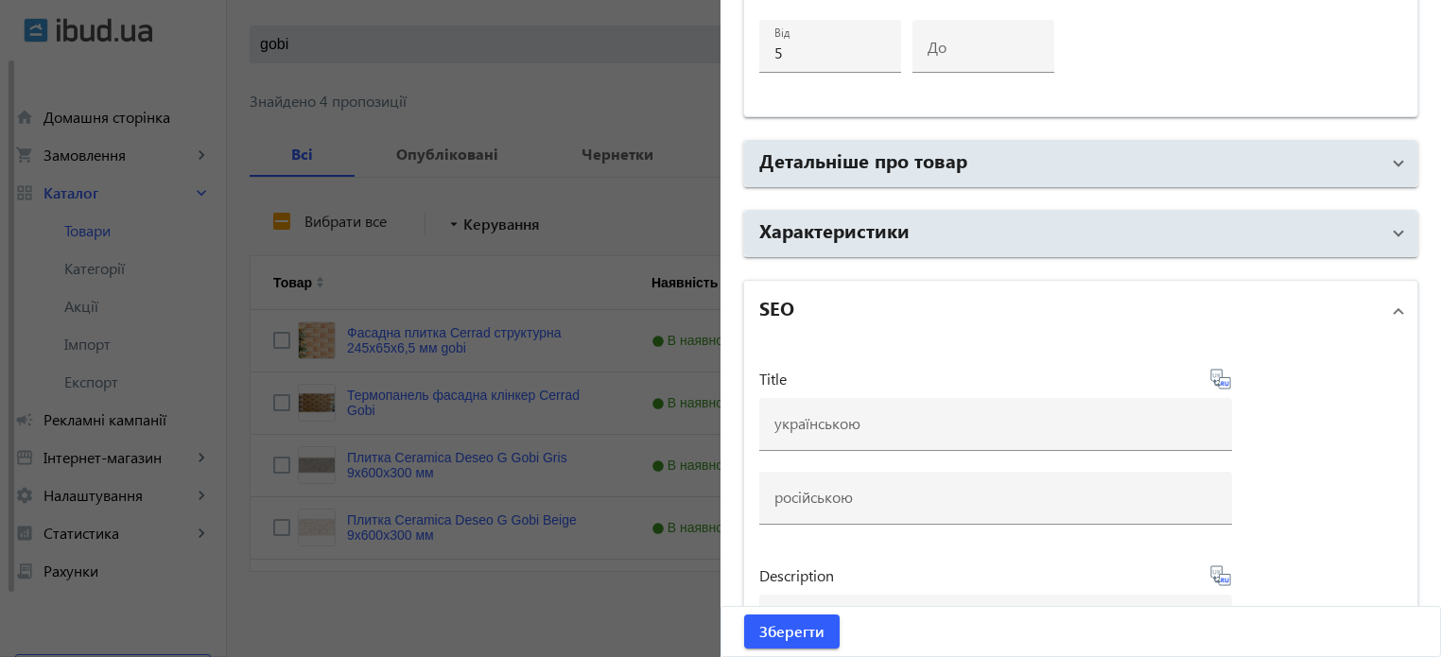
scroll to position [1197, 0]
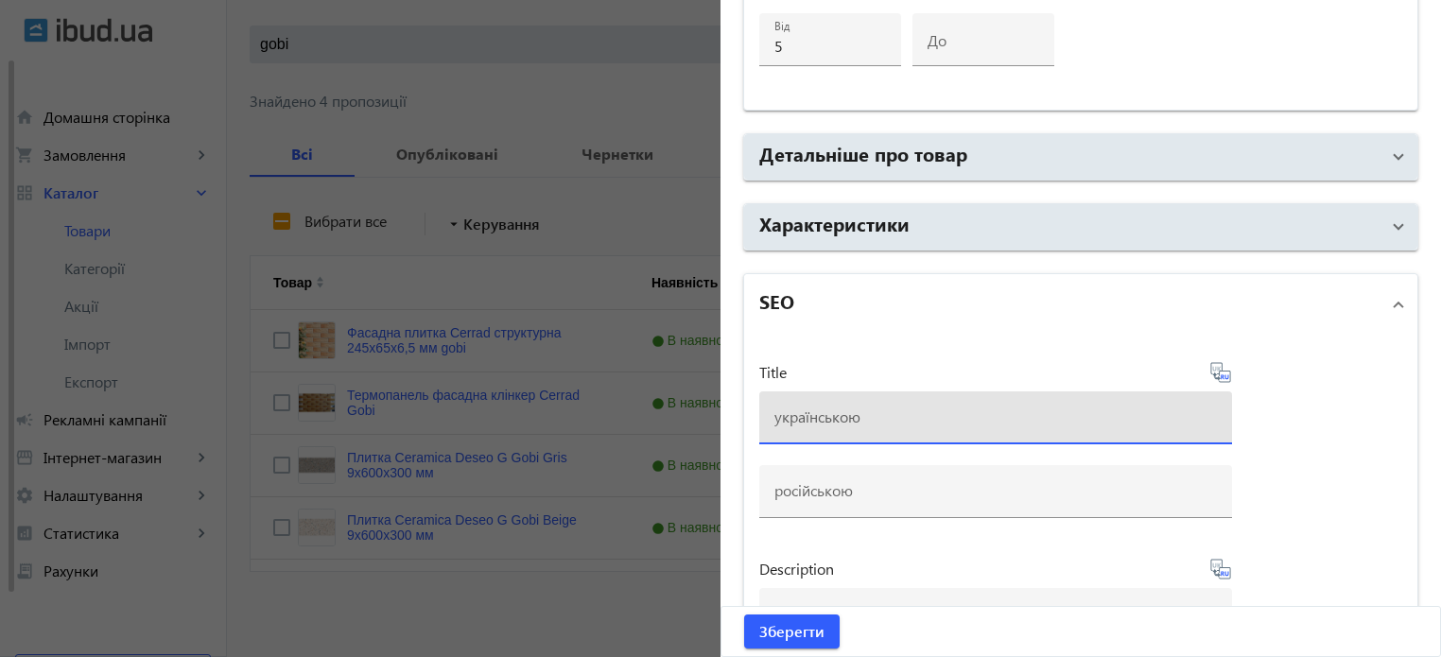
click at [798, 420] on input at bounding box center [995, 417] width 442 height 20
paste input "Фасадная плитка Cerrad Gobi Rustiko 245х65х6,5 мм"
type input "Фасадная плитка Cerrad Gobi Rustiko 245х65х6,5 мм"
click at [1218, 366] on icon at bounding box center [1220, 372] width 20 height 20
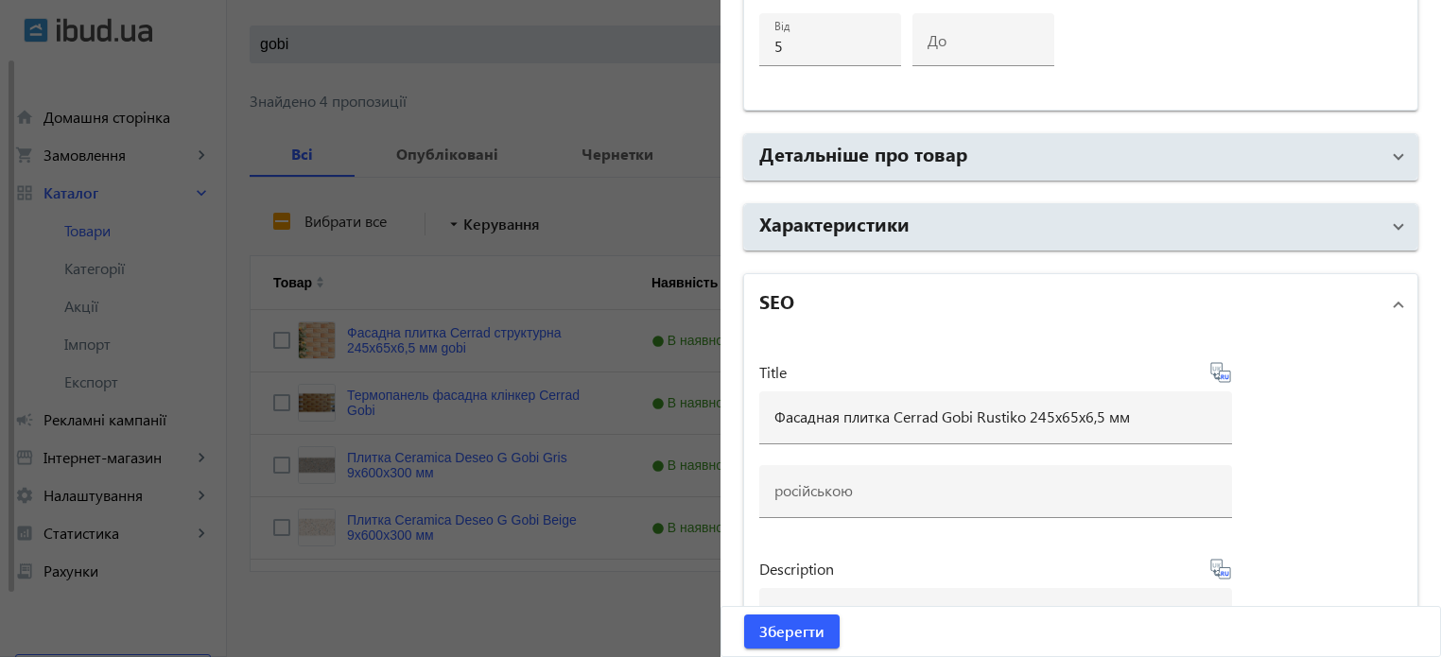
type input "Фасадная плитка Cerrad Gobi Rustiko 245х65х6,5 мм"
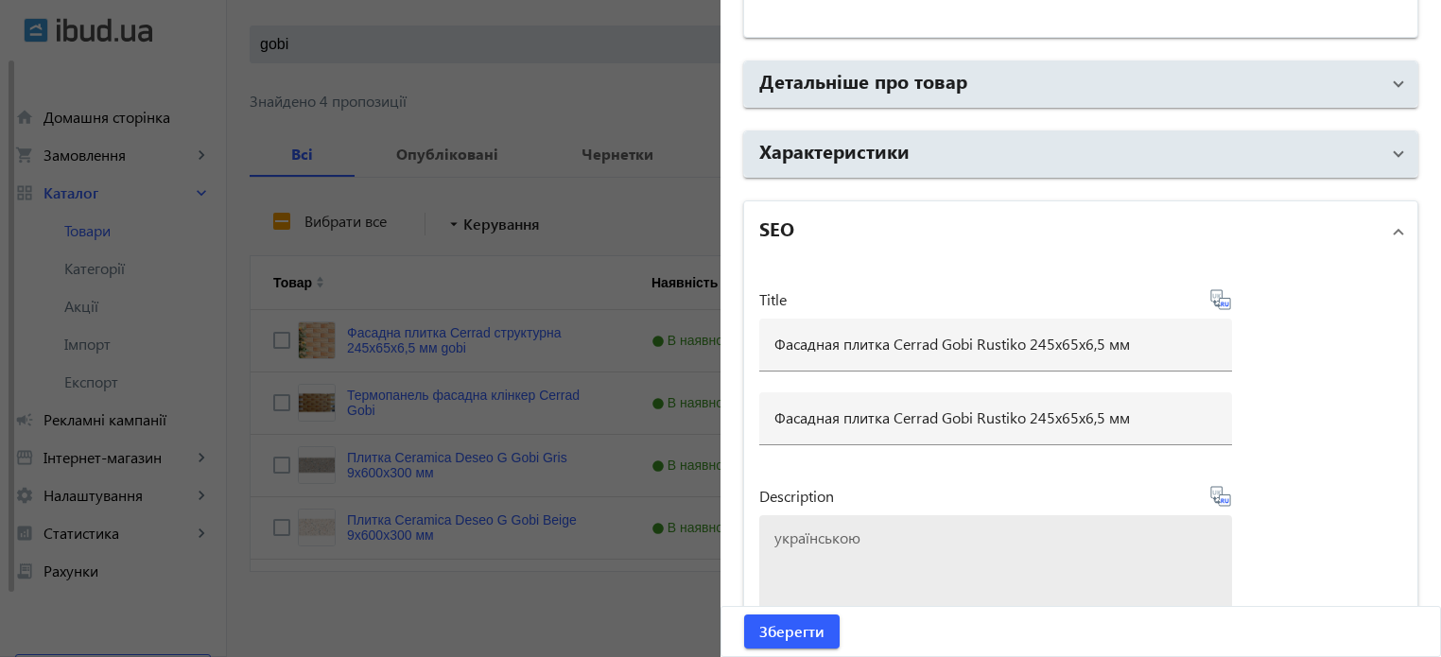
scroll to position [1575, 0]
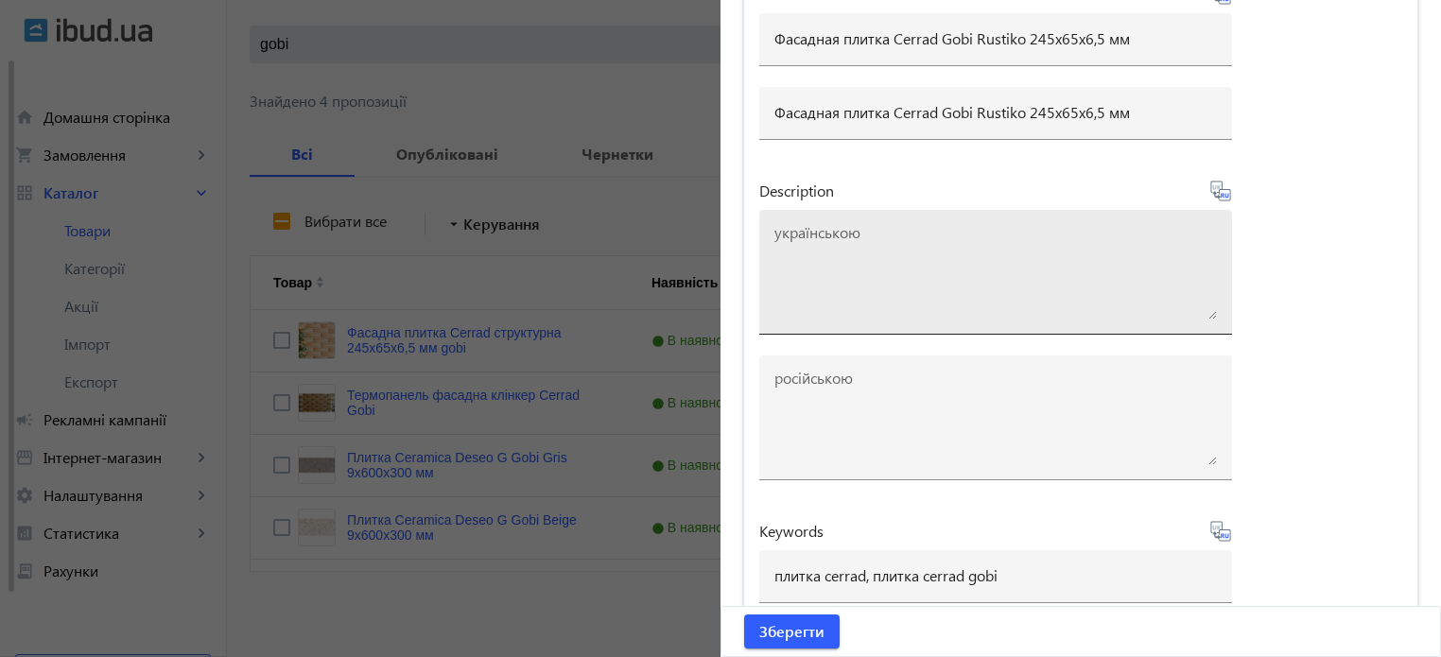
click at [843, 250] on textarea at bounding box center [995, 272] width 442 height 95
paste textarea "Фасадная плитка Cerrad Gobi Rustiko 245х65х6,5 мм"
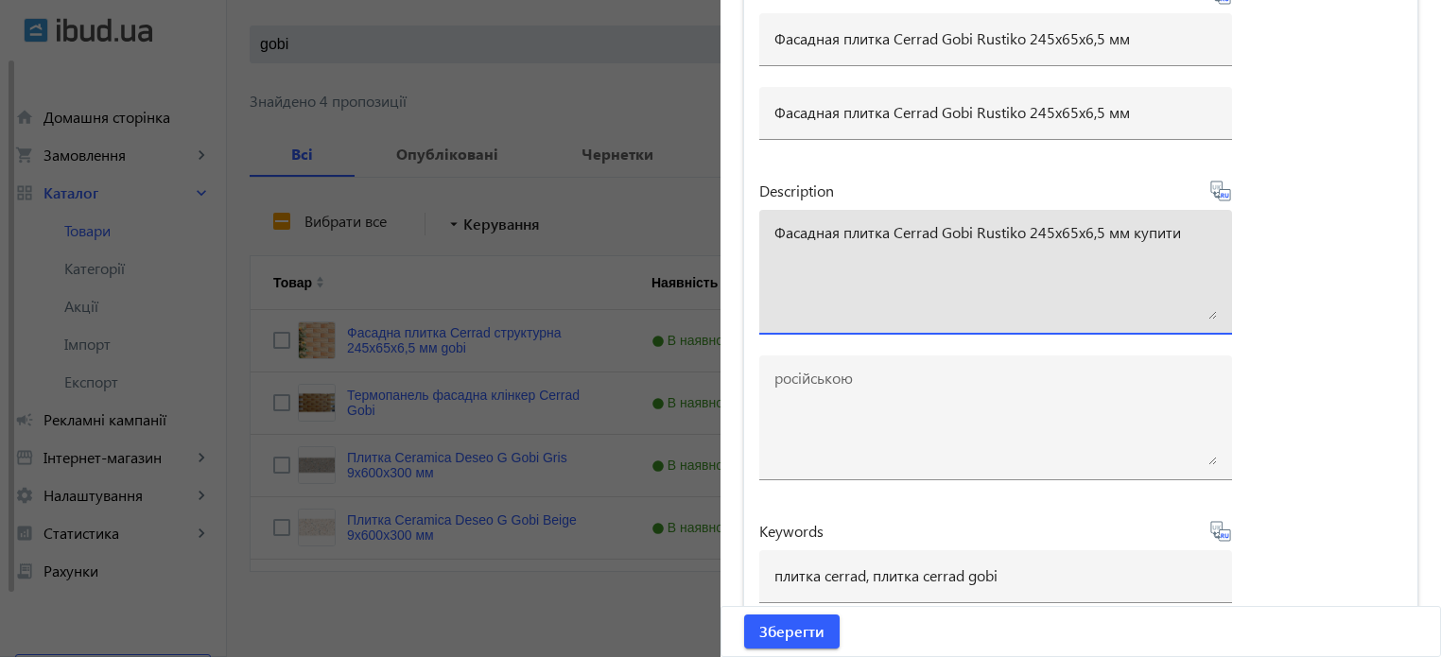
type textarea "Фасадная плитка Cerrad Gobi Rustiko 245х65х6,5 мм купити"
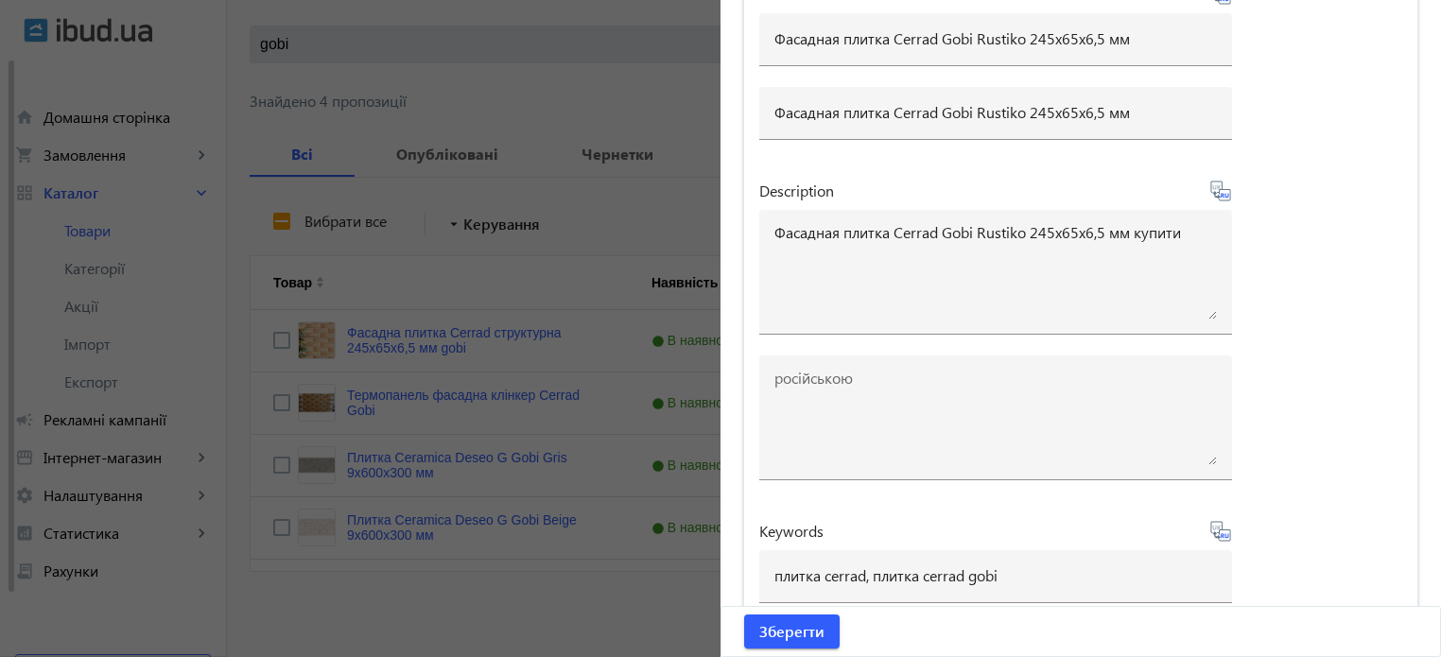
click at [1223, 190] on icon at bounding box center [1220, 191] width 20 height 20
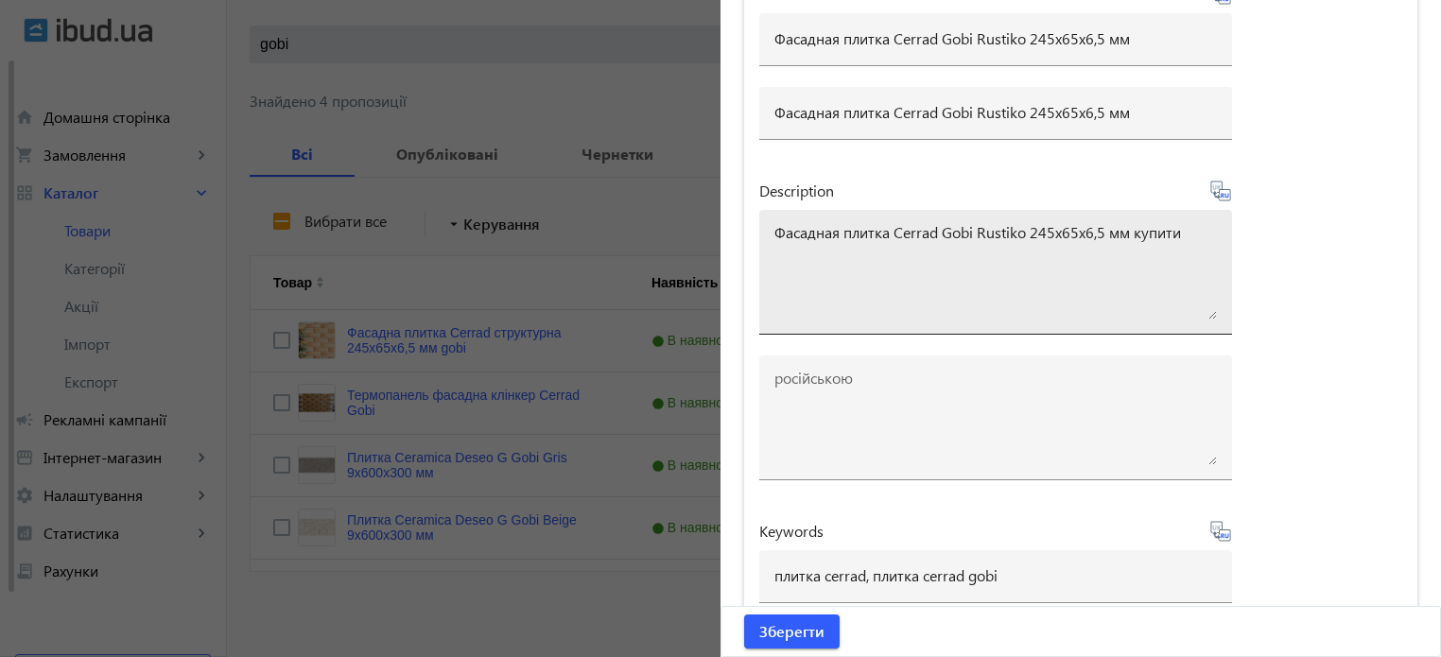
type textarea "Фасадная плитка Cerrad Gobi Rustiko 245х65х6,5 мм купить"
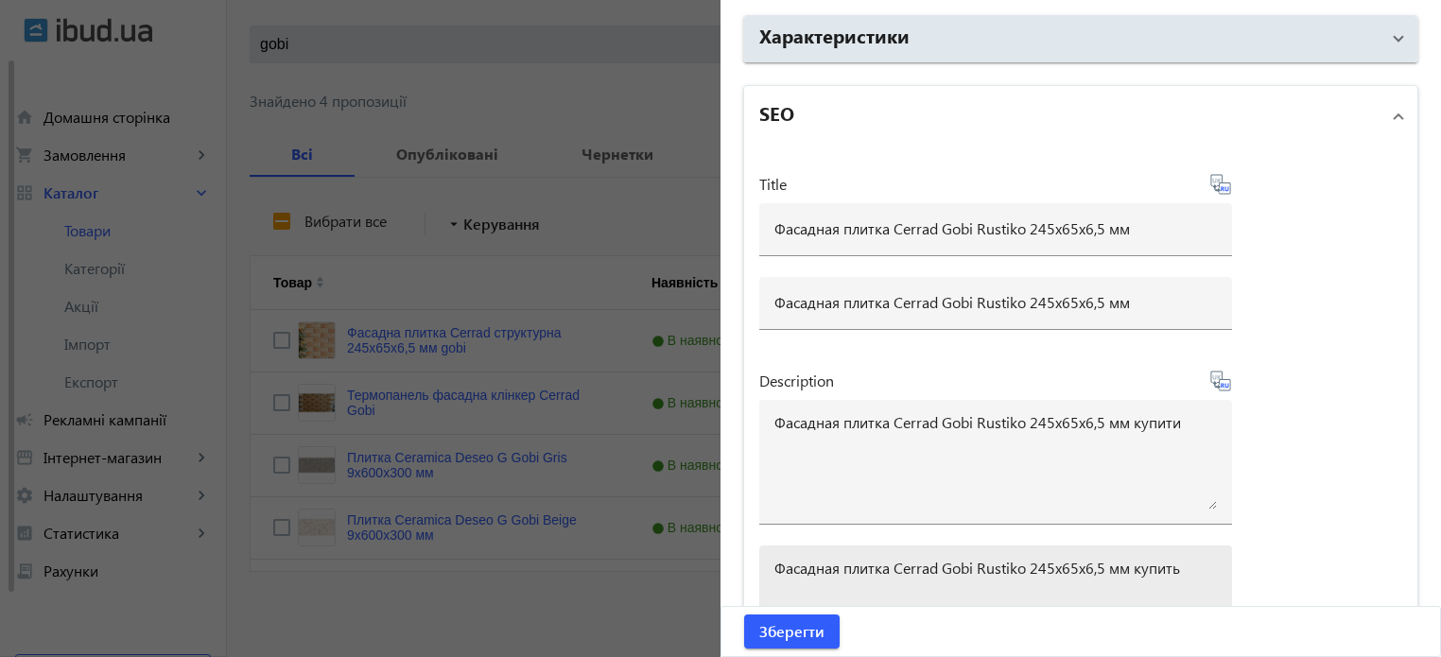
scroll to position [1291, 0]
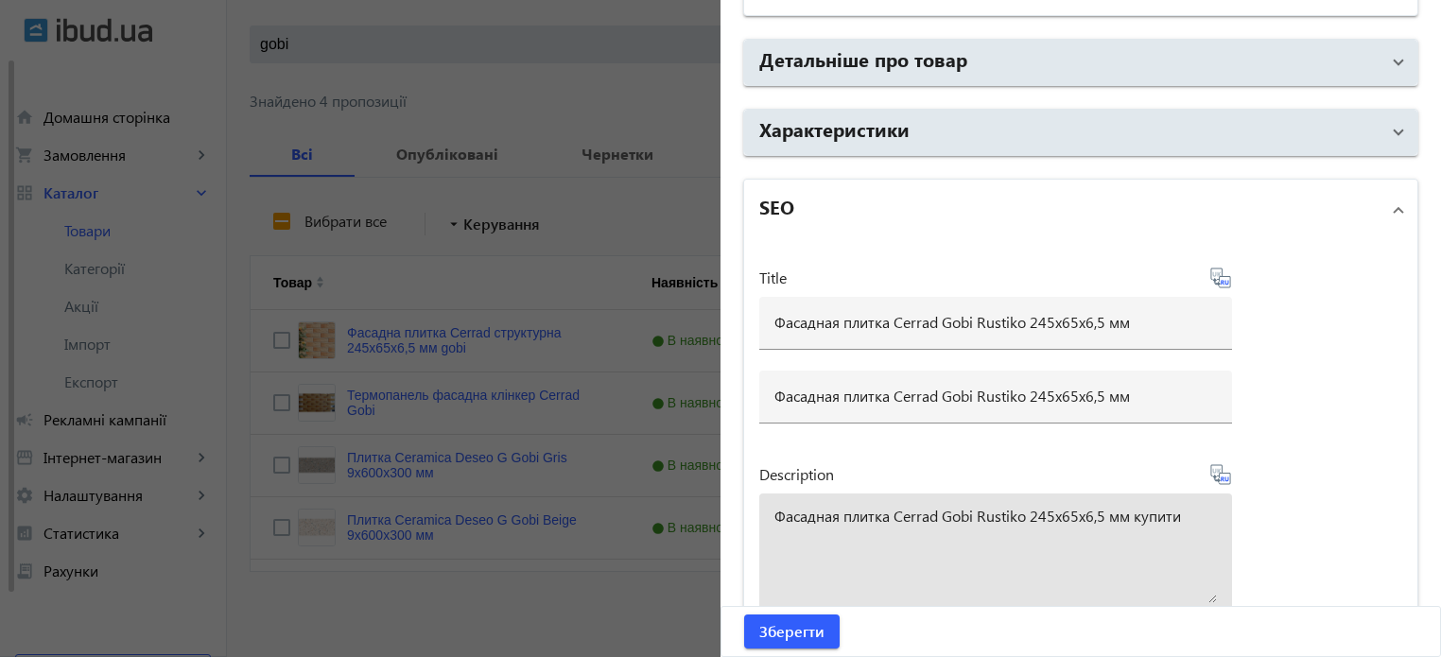
drag, startPoint x: 1181, startPoint y: 511, endPoint x: 95, endPoint y: 424, distance: 1089.8
click at [227, 424] on mat-sidenav-container "arrow_back Товари 7311 /10000 товарів Подовжити Додати товар gobi close search …" at bounding box center [834, 268] width 1214 height 781
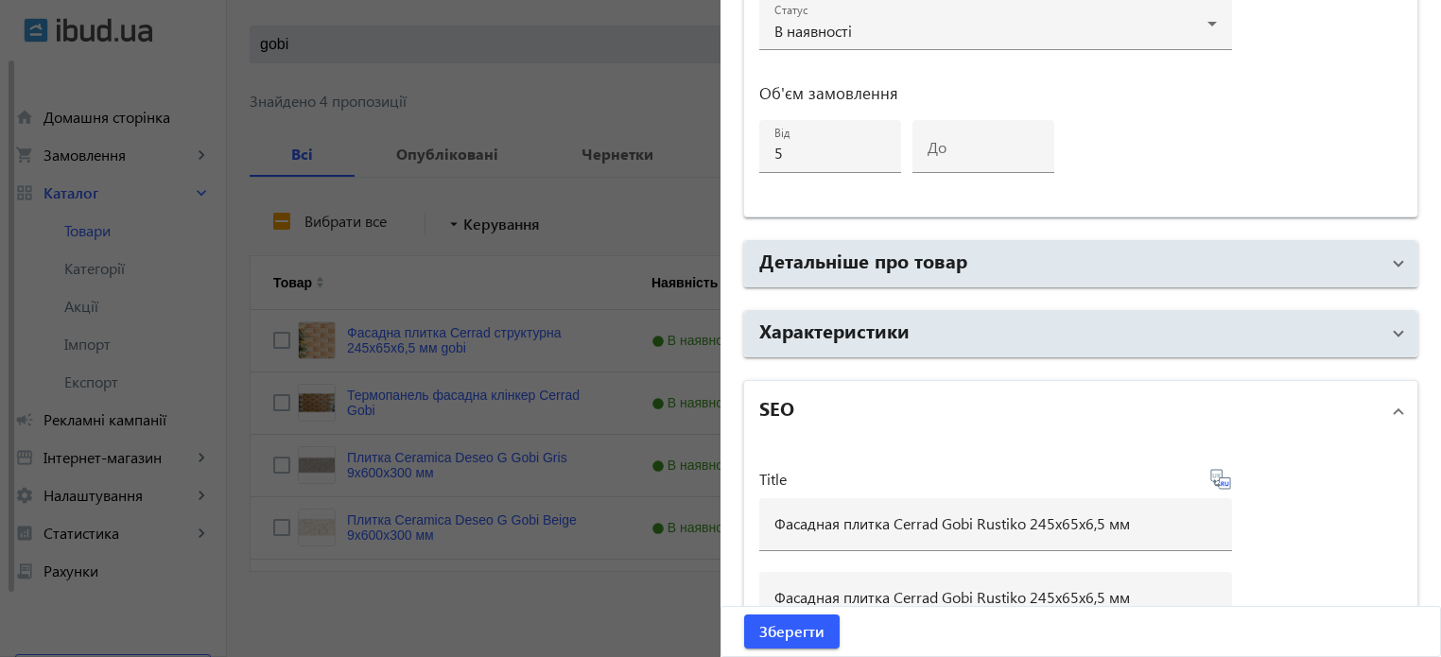
scroll to position [1102, 0]
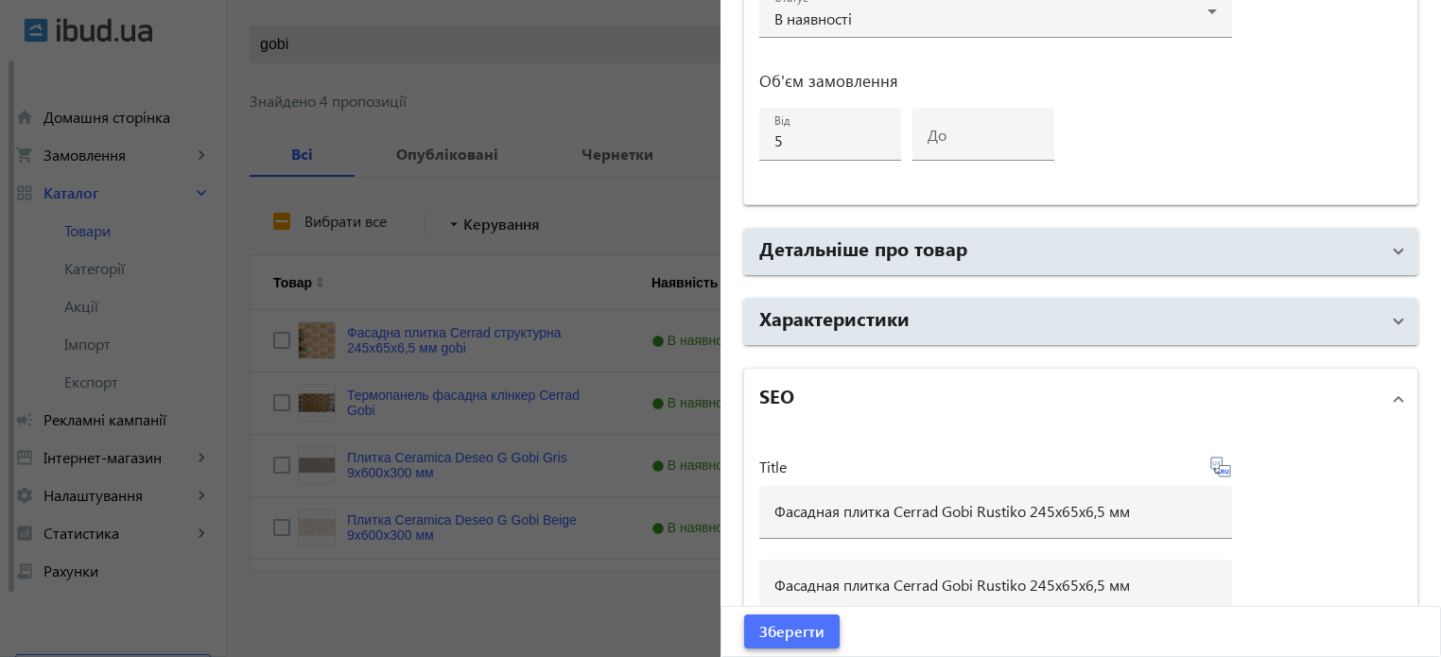
click at [799, 633] on span "Зберегти" at bounding box center [791, 631] width 65 height 21
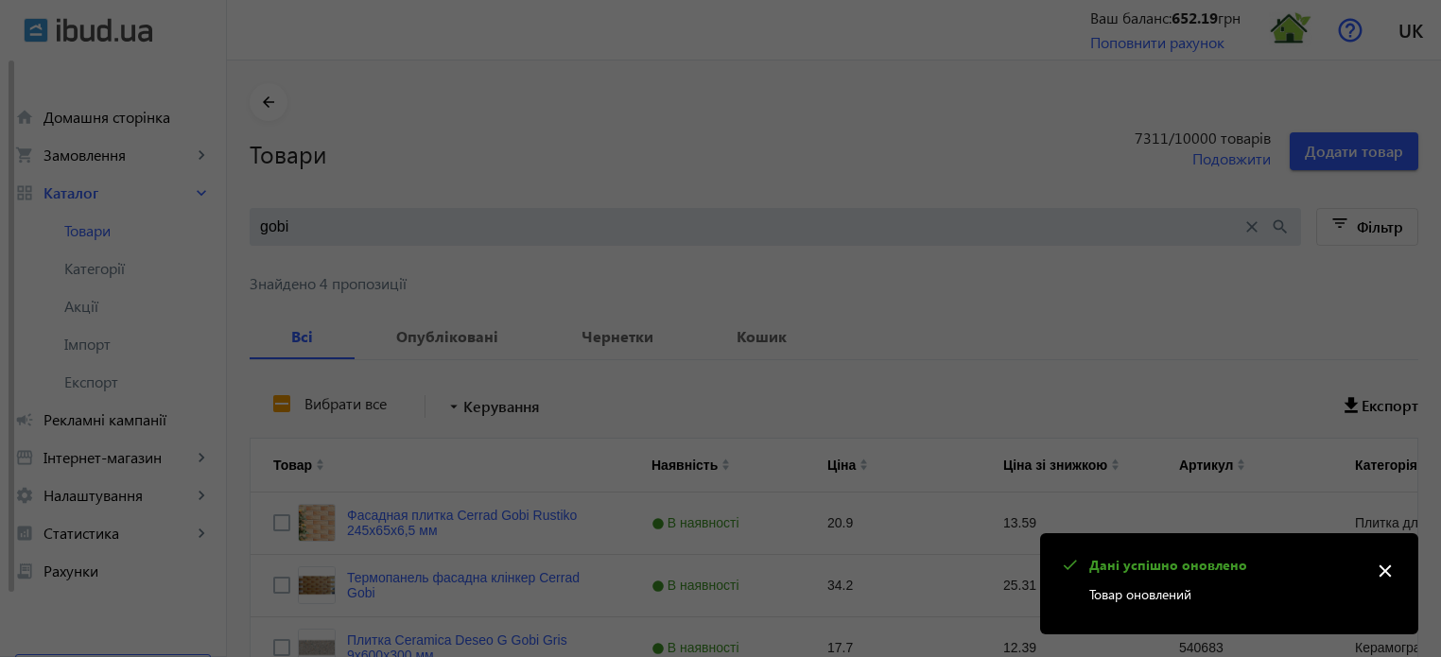
scroll to position [0, 0]
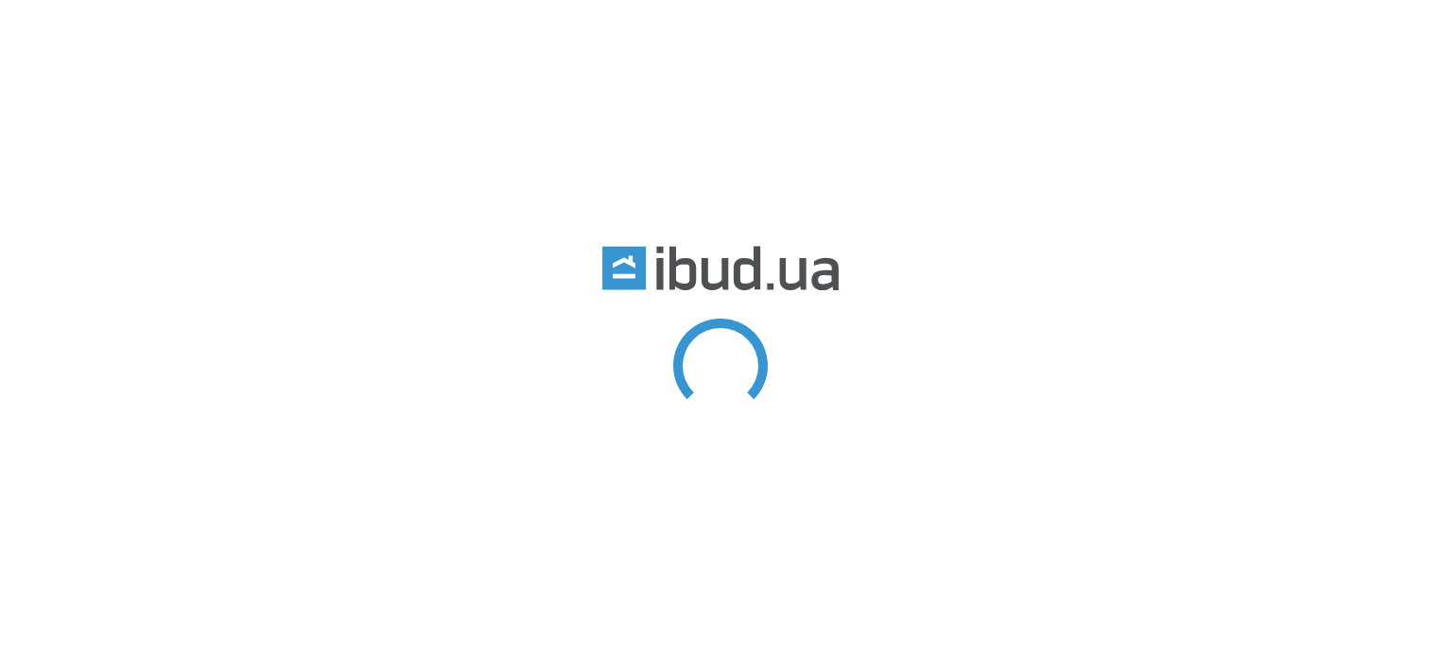
type input "cer"
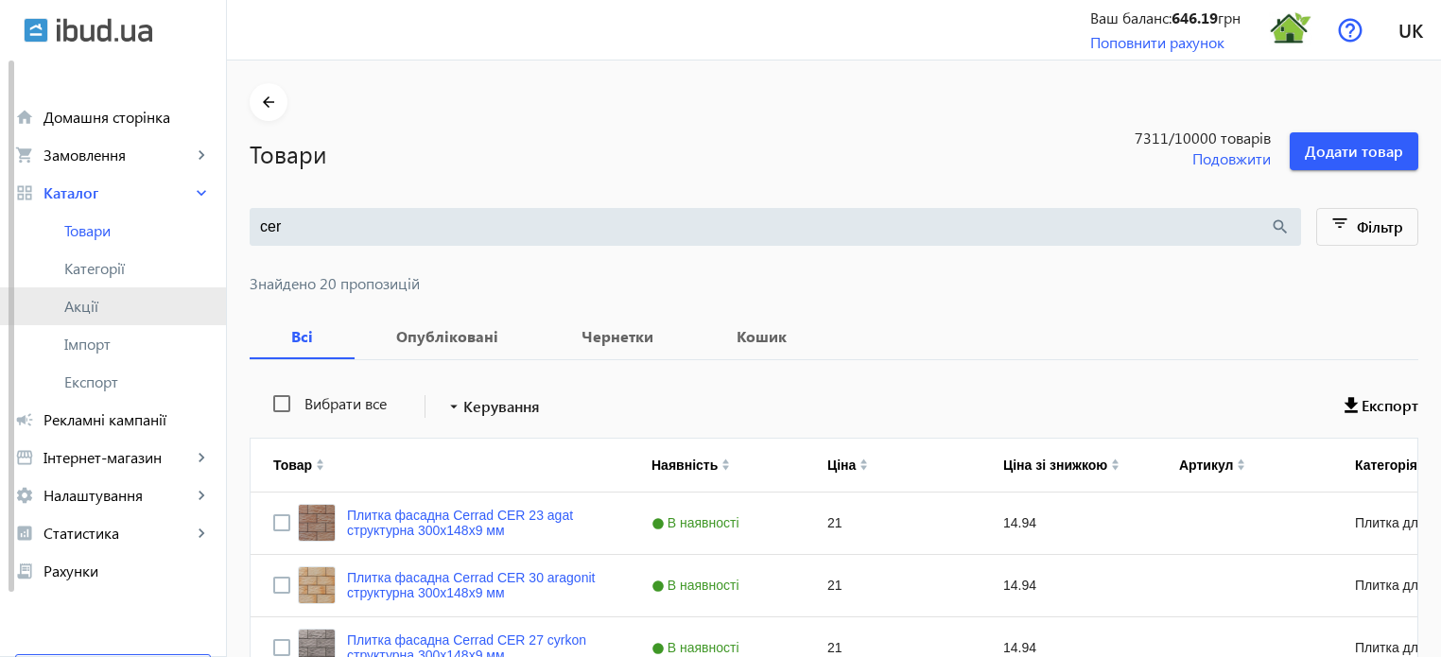
click at [103, 301] on span "Акції" at bounding box center [137, 306] width 147 height 19
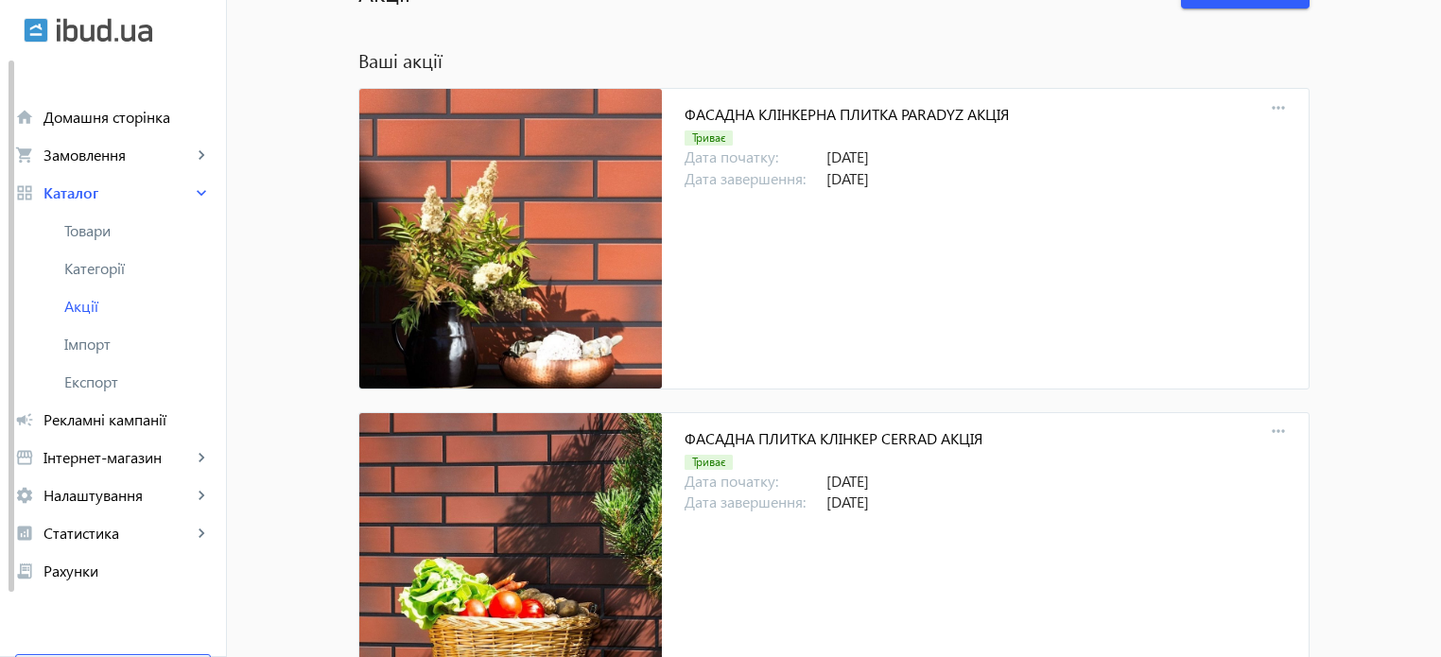
scroll to position [284, 0]
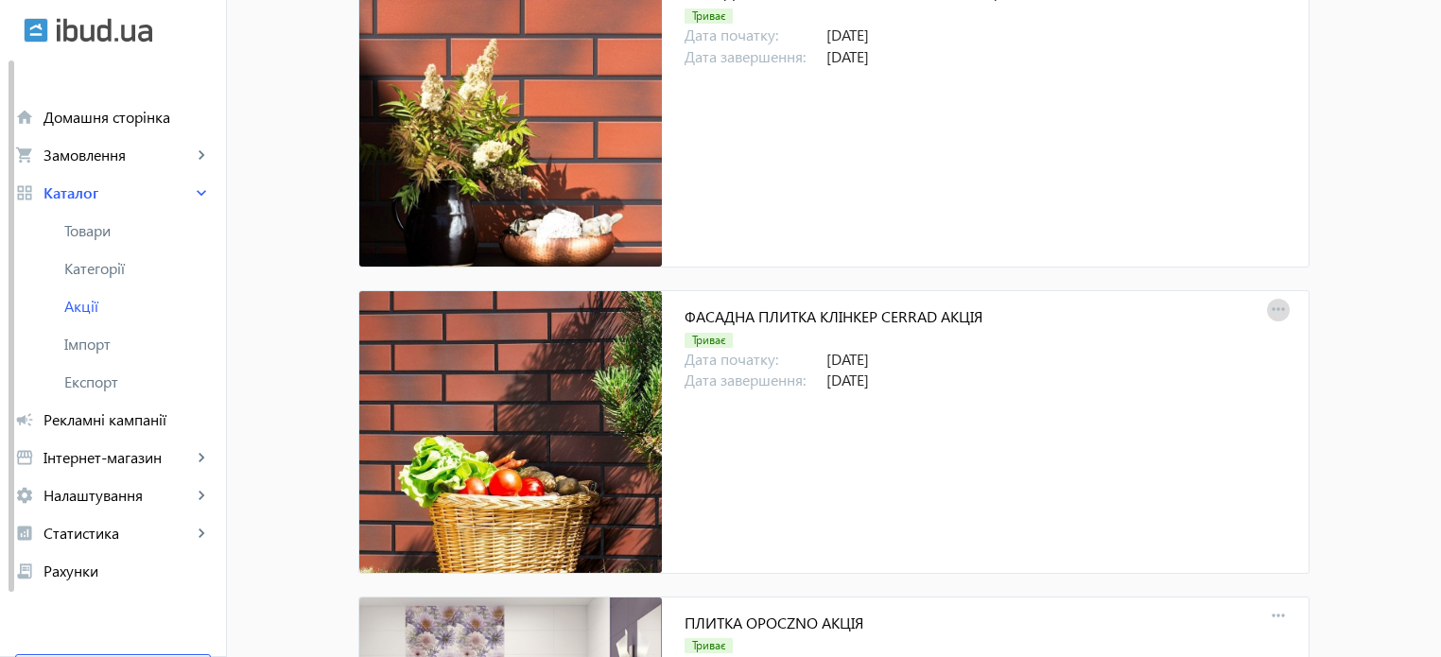
click at [1279, 316] on mat-icon "more_horiz" at bounding box center [1278, 310] width 26 height 26
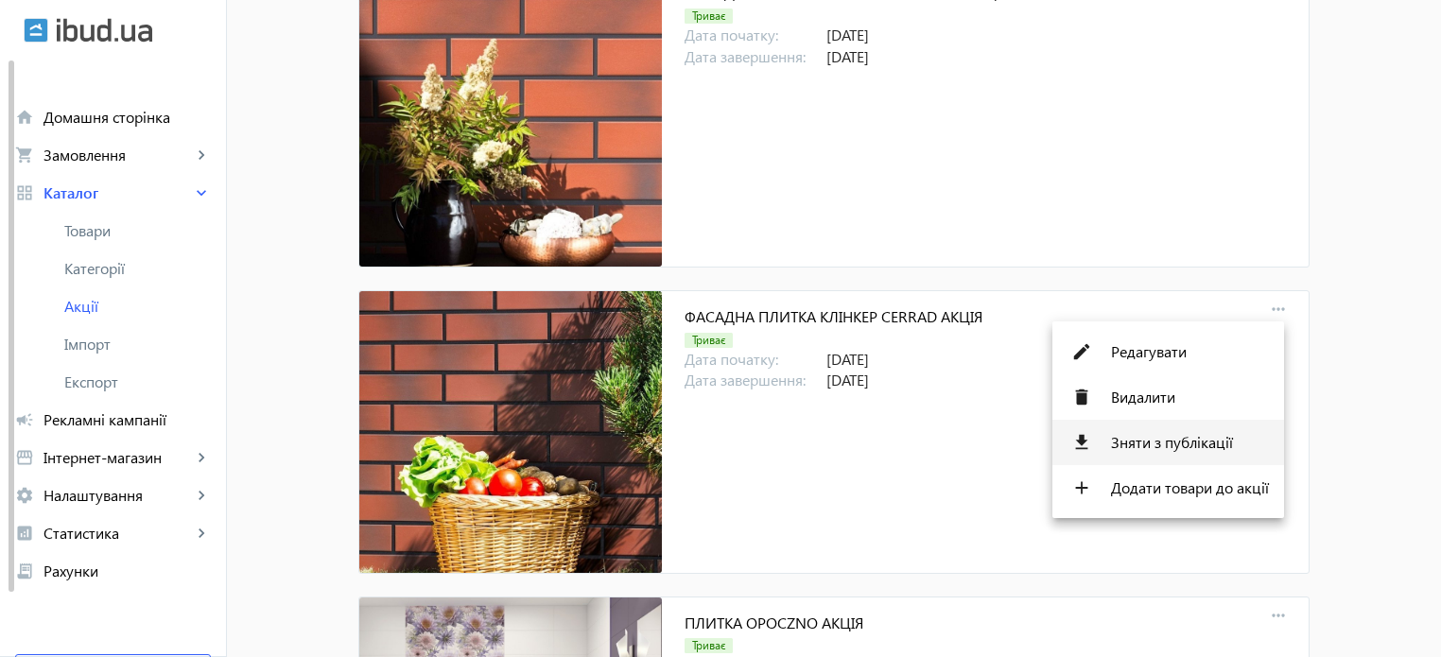
click at [1206, 436] on span "Зняти з публікації" at bounding box center [1190, 442] width 158 height 15
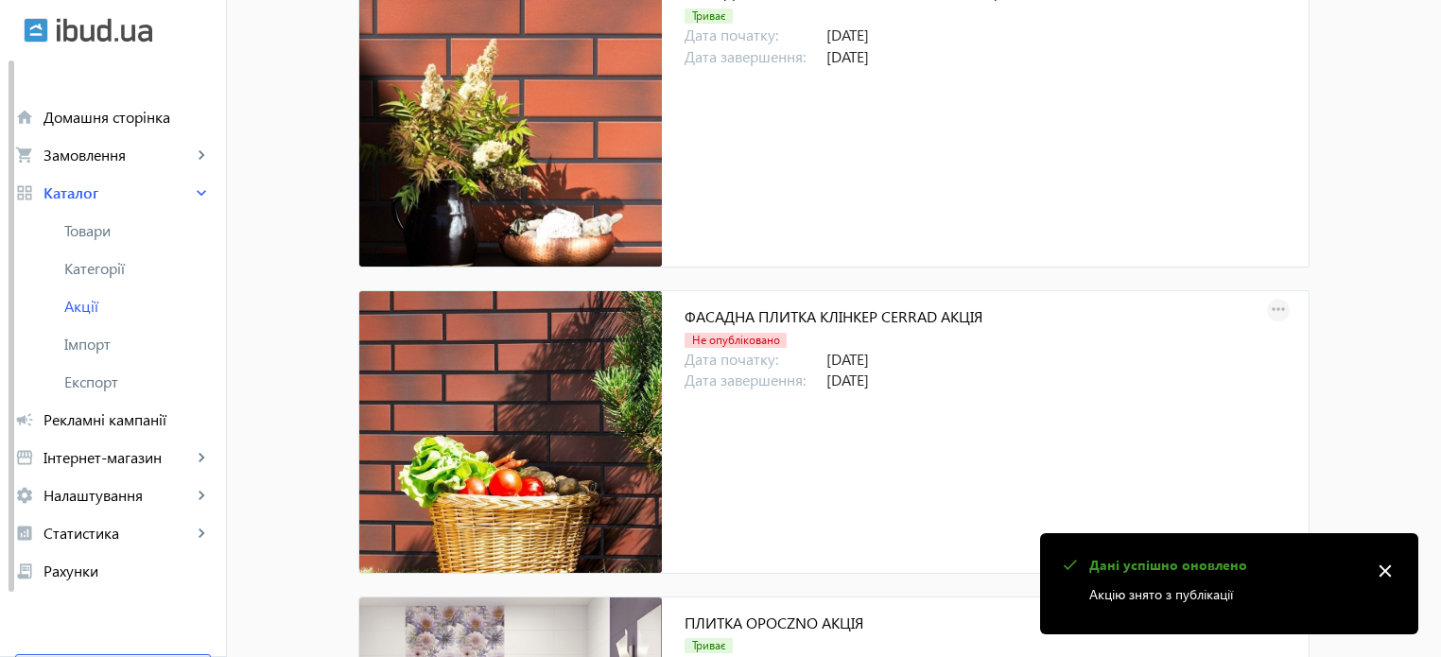
click at [1274, 310] on mat-icon "more_horiz" at bounding box center [1278, 310] width 26 height 26
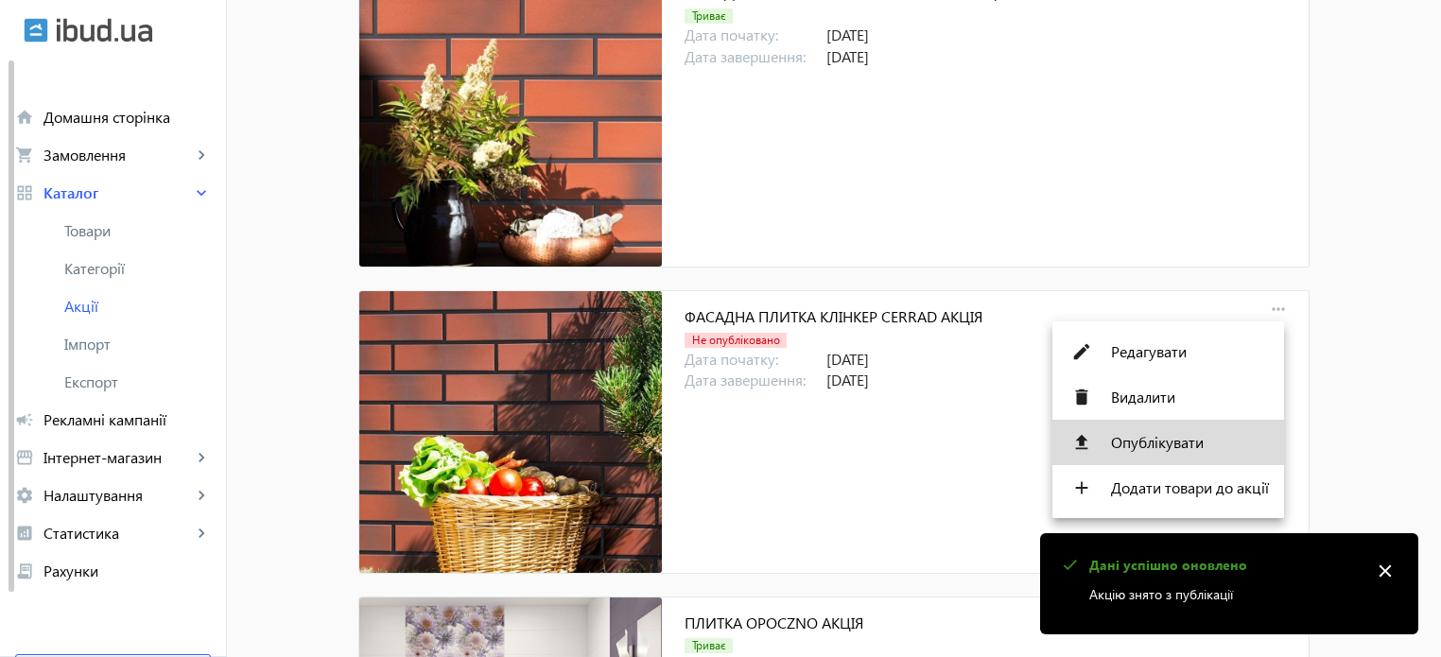
click at [1195, 449] on span "Опублікувати" at bounding box center [1190, 442] width 158 height 15
